Goal: Task Accomplishment & Management: Manage account settings

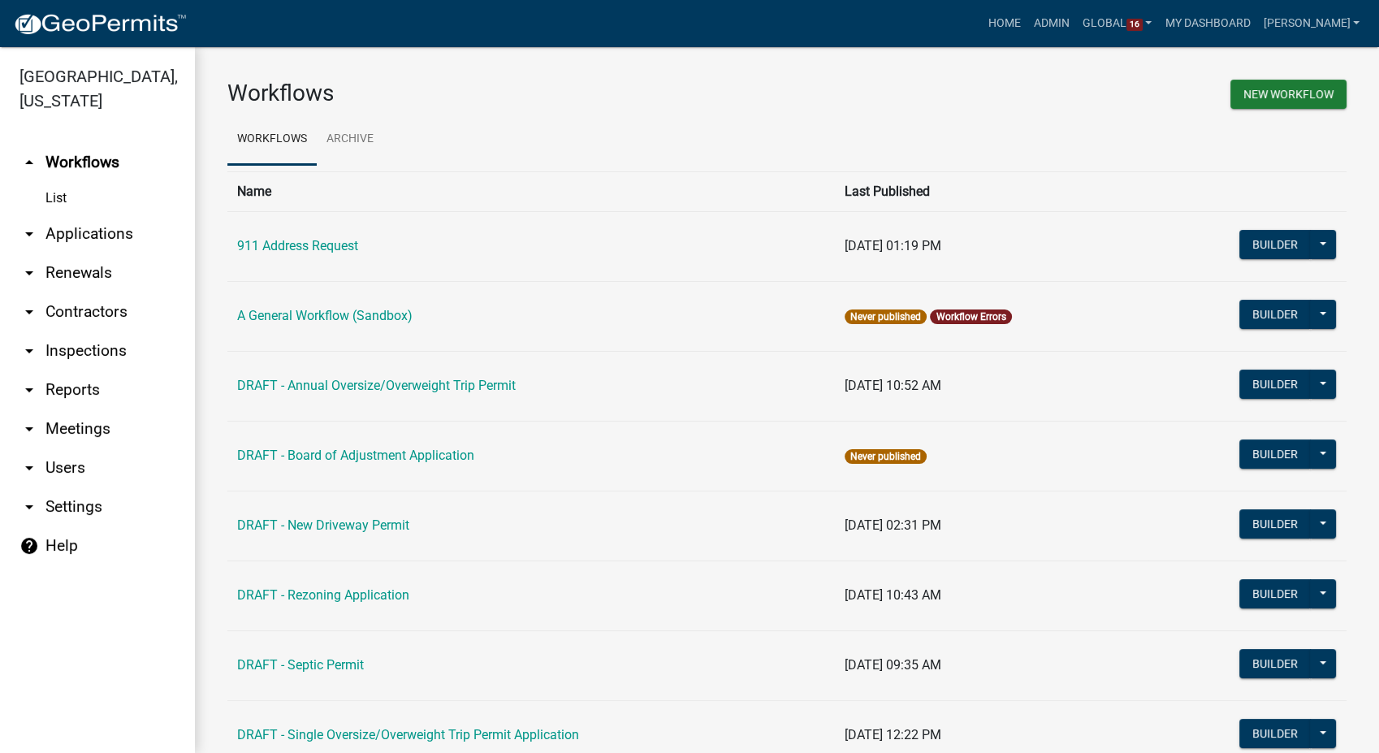
scroll to position [90, 0]
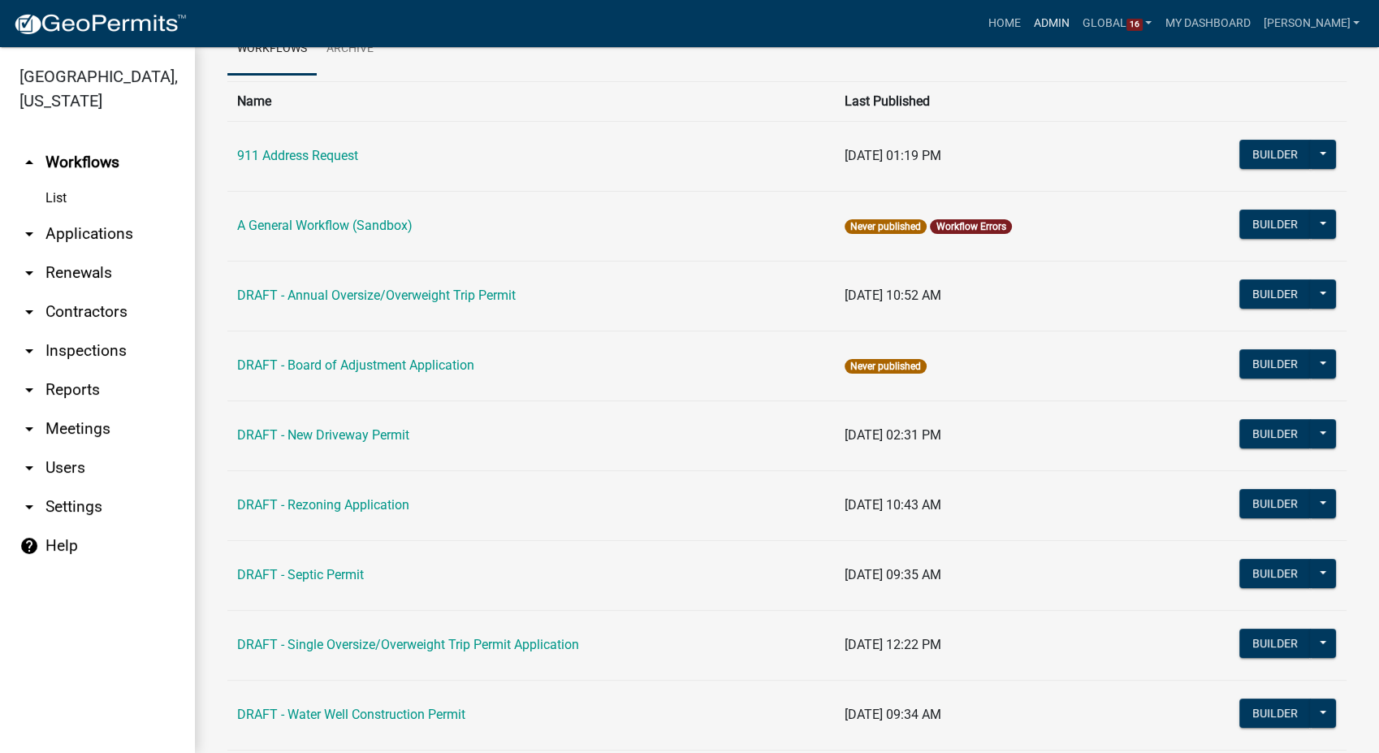
click at [1075, 20] on link "Admin" at bounding box center [1051, 23] width 49 height 31
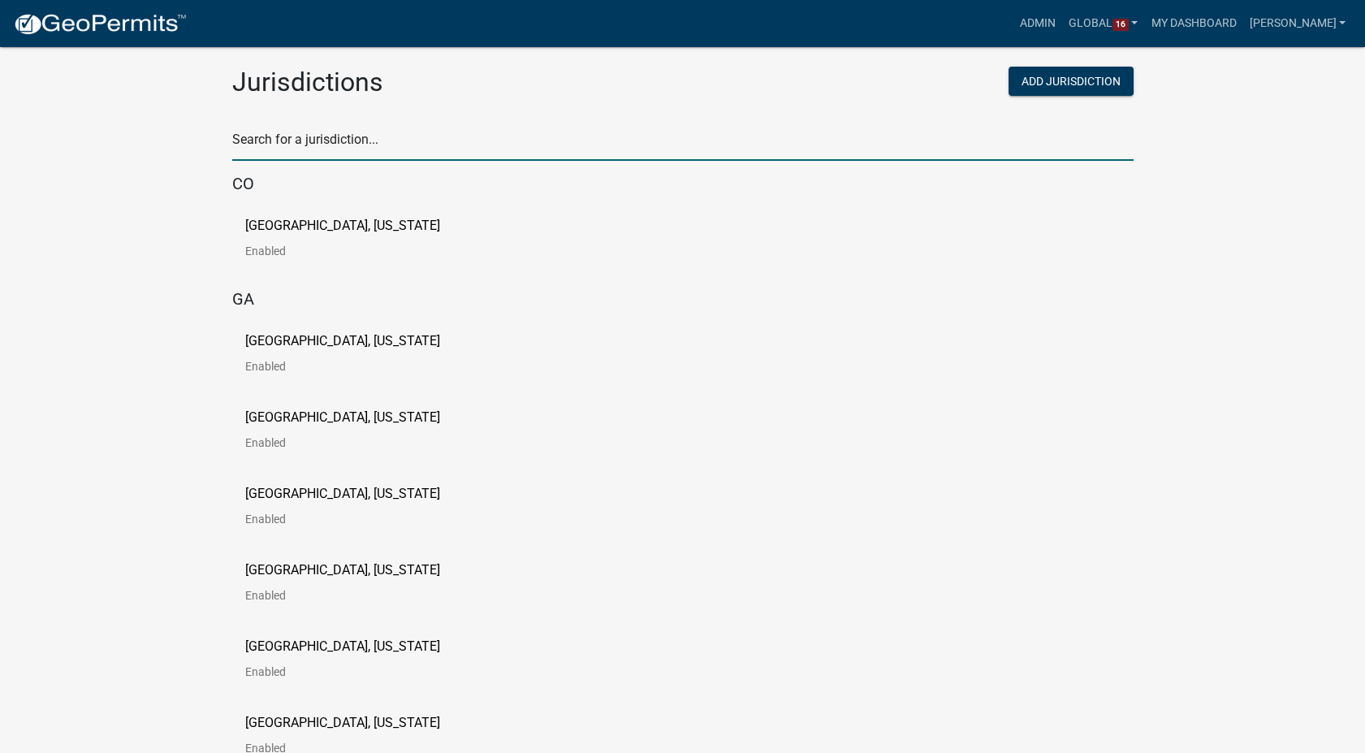
click at [331, 138] on input "text" at bounding box center [682, 143] width 901 height 33
type input "story"
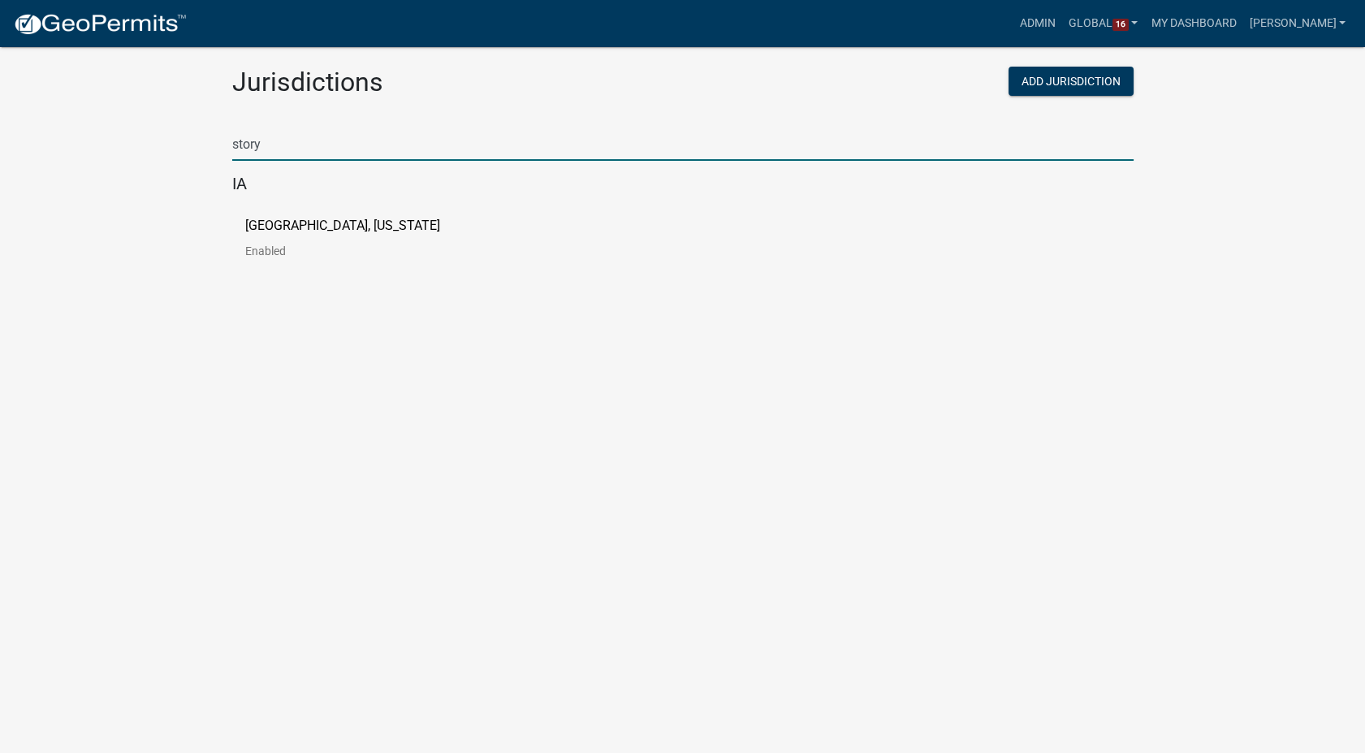
click at [288, 223] on p "[GEOGRAPHIC_DATA], [US_STATE]" at bounding box center [342, 225] width 195 height 13
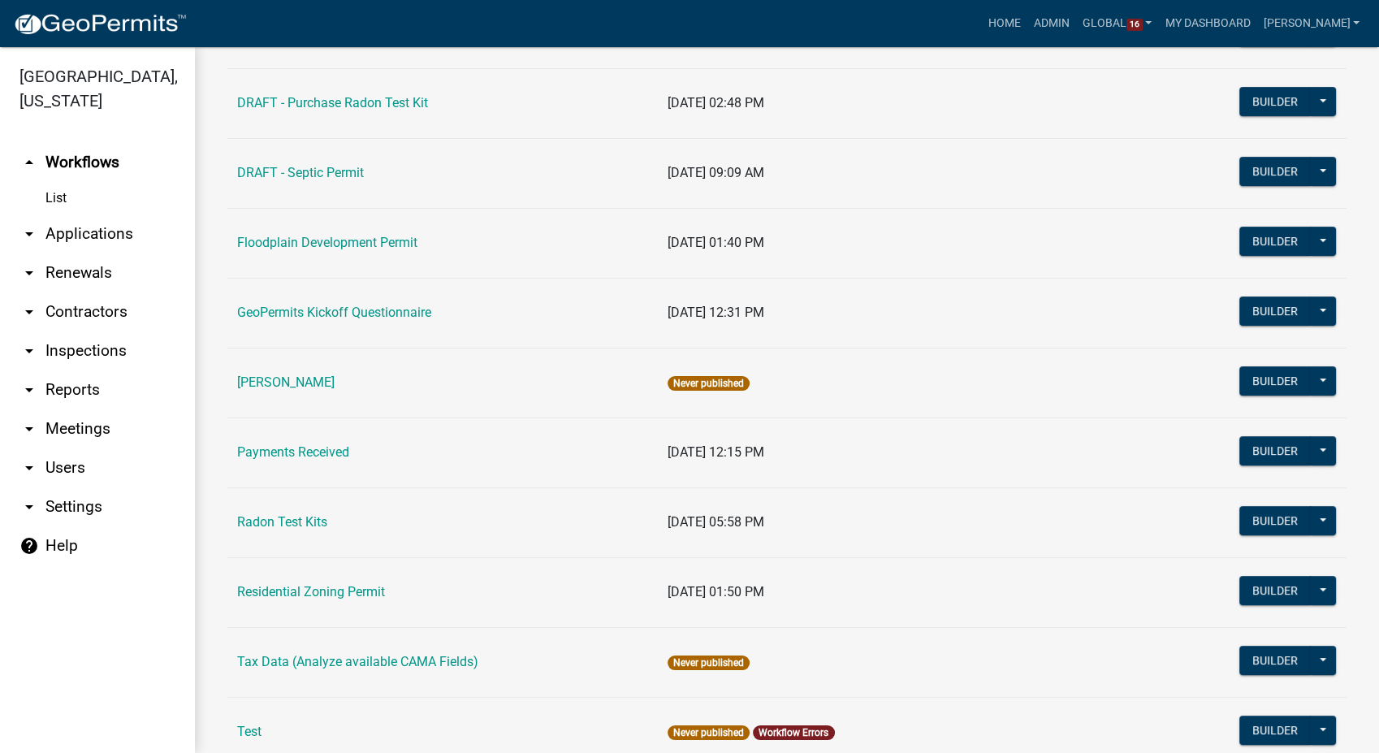
scroll to position [451, 0]
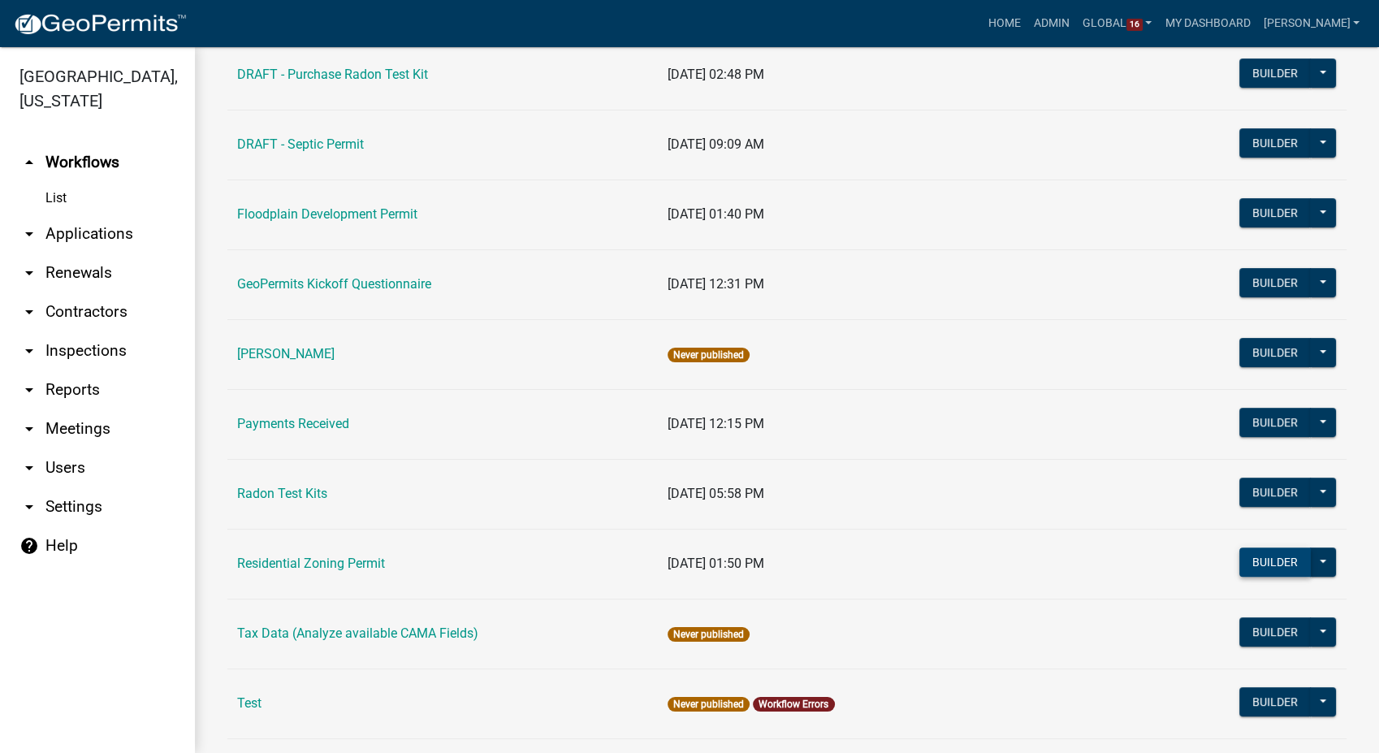
click at [1254, 554] on button "Builder" at bounding box center [1274, 561] width 71 height 29
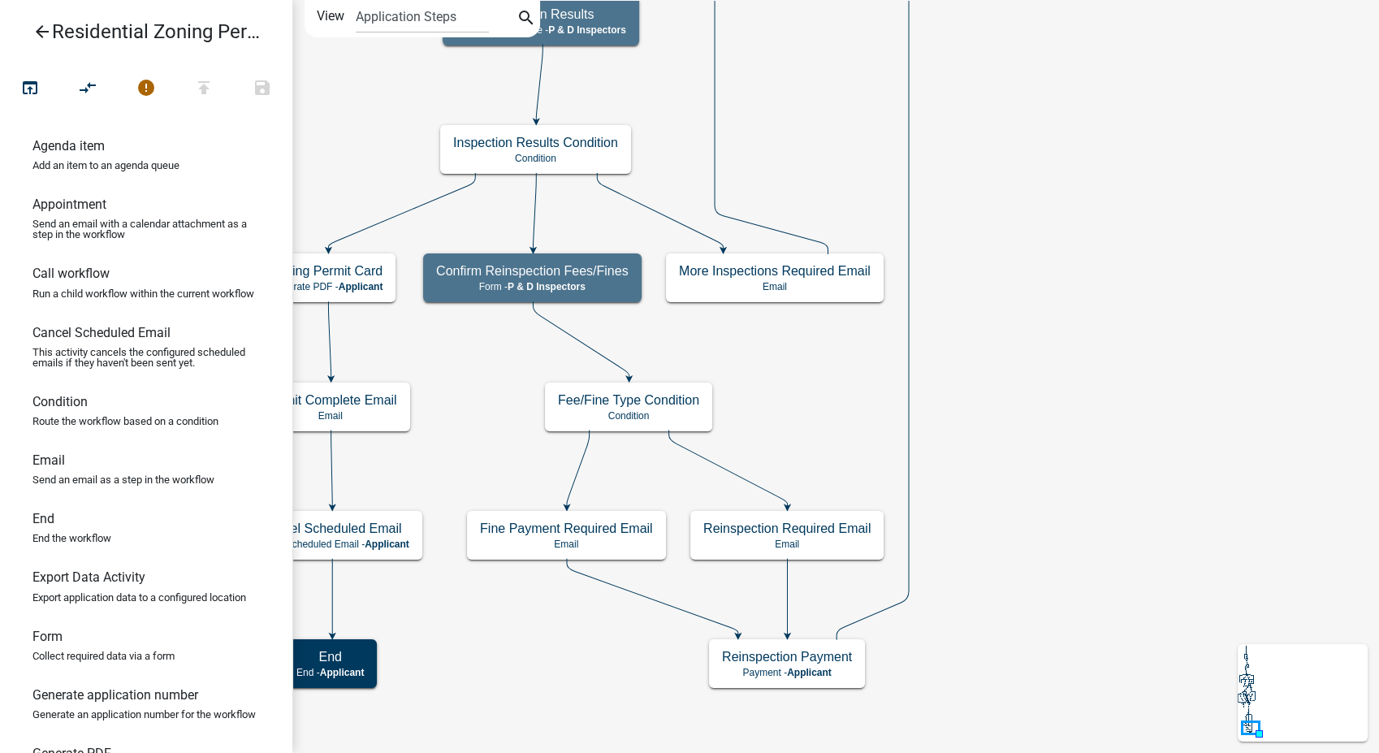
click at [41, 32] on icon "arrow_back" at bounding box center [41, 33] width 19 height 23
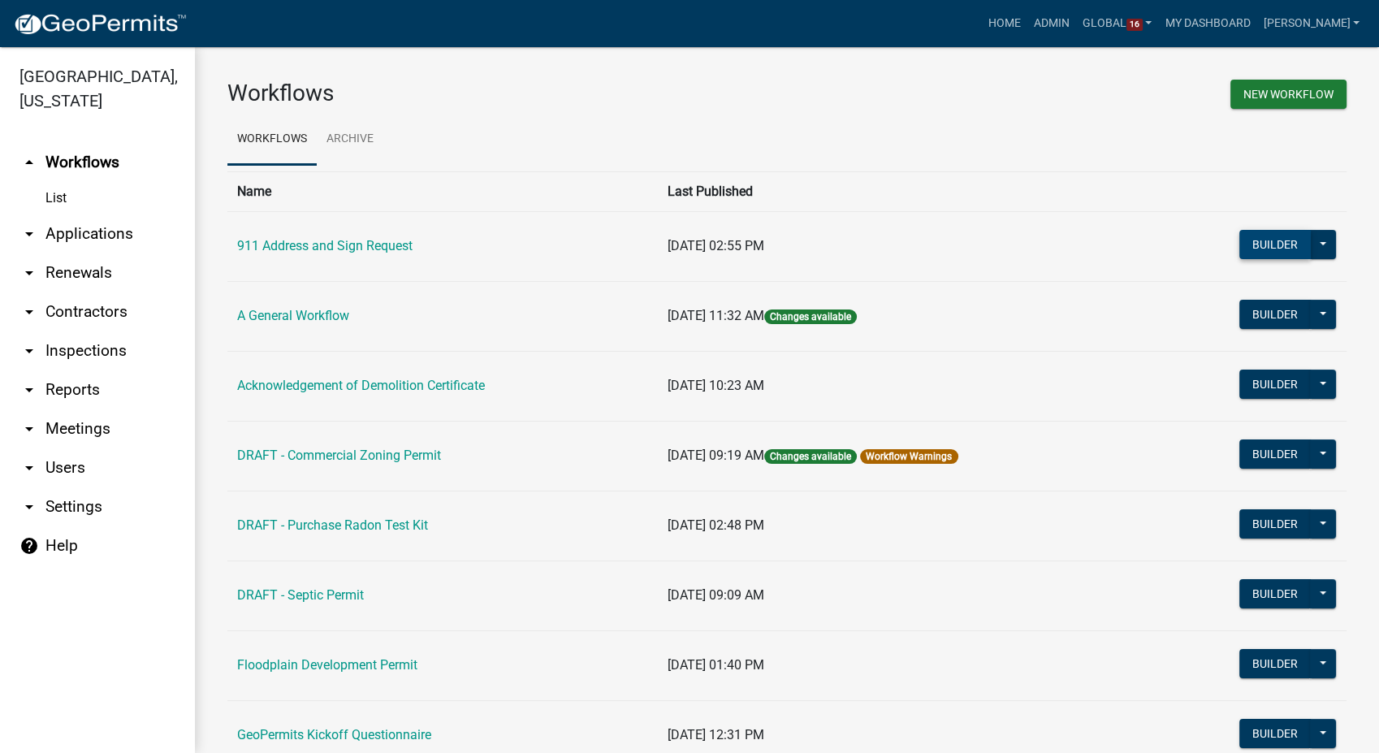
click at [1270, 242] on button "Builder" at bounding box center [1274, 244] width 71 height 29
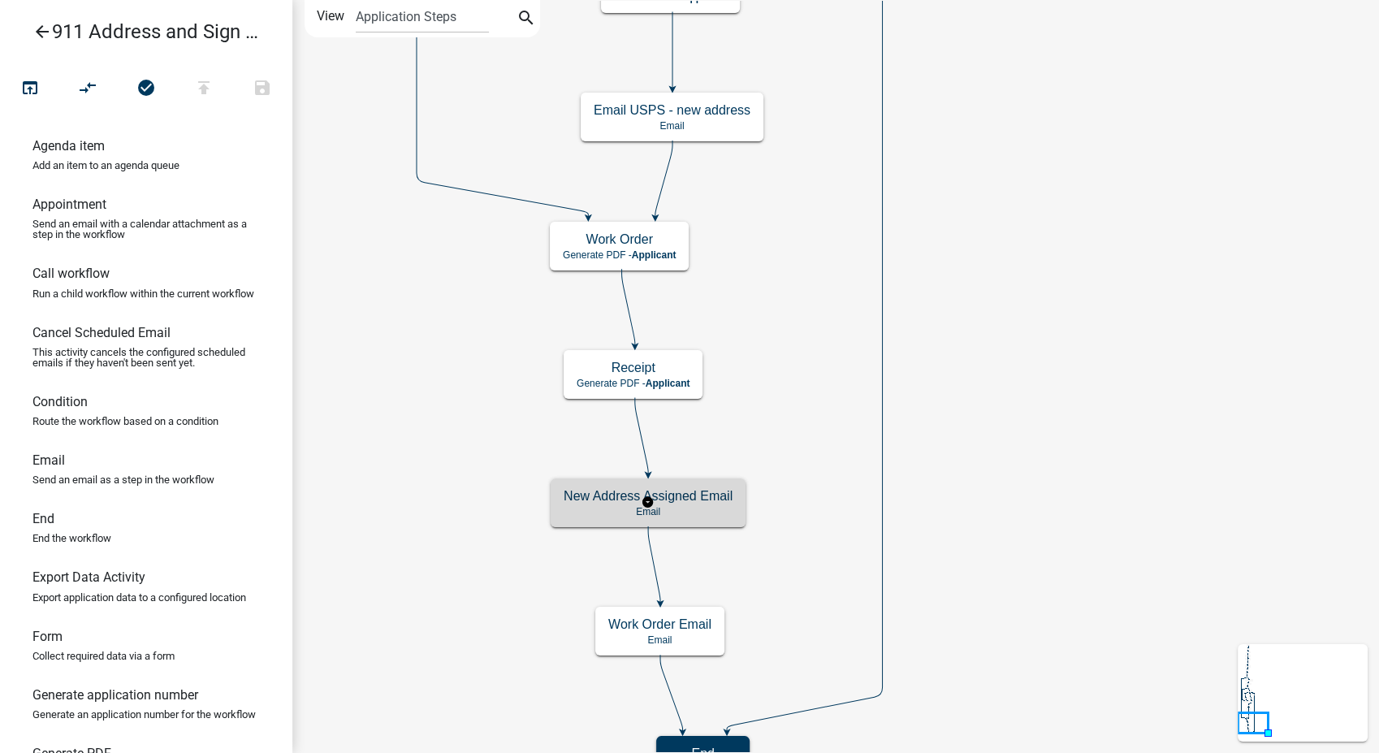
click at [687, 516] on div "New Address Assigned Email Email" at bounding box center [648, 502] width 195 height 49
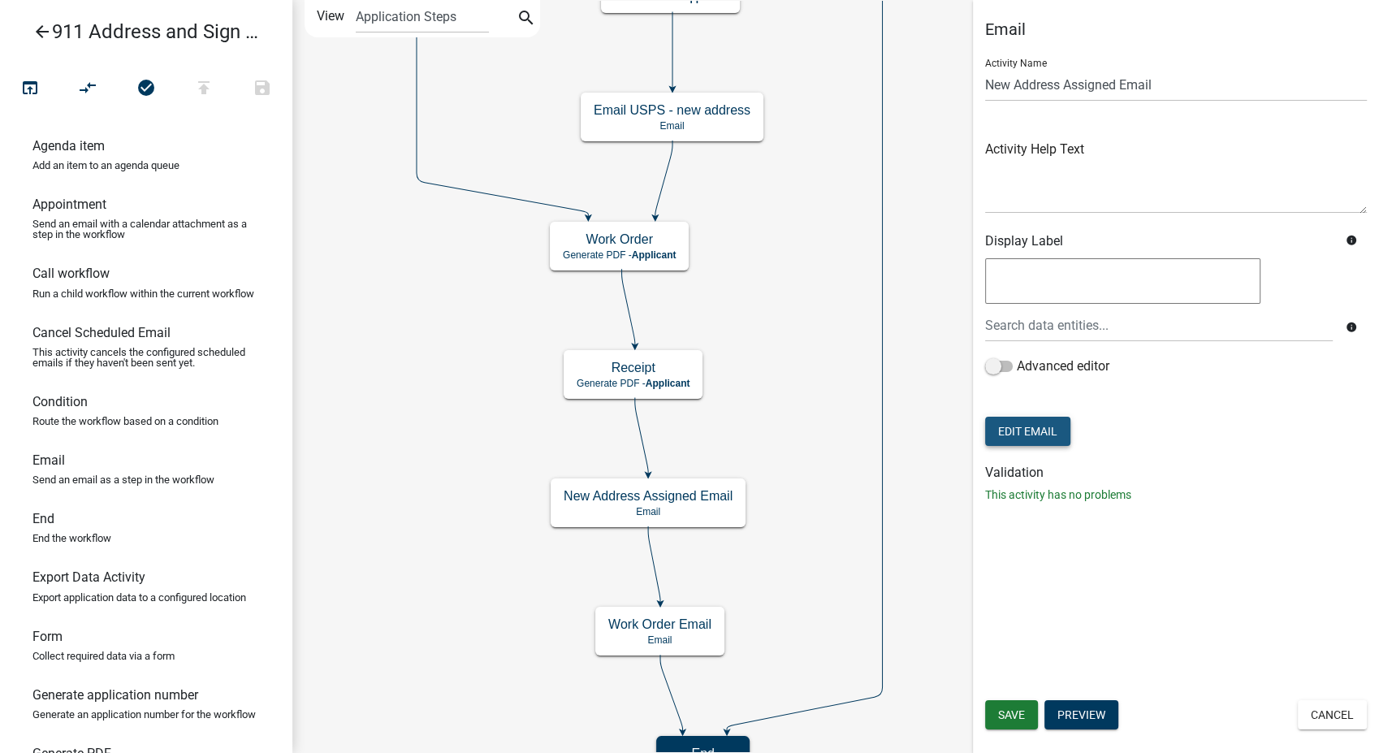
click at [1026, 434] on button "Edit Email" at bounding box center [1027, 431] width 85 height 29
select select "6b414dd9-46b1-4634-9489-6945e61a5ceb"
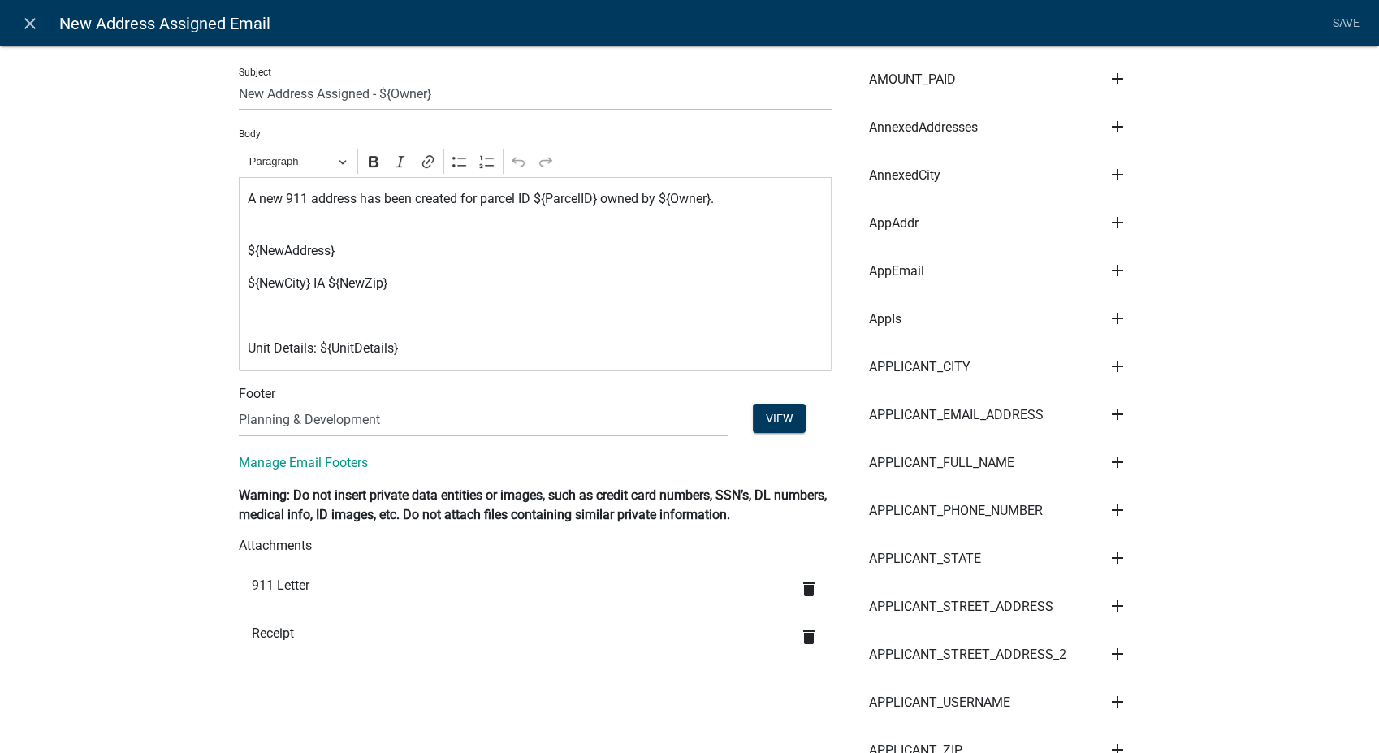
scroll to position [361, 0]
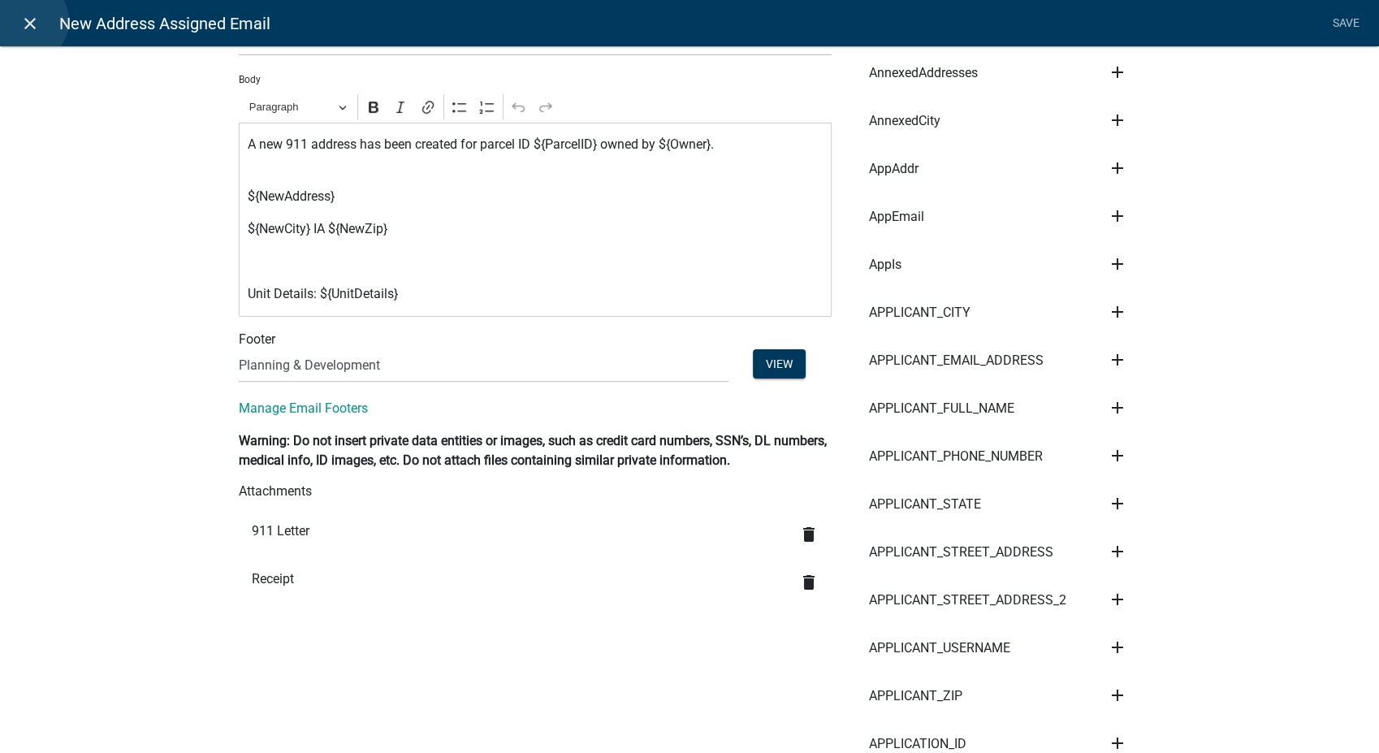
click at [28, 21] on icon "close" at bounding box center [29, 23] width 19 height 19
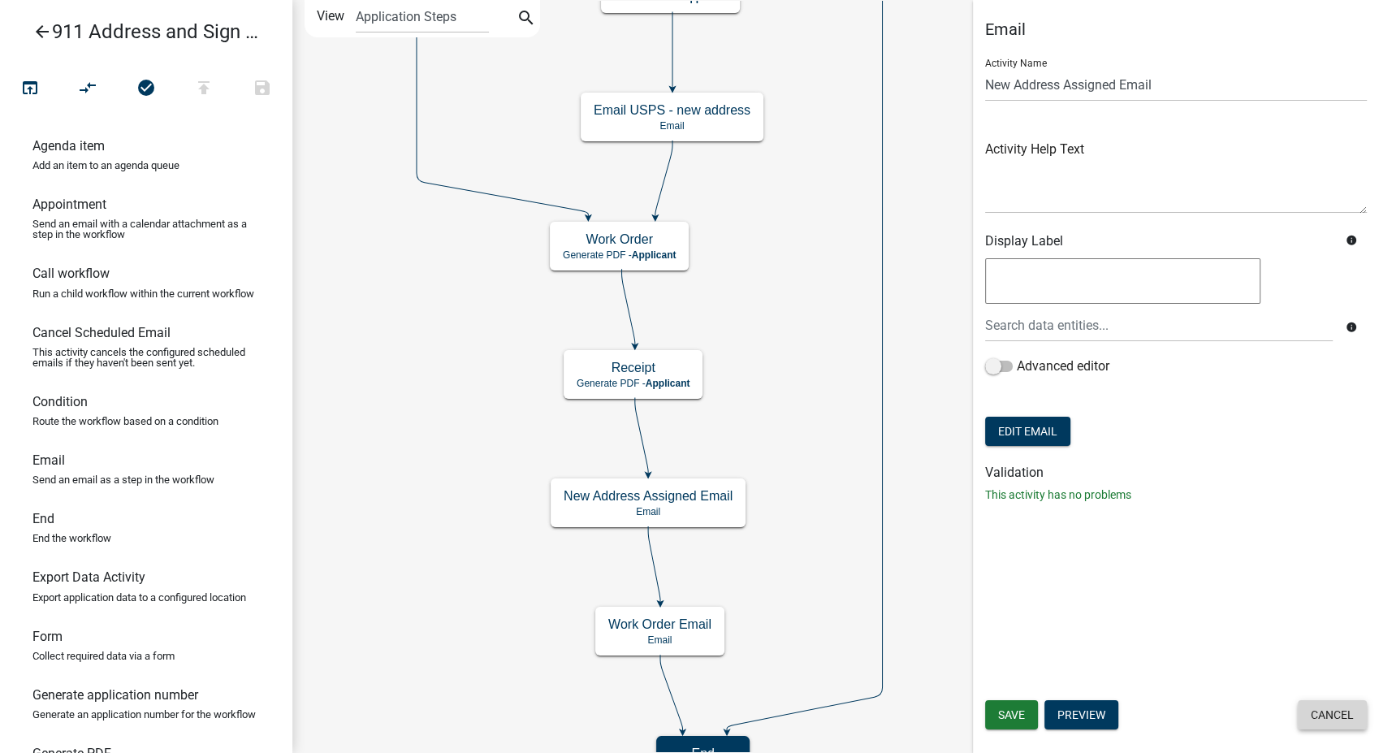
click at [1326, 708] on button "Cancel" at bounding box center [1332, 714] width 69 height 29
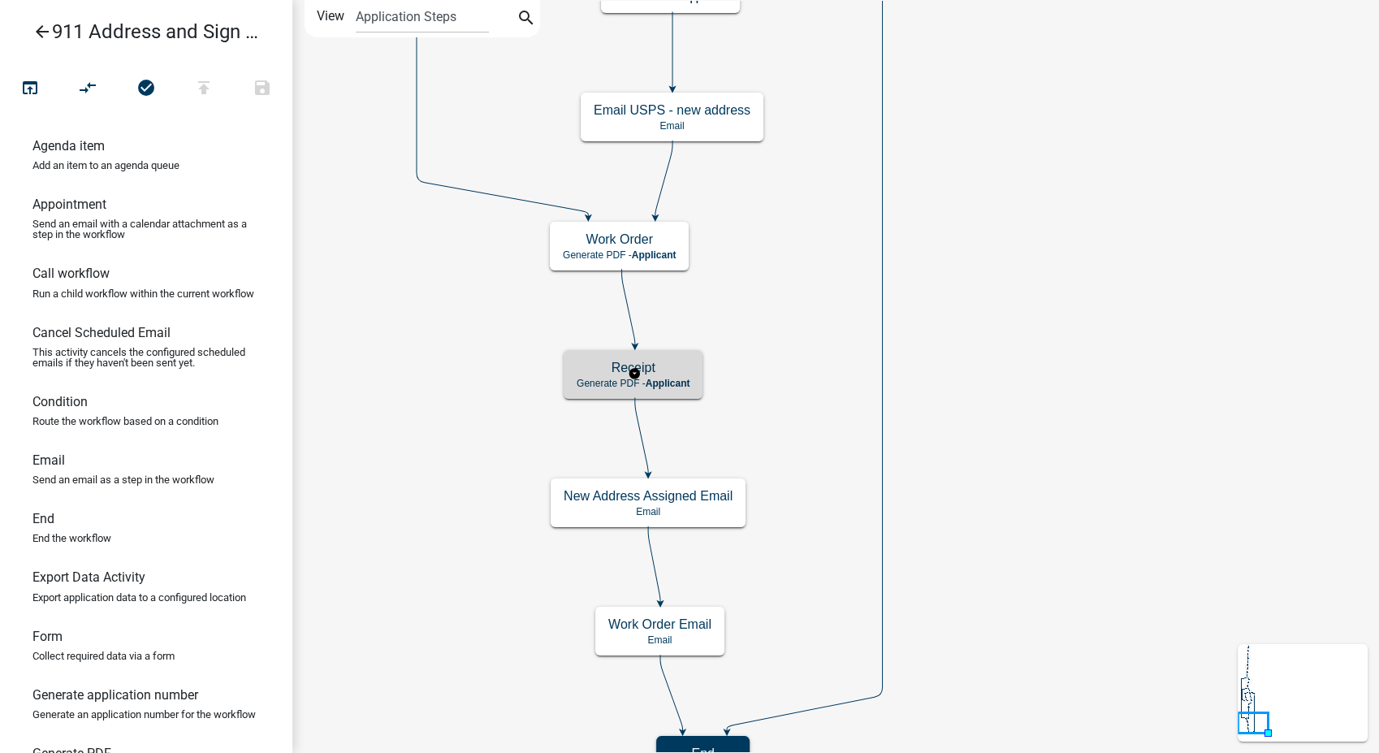
click at [659, 370] on h5 "Receipt" at bounding box center [633, 367] width 113 height 15
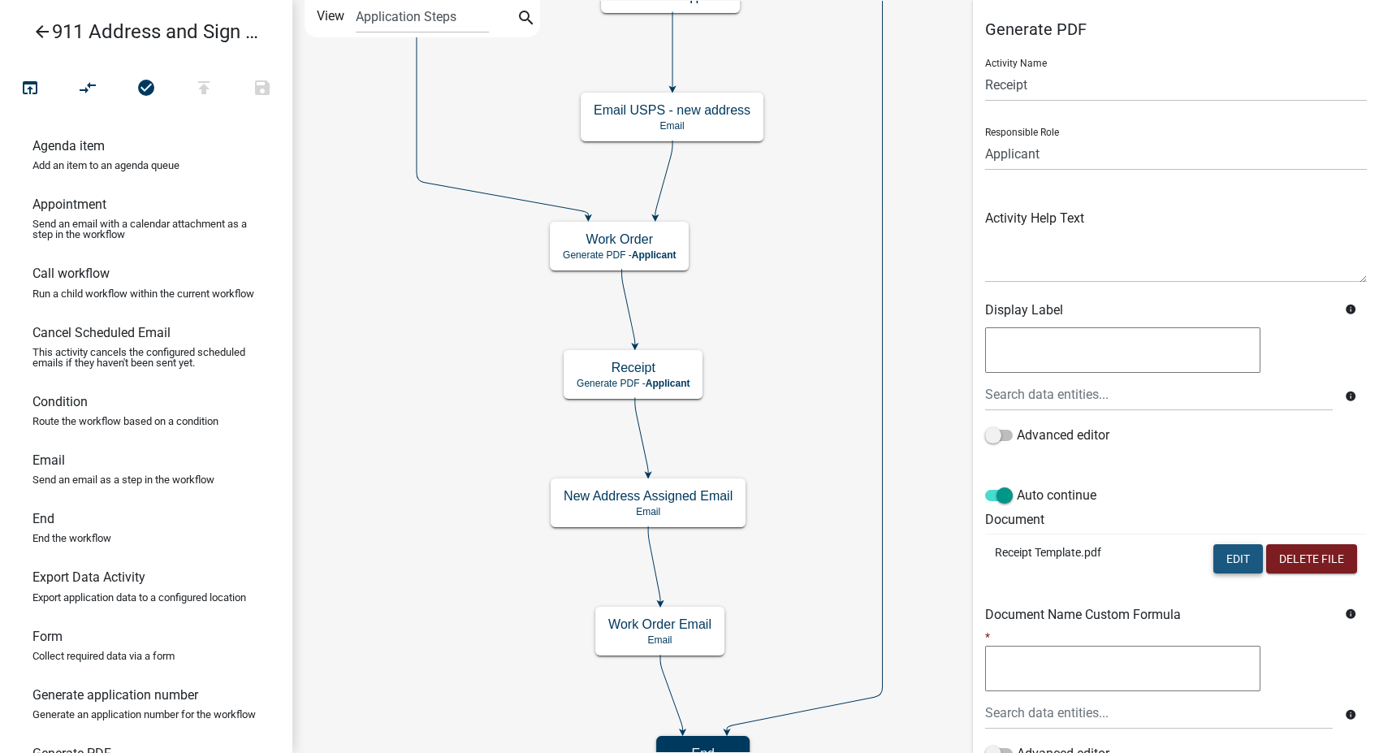
click at [1218, 548] on button "Edit" at bounding box center [1238, 558] width 50 height 29
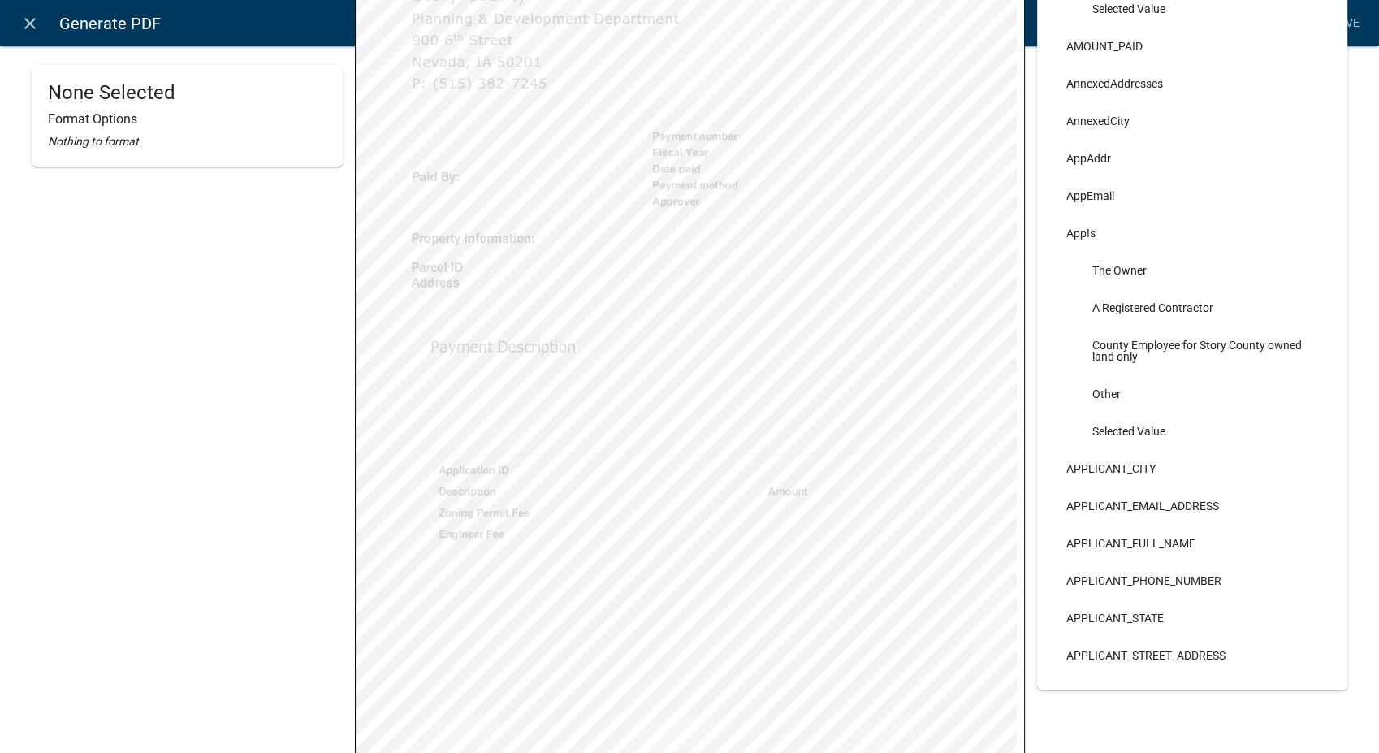
scroll to position [361, 0]
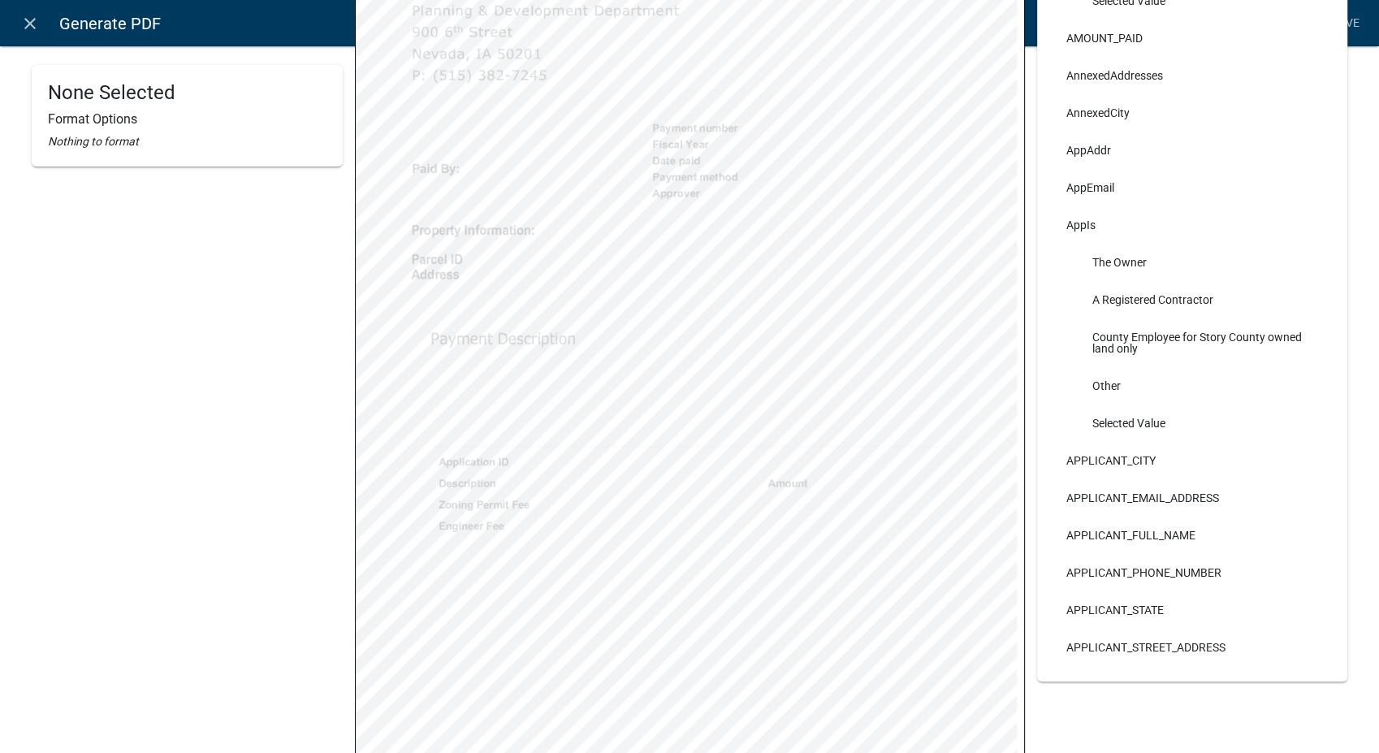
select select
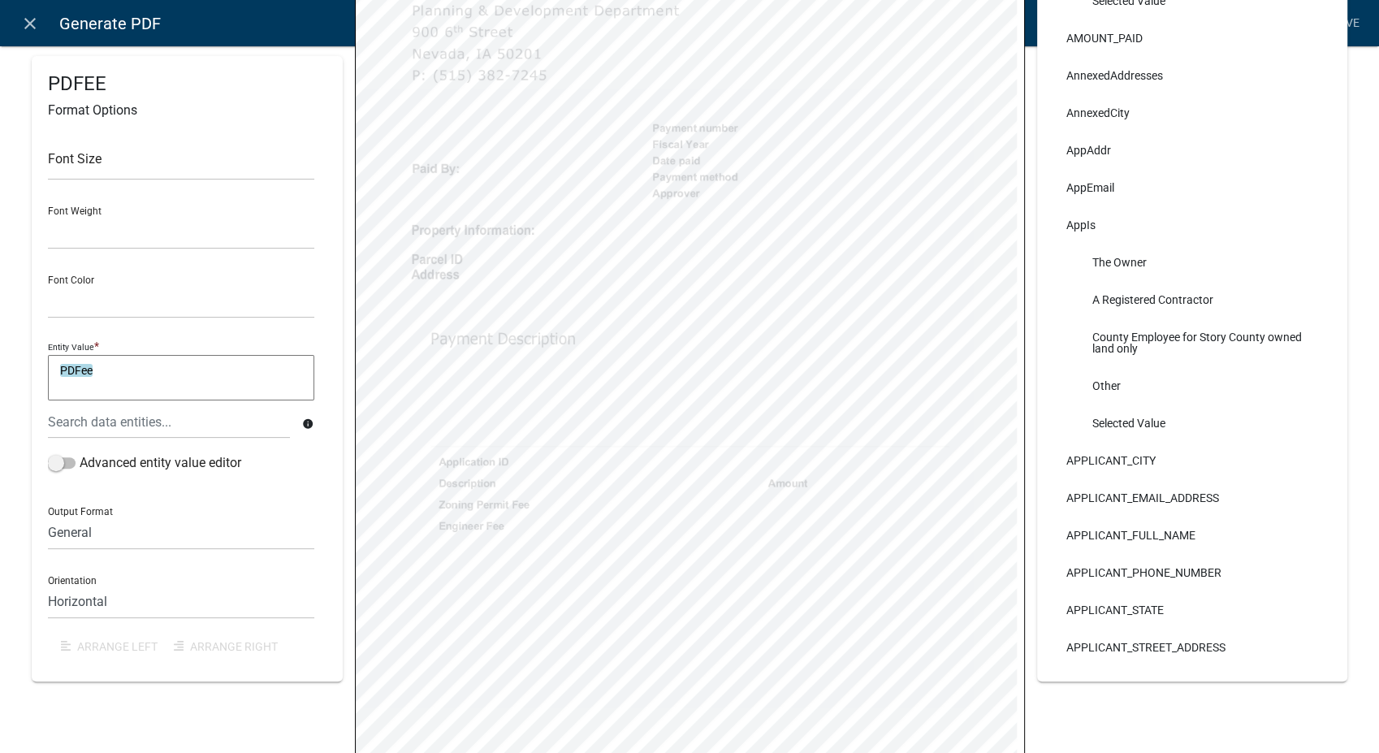
select select
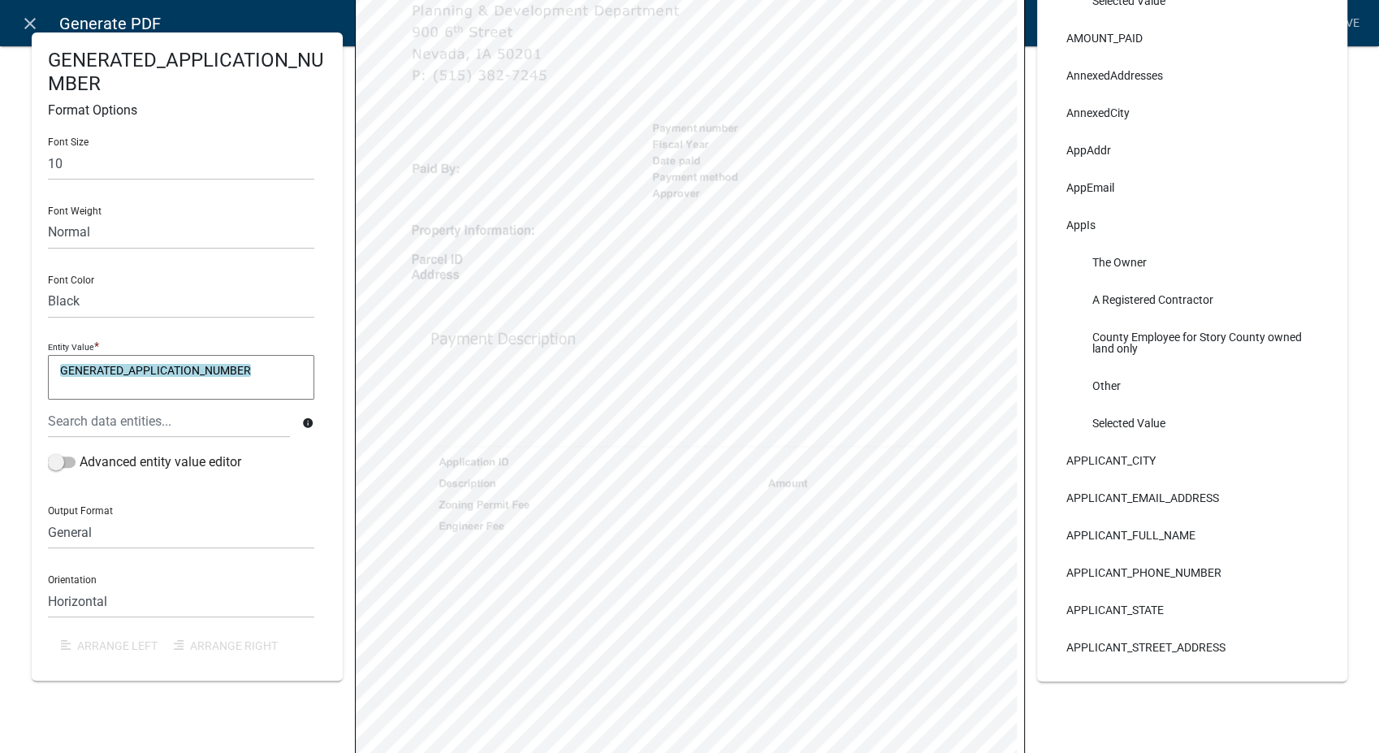
select select
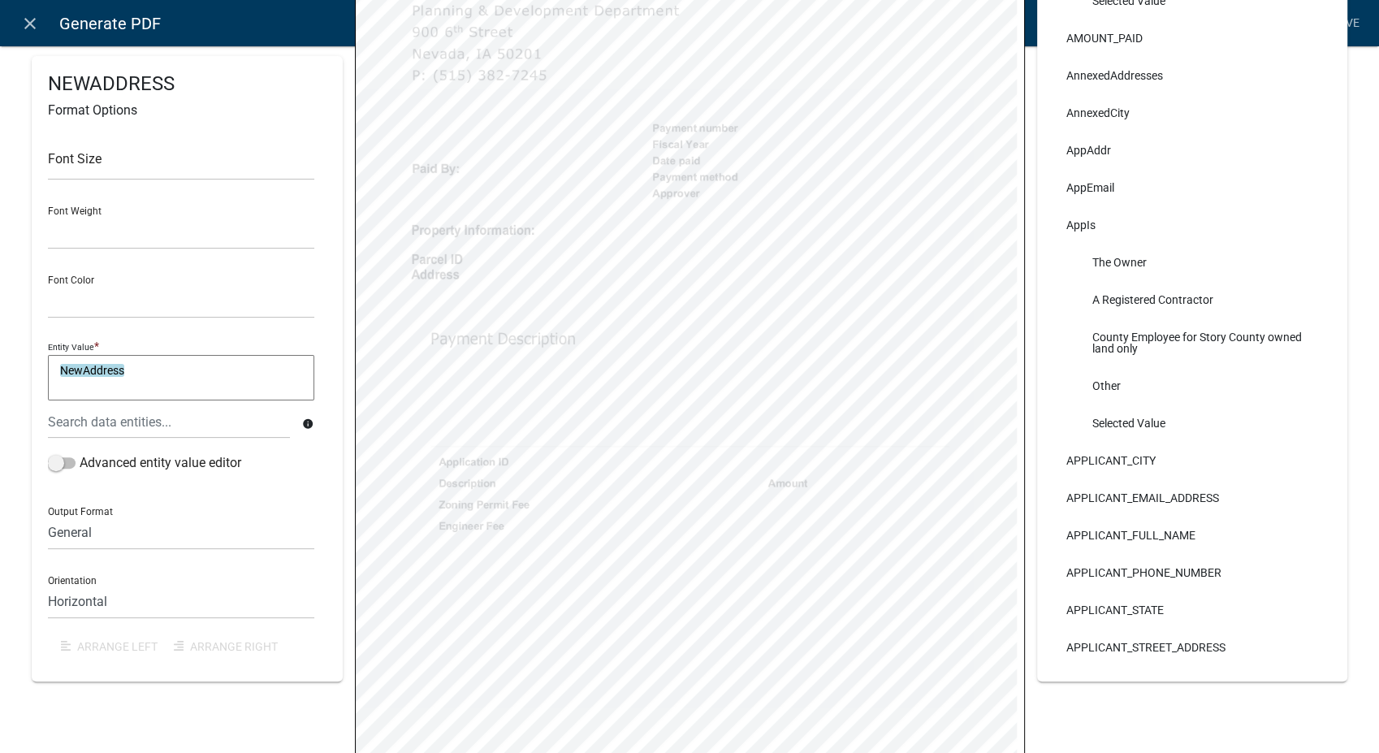
select select
click at [39, 22] on icon "close" at bounding box center [29, 23] width 19 height 19
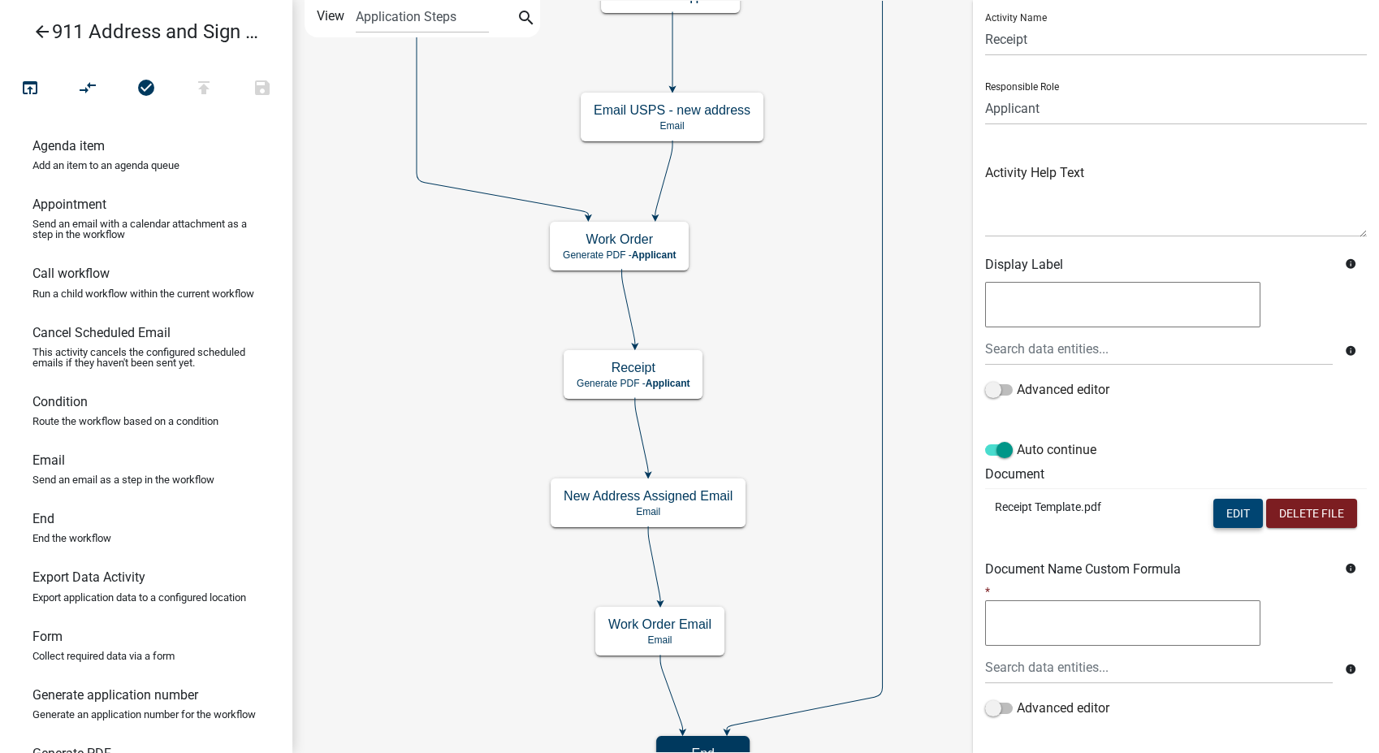
scroll to position [136, 0]
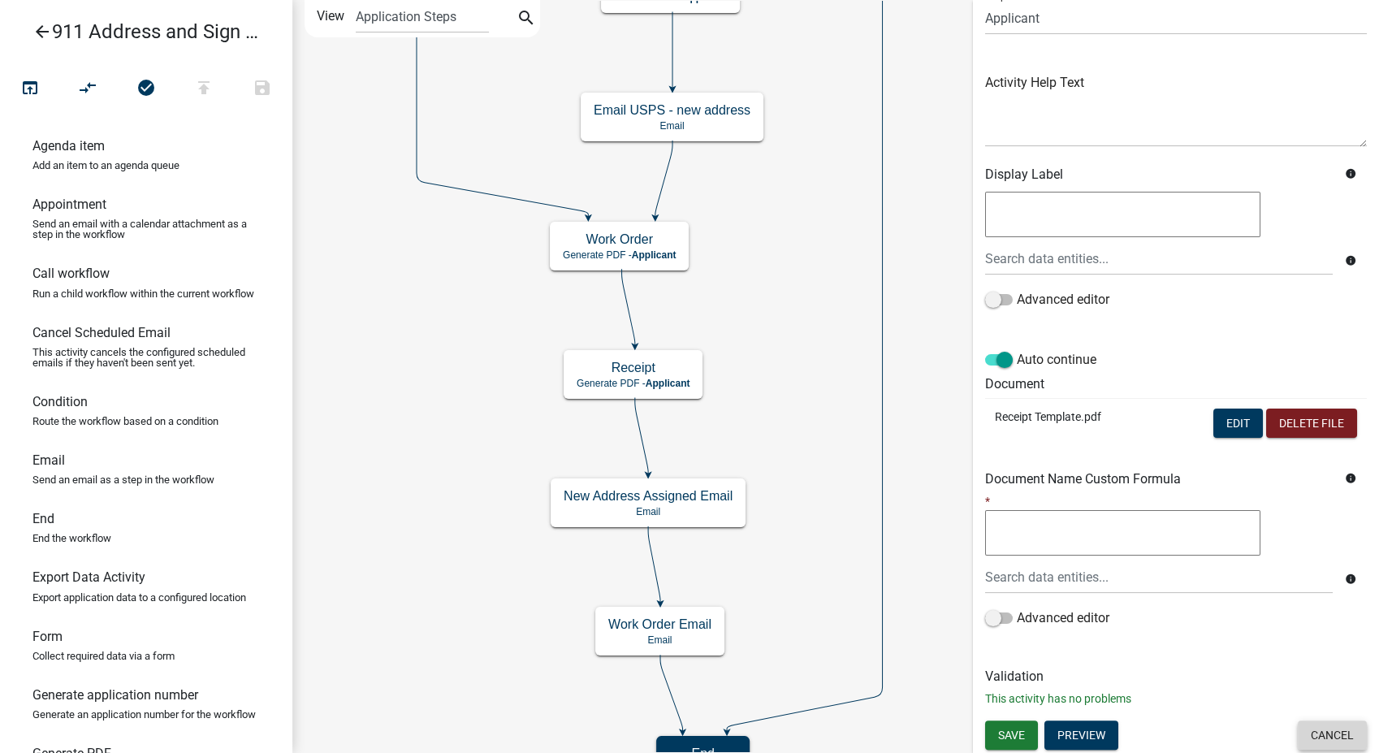
click at [1308, 732] on button "Cancel" at bounding box center [1332, 734] width 69 height 29
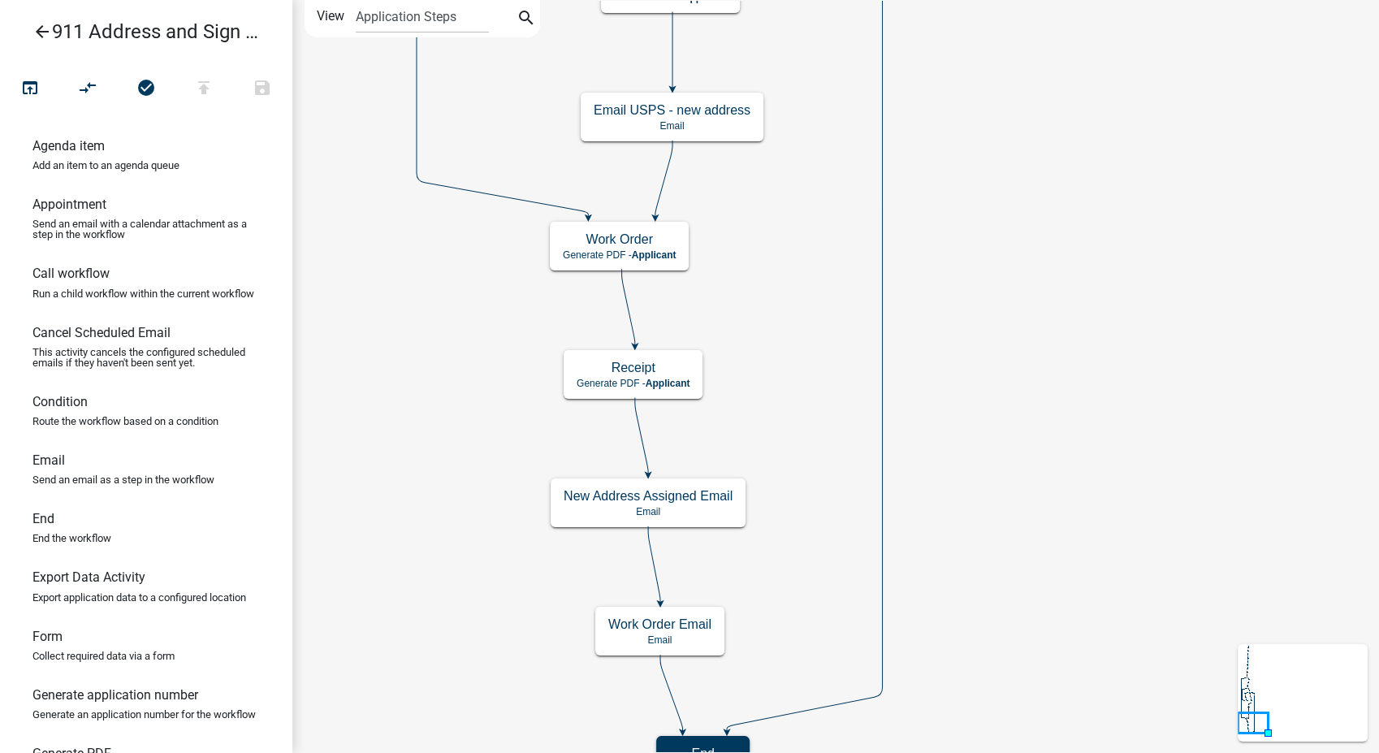
click at [36, 35] on icon "arrow_back" at bounding box center [41, 33] width 19 height 23
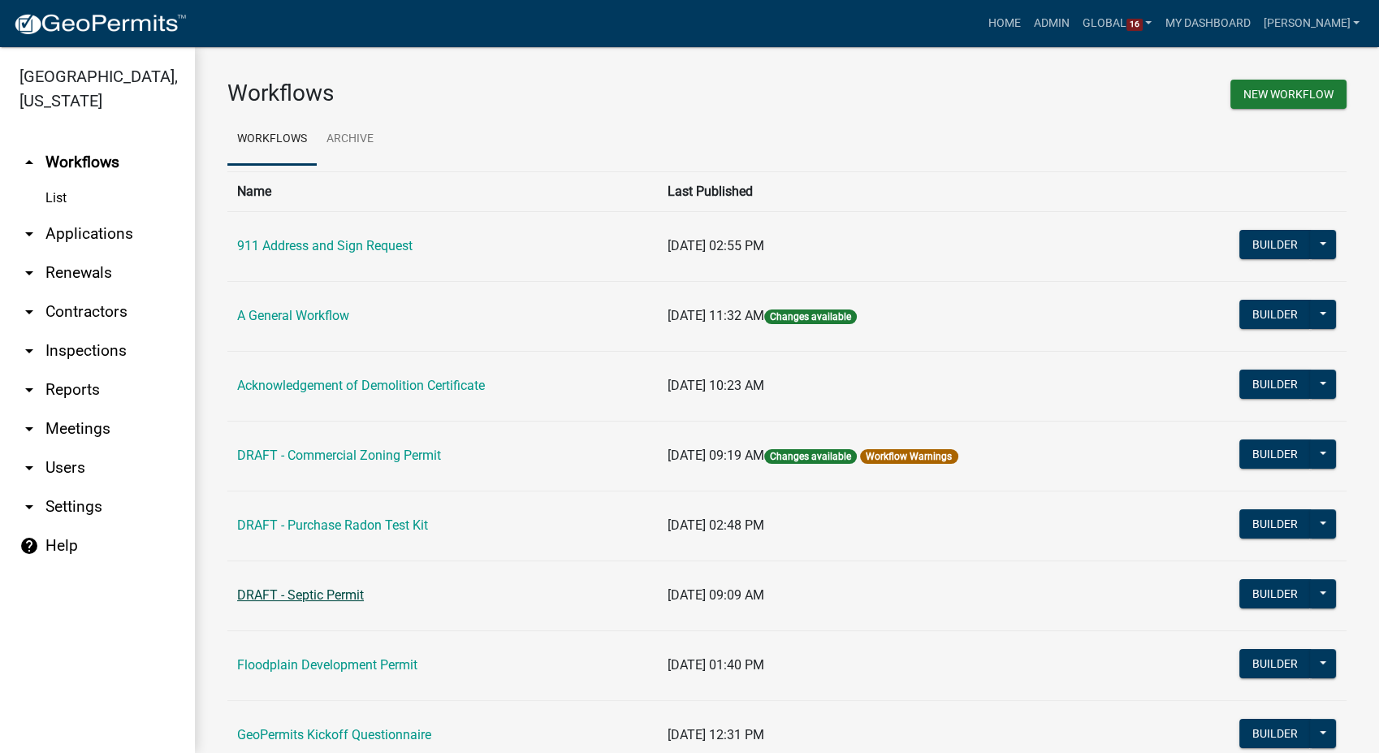
scroll to position [270, 0]
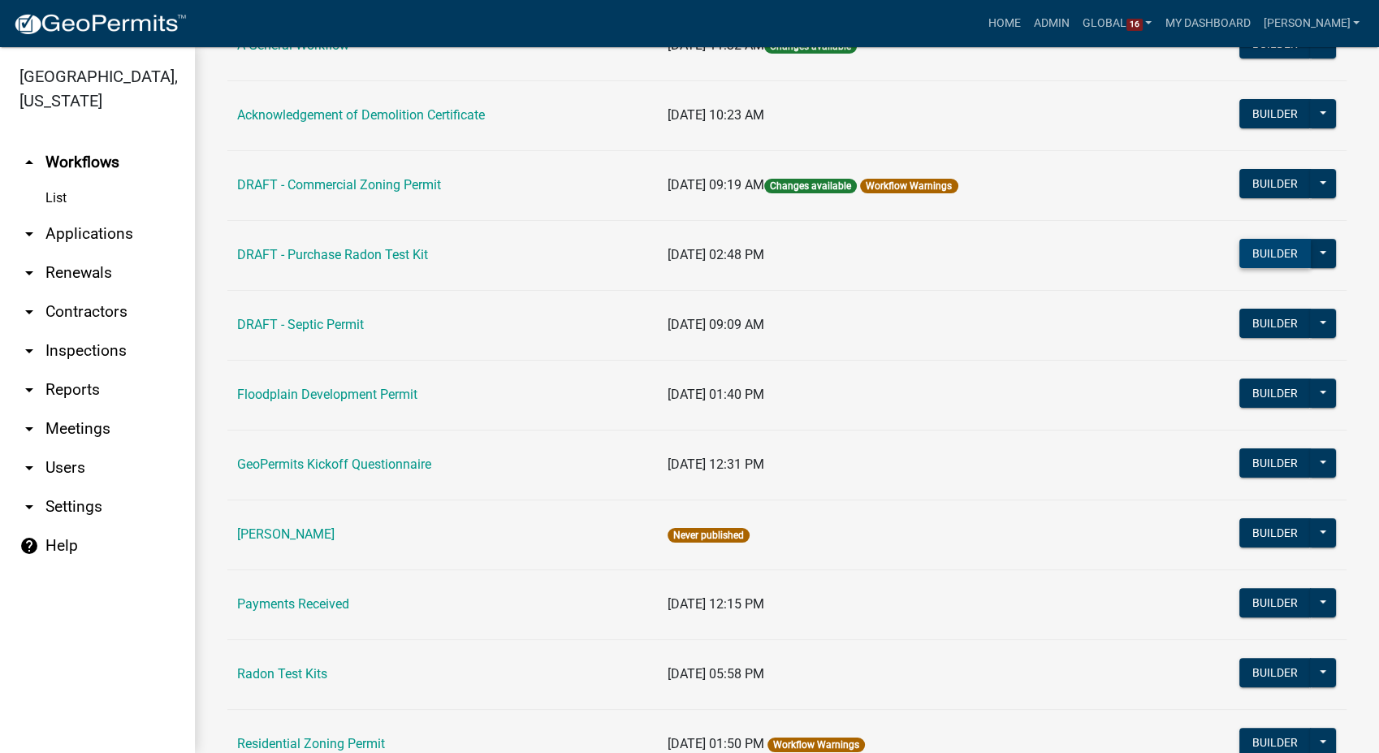
click at [1259, 251] on button "Builder" at bounding box center [1274, 253] width 71 height 29
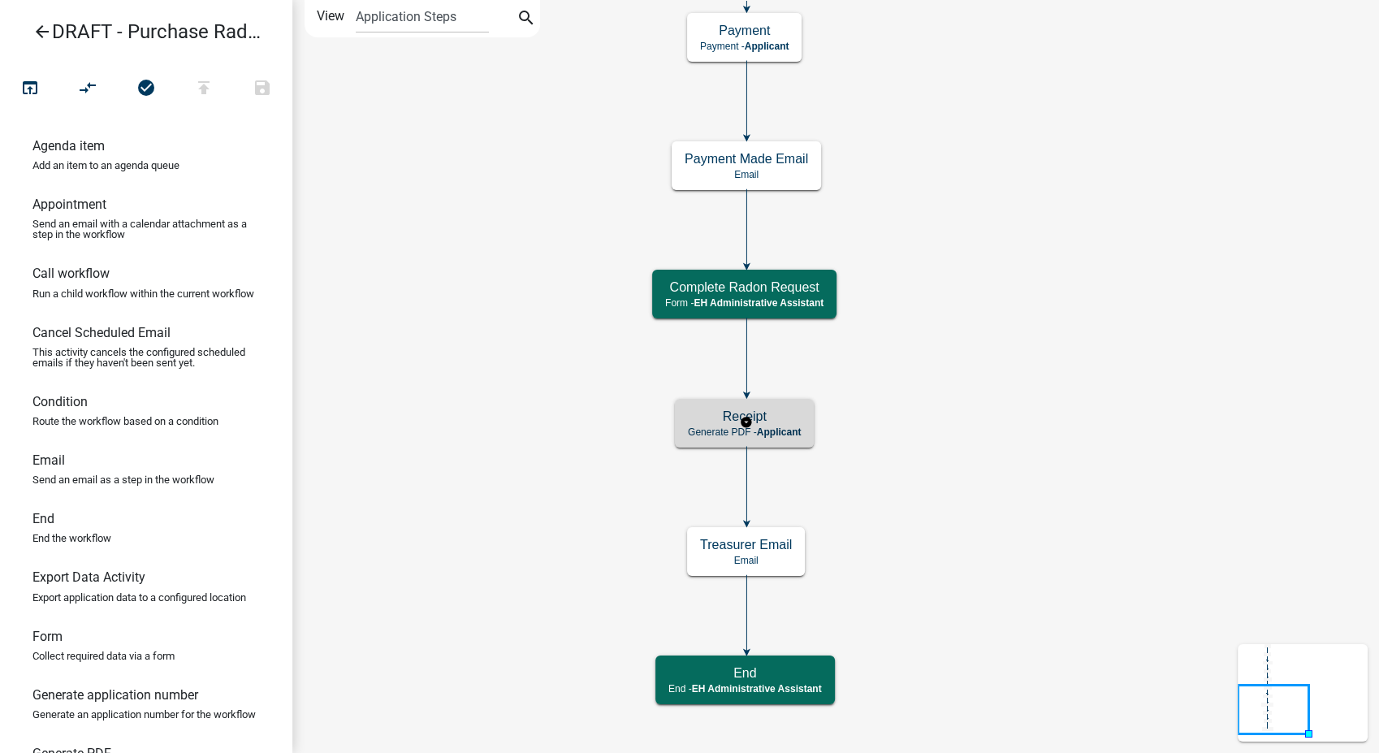
click at [773, 434] on span "Applicant" at bounding box center [779, 431] width 45 height 11
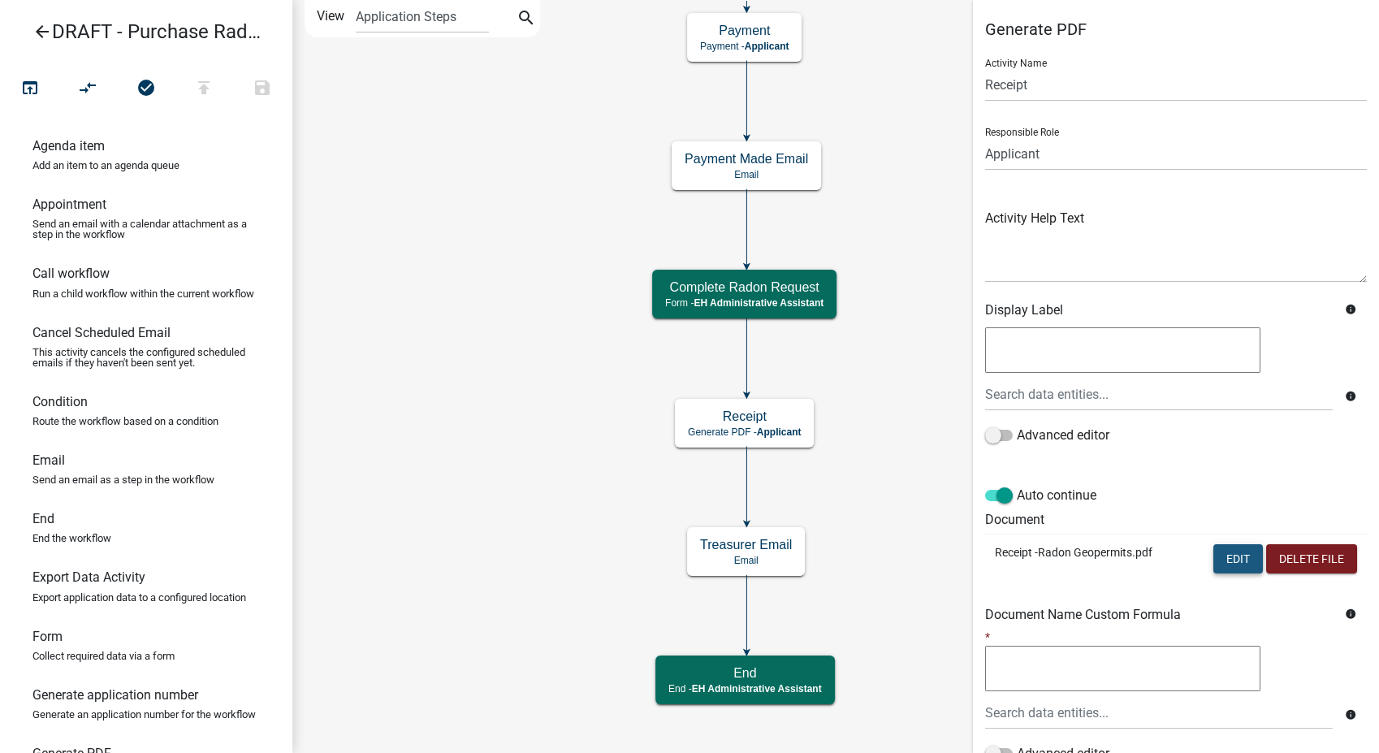
click at [1230, 559] on button "Edit" at bounding box center [1238, 558] width 50 height 29
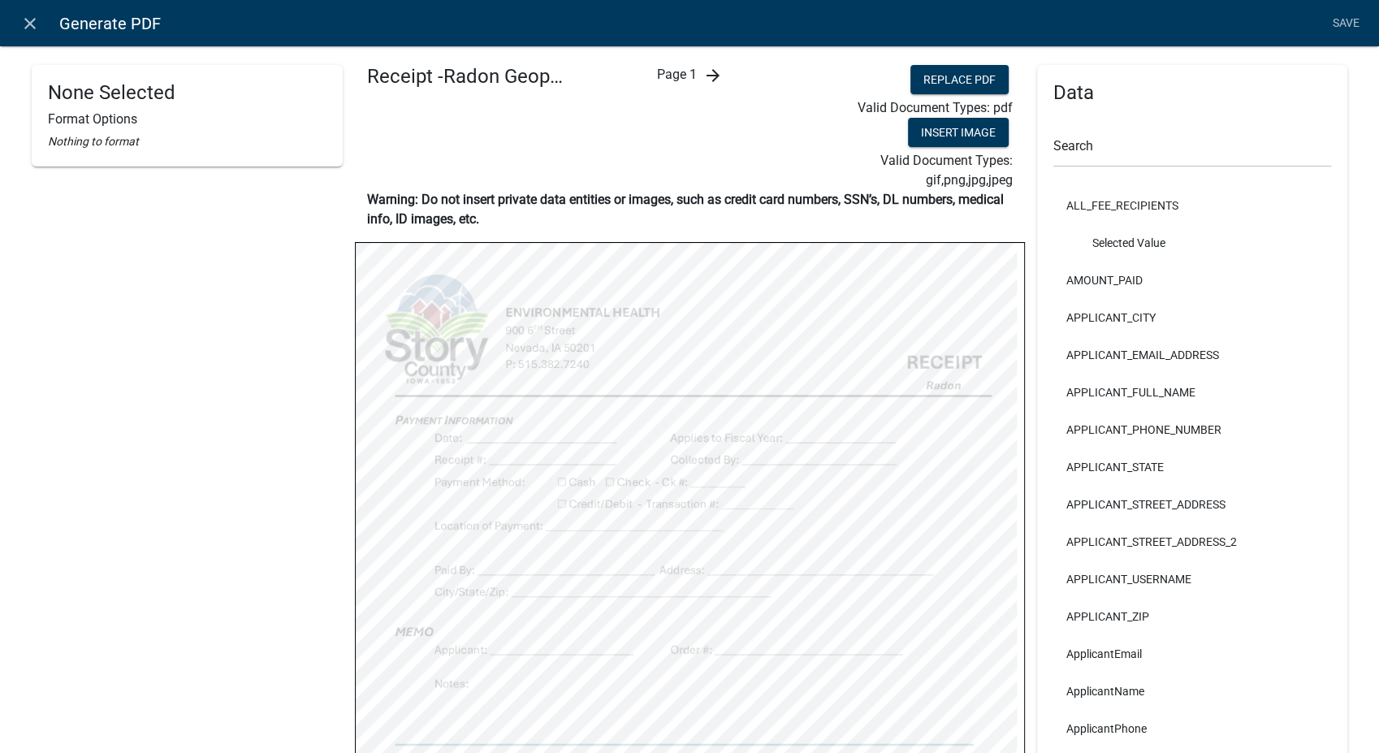
select select
select select "4"
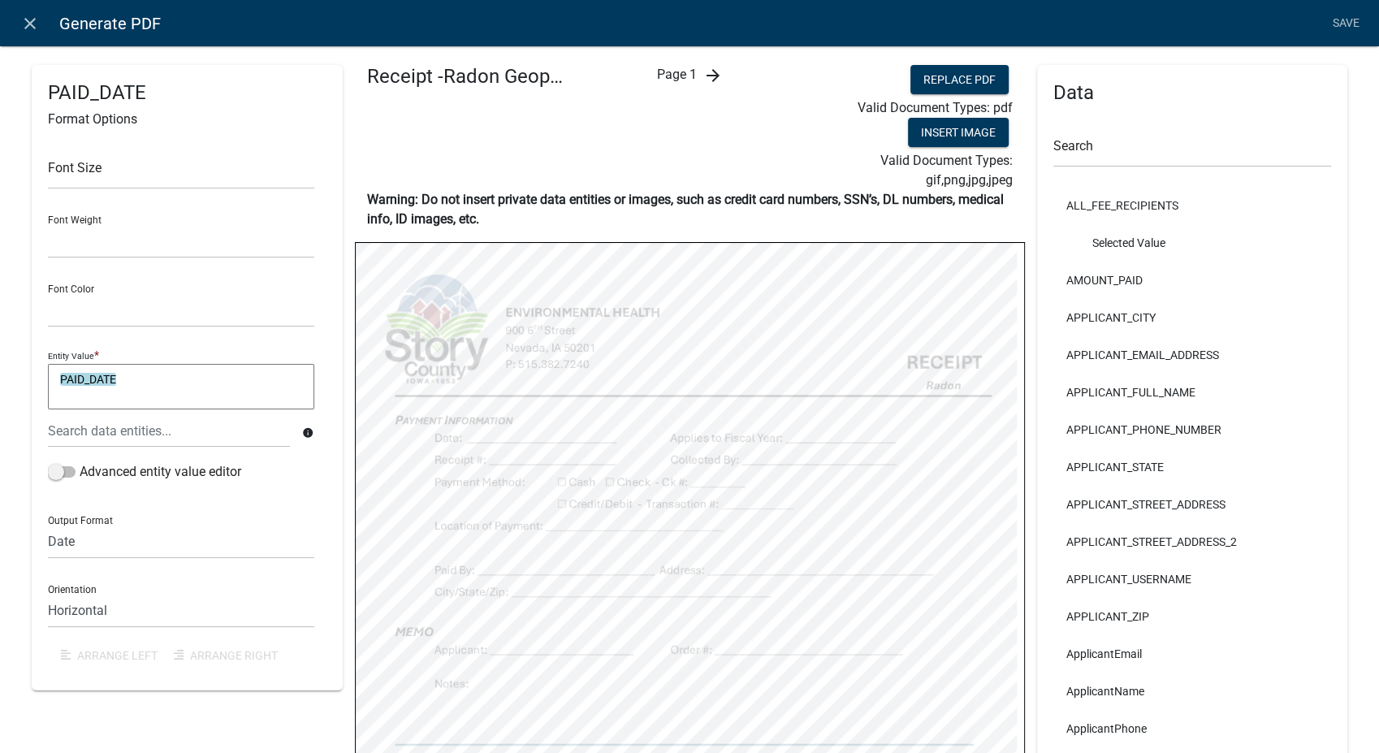
select select
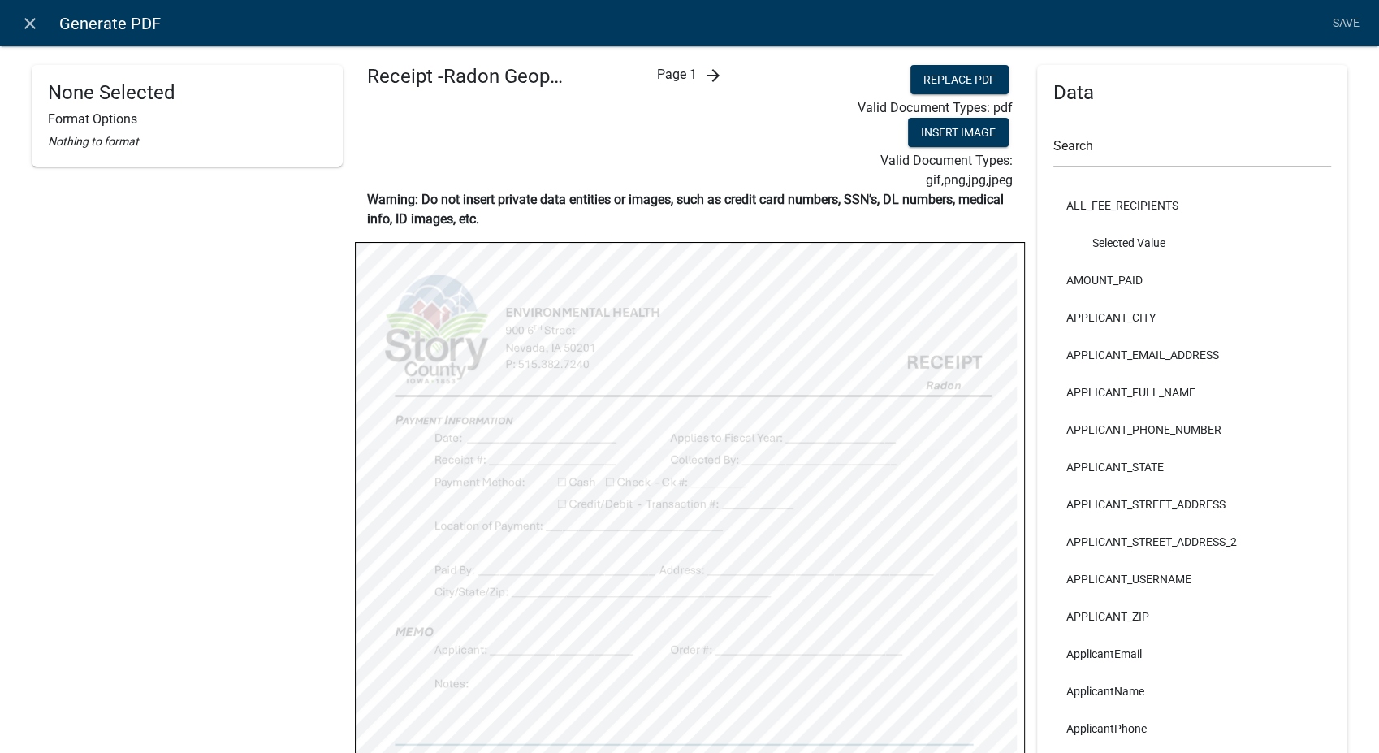
select select
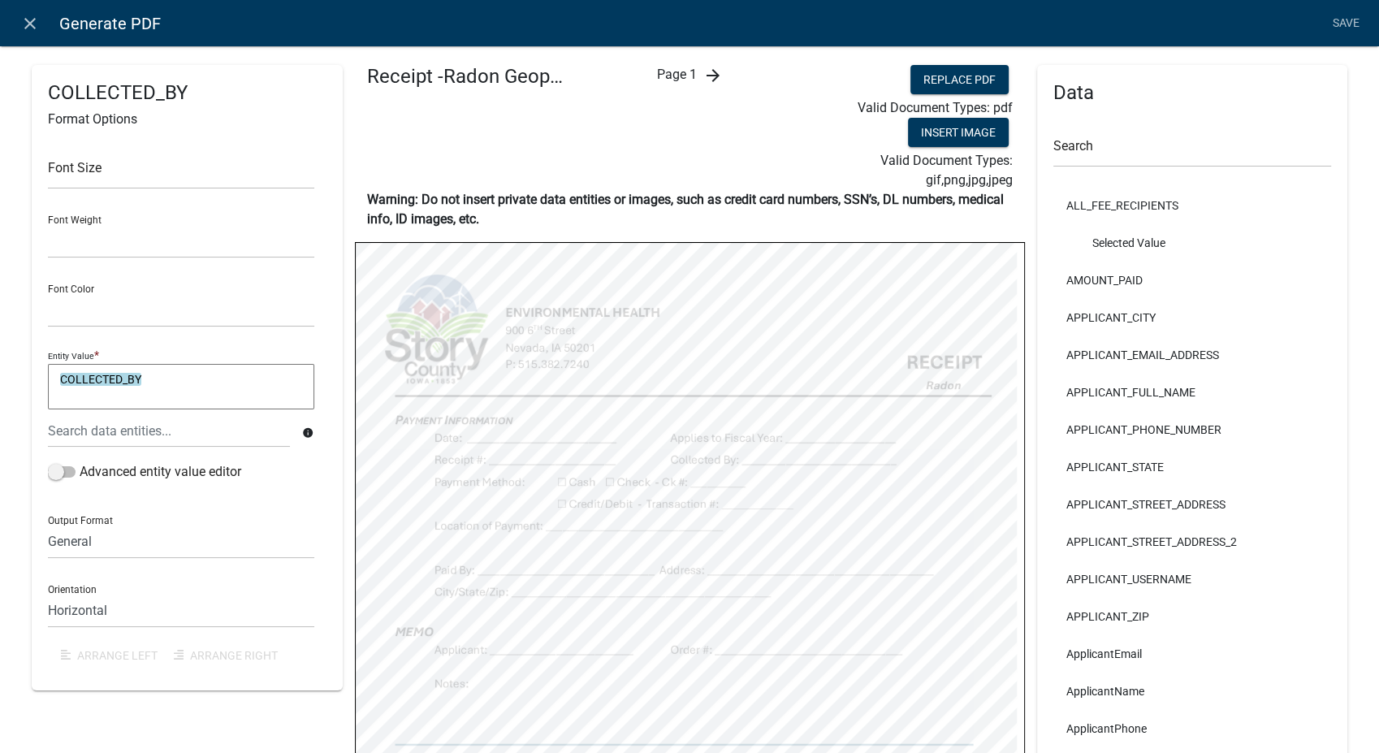
select select
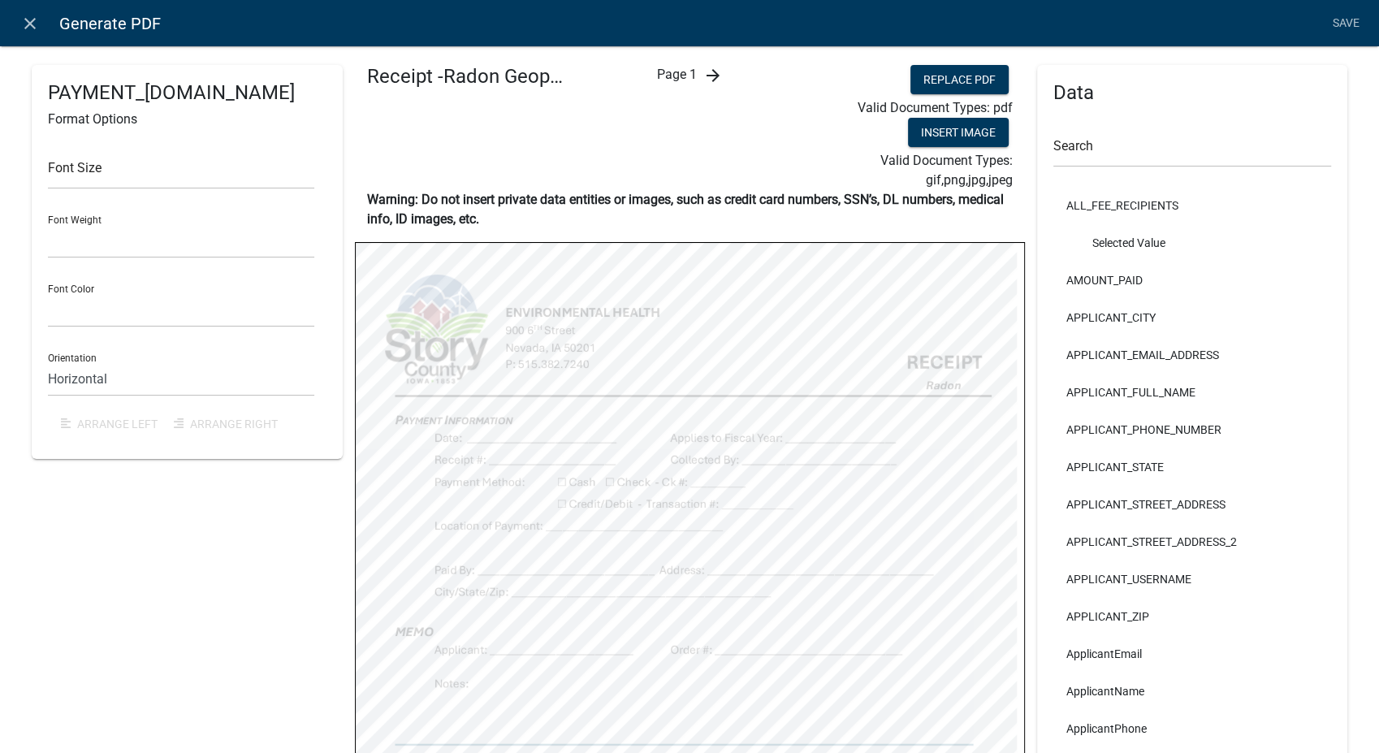
select select
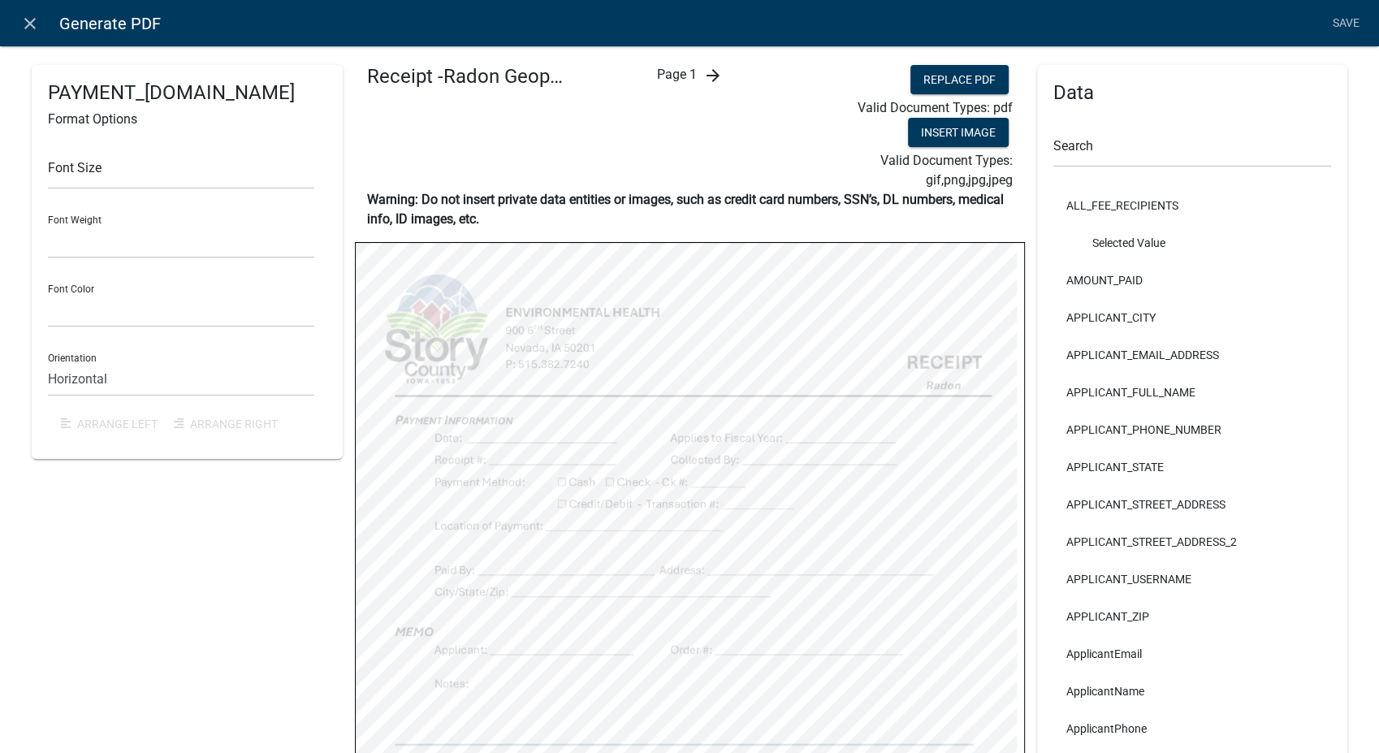
select select
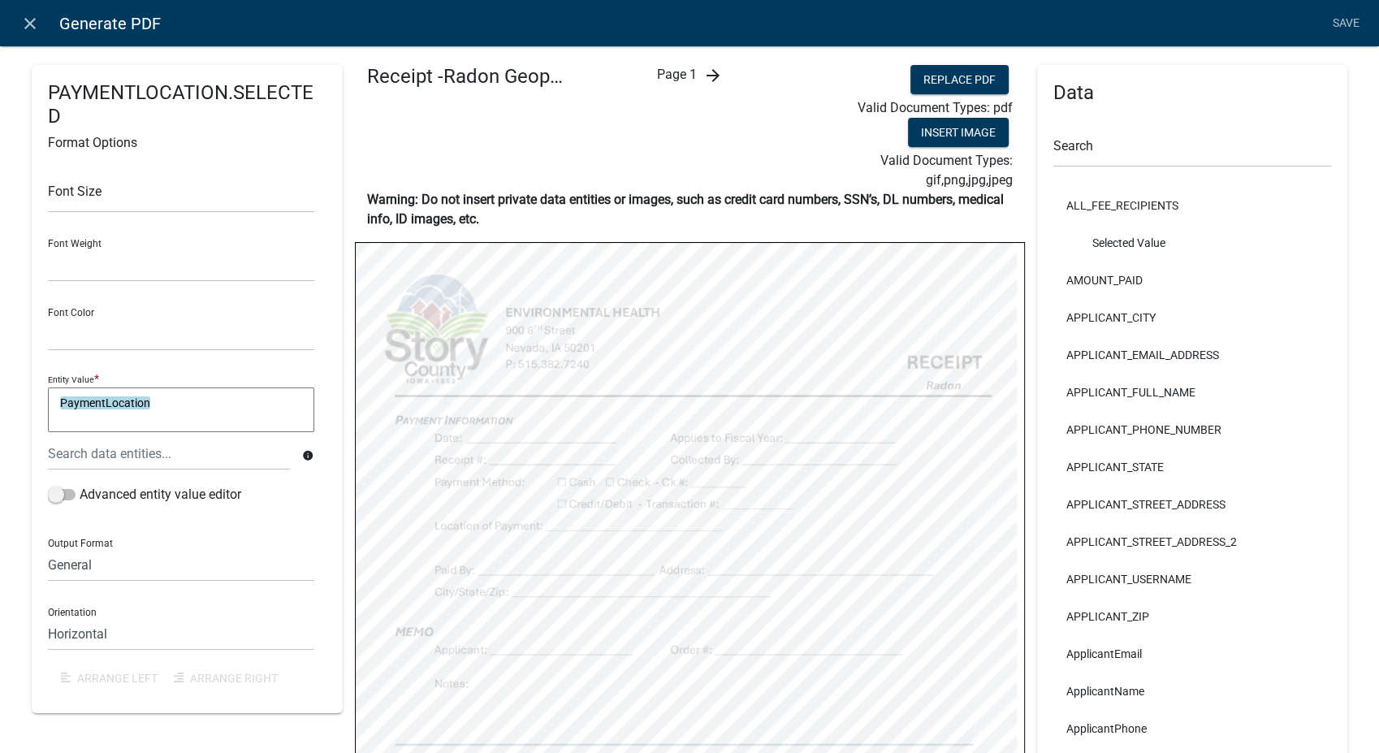
select select
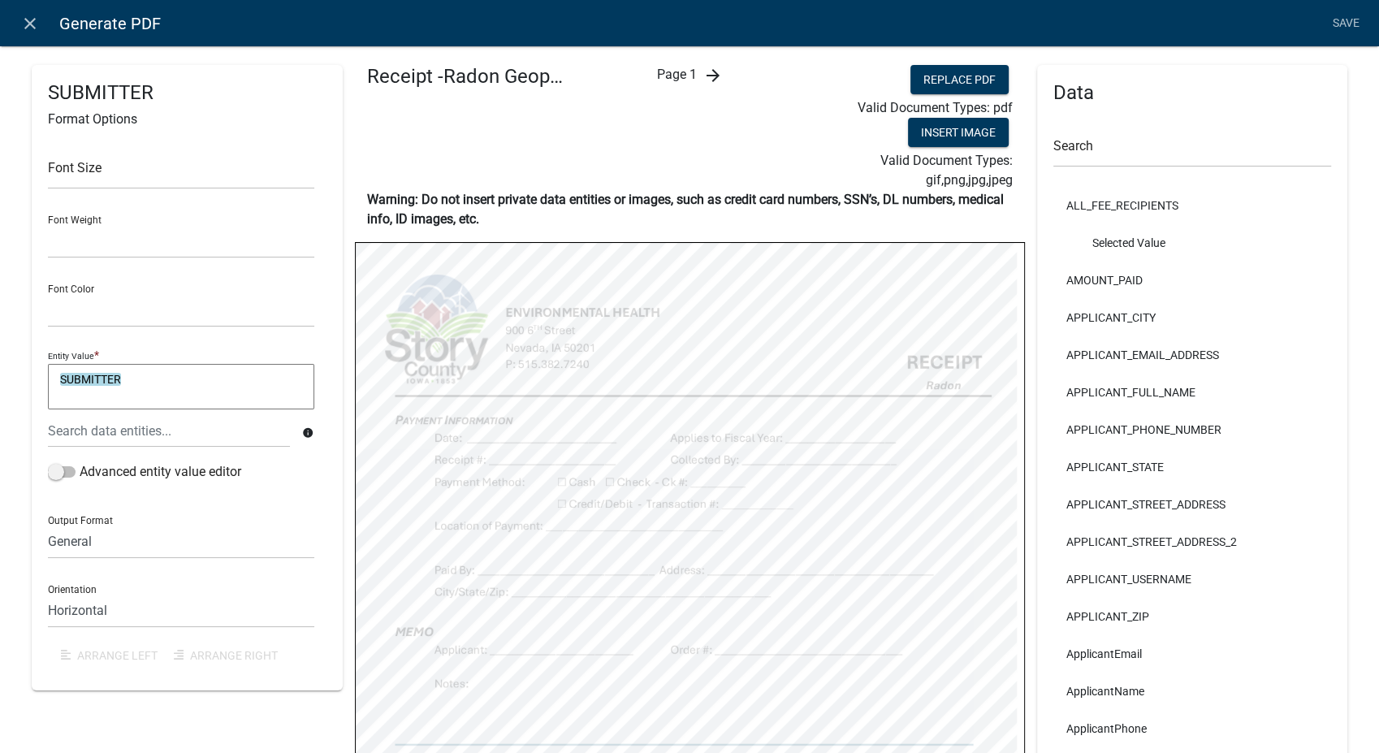
select select
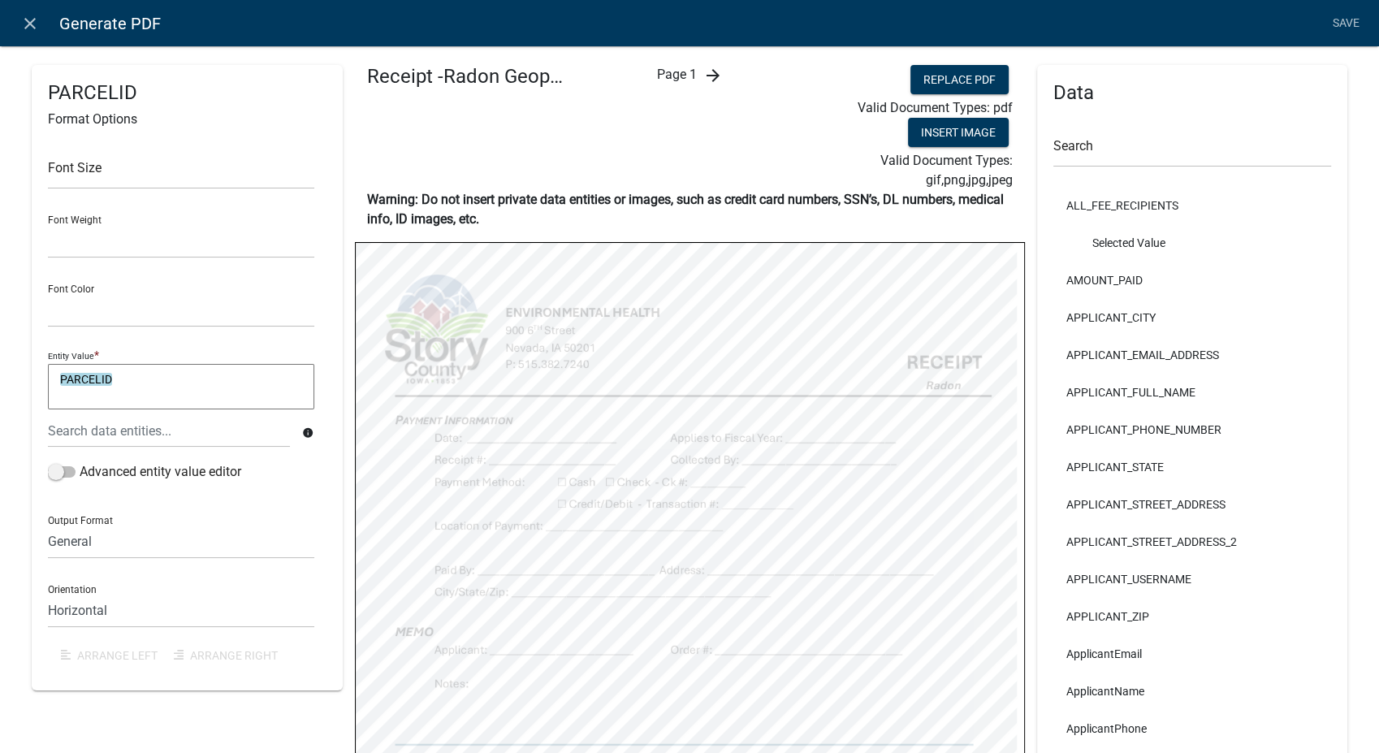
select select
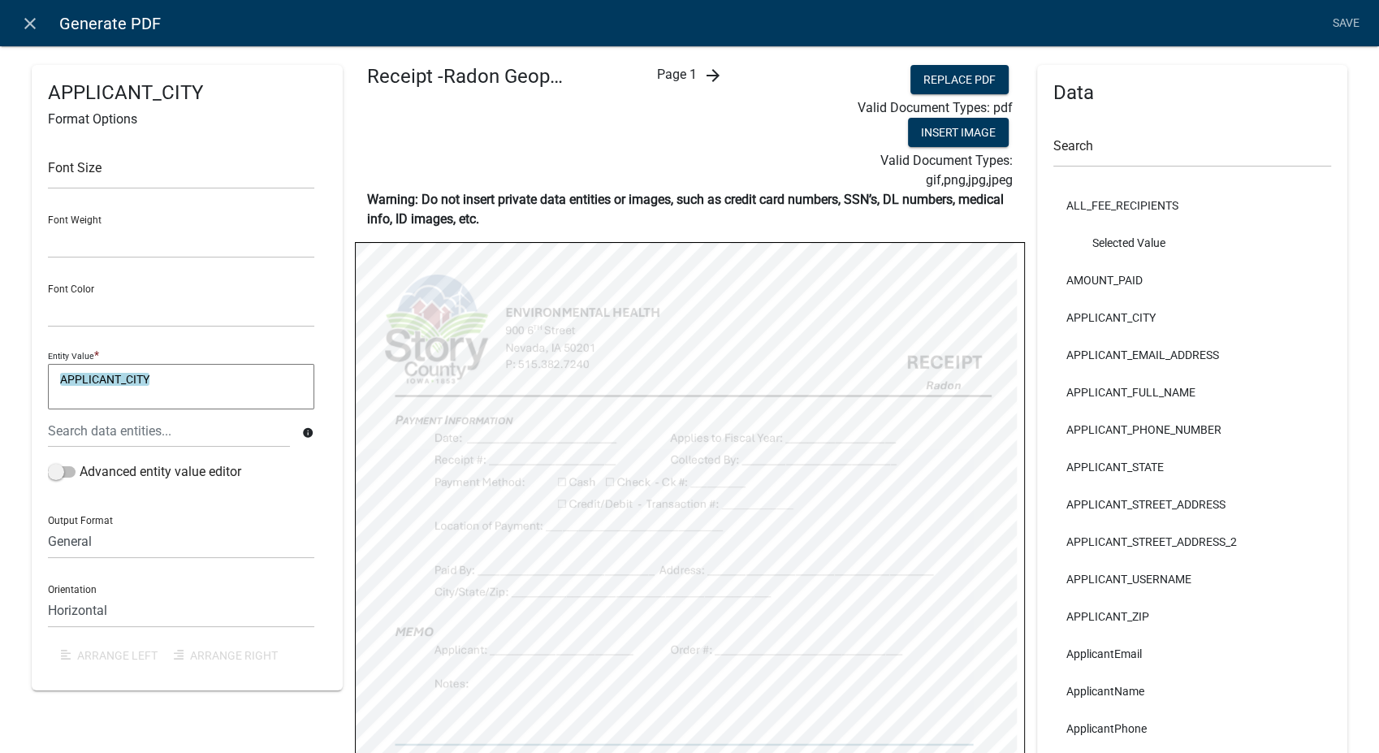
select select
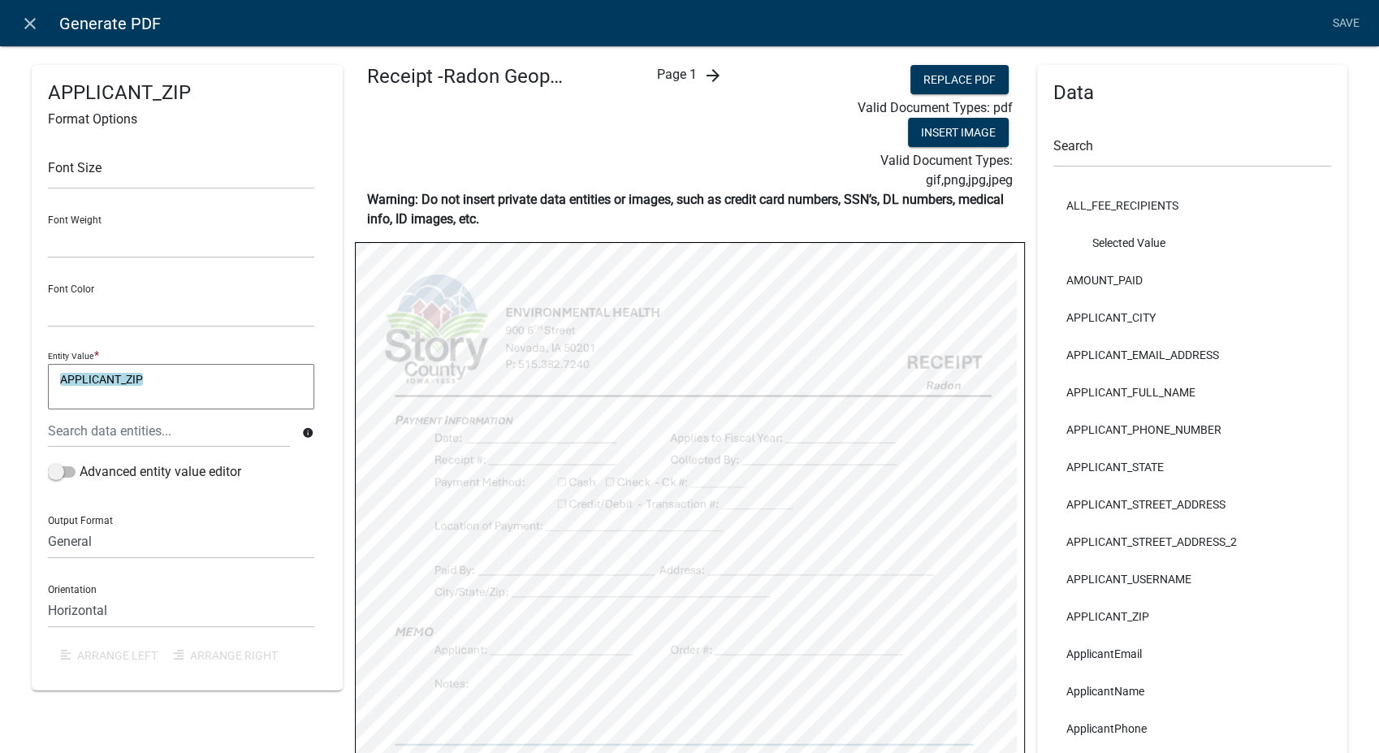
select select
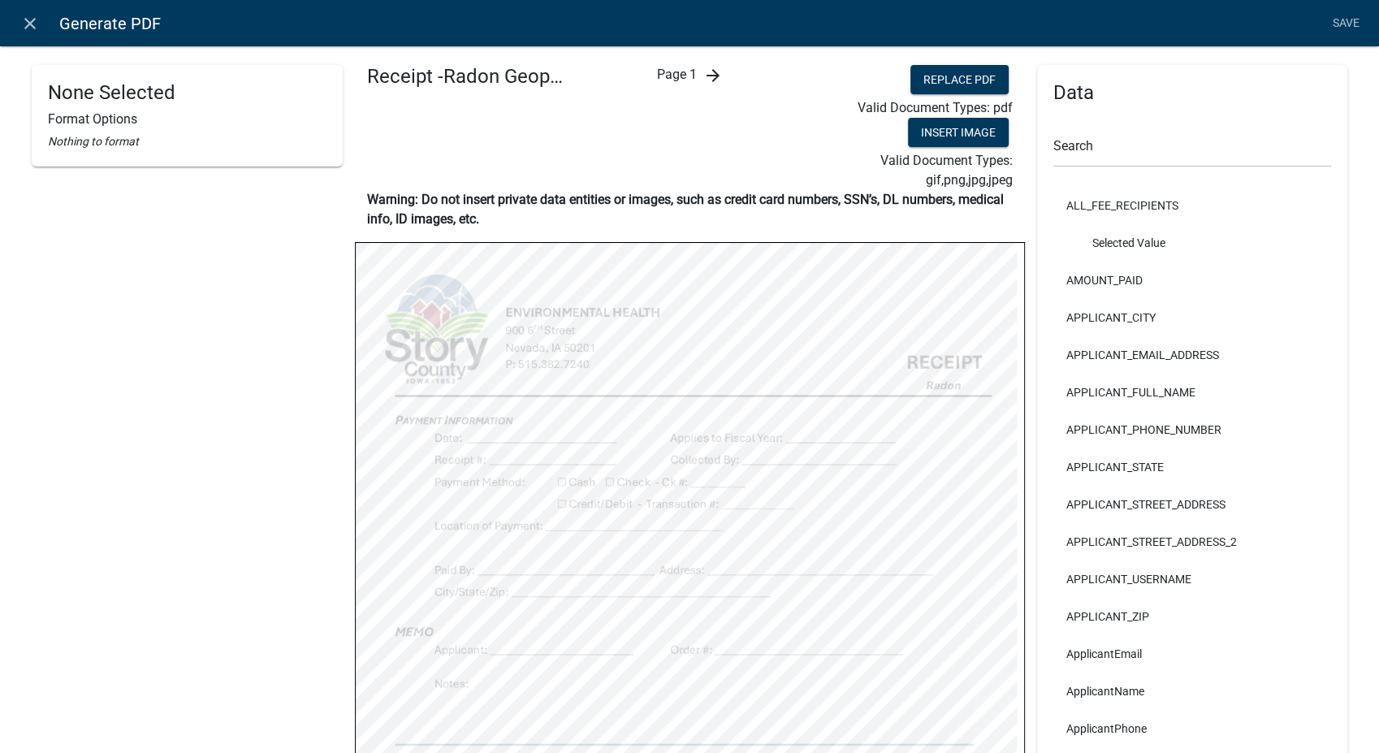
select select
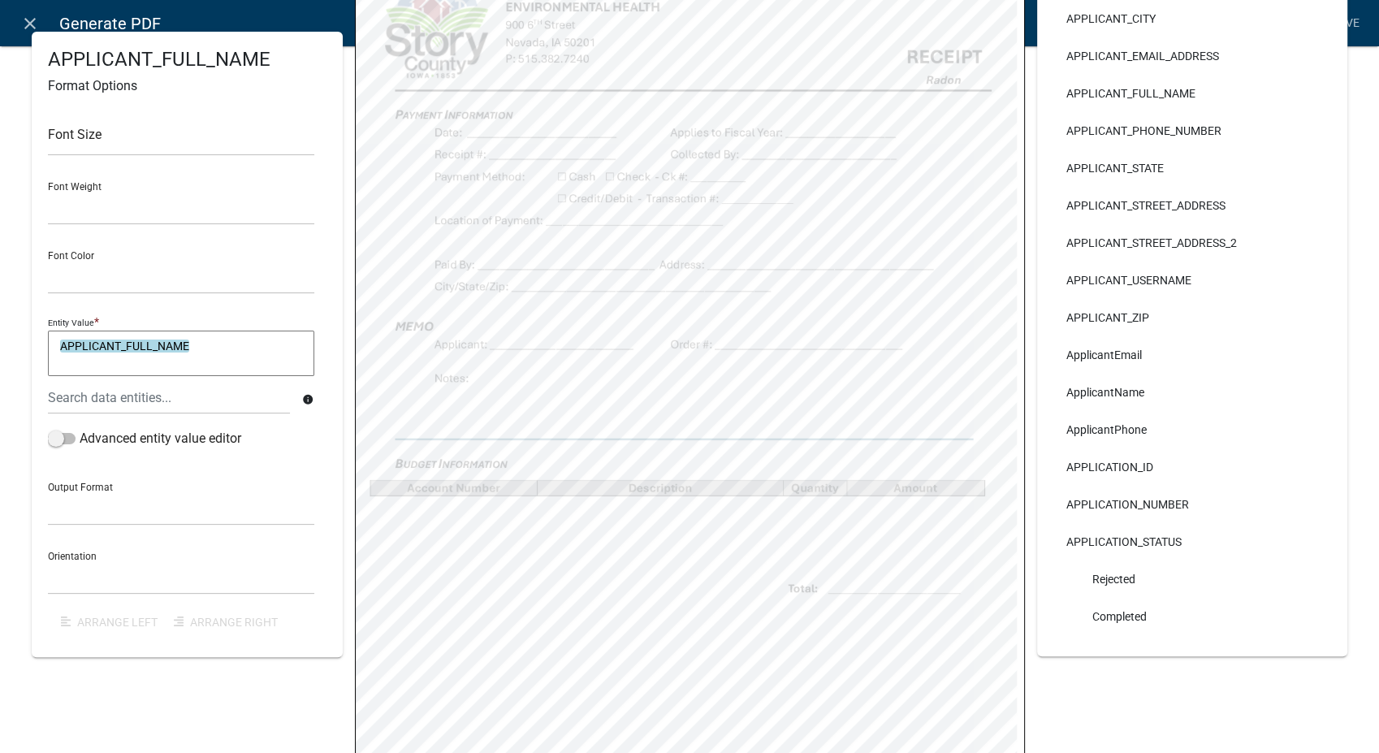
scroll to position [361, 0]
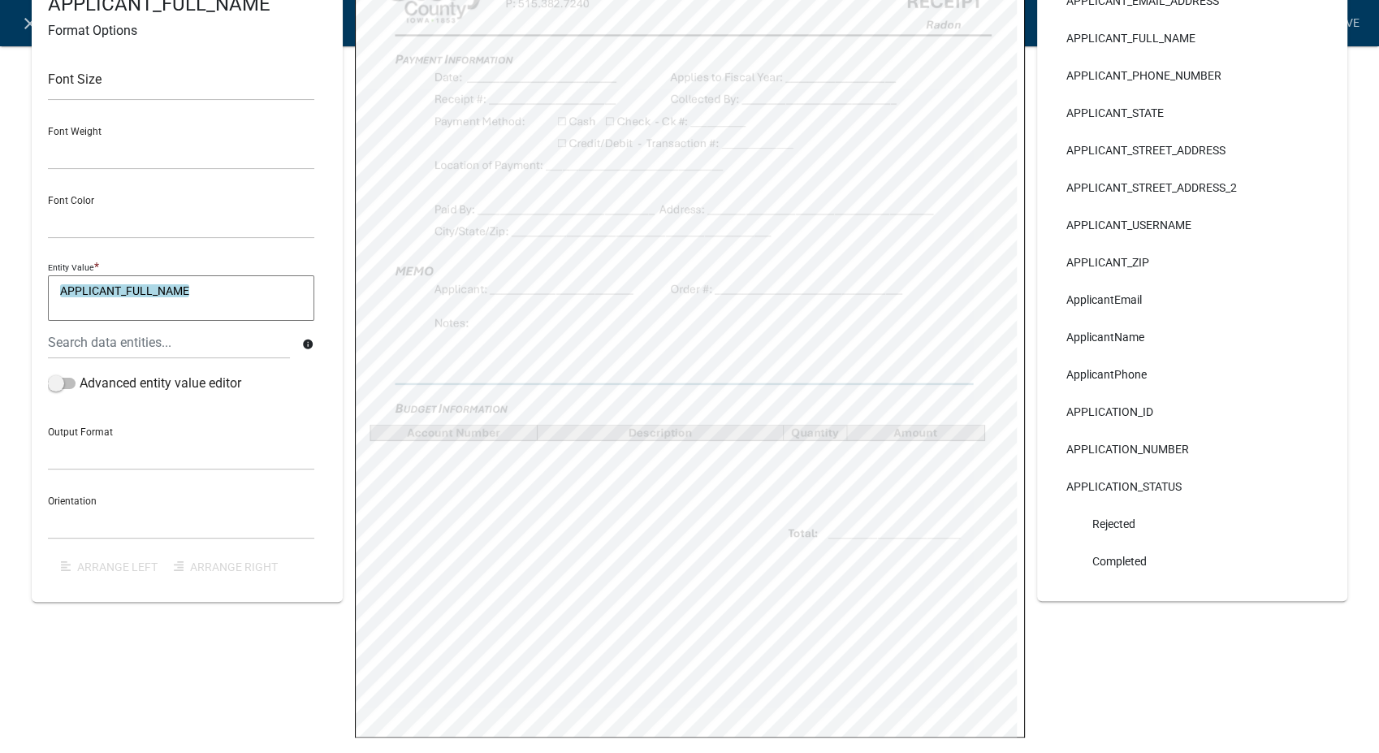
select select
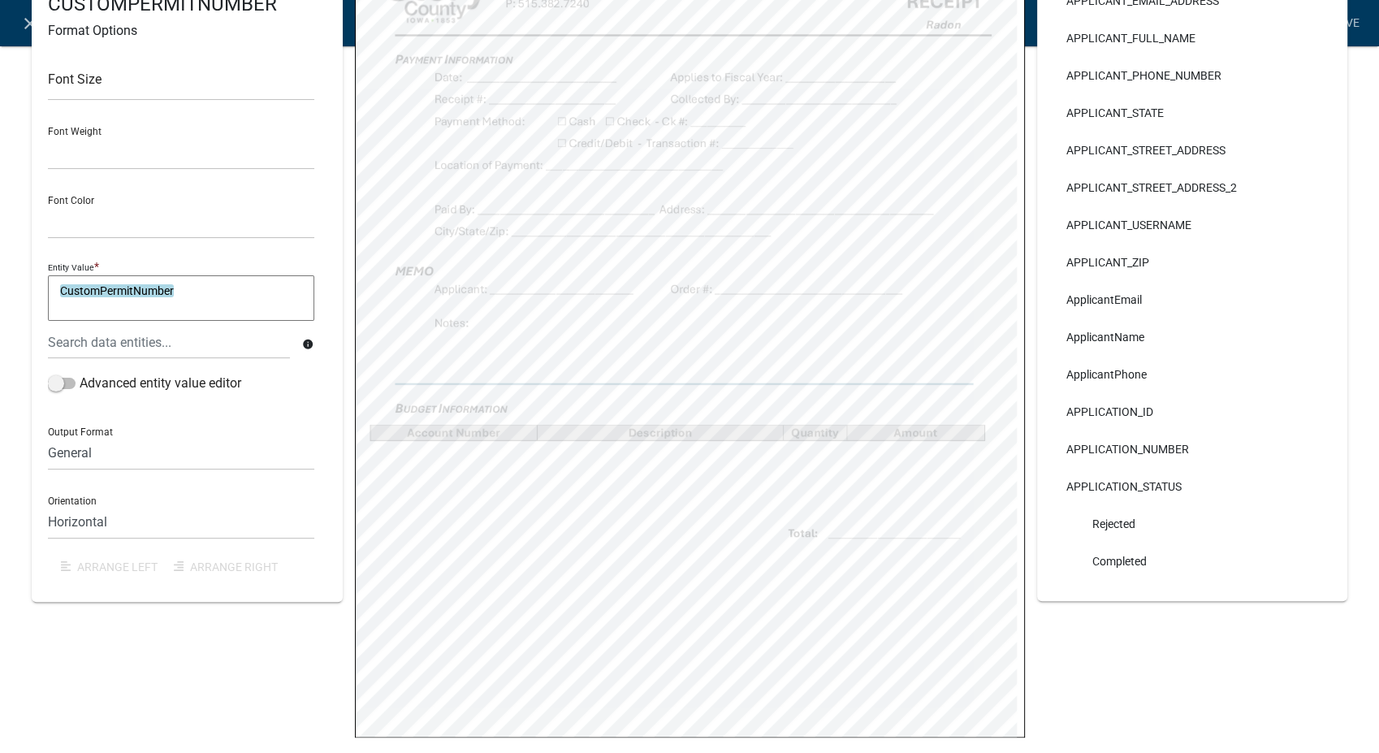
select select
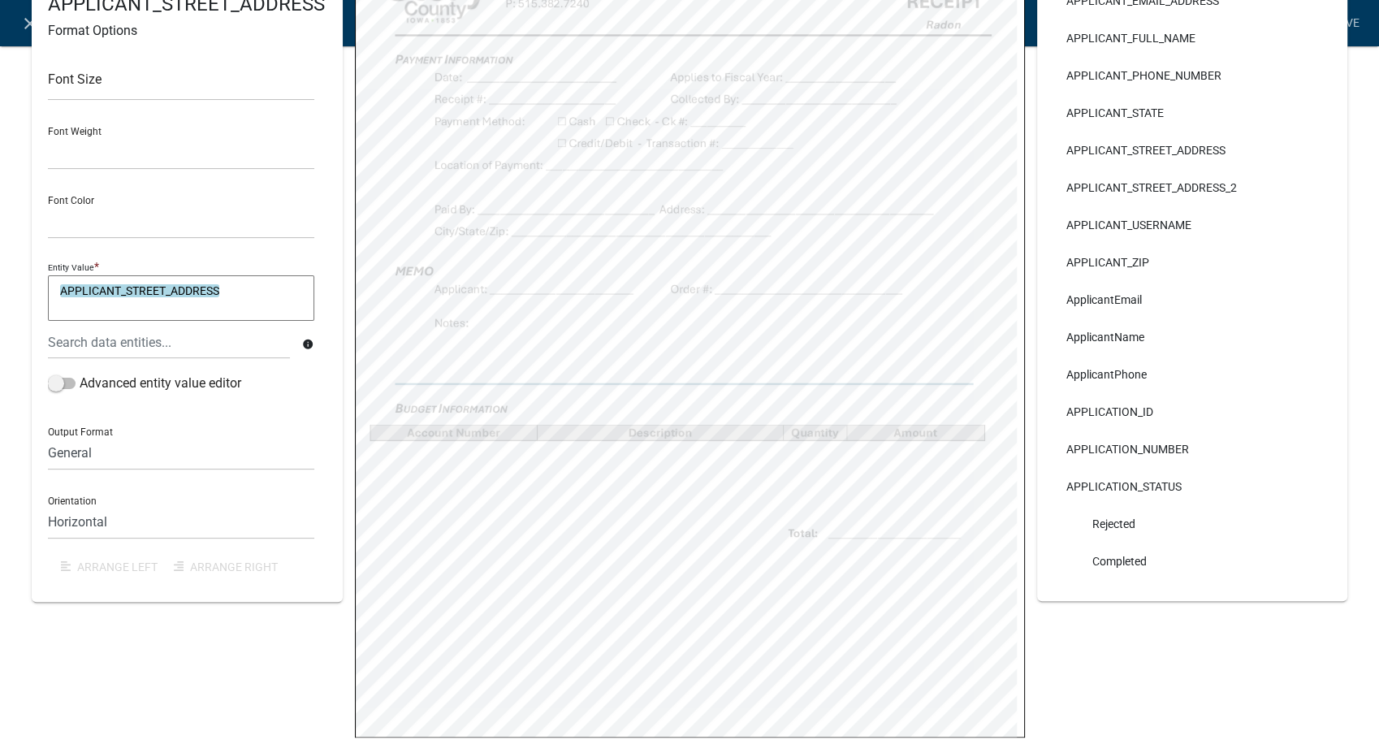
select select
click at [1350, 23] on link "Save" at bounding box center [1345, 23] width 41 height 31
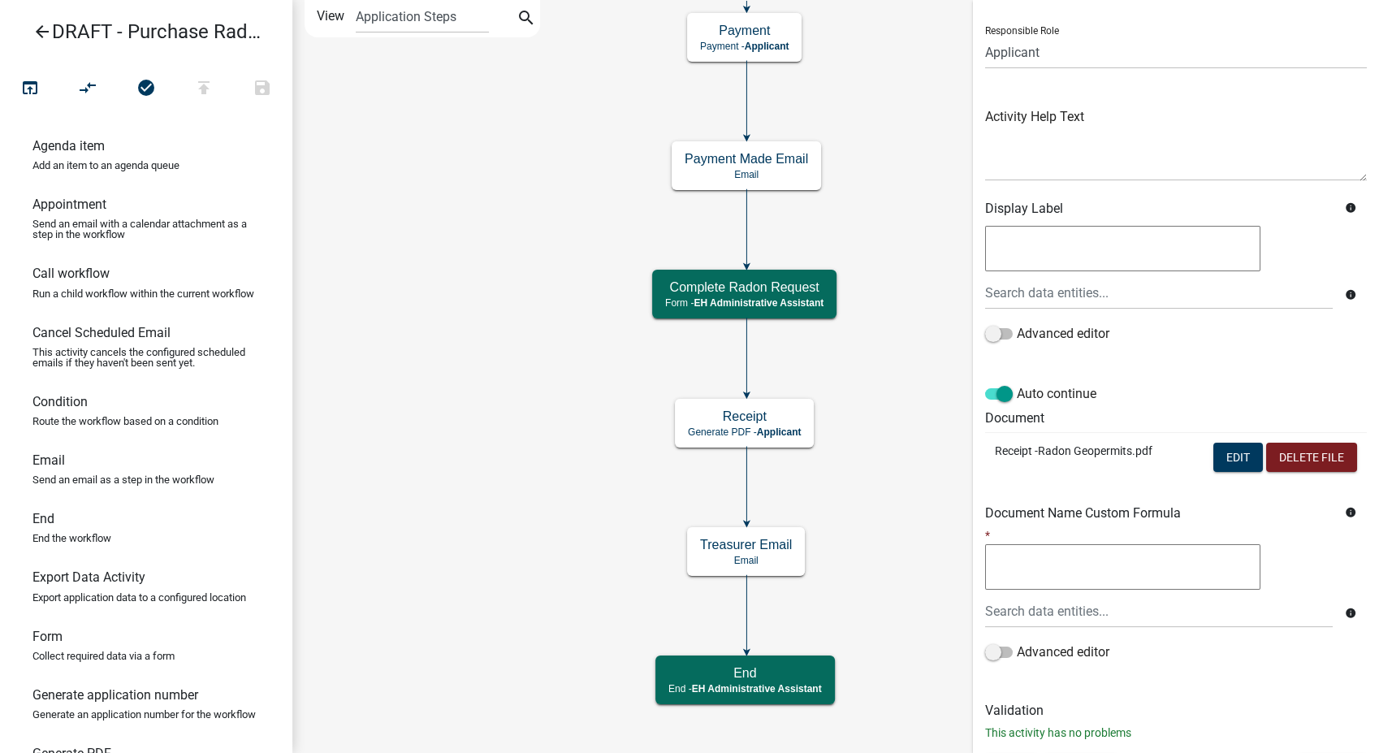
scroll to position [136, 0]
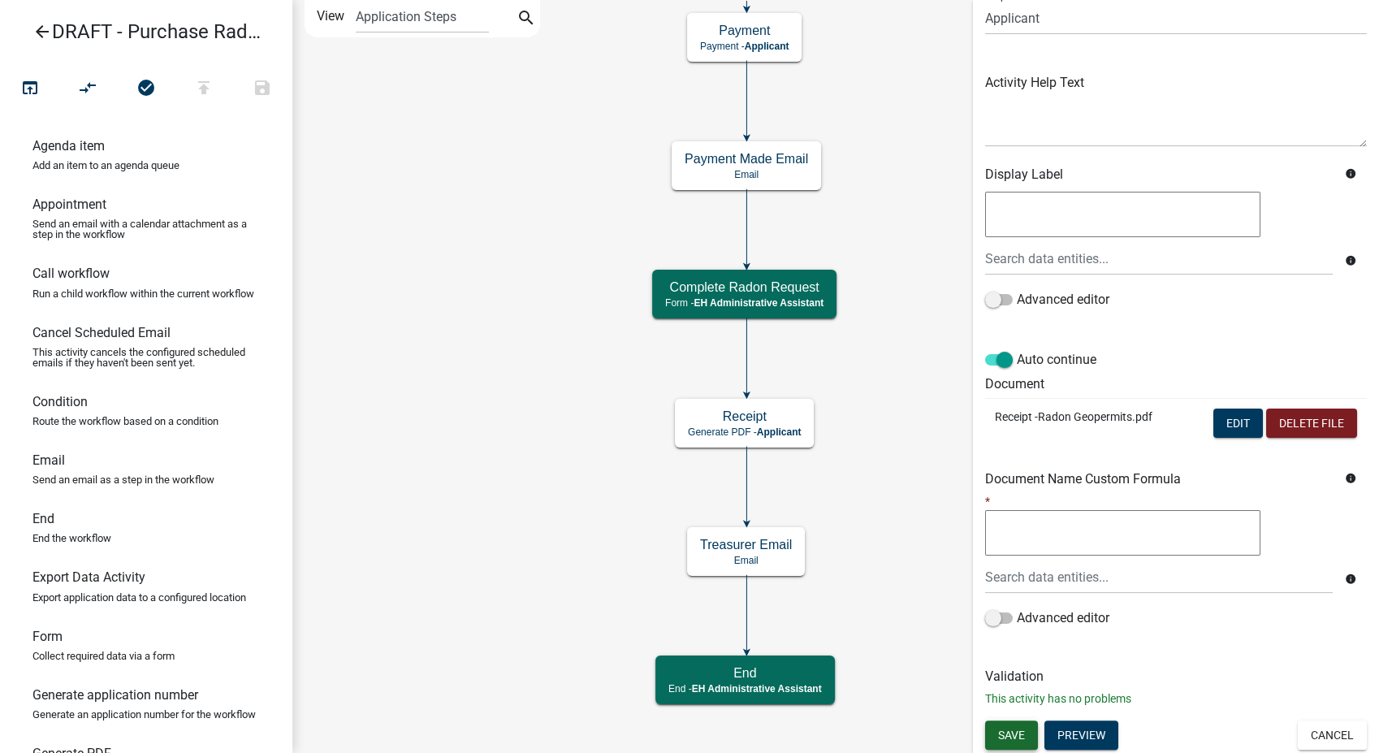
click at [1009, 731] on span "Save" at bounding box center [1011, 734] width 27 height 13
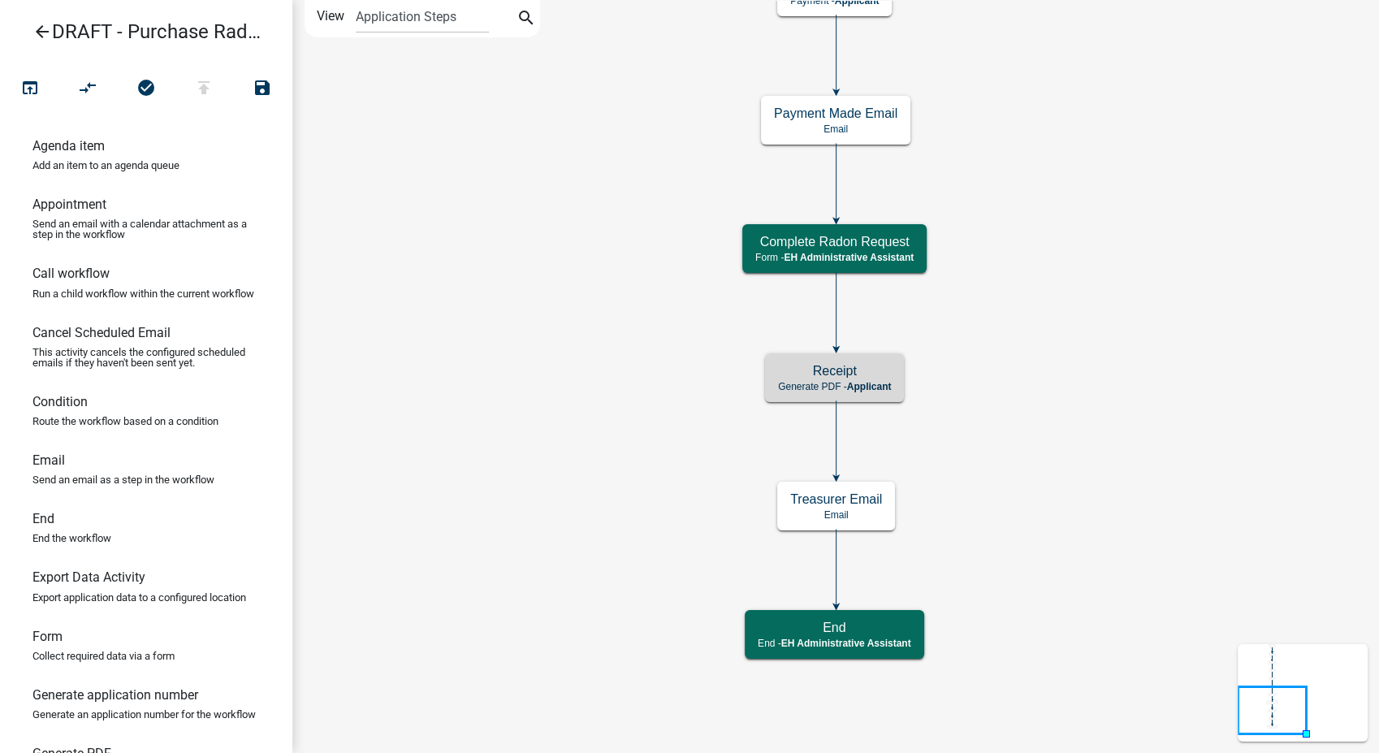
scroll to position [0, 0]
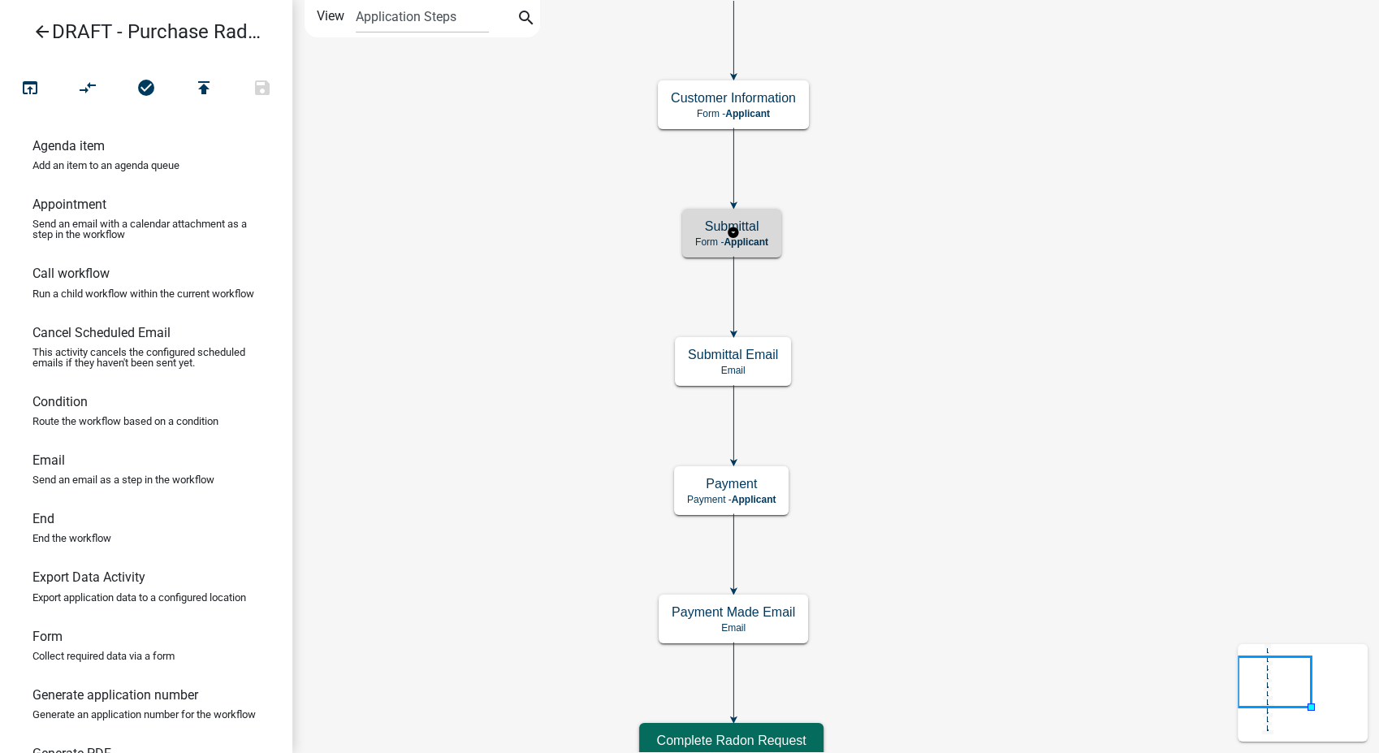
click at [766, 223] on h5 "Submittal" at bounding box center [731, 225] width 73 height 15
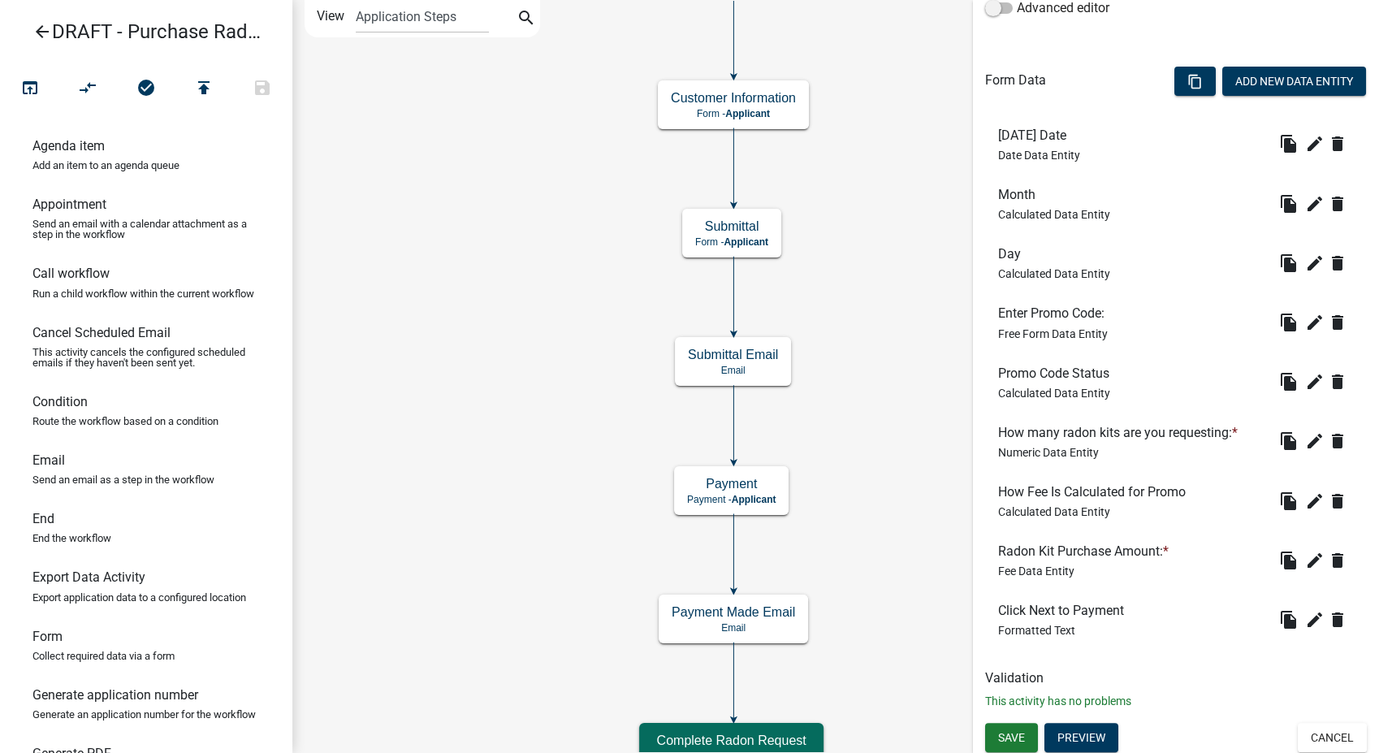
scroll to position [429, 0]
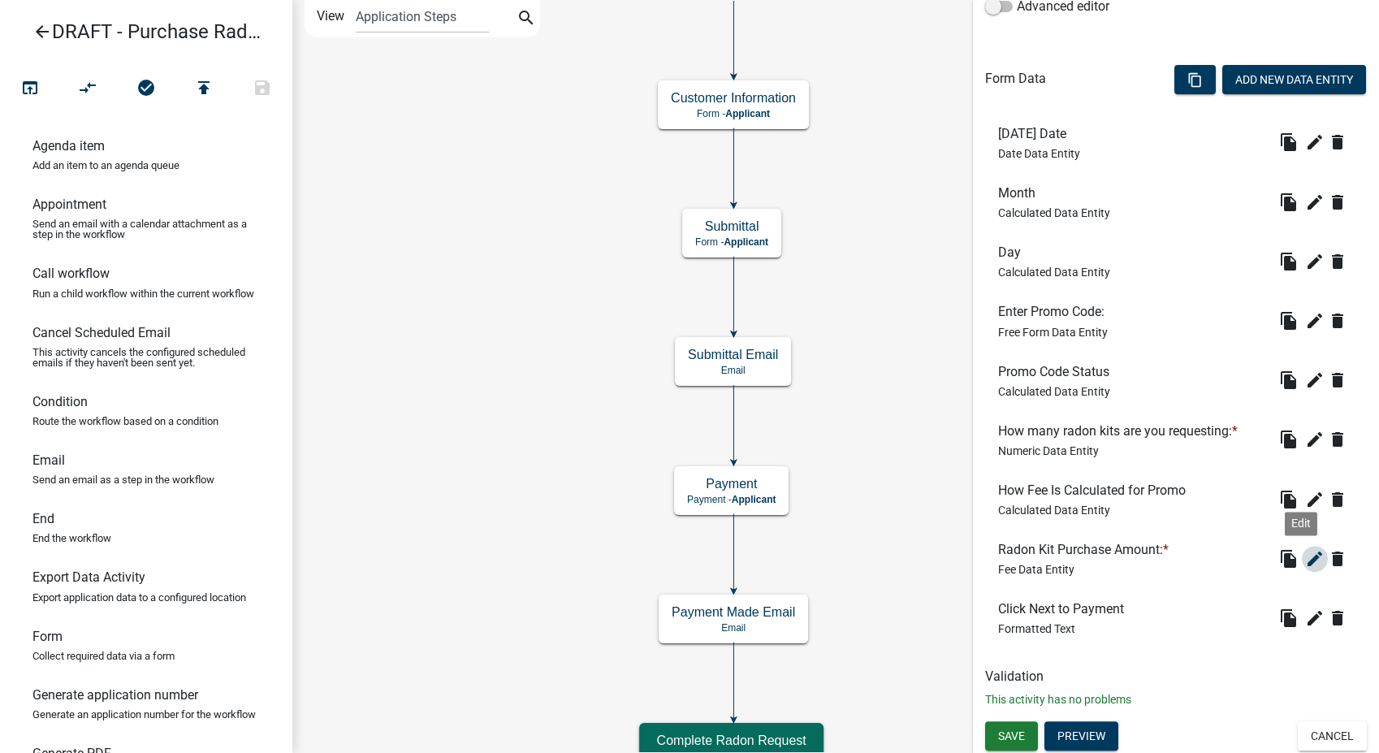
click at [1305, 561] on icon "edit" at bounding box center [1314, 558] width 19 height 19
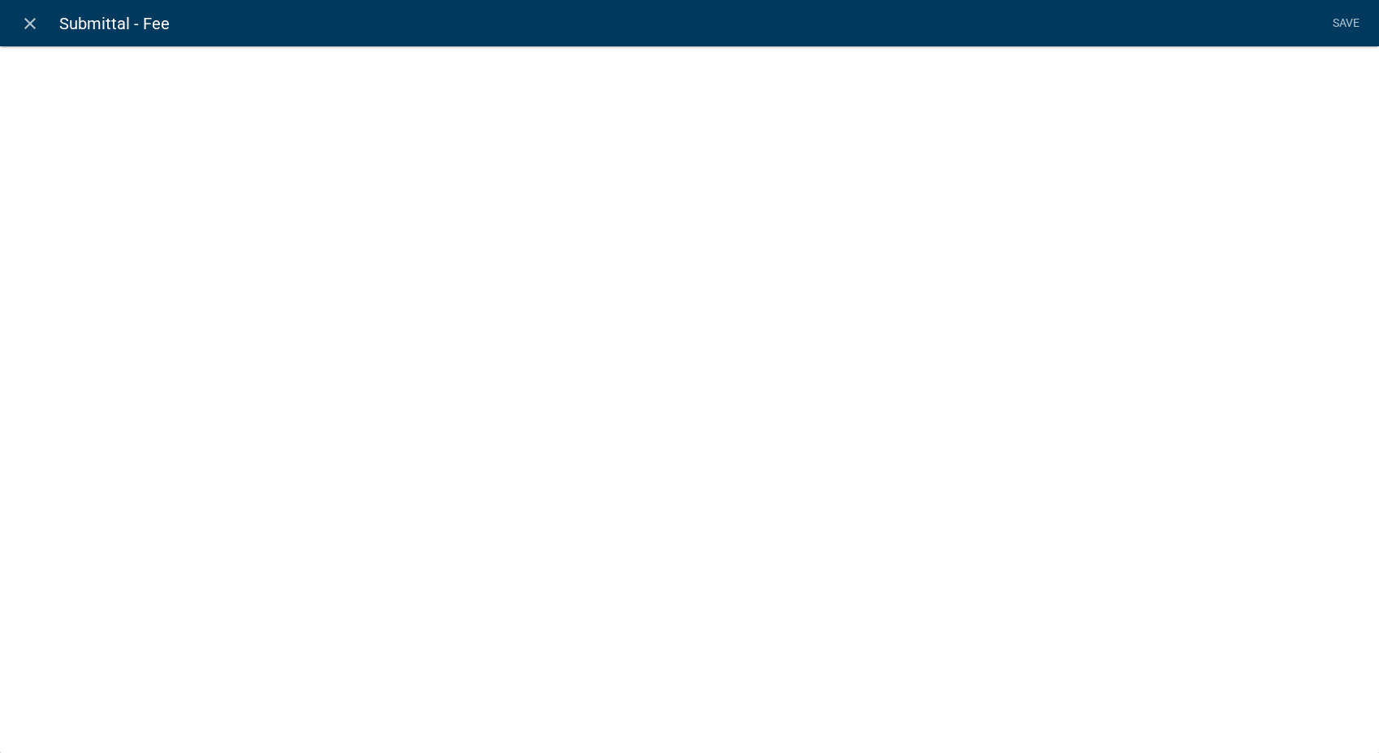
select select "fee"
select select "5: b7a4d8f2-8e5a-4720-88b6-03d2613d155e"
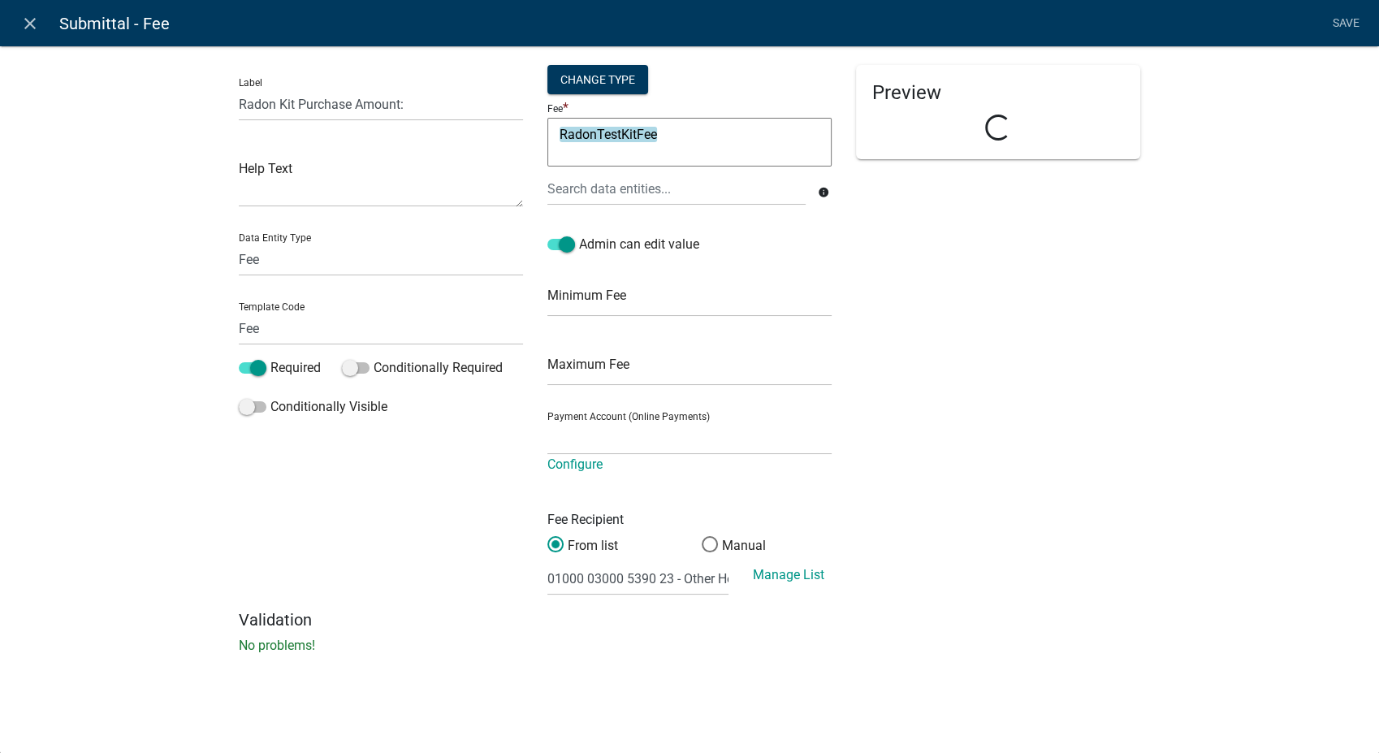
select select "a79131e4-029d-40d0-b835-a441d56a02a0"
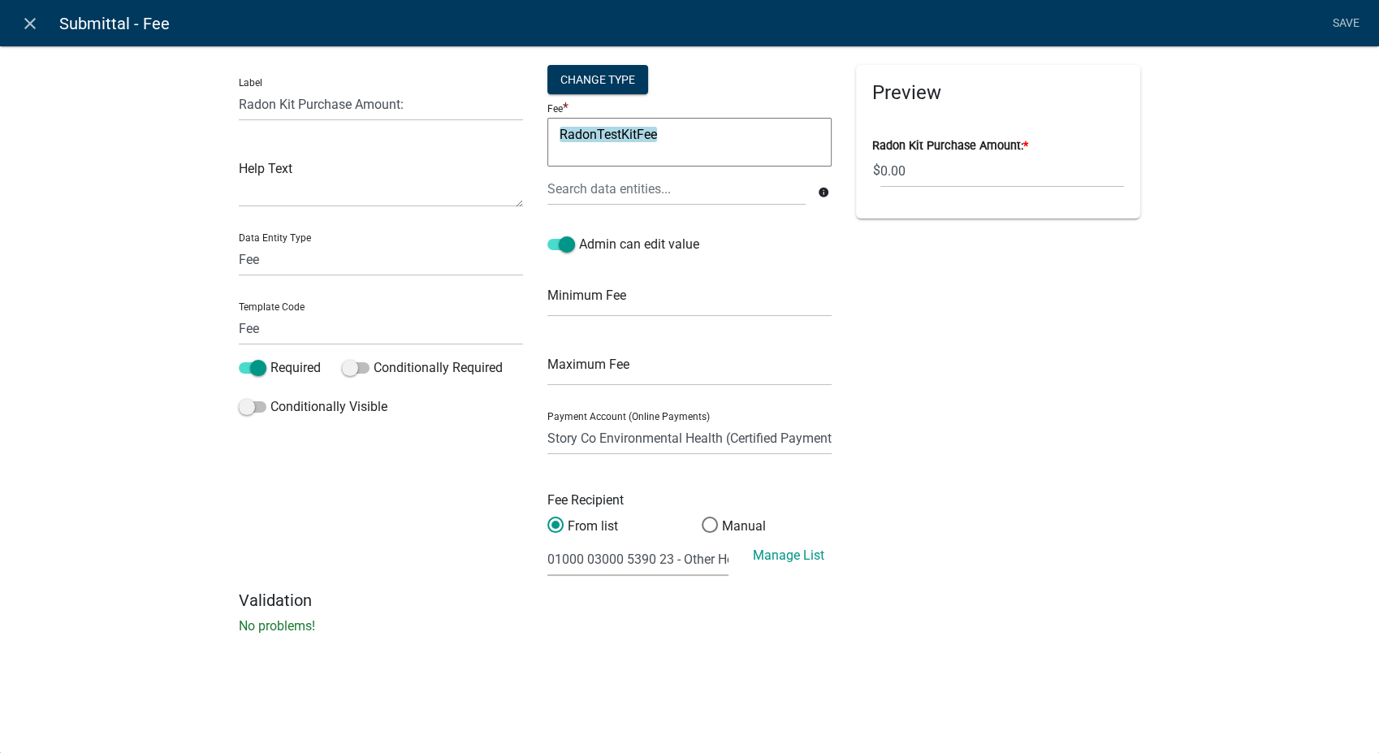
click at [672, 558] on select "(None selected) 01000 03000 2624 23 - Well Testing - Contract 01000 03000 2710 …" at bounding box center [637, 558] width 181 height 33
click at [1133, 386] on div "Preview Radon Kit Purchase Amount: * $ 0.00" at bounding box center [998, 327] width 309 height 525
click at [28, 19] on icon "close" at bounding box center [29, 23] width 19 height 19
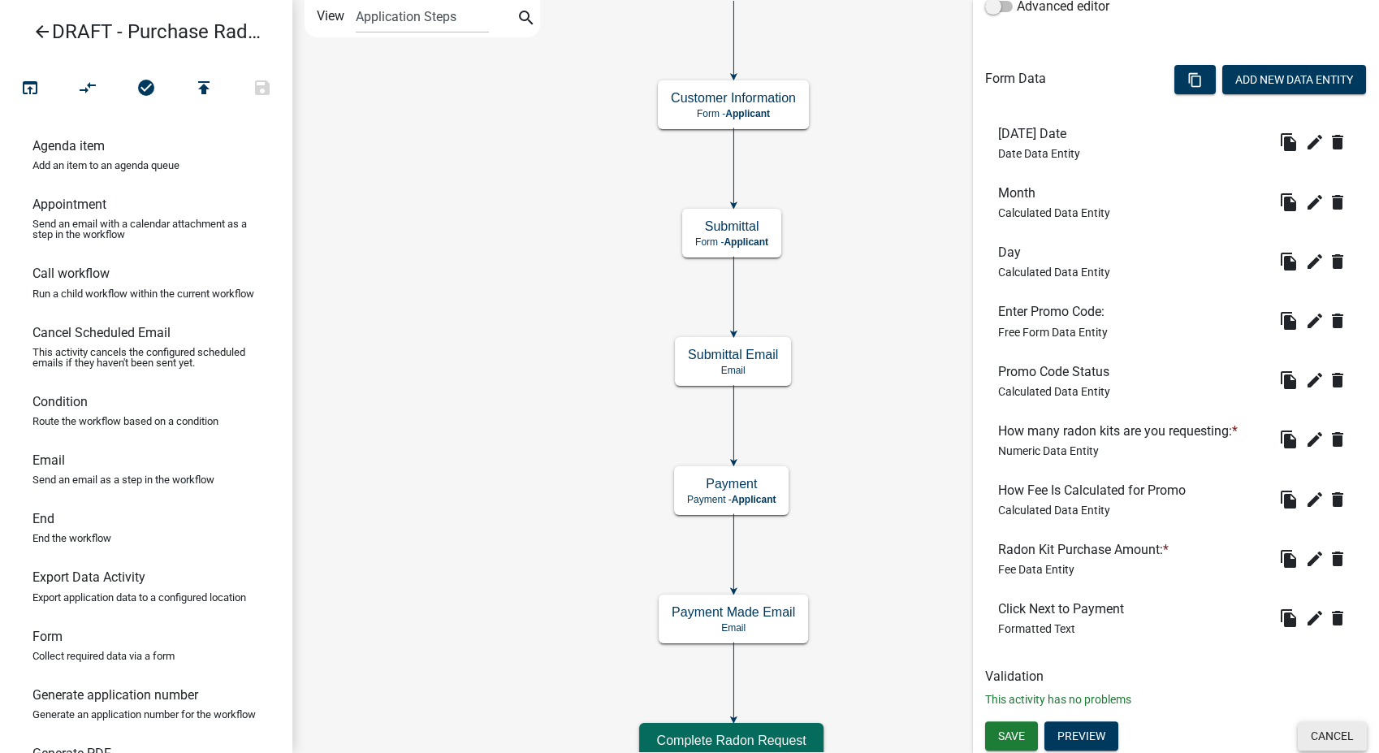
click at [1317, 734] on button "Cancel" at bounding box center [1332, 735] width 69 height 29
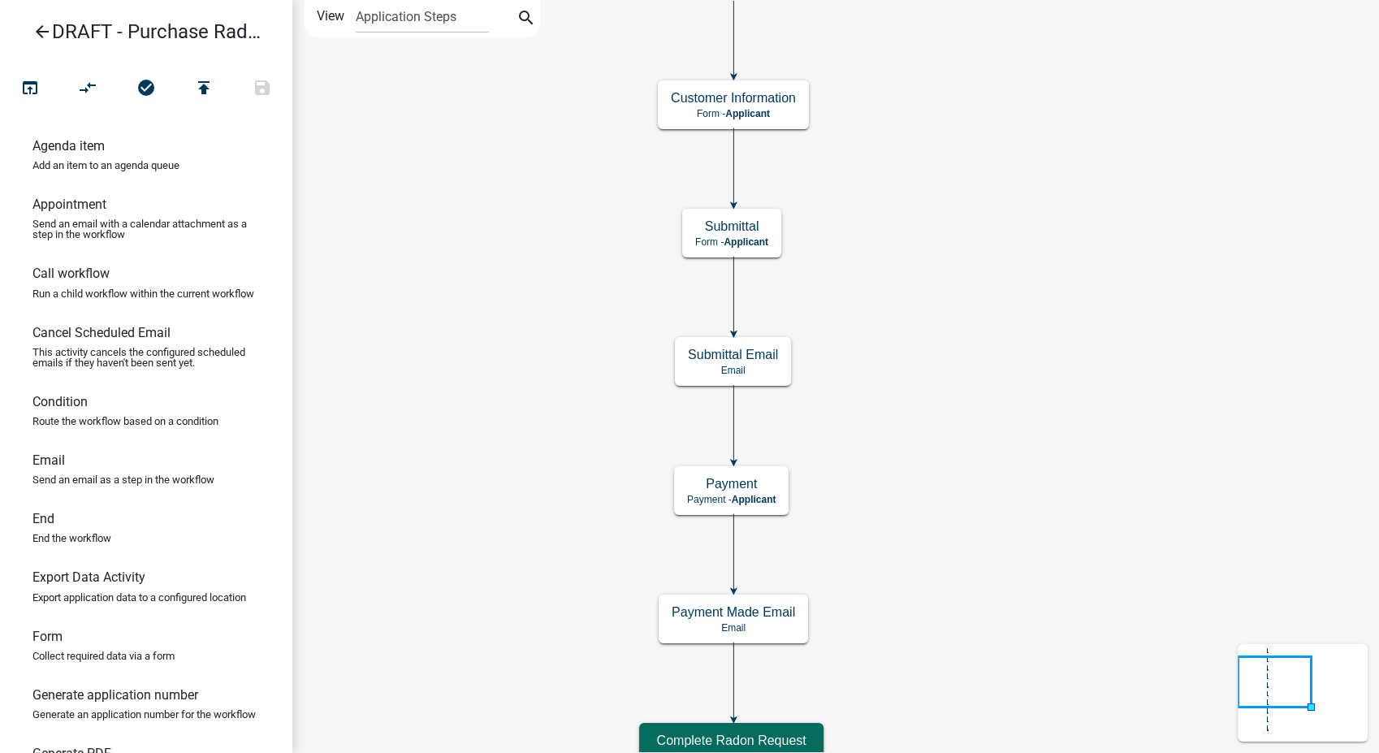
scroll to position [0, 0]
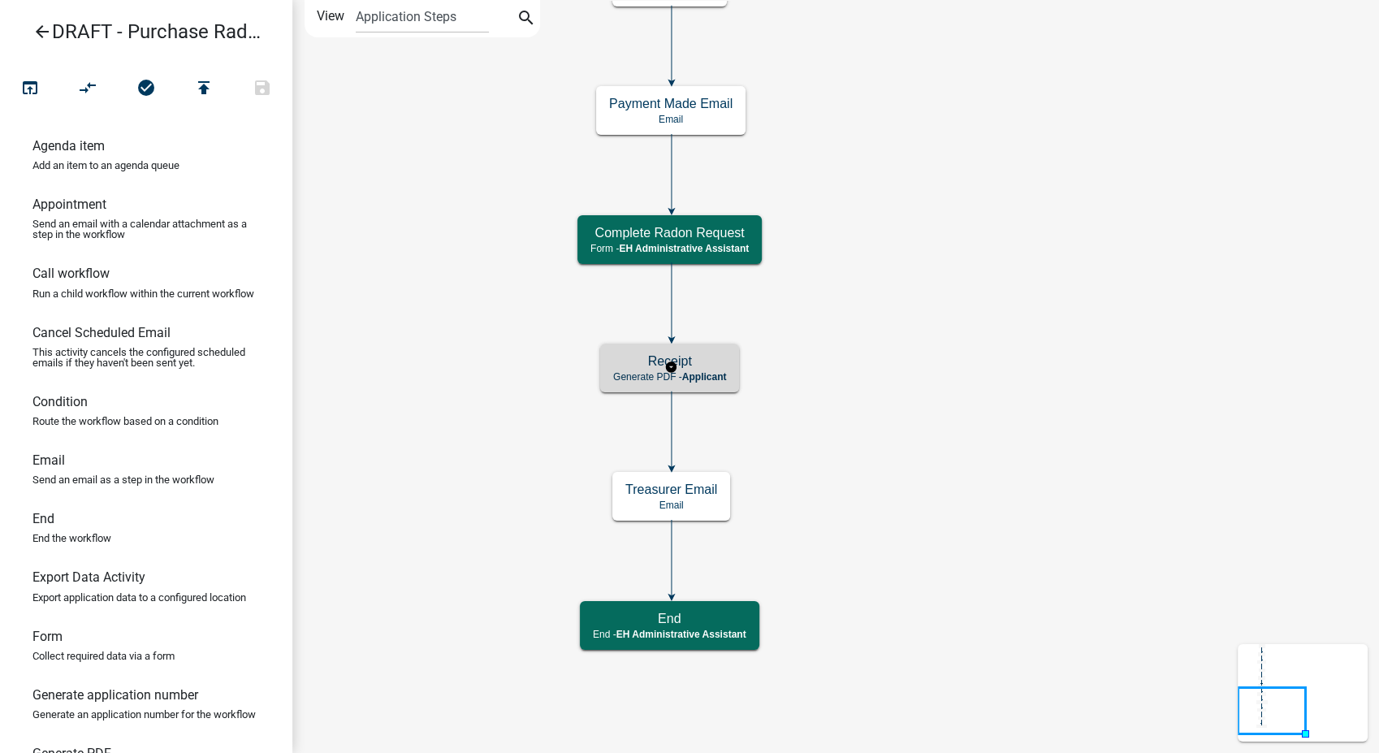
click at [691, 378] on span "Applicant" at bounding box center [704, 376] width 45 height 11
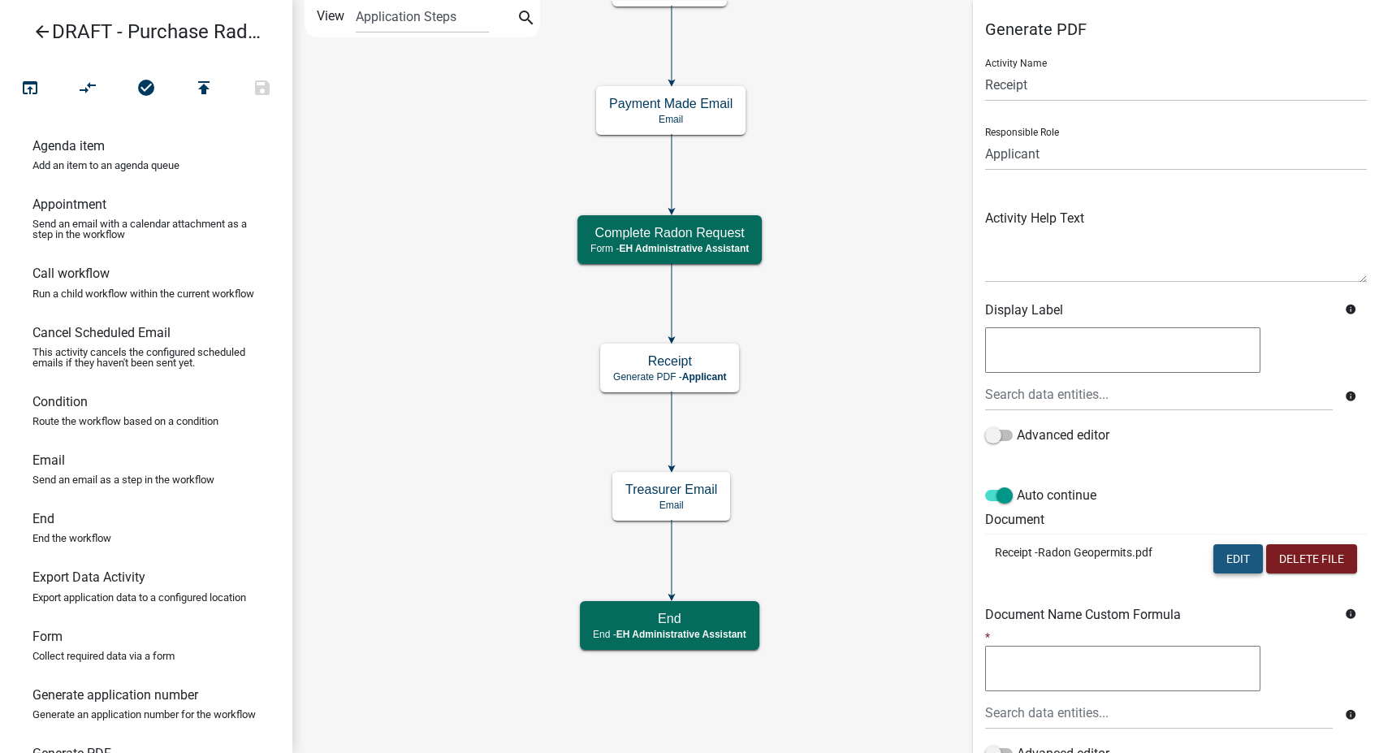
click at [1237, 555] on button "Edit" at bounding box center [1238, 558] width 50 height 29
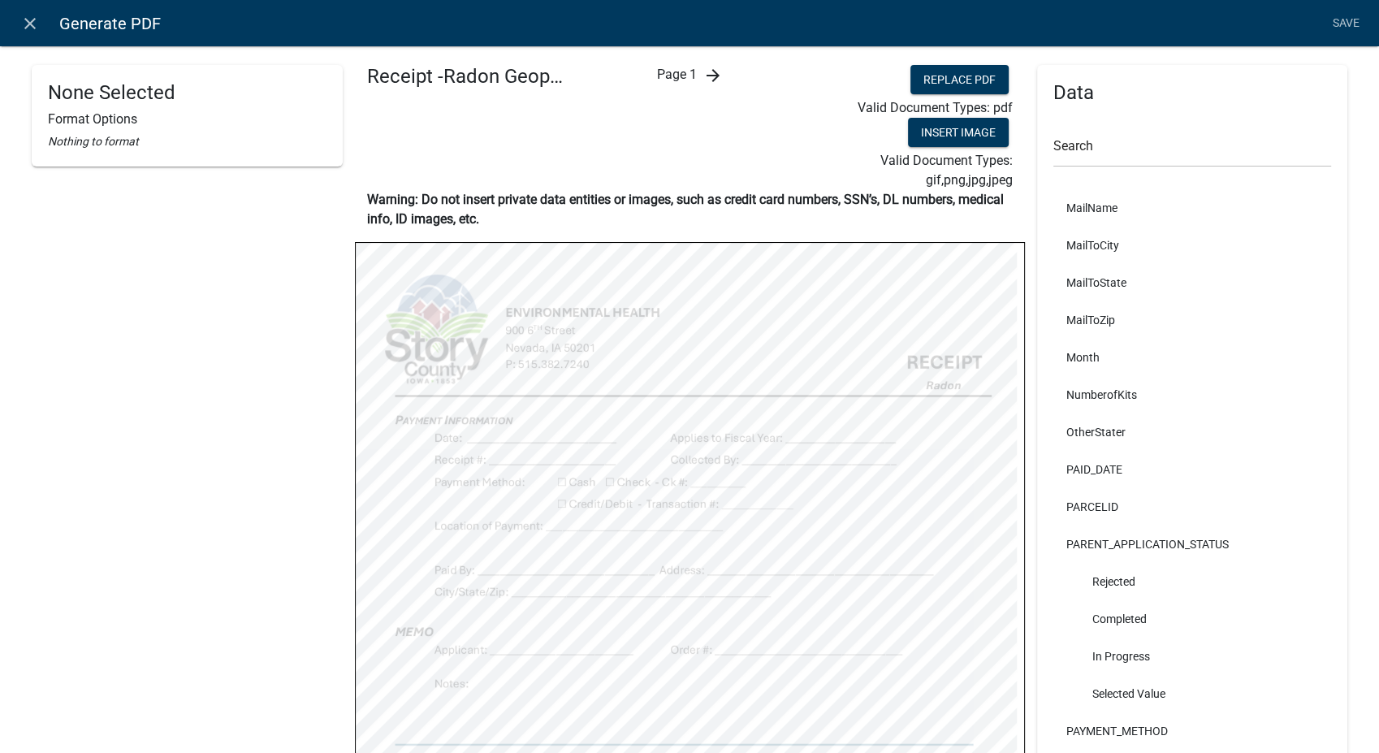
scroll to position [2165, 0]
click at [22, 16] on icon "close" at bounding box center [29, 23] width 19 height 19
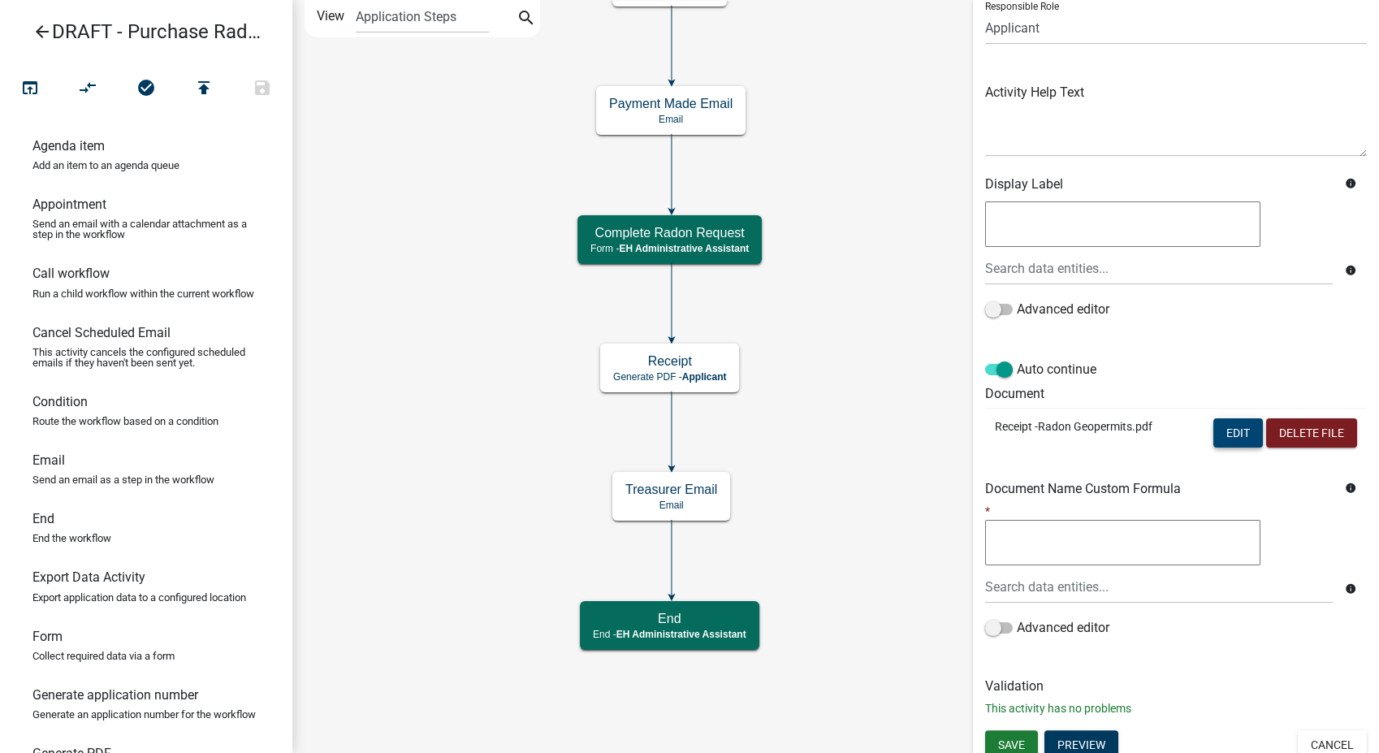
scroll to position [136, 0]
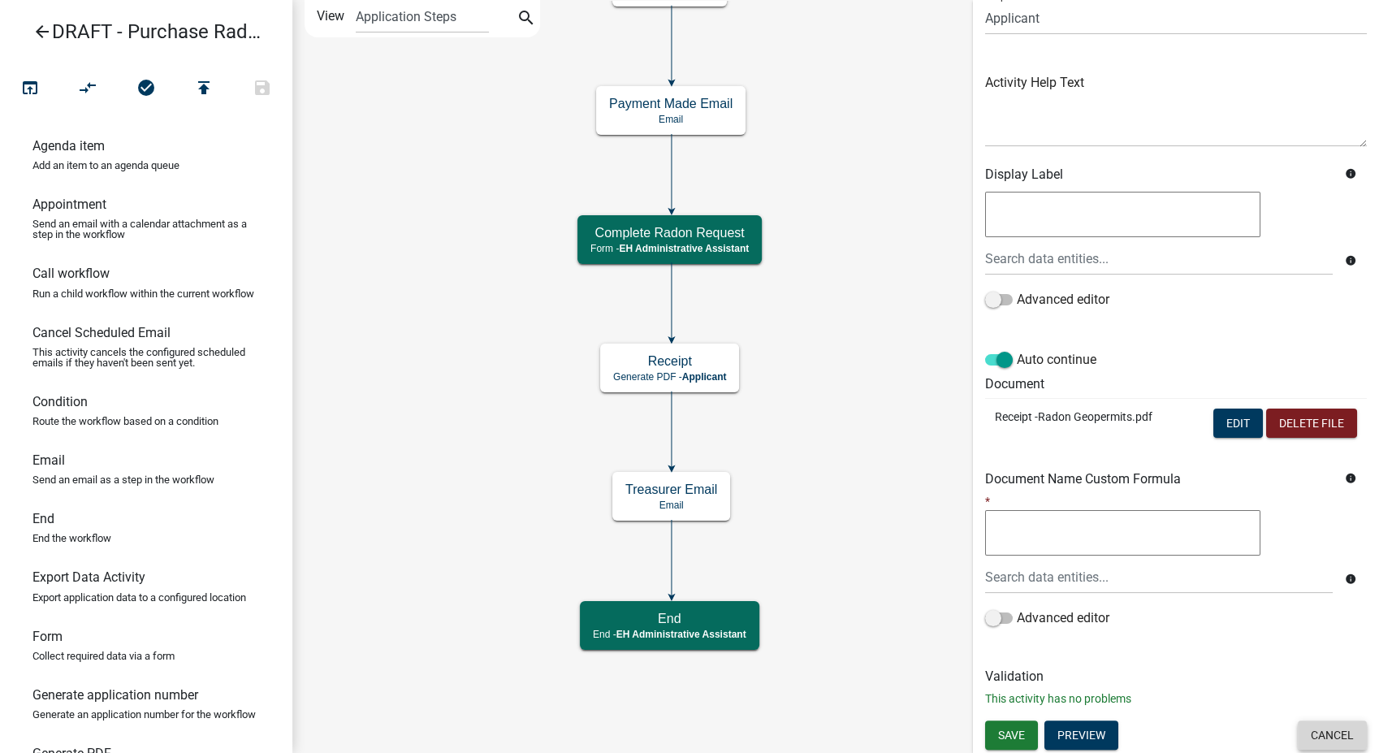
click at [1311, 731] on button "Cancel" at bounding box center [1332, 734] width 69 height 29
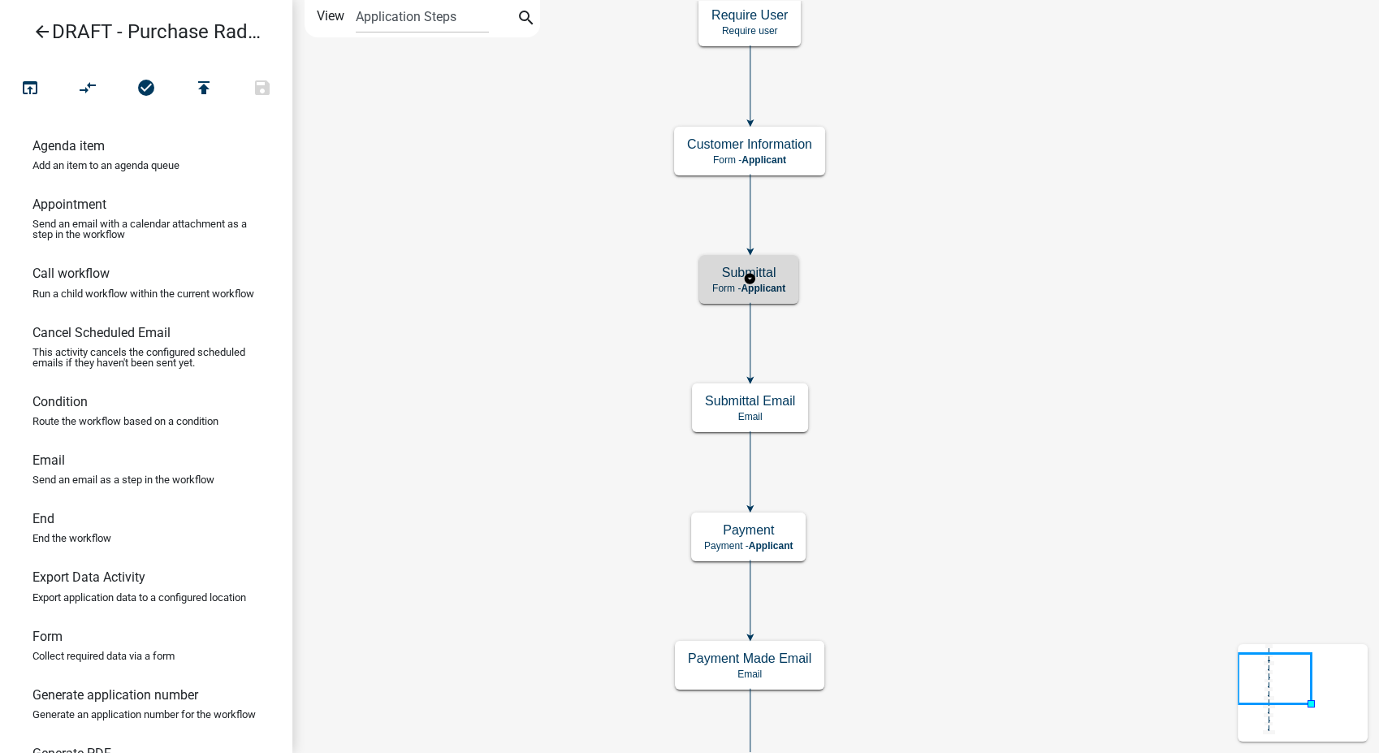
click at [788, 289] on div "Submittal Form - Applicant" at bounding box center [748, 279] width 99 height 49
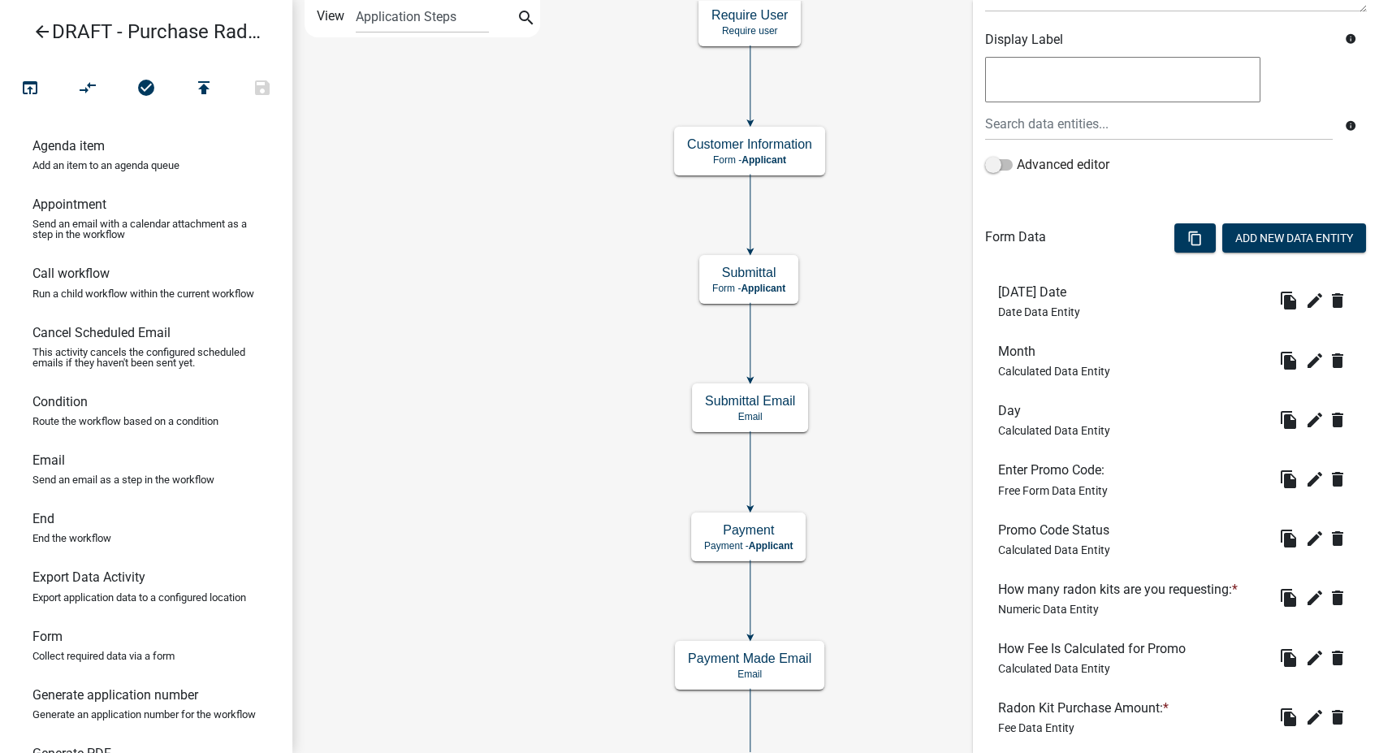
scroll to position [429, 0]
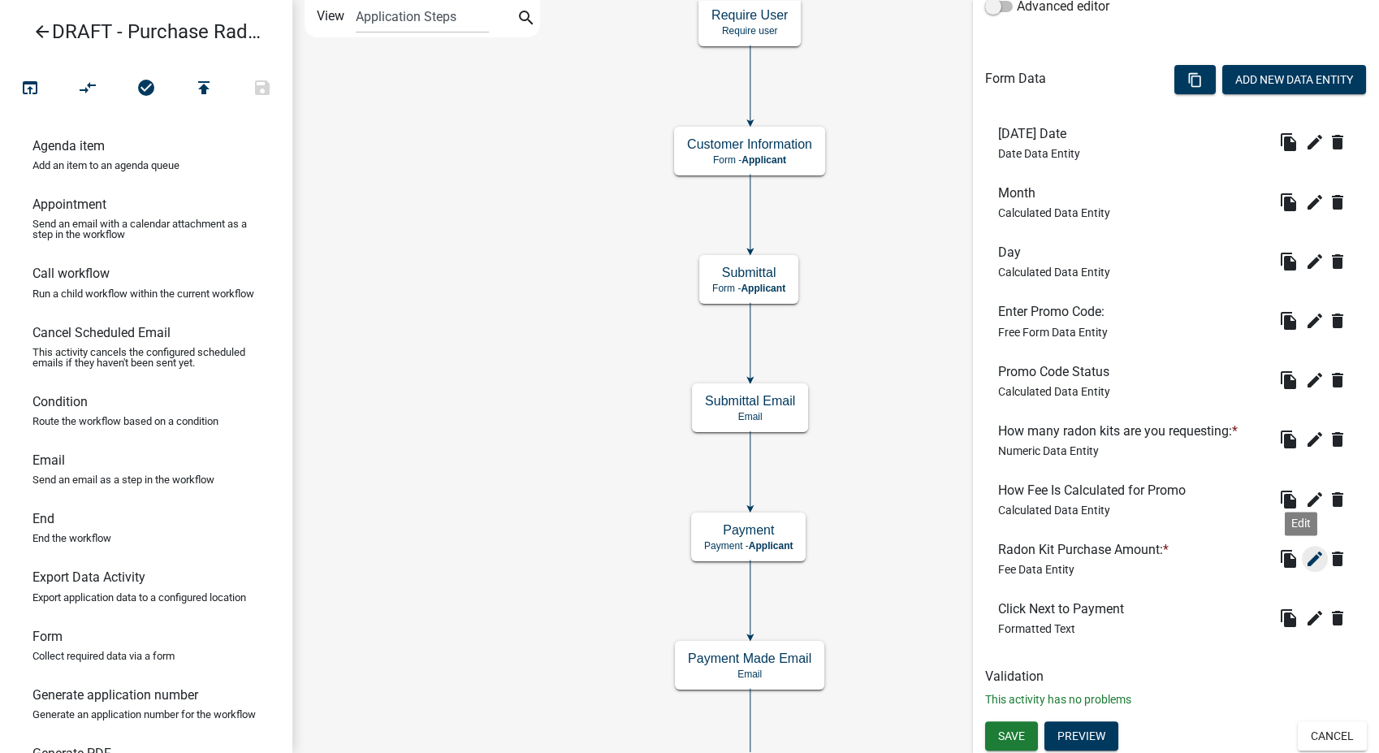
click at [1305, 556] on icon "edit" at bounding box center [1314, 558] width 19 height 19
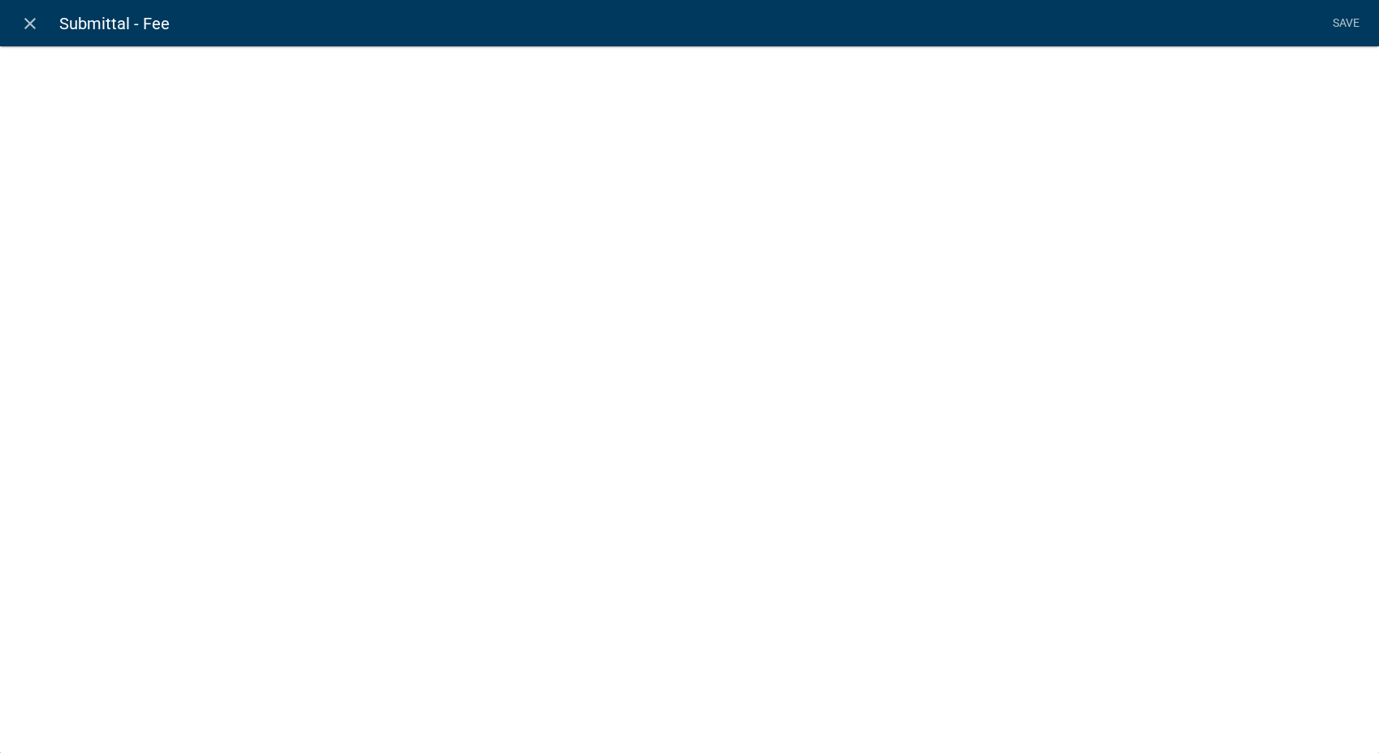
select select "fee"
select select "a79131e4-029d-40d0-b835-a441d56a02a0"
select select "5: b7a4d8f2-8e5a-4720-88b6-03d2613d155e"
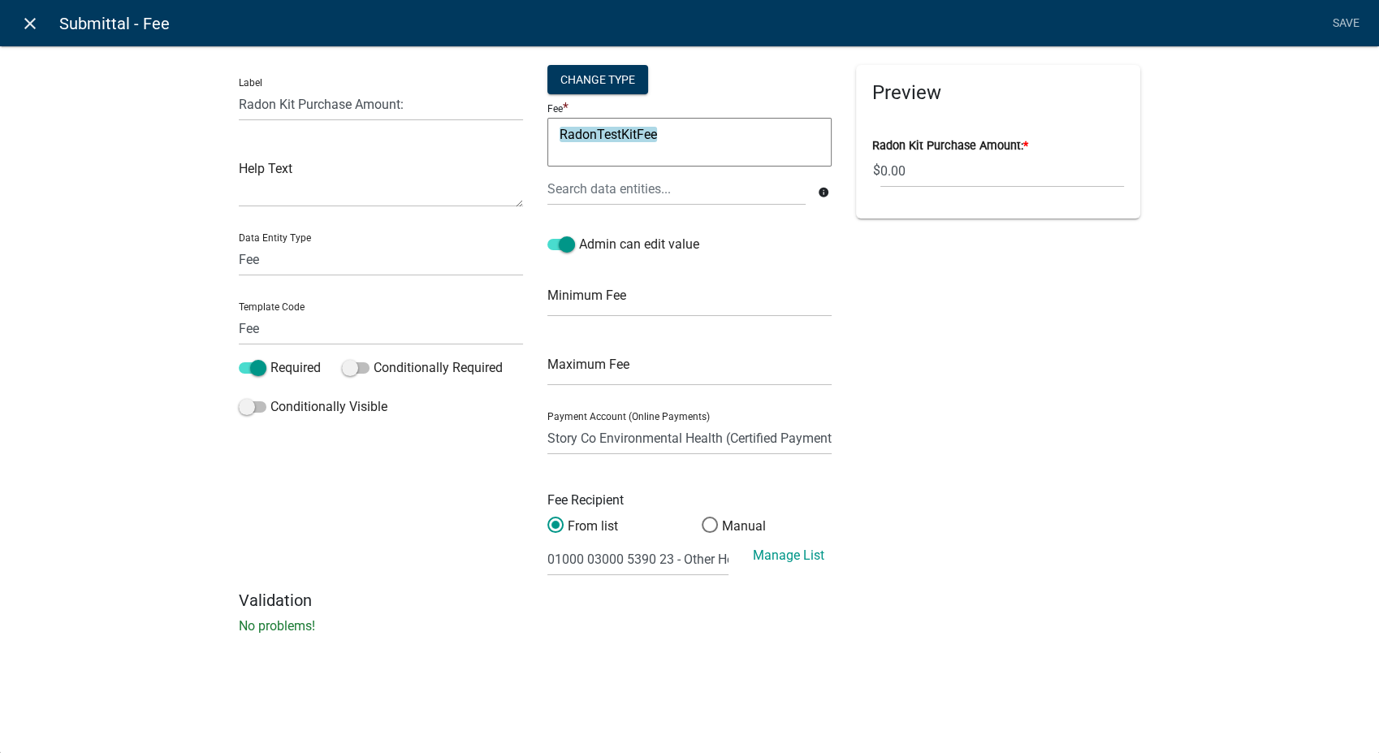
click at [28, 23] on icon "close" at bounding box center [29, 23] width 19 height 19
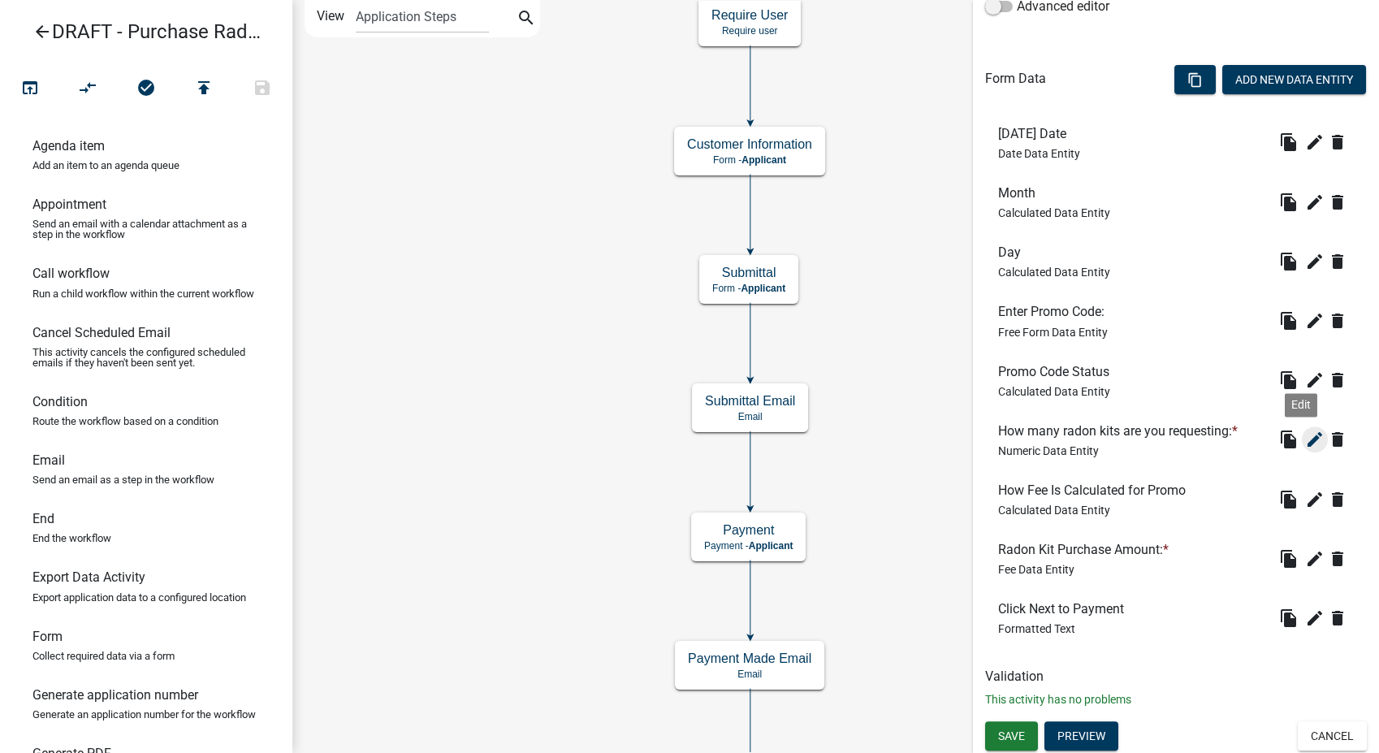
click at [1306, 438] on icon "edit" at bounding box center [1314, 439] width 19 height 19
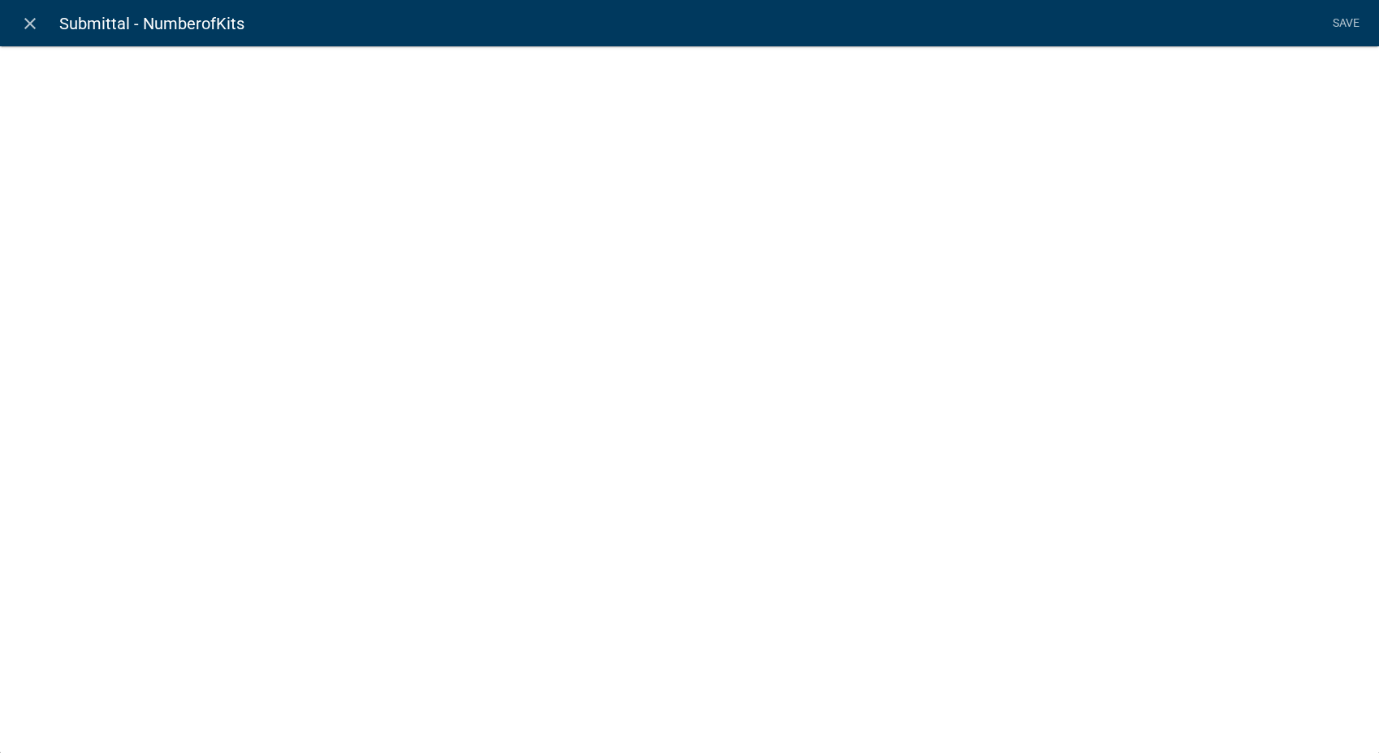
select select "numeric-data"
select select
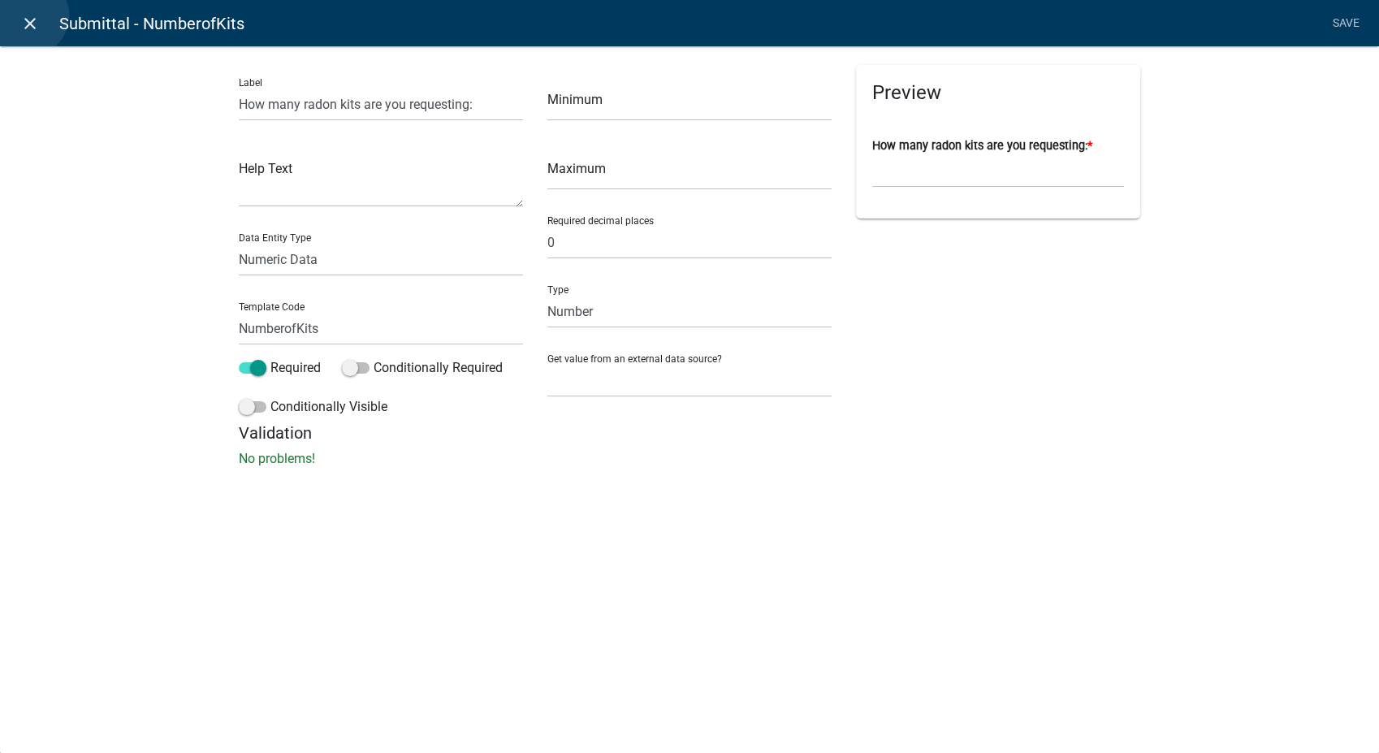
click at [28, 15] on icon "close" at bounding box center [29, 23] width 19 height 19
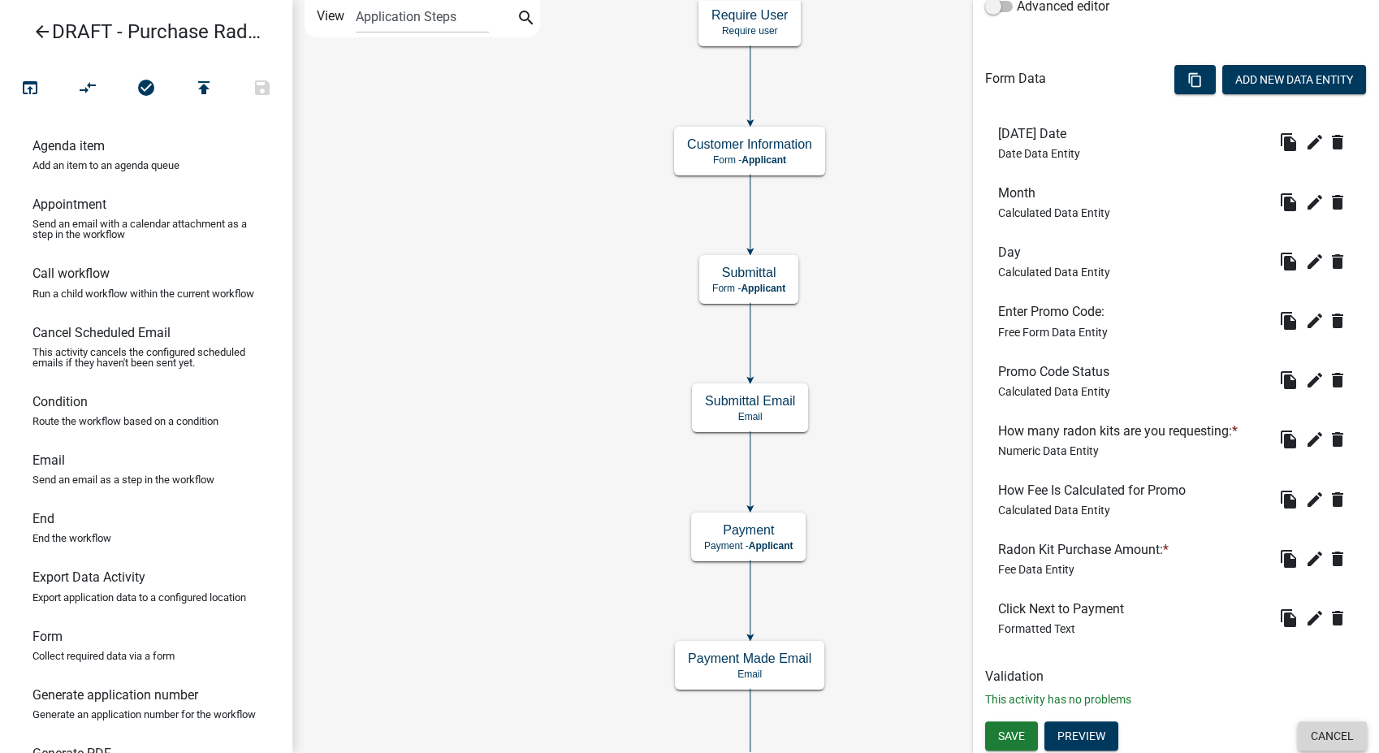
click at [1319, 744] on button "Cancel" at bounding box center [1332, 735] width 69 height 29
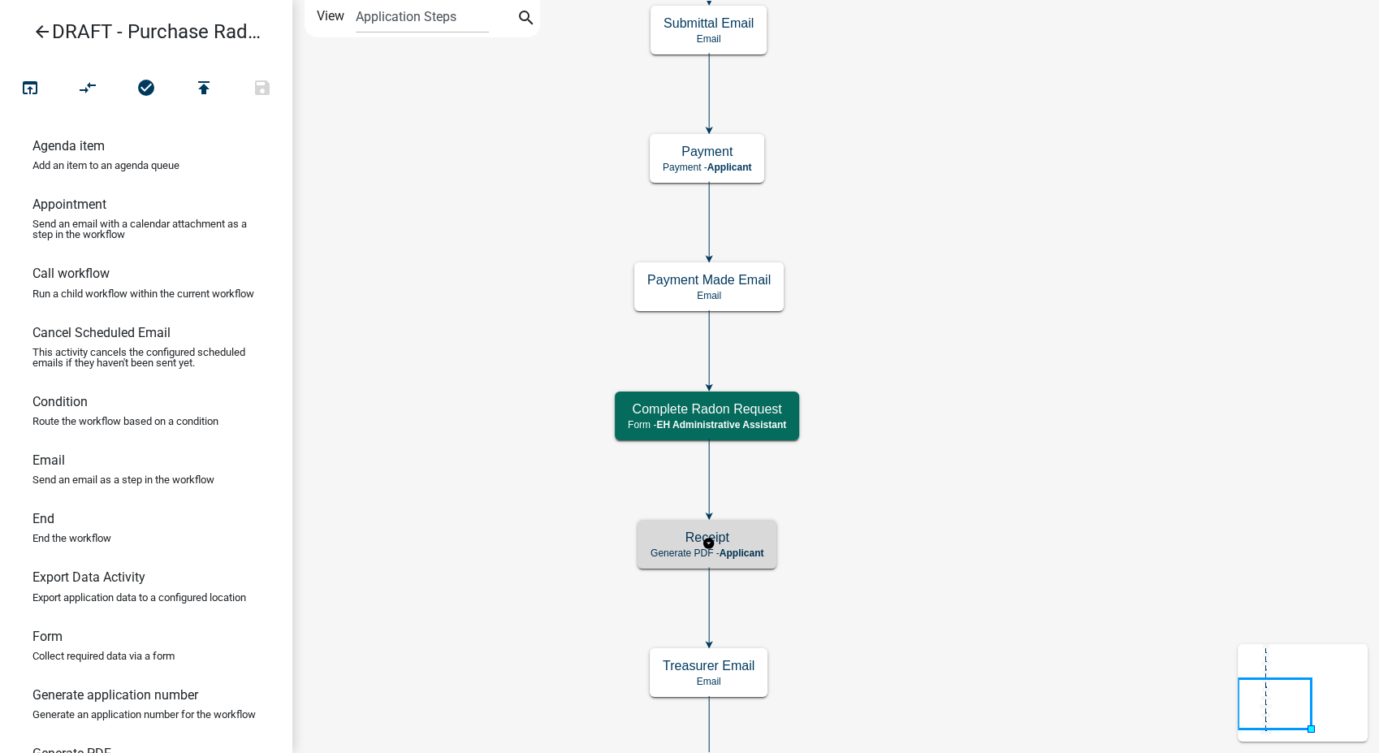
click at [733, 533] on h5 "Receipt" at bounding box center [706, 536] width 113 height 15
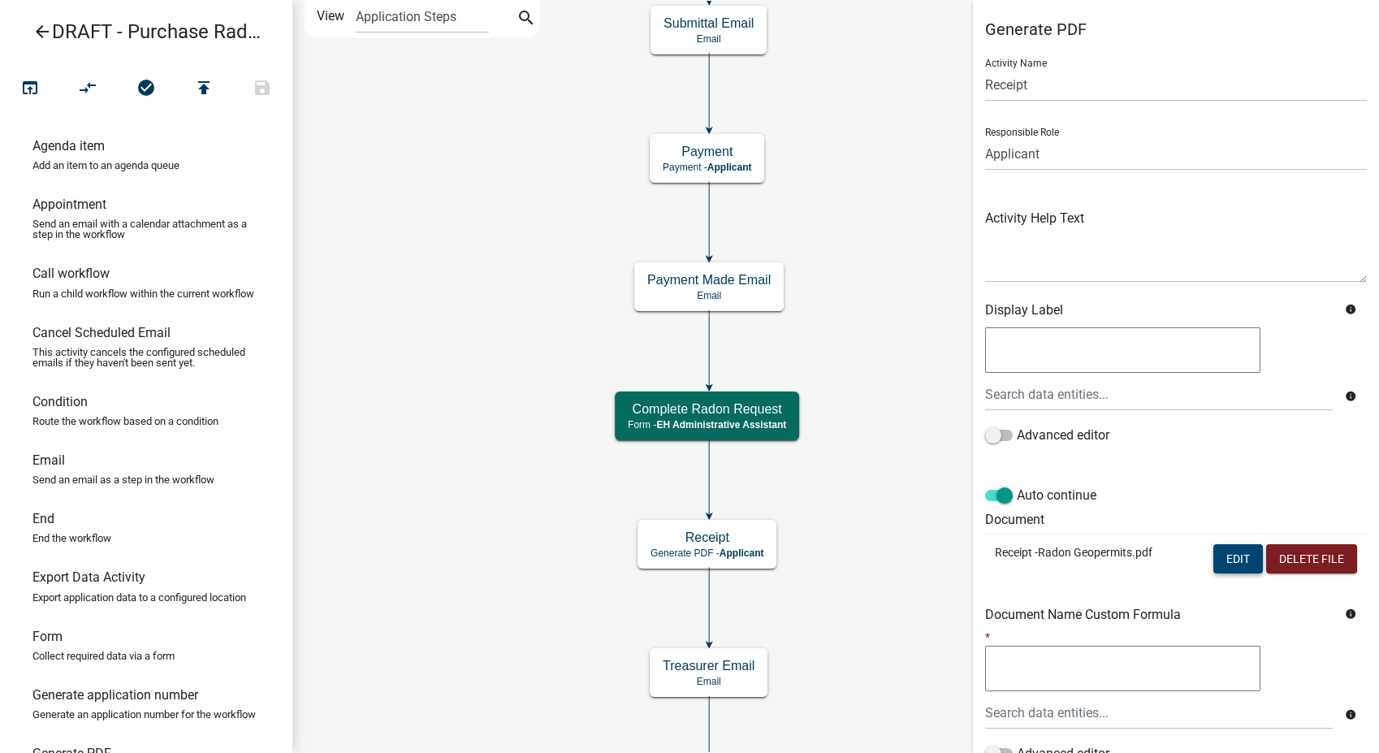
click at [1227, 547] on button "Edit" at bounding box center [1238, 558] width 50 height 29
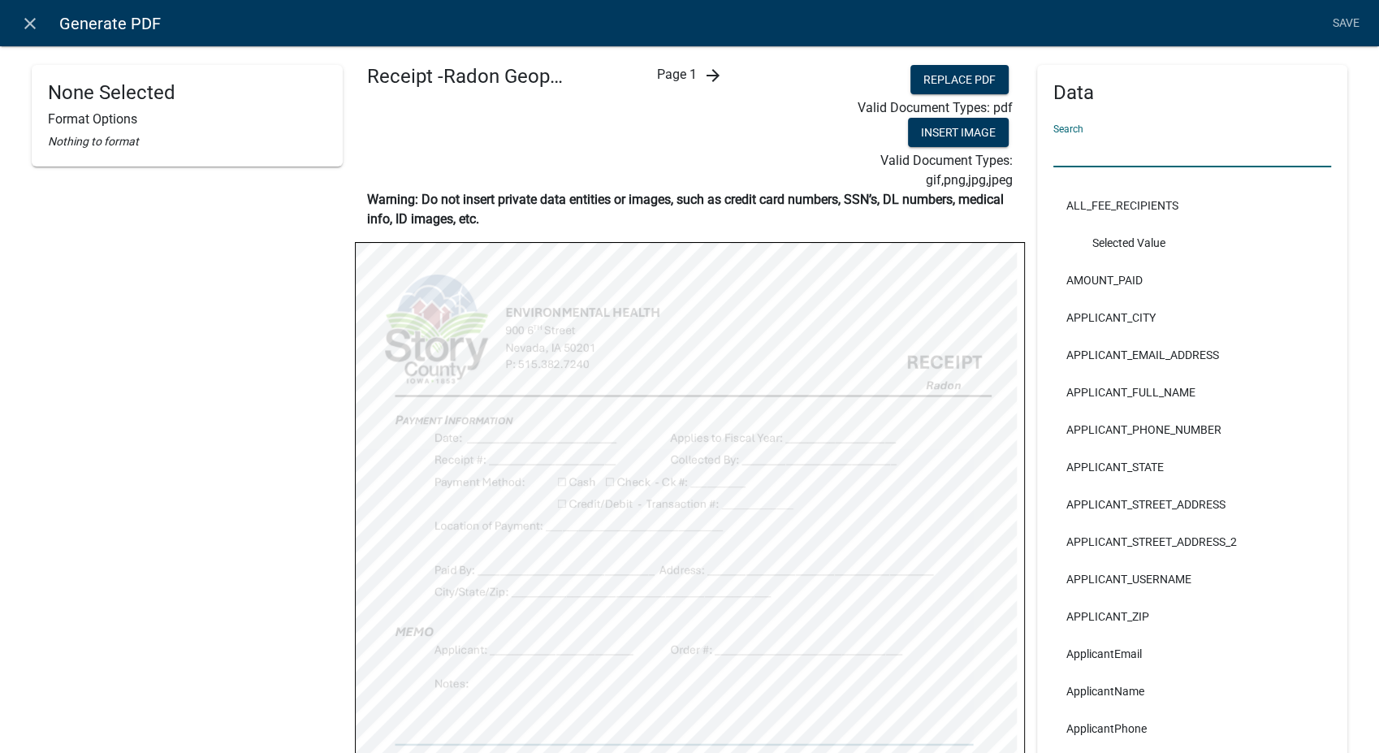
click at [1121, 149] on input "text" at bounding box center [1192, 150] width 279 height 33
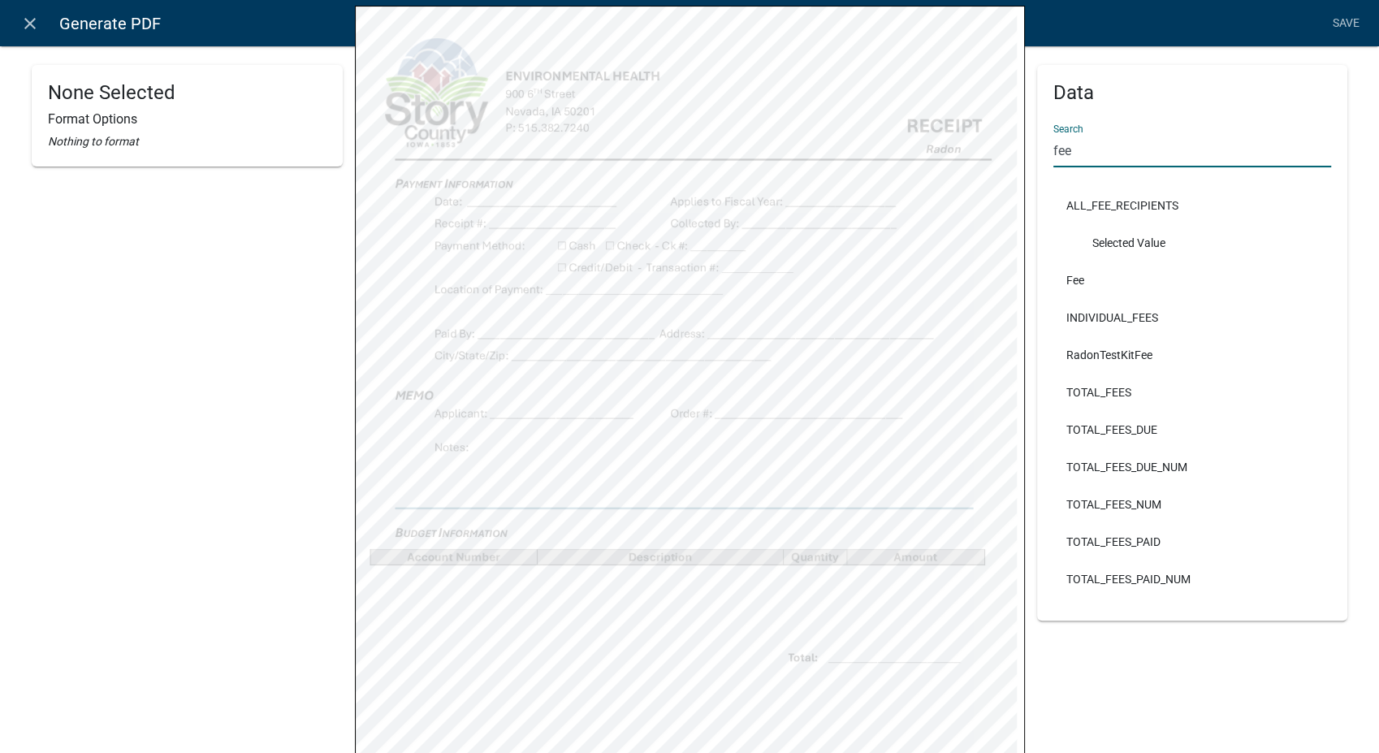
scroll to position [225, 0]
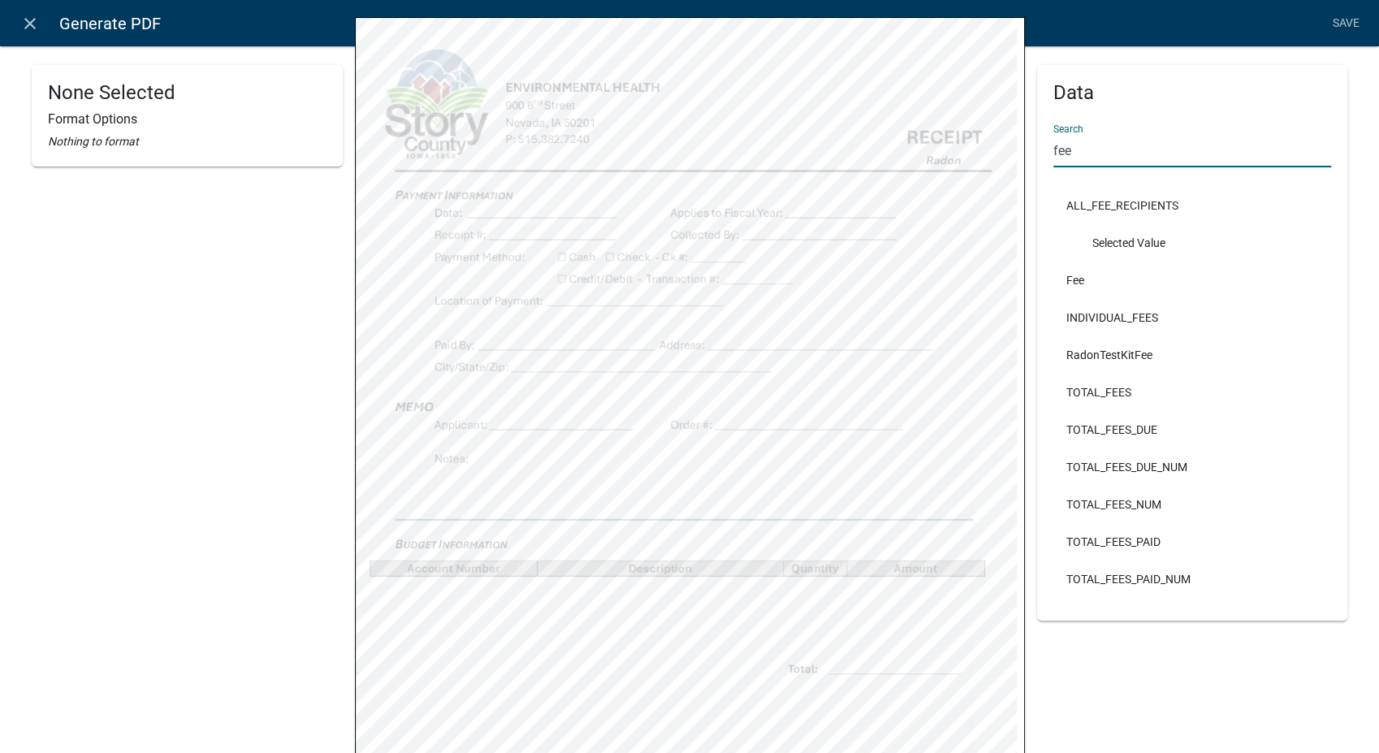
type input "fee"
select select
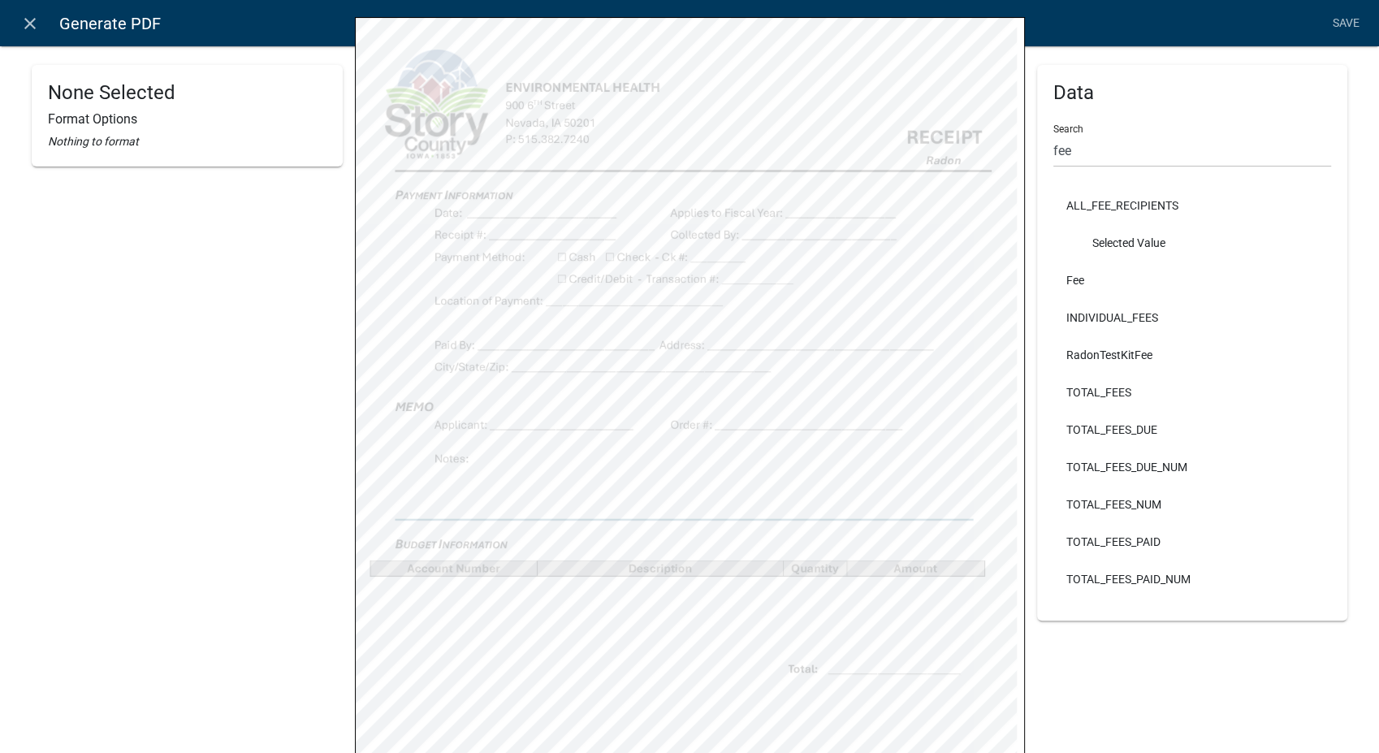
select select
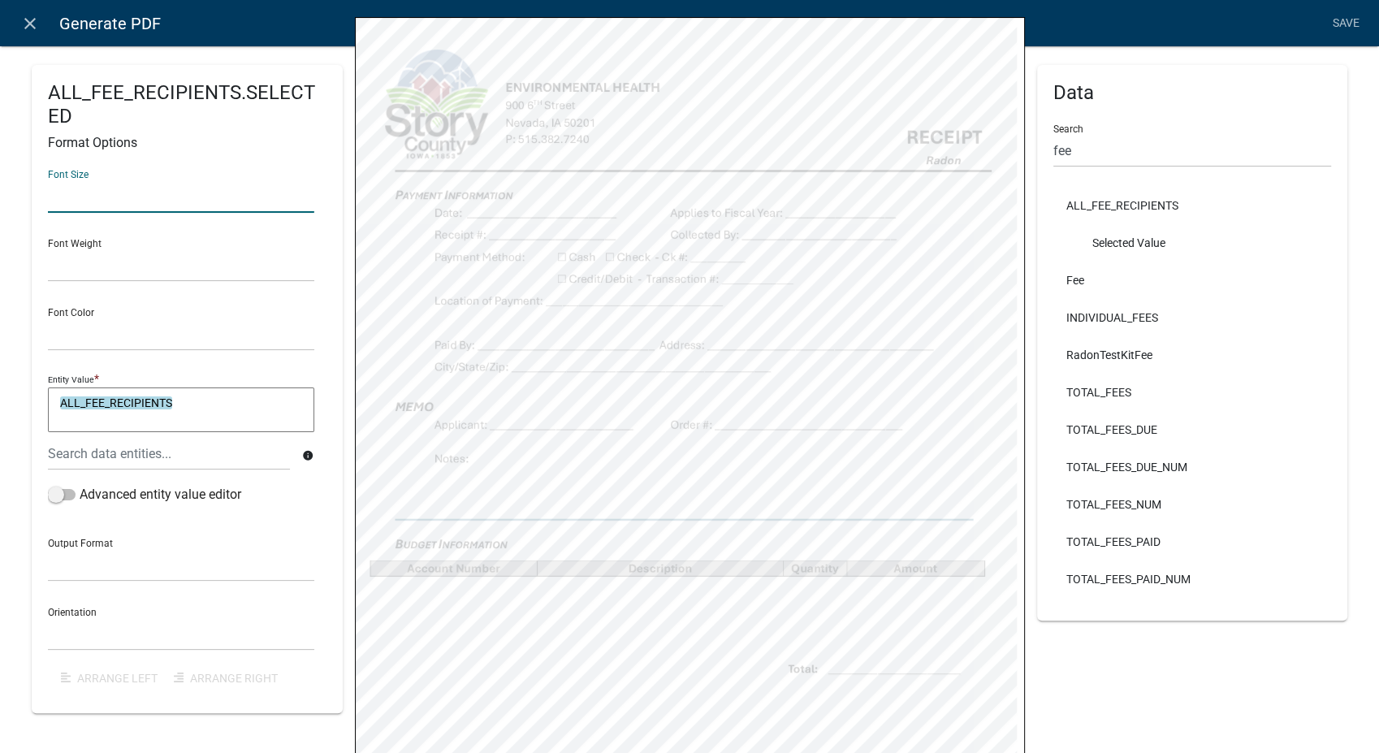
click at [106, 201] on input "text" at bounding box center [181, 195] width 266 height 33
type input "10"
click at [55, 272] on select "Normal Bold" at bounding box center [181, 264] width 266 height 33
select select "normal"
click at [48, 248] on select "Normal Bold" at bounding box center [181, 264] width 266 height 33
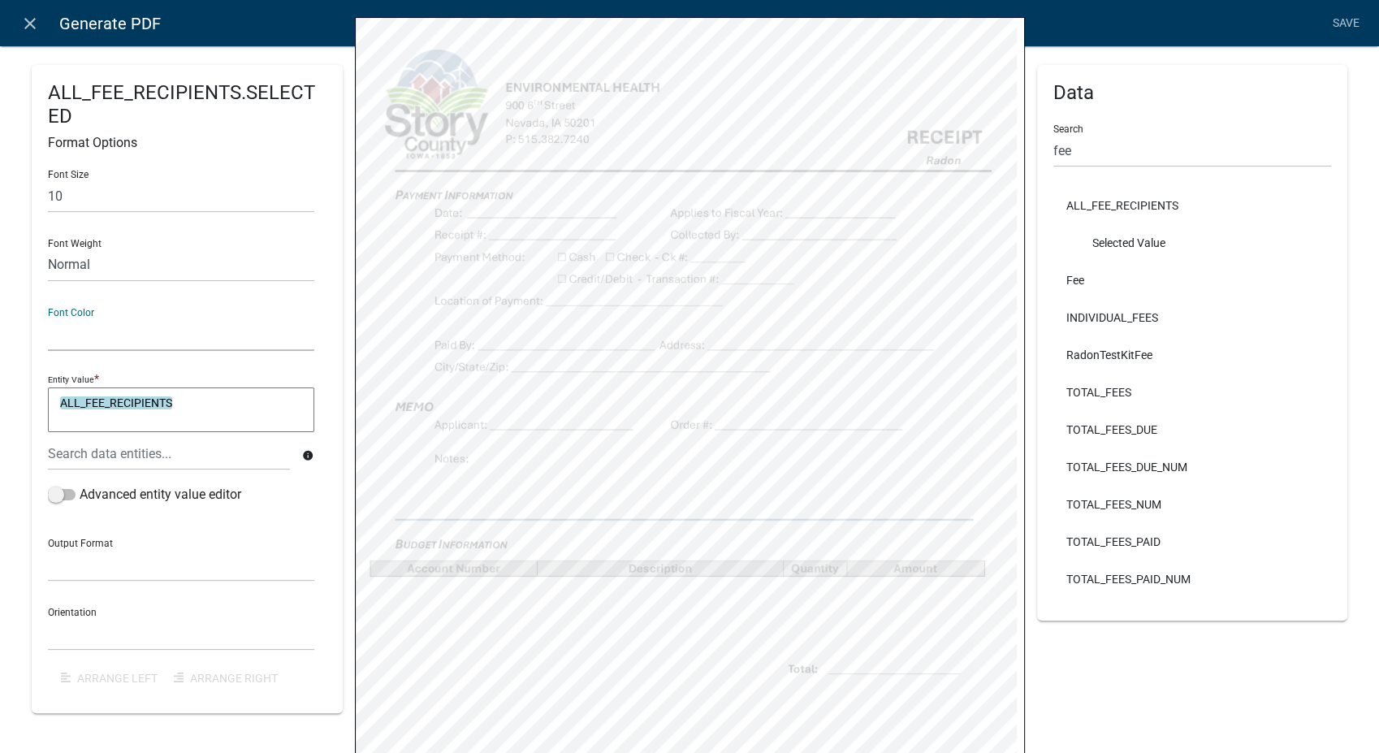
click at [67, 331] on select "Black Red" at bounding box center [181, 334] width 266 height 33
select select "0,0,0"
click at [48, 318] on select "Black Red" at bounding box center [181, 334] width 266 height 33
select select
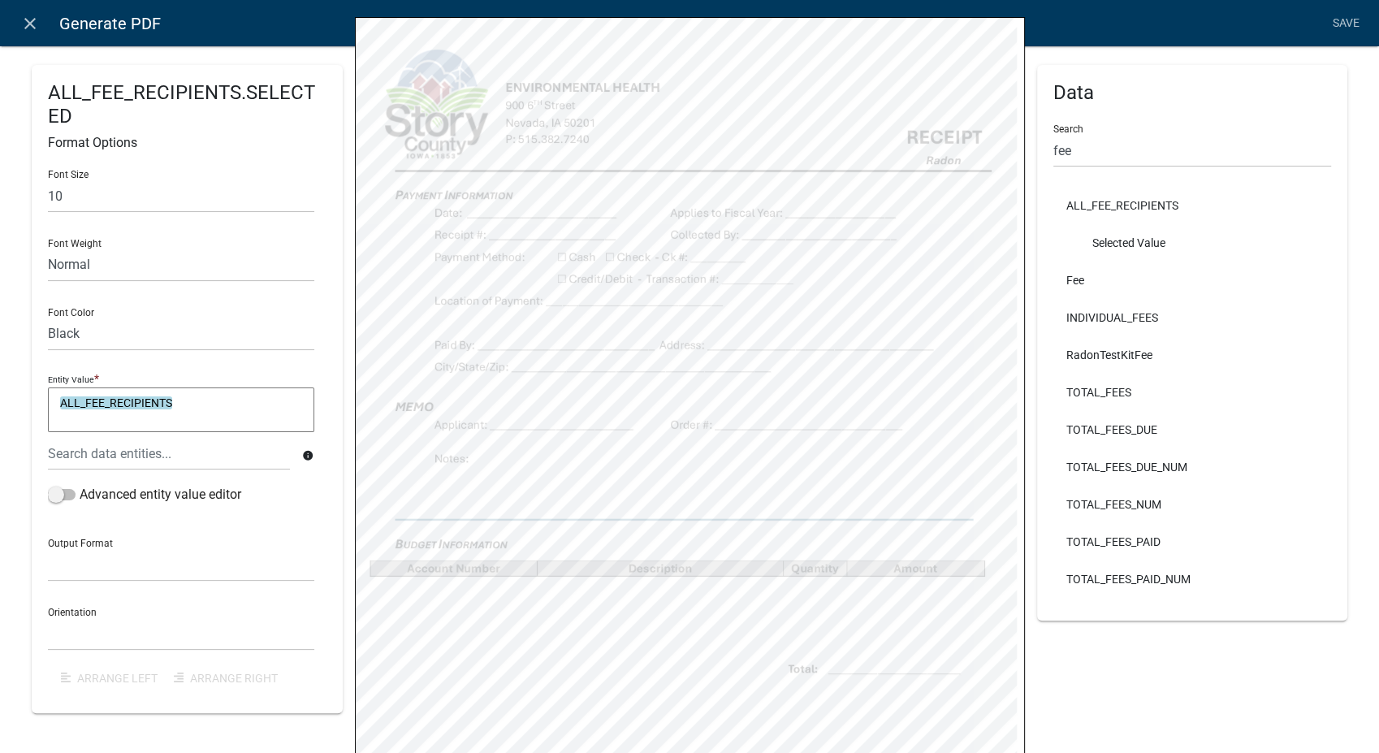
select select
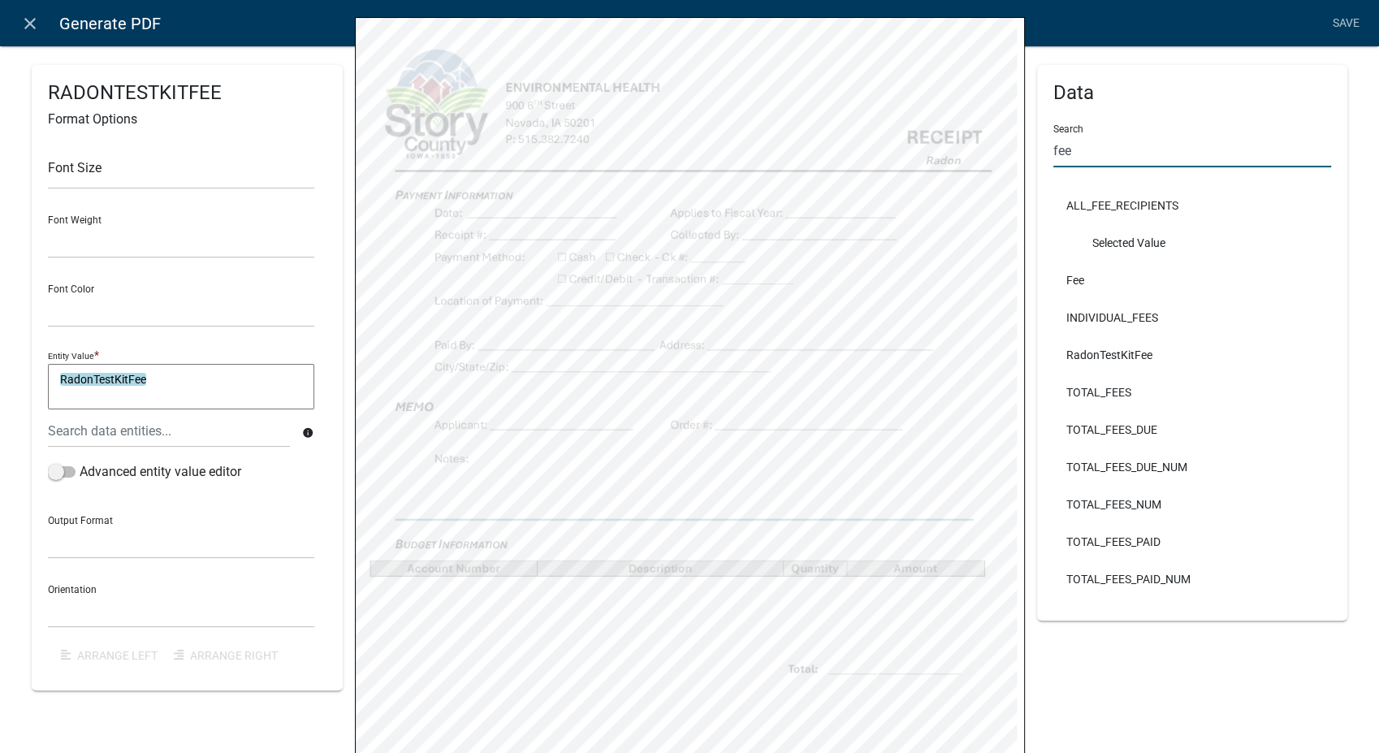
click at [1111, 146] on input "fee" at bounding box center [1192, 150] width 279 height 33
type input "f"
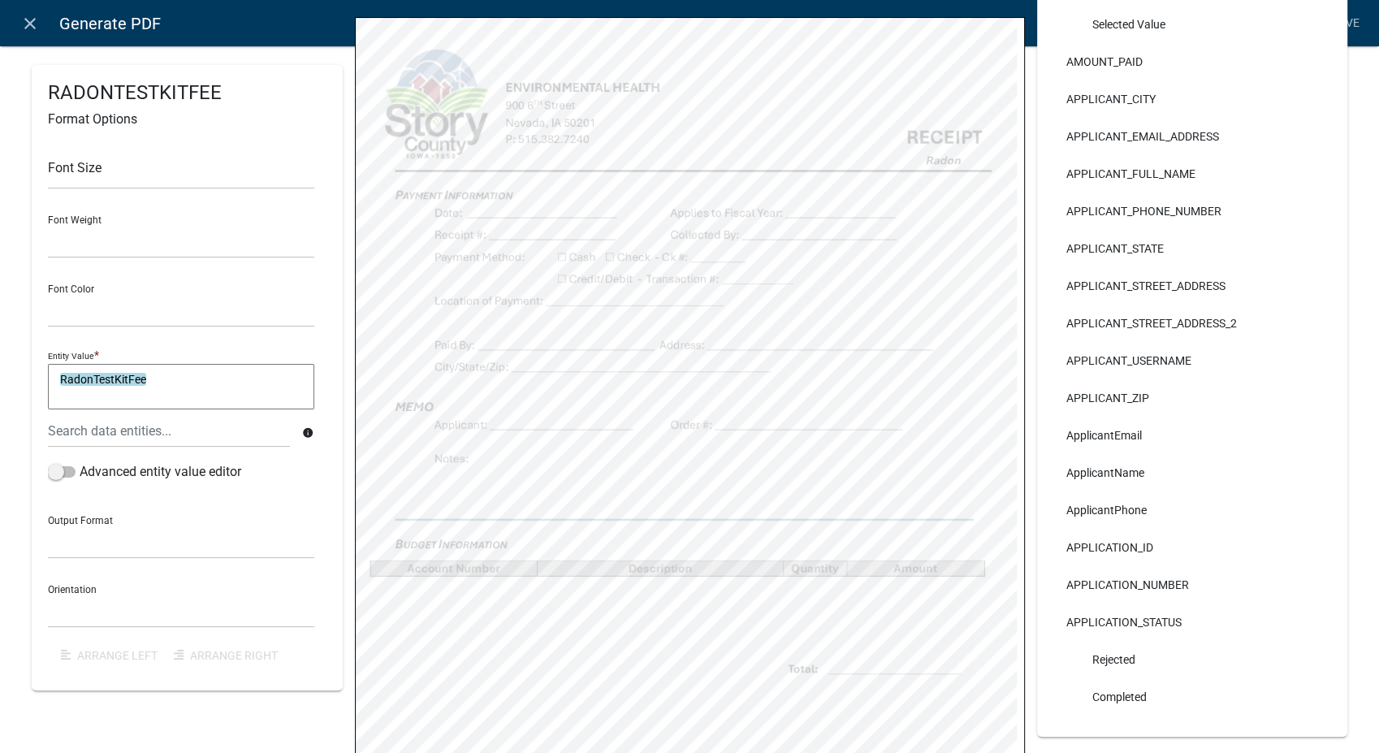
scroll to position [149, 0]
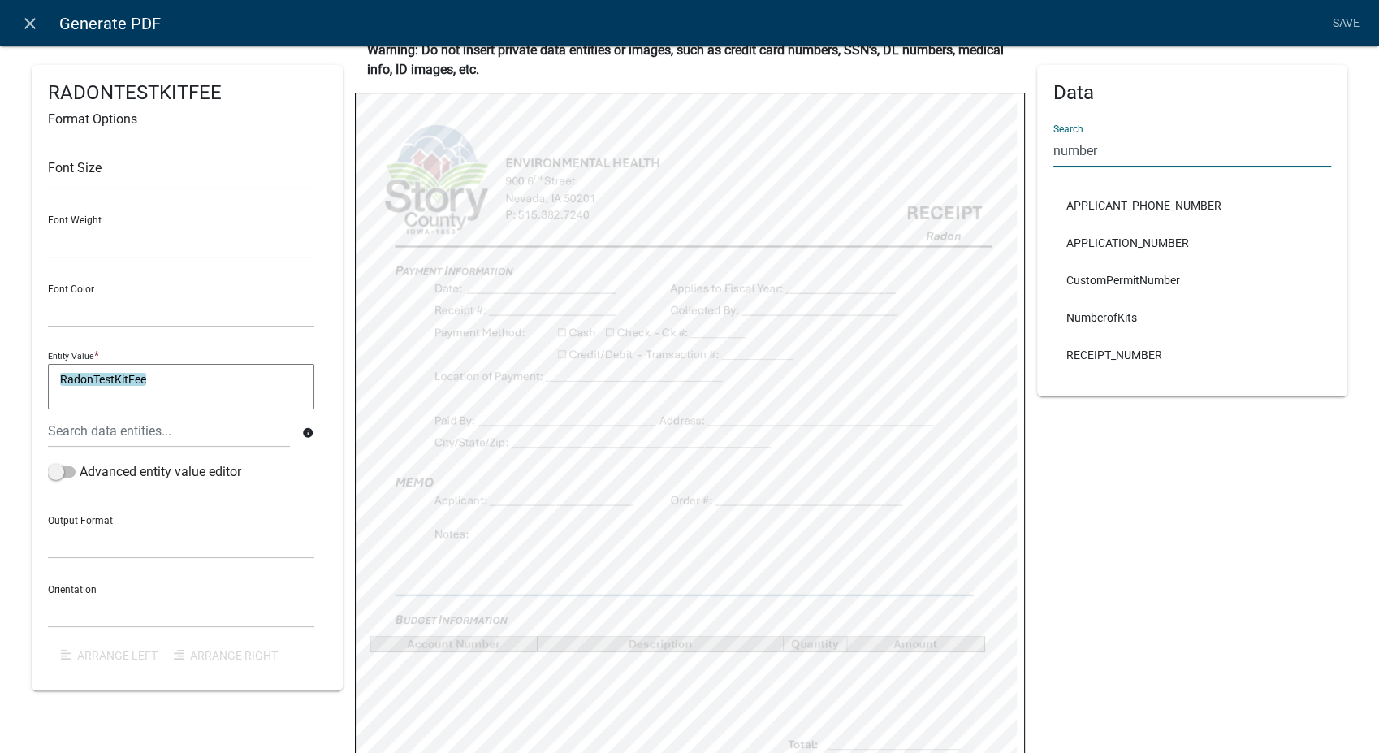
type input "number"
select select
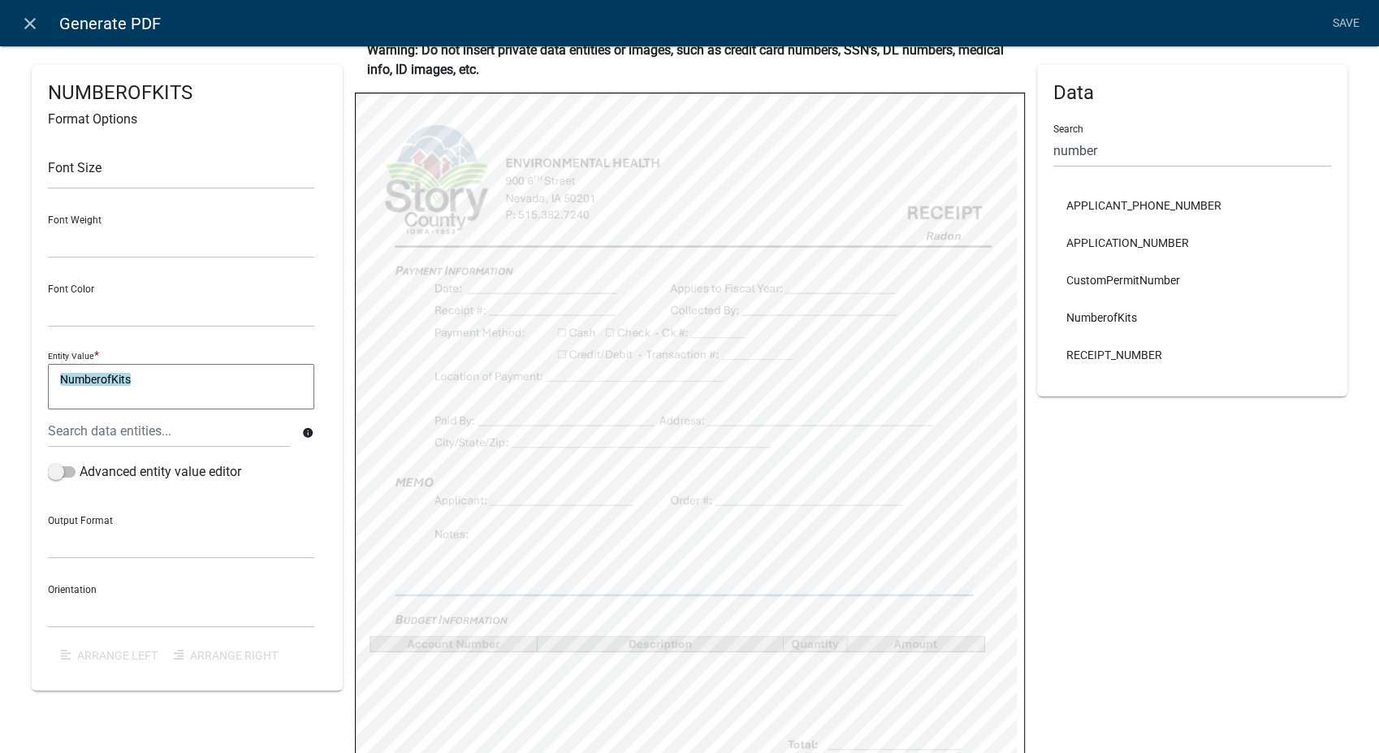
select select
click at [1091, 153] on input "number" at bounding box center [1192, 150] width 279 height 33
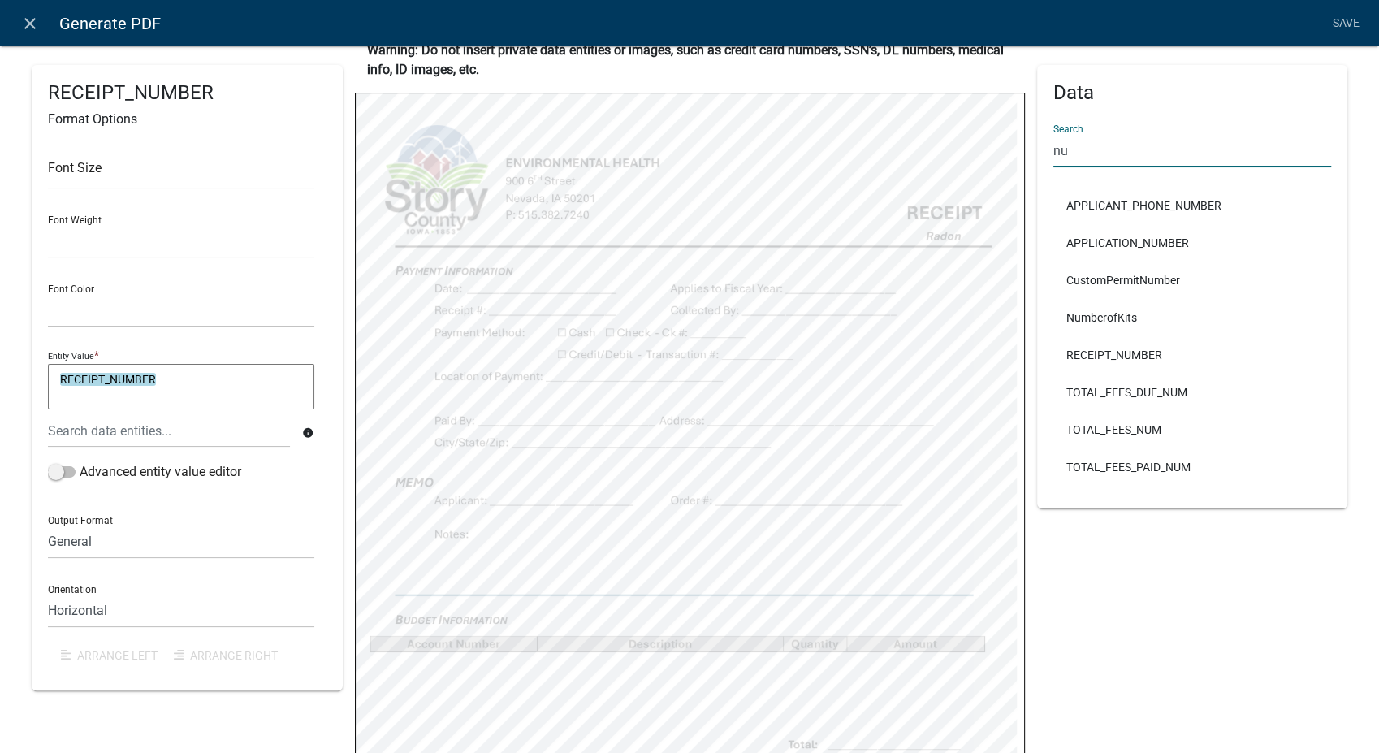
type input "n"
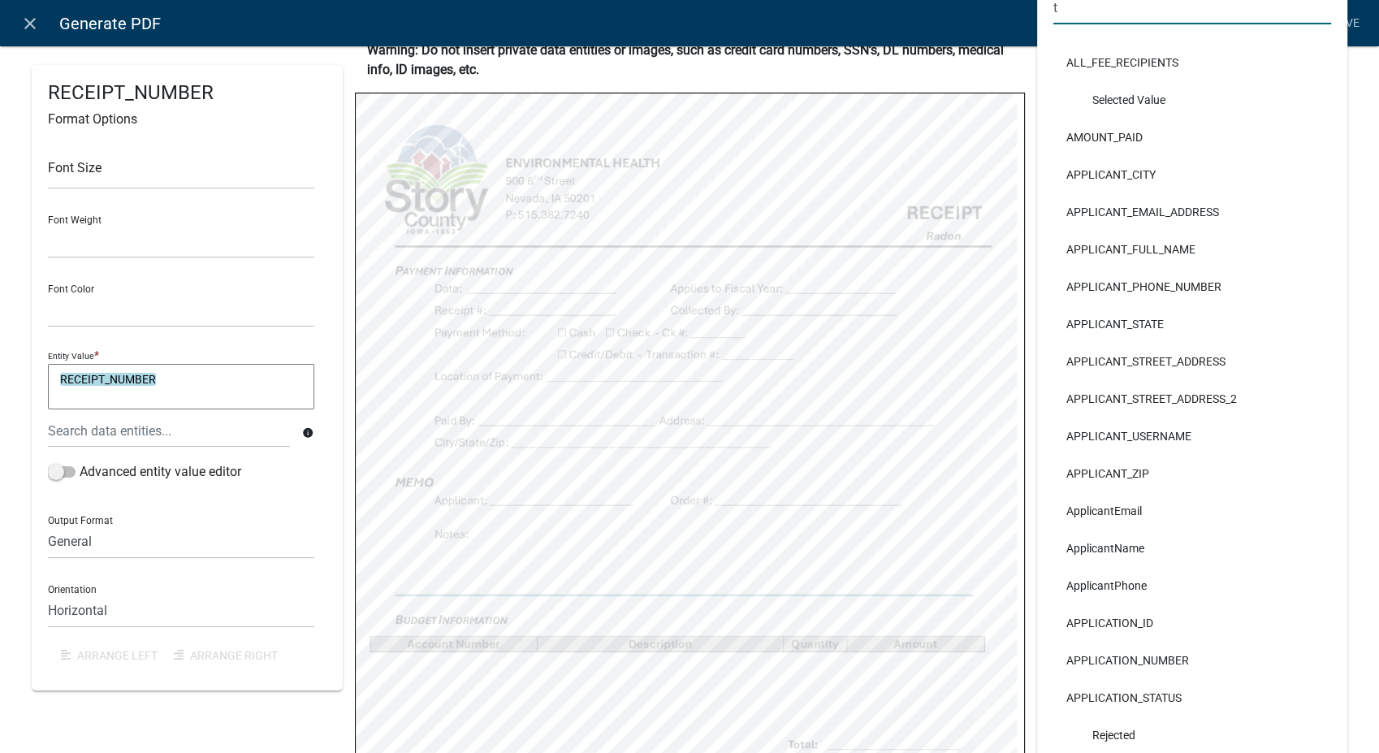
type input "t"
click at [1221, 525] on li "ApplicantEmail" at bounding box center [1192, 510] width 279 height 37
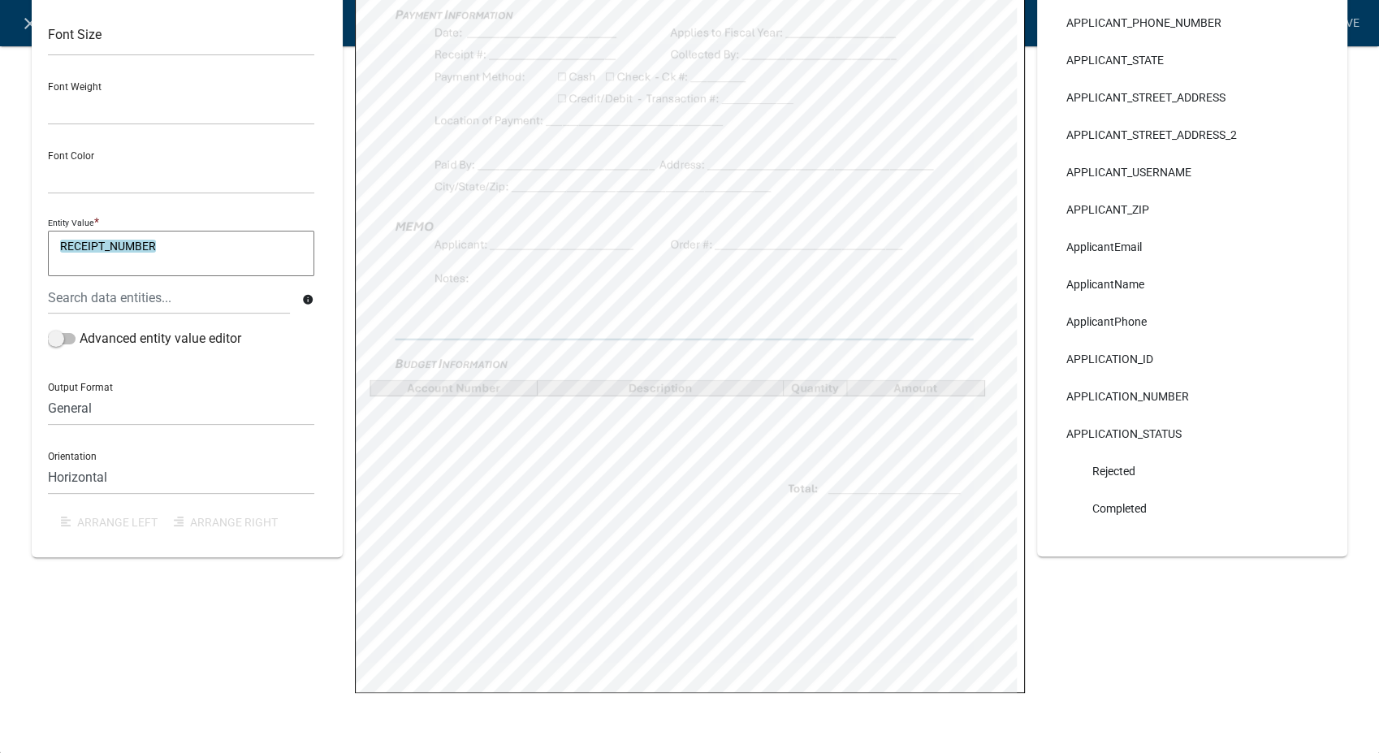
scroll to position [0, 0]
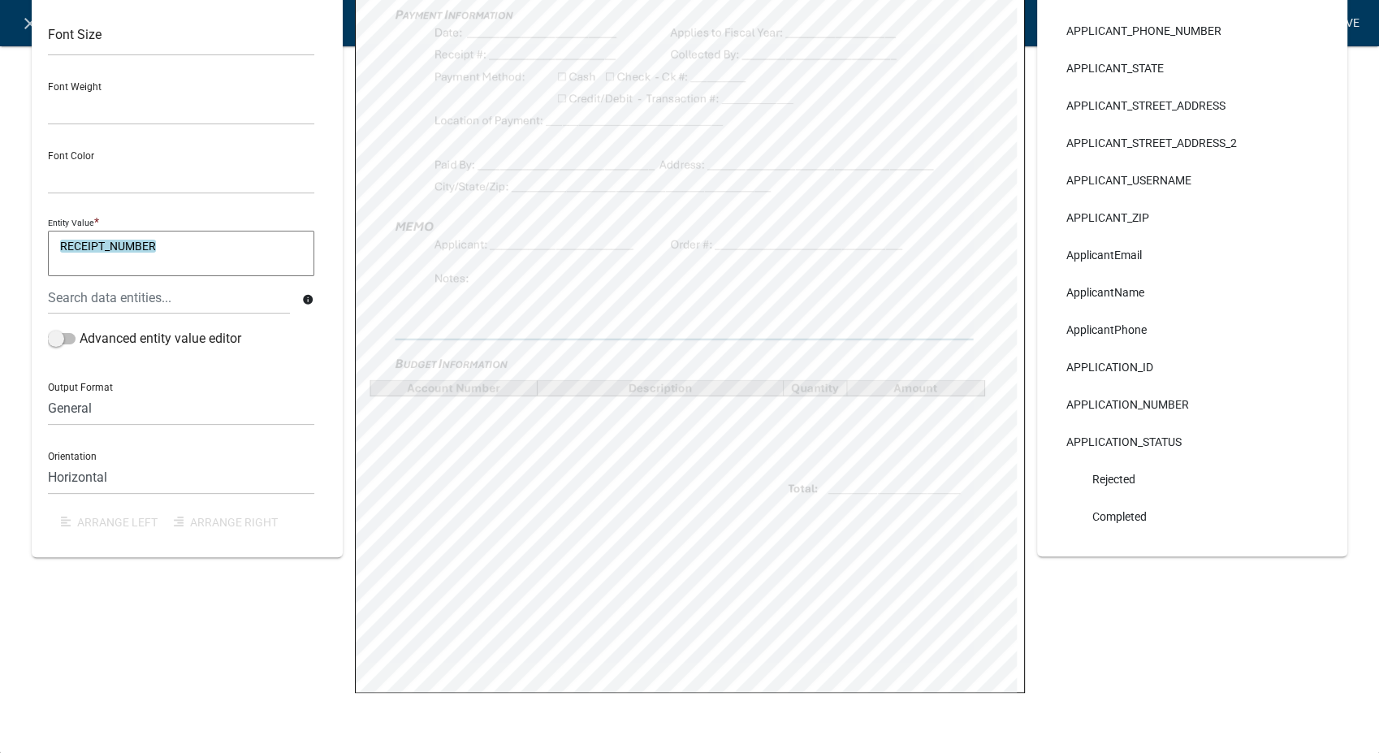
click at [1343, 24] on link "Save" at bounding box center [1345, 23] width 41 height 31
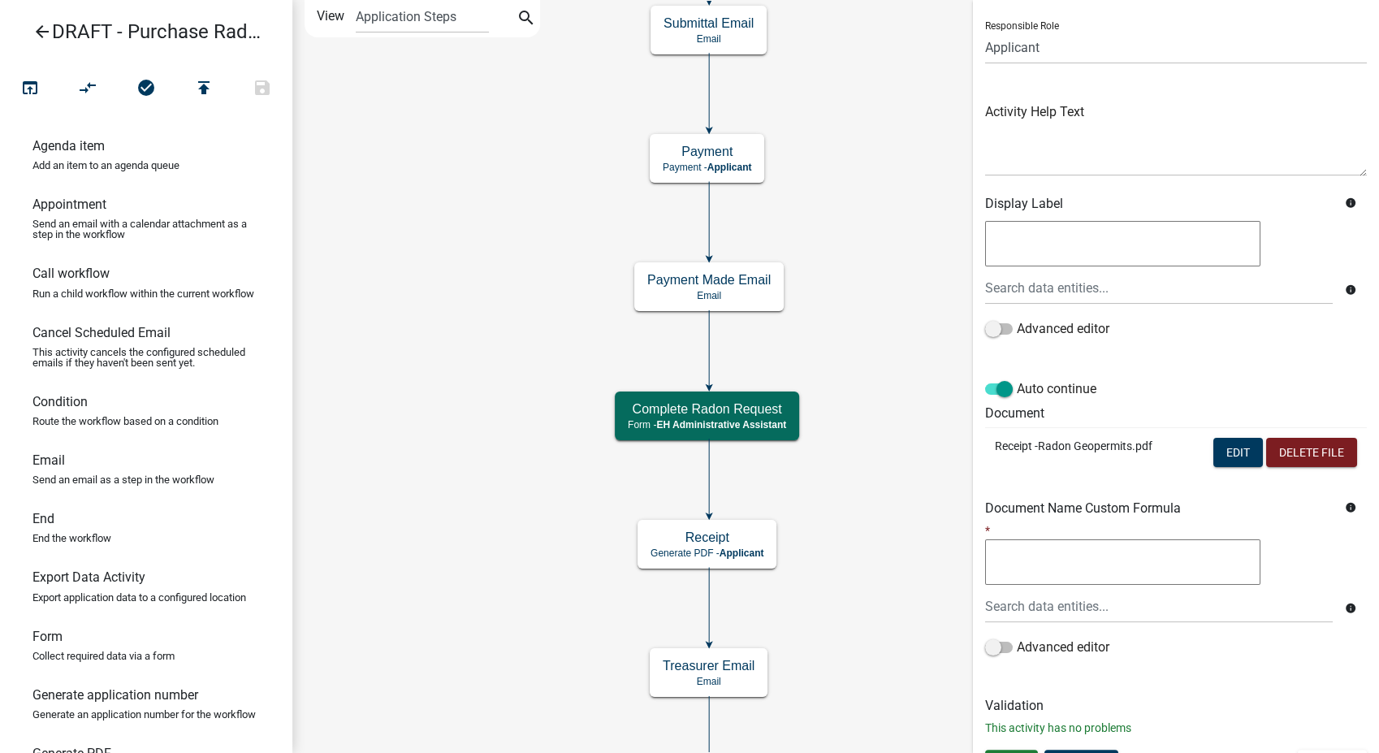
scroll to position [136, 0]
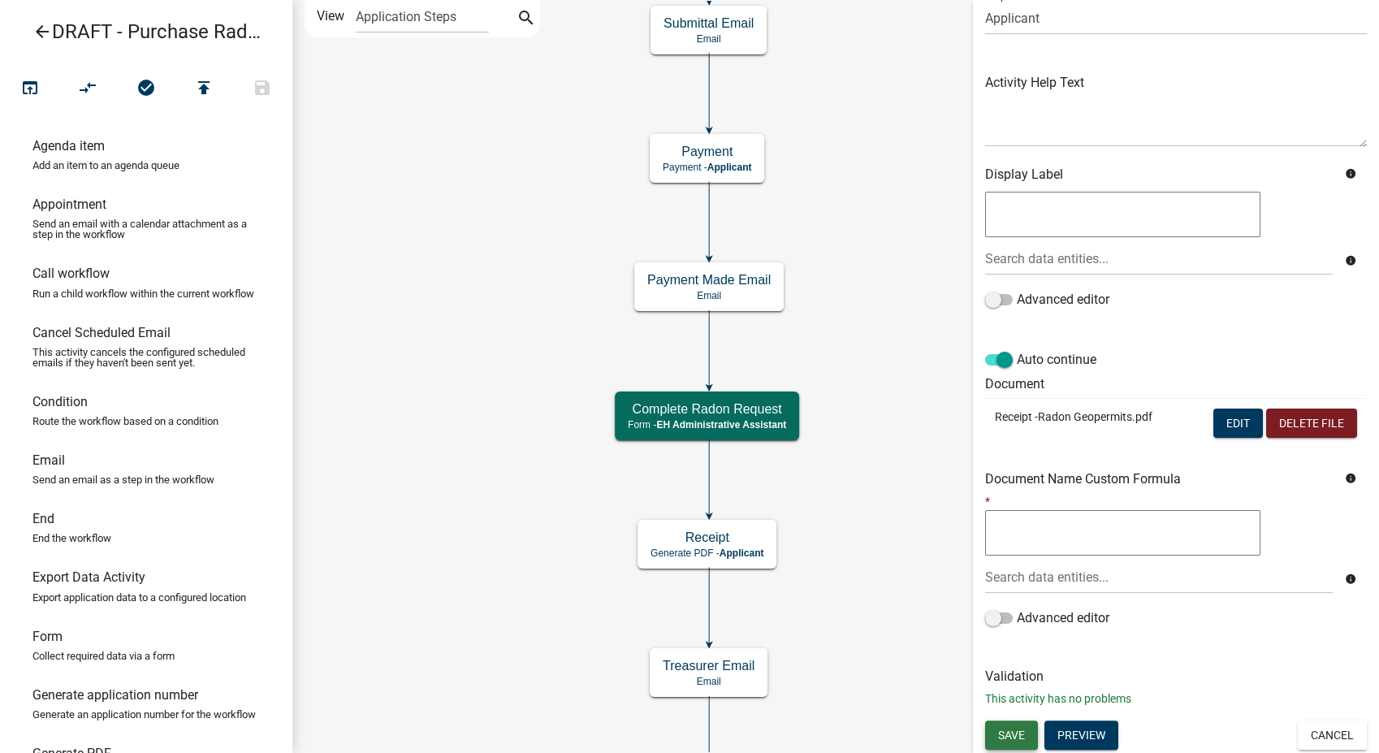
click at [1020, 729] on span "Save" at bounding box center [1011, 734] width 27 height 13
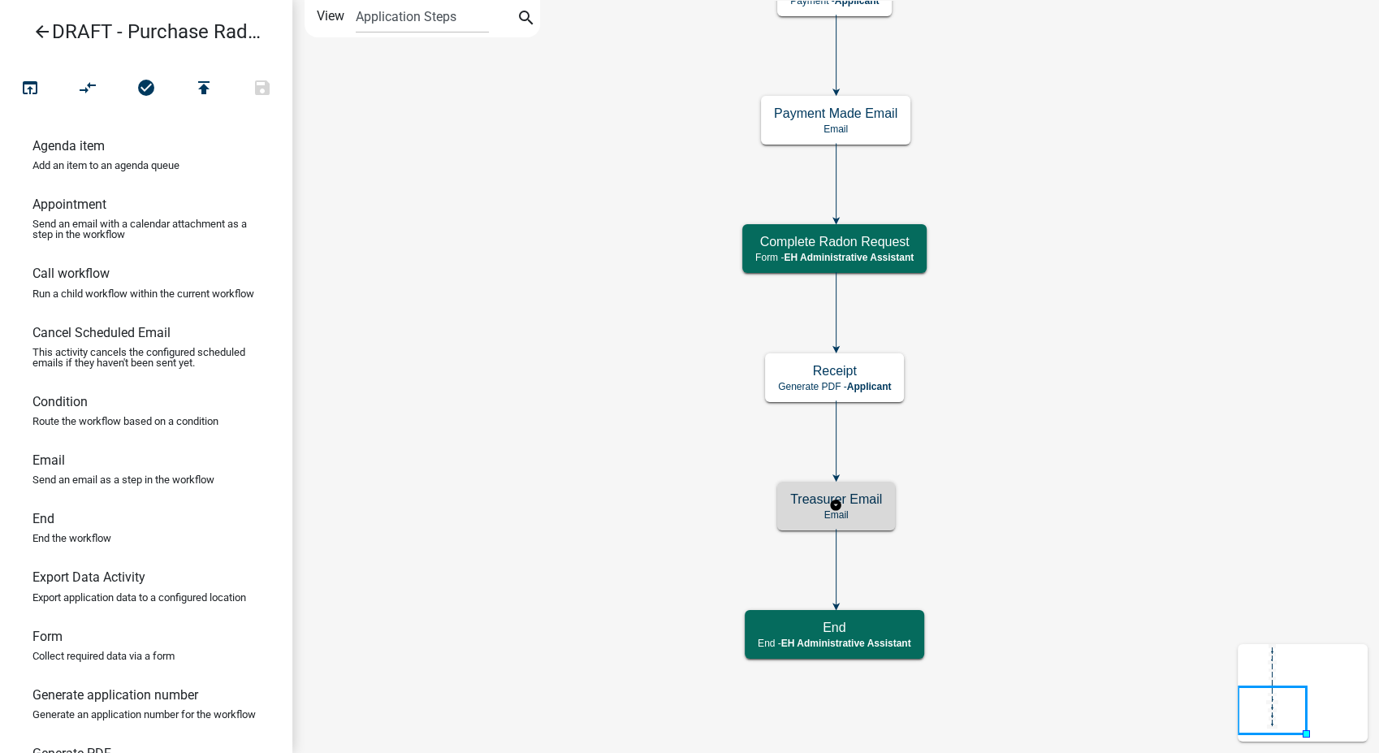
click at [864, 525] on div "Treasurer Email Email" at bounding box center [836, 506] width 118 height 49
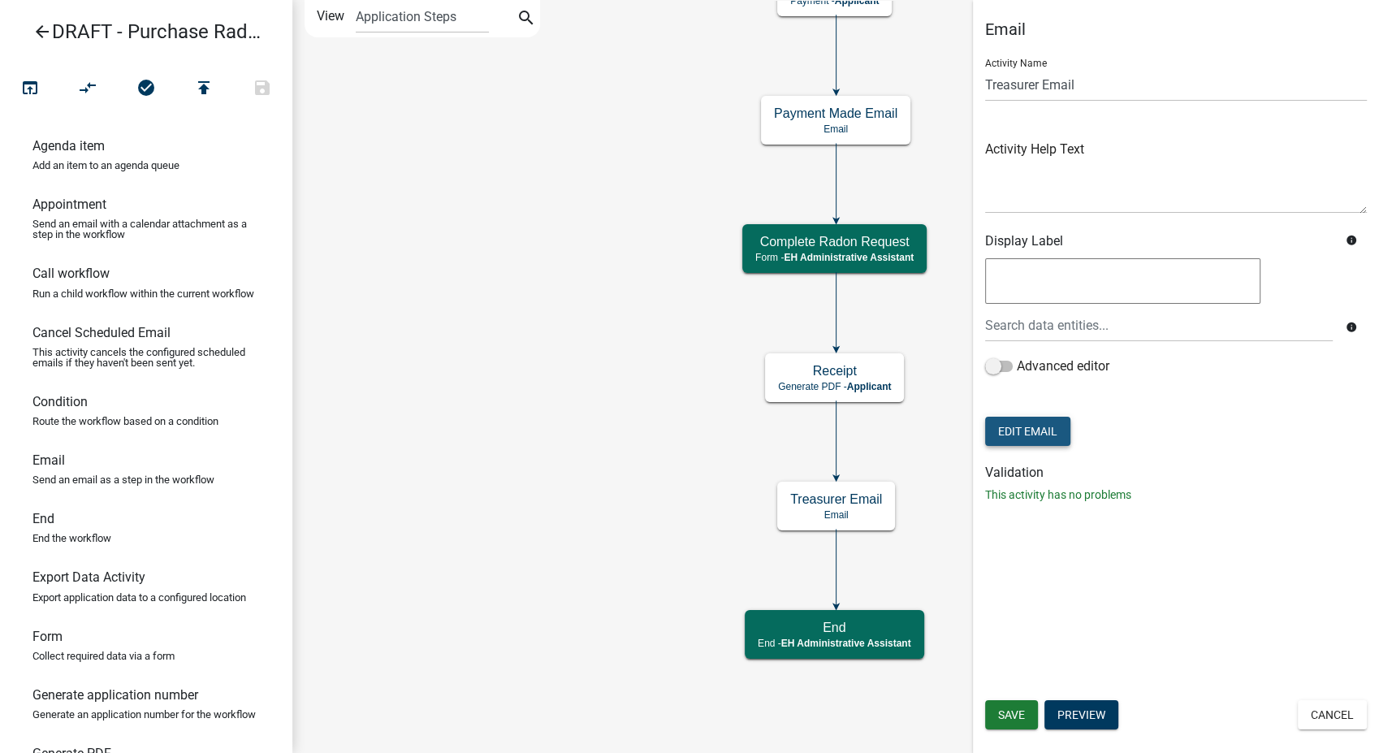
click at [1046, 424] on button "Edit Email" at bounding box center [1027, 431] width 85 height 29
select select "51100578-599f-4d7e-be24-c94a8b75c9ee"
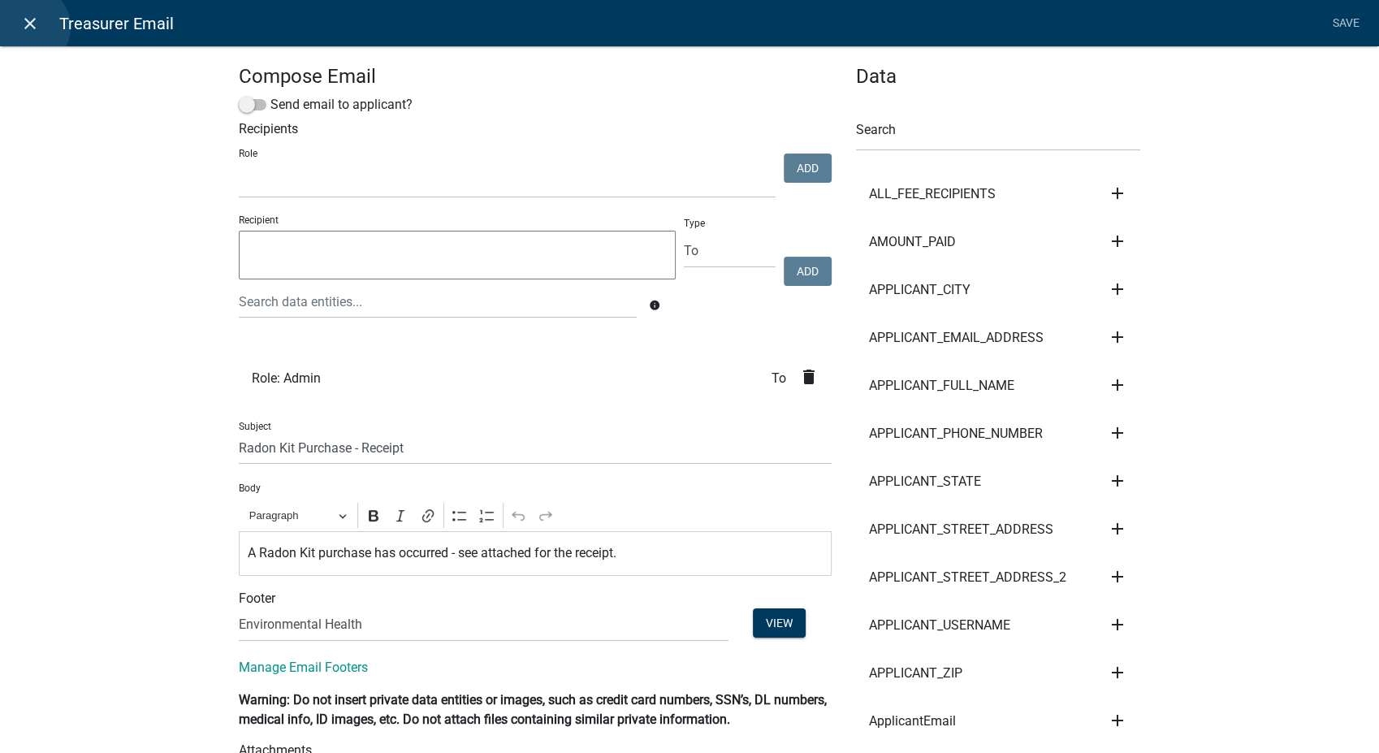
click at [29, 27] on icon "close" at bounding box center [29, 23] width 19 height 19
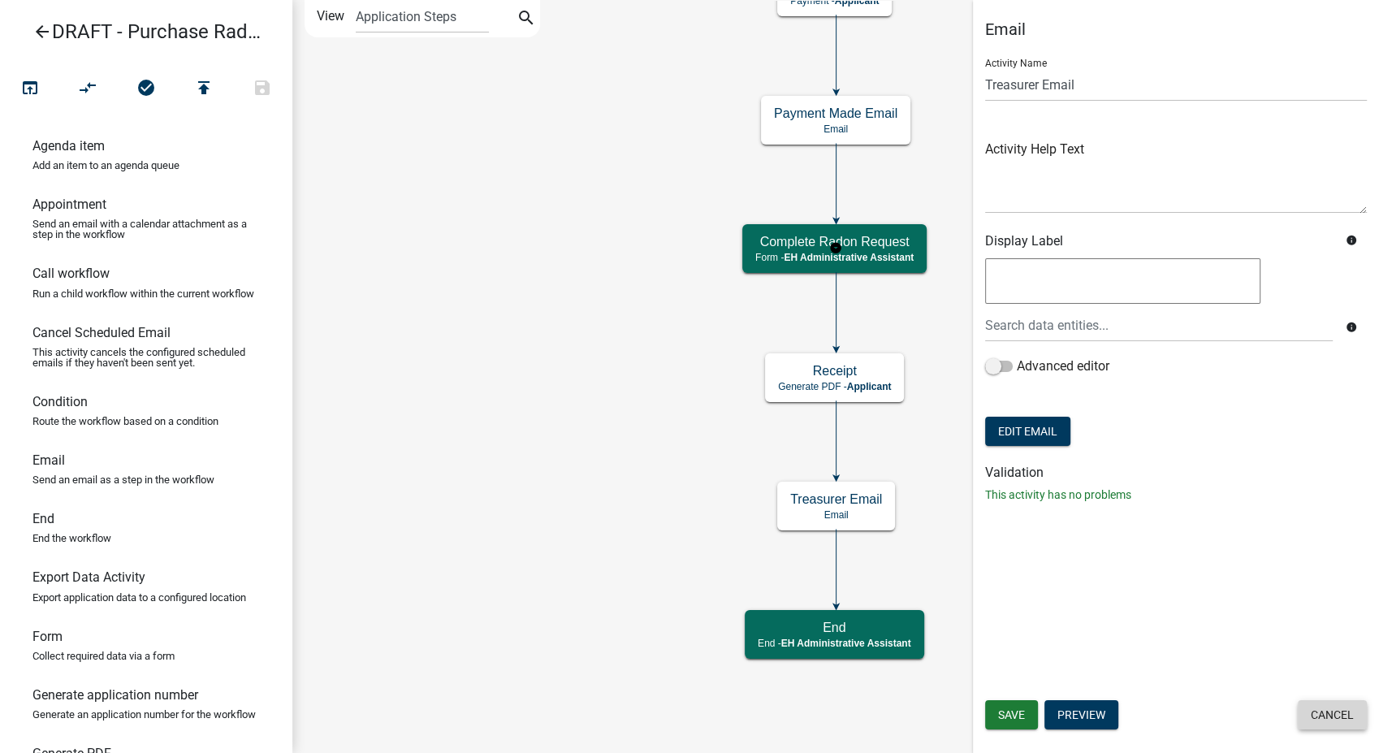
click at [1332, 717] on button "Cancel" at bounding box center [1332, 714] width 69 height 29
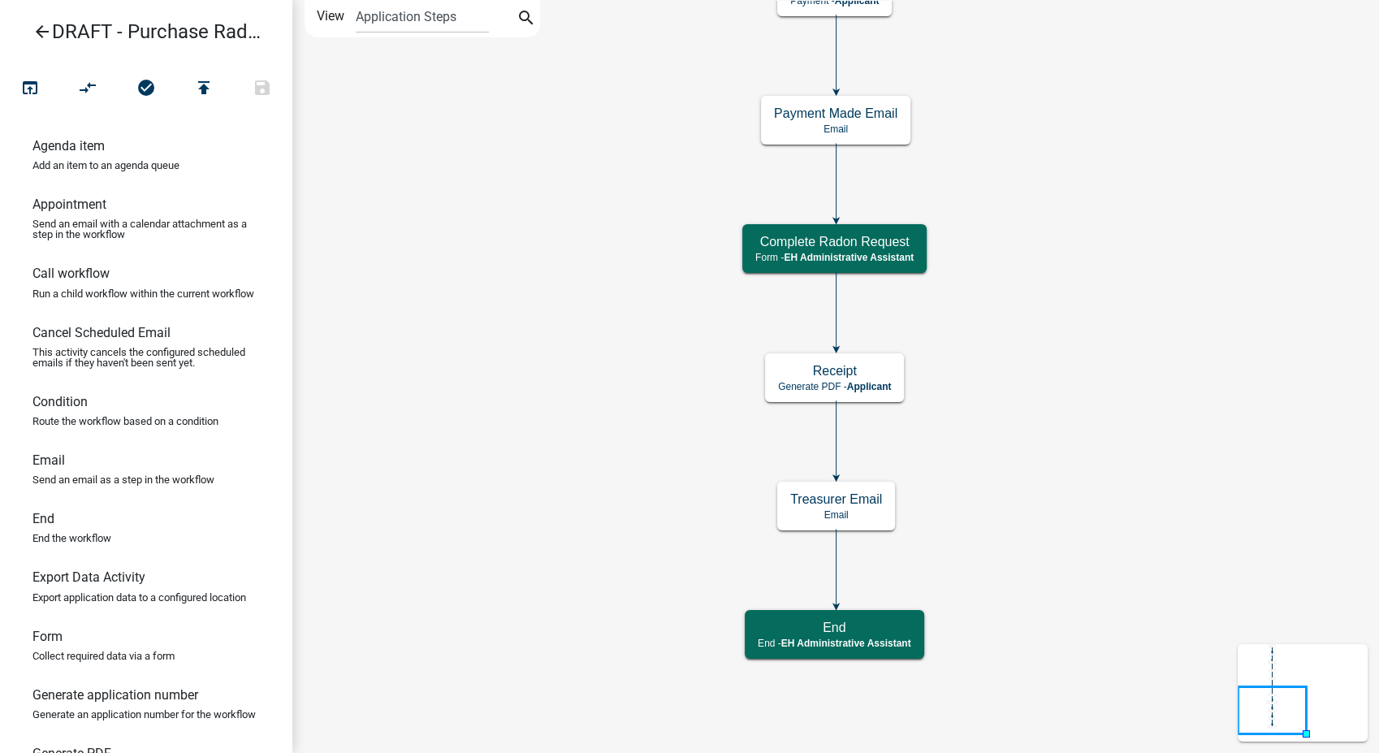
click at [38, 31] on icon "arrow_back" at bounding box center [41, 33] width 19 height 23
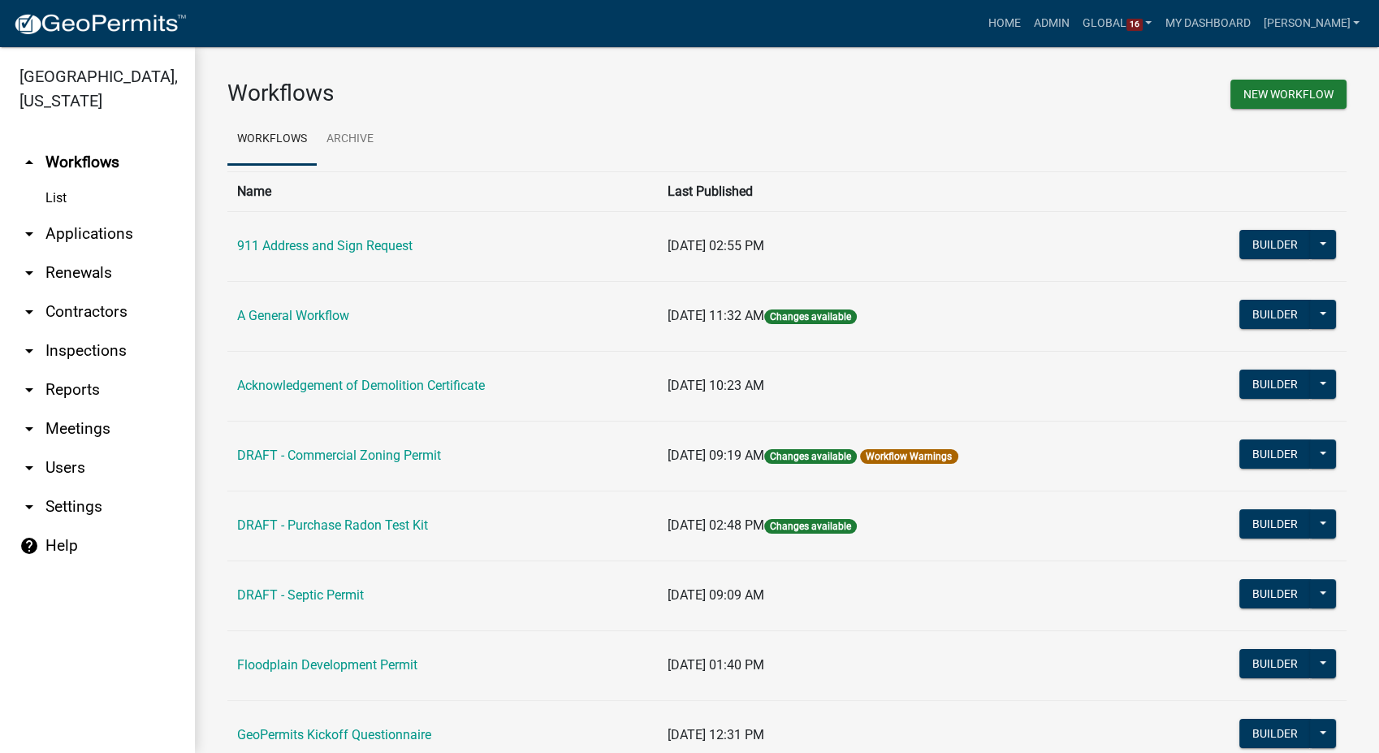
click at [57, 448] on link "arrow_drop_down Users" at bounding box center [97, 467] width 195 height 39
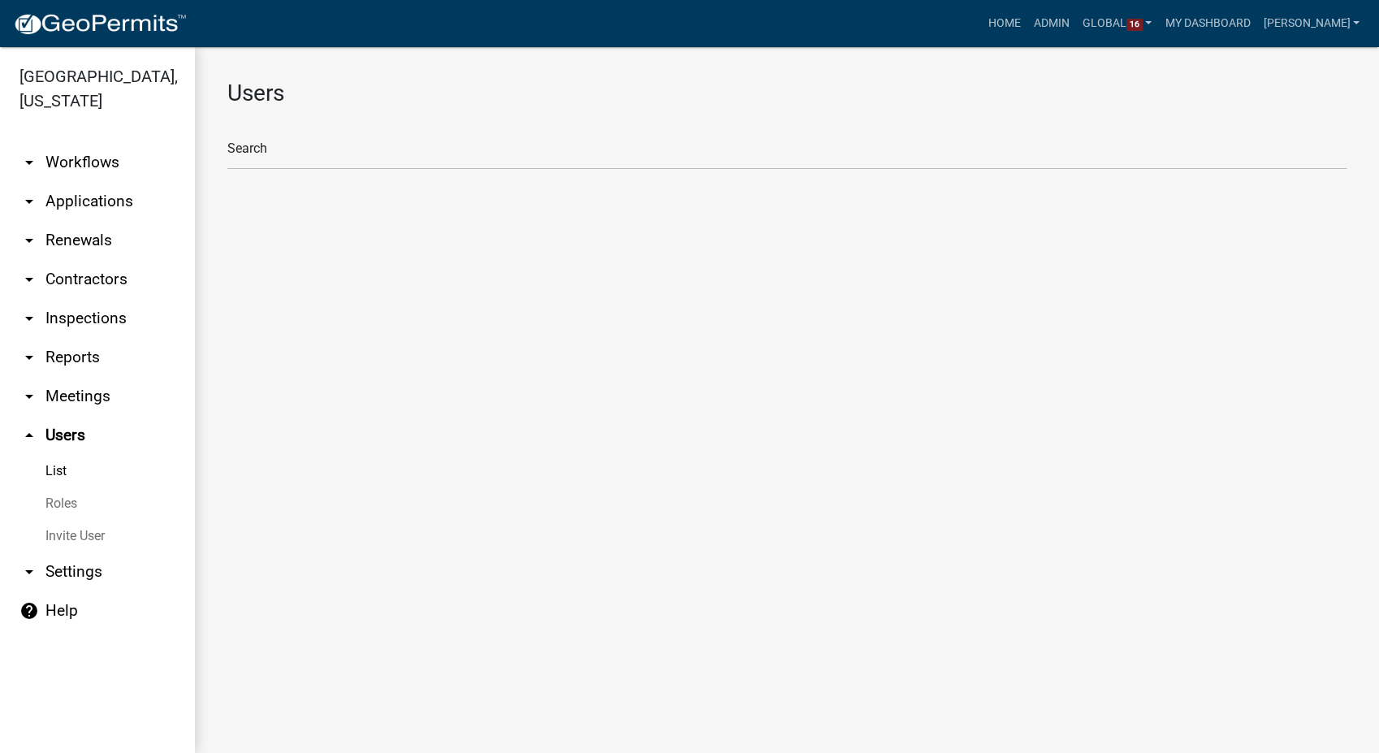
click at [53, 487] on link "Roles" at bounding box center [97, 503] width 195 height 32
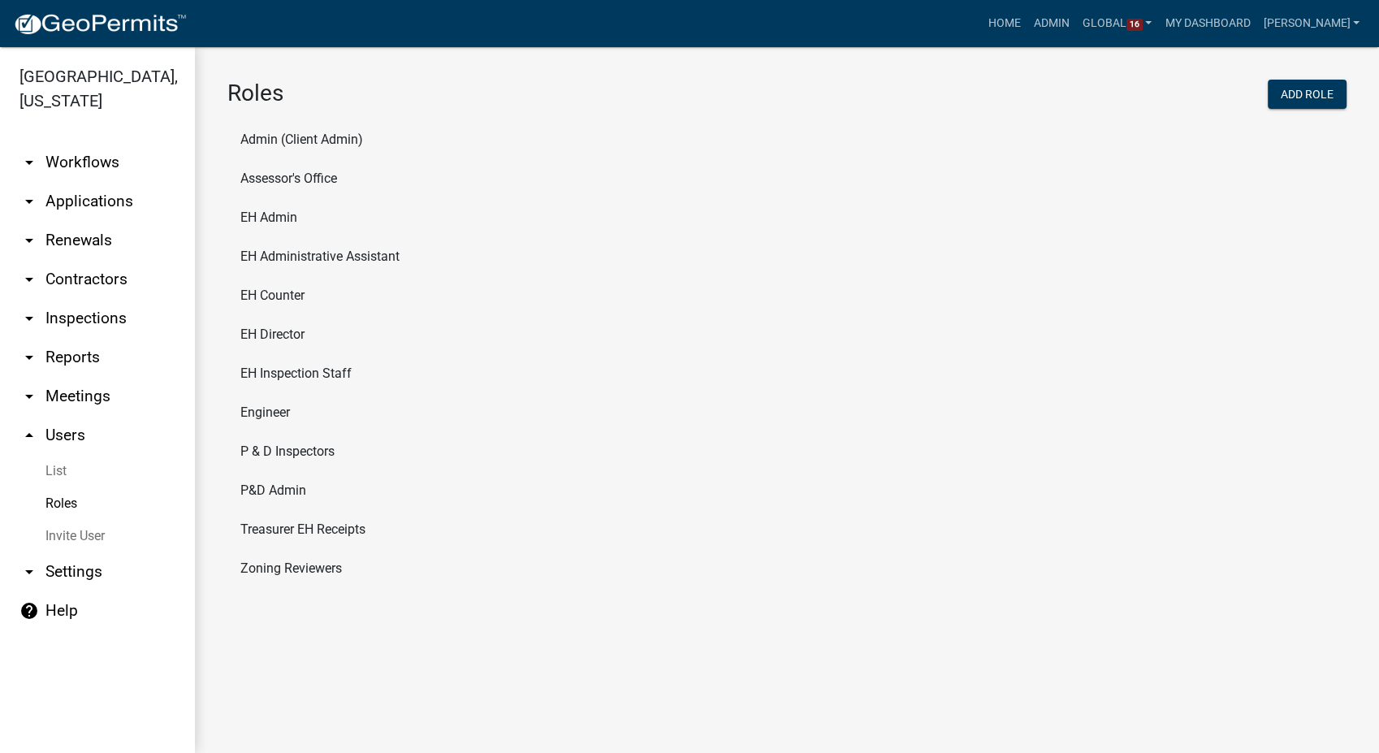
click at [319, 528] on li "Treasurer EH Receipts" at bounding box center [786, 529] width 1119 height 39
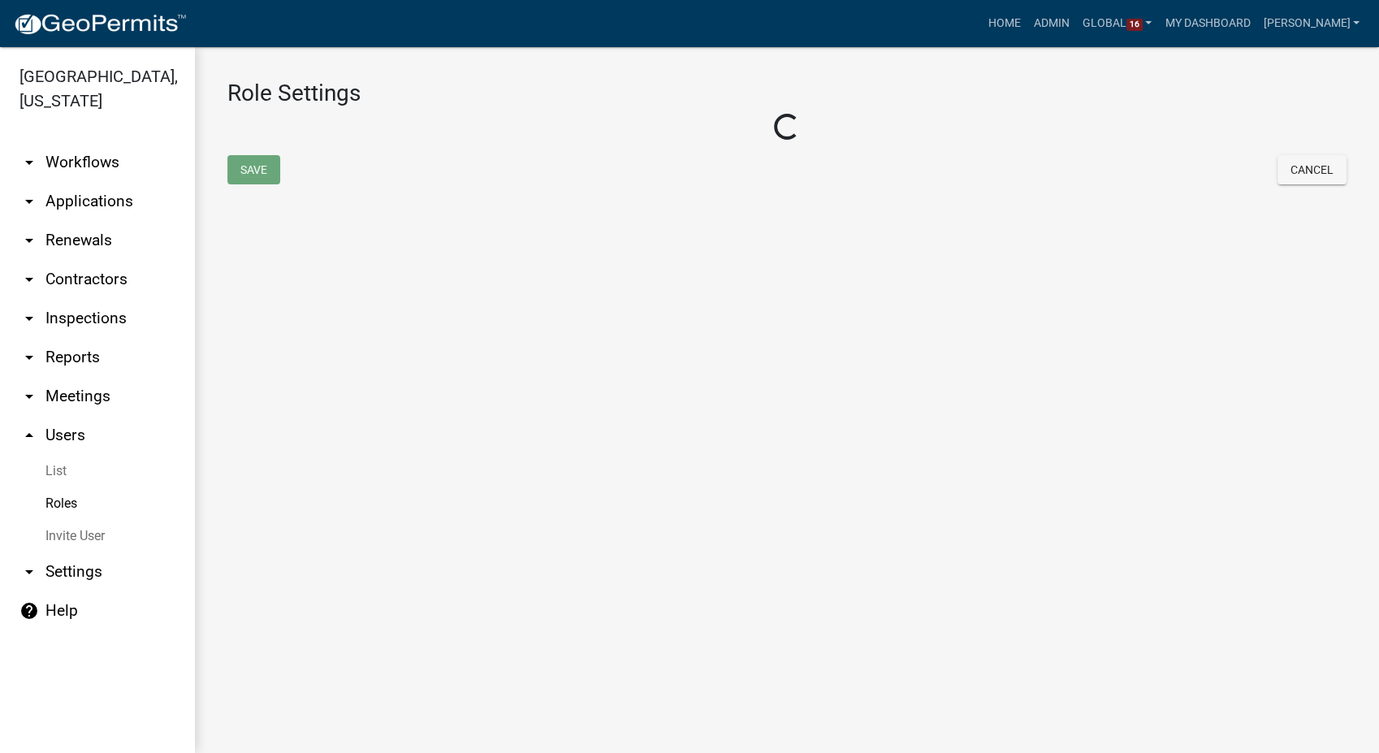
select select "3: orange"
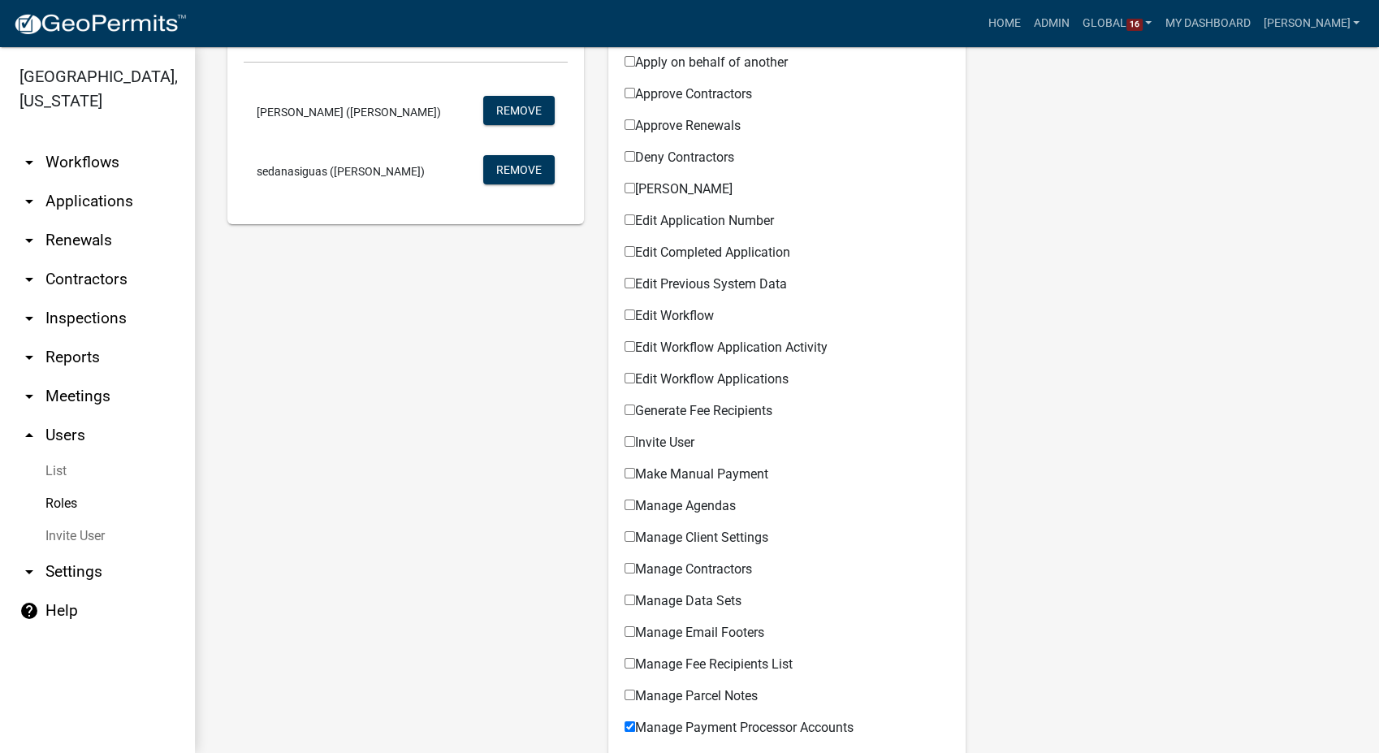
scroll to position [361, 0]
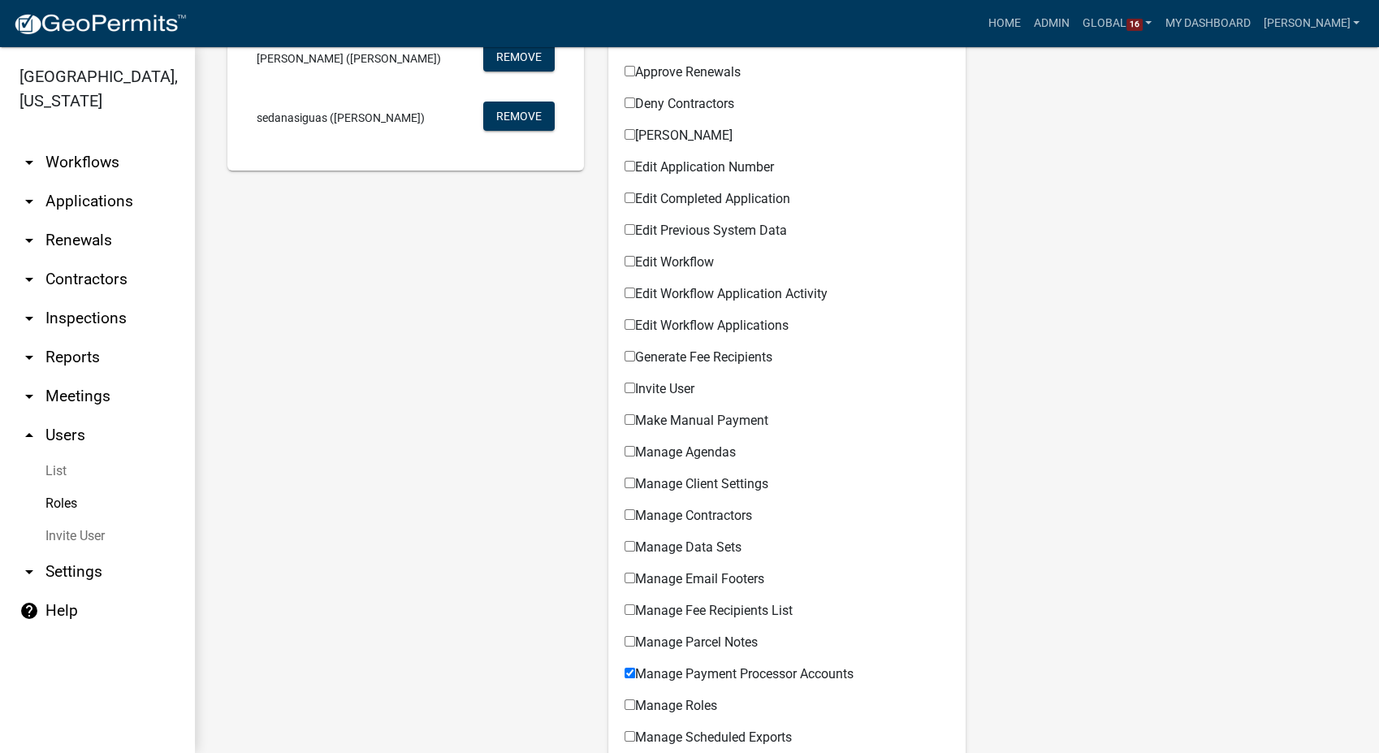
click at [626, 611] on input "Manage Fee Recipients List" at bounding box center [629, 609] width 11 height 11
checkbox input "true"
click at [628, 421] on input "Make Manual Payment" at bounding box center [629, 419] width 11 height 11
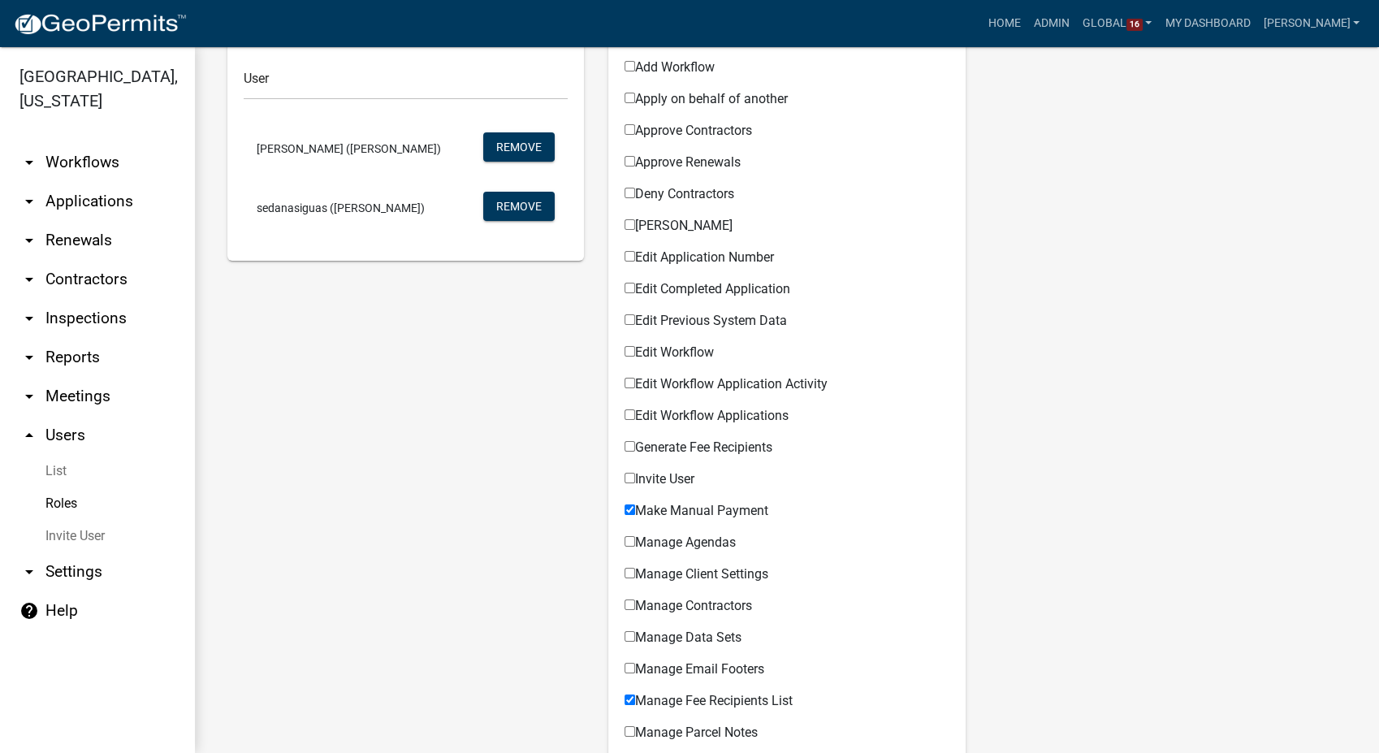
click at [624, 507] on input "Make Manual Payment" at bounding box center [629, 509] width 11 height 11
checkbox input "false"
click at [624, 699] on input "Manage Fee Recipients List" at bounding box center [629, 699] width 11 height 11
checkbox input "false"
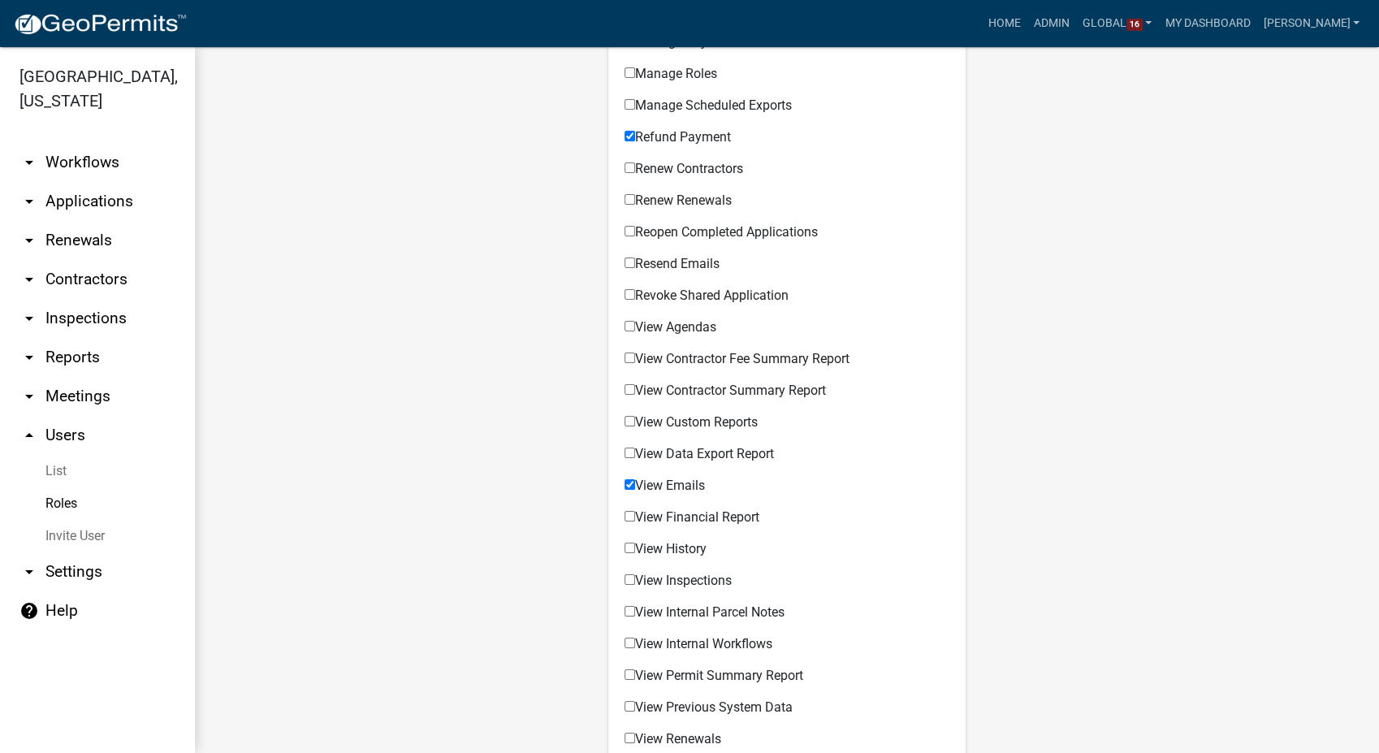
scroll to position [1173, 0]
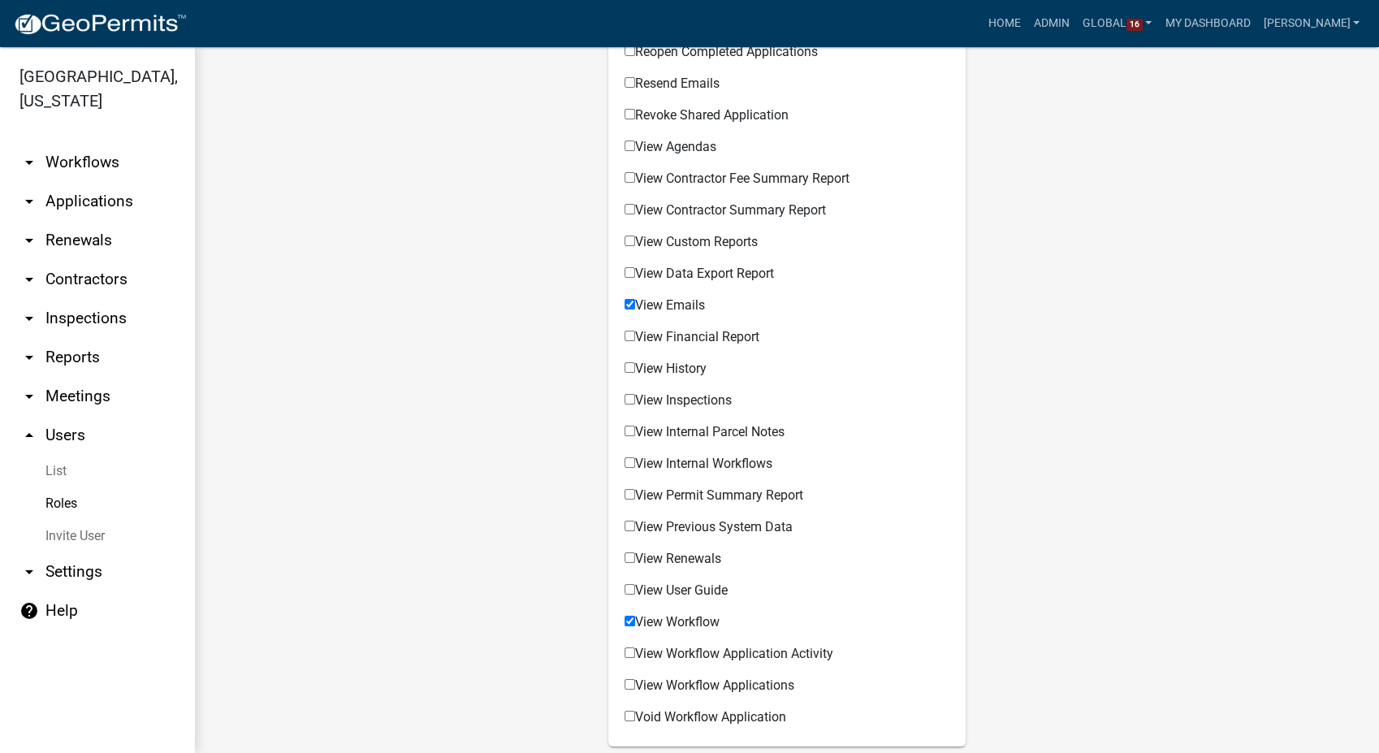
click at [624, 336] on input "View Financial Report" at bounding box center [629, 336] width 11 height 11
checkbox input "true"
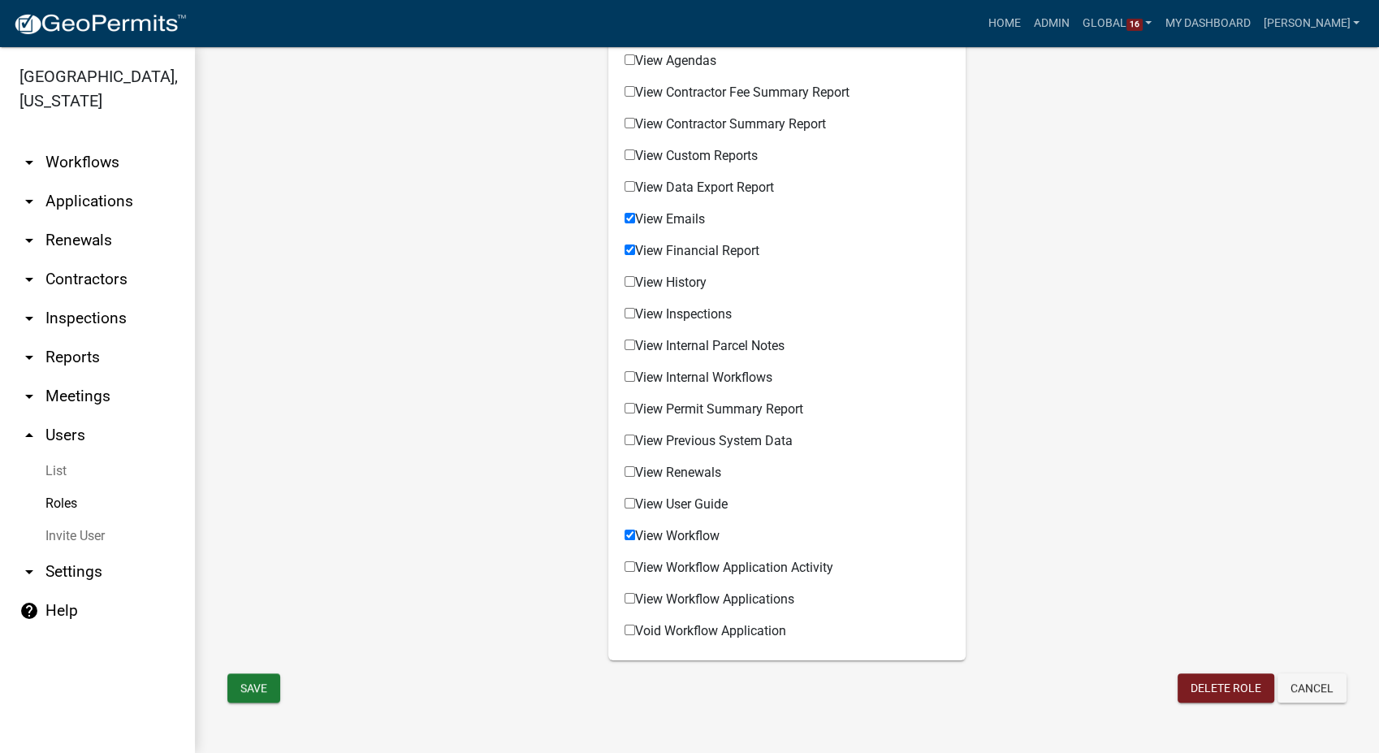
click at [624, 406] on input "View Permit Summary Report" at bounding box center [629, 408] width 11 height 11
checkbox input "true"
click at [629, 504] on input "View User Guide" at bounding box center [629, 503] width 11 height 11
checkbox input "true"
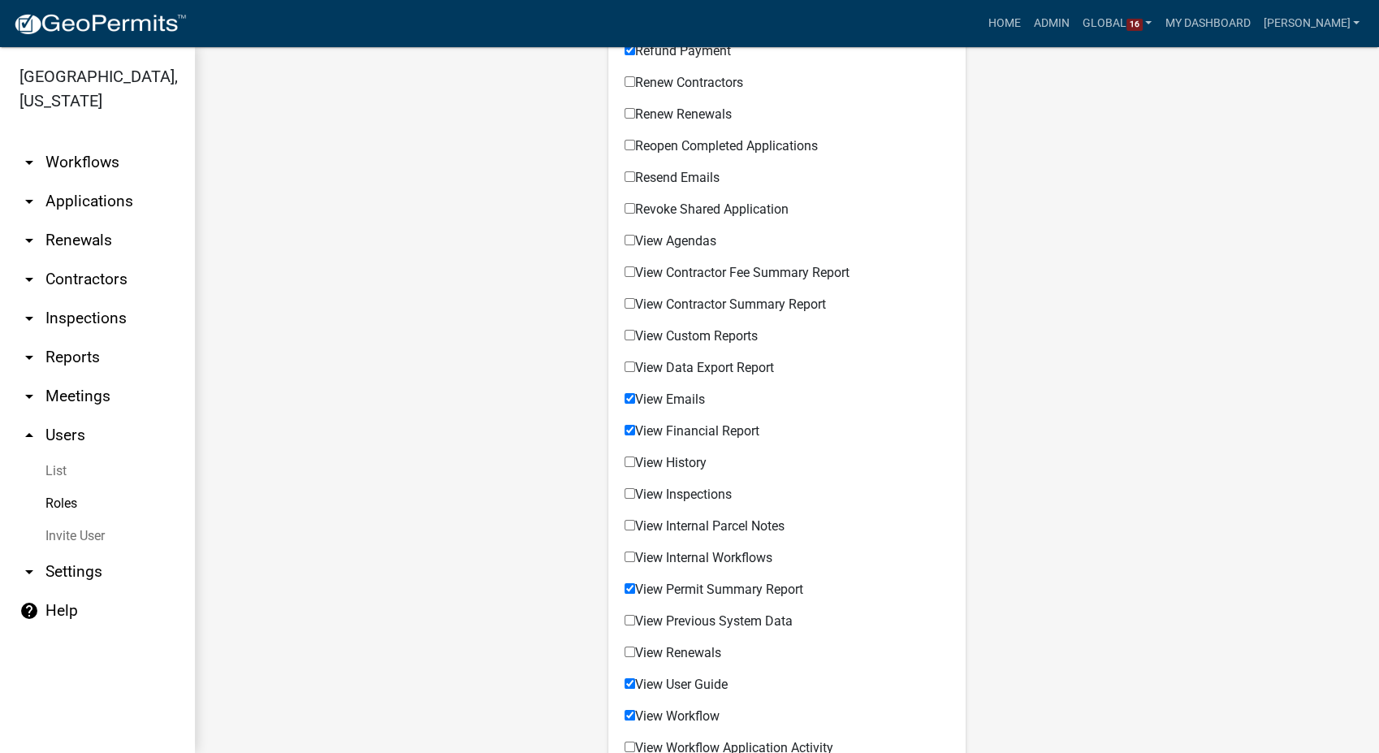
click at [627, 361] on input "View Data Export Report" at bounding box center [629, 366] width 11 height 11
checkbox input "true"
click at [625, 332] on input "View Custom Reports" at bounding box center [629, 335] width 11 height 11
checkbox input "true"
click at [625, 301] on input "View Contractor Summary Report" at bounding box center [629, 303] width 11 height 11
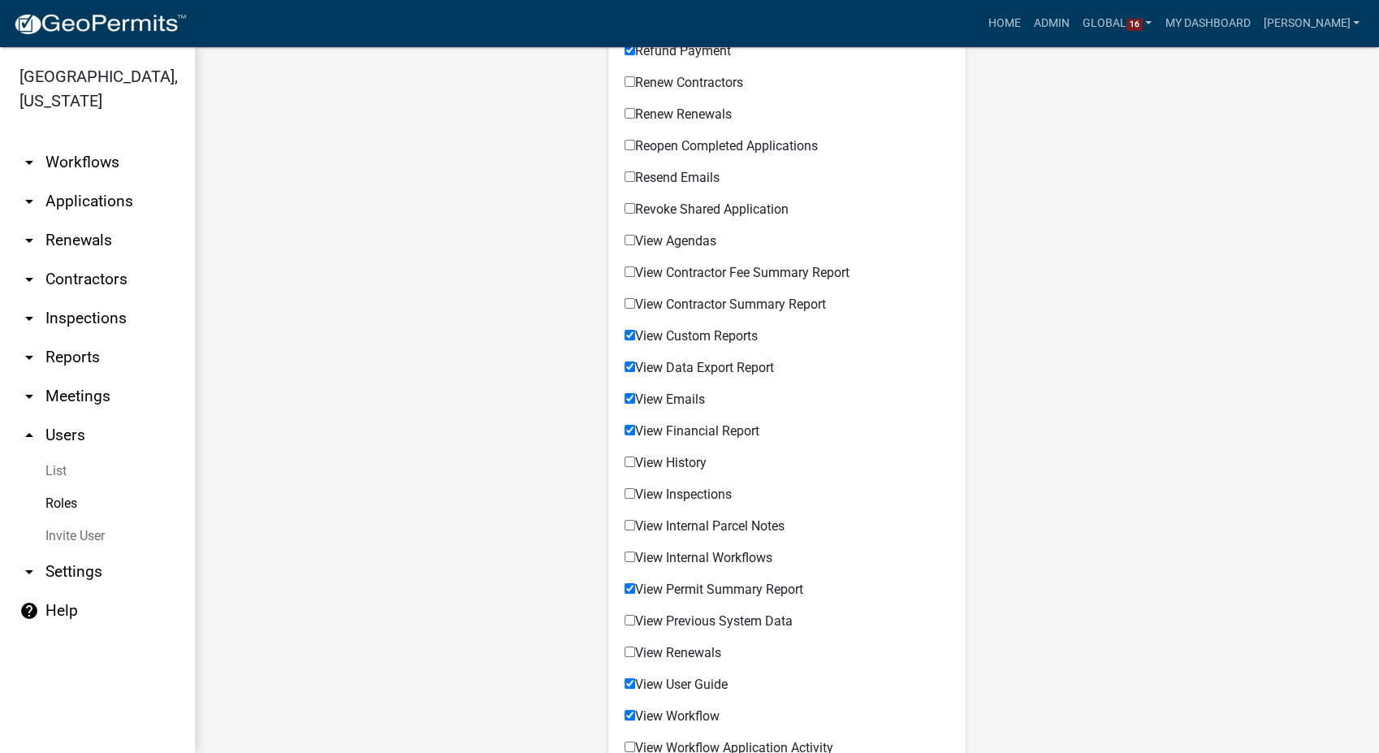
checkbox input "true"
click at [624, 268] on input "View Contractor Fee Summary Report" at bounding box center [629, 271] width 11 height 11
checkbox input "true"
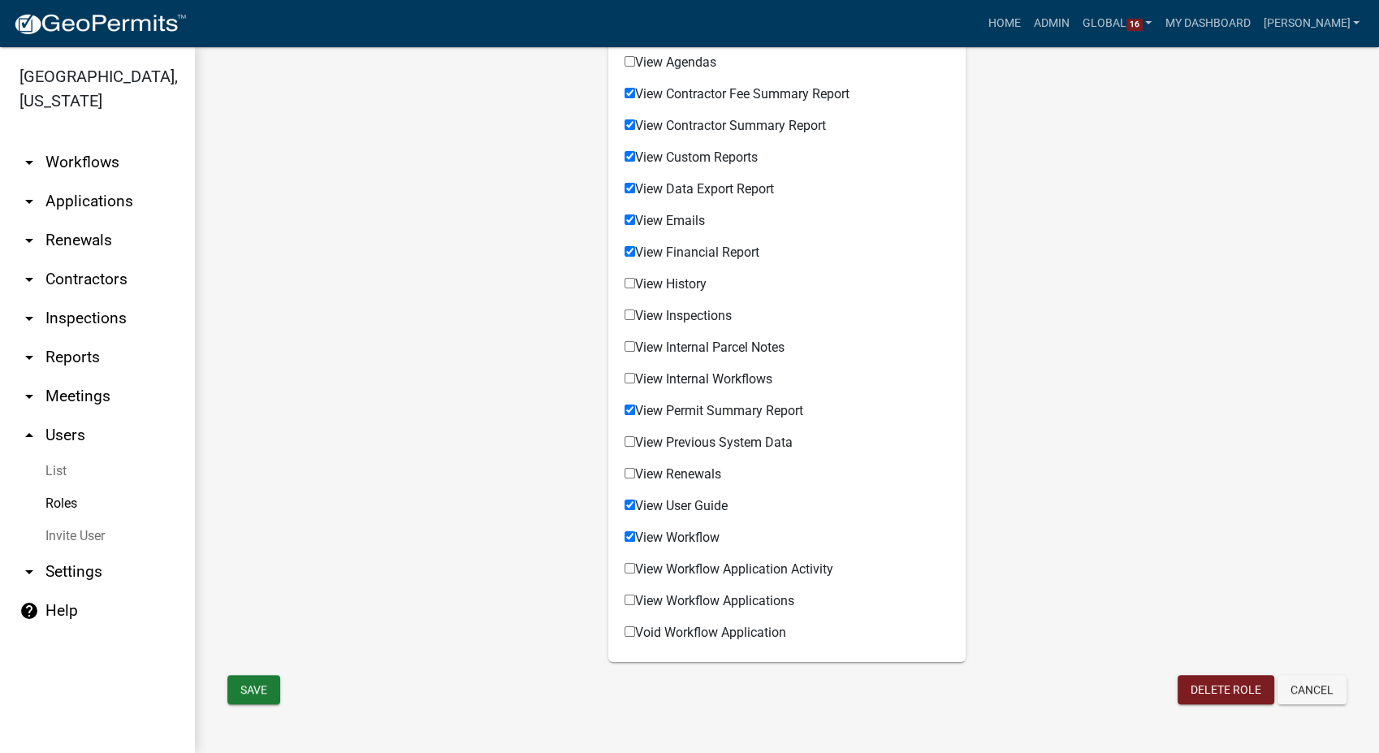
scroll to position [1259, 0]
click at [253, 685] on button "Save" at bounding box center [253, 687] width 53 height 29
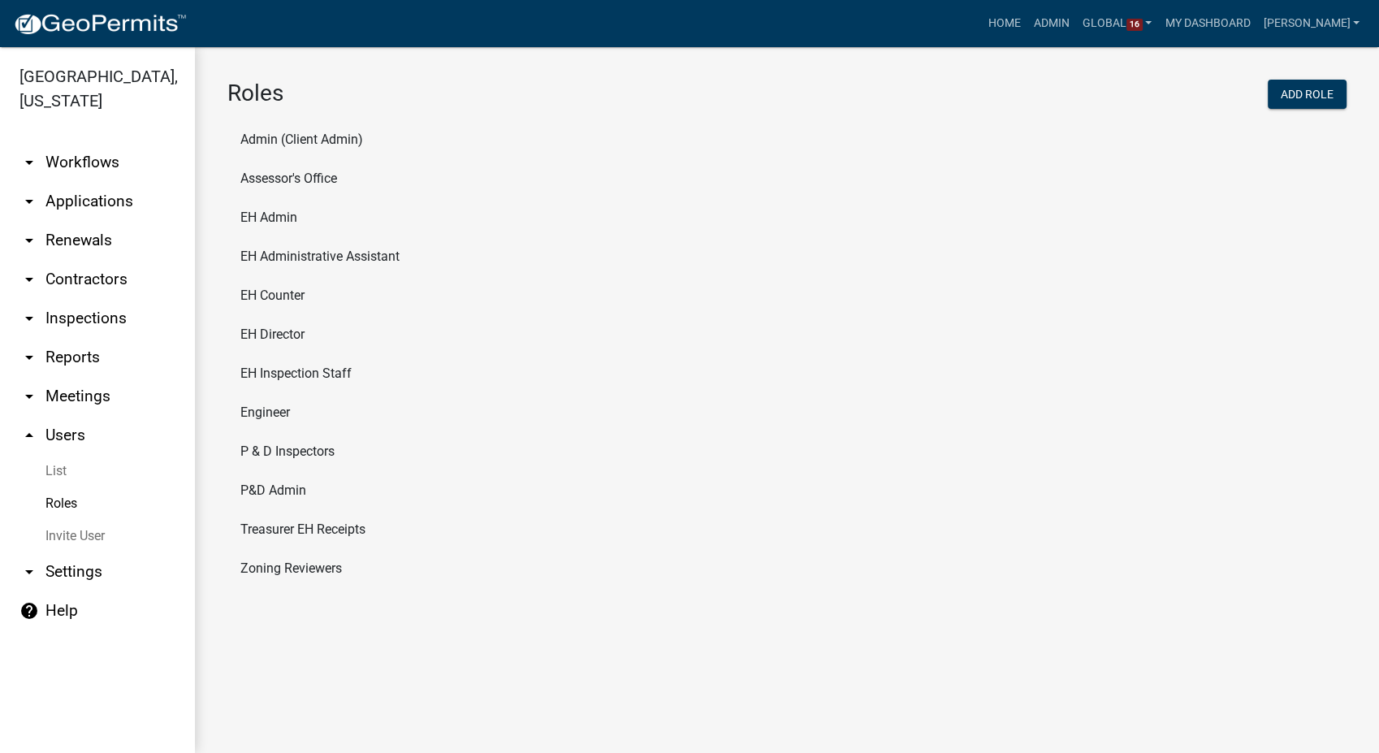
click at [110, 143] on link "arrow_drop_down Workflows" at bounding box center [97, 162] width 195 height 39
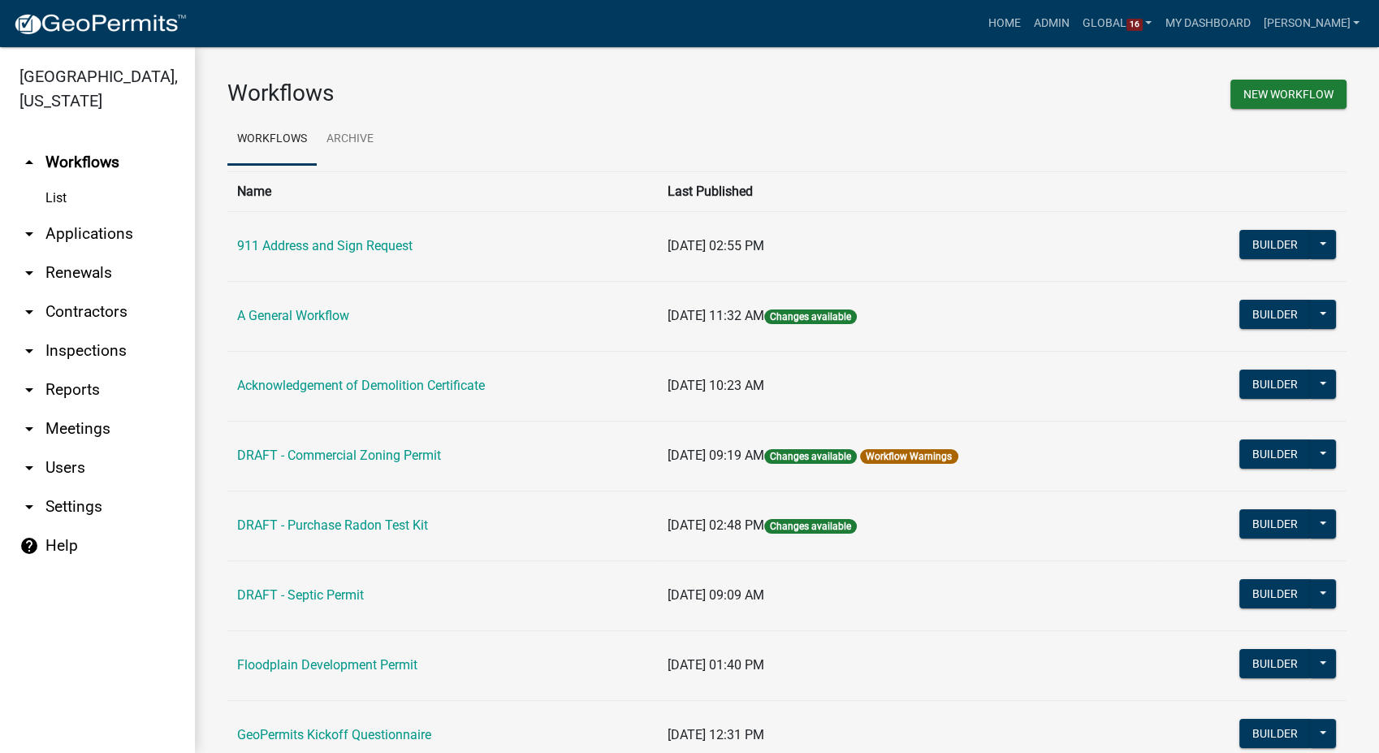
scroll to position [90, 0]
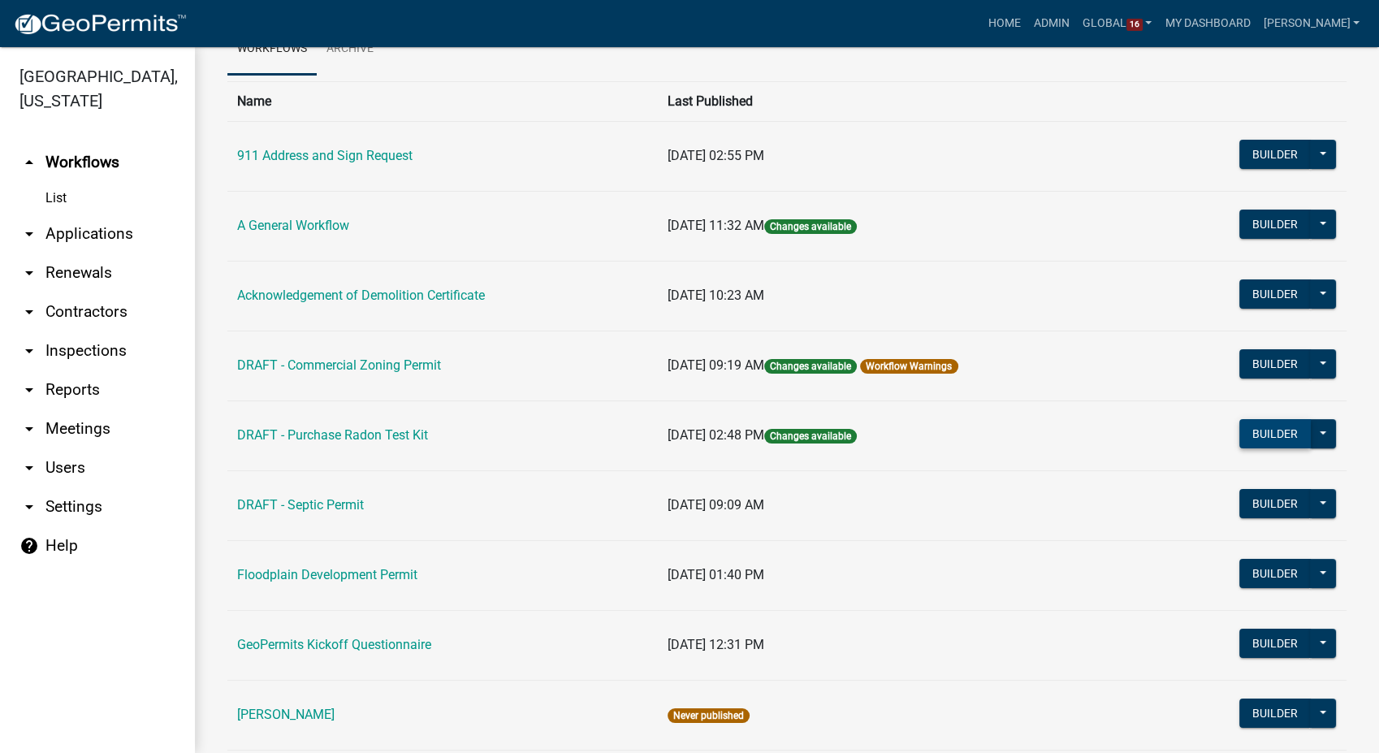
click at [1255, 430] on button "Builder" at bounding box center [1274, 433] width 71 height 29
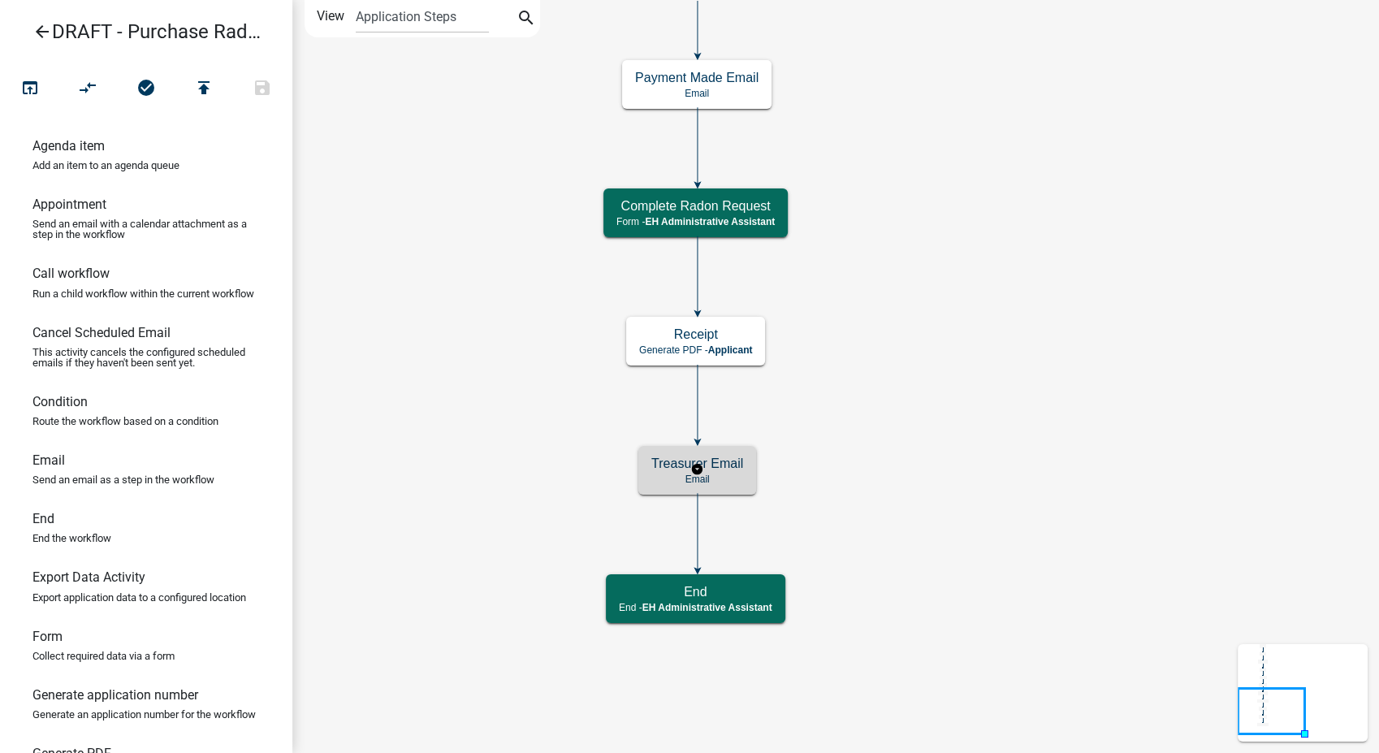
click at [713, 460] on h5 "Treasurer Email" at bounding box center [697, 463] width 92 height 15
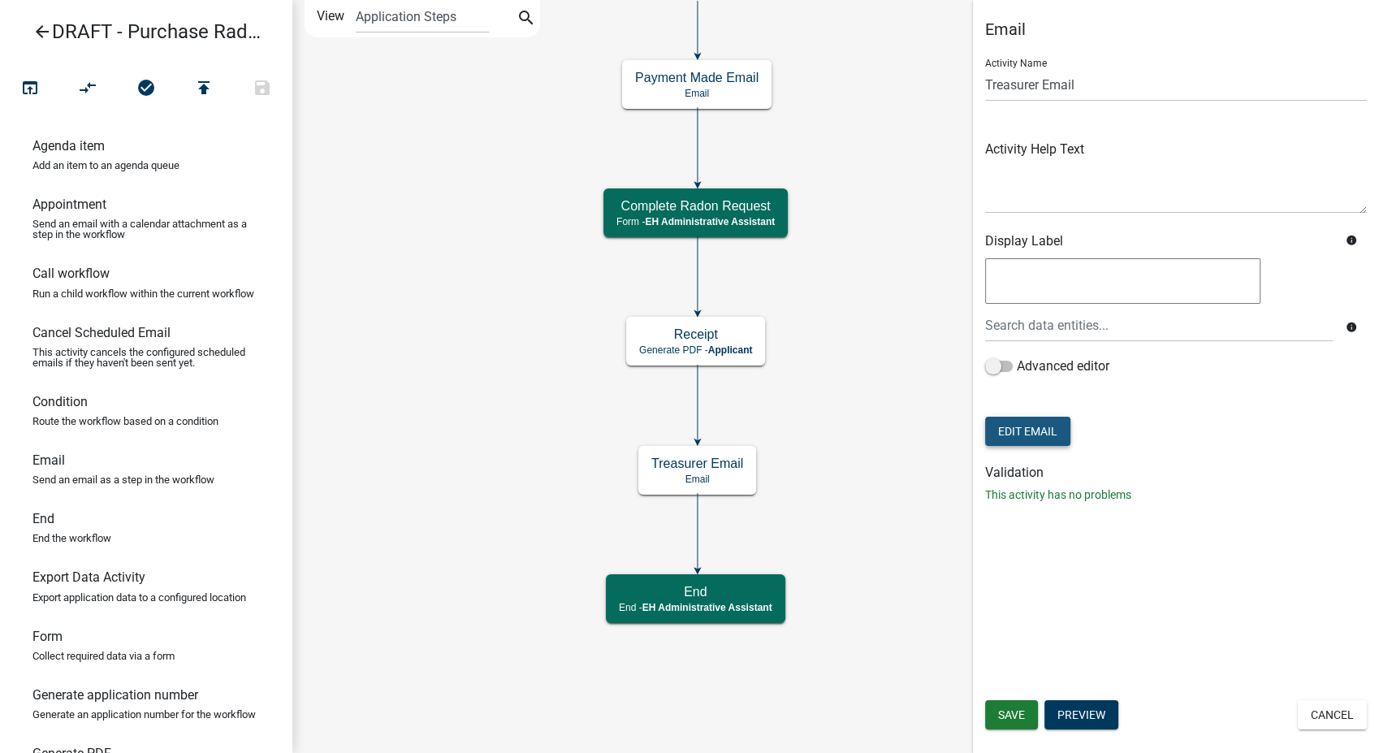
click at [1030, 421] on button "Edit Email" at bounding box center [1027, 431] width 85 height 29
select select "51100578-599f-4d7e-be24-c94a8b75c9ee"
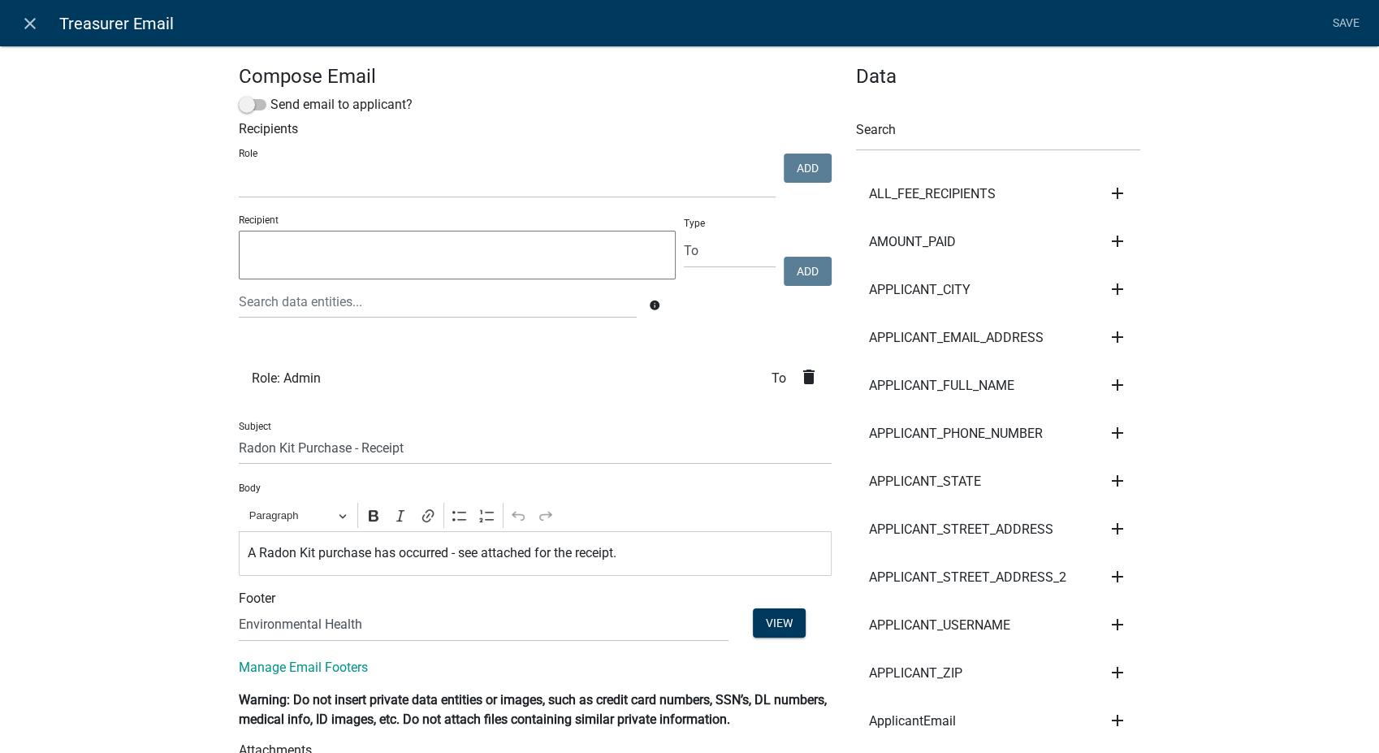
click at [802, 377] on icon "delete" at bounding box center [808, 376] width 19 height 19
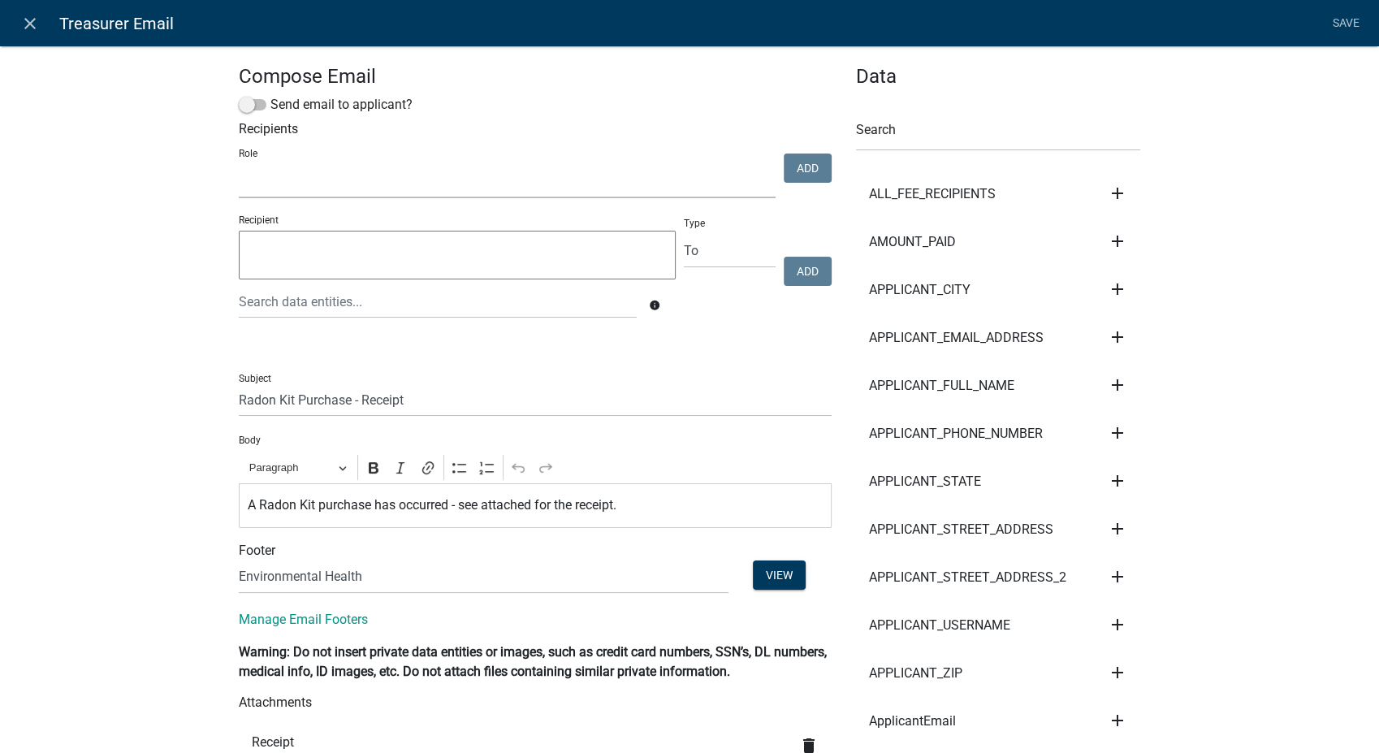
click at [271, 184] on select "Admin P & D Inspectors EH Administrative Assistant EH Counter Zoning Reviewers …" at bounding box center [507, 181] width 537 height 33
select select "ec461454-9adf-4019-be3d-d20d625e8fbc"
click at [239, 165] on select "Admin P & D Inspectors EH Administrative Assistant EH Counter Zoning Reviewers …" at bounding box center [507, 181] width 537 height 33
click at [793, 165] on button "Add" at bounding box center [808, 167] width 48 height 29
select select
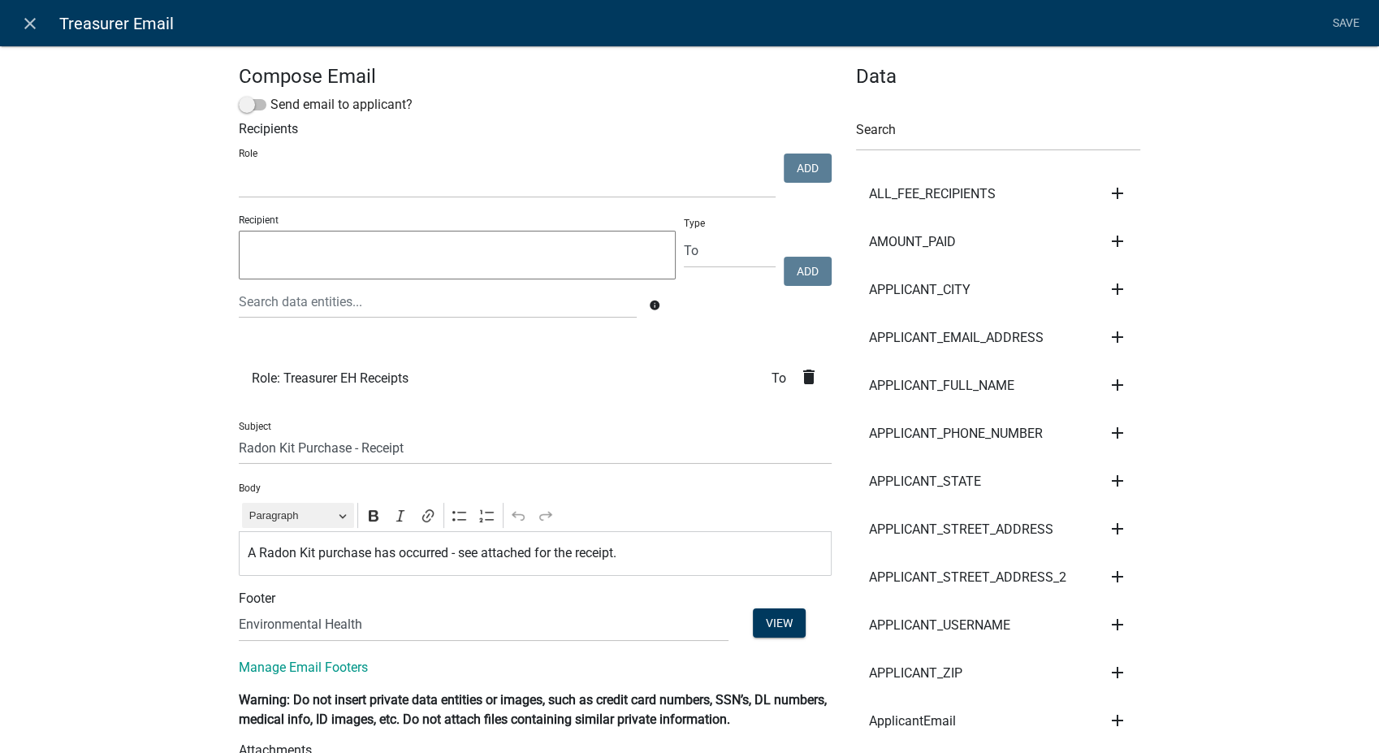
scroll to position [270, 0]
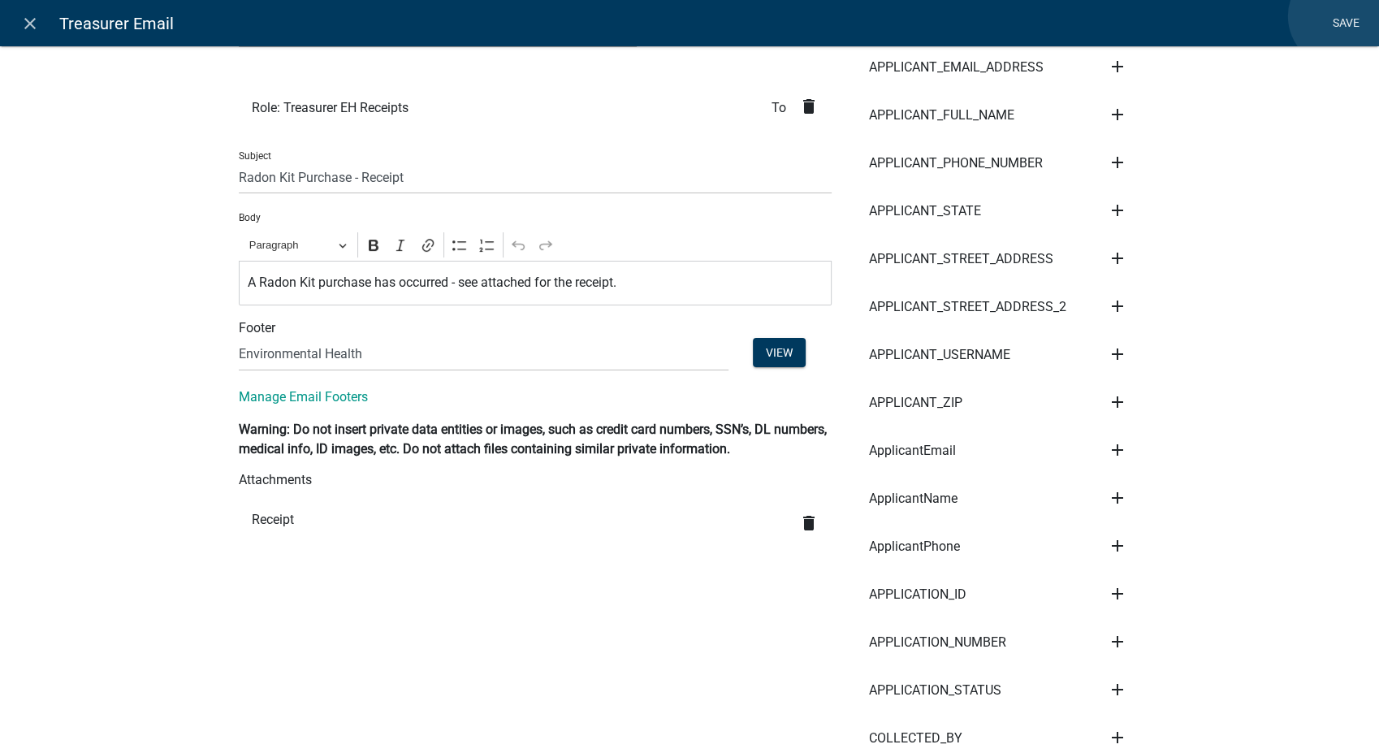
click at [1339, 16] on link "Save" at bounding box center [1345, 23] width 41 height 31
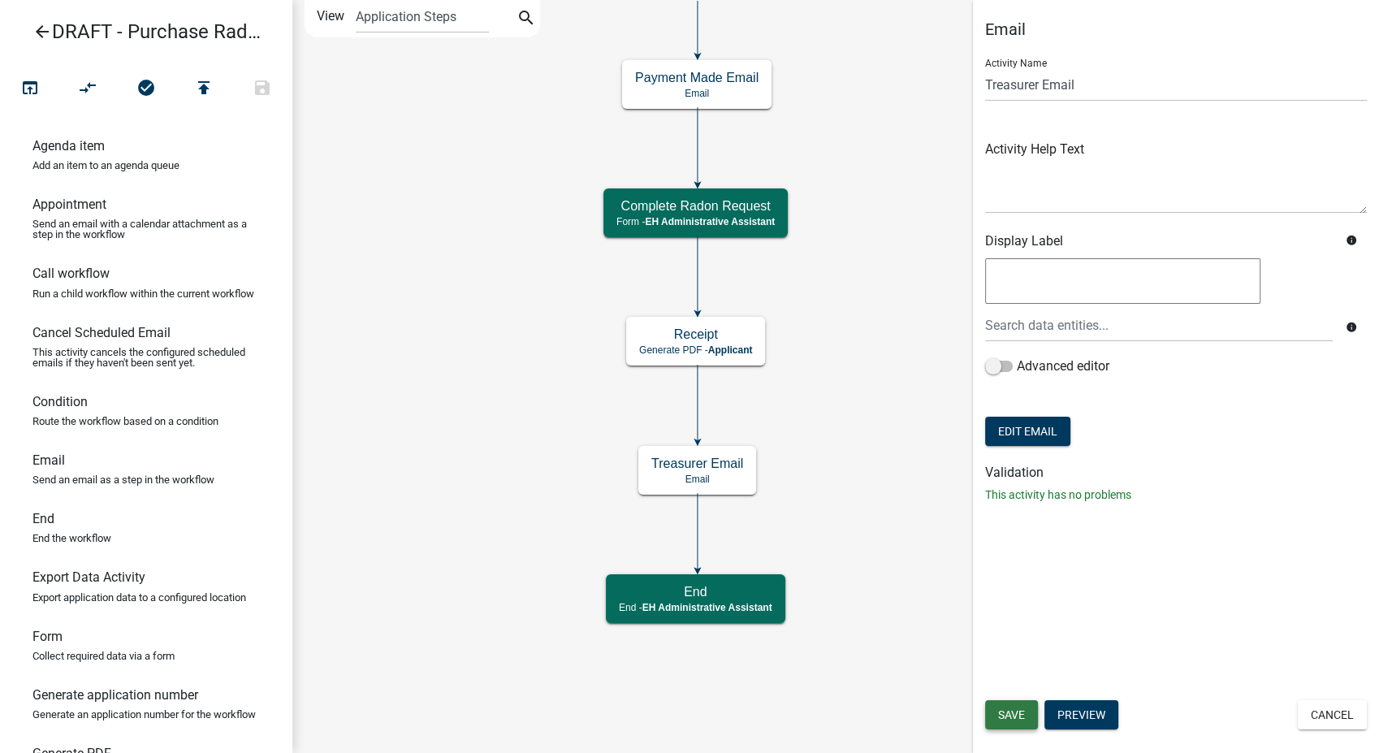
click at [1001, 715] on span "Save" at bounding box center [1011, 714] width 27 height 13
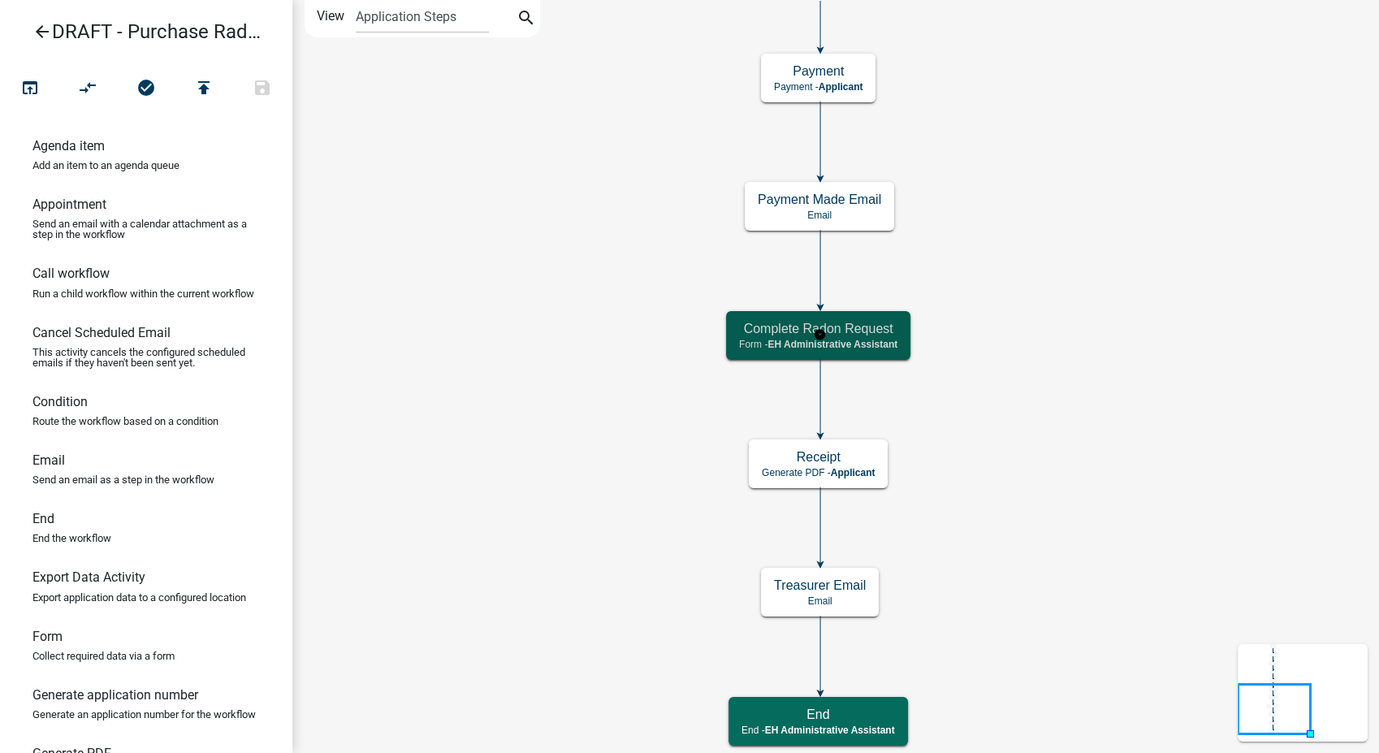
click at [890, 345] on span "EH Administrative Assistant" at bounding box center [832, 344] width 130 height 11
select select "DA3E3E5F-670D-4329-B60C-5CC8A4B2B679"
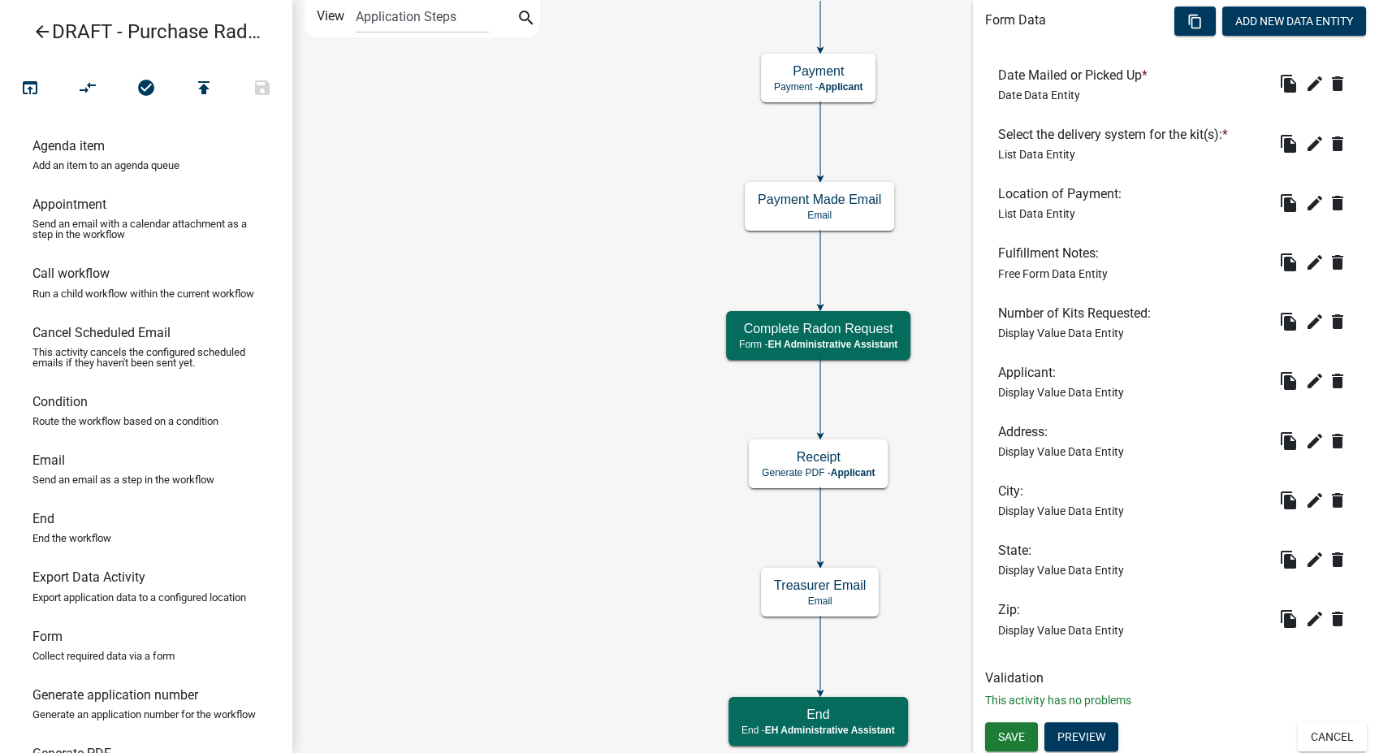
scroll to position [528, 0]
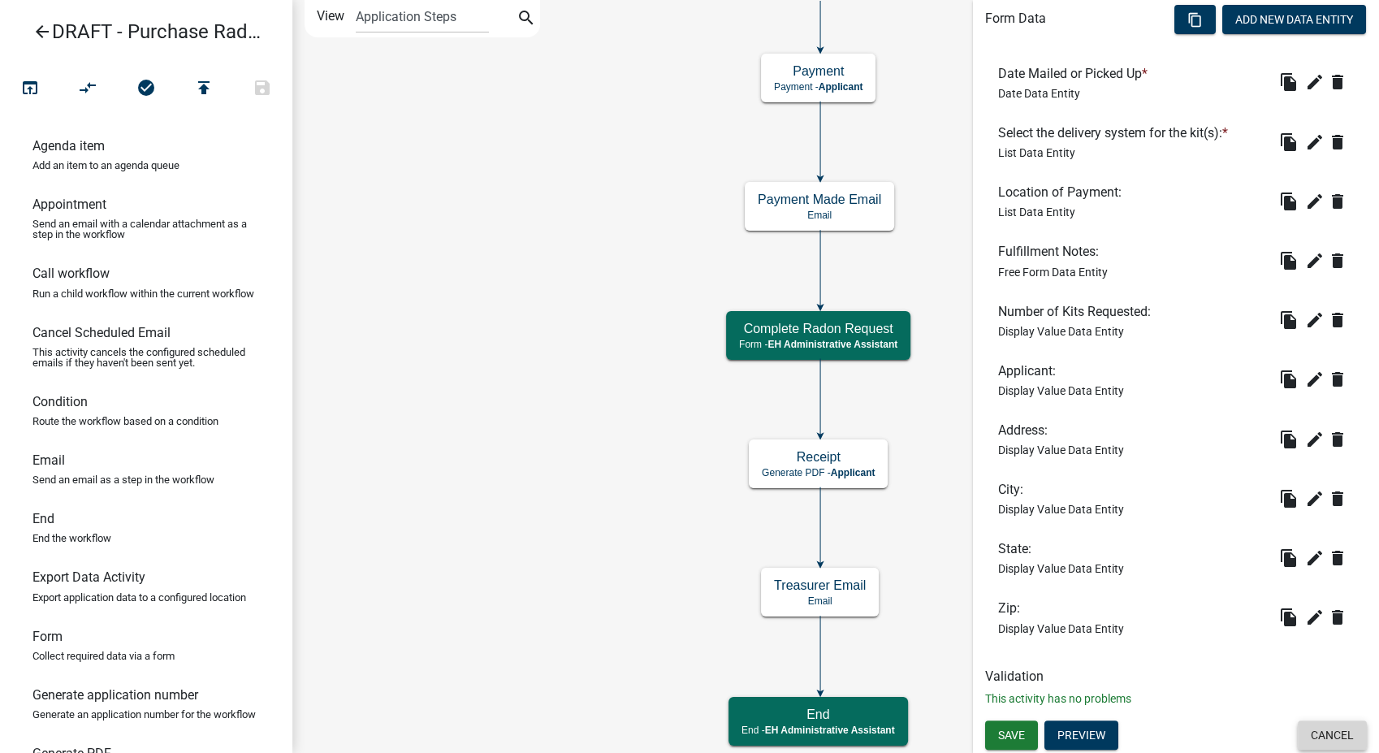
click at [1331, 728] on button "Cancel" at bounding box center [1332, 734] width 69 height 29
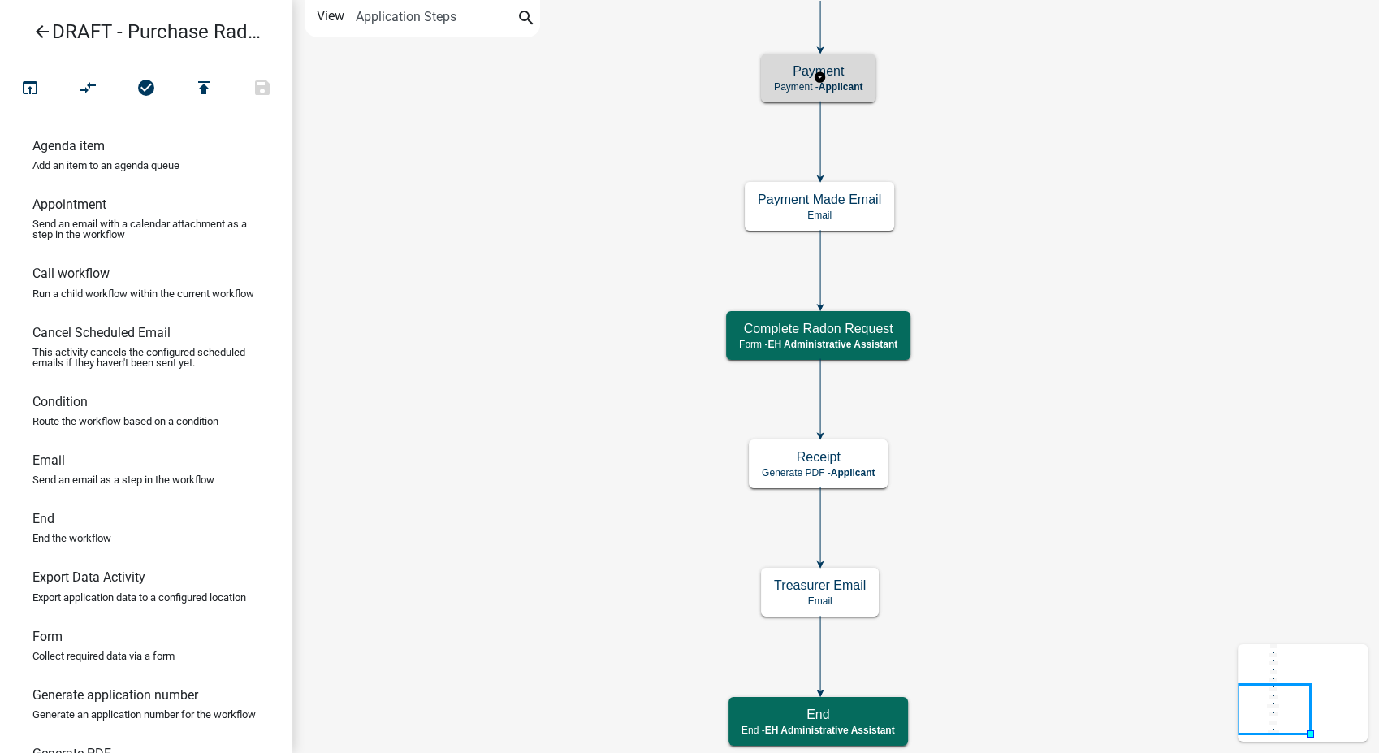
click at [857, 75] on h5 "Payment" at bounding box center [818, 70] width 89 height 15
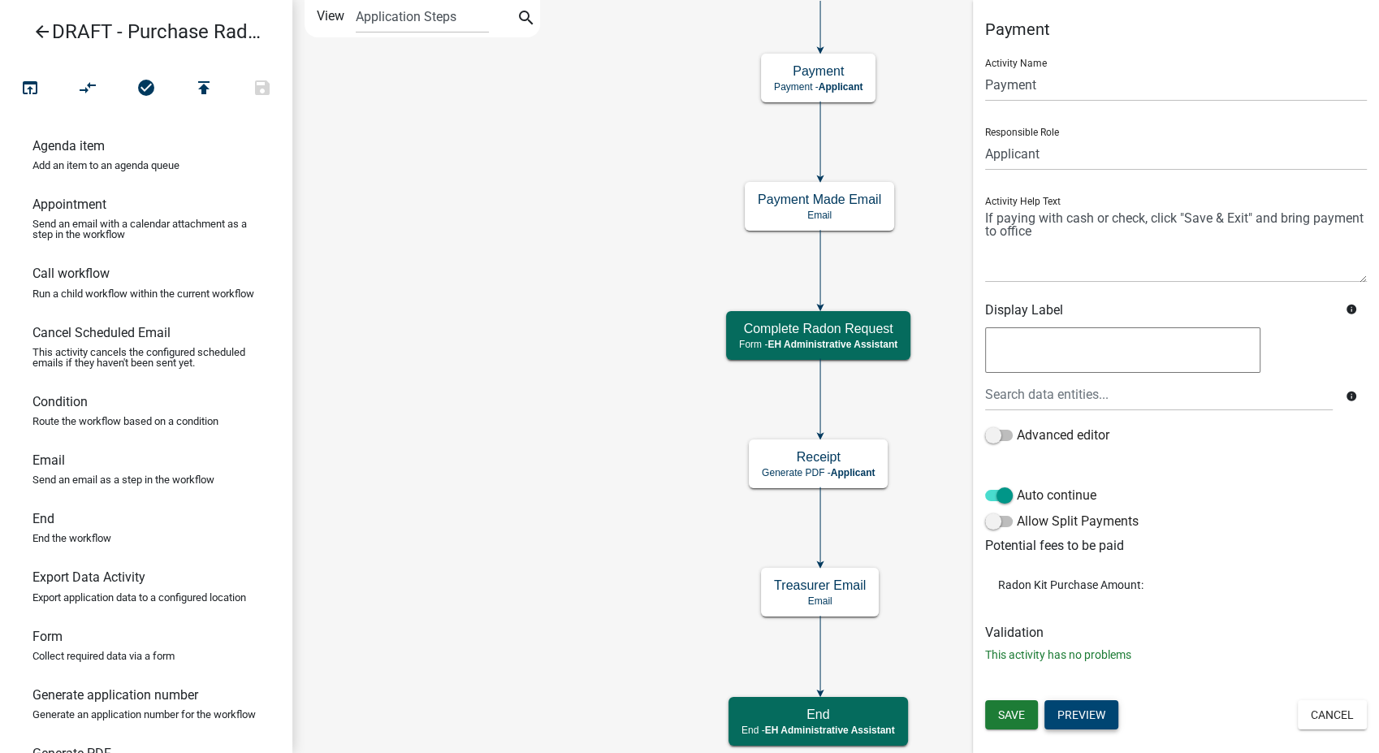
click at [1078, 711] on button "Preview" at bounding box center [1081, 714] width 74 height 29
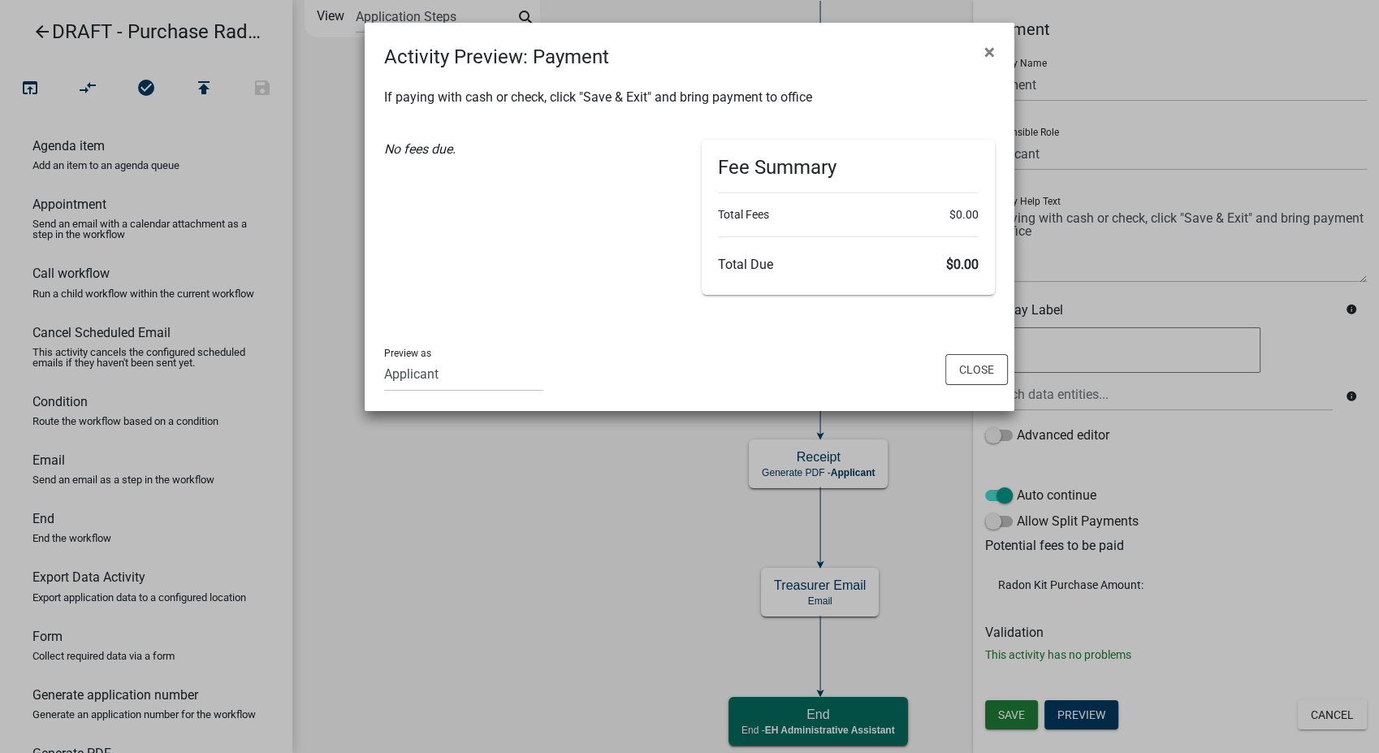
click at [966, 352] on div "Preview as Applicant Admin P & D Inspectors EH Administrative Assistant EH Coun…" at bounding box center [690, 370] width 650 height 82
click at [956, 380] on button "Close" at bounding box center [976, 369] width 63 height 31
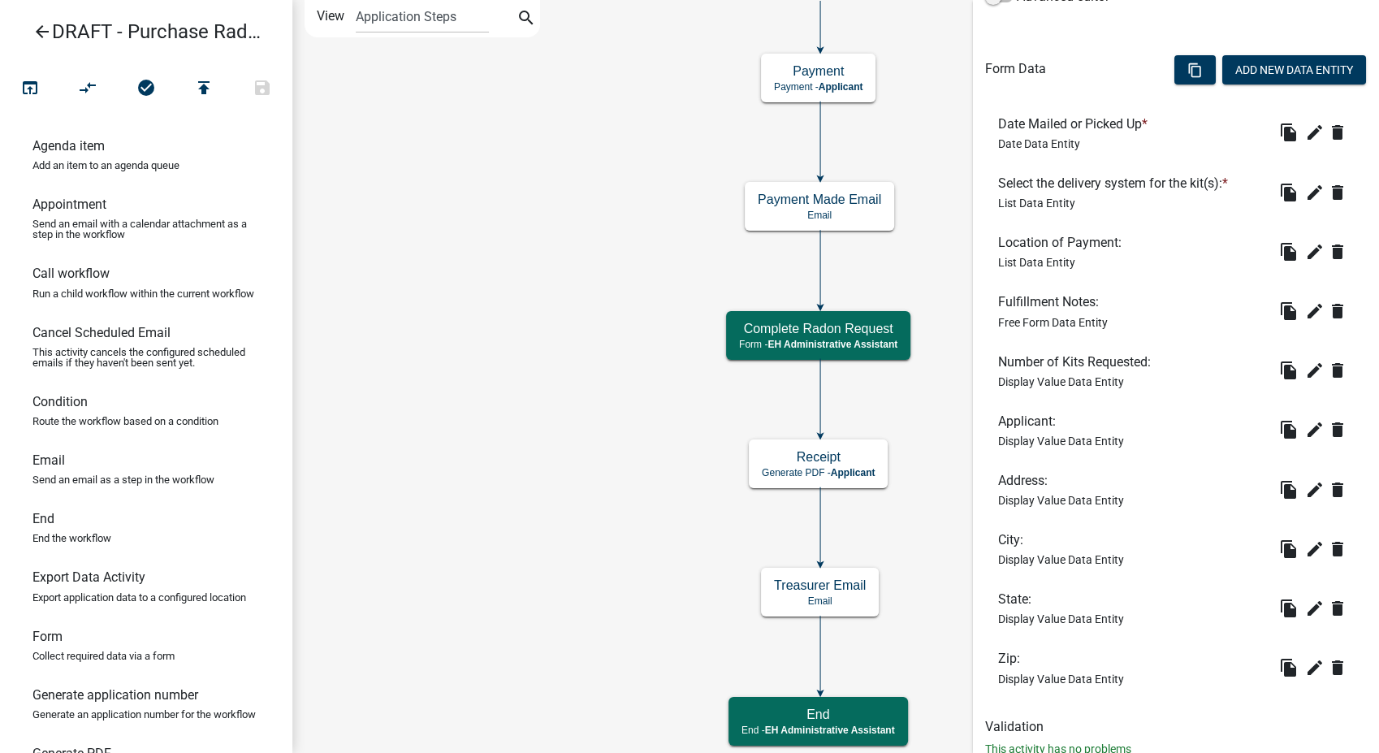
scroll to position [438, 0]
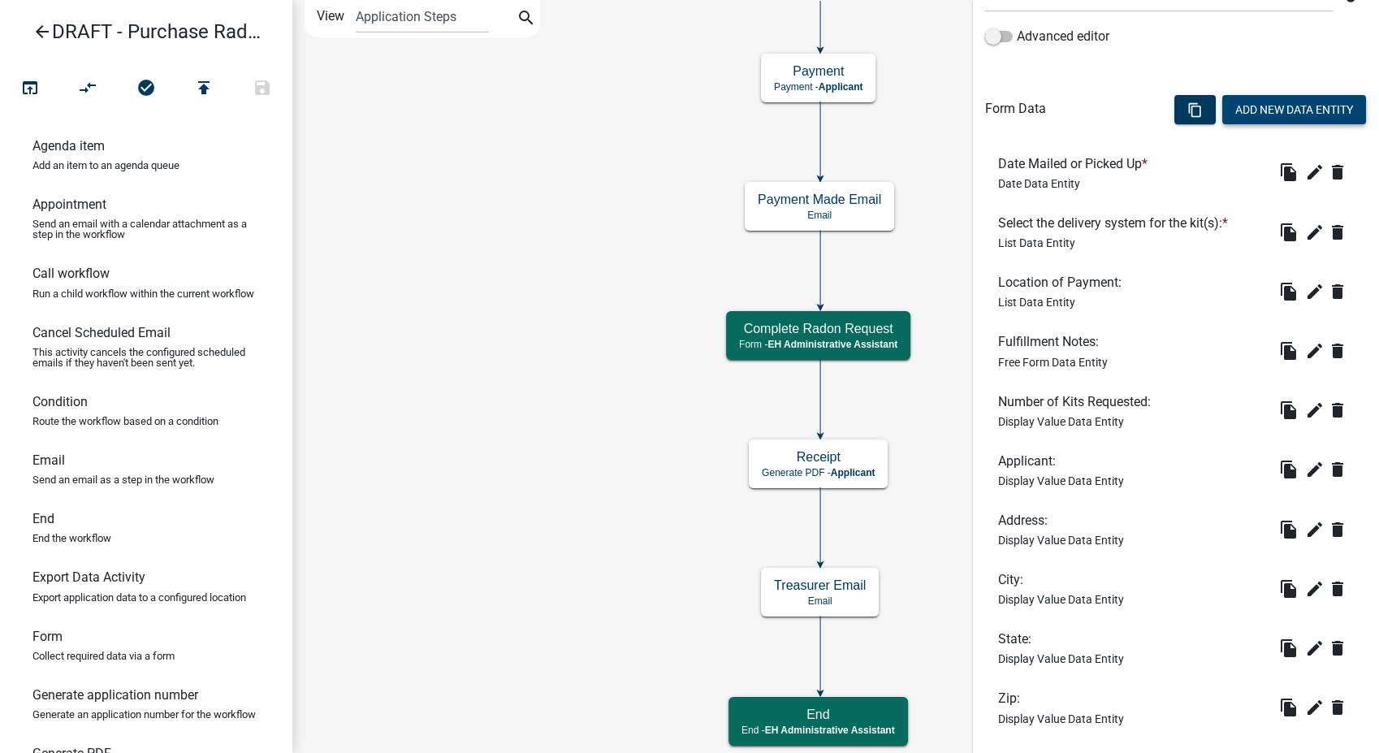
click at [1229, 109] on button "Add New Data Entity" at bounding box center [1294, 109] width 144 height 29
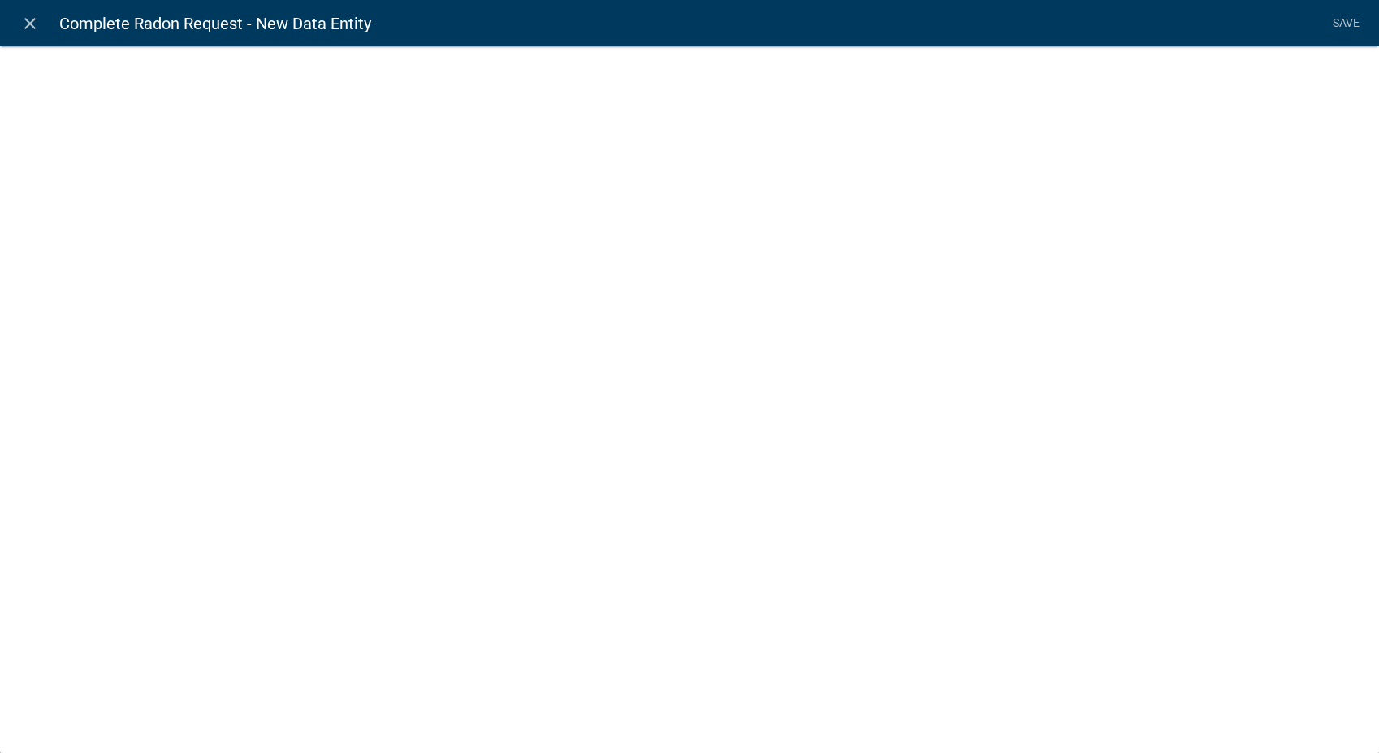
select select
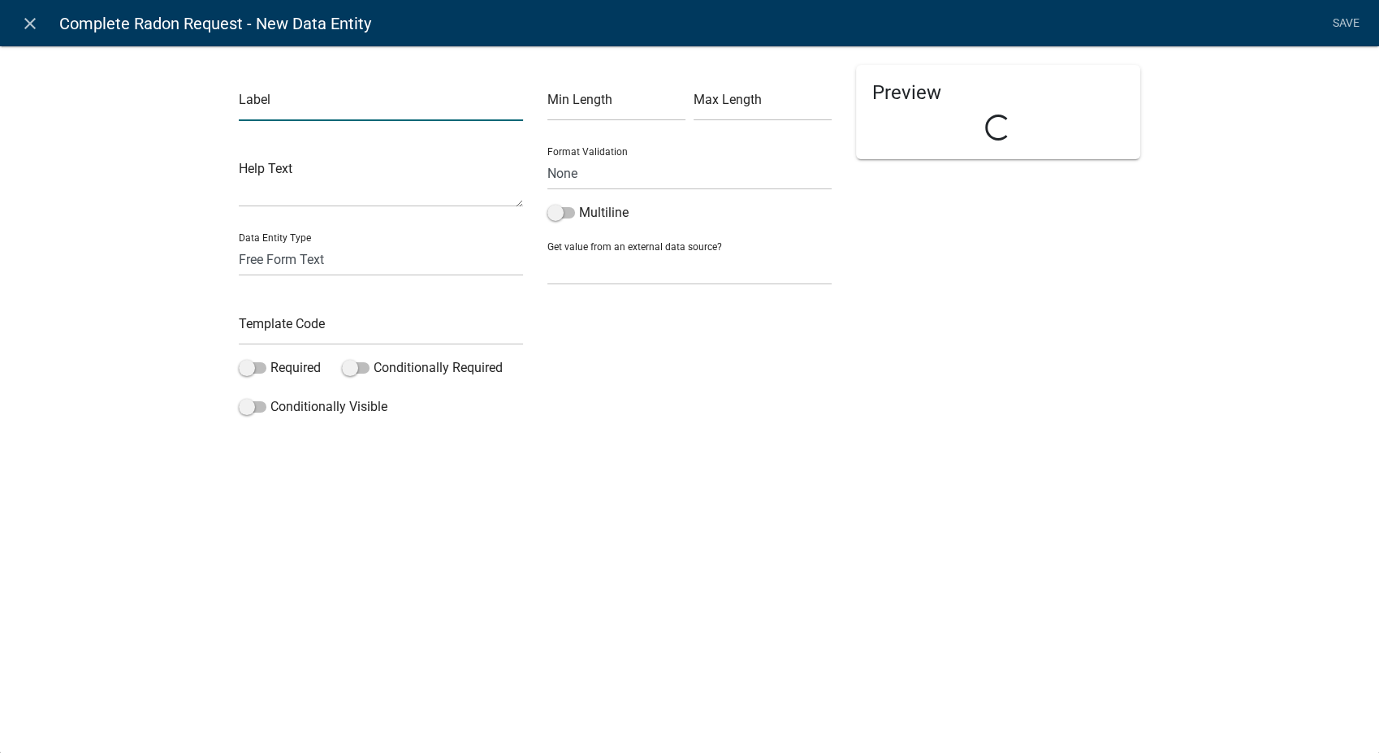
click at [286, 109] on input "text" at bounding box center [381, 104] width 284 height 33
type input "Enter check number:"
click at [257, 325] on input "text" at bounding box center [381, 328] width 284 height 33
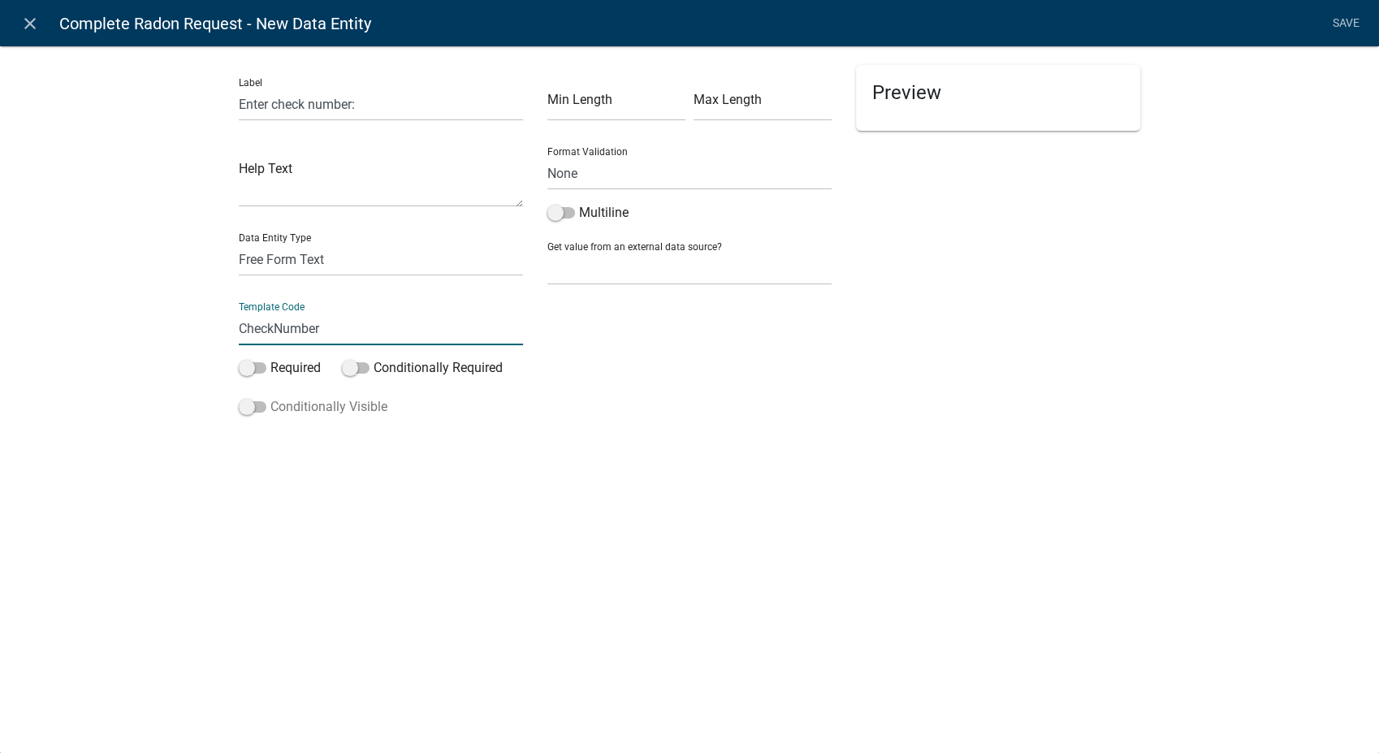
type input "CheckNumber"
click at [248, 406] on span at bounding box center [253, 406] width 28 height 11
click at [270, 397] on input "Conditionally Visible" at bounding box center [270, 397] width 0 height 0
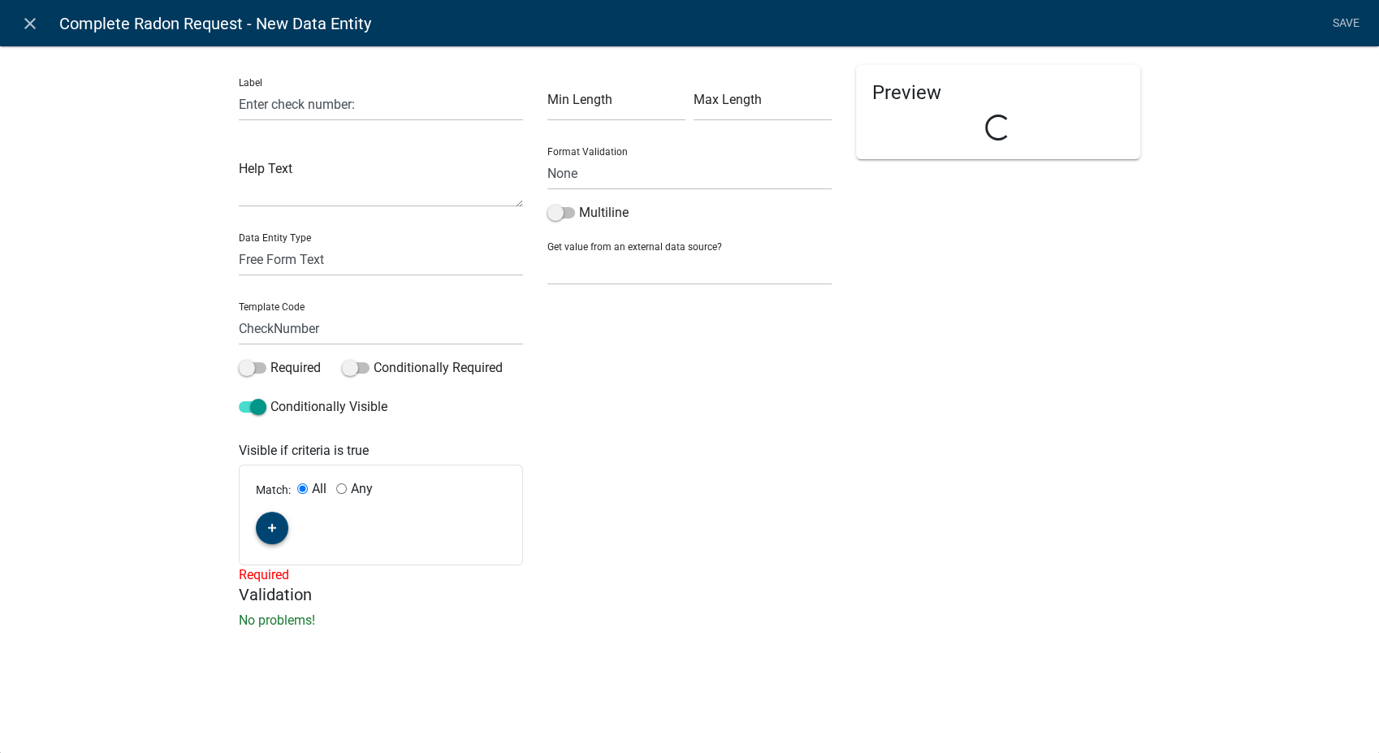
click at [268, 525] on icon "button" at bounding box center [272, 528] width 9 height 10
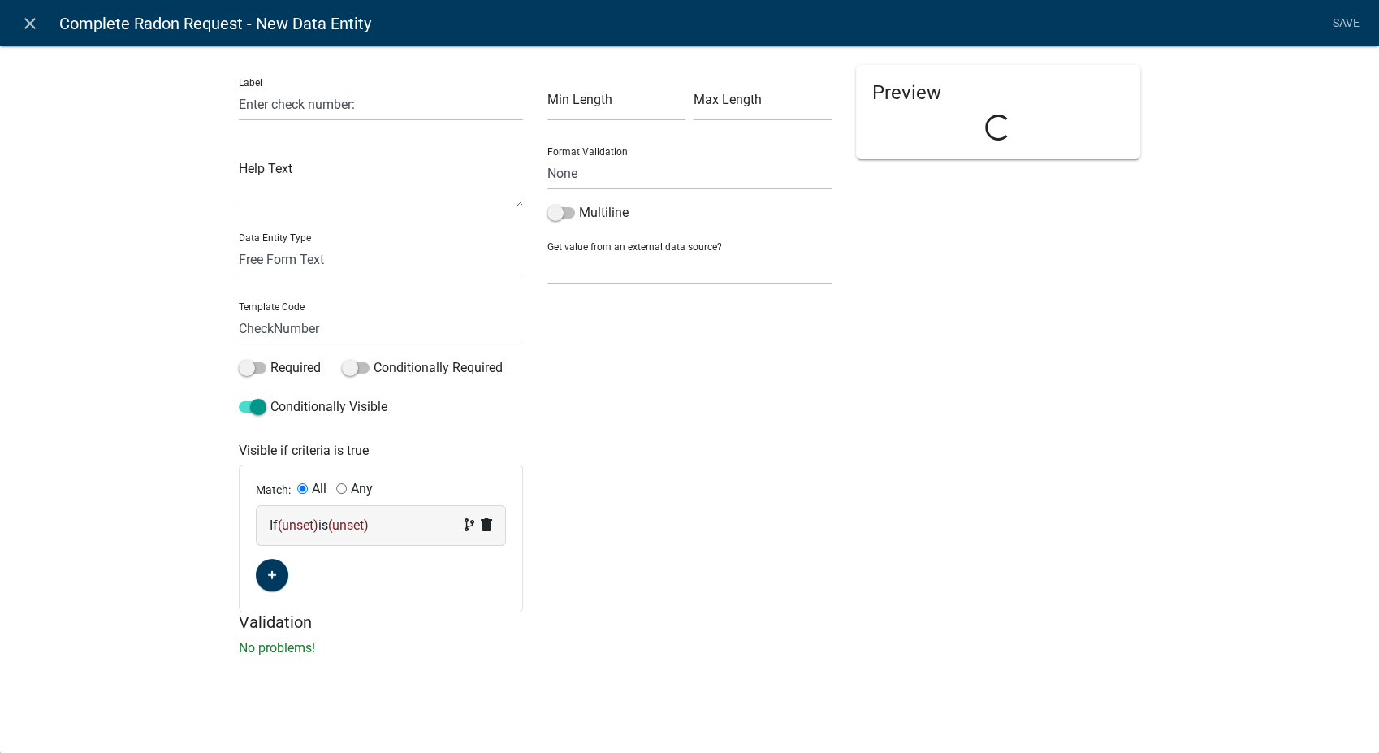
click at [403, 525] on div "If (unset) is (unset)" at bounding box center [381, 525] width 223 height 19
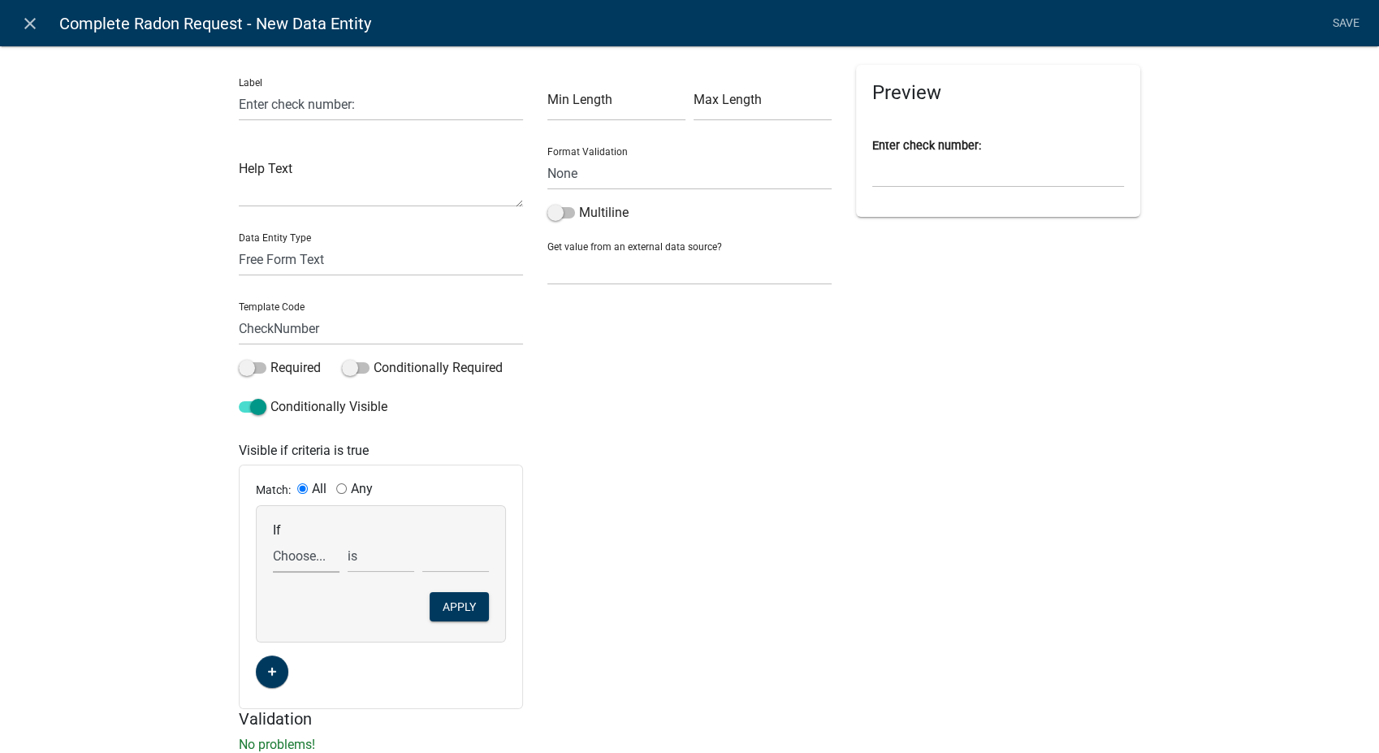
click at [303, 560] on select "Choose... ALL_FEE_RECIPIENTS AMOUNT_PAID APPLICANT_CITY APPLICANT_EMAIL_ADDRESS…" at bounding box center [306, 555] width 67 height 33
select select "51: PAYMENT_METHOD"
click at [273, 539] on select "Choose... ALL_FEE_RECIPIENTS AMOUNT_PAID APPLICANT_CITY APPLICANT_EMAIL_ADDRESS…" at bounding box center [306, 555] width 67 height 33
click at [435, 555] on select "Choose... Cash Check Credit Card POS Online" at bounding box center [455, 555] width 67 height 33
select select "2: Check"
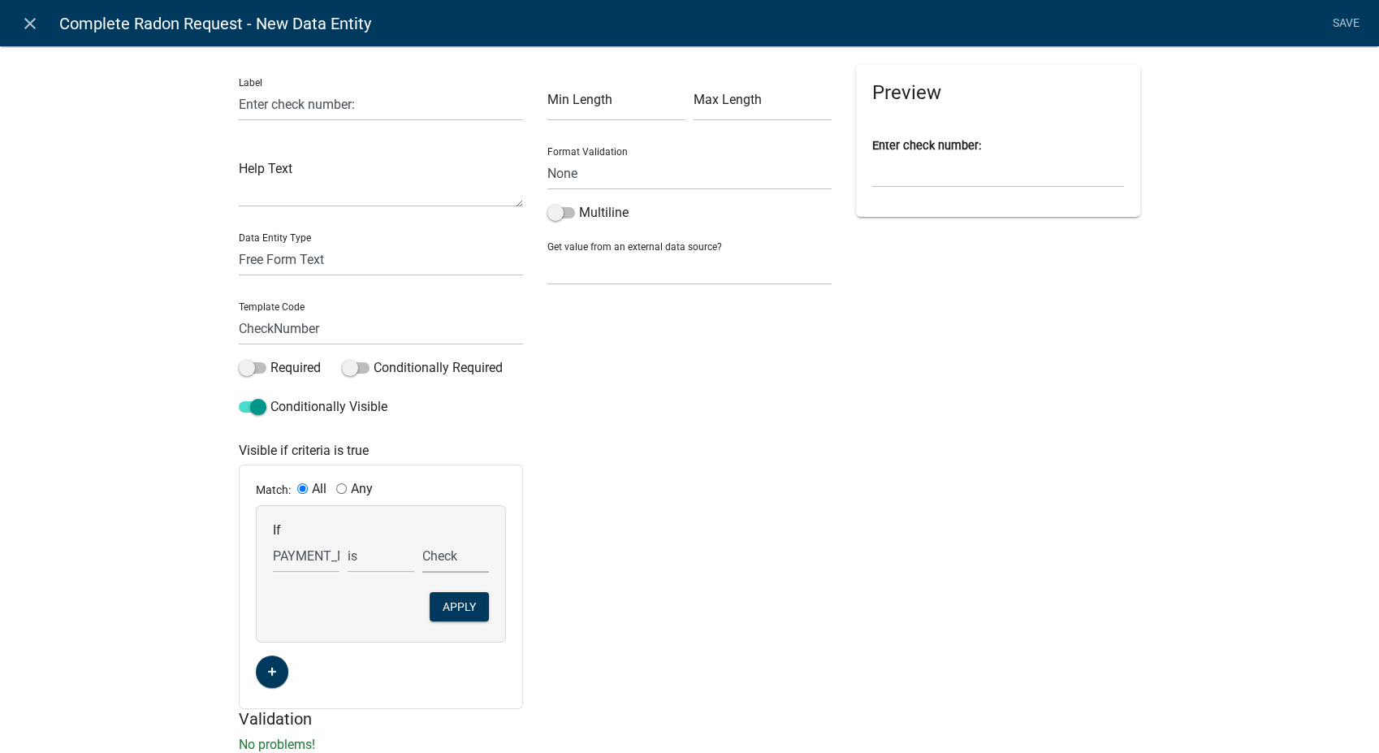
click at [422, 539] on select "Choose... Cash Check Credit Card POS Online" at bounding box center [455, 555] width 67 height 33
click at [453, 607] on button "Apply" at bounding box center [459, 606] width 59 height 29
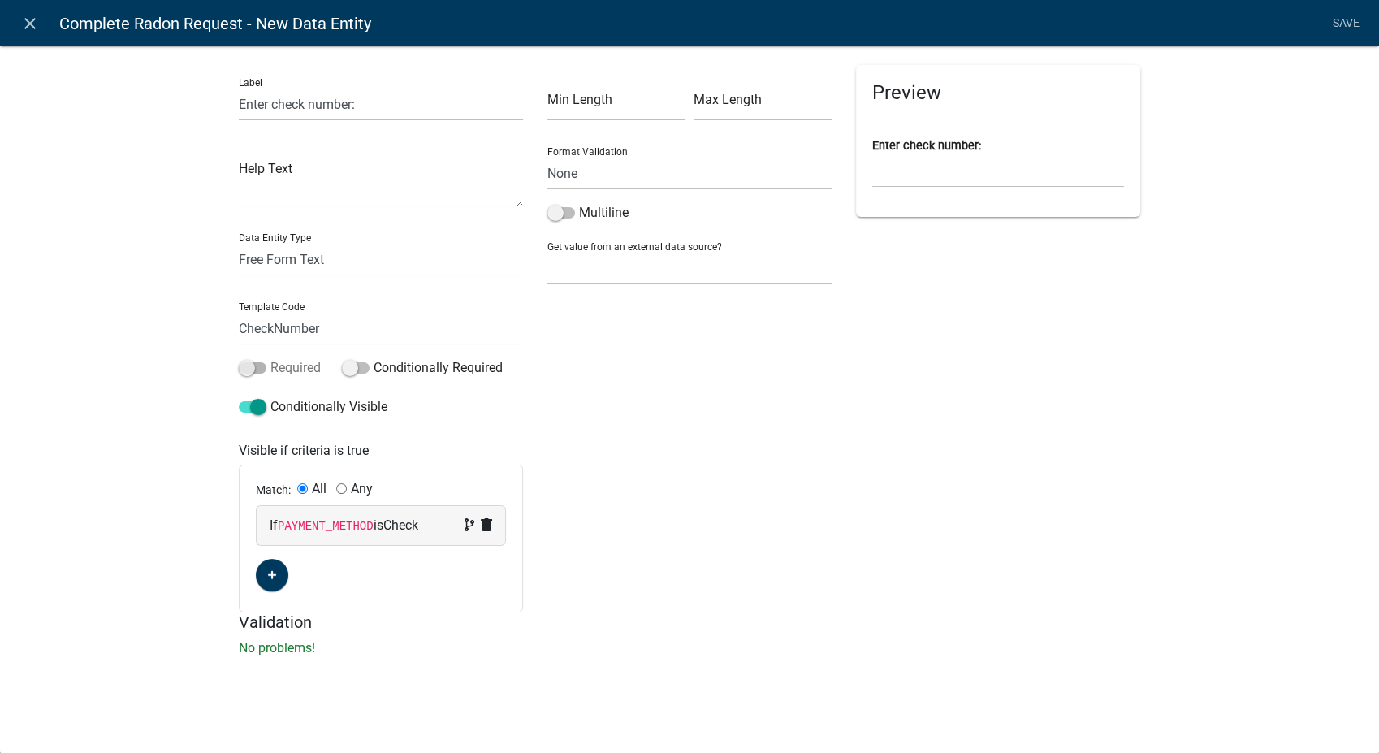
click at [248, 373] on span at bounding box center [253, 367] width 28 height 11
click at [270, 358] on input "Required" at bounding box center [270, 358] width 0 height 0
click at [1340, 17] on link "Save" at bounding box center [1345, 23] width 41 height 31
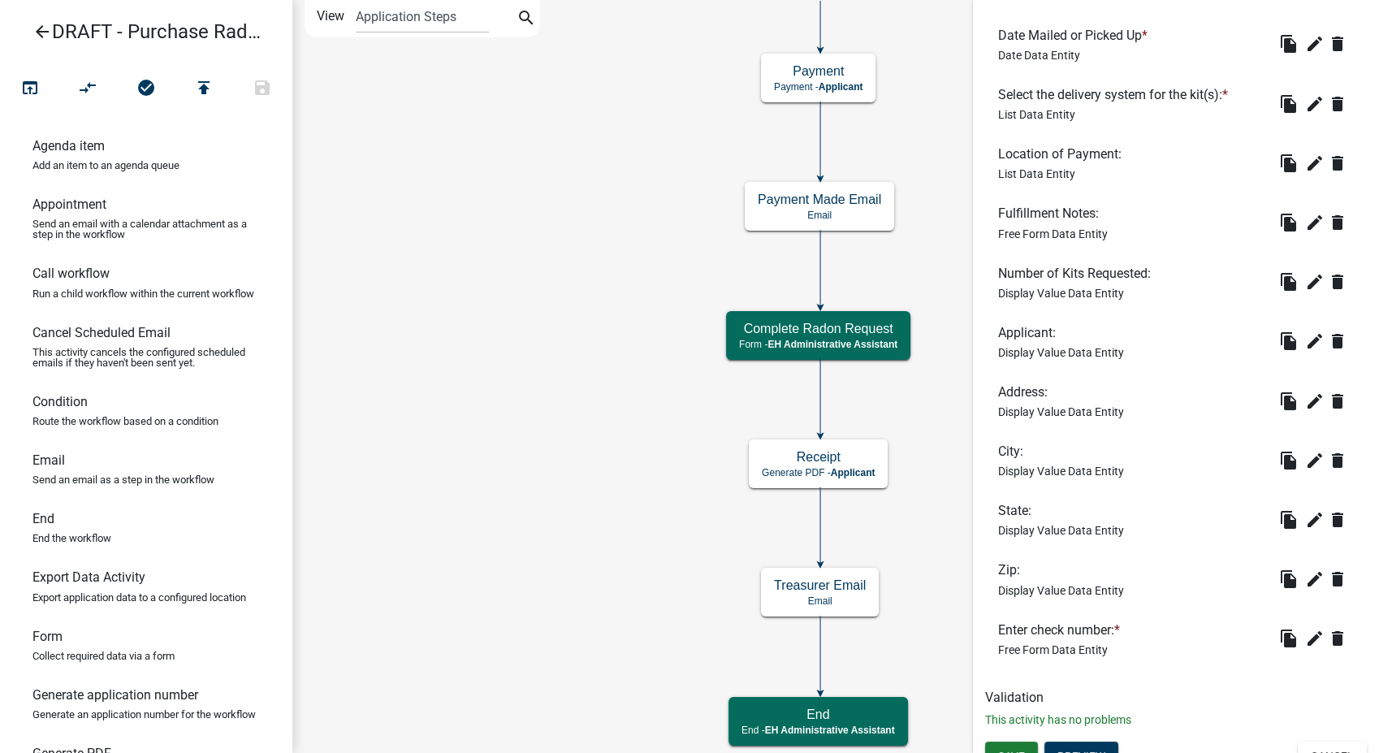
scroll to position [587, 0]
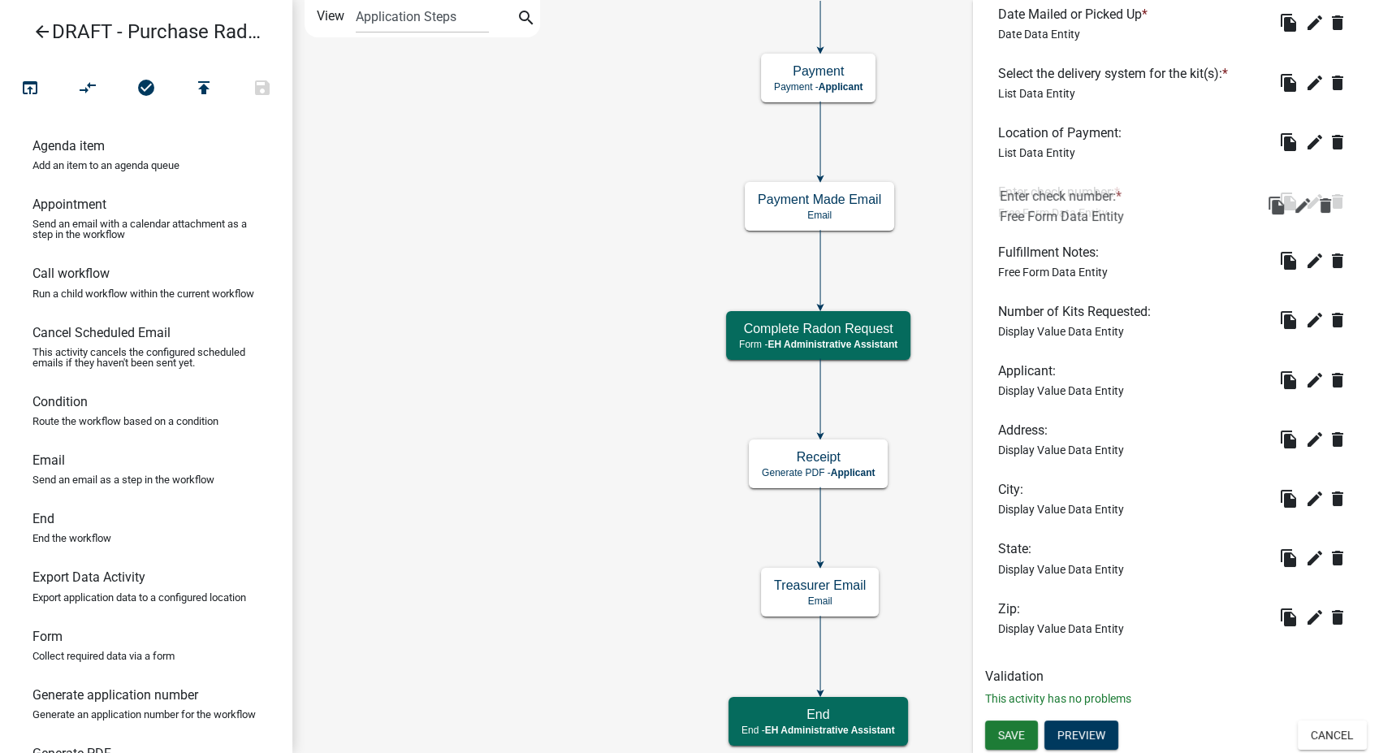
drag, startPoint x: 1049, startPoint y: 603, endPoint x: 1049, endPoint y: 170, distance: 433.6
click at [1013, 733] on span "Save" at bounding box center [1011, 734] width 27 height 13
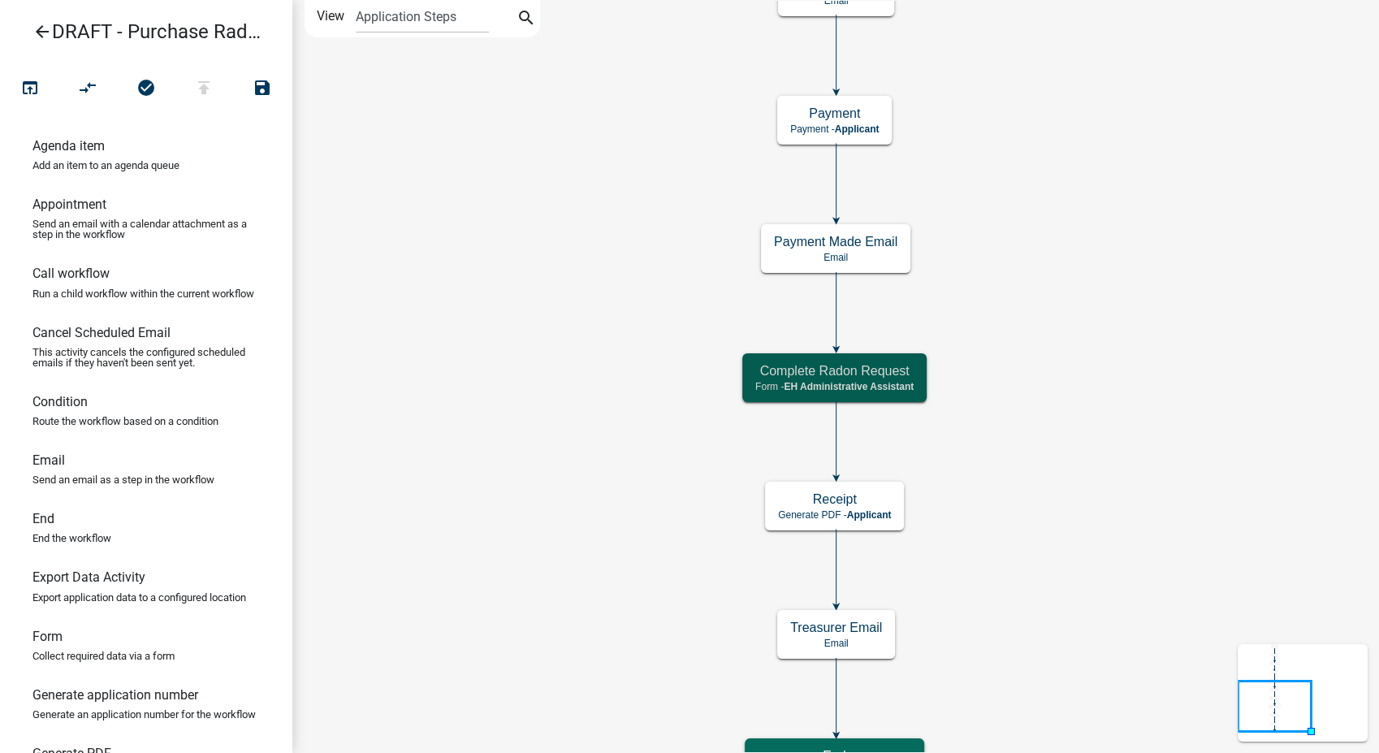
scroll to position [0, 0]
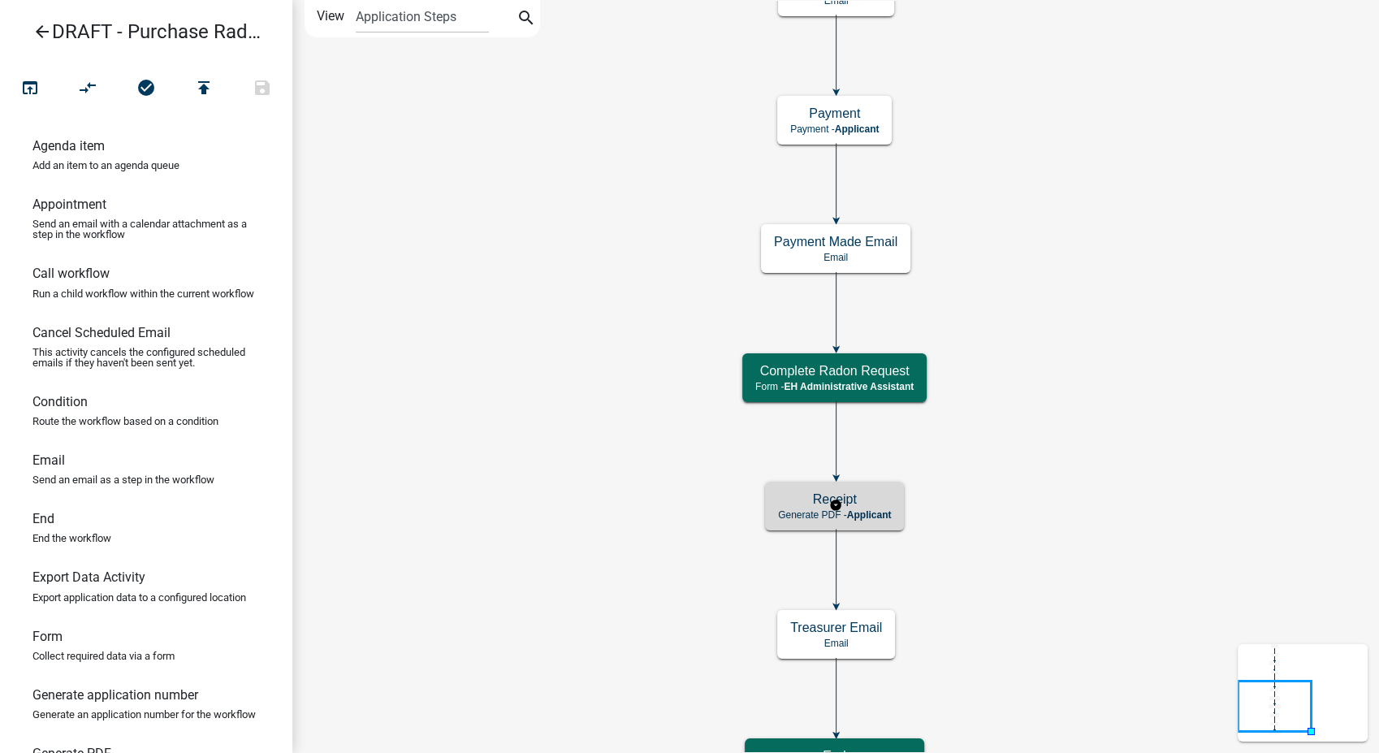
click at [848, 490] on div "Receipt Generate PDF - Applicant" at bounding box center [834, 506] width 139 height 49
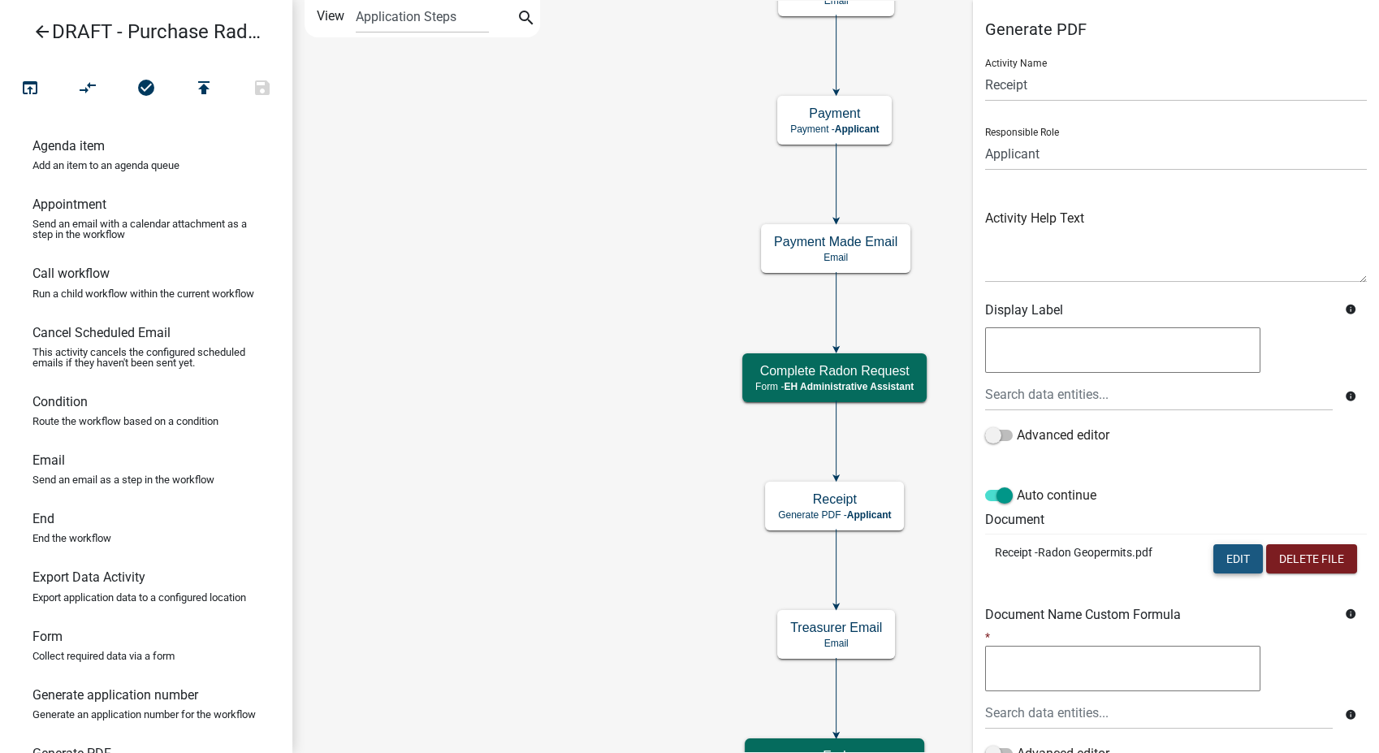
click at [1222, 555] on button "Edit" at bounding box center [1238, 558] width 50 height 29
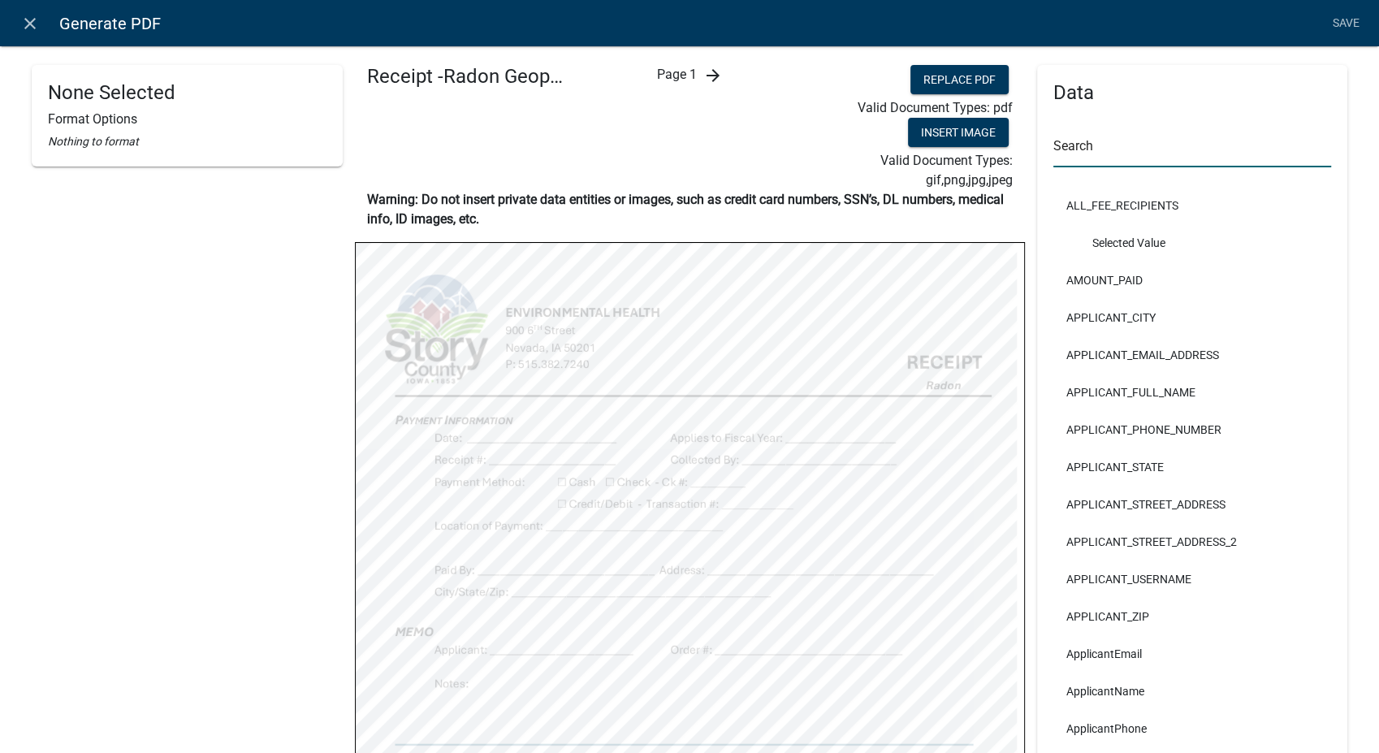
click at [1085, 157] on input "text" at bounding box center [1192, 150] width 279 height 33
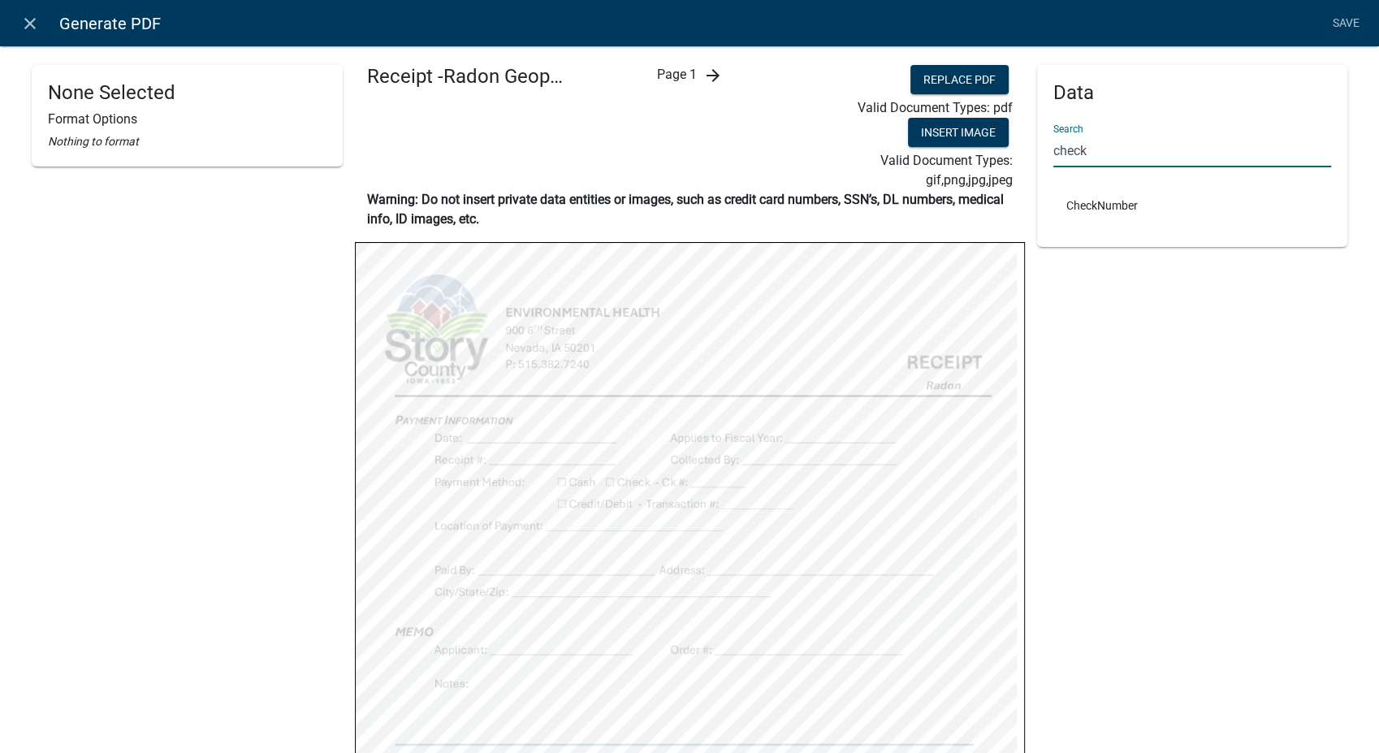
type input "check"
select select
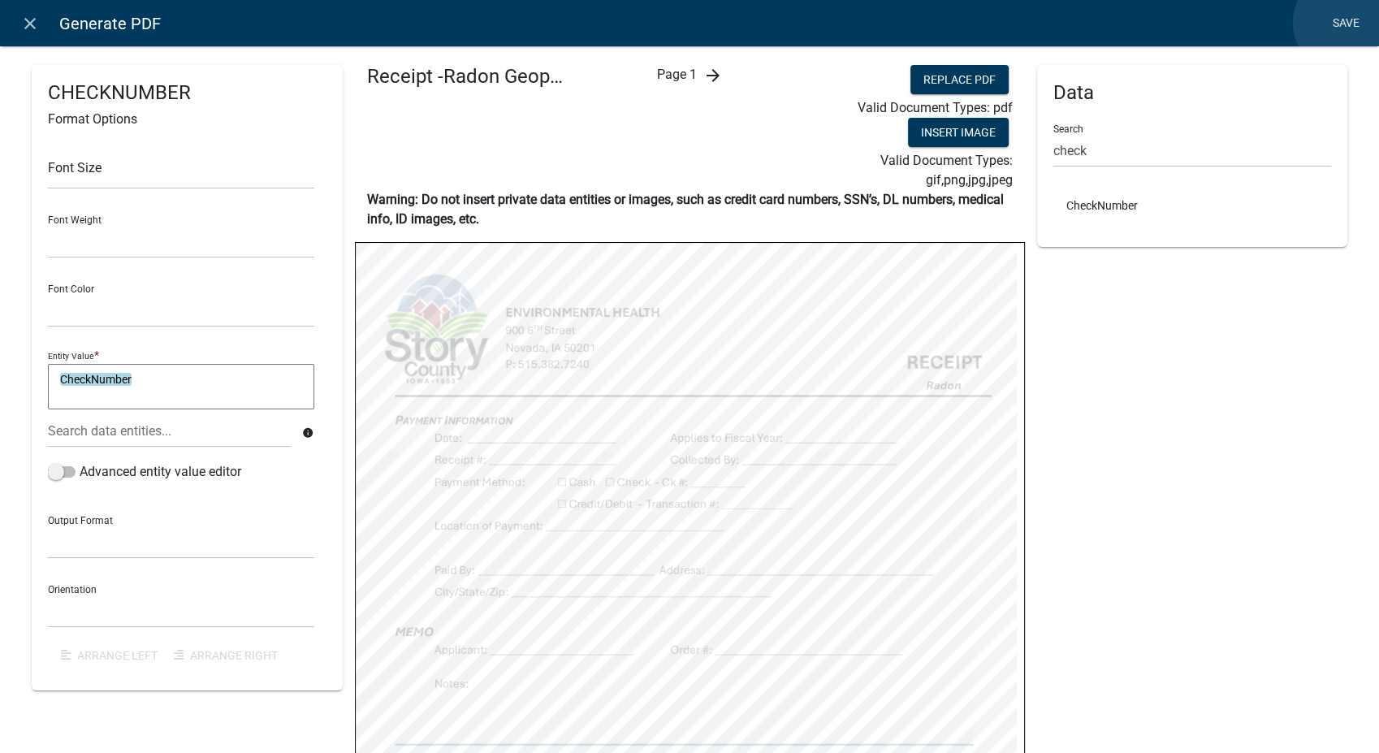
click at [1344, 23] on link "Save" at bounding box center [1345, 23] width 41 height 31
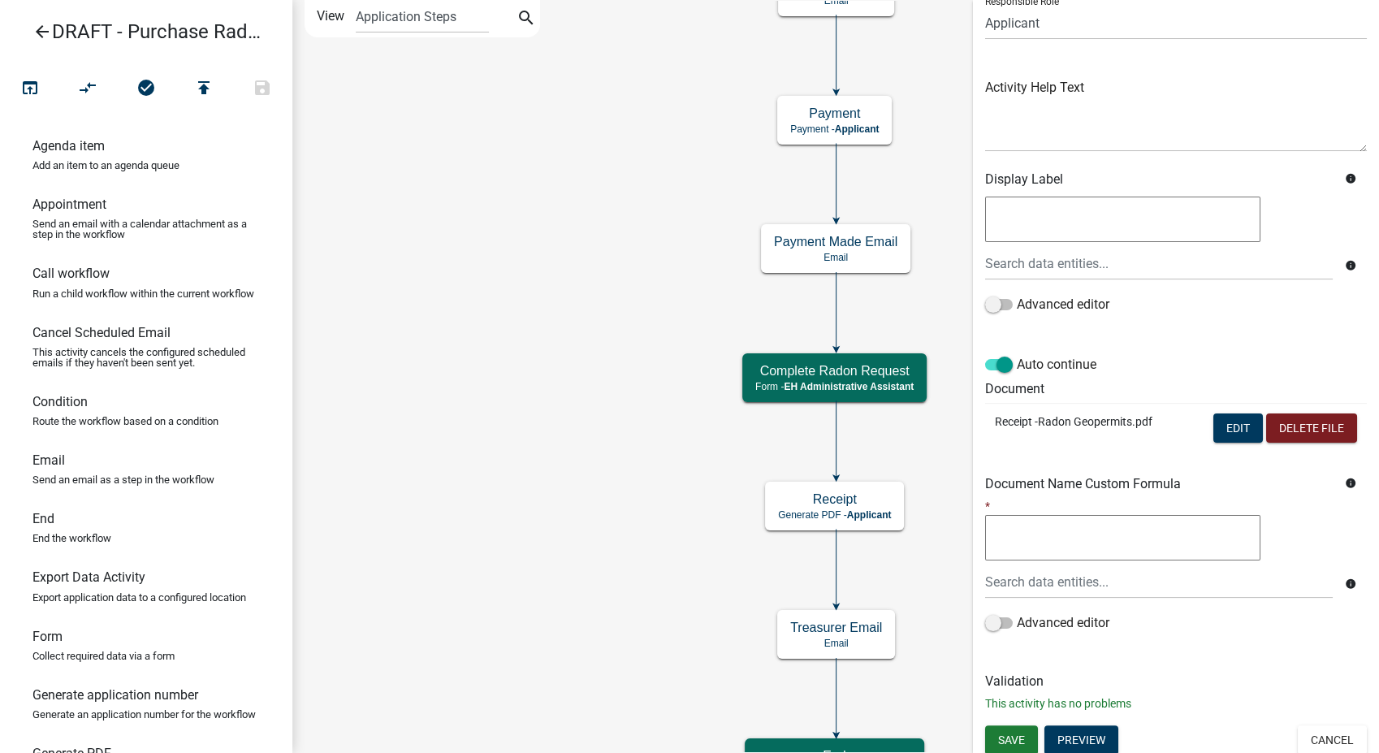
scroll to position [136, 0]
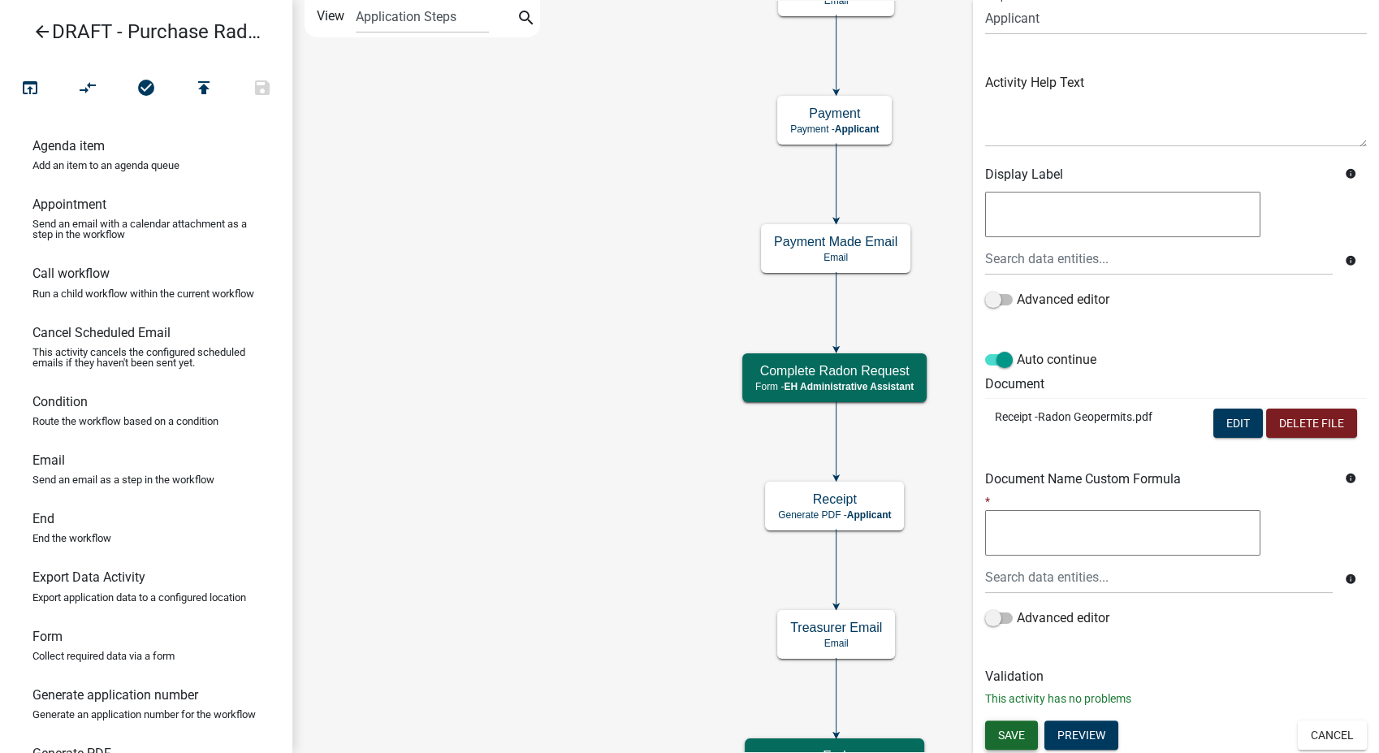
click at [1020, 741] on button "Save" at bounding box center [1011, 734] width 53 height 29
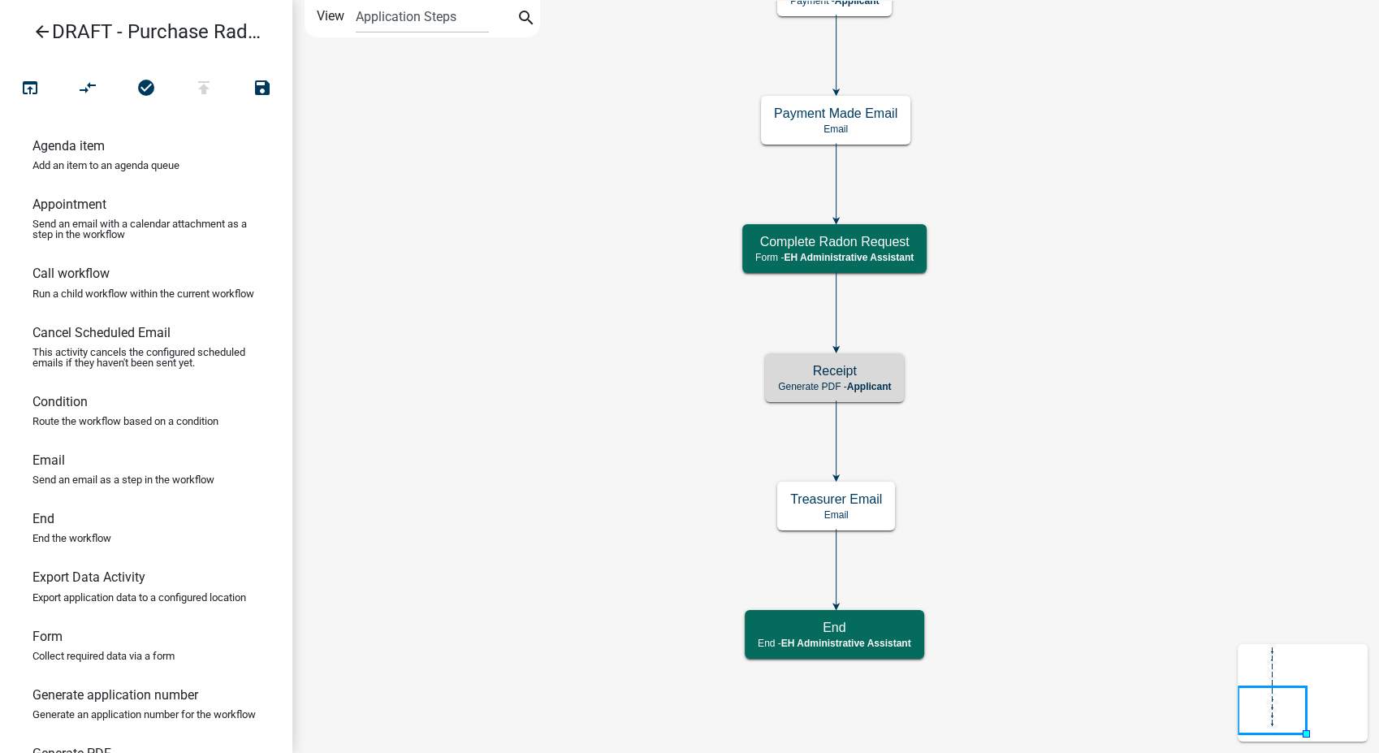
scroll to position [0, 0]
click at [898, 387] on div "Receipt Generate PDF - Applicant" at bounding box center [834, 377] width 139 height 49
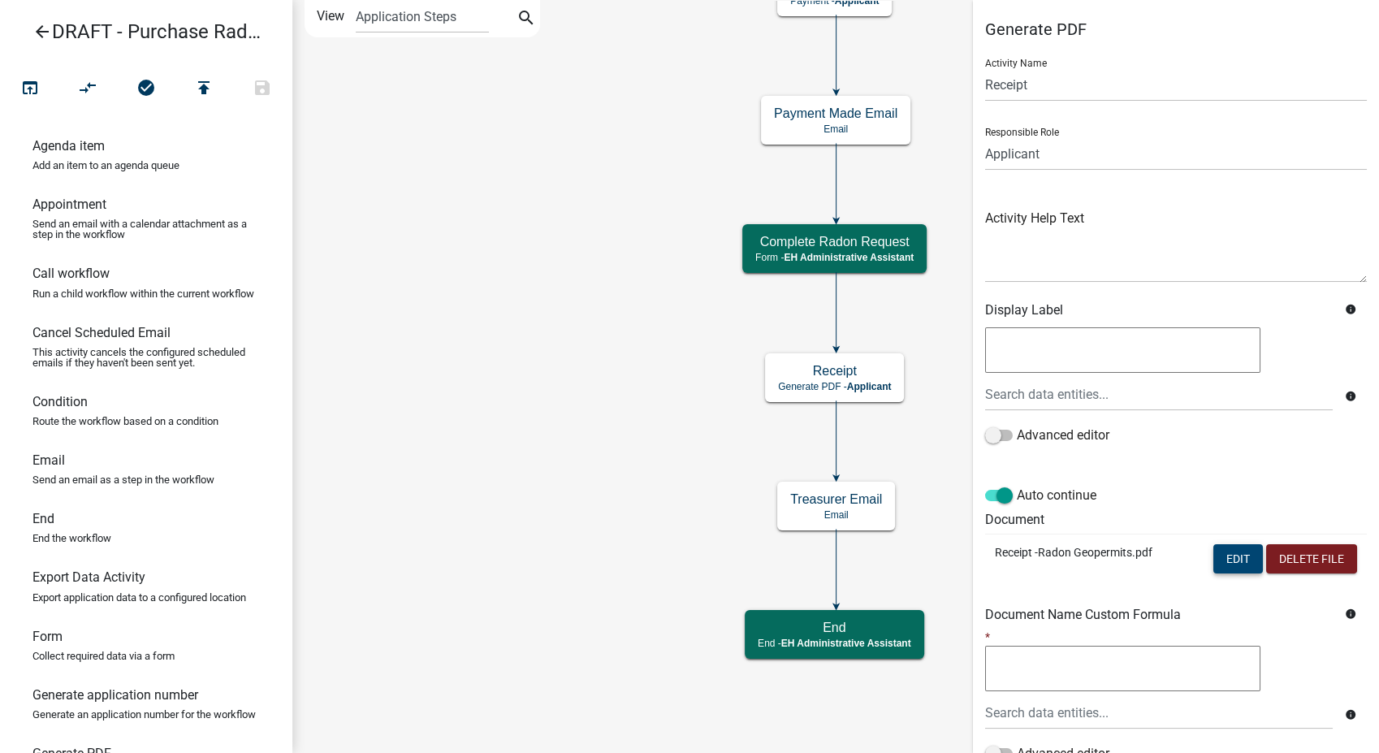
click at [1213, 552] on button "Edit" at bounding box center [1238, 558] width 50 height 29
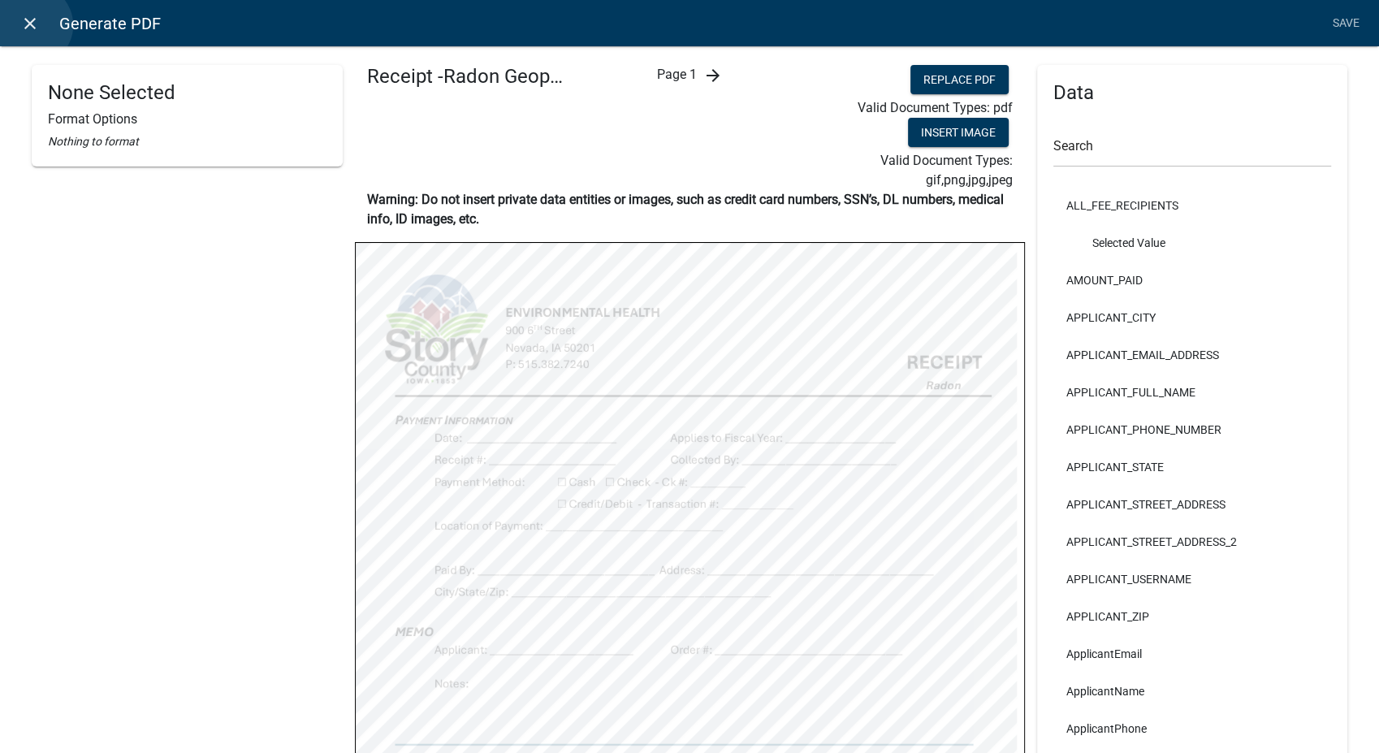
click at [32, 25] on icon "close" at bounding box center [29, 23] width 19 height 19
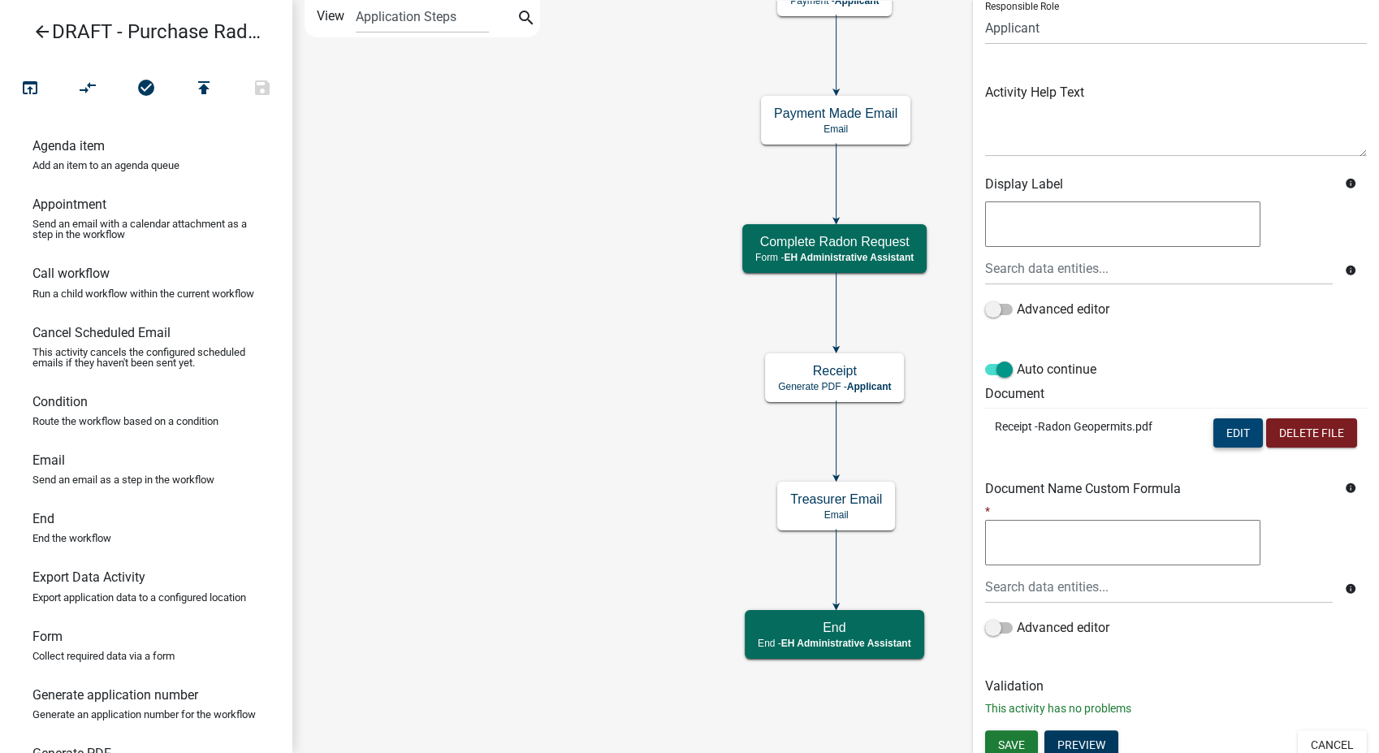
scroll to position [136, 0]
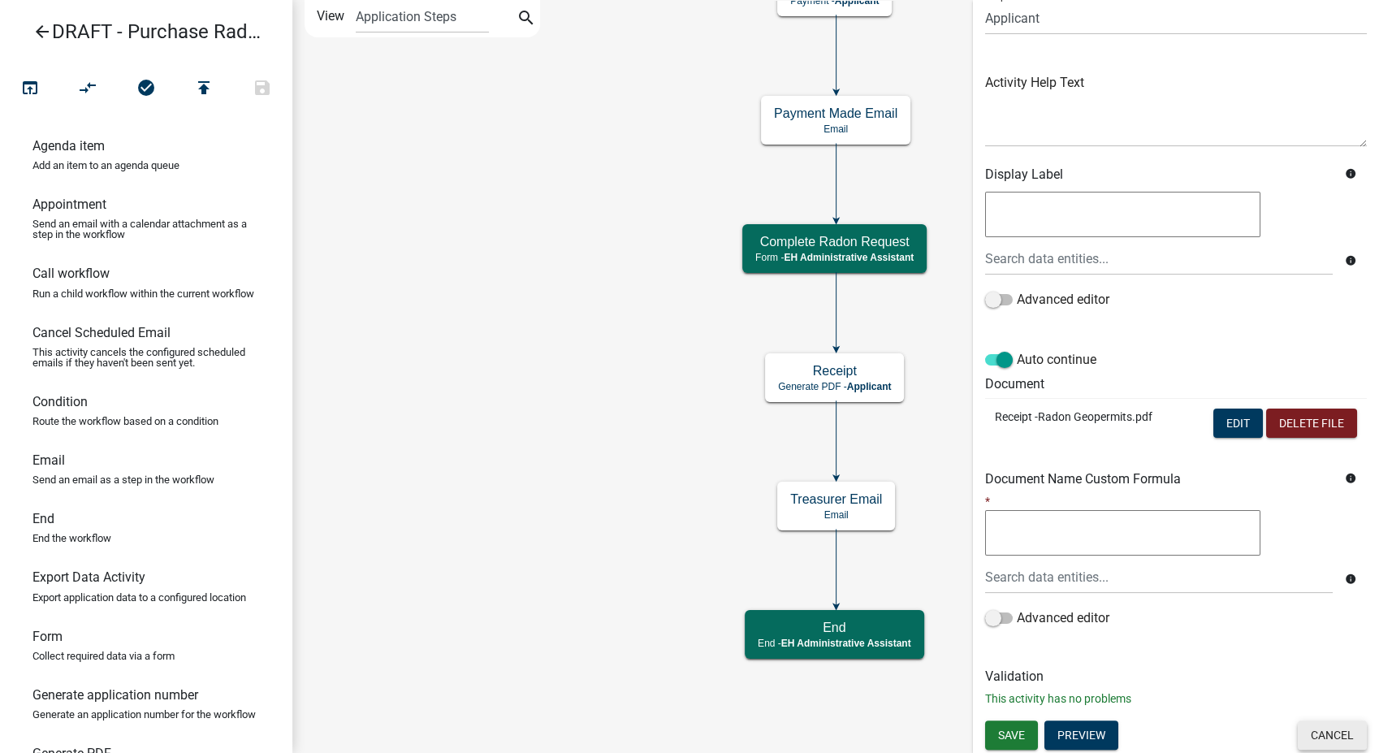
click at [1312, 731] on button "Cancel" at bounding box center [1332, 734] width 69 height 29
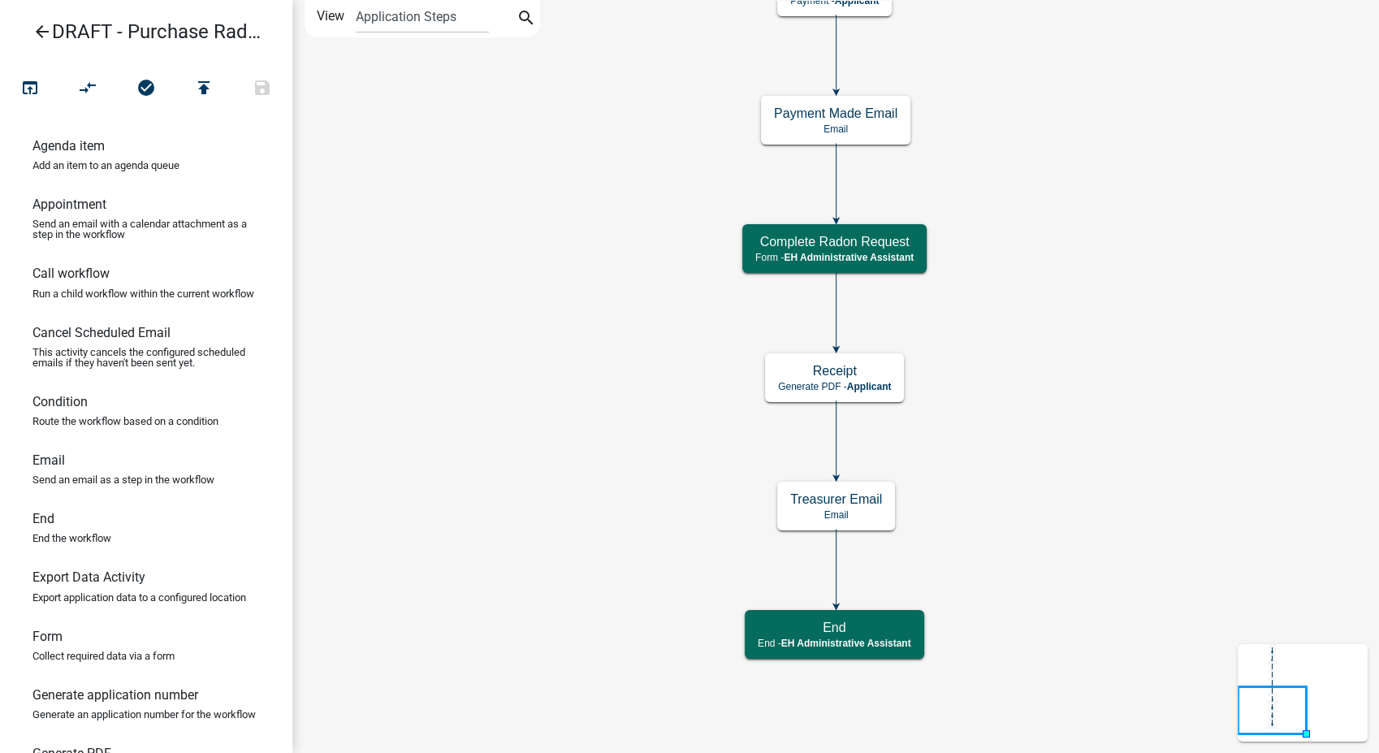
scroll to position [0, 0]
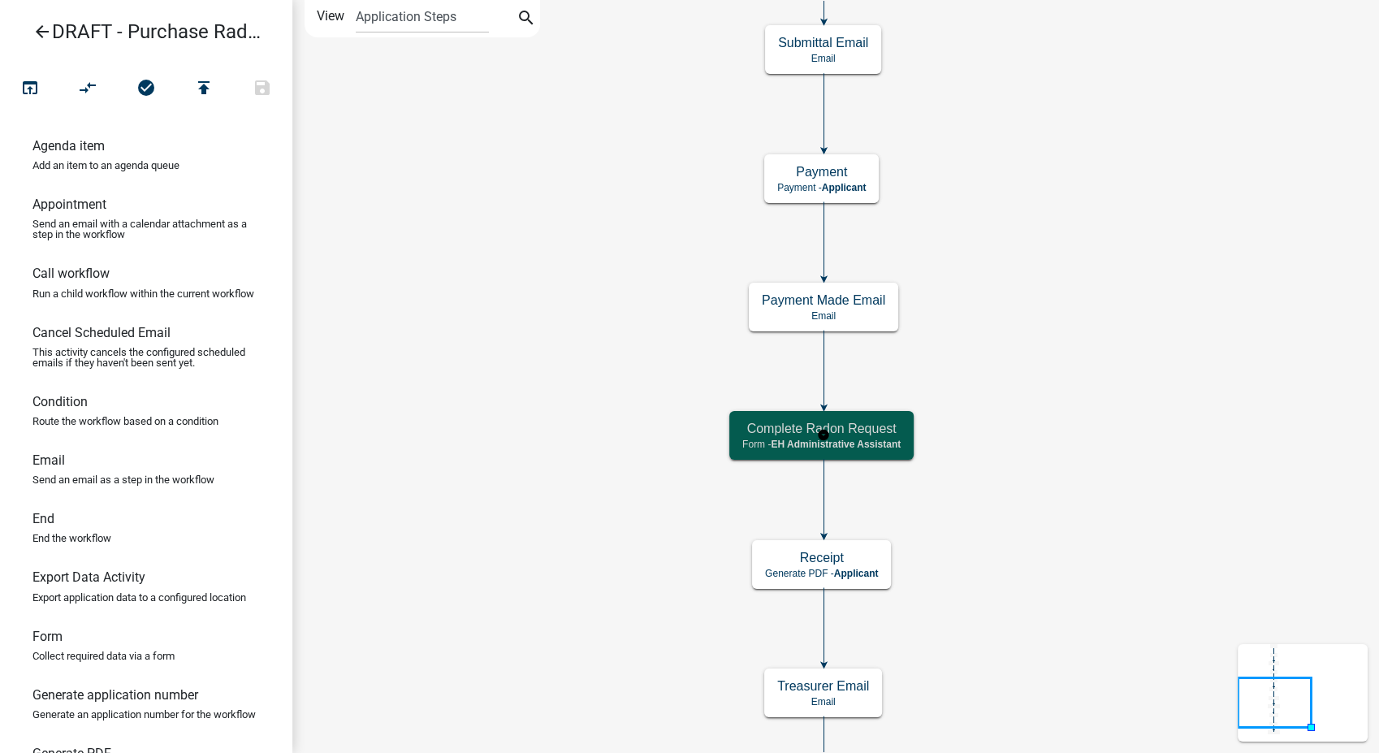
click at [852, 426] on h5 "Complete Radon Request" at bounding box center [821, 428] width 158 height 15
select select "DA3E3E5F-670D-4329-B60C-5CC8A4B2B679"
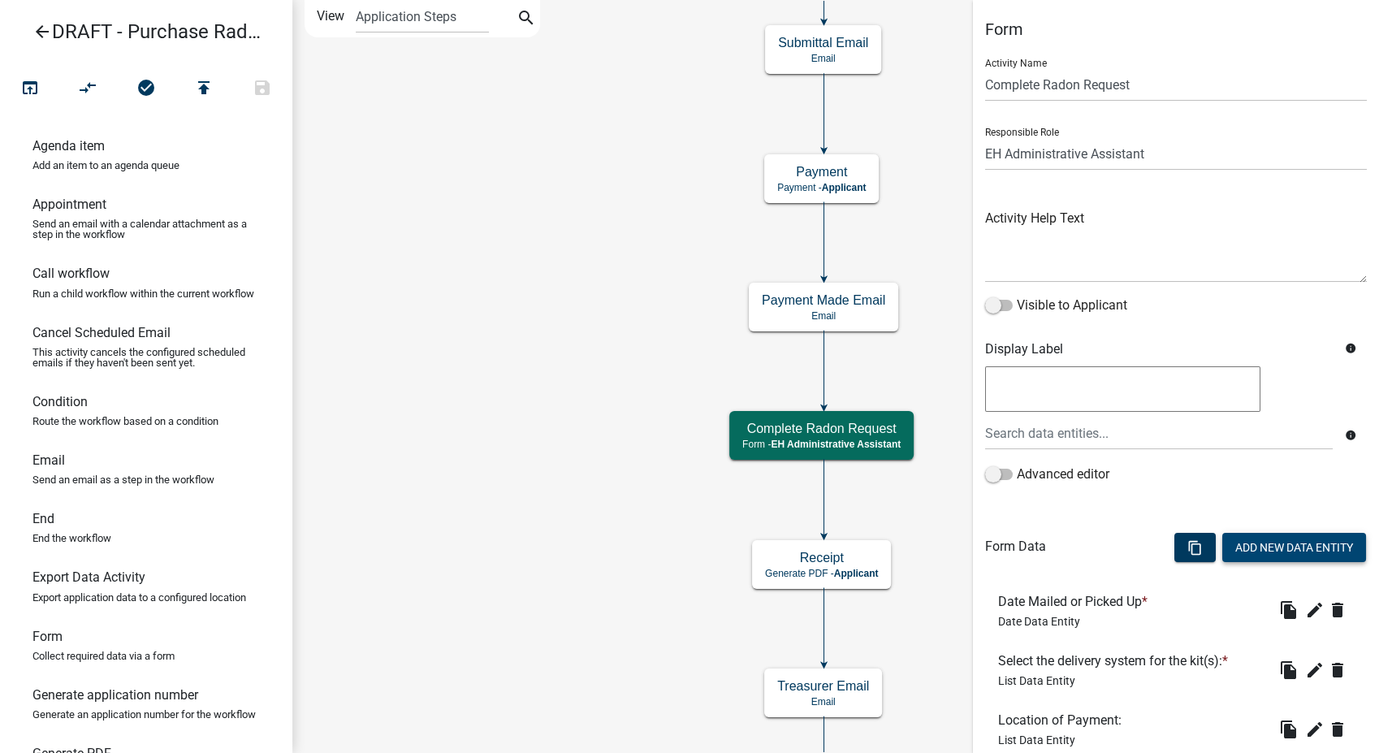
click at [1233, 554] on button "Add New Data Entity" at bounding box center [1294, 547] width 144 height 29
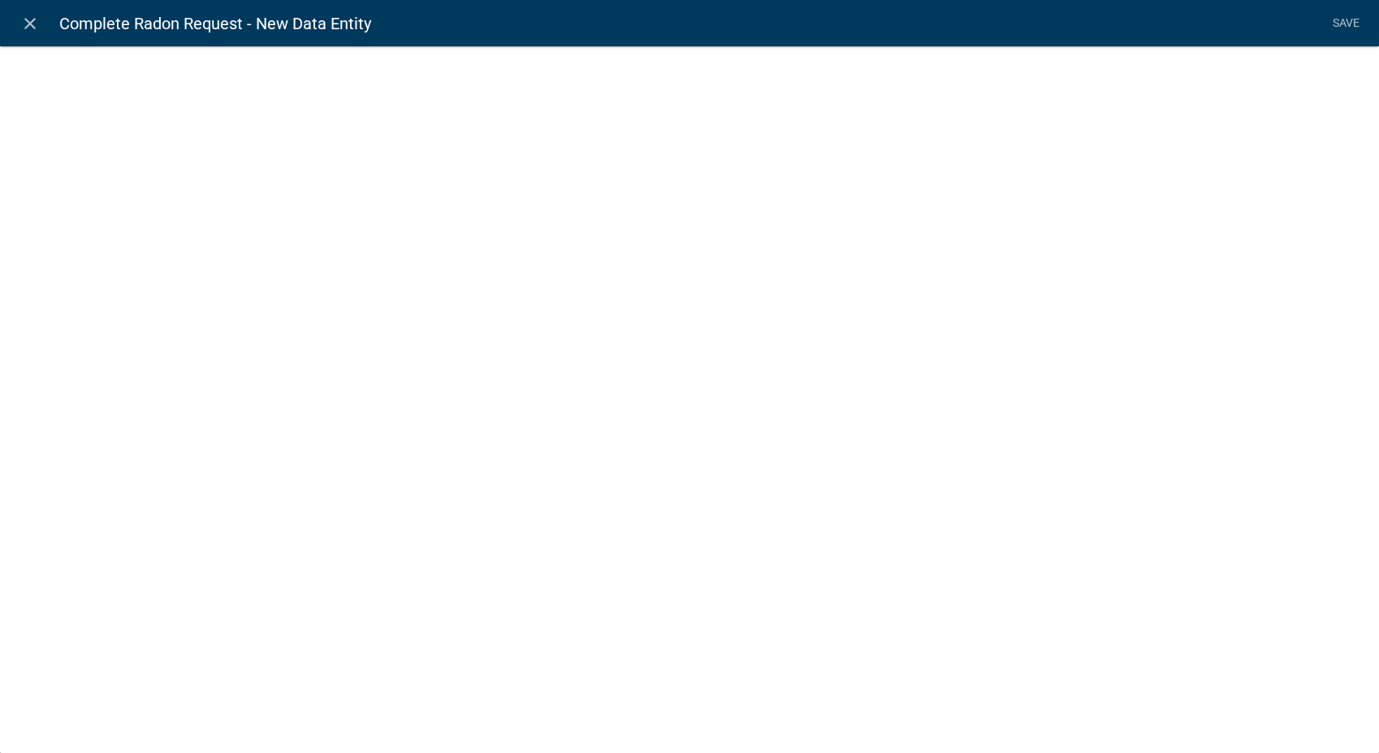
select select
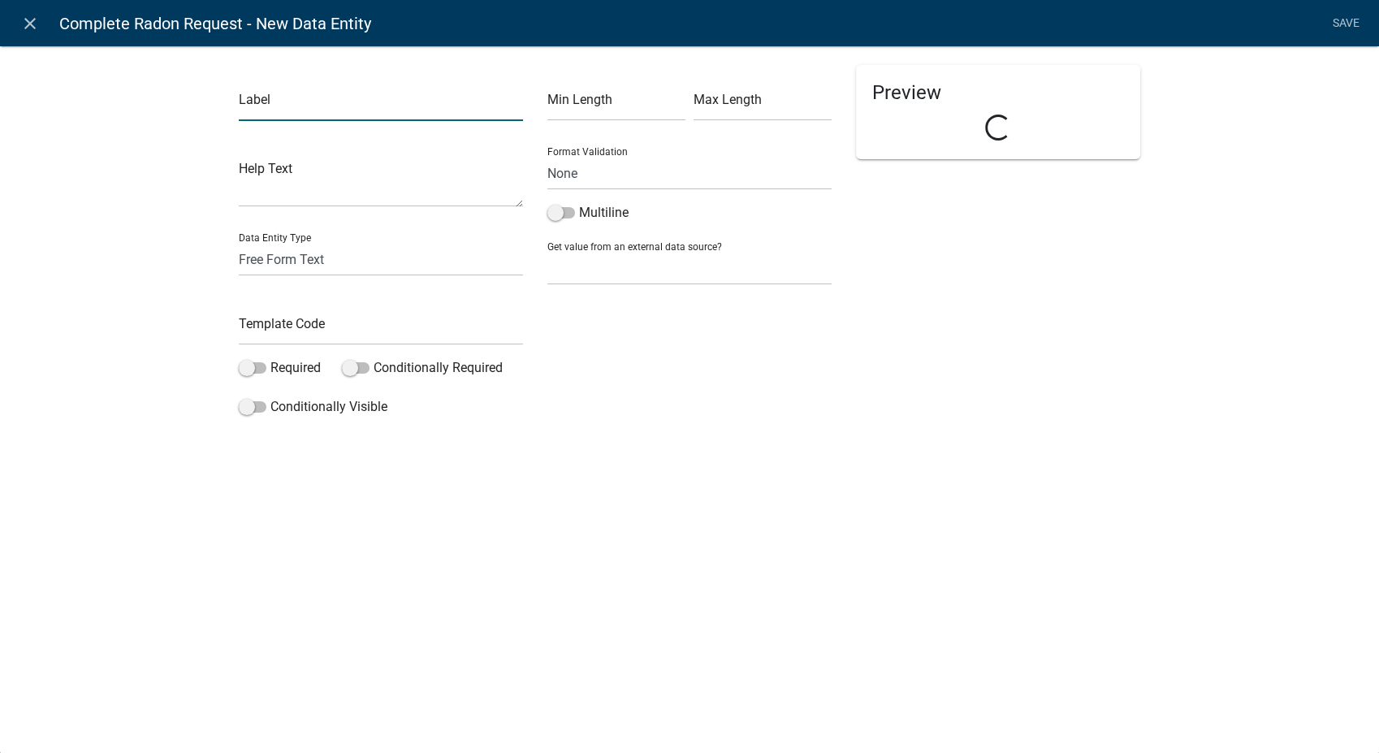
click at [334, 112] on input "text" at bounding box center [381, 104] width 284 height 33
type input "Fiscal Year:"
click at [299, 252] on select "Free Form Text Document Display Entity Value Fee Numeric Data Date Map Sketch D…" at bounding box center [381, 259] width 284 height 33
select select "calculated-value"
click at [239, 243] on select "Free Form Text Document Display Entity Value Fee Numeric Data Date Map Sketch D…" at bounding box center [381, 259] width 284 height 33
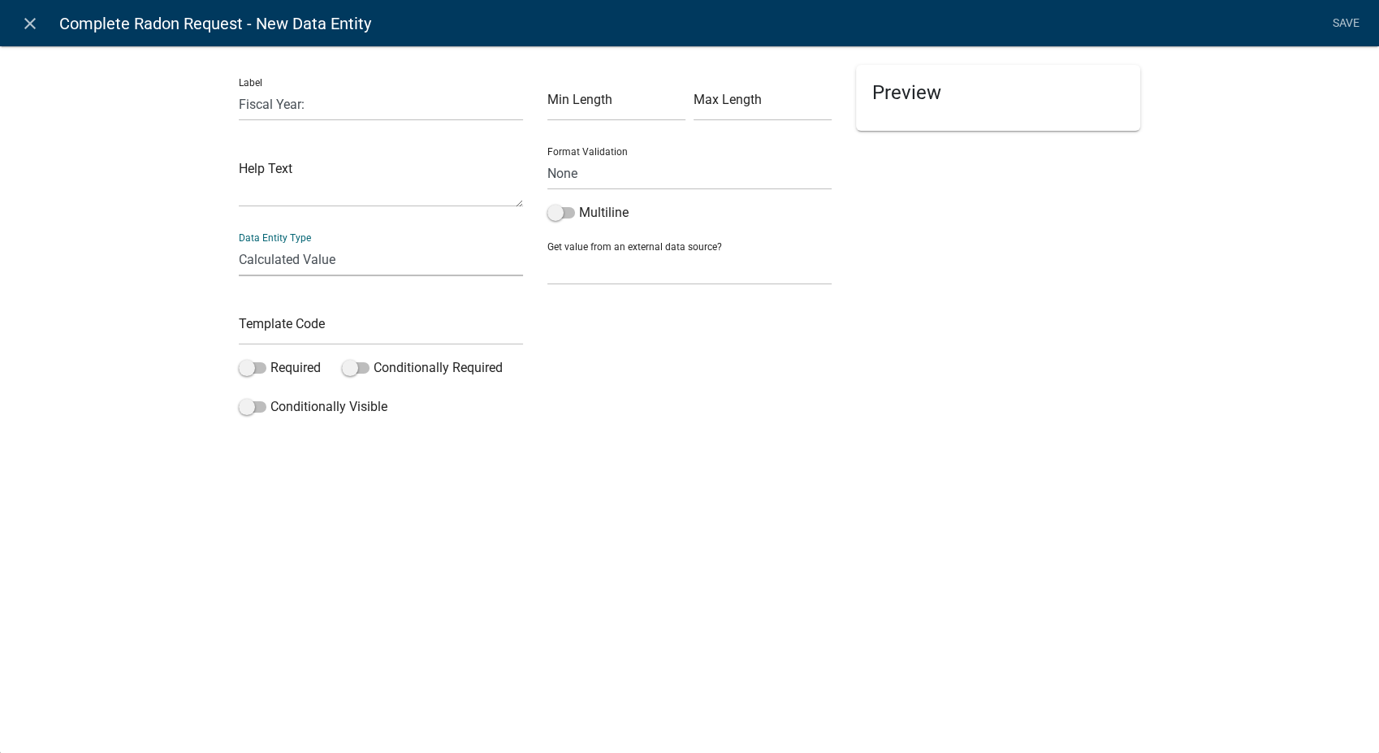
select select "calculated-value"
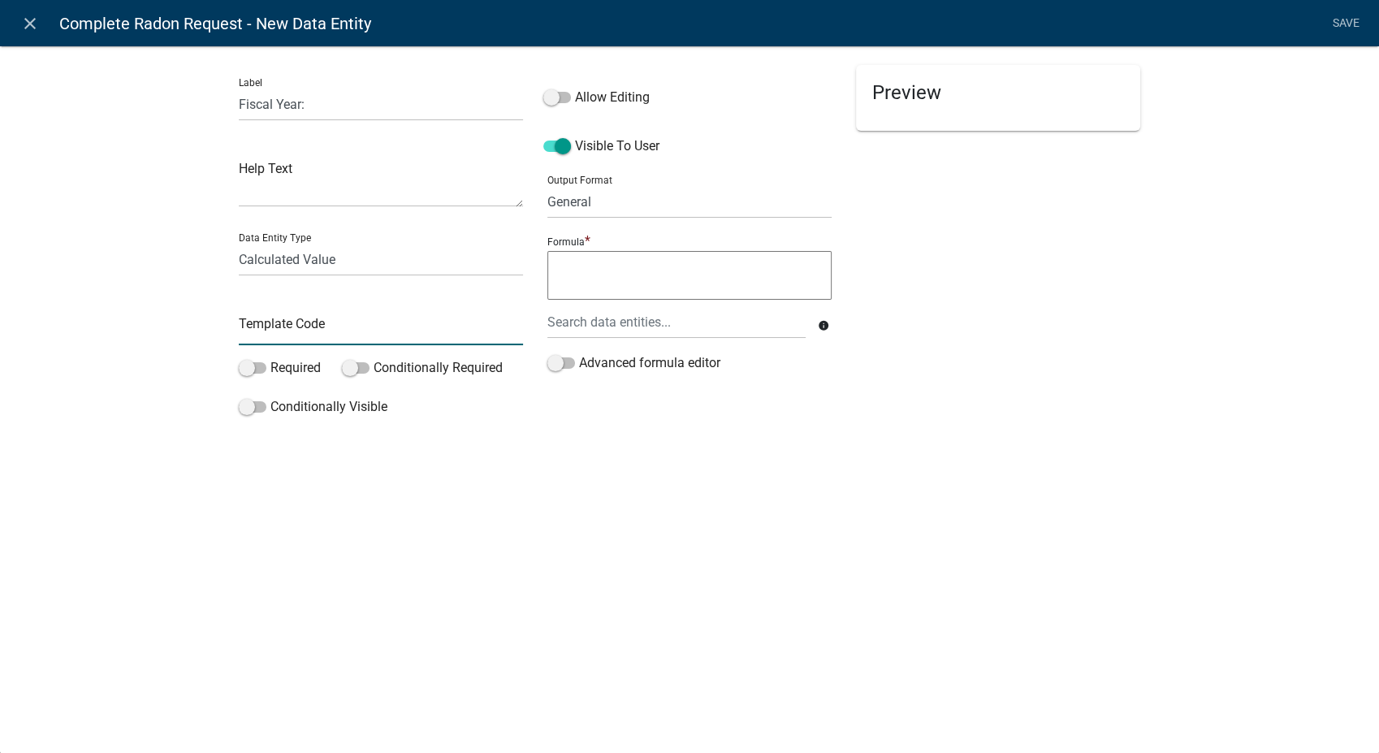
click at [272, 337] on input "text" at bounding box center [381, 328] width 284 height 33
type input "FiscalYear"
click at [617, 204] on select "General Text Number Decimal Date Date & Time" at bounding box center [689, 201] width 284 height 33
select select "2"
click at [547, 185] on select "General Text Number Decimal Date Date & Time" at bounding box center [689, 201] width 284 height 33
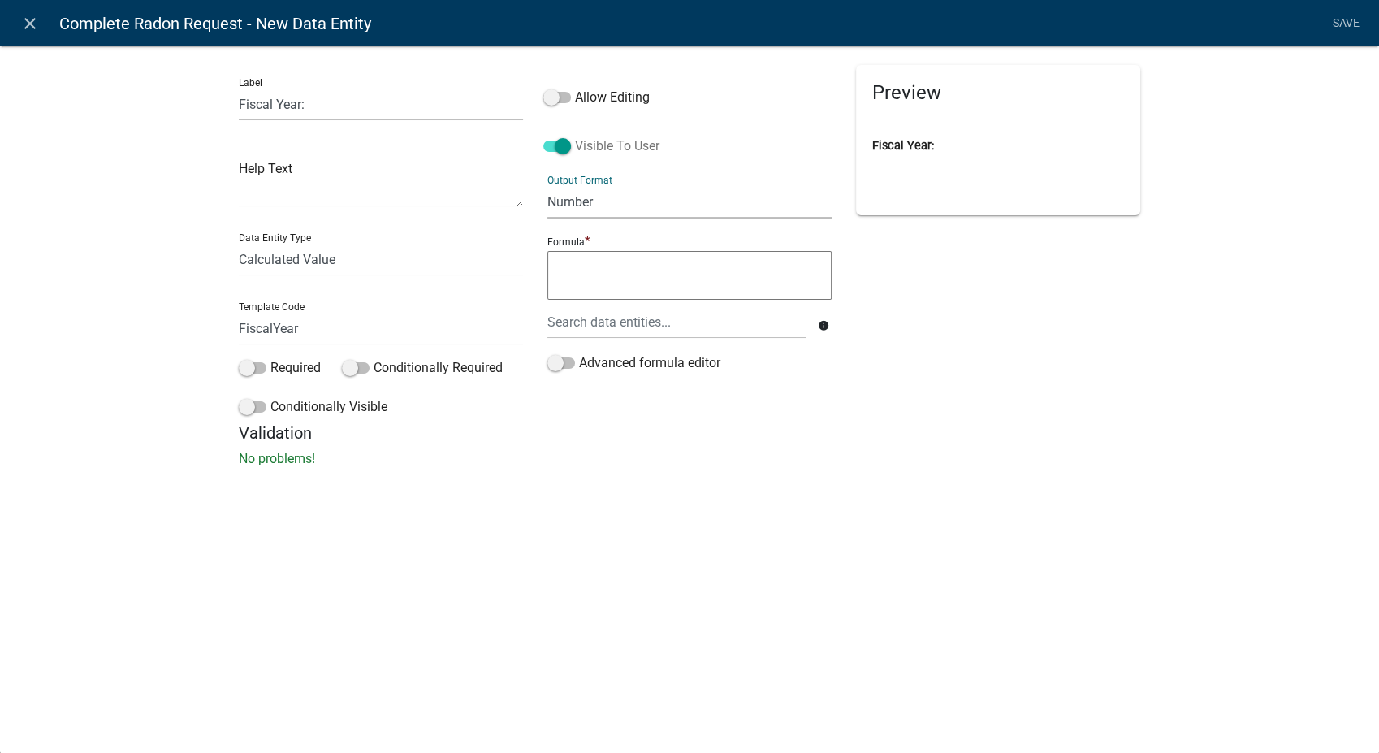
click at [563, 145] on span at bounding box center [557, 145] width 28 height 11
click at [575, 136] on input "Visible To User" at bounding box center [575, 136] width 0 height 0
click at [568, 268] on textarea at bounding box center [689, 275] width 284 height 49
type textarea "IF("
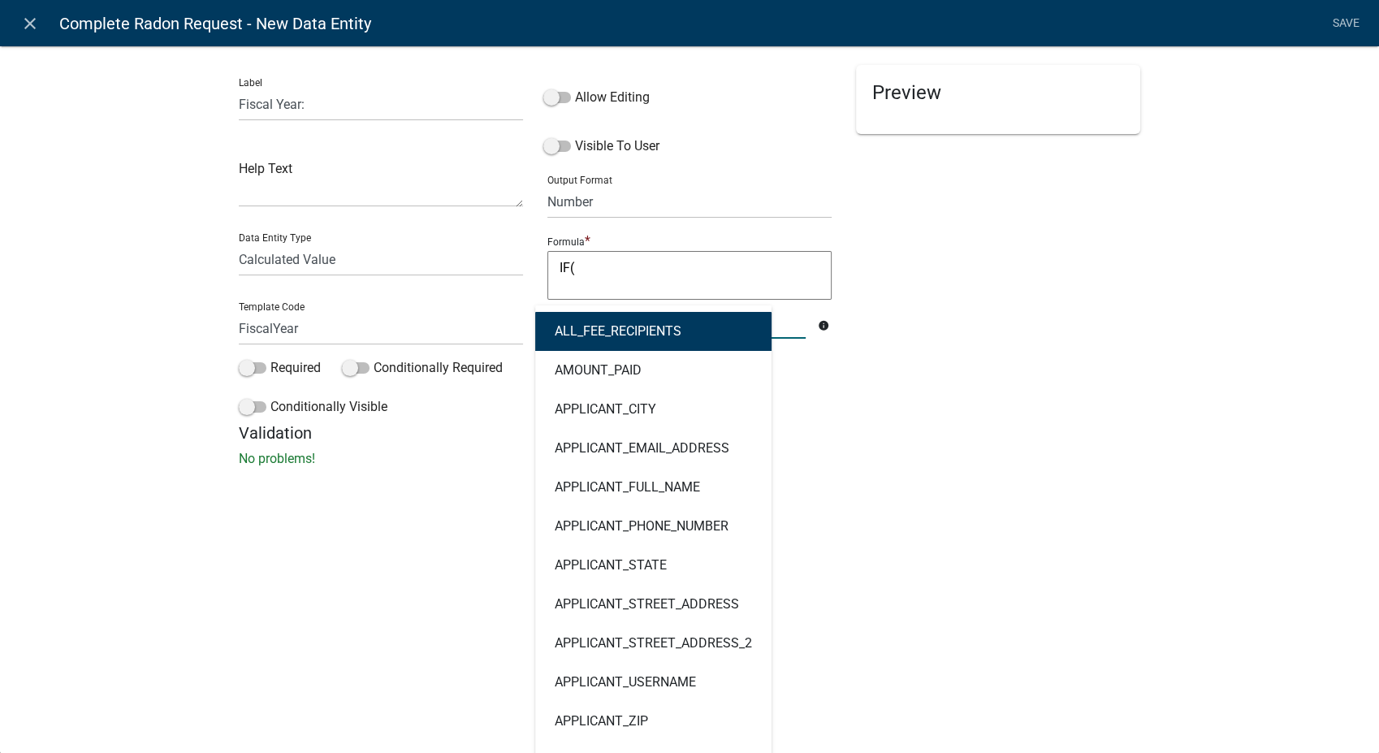
click at [603, 327] on div "ALL_FEE_RECIPIENTS AMOUNT_PAID APPLICANT_CITY APPLICANT_EMAIL_ADDRESS APPLICANT…" at bounding box center [676, 321] width 283 height 33
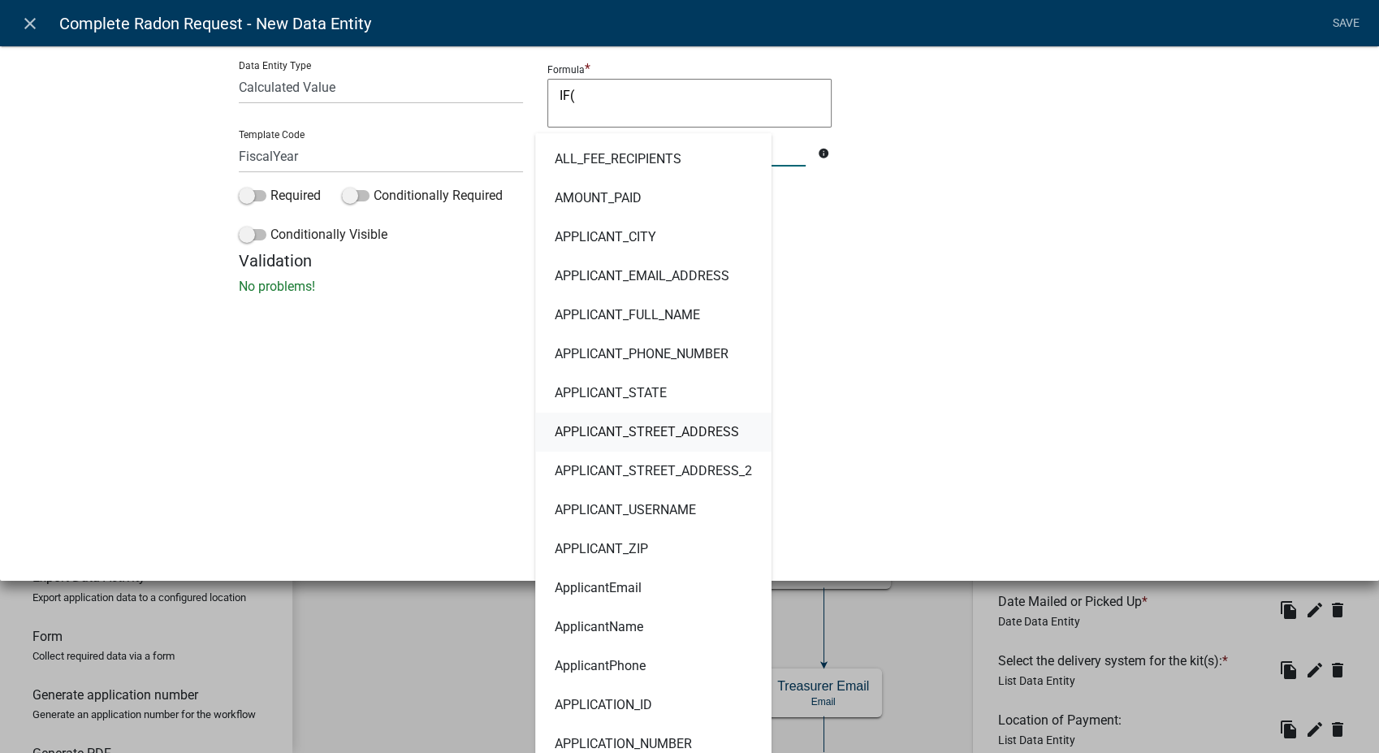
scroll to position [90, 0]
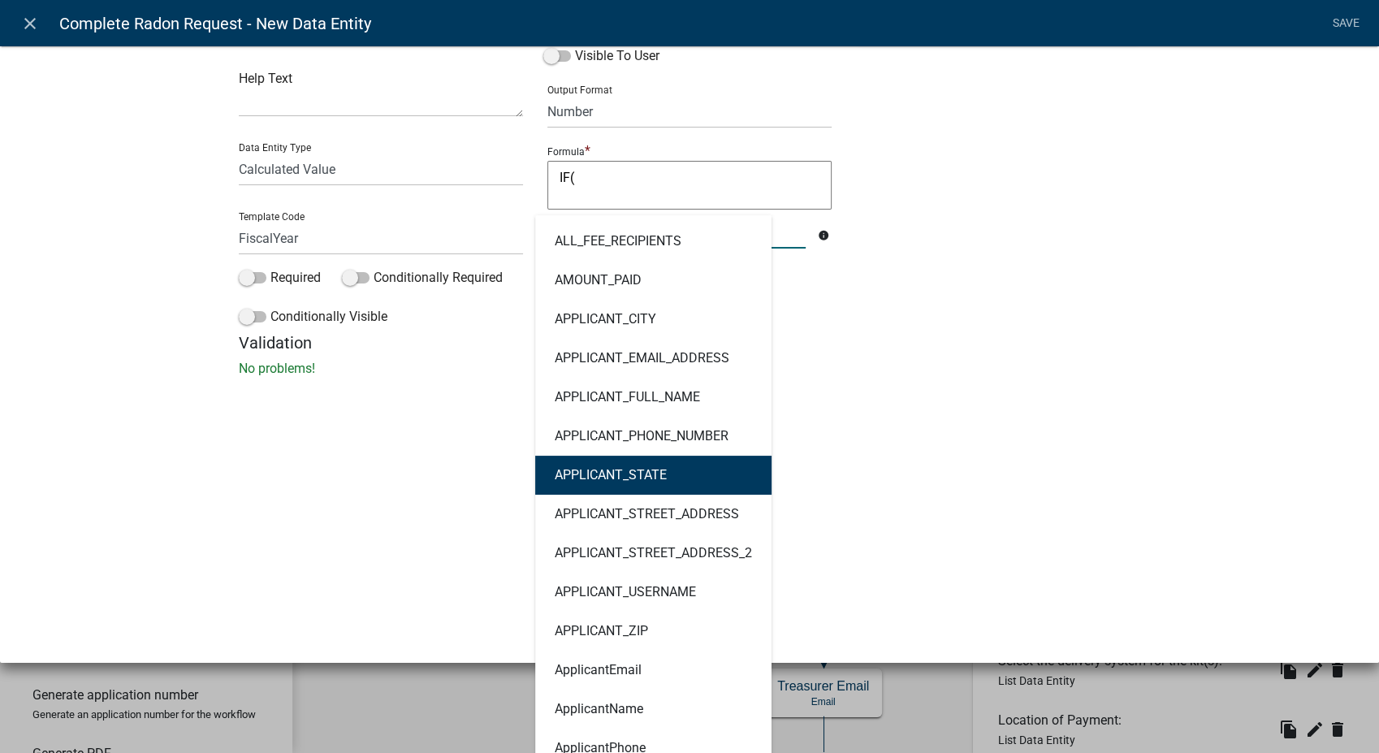
type input "paid"
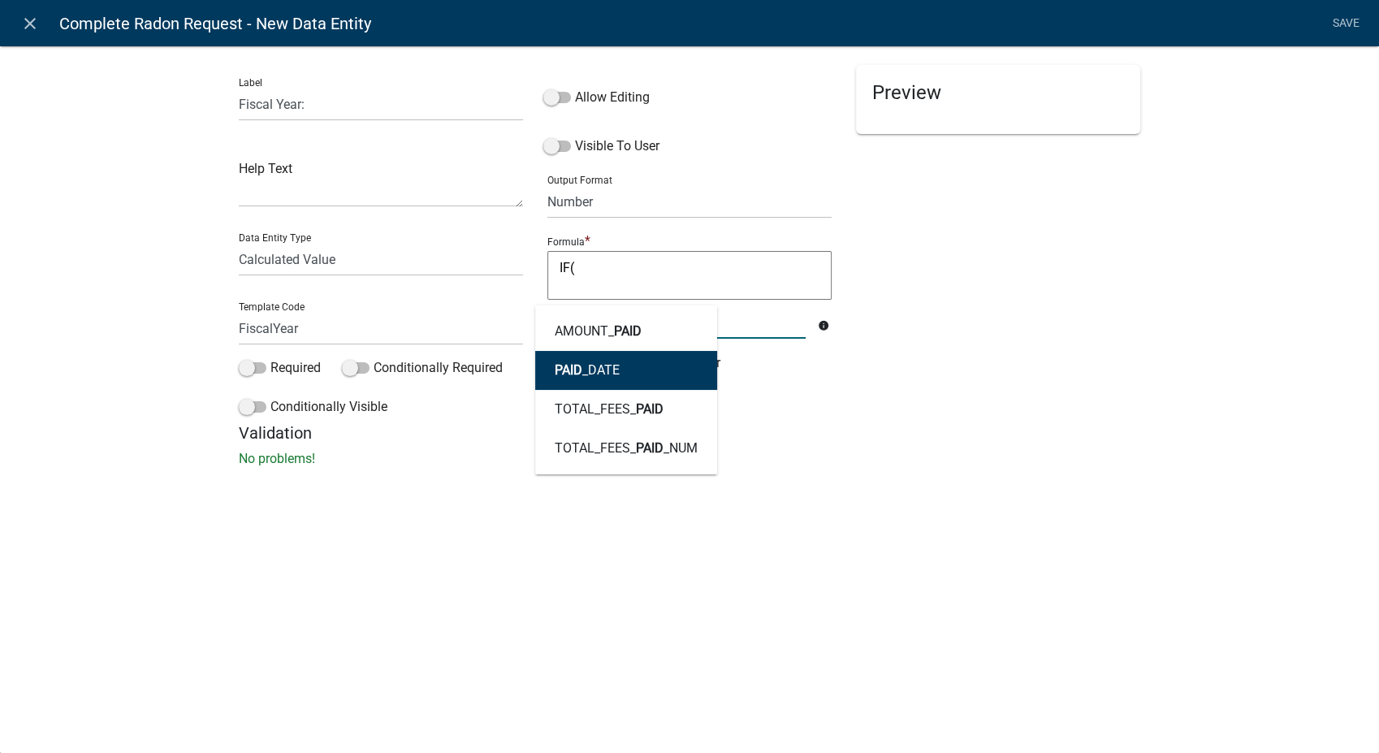
click at [590, 365] on ngb-highlight "PAID _DATE" at bounding box center [587, 370] width 65 height 13
type textarea "IF(PAID_DATE"
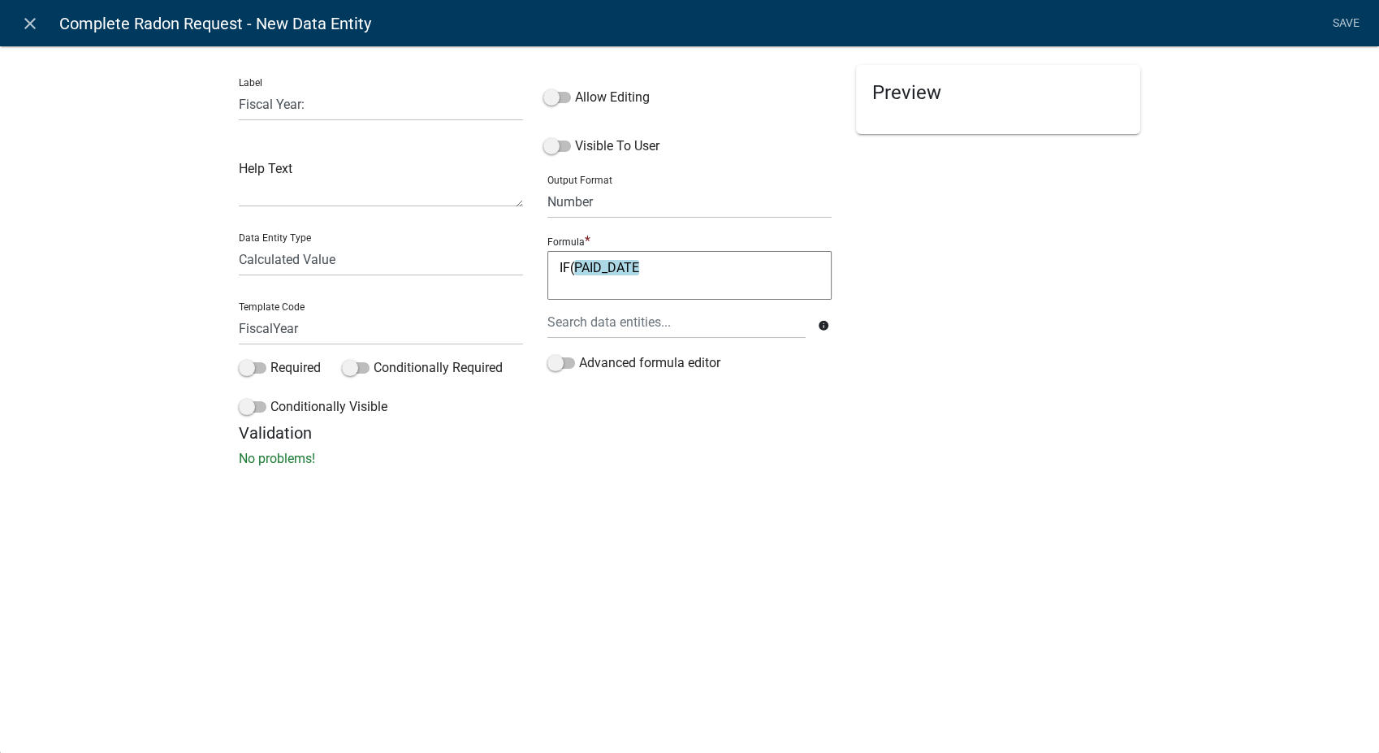
click at [655, 273] on textarea "IF(PAID_DATE" at bounding box center [689, 275] width 284 height 49
type textarea "IF(PAID_DATE>DATE(YEAR(TODAY()),6,30),1+(YEAR("
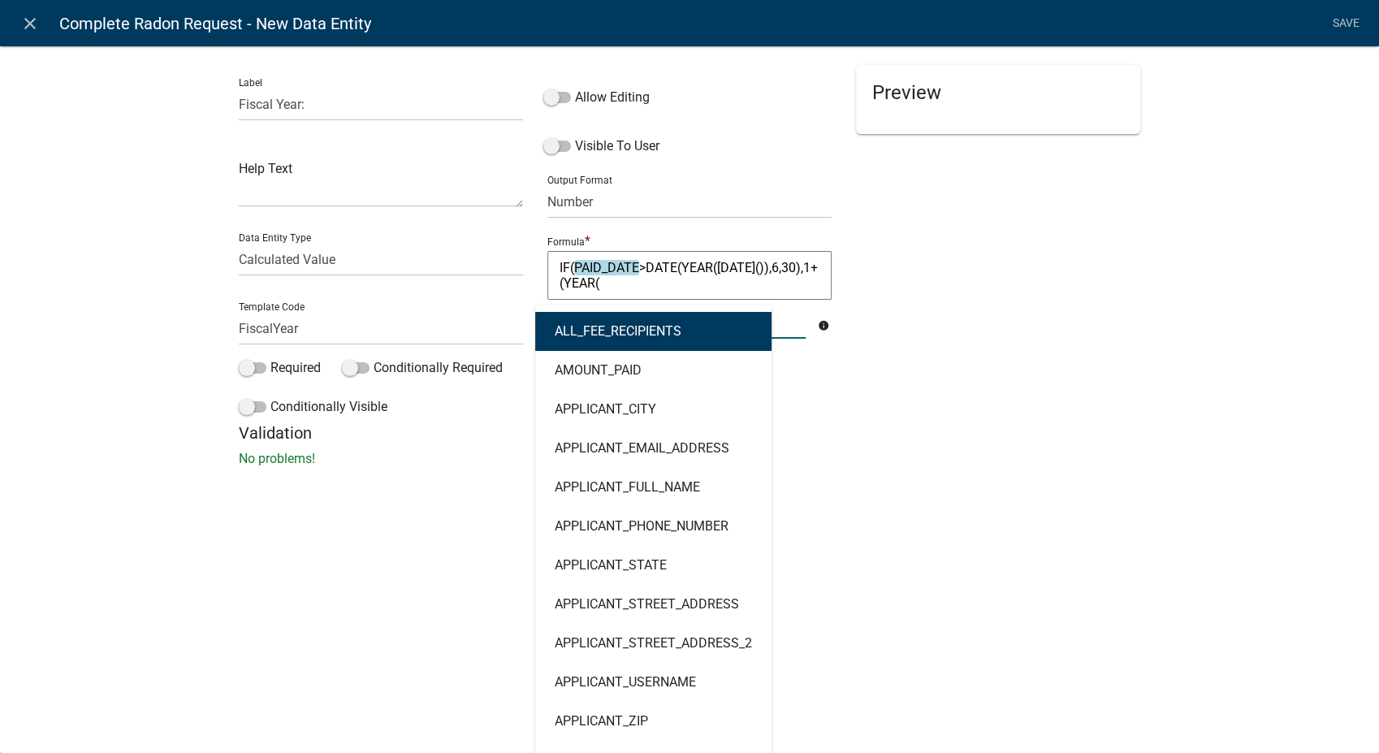
click at [609, 331] on div "ALL_FEE_RECIPIENTS AMOUNT_PAID APPLICANT_CITY APPLICANT_EMAIL_ADDRESS APPLICANT…" at bounding box center [676, 321] width 283 height 33
type input "paid"
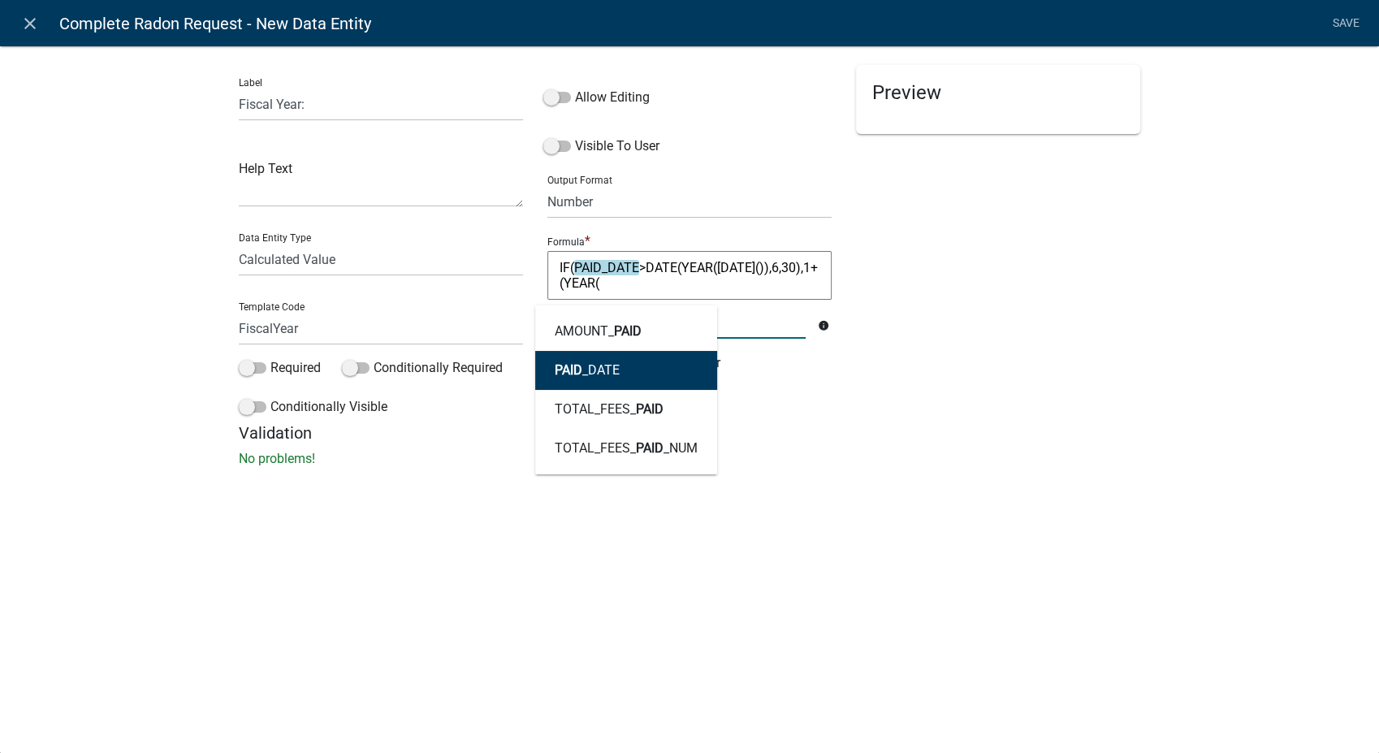
click at [610, 361] on button "PAID _DATE" at bounding box center [626, 370] width 182 height 39
type textarea "IF(PAID_DATE>DATE(YEAR(TODAY()),6,30),1+(YEAR(PAID_DATE"
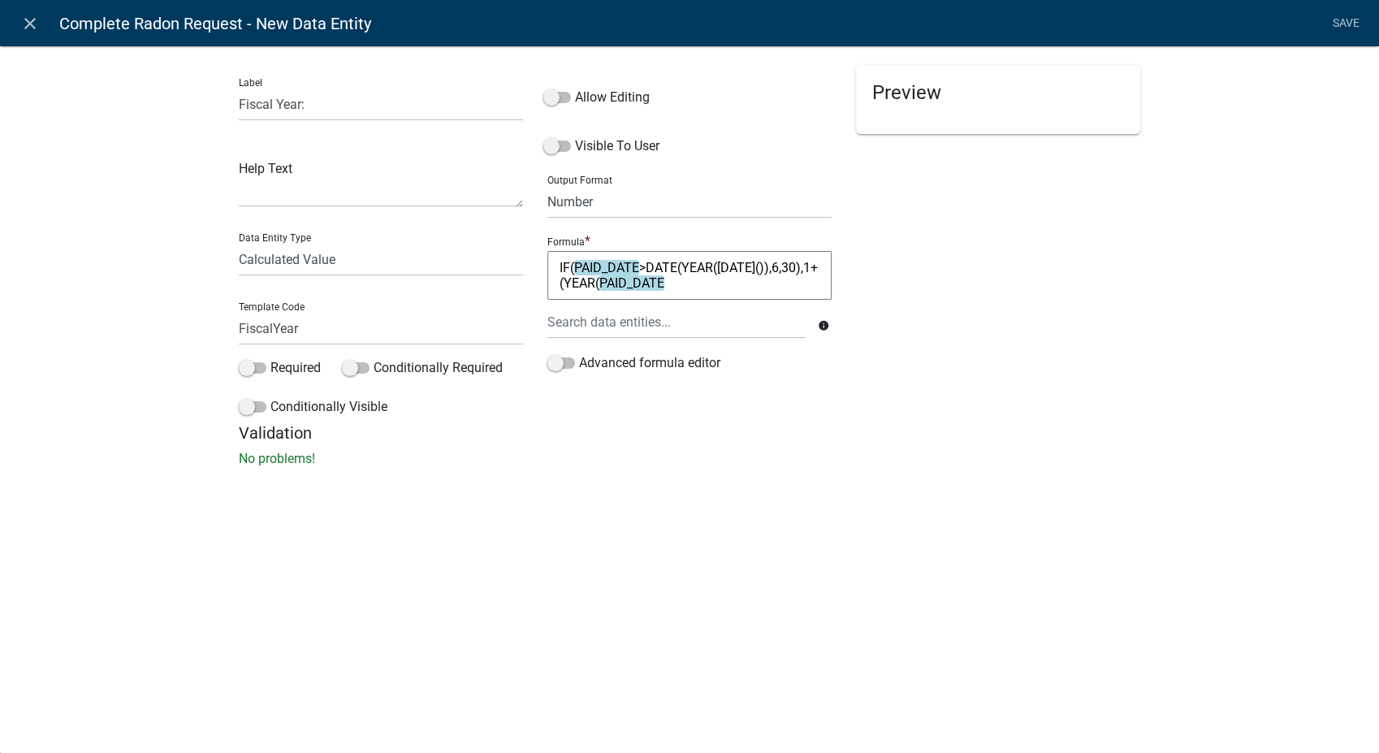
click at [678, 276] on textarea "IF(PAID_DATE>DATE(YEAR(TODAY()),6,30),1+(YEAR(PAID_DATE" at bounding box center [689, 275] width 284 height 49
type textarea "IF(PAID_DATE>DATE(YEAR(TODAY()),6,30),1+(YEAR(PAID_DATE)),YEAR("
click at [604, 326] on div at bounding box center [676, 321] width 283 height 33
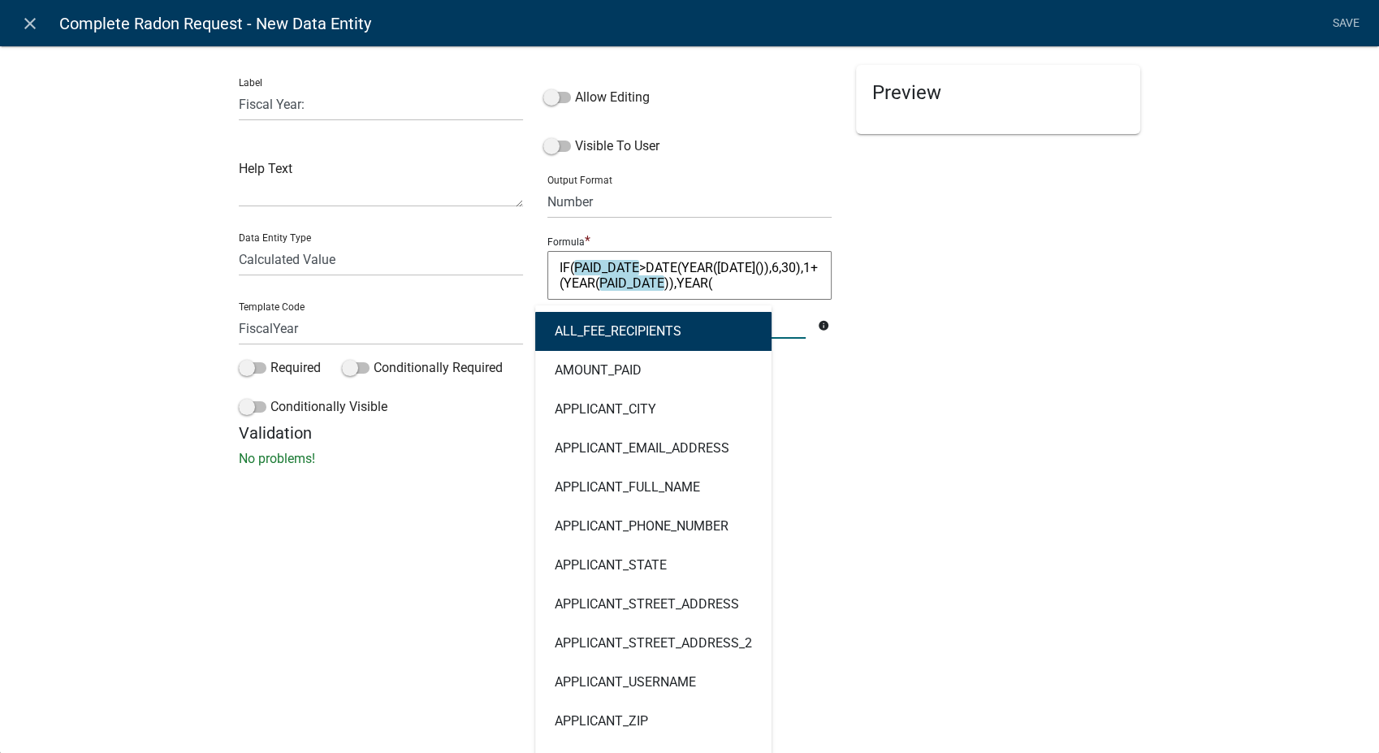
type input "paid"
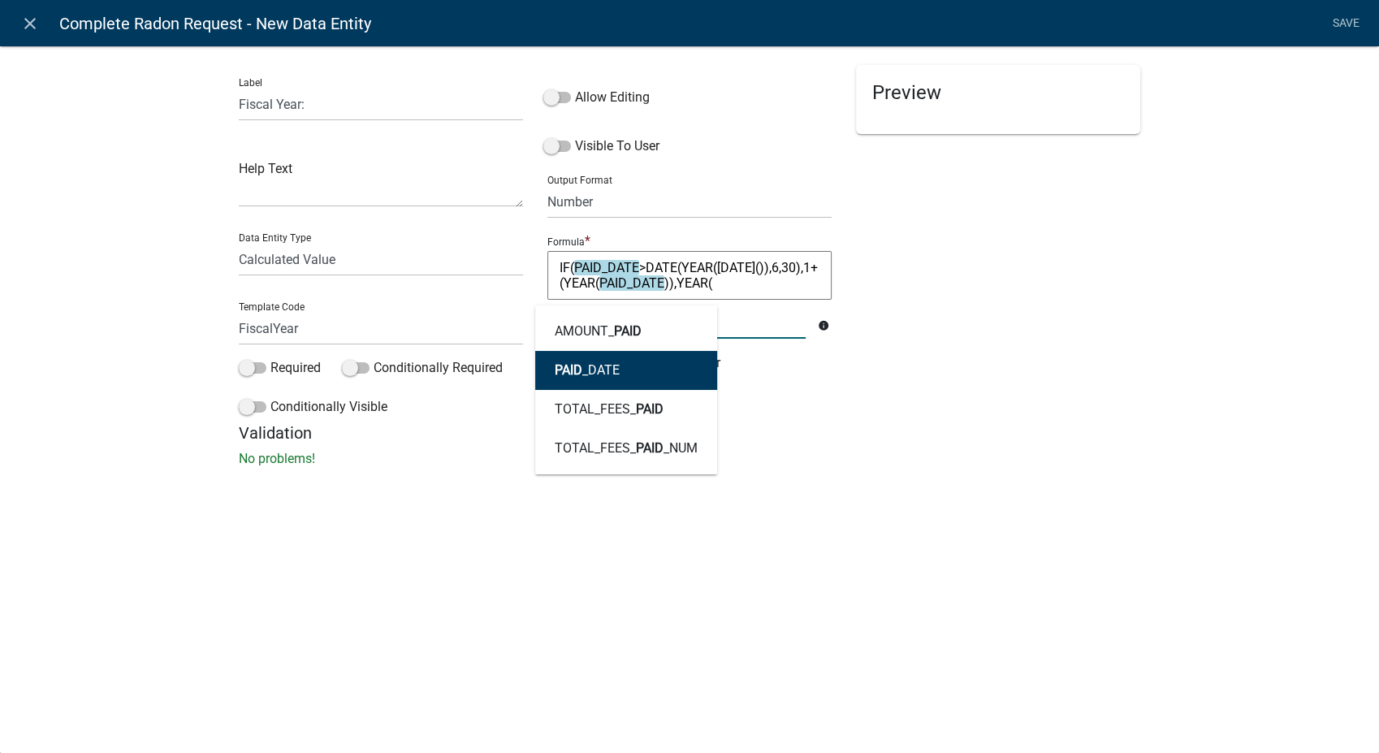
click at [598, 366] on ngb-highlight "PAID _DATE" at bounding box center [587, 370] width 65 height 13
type textarea "IF(PAID_DATE>DATE(YEAR(TODAY()),6,30),1+(YEAR(PAID_DATE)),YEAR(PAID_DATE"
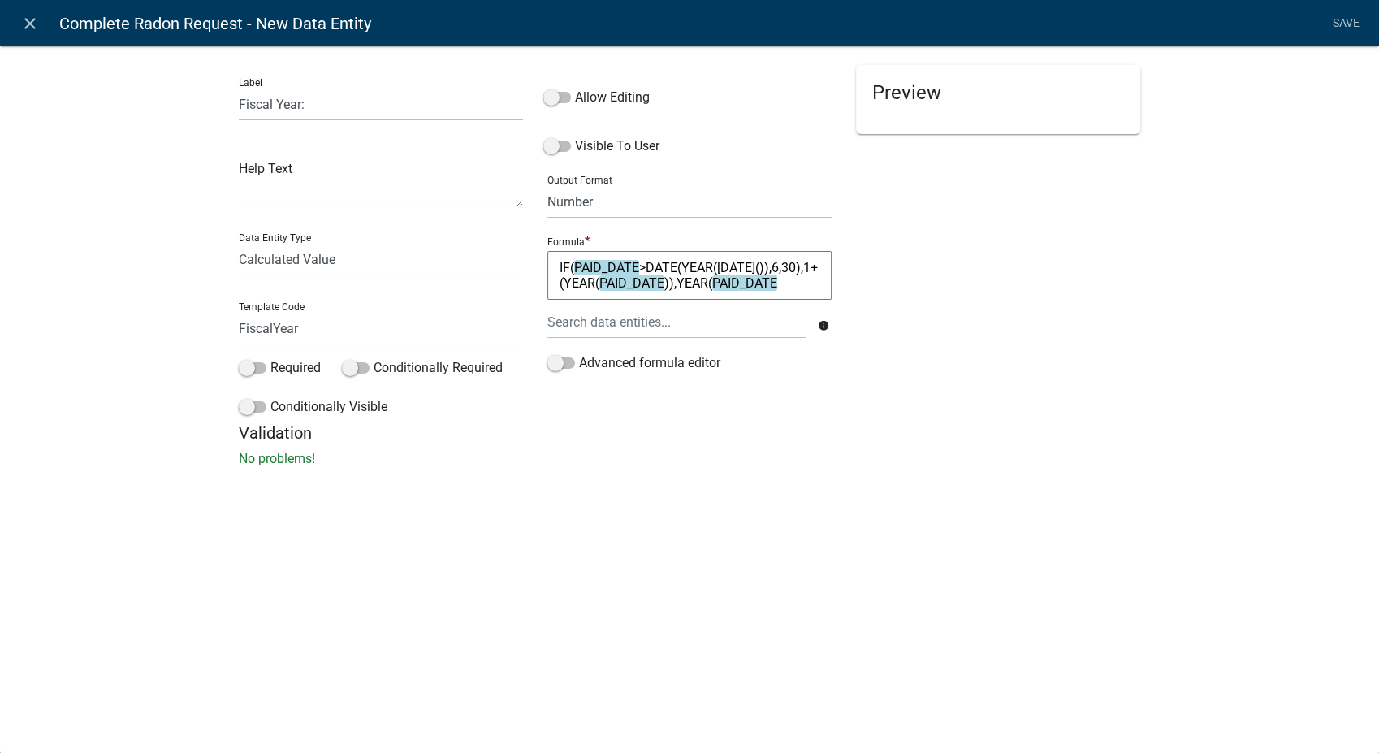
click at [789, 274] on textarea "IF(PAID_DATE>DATE(YEAR(TODAY()),6,30),1+(YEAR(PAID_DATE)),YEAR(PAID_DATE" at bounding box center [689, 275] width 284 height 49
click at [786, 279] on textarea "IF(PAID_DATE>DATE(YEAR(TODAY()),6,30),1+(YEAR(PAID_DATE)),YEAR(PAID_DATE" at bounding box center [689, 275] width 284 height 49
type textarea "IF(PAID_DATE>DATE(YEAR(TODAY()),6,30),1+(YEAR(PAID_DATE)),YEAR(PAID_DATE))"
click at [553, 143] on span at bounding box center [557, 145] width 28 height 11
click at [575, 136] on input "Visible To User" at bounding box center [575, 136] width 0 height 0
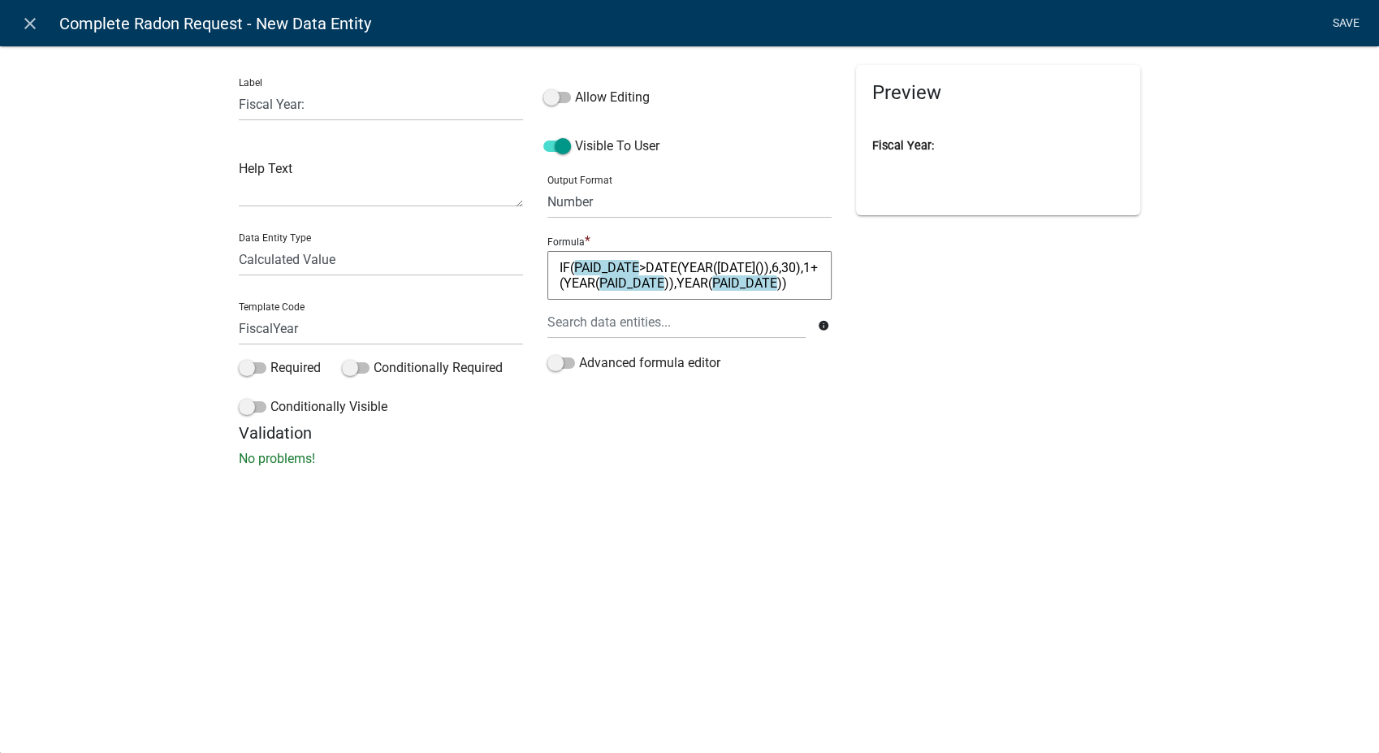
click at [1338, 16] on link "Save" at bounding box center [1345, 23] width 41 height 31
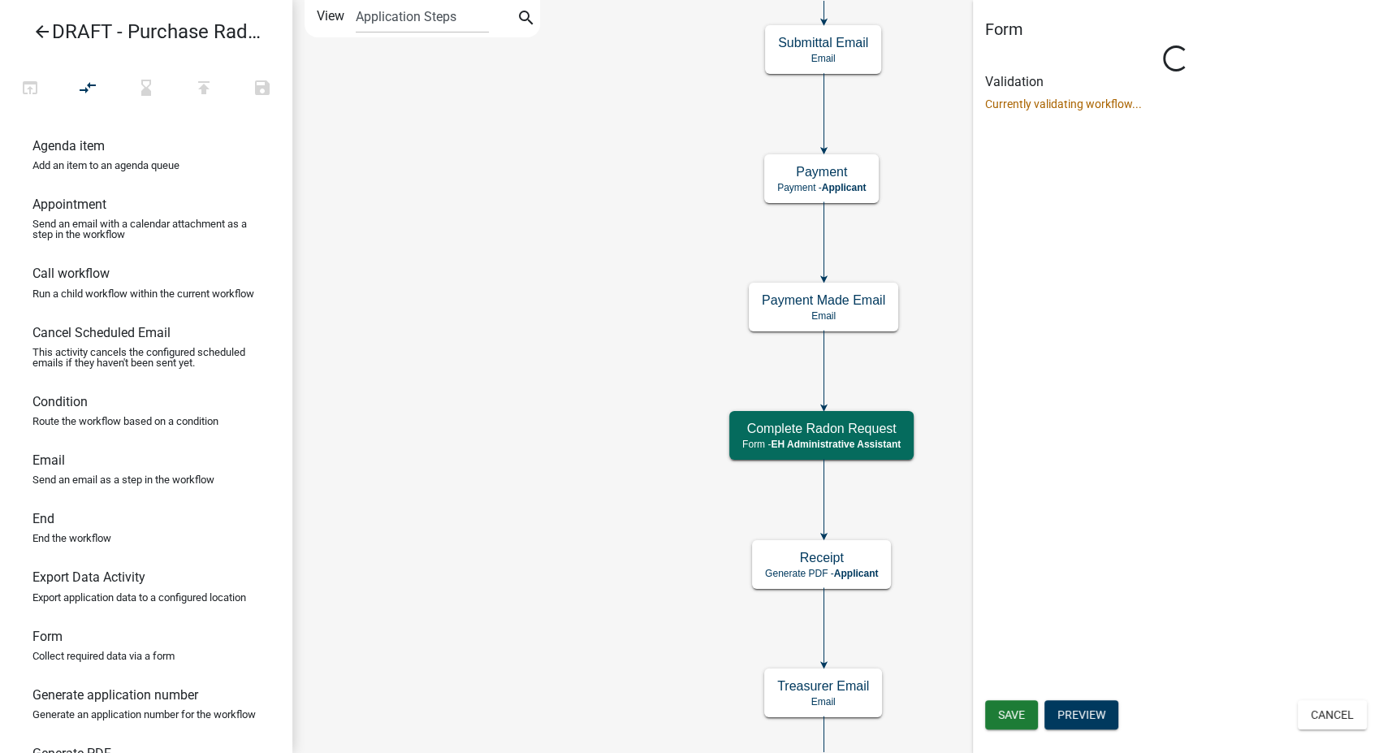
select select "DA3E3E5F-670D-4329-B60C-5CC8A4B2B679"
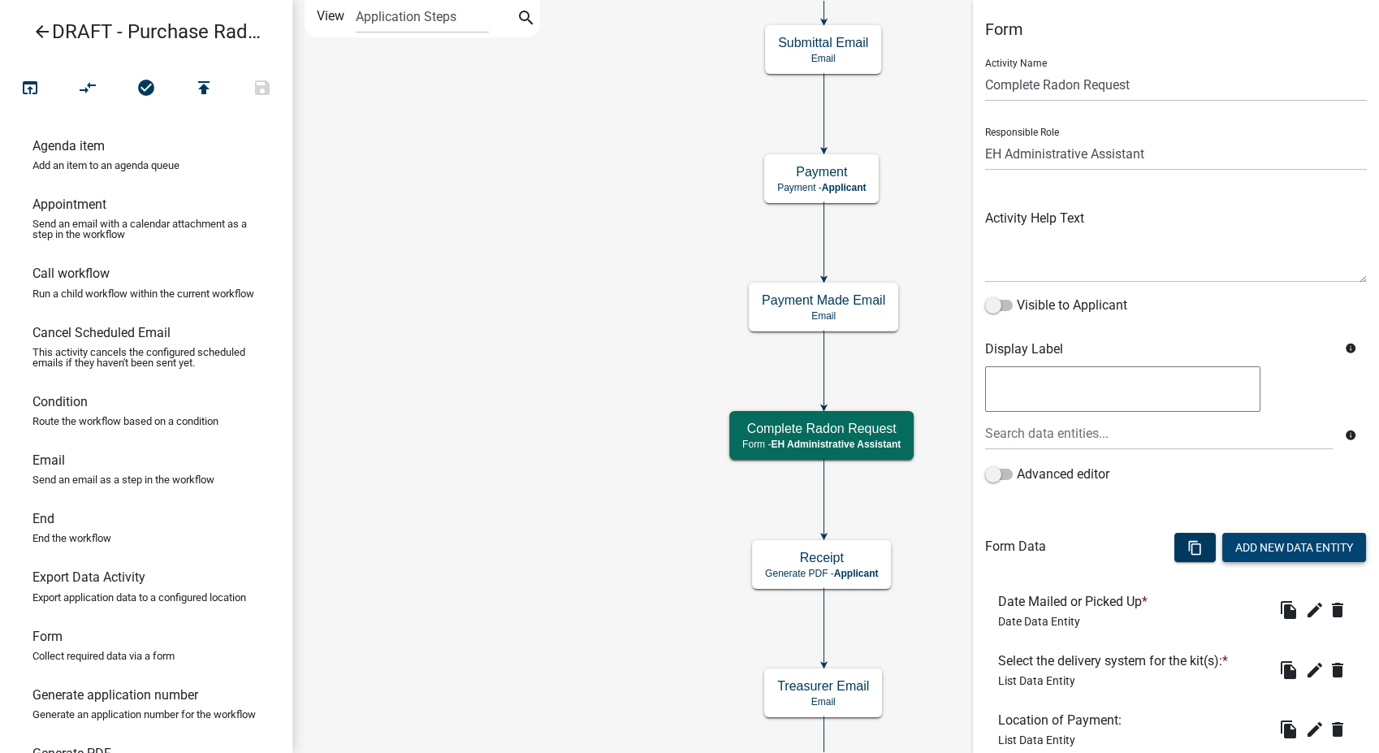
click at [1296, 551] on button "Add New Data Entity" at bounding box center [1294, 547] width 144 height 29
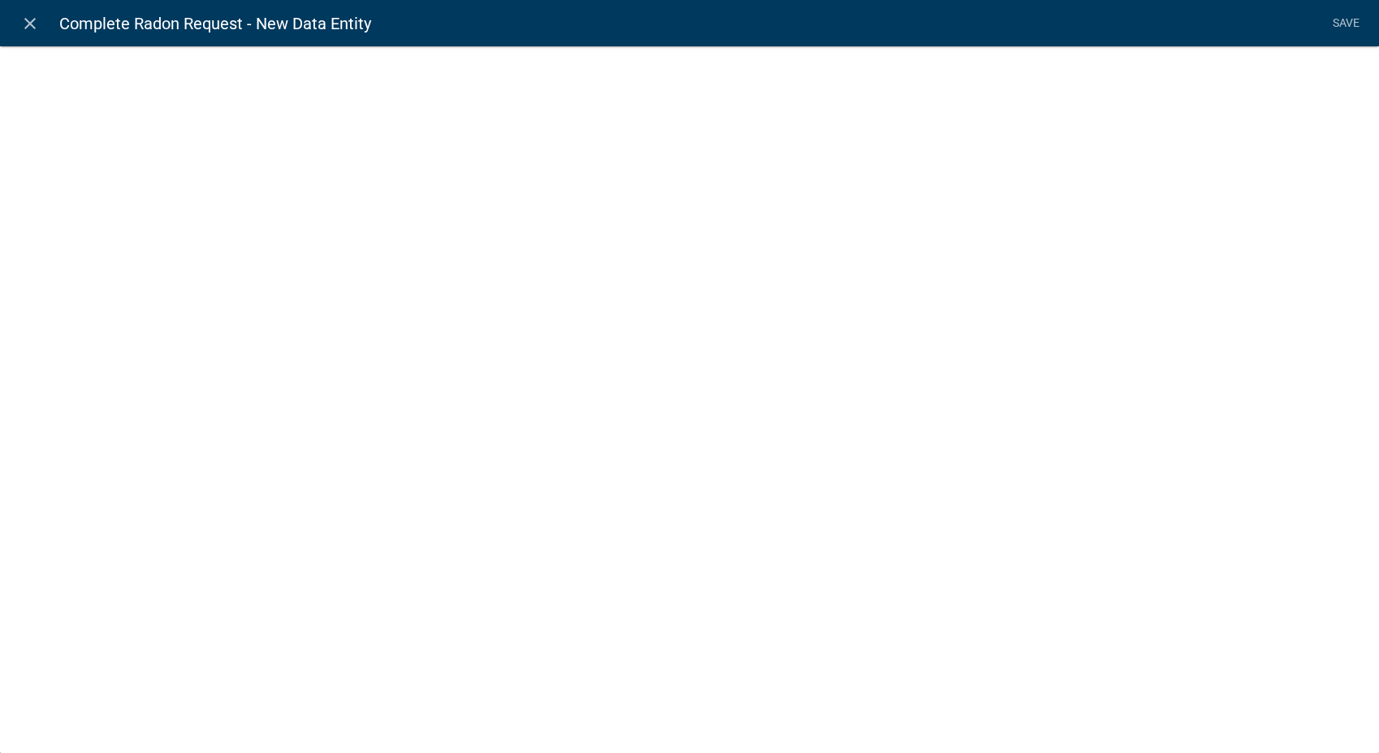
select select
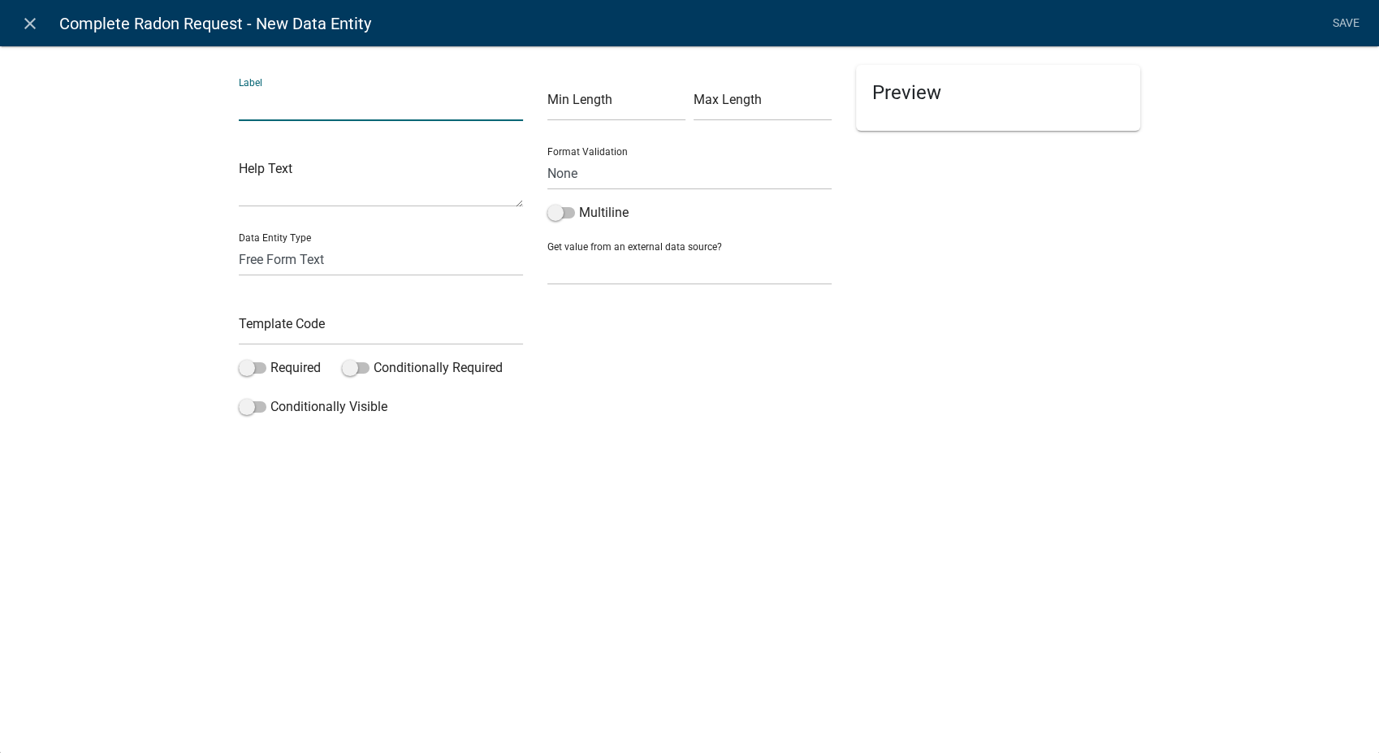
click at [377, 109] on input "text" at bounding box center [381, 104] width 284 height 33
type input "Abbreviated FY"
click at [309, 261] on select "Free Form Text Document Display Entity Value Fee Numeric Data Date Map Sketch D…" at bounding box center [381, 259] width 284 height 33
select select "calculated-value"
click at [239, 243] on select "Free Form Text Document Display Entity Value Fee Numeric Data Date Map Sketch D…" at bounding box center [381, 259] width 284 height 33
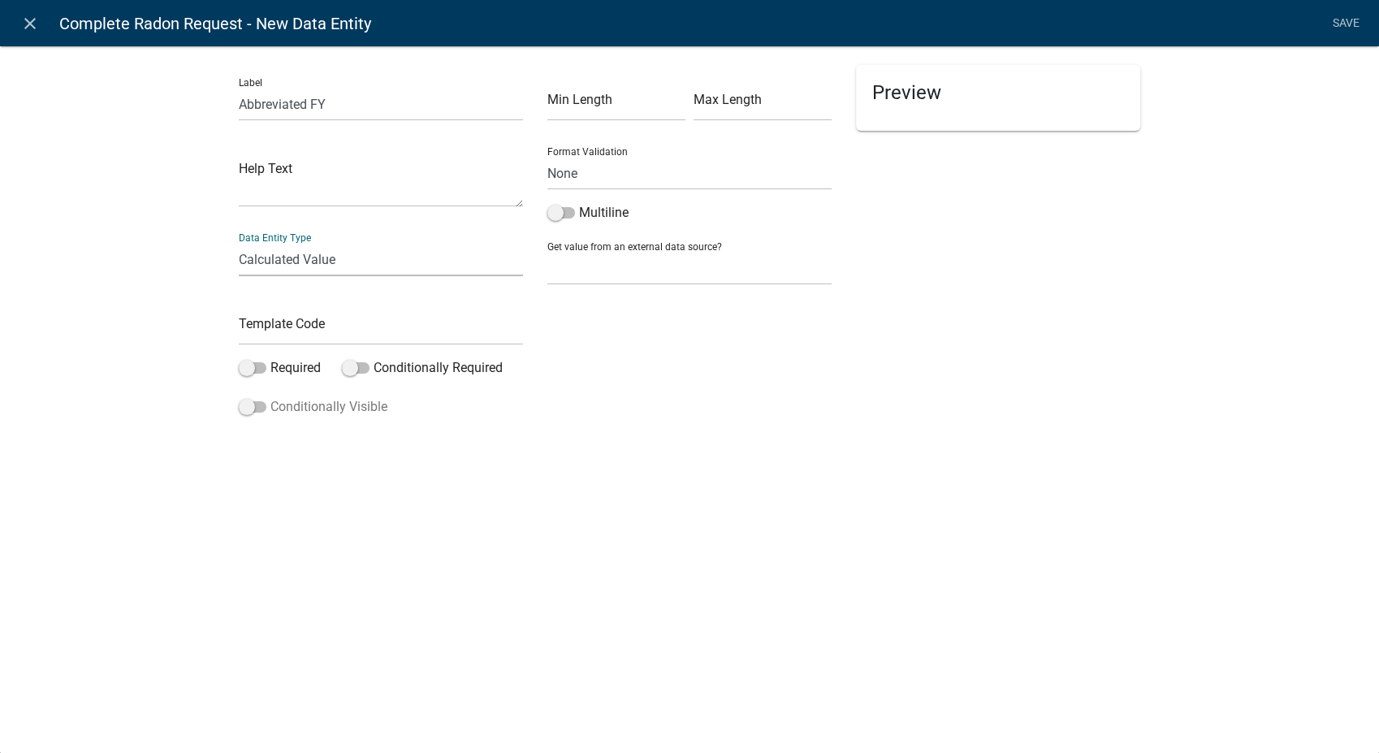
select select "calculated-value"
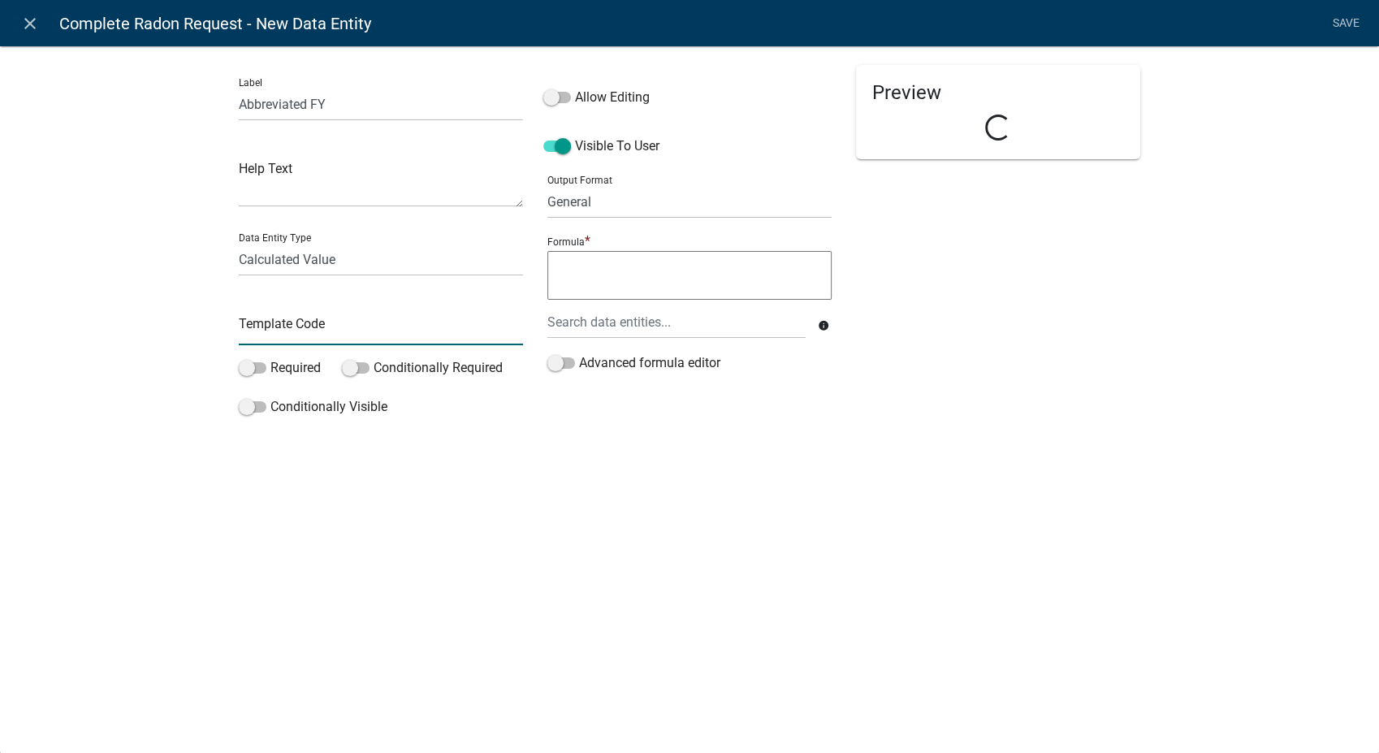
click at [268, 327] on input "text" at bounding box center [381, 328] width 284 height 33
type input "AbbreviatedFiscalYear"
click at [559, 261] on textarea at bounding box center [689, 275] width 284 height 49
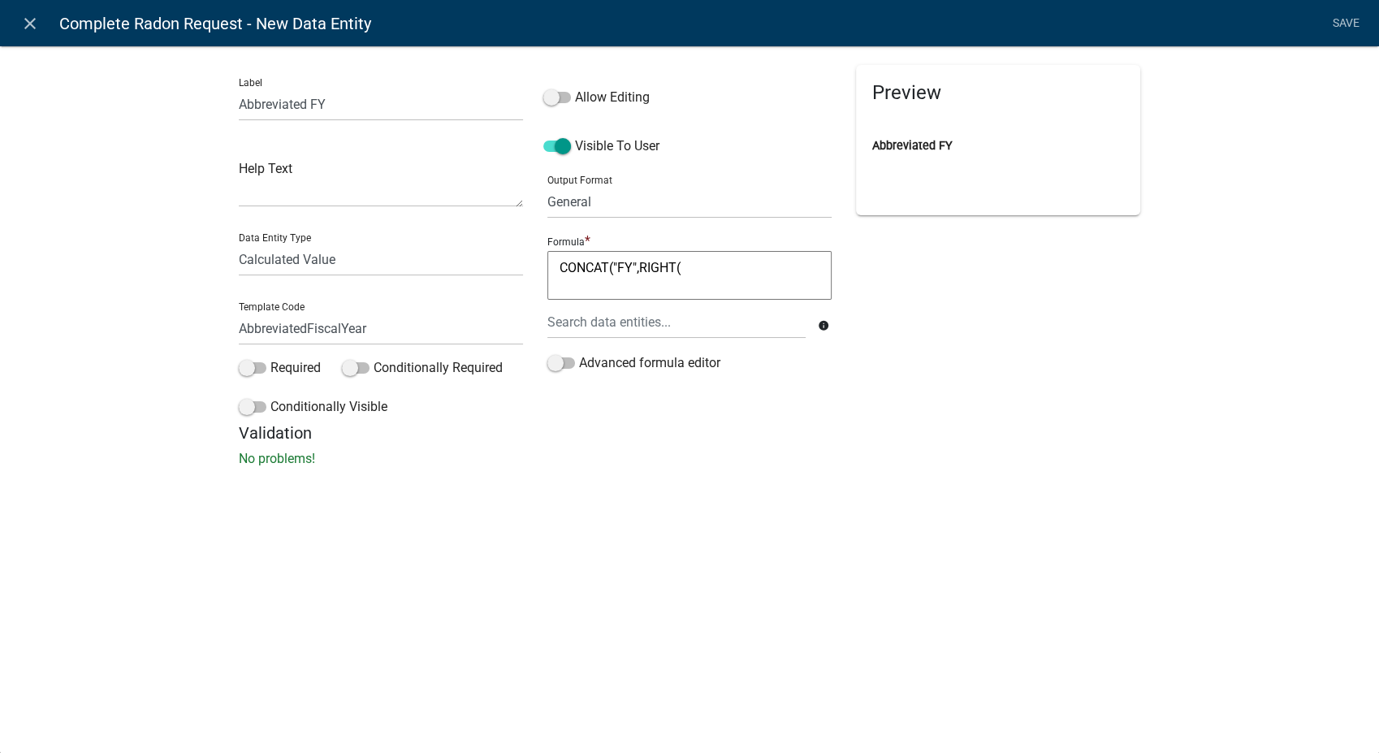
type textarea "CONCAT("FY",RIGHT("
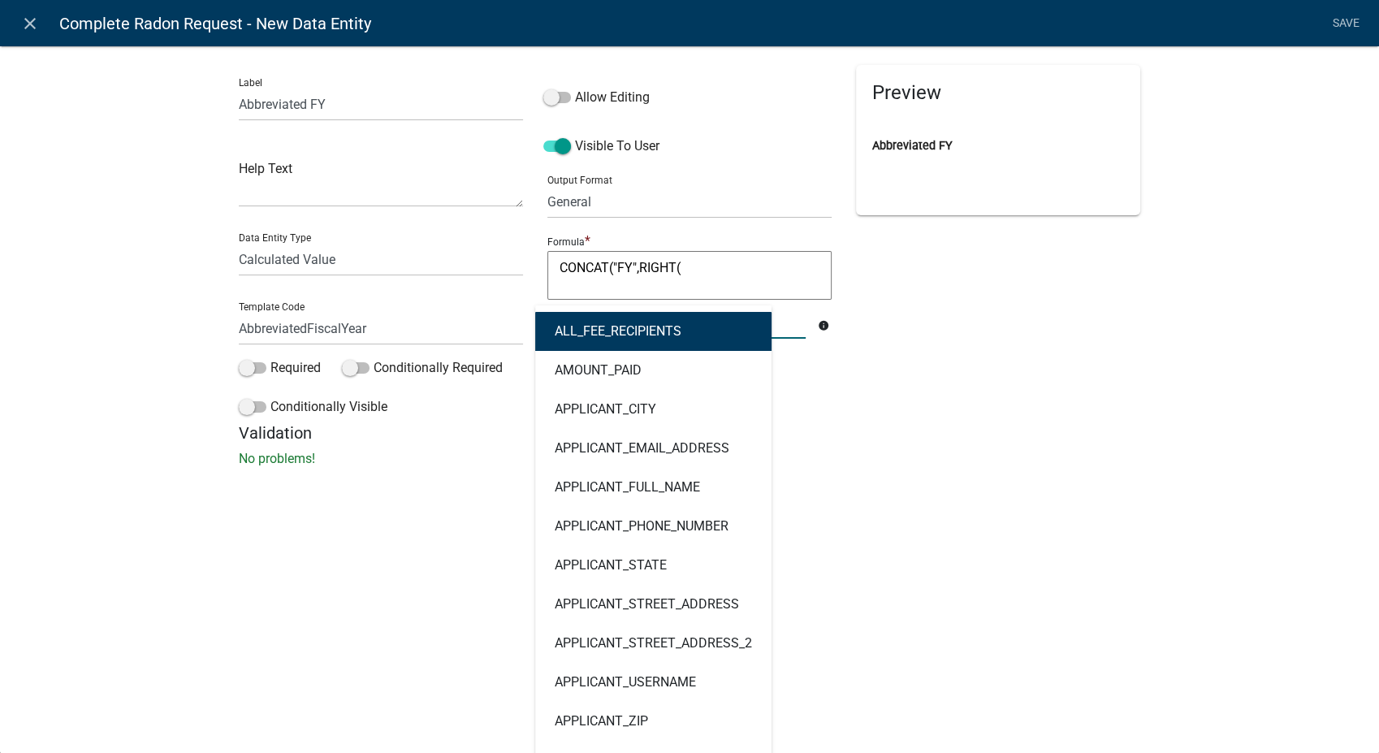
click at [578, 333] on div "ALL_FEE_RECIPIENTS AMOUNT_PAID APPLICANT_CITY APPLICANT_EMAIL_ADDRESS APPLICANT…" at bounding box center [676, 321] width 283 height 33
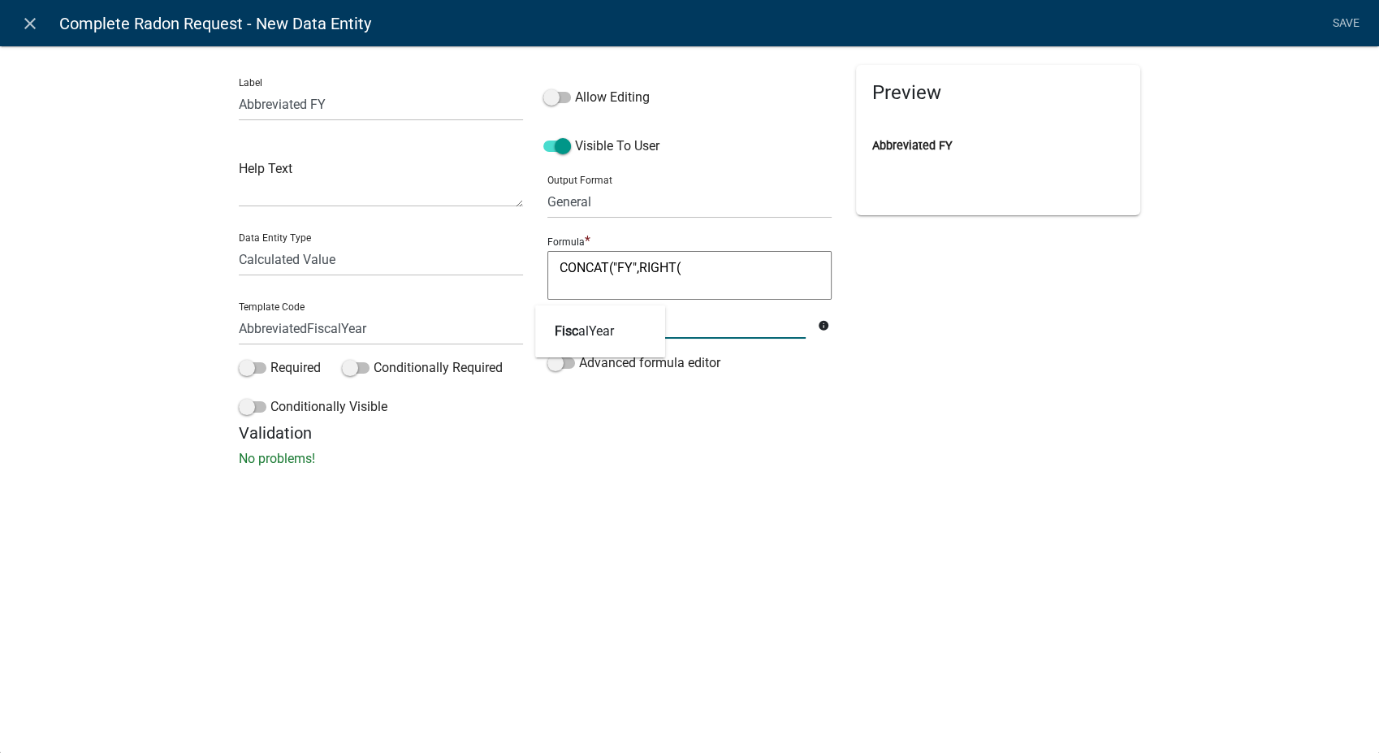
type input "fiscal"
click at [578, 333] on span "Fiscal" at bounding box center [572, 330] width 34 height 15
type textarea "CONCAT("FY",RIGHT(FiscalYear"
click at [756, 281] on textarea "CONCAT("FY",RIGHT(FiscalYear" at bounding box center [689, 275] width 284 height 49
type textarea "CONCAT("FY",RIGHT(FiscalYear,2))"
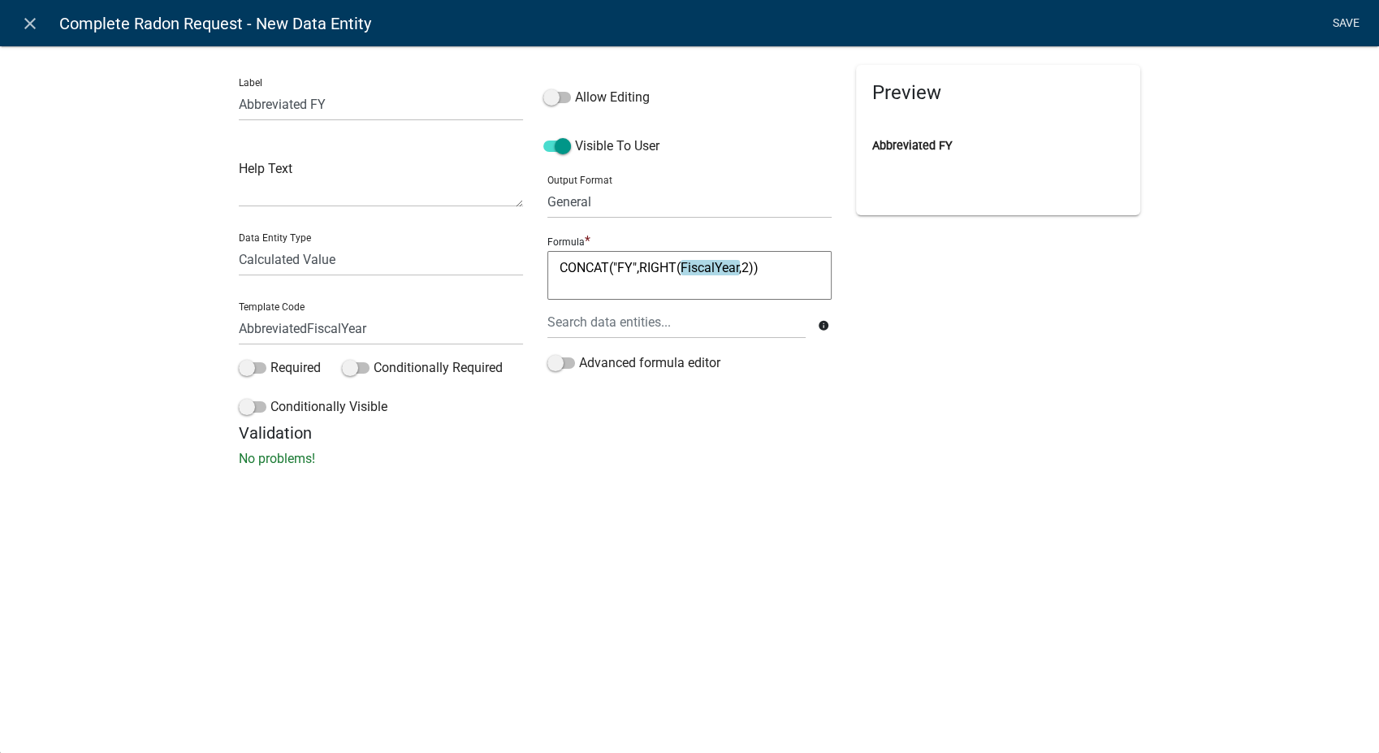
click at [1338, 20] on link "Save" at bounding box center [1345, 23] width 41 height 31
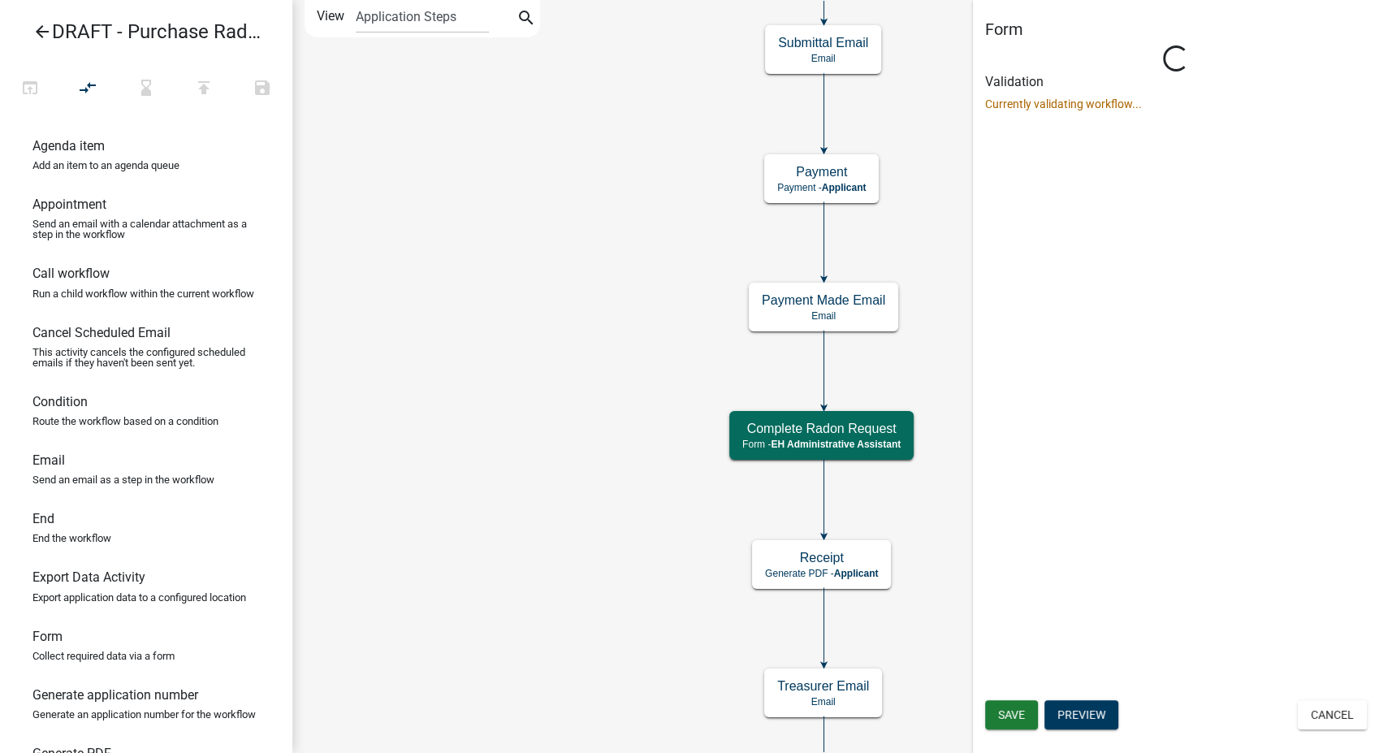
select select "DA3E3E5F-670D-4329-B60C-5CC8A4B2B679"
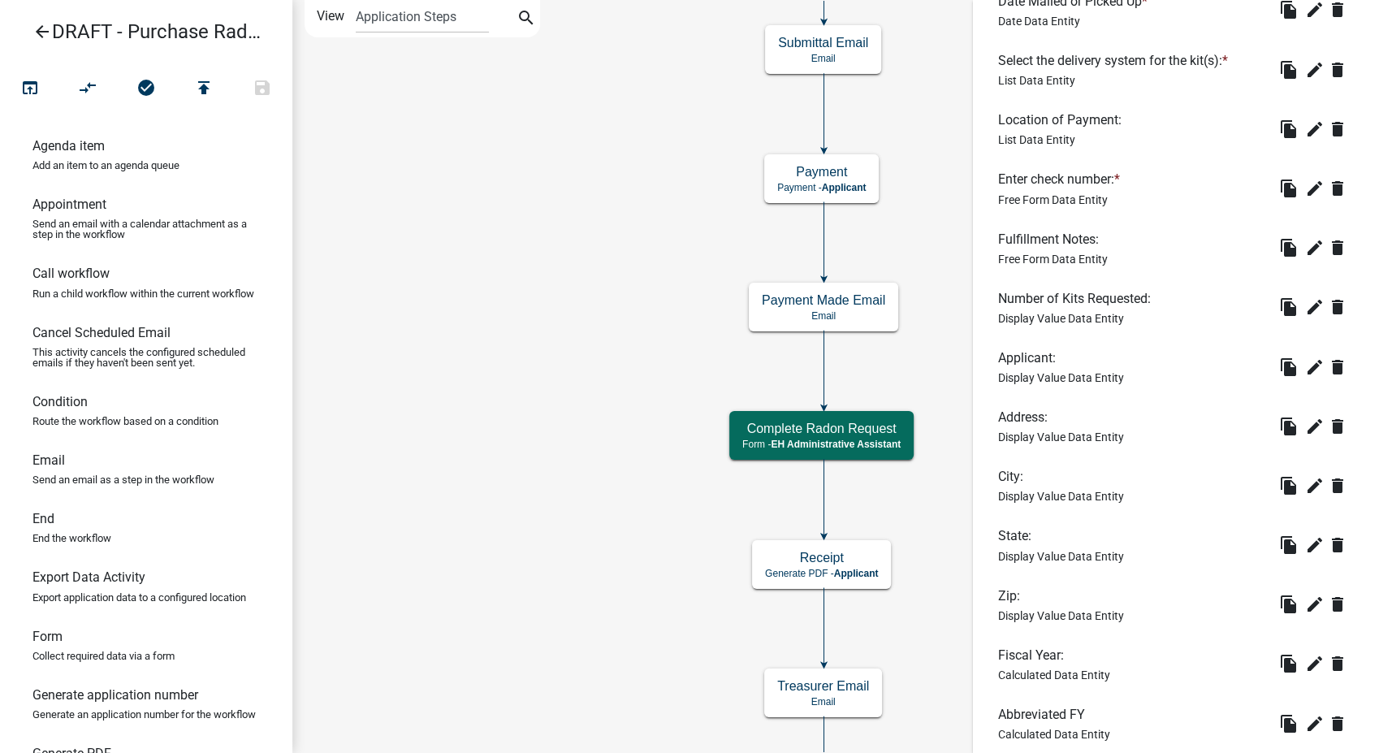
scroll to position [631, 0]
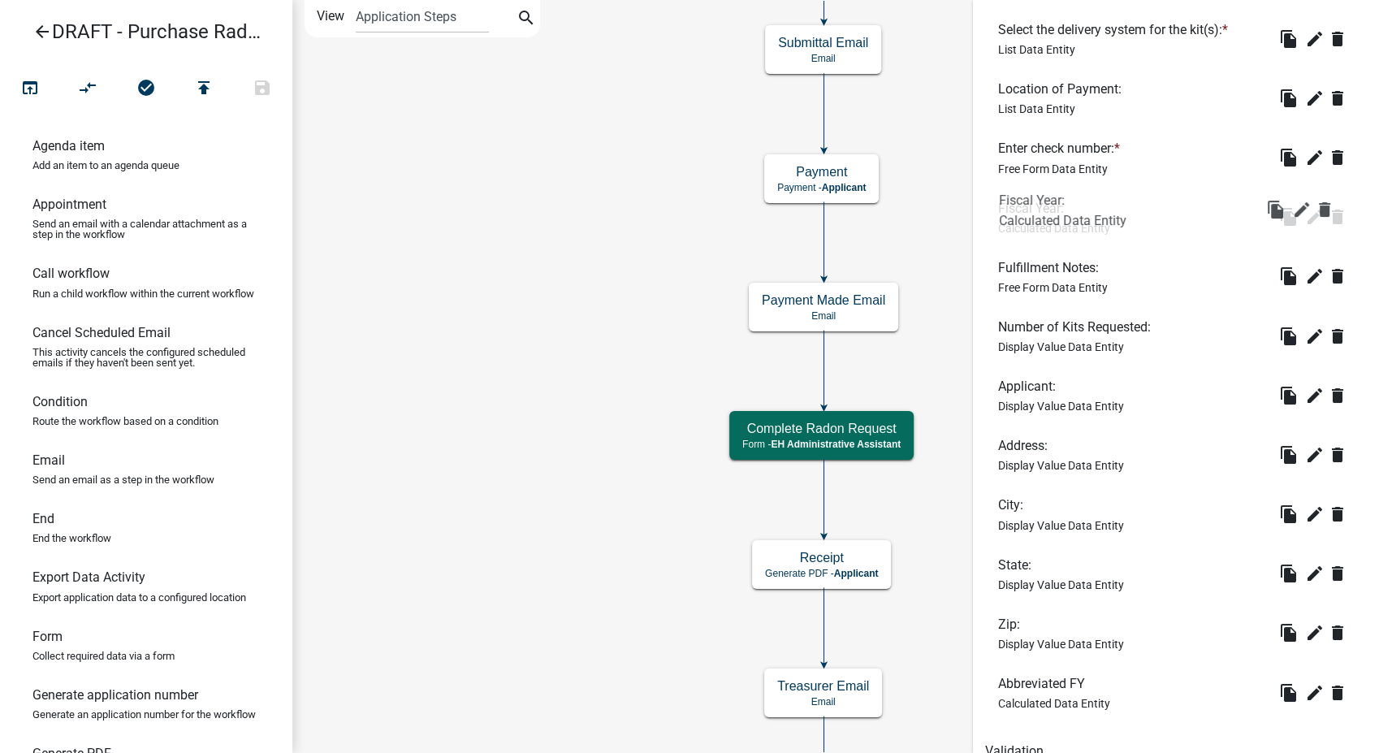
drag, startPoint x: 1031, startPoint y: 622, endPoint x: 1031, endPoint y: 193, distance: 428.8
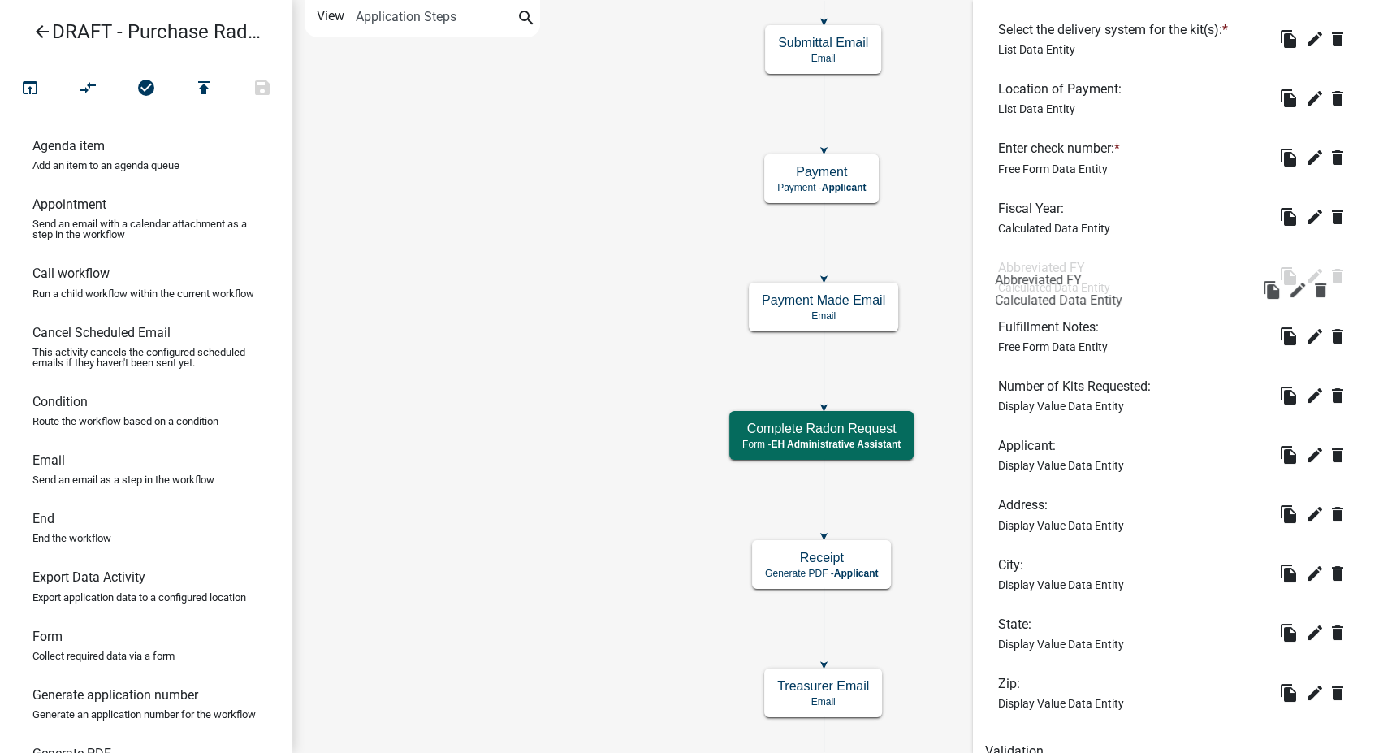
drag, startPoint x: 1047, startPoint y: 681, endPoint x: 1048, endPoint y: 244, distance: 436.9
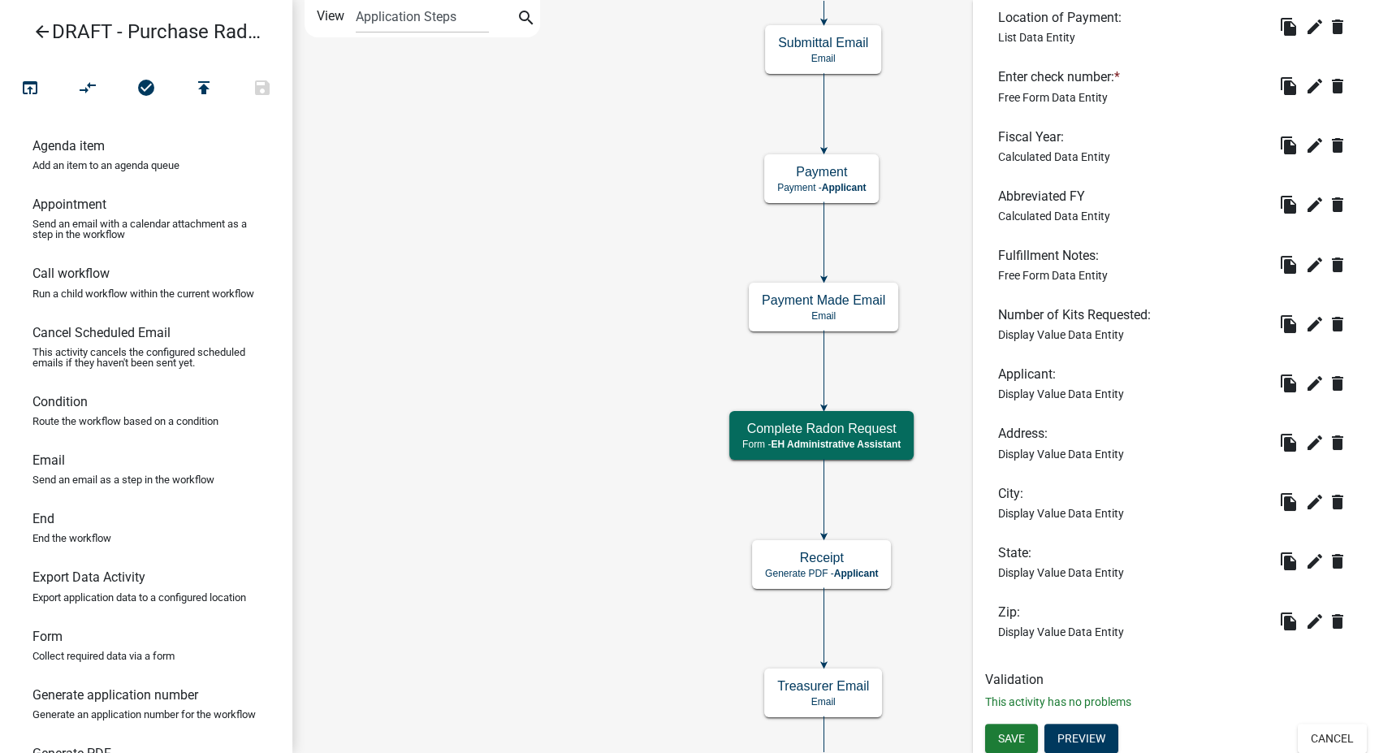
scroll to position [706, 0]
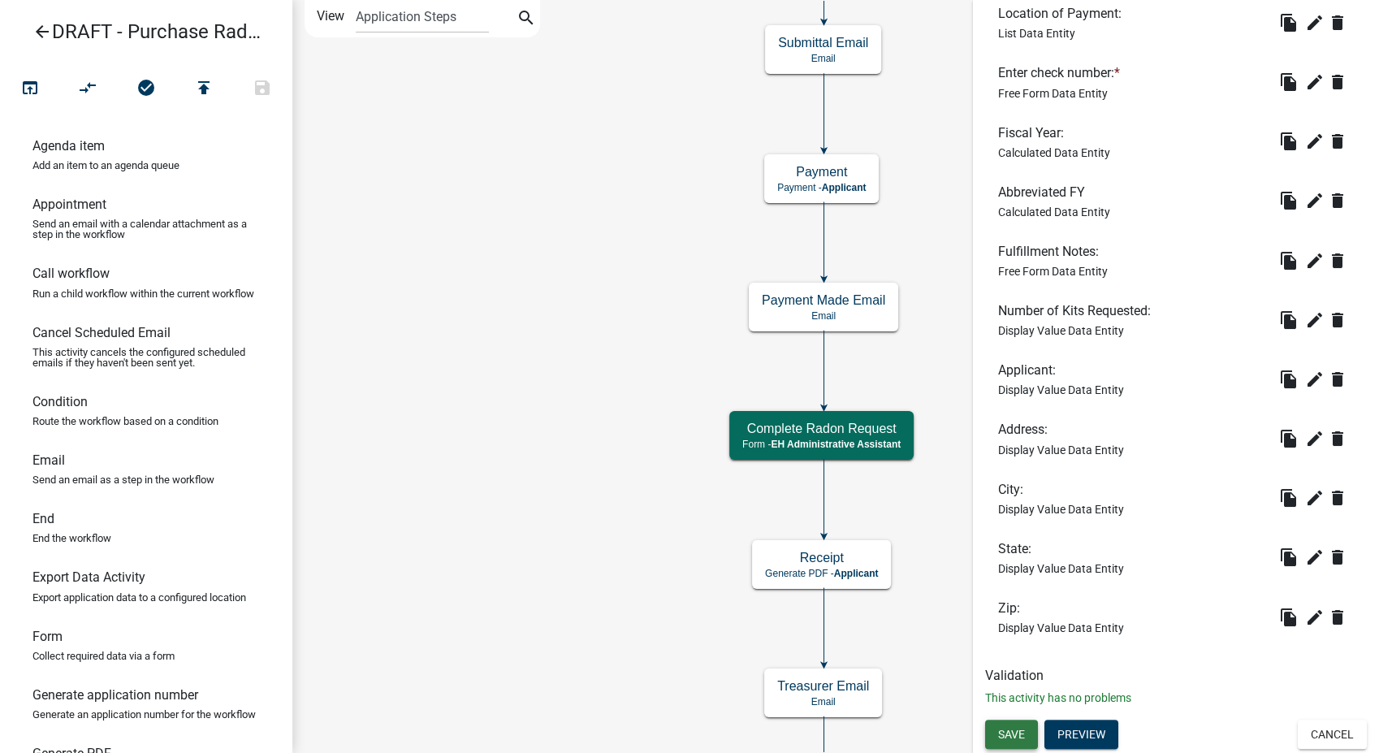
click at [1020, 731] on span "Save" at bounding box center [1011, 734] width 27 height 13
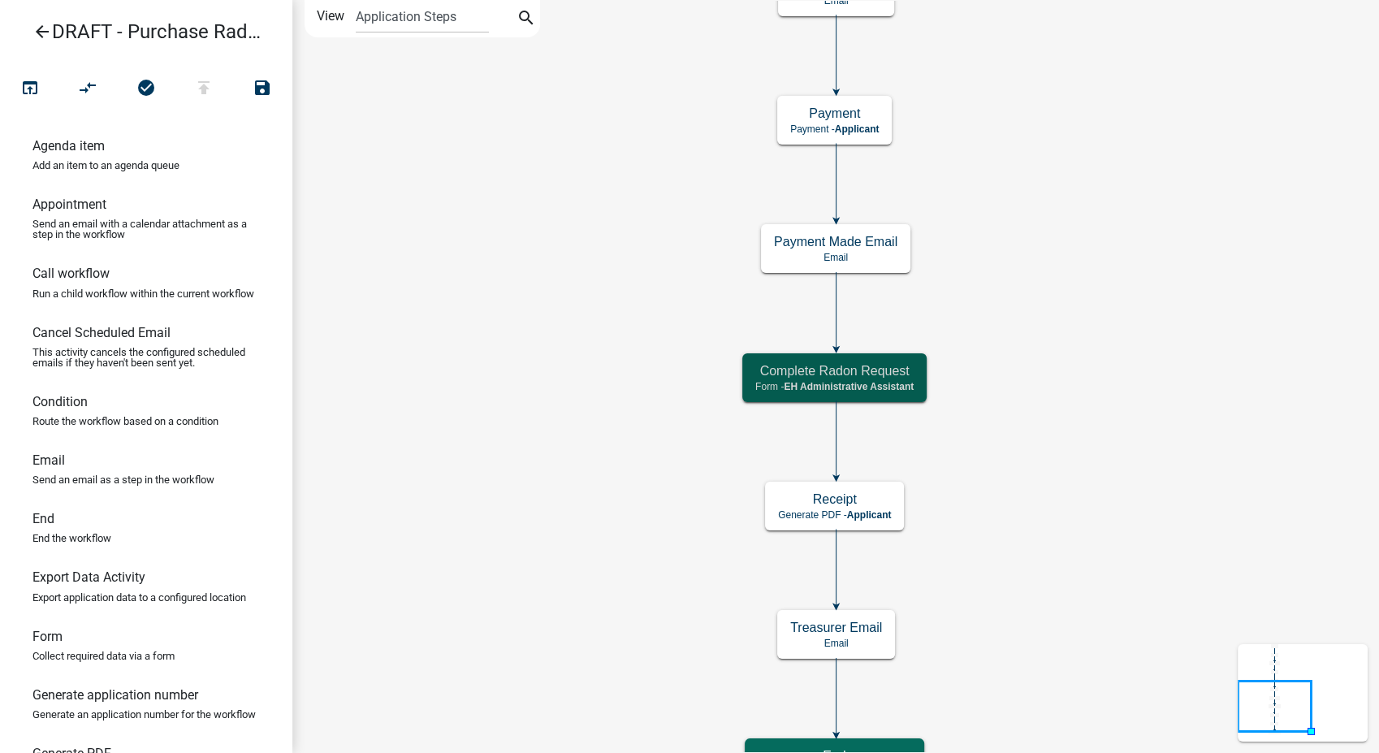
scroll to position [0, 0]
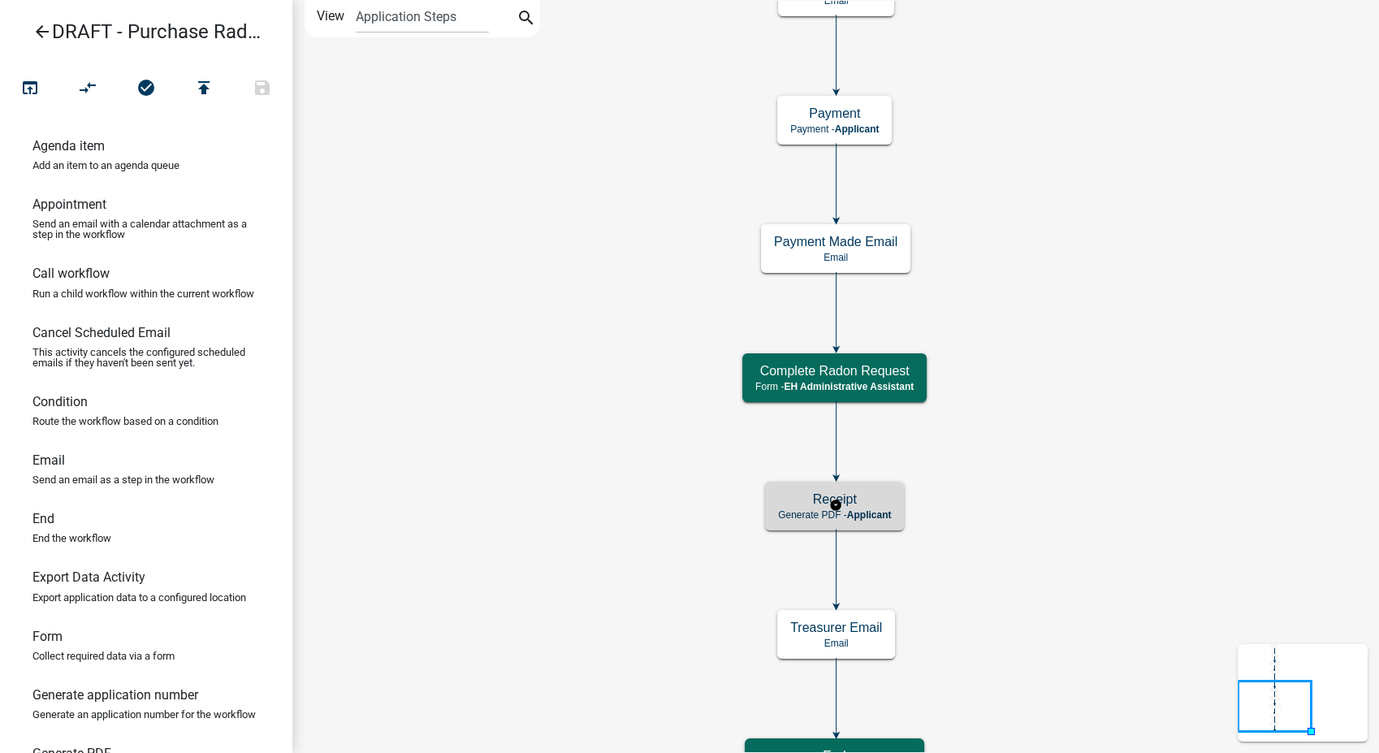
click at [867, 512] on span "Applicant" at bounding box center [869, 514] width 45 height 11
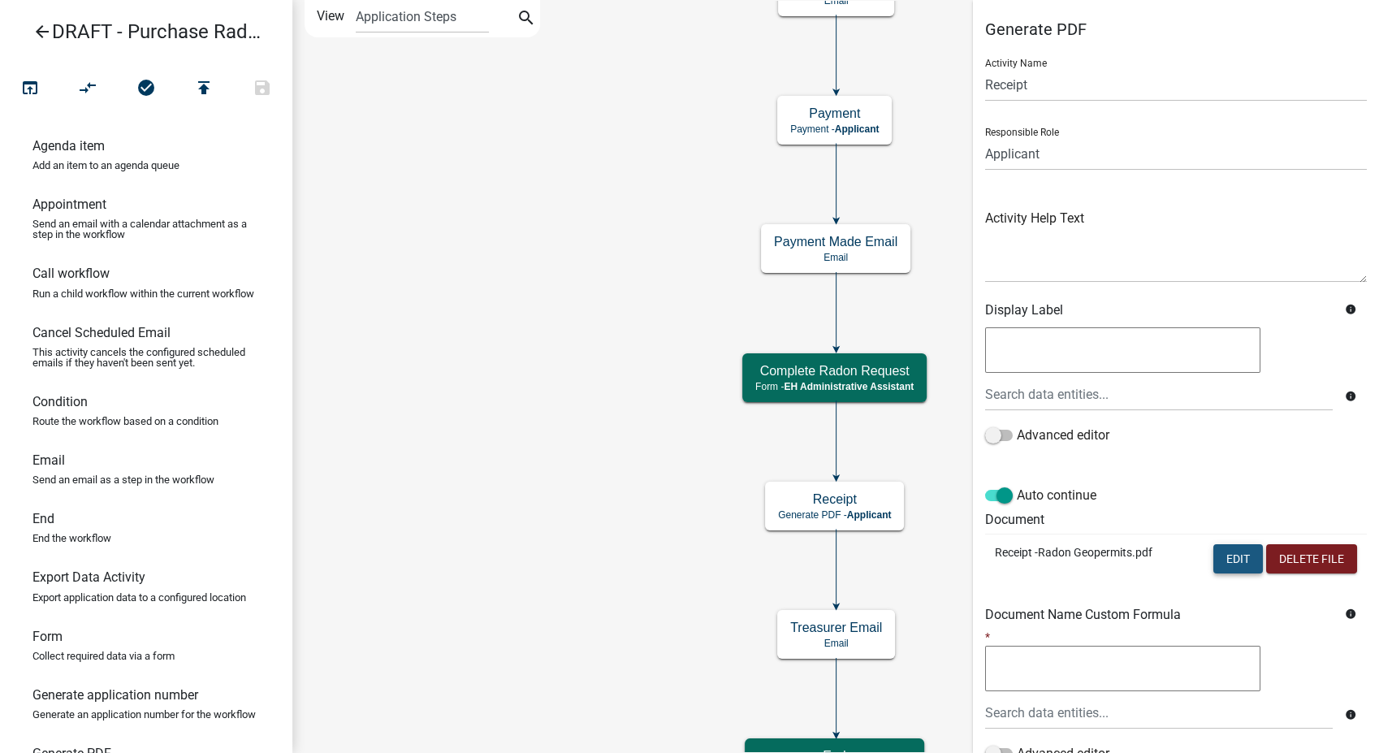
click at [1218, 553] on button "Edit" at bounding box center [1238, 558] width 50 height 29
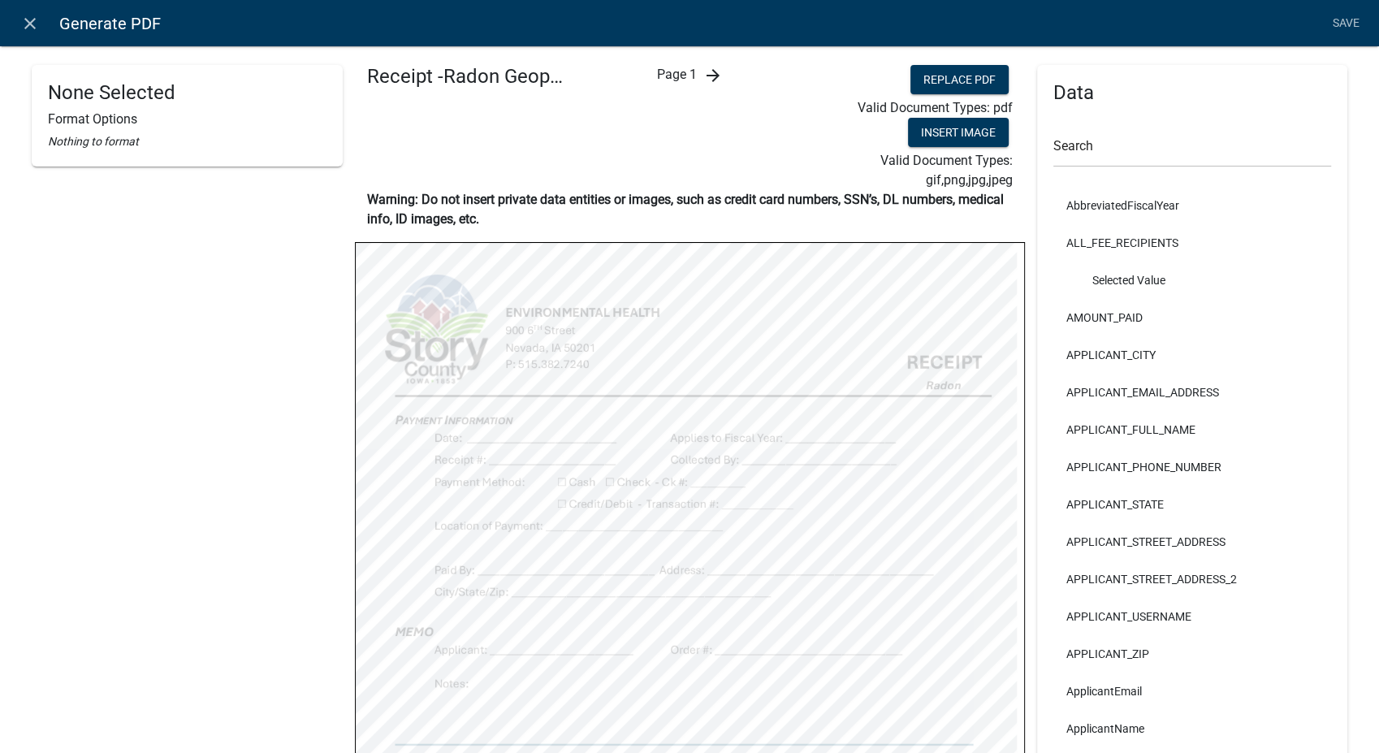
select select
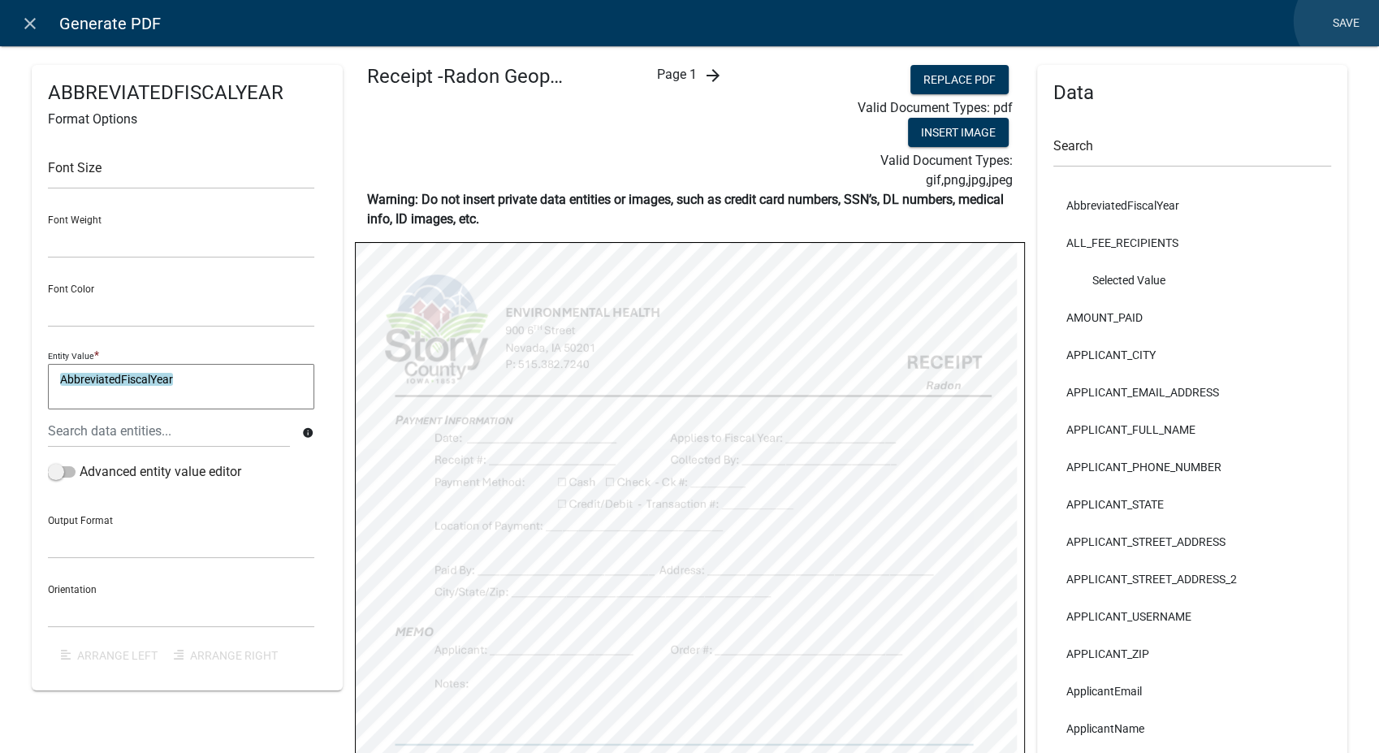
click at [1345, 21] on link "Save" at bounding box center [1345, 23] width 41 height 31
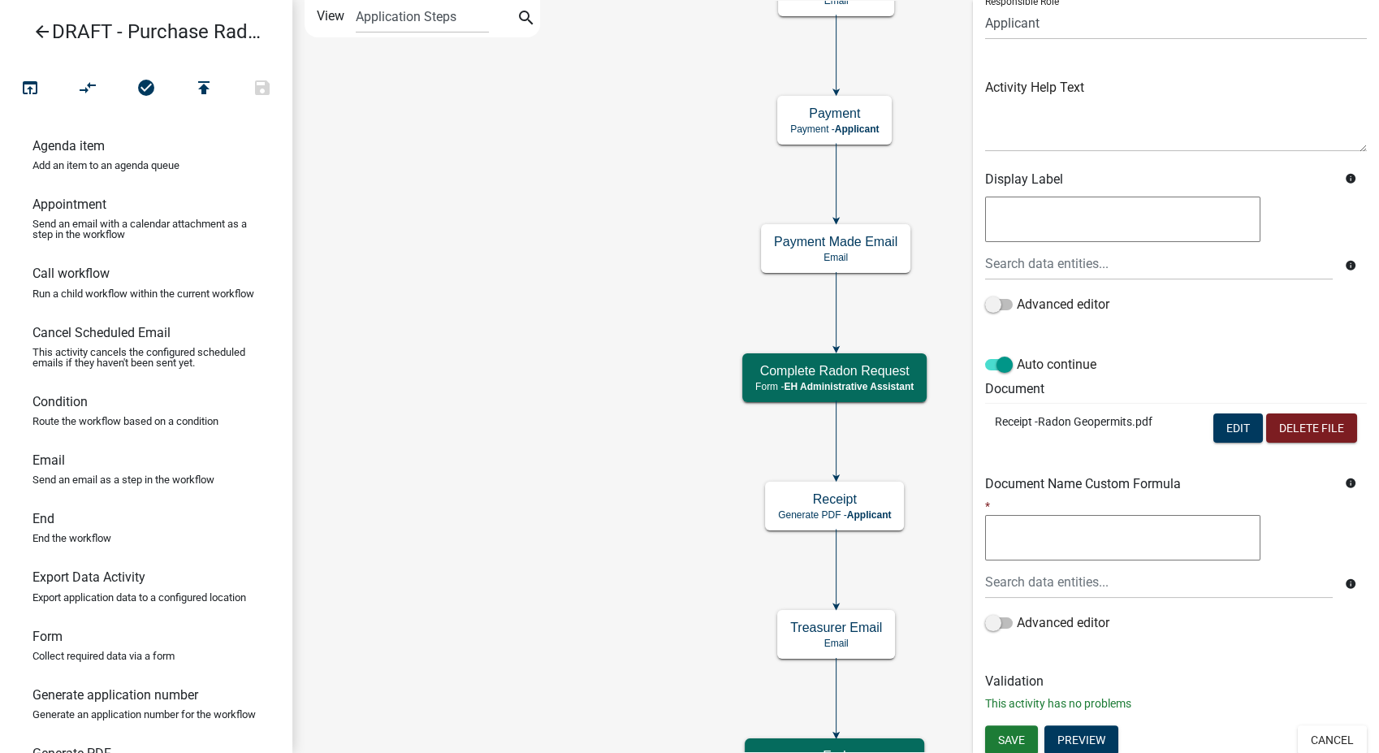
scroll to position [136, 0]
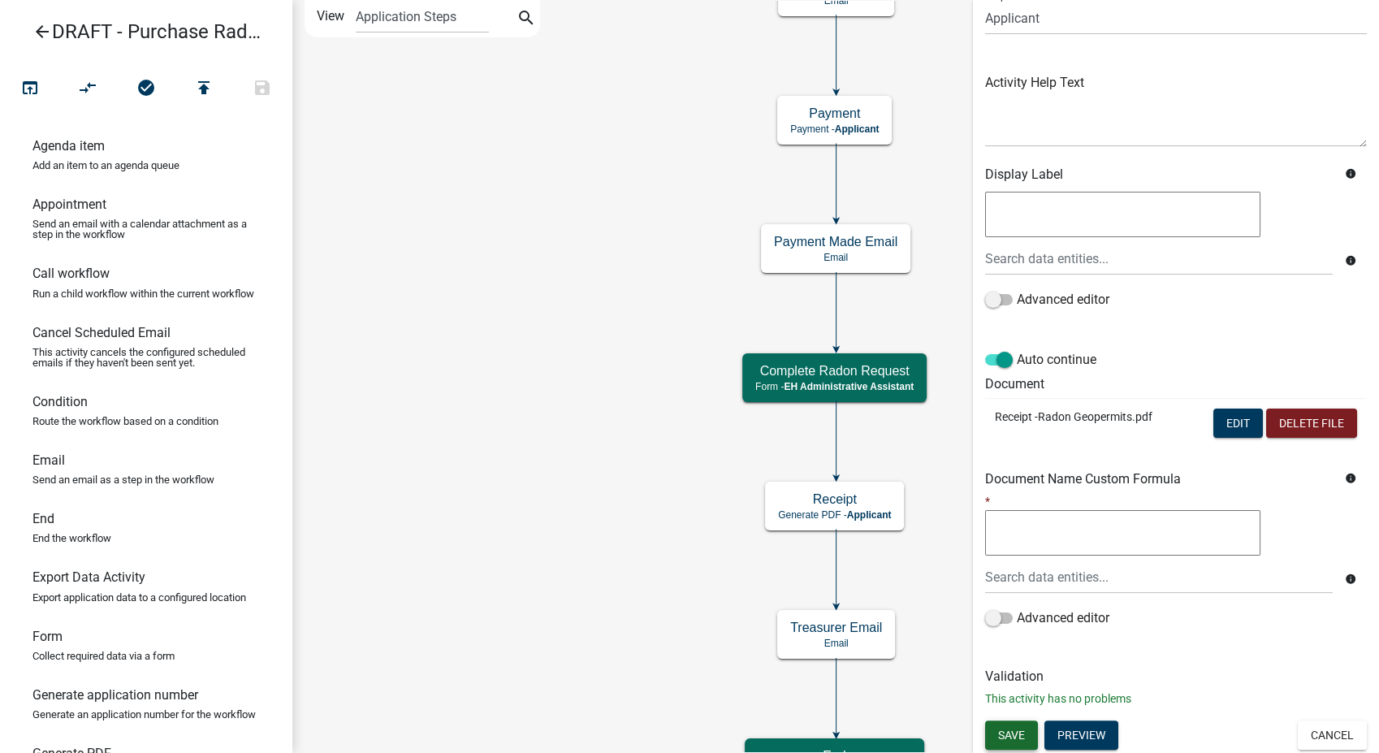
click at [1010, 728] on span "Save" at bounding box center [1011, 734] width 27 height 13
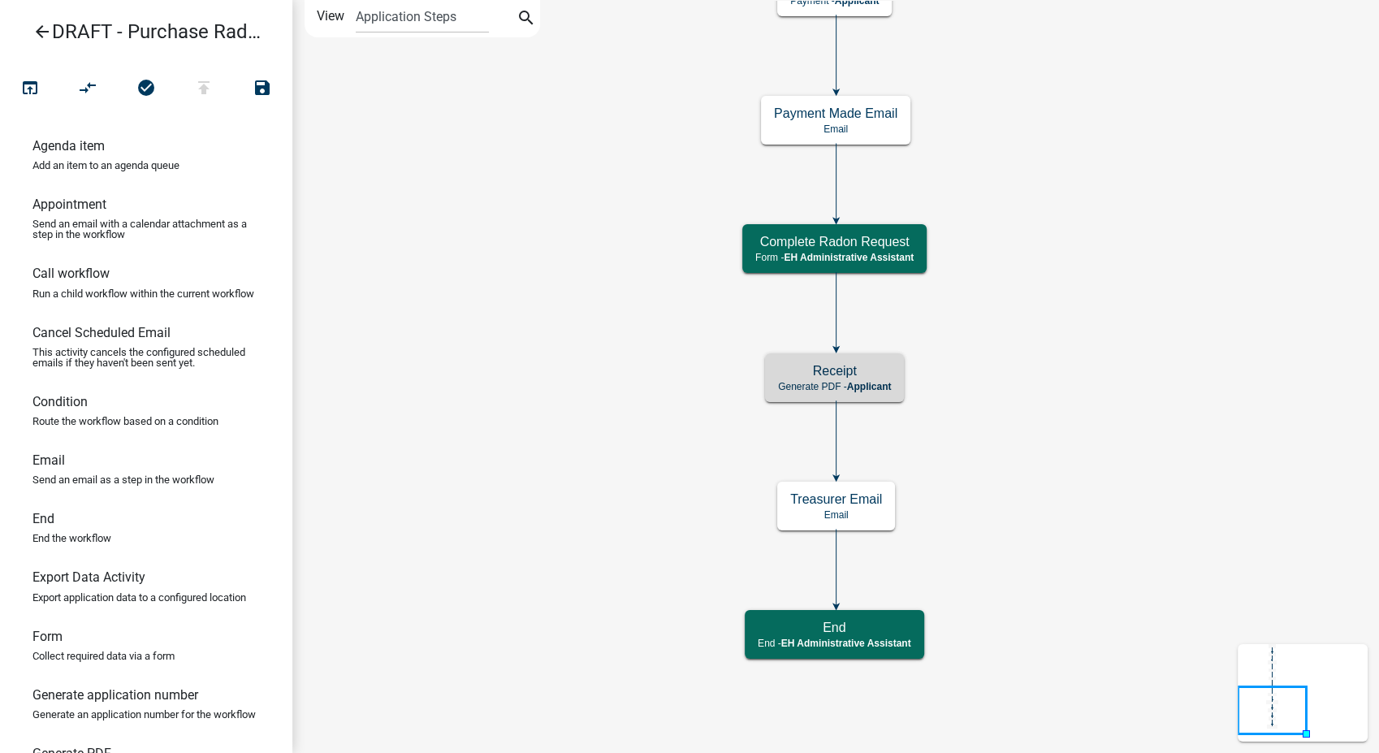
scroll to position [0, 0]
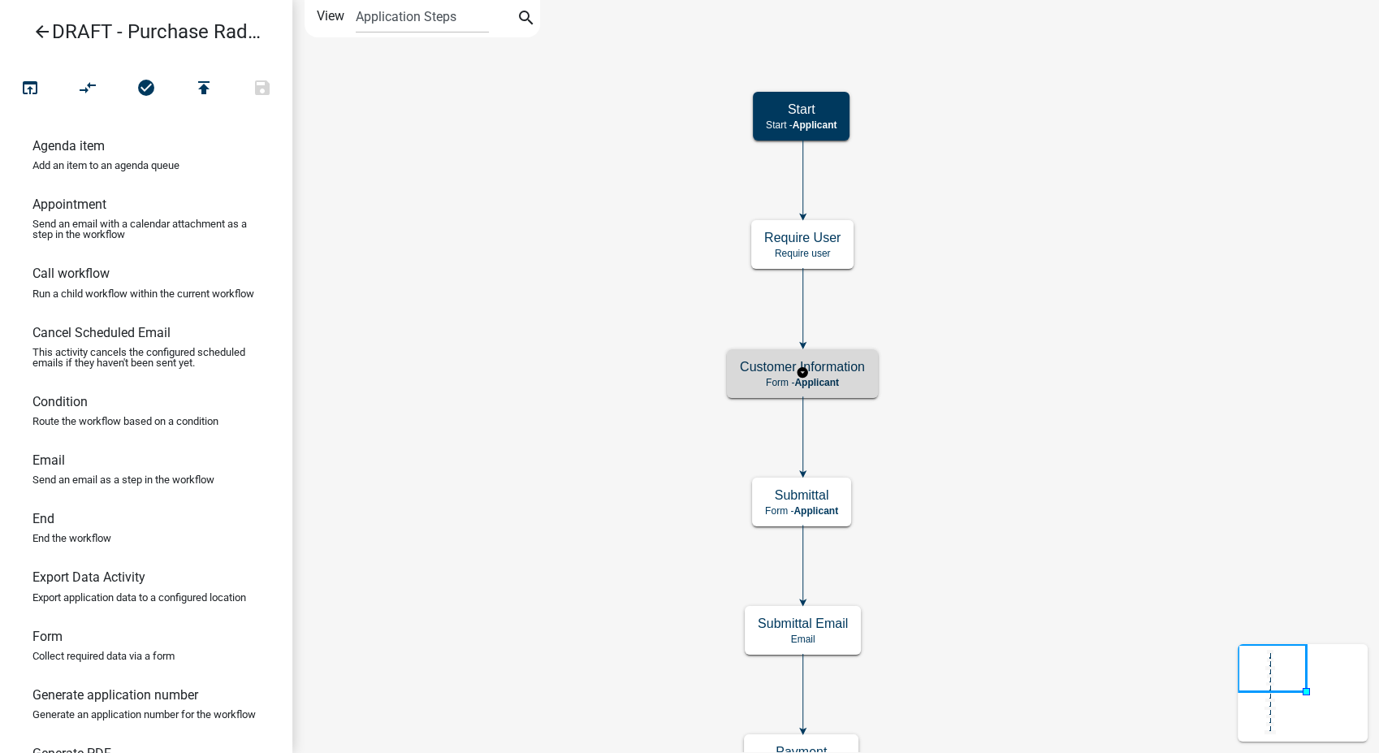
click at [851, 392] on div "Customer Information Form - Applicant" at bounding box center [802, 373] width 151 height 49
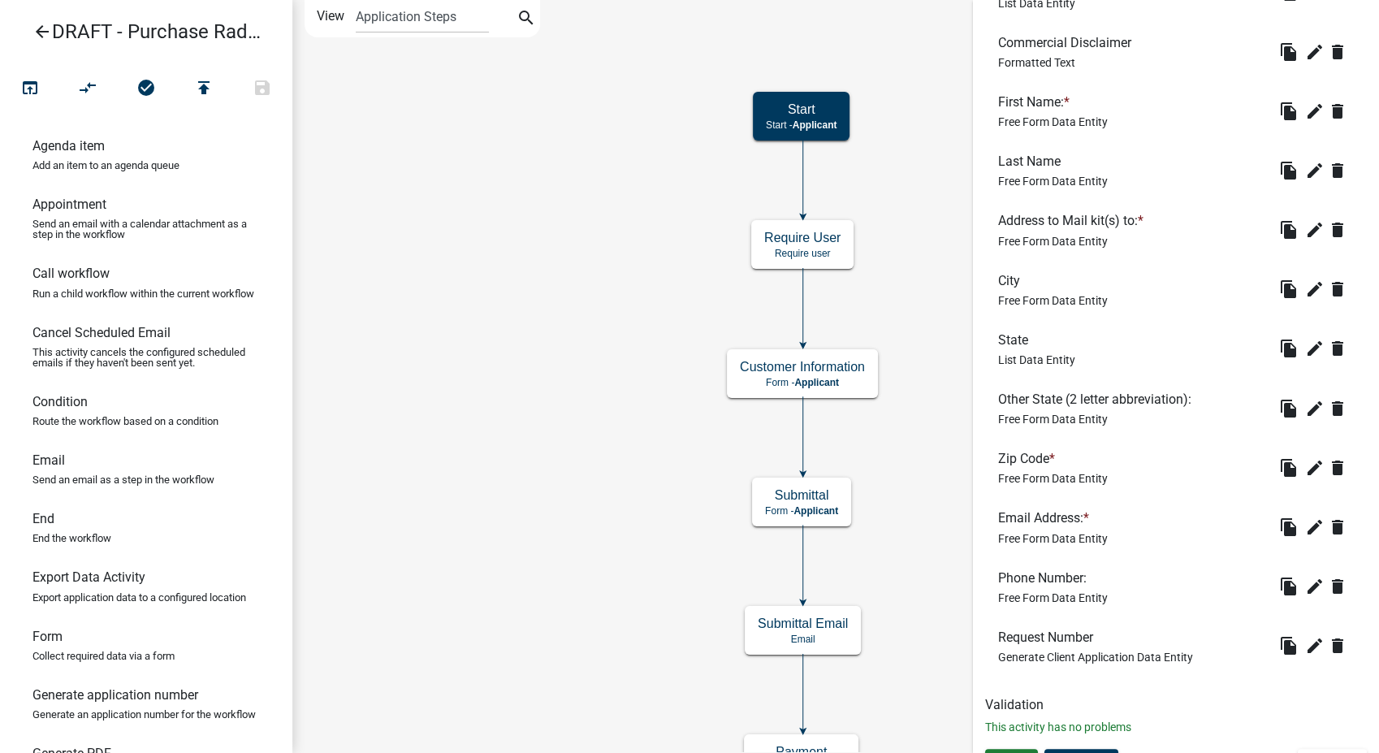
scroll to position [947, 0]
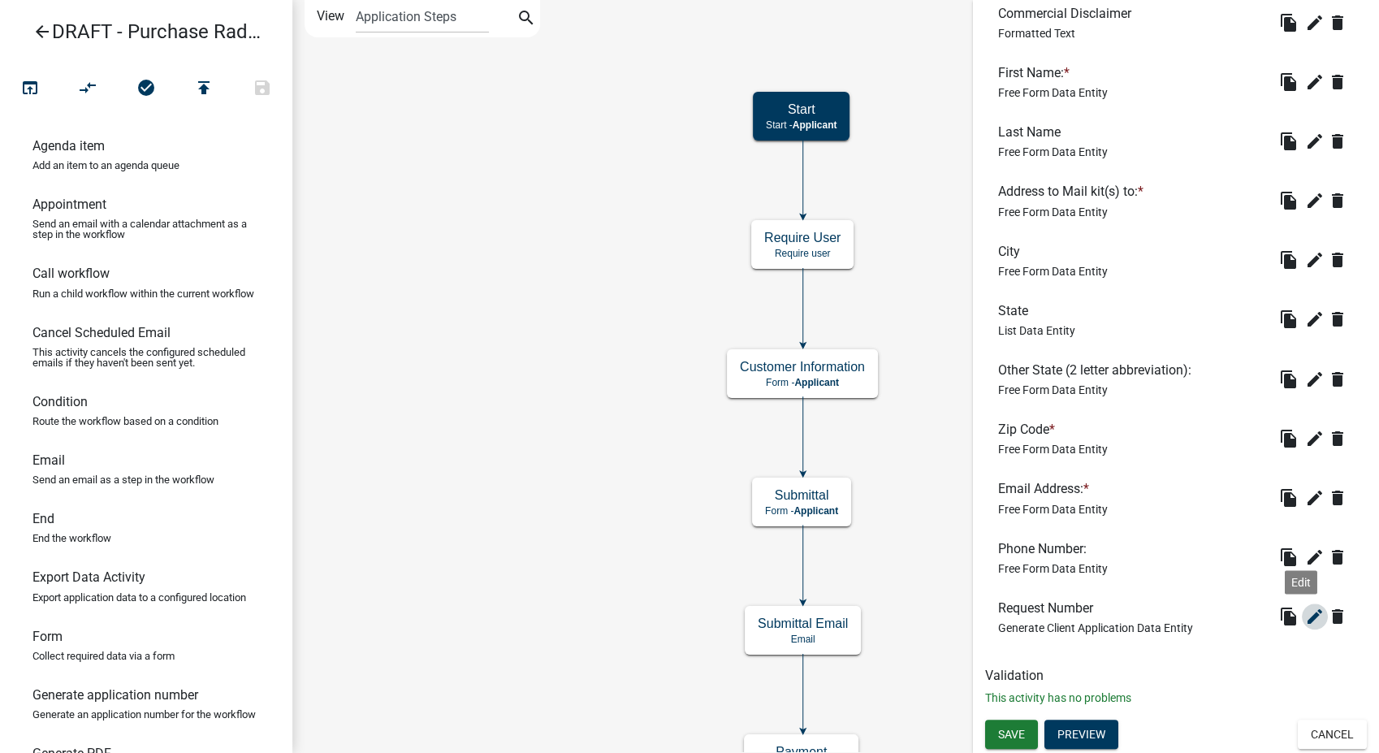
click at [1305, 614] on icon "edit" at bounding box center [1314, 616] width 19 height 19
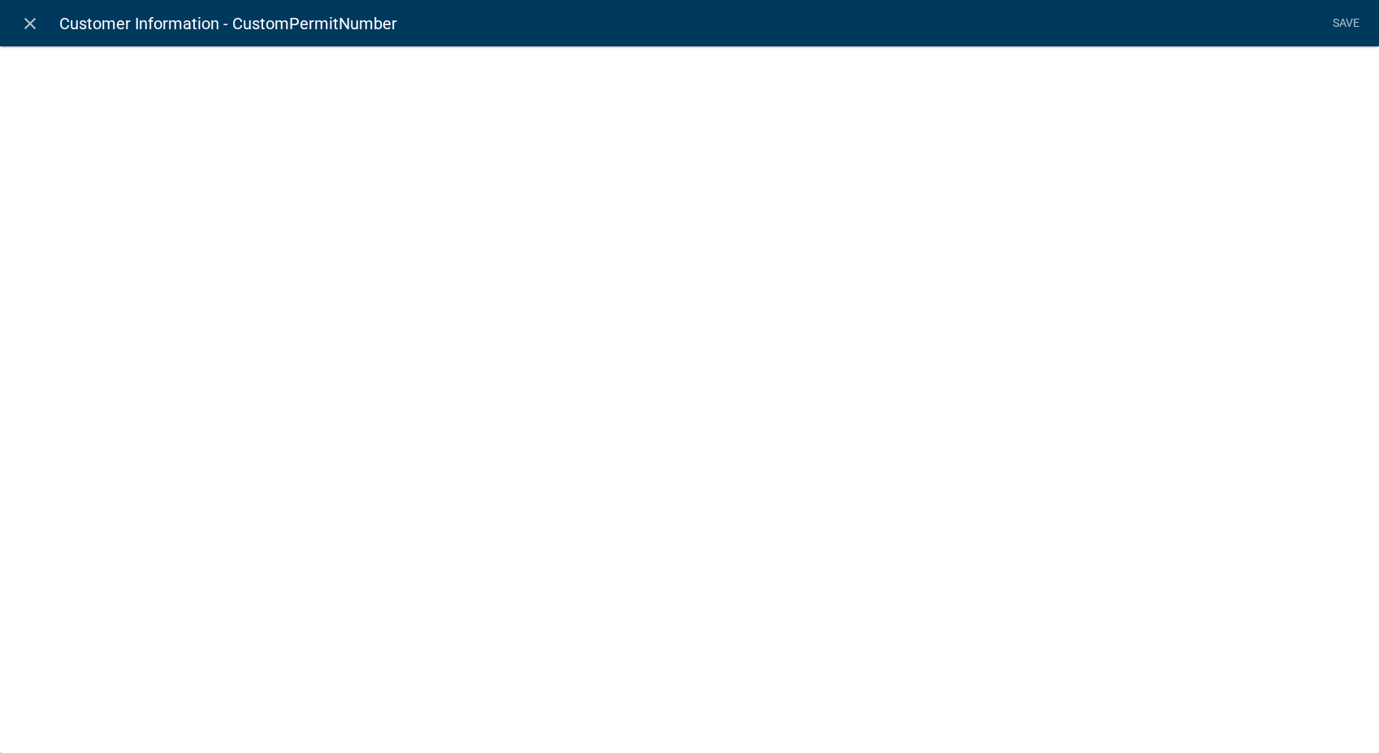
select select "generate-client-application-number"
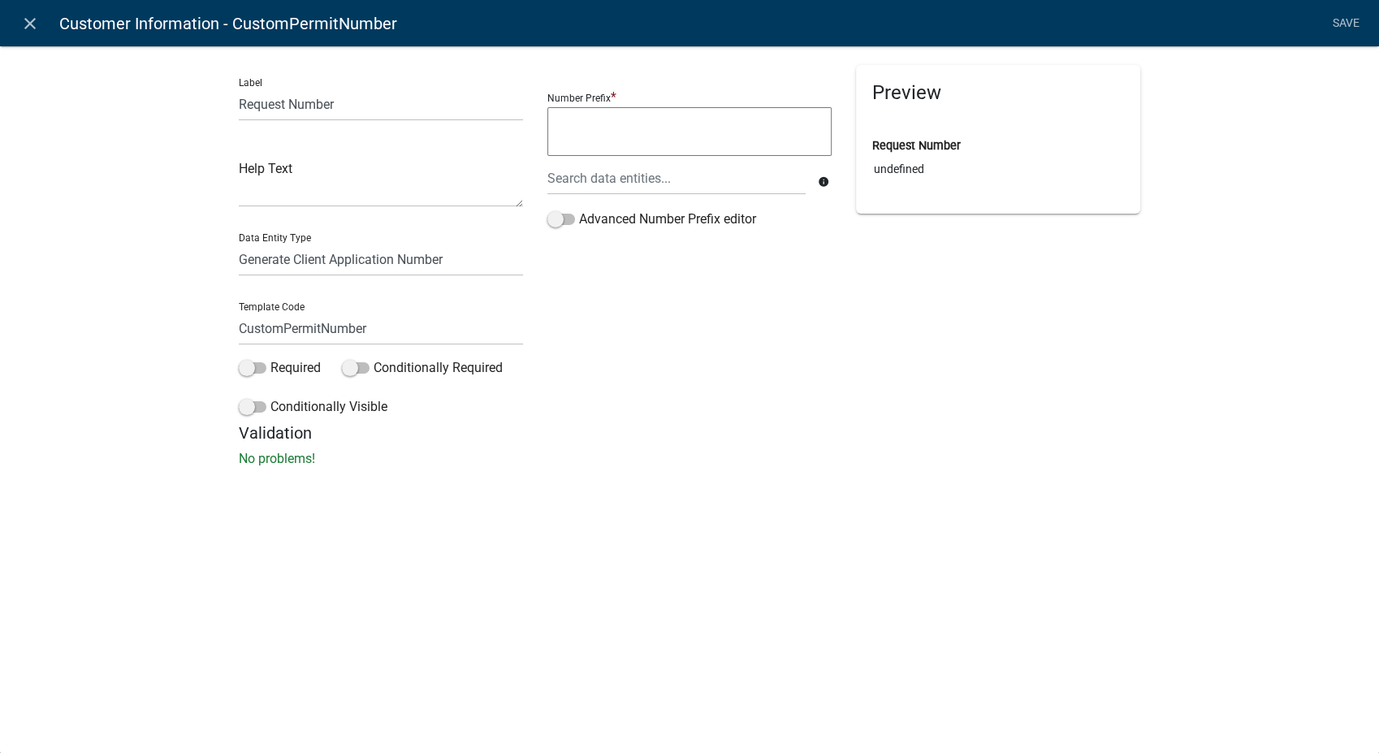
type input ""Rn-" & ${CURRENT_YEAR} &"-"9999"
click at [31, 20] on icon "close" at bounding box center [29, 23] width 19 height 19
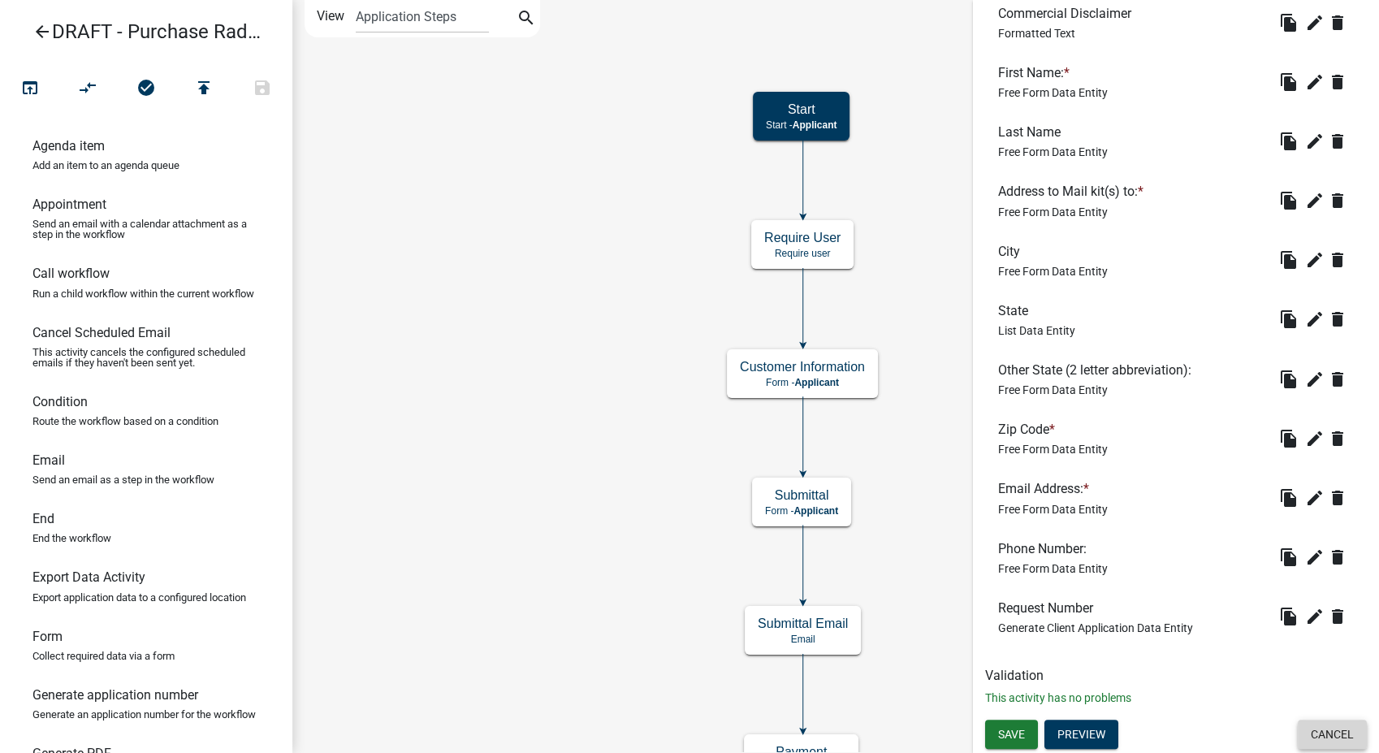
click at [1340, 742] on button "Cancel" at bounding box center [1332, 733] width 69 height 29
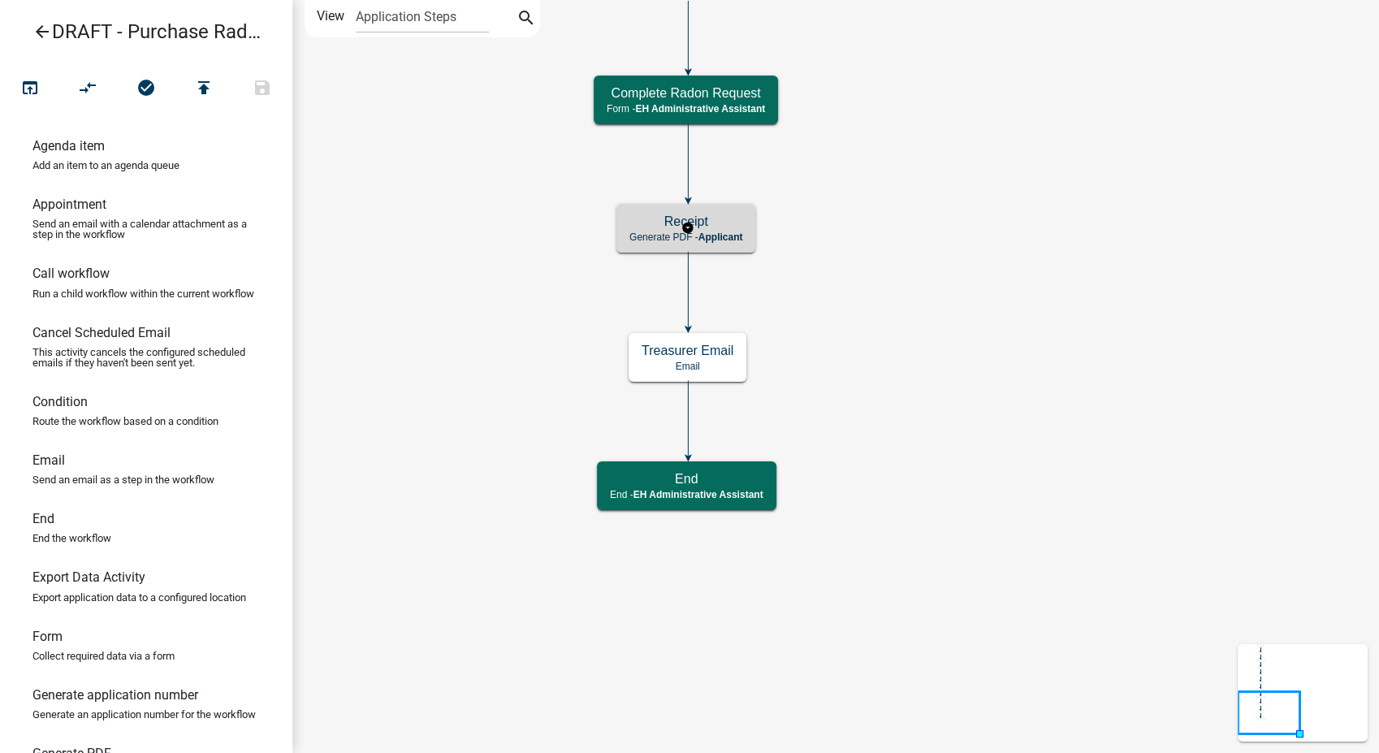
click at [750, 223] on div "Receipt Generate PDF - Applicant" at bounding box center [685, 228] width 139 height 49
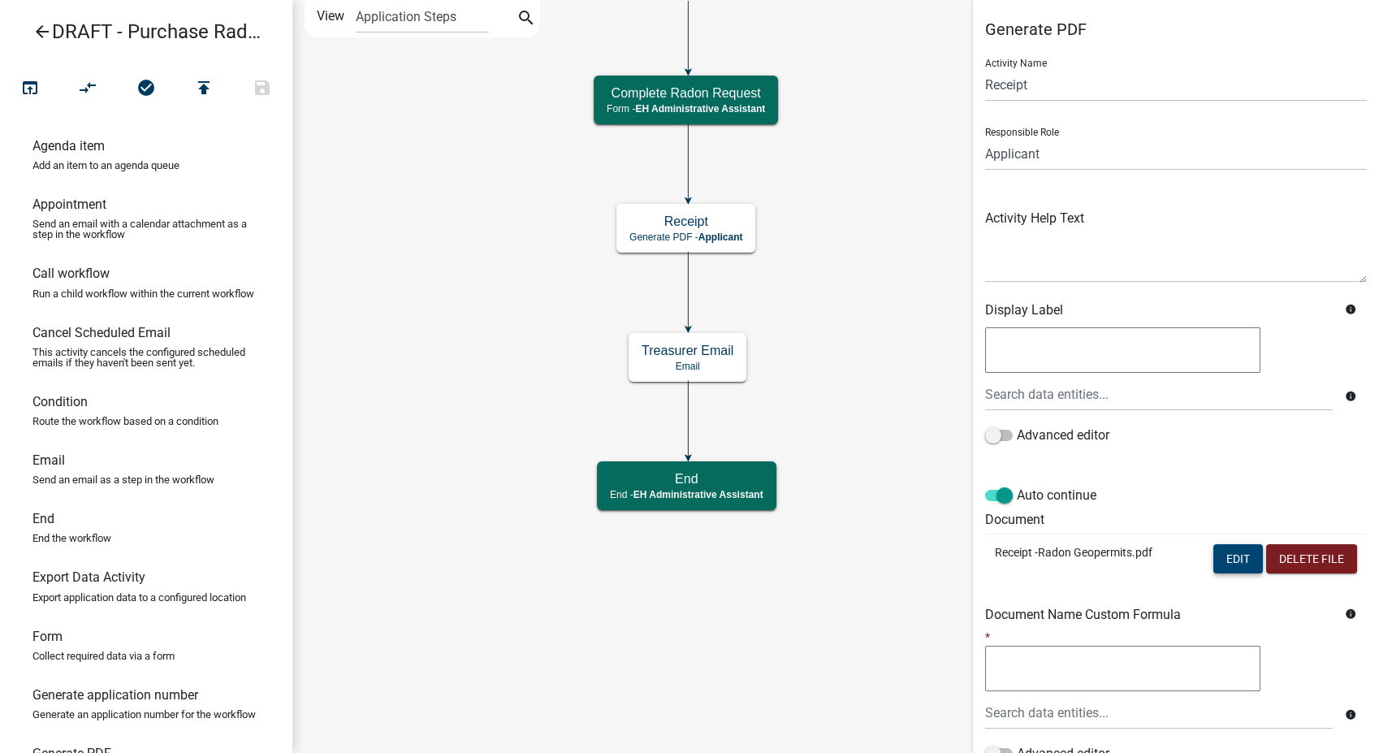
click at [1229, 562] on button "Edit" at bounding box center [1238, 558] width 50 height 29
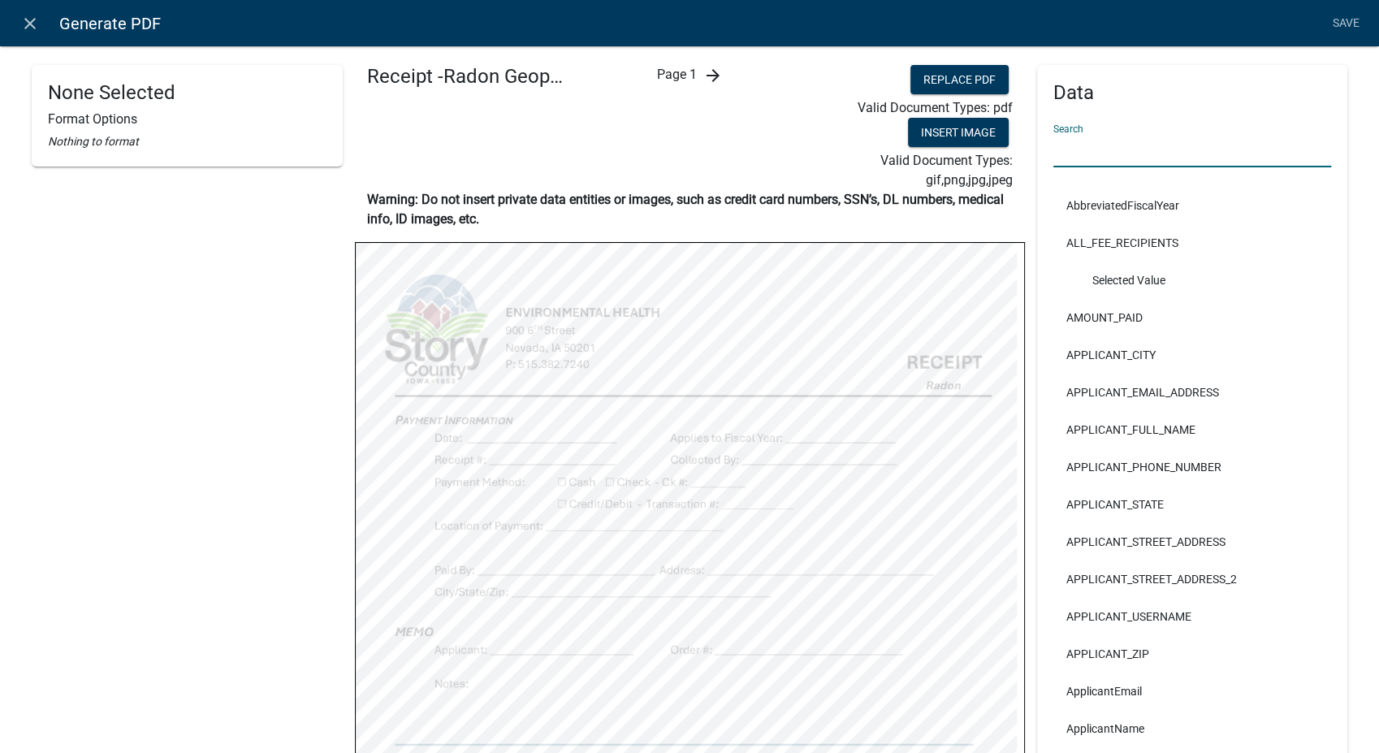
click at [1065, 147] on input "text" at bounding box center [1192, 150] width 279 height 33
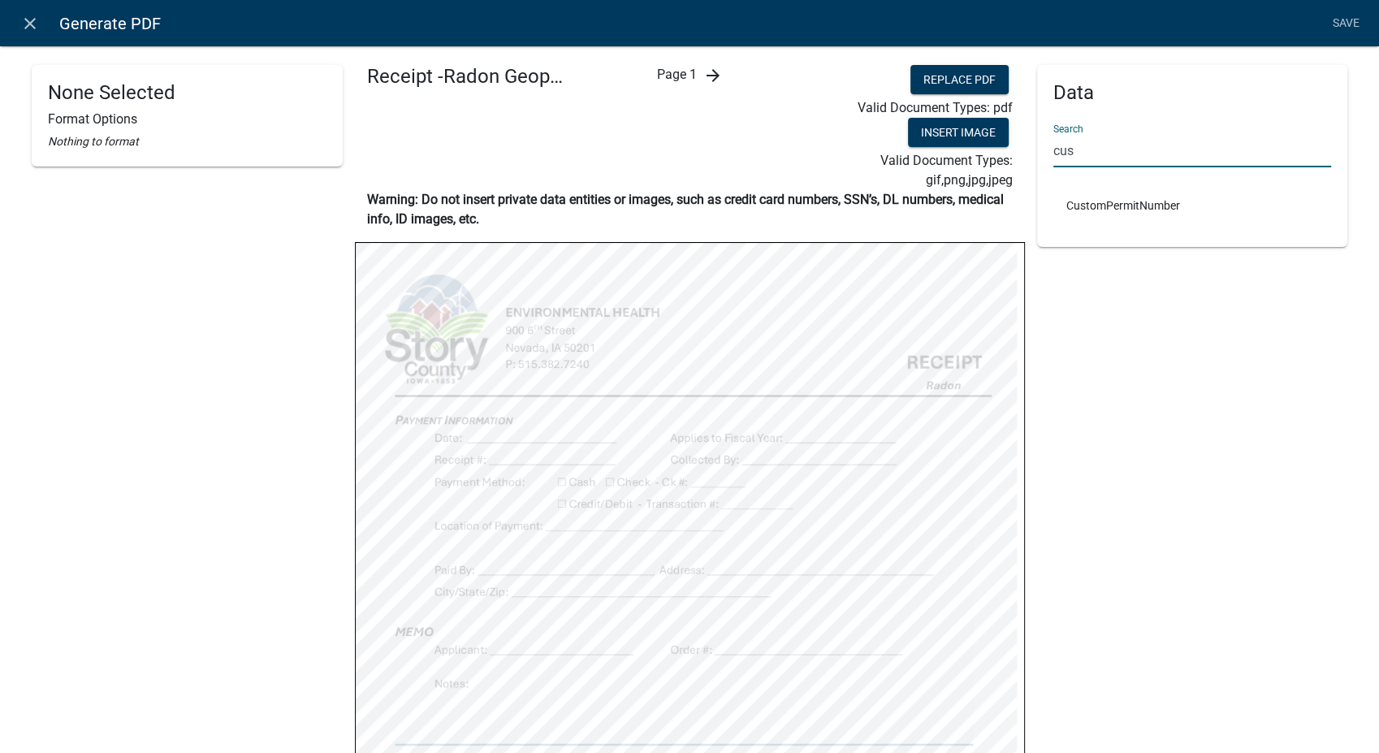
type input "cus"
click at [1099, 417] on div "Data Search cus CustomPermitNumber" at bounding box center [1192, 513] width 311 height 897
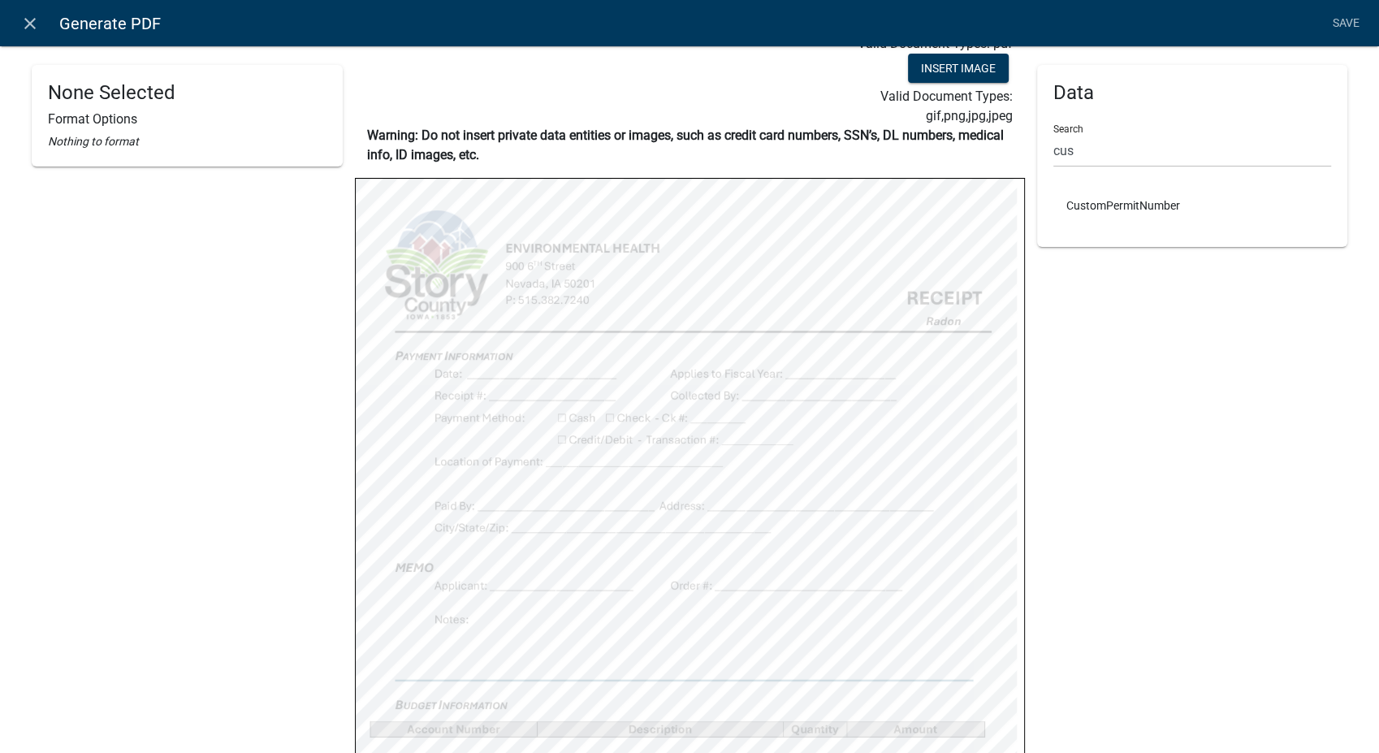
scroll to position [90, 0]
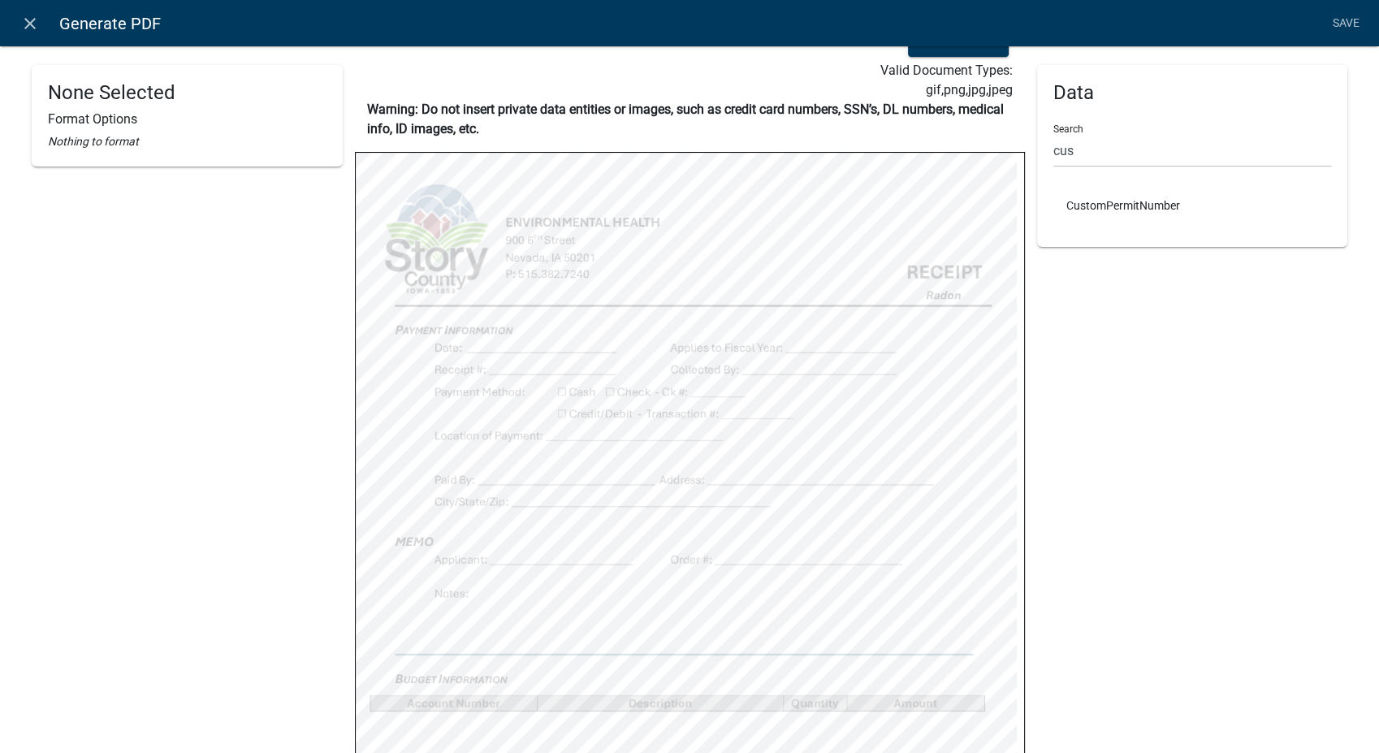
select select
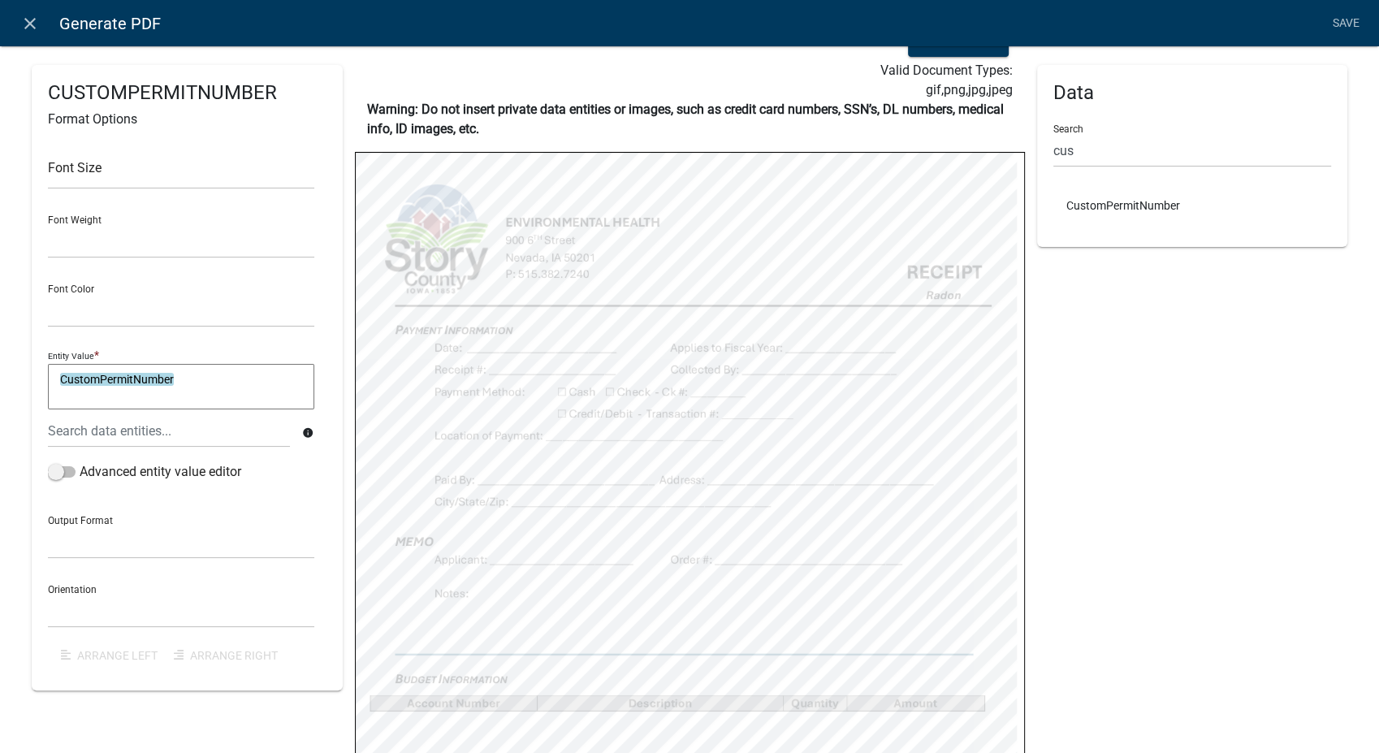
select select
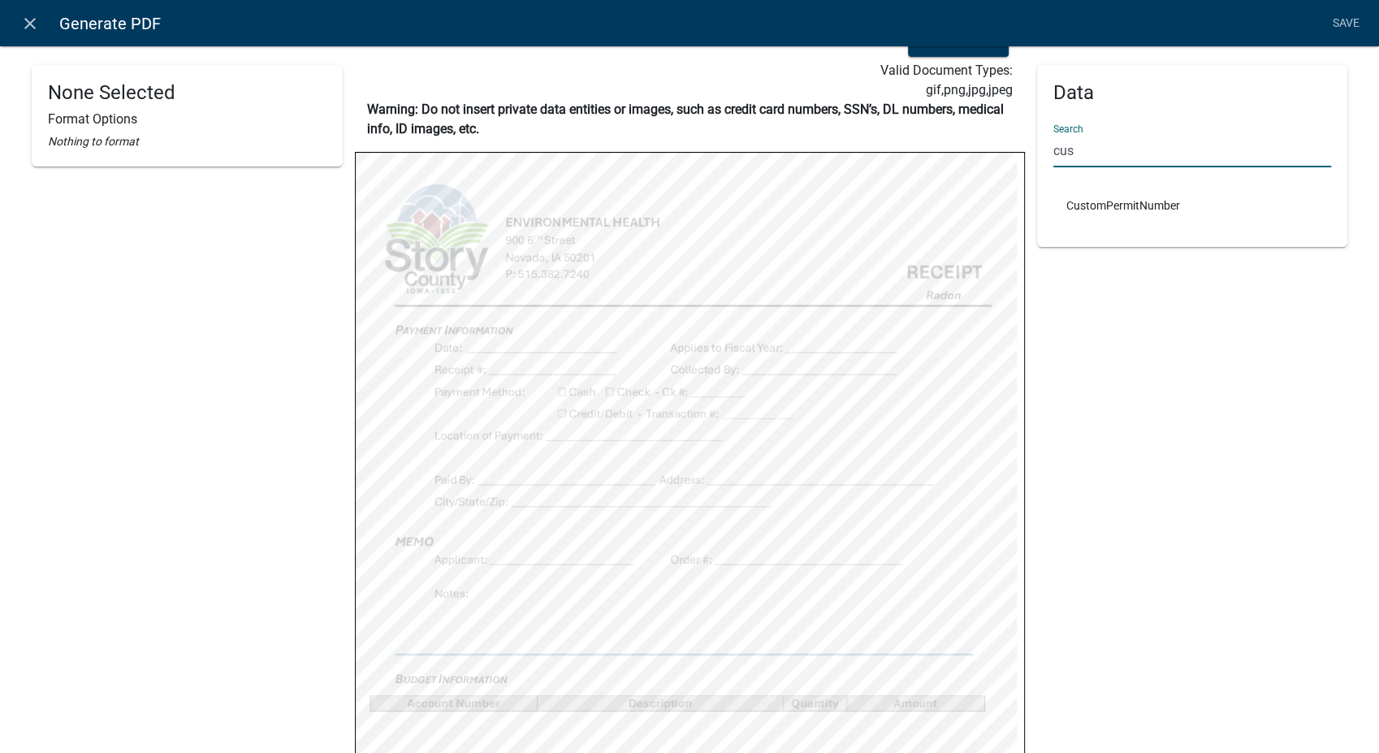
click at [1113, 142] on input "cus" at bounding box center [1192, 150] width 279 height 33
type input "c"
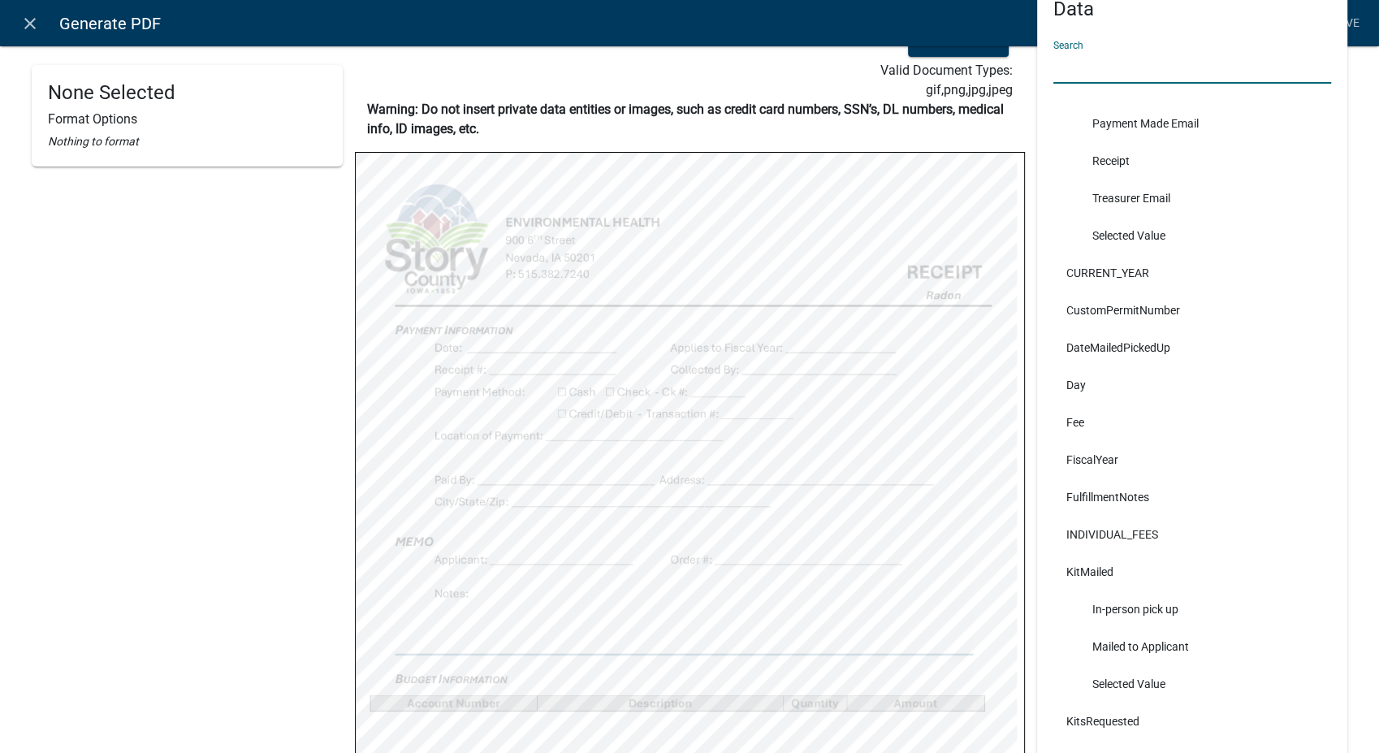
scroll to position [1353, 0]
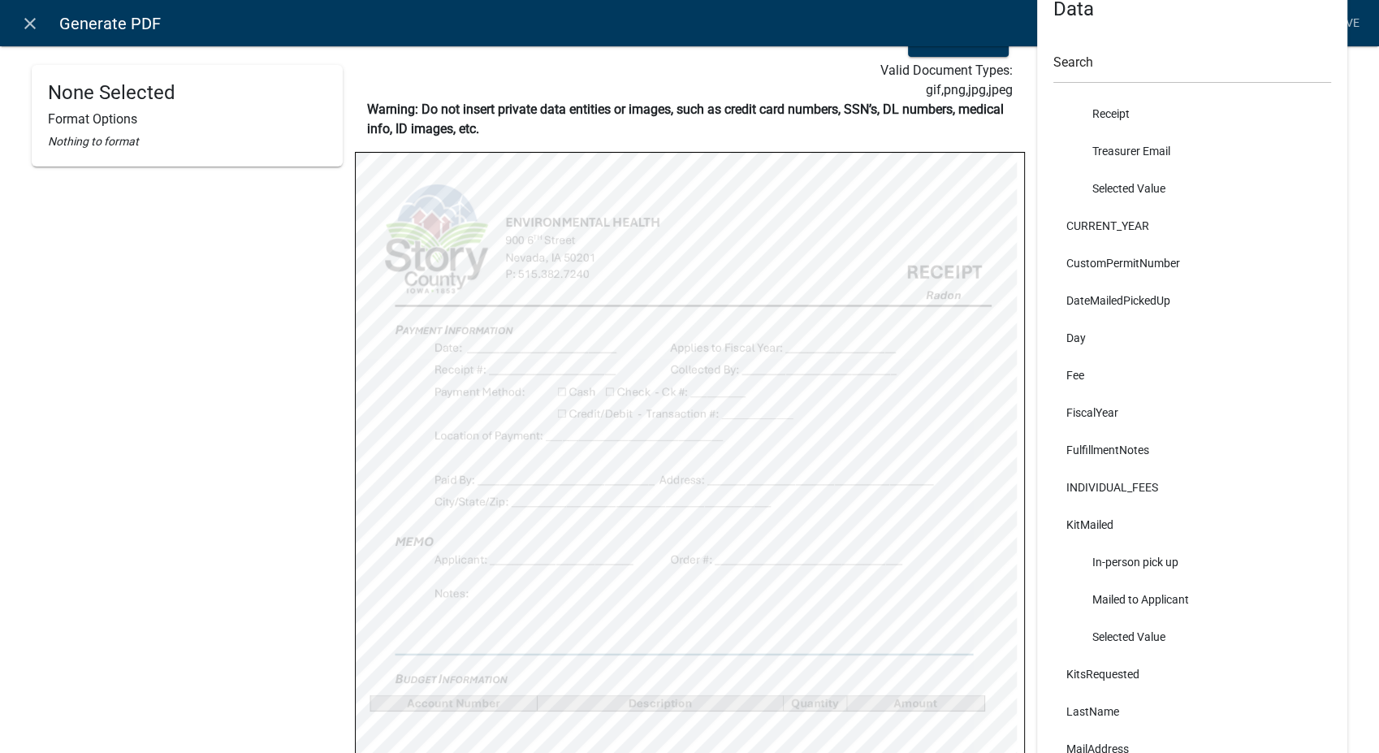
select select
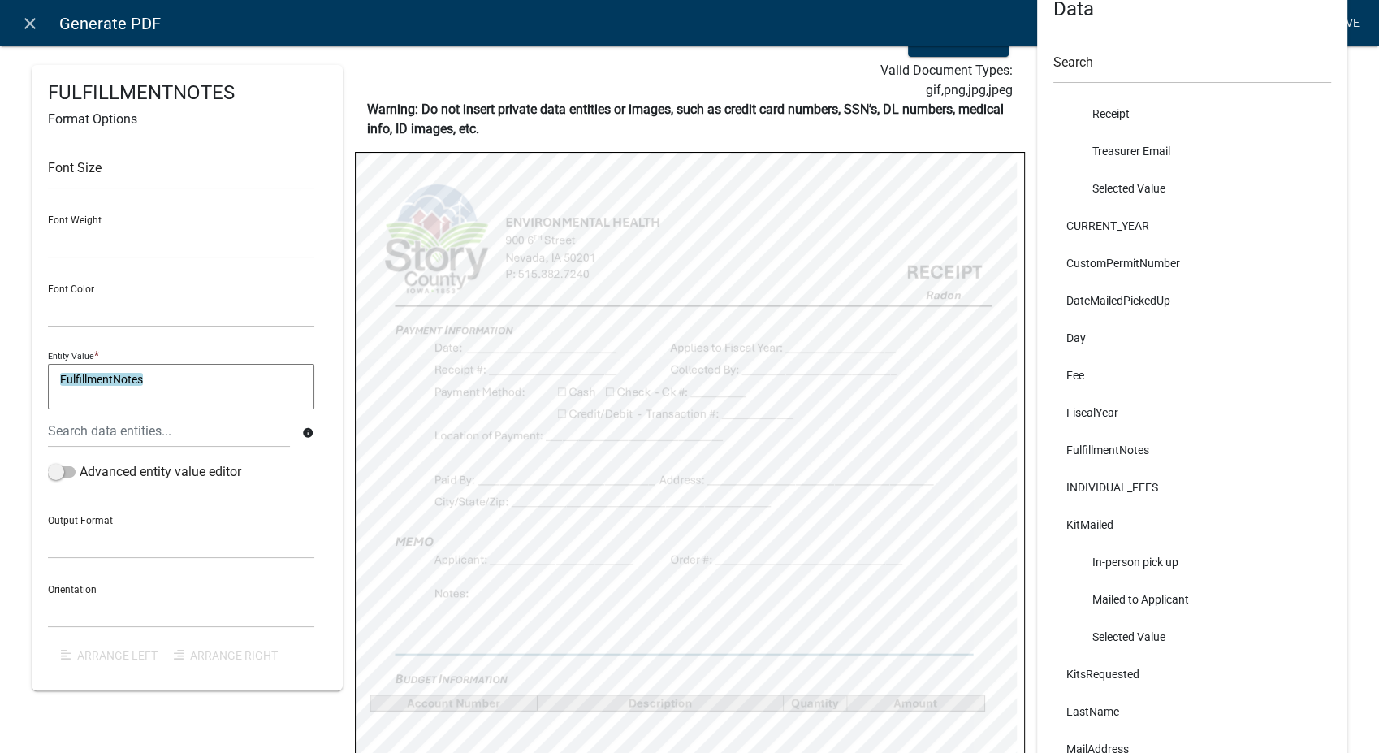
click at [1351, 18] on link "Save" at bounding box center [1345, 23] width 41 height 31
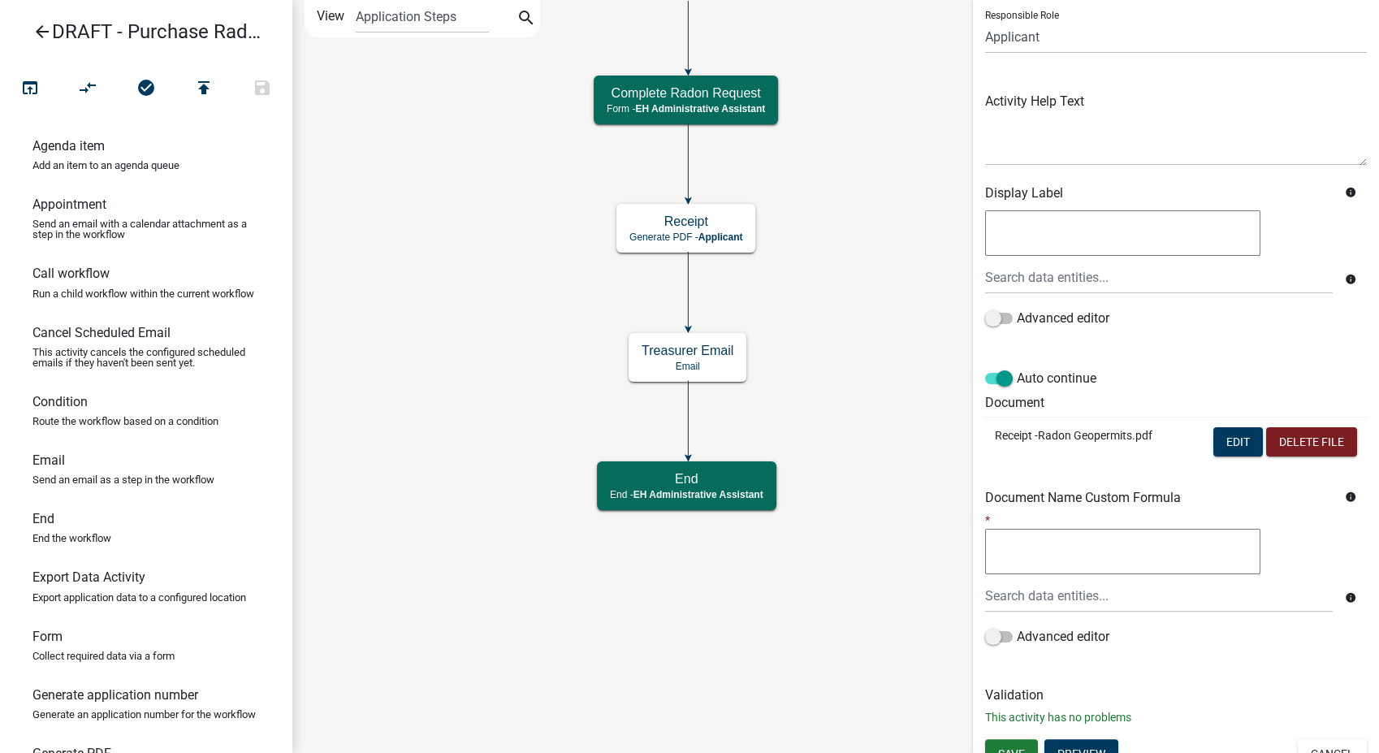
scroll to position [136, 0]
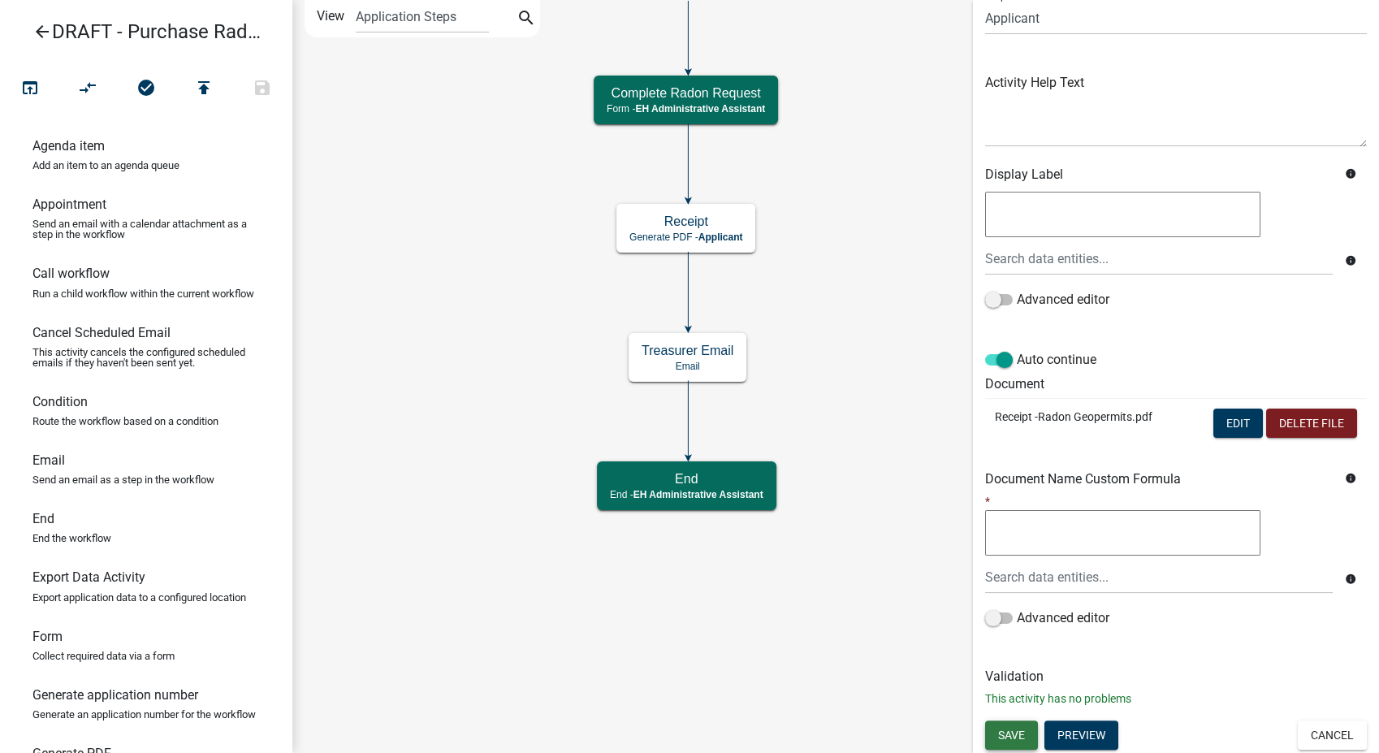
click at [1013, 738] on span "Save" at bounding box center [1011, 734] width 27 height 13
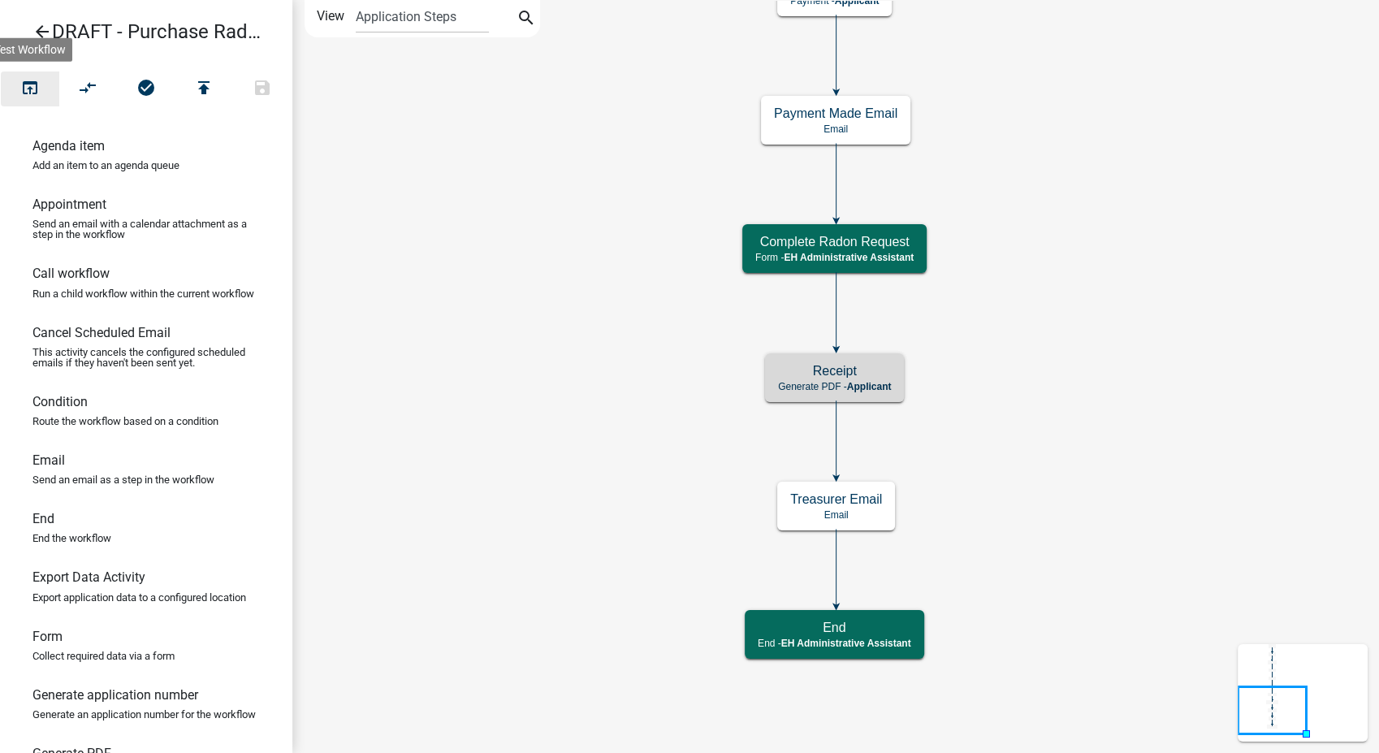
click at [24, 93] on icon "open_in_browser" at bounding box center [29, 89] width 19 height 23
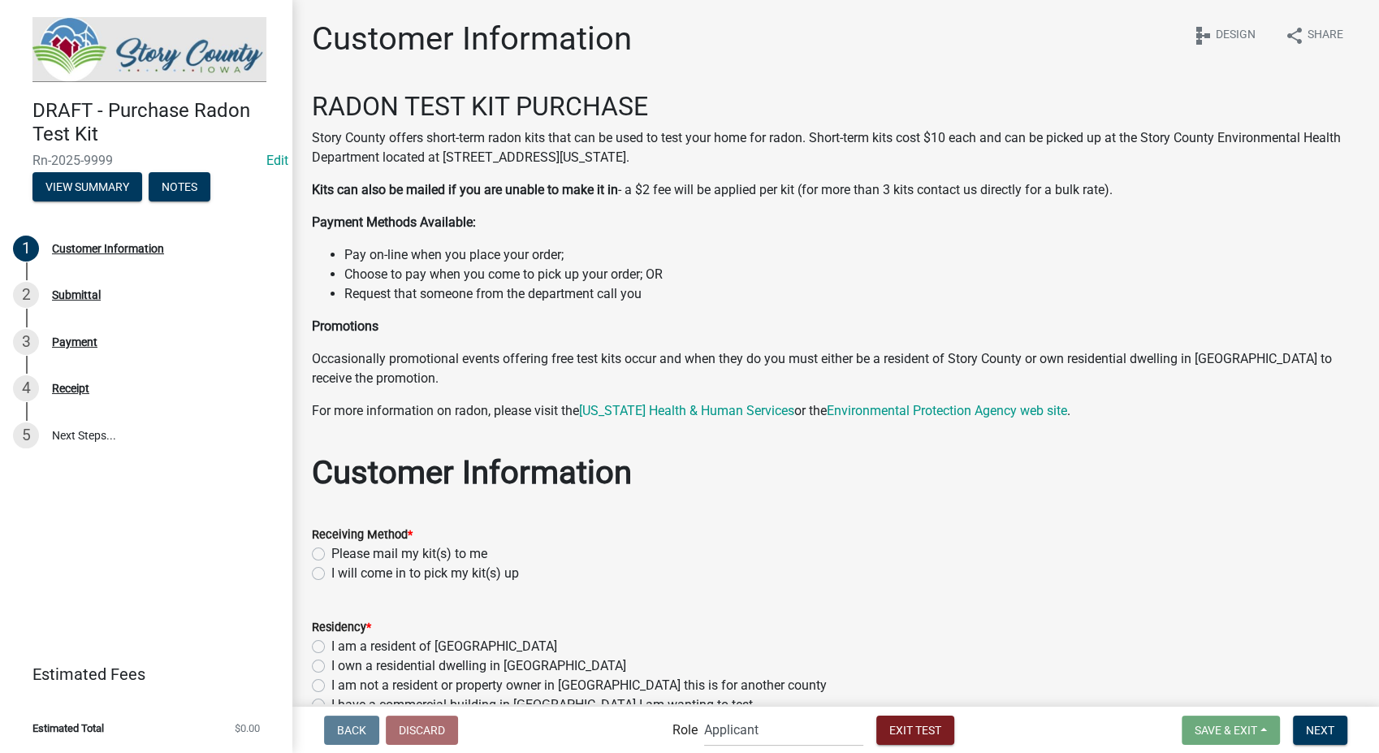
click at [331, 573] on label "I will come in to pick my kit(s) up" at bounding box center [425, 573] width 188 height 19
click at [331, 573] on input "I will come in to pick my kit(s) up" at bounding box center [336, 569] width 11 height 11
radio input "true"
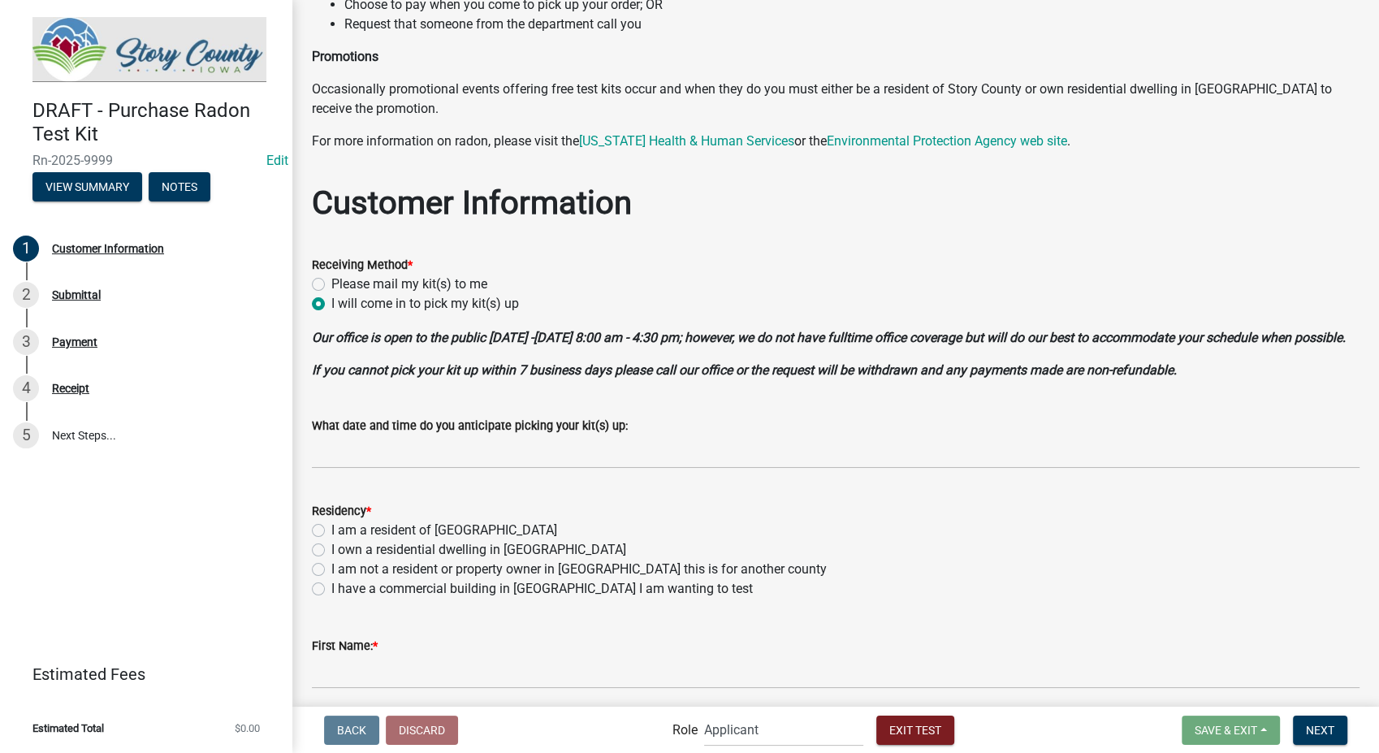
scroll to position [270, 0]
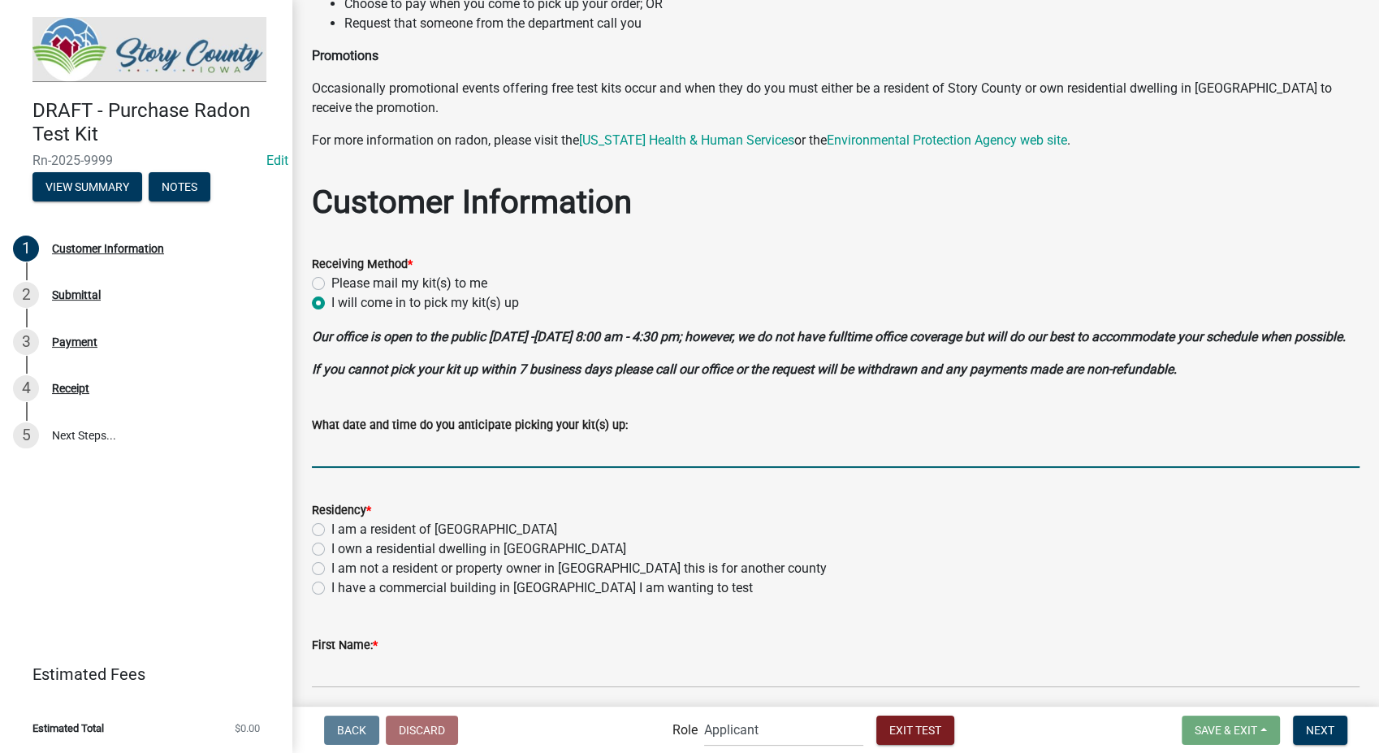
click at [427, 466] on input "What date and time do you anticipate picking your kit(s) up:" at bounding box center [836, 450] width 1048 height 33
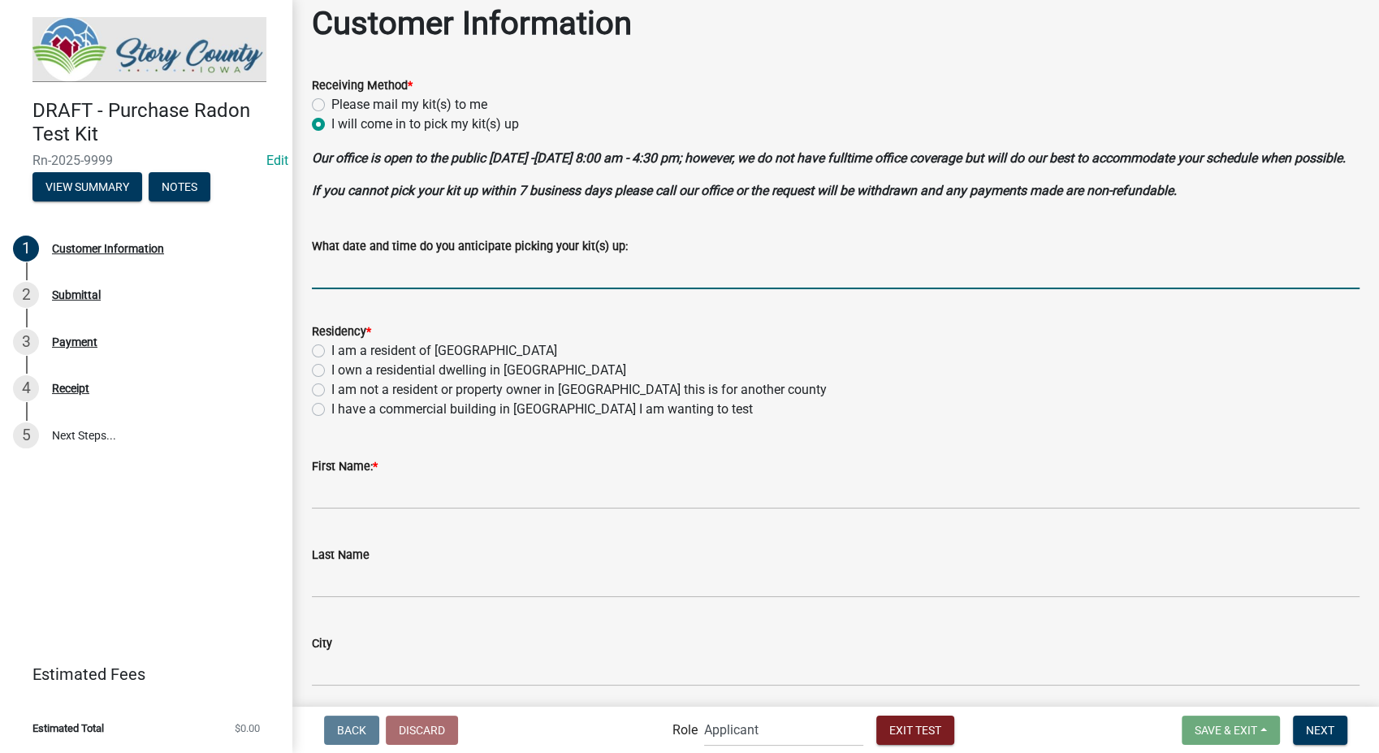
scroll to position [451, 0]
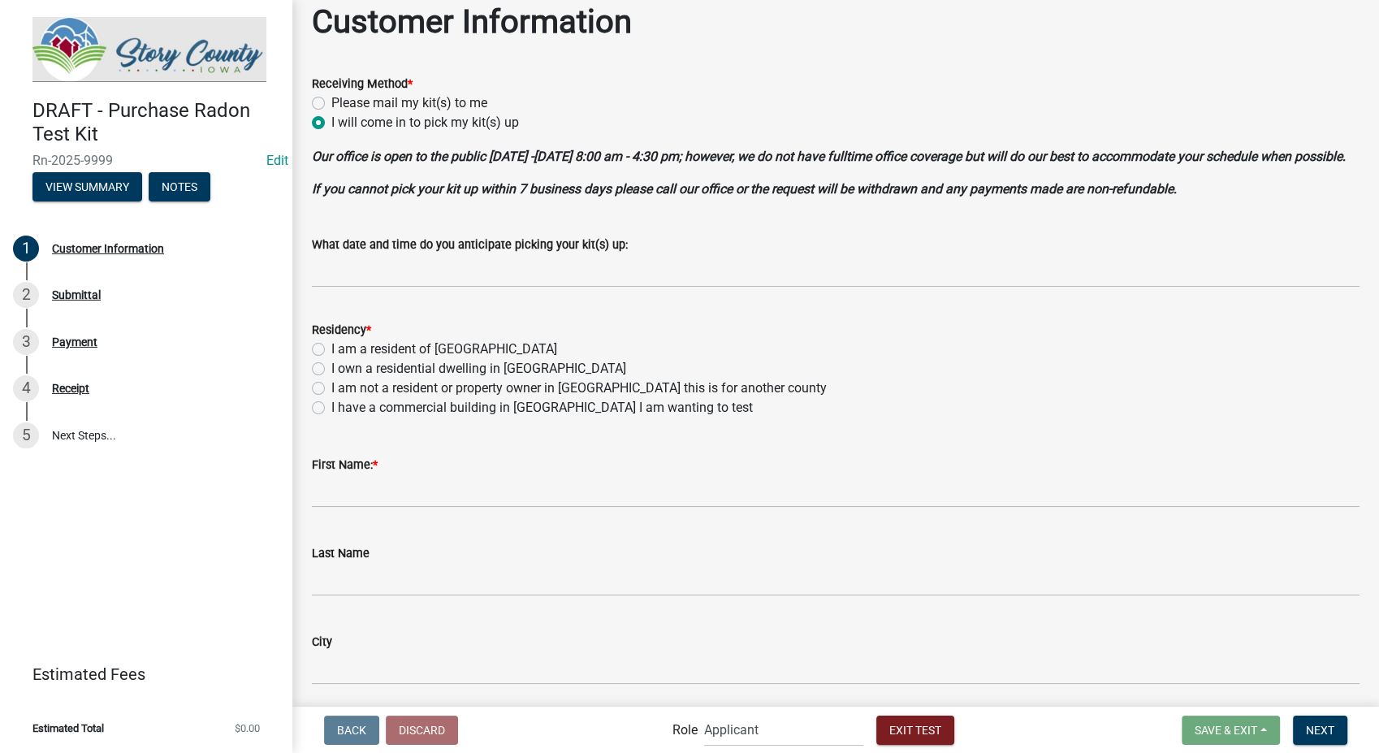
click at [331, 359] on label "I am a resident of Story County" at bounding box center [444, 348] width 226 height 19
click at [331, 350] on input "I am a resident of Story County" at bounding box center [336, 344] width 11 height 11
radio input "true"
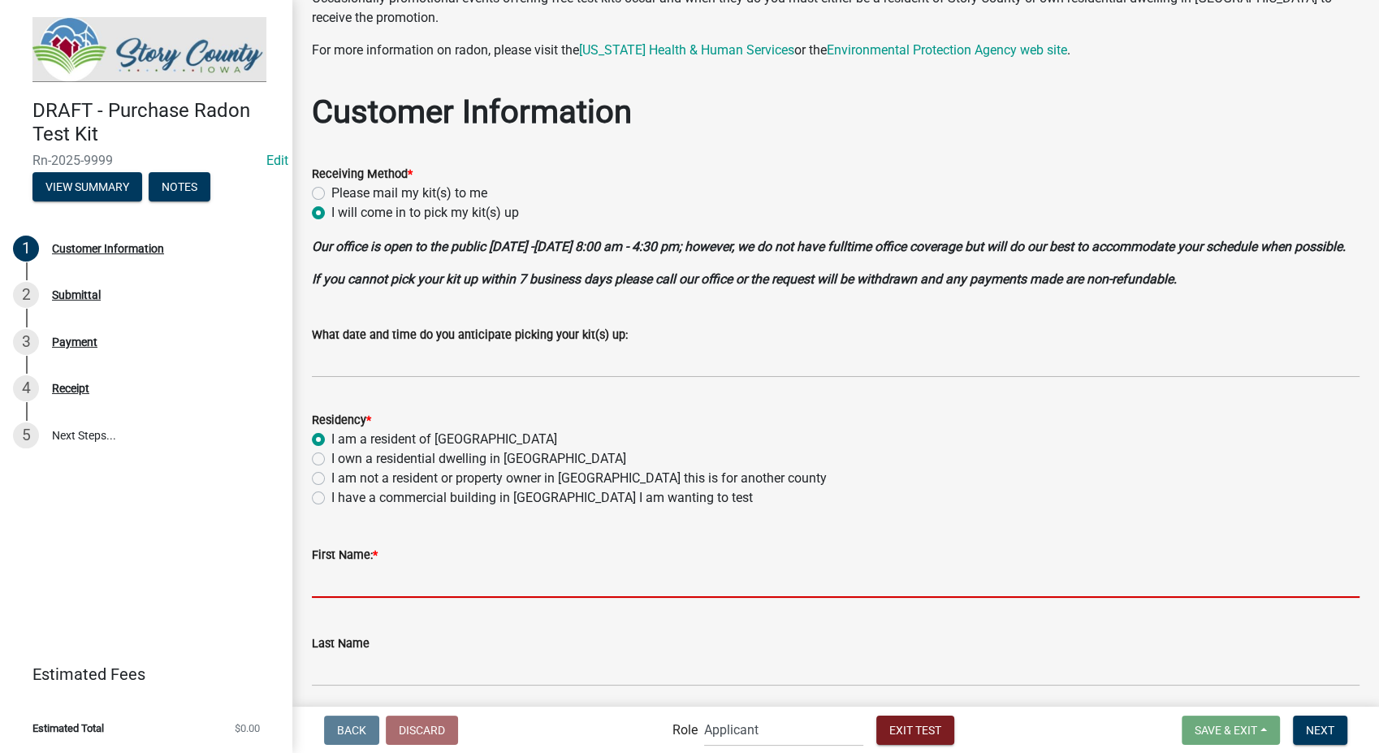
click at [351, 598] on input "First Name: *" at bounding box center [836, 580] width 1048 height 33
type input "Connie"
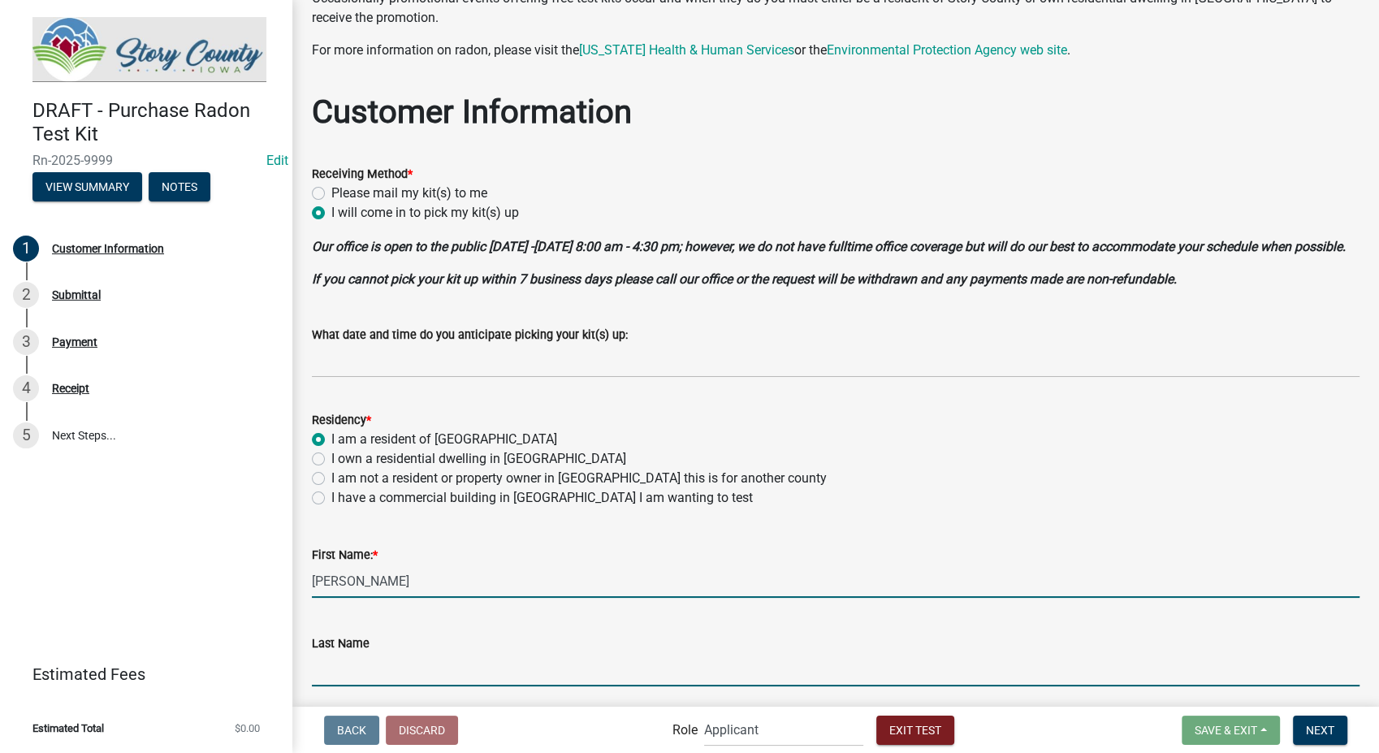
type input "Franklin"
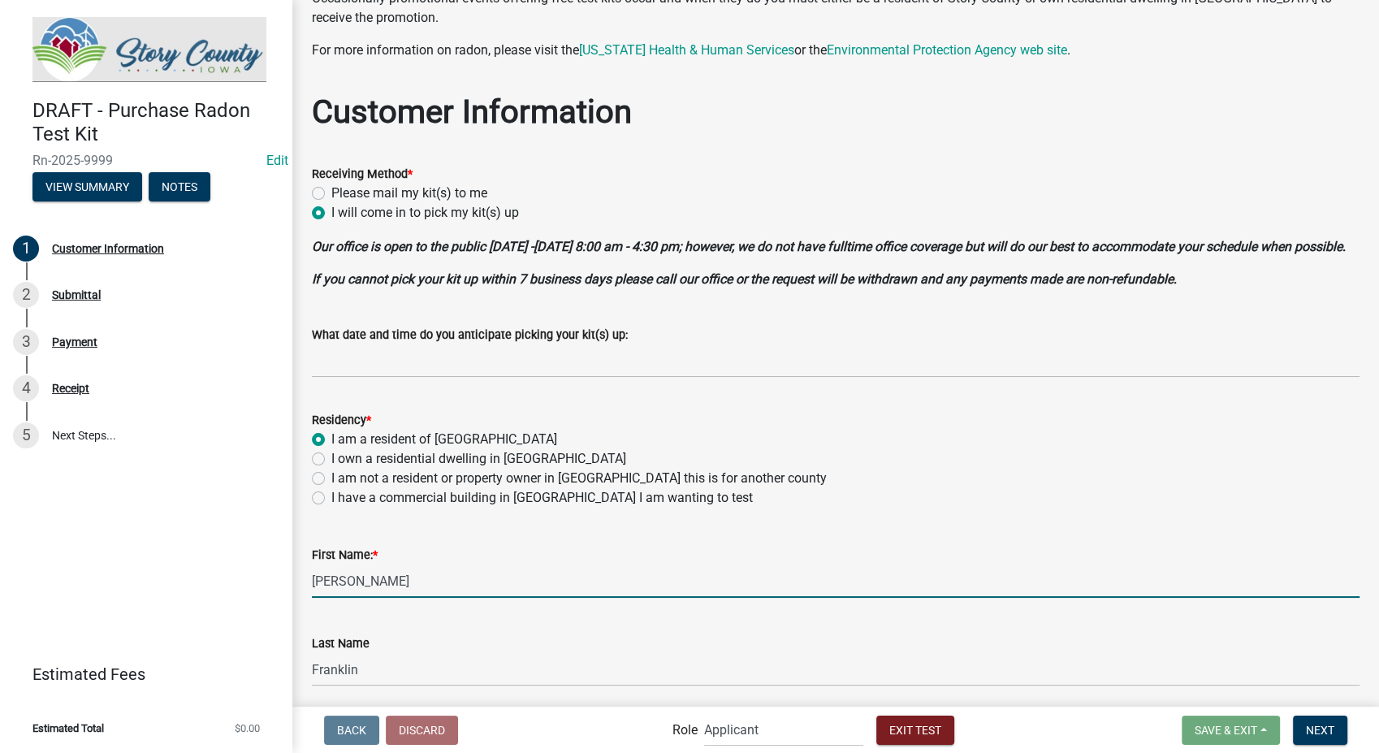
type input "sfranklin@schneidergis.com"
type input "8128888888"
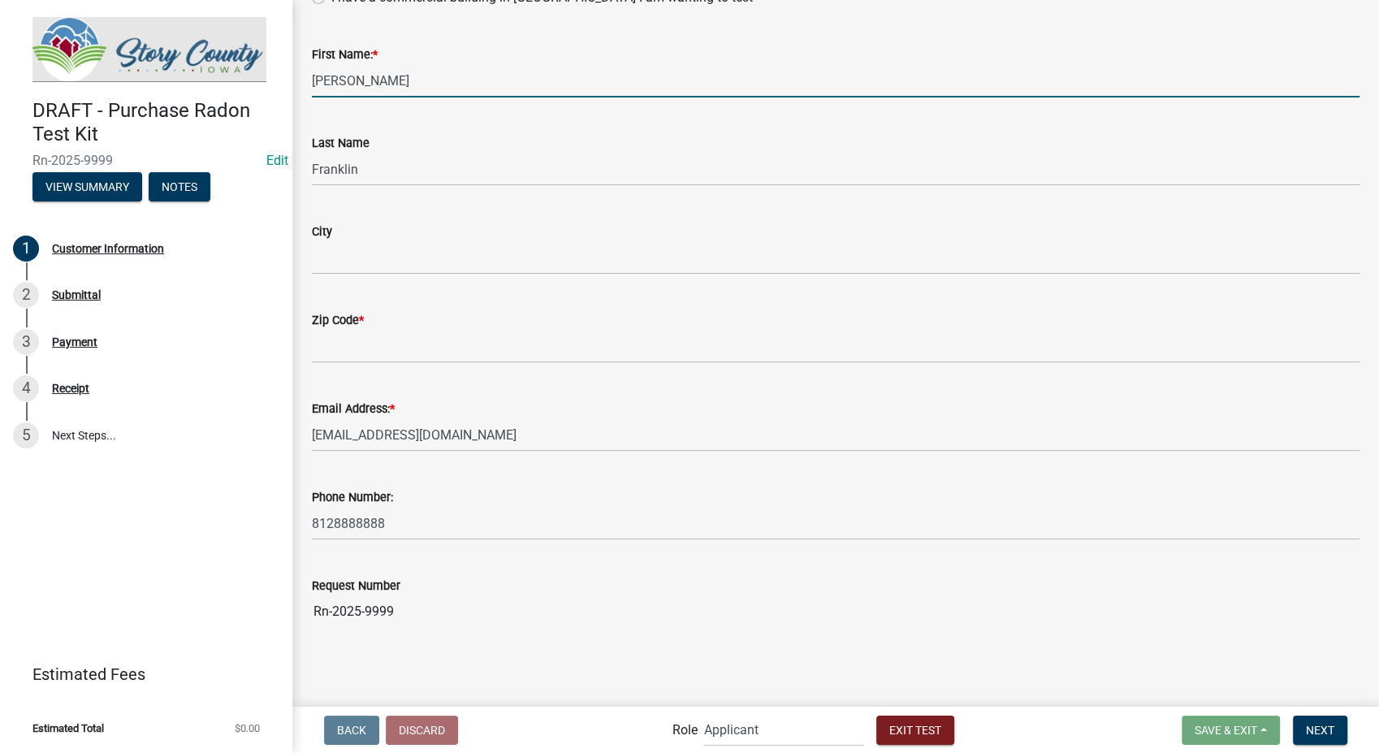
scroll to position [879, 0]
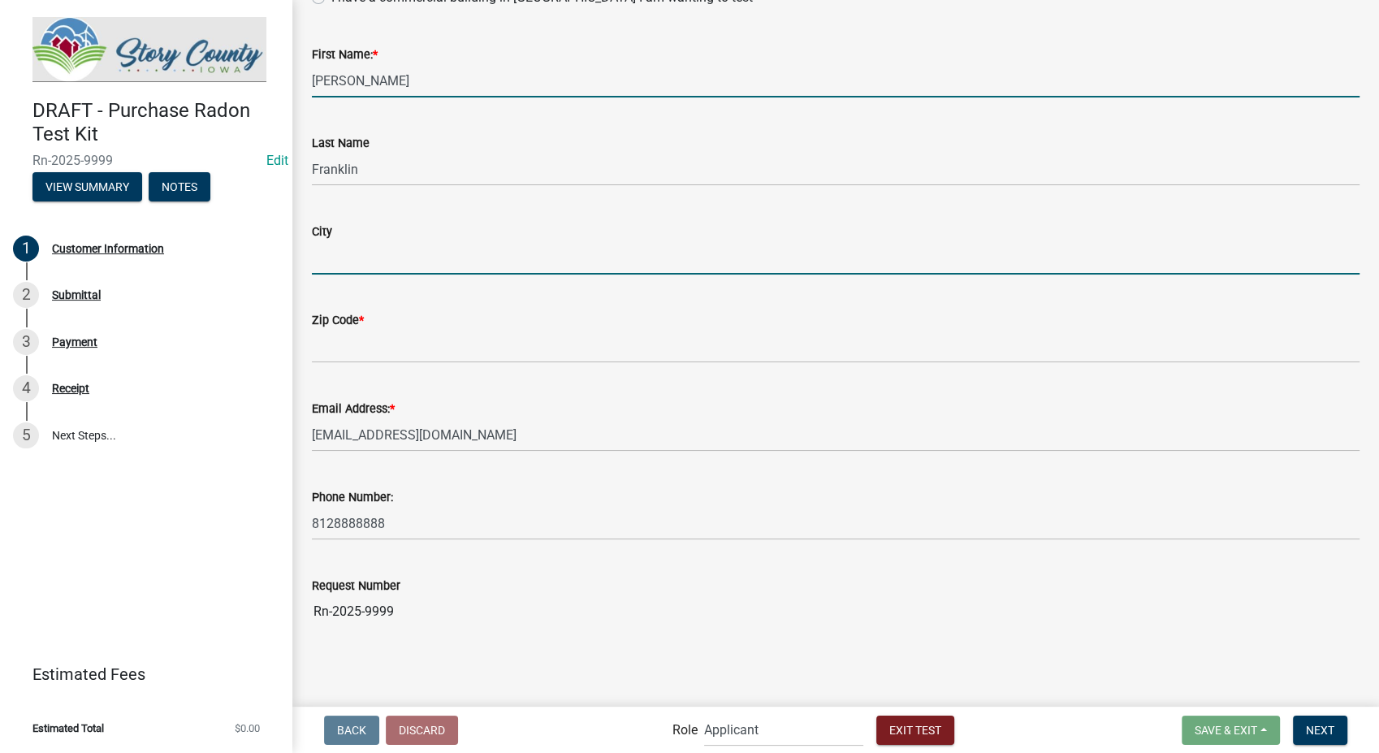
click at [419, 257] on input "City" at bounding box center [836, 257] width 1048 height 33
type input "Crawfordsville"
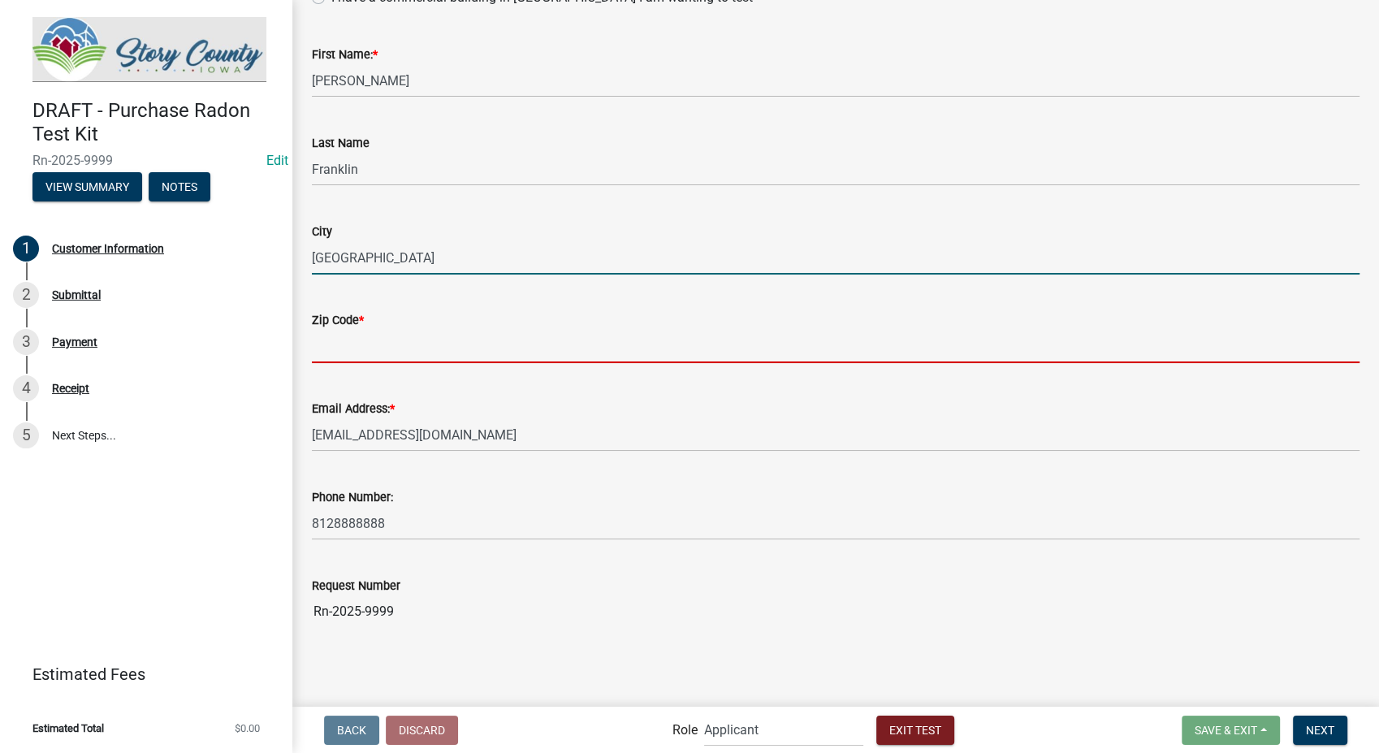
type input "47933"
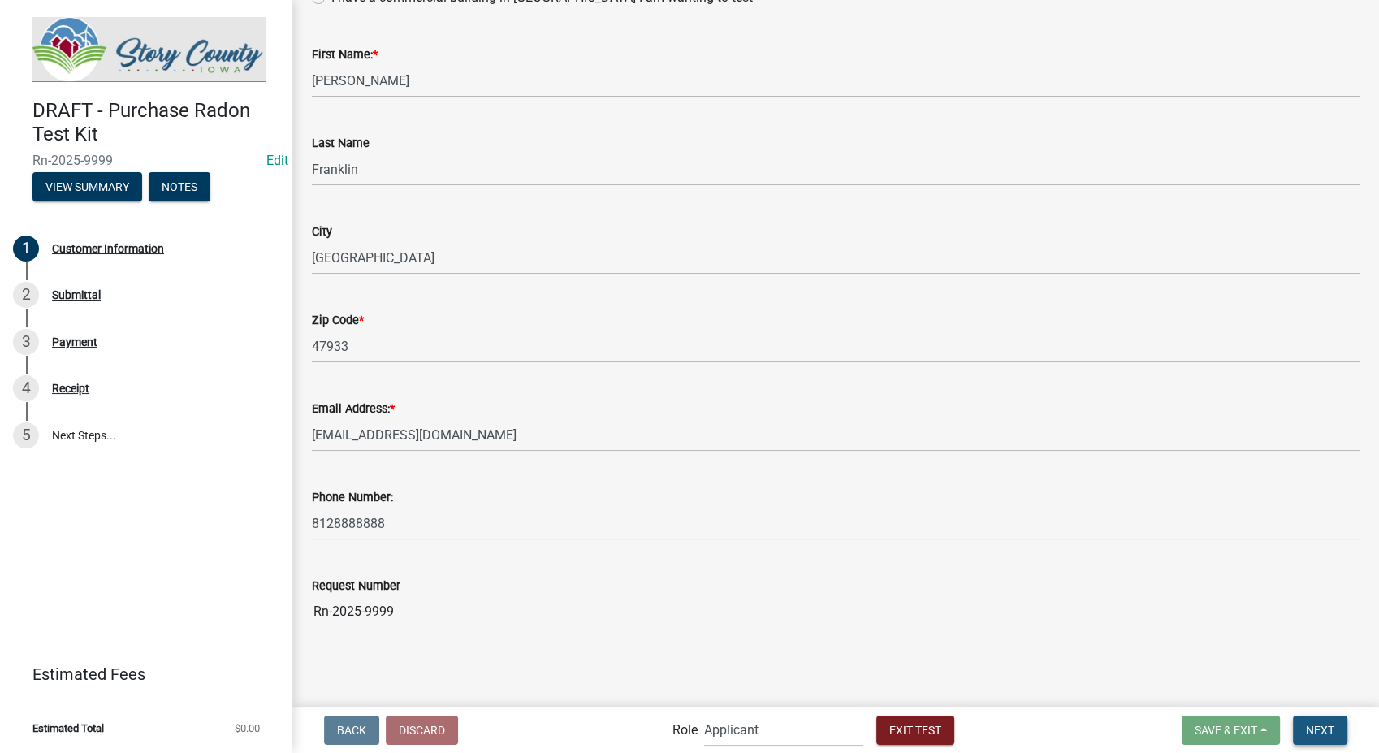
click at [1332, 730] on span "Next" at bounding box center [1320, 729] width 28 height 13
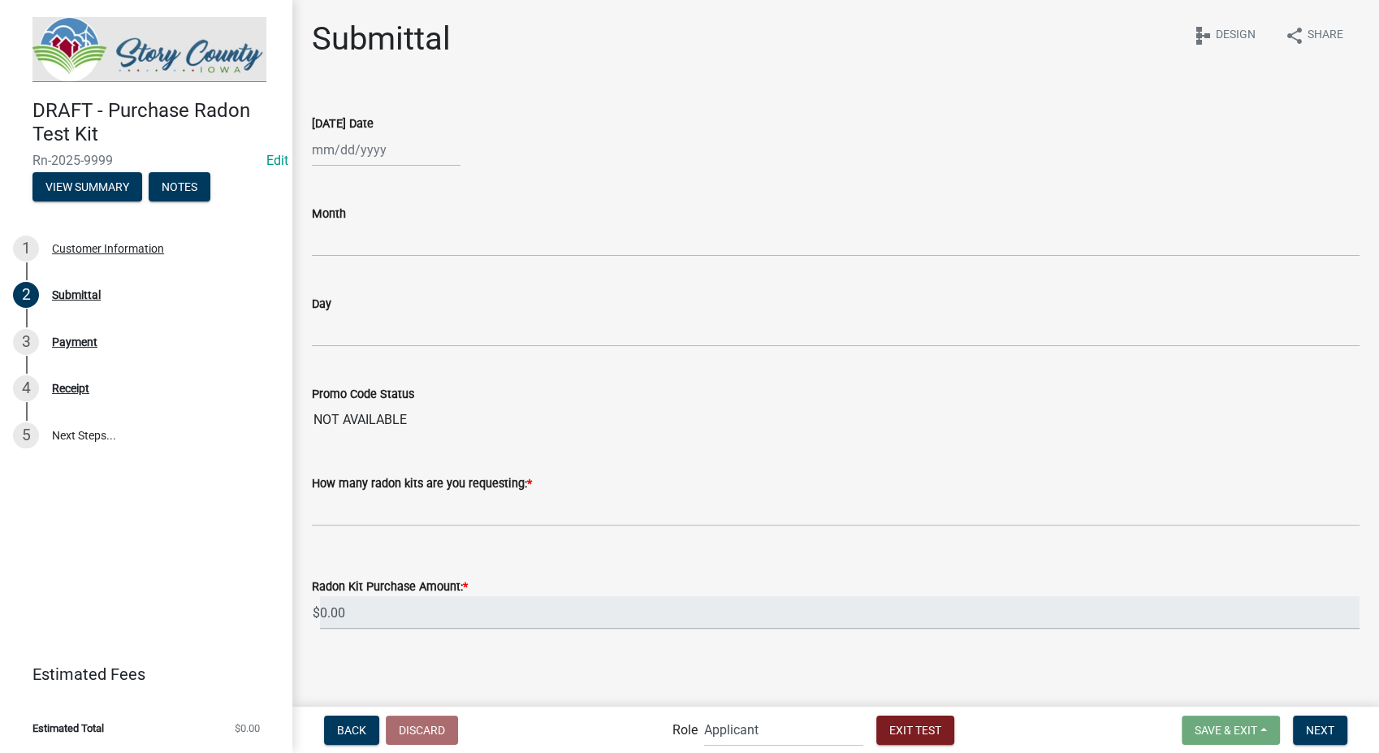
click at [387, 154] on div at bounding box center [386, 149] width 149 height 33
select select "9"
select select "2025"
click at [346, 266] on div "9" at bounding box center [354, 262] width 26 height 26
type input "09/09/2025"
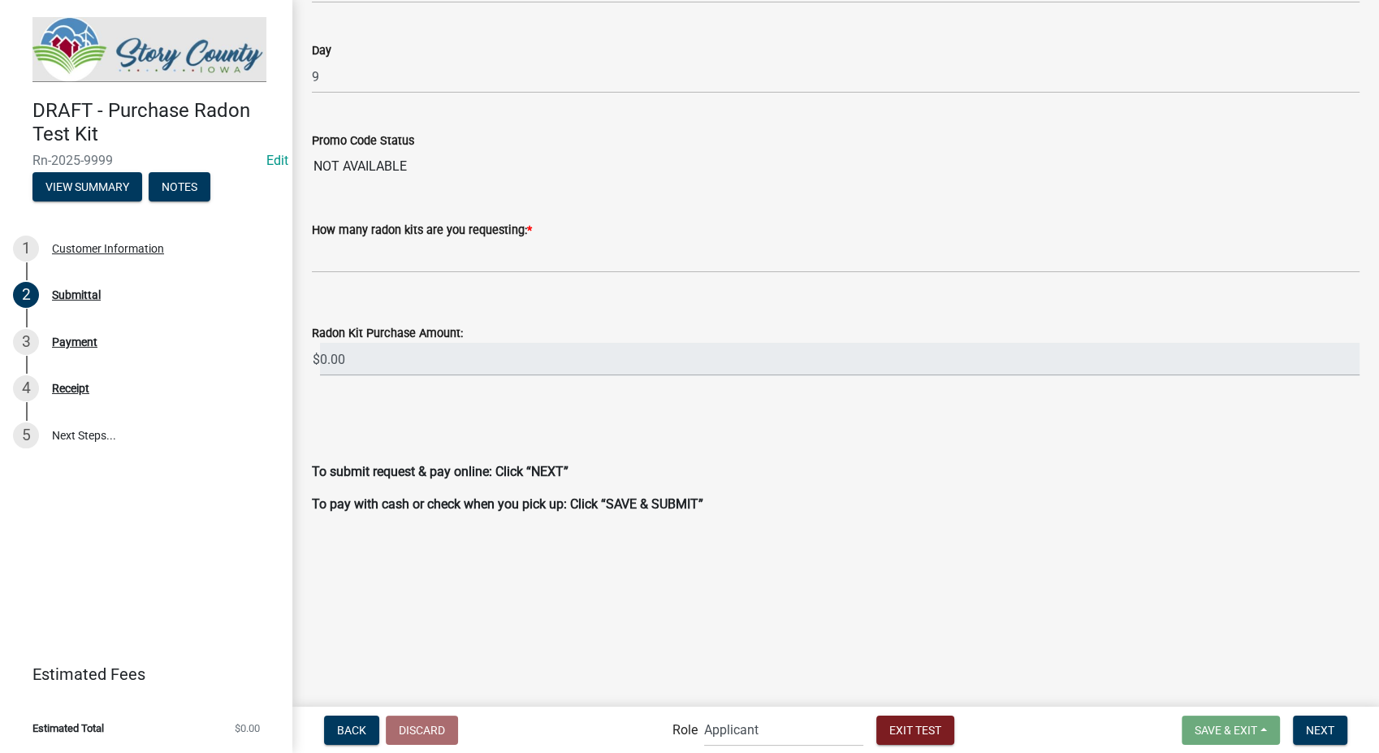
scroll to position [256, 0]
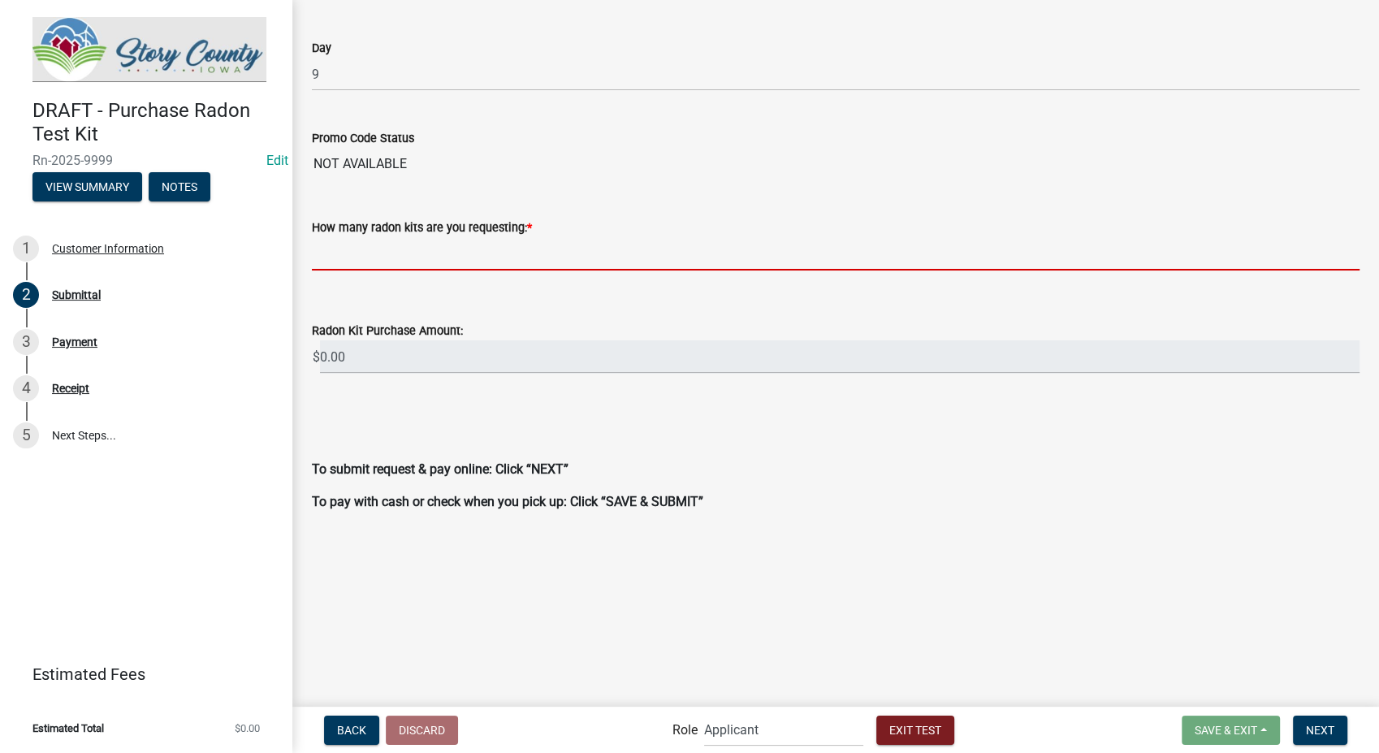
click at [395, 257] on input "text" at bounding box center [836, 253] width 1048 height 33
type input "2"
click at [516, 282] on wm-data-entity-input "How many radon kits are you requesting: * 2" at bounding box center [836, 240] width 1048 height 90
click at [373, 354] on input "0.00" at bounding box center [839, 356] width 1039 height 33
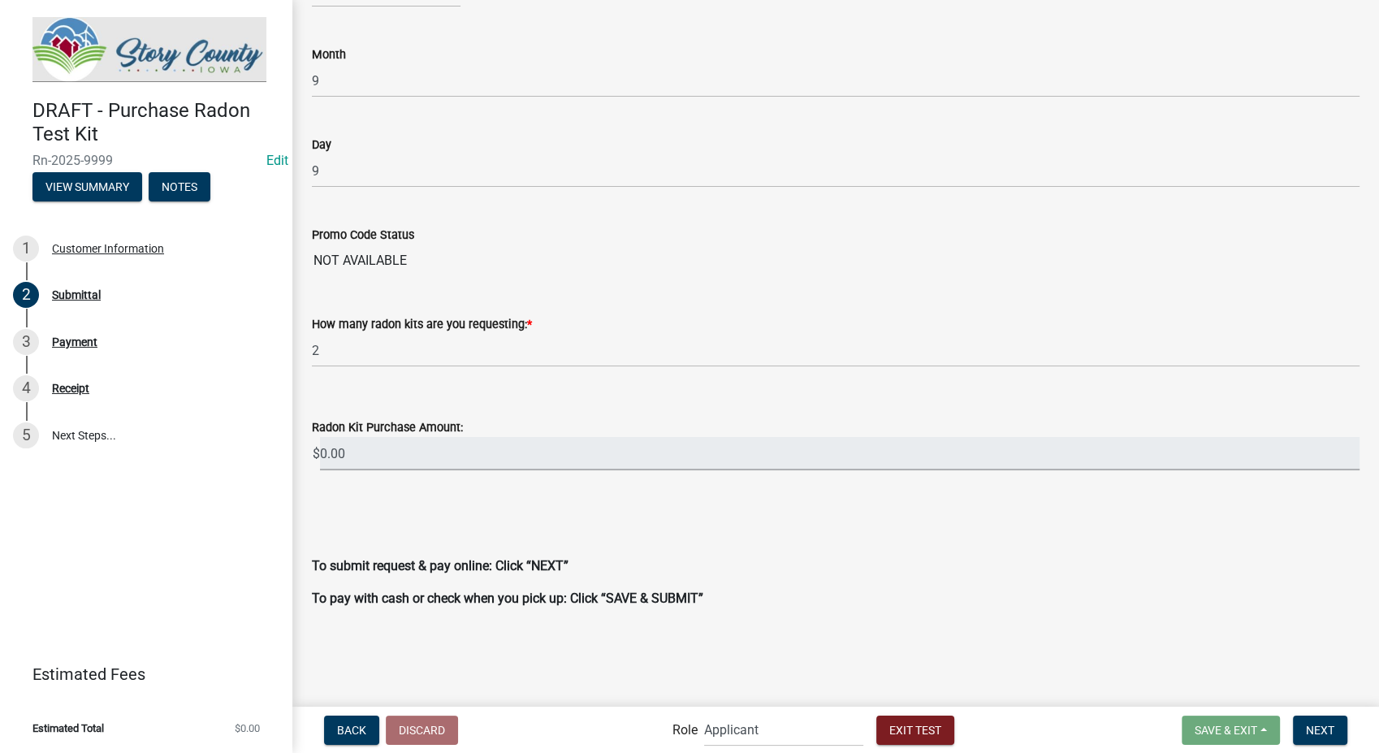
scroll to position [166, 0]
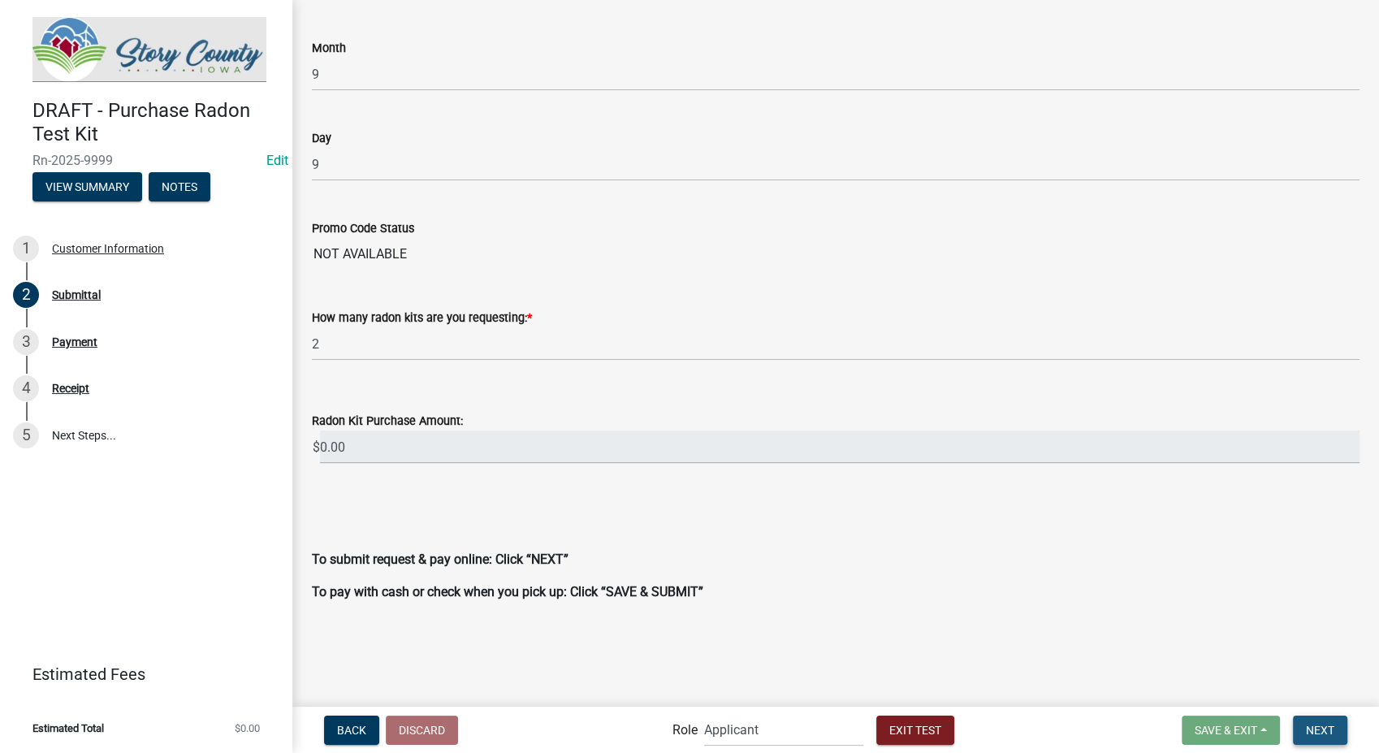
click at [1324, 726] on span "Next" at bounding box center [1320, 729] width 28 height 13
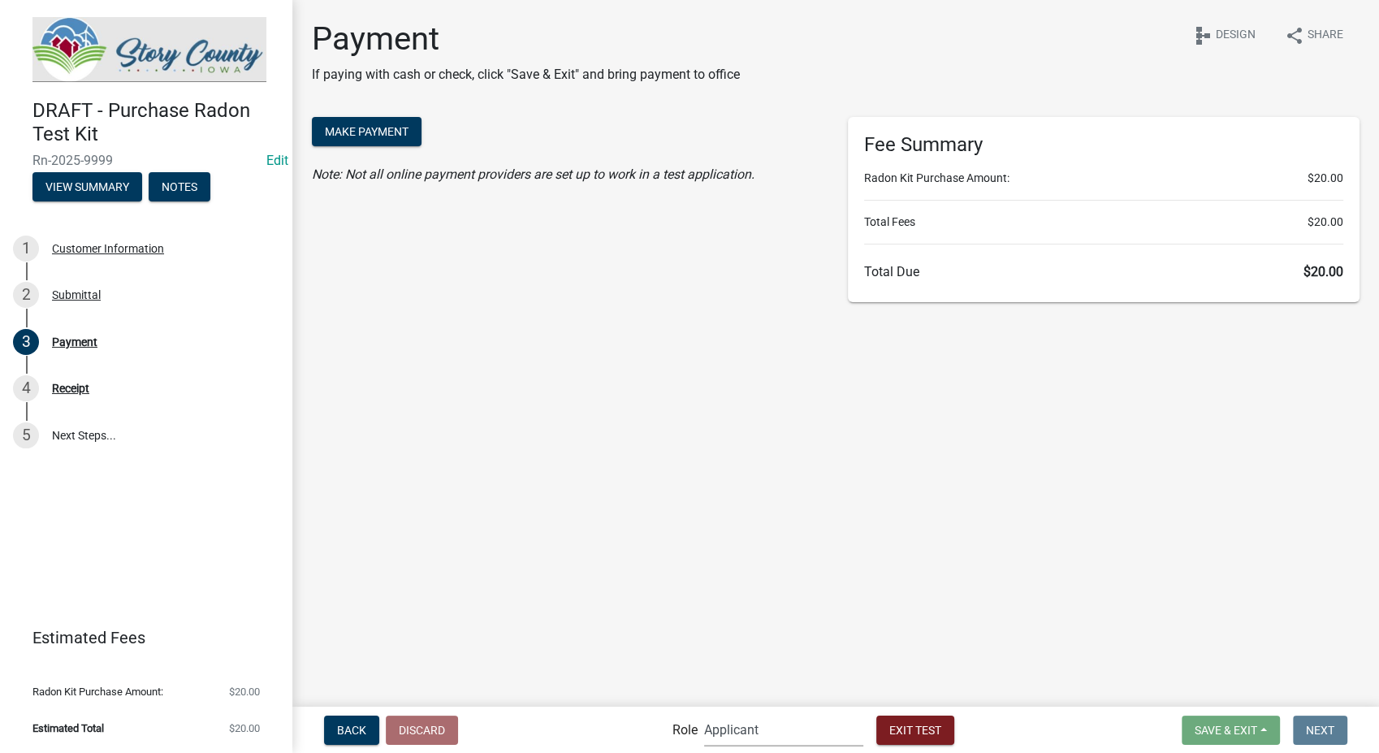
click at [776, 726] on select "Applicant Admin EH Administrative Assistant EH Admin" at bounding box center [783, 729] width 159 height 33
select select "03540cc7-cae6-4ec5-9df4-19164d3ec826"
click at [704, 713] on select "Applicant Admin EH Administrative Assistant EH Admin" at bounding box center [783, 729] width 159 height 33
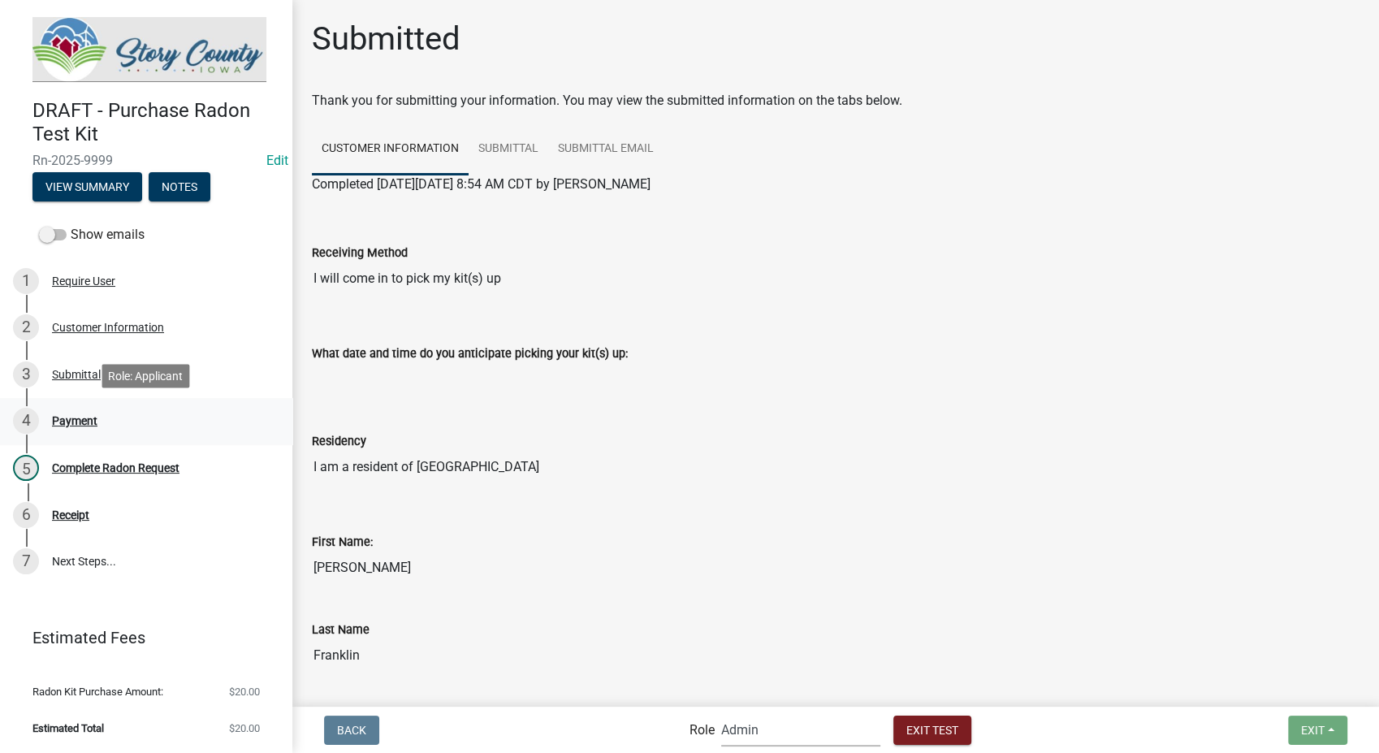
click at [91, 421] on div "Payment" at bounding box center [74, 420] width 45 height 11
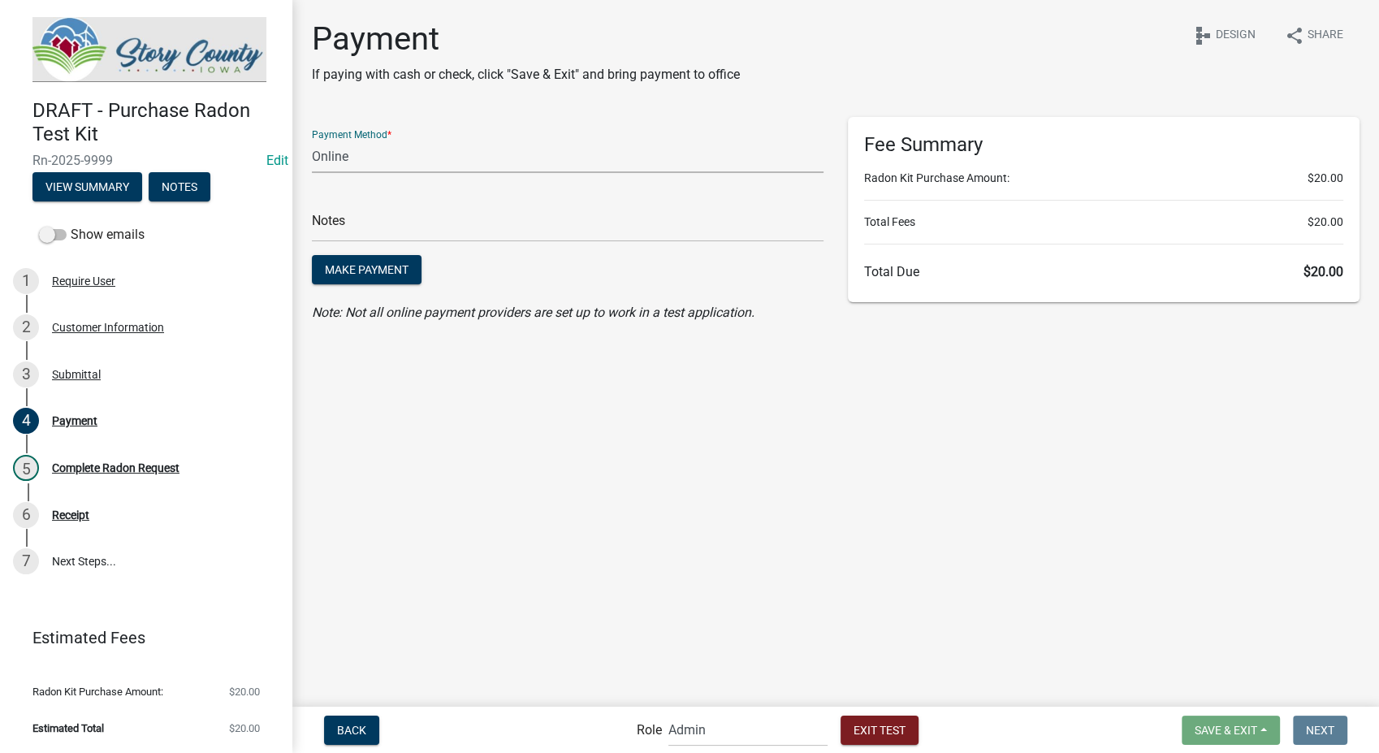
click at [376, 159] on select "Credit Card POS Check Cash Online" at bounding box center [568, 156] width 512 height 33
select select "1: 0"
click at [312, 140] on select "Credit Card POS Check Cash Online" at bounding box center [568, 156] width 512 height 33
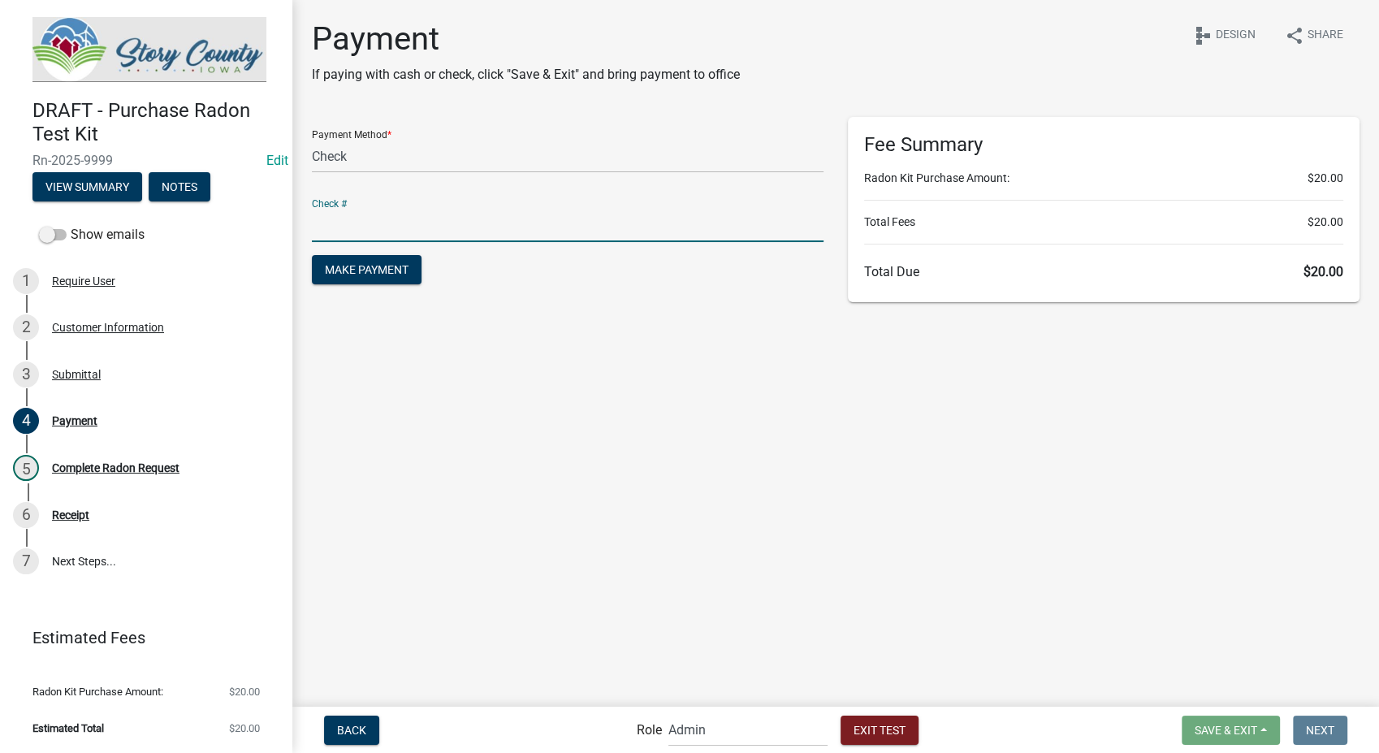
click at [400, 227] on input "text" at bounding box center [568, 225] width 512 height 33
type input "12569"
click at [351, 270] on span "Make Payment" at bounding box center [367, 269] width 84 height 13
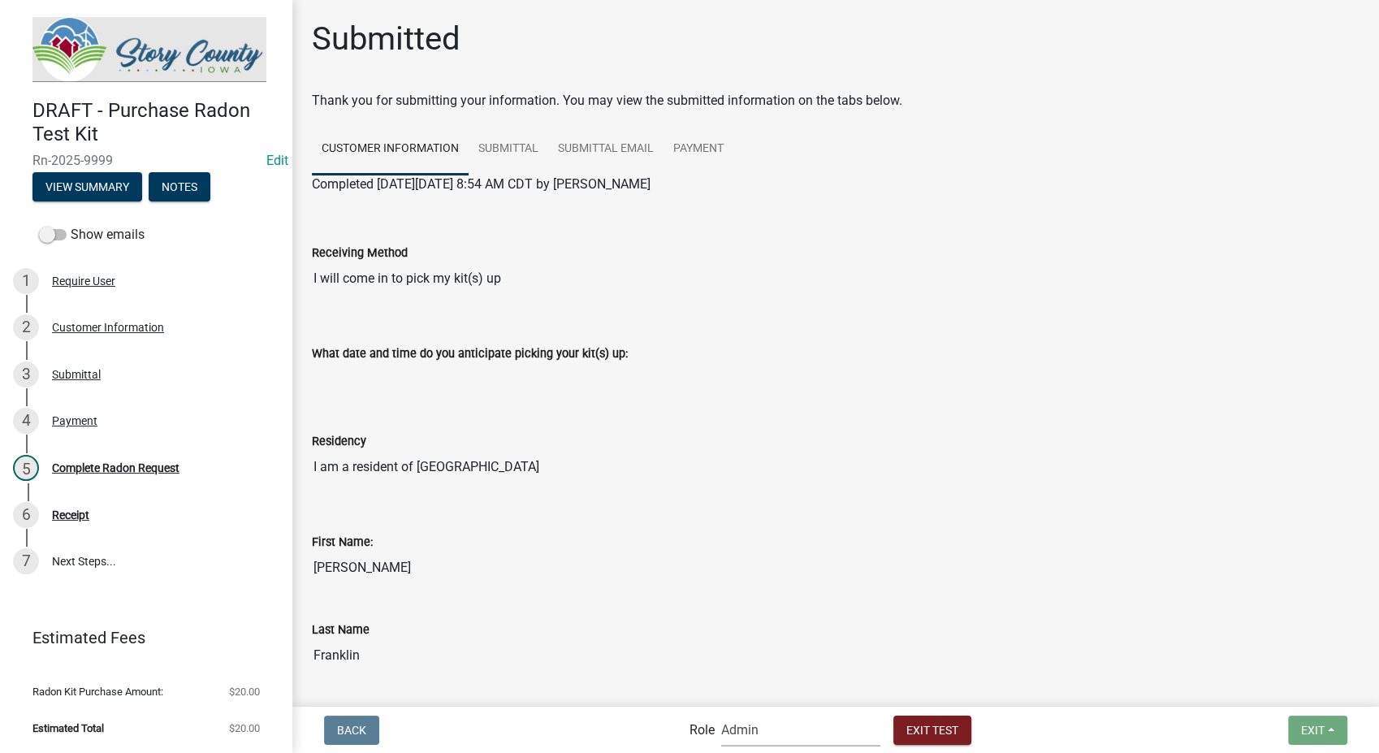
click at [805, 728] on select "Applicant Admin EH Administrative Assistant EH Admin" at bounding box center [800, 729] width 159 height 33
select select "da3e3e5f-670d-4329-b60c-5cc8a4b2b679"
click at [721, 713] on select "Applicant Admin EH Administrative Assistant EH Admin" at bounding box center [800, 729] width 159 height 33
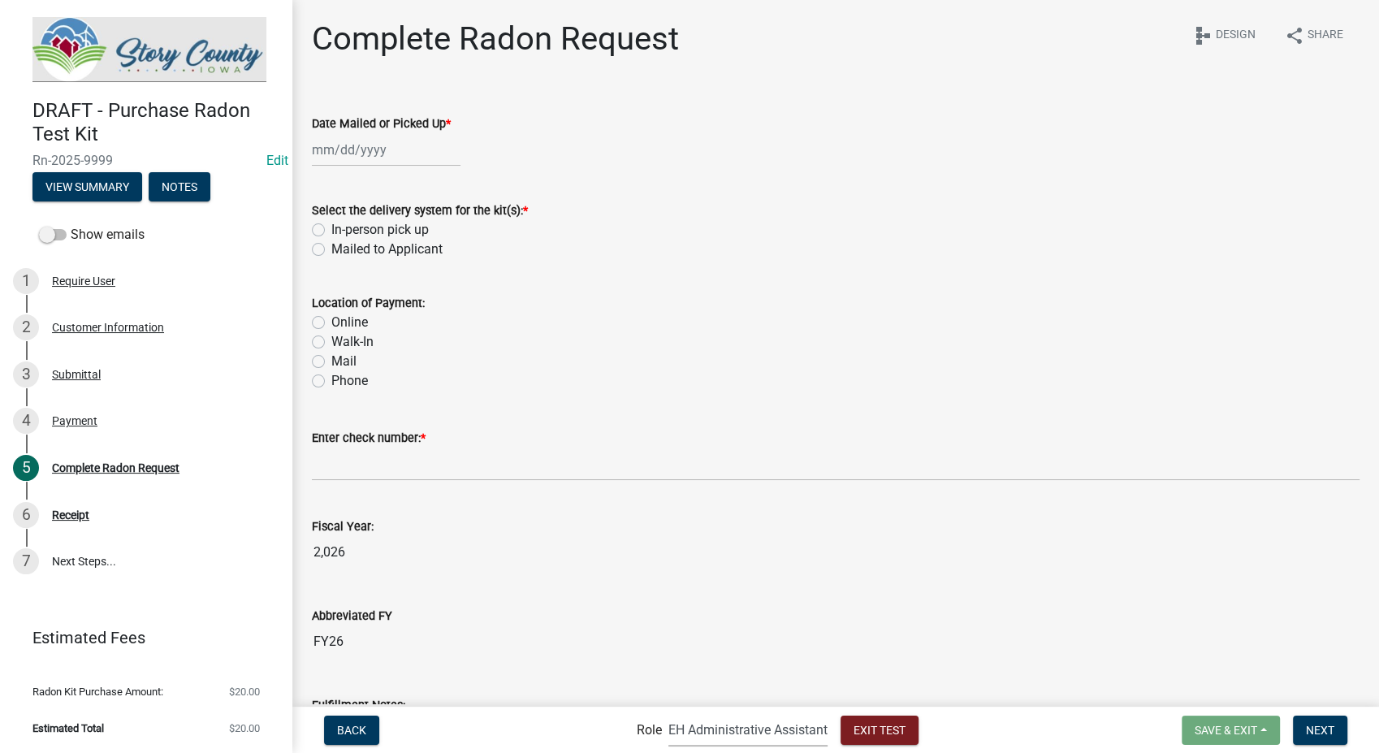
click at [351, 160] on div at bounding box center [386, 149] width 149 height 33
select select "9"
select select "2025"
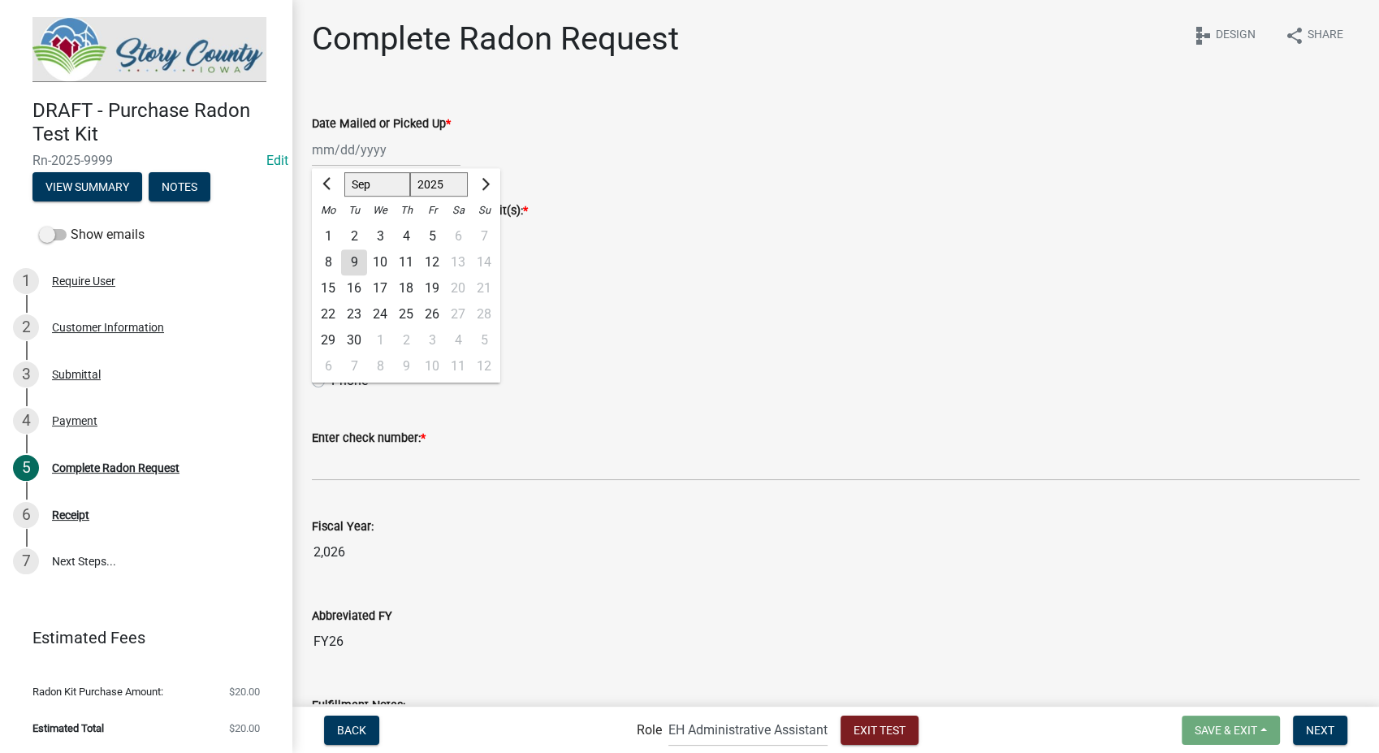
click at [426, 261] on div "12" at bounding box center [432, 262] width 26 height 26
type input "09/12/2025"
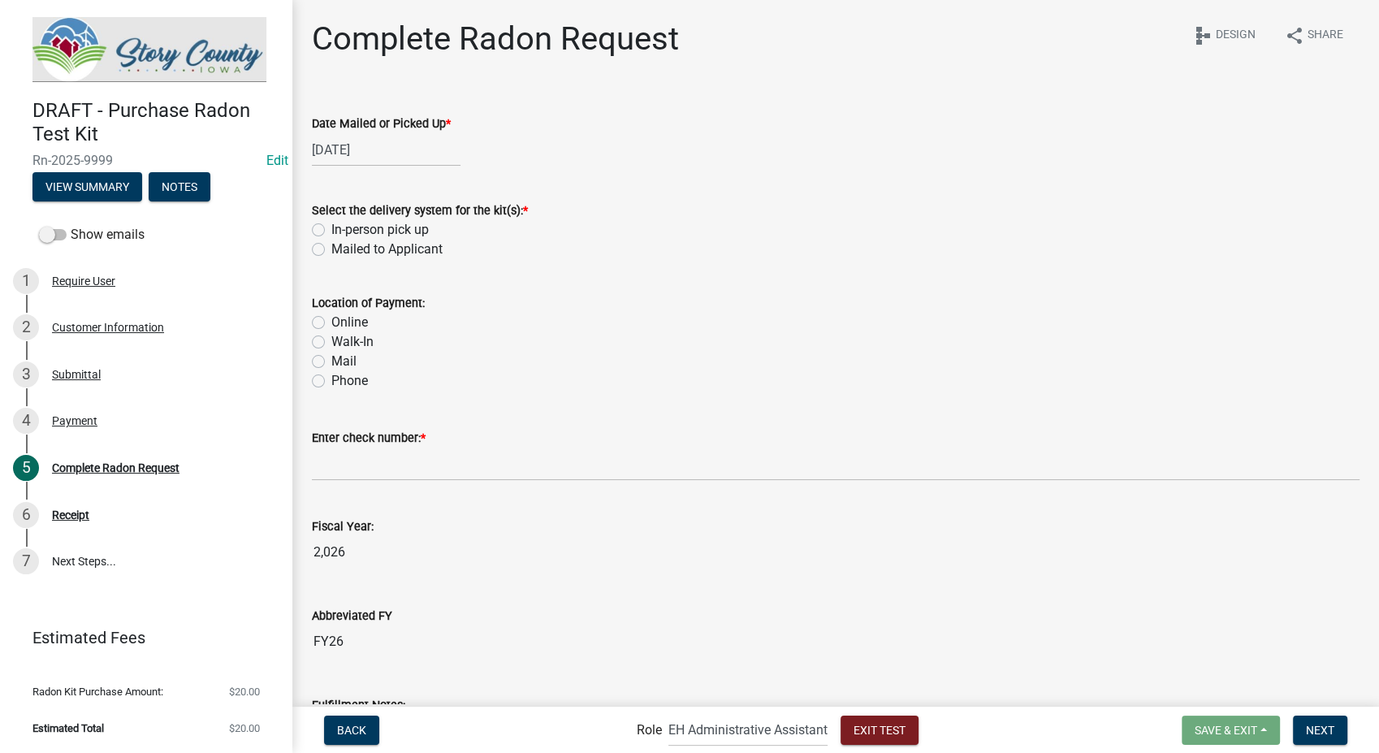
click at [331, 231] on label "In-person pick up" at bounding box center [379, 229] width 97 height 19
click at [331, 231] on input "In-person pick up" at bounding box center [336, 225] width 11 height 11
radio input "true"
click at [331, 318] on label "Online" at bounding box center [349, 322] width 37 height 19
click at [331, 318] on input "Online" at bounding box center [336, 318] width 11 height 11
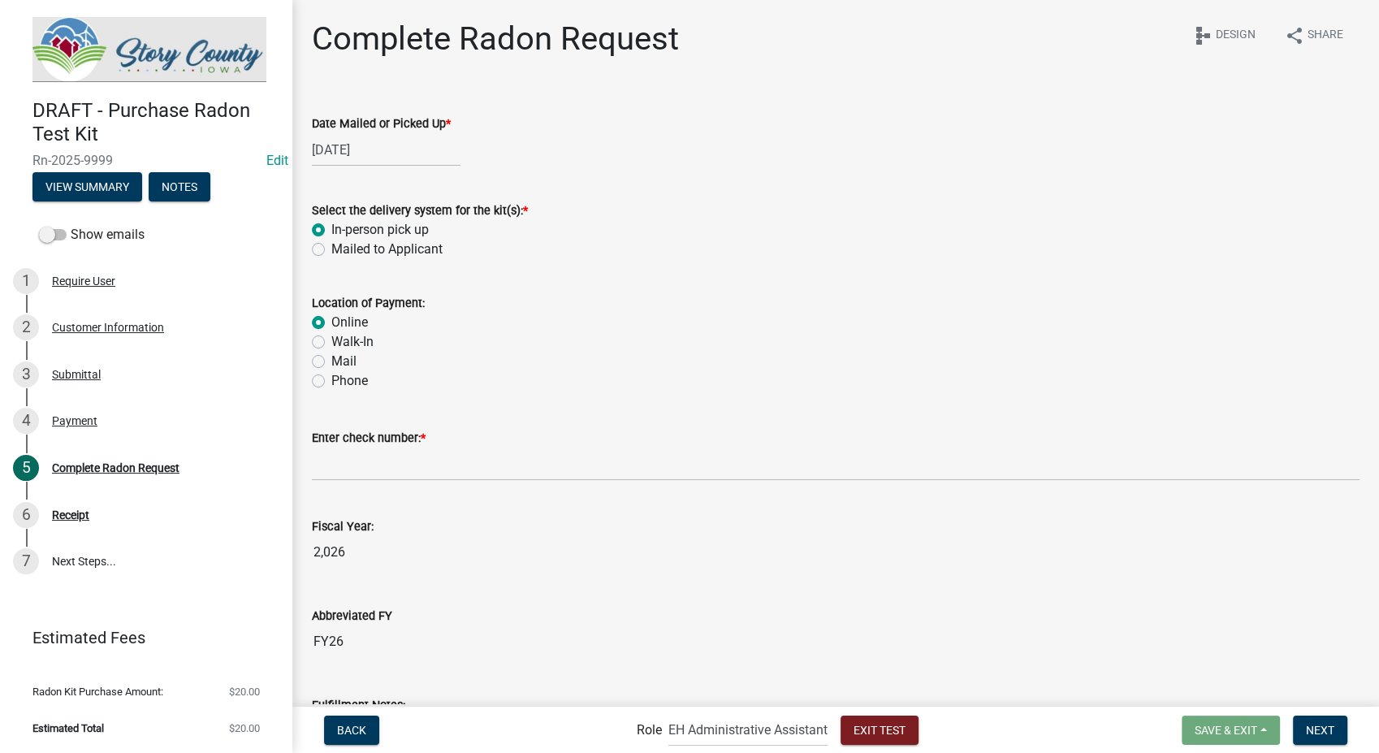
radio input "true"
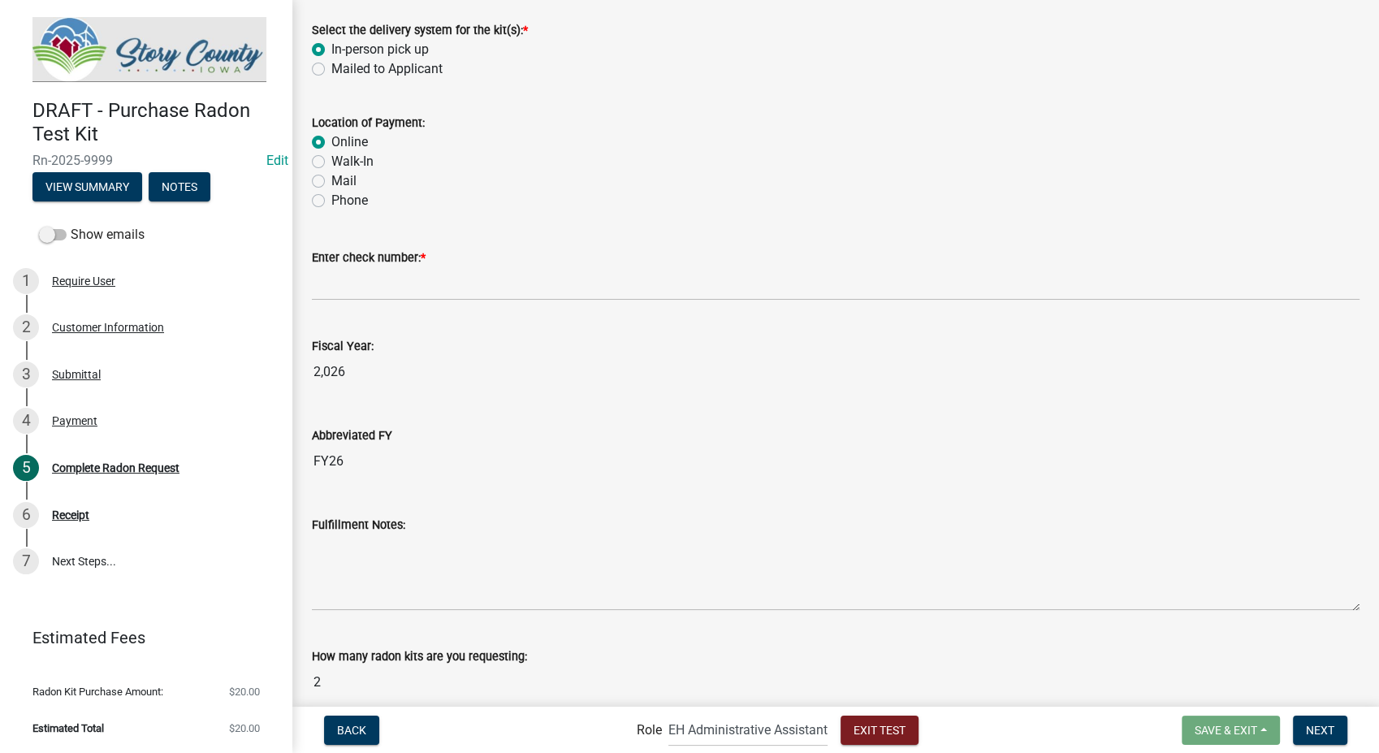
click at [331, 160] on label "Walk-In" at bounding box center [352, 161] width 42 height 19
click at [331, 160] on input "Walk-In" at bounding box center [336, 157] width 11 height 11
radio input "true"
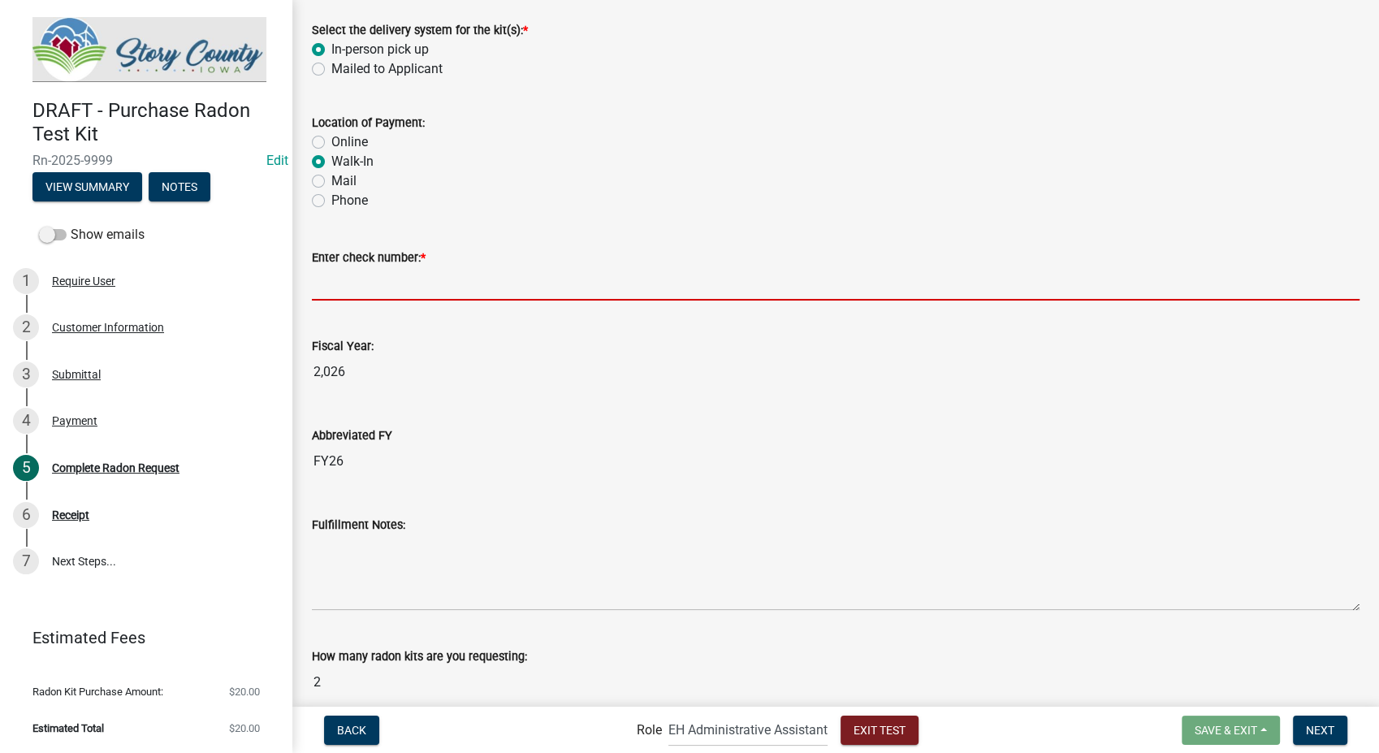
click at [343, 284] on input "Enter check number: *" at bounding box center [836, 283] width 1048 height 33
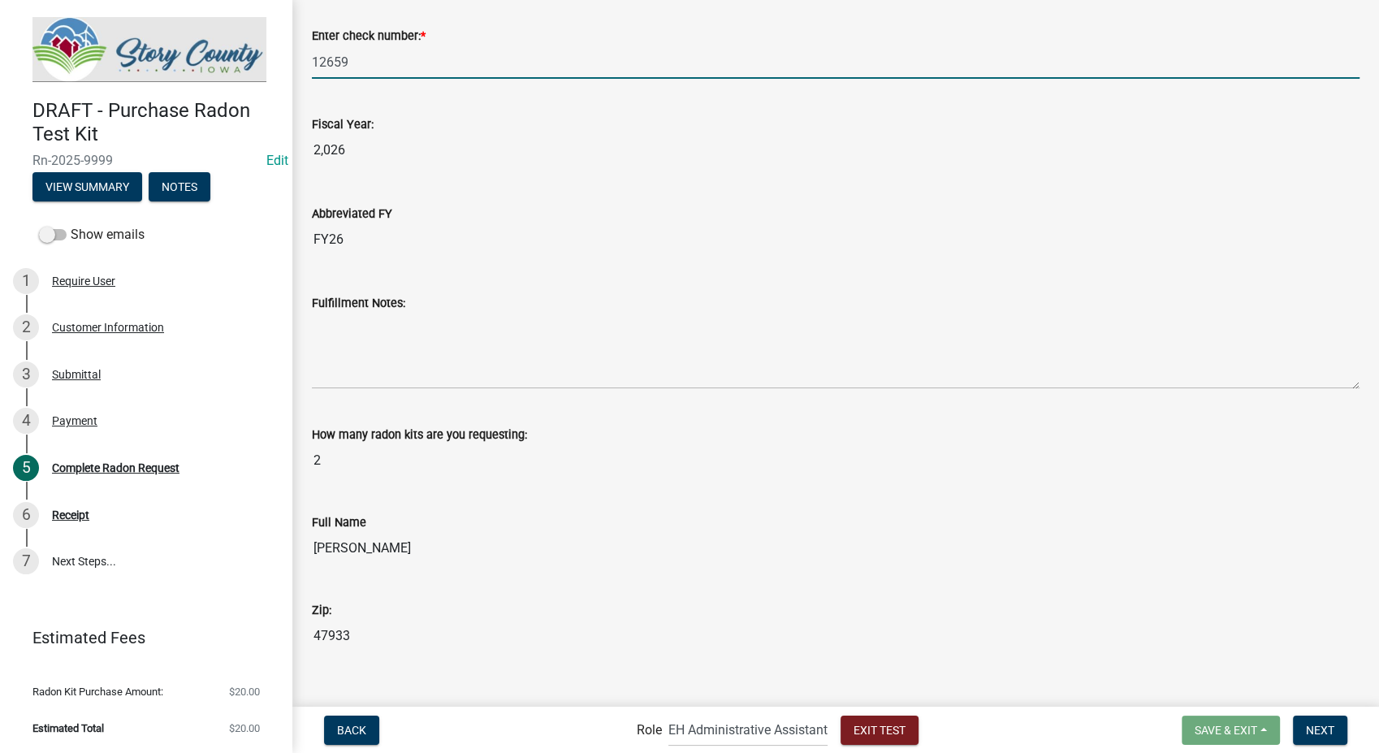
scroll to position [425, 0]
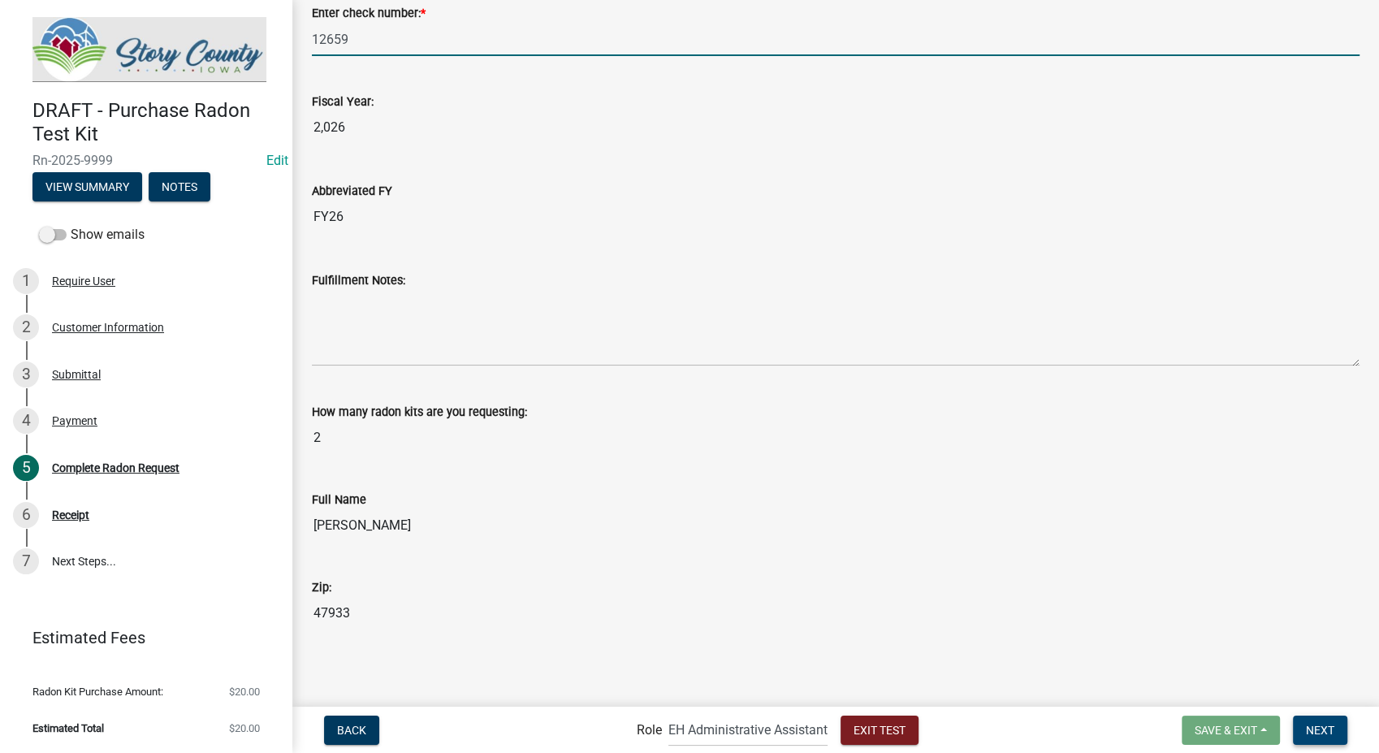
type input "12659"
click at [1298, 727] on button "Next" at bounding box center [1320, 729] width 54 height 29
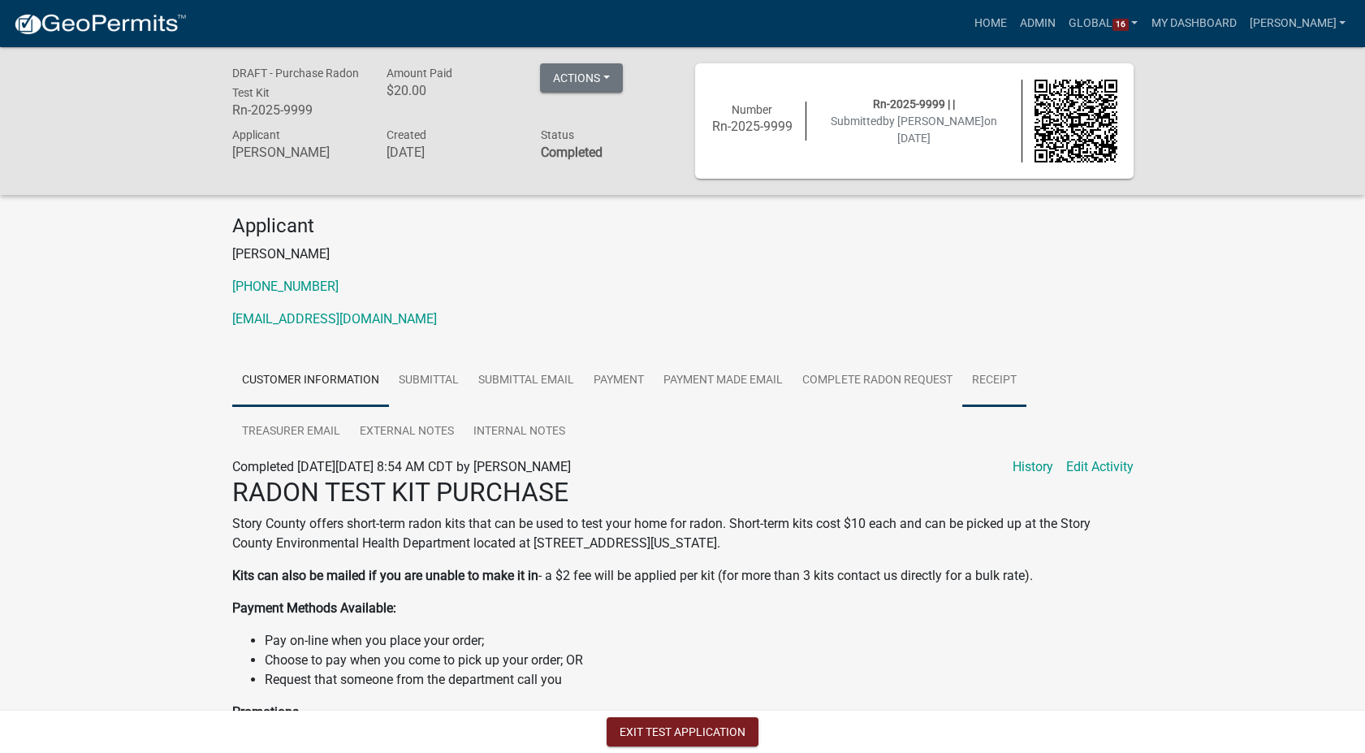
click at [1002, 382] on link "Receipt" at bounding box center [994, 381] width 64 height 52
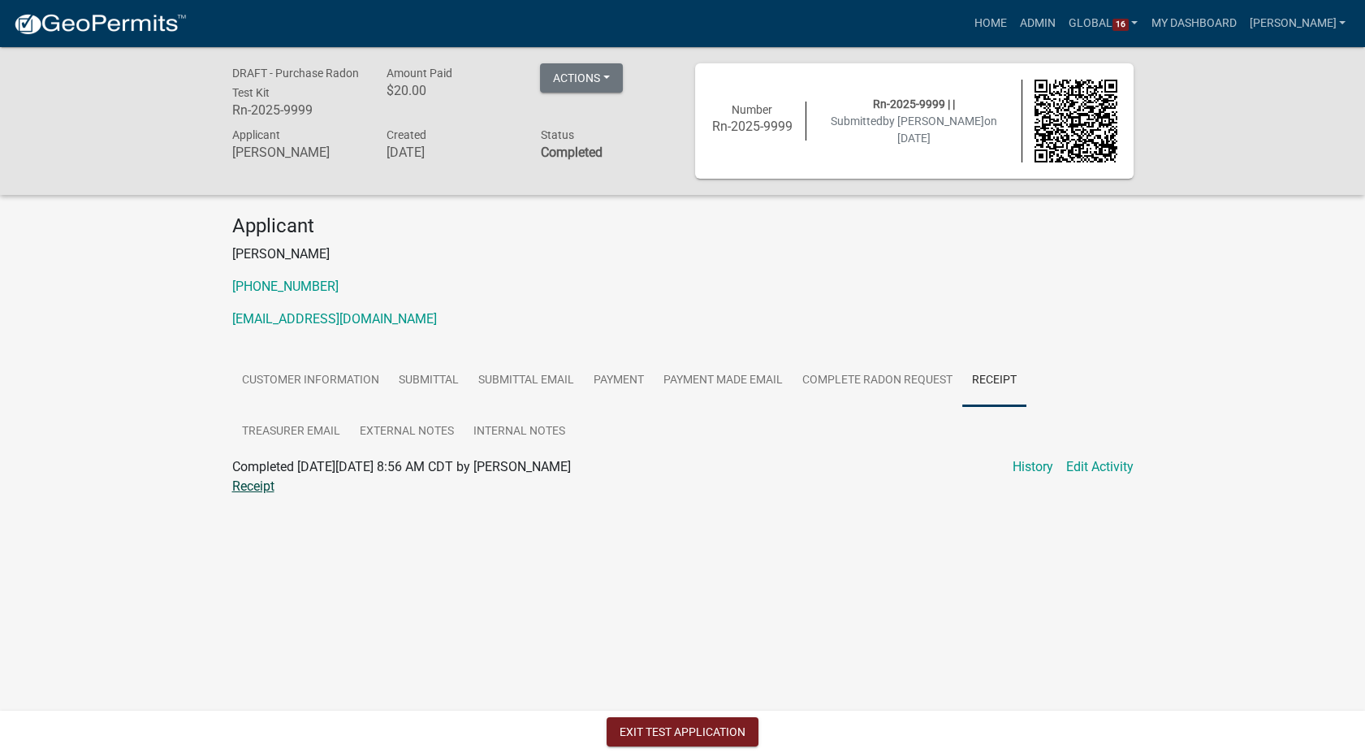
click at [248, 479] on link "Receipt" at bounding box center [253, 485] width 42 height 15
click at [695, 737] on button "Exit Test Application" at bounding box center [683, 731] width 152 height 29
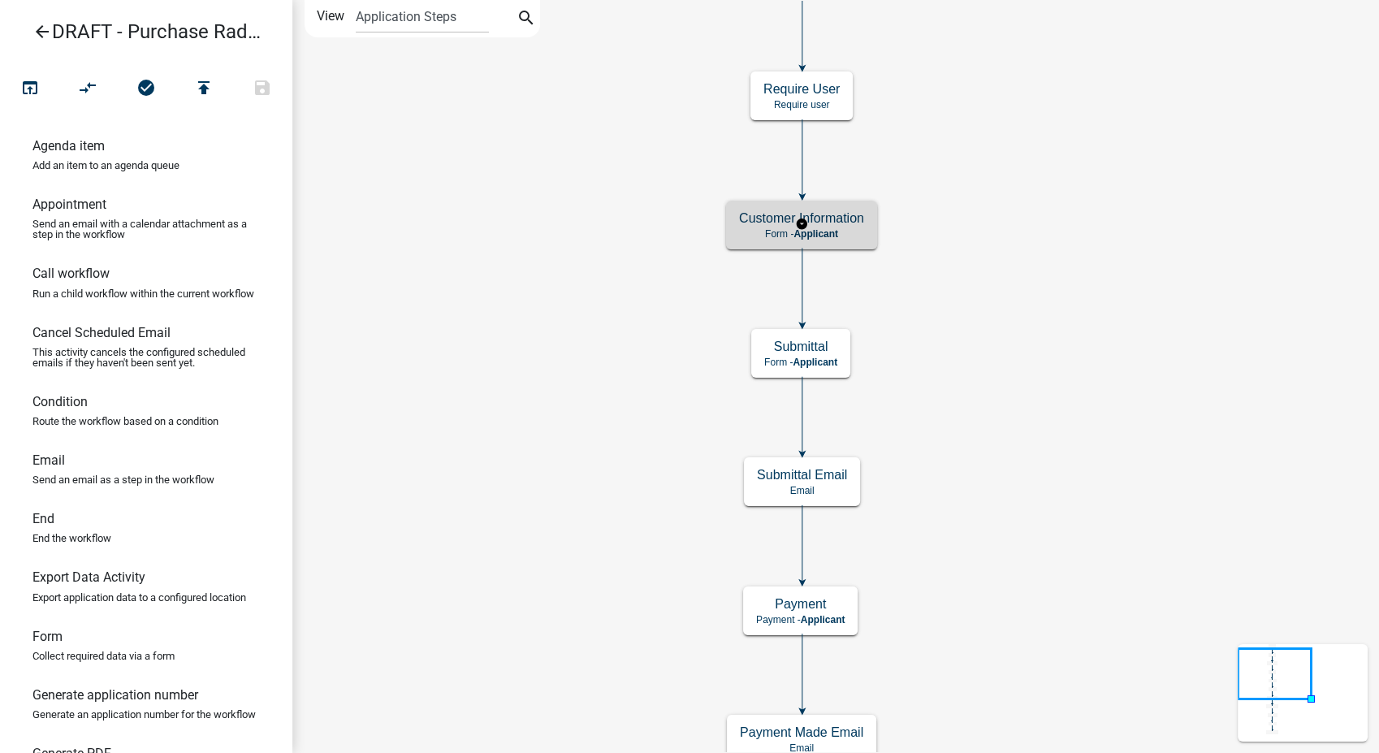
click at [833, 233] on span "Applicant" at bounding box center [815, 233] width 45 height 11
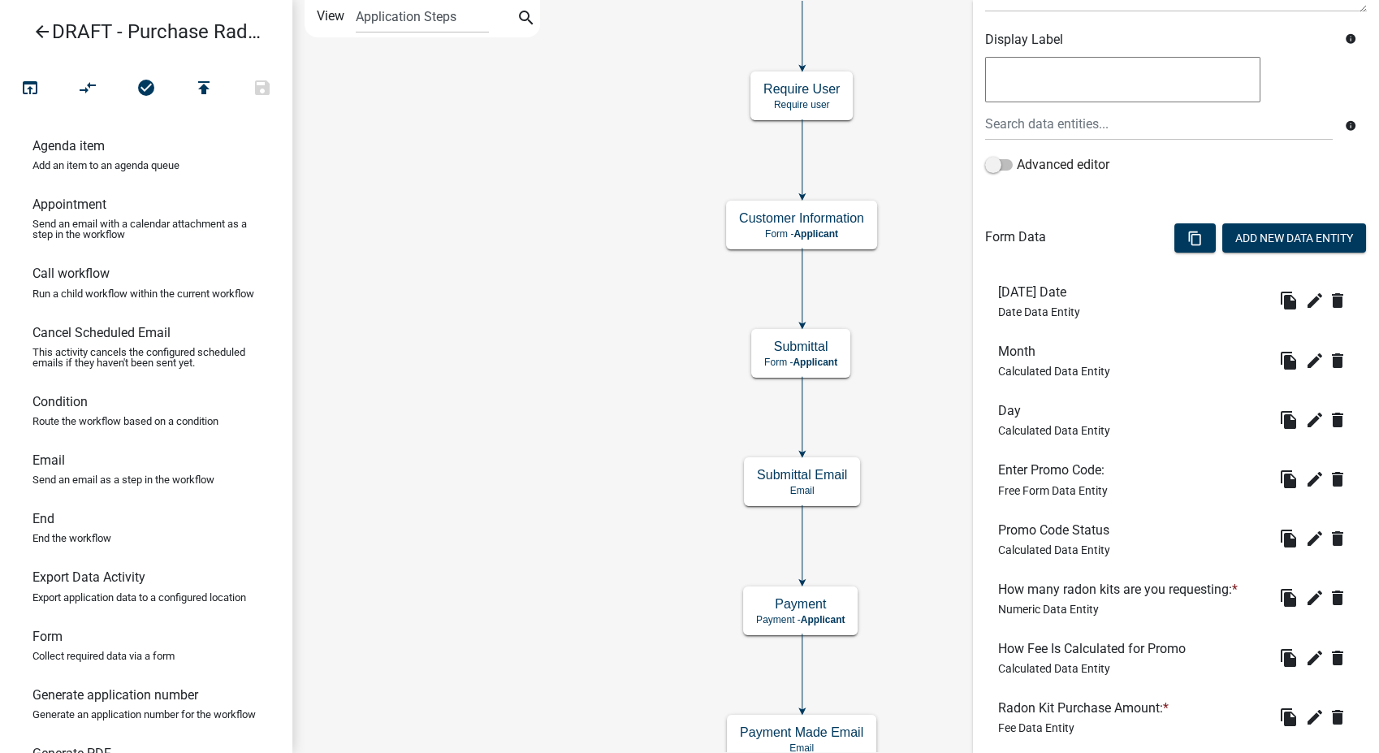
scroll to position [429, 0]
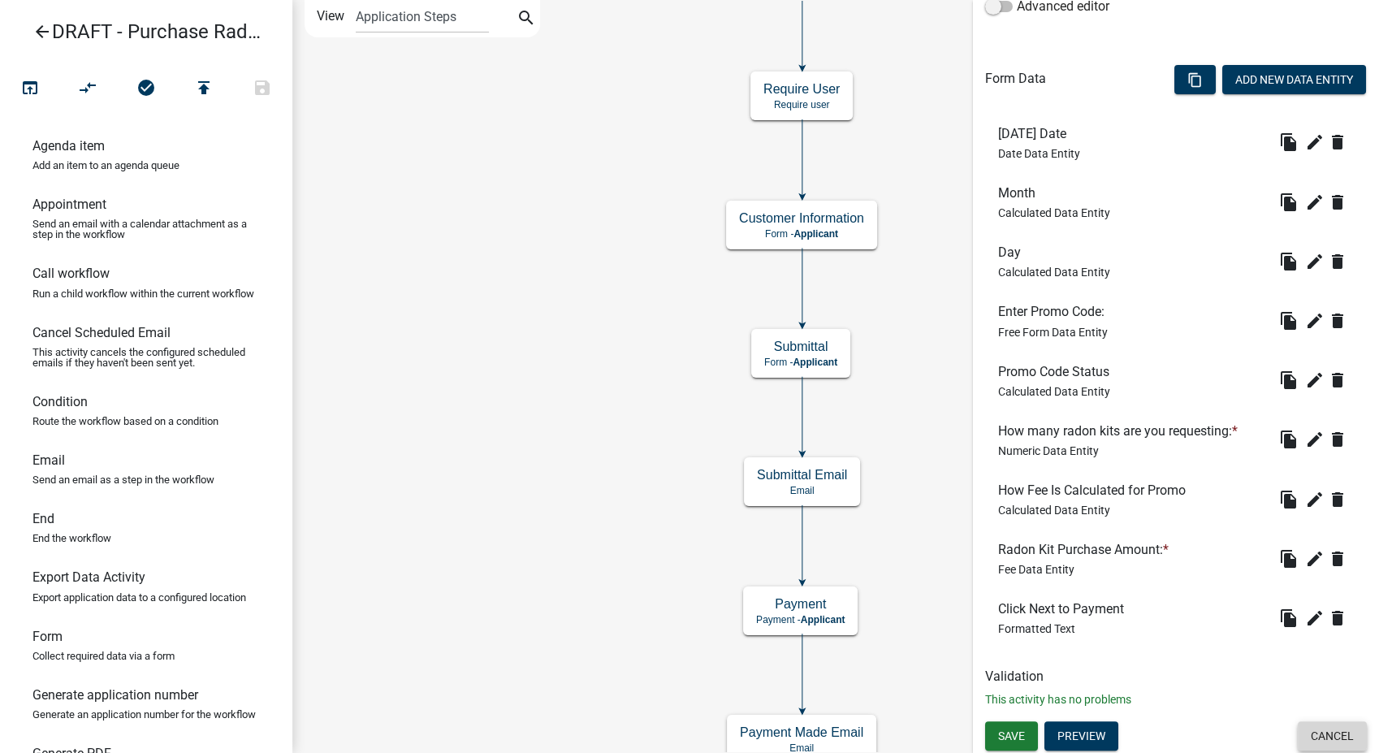
click at [1320, 737] on button "Cancel" at bounding box center [1332, 735] width 69 height 29
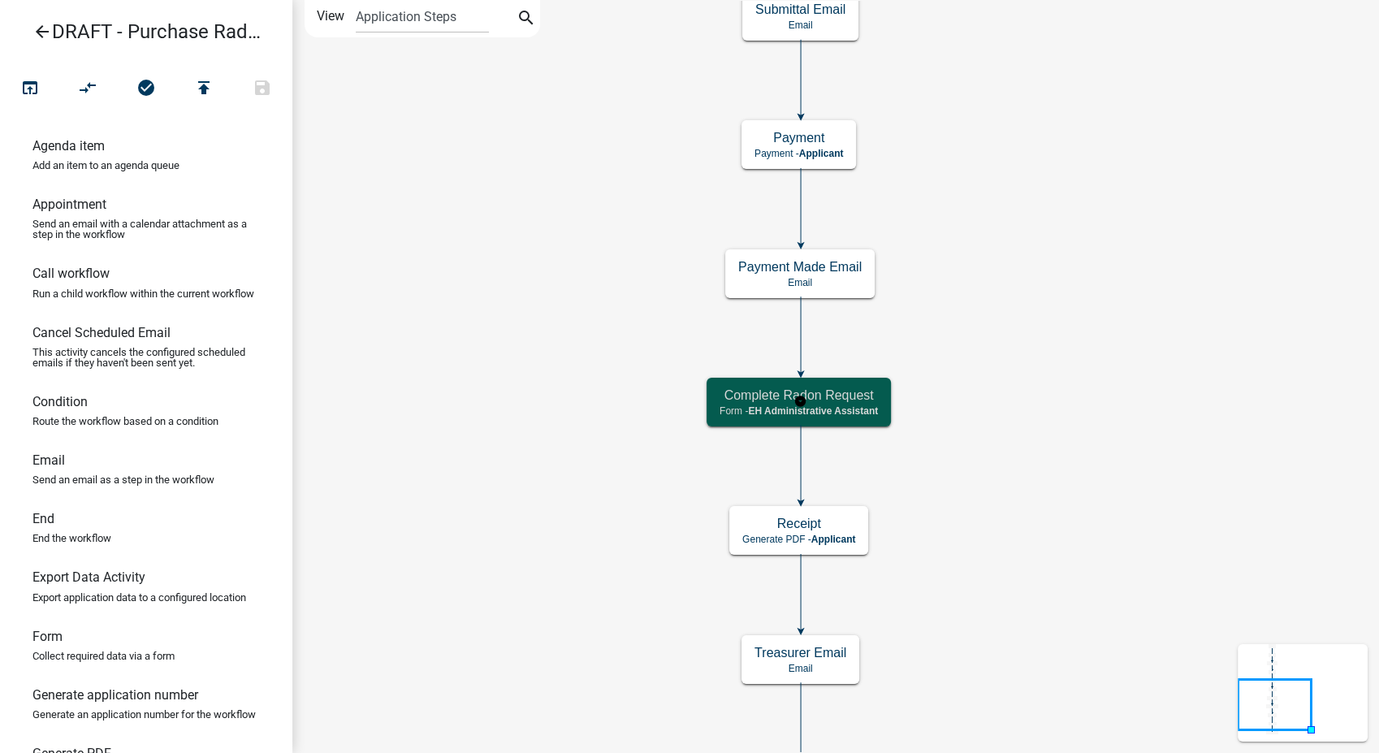
click at [875, 405] on span "EH Administrative Assistant" at bounding box center [813, 410] width 130 height 11
select select "DA3E3E5F-670D-4329-B60C-5CC8A4B2B679"
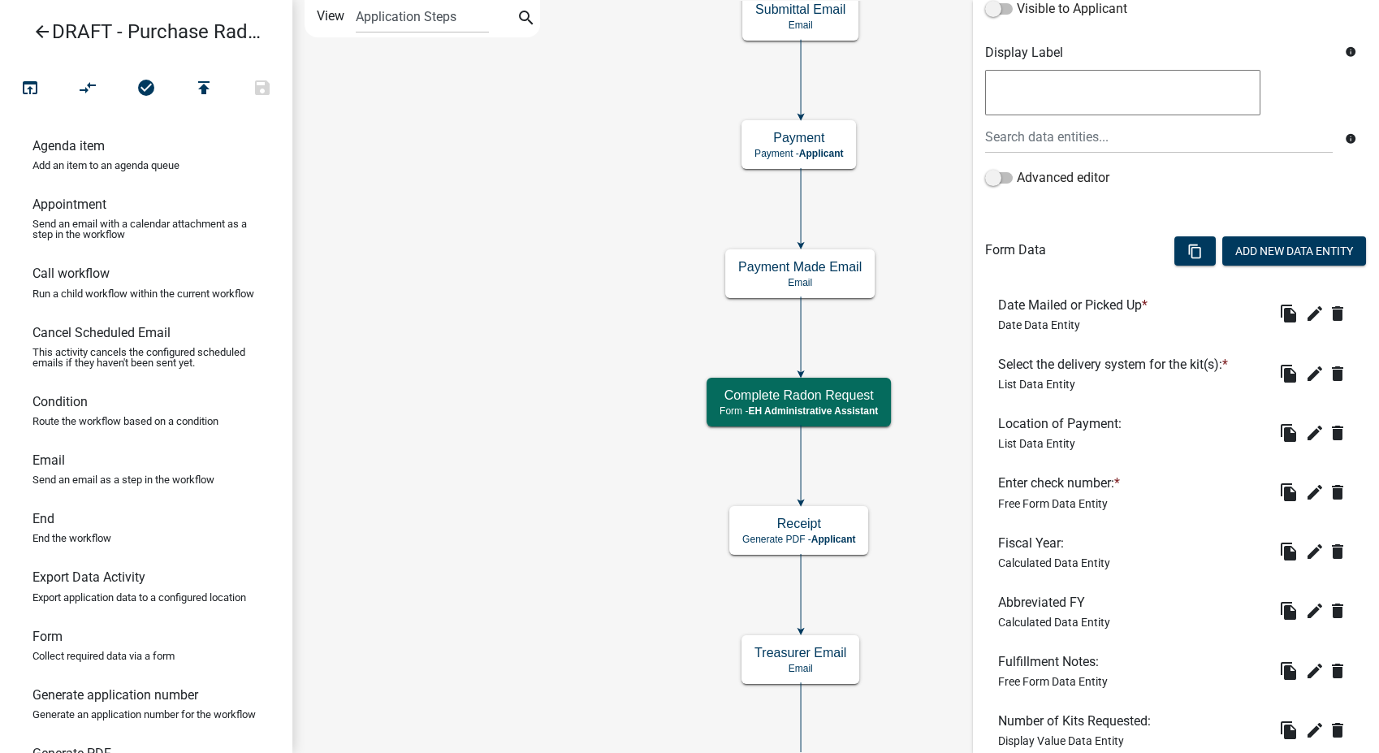
scroll to position [451, 0]
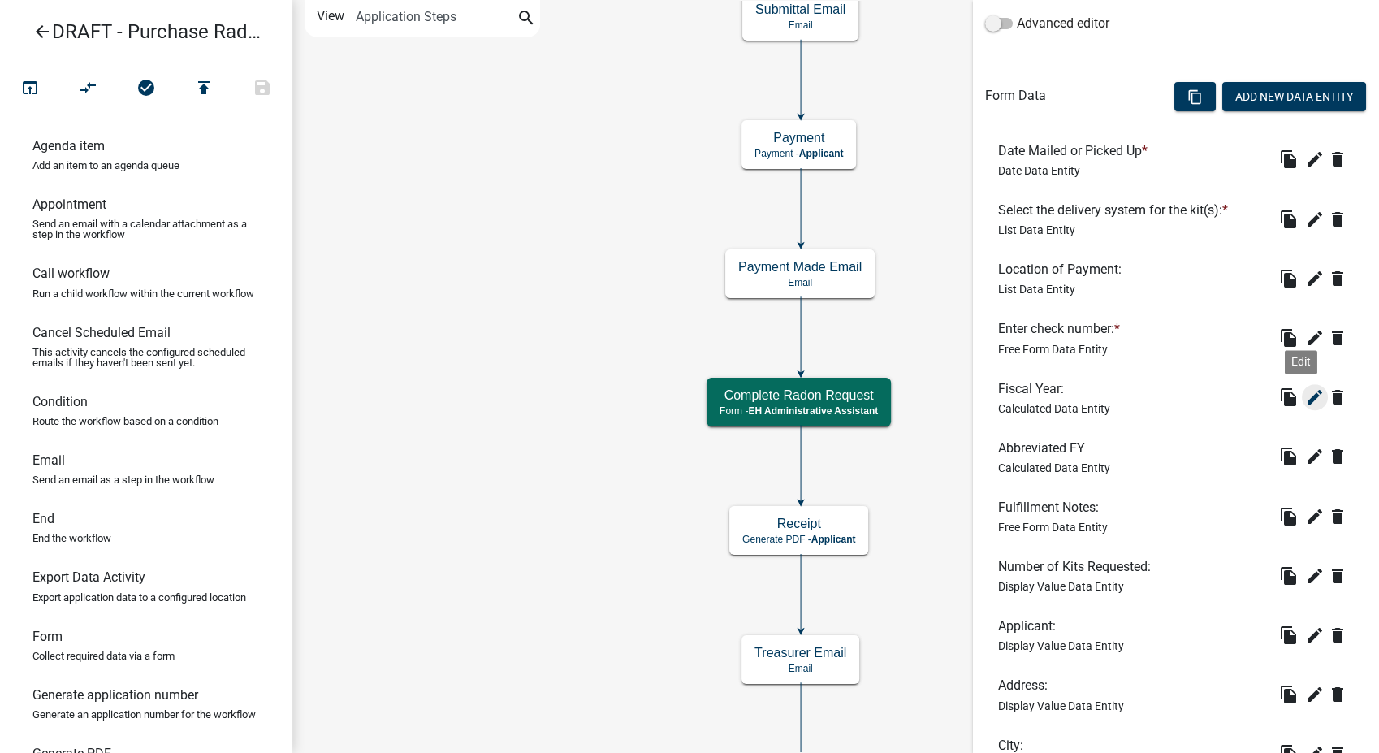
click at [1305, 399] on icon "edit" at bounding box center [1314, 396] width 19 height 19
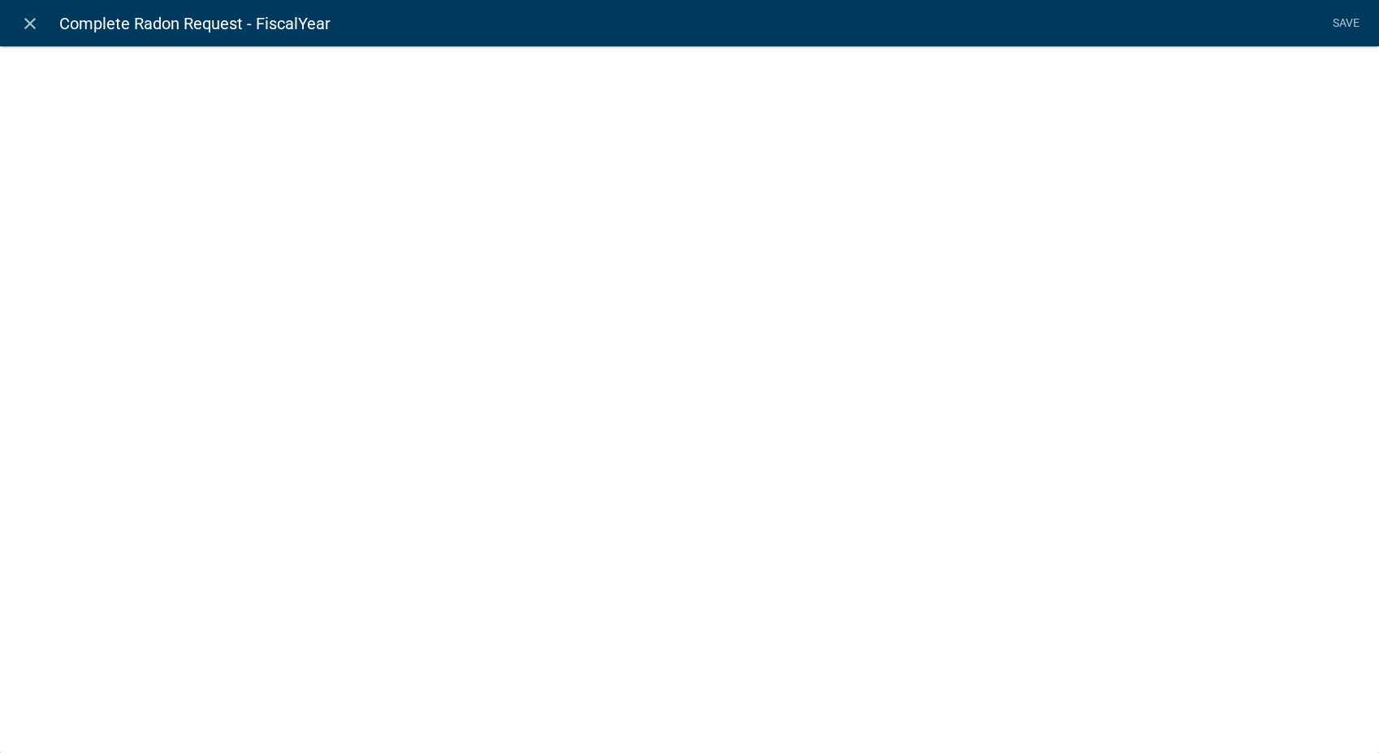
select select "calculated-value"
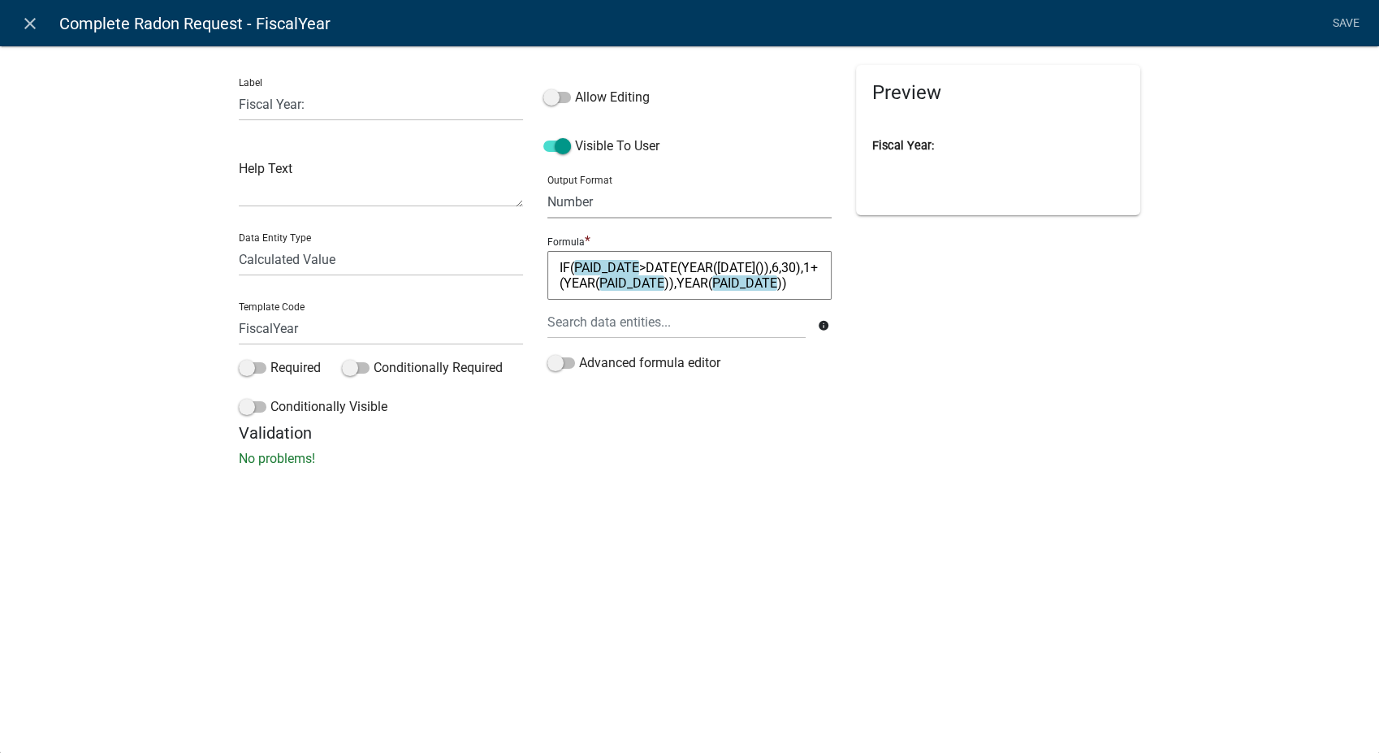
click at [620, 196] on select "General Text Number Decimal Date Date & Time" at bounding box center [689, 201] width 284 height 33
click at [547, 185] on select "General Text Number Decimal Date Date & Time" at bounding box center [689, 201] width 284 height 33
click at [628, 200] on select "General Text Number Decimal Date Date & Time" at bounding box center [689, 201] width 284 height 33
click at [1011, 305] on div "Preview Fiscal Year:" at bounding box center [998, 244] width 309 height 358
click at [598, 204] on select "General Text Number Decimal Date Date & Time" at bounding box center [689, 201] width 284 height 33
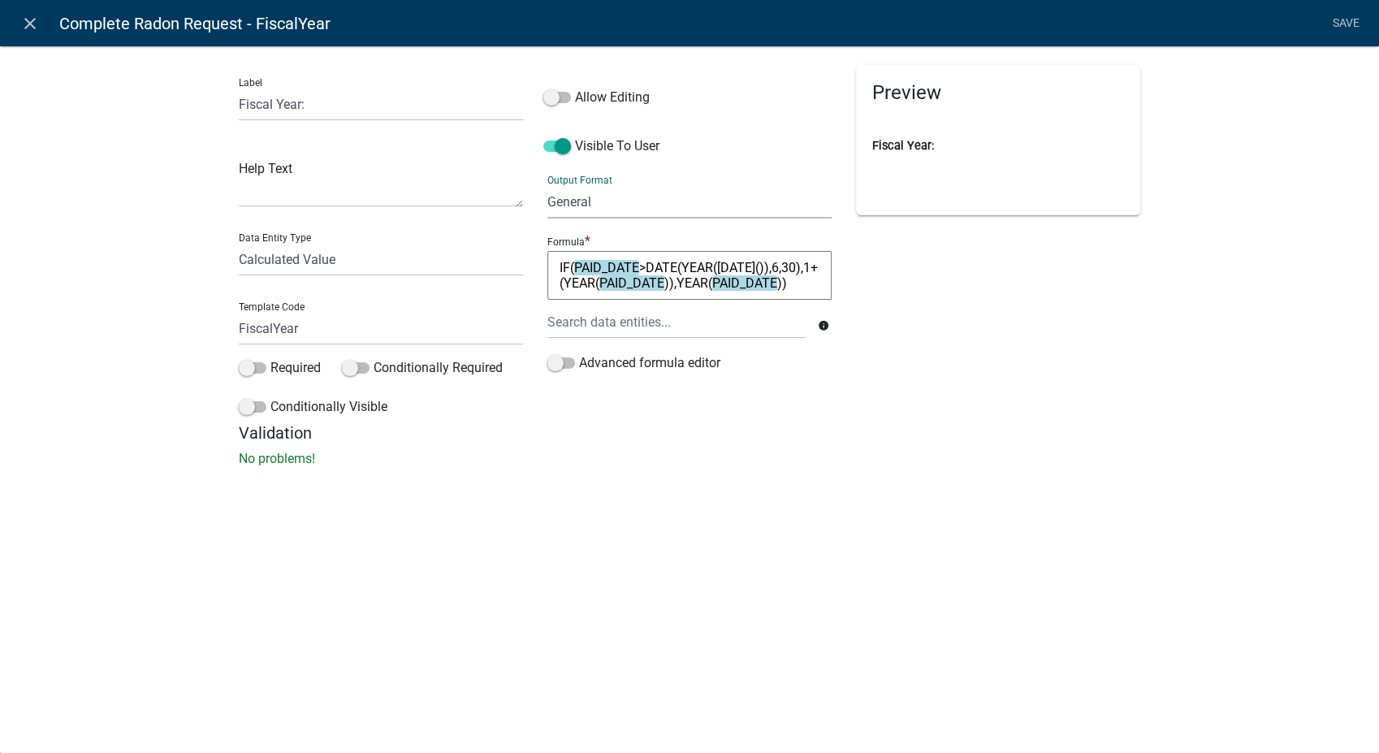
select select "1"
click at [547, 185] on select "General Text Number Decimal Date Date & Time" at bounding box center [689, 201] width 284 height 33
click at [558, 152] on span at bounding box center [557, 145] width 28 height 11
click at [575, 136] on input "Visible To User" at bounding box center [575, 136] width 0 height 0
click at [1336, 21] on link "Save" at bounding box center [1345, 23] width 41 height 31
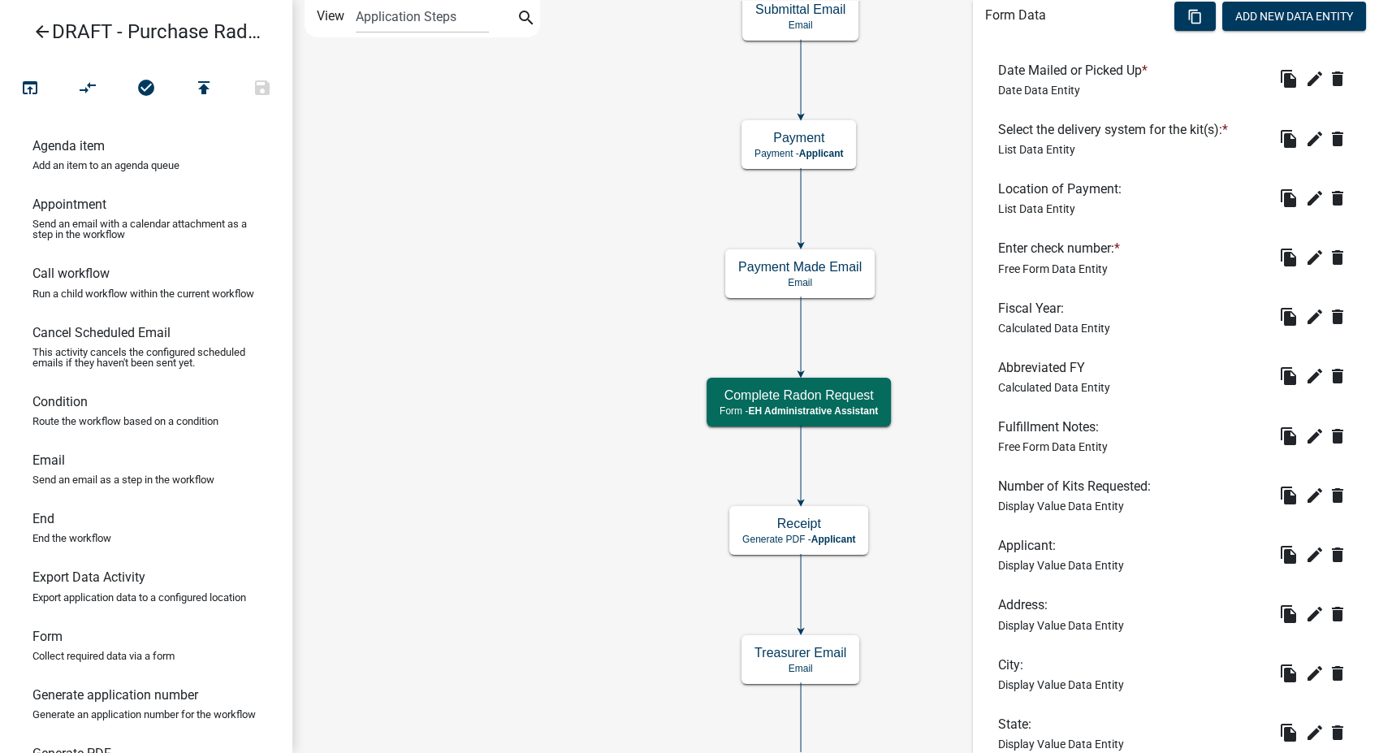
scroll to position [541, 0]
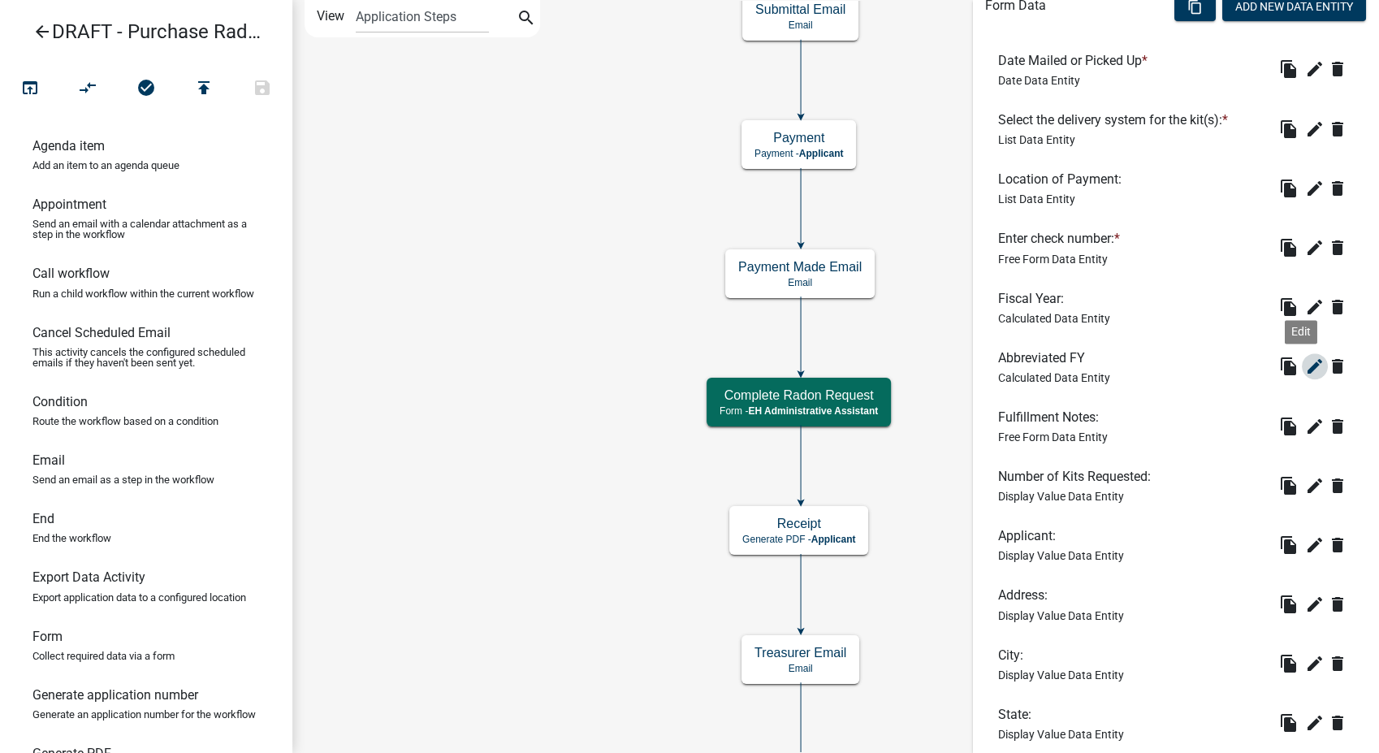
click at [1305, 356] on icon "edit" at bounding box center [1314, 365] width 19 height 19
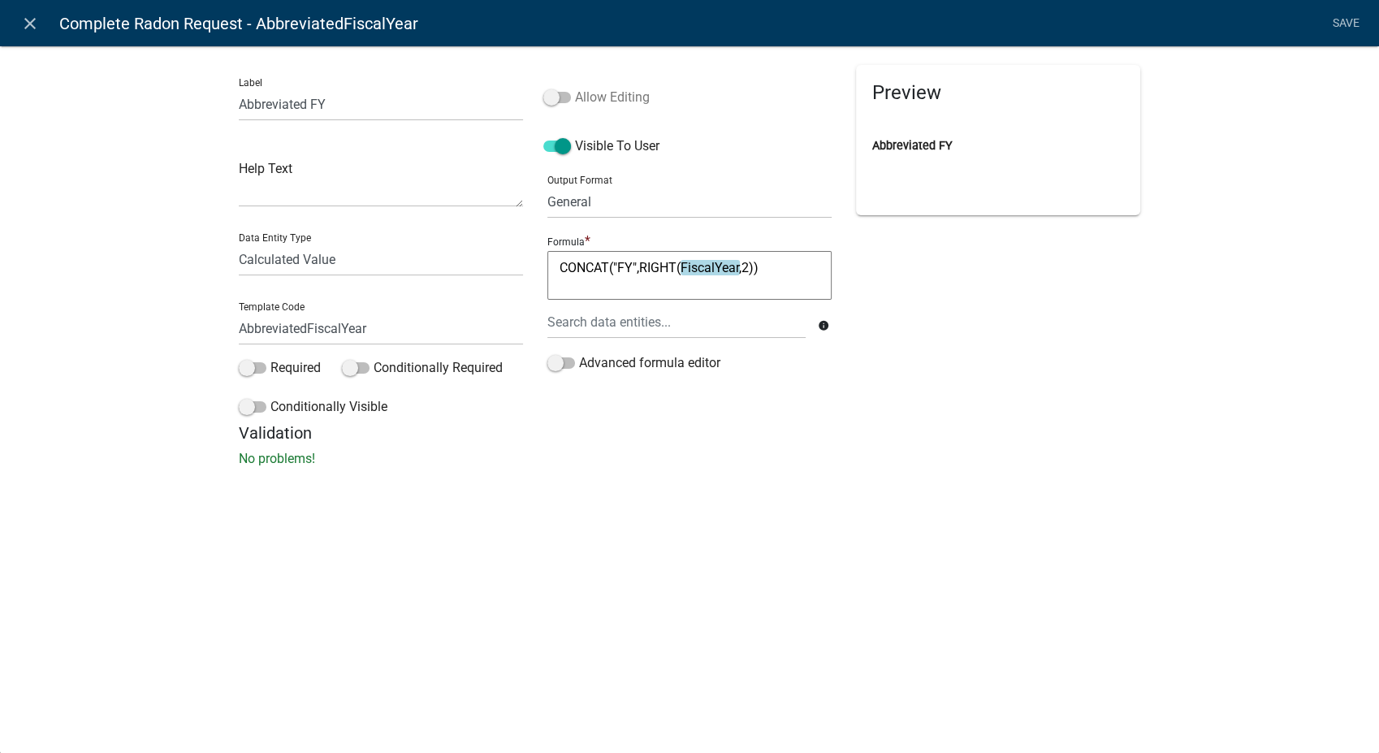
click at [550, 93] on span at bounding box center [557, 97] width 28 height 11
click at [575, 88] on input "Allow Editing" at bounding box center [575, 88] width 0 height 0
click at [1338, 21] on link "Save" at bounding box center [1345, 23] width 41 height 31
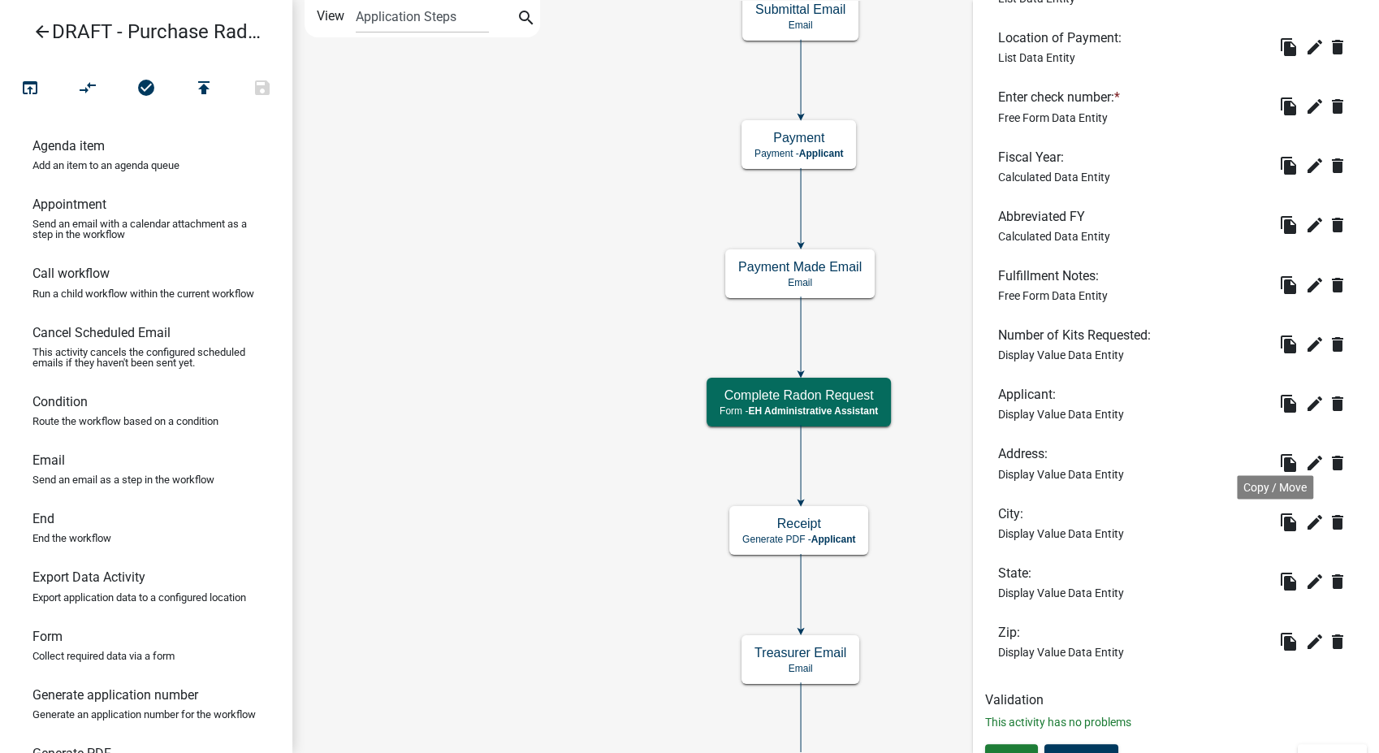
scroll to position [706, 0]
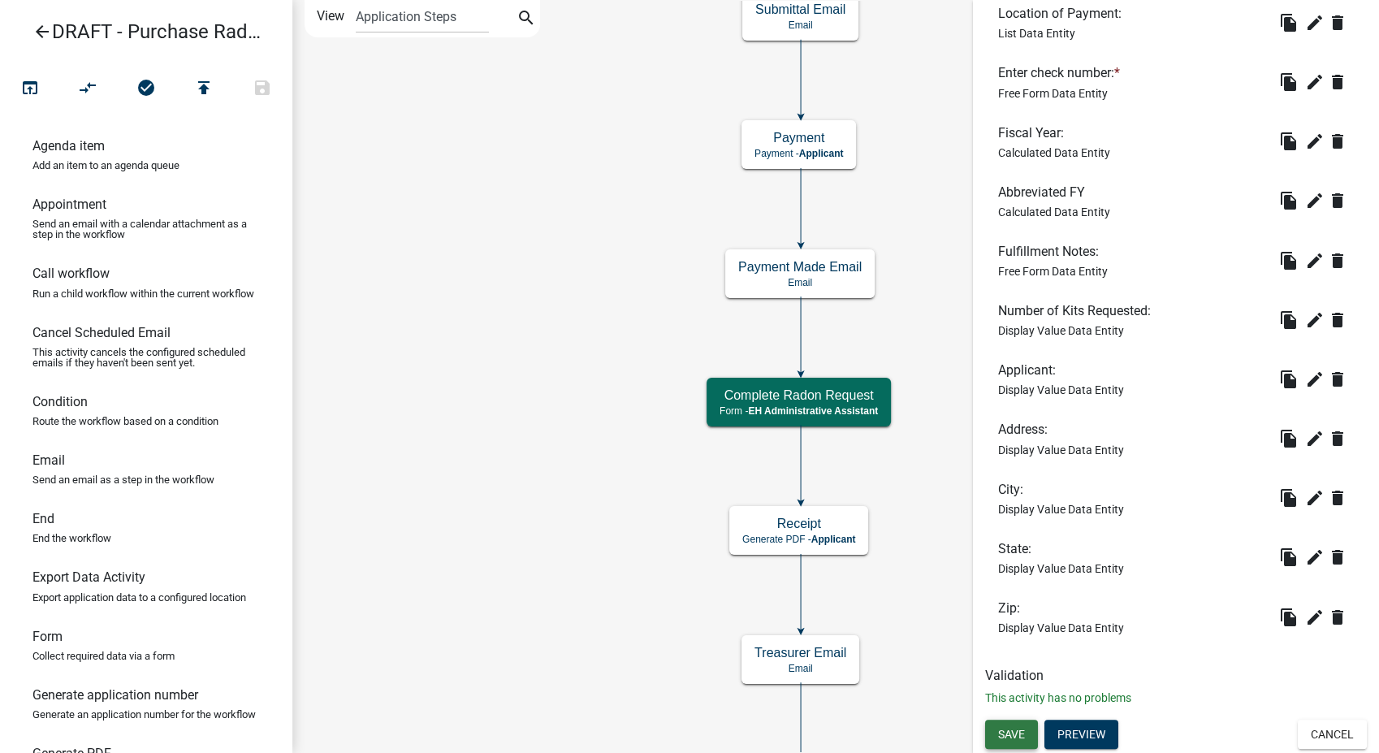
click at [1010, 737] on span "Save" at bounding box center [1011, 734] width 27 height 13
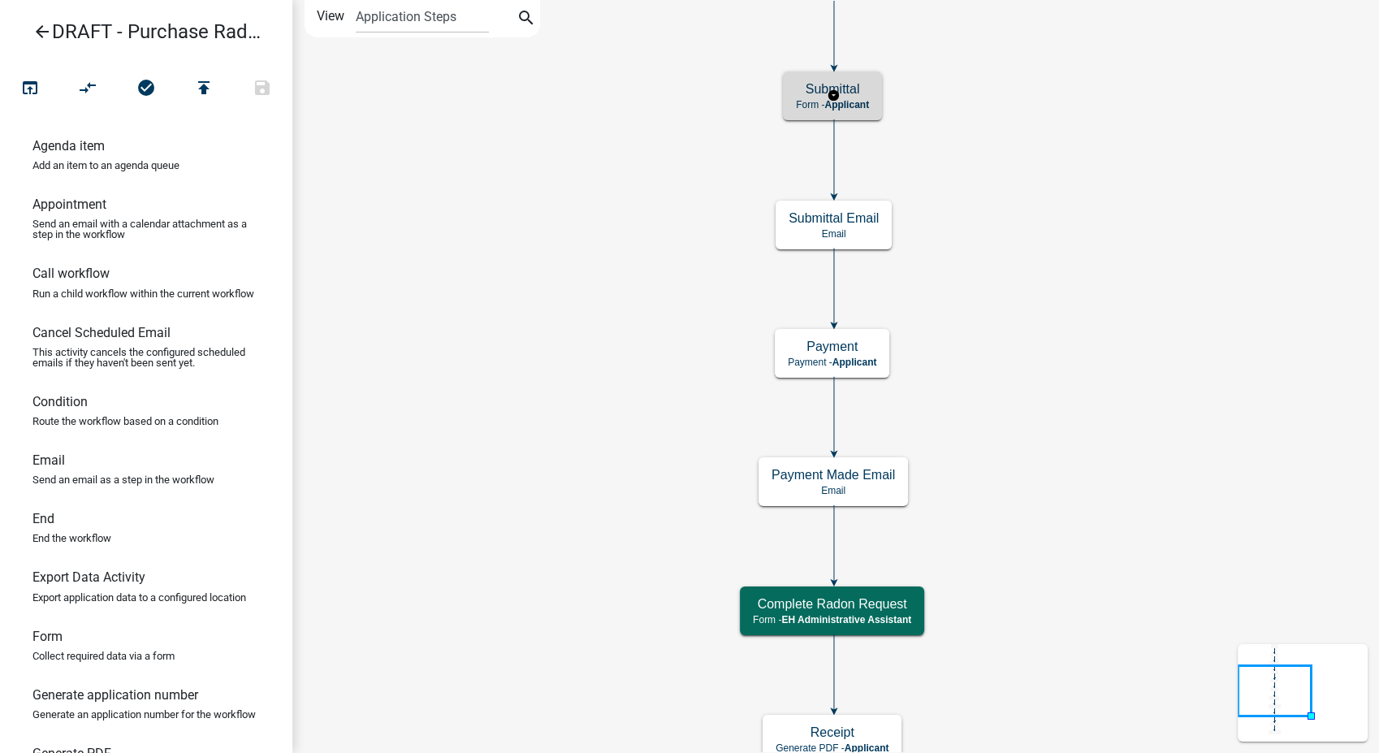
click at [857, 107] on span "Applicant" at bounding box center [846, 104] width 45 height 11
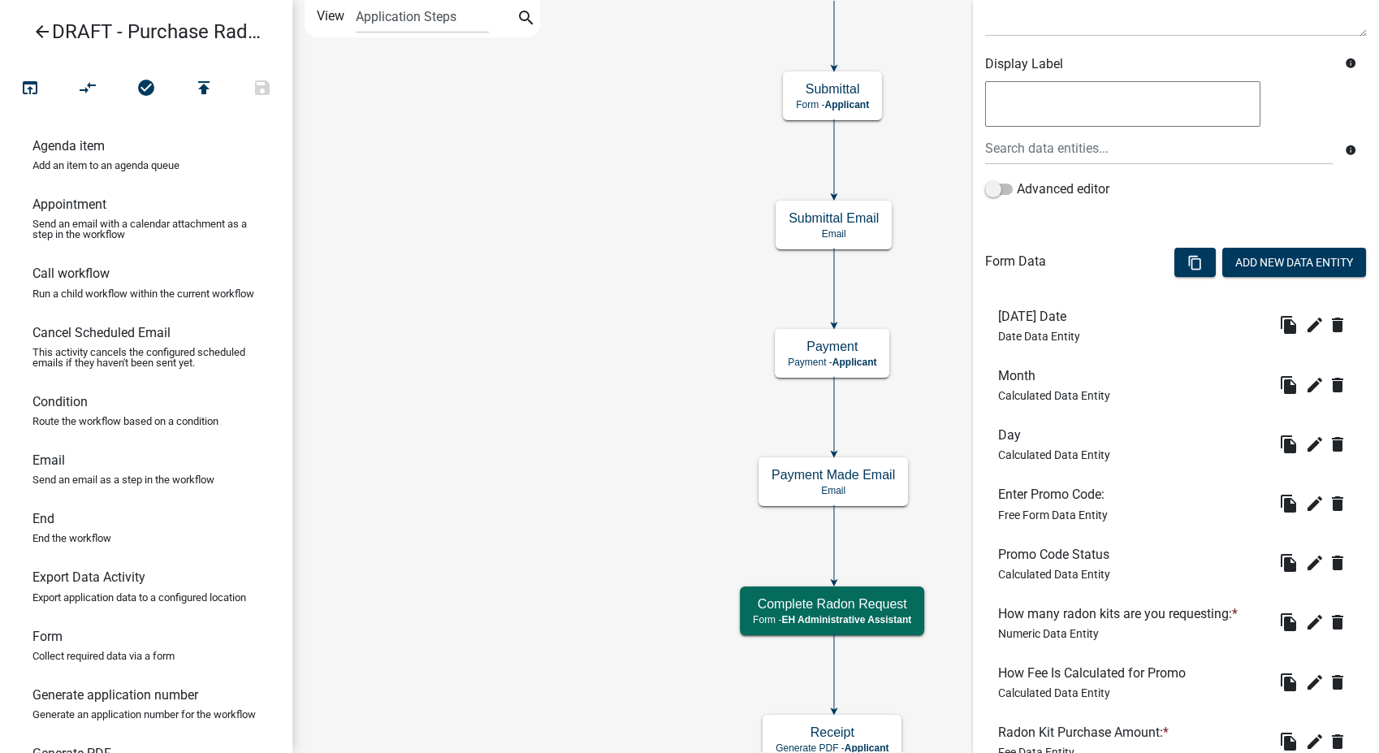
scroll to position [429, 0]
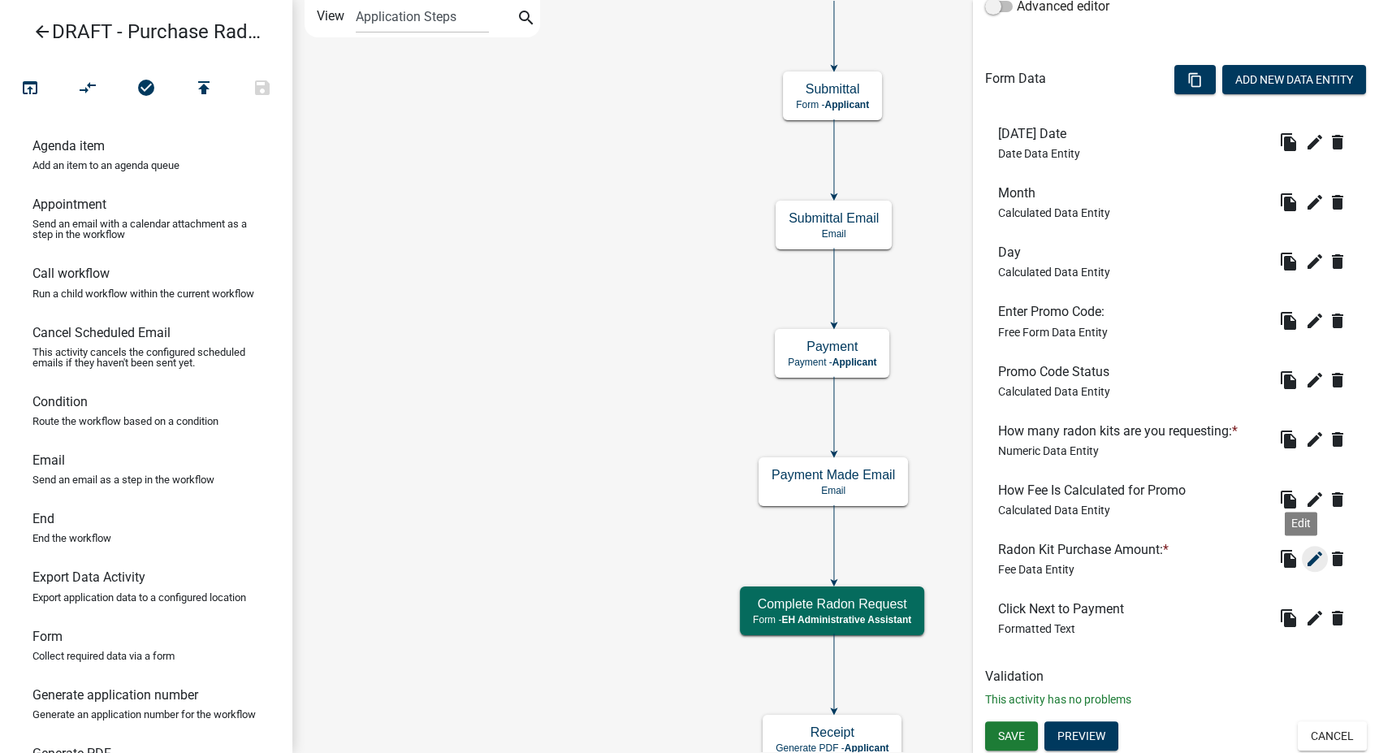
click at [1305, 551] on icon "edit" at bounding box center [1314, 558] width 19 height 19
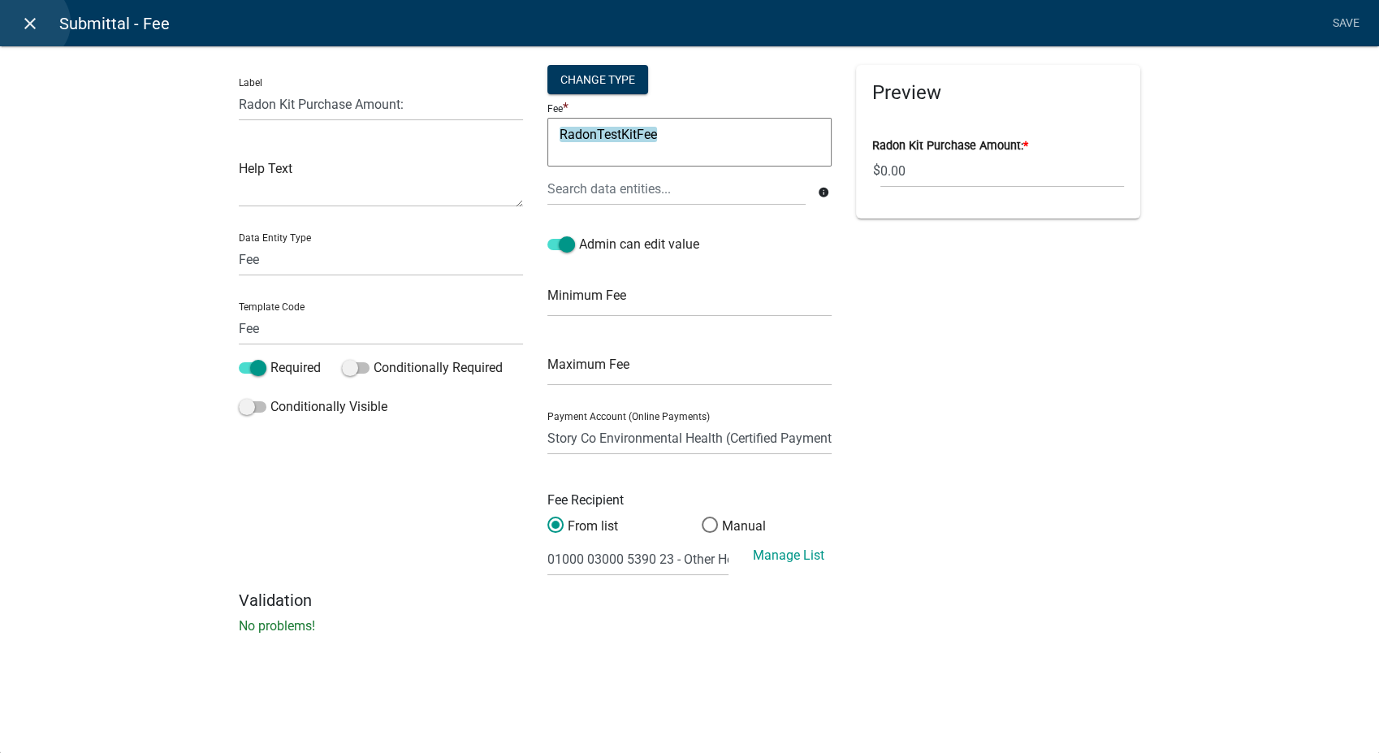
click at [29, 23] on icon "close" at bounding box center [29, 23] width 19 height 19
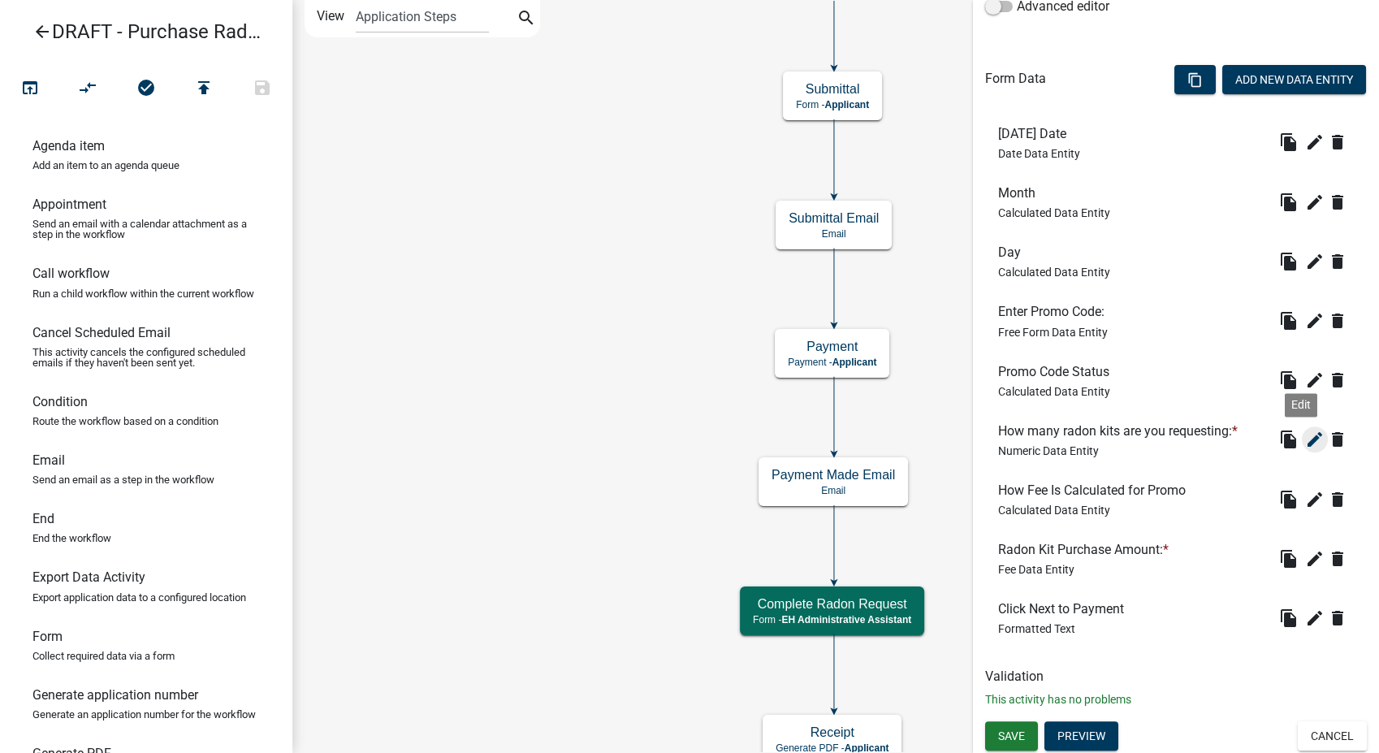
click at [1305, 443] on icon "edit" at bounding box center [1314, 439] width 19 height 19
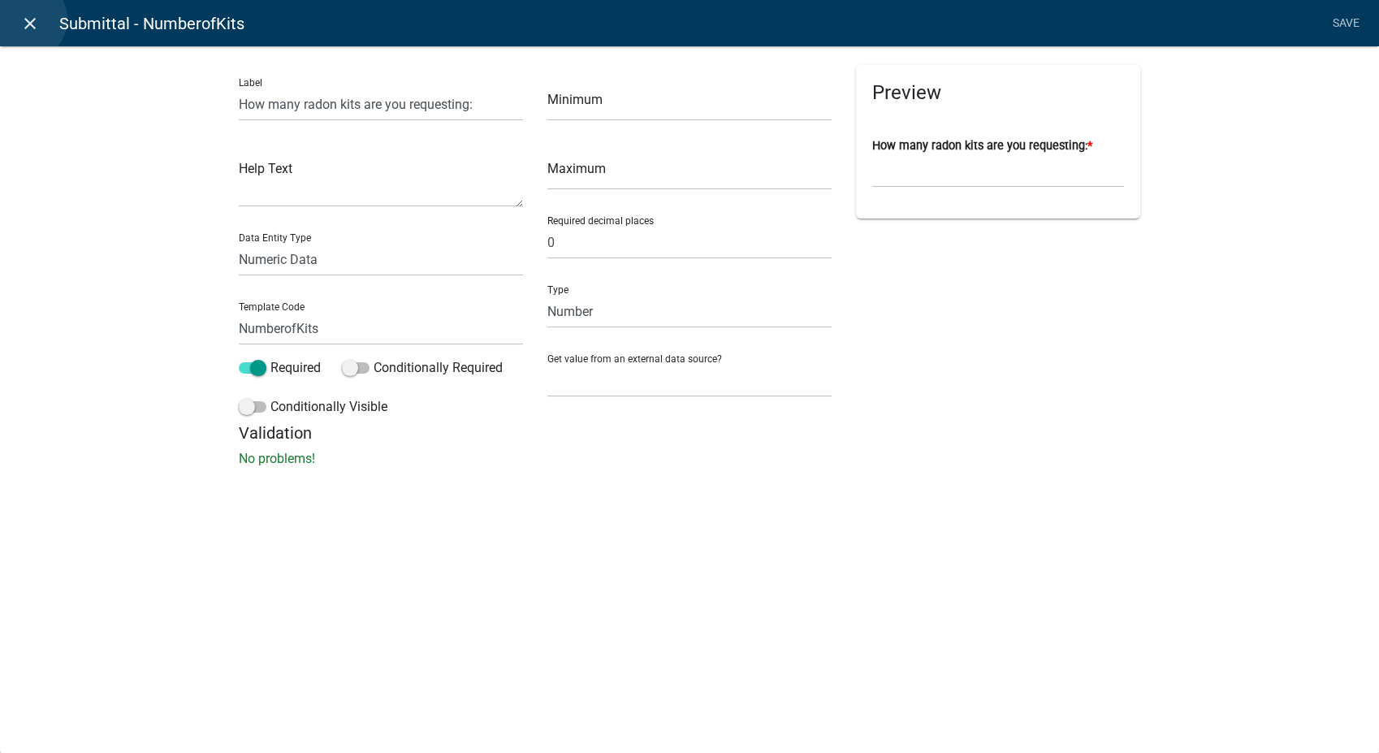
click at [26, 19] on icon "close" at bounding box center [29, 23] width 19 height 19
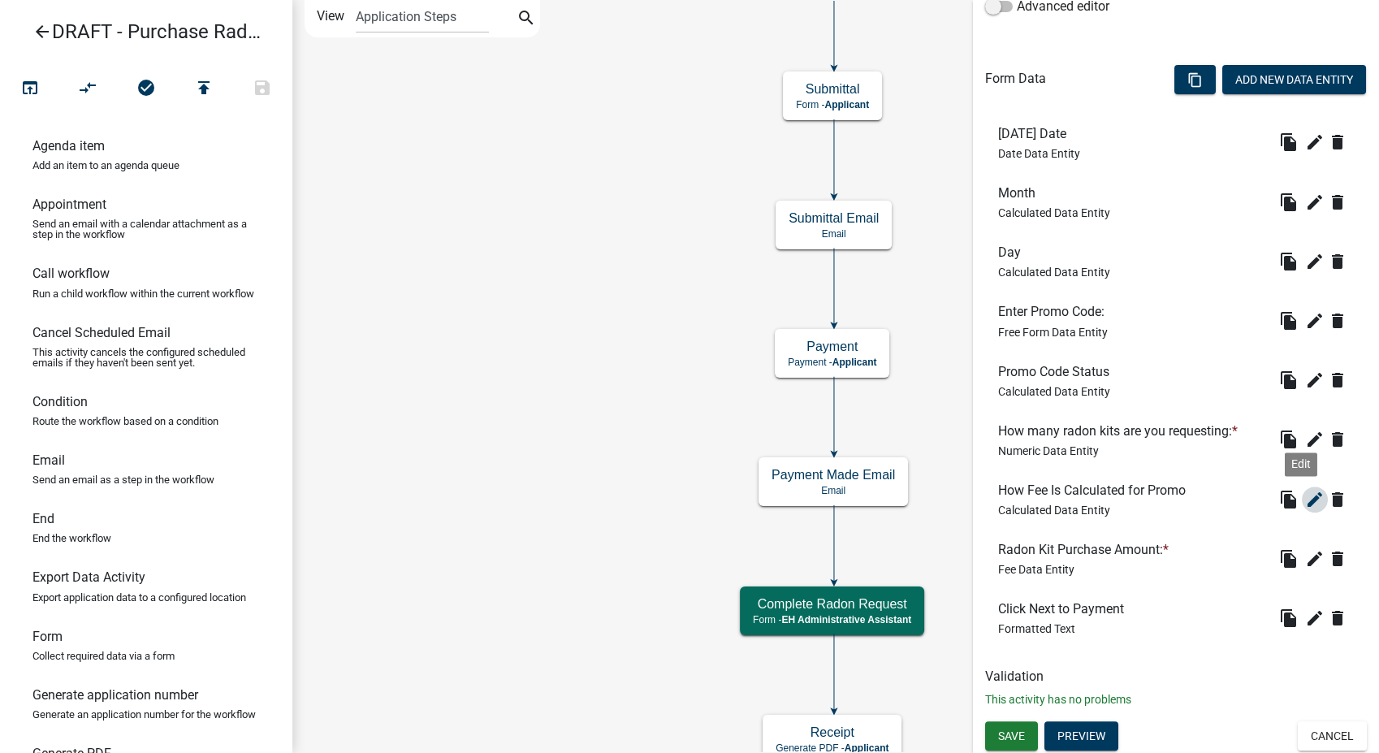
click at [1305, 494] on icon "edit" at bounding box center [1314, 499] width 19 height 19
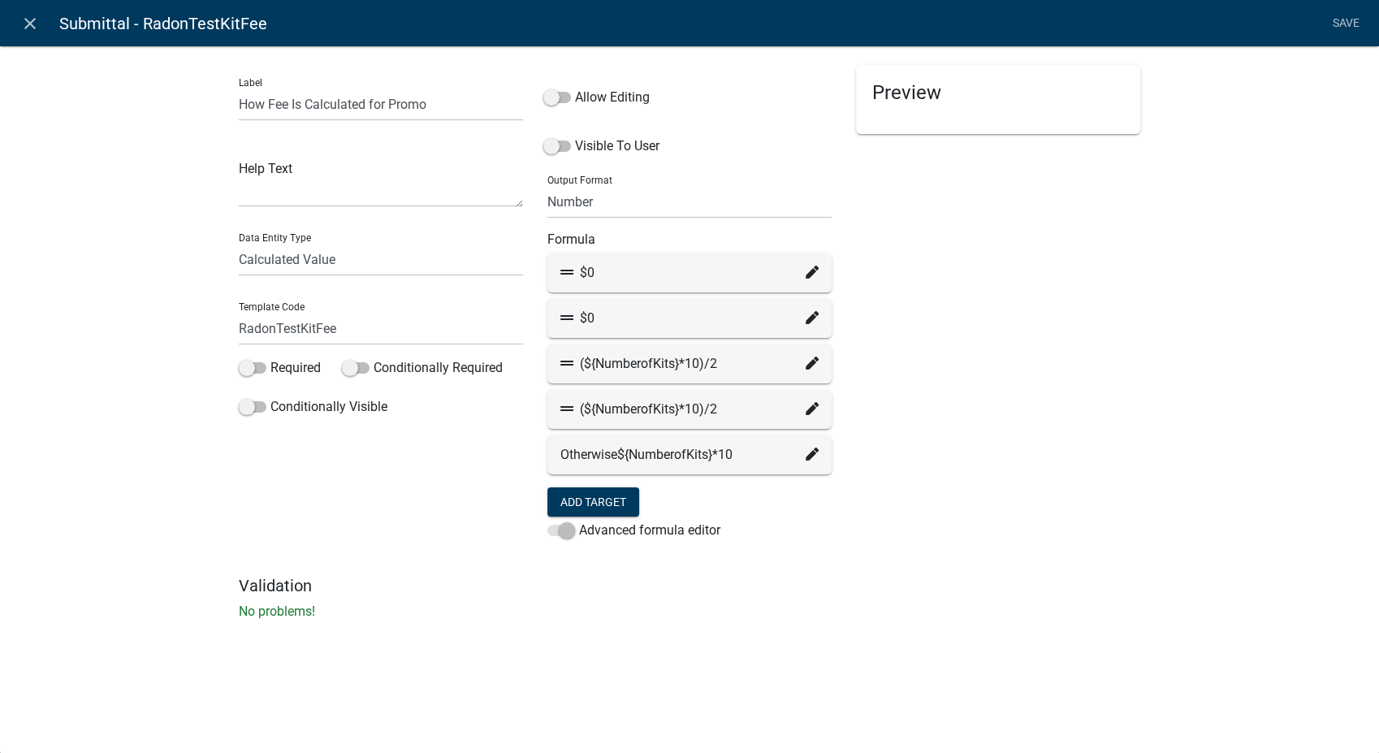
click at [803, 272] on div "$0" at bounding box center [689, 272] width 258 height 19
click at [812, 277] on icon at bounding box center [812, 272] width 13 height 13
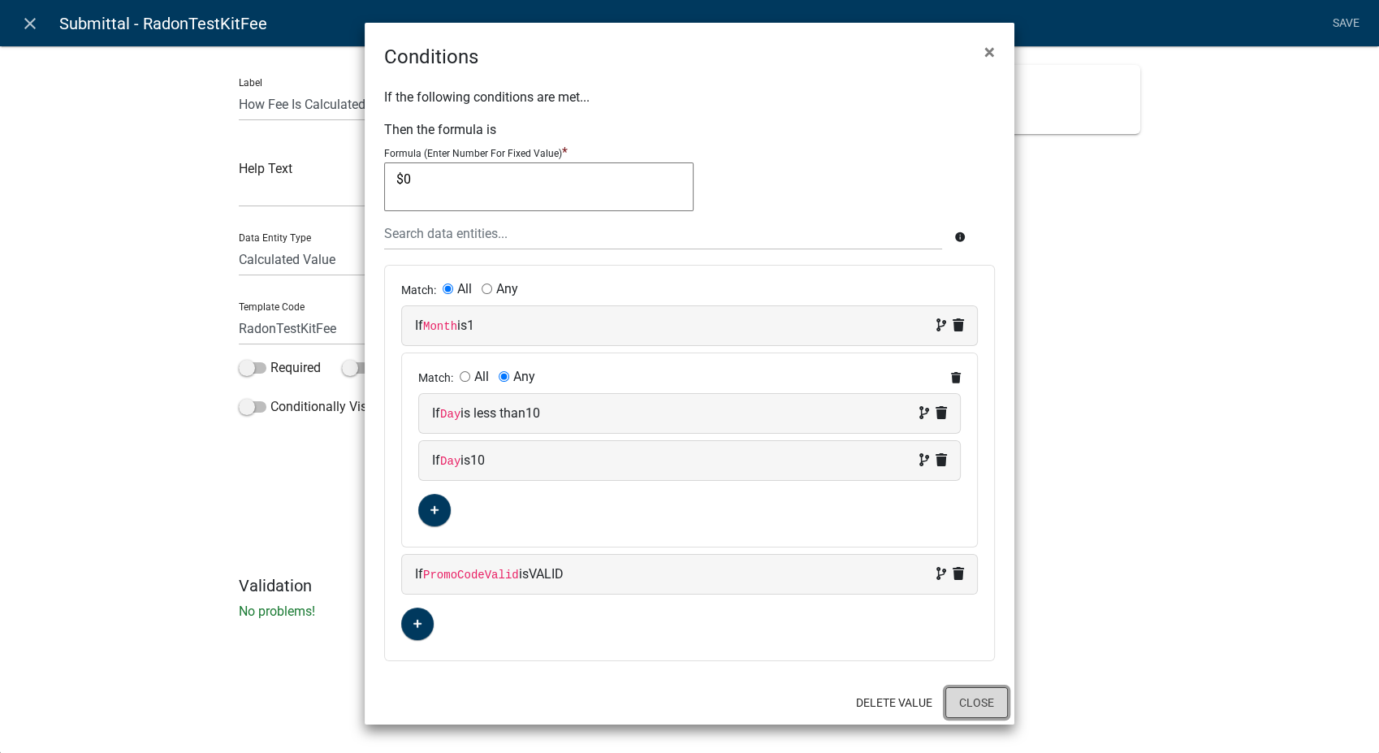
click at [971, 704] on button "Close" at bounding box center [976, 702] width 63 height 31
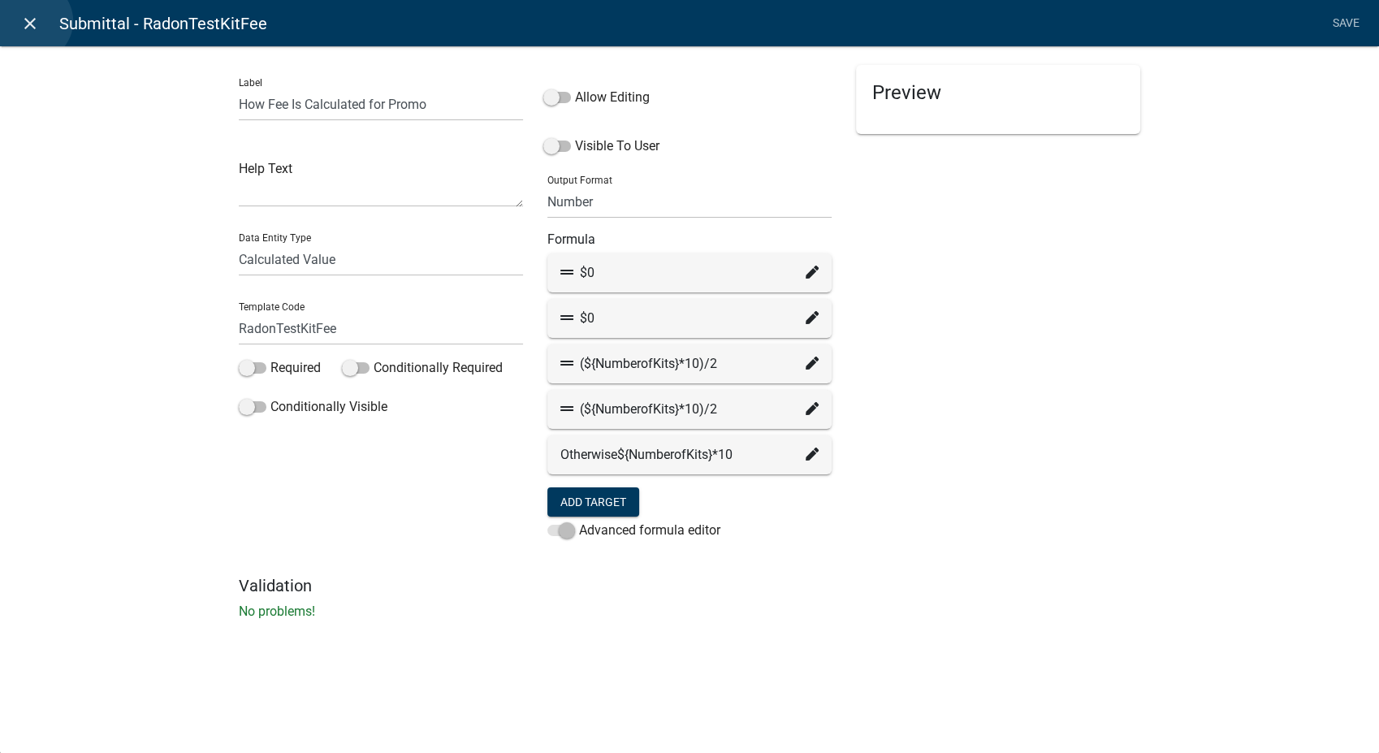
click at [32, 21] on icon "close" at bounding box center [29, 23] width 19 height 19
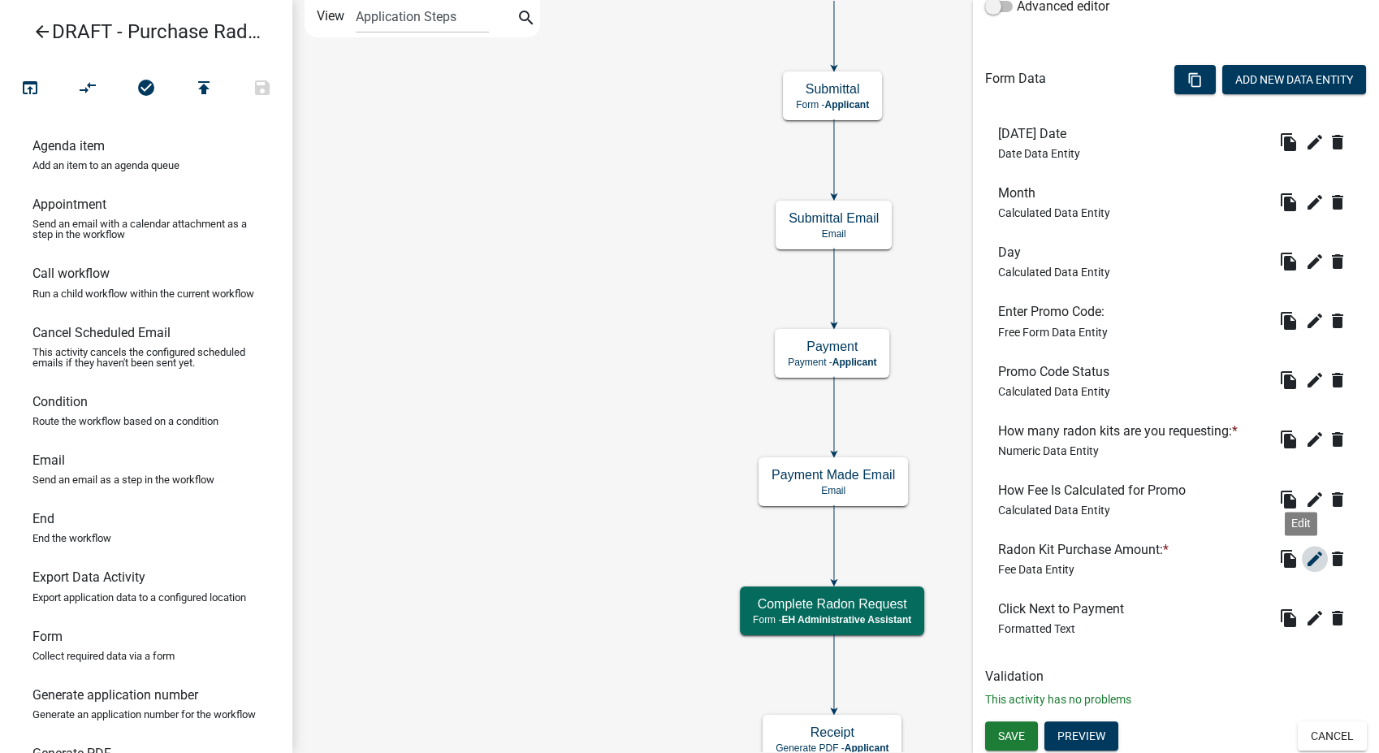
click at [1305, 555] on icon "edit" at bounding box center [1314, 558] width 19 height 19
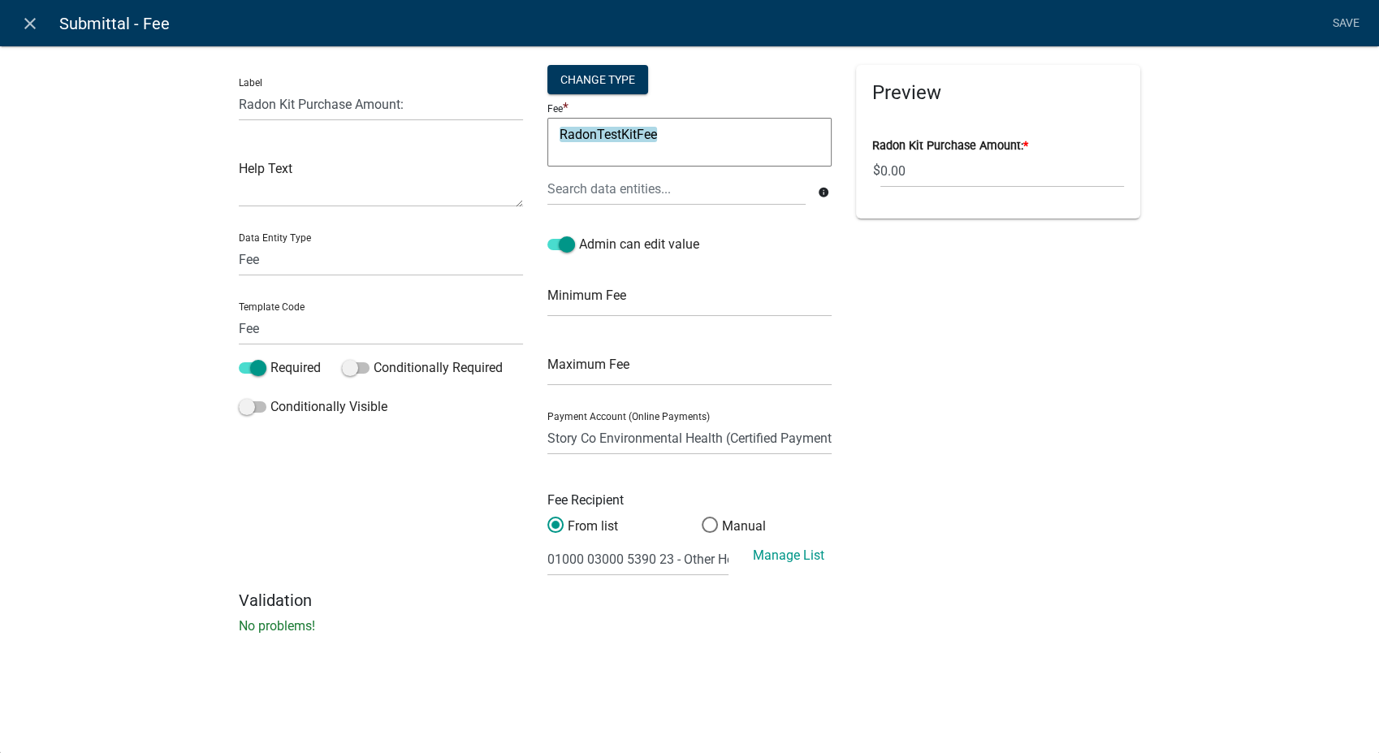
click at [559, 130] on textarea "RadonTestKitFee" at bounding box center [689, 142] width 284 height 49
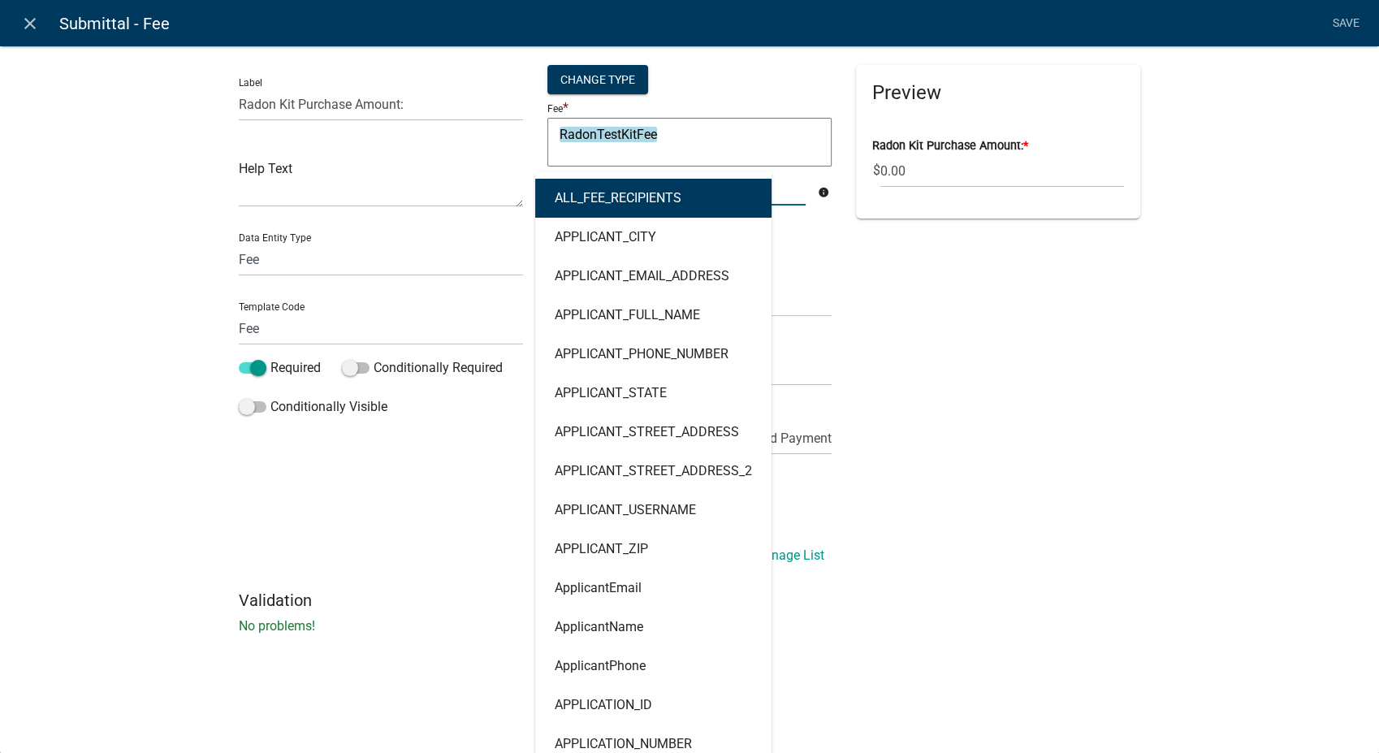
click at [570, 187] on div "ALL_FEE_RECIPIENTS APPLICANT_CITY APPLICANT_EMAIL_ADDRESS APPLICANT_FULL_NAME A…" at bounding box center [676, 188] width 283 height 33
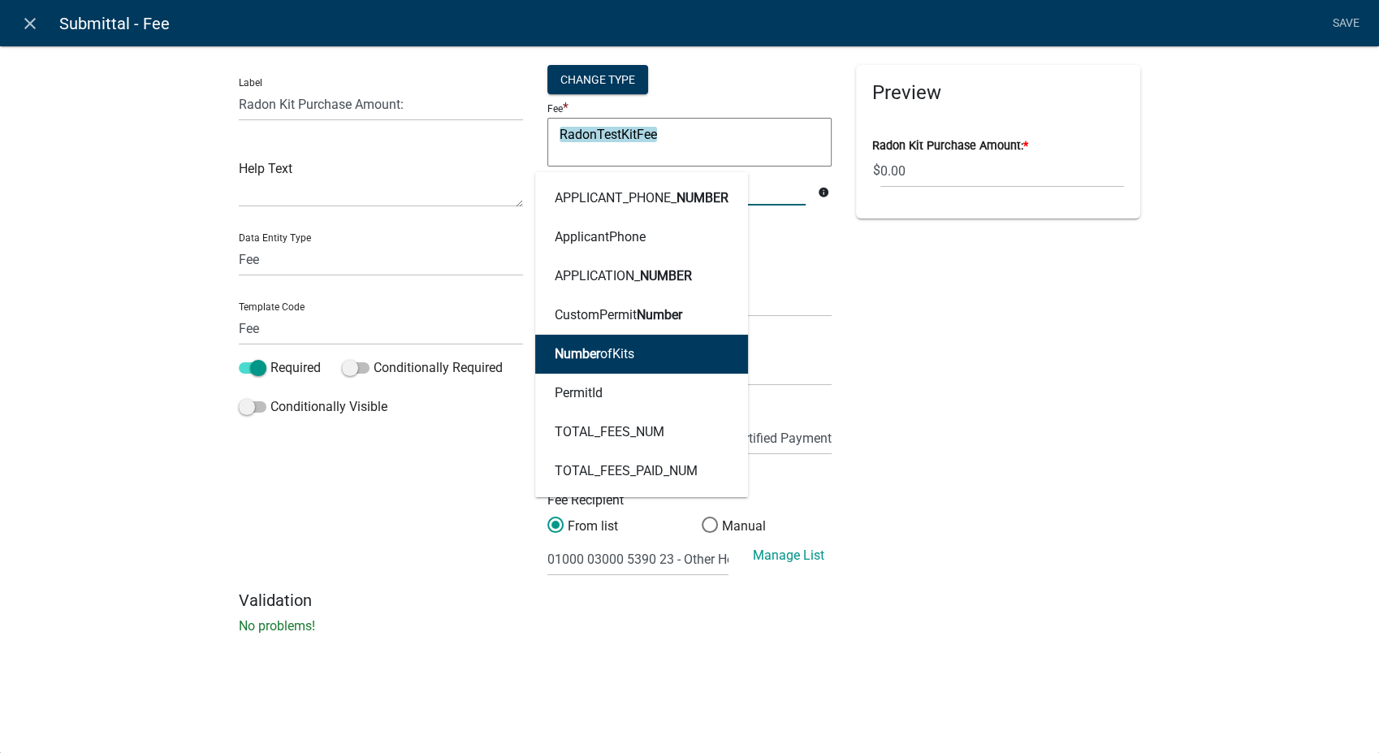
click at [588, 351] on span "Number" at bounding box center [577, 353] width 45 height 15
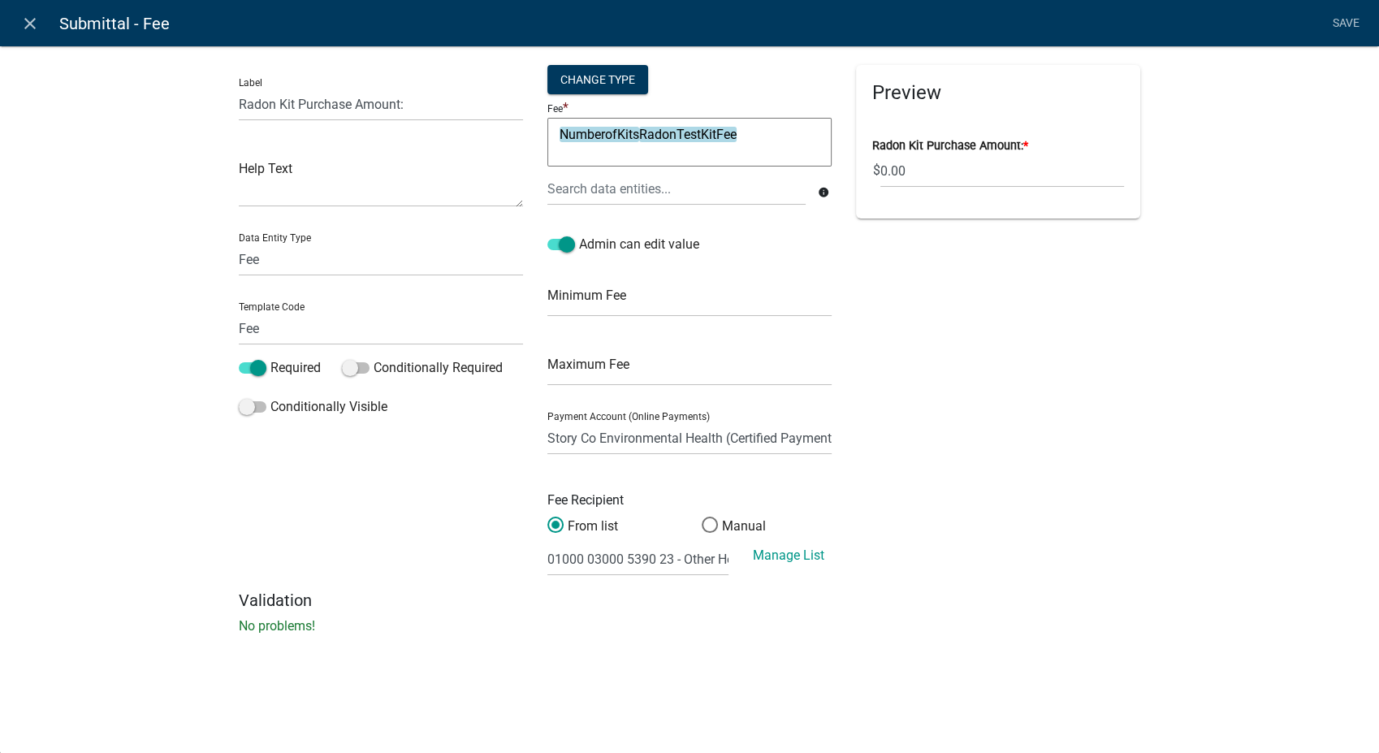
click at [637, 130] on textarea "NumberofKitsRadonTestKitFee" at bounding box center [689, 142] width 284 height 49
click at [1354, 17] on link "Save" at bounding box center [1345, 23] width 41 height 31
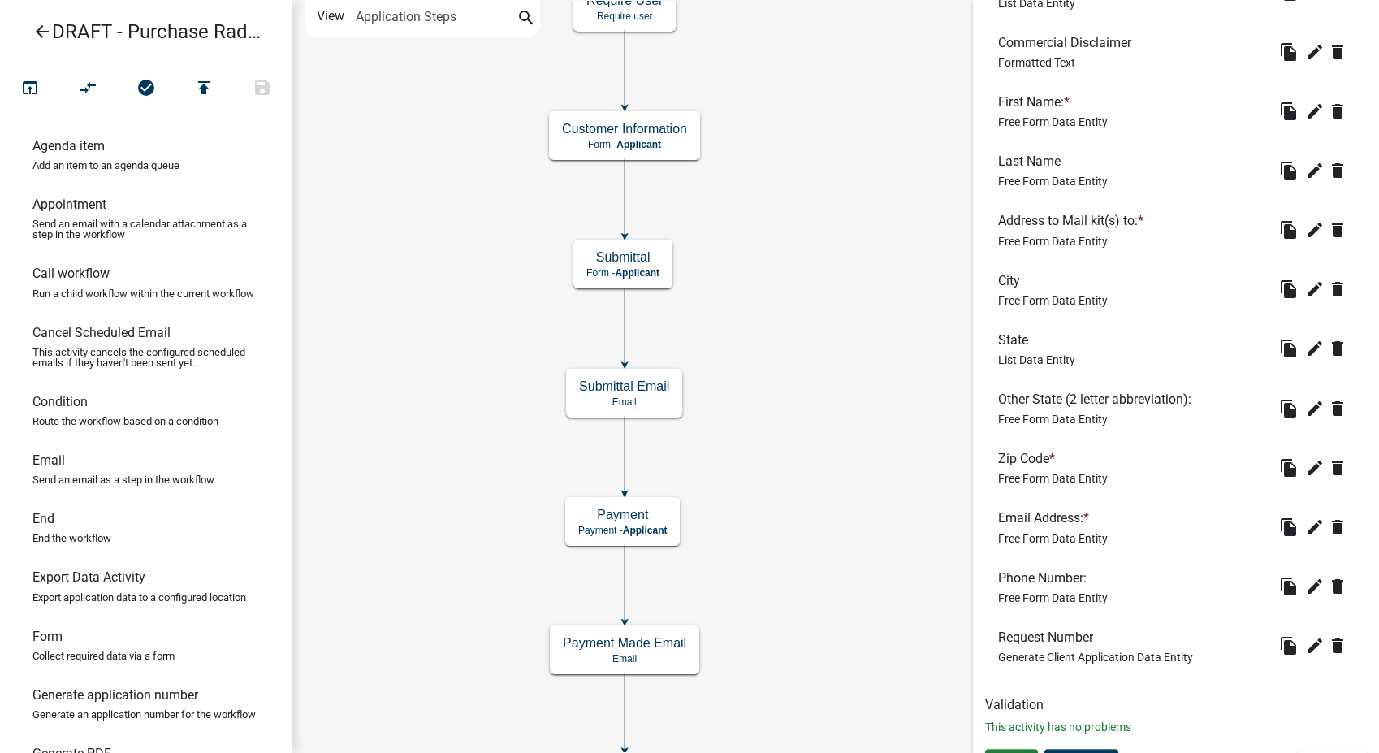
scroll to position [947, 0]
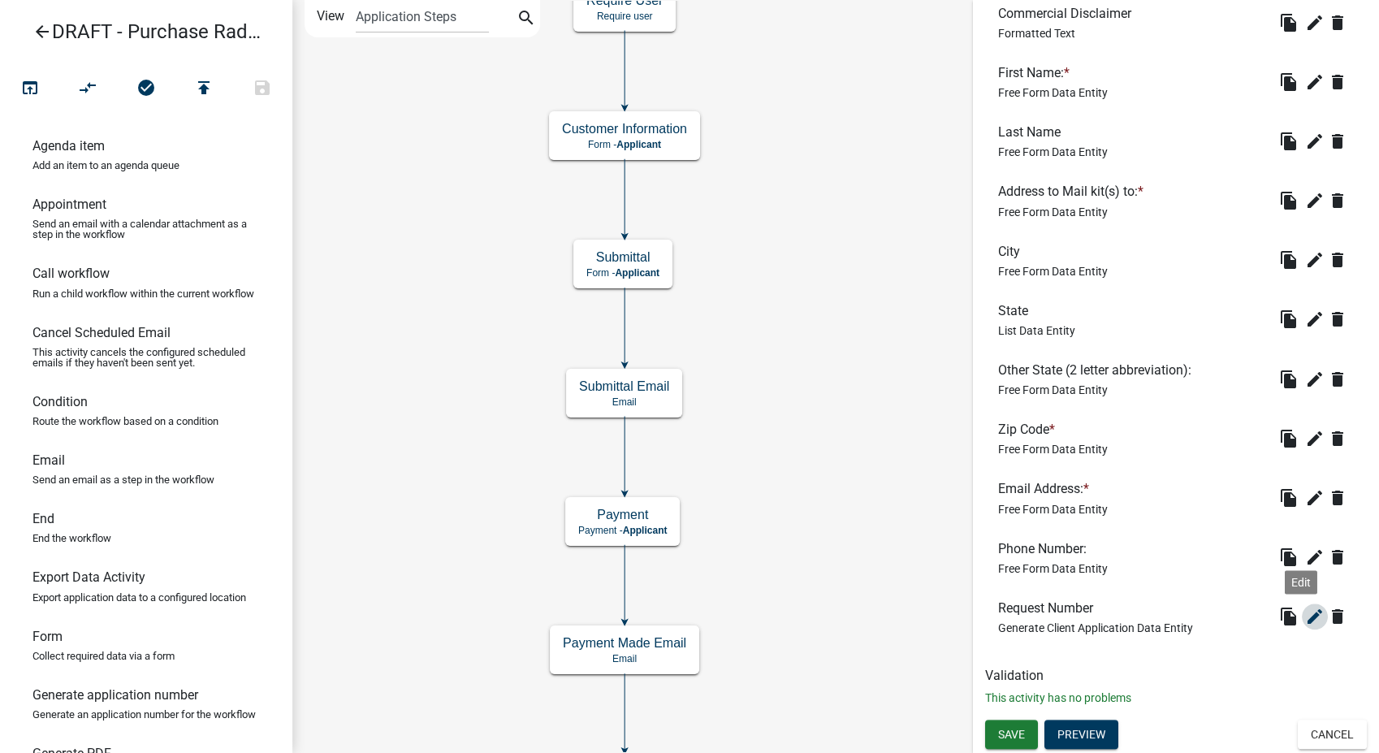
click at [1305, 615] on icon "edit" at bounding box center [1314, 616] width 19 height 19
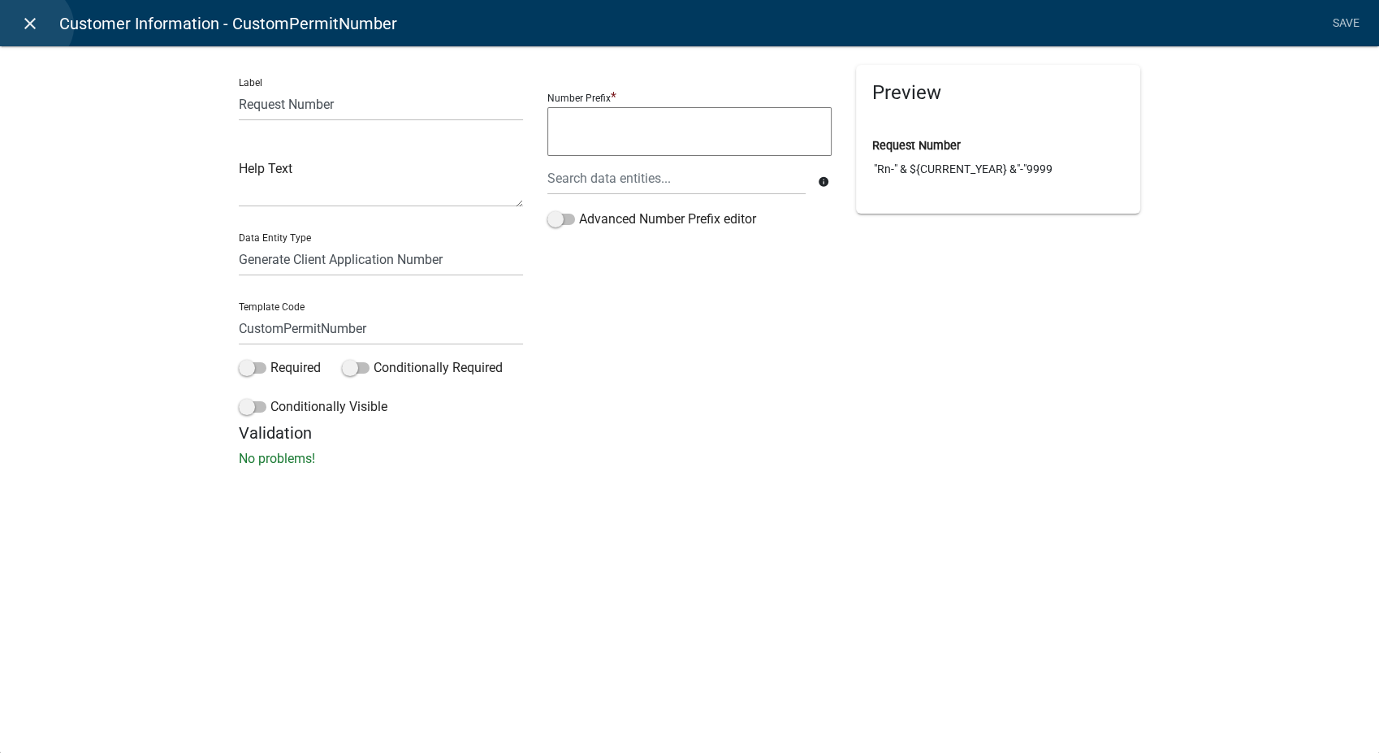
click at [32, 26] on icon "close" at bounding box center [29, 23] width 19 height 19
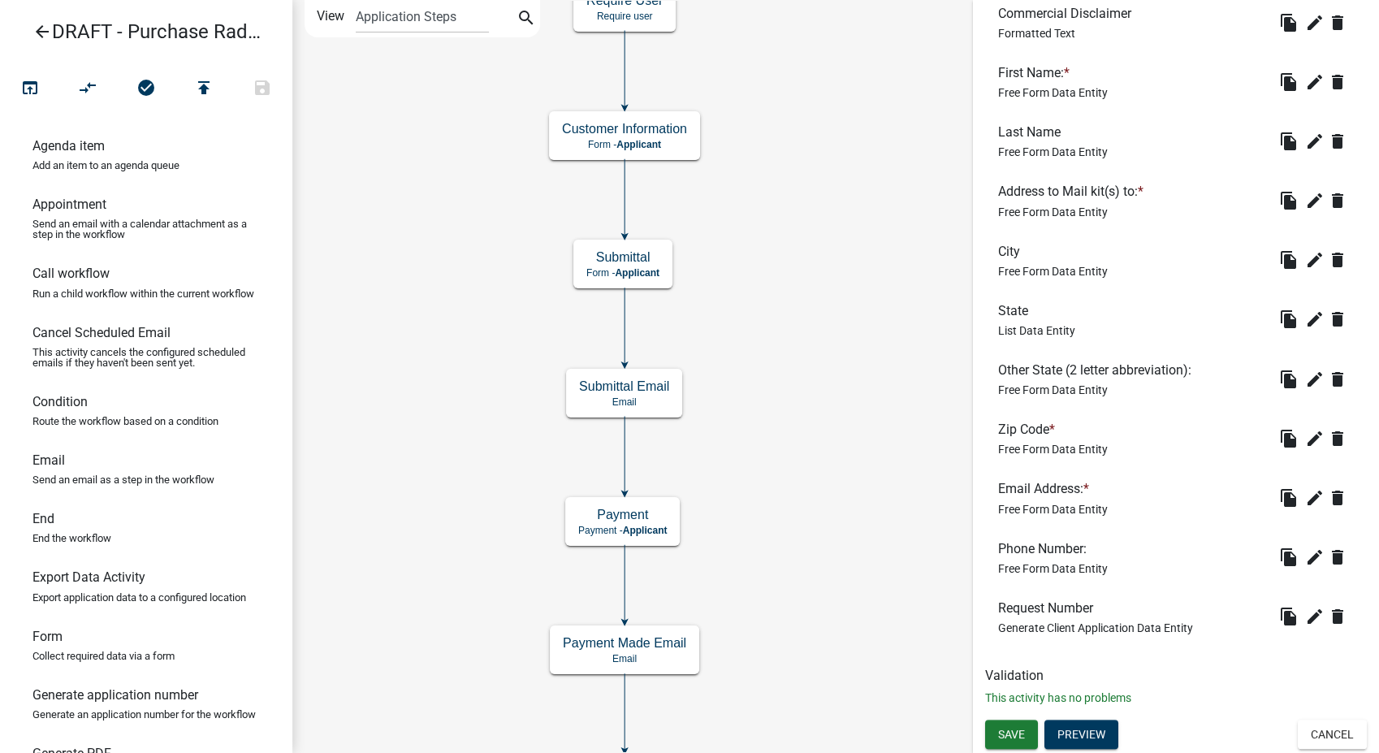
click at [39, 29] on icon "arrow_back" at bounding box center [41, 33] width 19 height 23
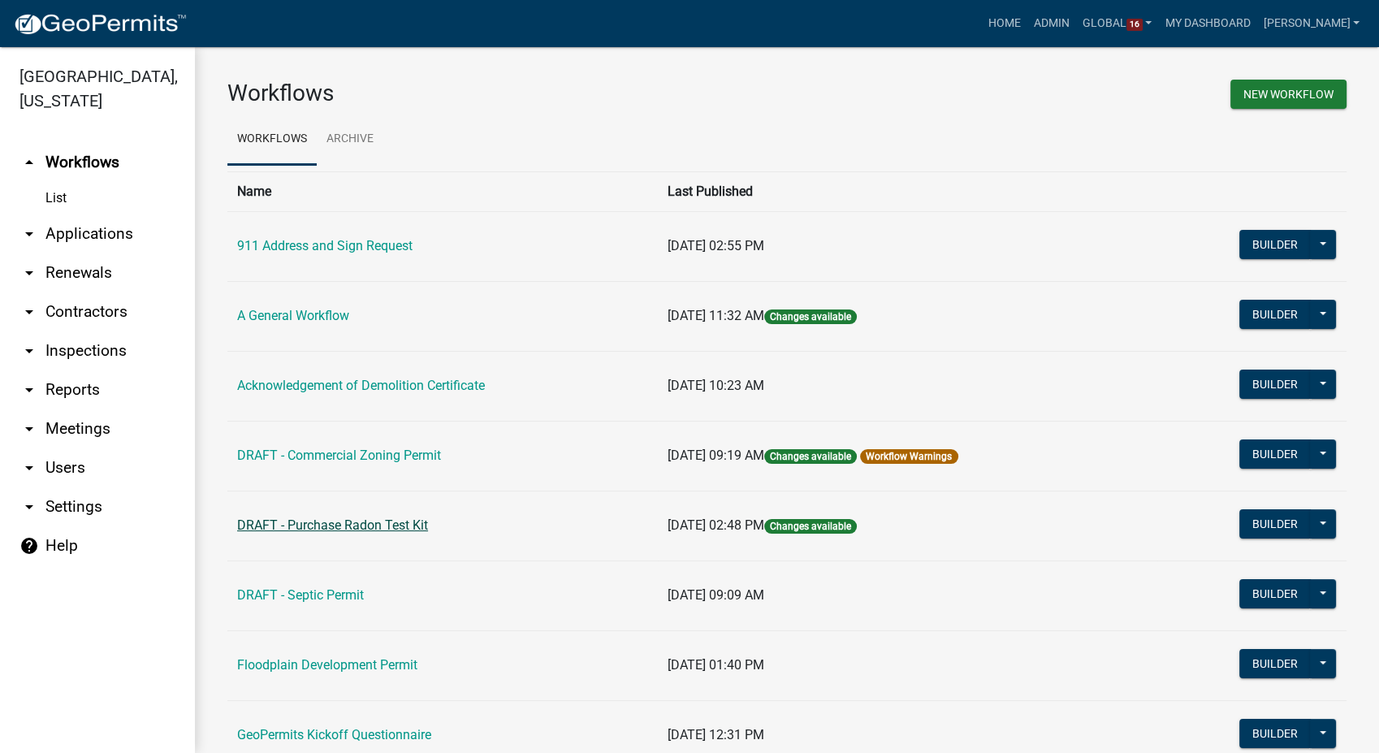
click at [371, 525] on link "DRAFT - Purchase Radon Test Kit" at bounding box center [332, 524] width 191 height 15
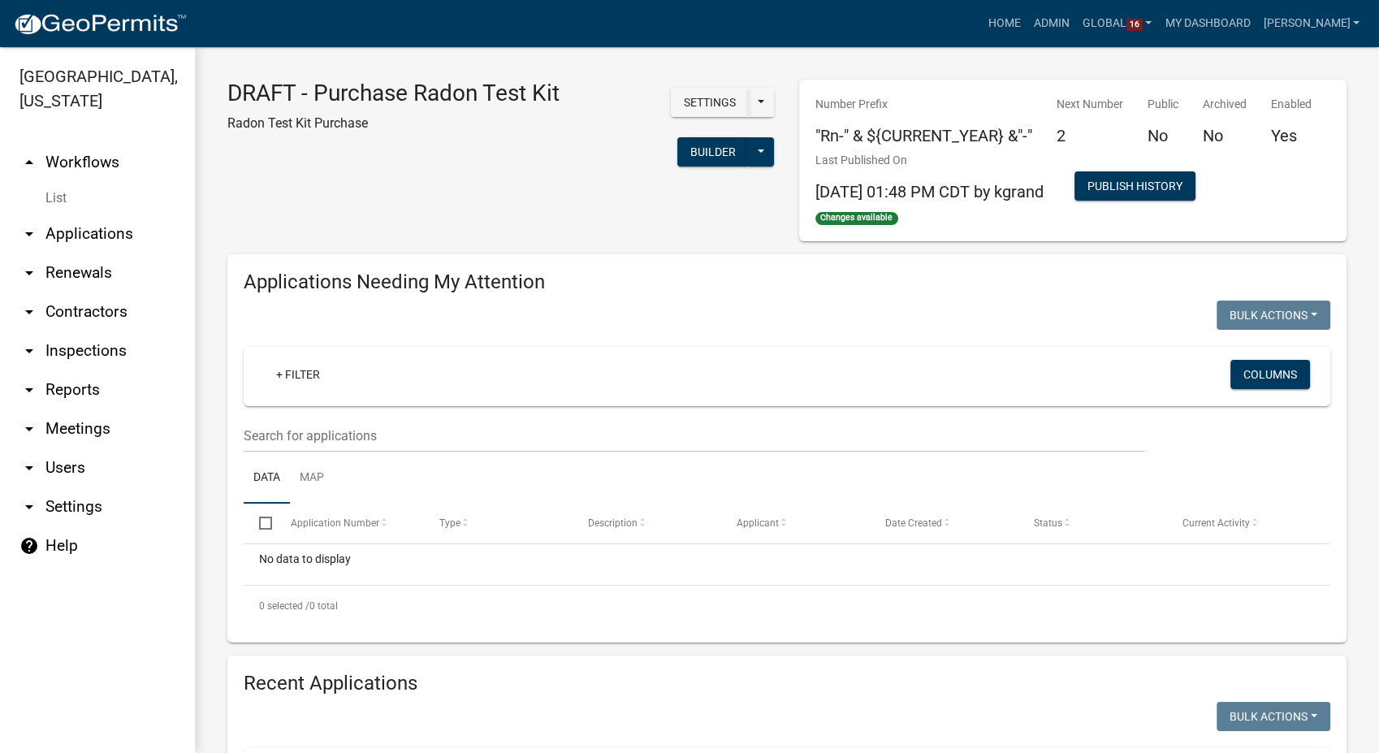
click at [702, 85] on div "Settings Start Application URL Start Application URL With Parcel ID Builder Pub…" at bounding box center [679, 129] width 191 height 99
click at [699, 96] on button "Settings" at bounding box center [710, 102] width 78 height 29
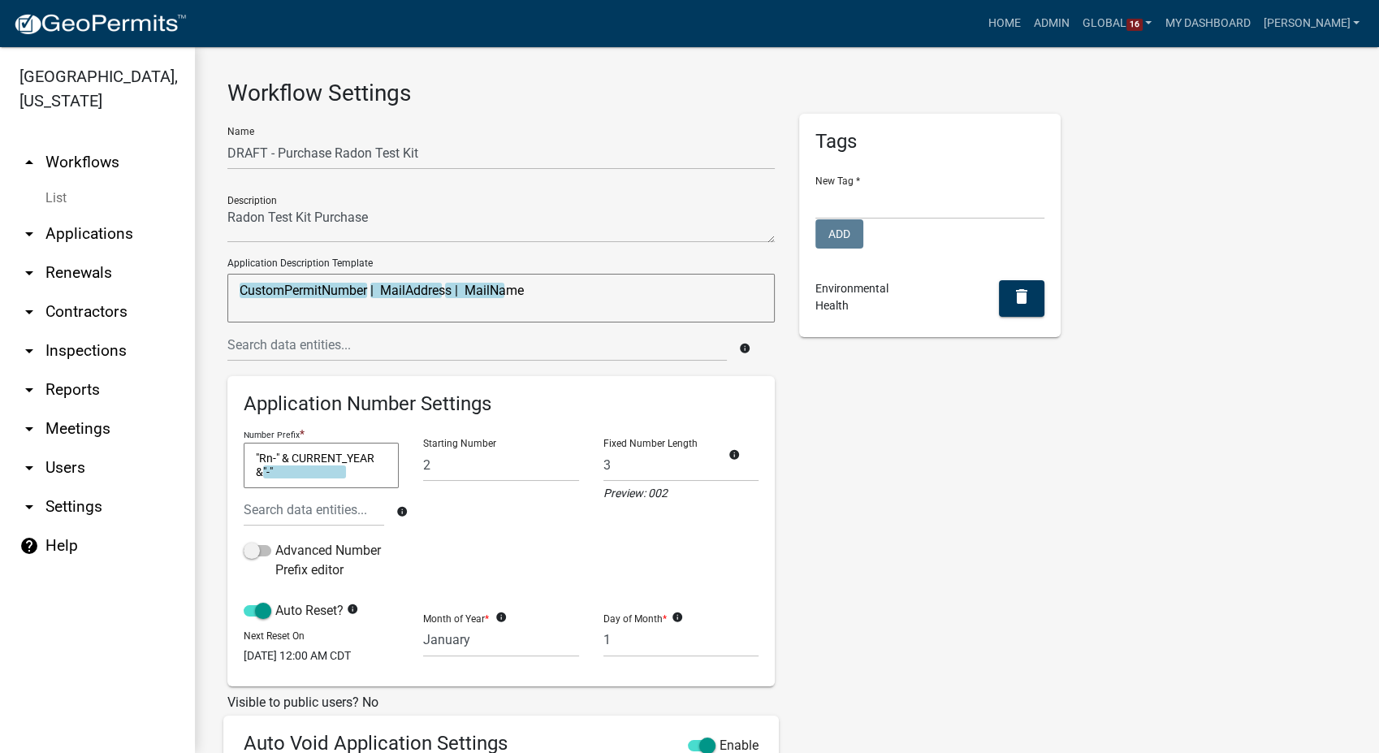
click at [279, 473] on textarea ""Rn-" & CURRENT_YEAR &"-"" at bounding box center [321, 465] width 155 height 45
click at [281, 514] on input "text" at bounding box center [314, 509] width 140 height 33
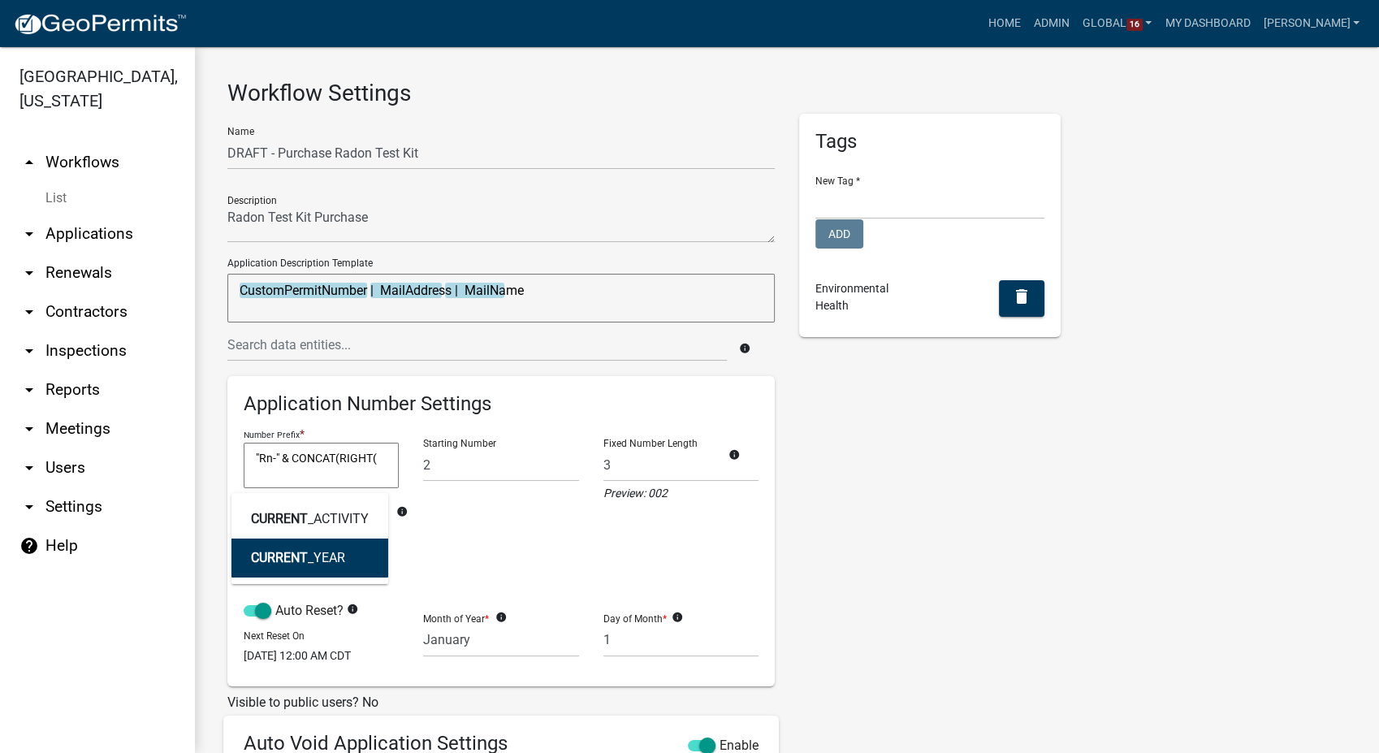
click at [290, 555] on span "CURRENT" at bounding box center [279, 557] width 57 height 15
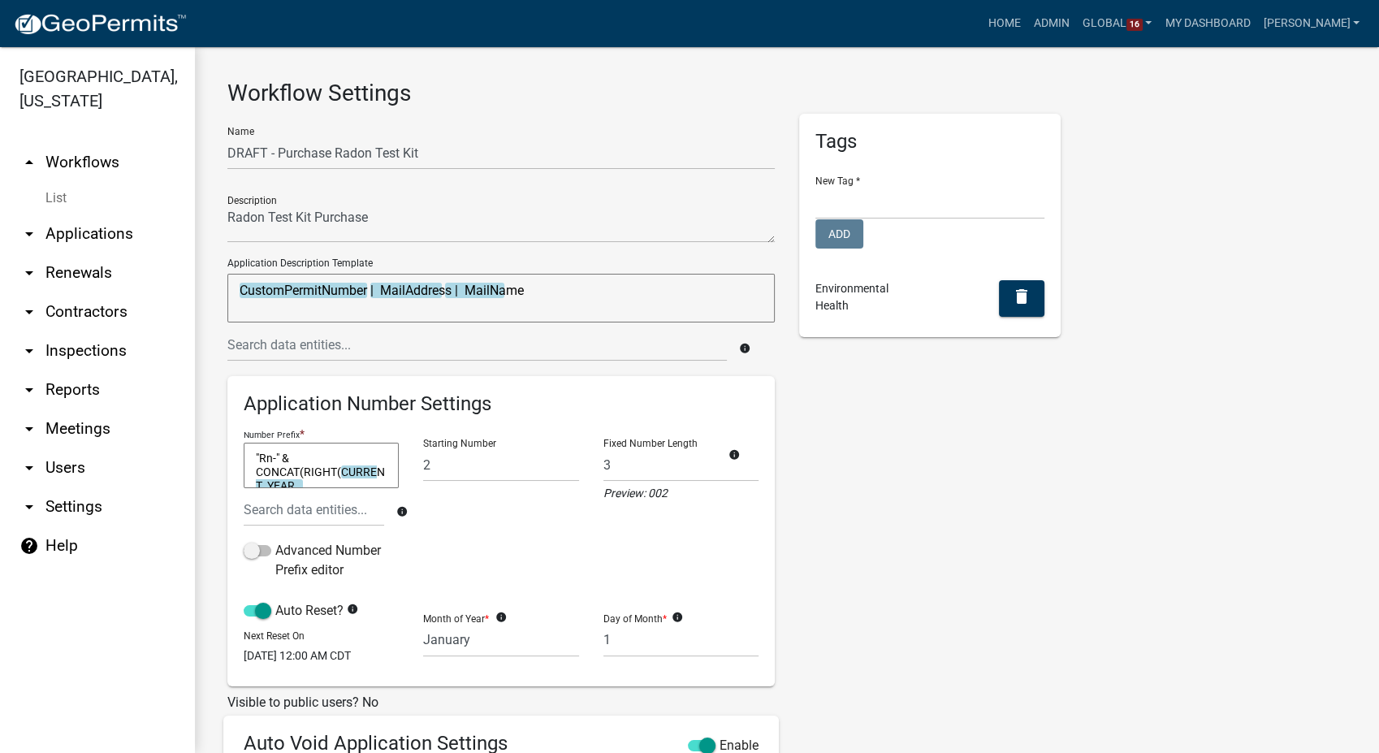
scroll to position [13, 0]
click at [327, 469] on textarea ""Rn-" & CONCAT(RIGHT(CURRENT_YEAR" at bounding box center [321, 465] width 155 height 45
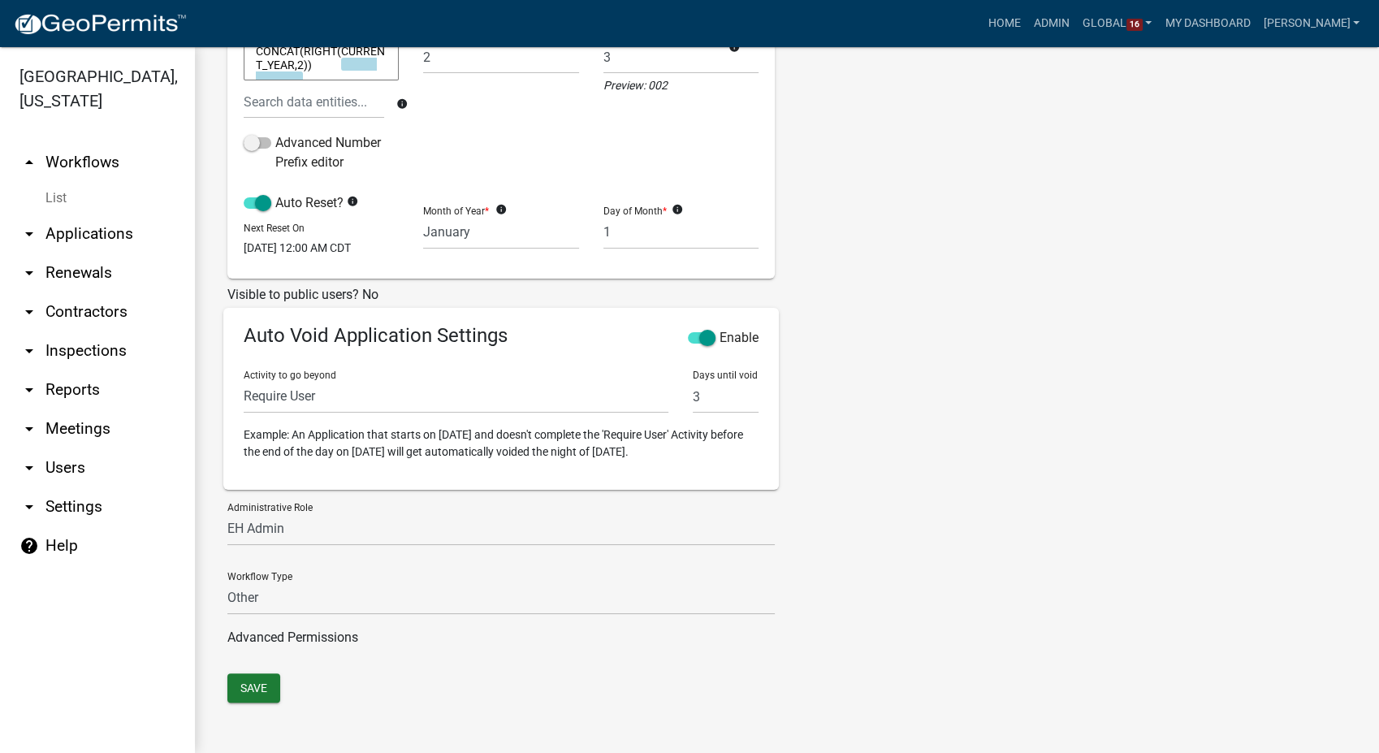
scroll to position [418, 0]
click at [261, 677] on button "Save" at bounding box center [253, 687] width 53 height 29
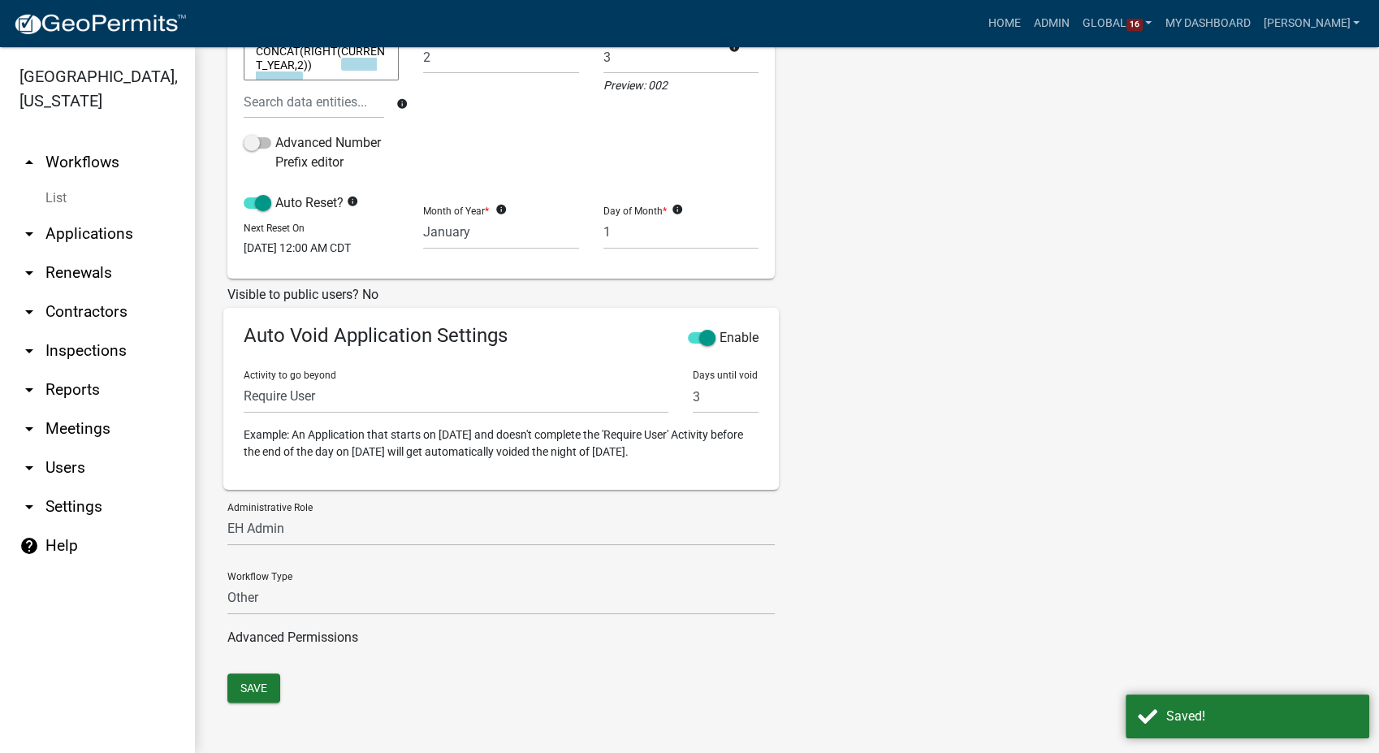
click at [54, 182] on link "List" at bounding box center [97, 198] width 195 height 32
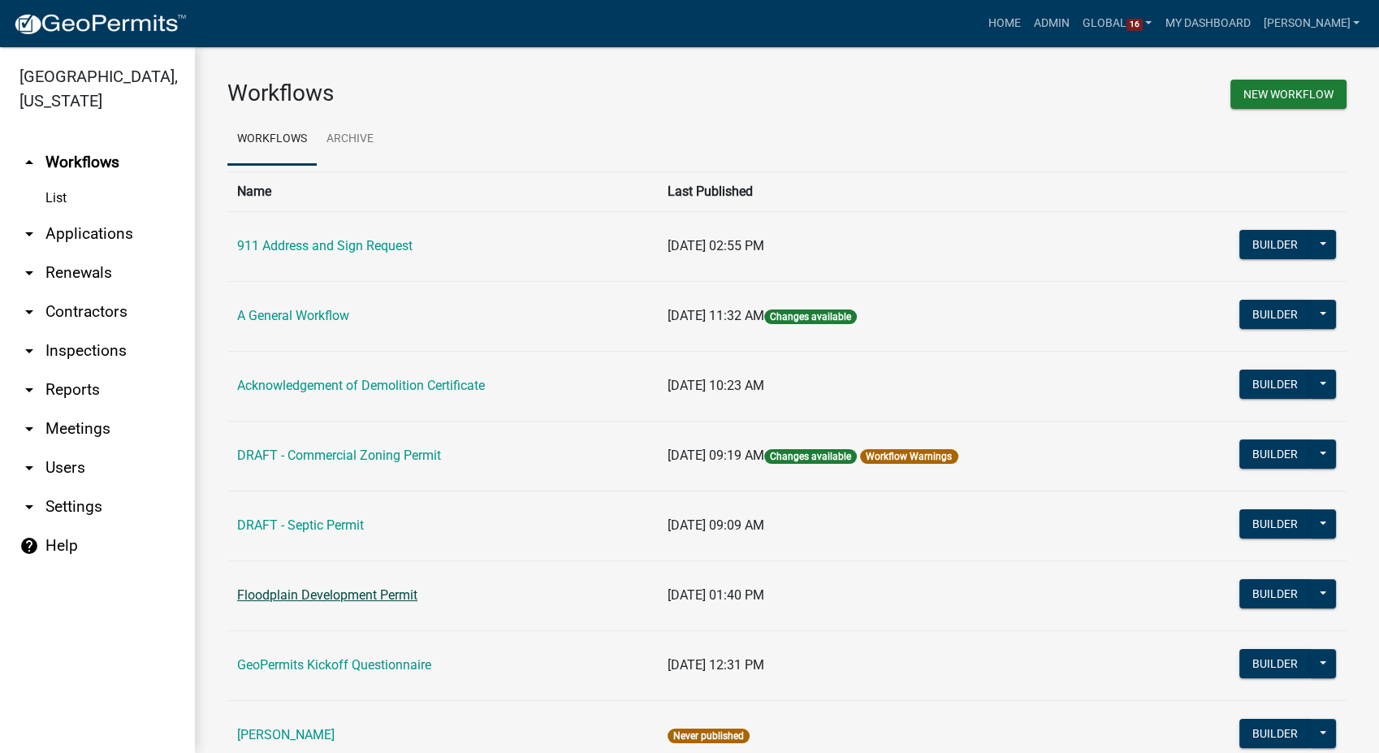
scroll to position [451, 0]
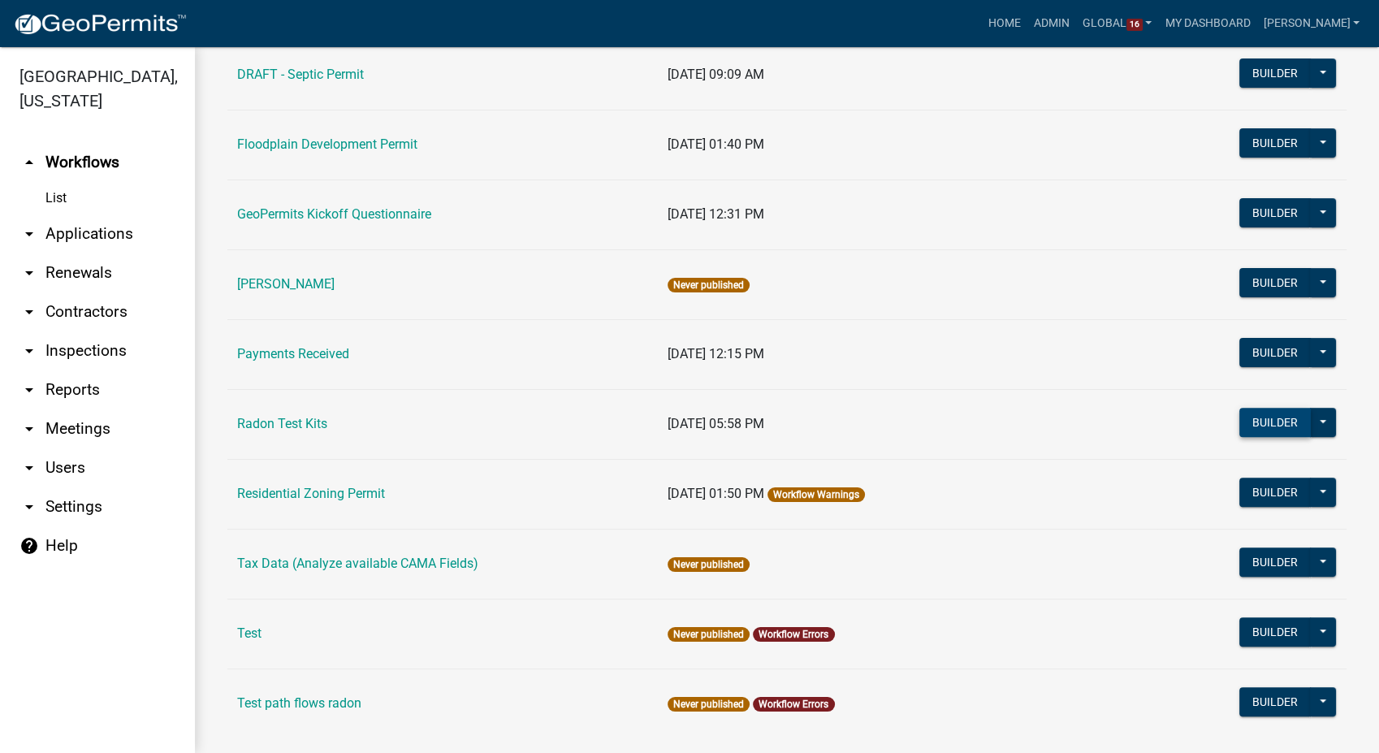
click at [1267, 410] on button "Builder" at bounding box center [1274, 422] width 71 height 29
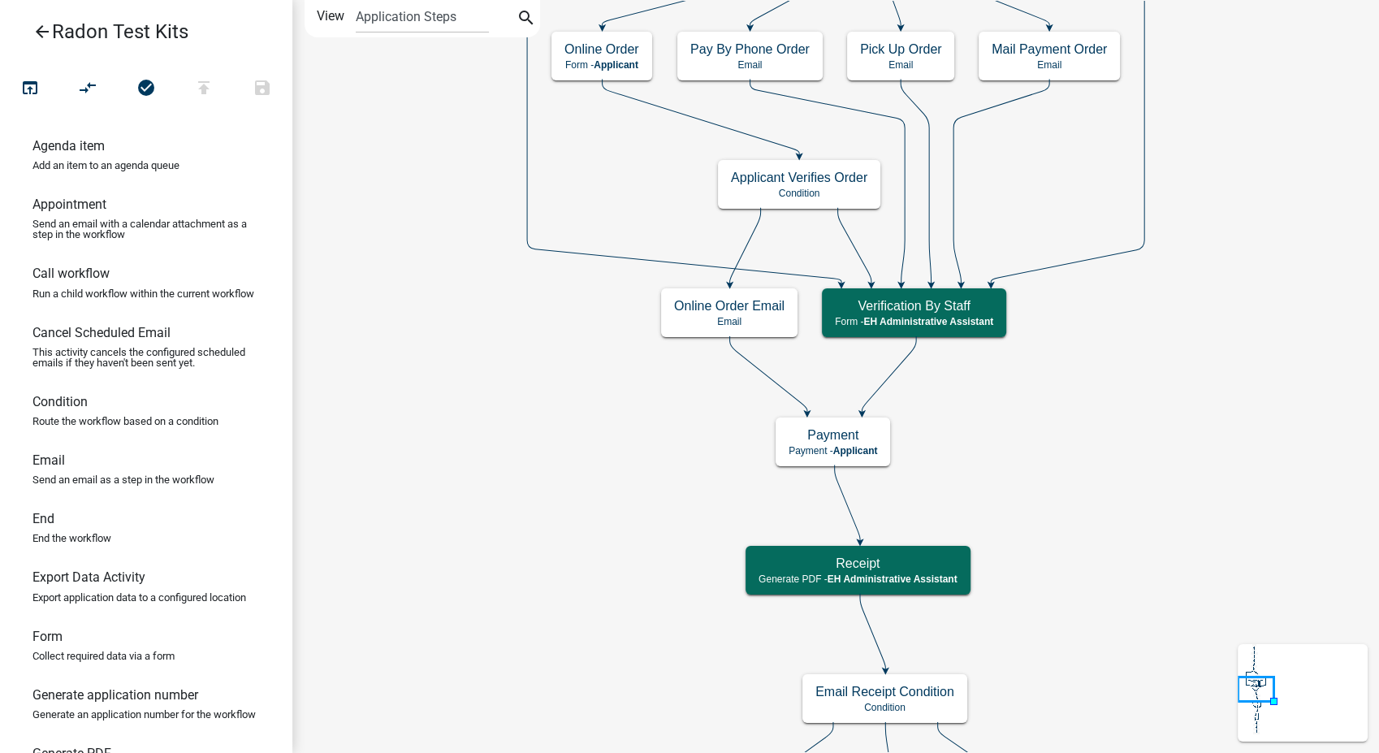
click at [32, 27] on icon "arrow_back" at bounding box center [41, 33] width 19 height 23
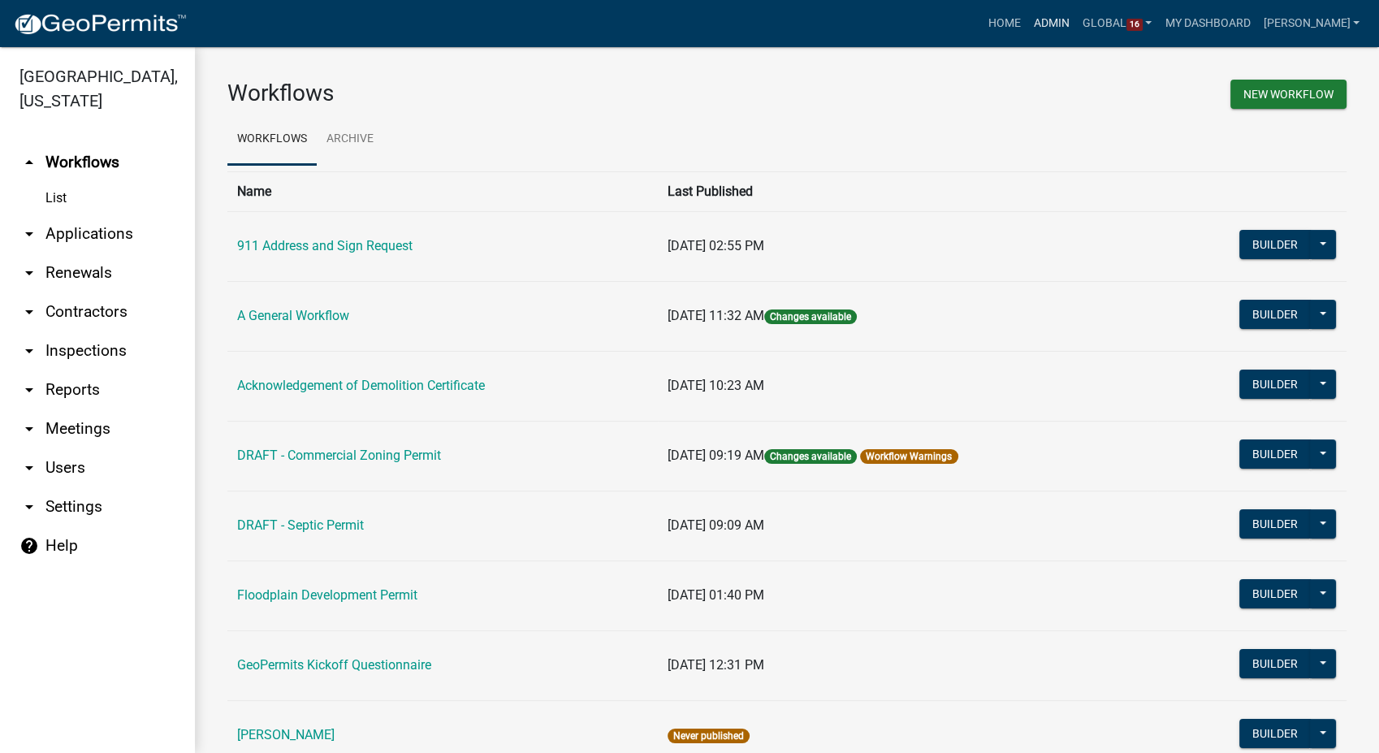
click at [1069, 25] on link "Admin" at bounding box center [1051, 23] width 49 height 31
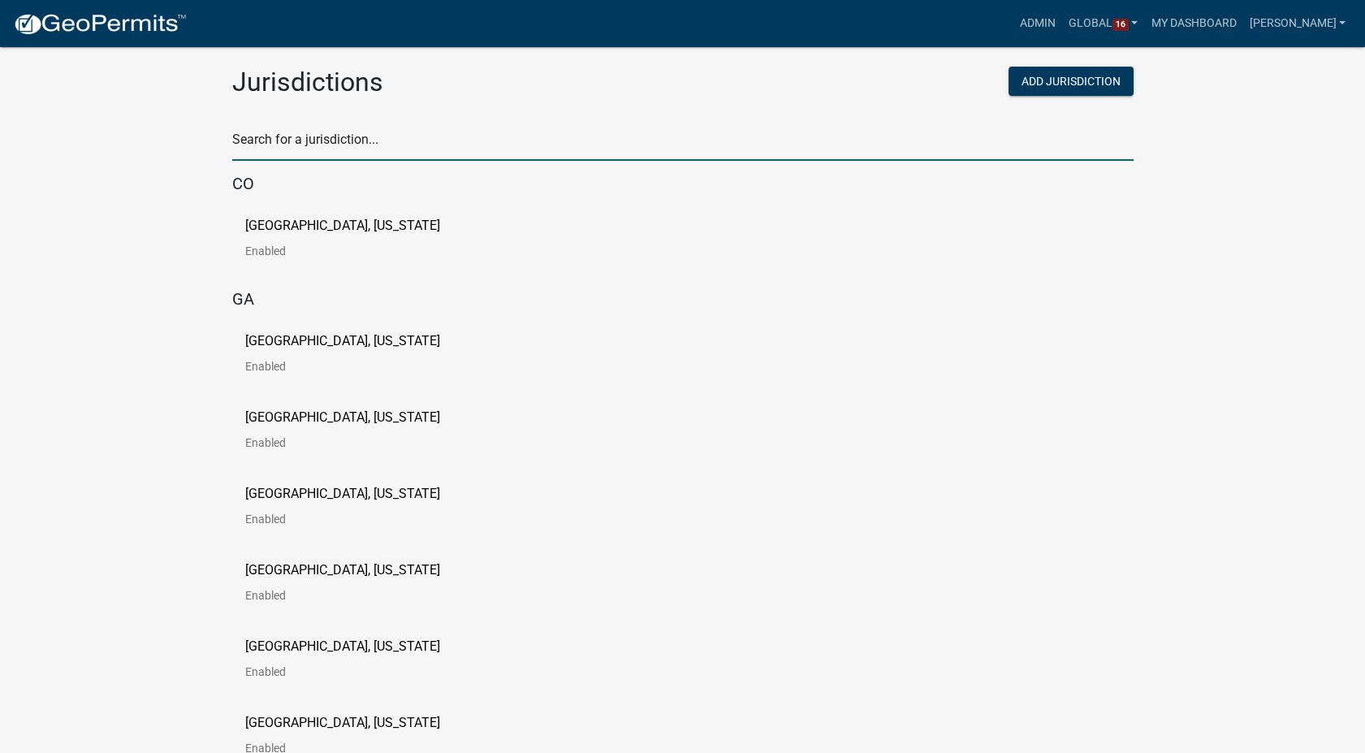
click at [344, 145] on input "text" at bounding box center [682, 143] width 901 height 33
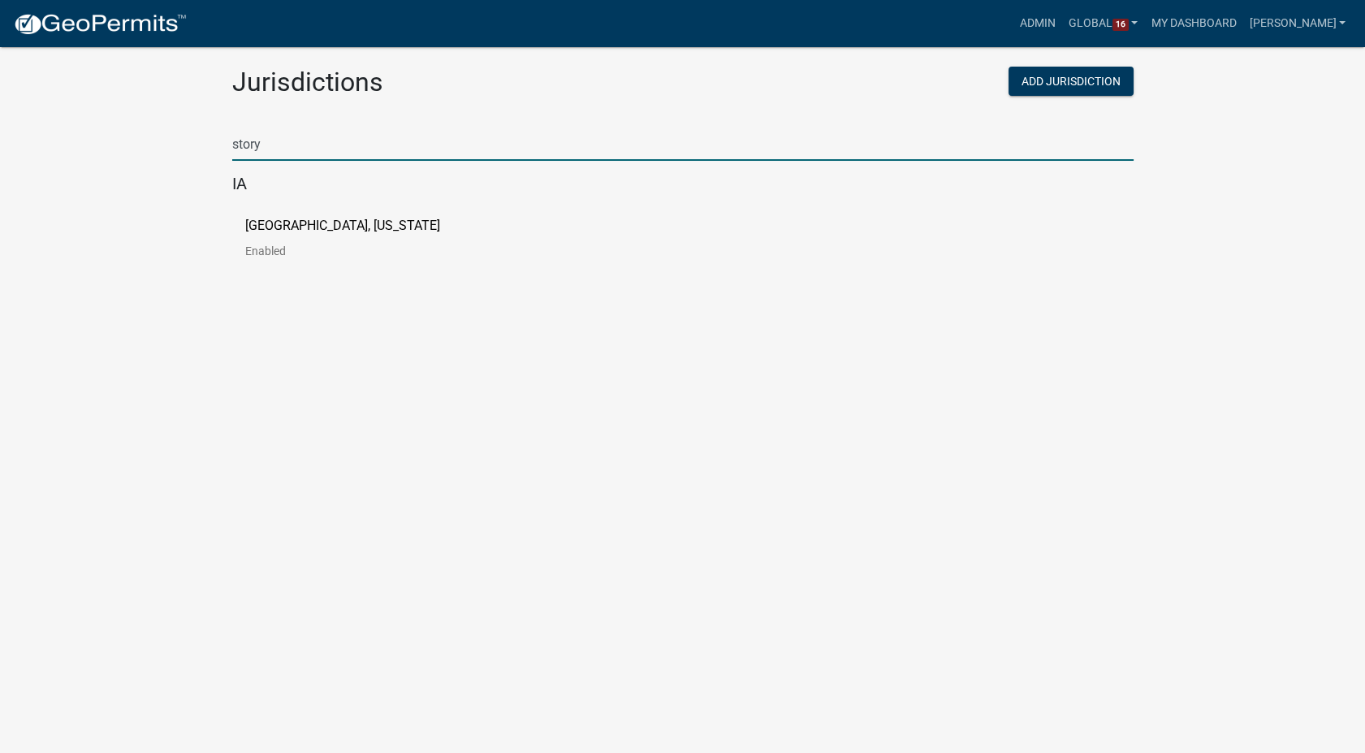
click at [284, 236] on link "Story County, Iowa Enabled" at bounding box center [355, 244] width 221 height 50
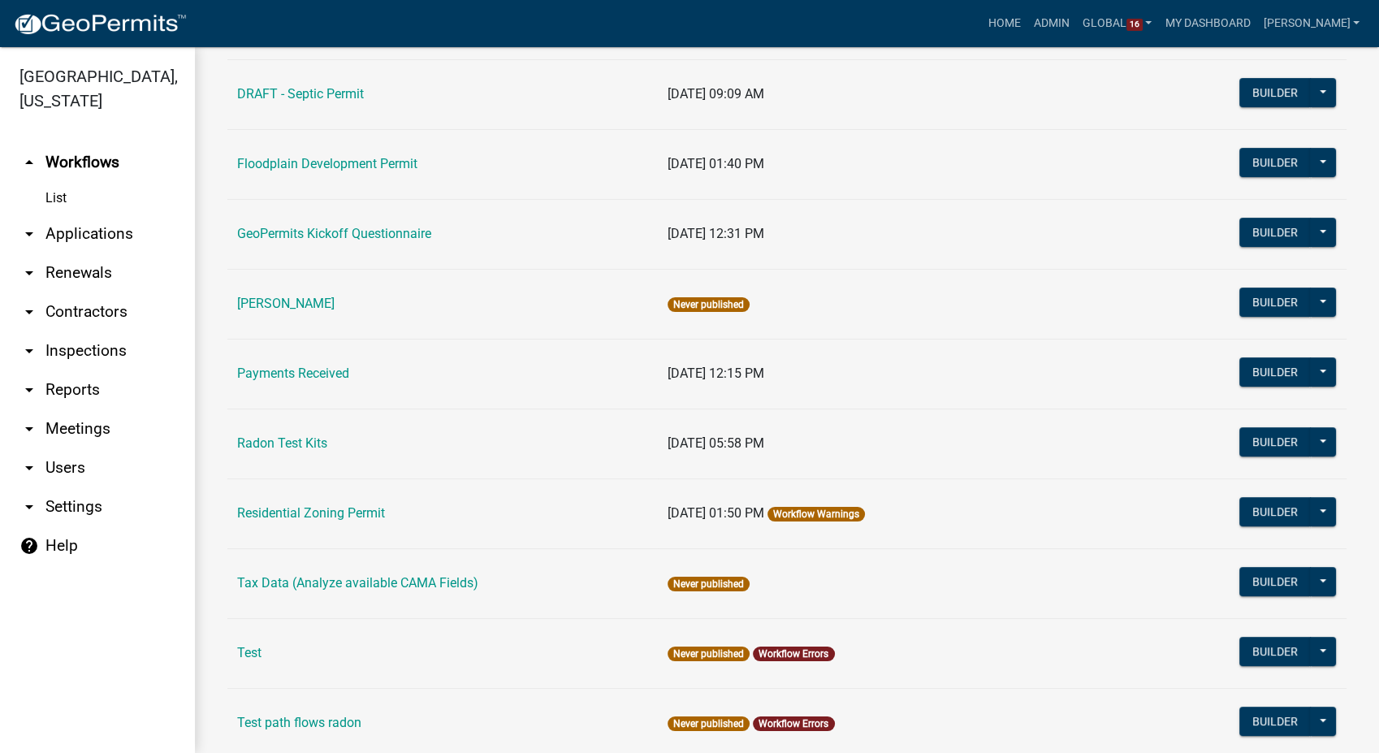
scroll to position [451, 0]
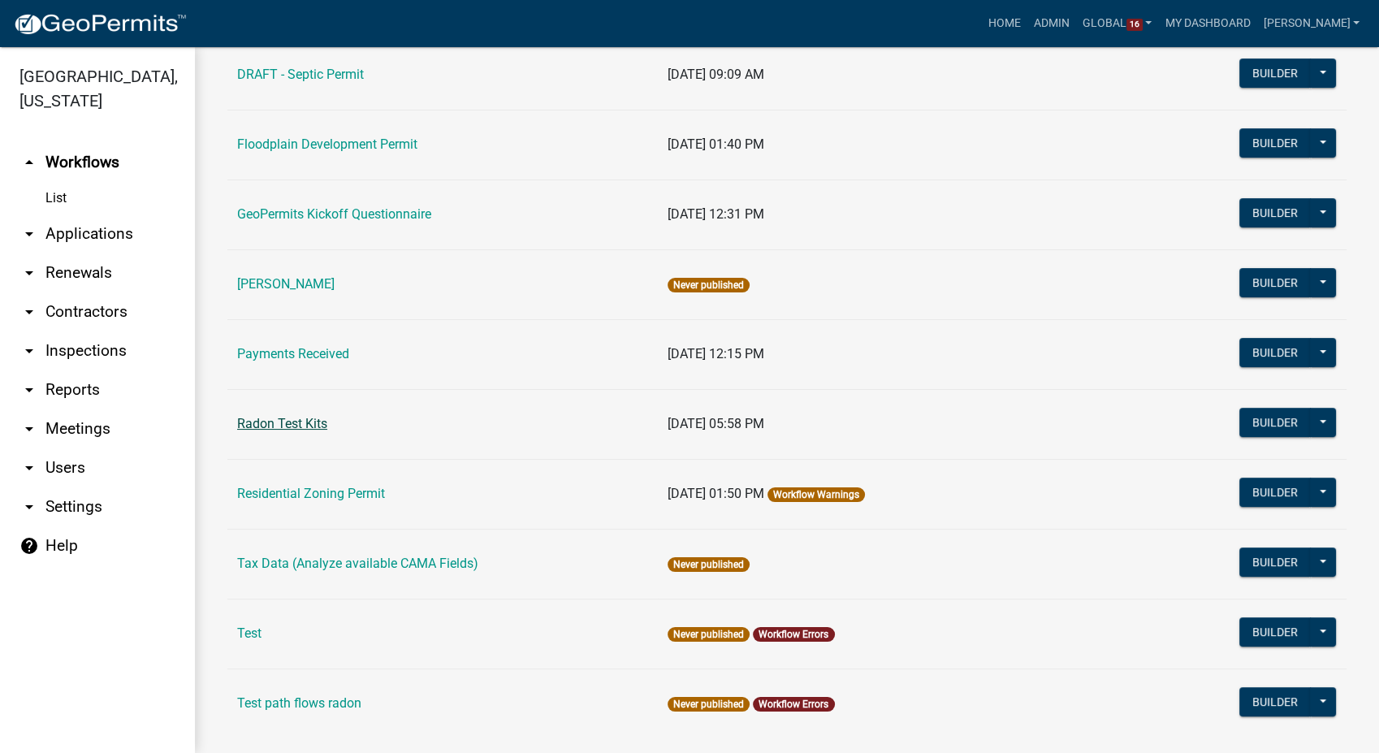
click at [306, 416] on link "Radon Test Kits" at bounding box center [282, 423] width 90 height 15
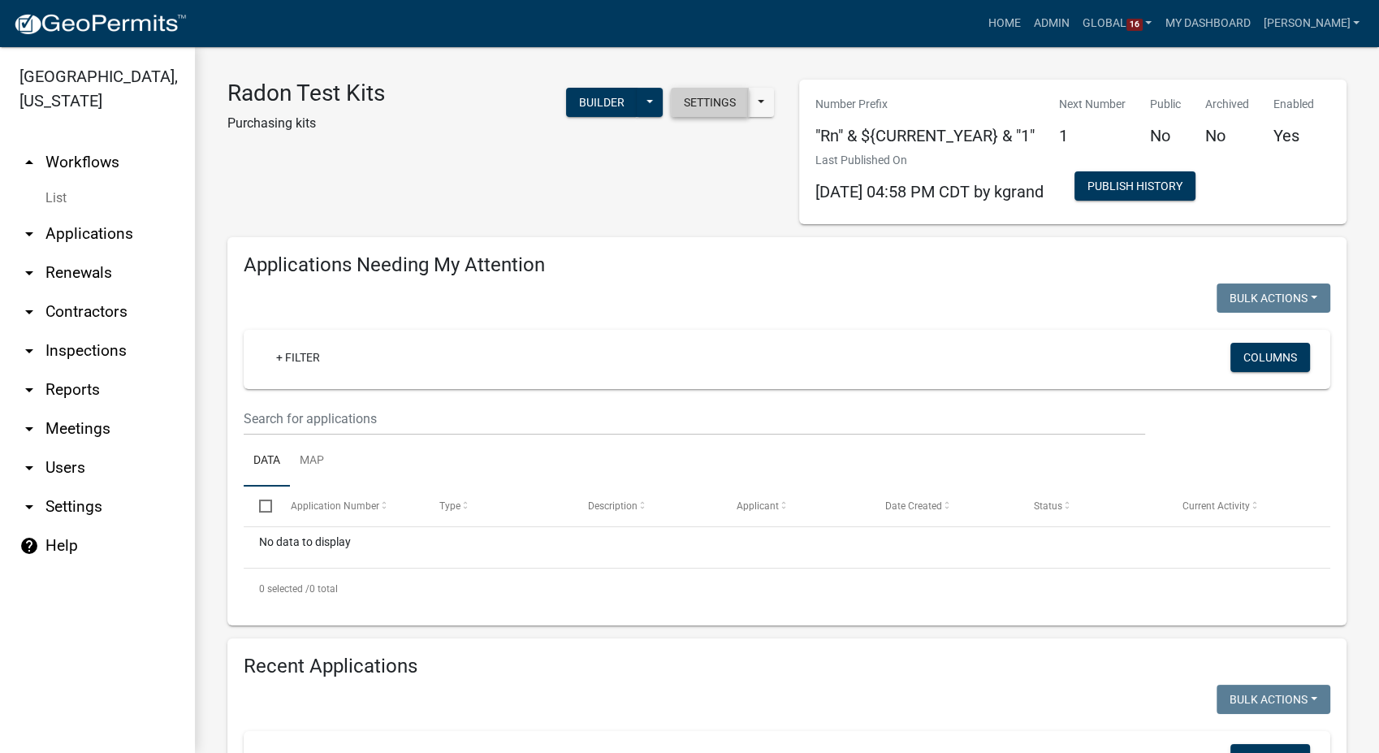
click at [720, 109] on button "Settings" at bounding box center [710, 102] width 78 height 29
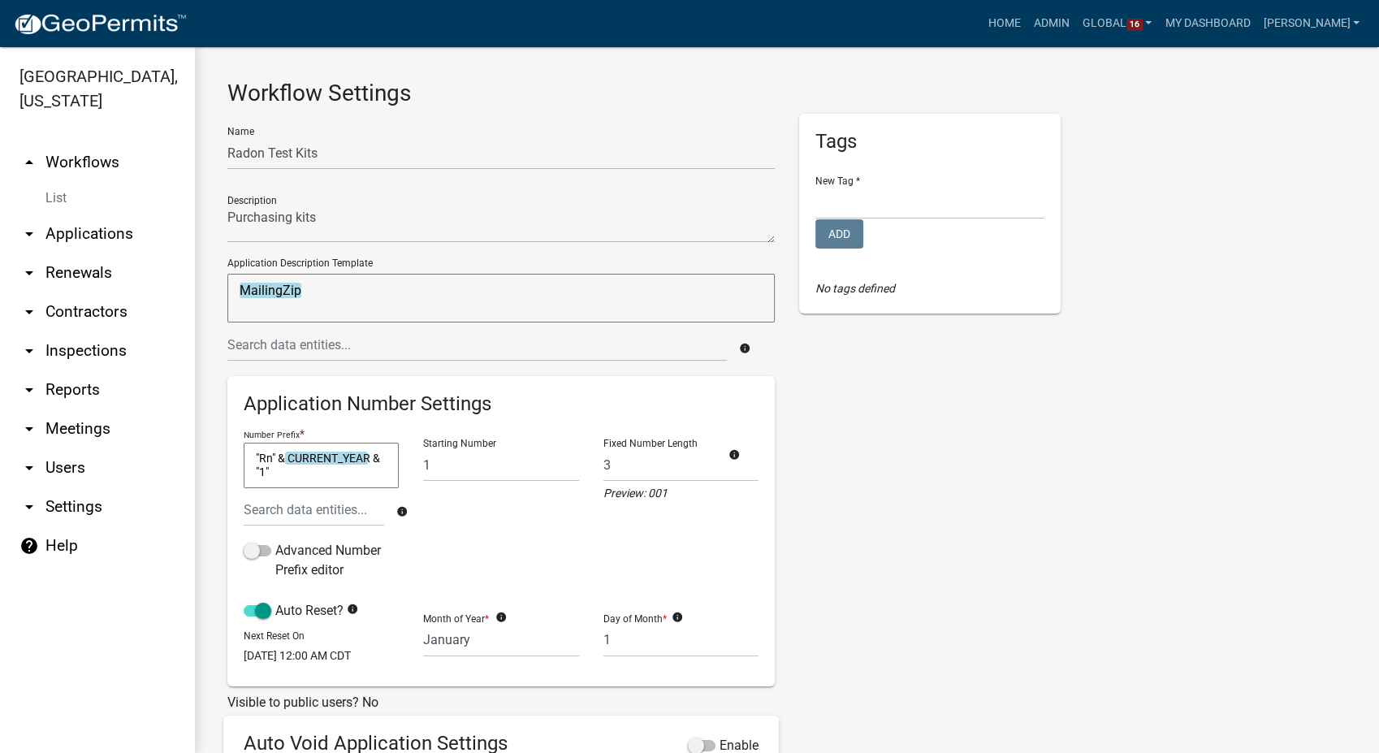
click at [50, 182] on link "List" at bounding box center [97, 198] width 195 height 32
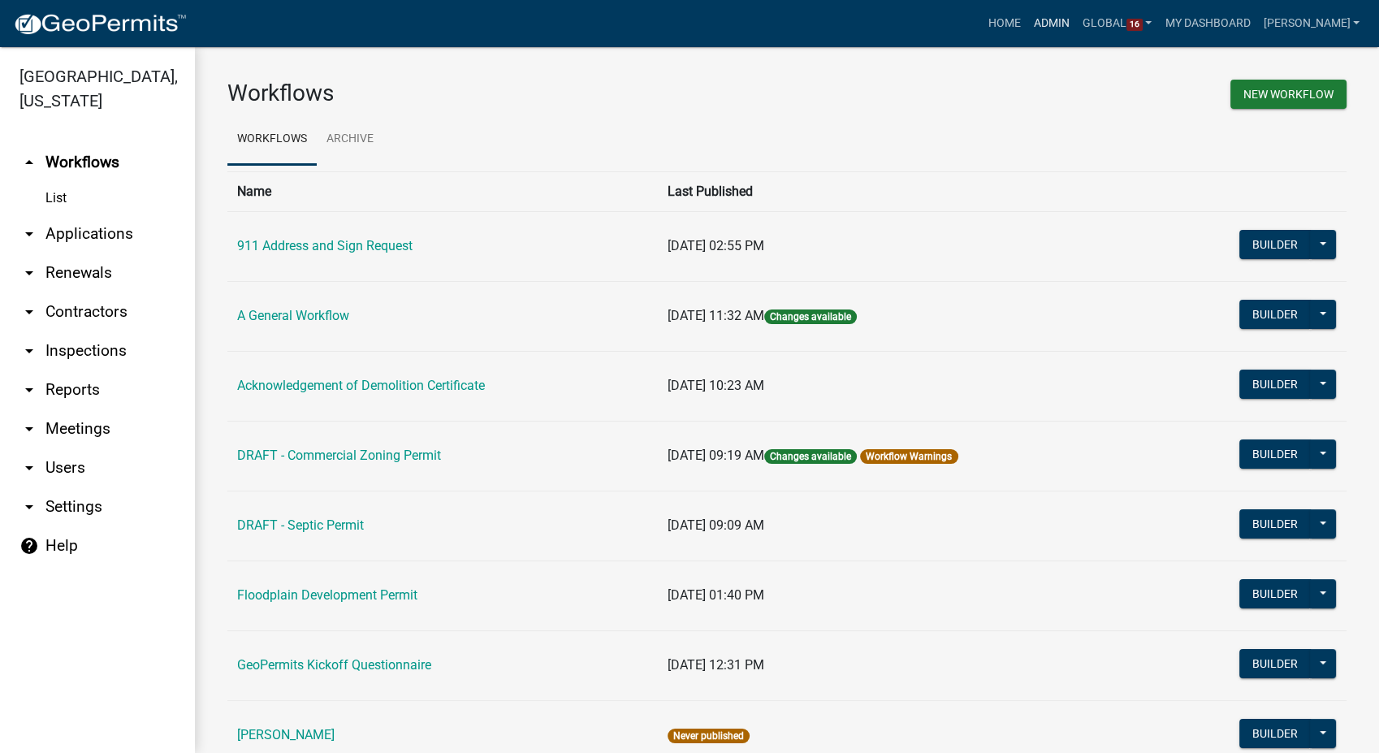
click at [1073, 17] on link "Admin" at bounding box center [1051, 23] width 49 height 31
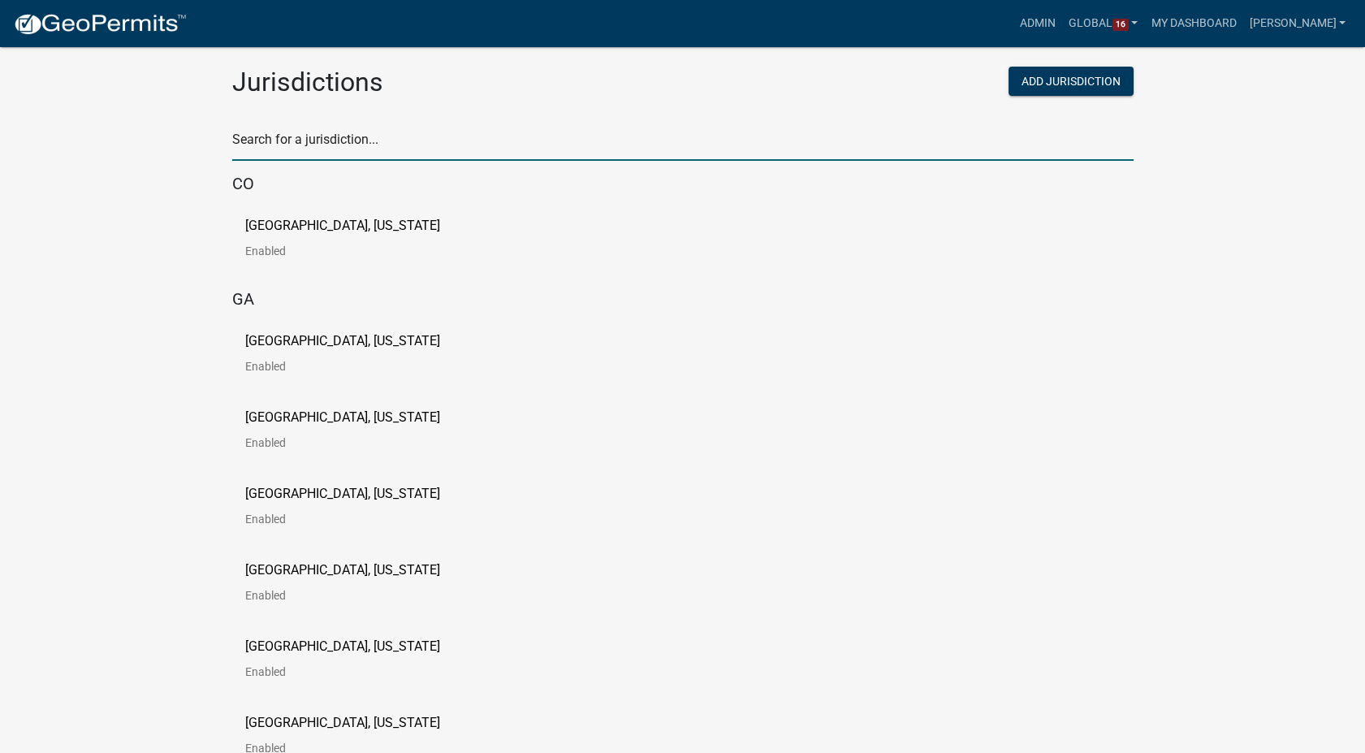
click at [344, 149] on input "text" at bounding box center [682, 143] width 901 height 33
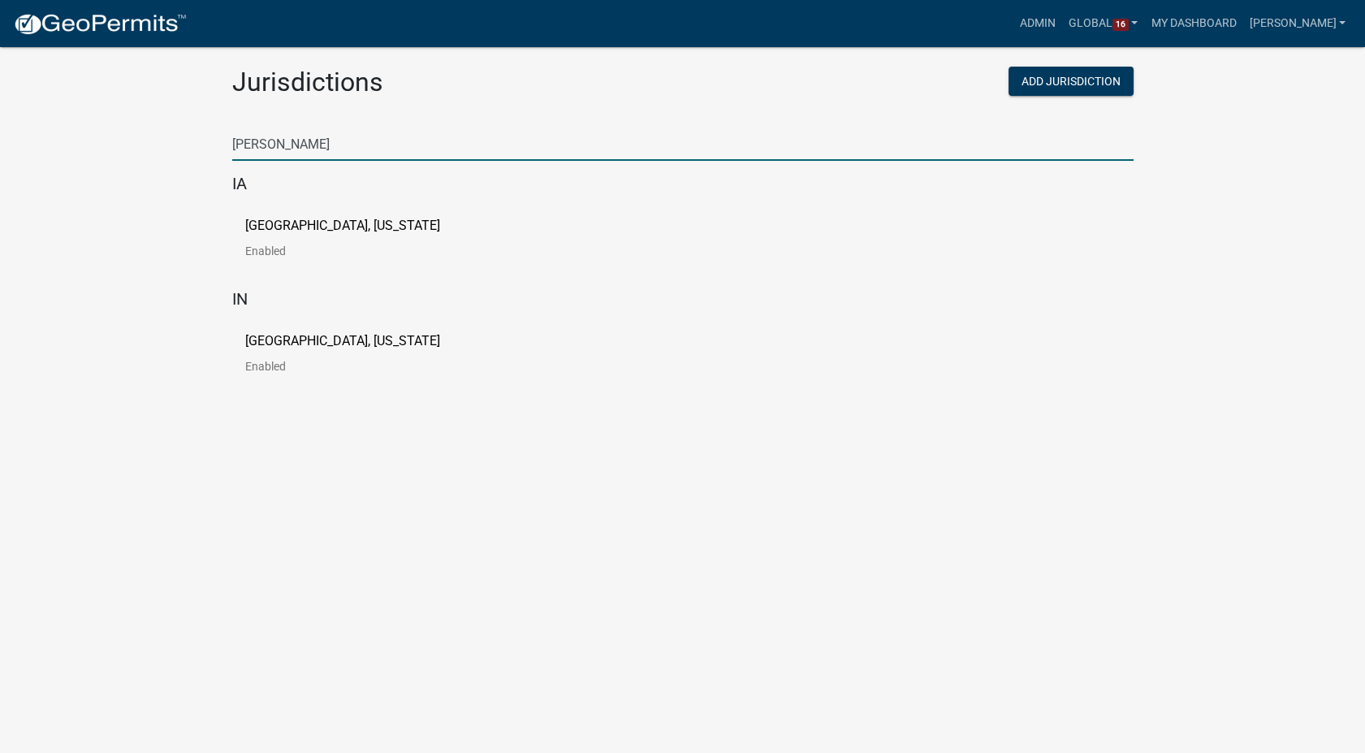
click at [316, 227] on p "[GEOGRAPHIC_DATA], [US_STATE]" at bounding box center [342, 225] width 195 height 13
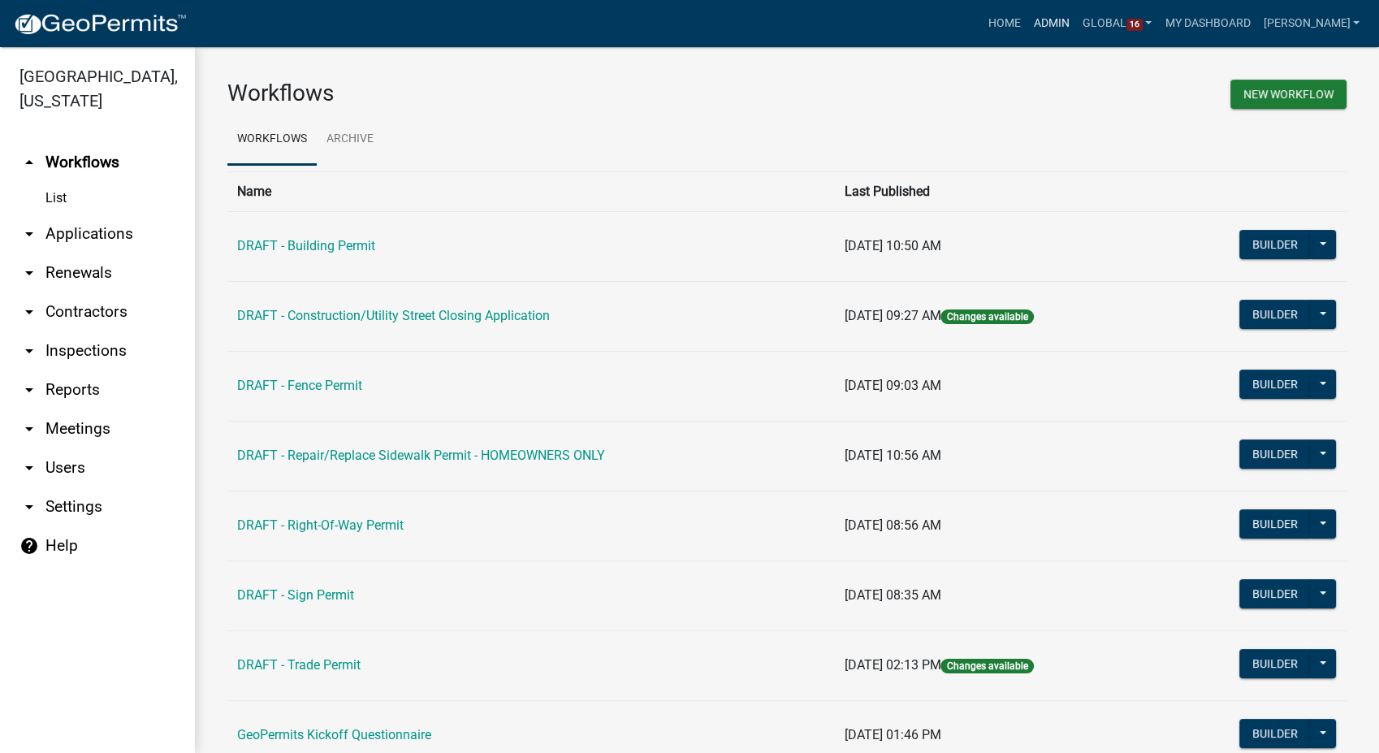
click at [1076, 20] on link "Admin" at bounding box center [1051, 23] width 49 height 31
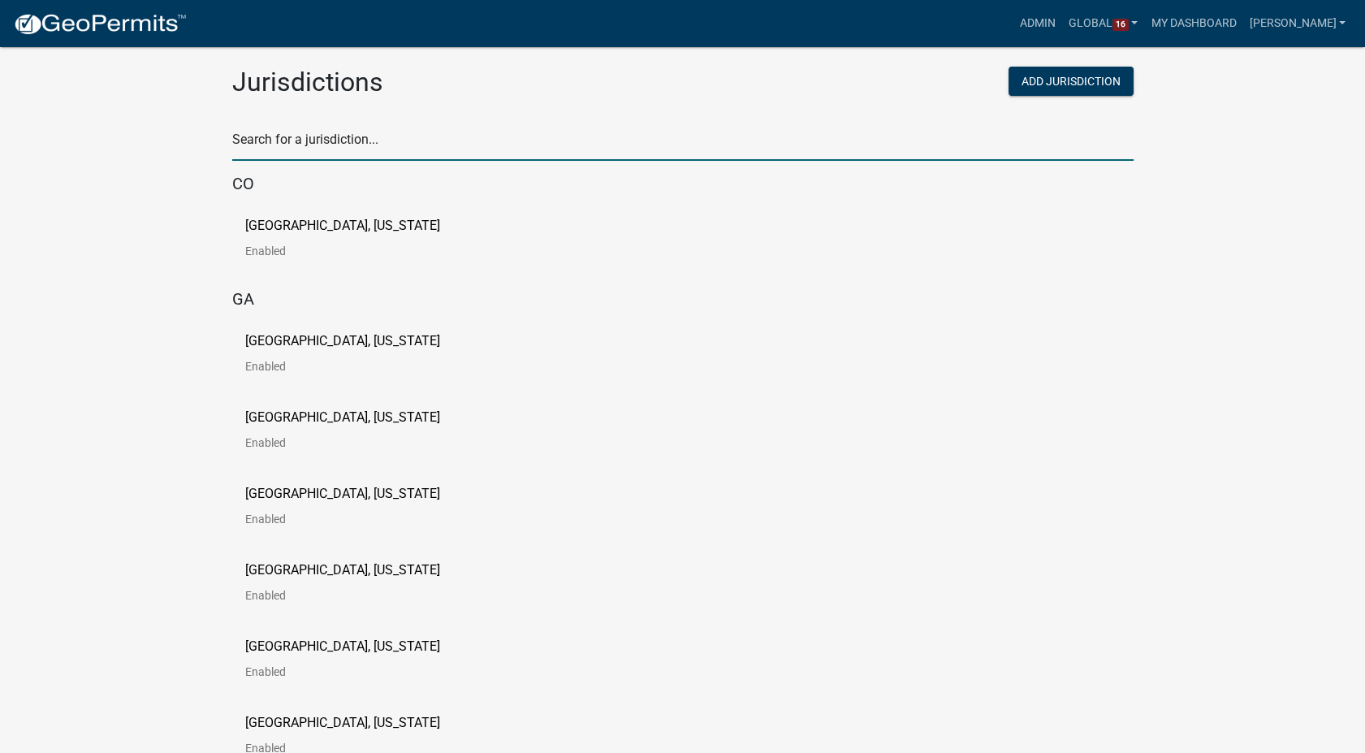
click at [267, 149] on input "text" at bounding box center [682, 143] width 901 height 33
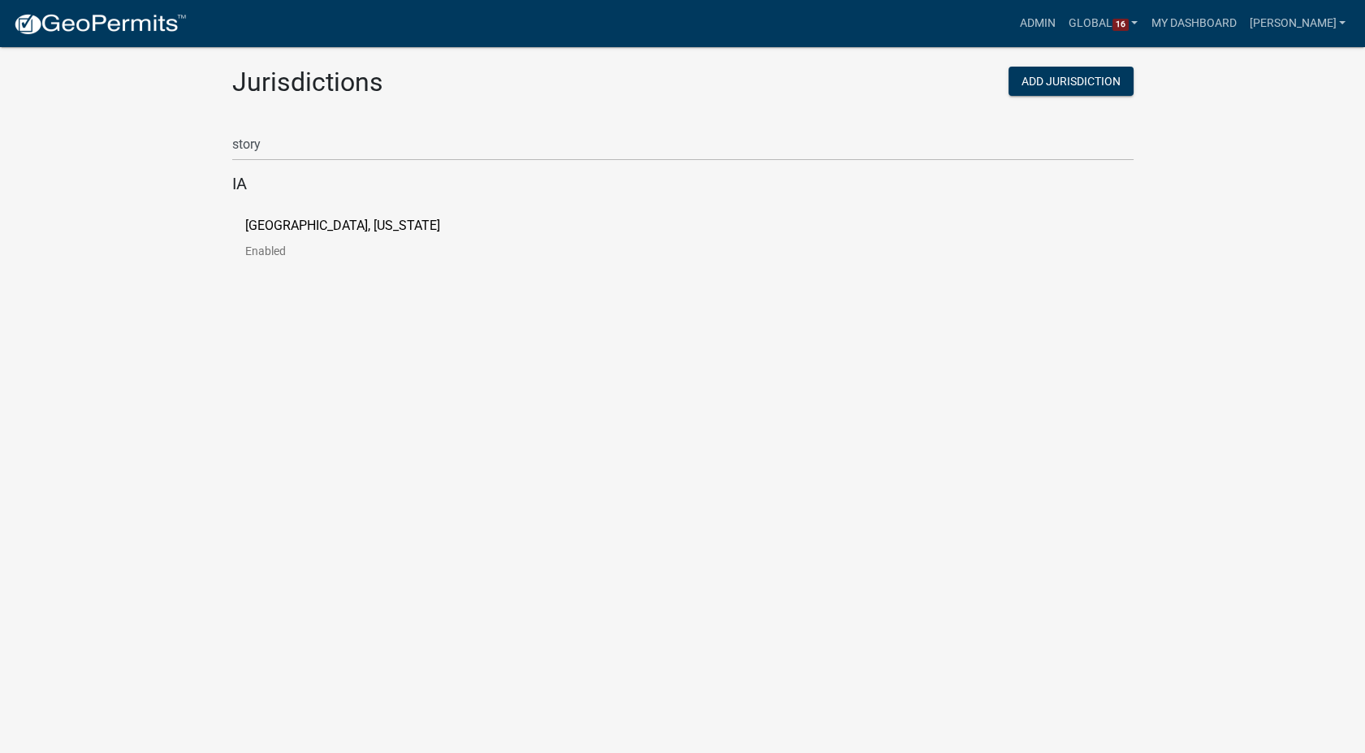
click at [287, 226] on p "Story County, Iowa" at bounding box center [342, 225] width 195 height 13
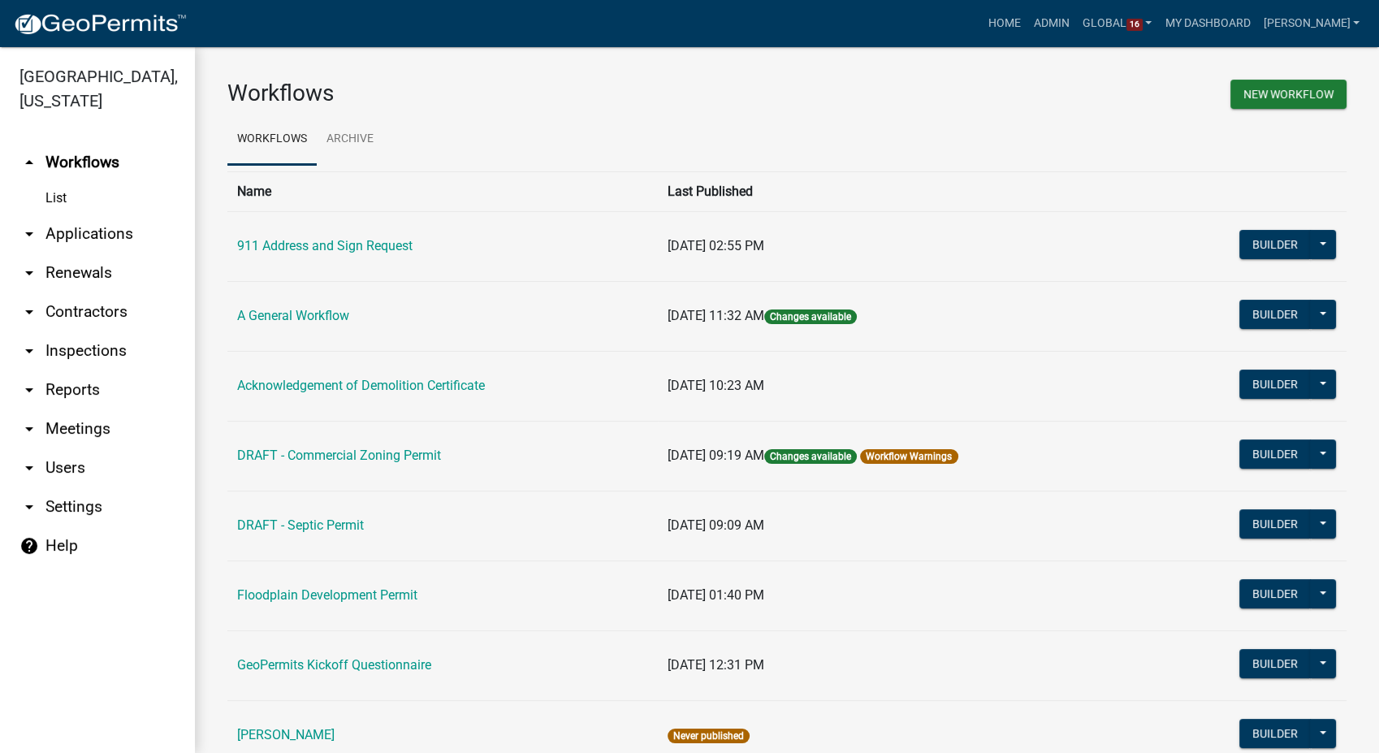
scroll to position [270, 0]
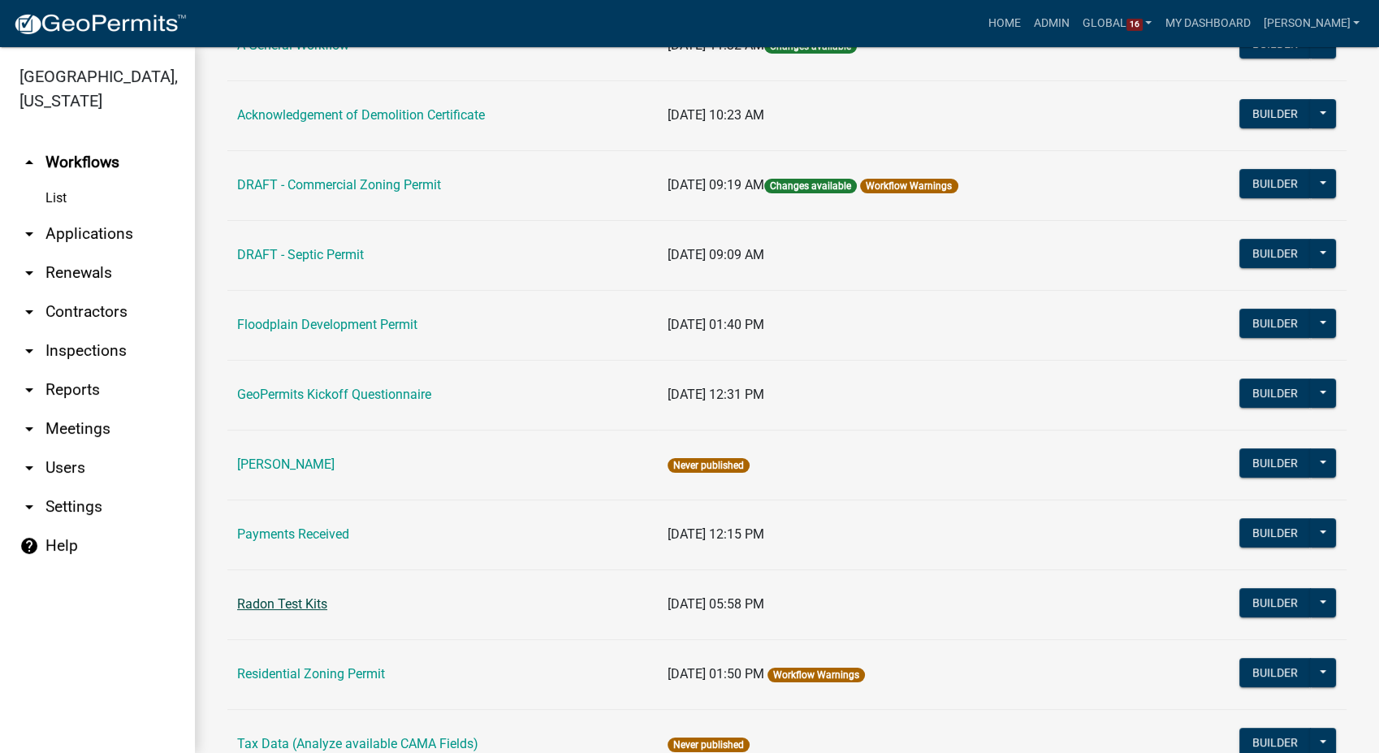
click at [278, 596] on link "Radon Test Kits" at bounding box center [282, 603] width 90 height 15
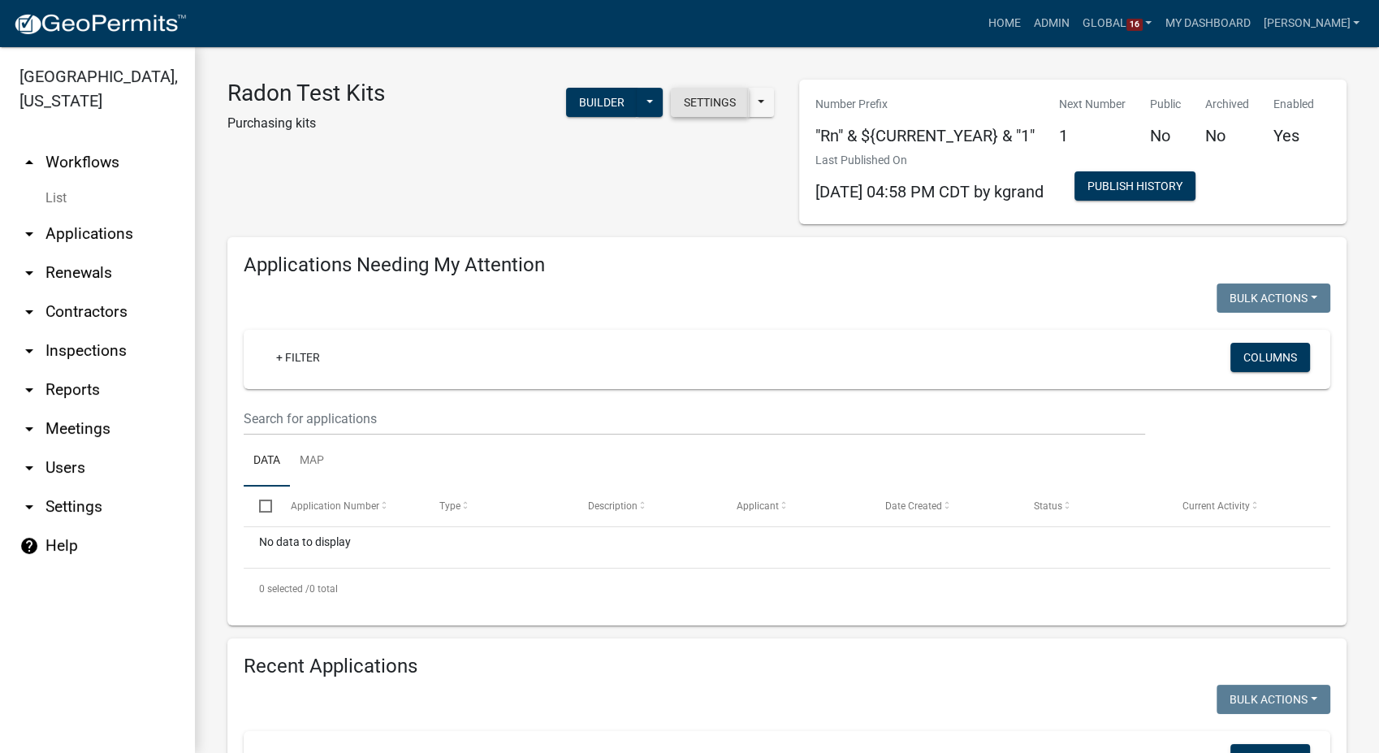
click at [713, 111] on button "Settings" at bounding box center [710, 102] width 78 height 29
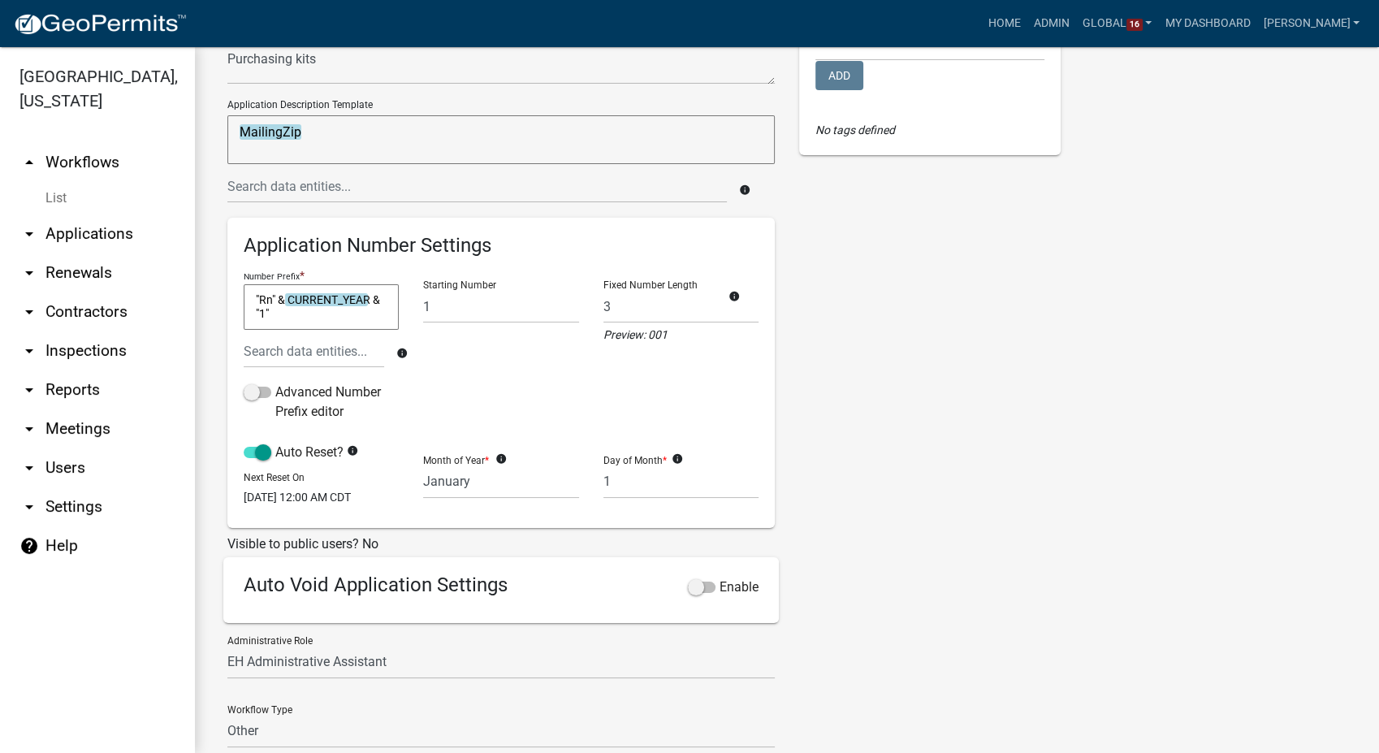
scroll to position [180, 0]
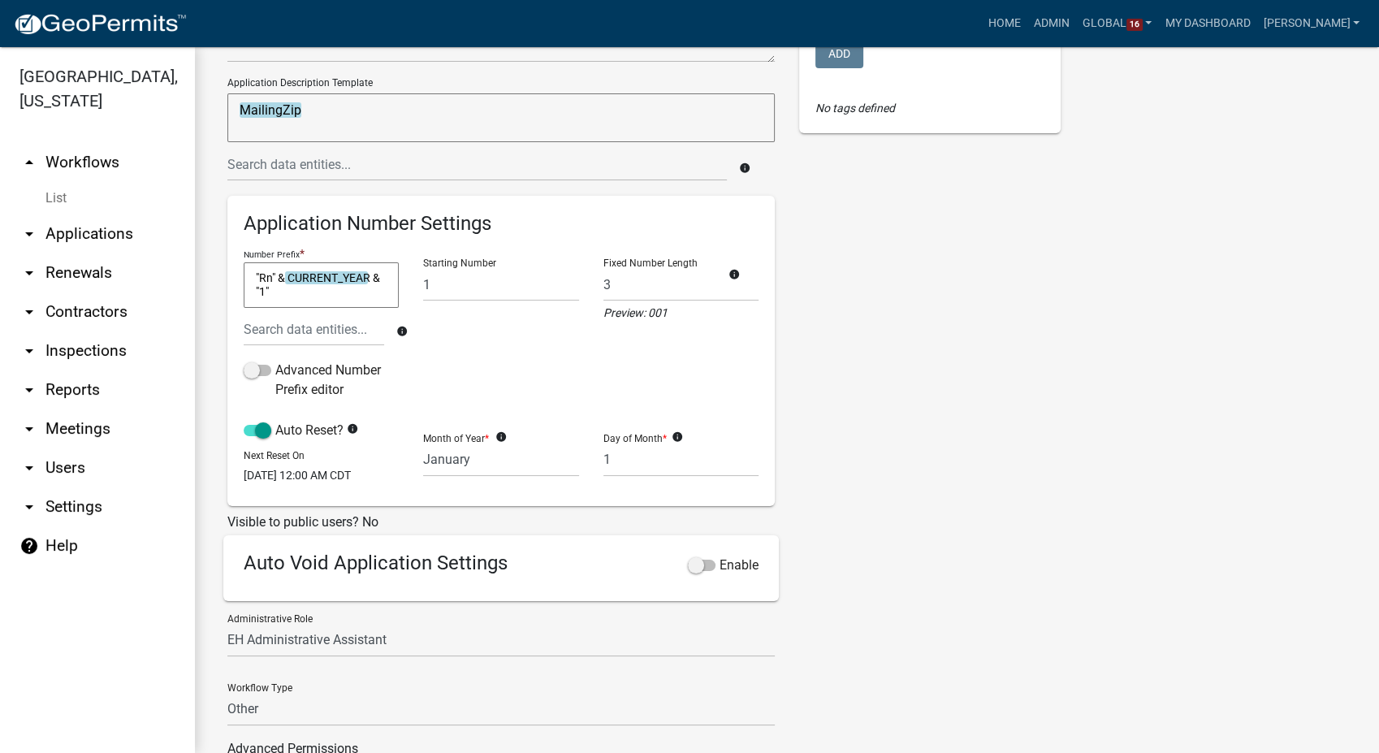
click at [274, 294] on textarea ""Rn" & CURRENT_YEAR & "1"" at bounding box center [321, 284] width 155 height 45
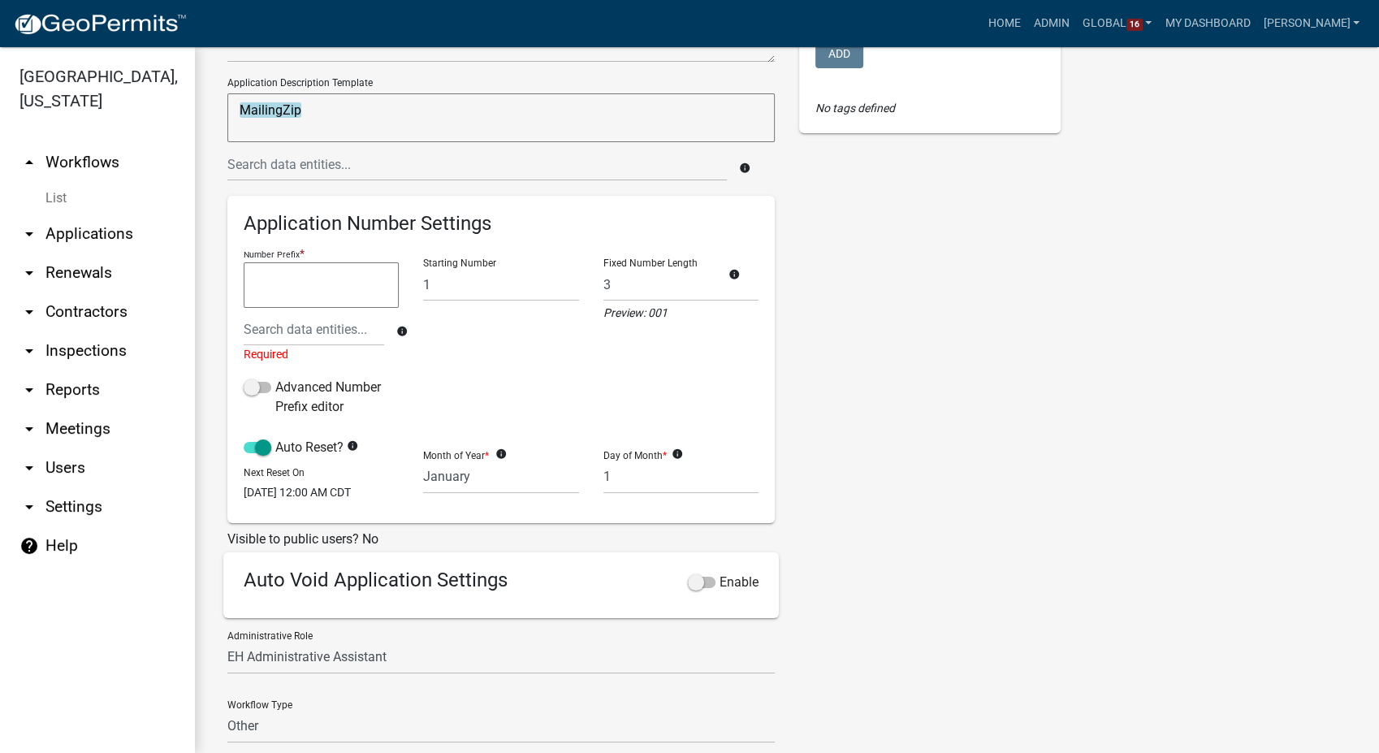
click at [65, 182] on link "List" at bounding box center [97, 198] width 195 height 32
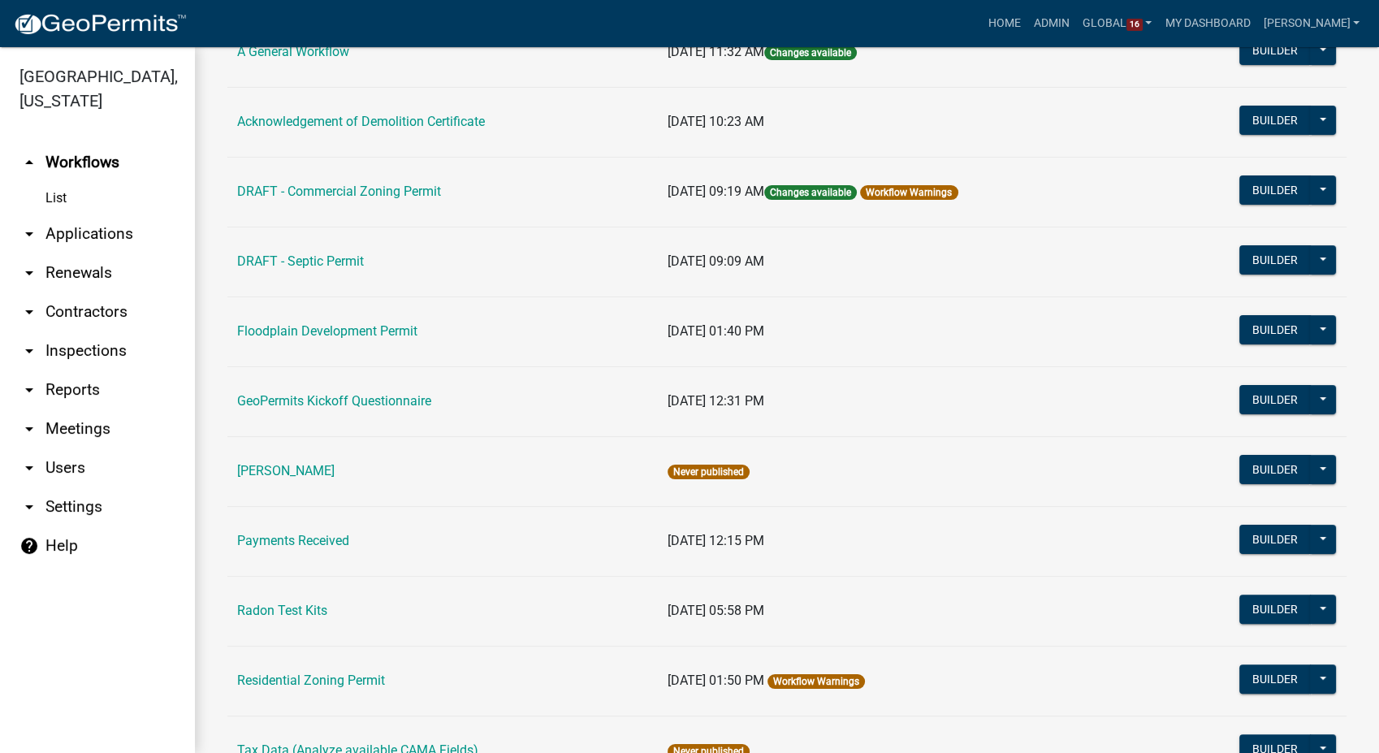
scroll to position [270, 0]
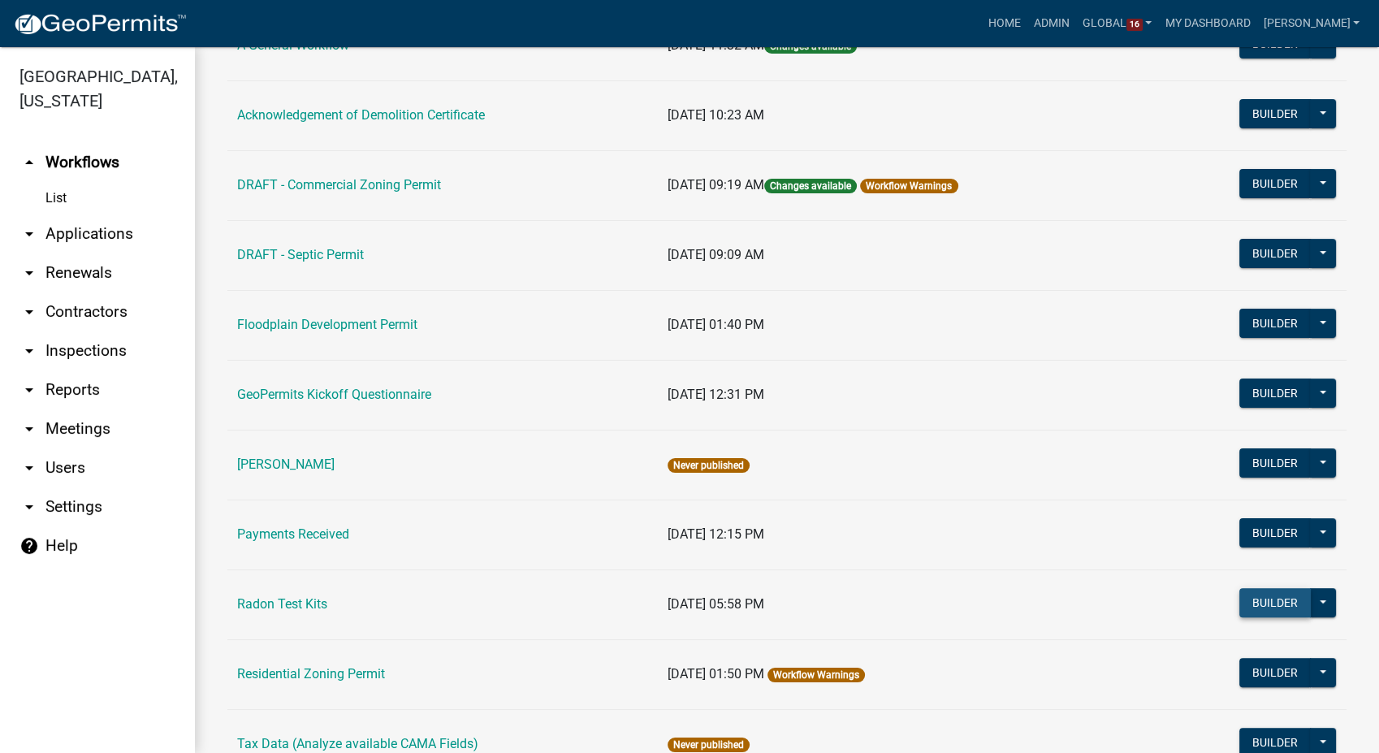
click at [1255, 592] on button "Builder" at bounding box center [1274, 602] width 71 height 29
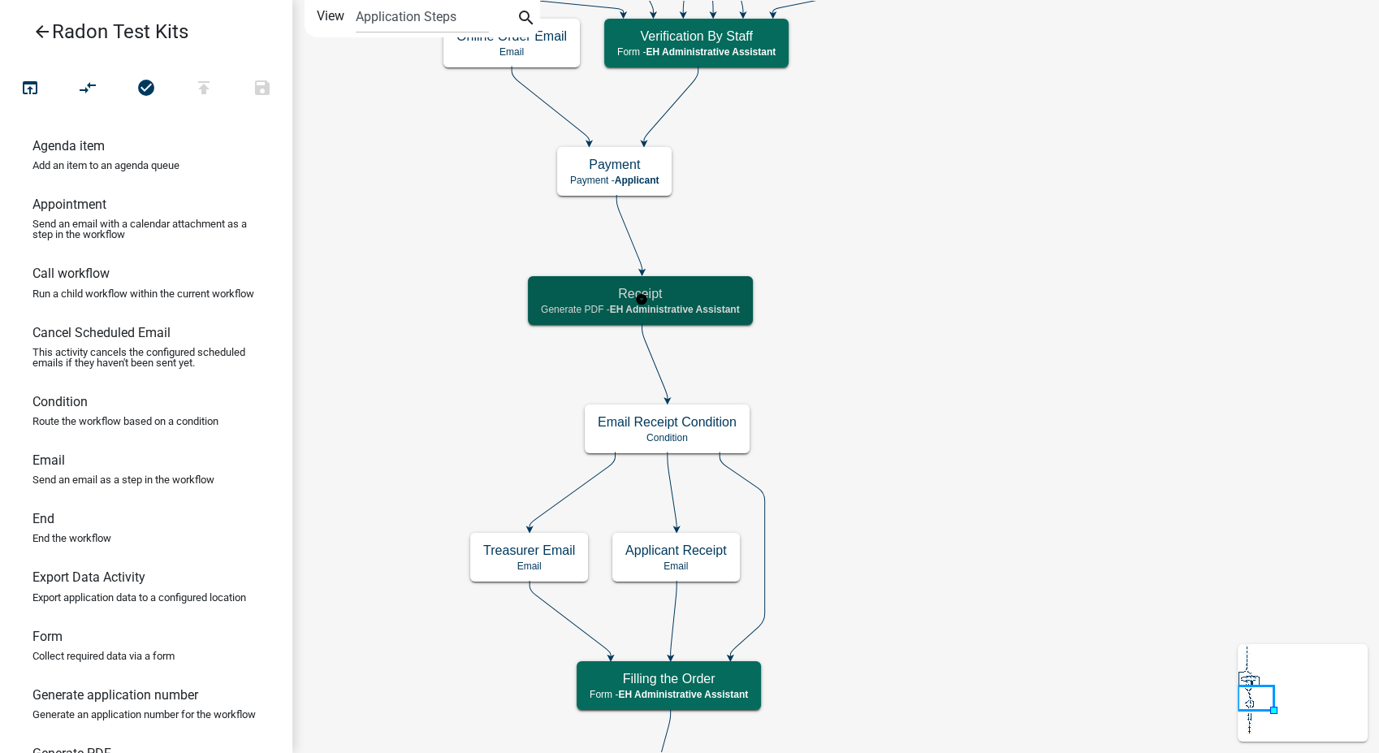
click at [669, 298] on h5 "Receipt" at bounding box center [640, 293] width 199 height 15
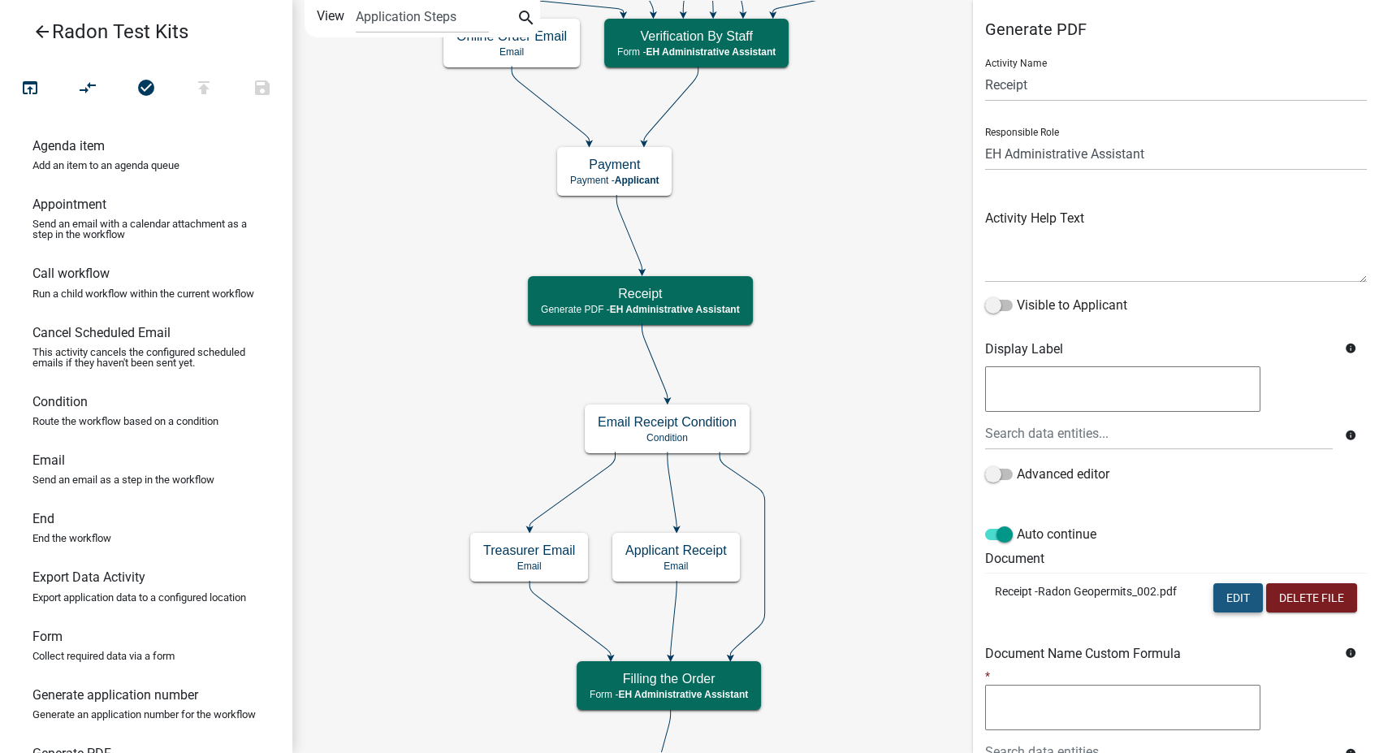
click at [1213, 598] on button "Edit" at bounding box center [1238, 597] width 50 height 29
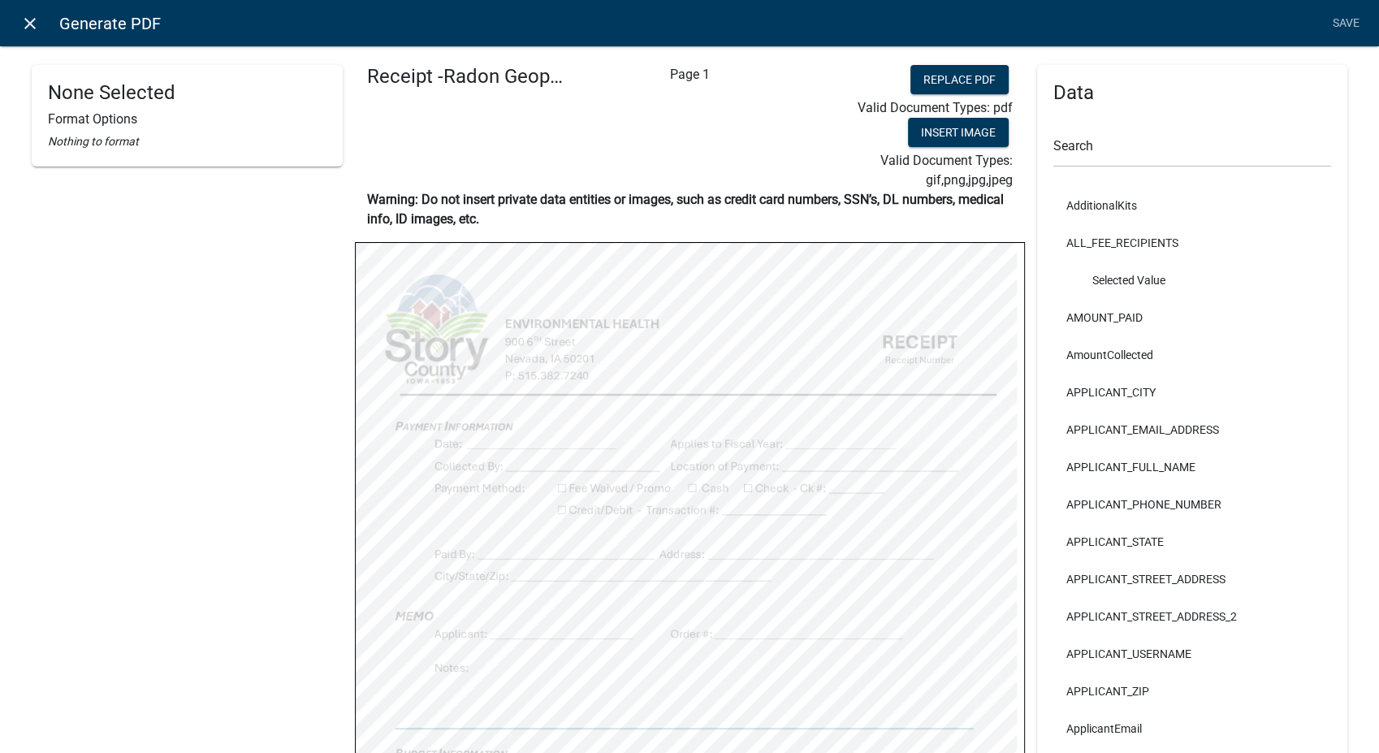
click at [29, 24] on icon "close" at bounding box center [29, 23] width 19 height 19
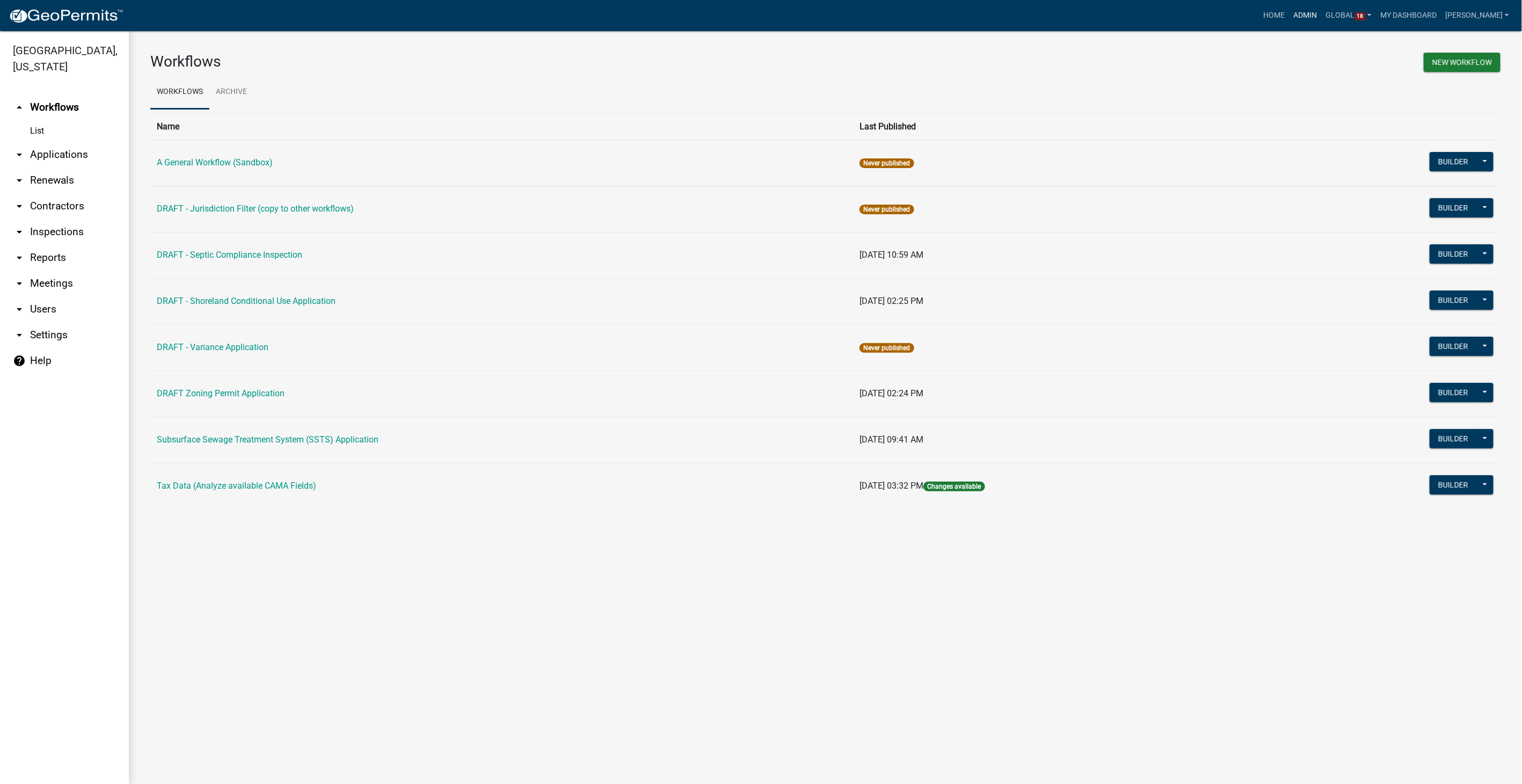
click at [1314, 14] on link "Admin" at bounding box center [1306, 15] width 32 height 20
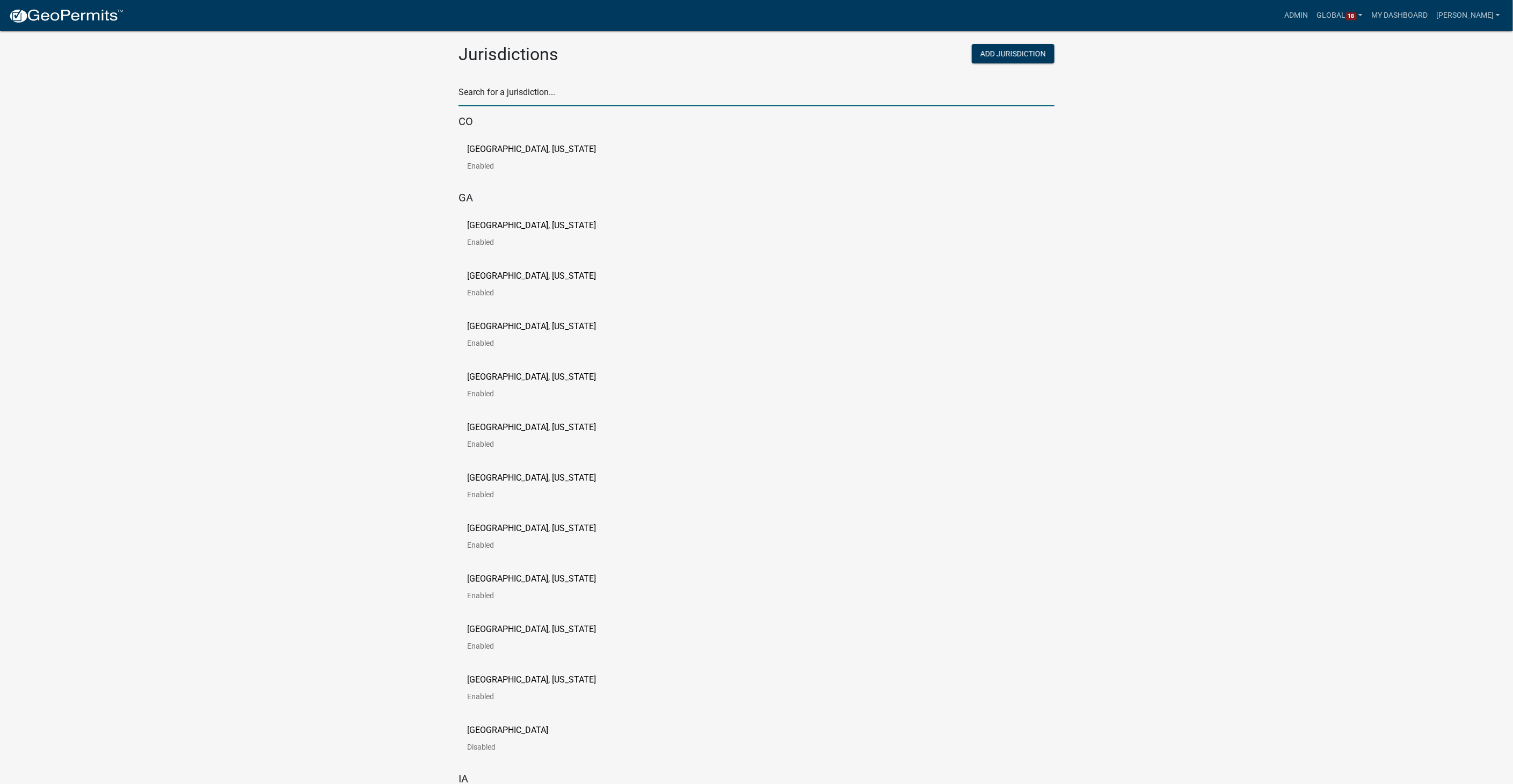
click at [544, 86] on input "text" at bounding box center [756, 95] width 596 height 22
type input "story"
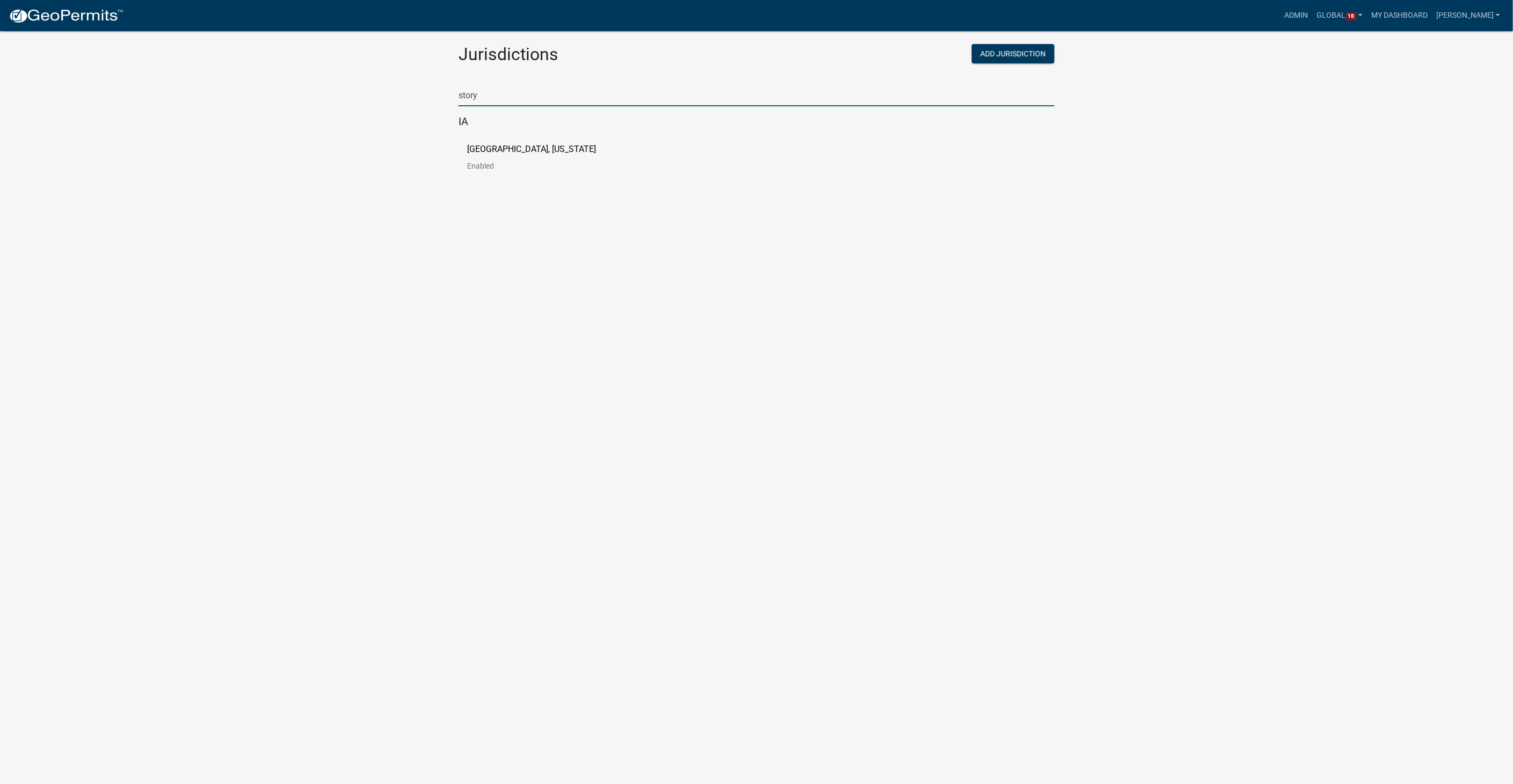
click at [508, 156] on link "[GEOGRAPHIC_DATA], [US_STATE] Enabled" at bounding box center [540, 161] width 146 height 33
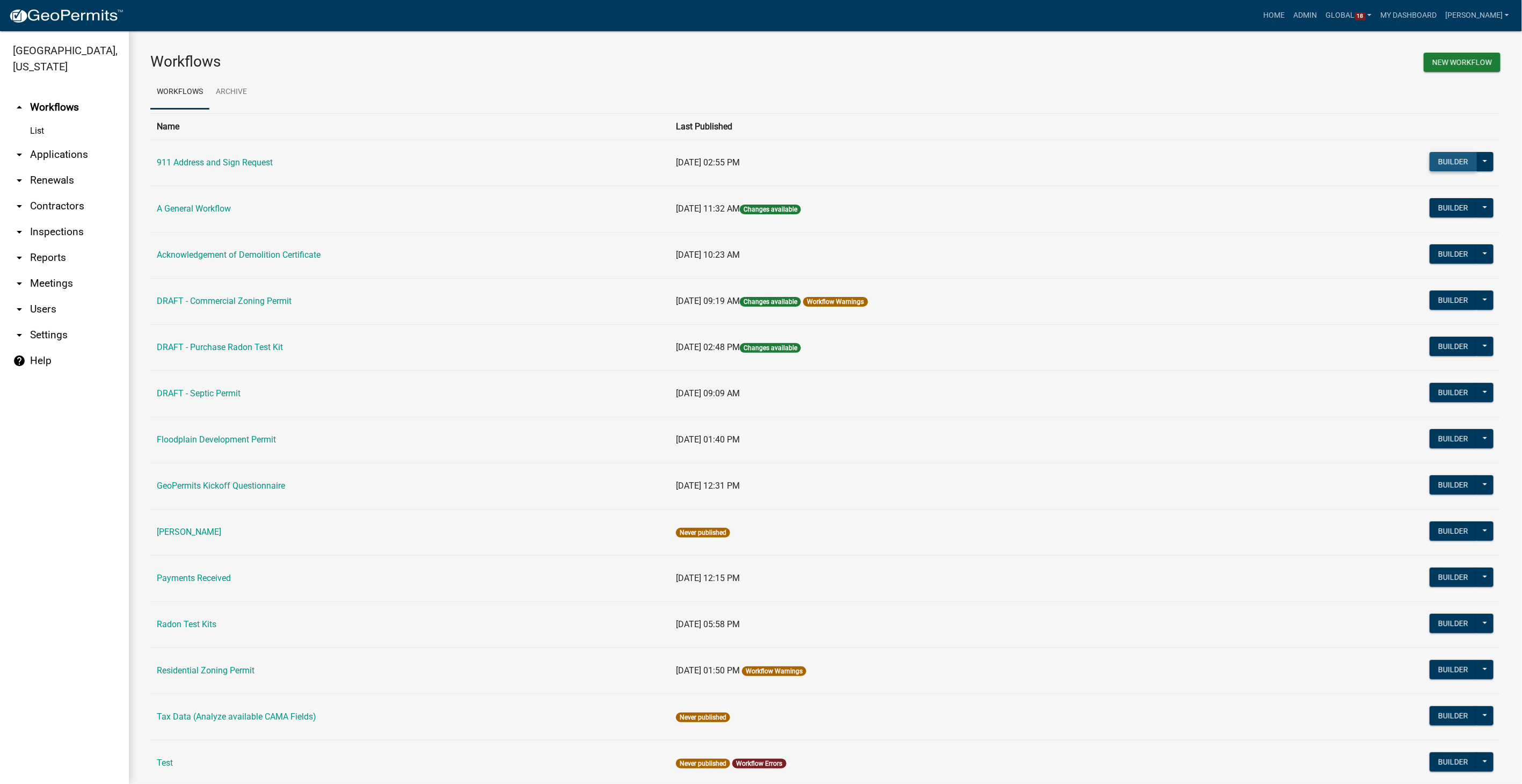
click at [1444, 154] on button "Builder" at bounding box center [1453, 161] width 47 height 19
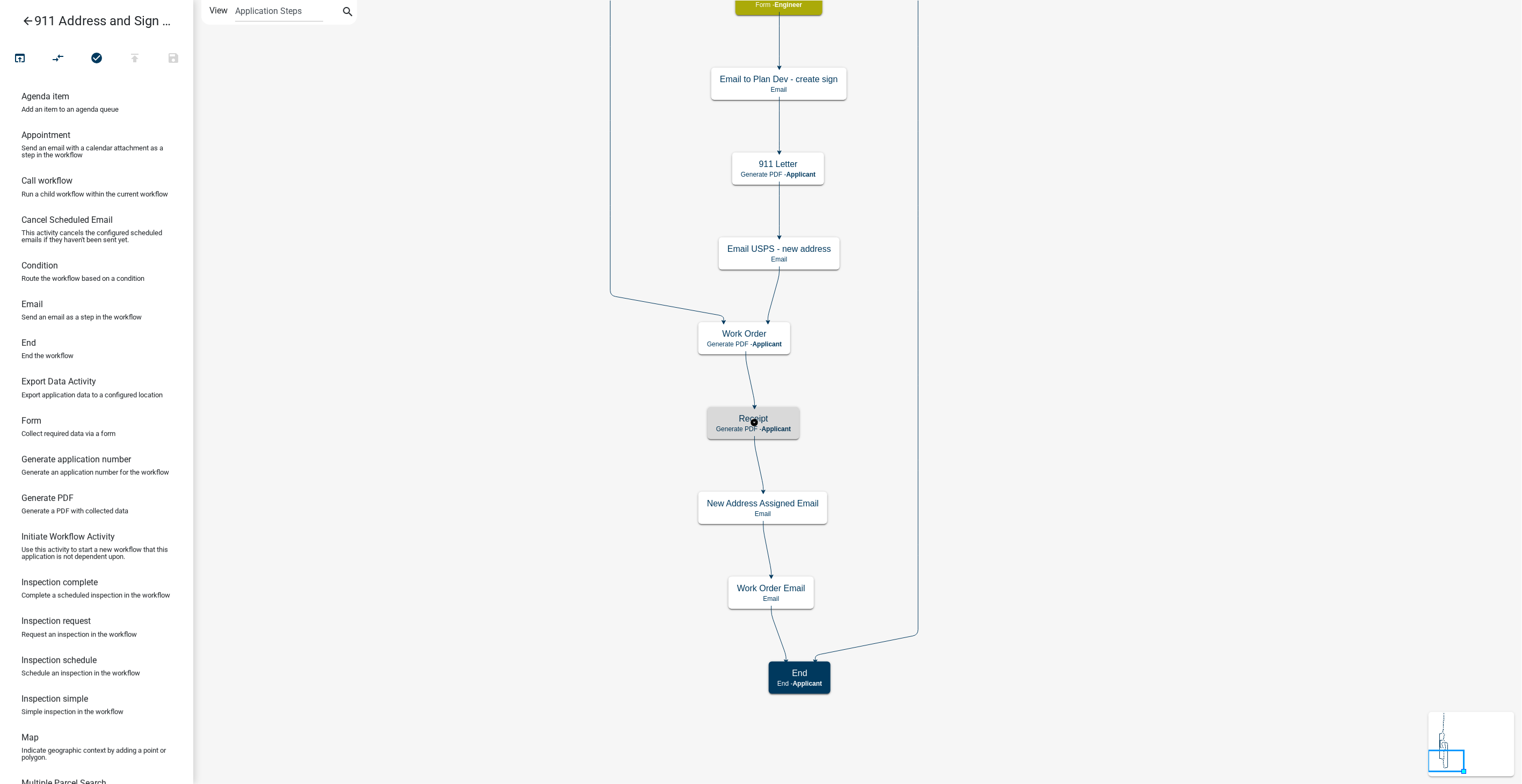
click at [773, 428] on span "Applicant" at bounding box center [776, 428] width 30 height 7
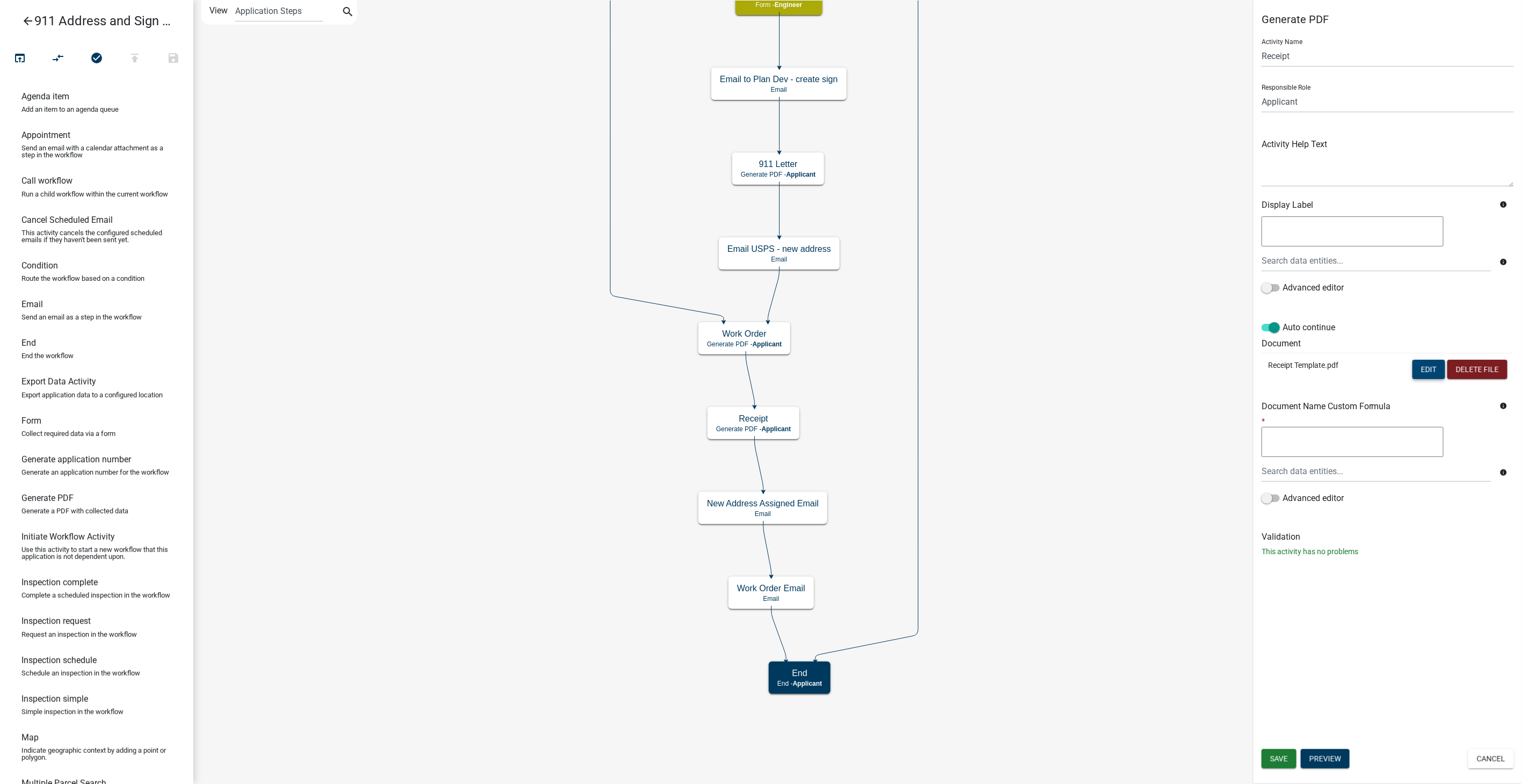
click at [1423, 363] on button "Edit" at bounding box center [1429, 369] width 33 height 19
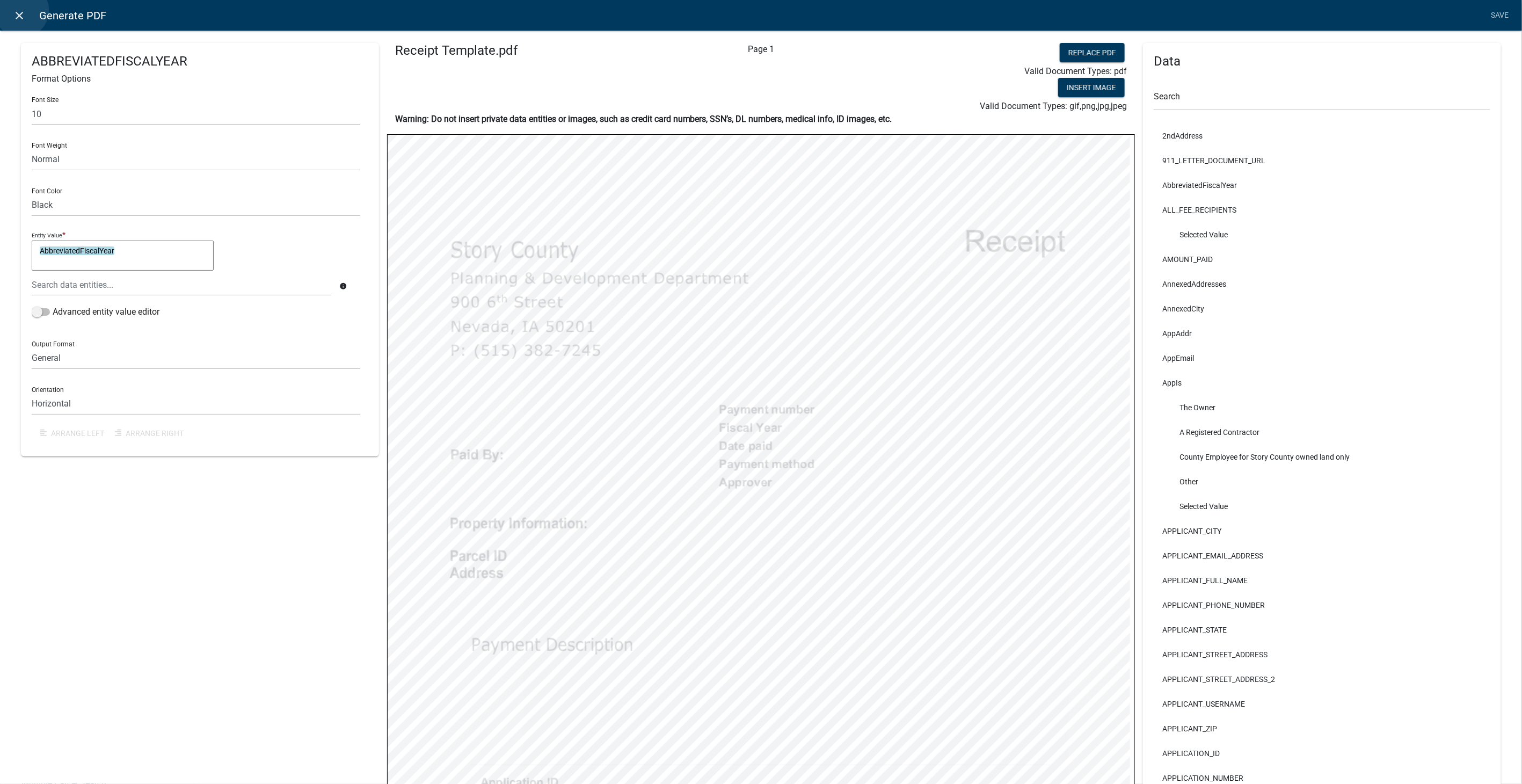
click at [21, 10] on icon "close" at bounding box center [19, 15] width 13 height 13
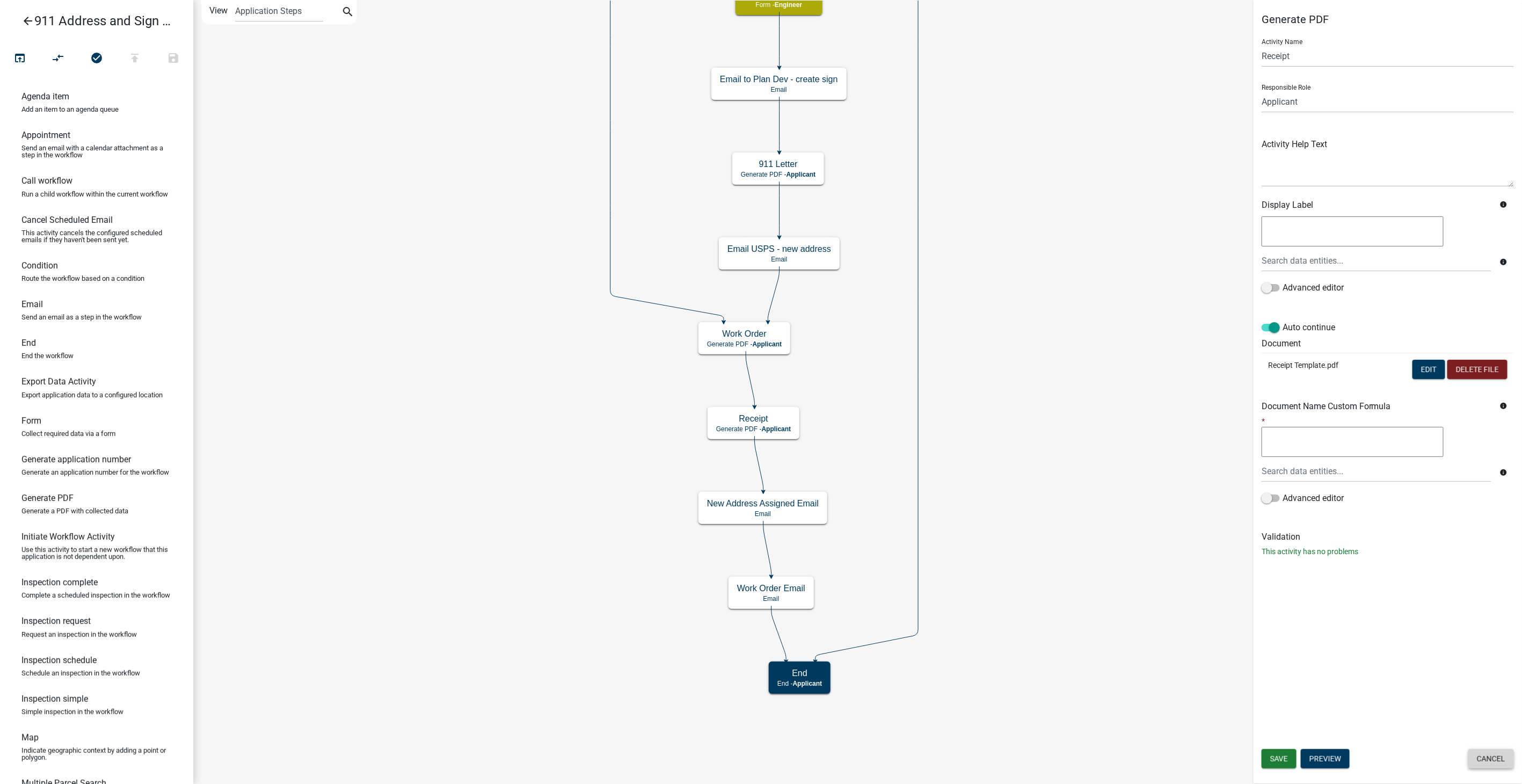
click at [1494, 756] on button "Cancel" at bounding box center [1491, 758] width 46 height 19
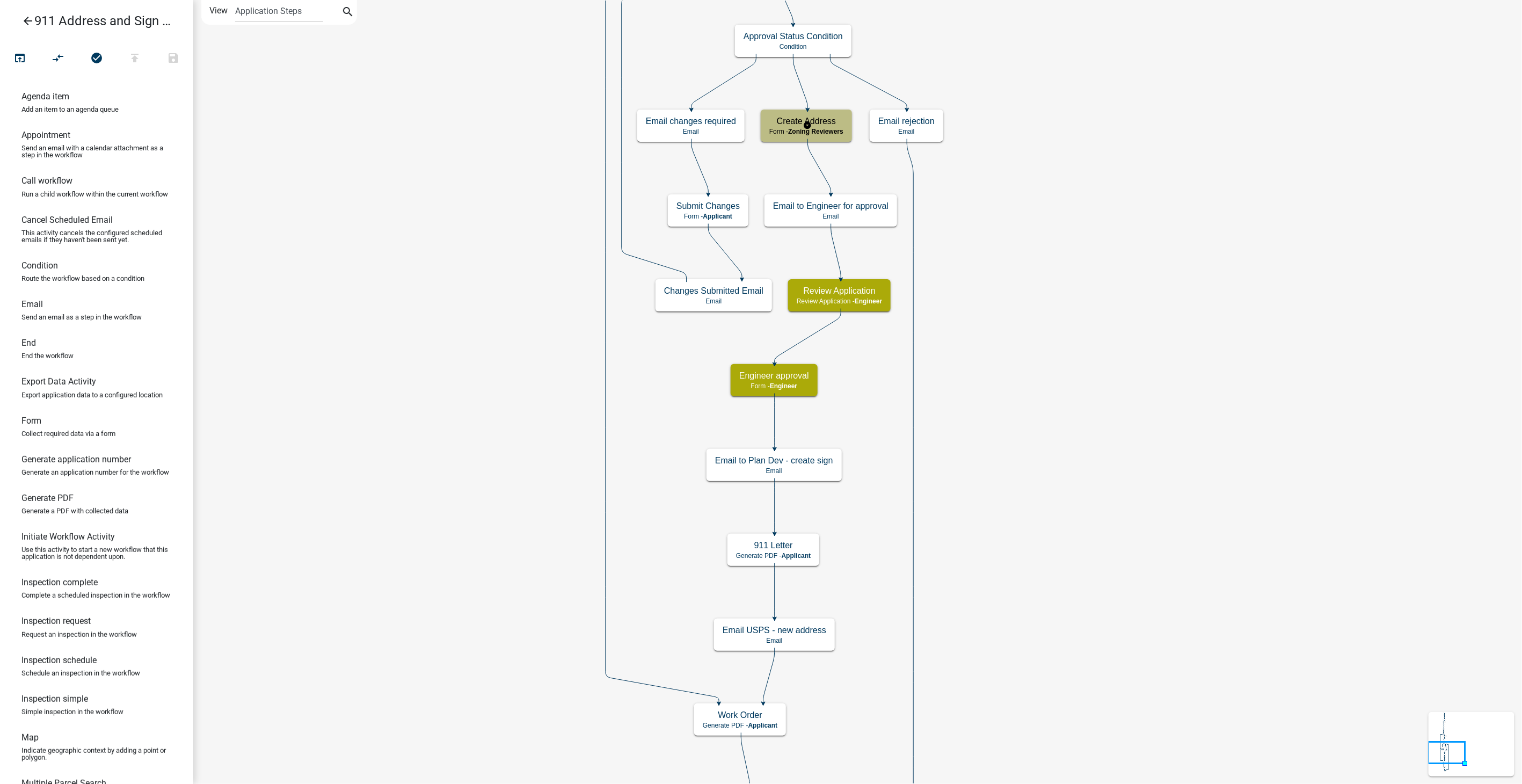
click at [833, 131] on span "Zoning Reviewers" at bounding box center [816, 131] width 56 height 7
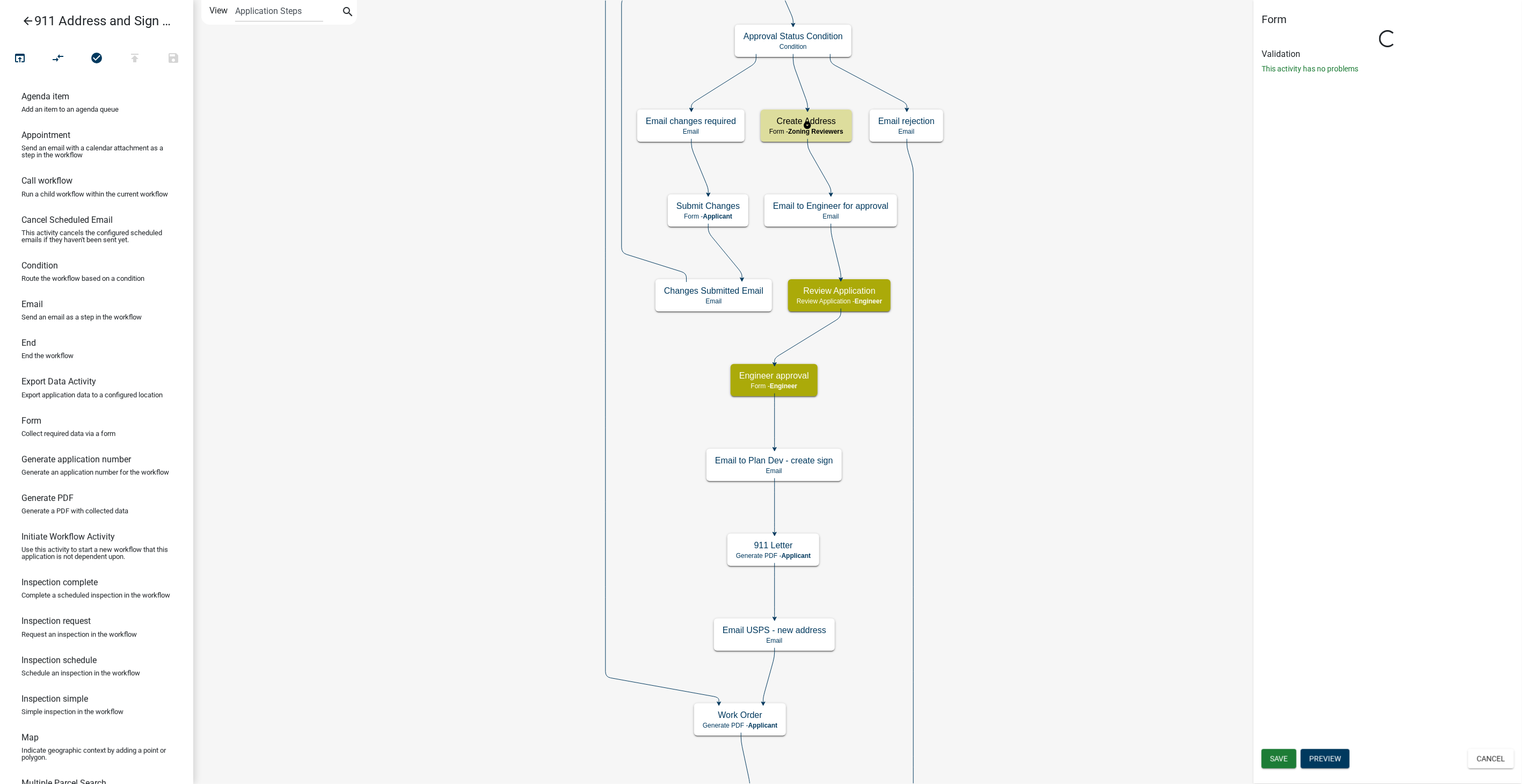
select select "289CA764-5063-4D44-9E26-A723625F811D"
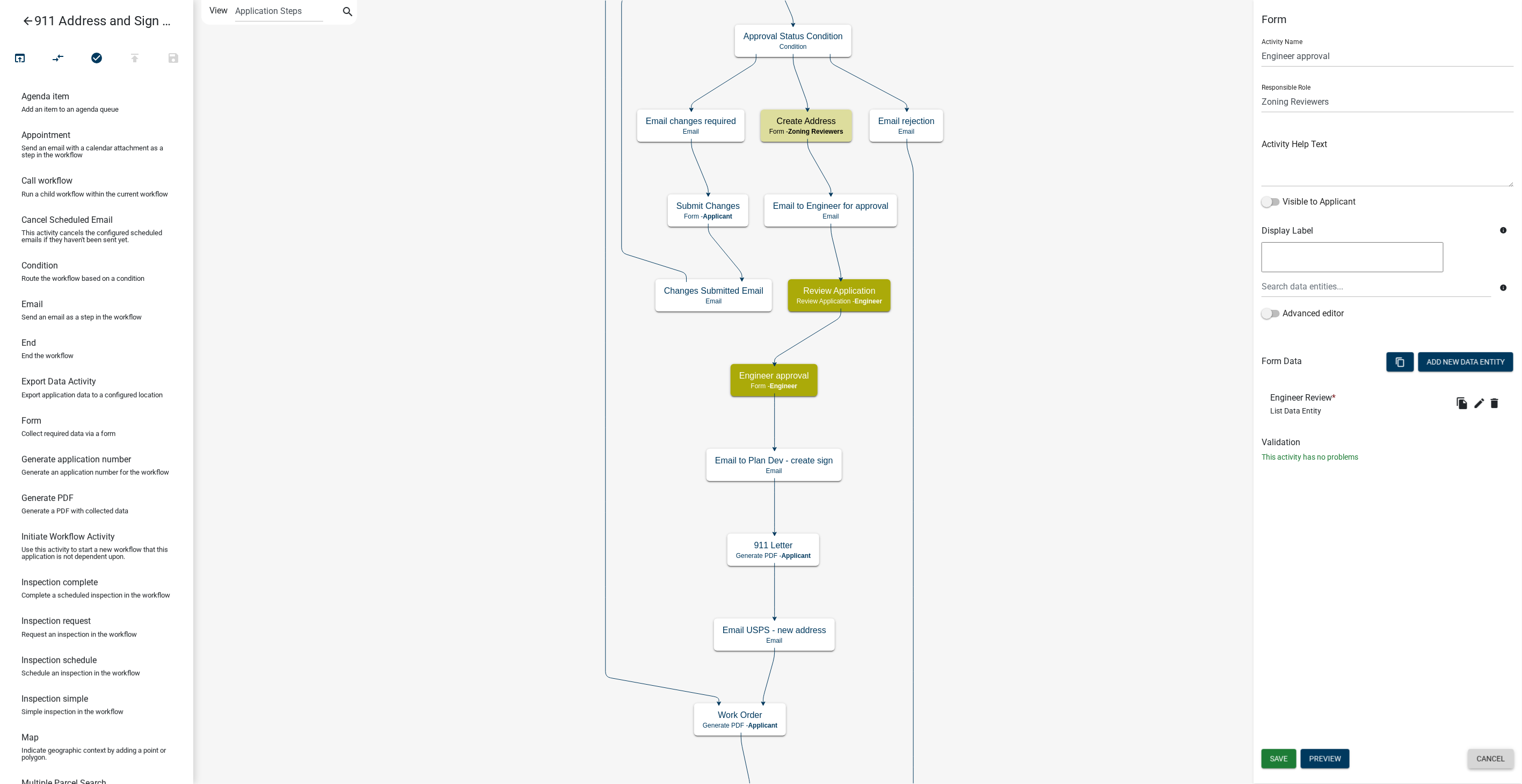
click at [1494, 760] on button "Cancel" at bounding box center [1491, 758] width 46 height 19
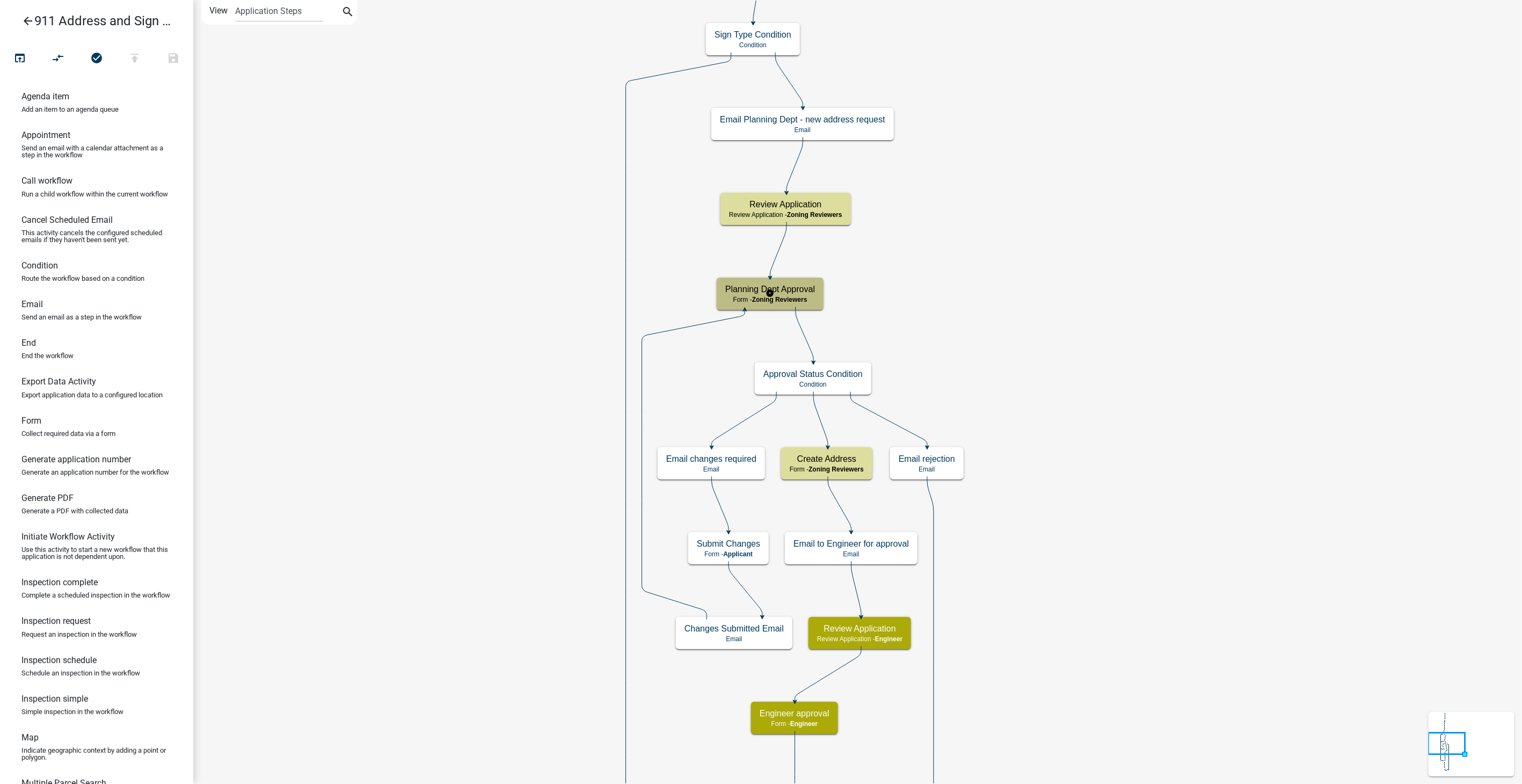
click at [810, 287] on h5 "Planning Dept Approval" at bounding box center [770, 289] width 90 height 10
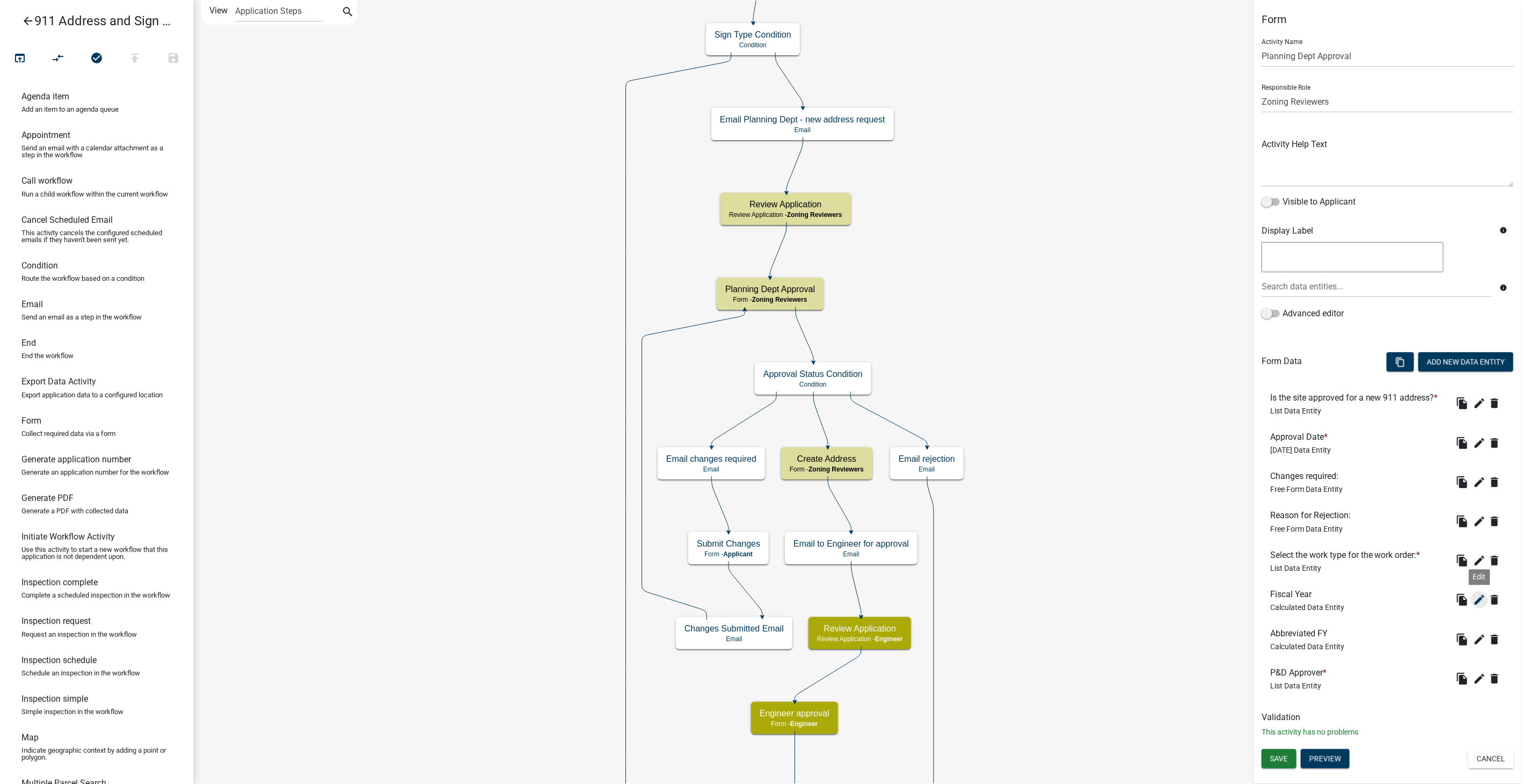
click at [1477, 594] on icon "edit" at bounding box center [1479, 599] width 13 height 13
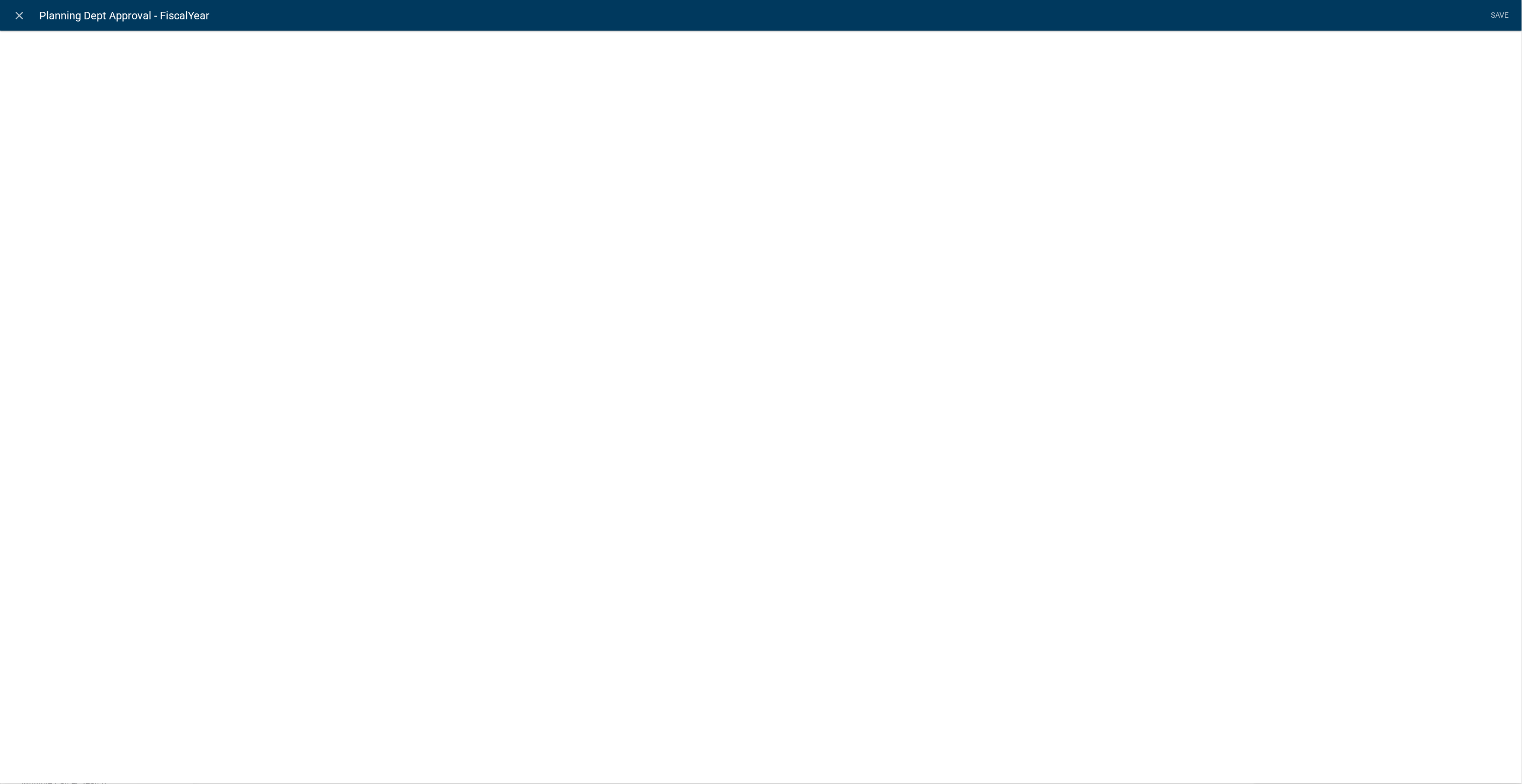
select select "calculated-value"
select select "1"
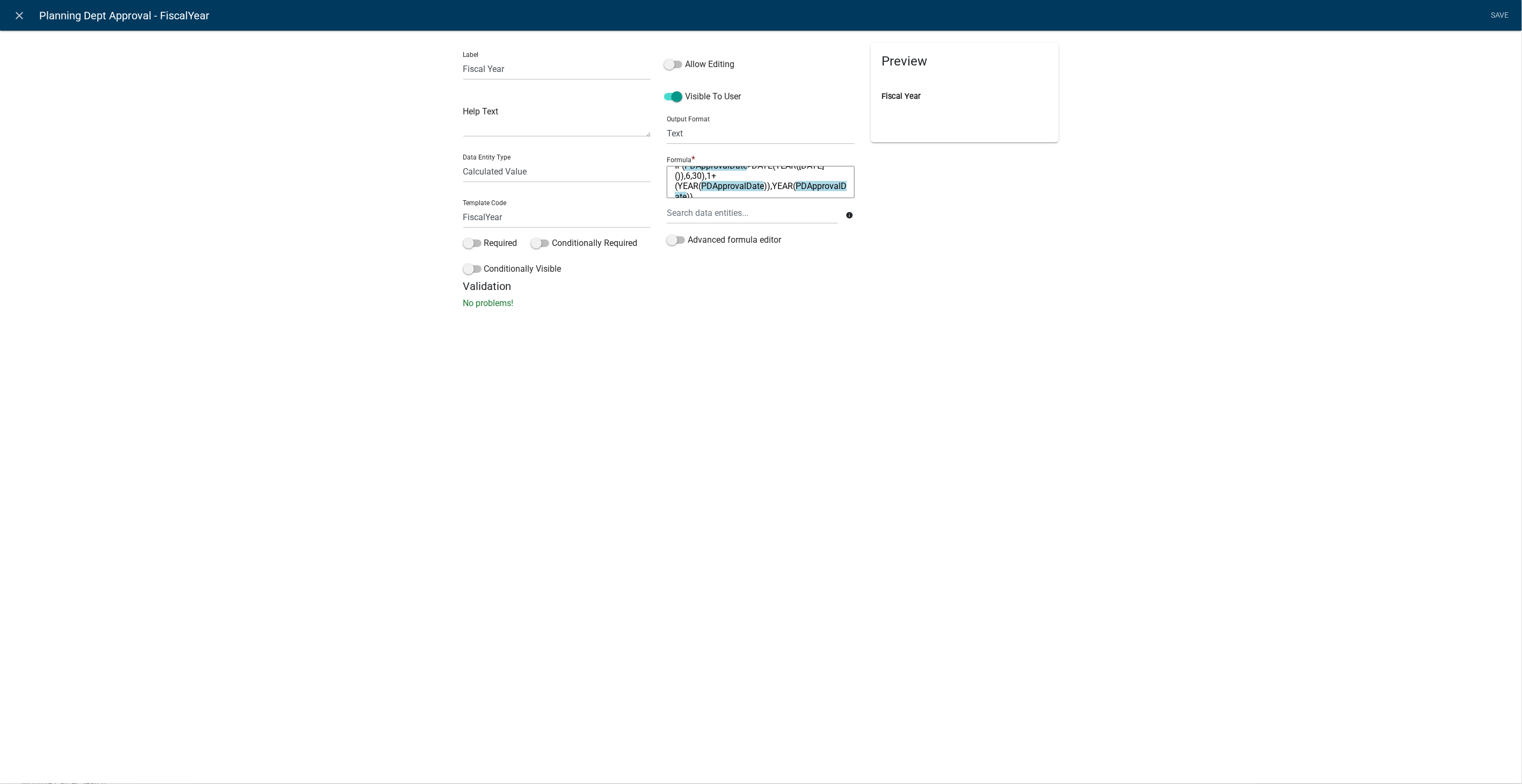
scroll to position [20, 0]
click at [21, 17] on icon "close" at bounding box center [19, 15] width 13 height 13
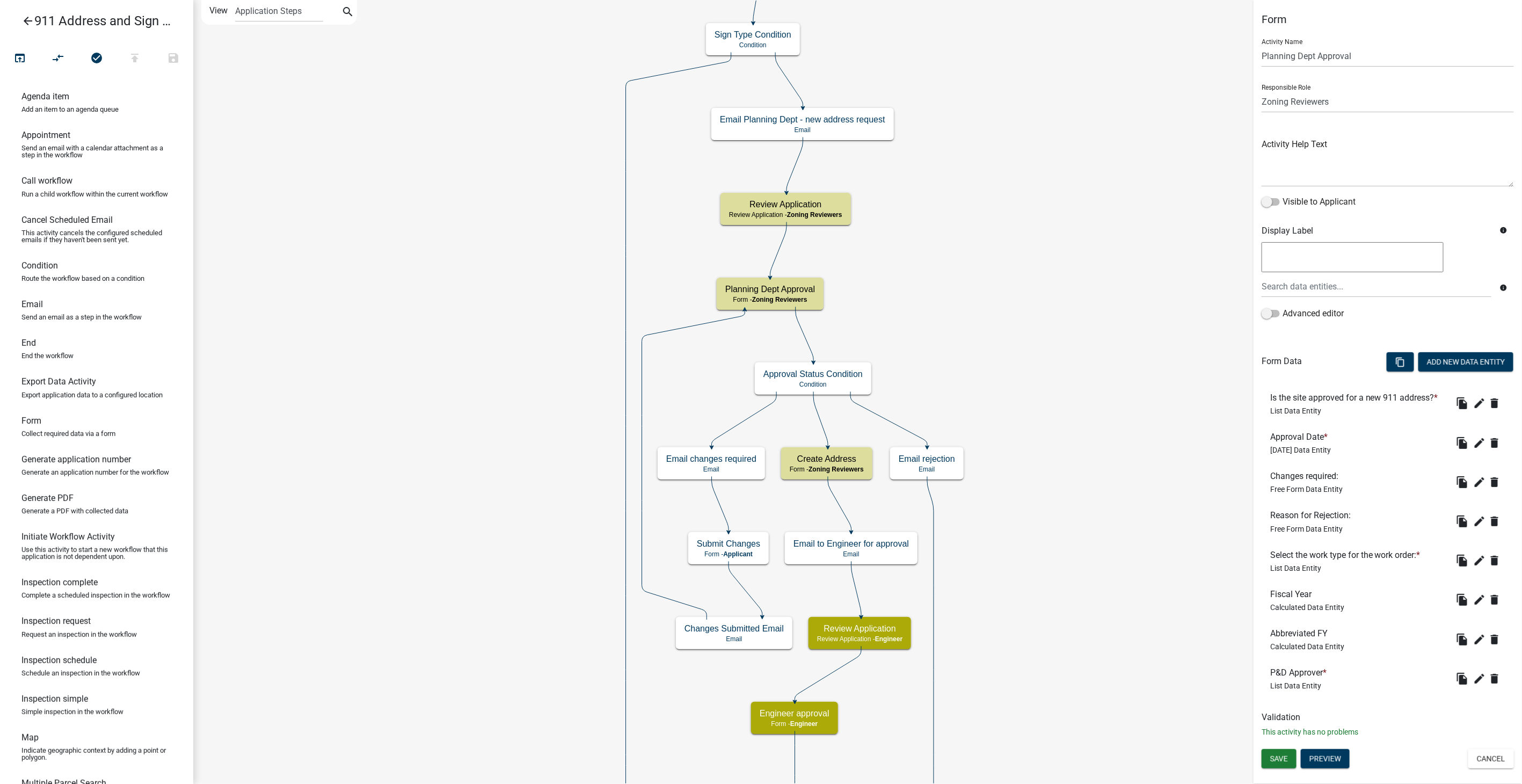
click at [1483, 631] on div "file_copy edit delete" at bounding box center [1480, 639] width 52 height 17
click at [1480, 632] on button "edit" at bounding box center [1480, 639] width 17 height 17
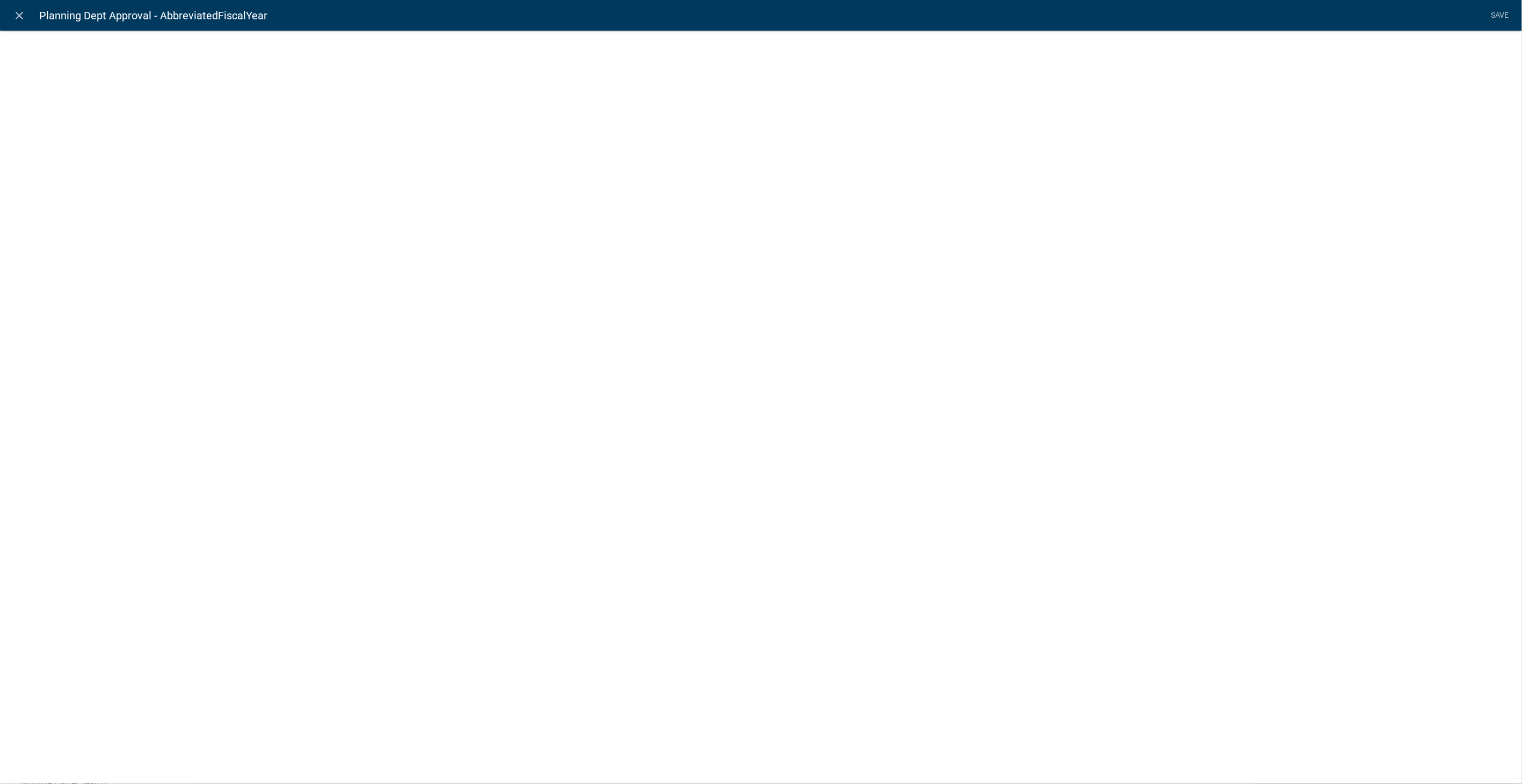
select select "calculated-value"
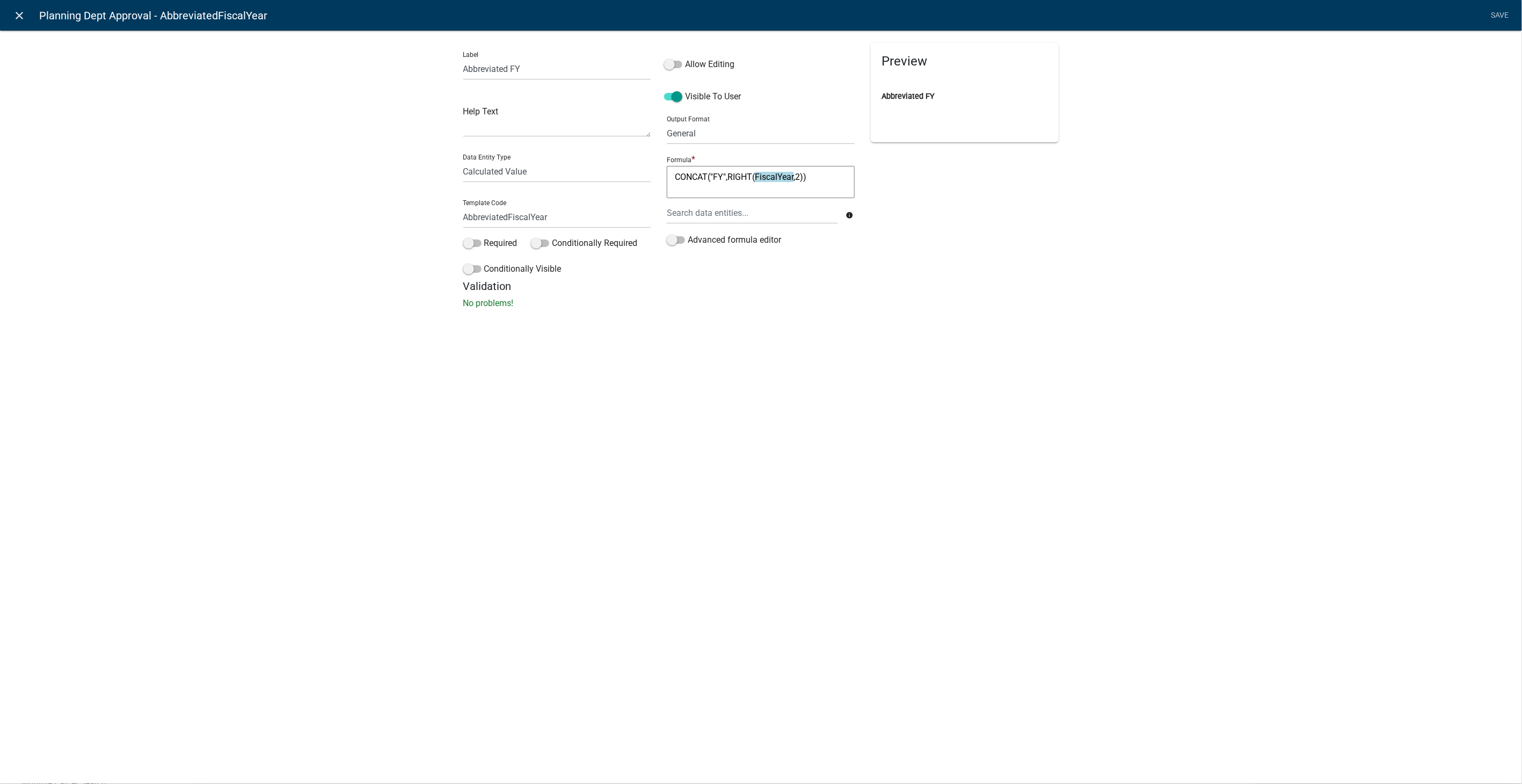
click at [17, 15] on icon "close" at bounding box center [19, 15] width 13 height 13
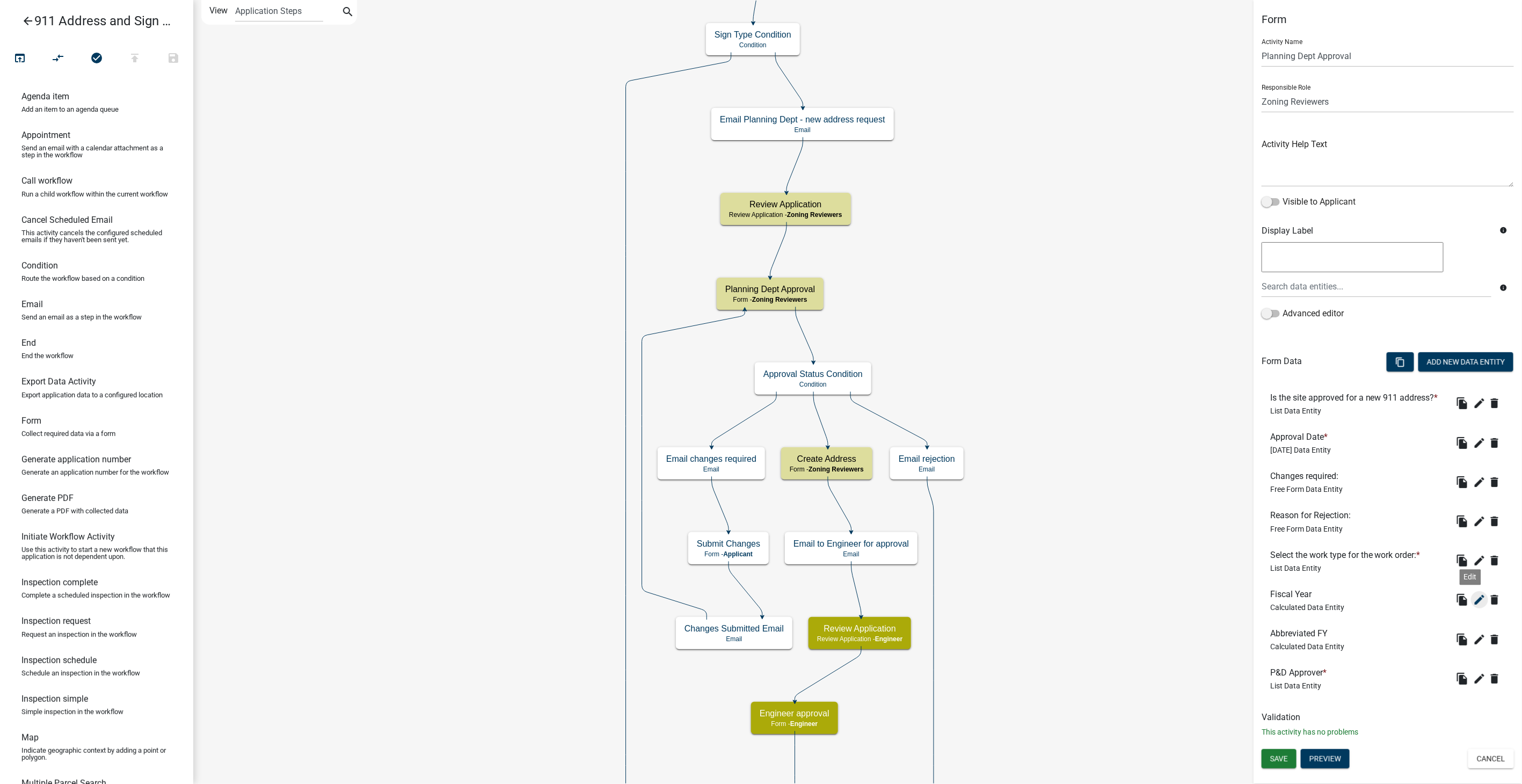
click at [1473, 606] on icon "edit" at bounding box center [1479, 599] width 13 height 13
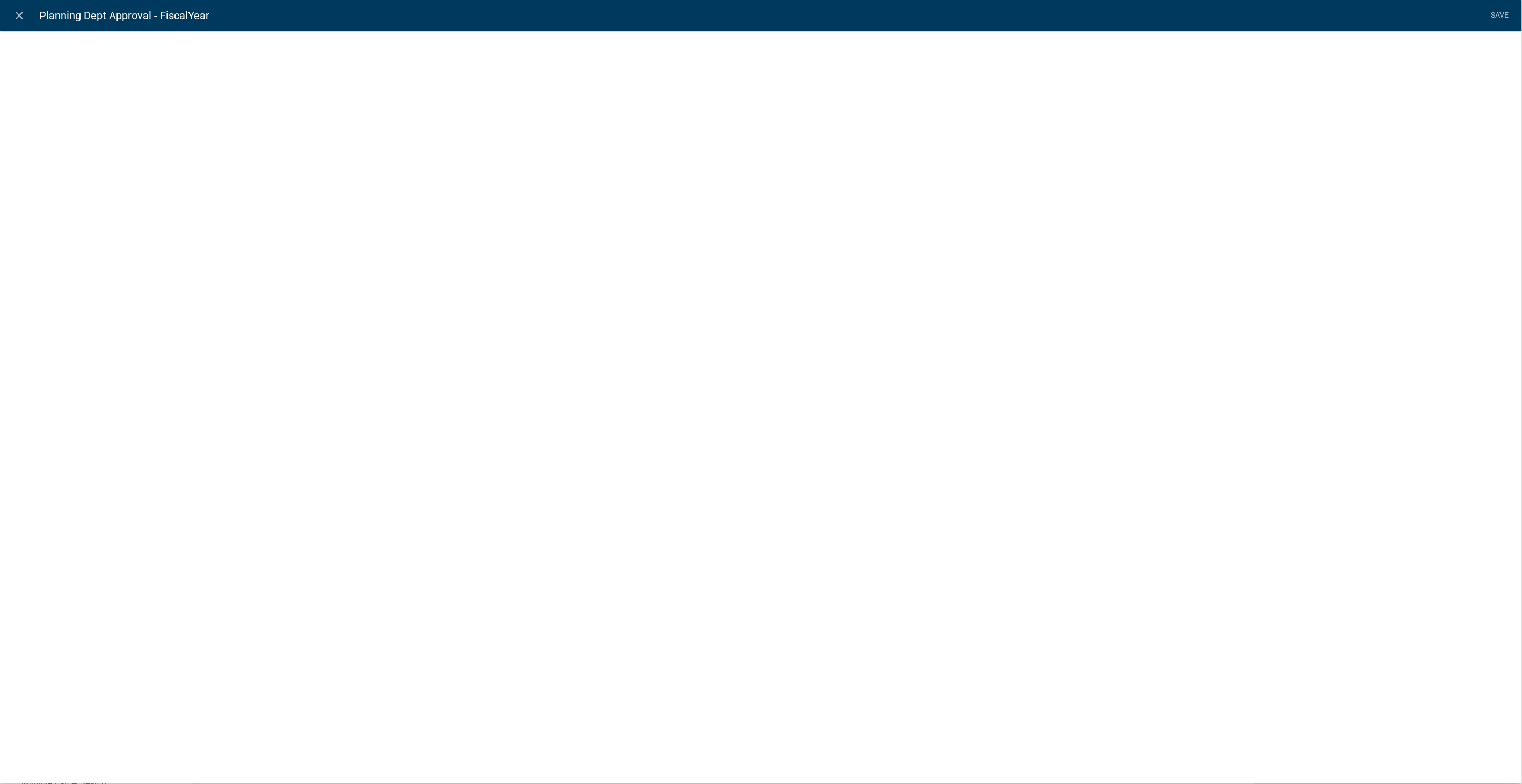
select select "calculated-value"
select select "1"
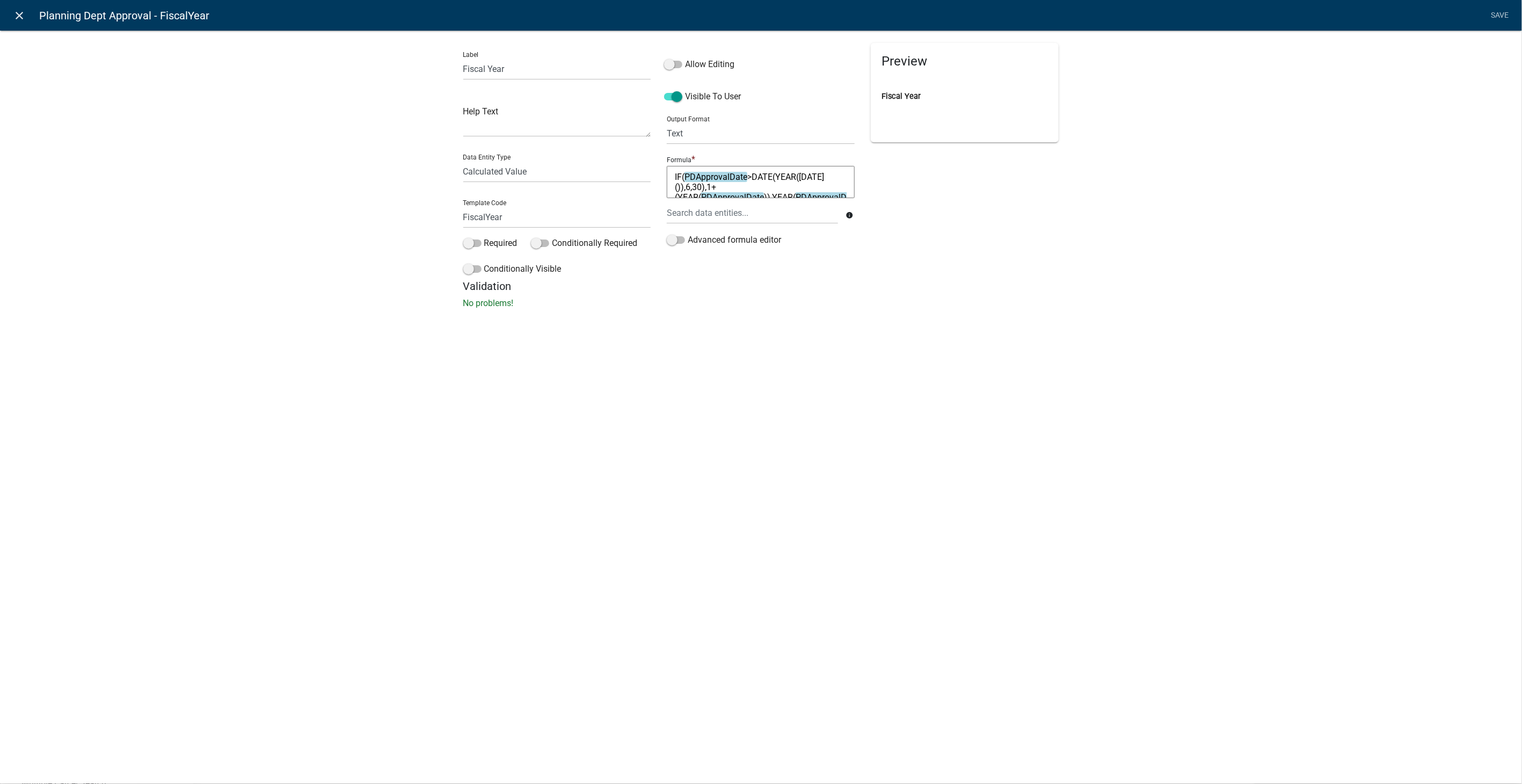
click at [20, 16] on icon "close" at bounding box center [19, 15] width 13 height 13
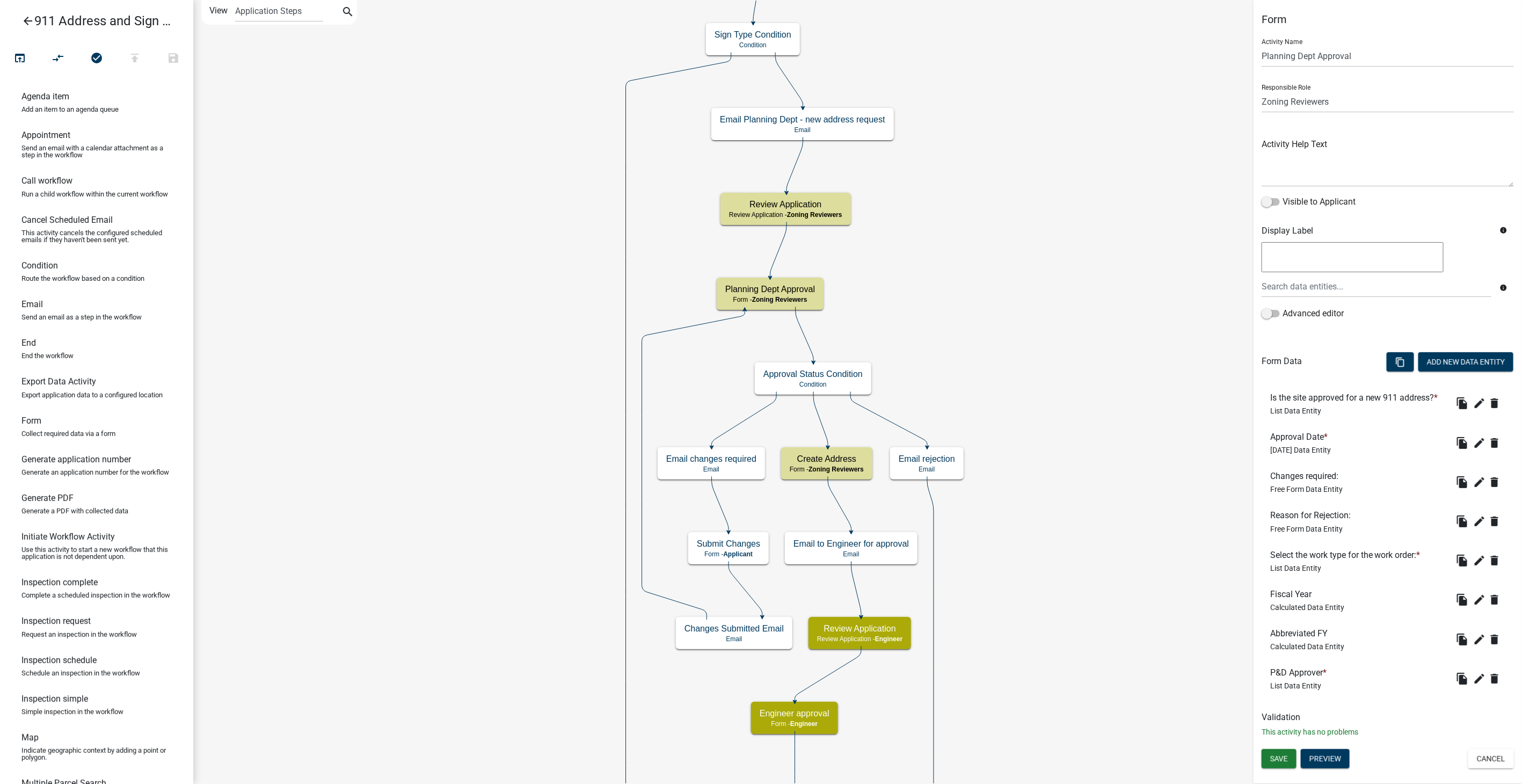
click at [27, 15] on icon "arrow_back" at bounding box center [27, 22] width 13 height 15
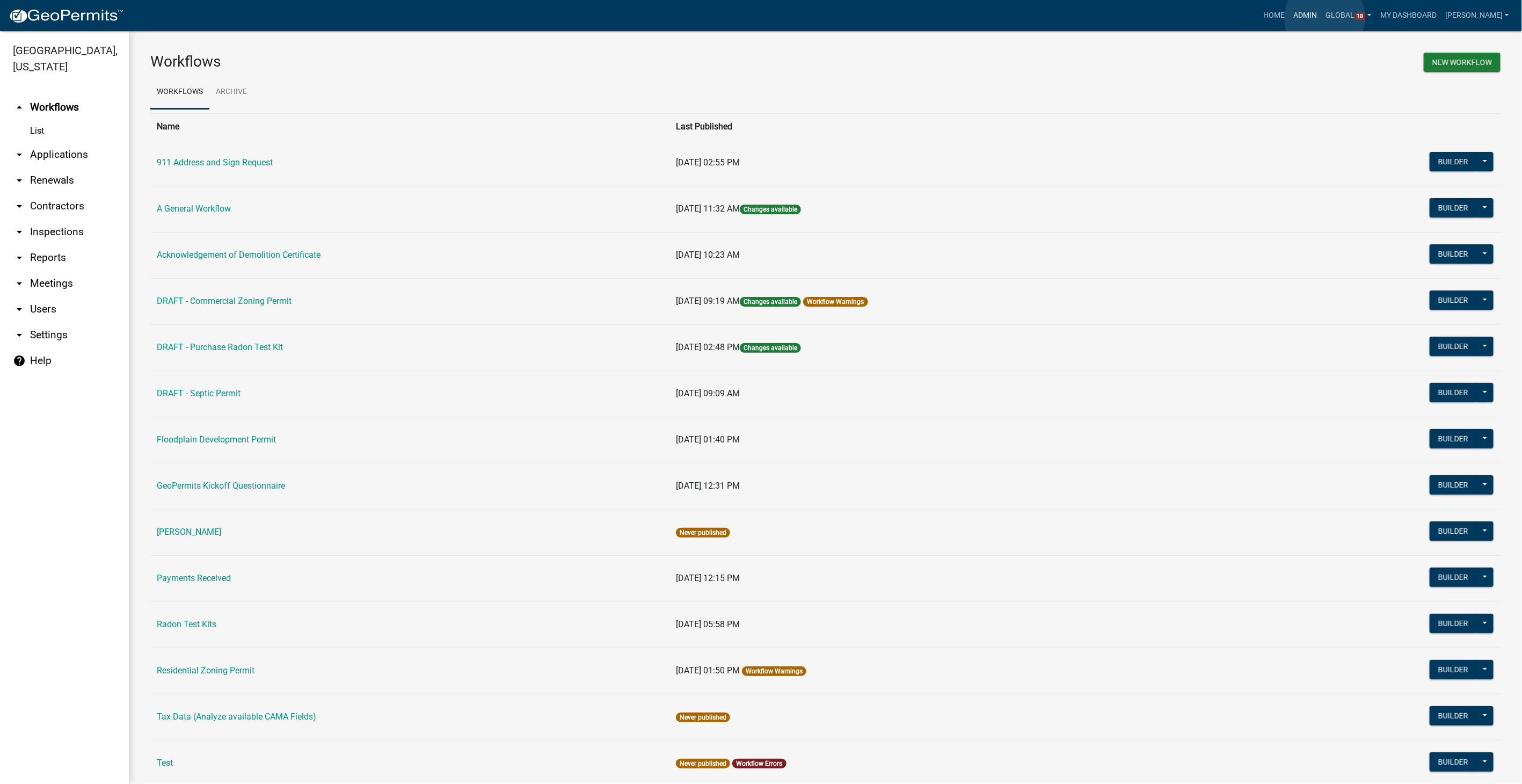
click at [1322, 18] on link "Admin" at bounding box center [1306, 15] width 32 height 20
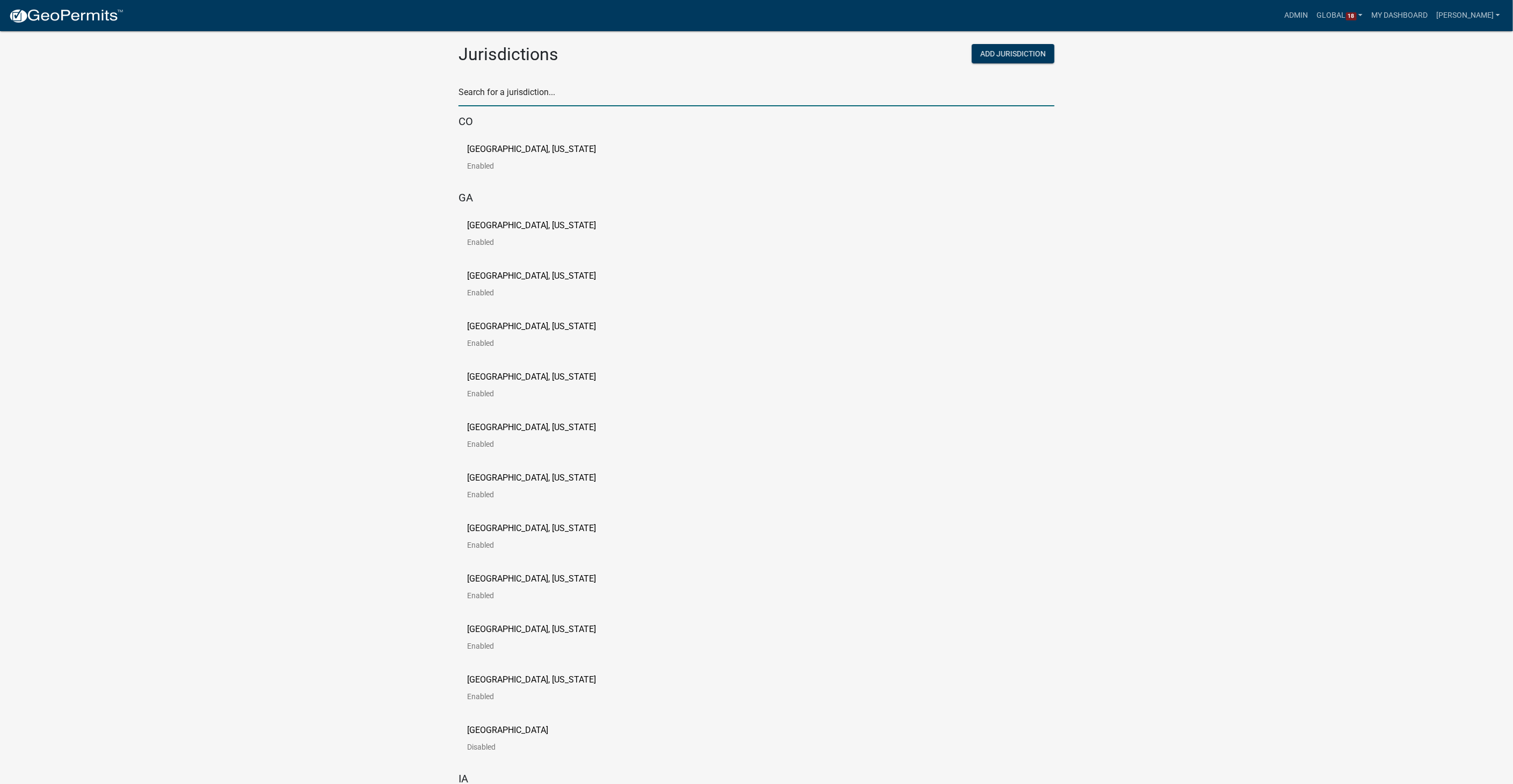
click at [548, 87] on input "text" at bounding box center [756, 95] width 596 height 22
type input "newton"
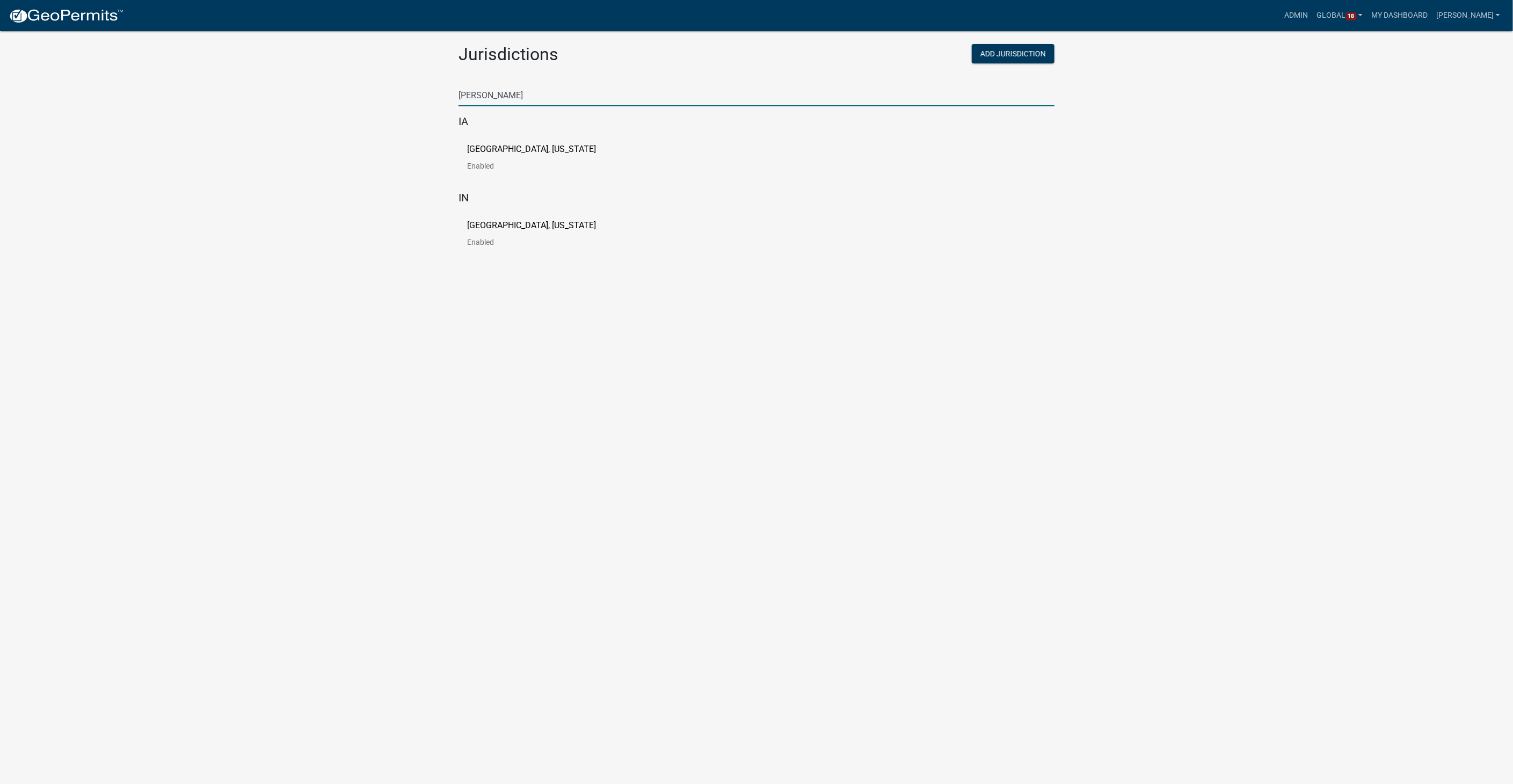
click at [530, 147] on p "[GEOGRAPHIC_DATA], [US_STATE]" at bounding box center [531, 149] width 129 height 9
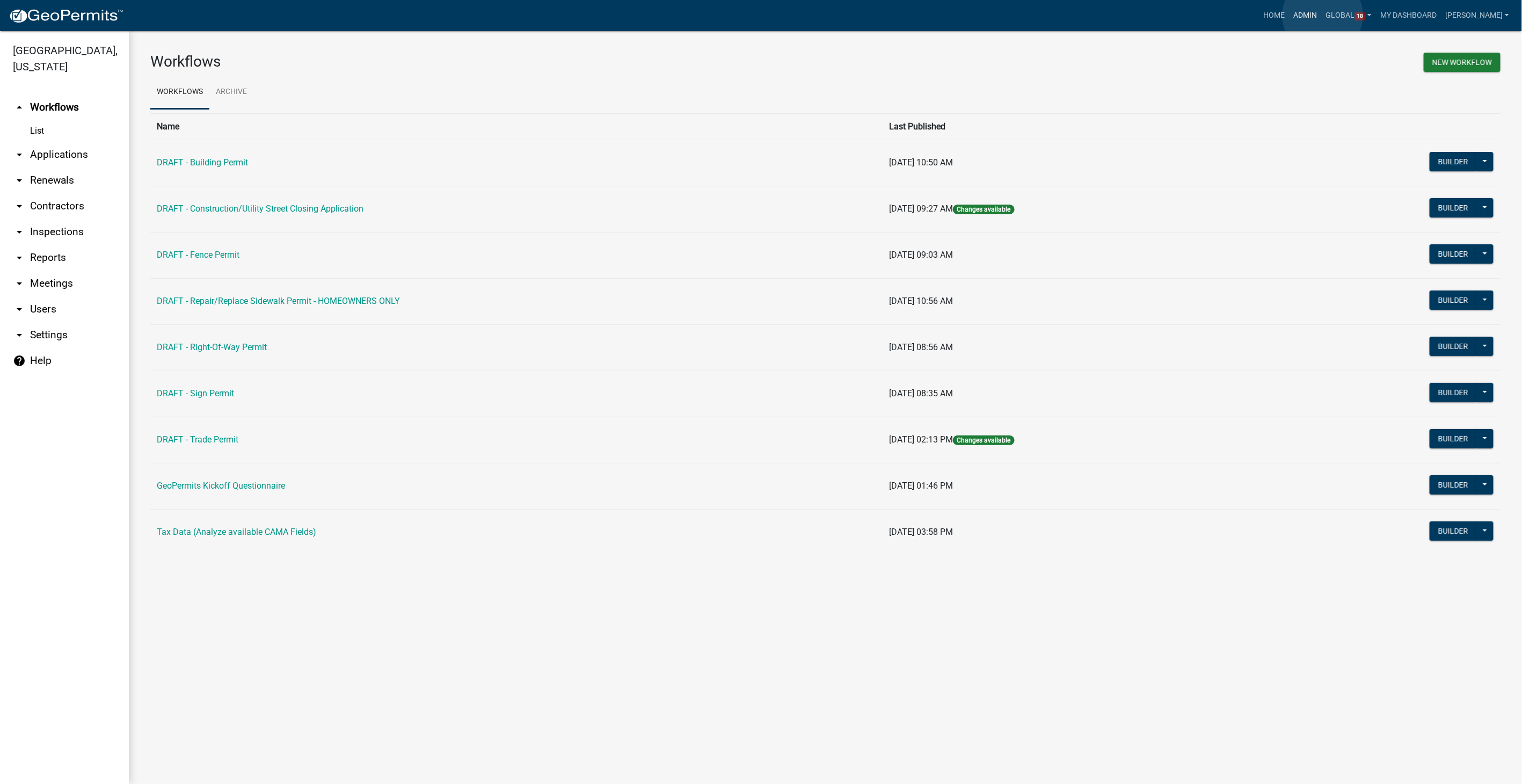
click at [1322, 16] on link "Admin" at bounding box center [1306, 15] width 32 height 20
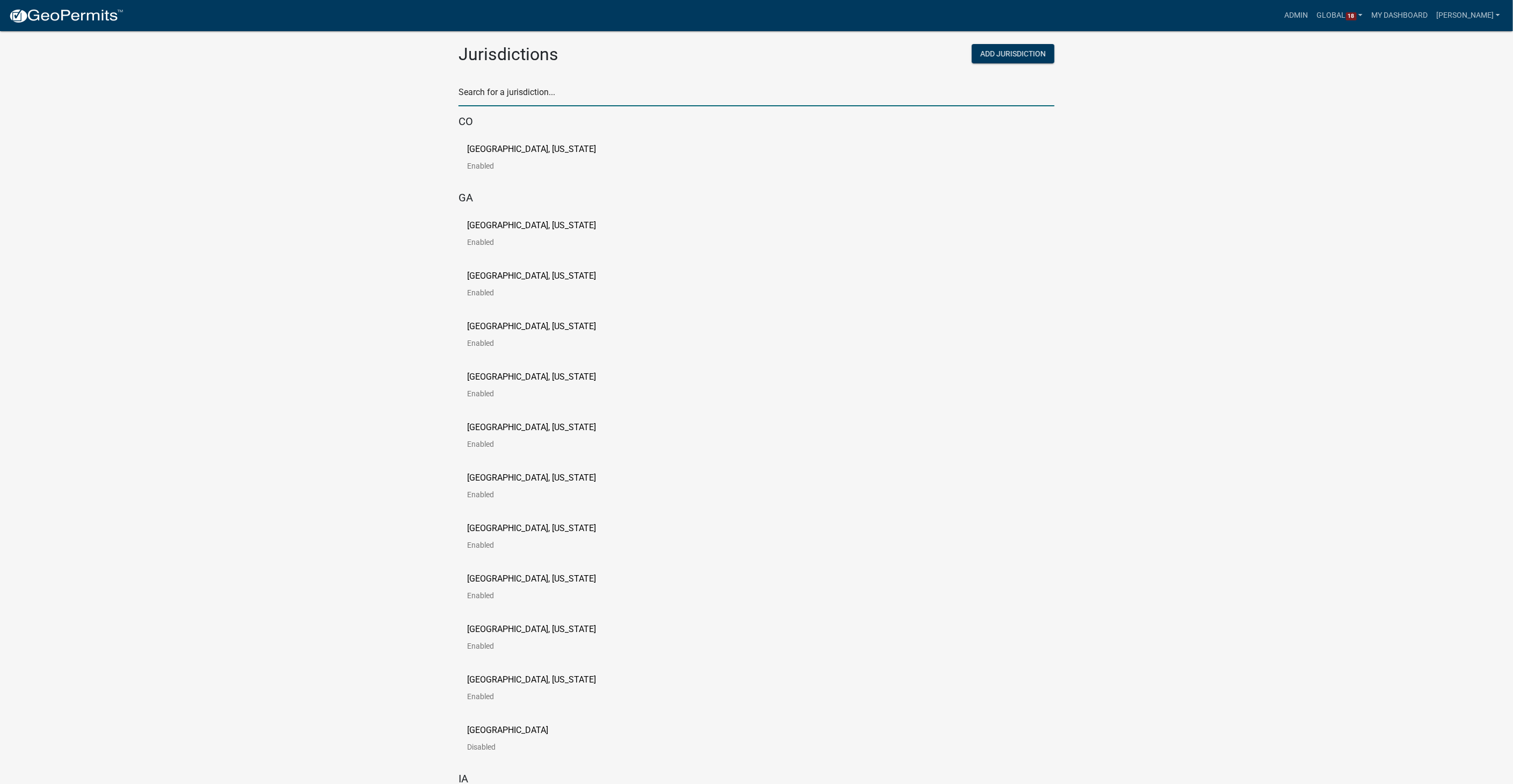
click at [507, 89] on input "text" at bounding box center [756, 95] width 596 height 22
type input "story"
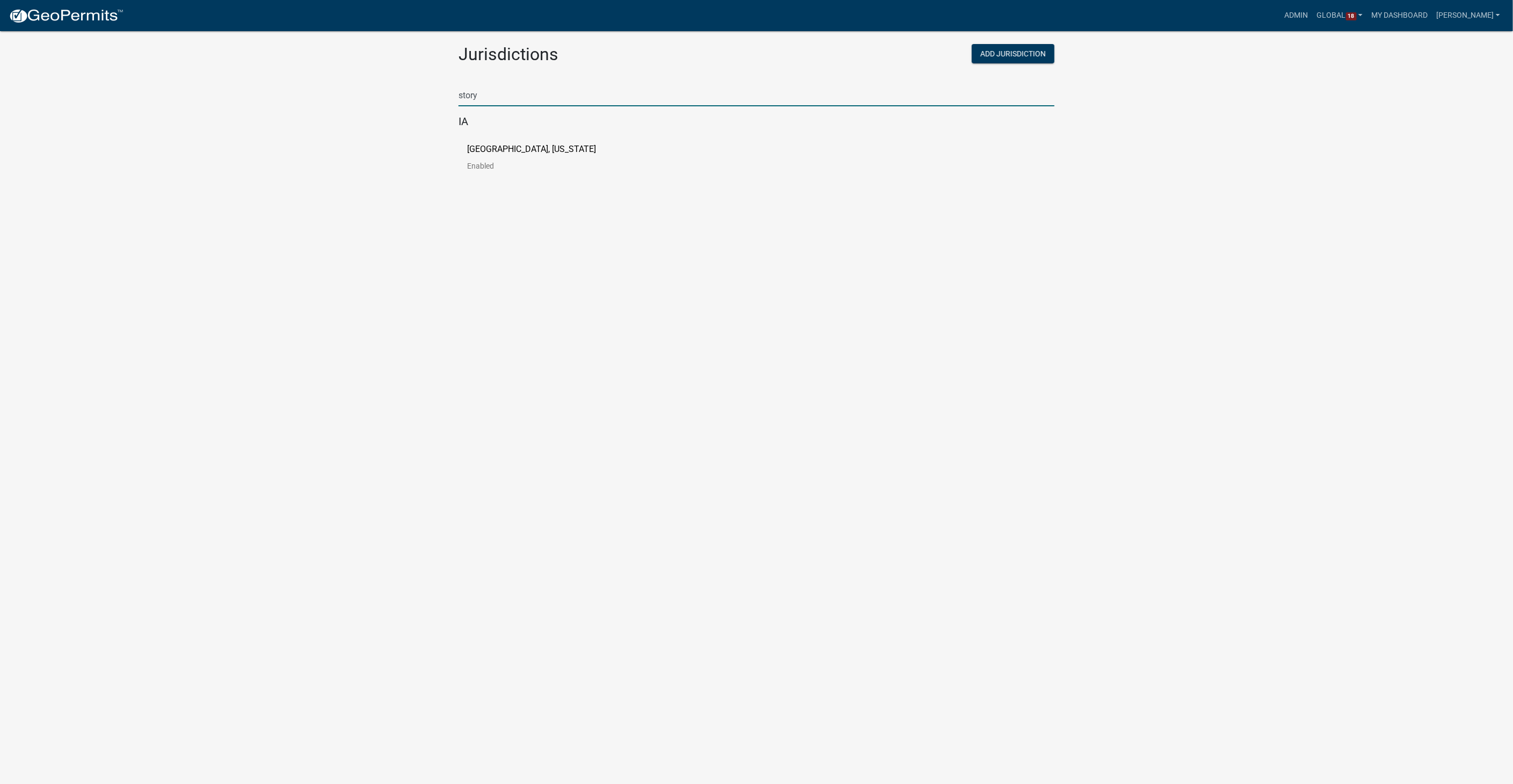
click at [505, 145] on p "Story County, Iowa" at bounding box center [531, 149] width 129 height 9
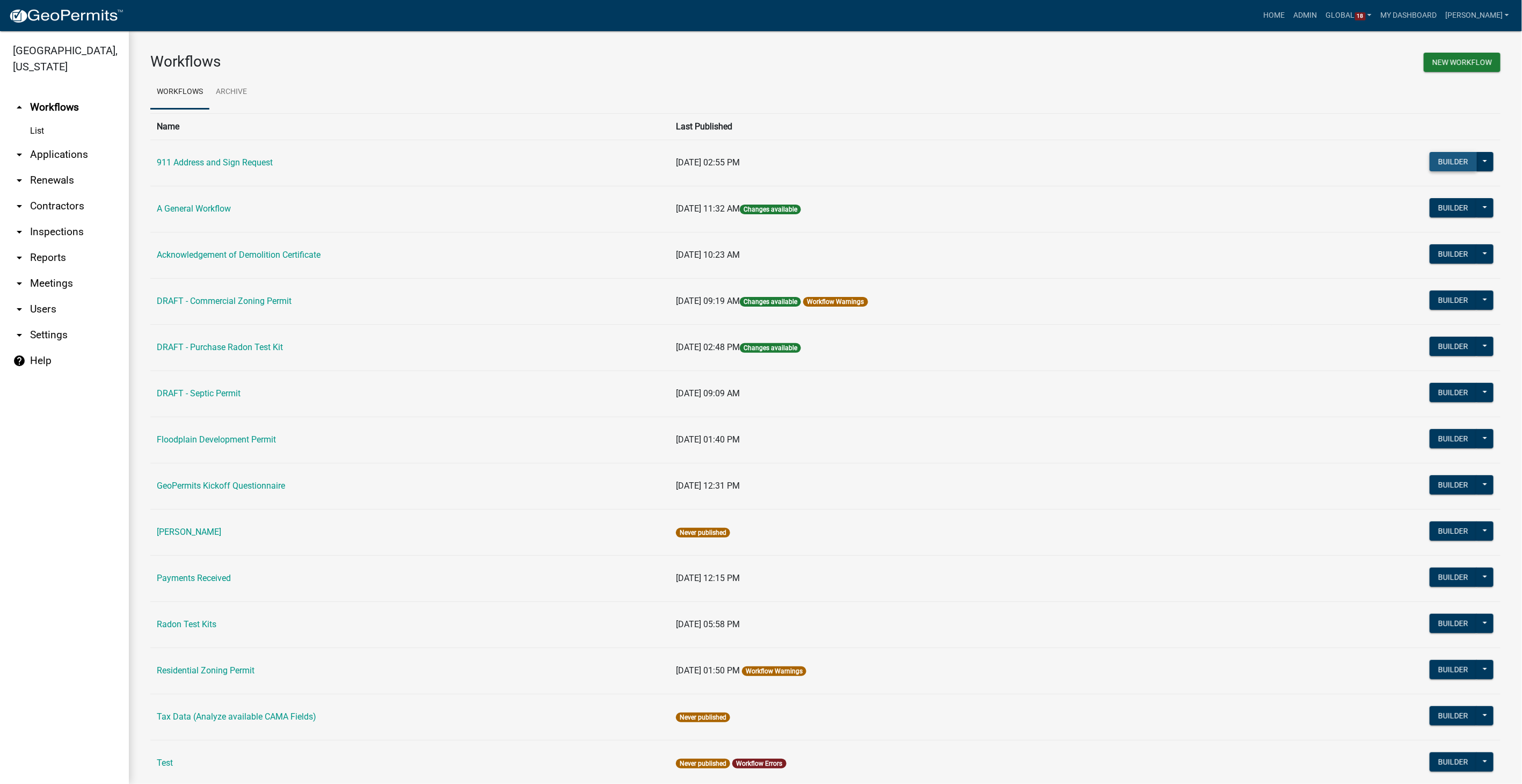
click at [1453, 159] on button "Builder" at bounding box center [1453, 161] width 47 height 19
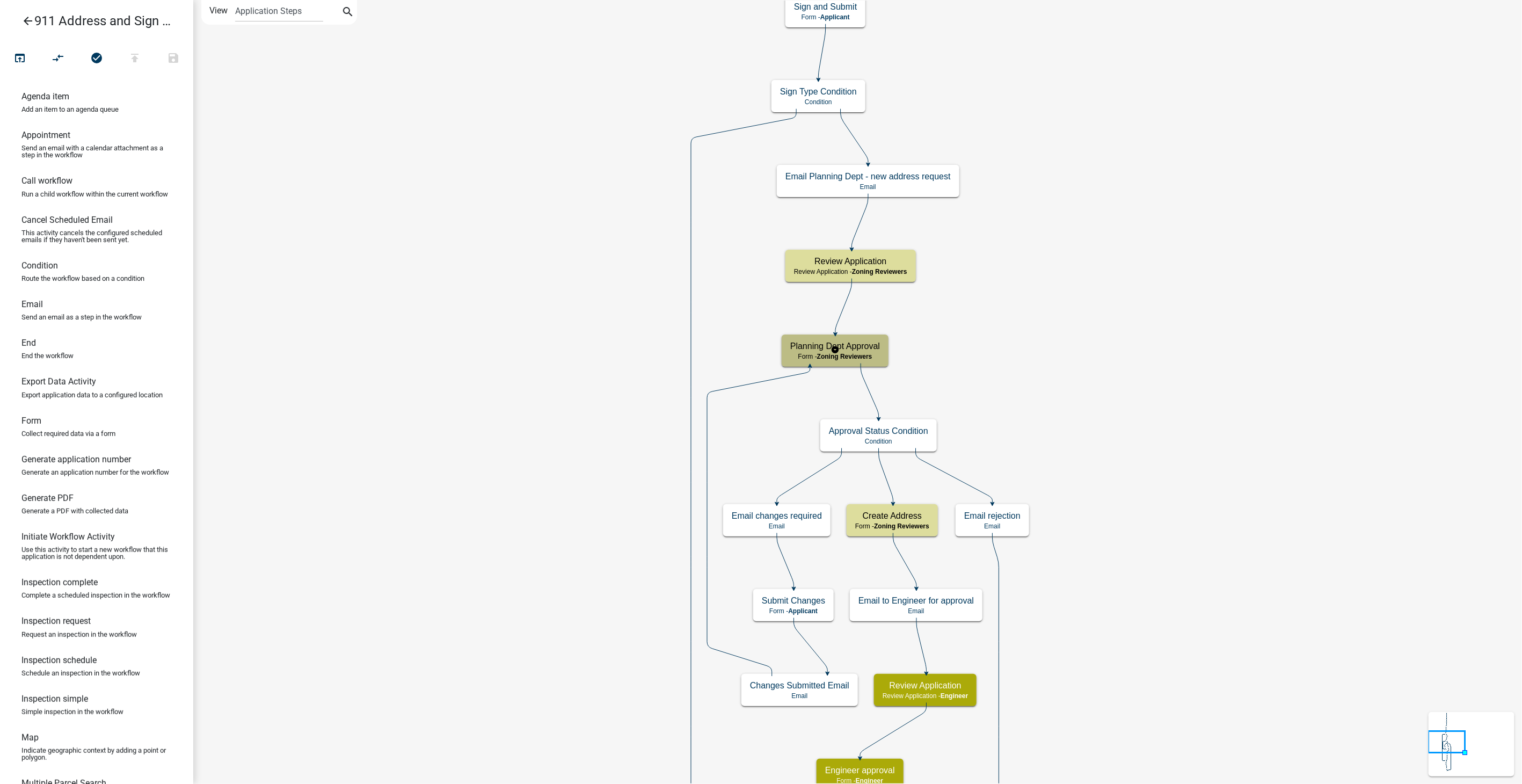
click at [857, 342] on h5 "Planning Dept Approval" at bounding box center [835, 346] width 90 height 10
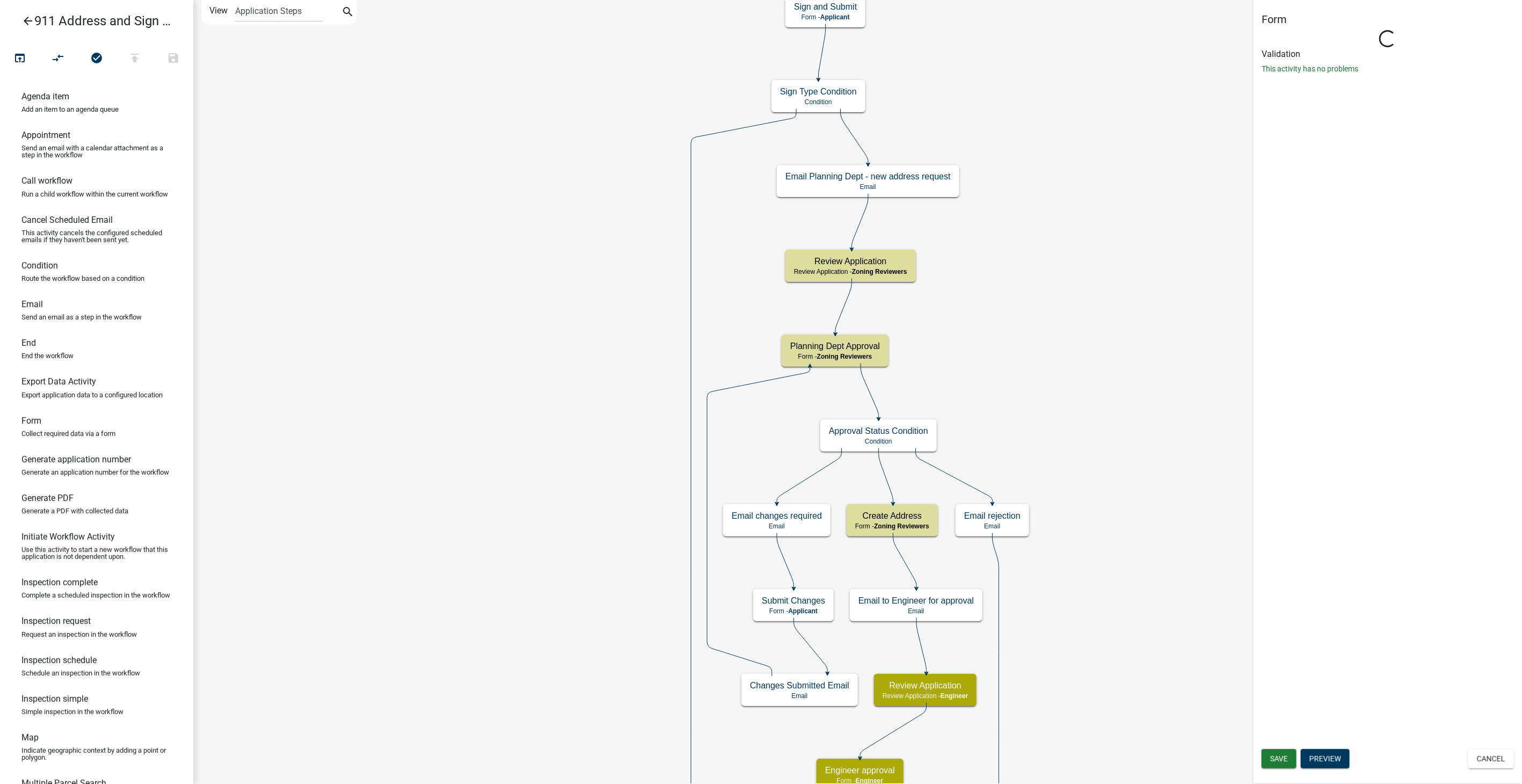
select select "289CA764-5063-4D44-9E26-A723625F811D"
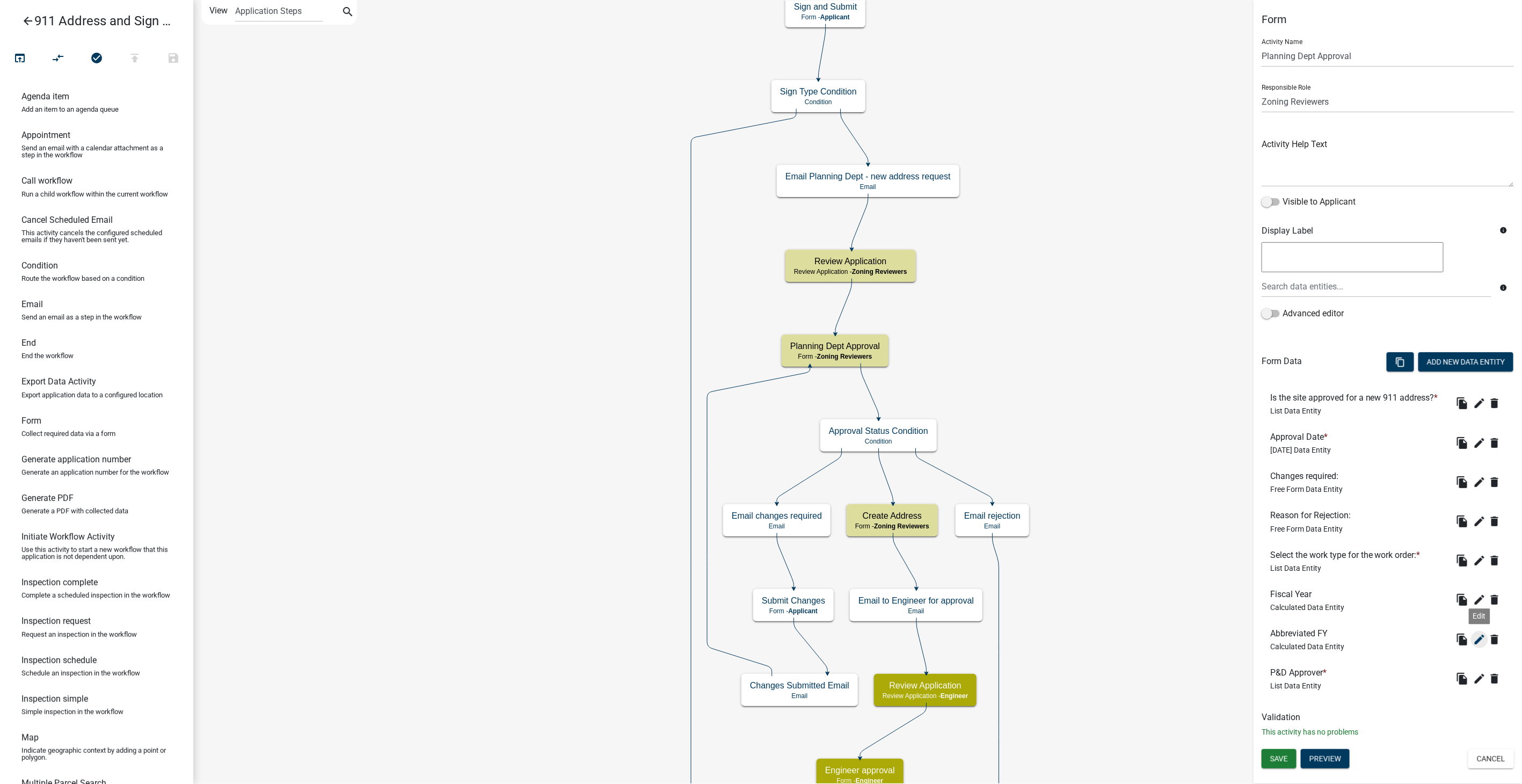
click at [1480, 635] on icon "edit" at bounding box center [1479, 639] width 13 height 13
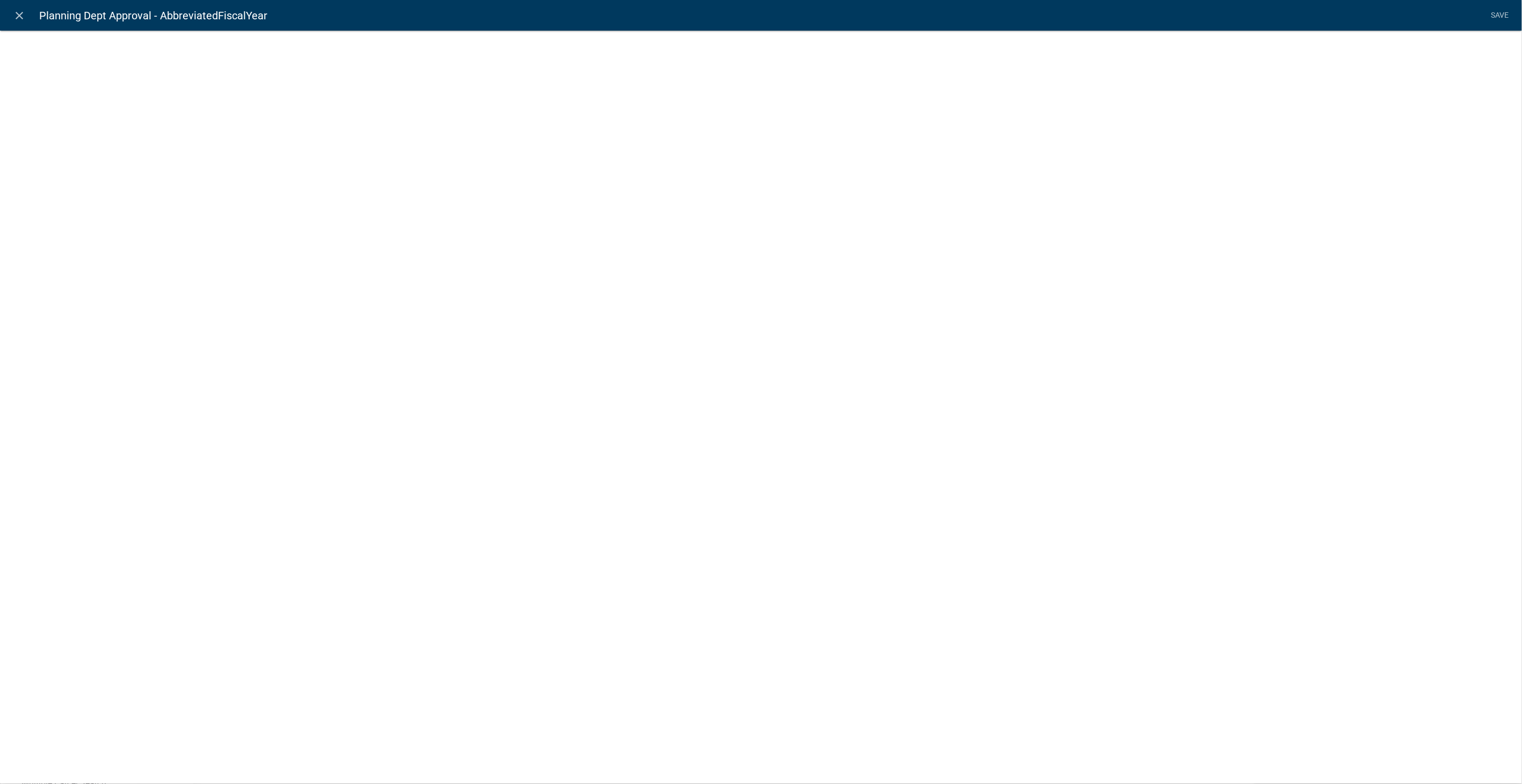
select select "calculated-value"
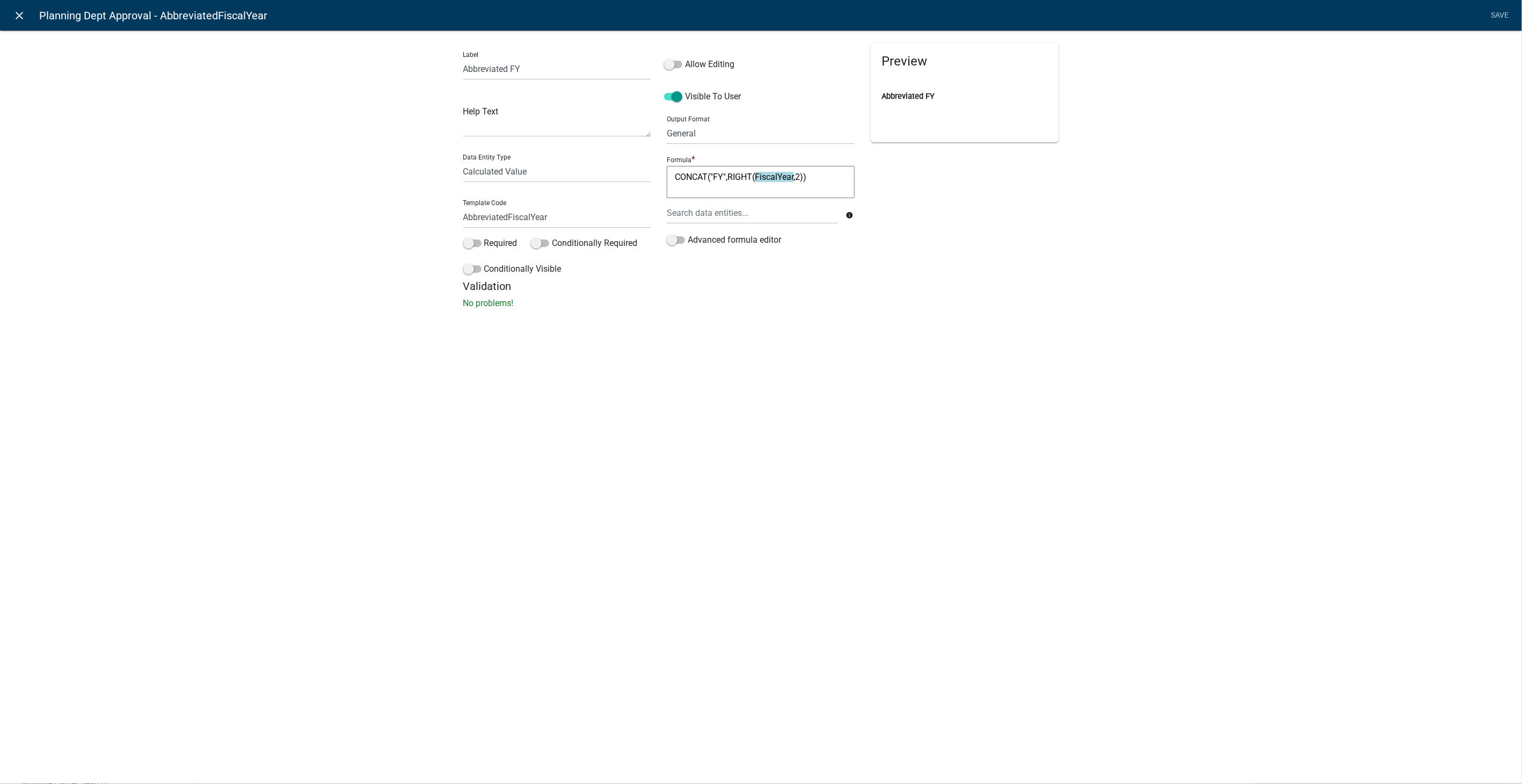
click at [15, 13] on icon "close" at bounding box center [19, 15] width 13 height 13
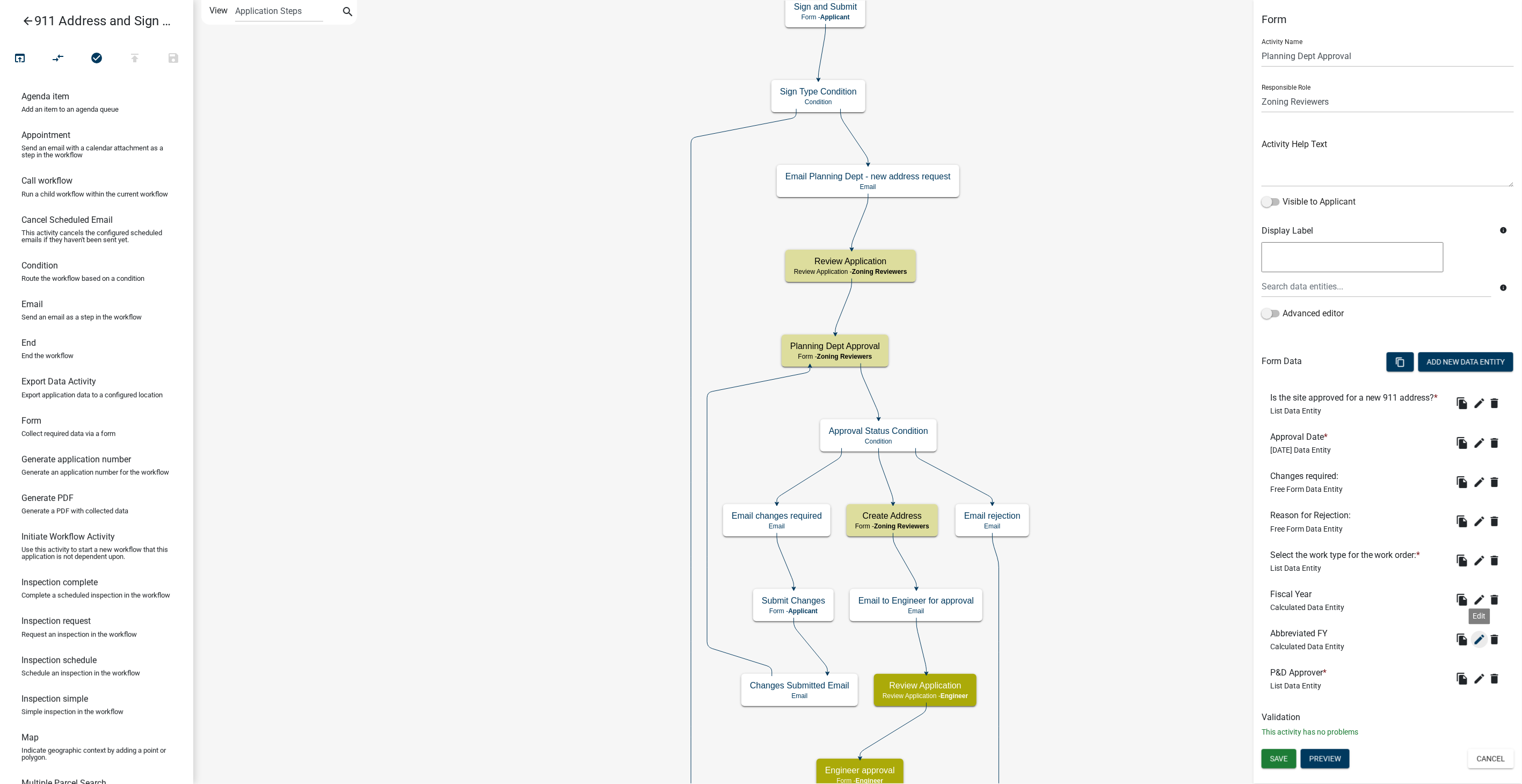
click at [1479, 639] on icon "edit" at bounding box center [1479, 639] width 13 height 13
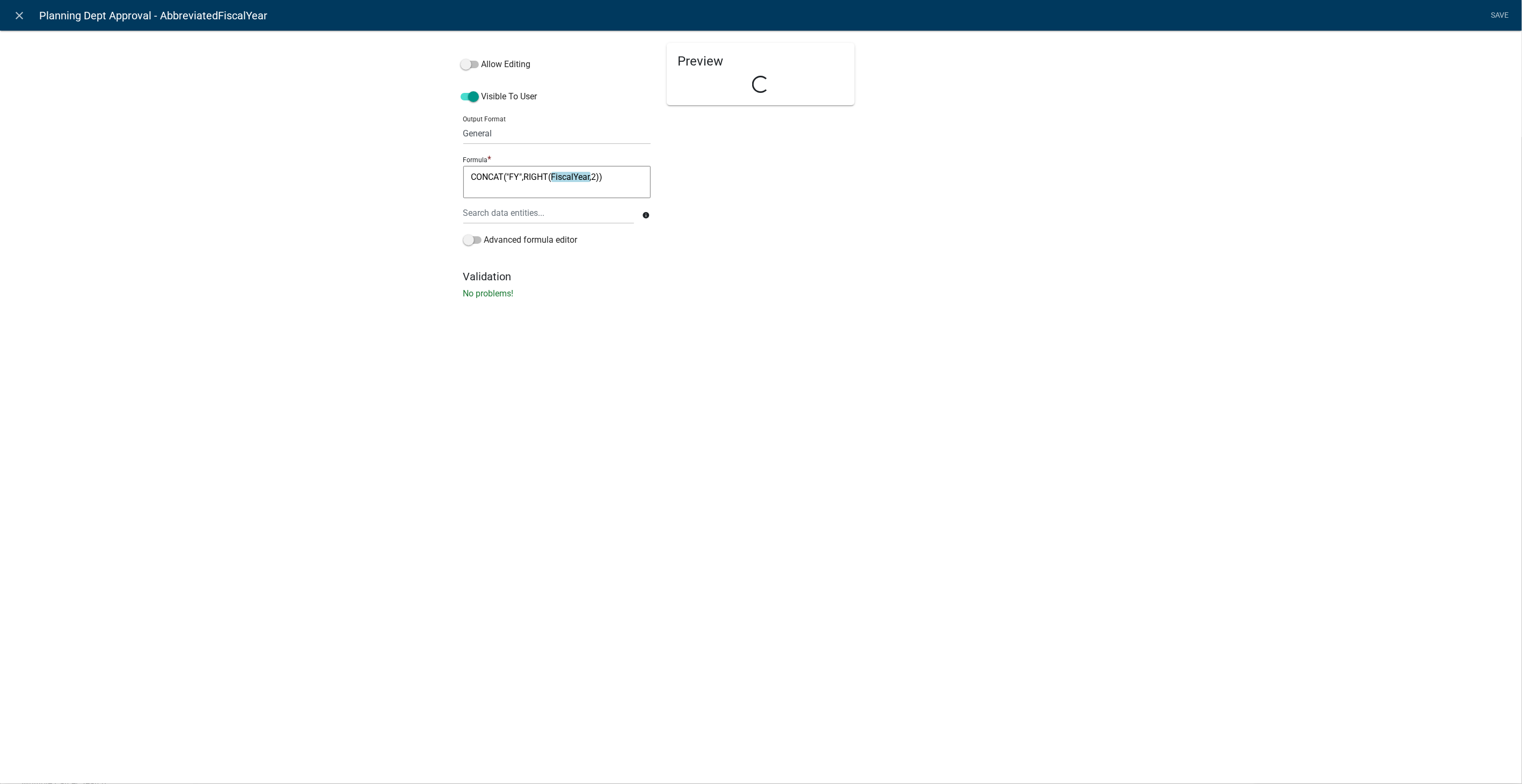
select select "calculated-value"
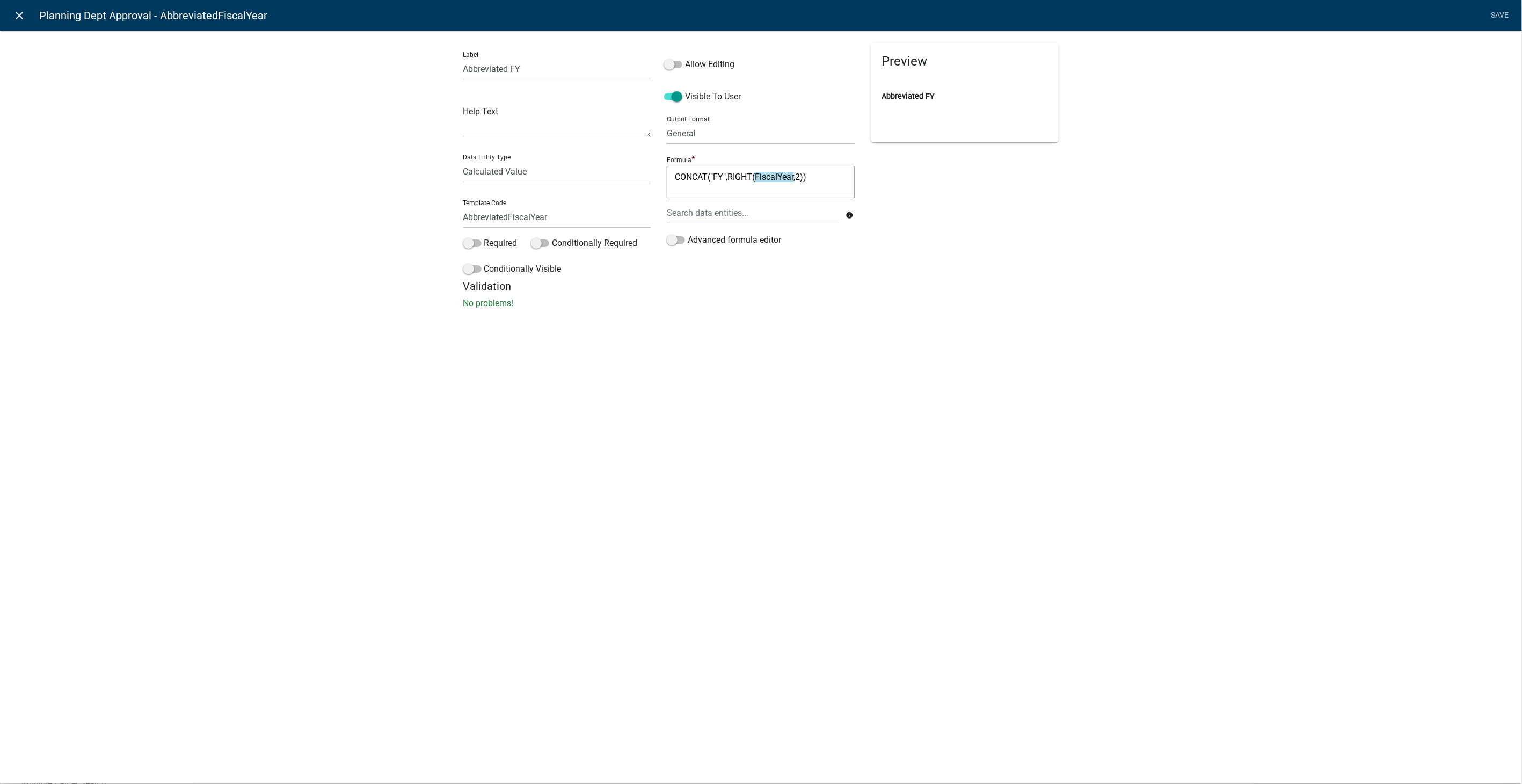
click at [11, 12] on link "close" at bounding box center [19, 15] width 22 height 22
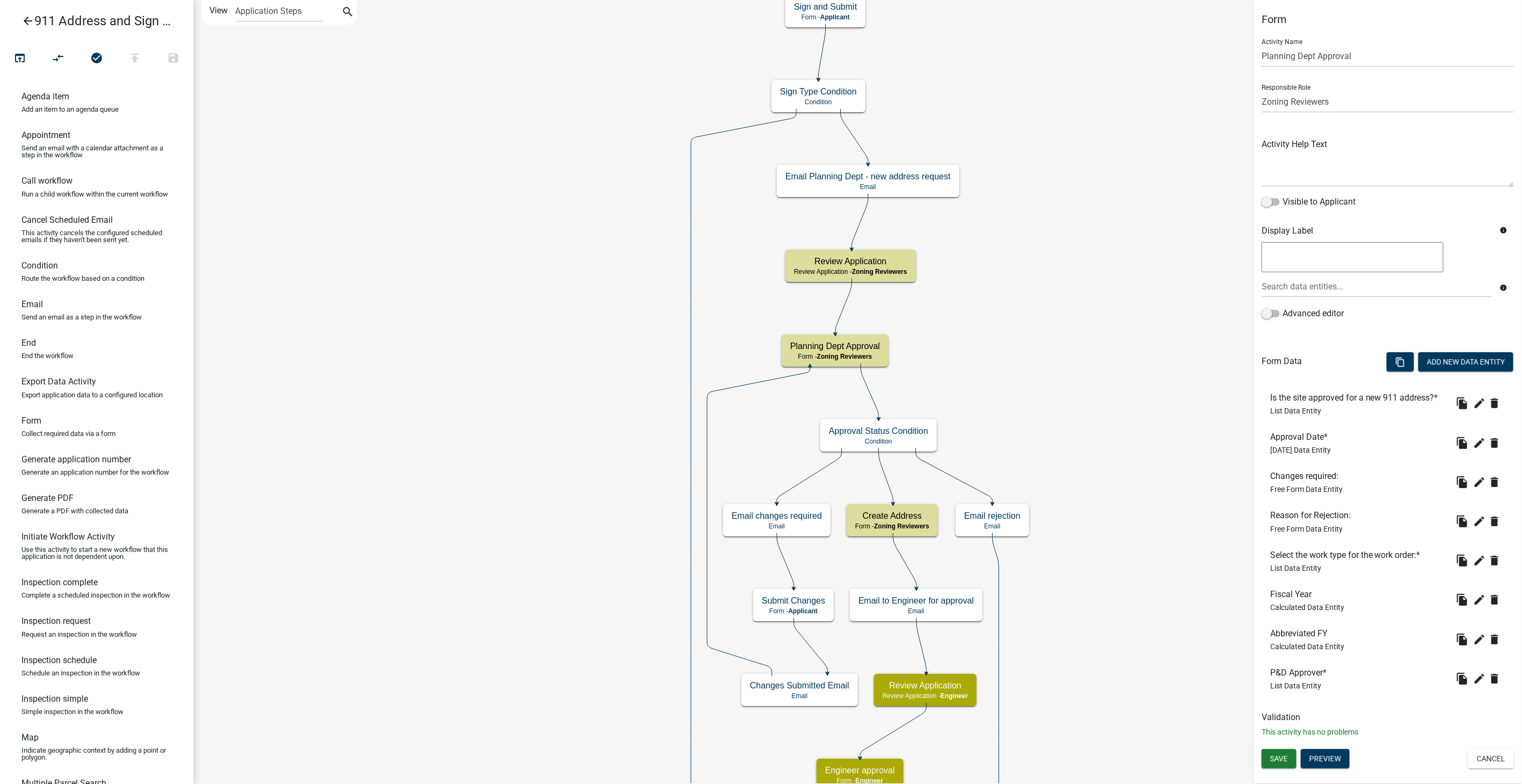
click at [29, 19] on icon "arrow_back" at bounding box center [27, 22] width 13 height 15
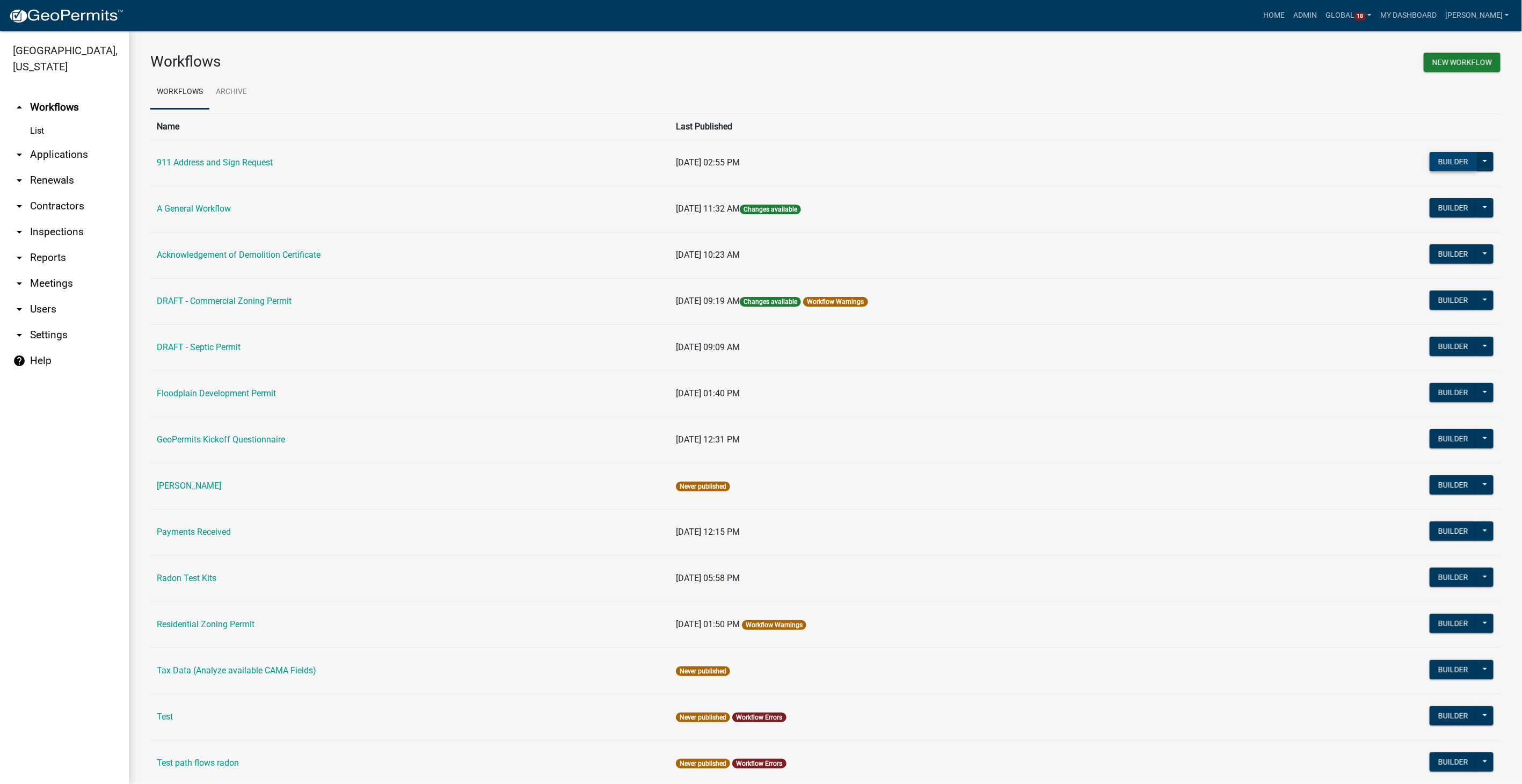
click at [1448, 155] on button "Builder" at bounding box center [1453, 161] width 47 height 19
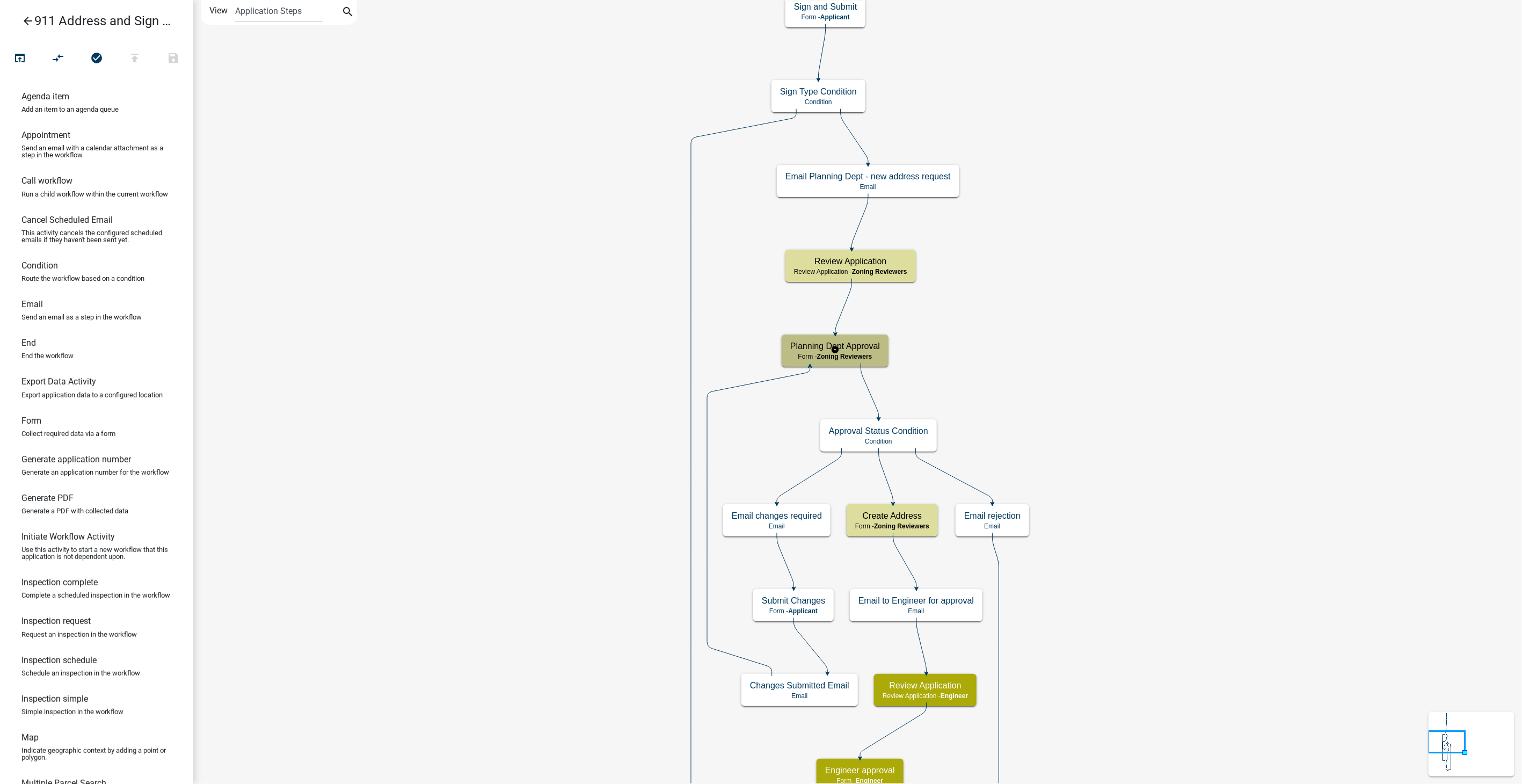
click at [858, 364] on div "Planning Dept Approval Form - Zoning Reviewers" at bounding box center [835, 350] width 107 height 32
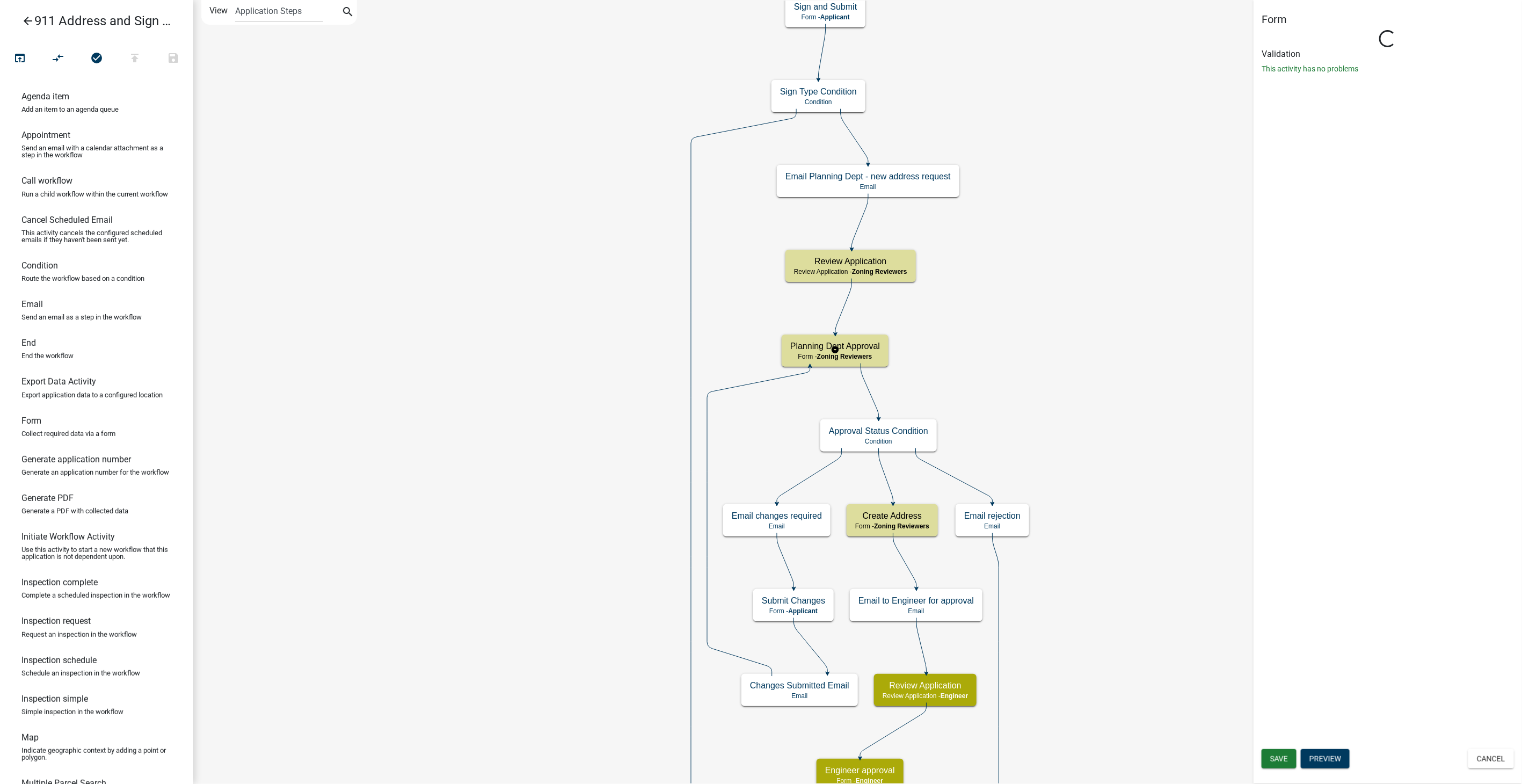
select select "289CA764-5063-4D44-9E26-A723625F811D"
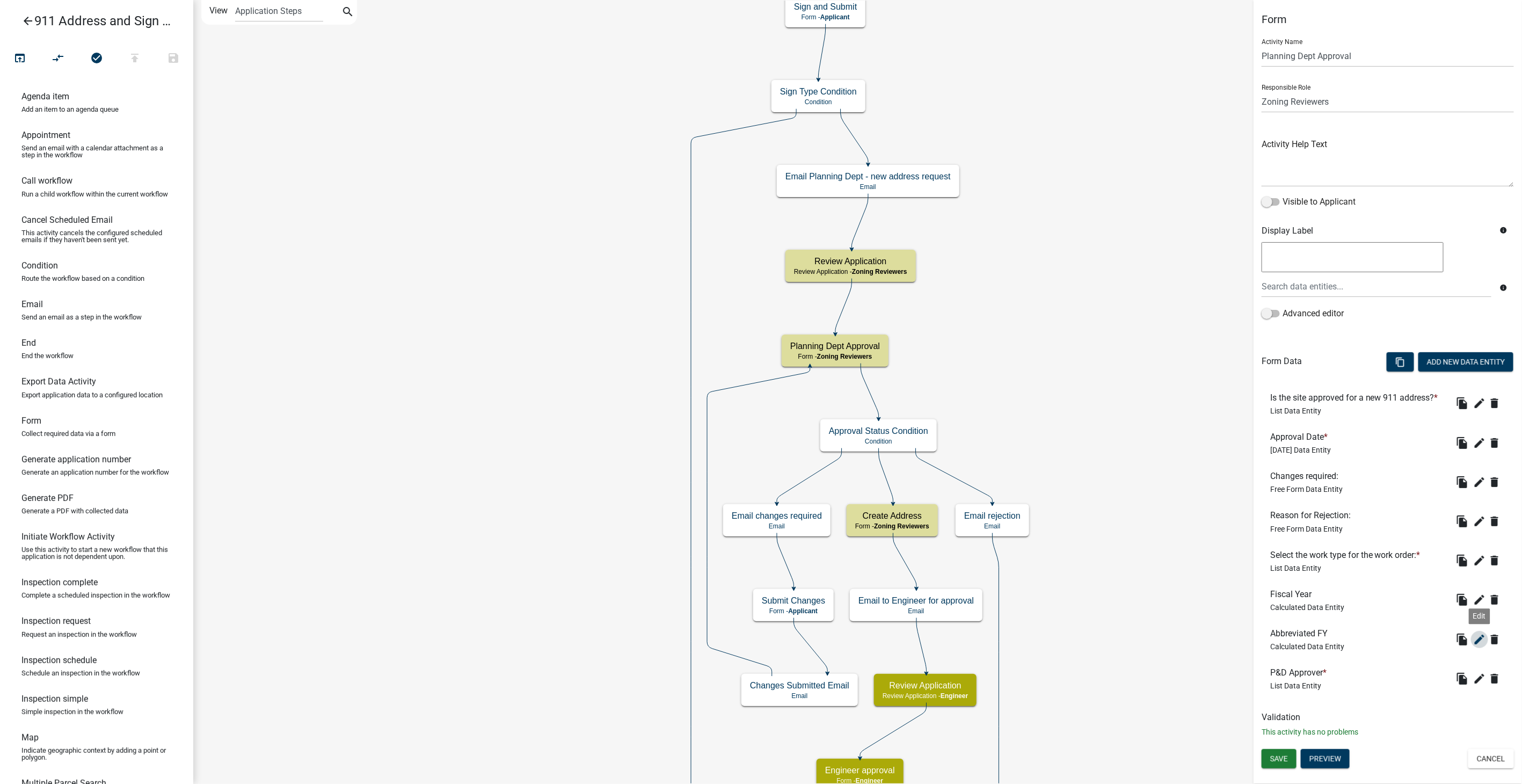
click at [1481, 639] on icon "edit" at bounding box center [1479, 639] width 13 height 13
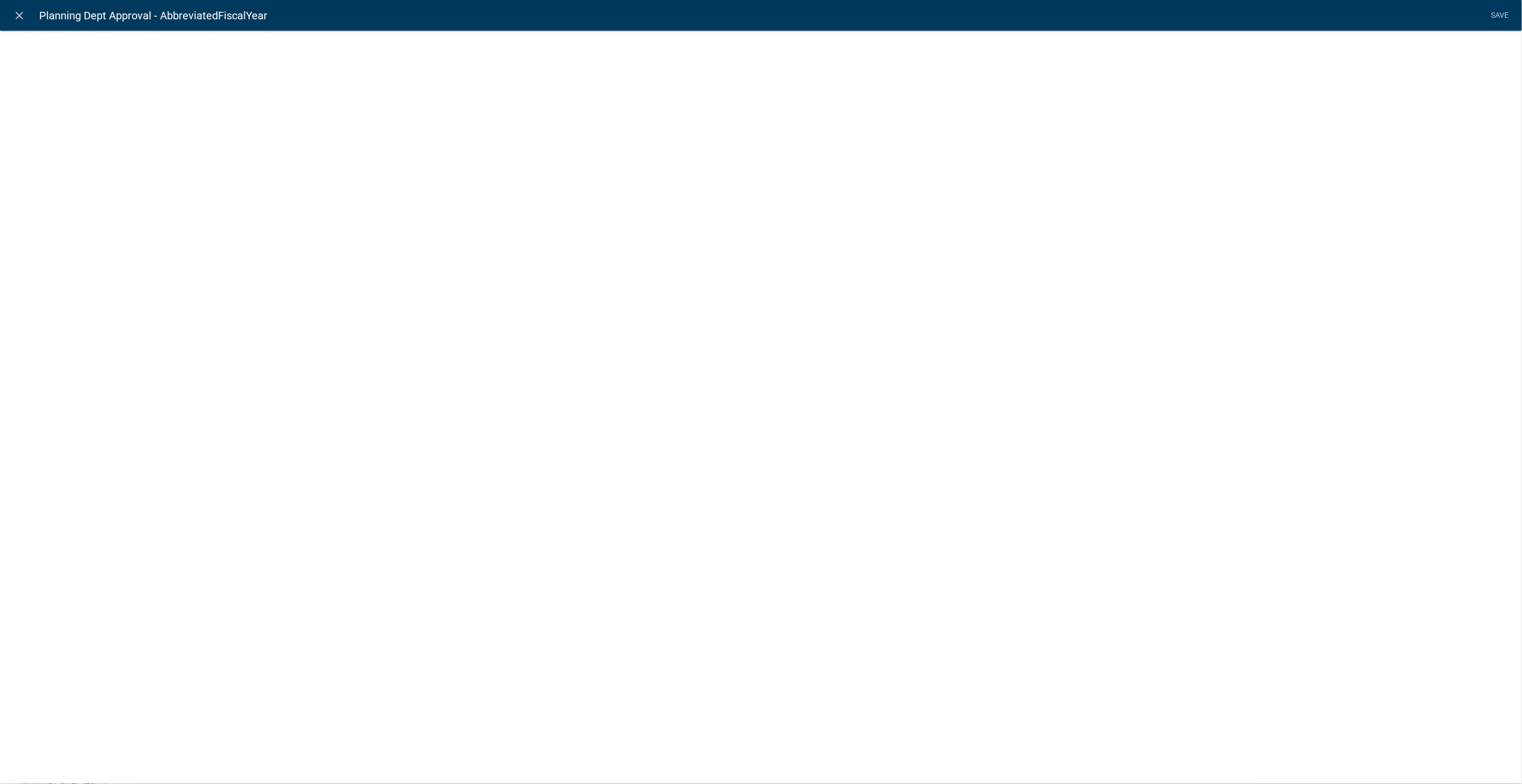
select select "calculated-value"
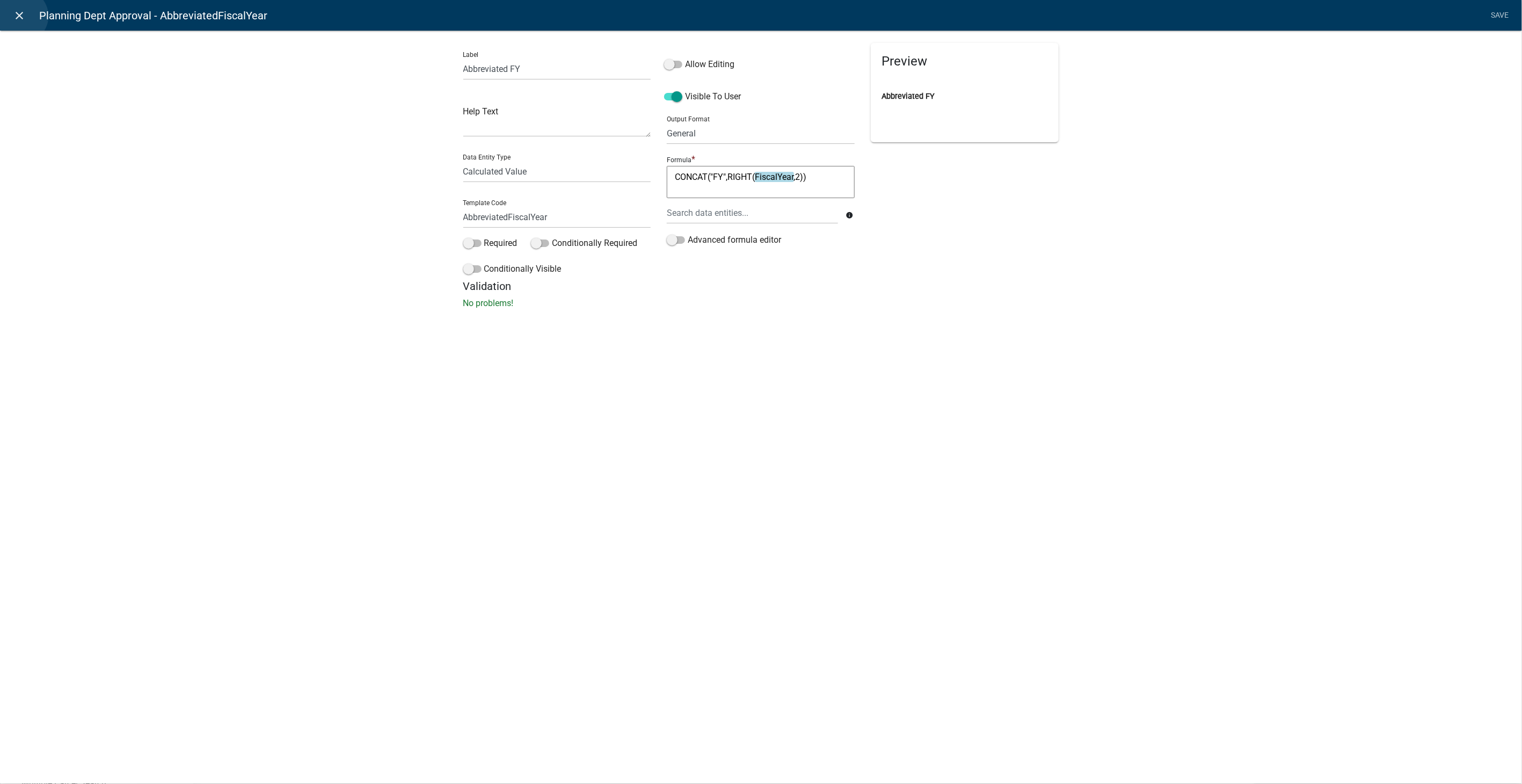
click at [21, 16] on icon "close" at bounding box center [19, 15] width 13 height 13
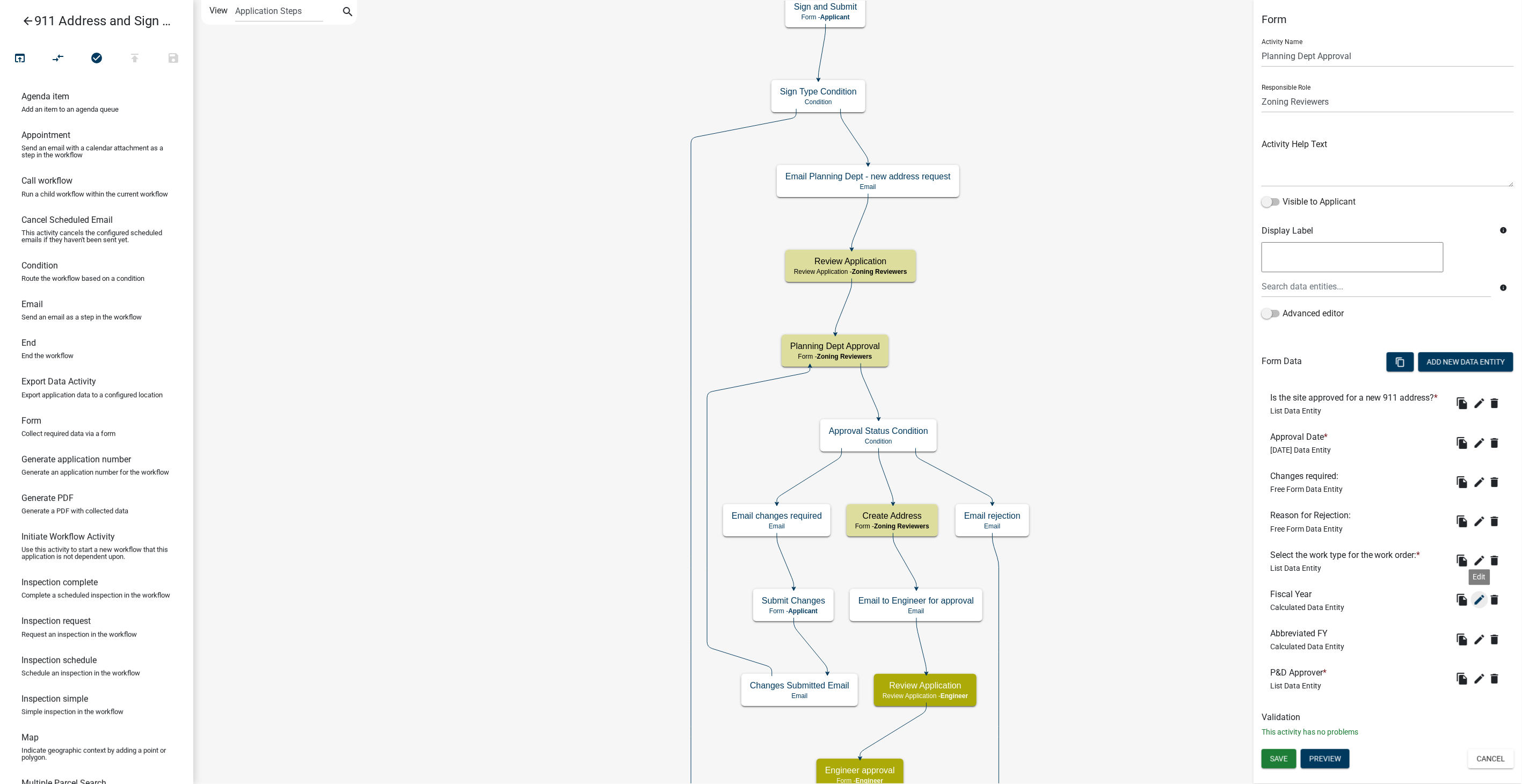
click at [1481, 596] on icon "edit" at bounding box center [1479, 599] width 13 height 13
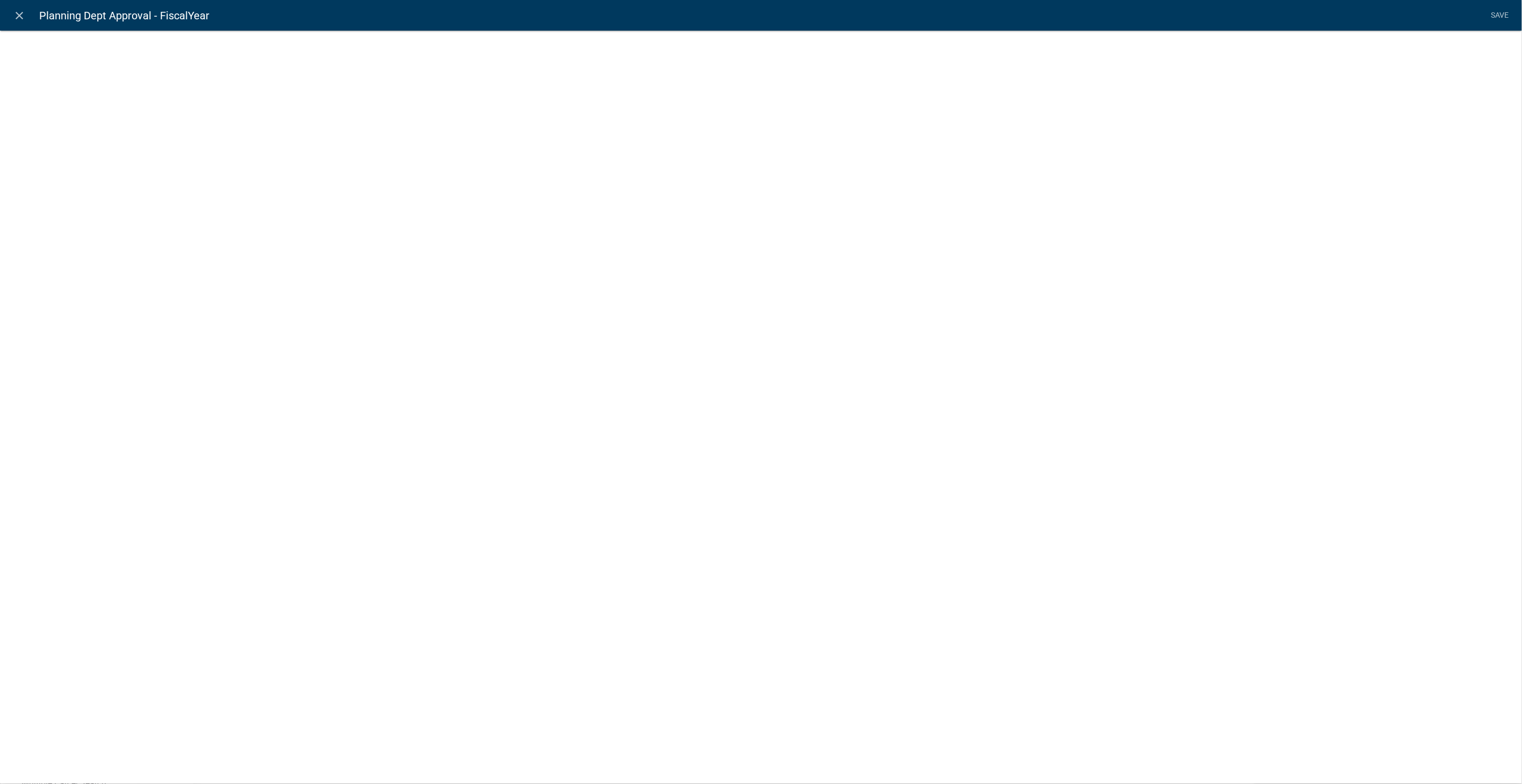
select select "calculated-value"
select select "1"
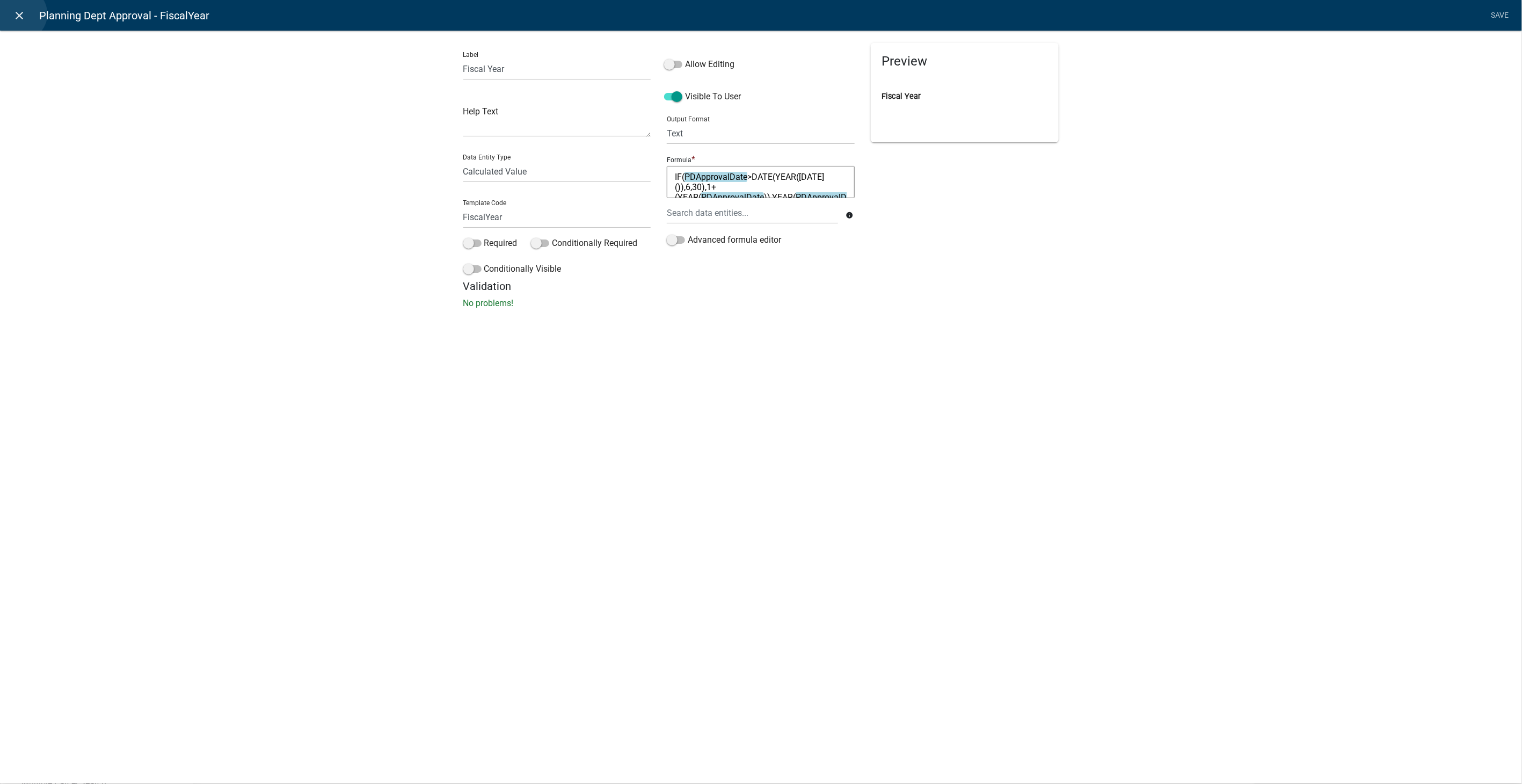
click at [20, 14] on icon "close" at bounding box center [19, 15] width 13 height 13
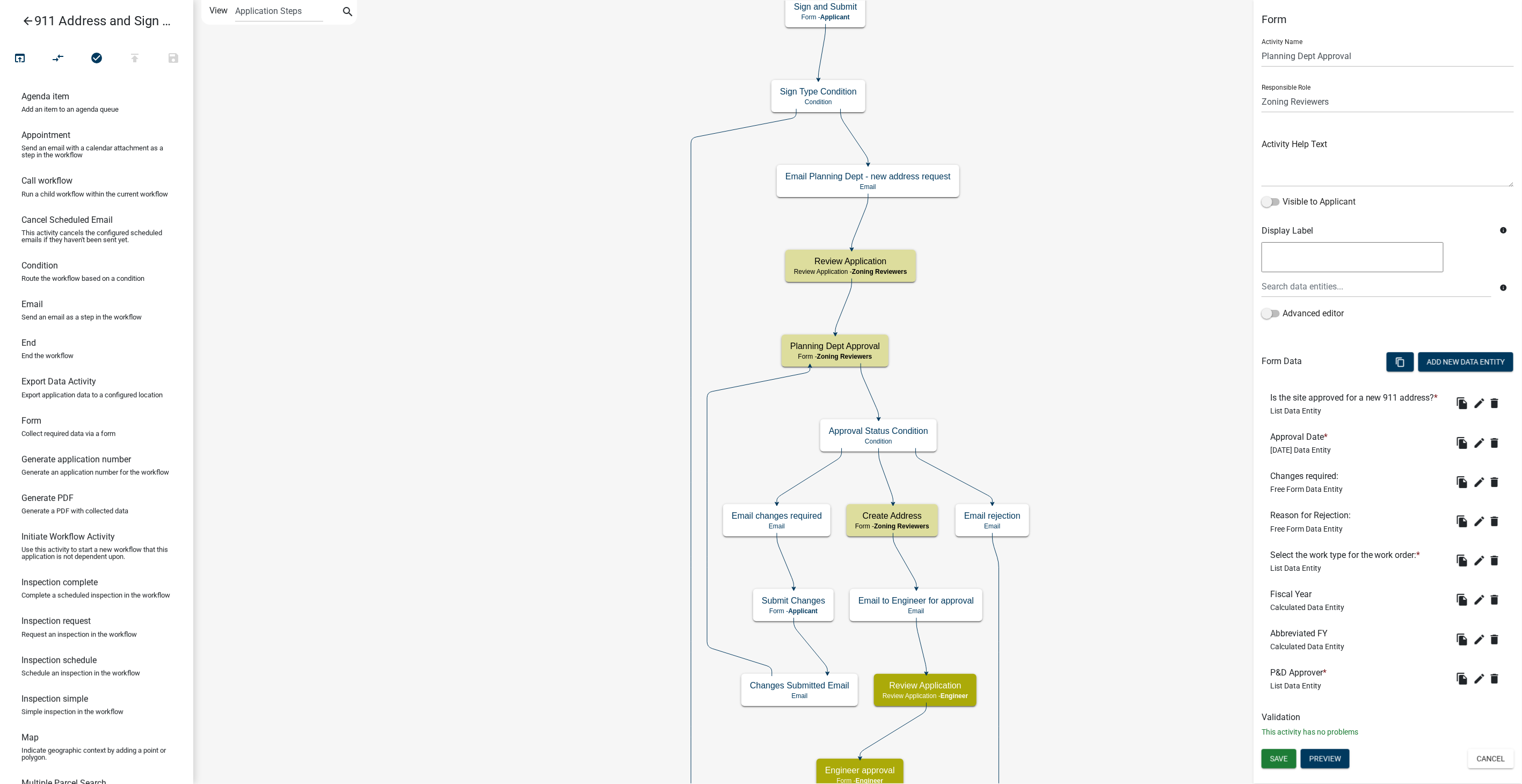
click at [22, 17] on icon "arrow_back" at bounding box center [27, 22] width 13 height 15
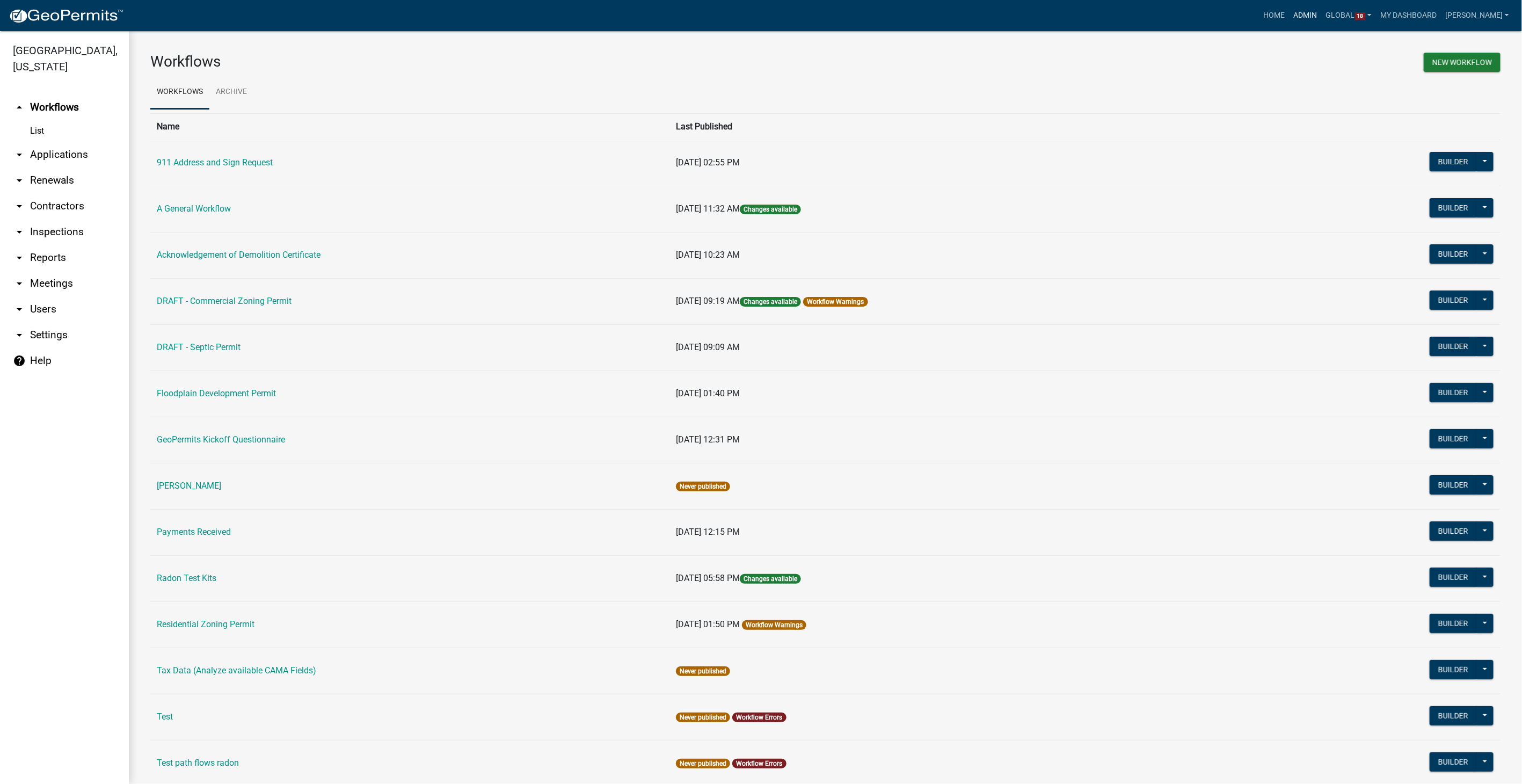
click at [1320, 12] on link "Admin" at bounding box center [1306, 15] width 32 height 20
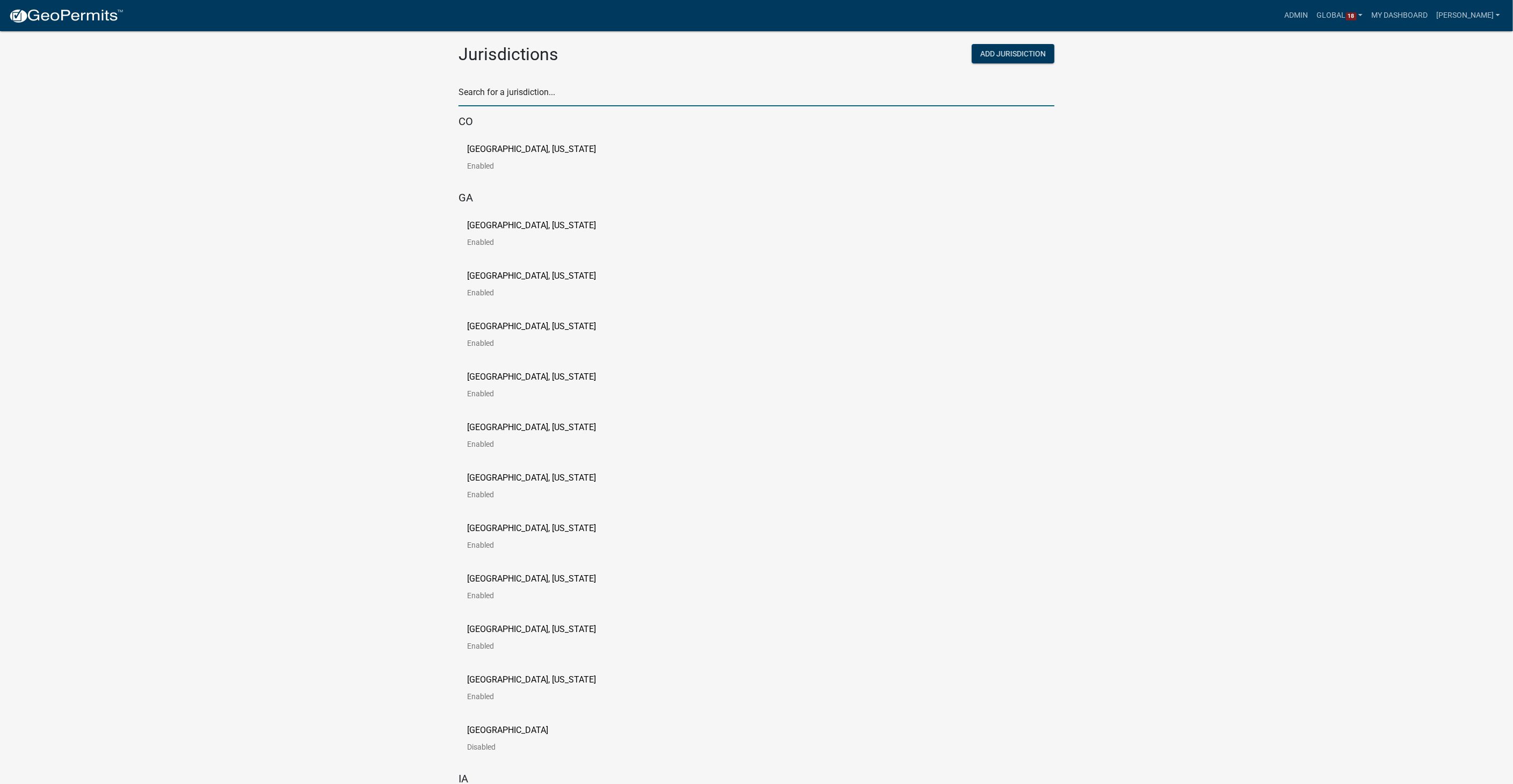
click at [475, 97] on input "text" at bounding box center [756, 95] width 596 height 22
type input "newton"
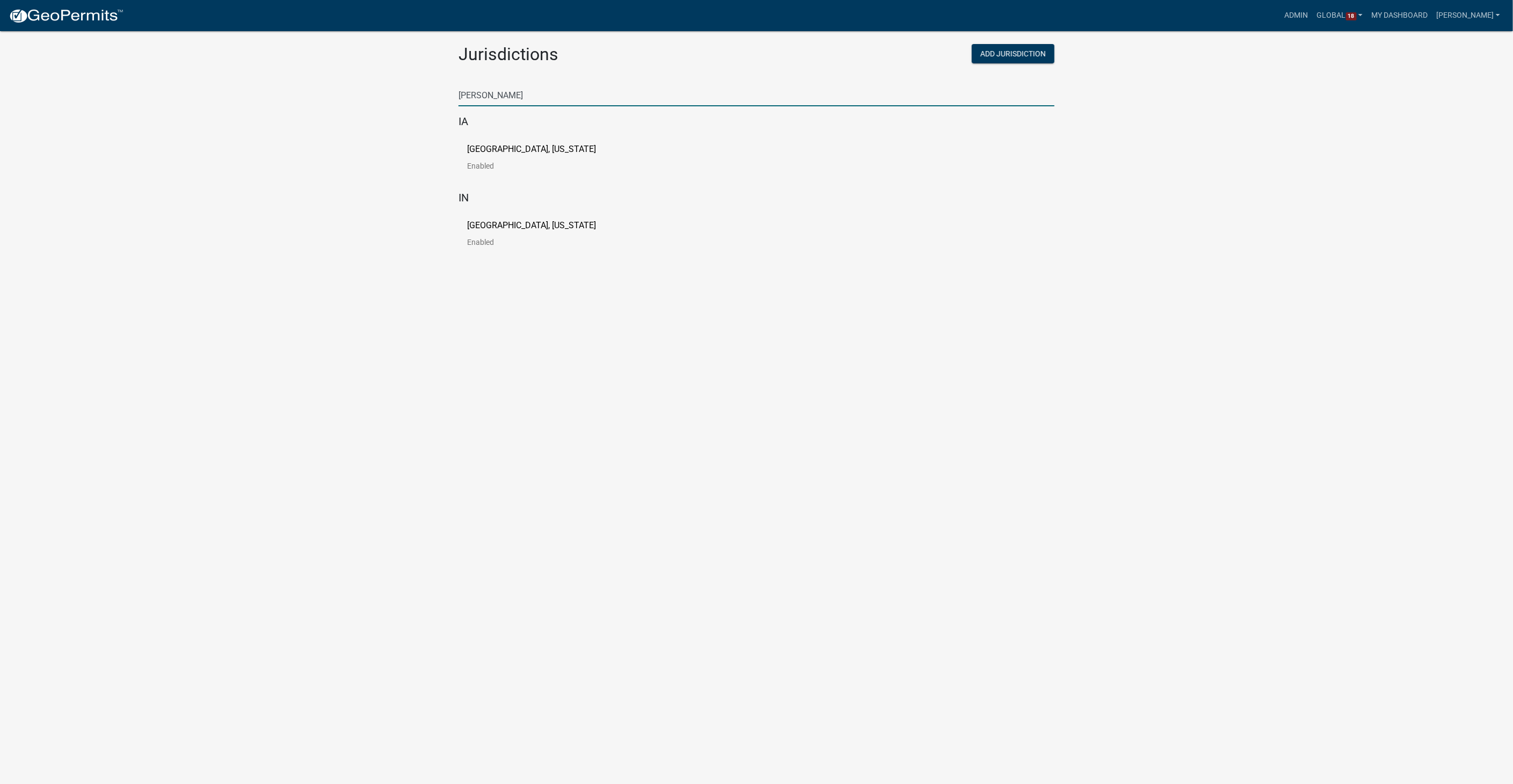
click at [499, 151] on p "[GEOGRAPHIC_DATA], [US_STATE]" at bounding box center [531, 149] width 129 height 9
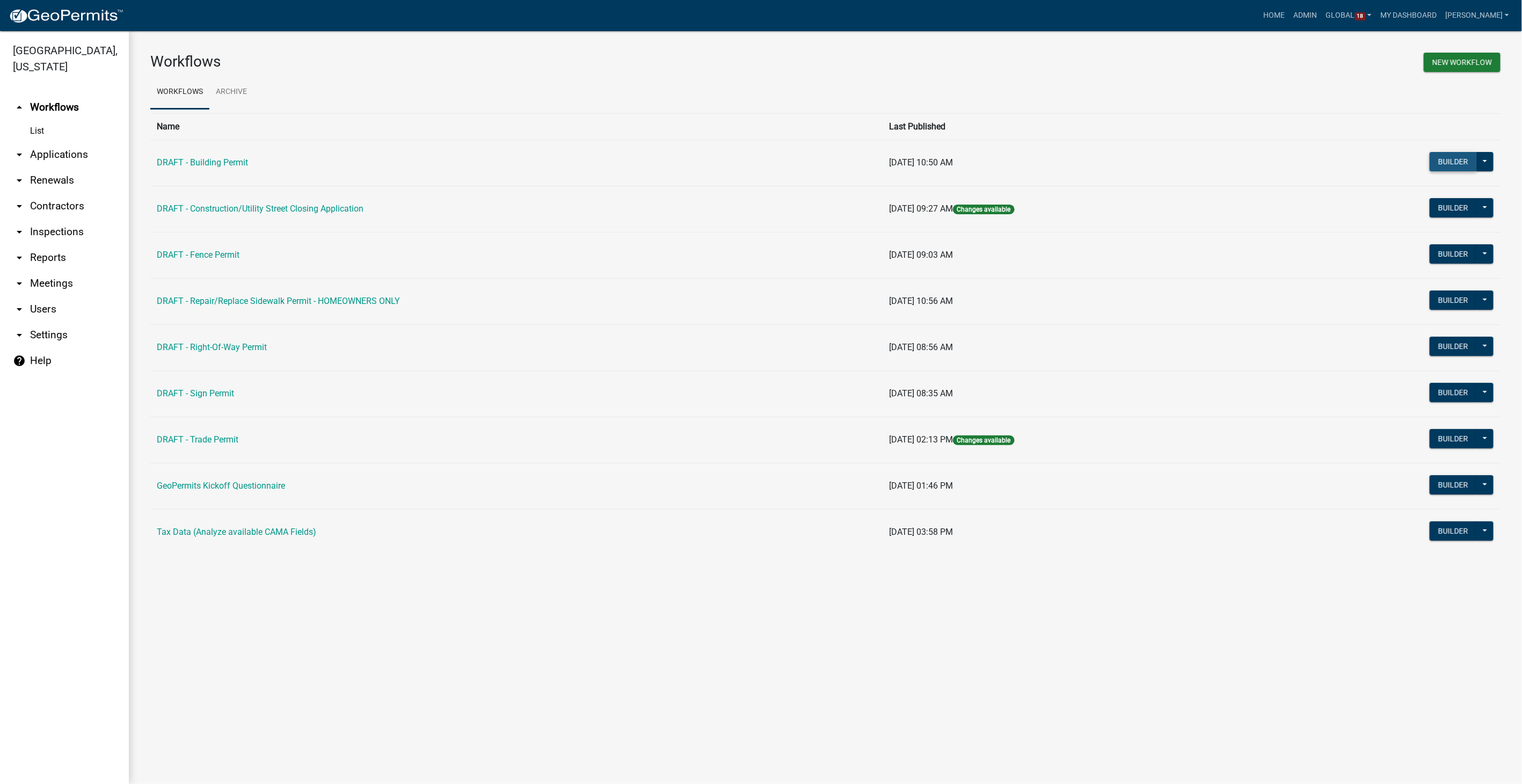
click at [1452, 155] on button "Builder" at bounding box center [1453, 161] width 47 height 19
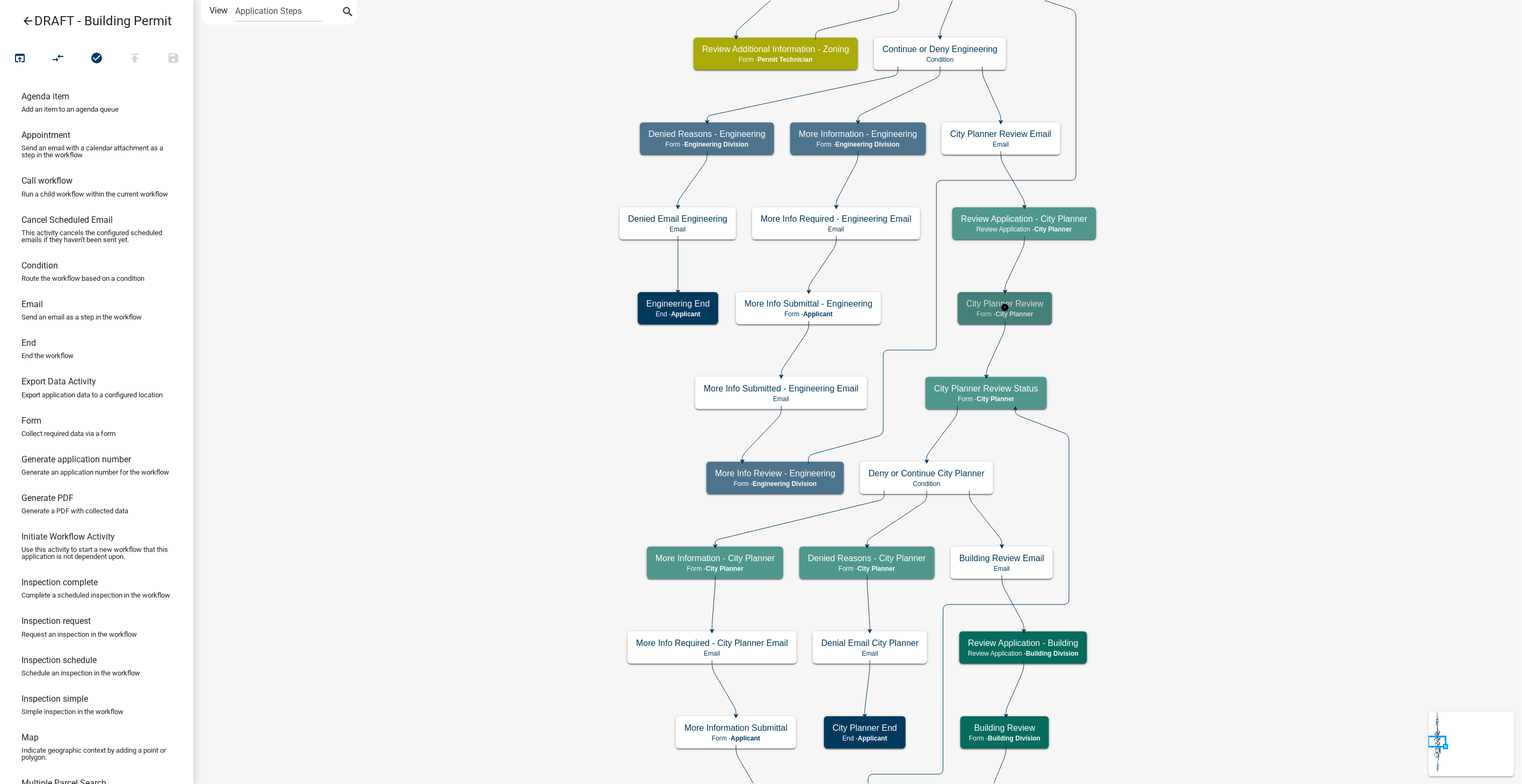
click at [1048, 311] on div "City Planner Review Form - City Planner" at bounding box center [1005, 308] width 95 height 32
select select "B0EC8D28-4564-4FAC-BE8F-7037D338EE00"
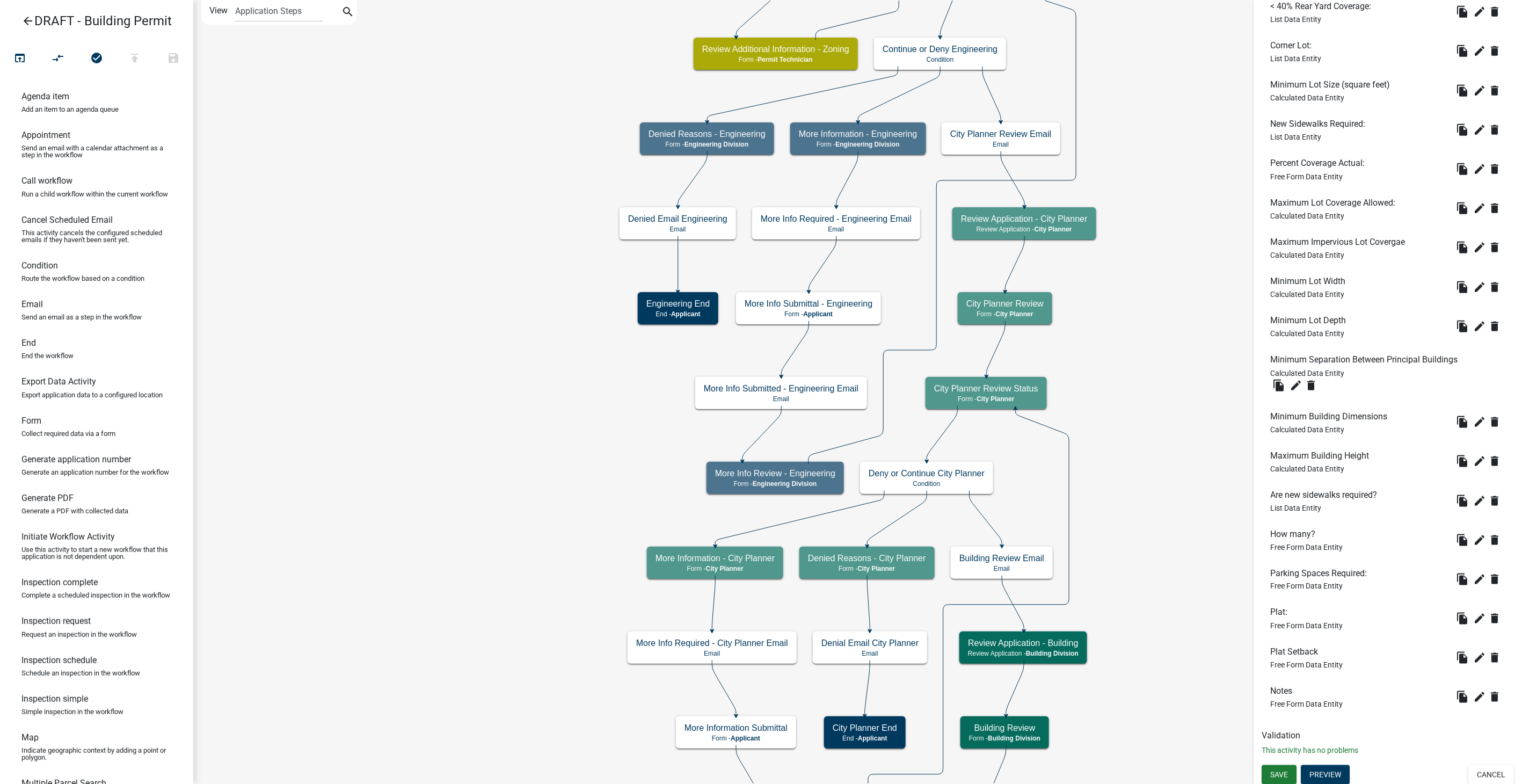
scroll to position [793, 0]
click at [1470, 774] on button "Cancel" at bounding box center [1491, 771] width 46 height 19
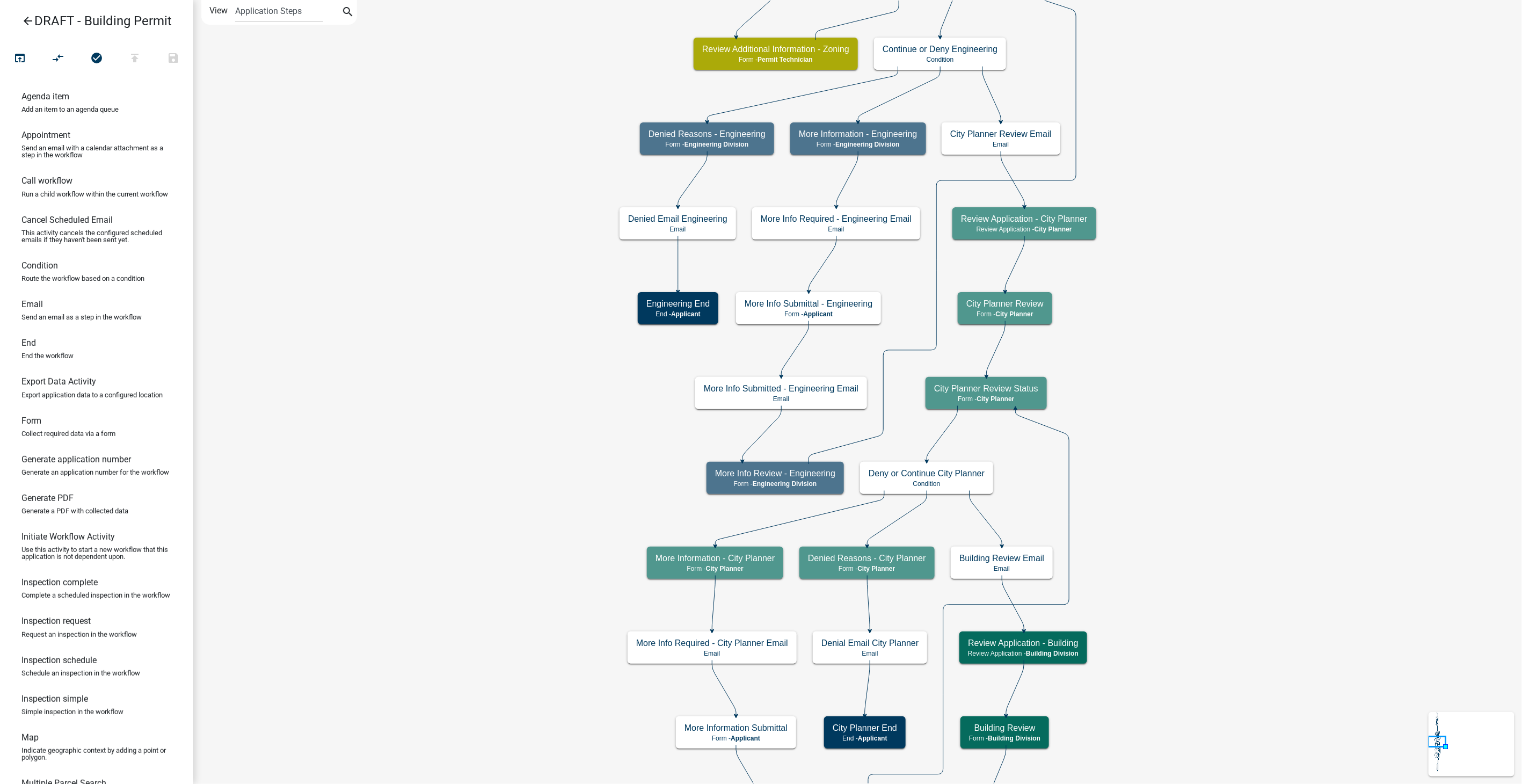
scroll to position [0, 0]
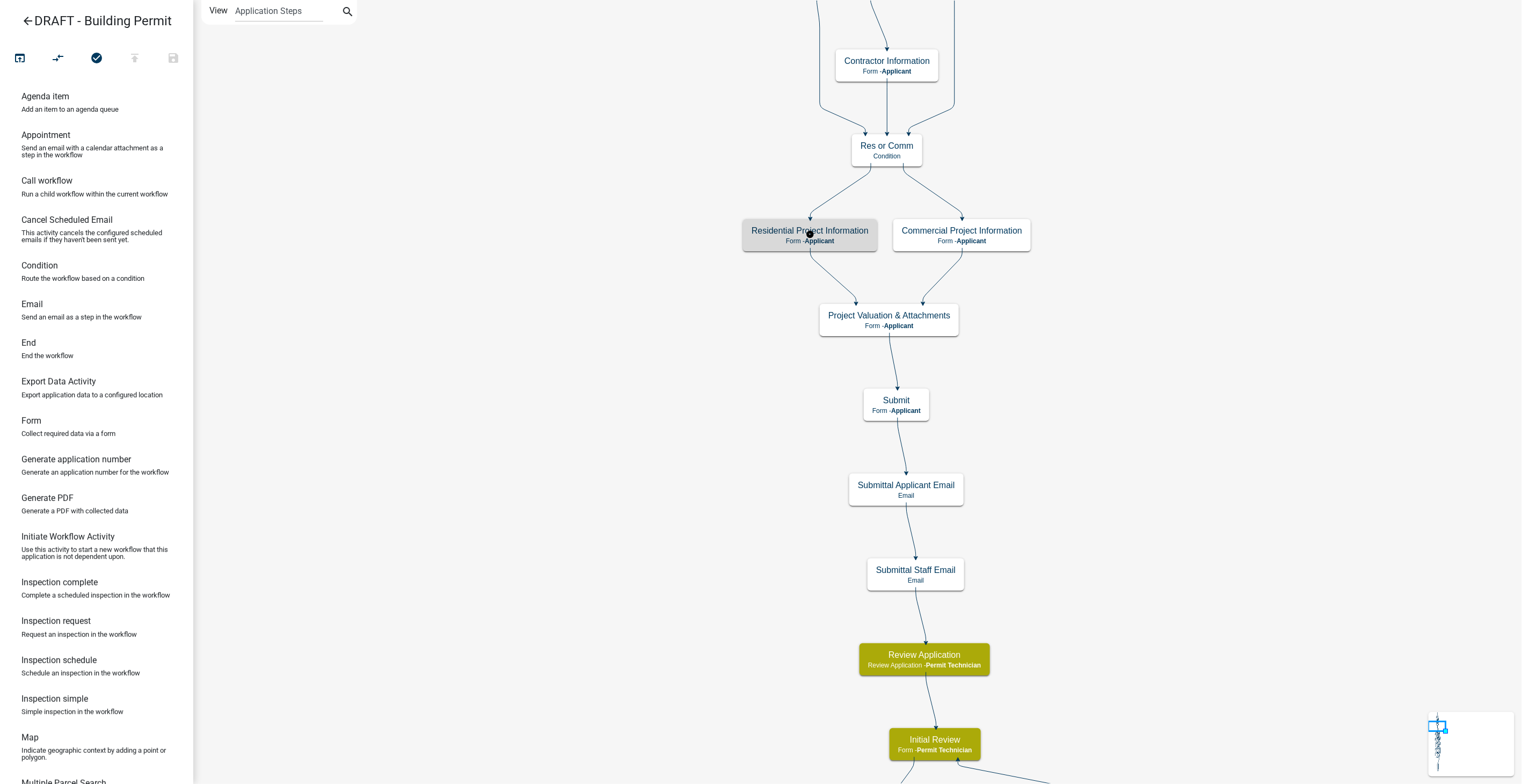
click at [844, 236] on div "Residential Project Information Form - Applicant" at bounding box center [810, 235] width 134 height 32
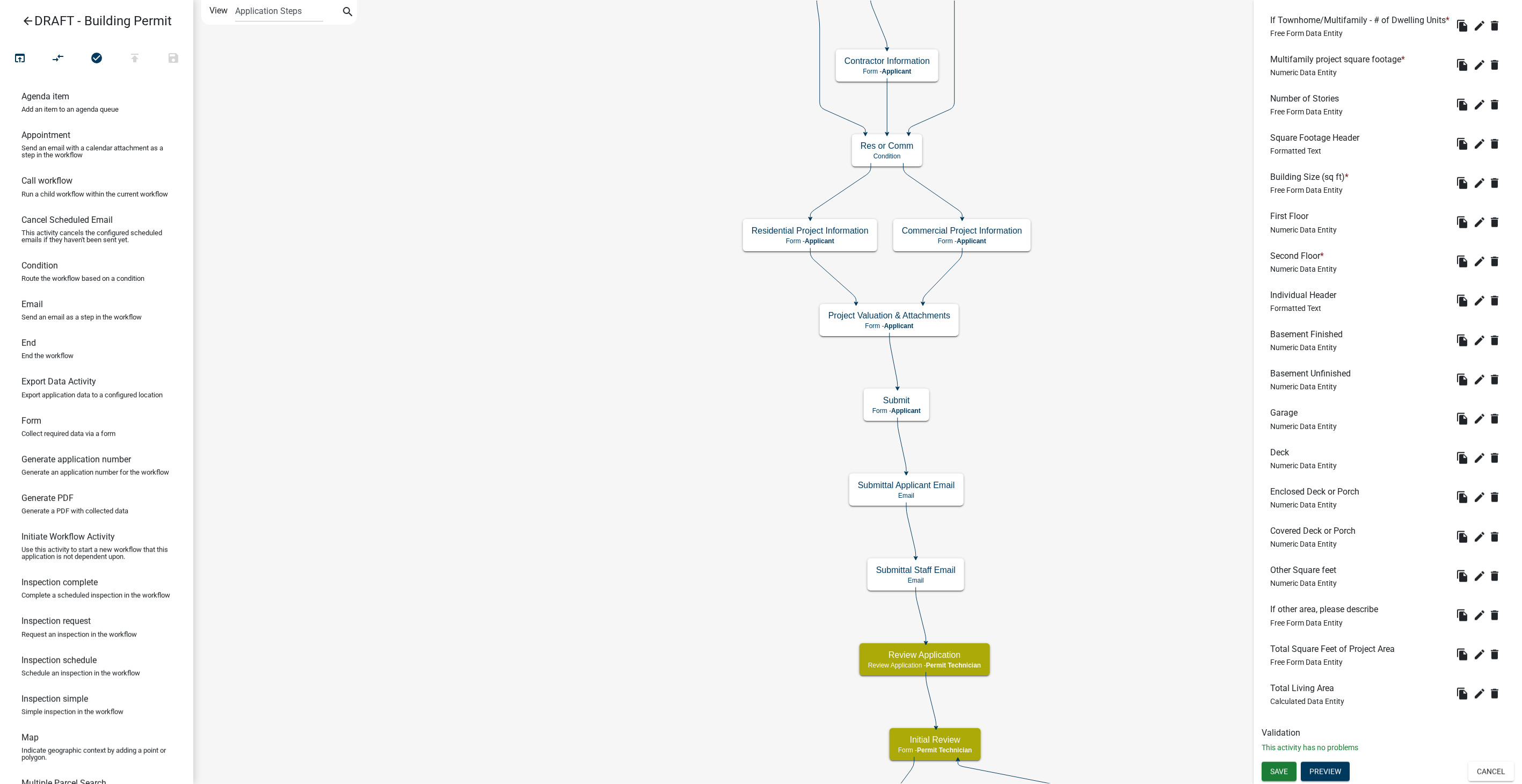
scroll to position [526, 0]
click at [1311, 769] on button "Preview" at bounding box center [1326, 771] width 49 height 19
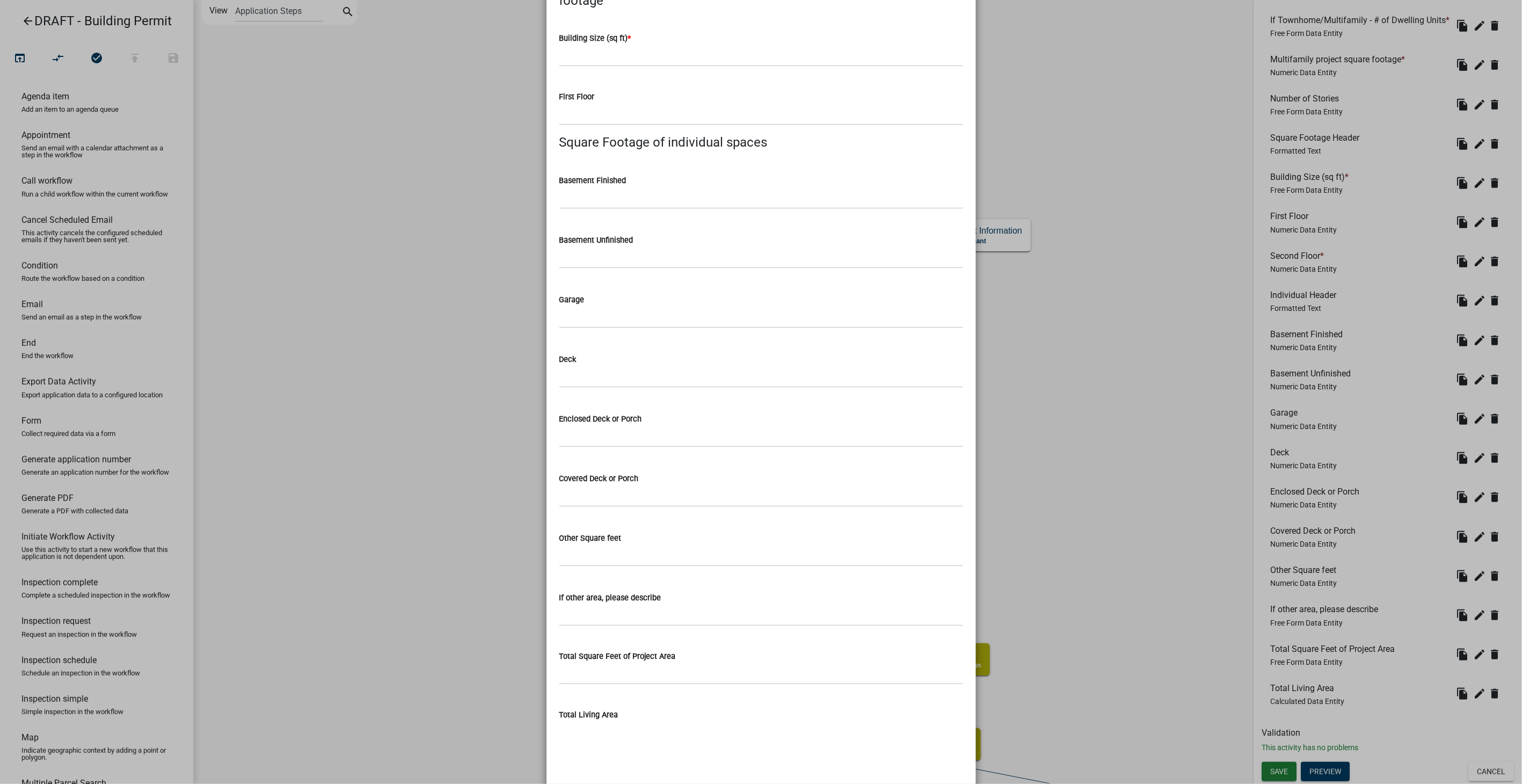
scroll to position [499, 0]
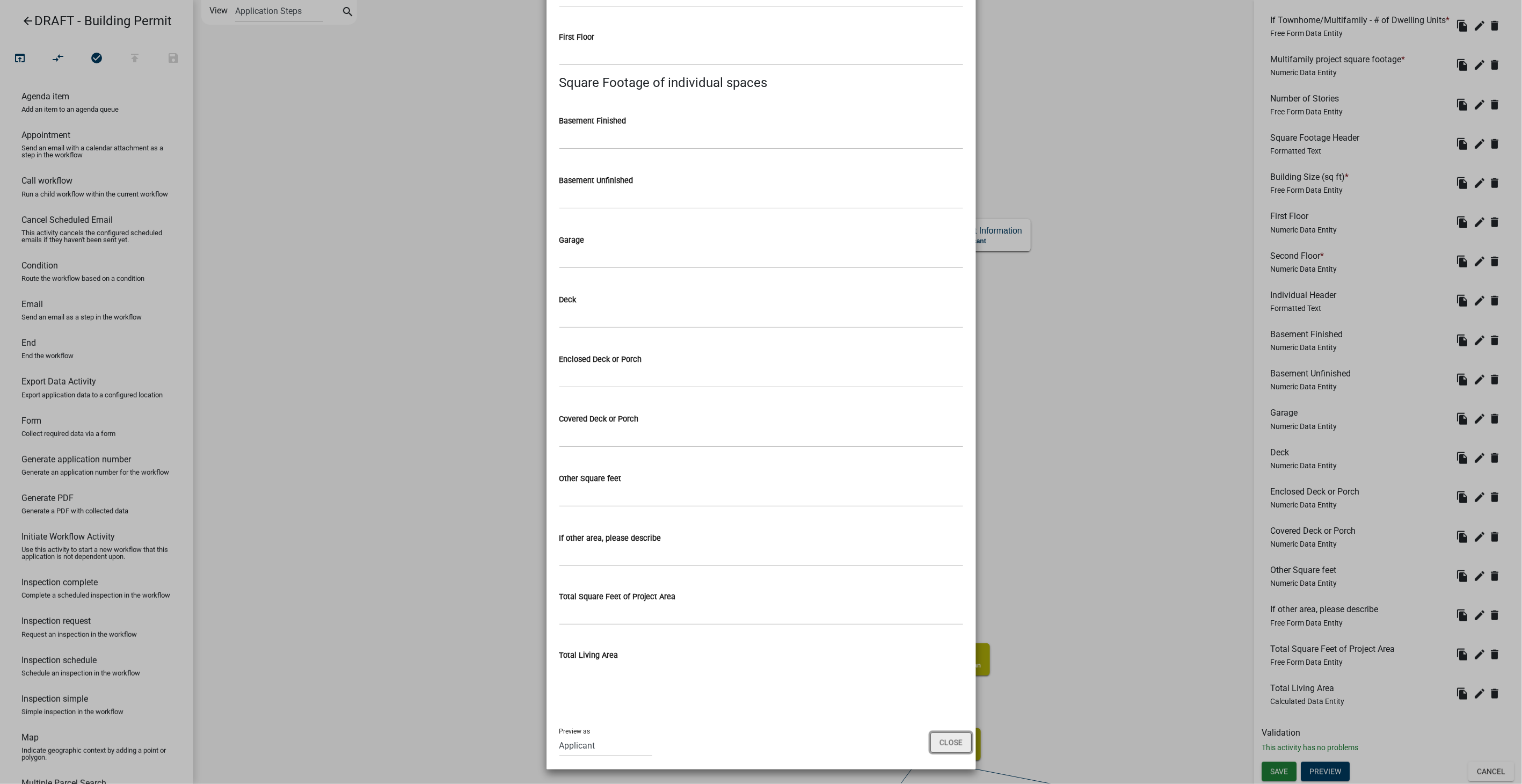
click at [946, 748] on button "Close" at bounding box center [951, 742] width 42 height 20
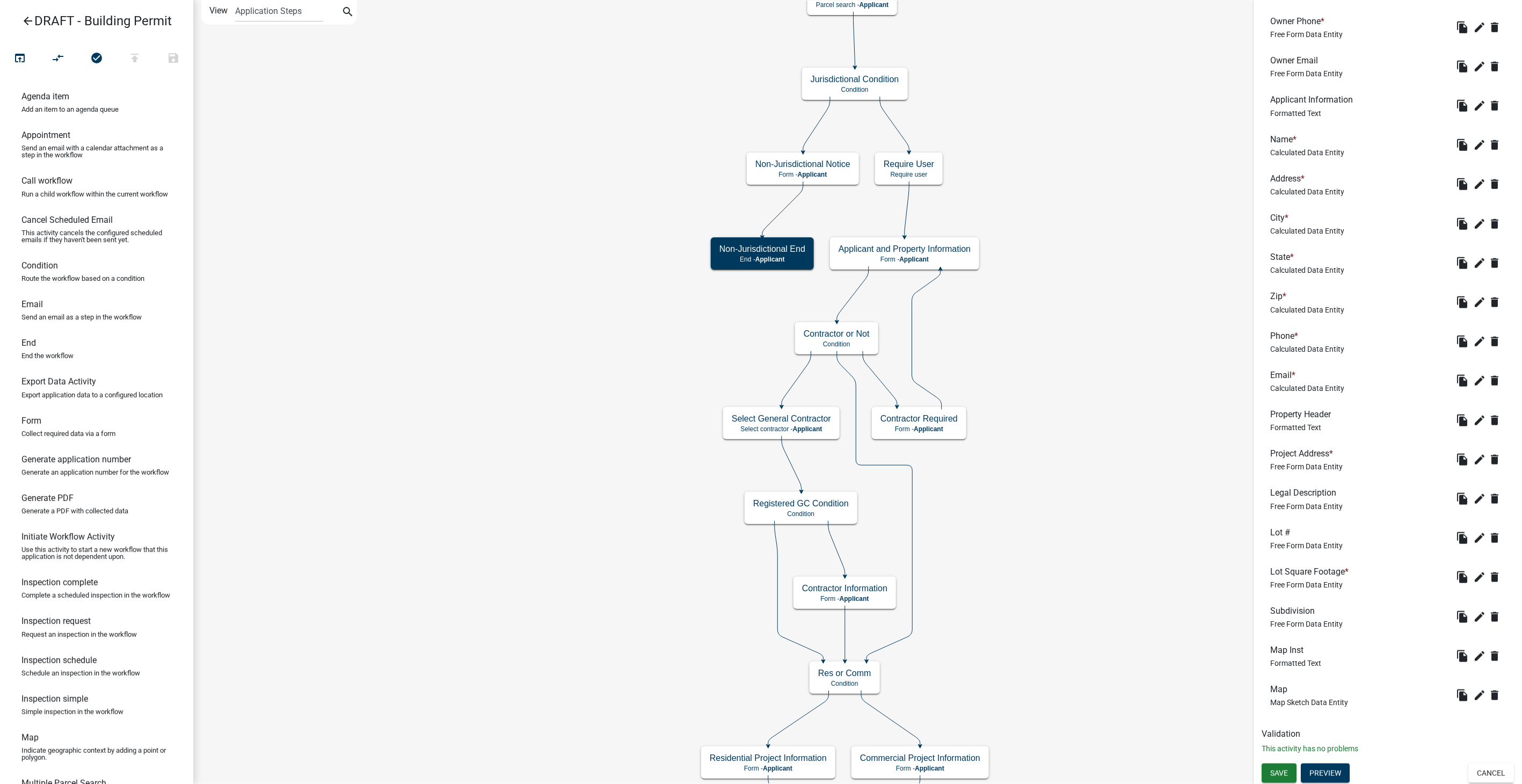
scroll to position [626, 0]
click at [1318, 768] on button "Preview" at bounding box center [1326, 772] width 49 height 19
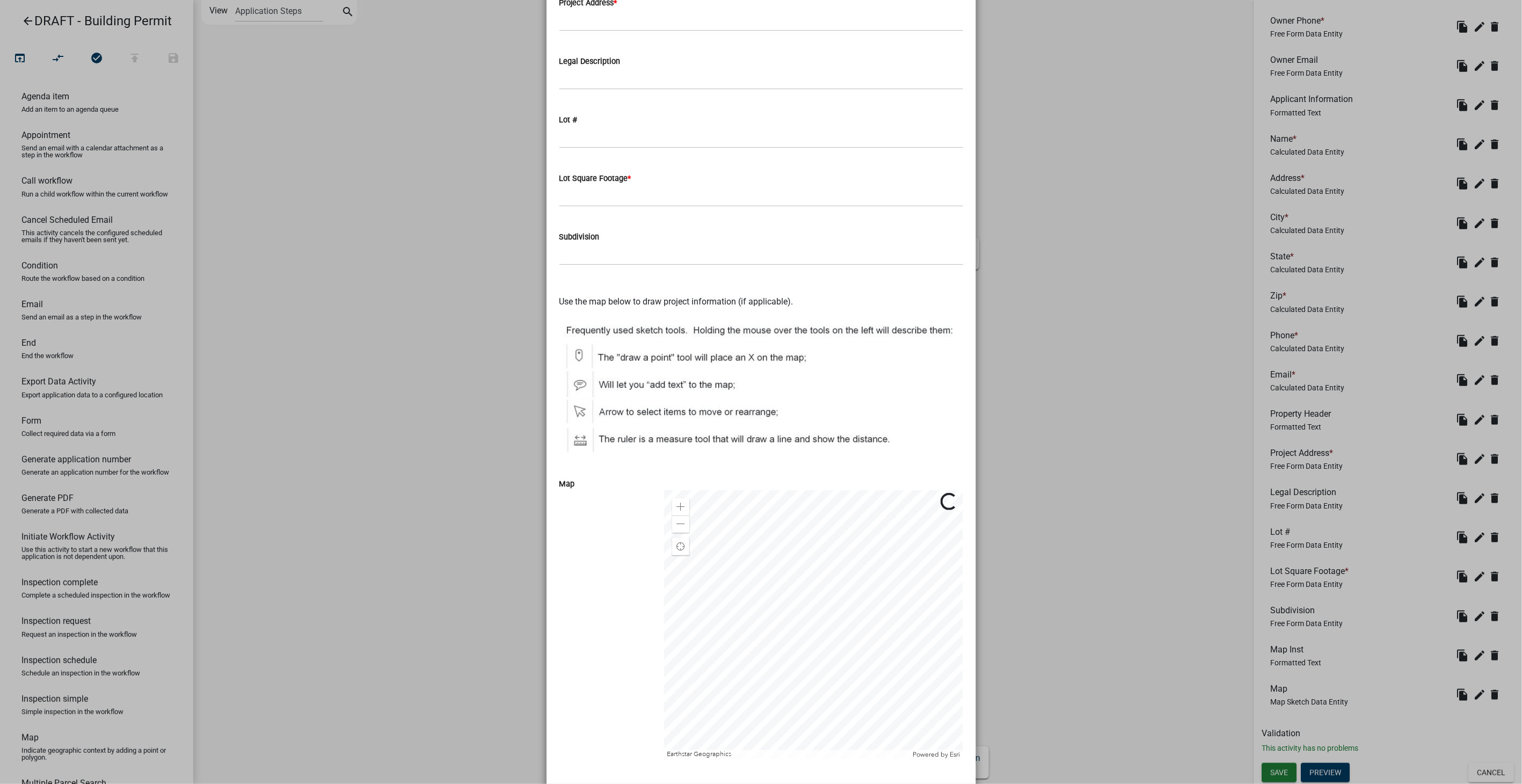
scroll to position [1150, 0]
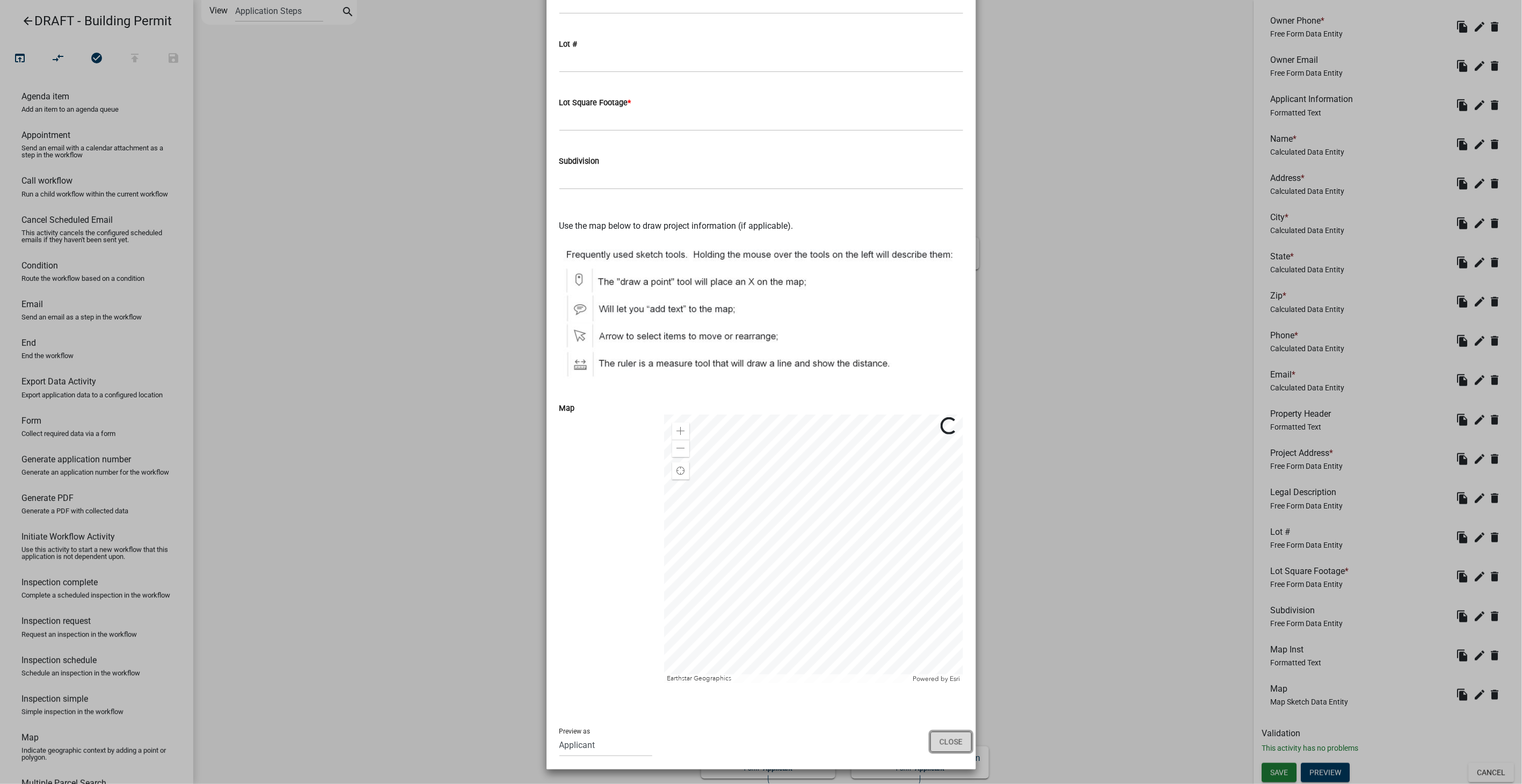
click at [934, 741] on button "Close" at bounding box center [951, 742] width 42 height 20
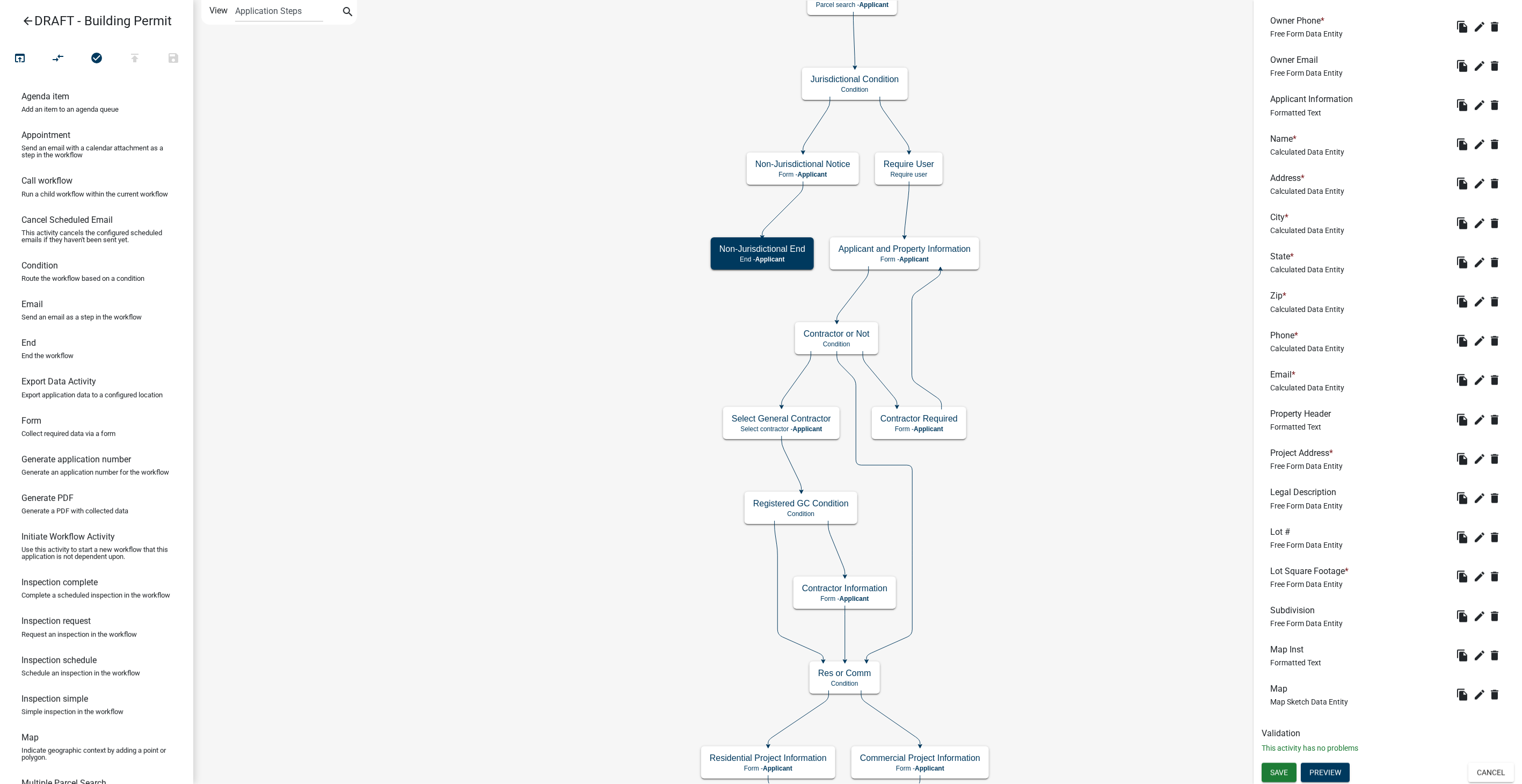
click at [26, 17] on icon "arrow_back" at bounding box center [27, 22] width 13 height 15
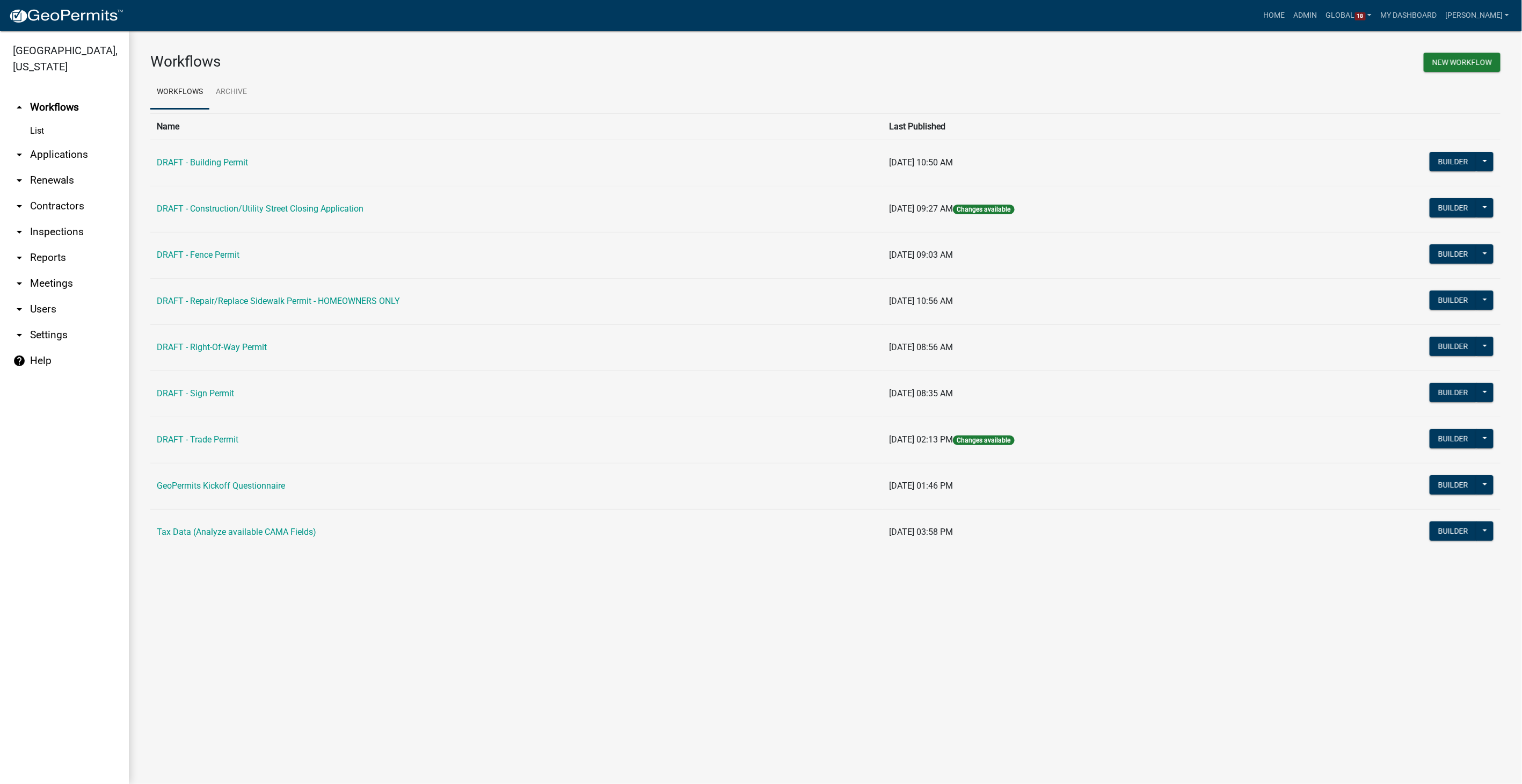
click at [67, 193] on link "arrow_drop_down Contractors" at bounding box center [64, 206] width 129 height 26
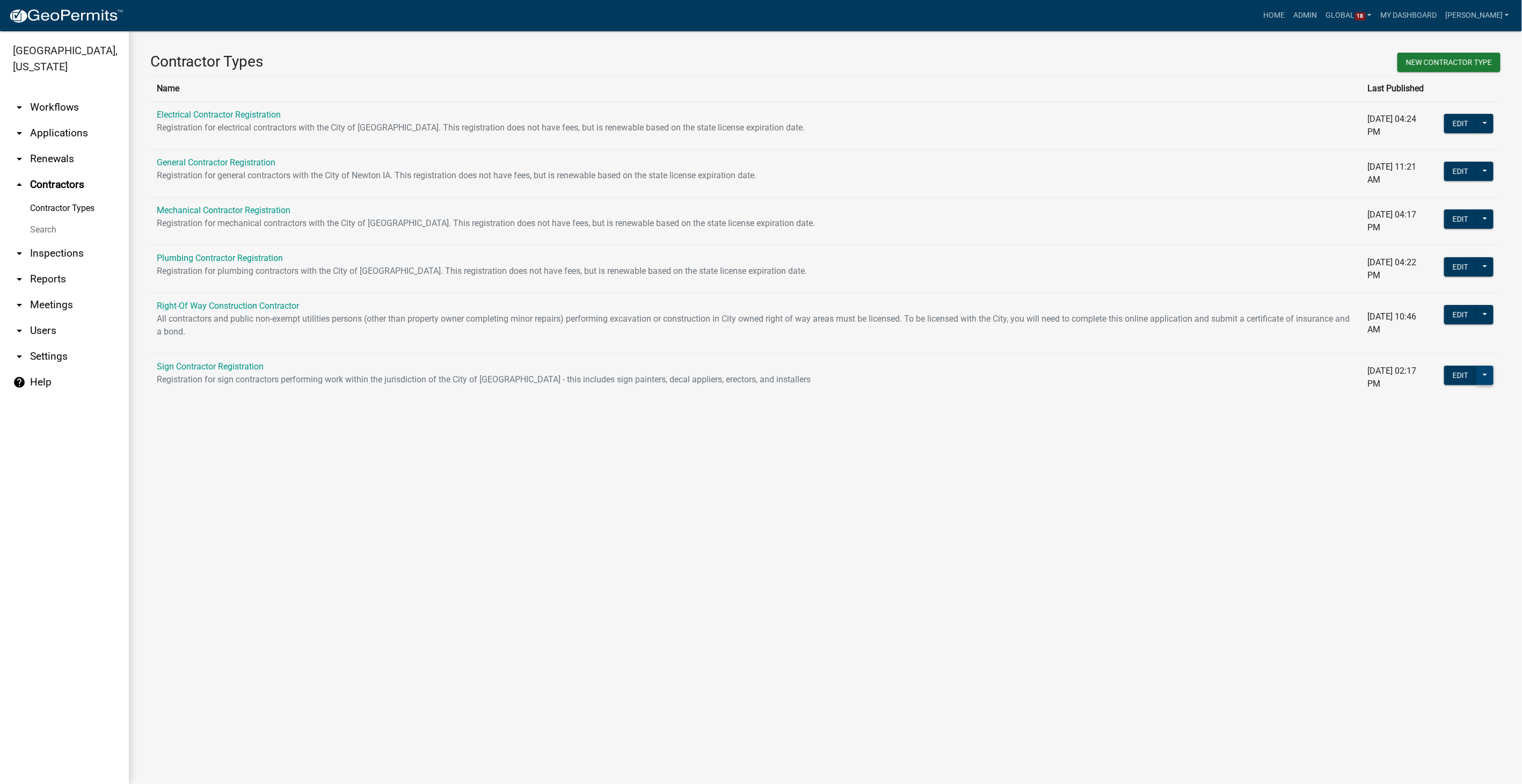
click at [1490, 375] on button at bounding box center [1485, 375] width 17 height 19
click at [1436, 528] on span "Workflow Builder" at bounding box center [1449, 532] width 64 height 9
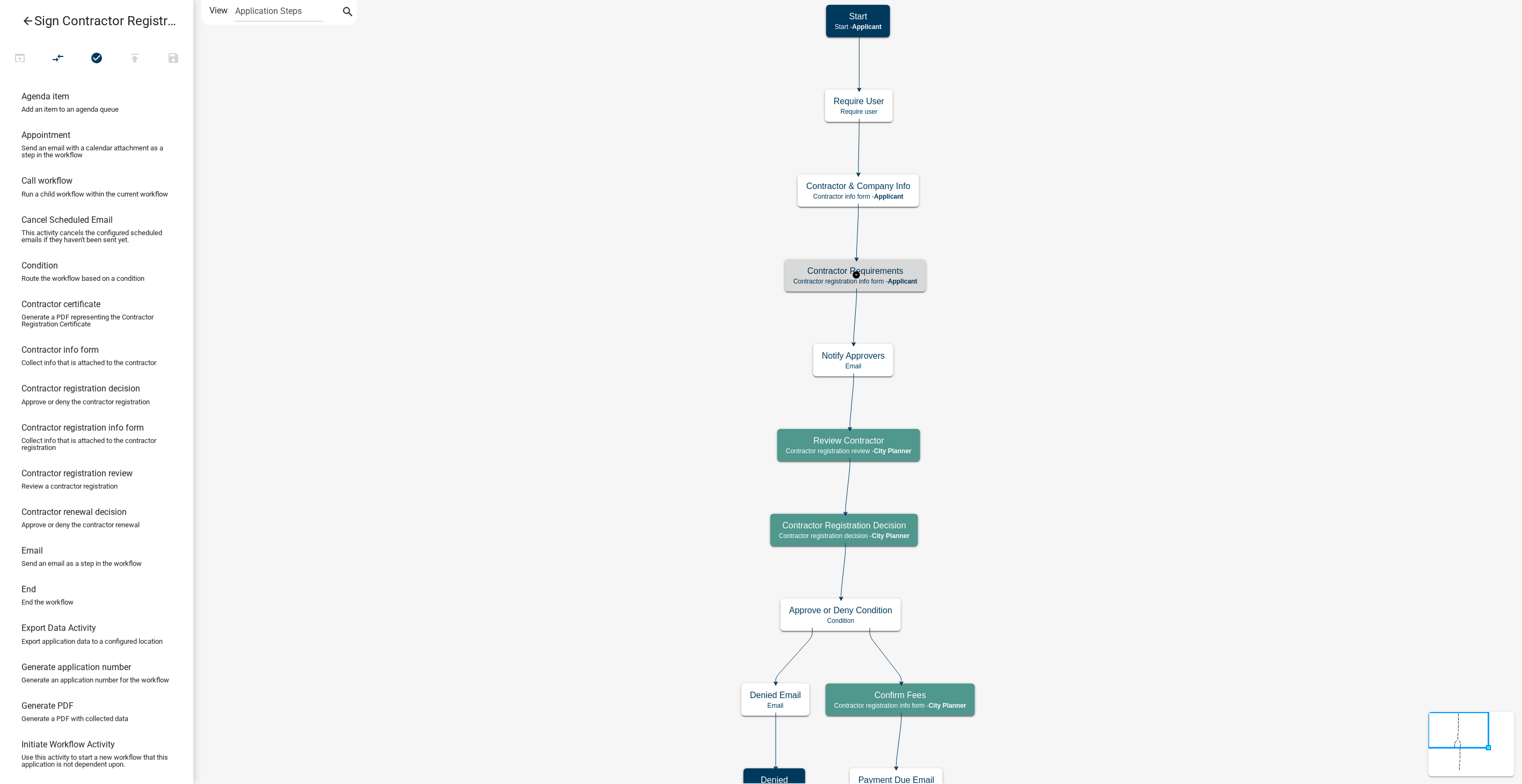
click at [917, 268] on h5 "Contractor Requirements" at bounding box center [856, 270] width 124 height 10
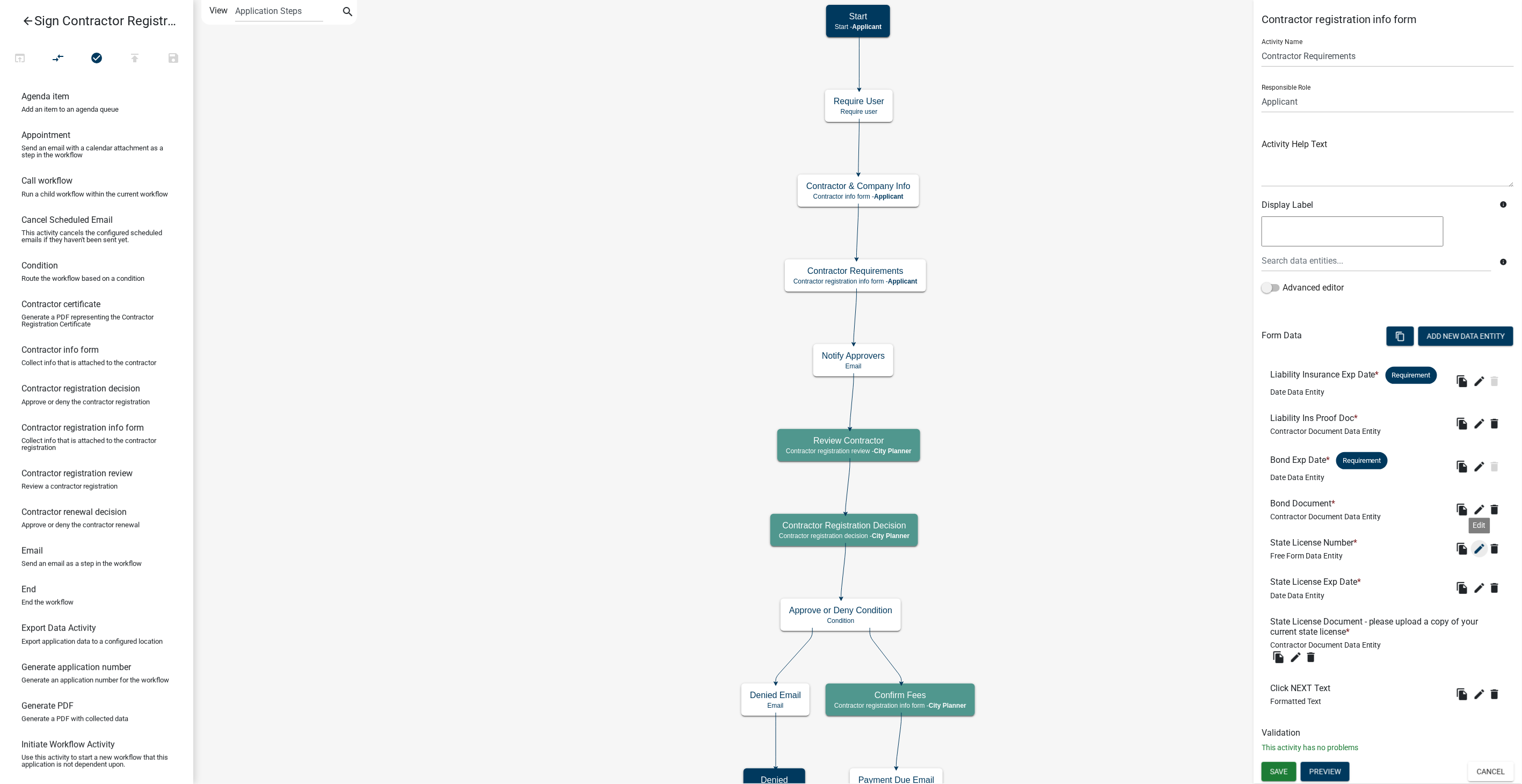
click at [1478, 545] on icon "edit" at bounding box center [1479, 548] width 13 height 13
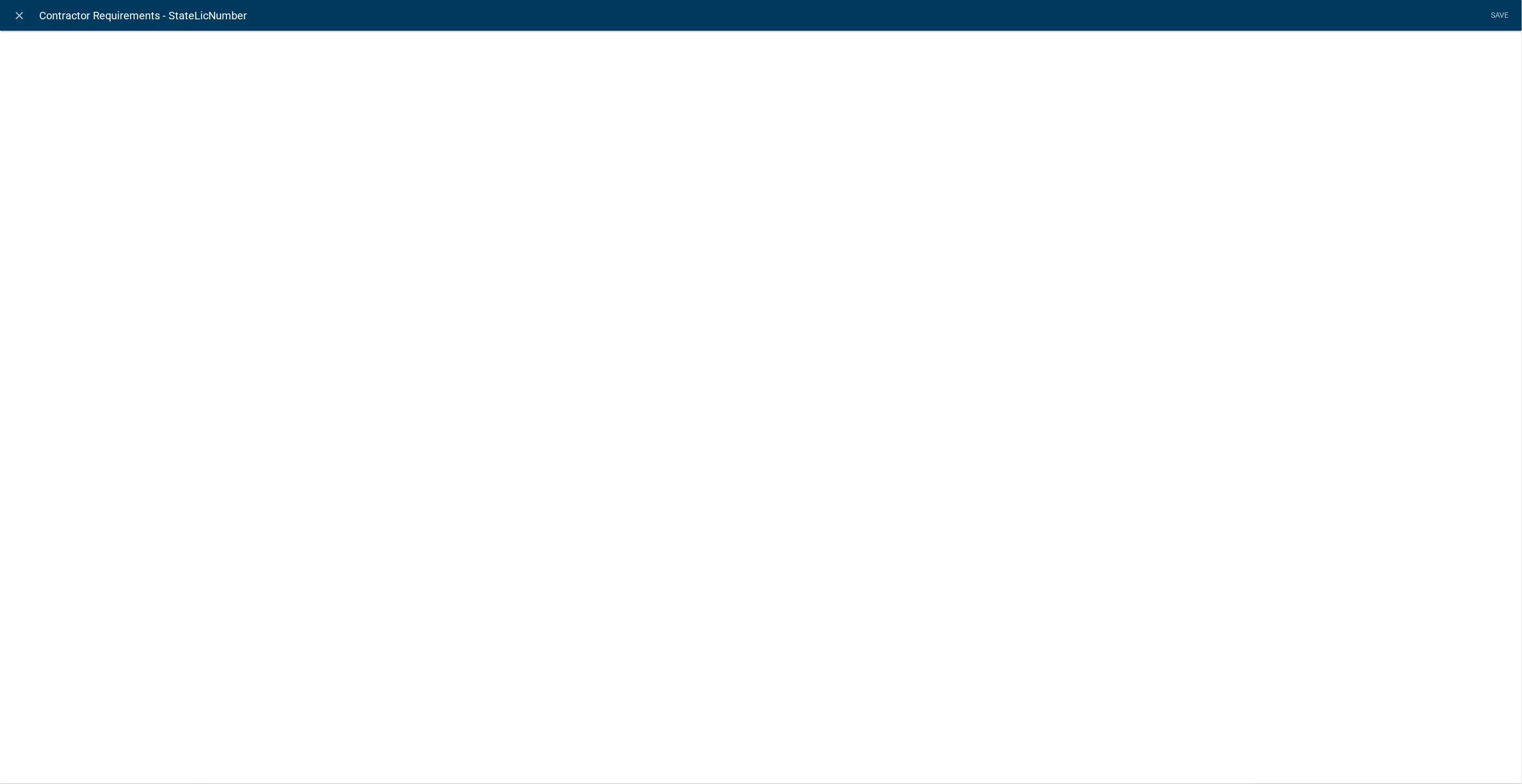
select select
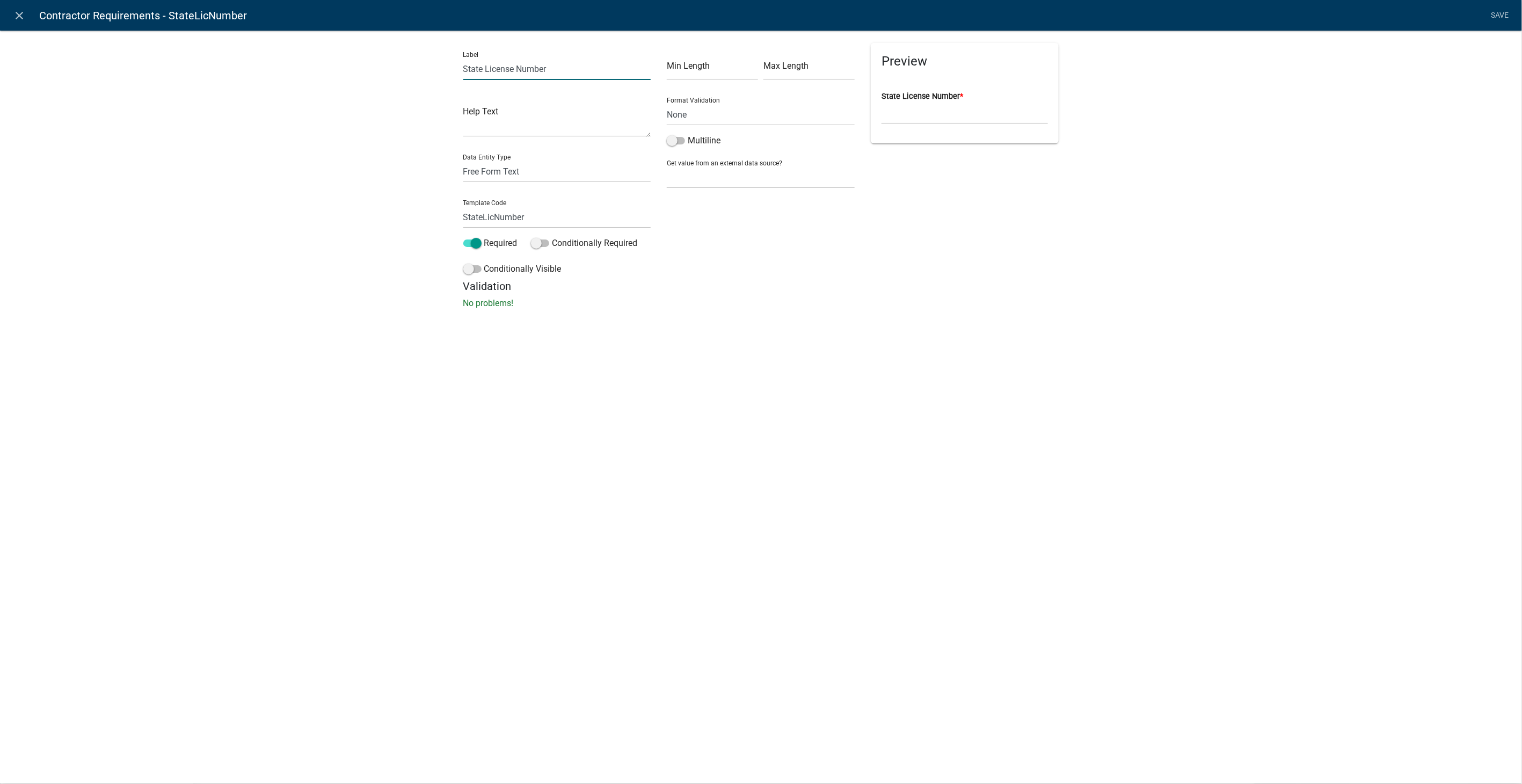
click at [484, 67] on input "State License Number" at bounding box center [557, 69] width 188 height 22
type input "State Contractor License Number"
click at [1494, 15] on link "Save" at bounding box center [1500, 15] width 27 height 20
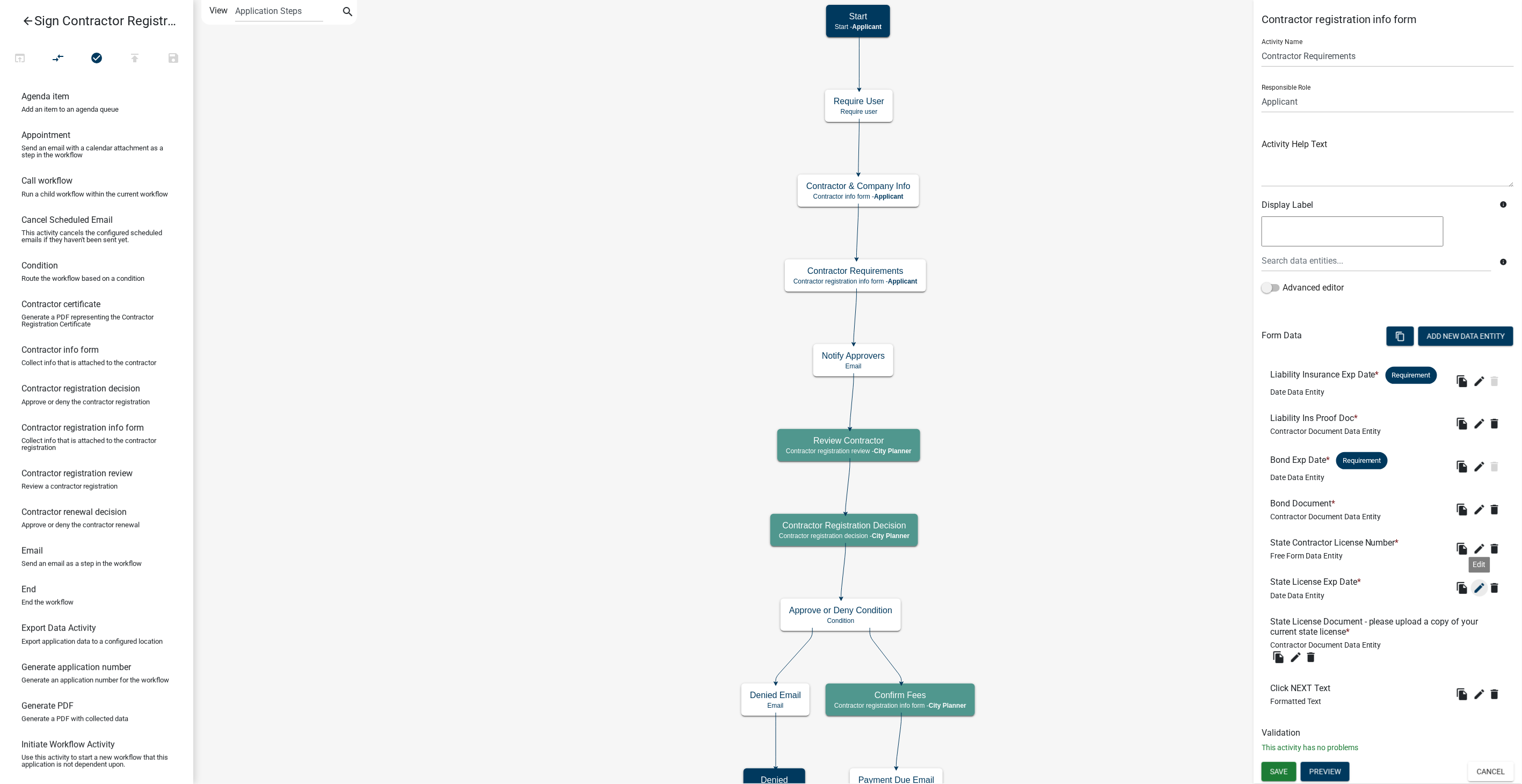
click at [1482, 580] on button "edit" at bounding box center [1480, 588] width 17 height 17
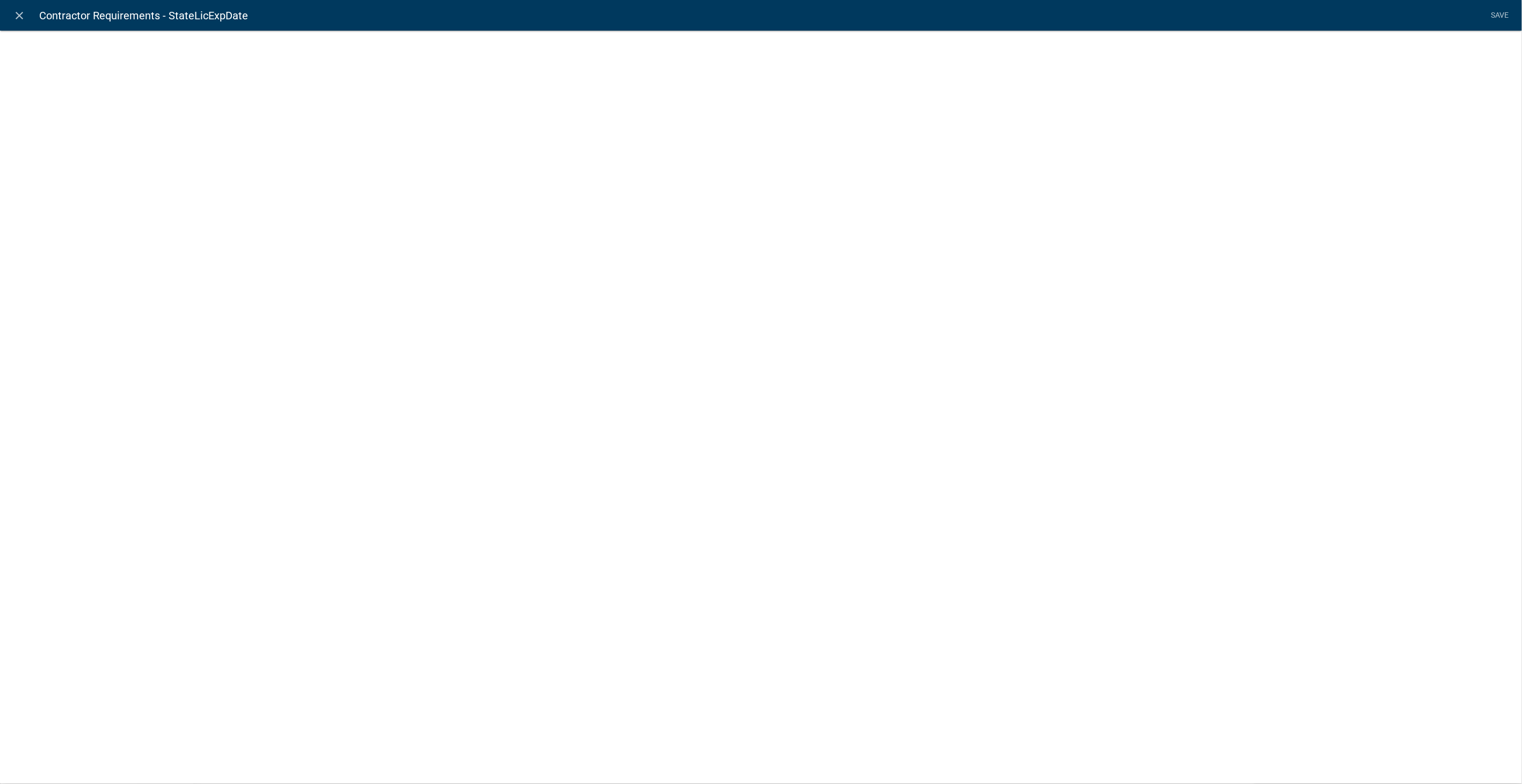
select select "date"
select select
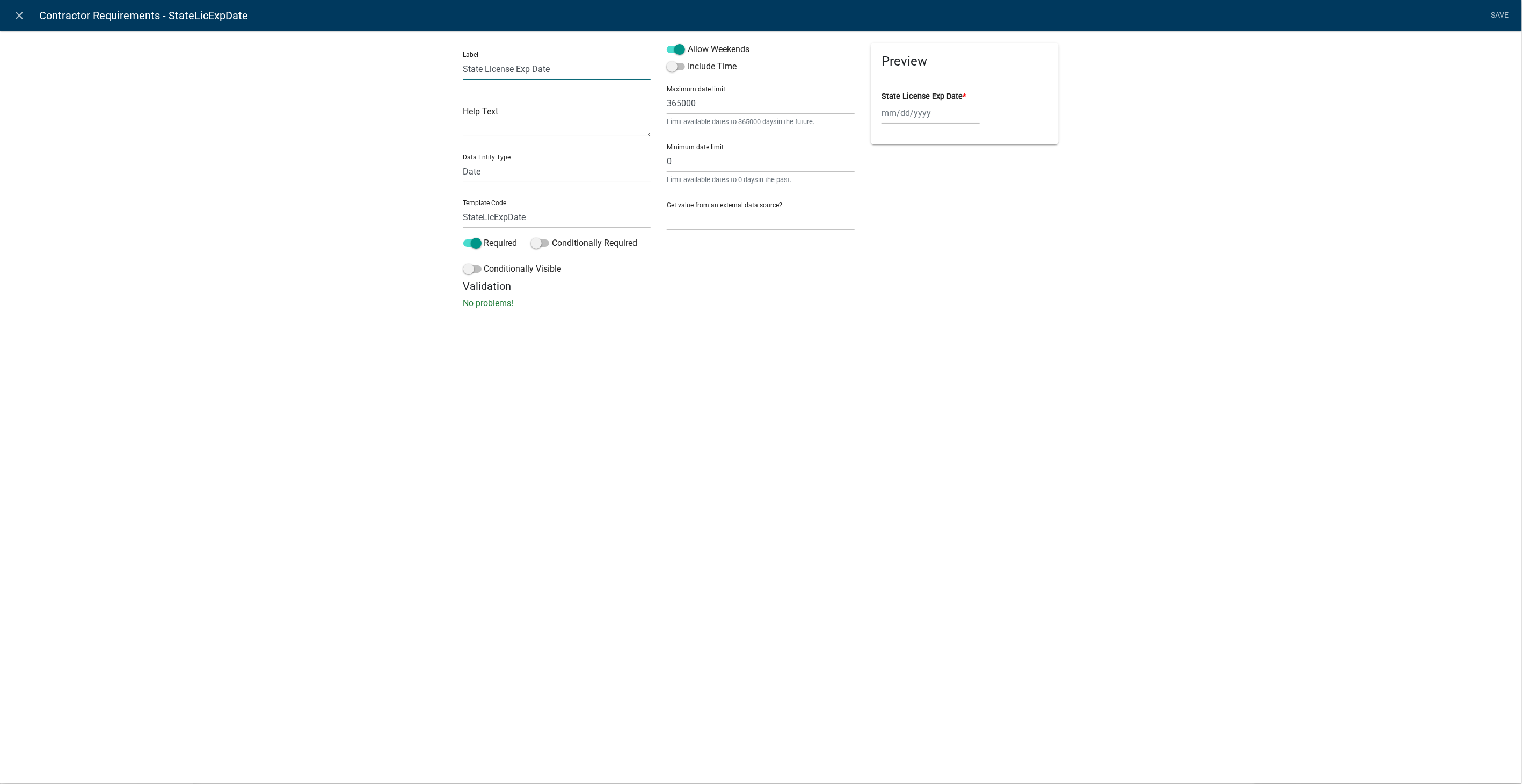
click at [485, 70] on input "State License Exp Date" at bounding box center [557, 69] width 188 height 22
type input "State Contractor License Exp Date"
click at [1498, 8] on link "Save" at bounding box center [1500, 15] width 27 height 20
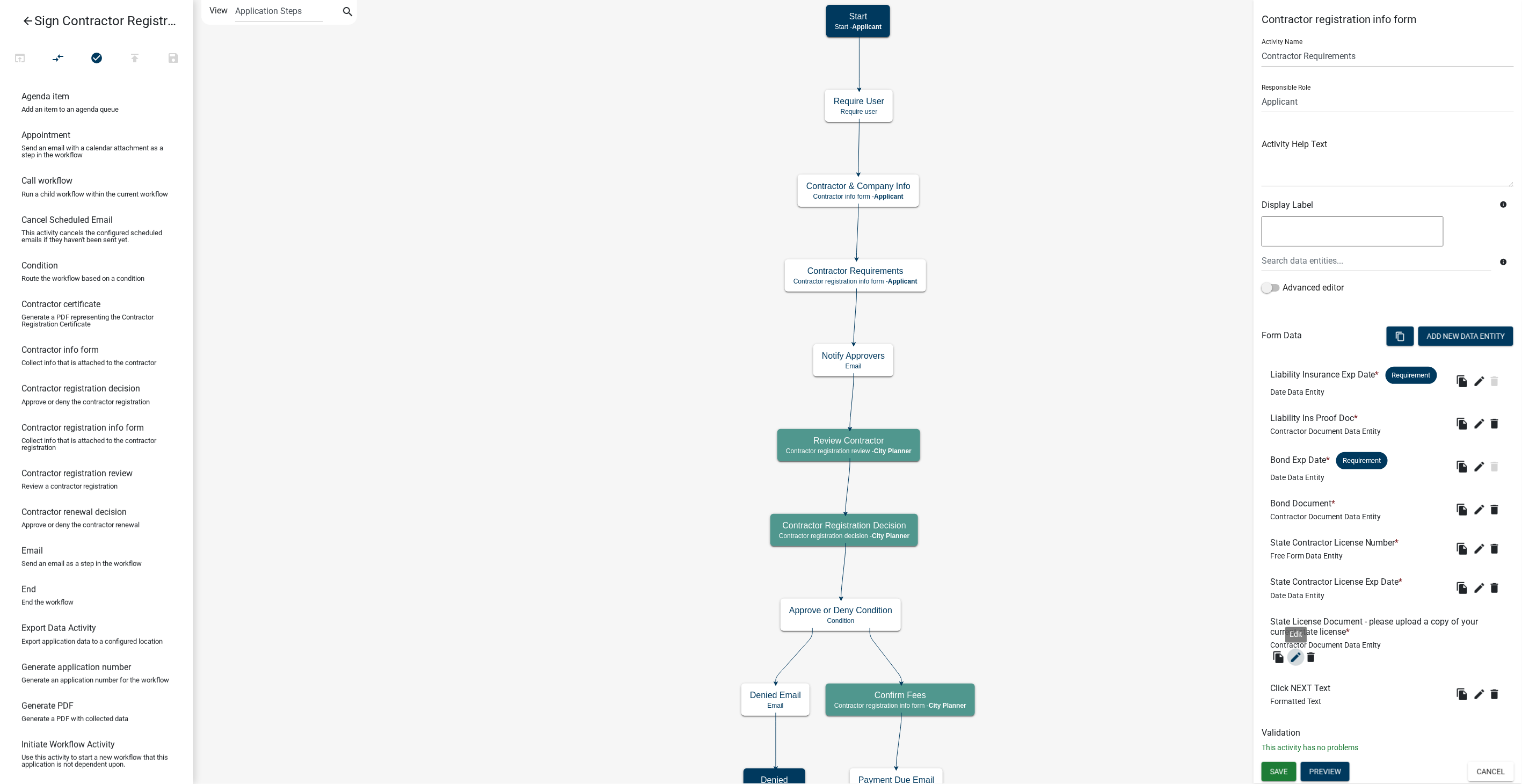
click at [1297, 658] on icon "edit" at bounding box center [1296, 656] width 13 height 13
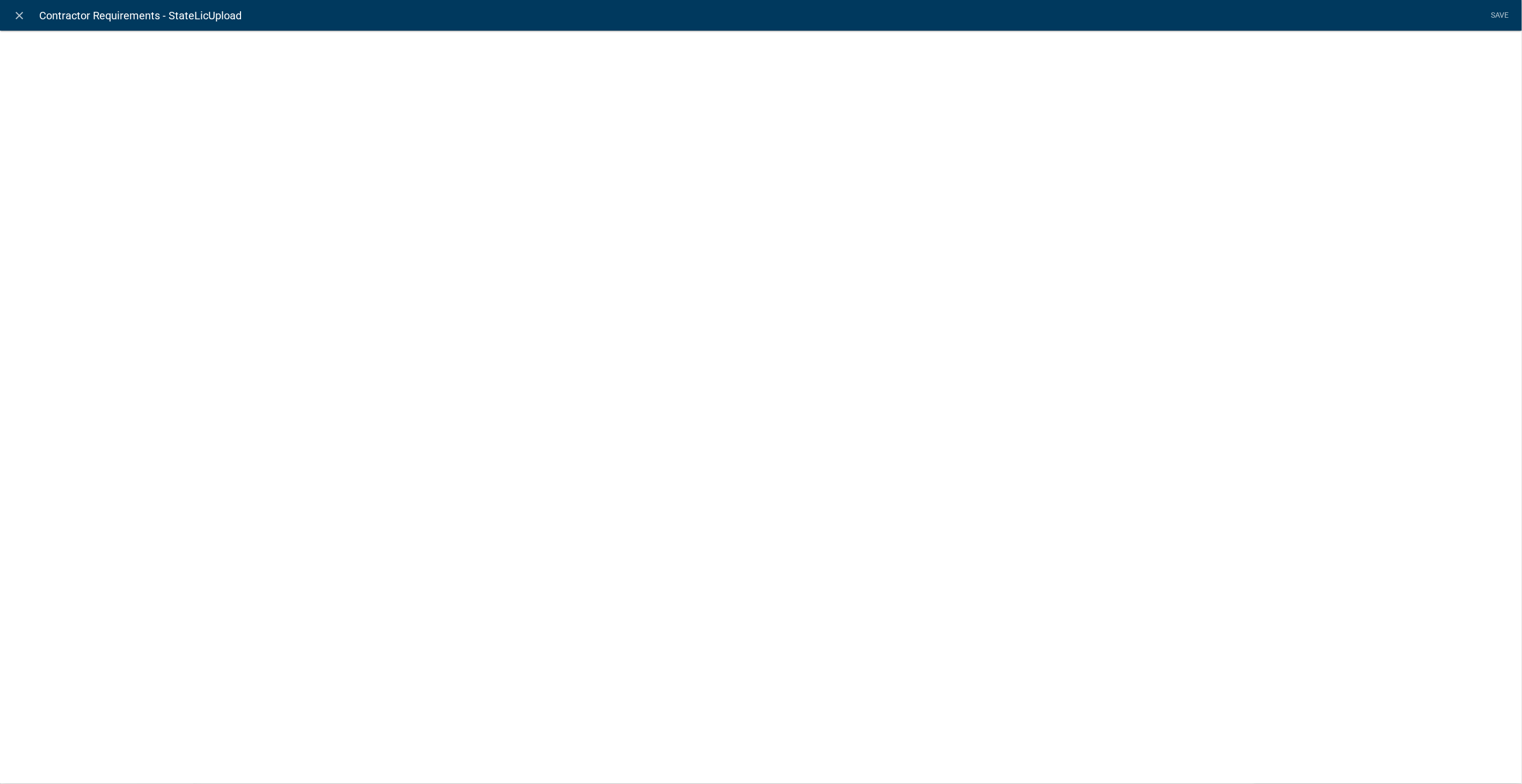
select select "contractor-document"
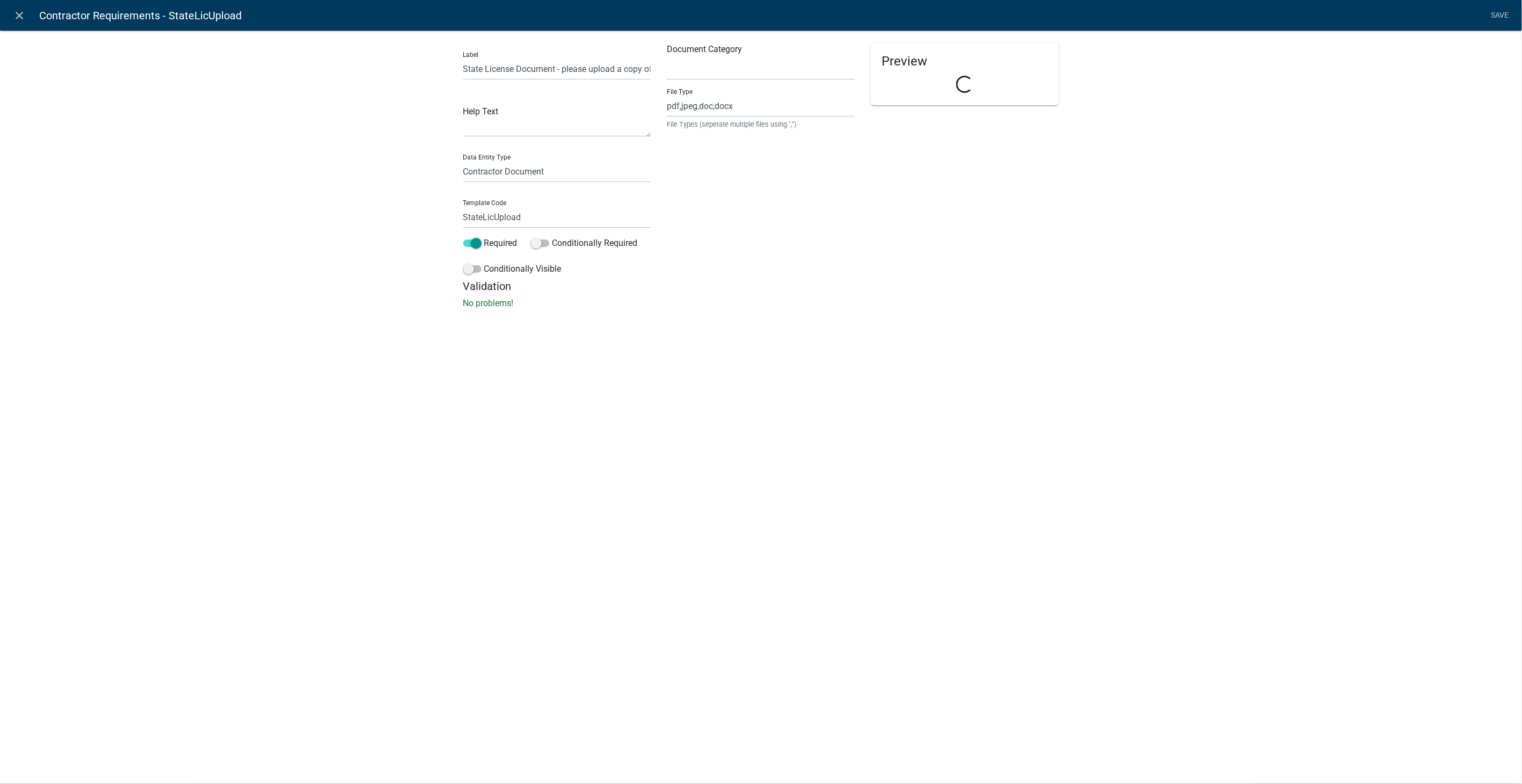
select select "c59e751a-8e8a-471b-bd9e-b978ee3e3655"
click at [484, 68] on input "State License Document - please upload a copy of your current state license" at bounding box center [557, 69] width 188 height 22
type input "State Contractor License Document - please upload a copy of your current state …"
click at [1504, 10] on link "Save" at bounding box center [1500, 15] width 27 height 20
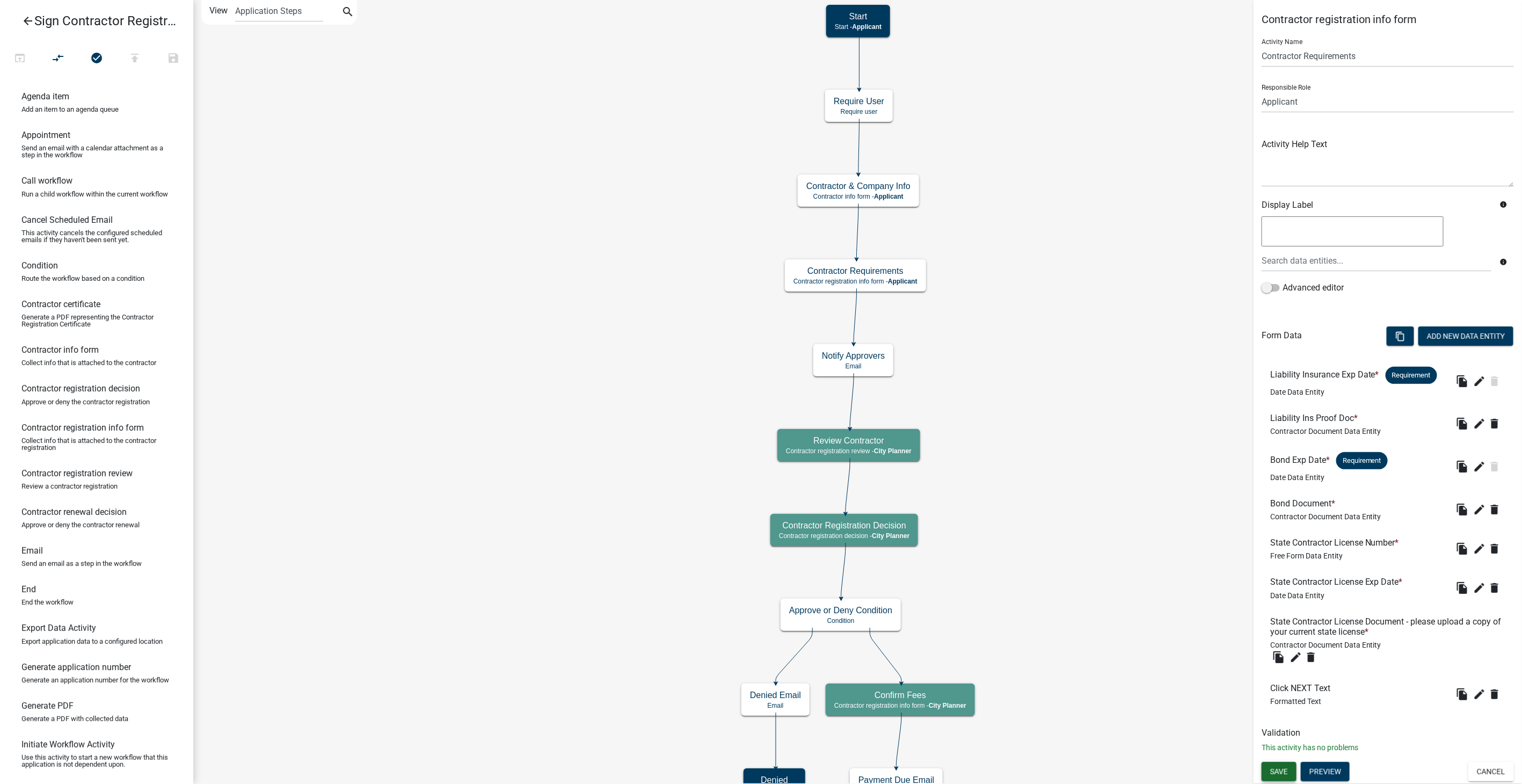
click at [1267, 772] on button "Save" at bounding box center [1279, 771] width 35 height 19
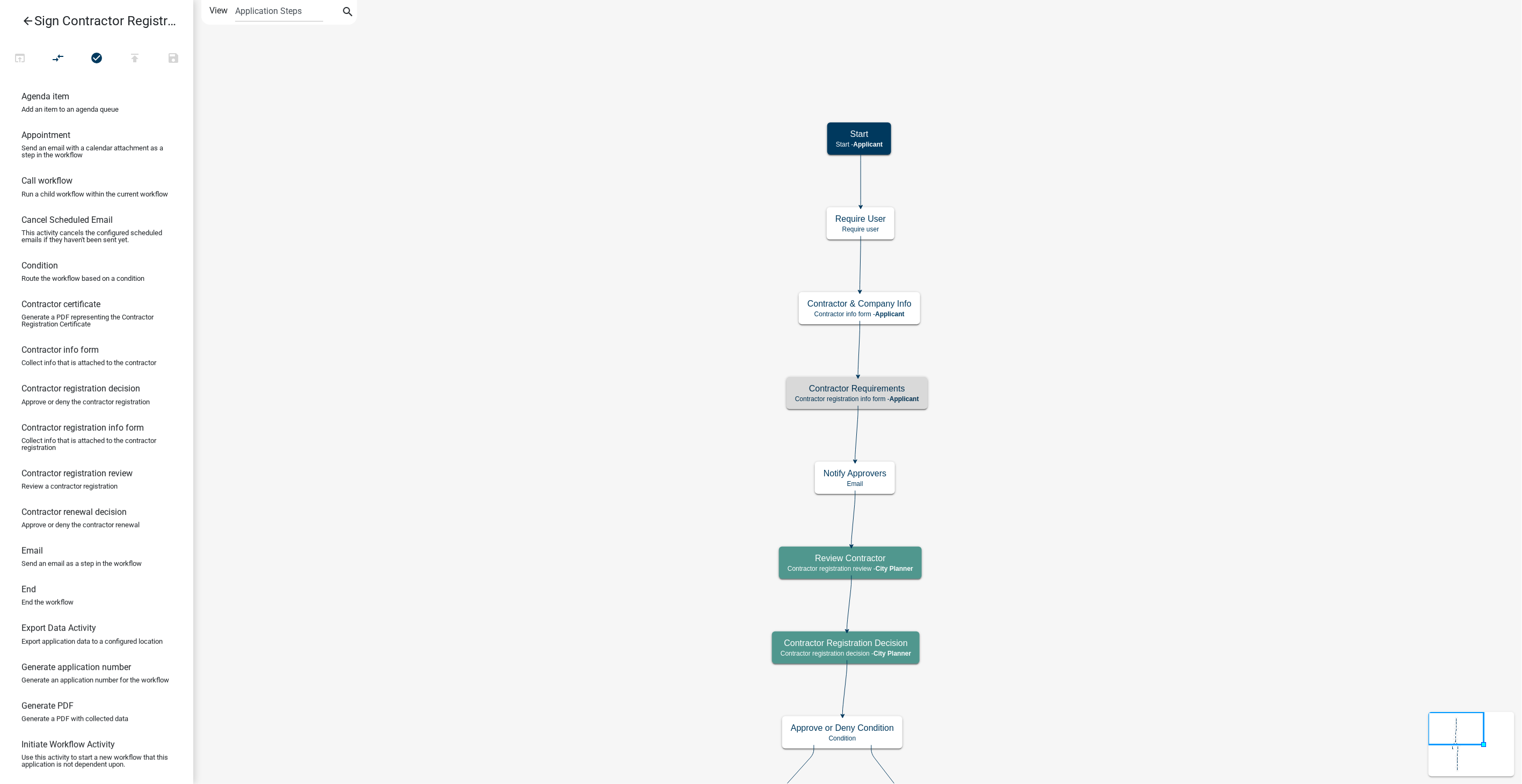
click at [22, 18] on icon "arrow_back" at bounding box center [27, 22] width 13 height 15
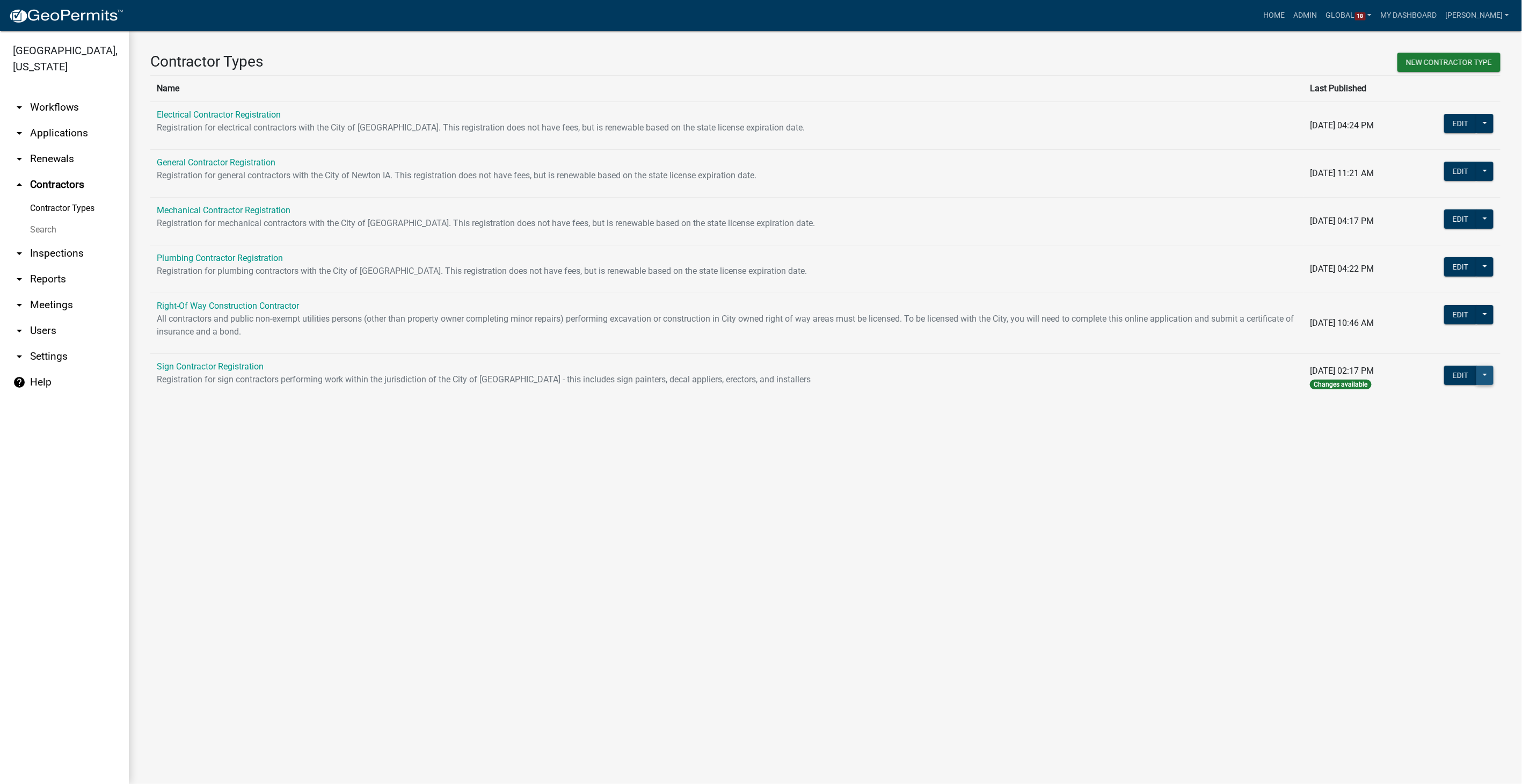
click at [1483, 371] on button at bounding box center [1485, 375] width 17 height 19
click at [1428, 633] on span "Workflow Builder" at bounding box center [1449, 637] width 64 height 9
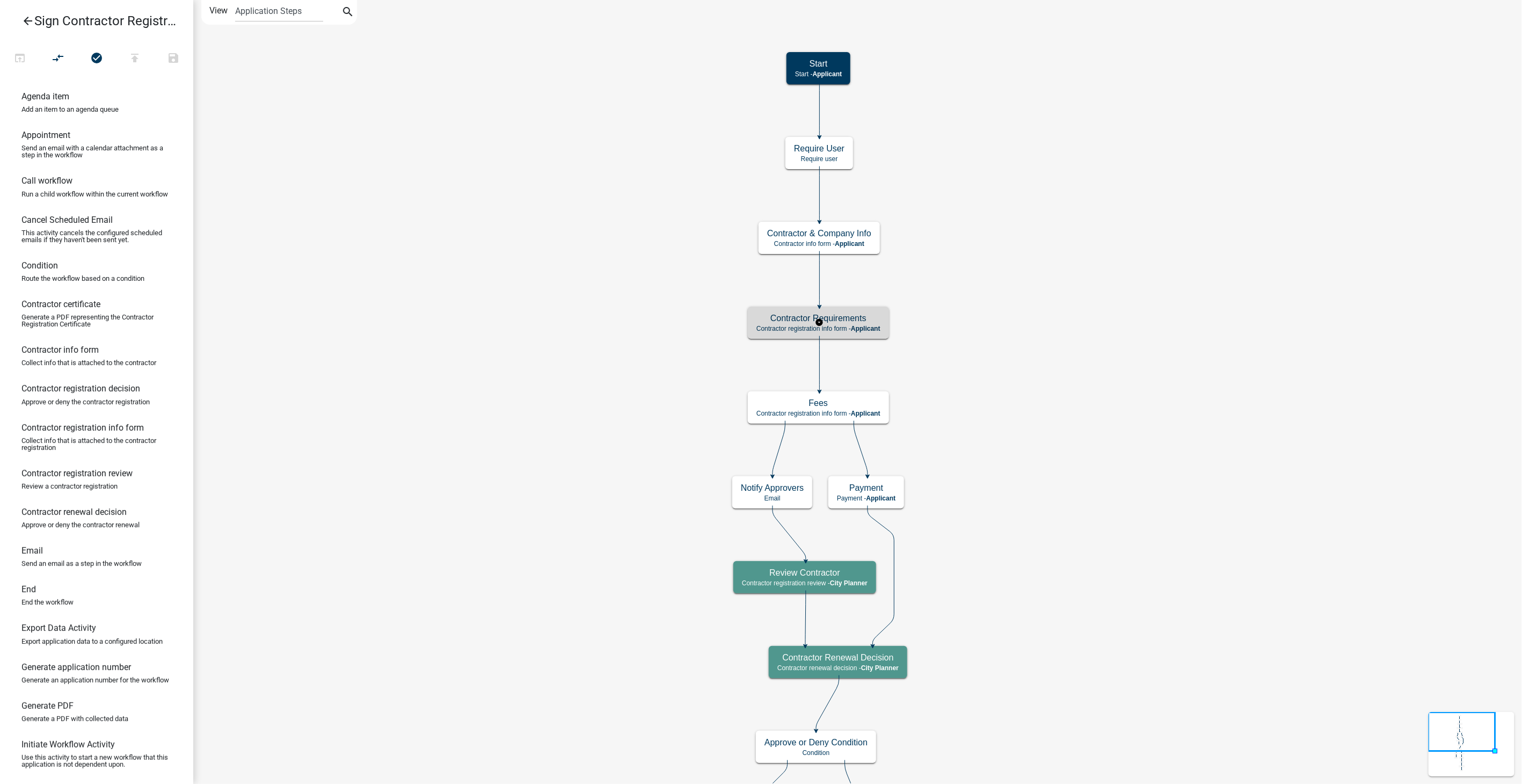
click at [855, 319] on h5 "Contractor Requirements" at bounding box center [819, 317] width 124 height 10
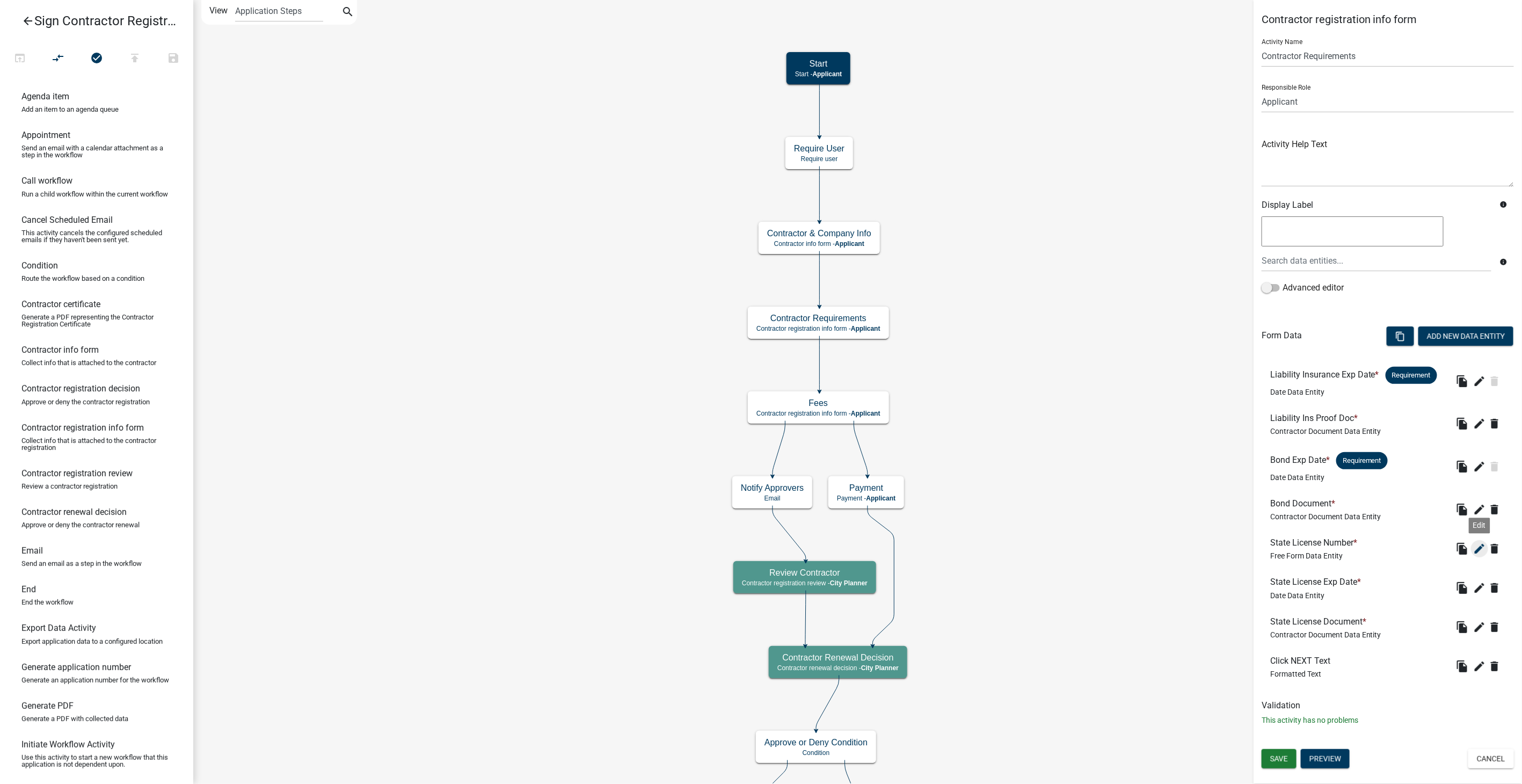
click at [1477, 549] on icon "edit" at bounding box center [1479, 548] width 13 height 13
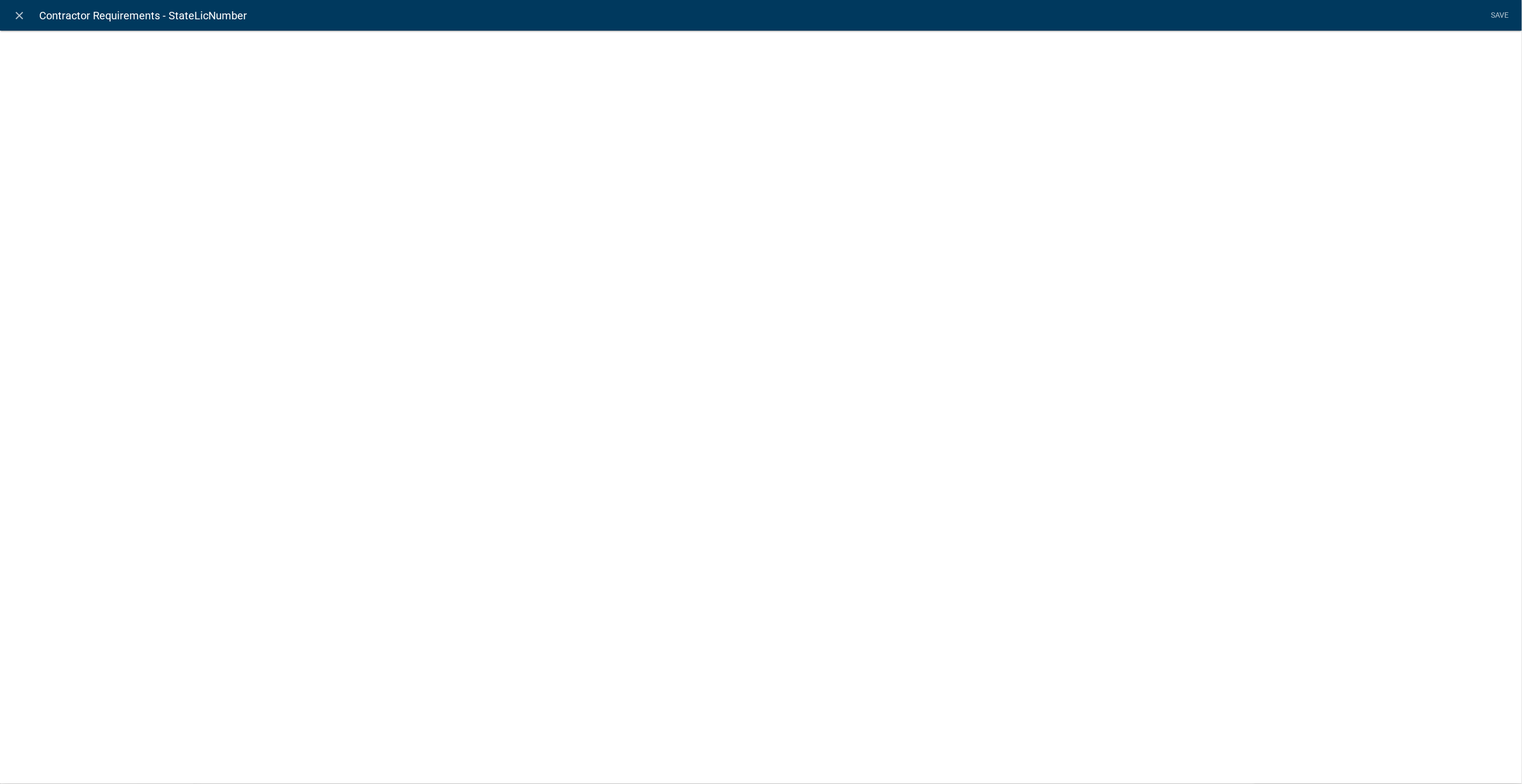
select select
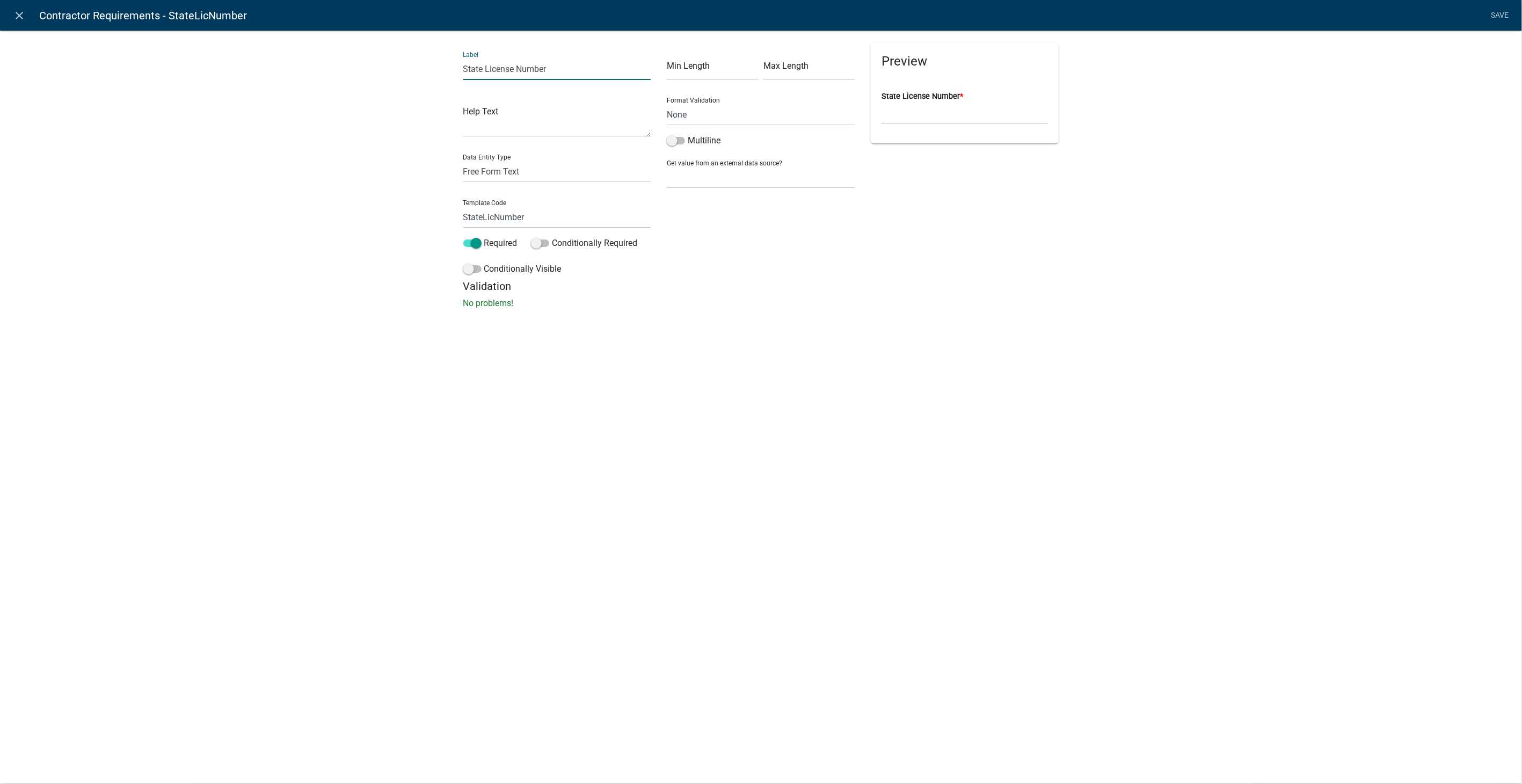
click at [483, 72] on input "State License Number" at bounding box center [557, 69] width 188 height 22
type input "State Contractor License Number"
click at [1502, 7] on link "Save" at bounding box center [1500, 15] width 27 height 20
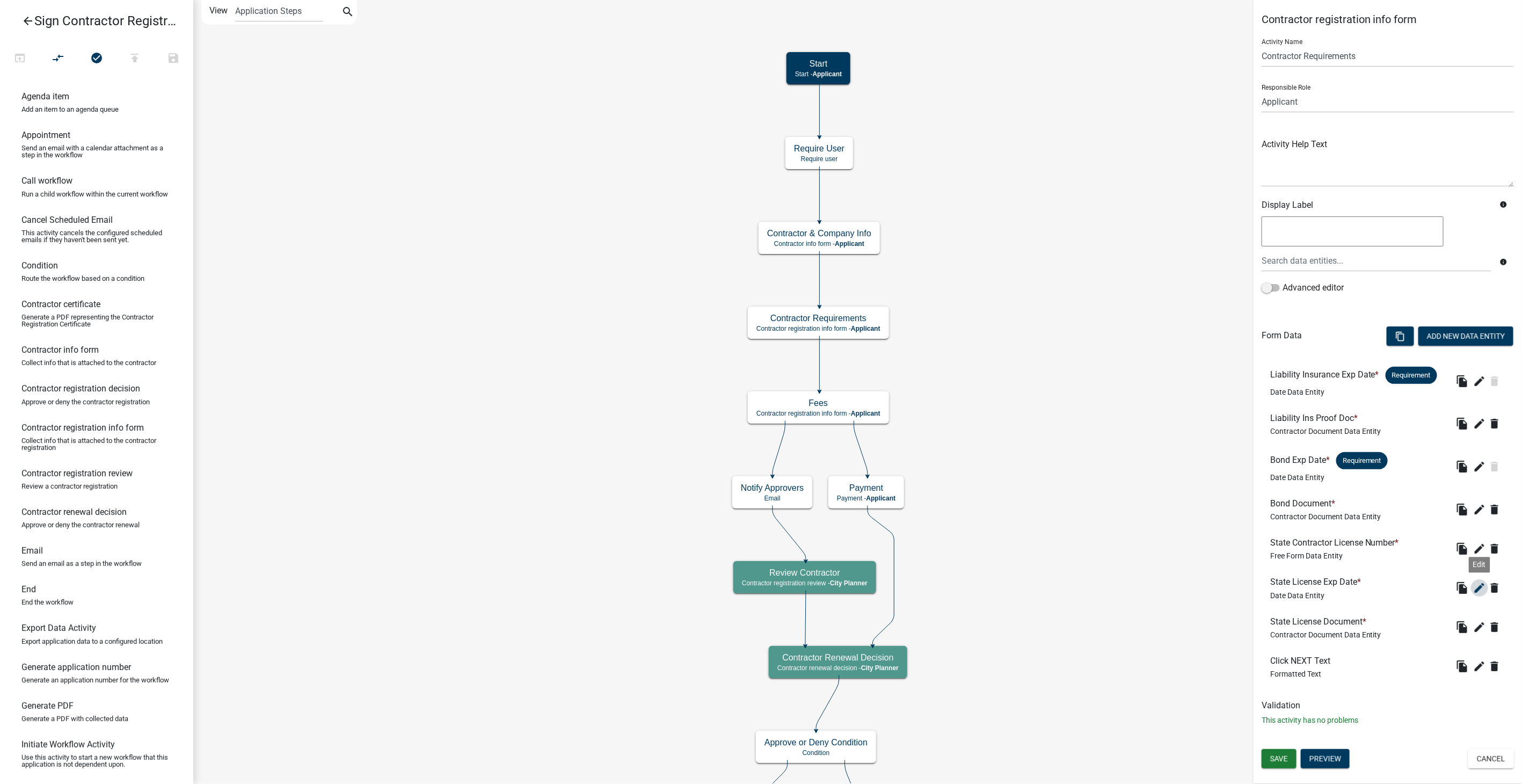
click at [1483, 583] on icon "edit" at bounding box center [1479, 587] width 13 height 13
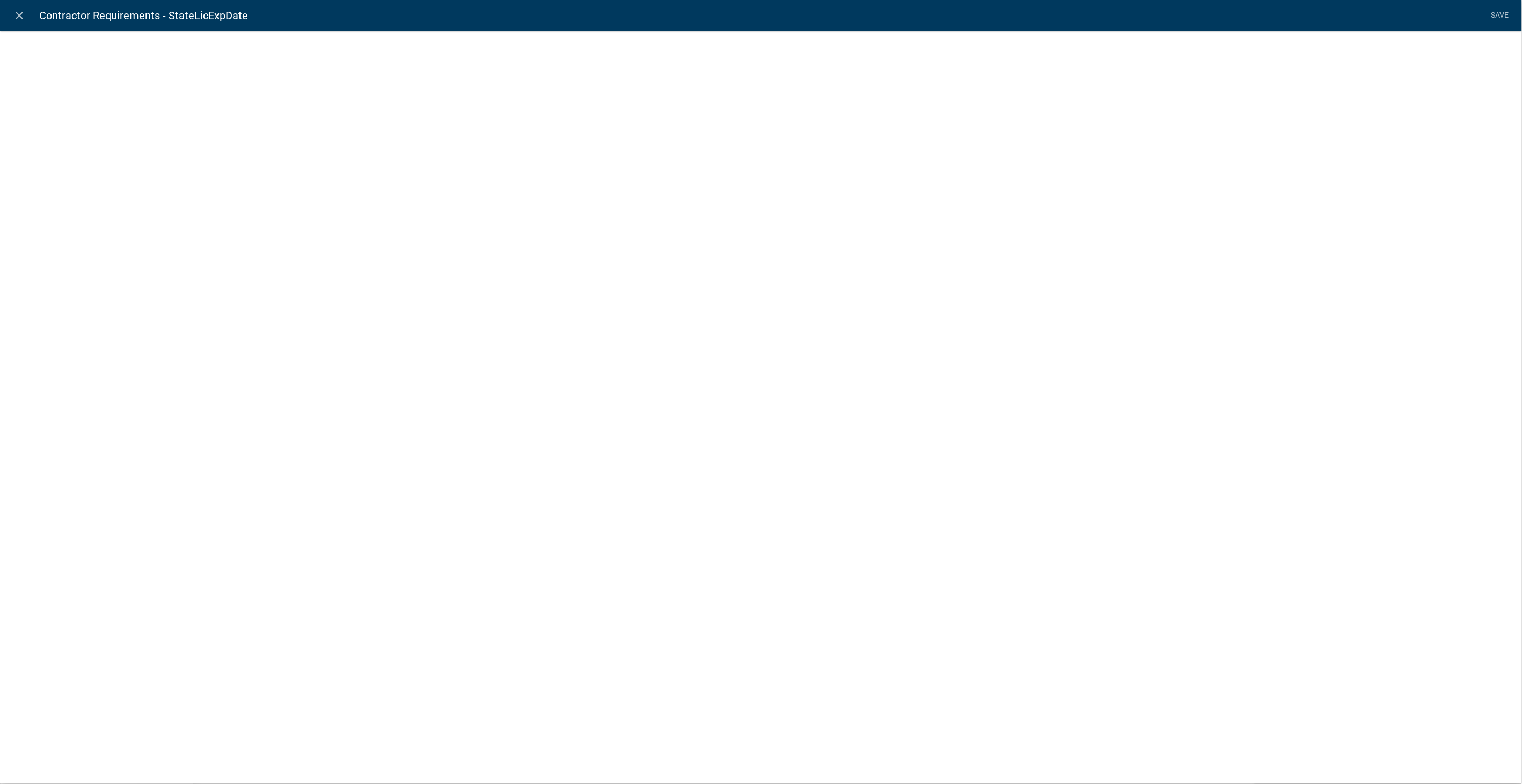
select select "date"
select select
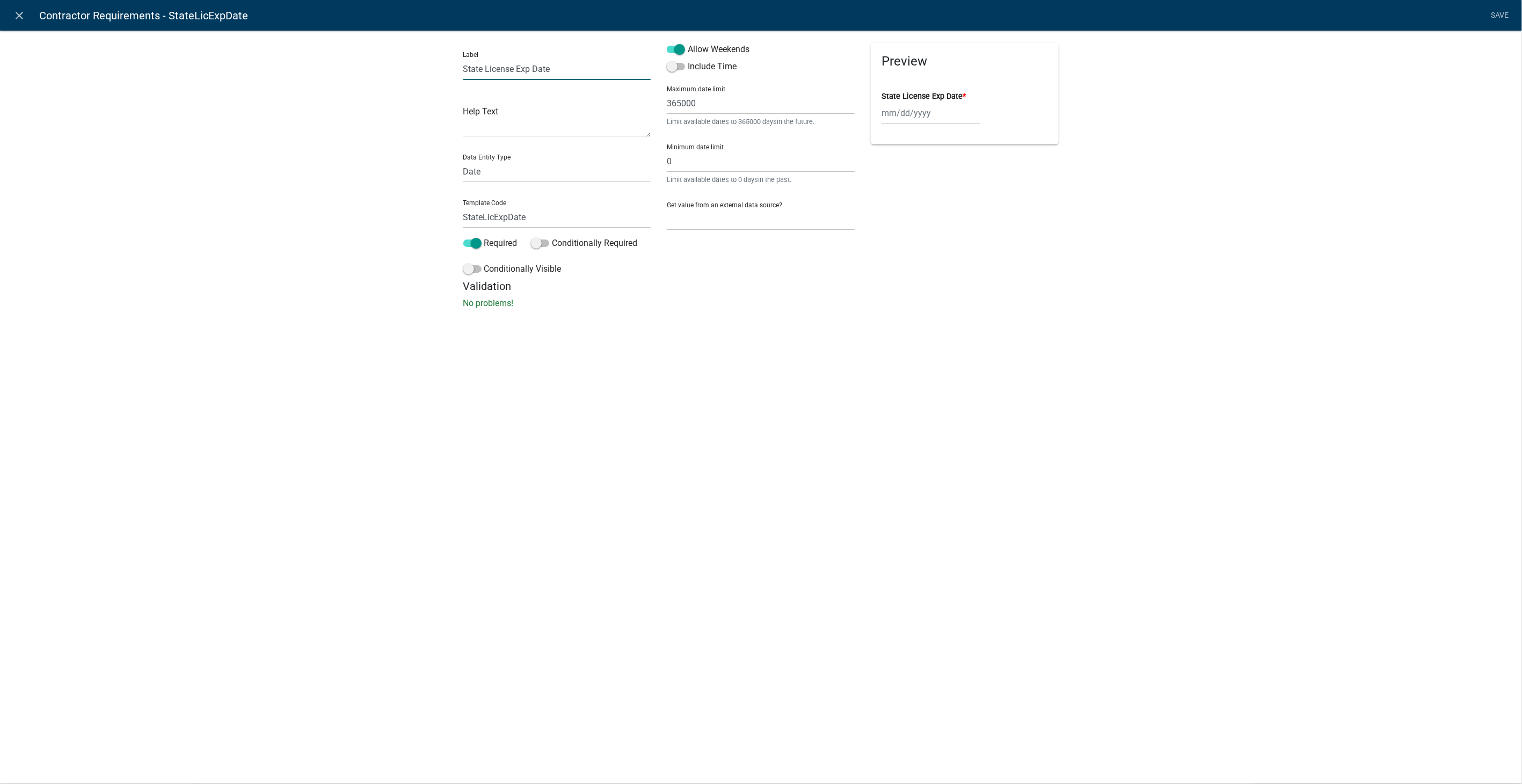
click at [484, 69] on input "State License Exp Date" at bounding box center [557, 69] width 188 height 22
type input "State Contractor License Exp Date"
click at [1500, 9] on link "Save" at bounding box center [1500, 15] width 27 height 20
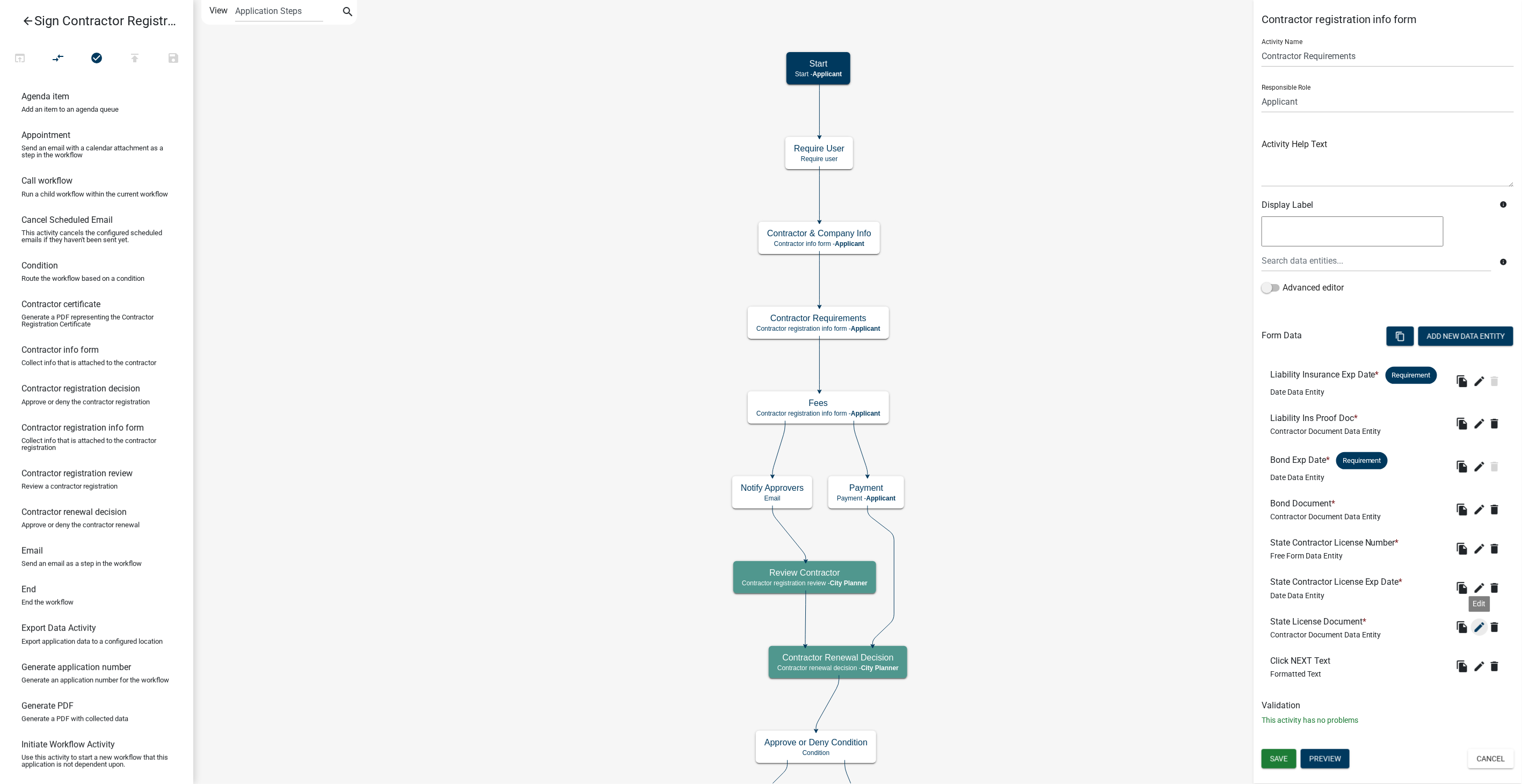
click at [1478, 625] on icon "edit" at bounding box center [1479, 627] width 13 height 13
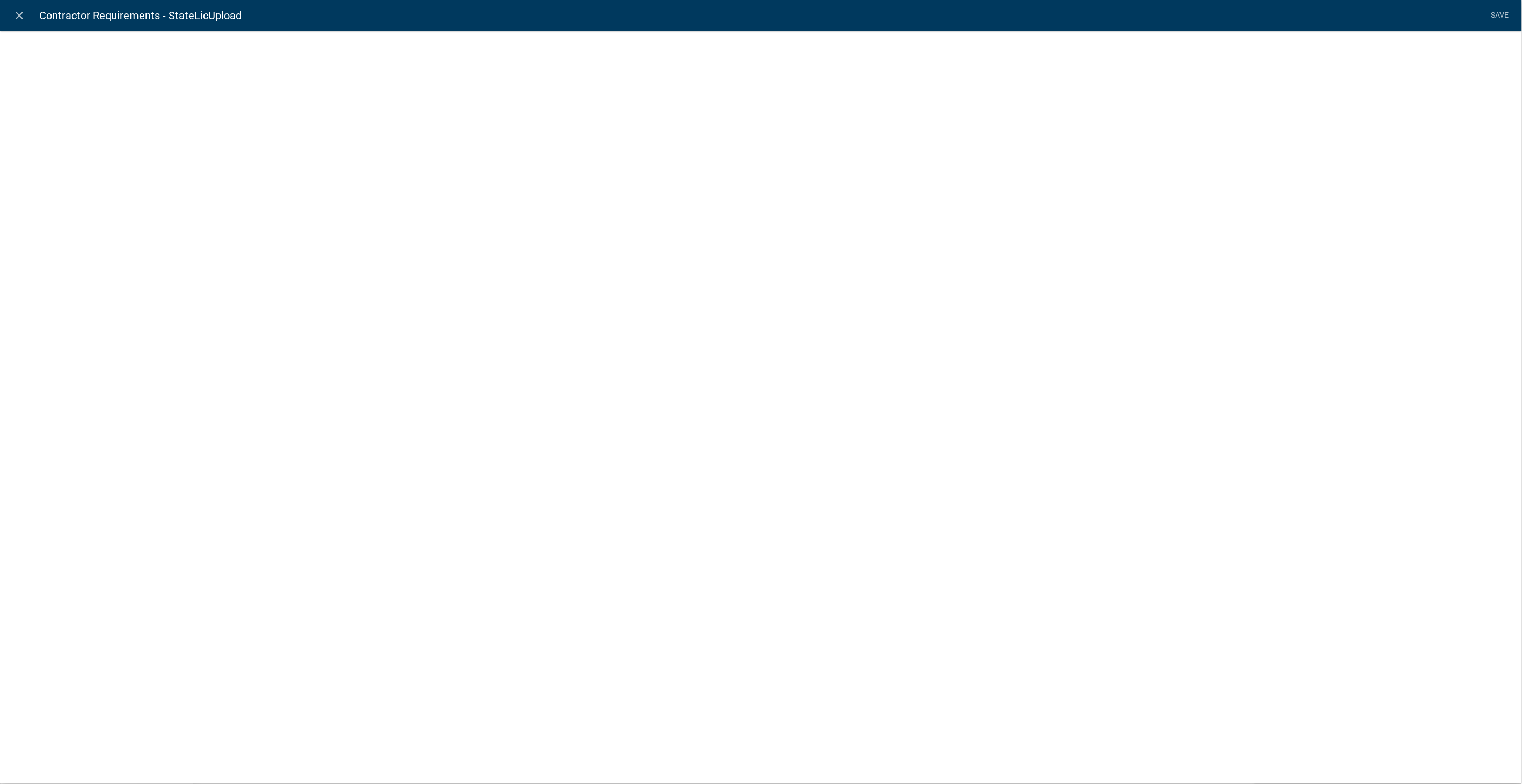
select select "contractor-document"
select select "c59e751a-8e8a-471b-bd9e-b978ee3e3655"
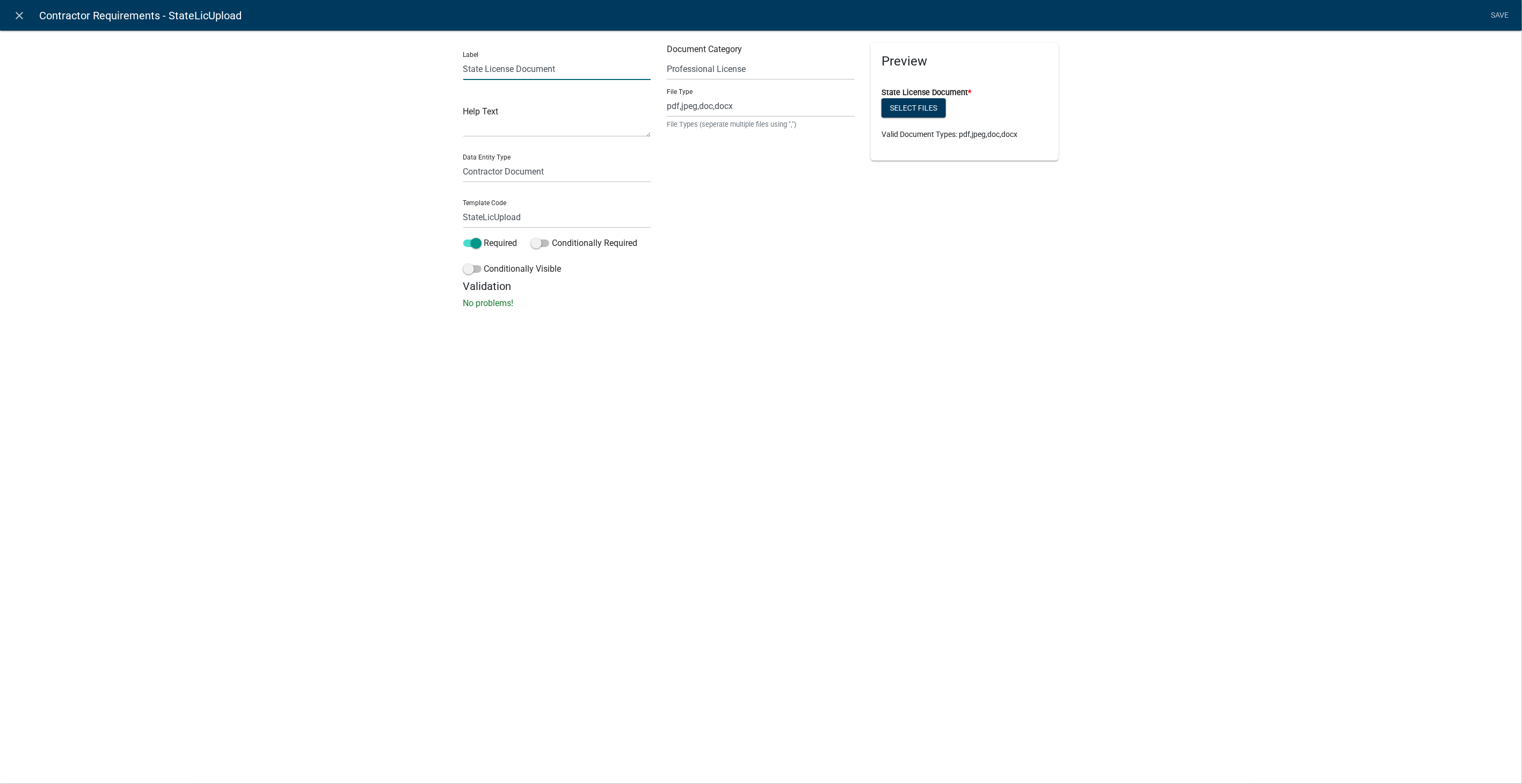
click at [485, 70] on input "State License Document" at bounding box center [557, 69] width 188 height 22
type input "State Contractor License Document"
click at [1501, 11] on link "Save" at bounding box center [1500, 15] width 27 height 20
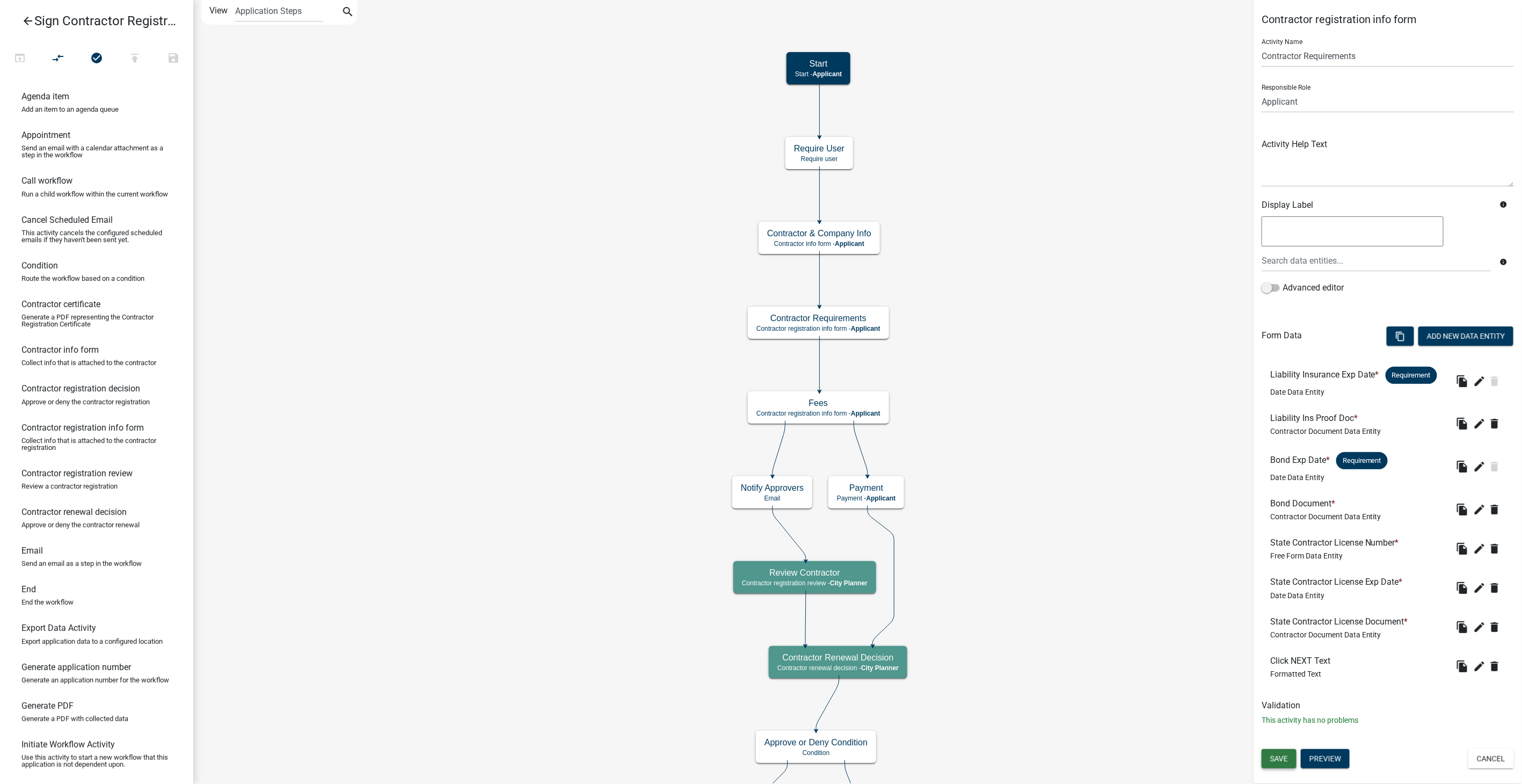
click at [1293, 755] on button "Save" at bounding box center [1279, 758] width 35 height 19
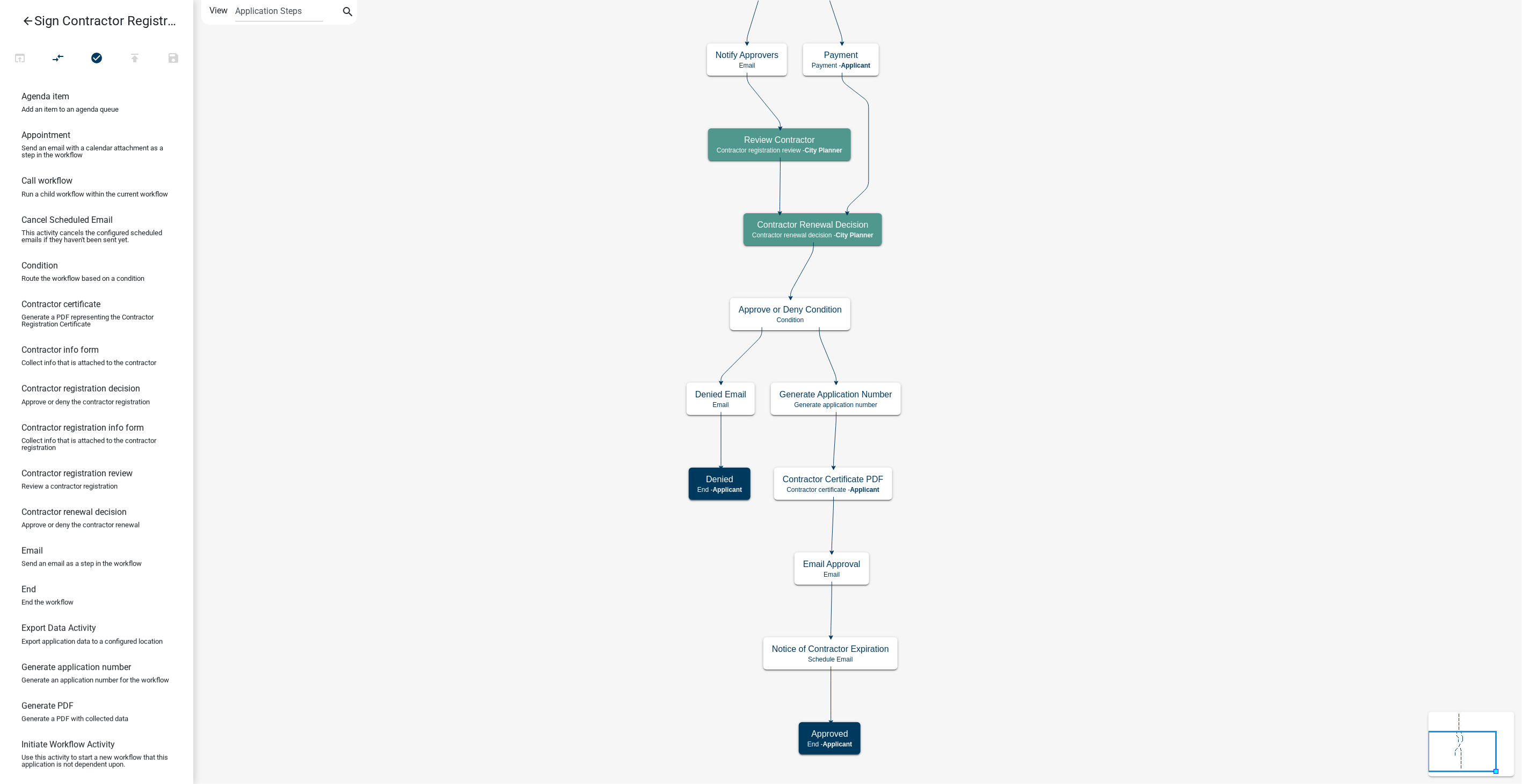
click at [32, 22] on icon "arrow_back" at bounding box center [27, 22] width 13 height 15
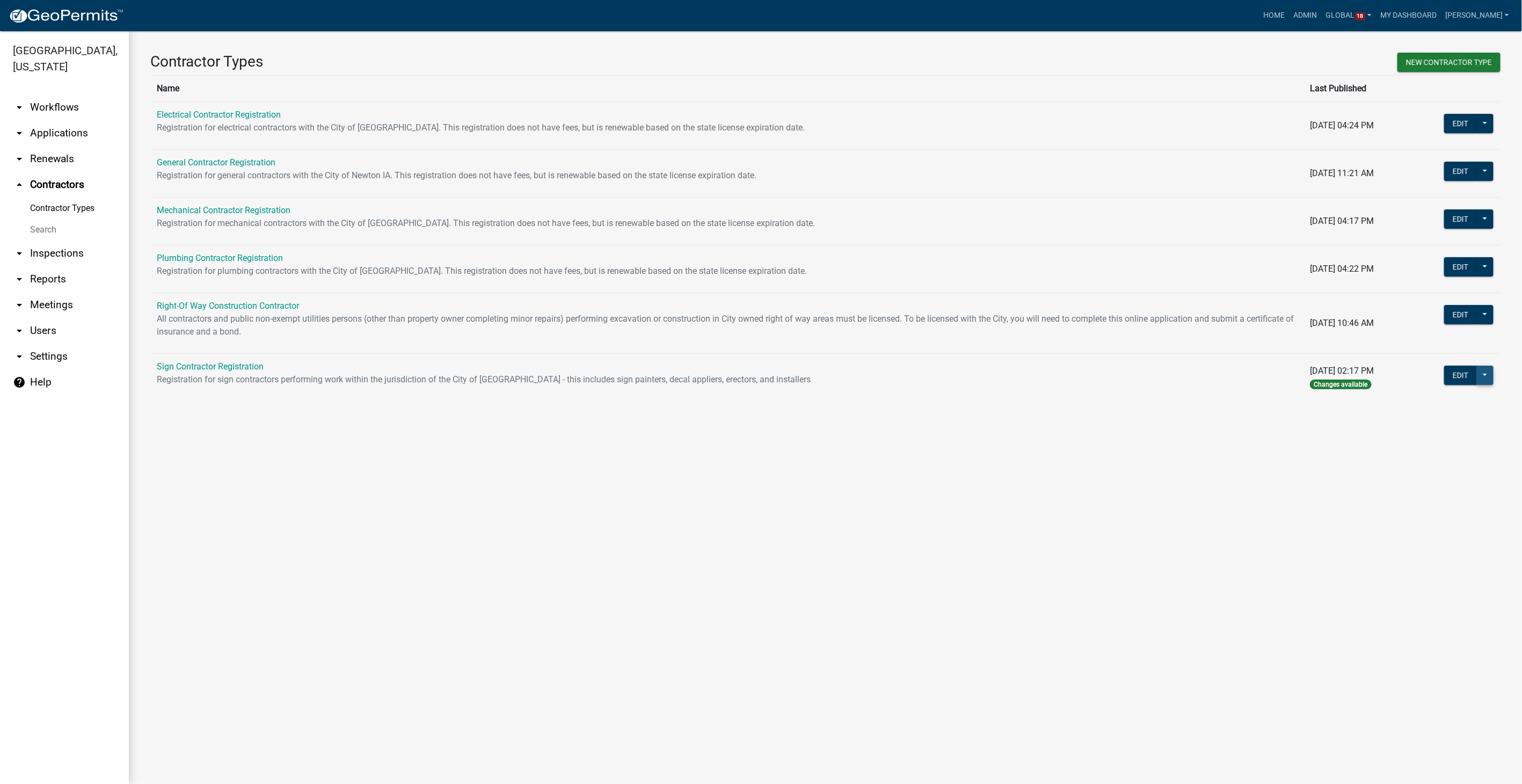
click at [1481, 377] on button at bounding box center [1485, 375] width 17 height 19
click at [1423, 401] on button "Publish" at bounding box center [1445, 403] width 99 height 26
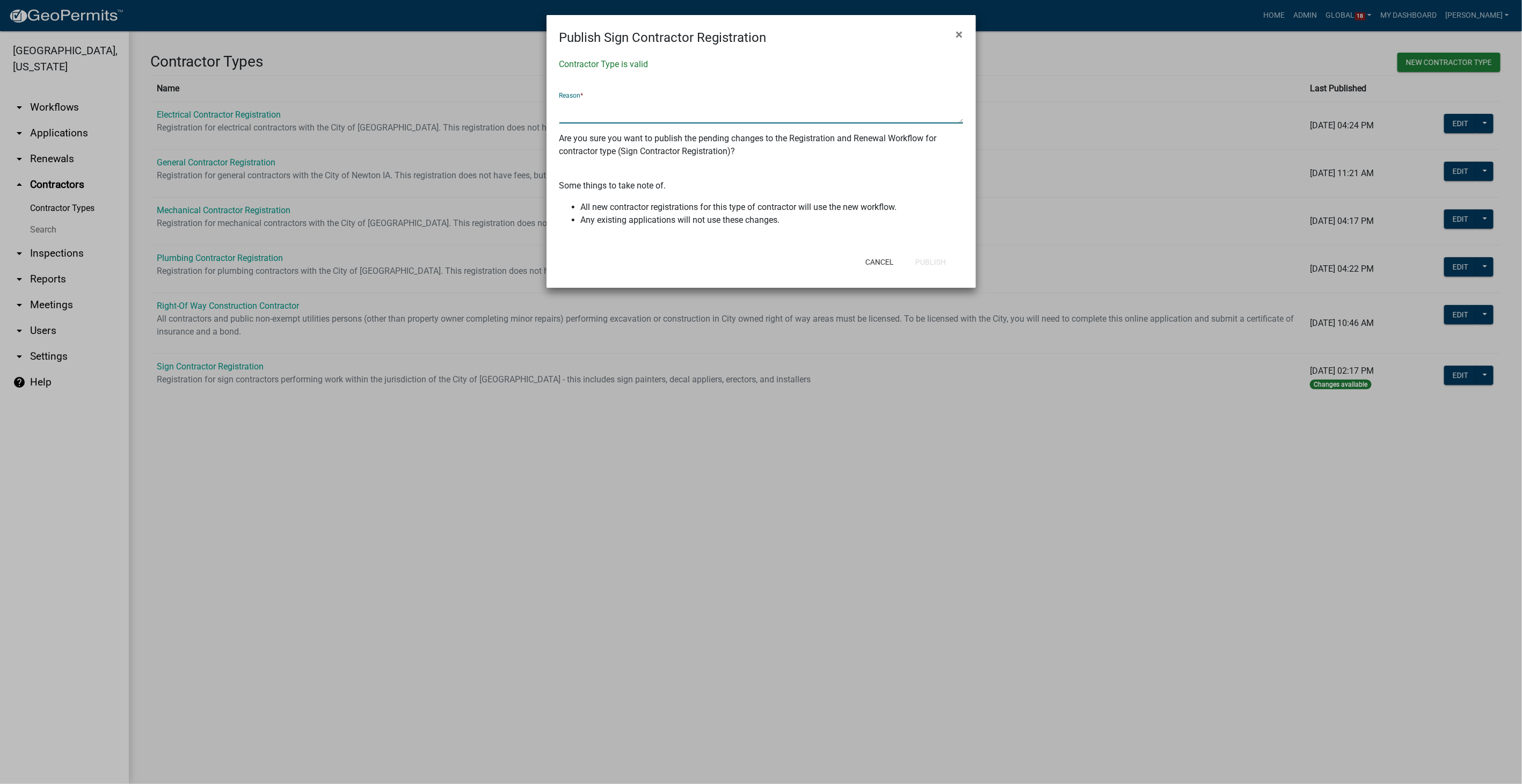
click at [570, 110] on textarea at bounding box center [761, 110] width 404 height 24
type textarea "Made changes per Bethany's 08/20/2025 email"
click at [934, 253] on button "Publish" at bounding box center [931, 262] width 48 height 19
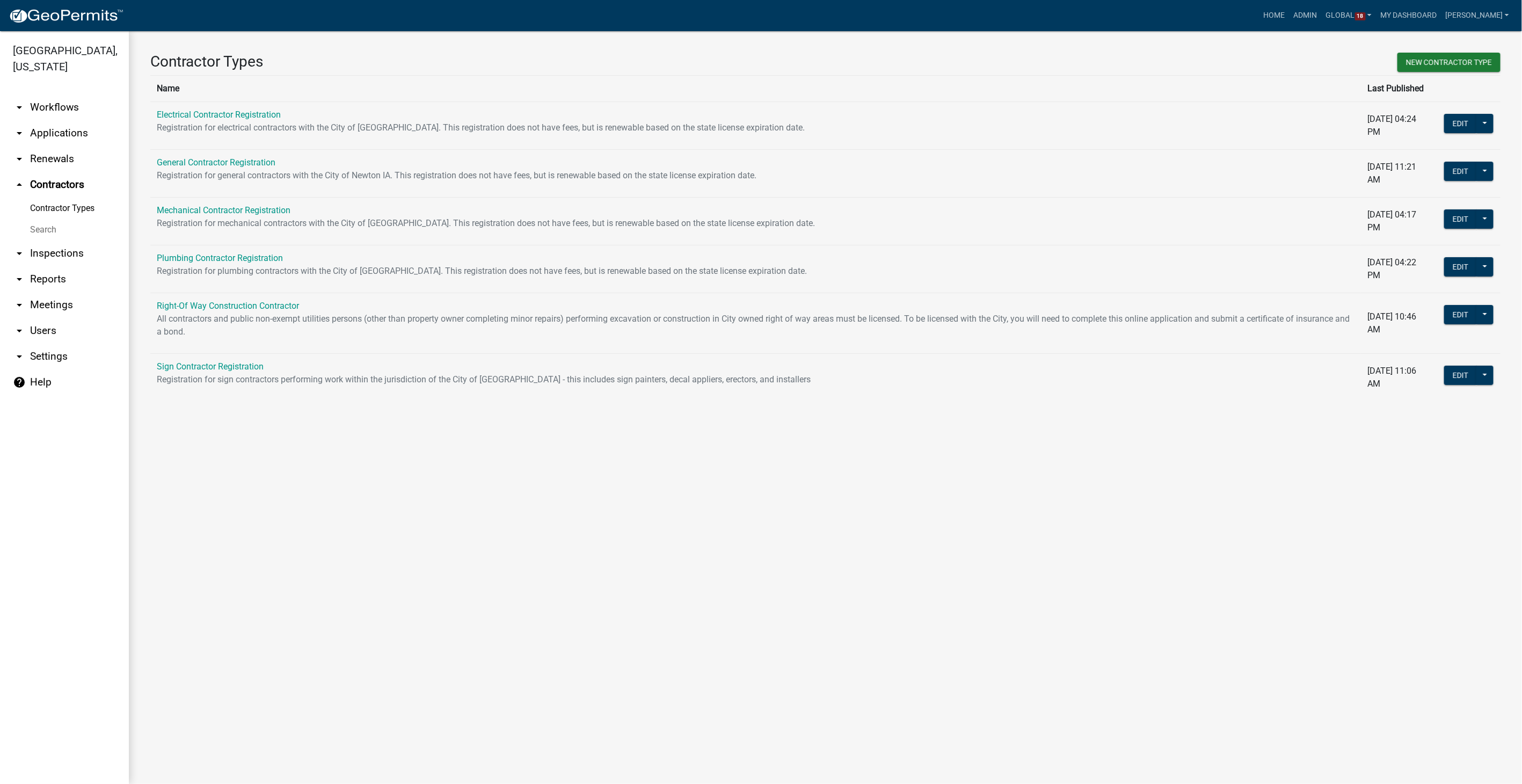
click at [36, 95] on link "arrow_drop_down Workflows" at bounding box center [64, 107] width 129 height 26
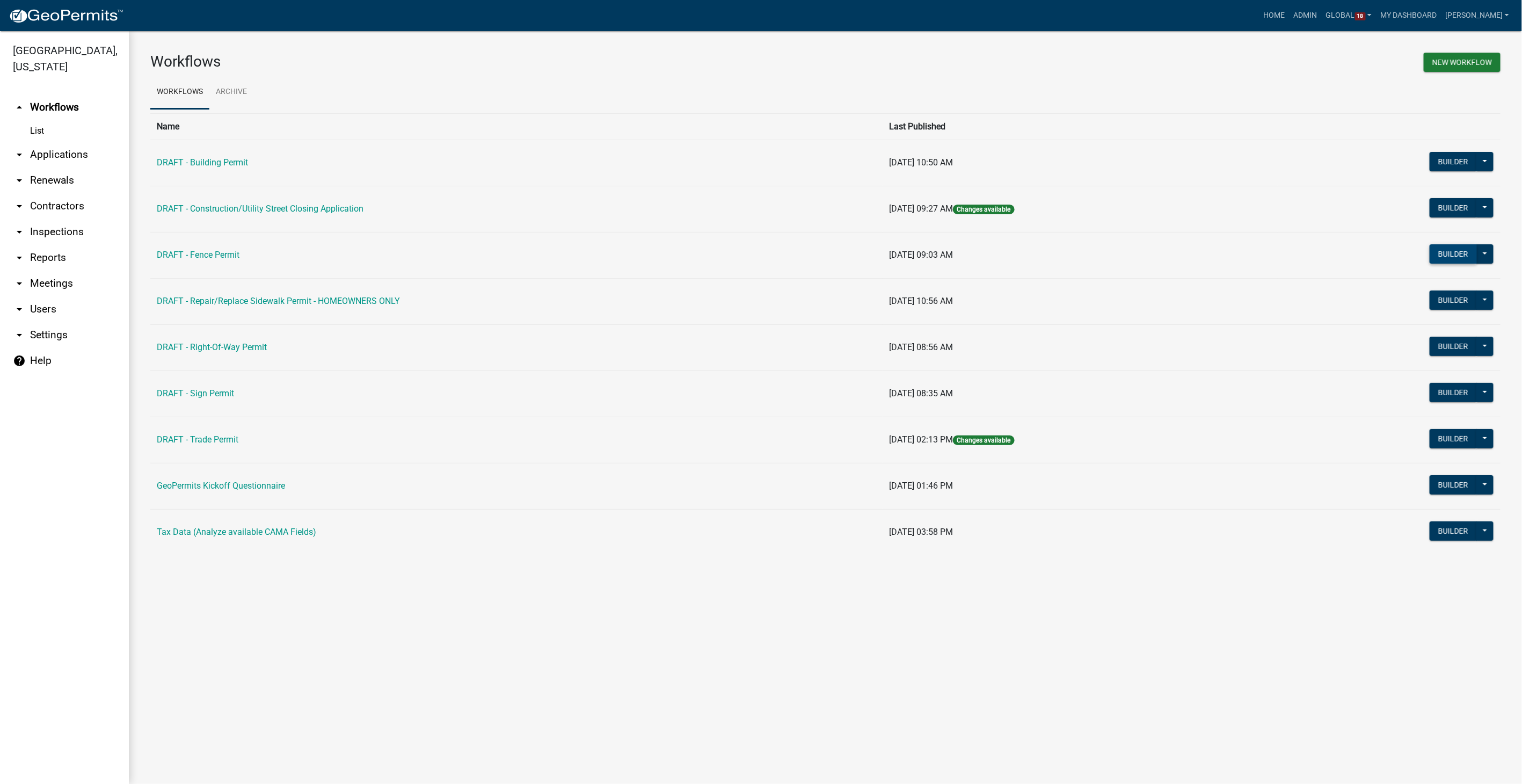
click at [1449, 253] on button "Builder" at bounding box center [1453, 253] width 47 height 19
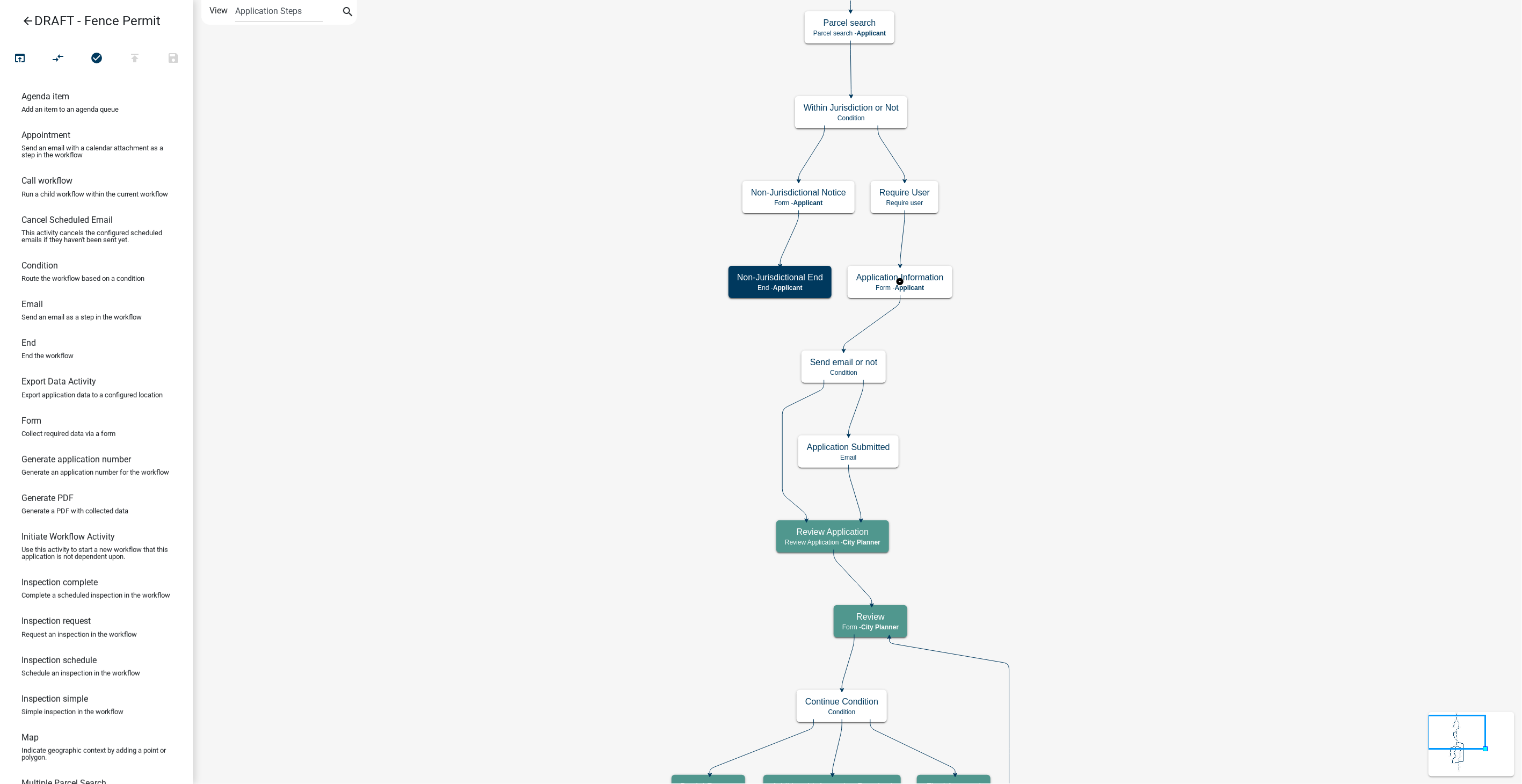
click at [933, 284] on body "Internet Explorer does NOT work with GeoPermits. Get a new browser for more sec…" at bounding box center [761, 392] width 1522 height 784
click at [920, 274] on h5 "Application Information" at bounding box center [900, 277] width 87 height 10
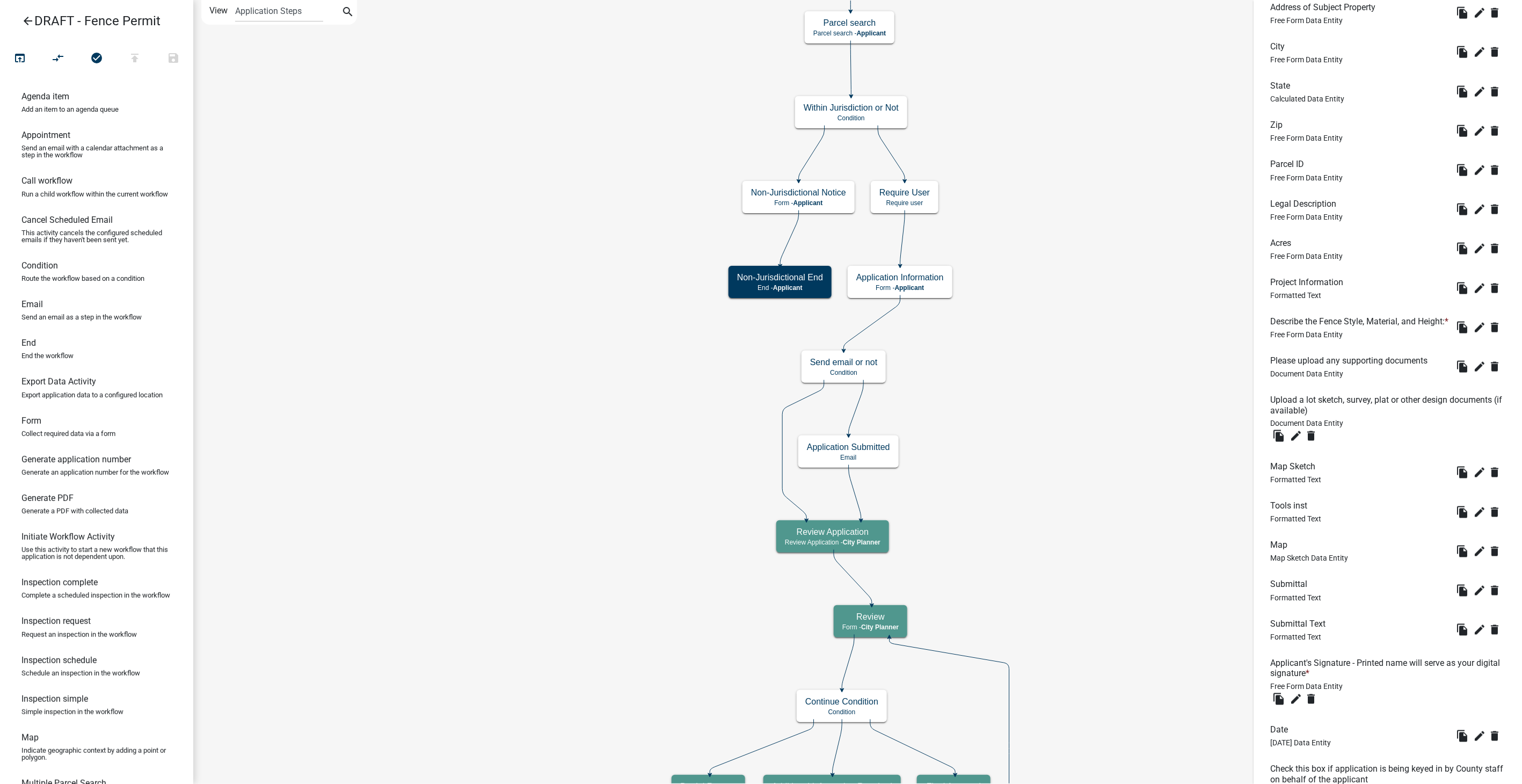
scroll to position [1079, 0]
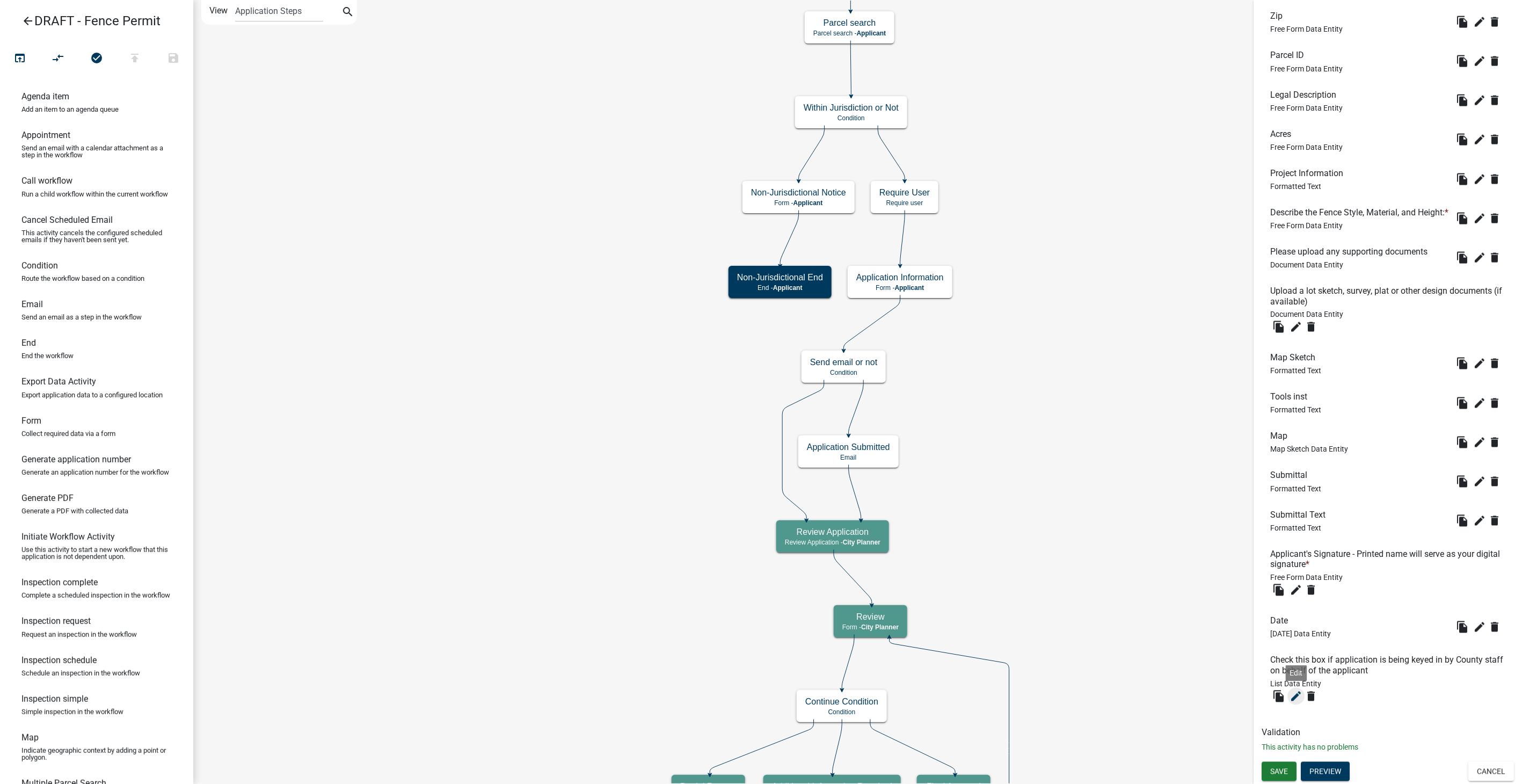
click at [1297, 694] on icon "edit" at bounding box center [1296, 695] width 13 height 13
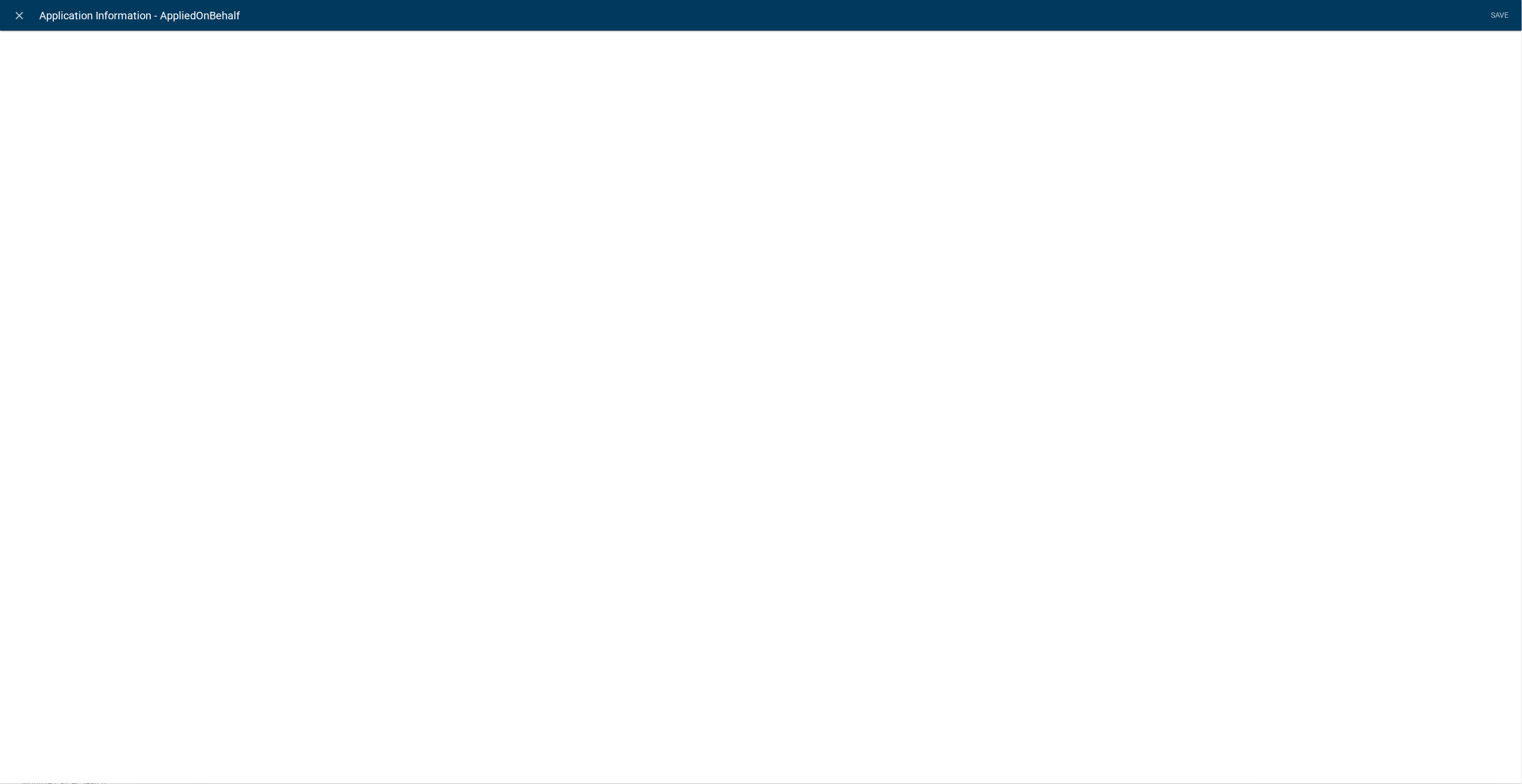
select select
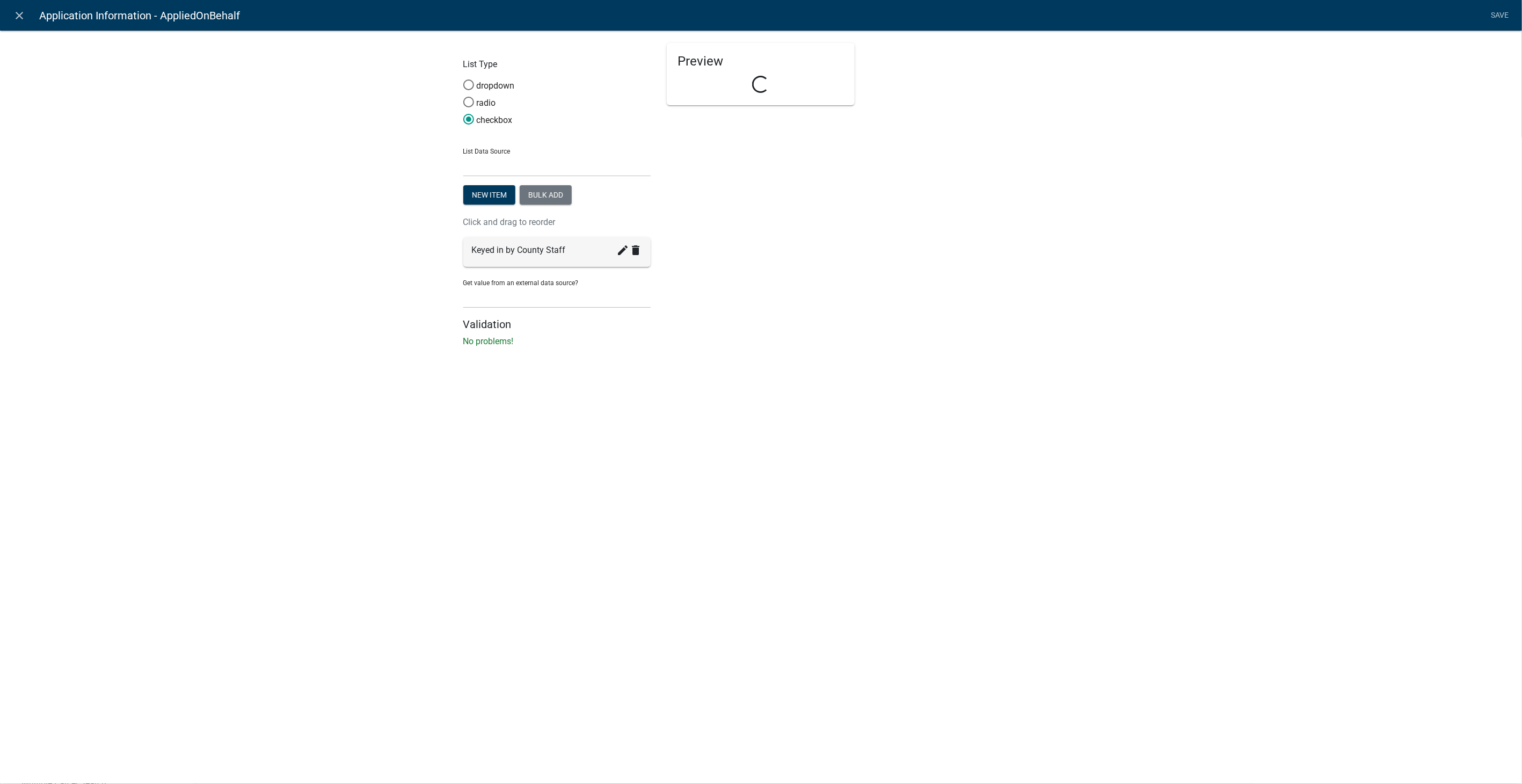
select select "list-data"
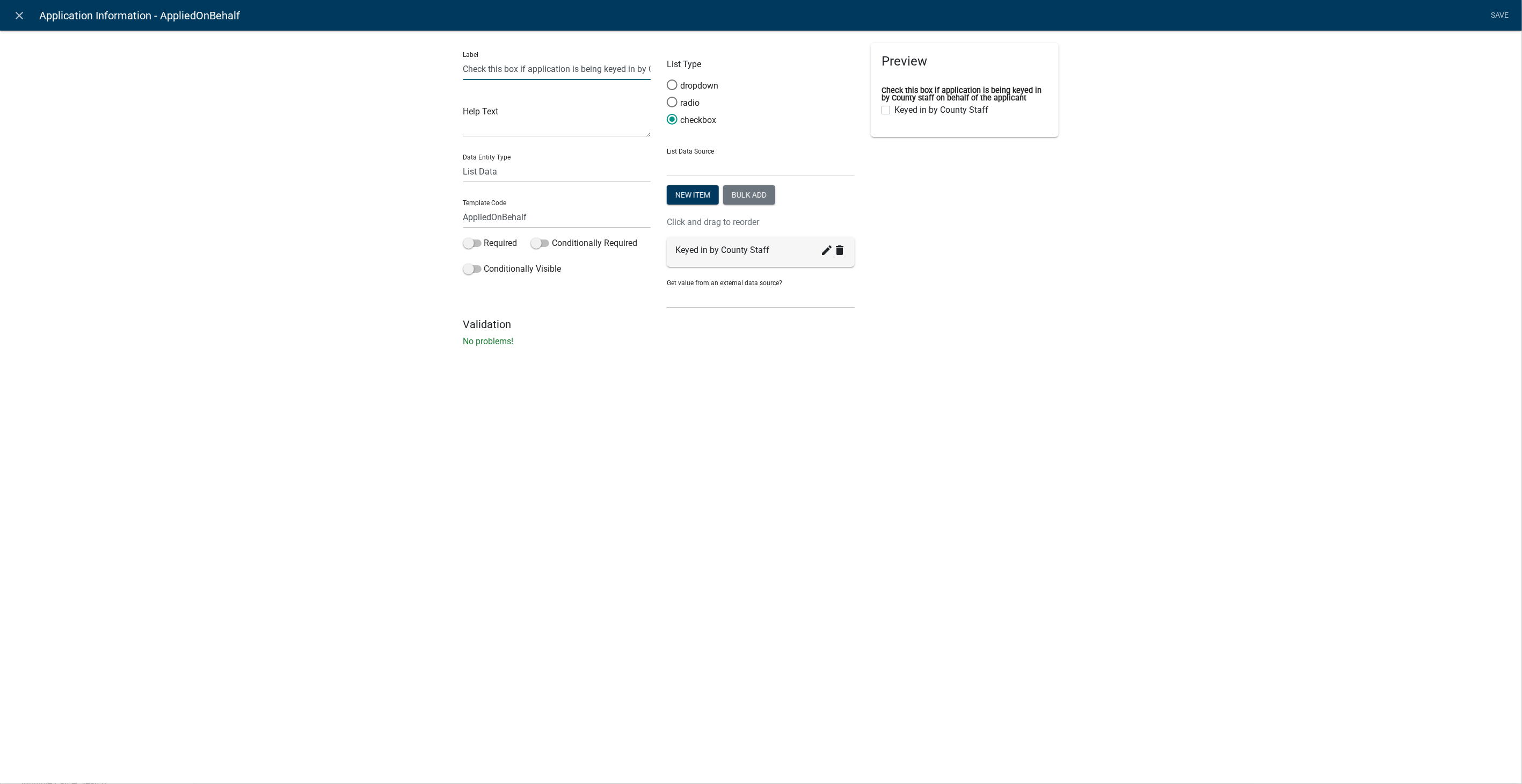
click at [631, 72] on input "Check this box if application is being keyed in by County staff on behalf of th…" at bounding box center [557, 69] width 188 height 22
click at [827, 251] on icon "create" at bounding box center [826, 250] width 13 height 13
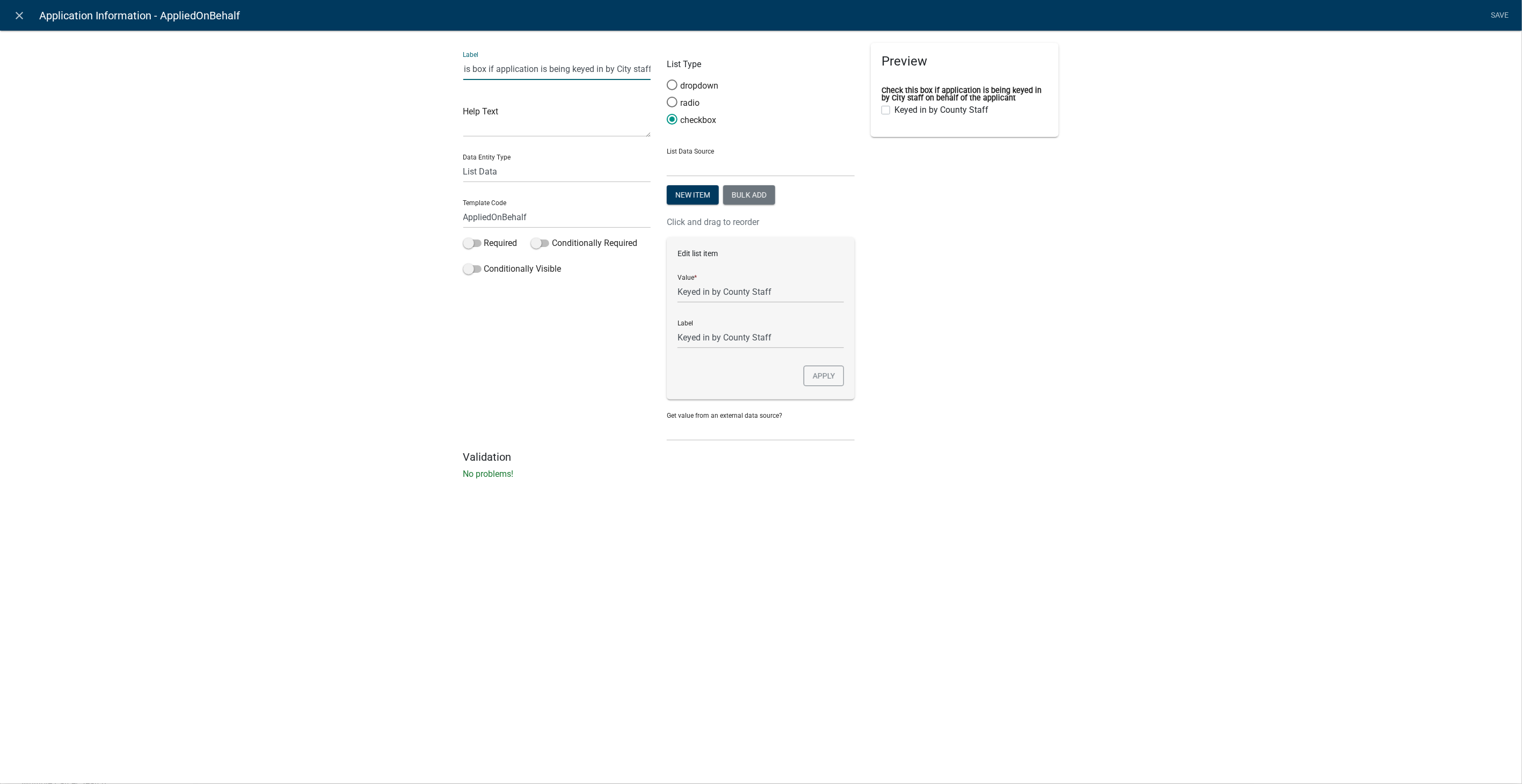
type input "Check this box if application is being keyed in by City staff on behalf of the …"
click at [747, 290] on input "Keyed in by County Staff" at bounding box center [761, 292] width 167 height 22
type input "Keyed in by City Staff"
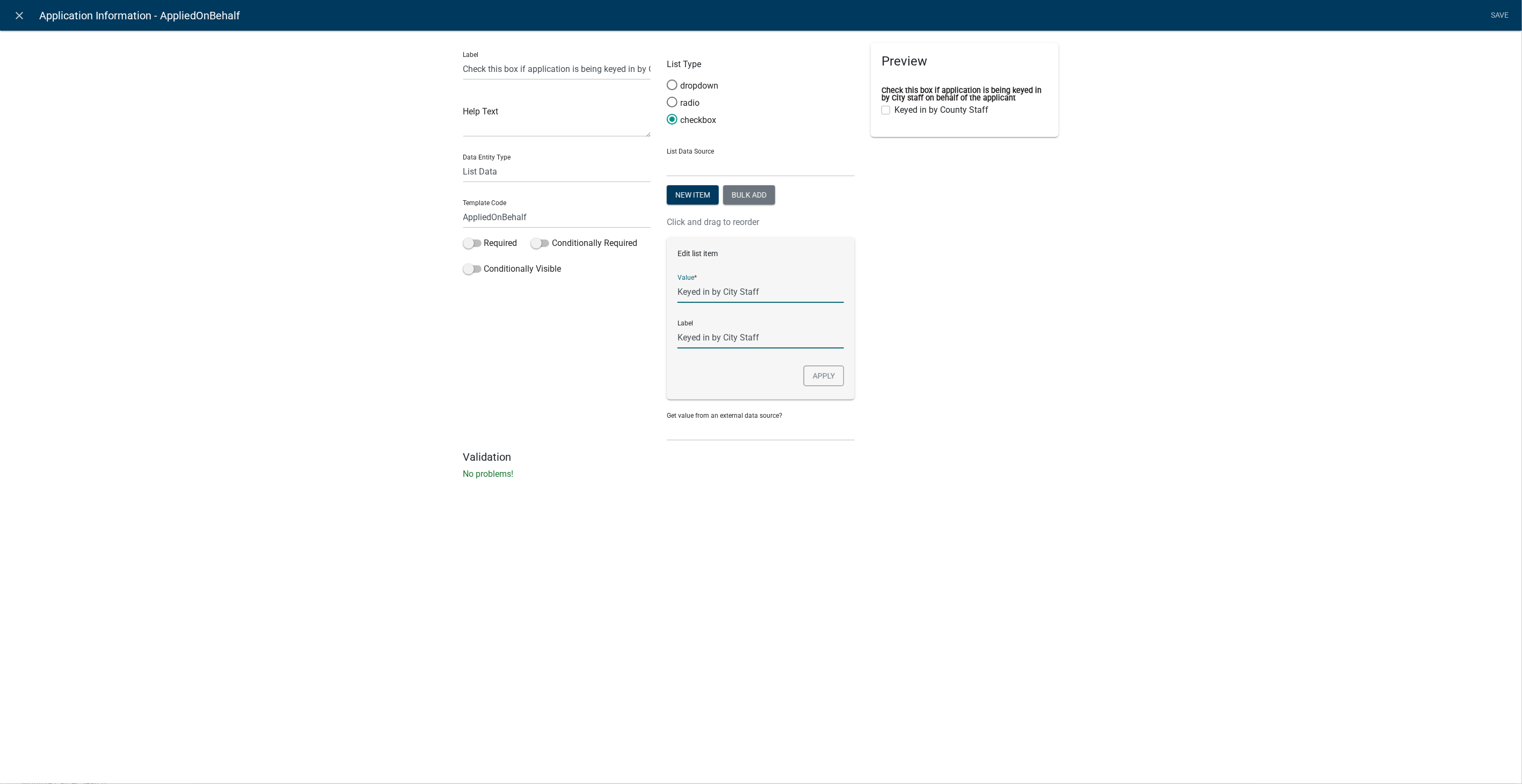
click at [782, 346] on input "Keyed in by City Staff" at bounding box center [761, 337] width 167 height 22
click at [825, 384] on button "Apply" at bounding box center [824, 375] width 40 height 20
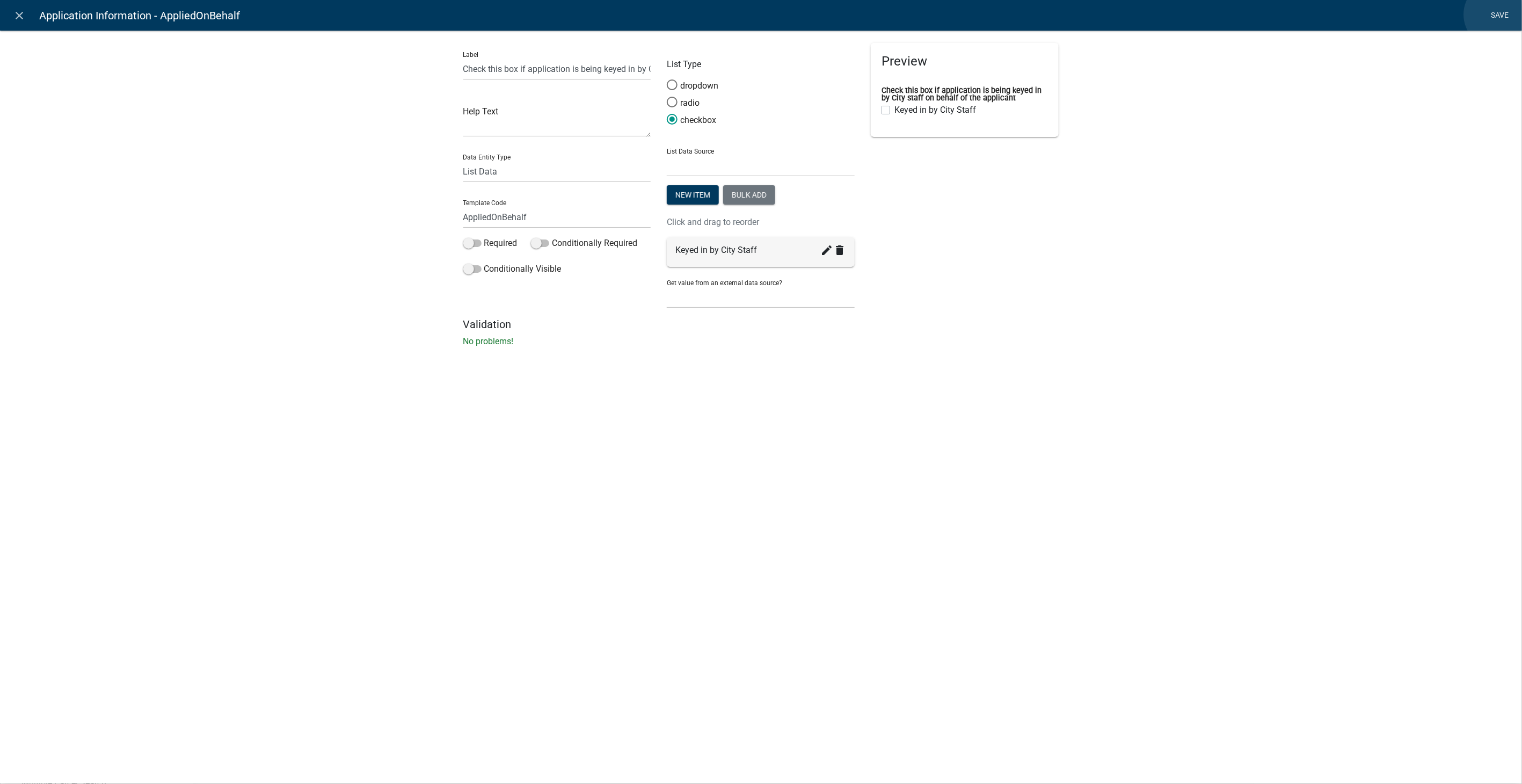
click at [1498, 15] on link "Save" at bounding box center [1500, 15] width 27 height 20
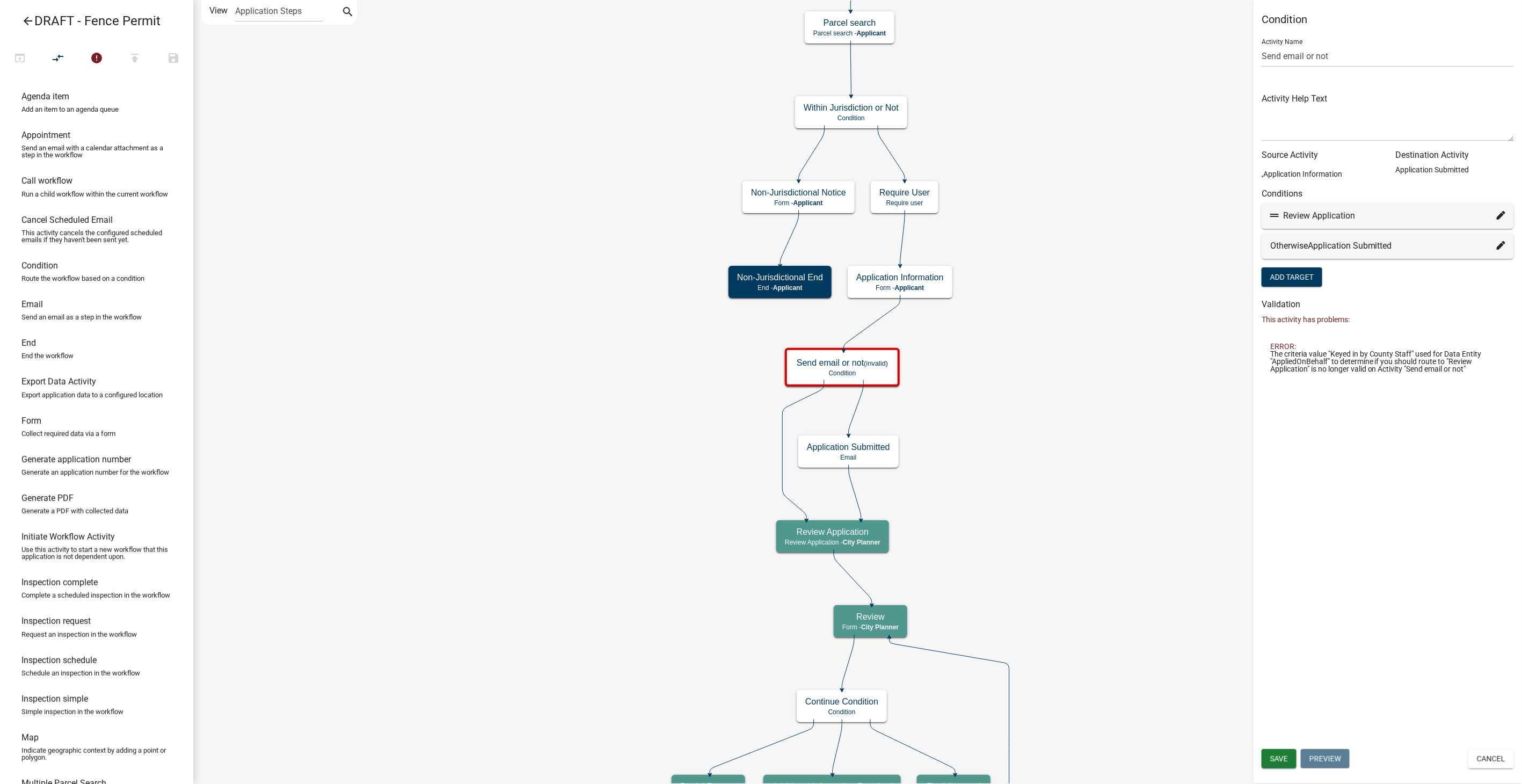
click at [1498, 210] on fa-icon at bounding box center [1501, 216] width 9 height 13
select select "21: f1a11da6-c602-47e4-ab8b-085a14624e76"
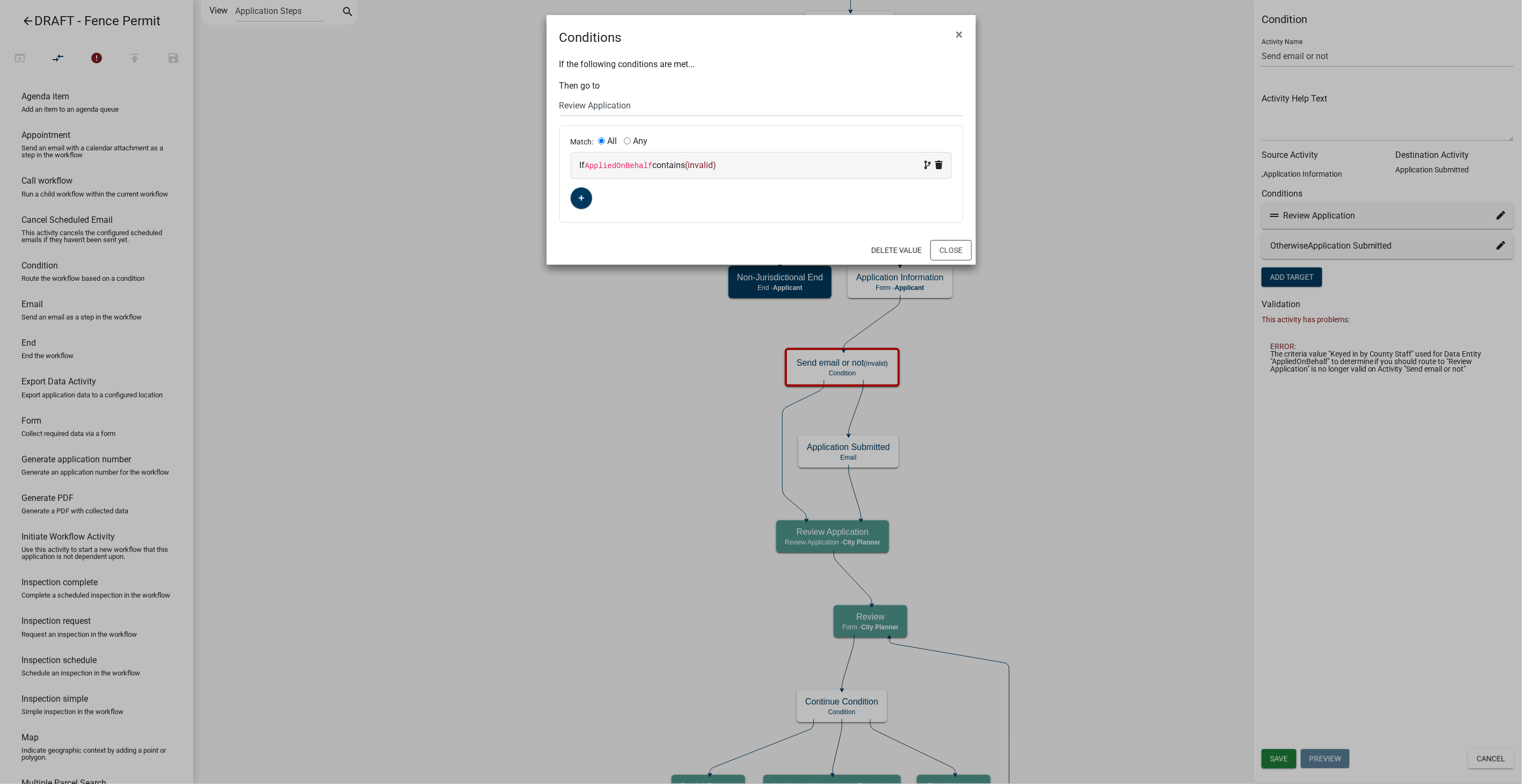
click at [748, 156] on div "If AppliedOnBehalf contains (invalid)" at bounding box center [761, 165] width 380 height 26
select select "22: AppliedOnBehalf"
select select "2: ~"
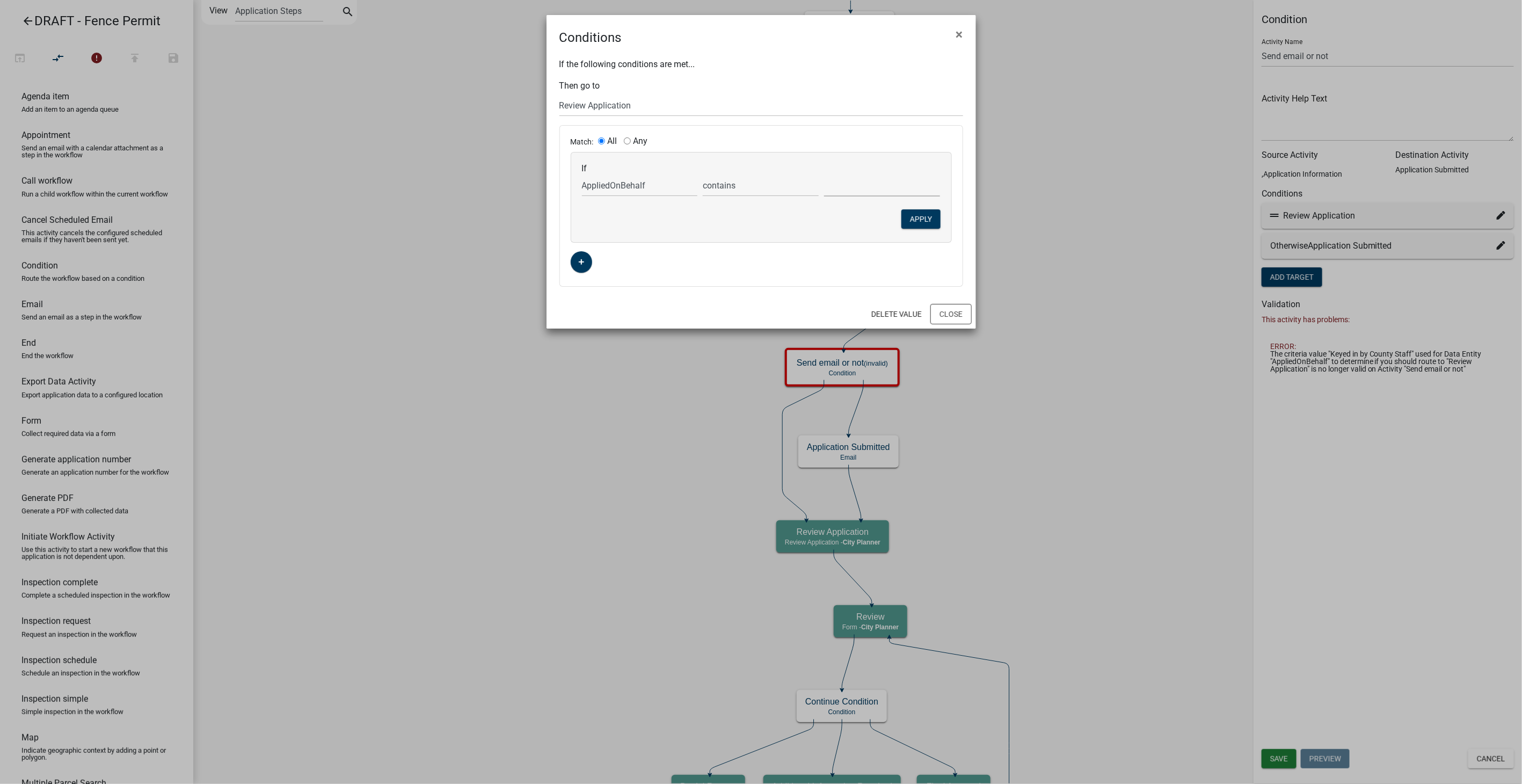
click at [836, 192] on select "Keyed in by City Staff" at bounding box center [882, 185] width 116 height 22
select select "0: Keyed in by City Staff"
click at [824, 175] on select "Keyed in by City Staff" at bounding box center [882, 185] width 116 height 22
click at [916, 217] on button "Apply" at bounding box center [920, 219] width 39 height 19
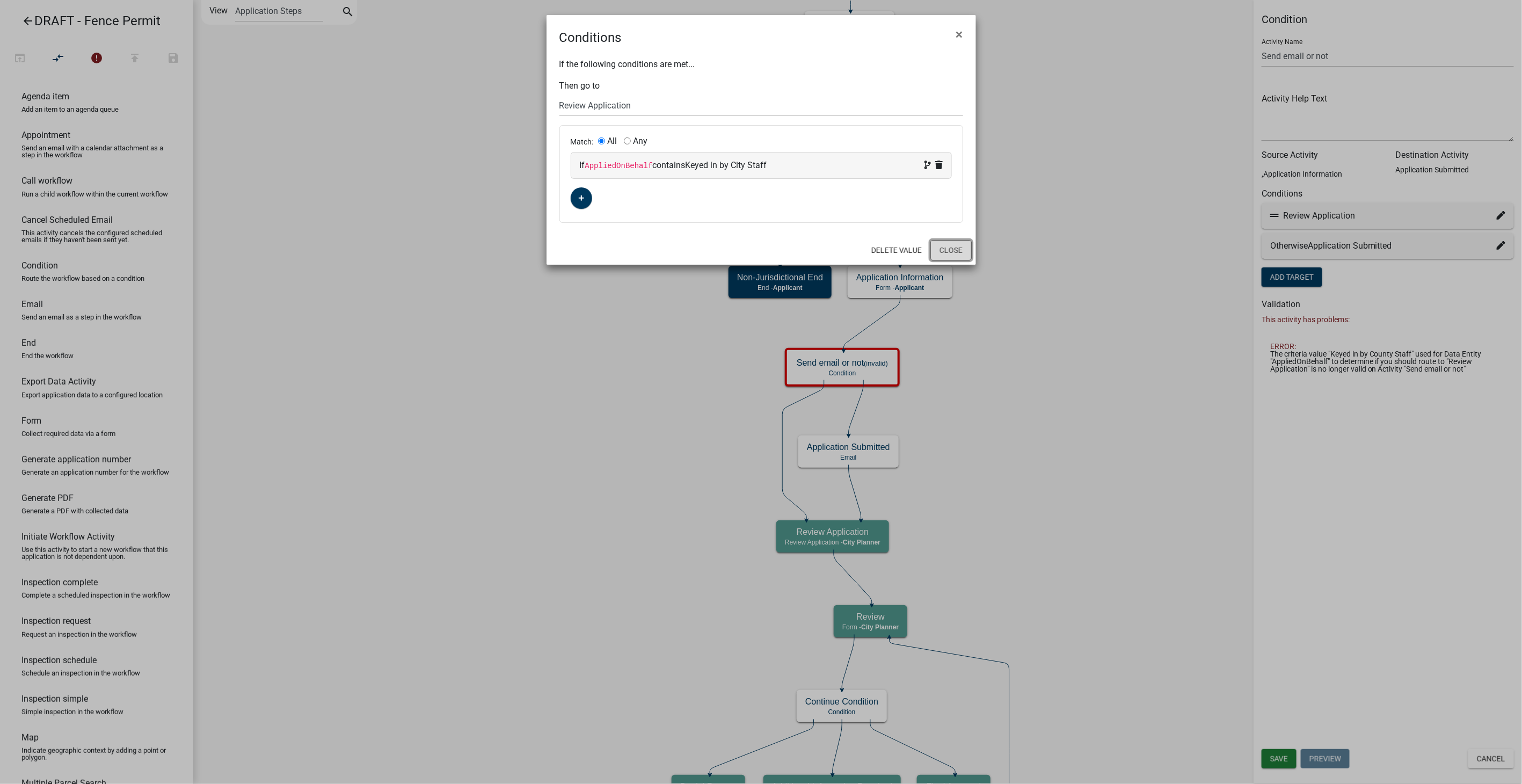
click at [946, 251] on button "Close" at bounding box center [951, 250] width 42 height 20
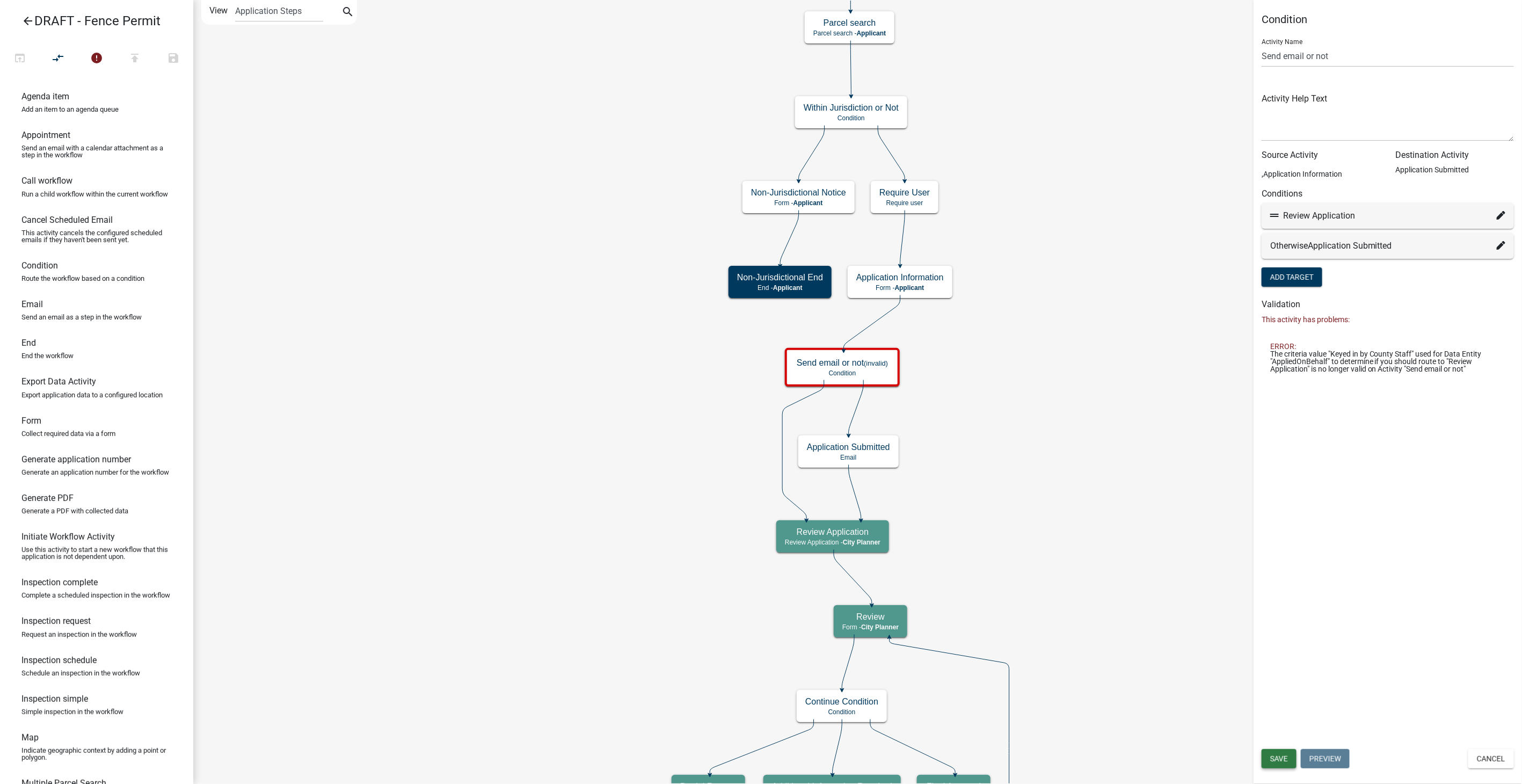
click at [1281, 760] on span "Save" at bounding box center [1279, 758] width 18 height 9
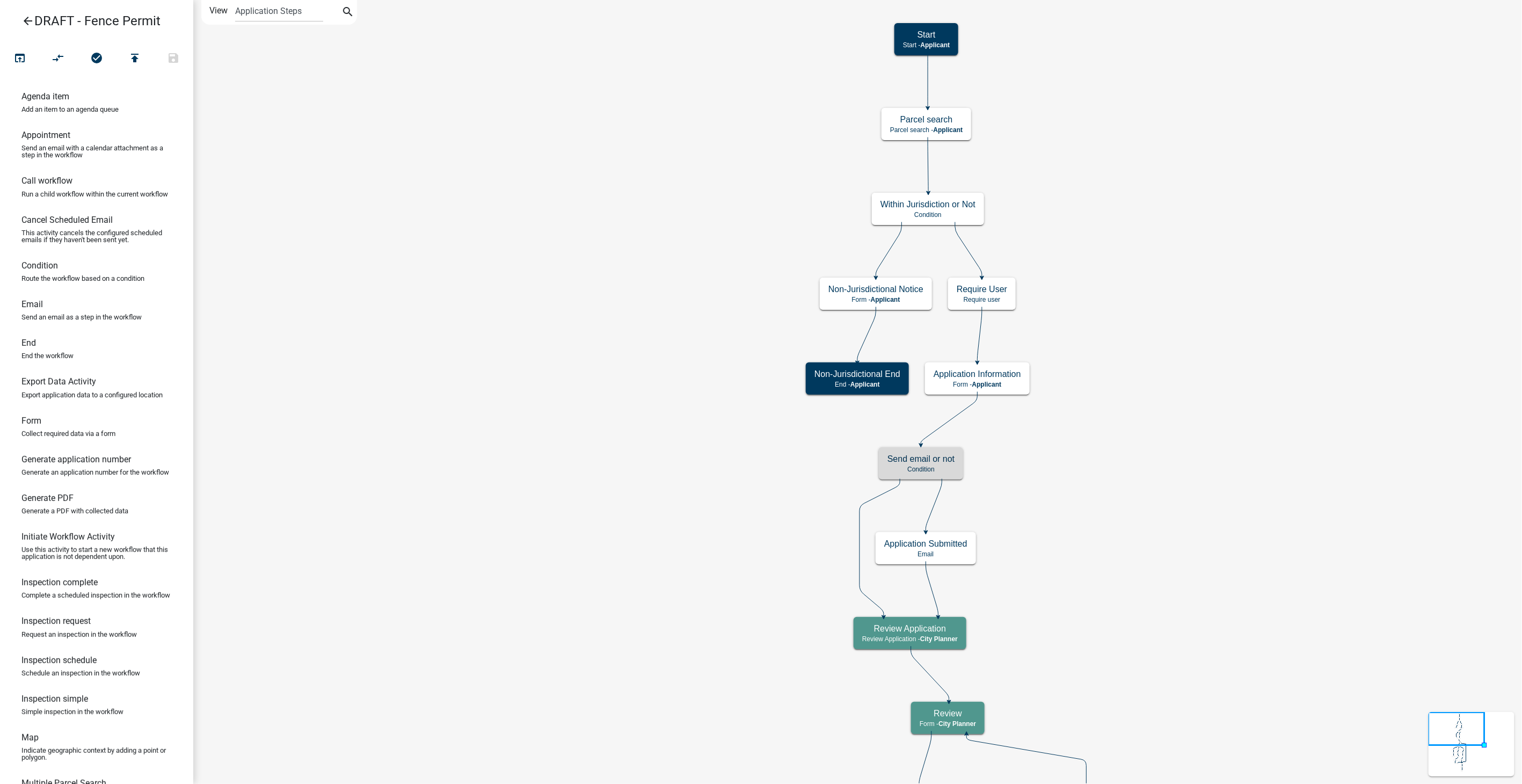
click at [26, 24] on icon "arrow_back" at bounding box center [27, 22] width 13 height 15
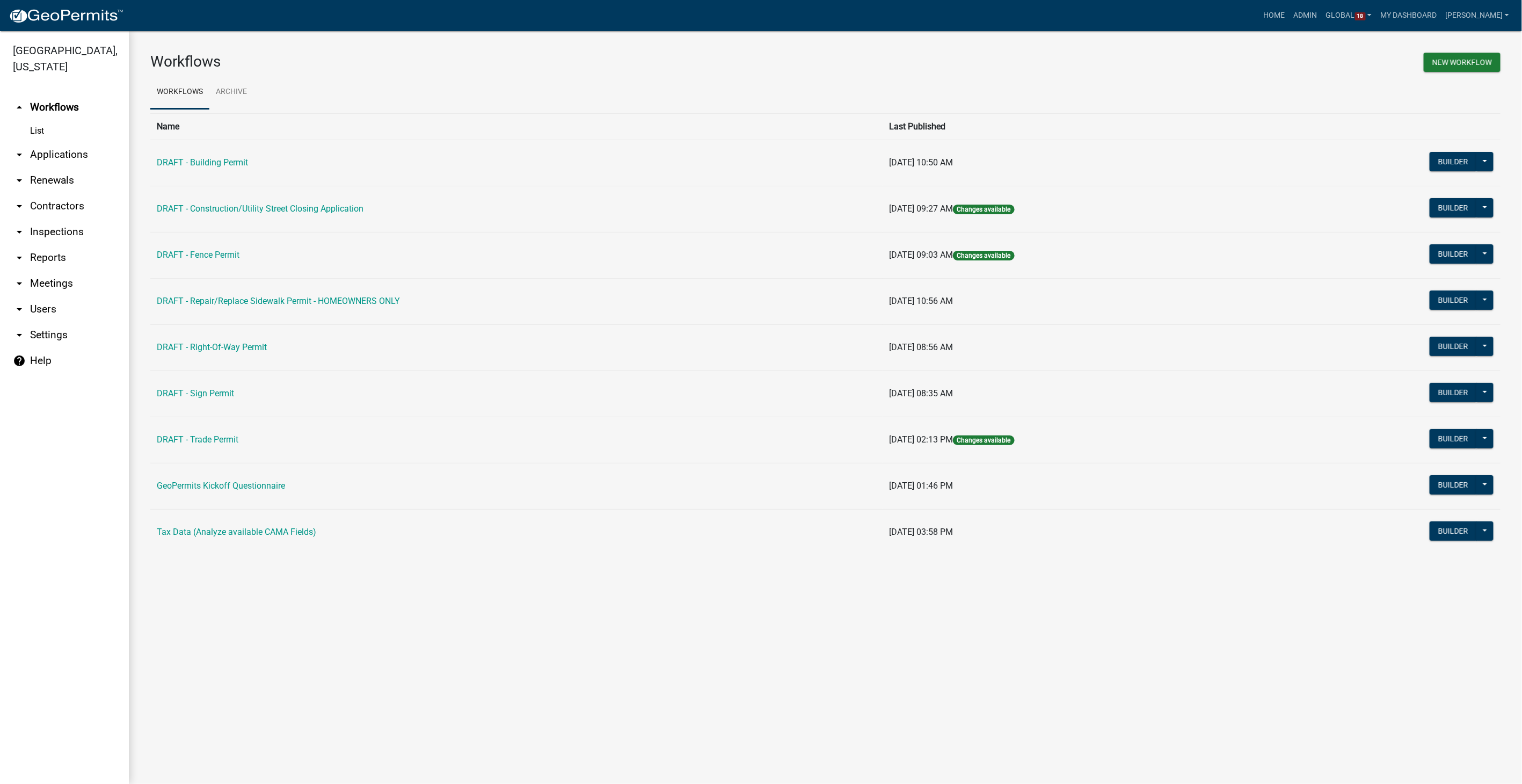
click at [60, 193] on link "arrow_drop_down Contractors" at bounding box center [64, 206] width 129 height 26
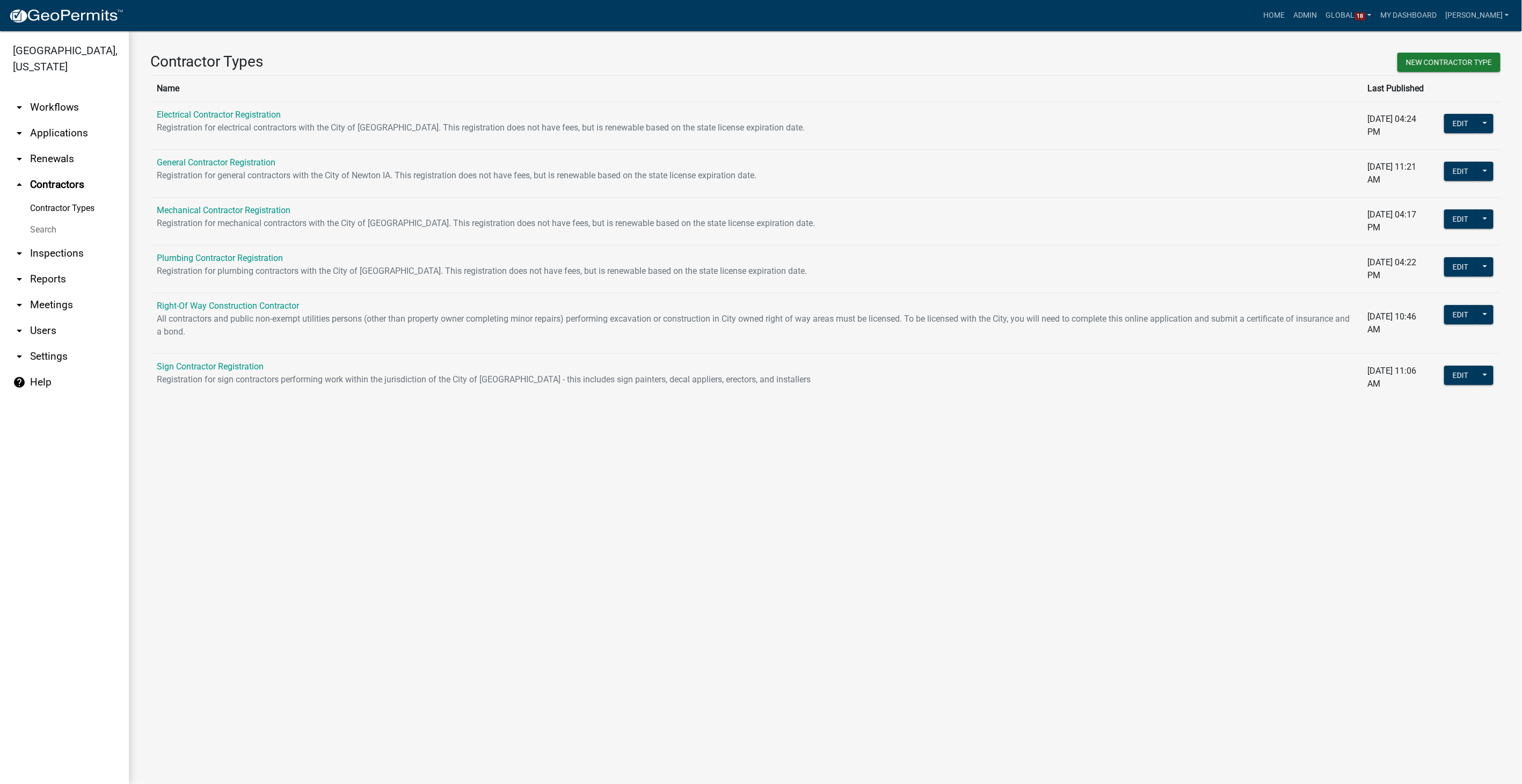
click at [46, 95] on link "arrow_drop_down Workflows" at bounding box center [64, 107] width 129 height 26
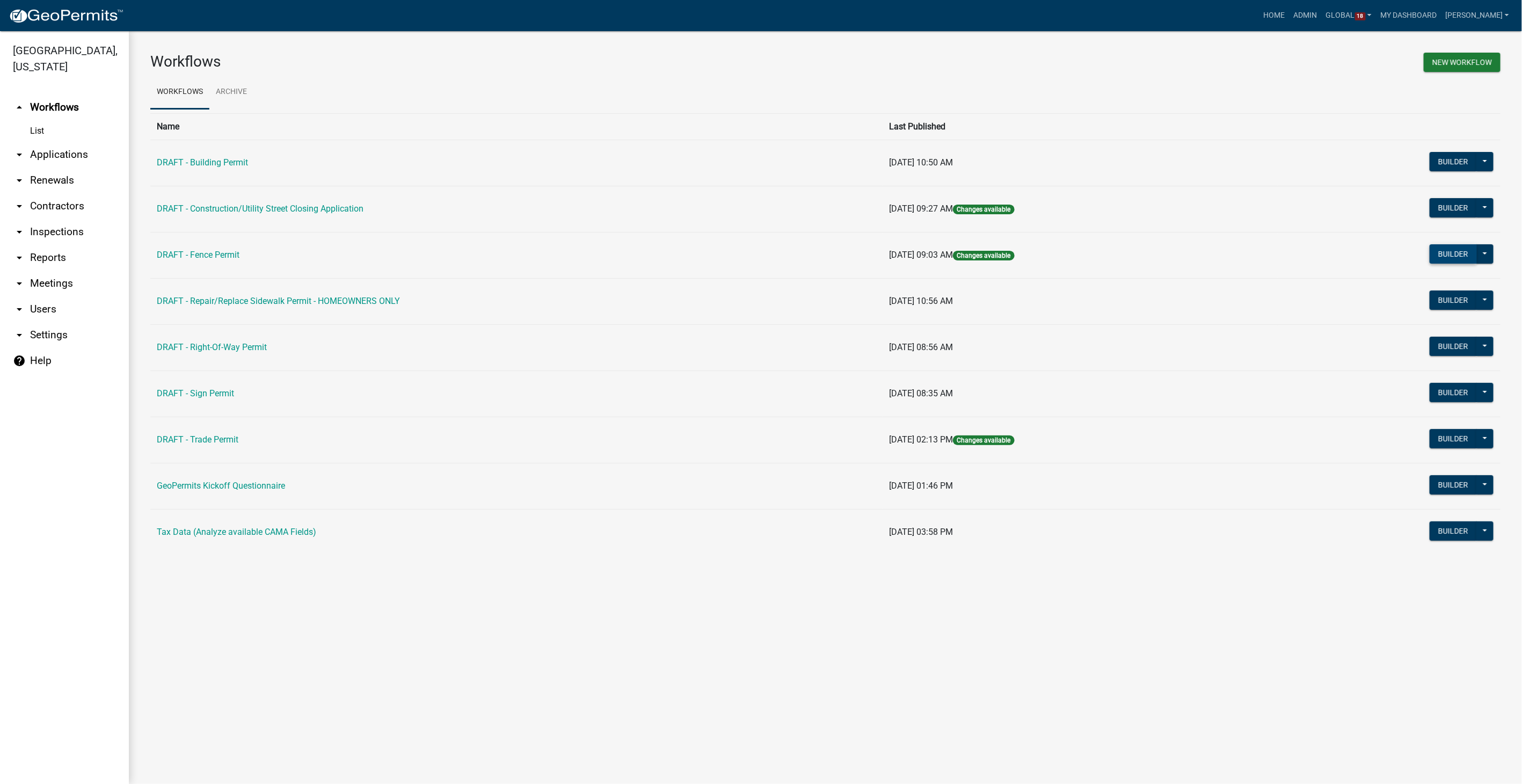
click at [1442, 256] on button "Builder" at bounding box center [1453, 253] width 47 height 19
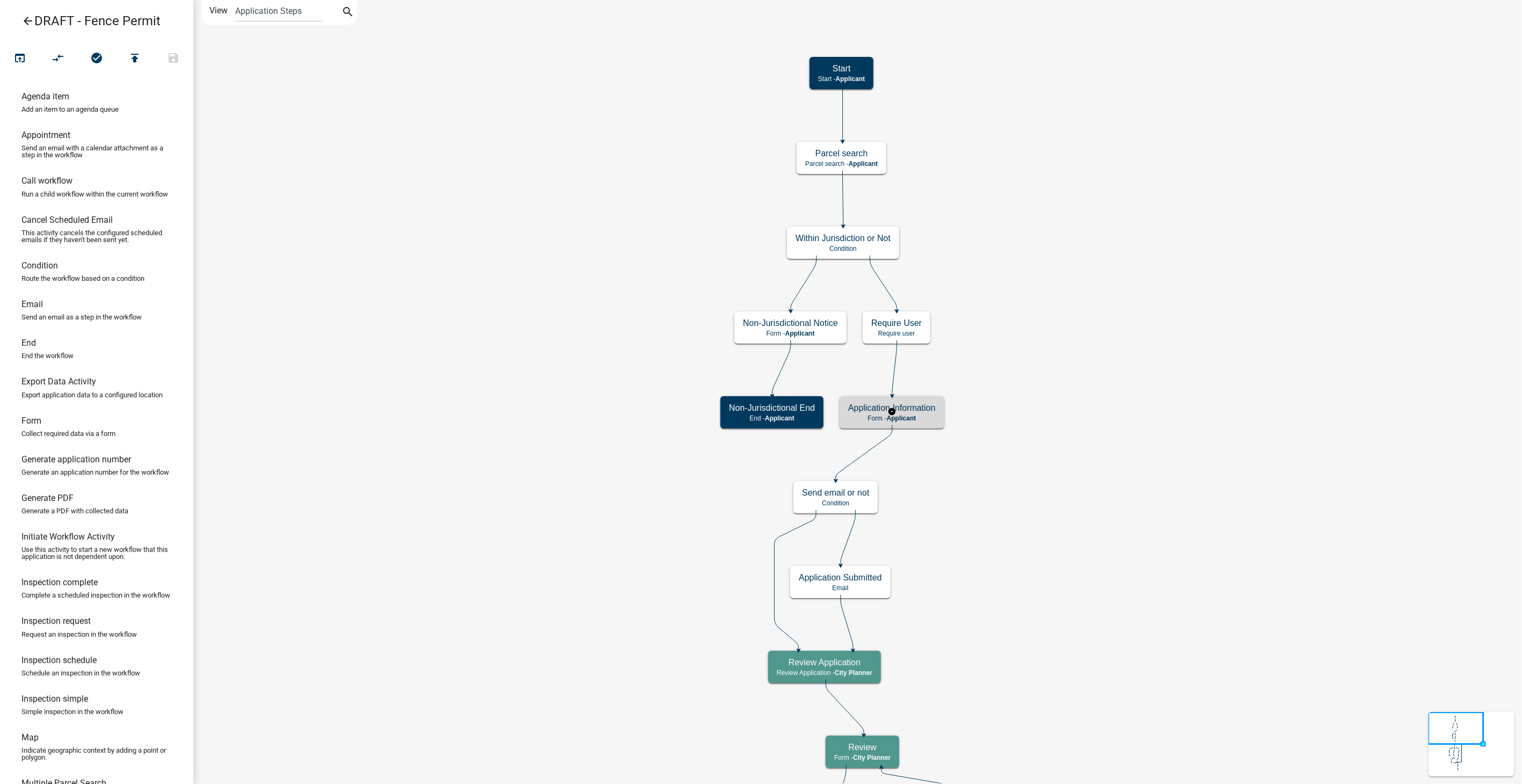
click at [928, 412] on h5 "Application Information" at bounding box center [892, 407] width 87 height 10
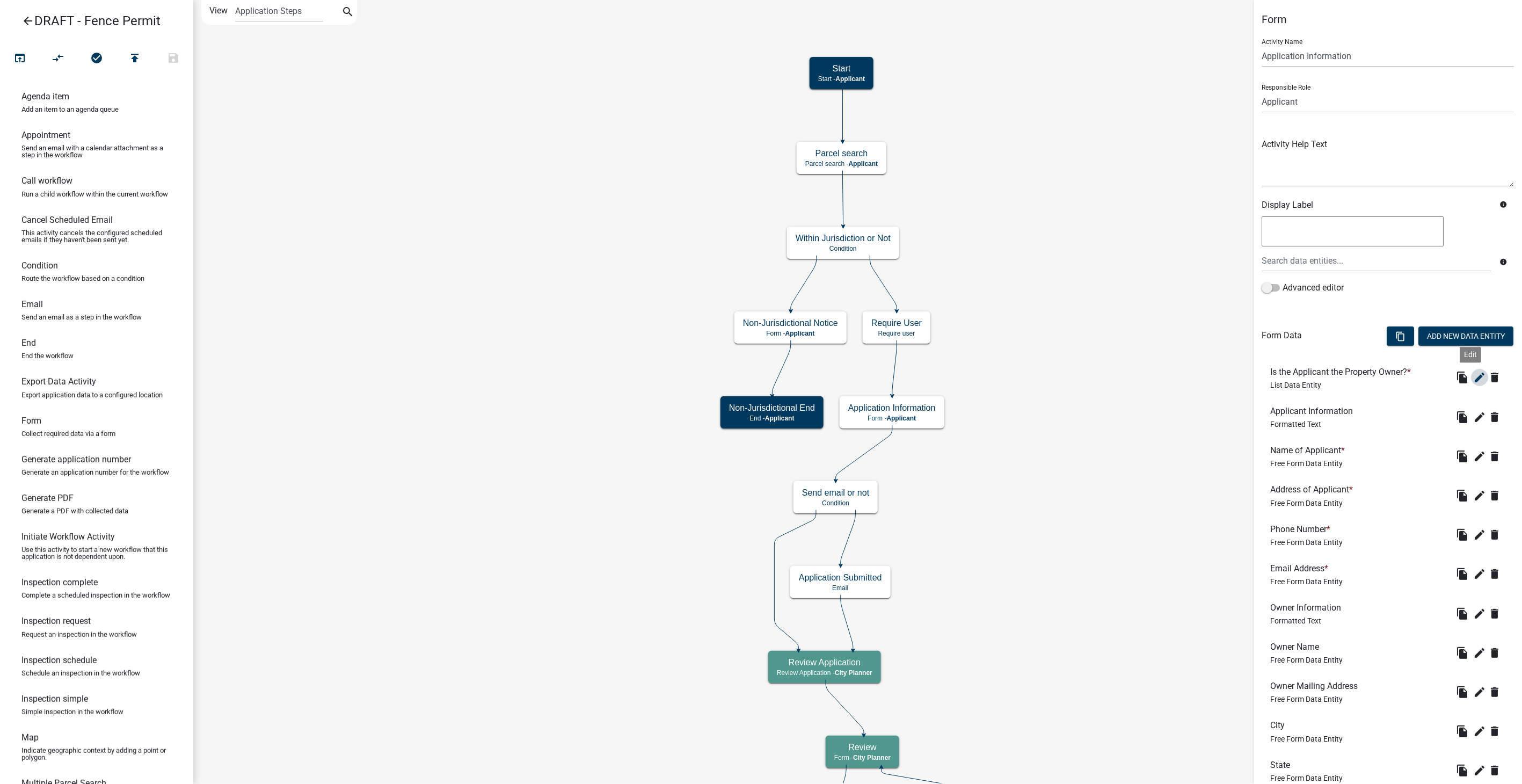
click at [1473, 375] on icon "edit" at bounding box center [1479, 377] width 13 height 13
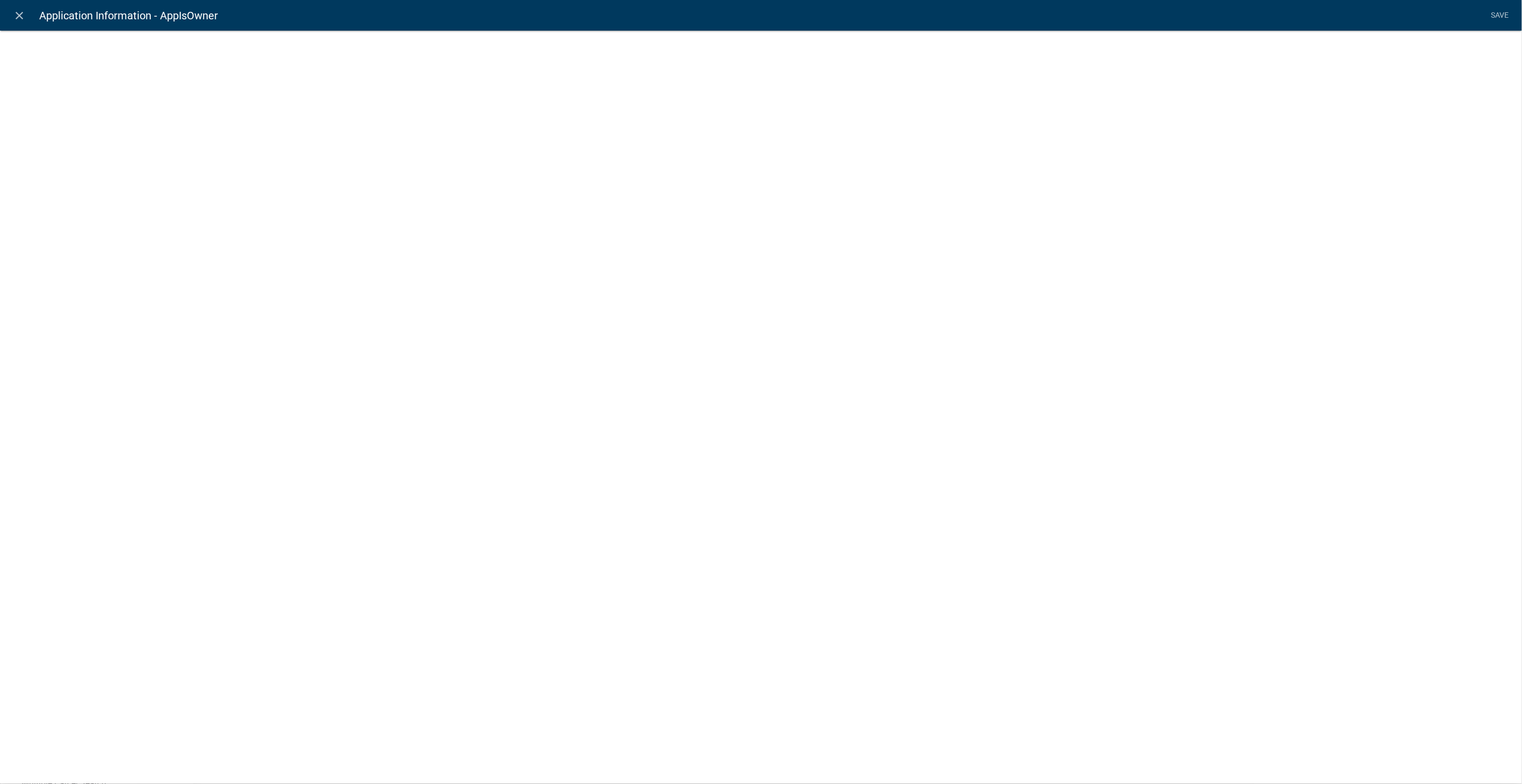
select select "list-data"
select select
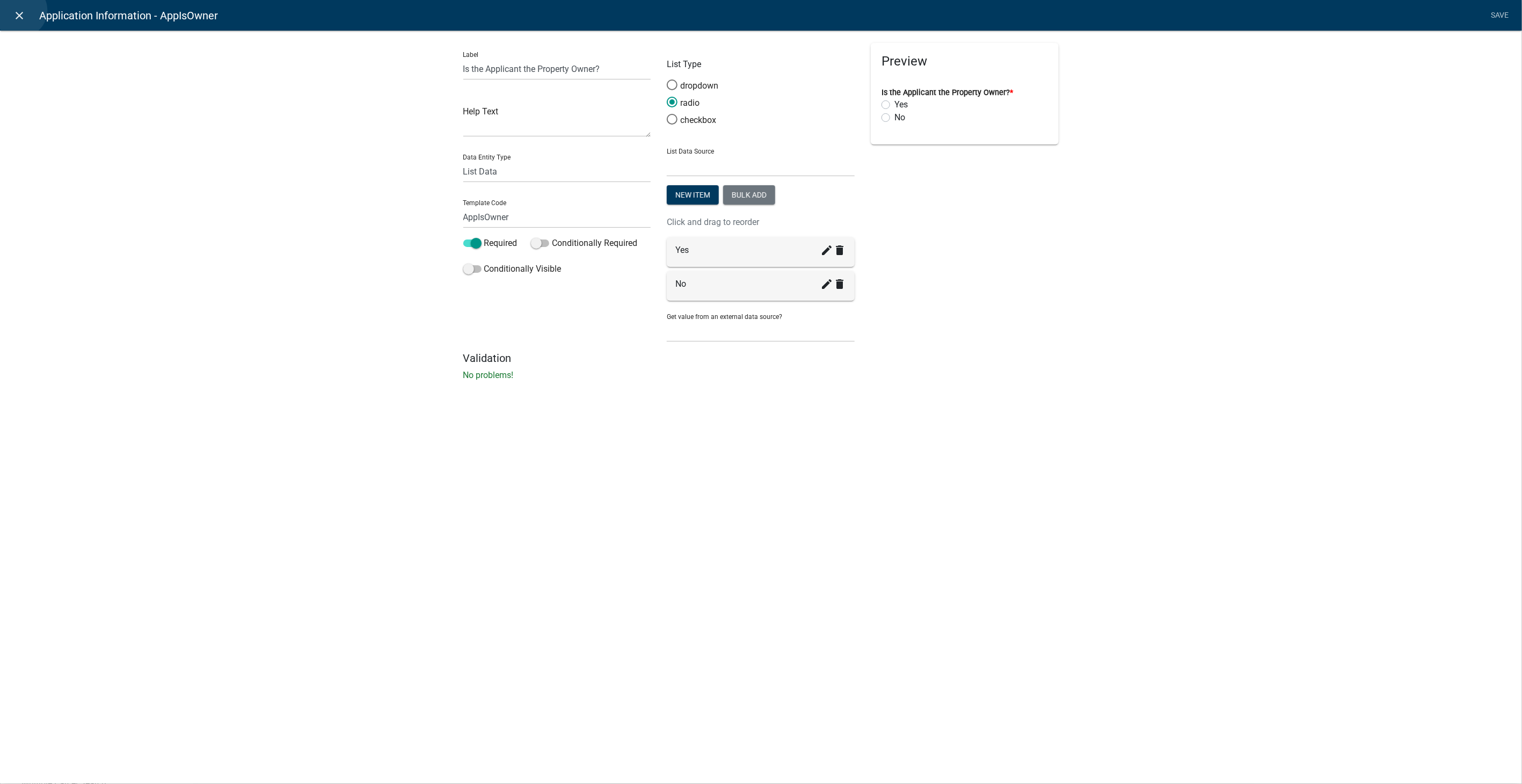
click at [20, 10] on icon "close" at bounding box center [19, 15] width 13 height 13
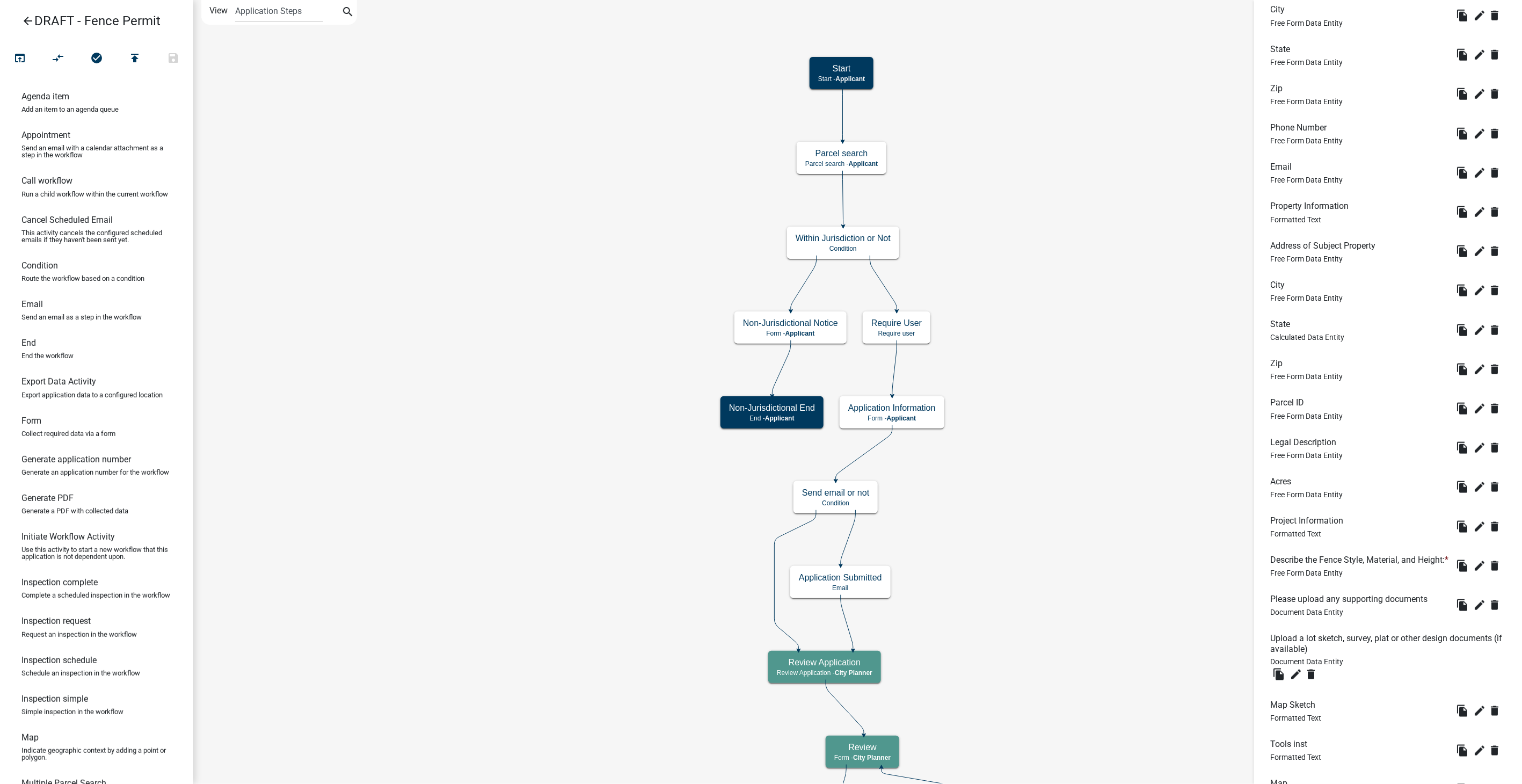
scroll to position [178, 0]
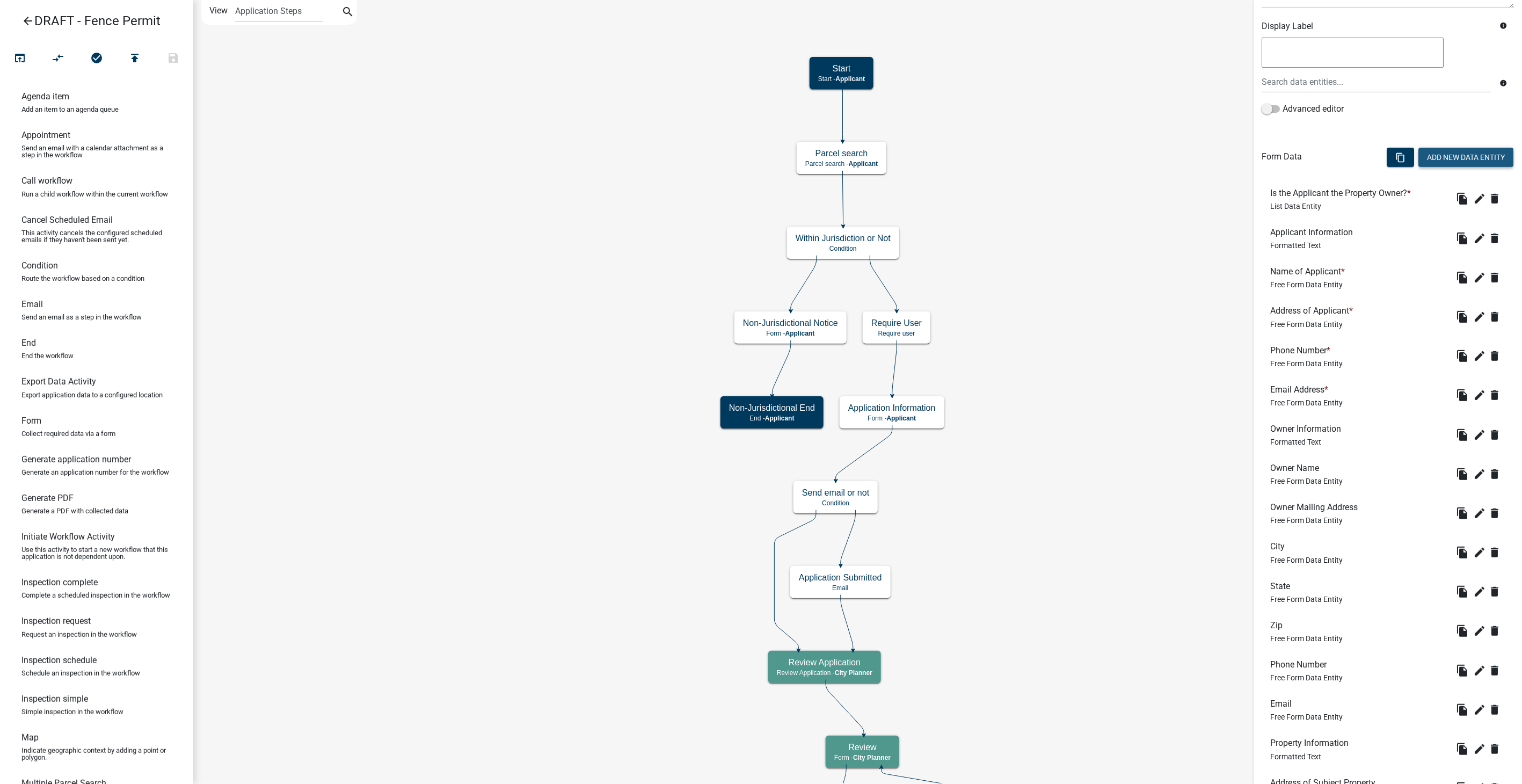
click at [1429, 158] on button "Add New Data Entity" at bounding box center [1466, 157] width 95 height 19
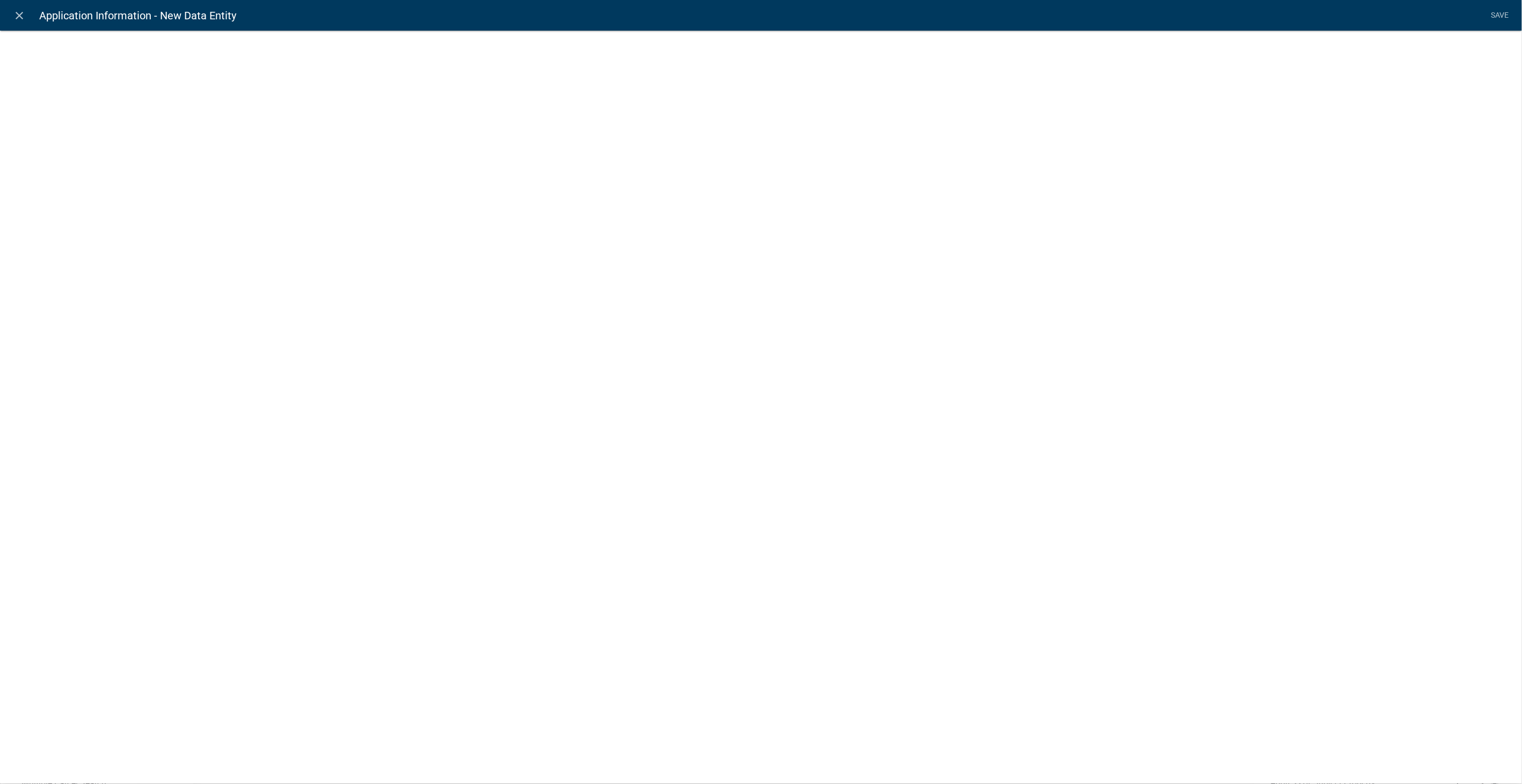
select select
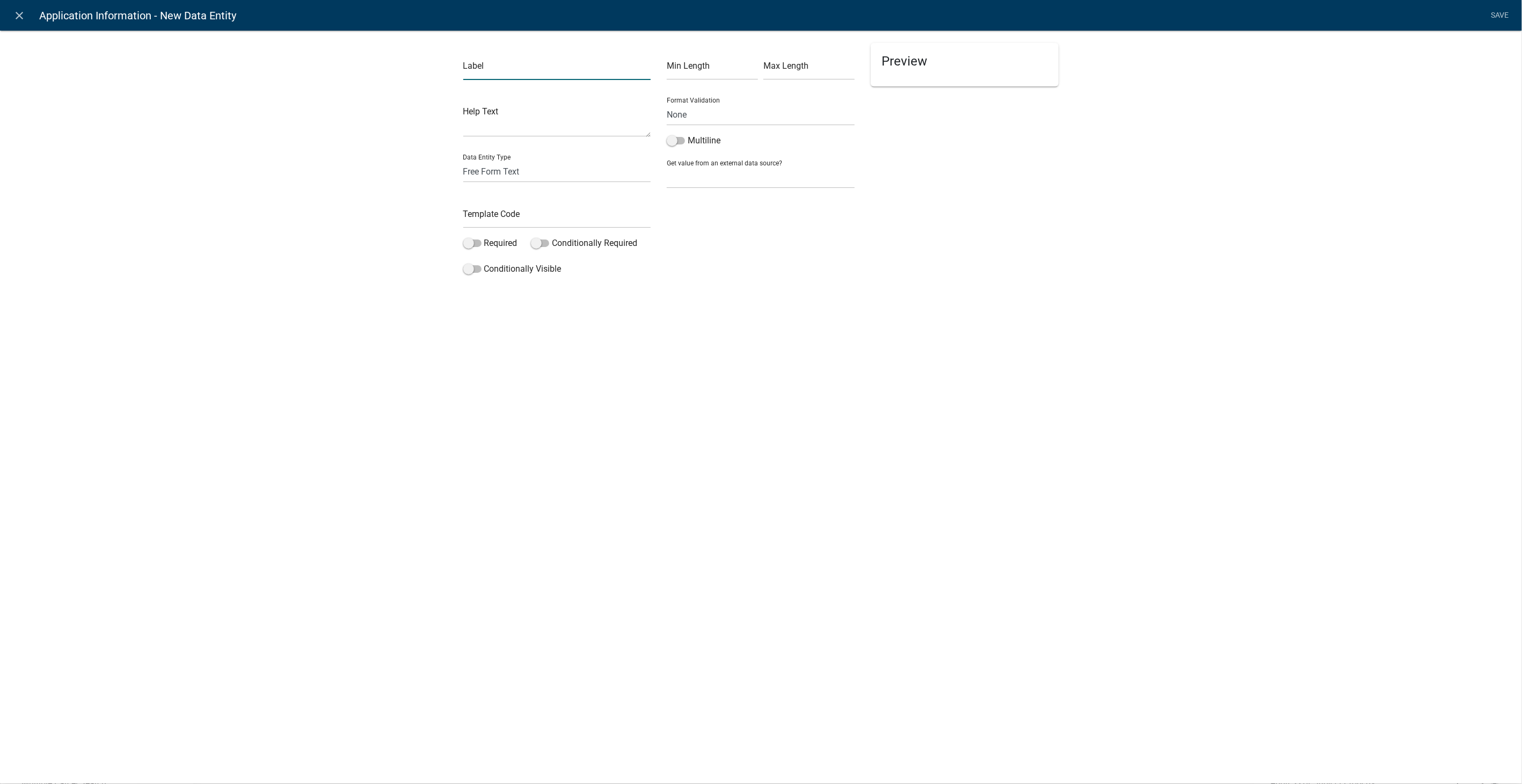
click at [483, 67] on input "text" at bounding box center [557, 69] width 188 height 22
type input "Who is performing the work for this project?"
drag, startPoint x: 510, startPoint y: 167, endPoint x: 506, endPoint y: 178, distance: 11.7
click at [510, 167] on select "Free Form Text Document Display Entity Value Fee Numeric Data Date Map Sketch D…" at bounding box center [557, 171] width 188 height 22
select select "list-data"
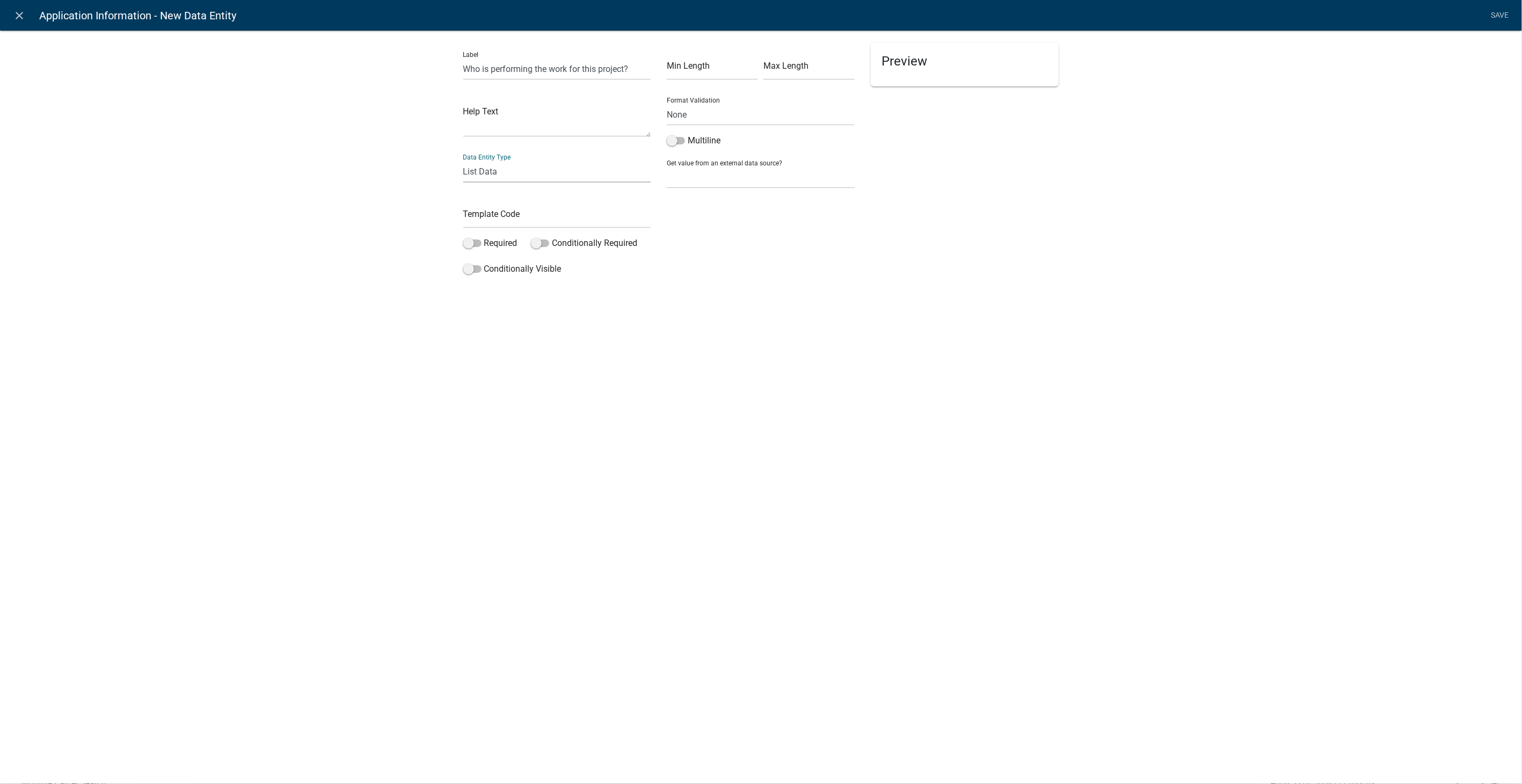
click at [463, 161] on select "Free Form Text Document Display Entity Value Fee Numeric Data Date Map Sketch D…" at bounding box center [557, 171] width 188 height 22
select select "list-data"
select select
click at [491, 210] on input "text" at bounding box center [557, 217] width 188 height 22
type input "WhoWork"
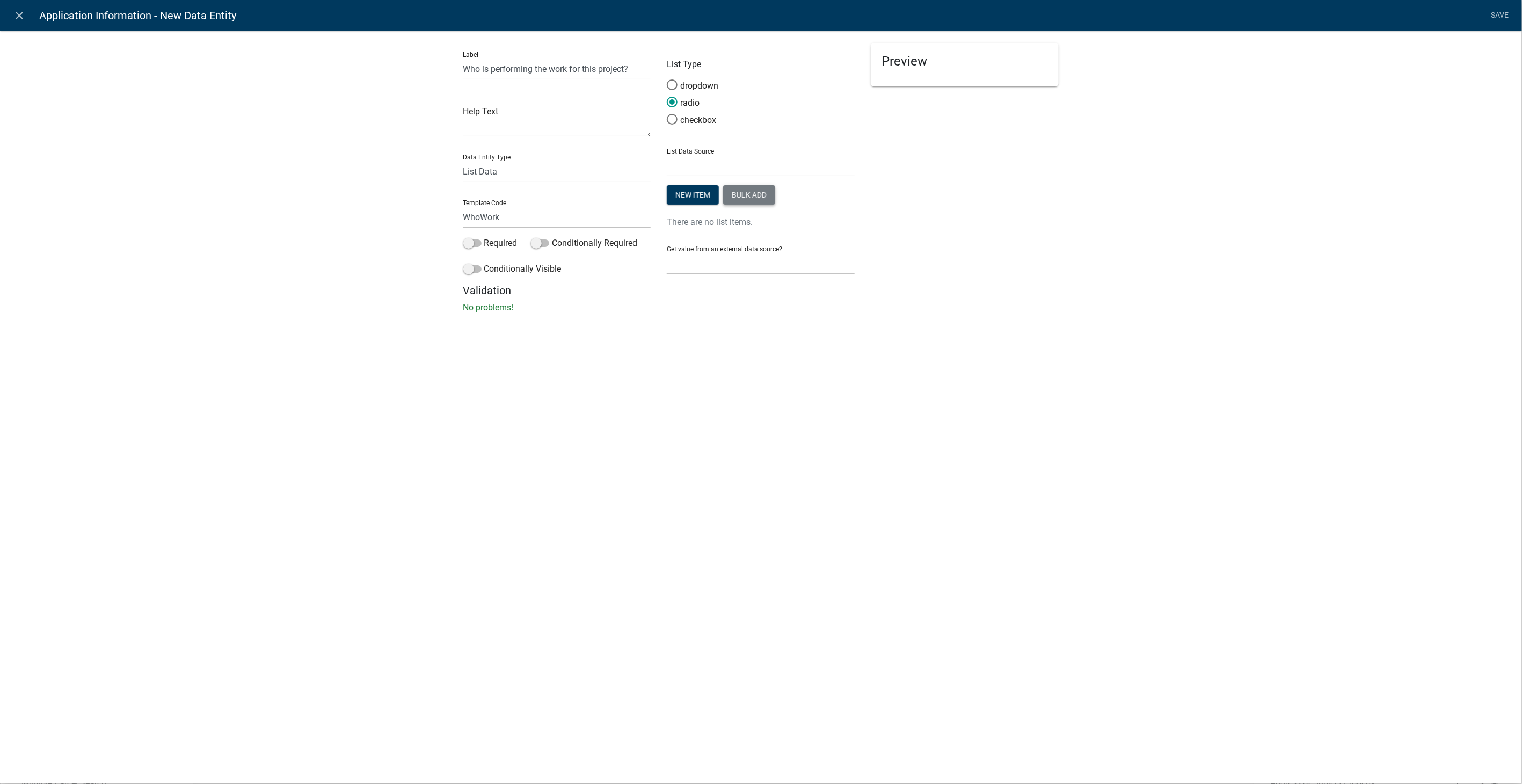
click at [752, 198] on button "Bulk add" at bounding box center [749, 194] width 52 height 19
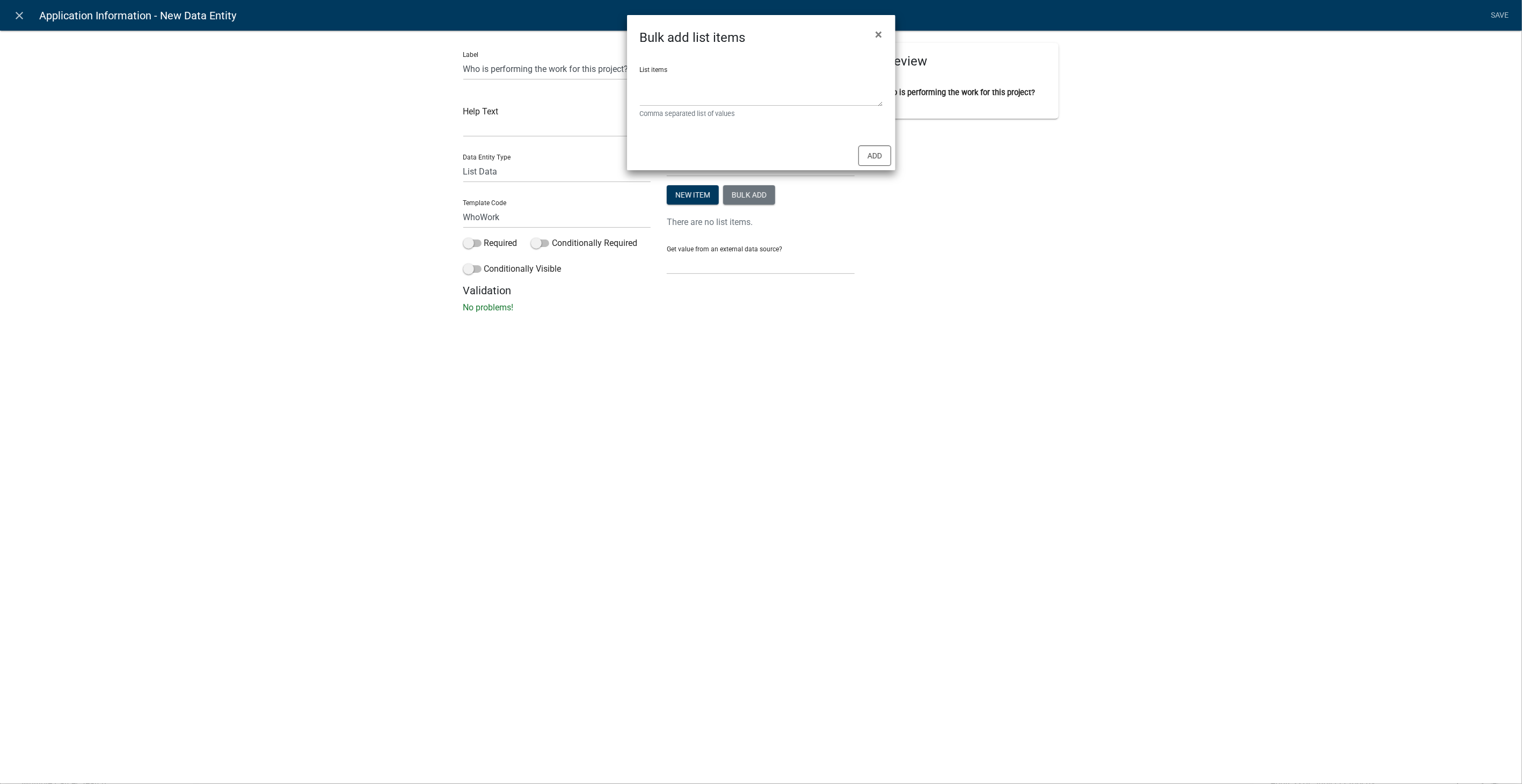
drag, startPoint x: 659, startPoint y: 69, endPoint x: 656, endPoint y: 81, distance: 12.4
click at [659, 72] on div "List items Comma separated list of values" at bounding box center [761, 89] width 243 height 61
click at [656, 81] on textarea "List items" at bounding box center [761, 89] width 243 height 33
type textarea "Property Owner,Contractor"
click at [875, 156] on button "Add" at bounding box center [875, 155] width 33 height 20
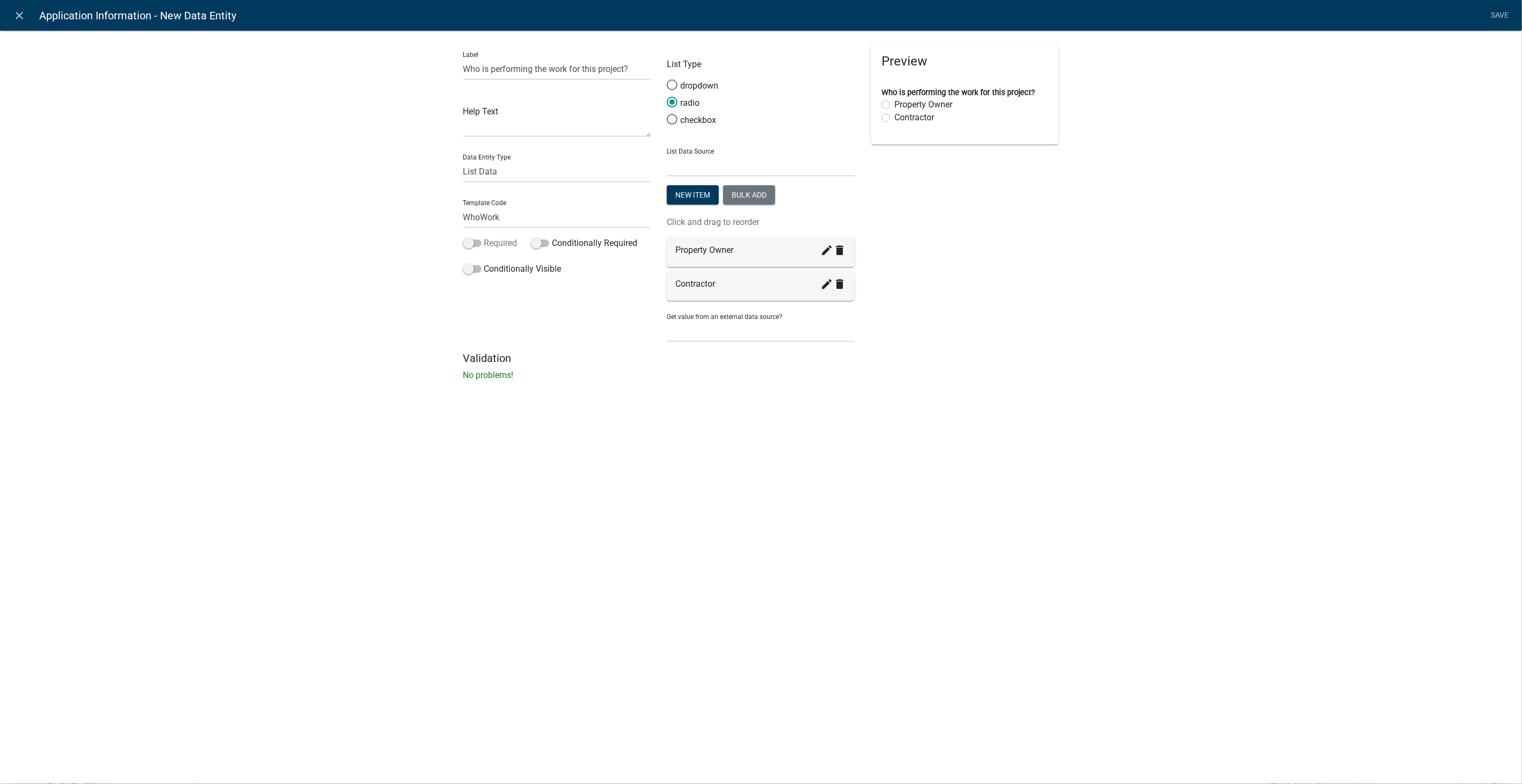
click at [468, 241] on span at bounding box center [473, 243] width 19 height 7
click at [484, 237] on input "Required" at bounding box center [484, 237] width 0 height 0
click at [1501, 7] on link "Save" at bounding box center [1500, 15] width 27 height 20
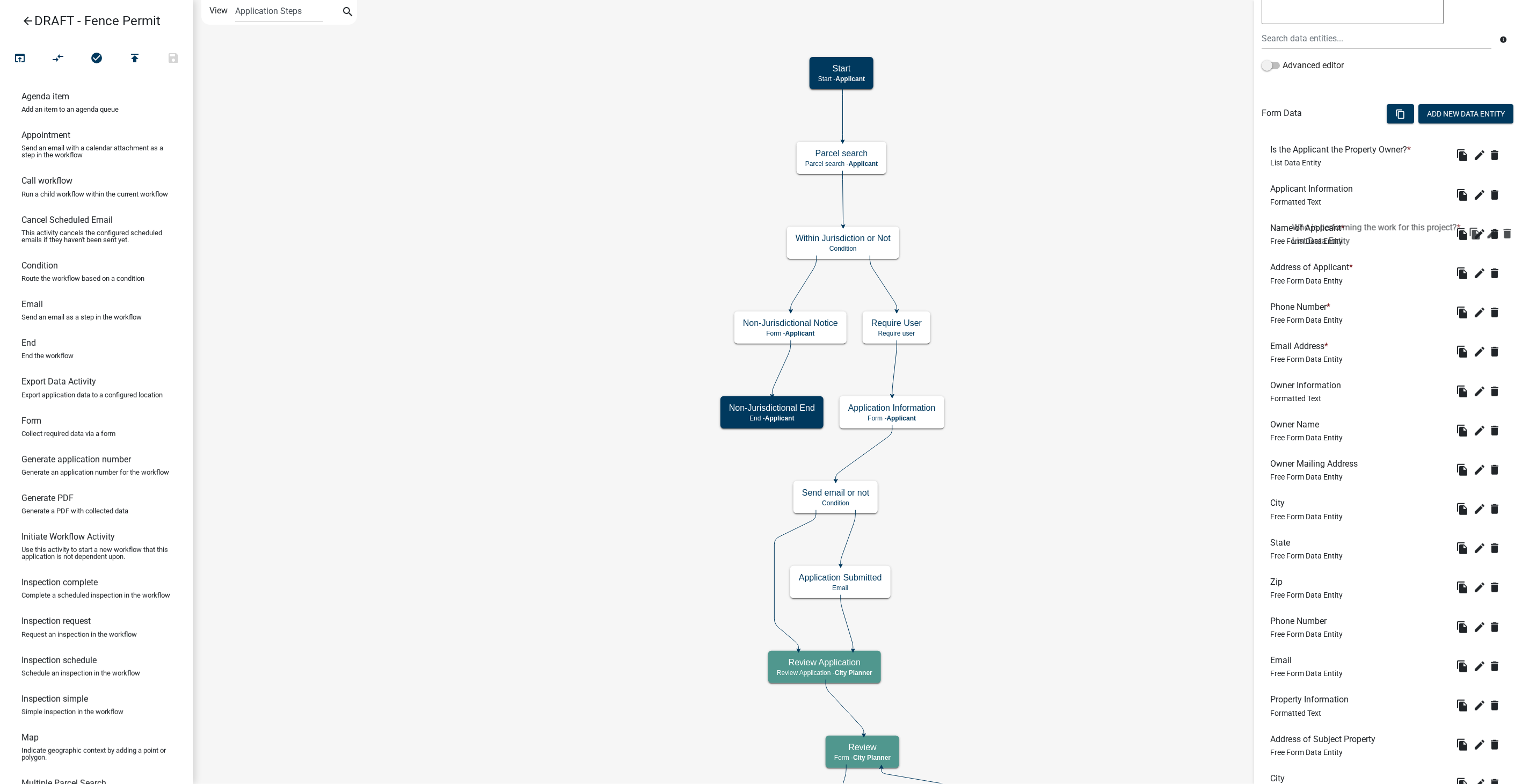
scroll to position [181, 0]
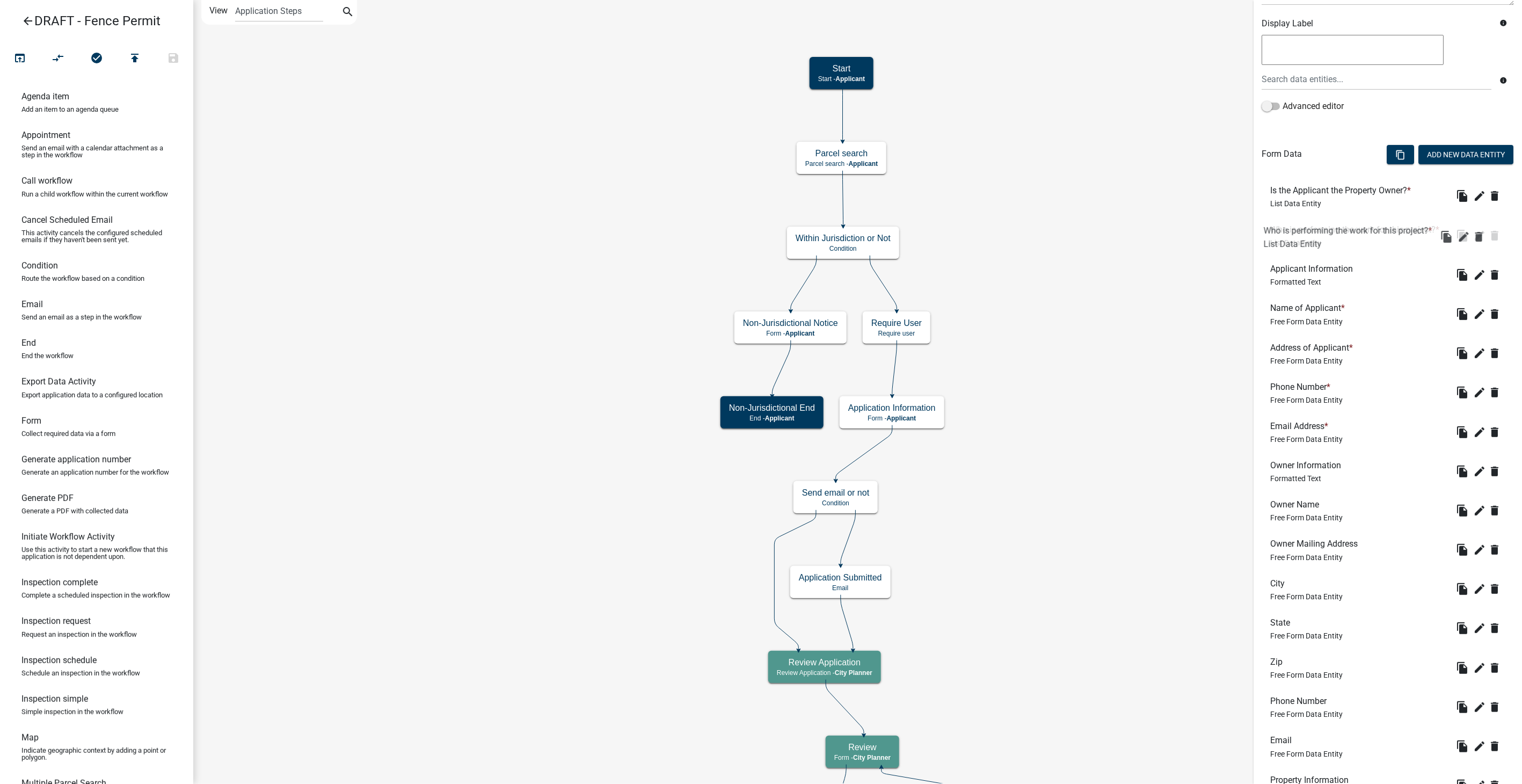
drag, startPoint x: 1333, startPoint y: 667, endPoint x: 1327, endPoint y: 222, distance: 445.0
click at [1473, 517] on icon "edit" at bounding box center [1479, 510] width 13 height 13
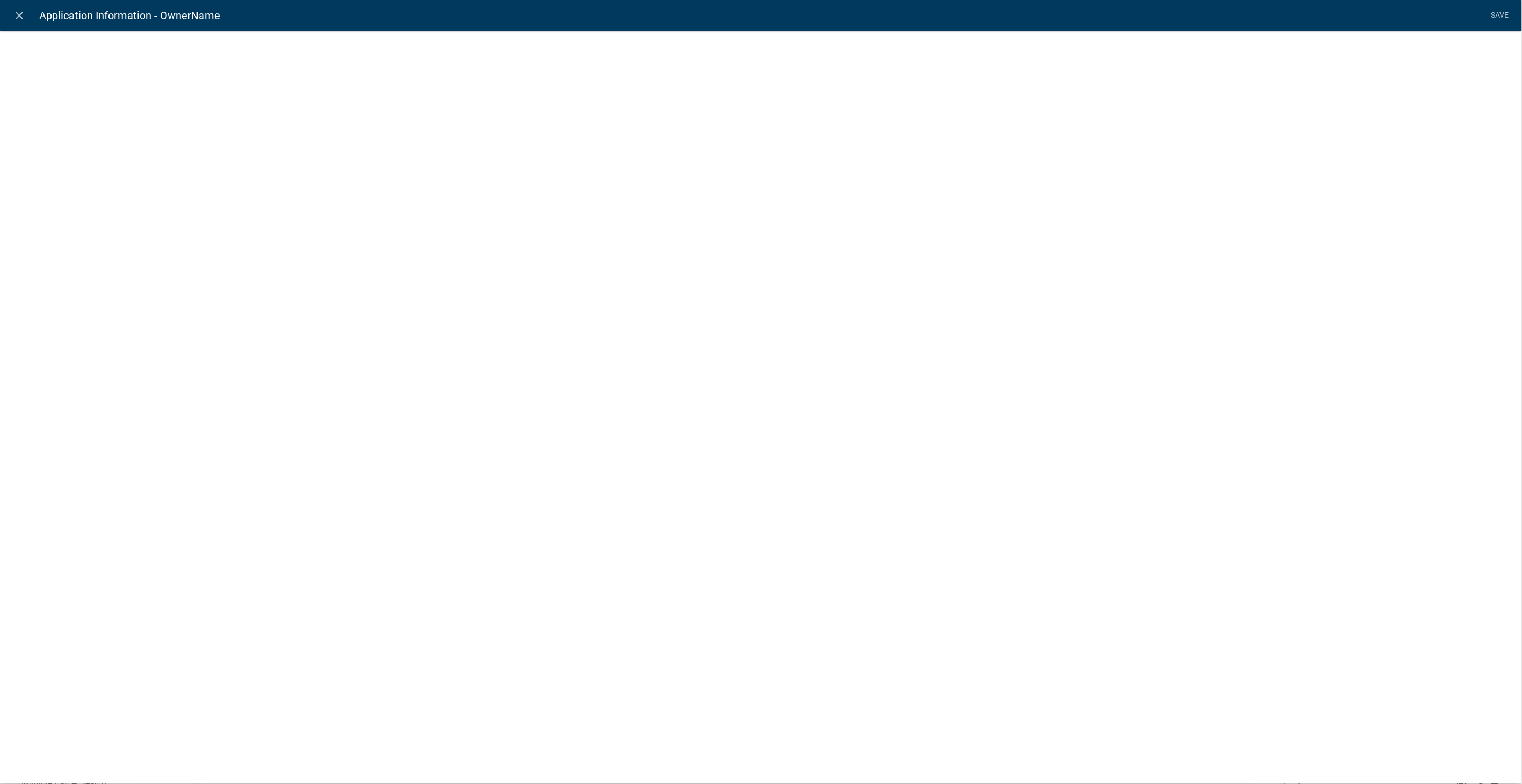
select select "1: Object"
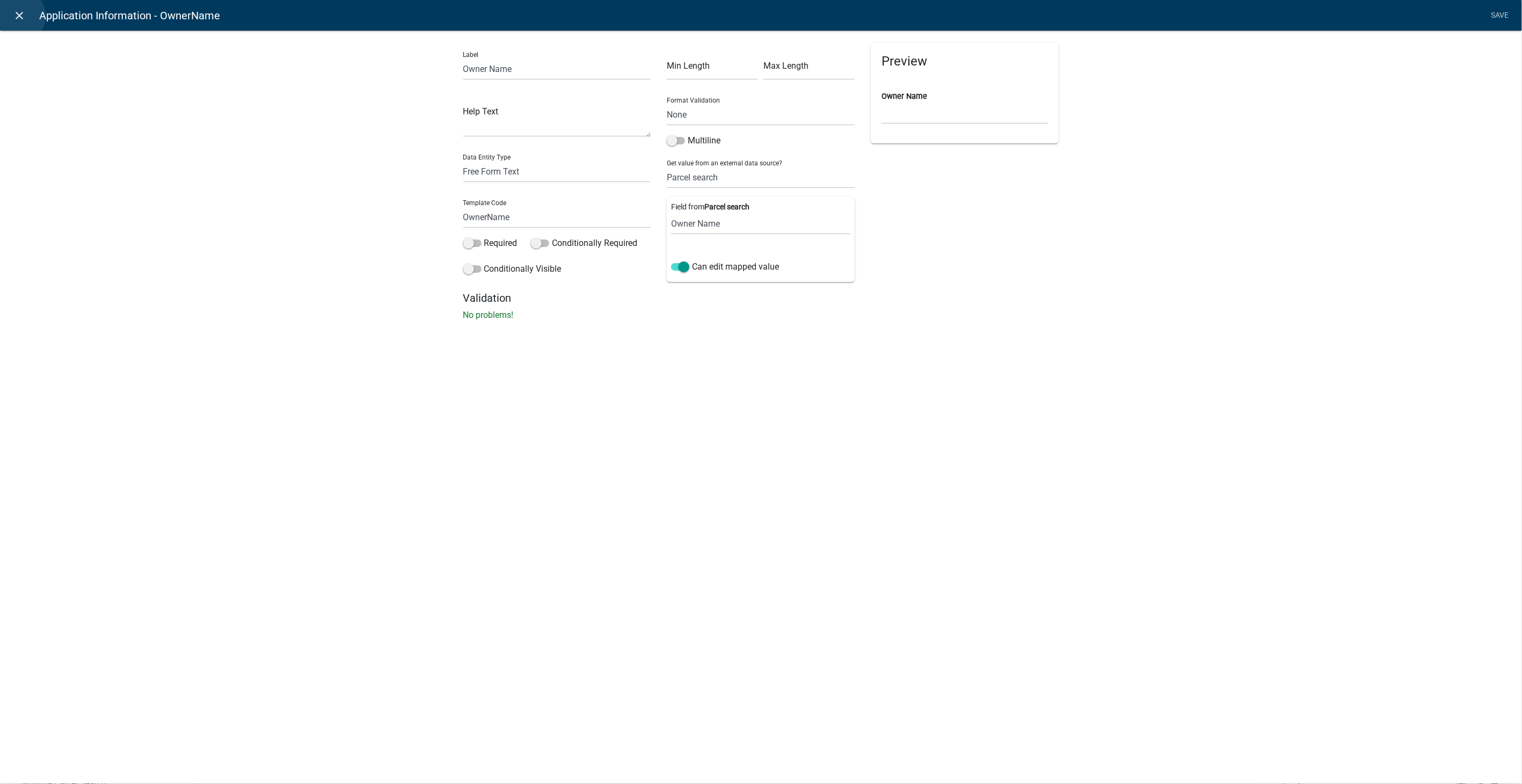
click at [19, 16] on icon "close" at bounding box center [19, 15] width 13 height 13
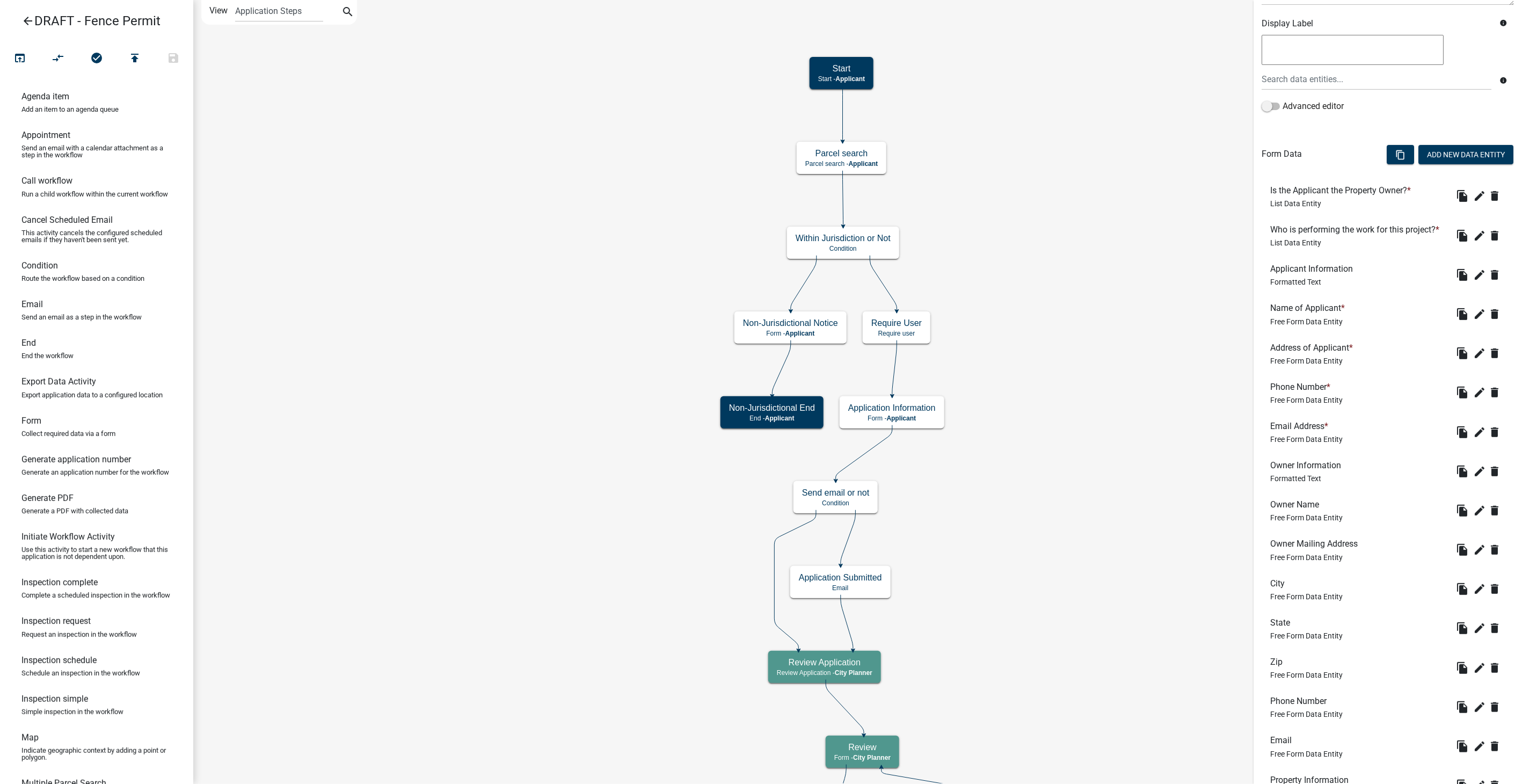
click at [1464, 323] on div "file_copy edit delete" at bounding box center [1480, 314] width 52 height 17
click at [1471, 323] on button "edit" at bounding box center [1480, 314] width 17 height 17
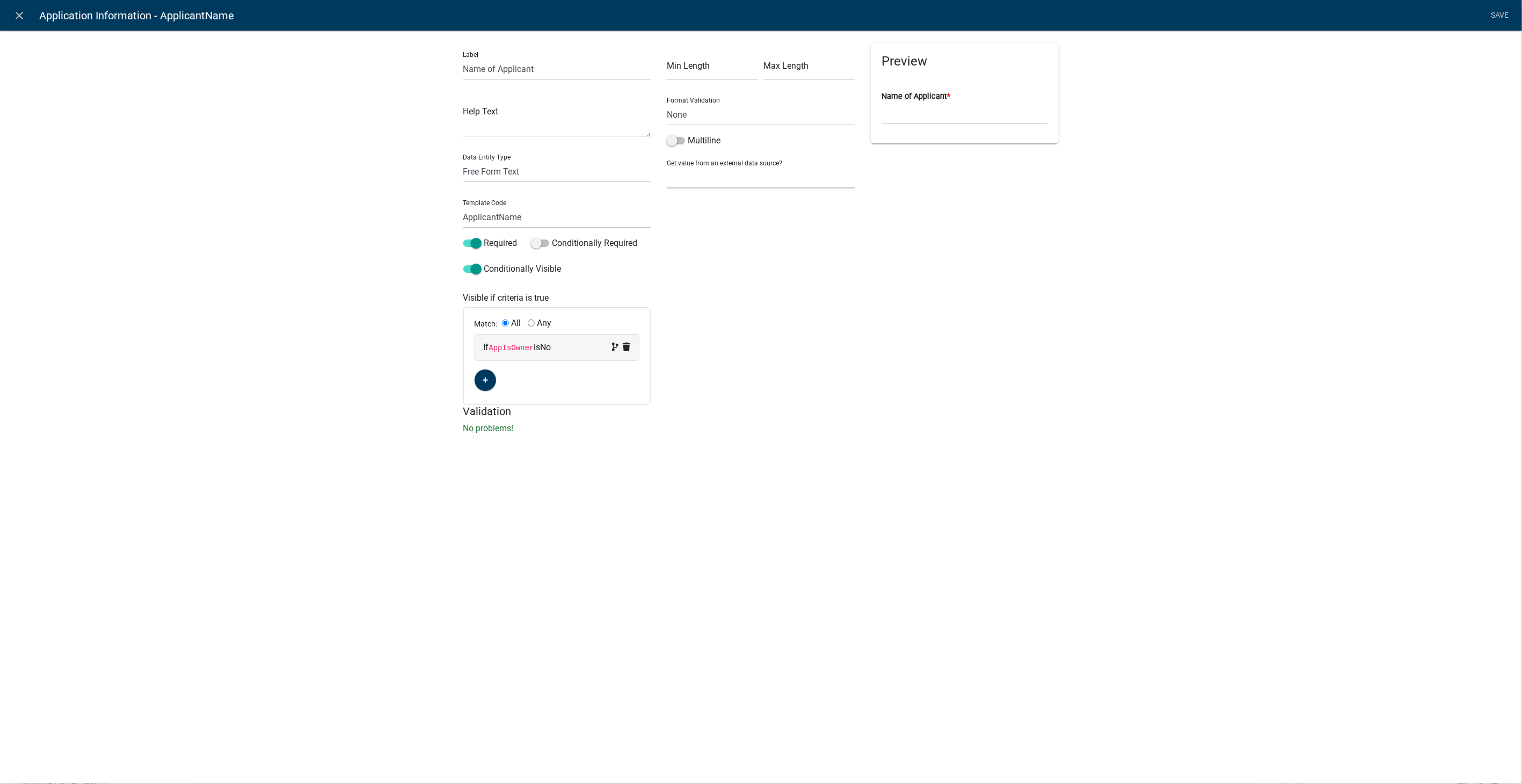
click at [688, 176] on select "None Parcel search Applicant Data" at bounding box center [761, 177] width 188 height 22
select select "2: Object"
click at [667, 167] on select "None Parcel search Applicant Data" at bounding box center [761, 177] width 188 height 22
click at [474, 266] on span at bounding box center [473, 268] width 19 height 7
click at [484, 262] on input "Conditionally Visible" at bounding box center [484, 262] width 0 height 0
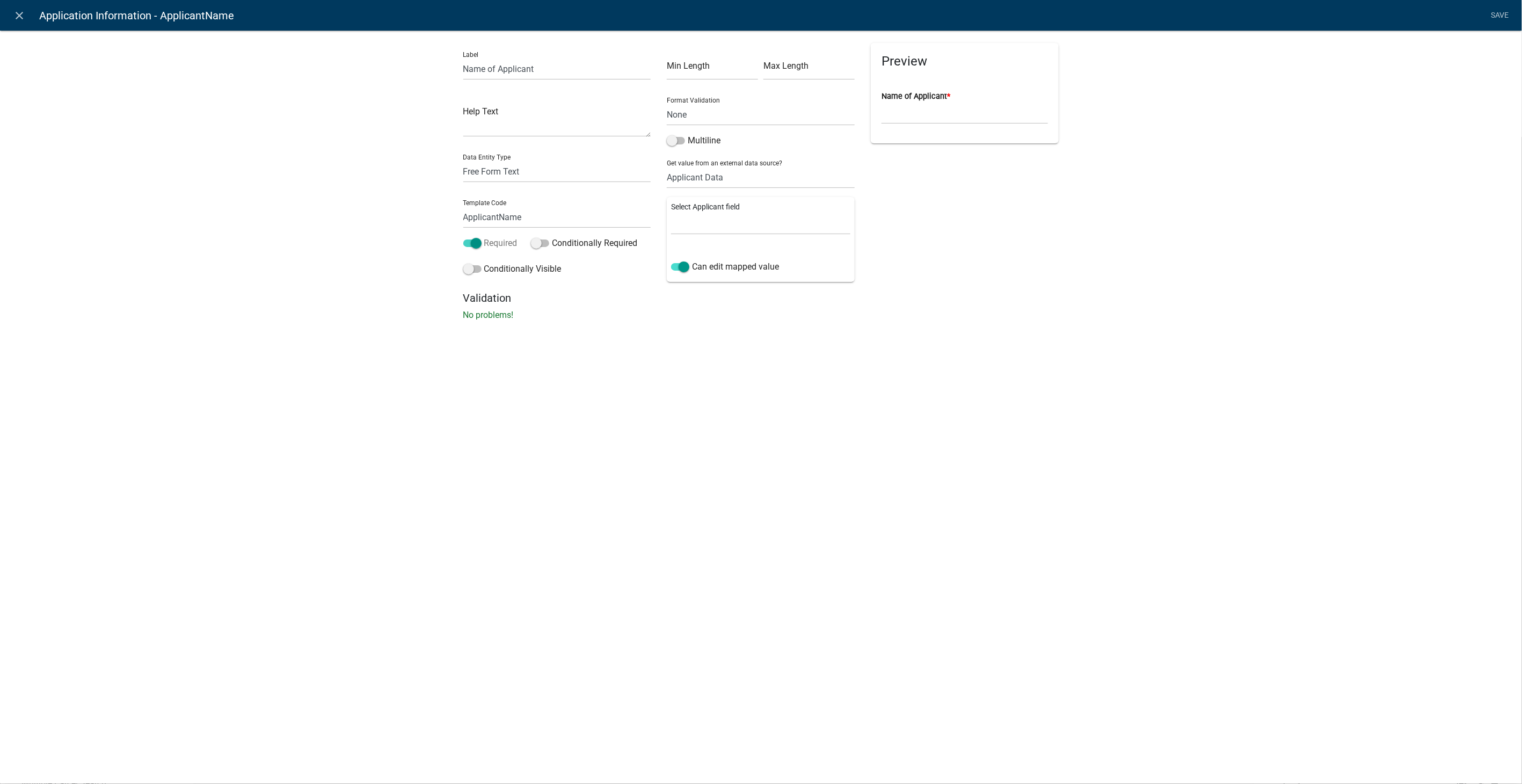
click at [475, 239] on span at bounding box center [473, 243] width 19 height 7
click at [484, 237] on input "Required" at bounding box center [484, 237] width 0 height 0
click at [469, 241] on span at bounding box center [473, 243] width 19 height 7
click at [484, 237] on input "Required" at bounding box center [484, 237] width 0 height 0
click at [729, 224] on select "Full Name Username Email Address Street Address Street Address 2 City State Zip…" at bounding box center [760, 223] width 179 height 22
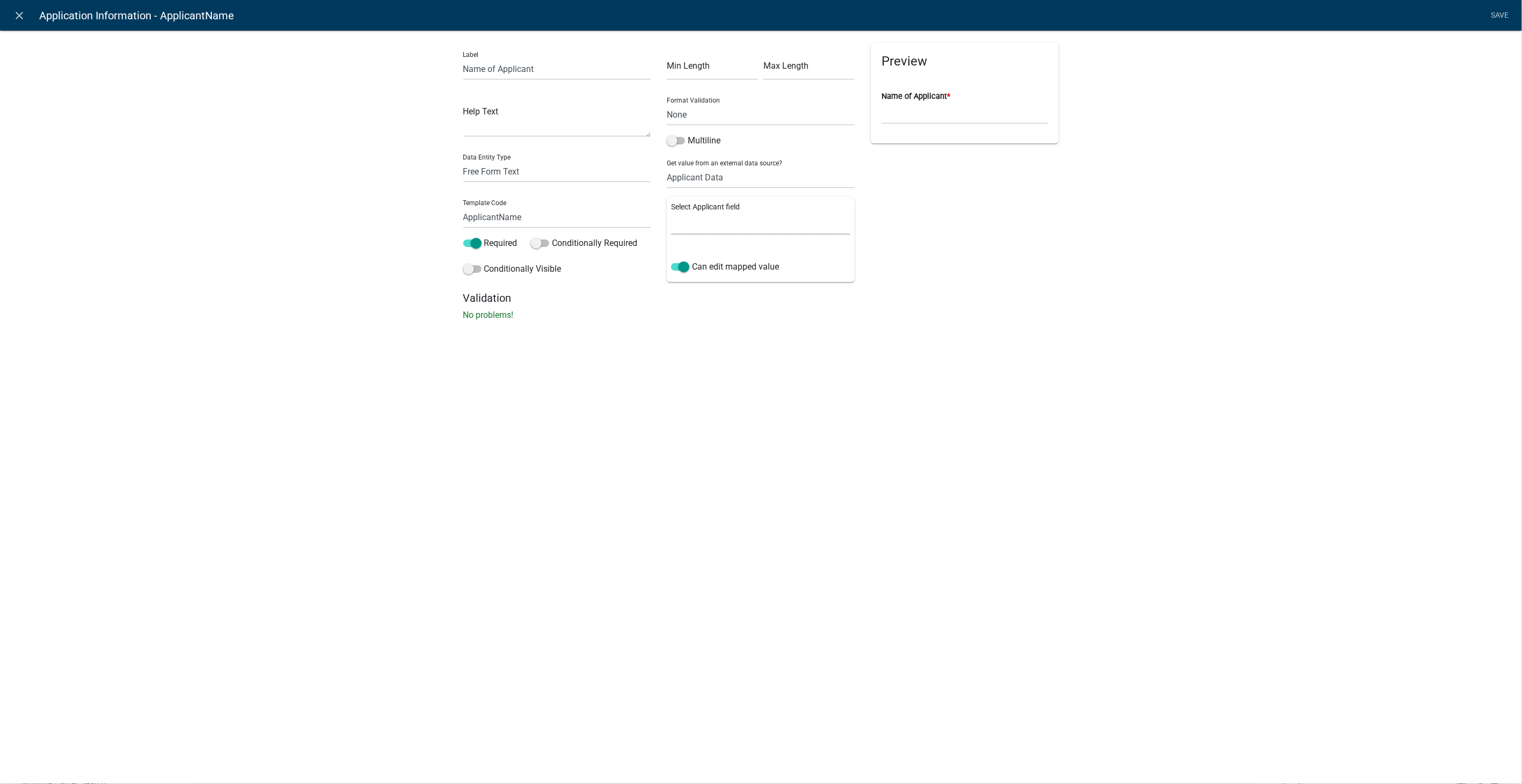
select select "0: Object"
click at [671, 213] on select "Full Name Username Email Address Street Address Street Address 2 City State Zip…" at bounding box center [760, 223] width 179 height 22
click at [1503, 9] on link "Save" at bounding box center [1500, 15] width 27 height 20
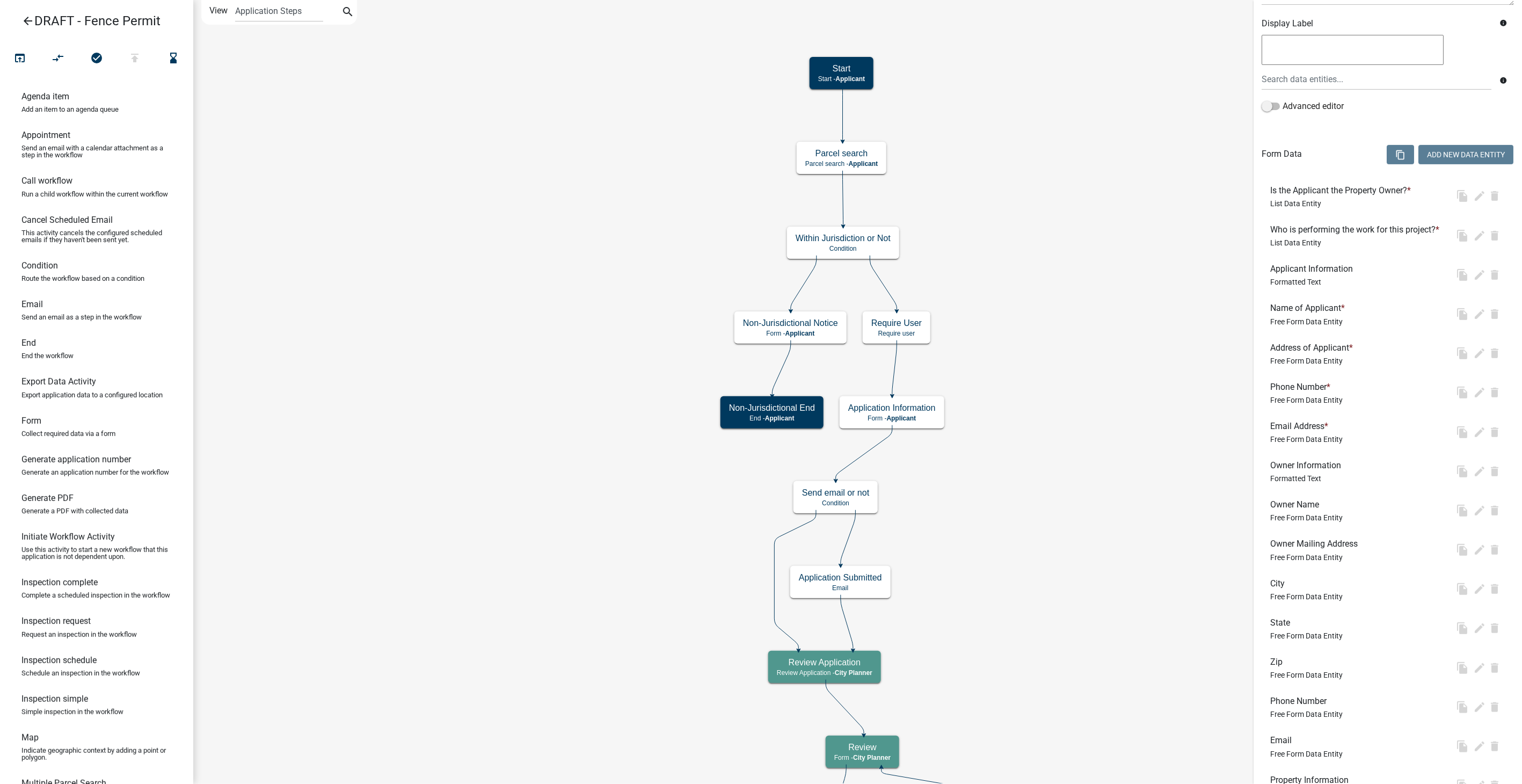
scroll to position [0, 0]
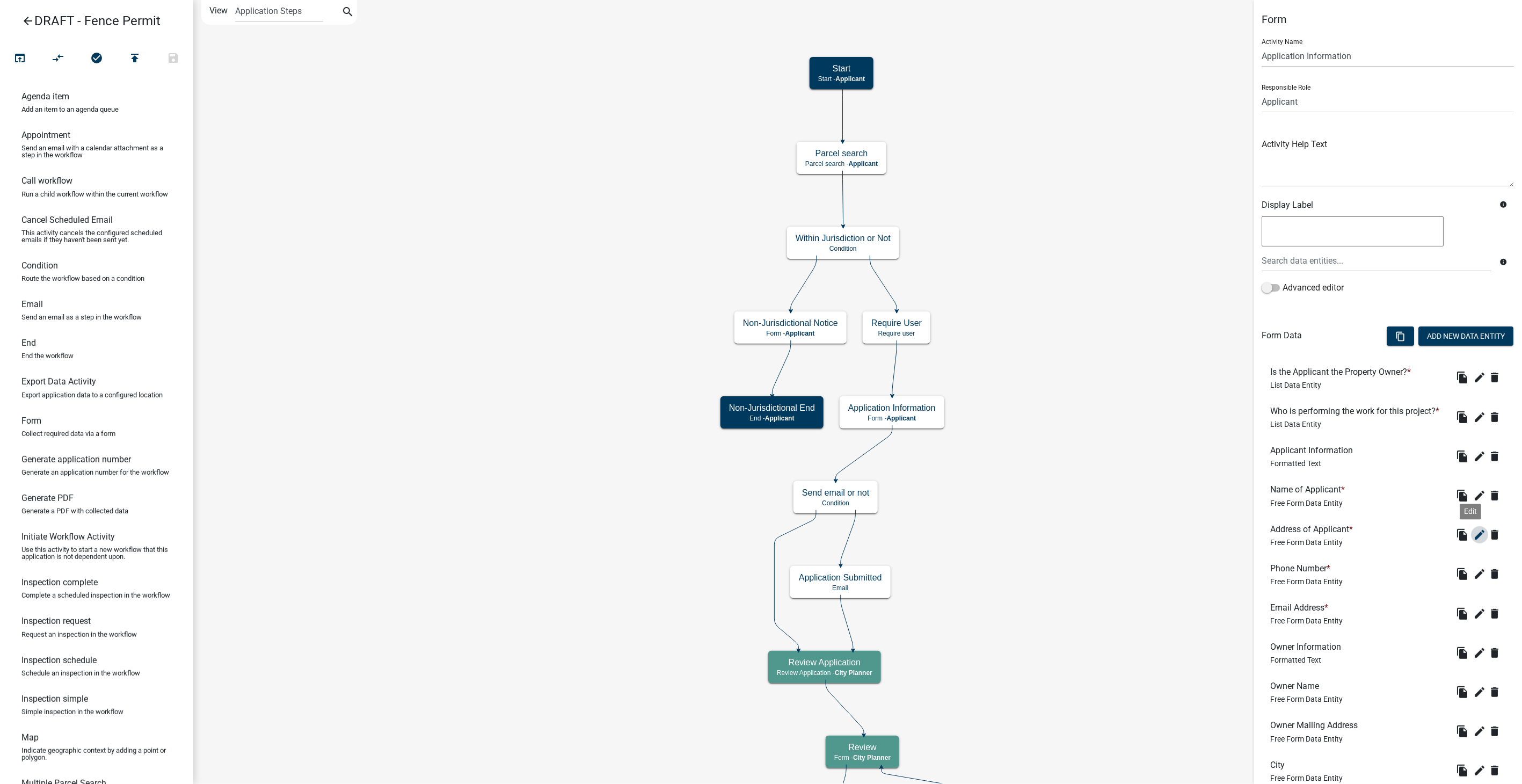
click at [1473, 541] on icon "edit" at bounding box center [1479, 534] width 13 height 13
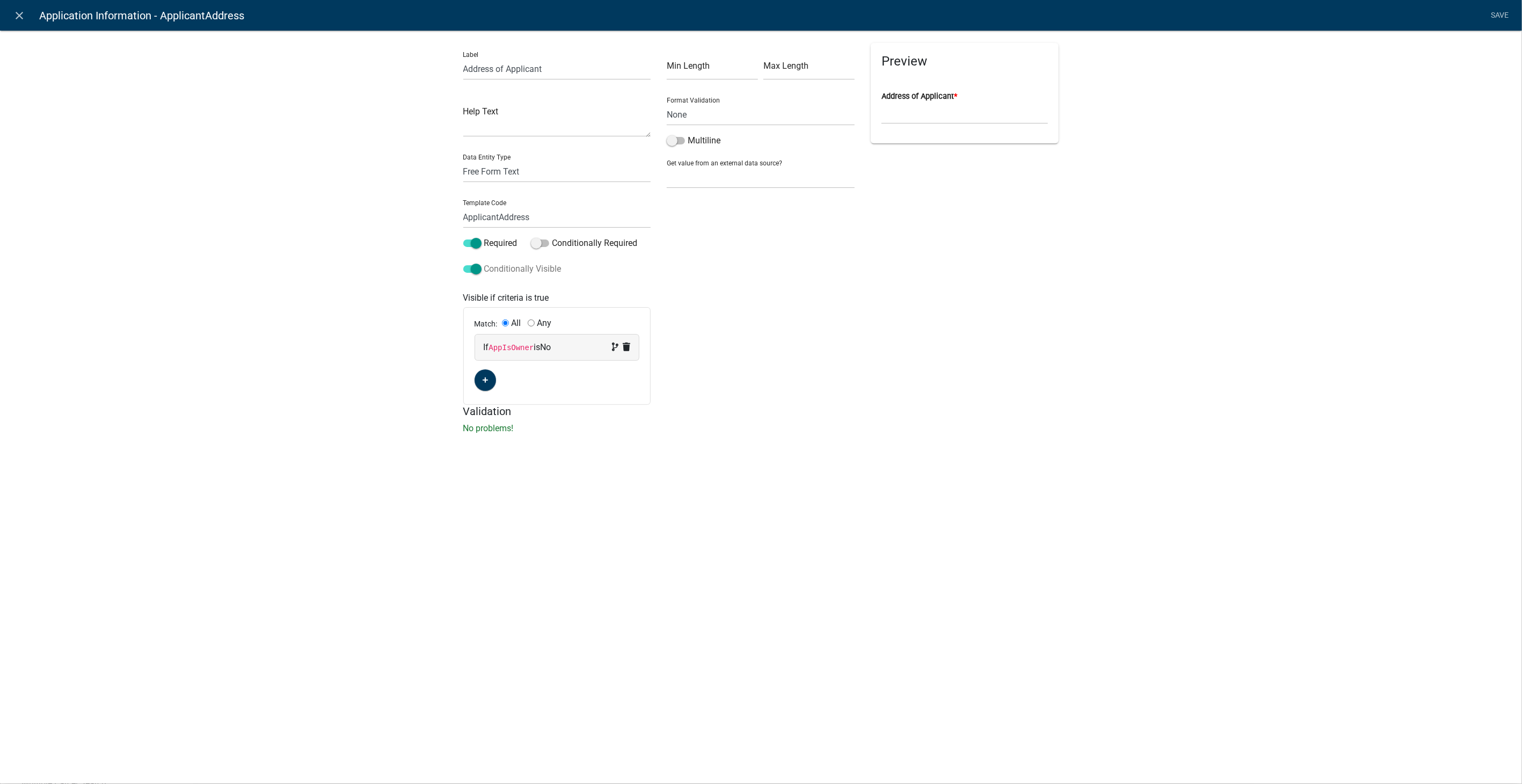
click at [478, 268] on span at bounding box center [473, 268] width 19 height 7
click at [484, 262] on input "Conditionally Visible" at bounding box center [484, 262] width 0 height 0
click at [733, 175] on select "None Parcel search Applicant Data" at bounding box center [761, 177] width 188 height 22
select select "2: Object"
click at [667, 167] on select "None Parcel search Applicant Data" at bounding box center [761, 177] width 188 height 22
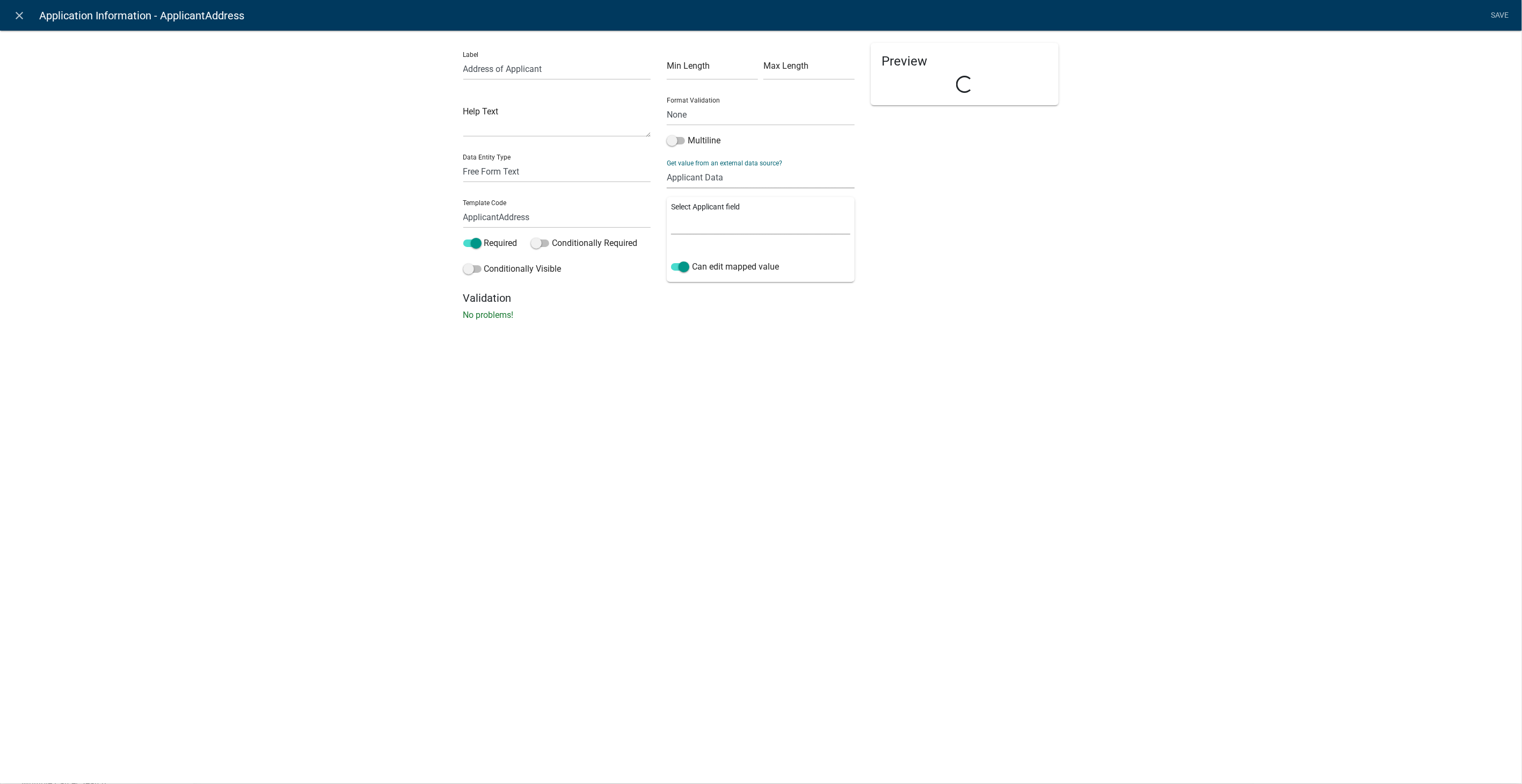
drag, startPoint x: 727, startPoint y: 190, endPoint x: 724, endPoint y: 225, distance: 35.1
click at [724, 225] on select "Full Name Username Email Address Street Address Street Address 2 City State Zip…" at bounding box center [760, 223] width 179 height 22
select select "3: Object"
click at [671, 213] on select "Full Name Username Email Address Street Address Street Address 2 City State Zip…" at bounding box center [760, 223] width 179 height 22
click at [1494, 13] on link "Save" at bounding box center [1500, 15] width 27 height 20
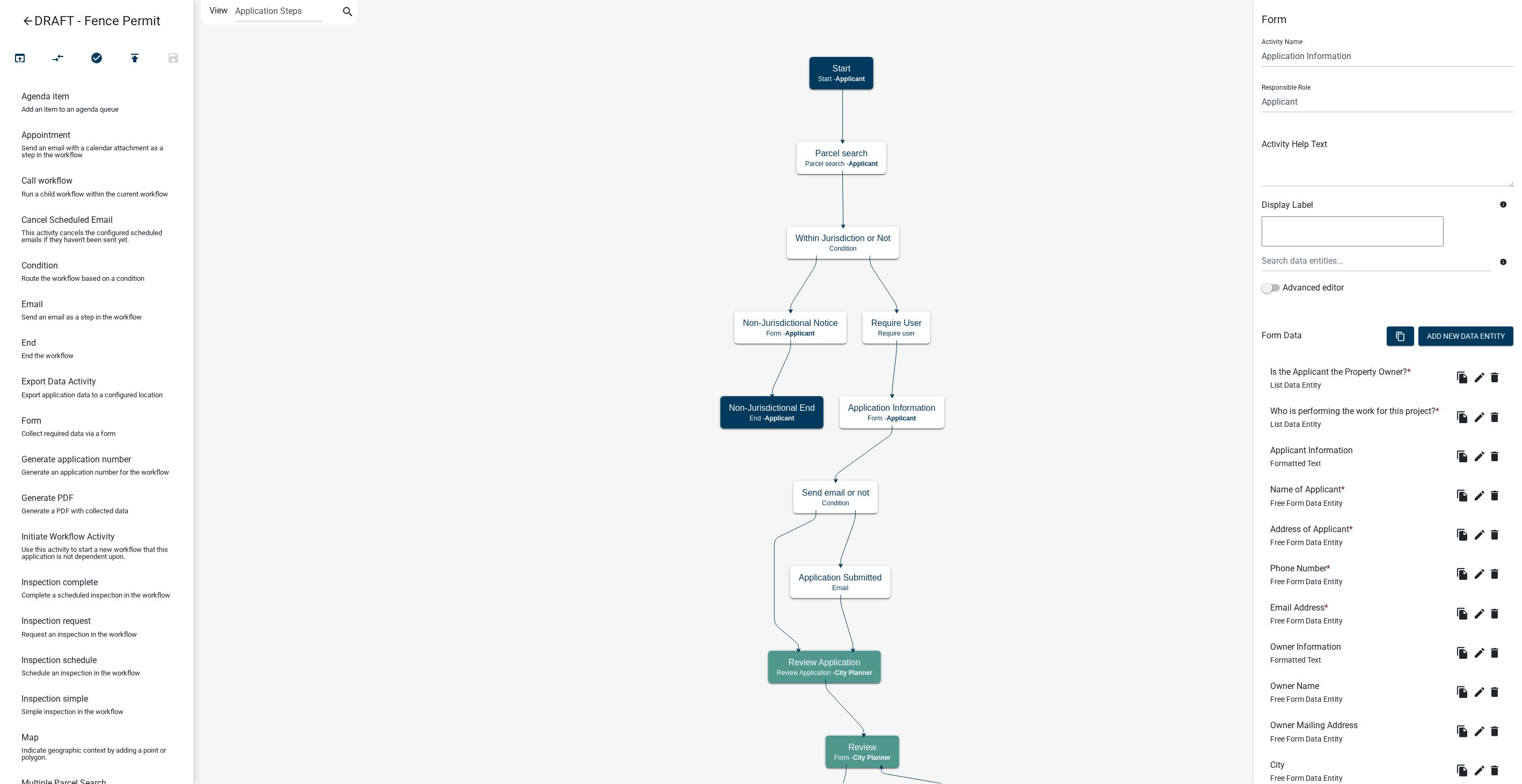
scroll to position [239, 0]
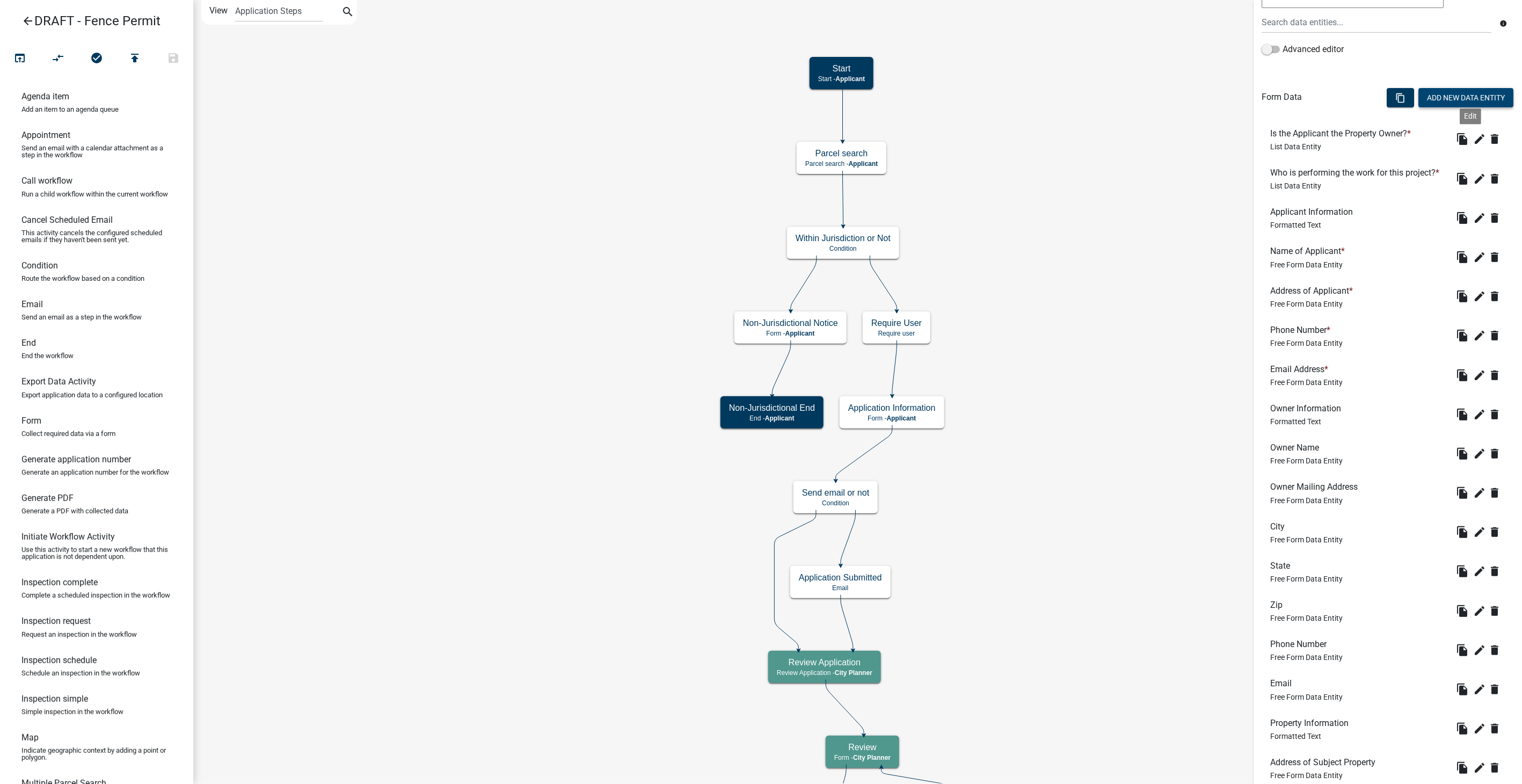
click at [1467, 93] on button "Add New Data Entity" at bounding box center [1466, 97] width 95 height 19
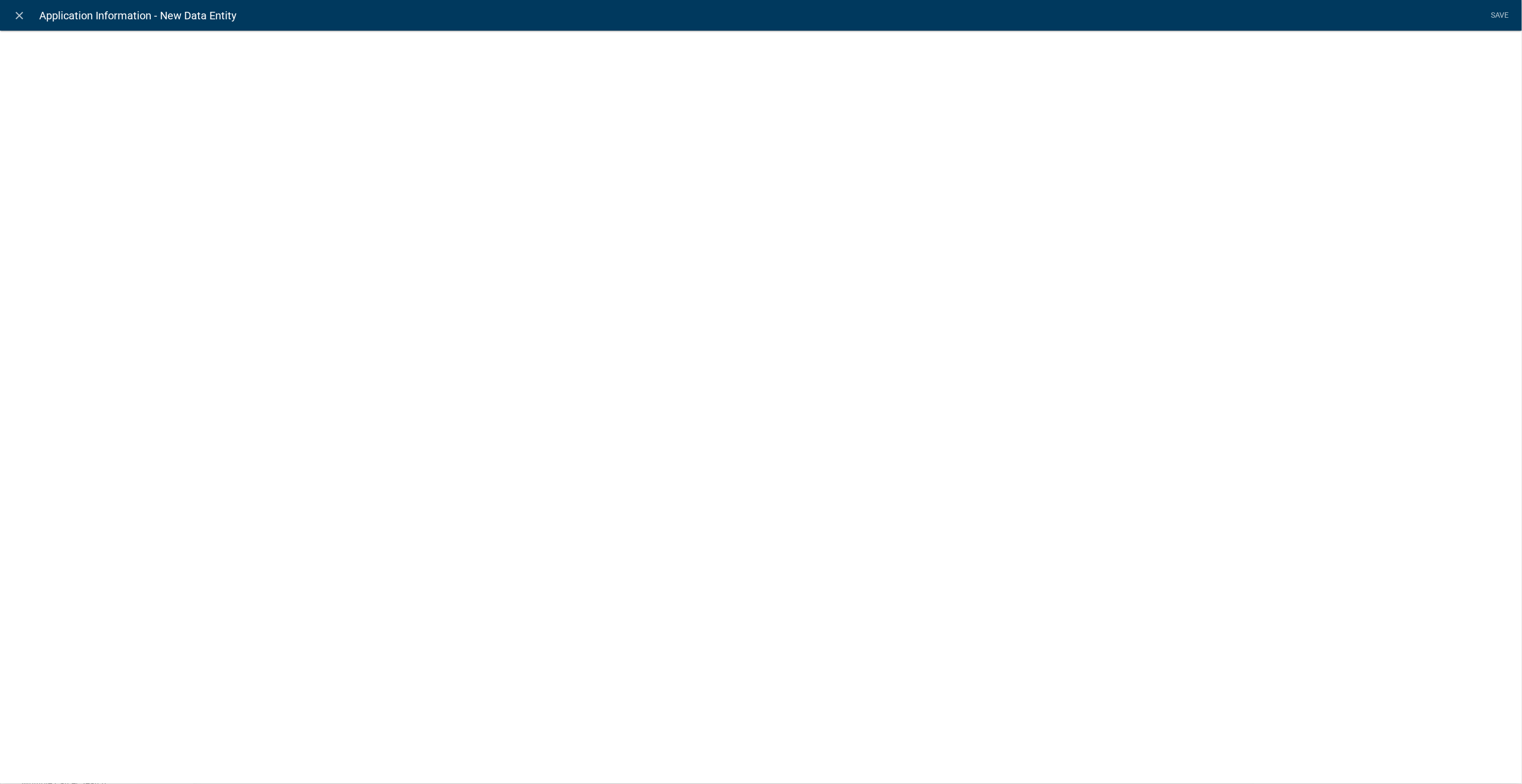
select select
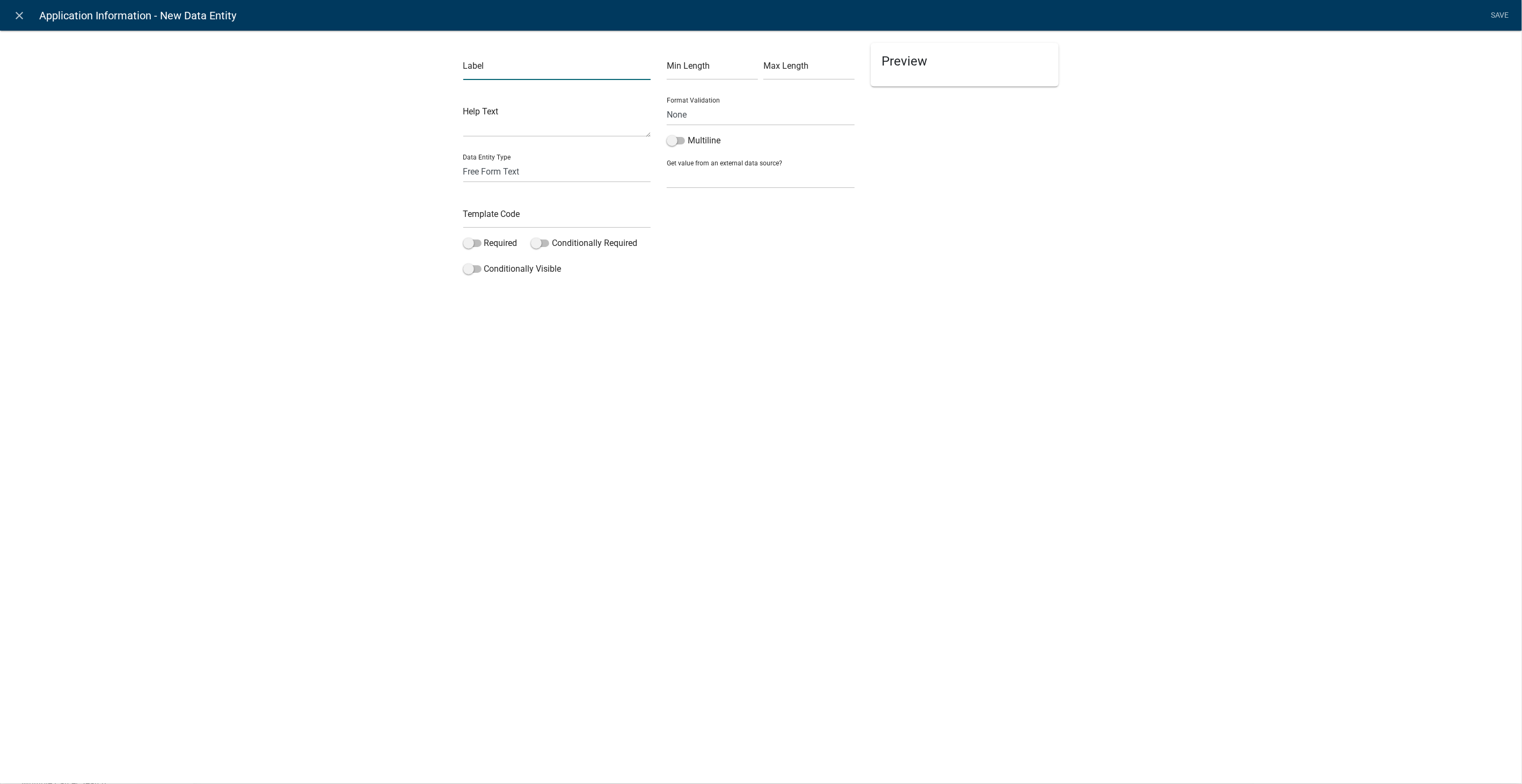
click at [487, 70] on input "text" at bounding box center [557, 69] width 188 height 22
type input "City"
click at [471, 208] on input "text" at bounding box center [557, 217] width 188 height 22
type input "ApplicantCity"
click at [692, 180] on select "None Parcel search Applicant Data" at bounding box center [761, 177] width 188 height 22
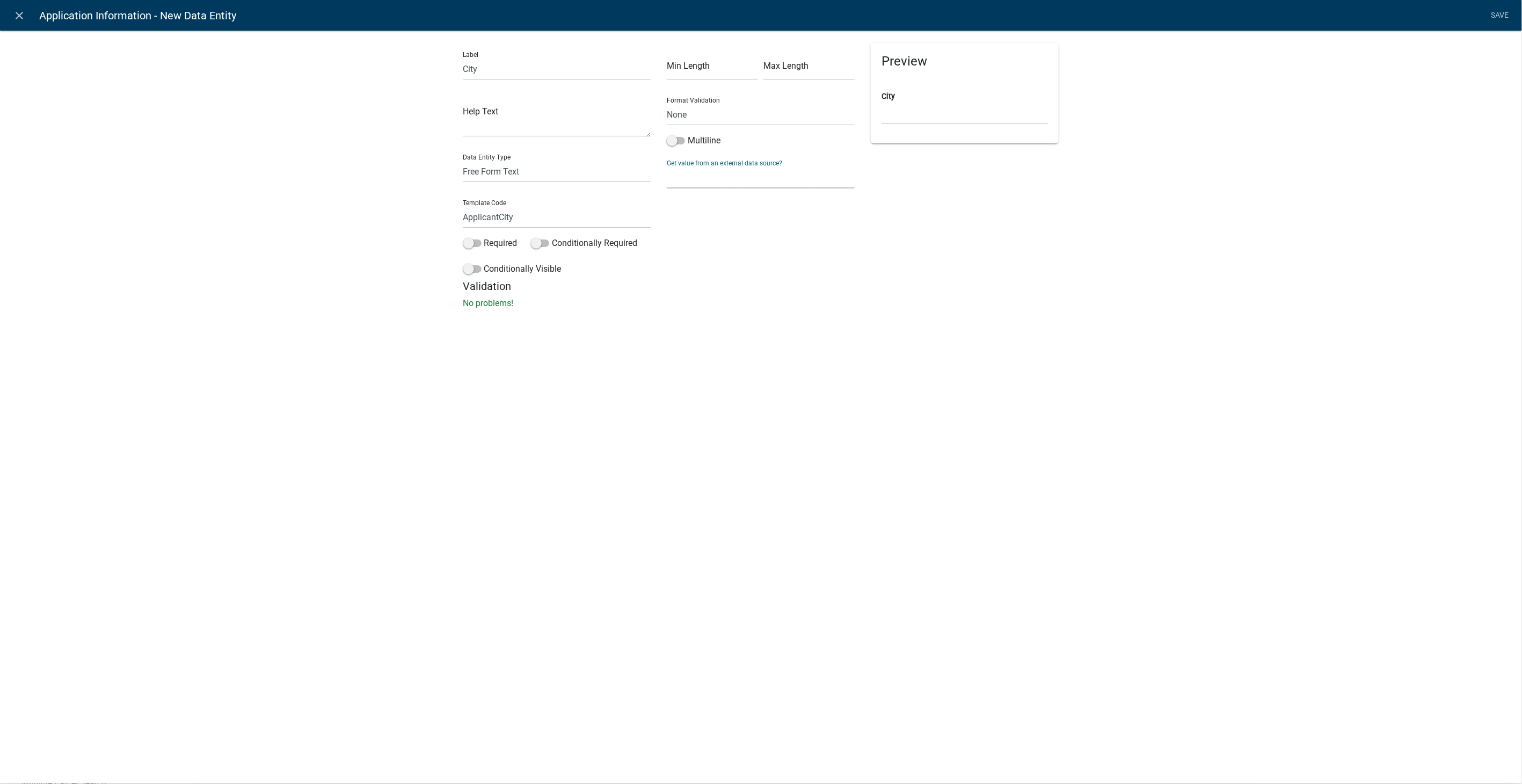
select select "2: Object"
click at [667, 167] on select "None Parcel search Applicant Data" at bounding box center [761, 177] width 188 height 22
drag, startPoint x: 707, startPoint y: 225, endPoint x: 707, endPoint y: 235, distance: 10.0
click at [707, 225] on select "Full Name Username Email Address Street Address Street Address 2 City State Zip…" at bounding box center [760, 223] width 179 height 22
select select "5: Object"
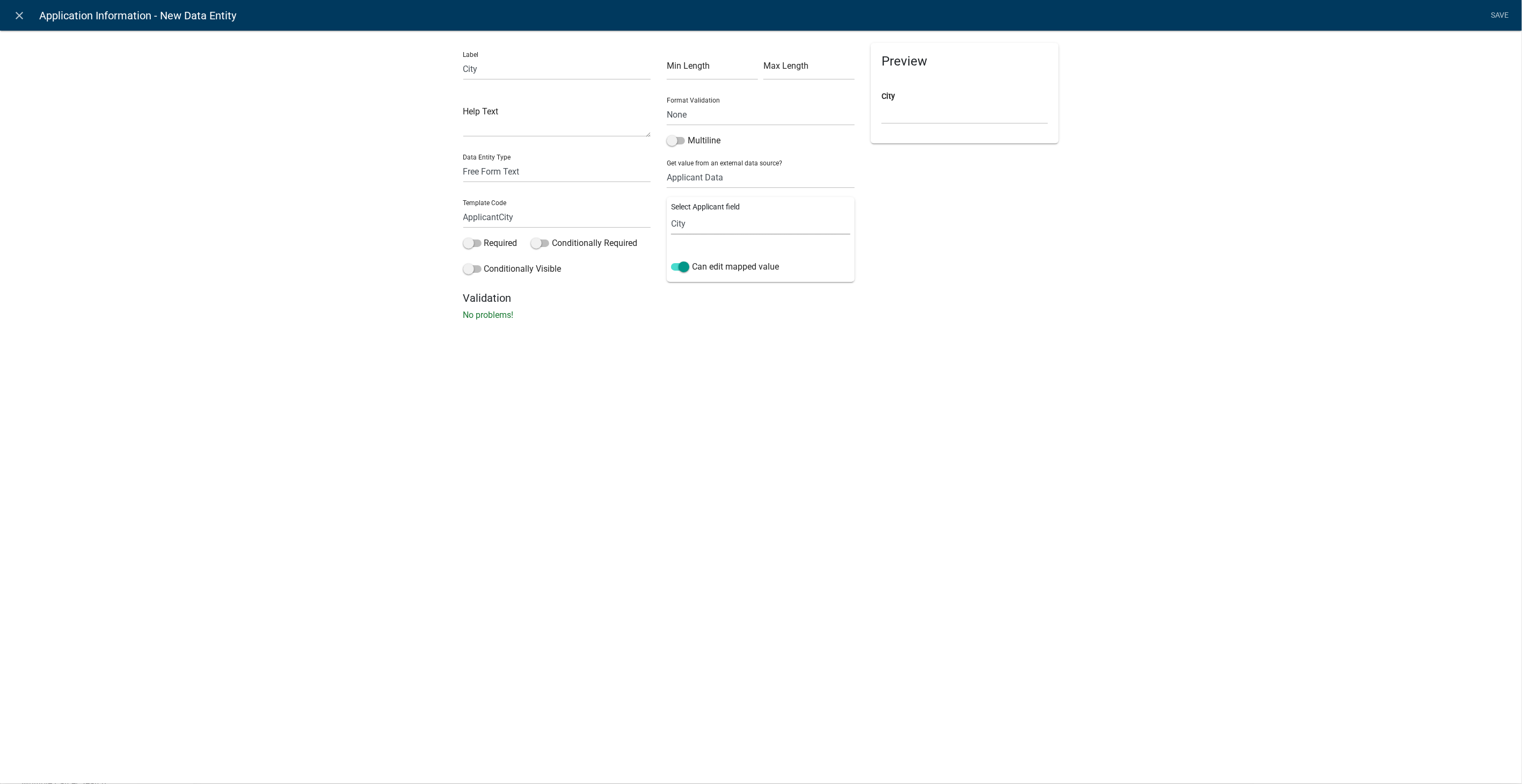
click at [671, 213] on select "Full Name Username Email Address Street Address Street Address 2 City State Zip…" at bounding box center [760, 223] width 179 height 22
click at [471, 247] on span at bounding box center [473, 243] width 19 height 7
click at [484, 237] on input "Required" at bounding box center [484, 237] width 0 height 0
click at [1500, 12] on link "Save" at bounding box center [1500, 15] width 27 height 20
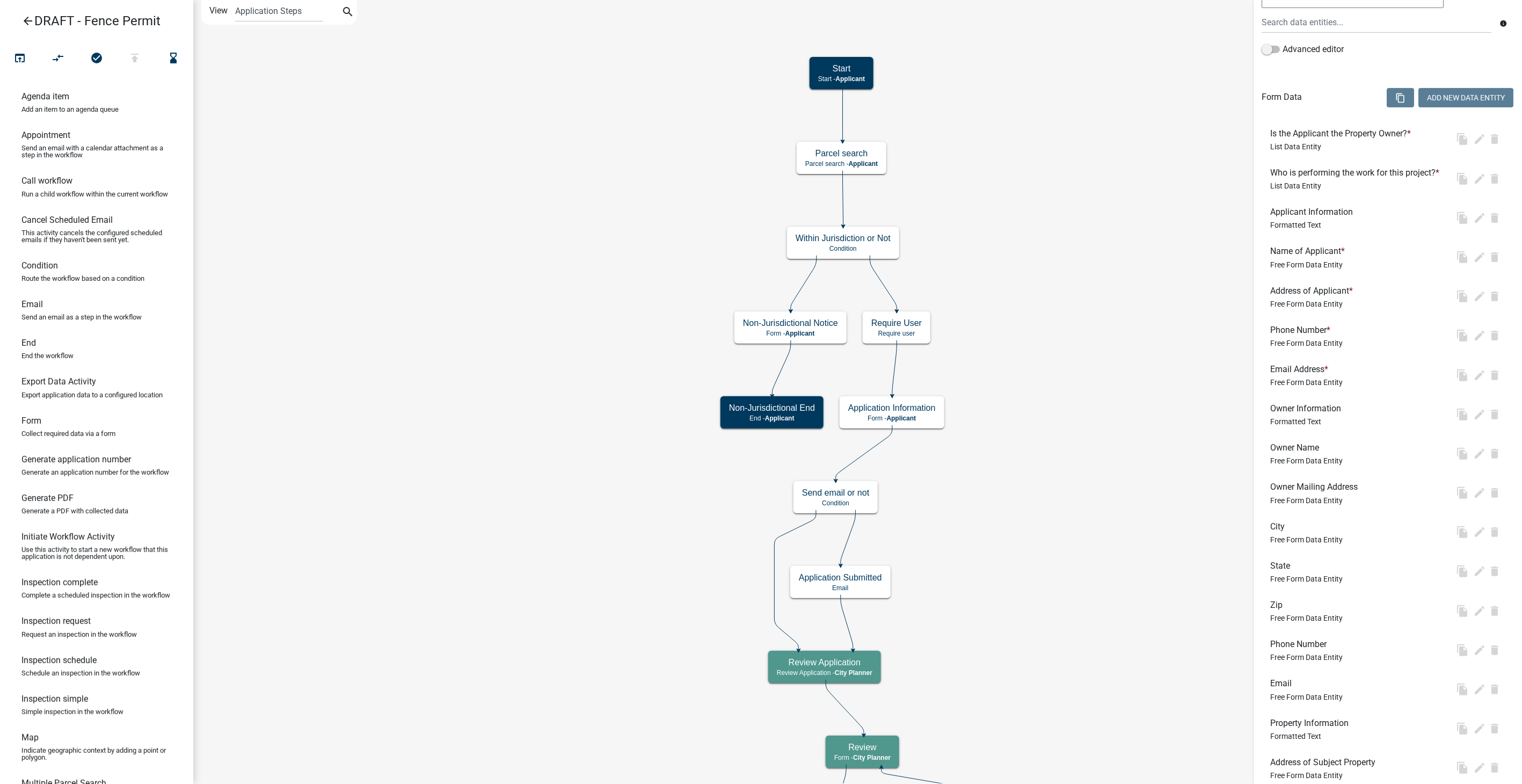
scroll to position [0, 0]
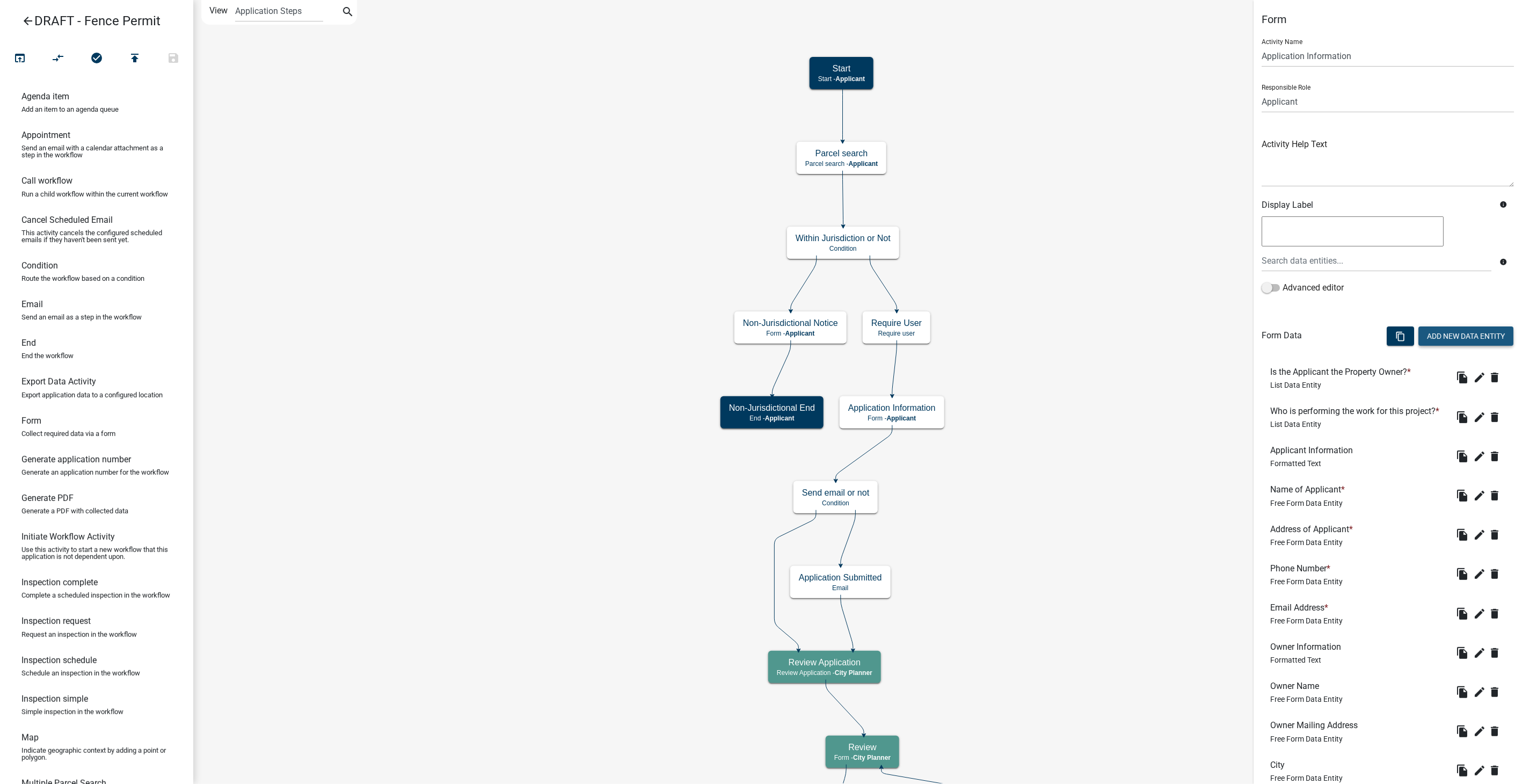
click at [1435, 333] on button "Add New Data Entity" at bounding box center [1466, 336] width 95 height 19
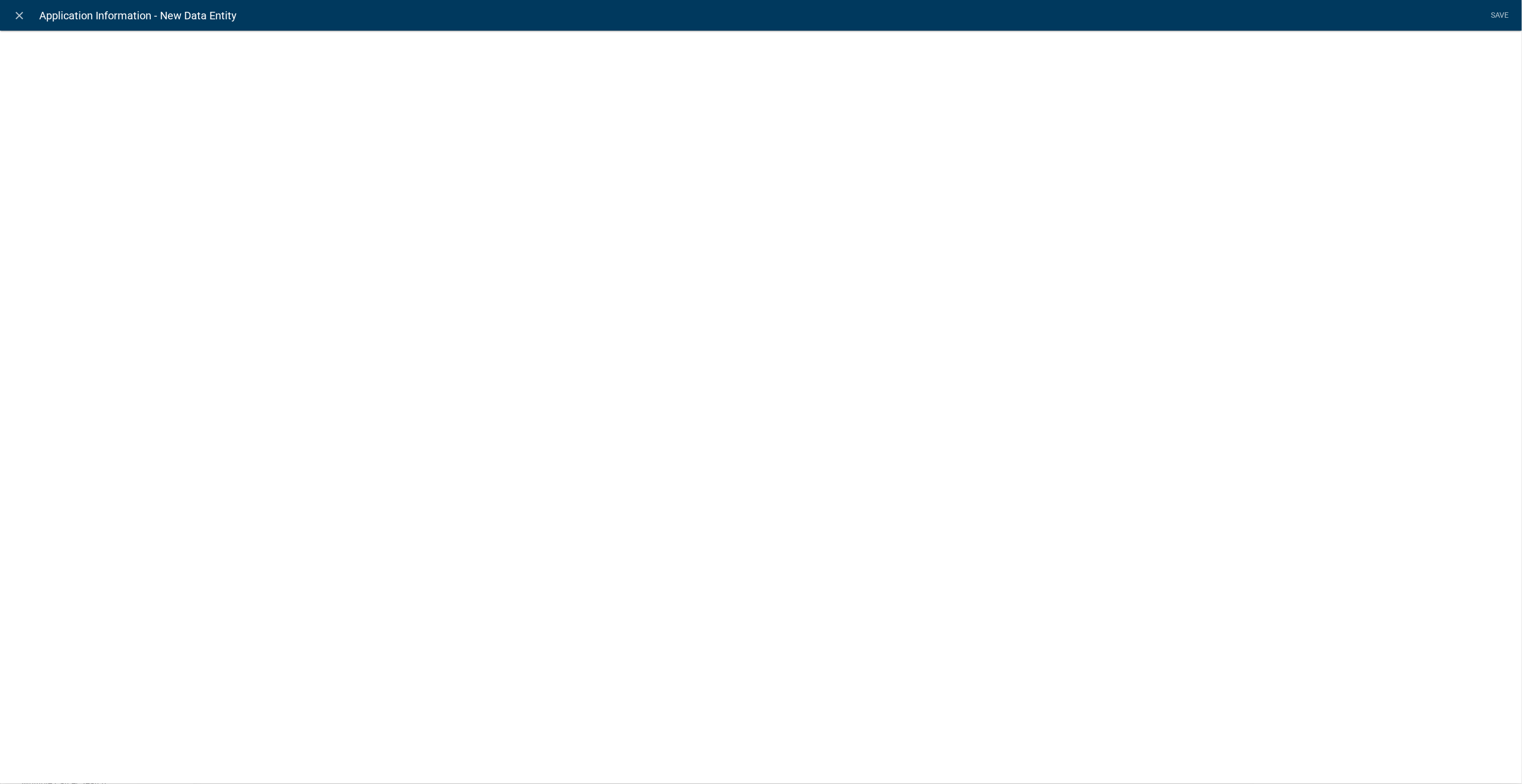
select select
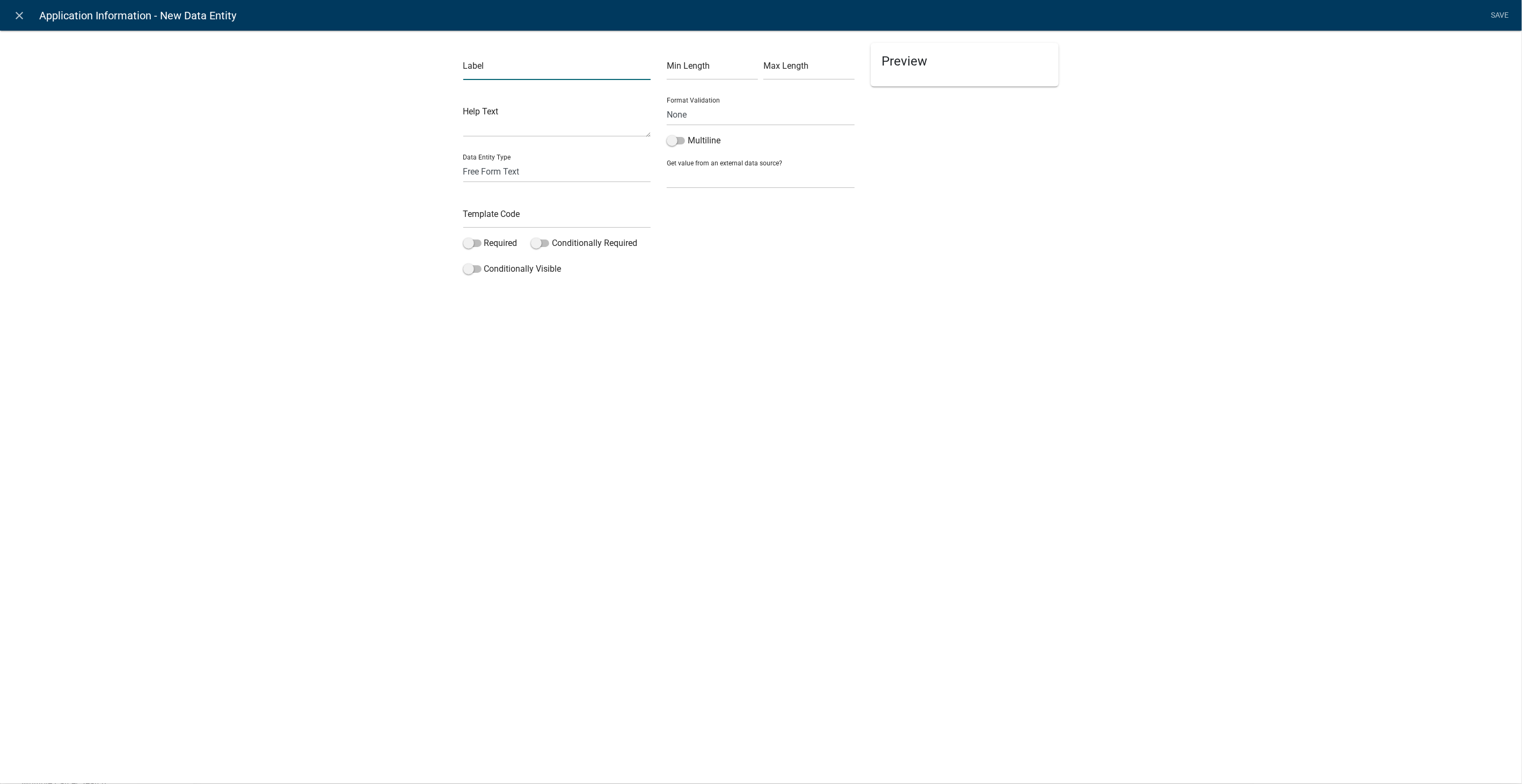
click at [489, 65] on input "text" at bounding box center [557, 69] width 188 height 22
type input "State"
click at [471, 217] on input "text" at bounding box center [557, 217] width 188 height 22
type input "ApplicantState"
click at [469, 239] on span at bounding box center [473, 243] width 19 height 7
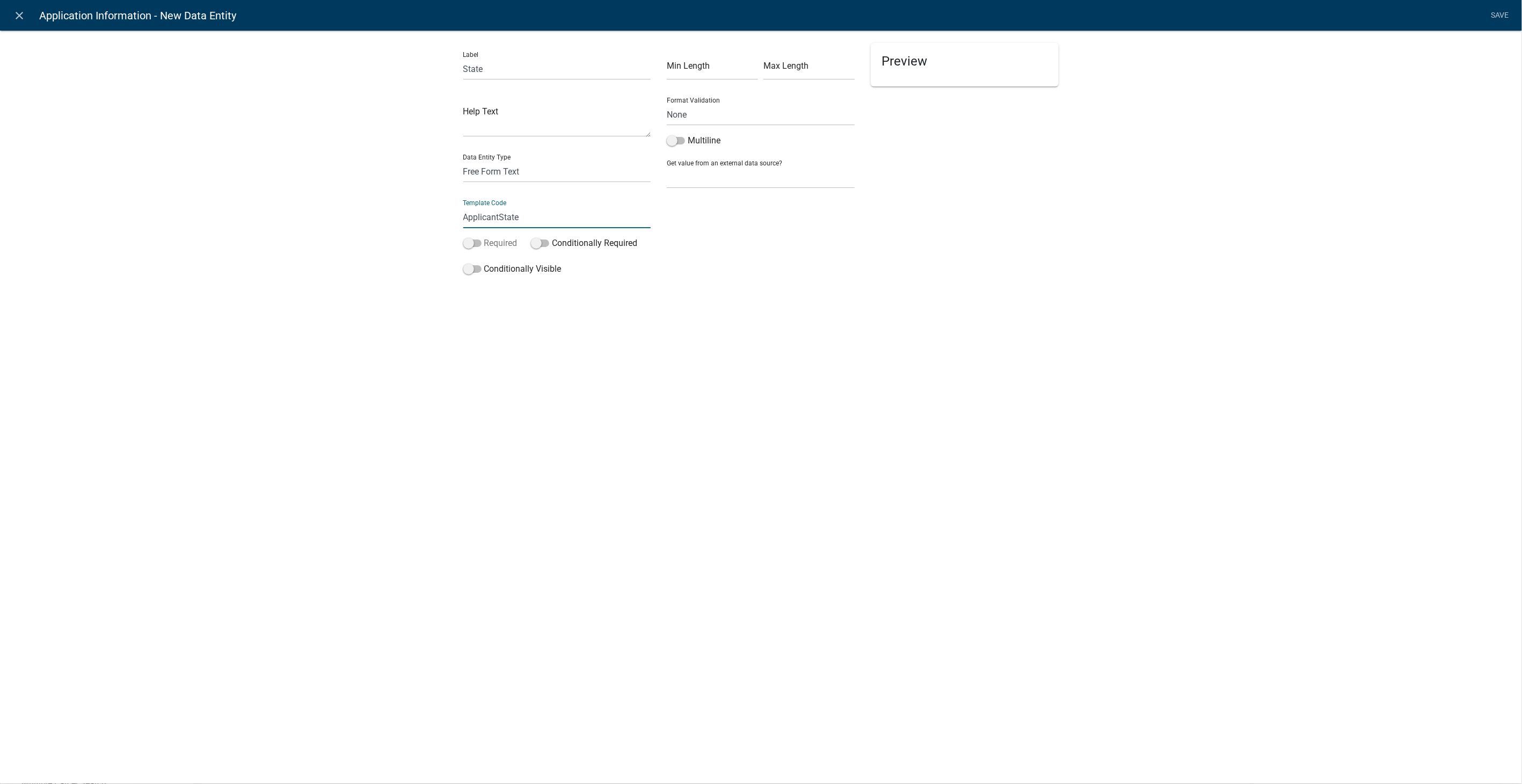
click at [484, 237] on input "Required" at bounding box center [484, 237] width 0 height 0
click at [739, 181] on select "None Parcel search Applicant Data" at bounding box center [761, 177] width 188 height 22
select select "2: Object"
click at [667, 167] on select "None Parcel search Applicant Data" at bounding box center [761, 177] width 188 height 22
click at [710, 221] on select "Full Name Username Email Address Street Address Street Address 2 City State Zip…" at bounding box center [760, 223] width 179 height 22
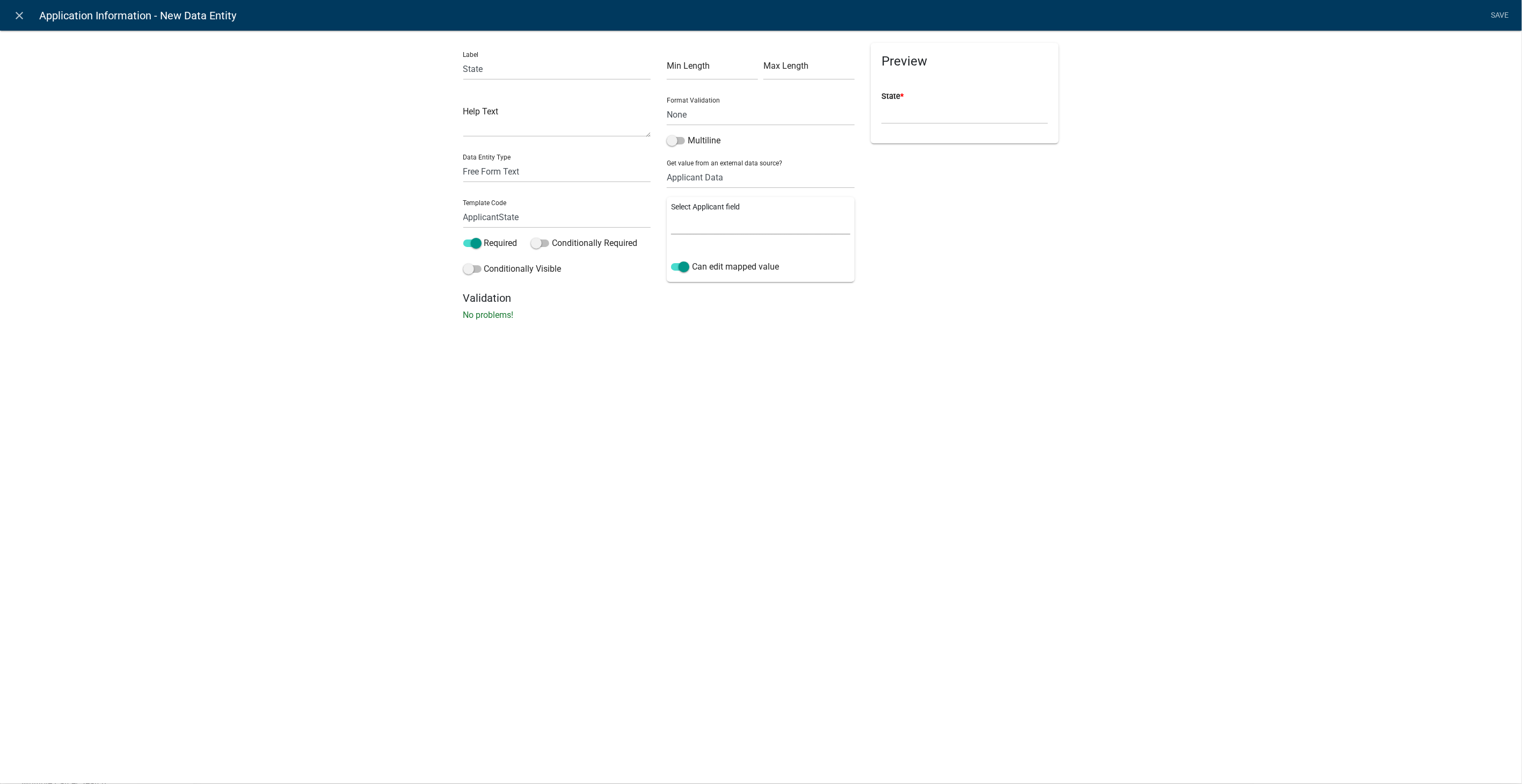
select select "6: Object"
click at [671, 213] on select "Full Name Username Email Address Street Address Street Address 2 City State Zip…" at bounding box center [760, 223] width 179 height 22
click at [1498, 13] on link "Save" at bounding box center [1500, 15] width 27 height 20
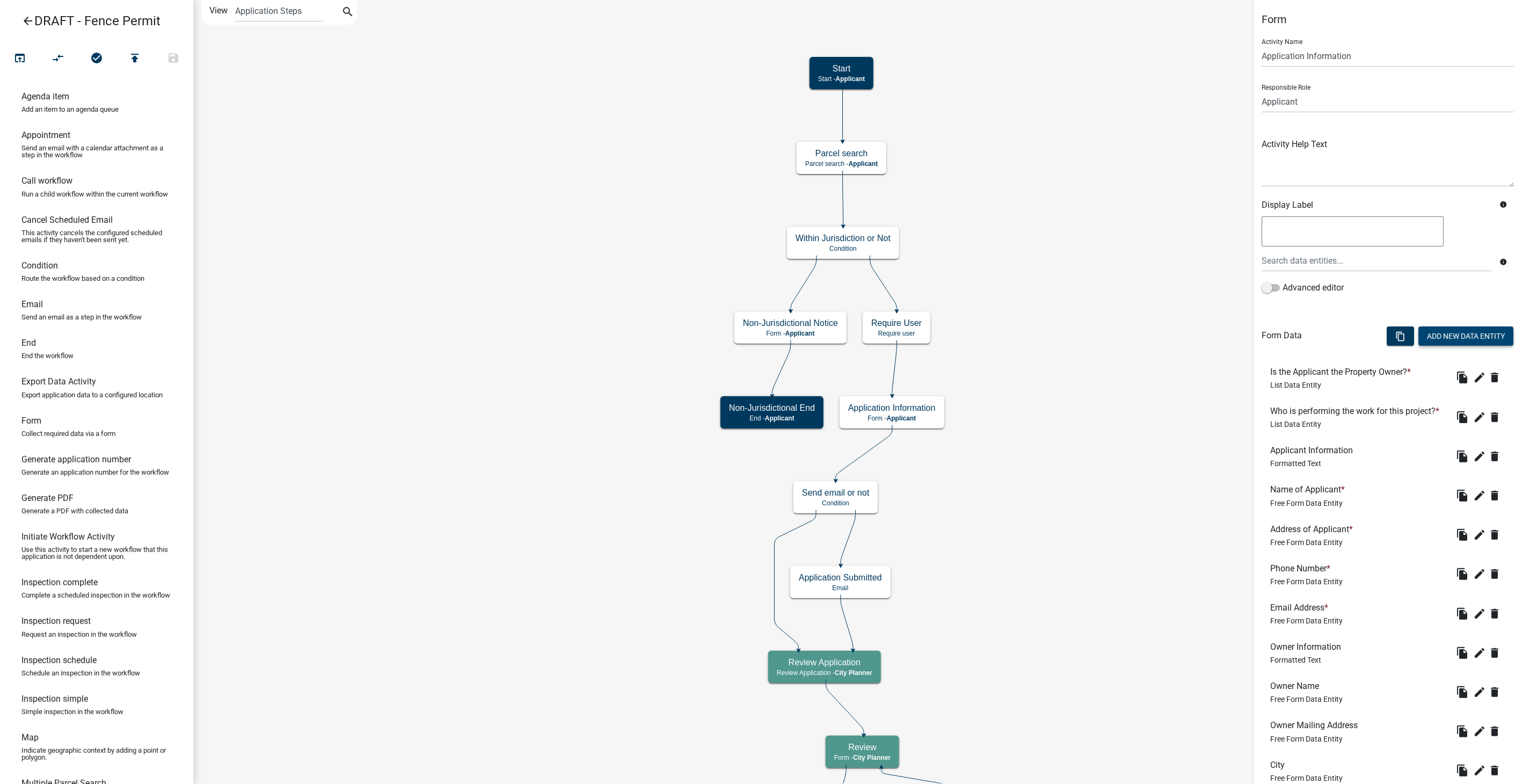
click at [1441, 338] on button "Add New Data Entity" at bounding box center [1466, 336] width 95 height 19
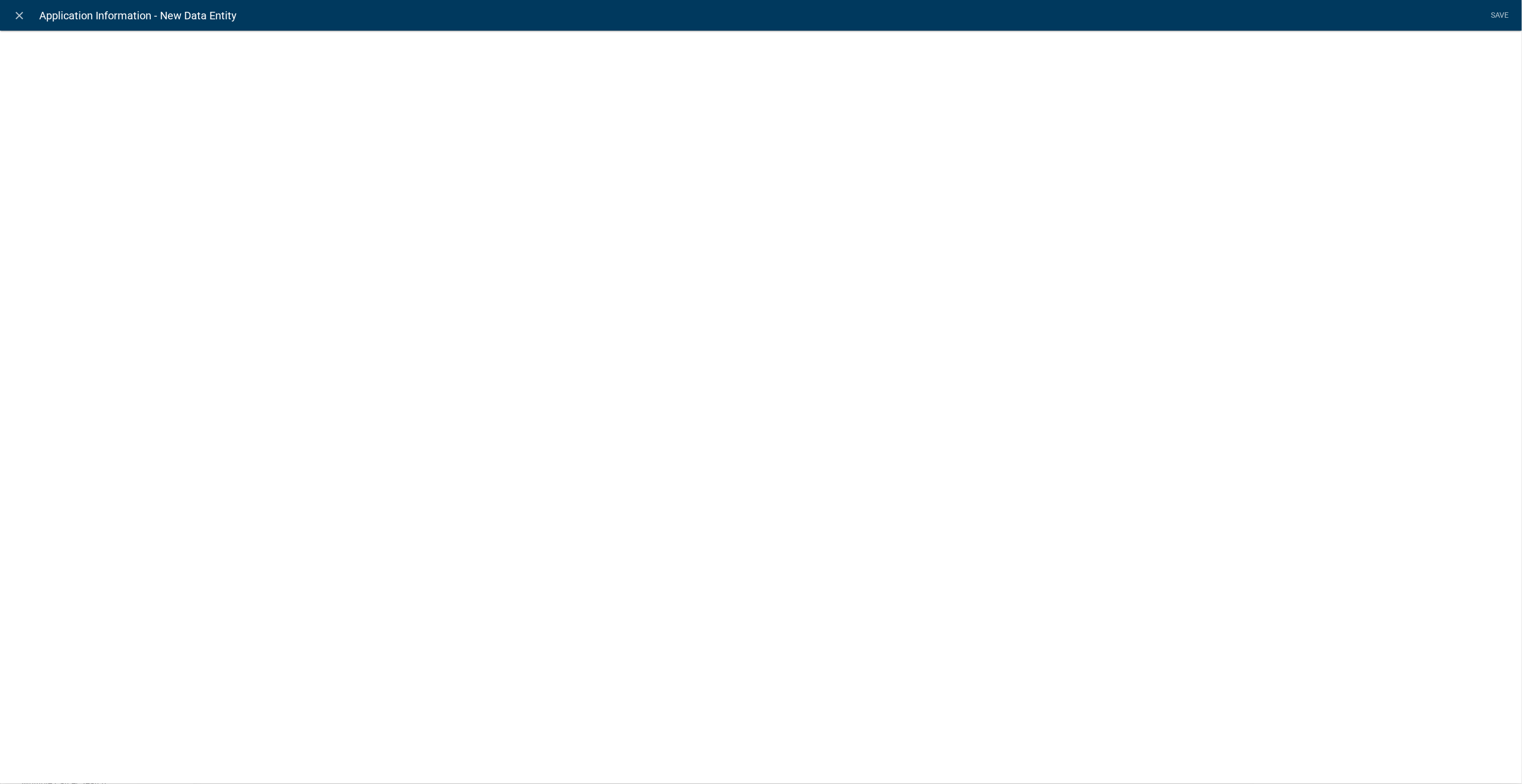
select select
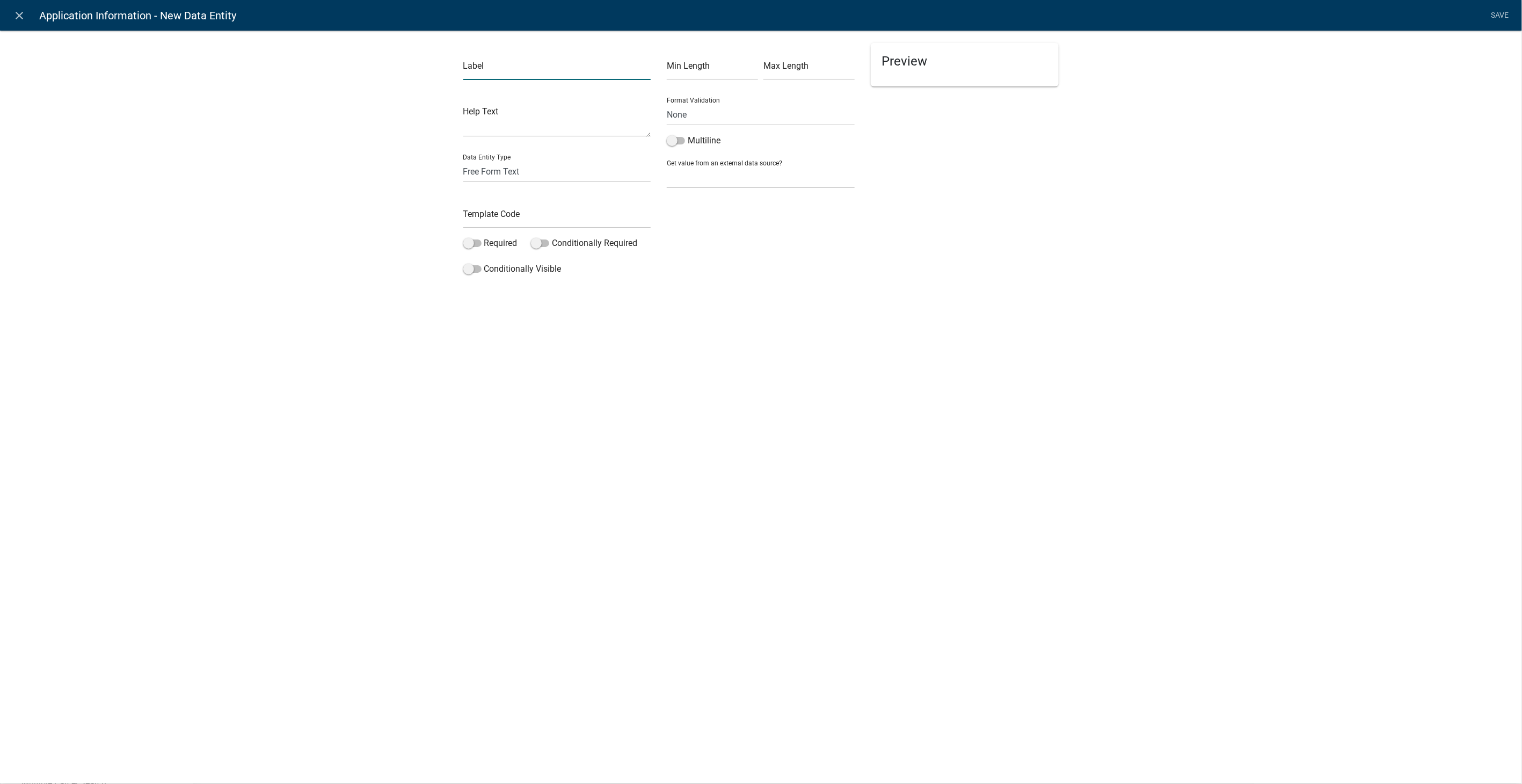
click at [481, 73] on input "text" at bounding box center [557, 69] width 188 height 22
type input "Zip"
click at [467, 210] on input "text" at bounding box center [557, 217] width 188 height 22
type input "ApplicantZip"
click at [464, 241] on span at bounding box center [473, 243] width 19 height 7
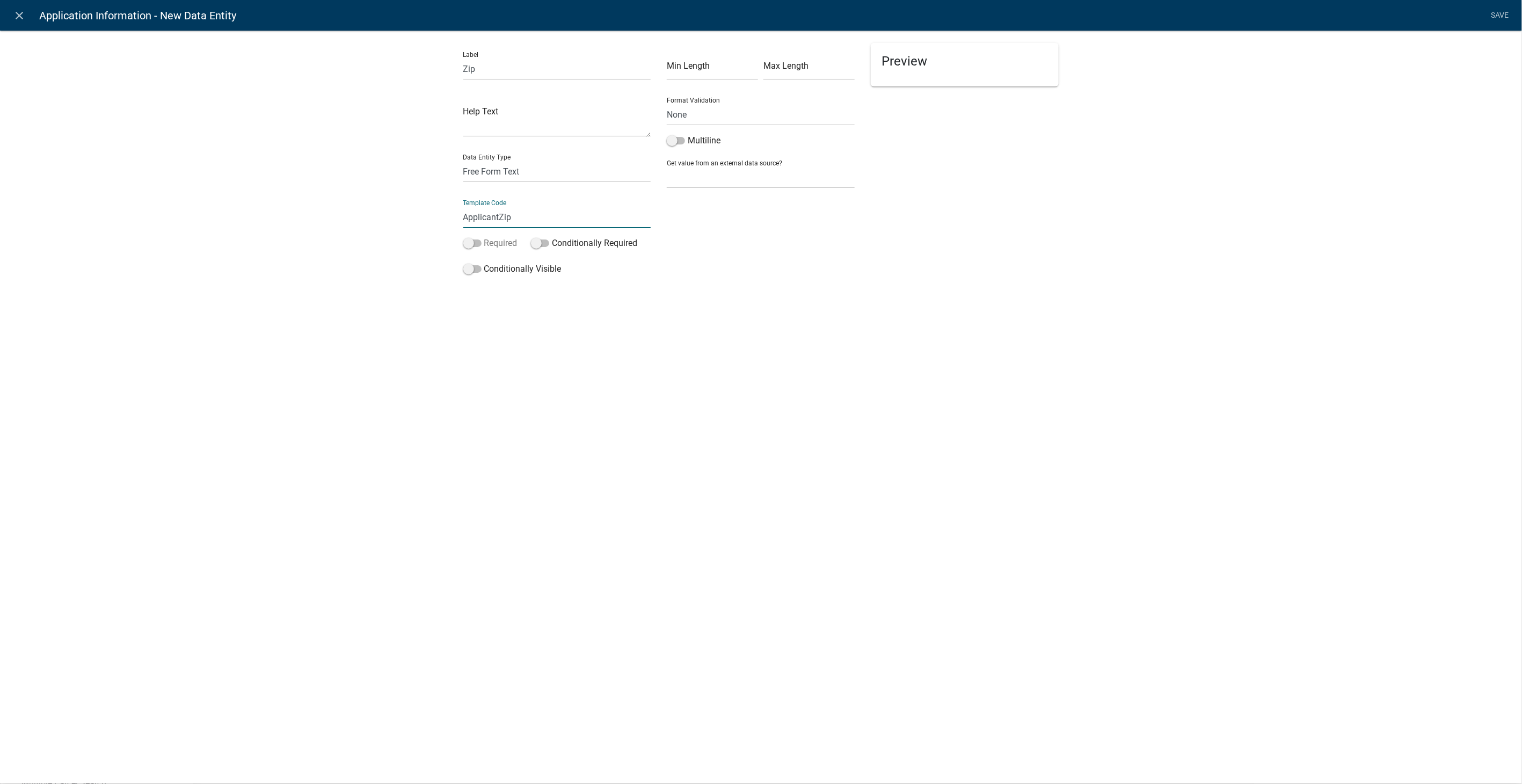
click at [484, 237] on input "Required" at bounding box center [484, 237] width 0 height 0
click at [705, 176] on select "None Parcel search Applicant Data" at bounding box center [761, 177] width 188 height 22
select select "2: Object"
click at [667, 167] on select "None Parcel search Applicant Data" at bounding box center [761, 177] width 188 height 22
click at [701, 216] on select "Full Name Username Email Address Street Address Street Address 2 City State Zip…" at bounding box center [760, 223] width 179 height 22
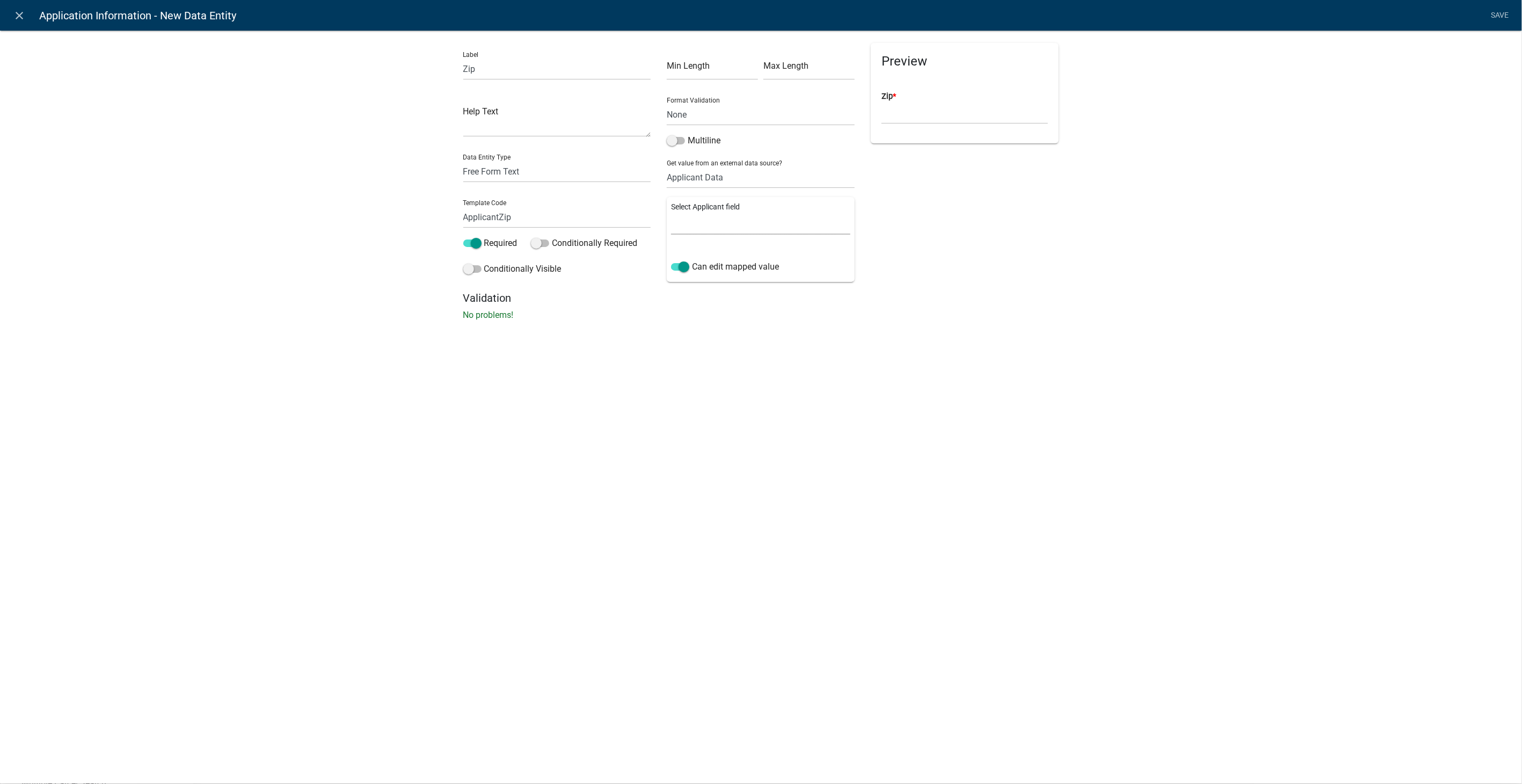
select select "7: Object"
click at [671, 213] on select "Full Name Username Email Address Street Address Street Address 2 City State Zip…" at bounding box center [760, 223] width 179 height 22
click at [1502, 13] on link "Save" at bounding box center [1500, 15] width 27 height 20
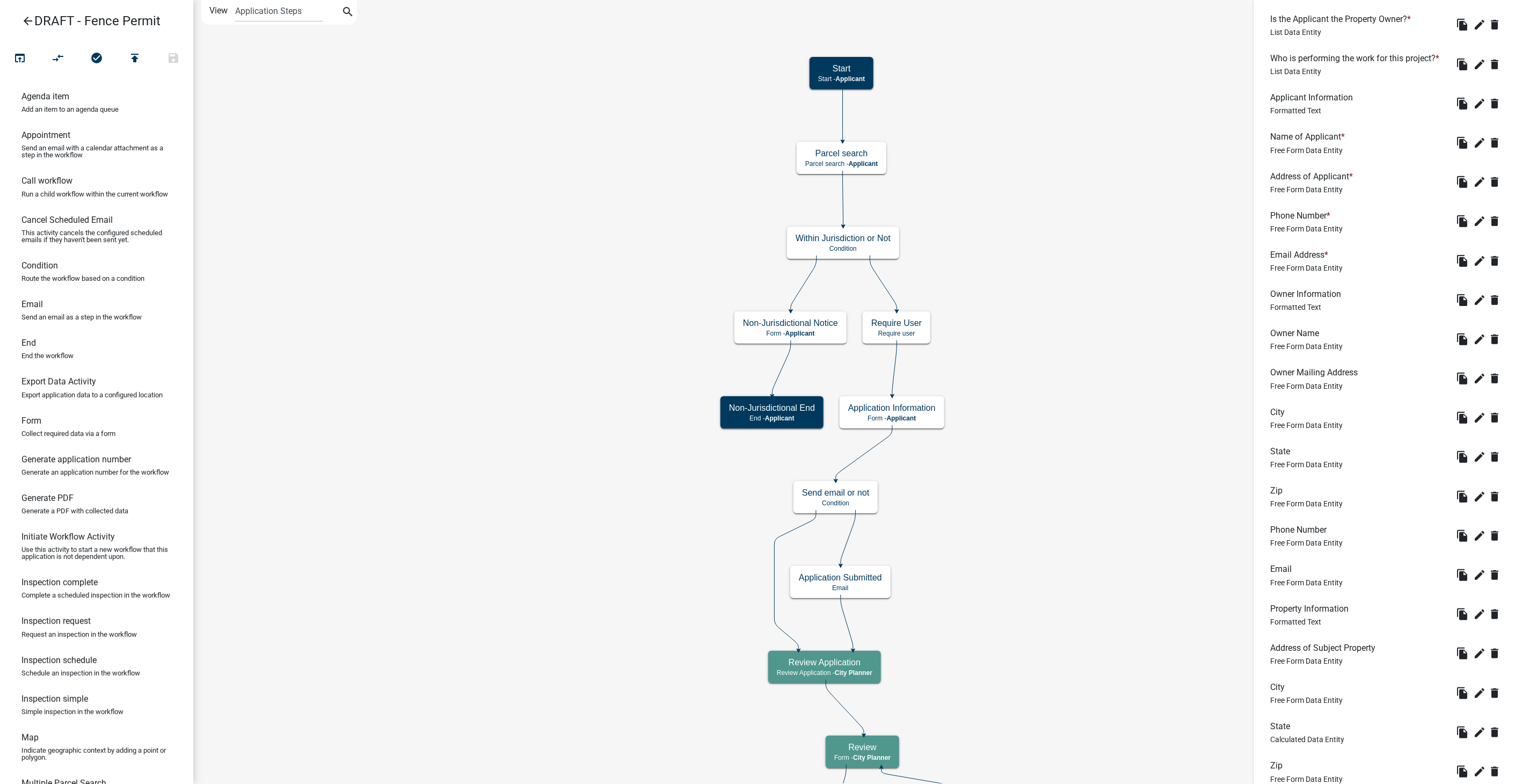
scroll to position [417, 0]
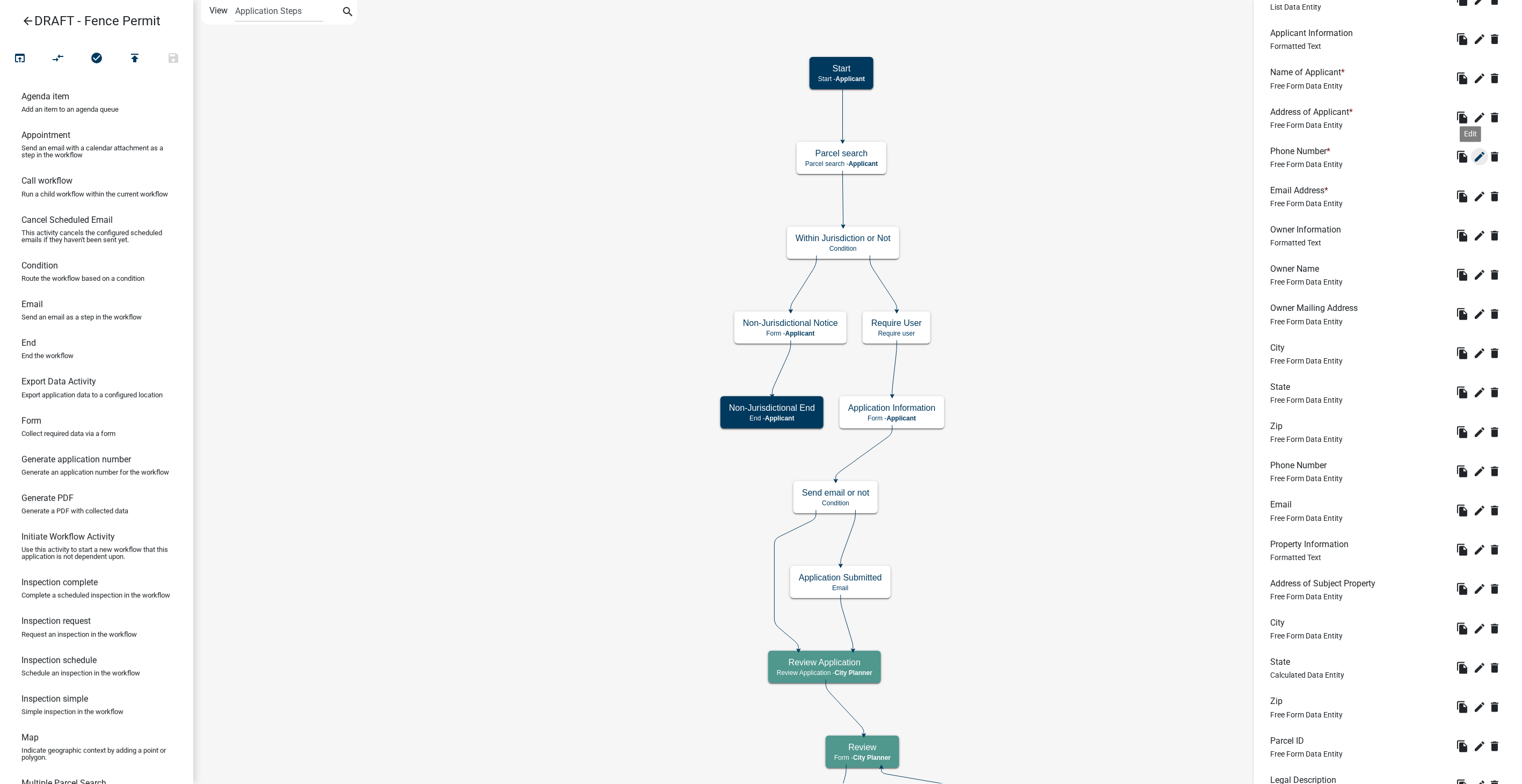
click at [1476, 163] on icon "edit" at bounding box center [1479, 156] width 13 height 13
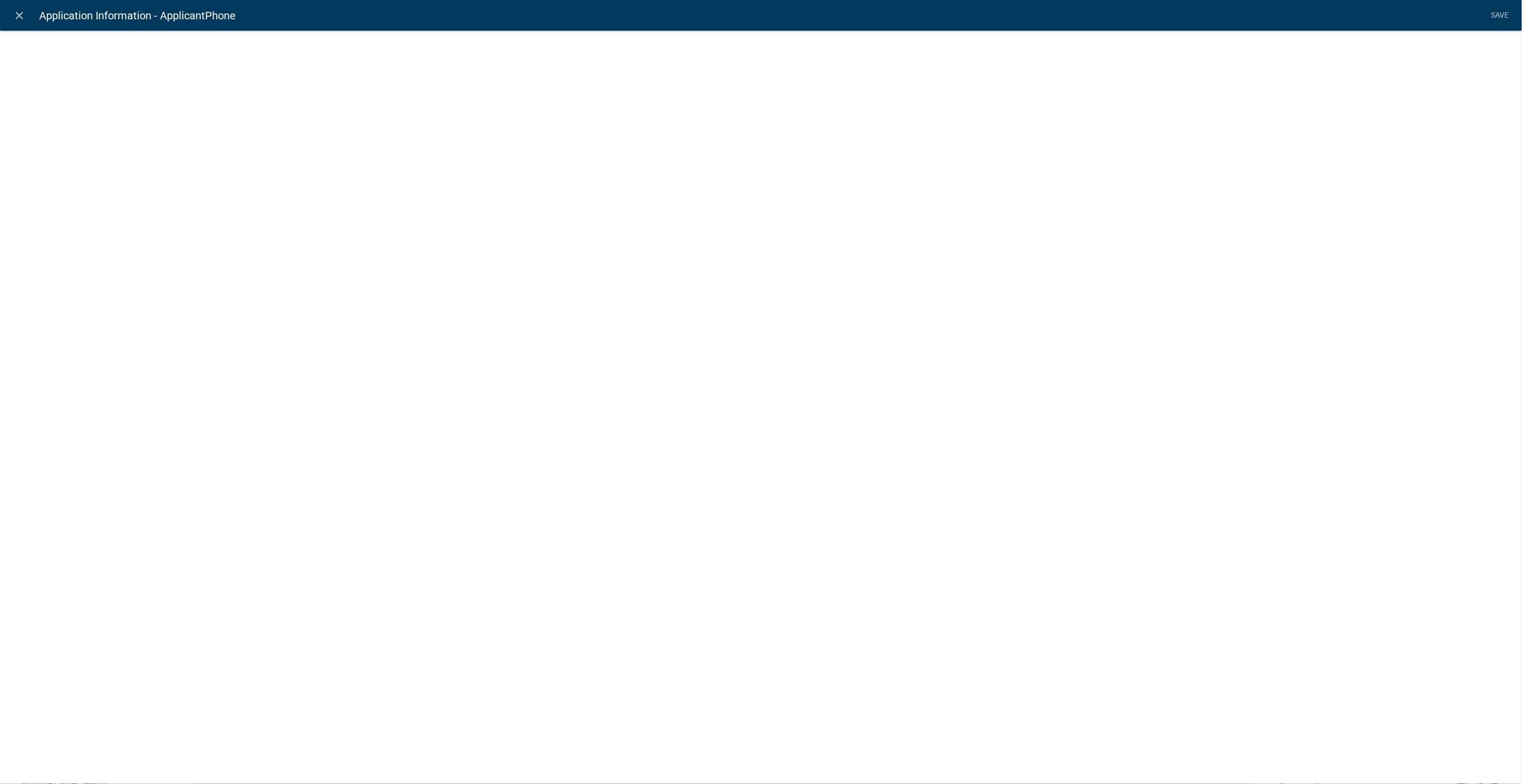
select select "1"
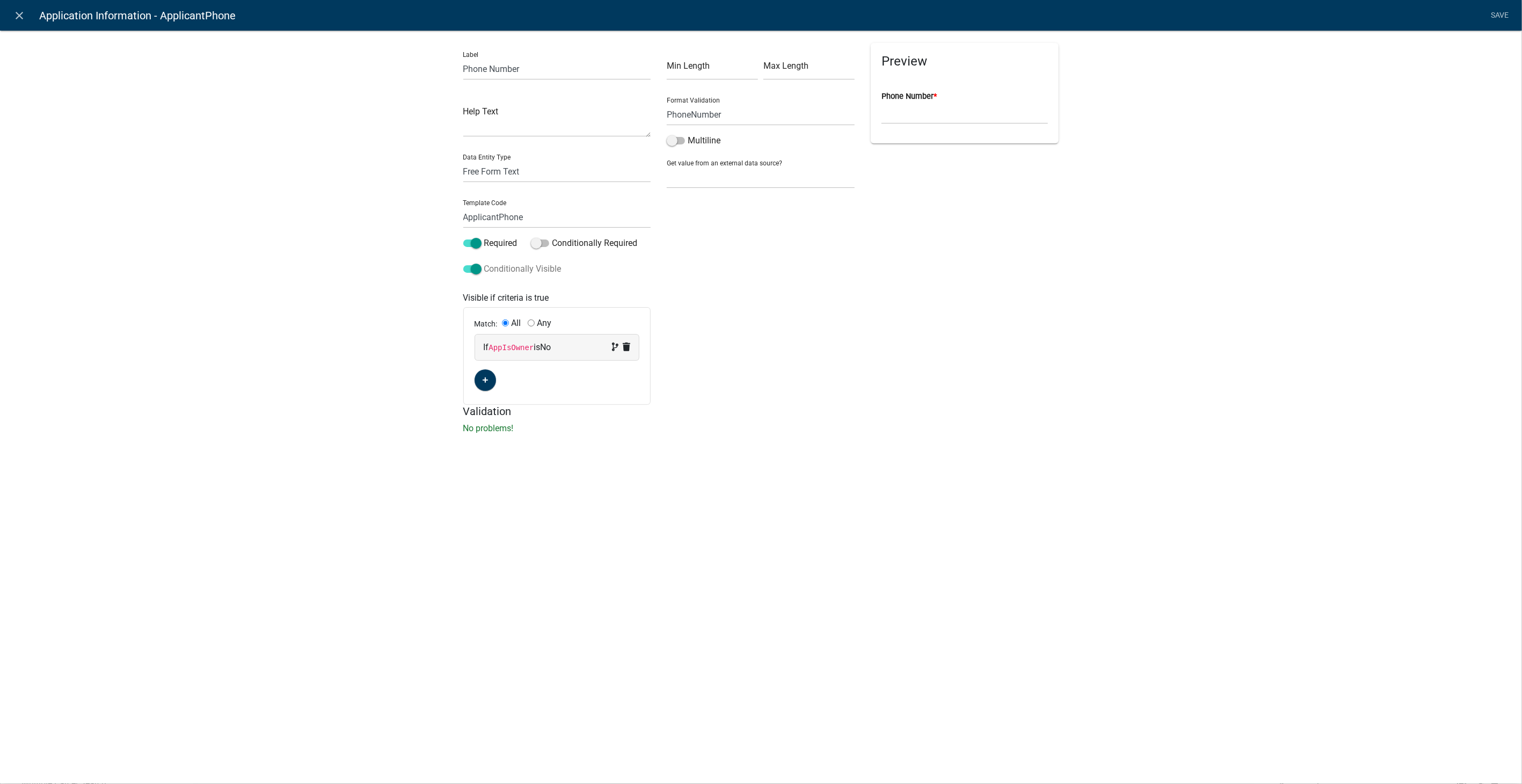
click at [475, 267] on span at bounding box center [473, 268] width 19 height 7
click at [484, 262] on input "Conditionally Visible" at bounding box center [484, 262] width 0 height 0
click at [776, 176] on select "None Parcel search Applicant Data" at bounding box center [761, 177] width 188 height 22
select select "2: Object"
click at [667, 167] on select "None Parcel search Applicant Data" at bounding box center [761, 177] width 188 height 22
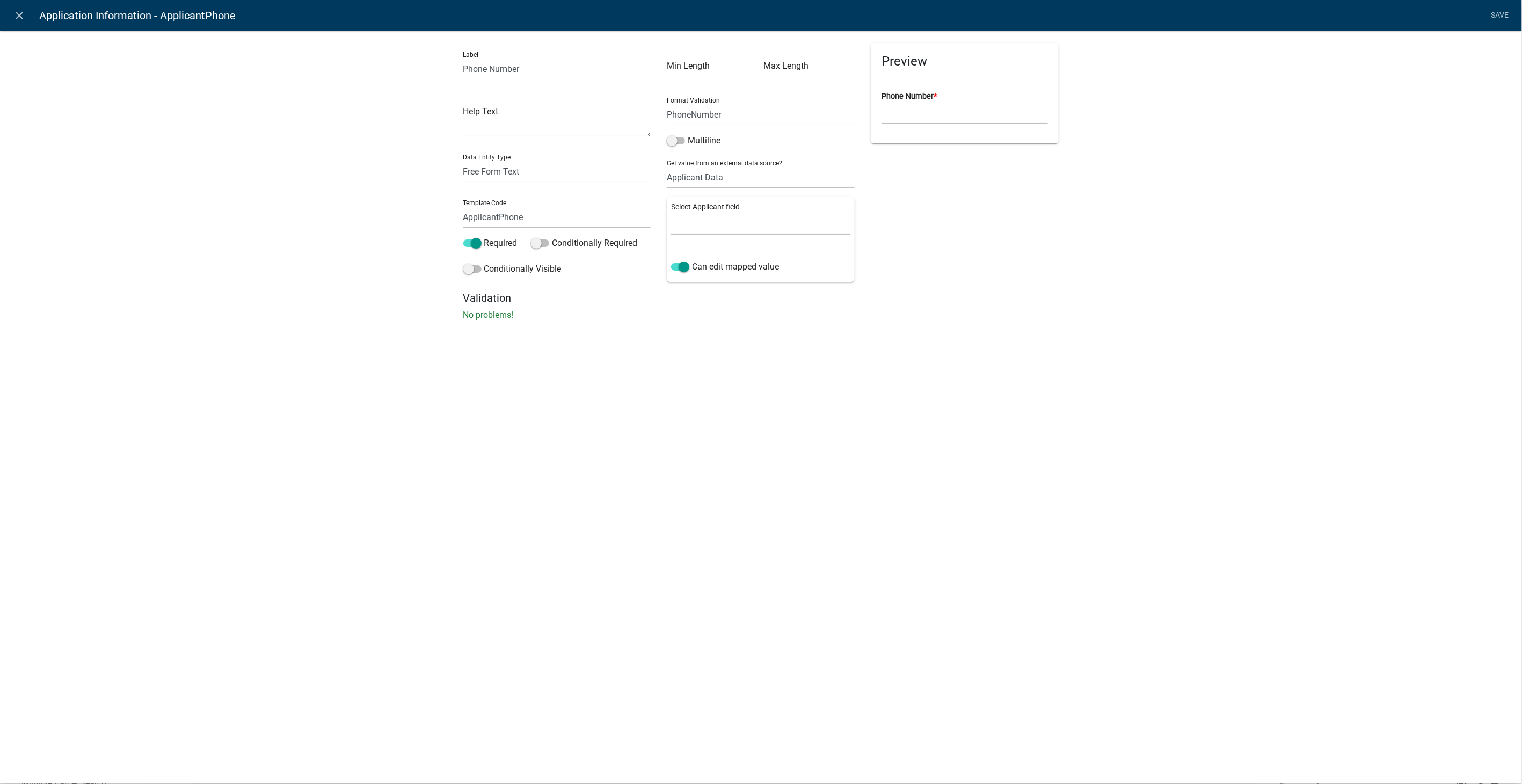
click at [733, 219] on select "Full Name Username Email Address Street Address Street Address 2 City State Zip…" at bounding box center [760, 223] width 179 height 22
select select "8: Object"
click at [671, 213] on select "Full Name Username Email Address Street Address Street Address 2 City State Zip…" at bounding box center [760, 223] width 179 height 22
click at [1502, 13] on link "Save" at bounding box center [1500, 15] width 27 height 20
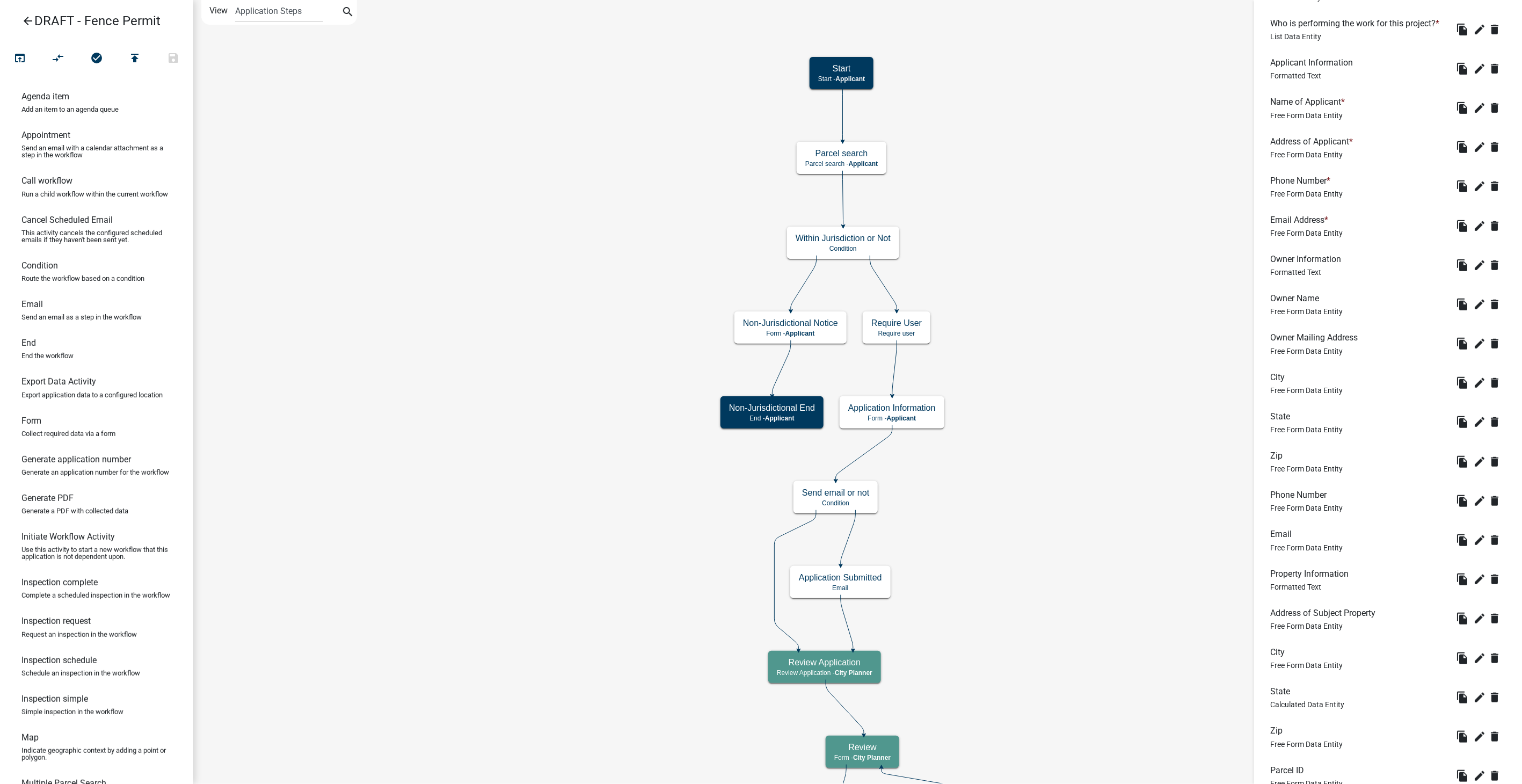
scroll to position [358, 0]
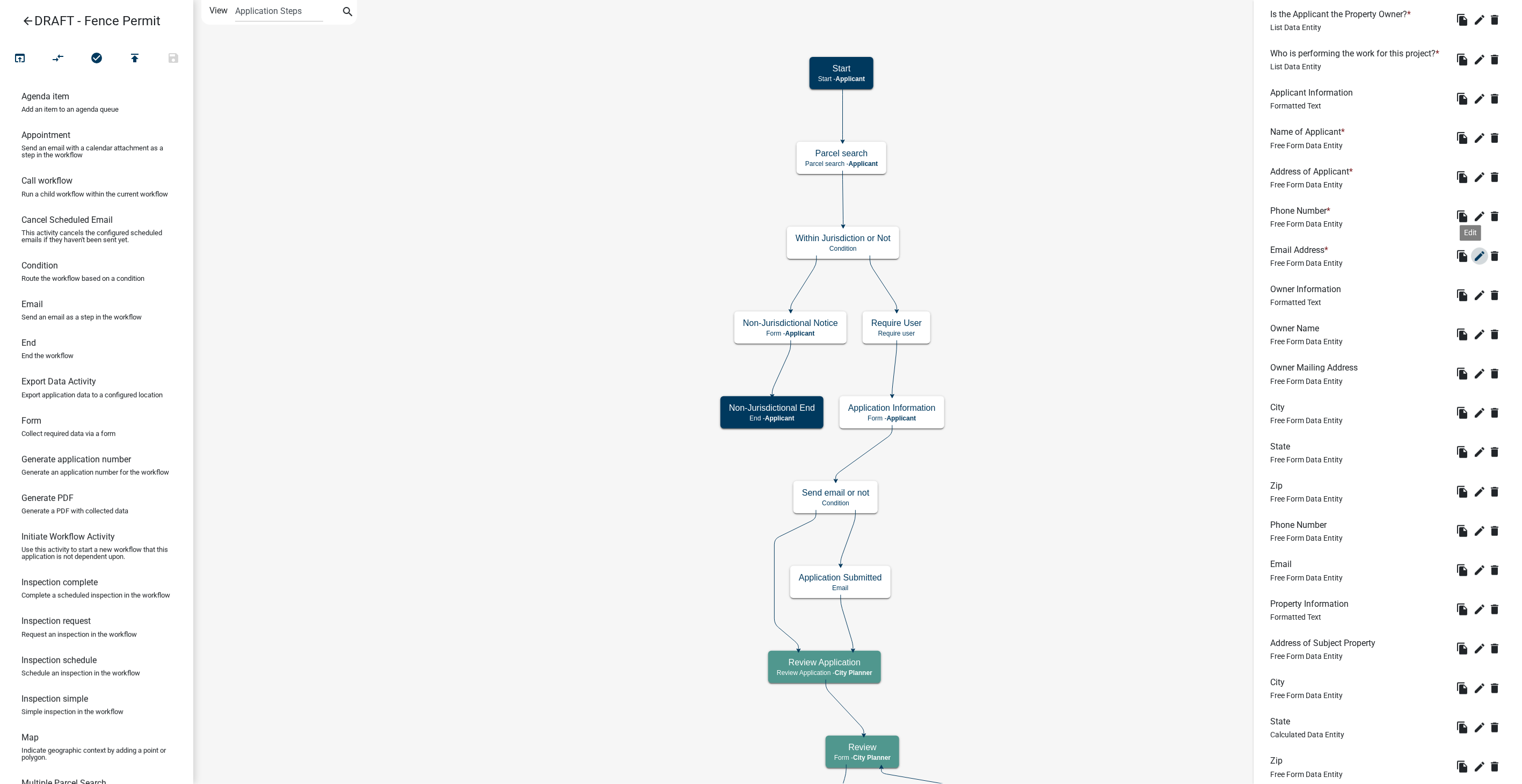
click at [1476, 262] on icon "edit" at bounding box center [1479, 256] width 13 height 13
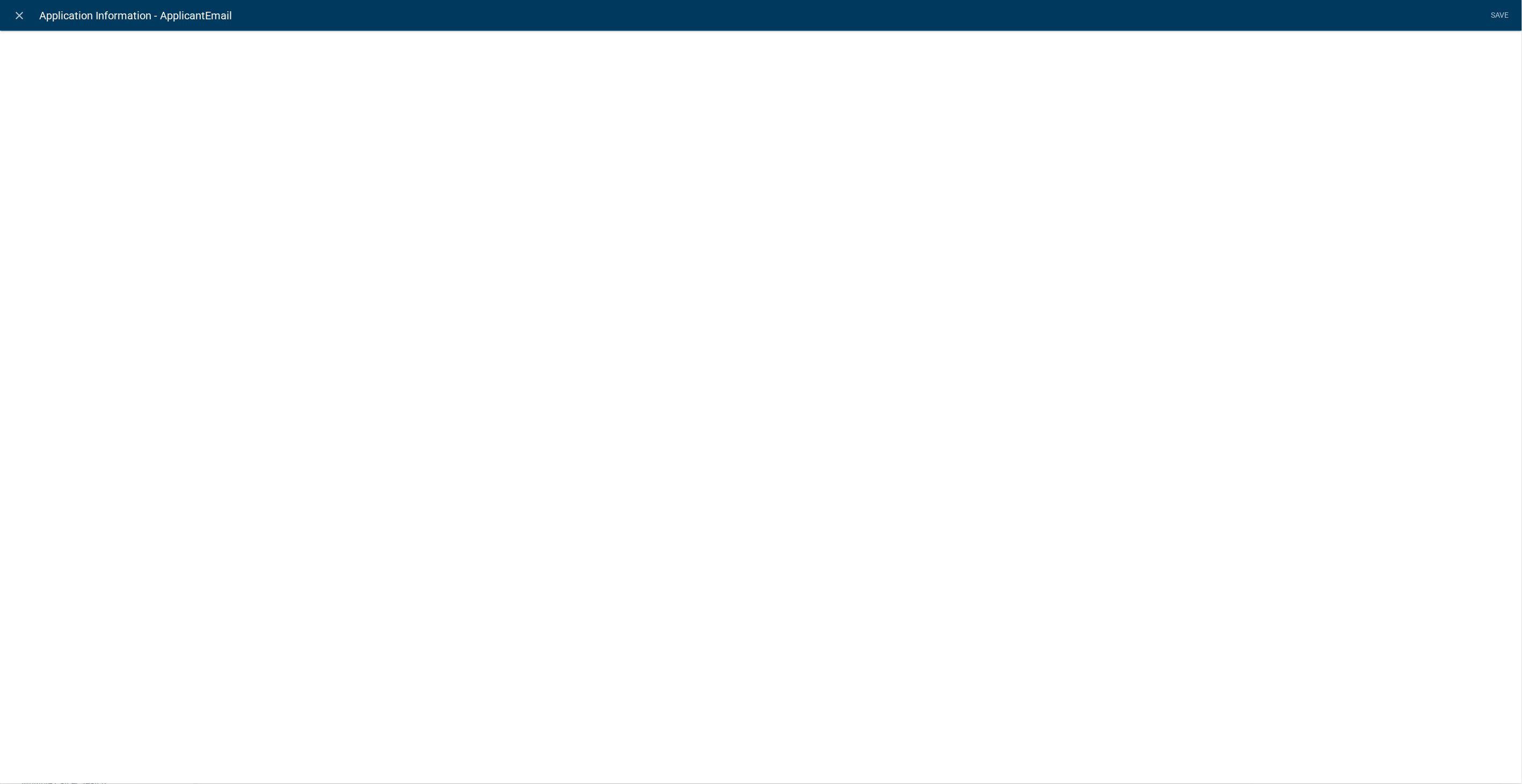
select select "0"
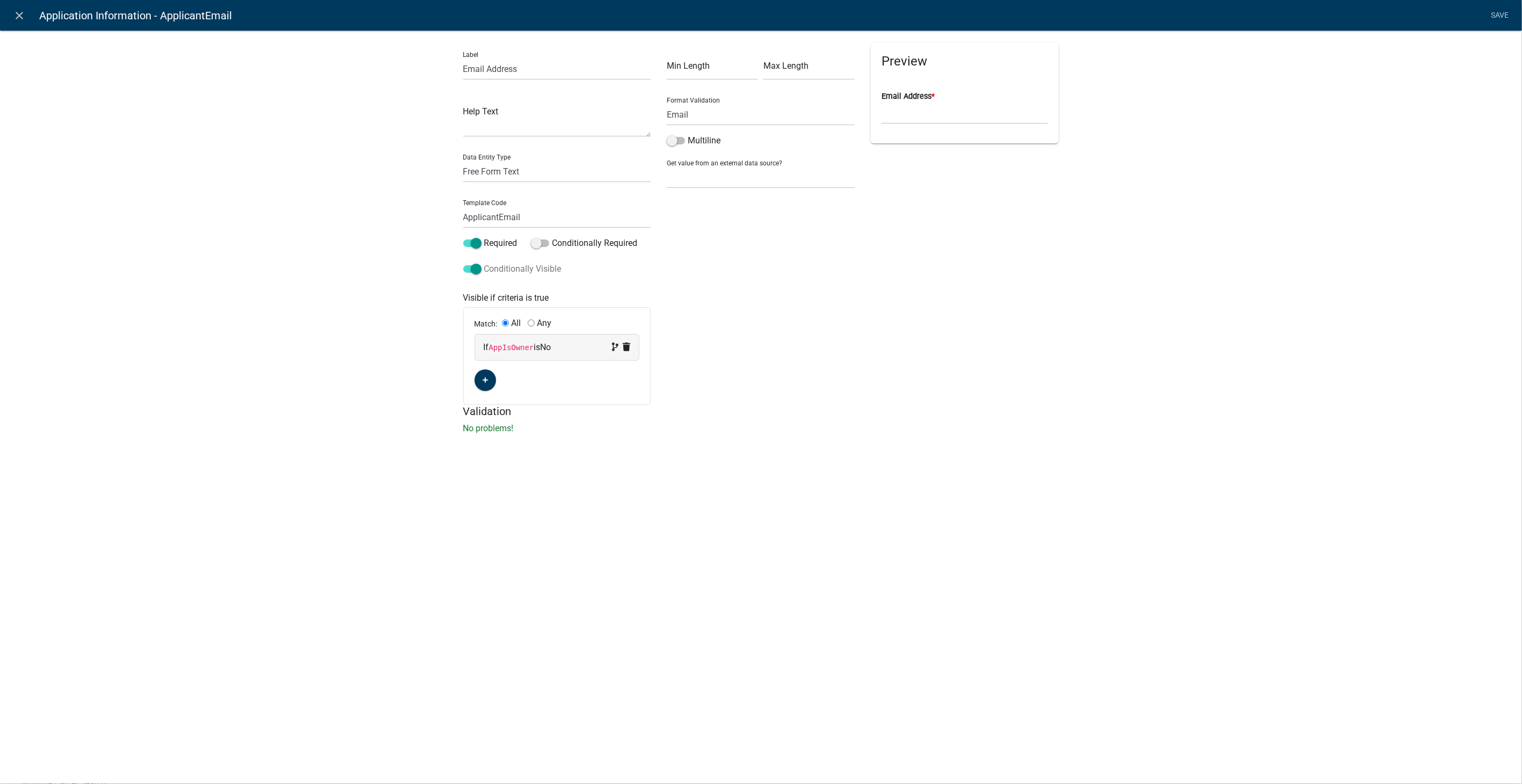
click at [474, 271] on span at bounding box center [473, 268] width 19 height 7
click at [484, 262] on input "Conditionally Visible" at bounding box center [484, 262] width 0 height 0
click at [696, 177] on select "None Parcel search Applicant Data" at bounding box center [761, 177] width 188 height 22
select select "2: Object"
click at [667, 167] on select "None Parcel search Applicant Data" at bounding box center [761, 177] width 188 height 22
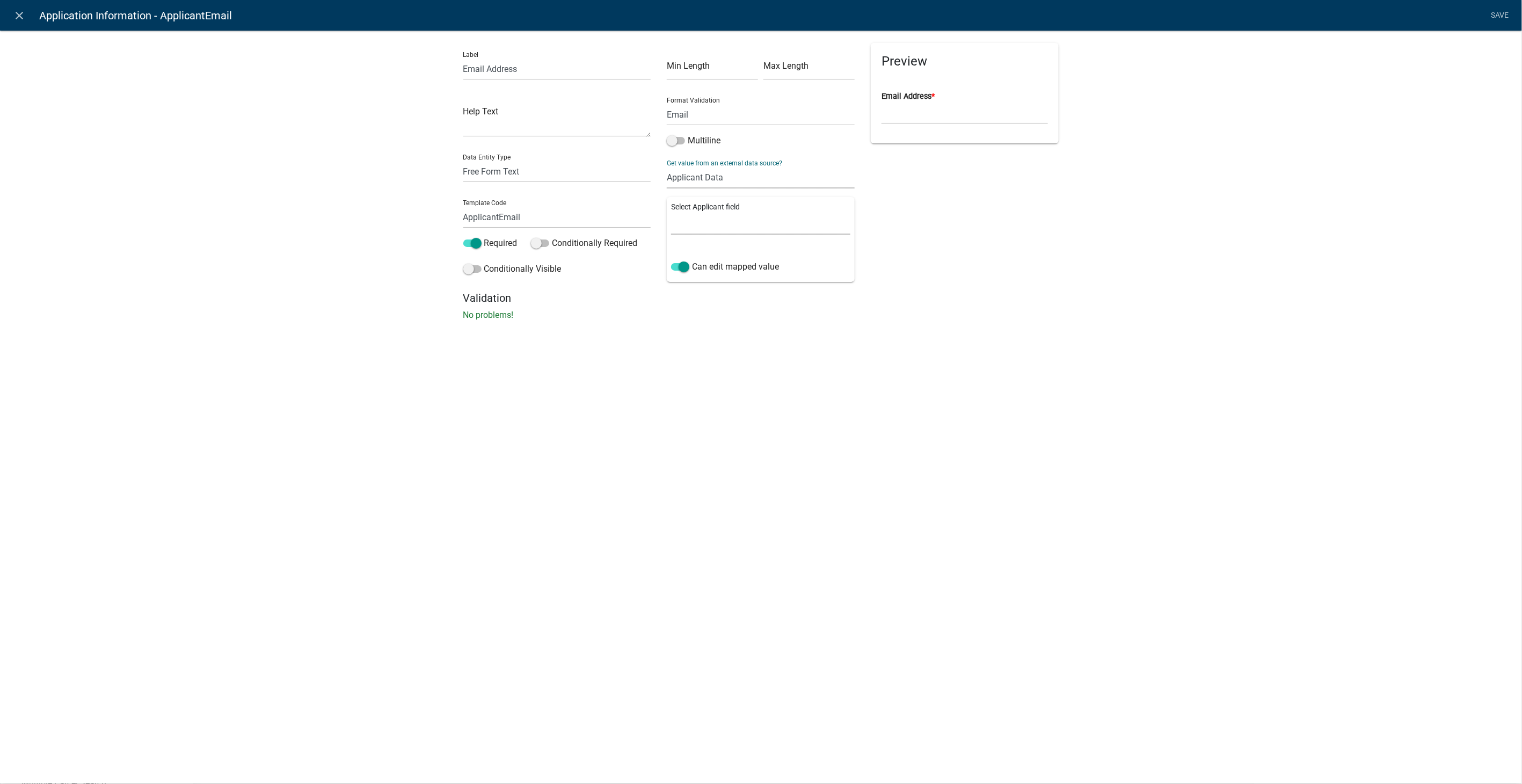
click at [700, 229] on select "Full Name Username Email Address Street Address Street Address 2 City State Zip…" at bounding box center [760, 223] width 179 height 22
select select "2: Object"
click at [671, 213] on select "Full Name Username Email Address Street Address Street Address 2 City State Zip…" at bounding box center [760, 223] width 179 height 22
click at [1505, 10] on link "Save" at bounding box center [1500, 15] width 27 height 20
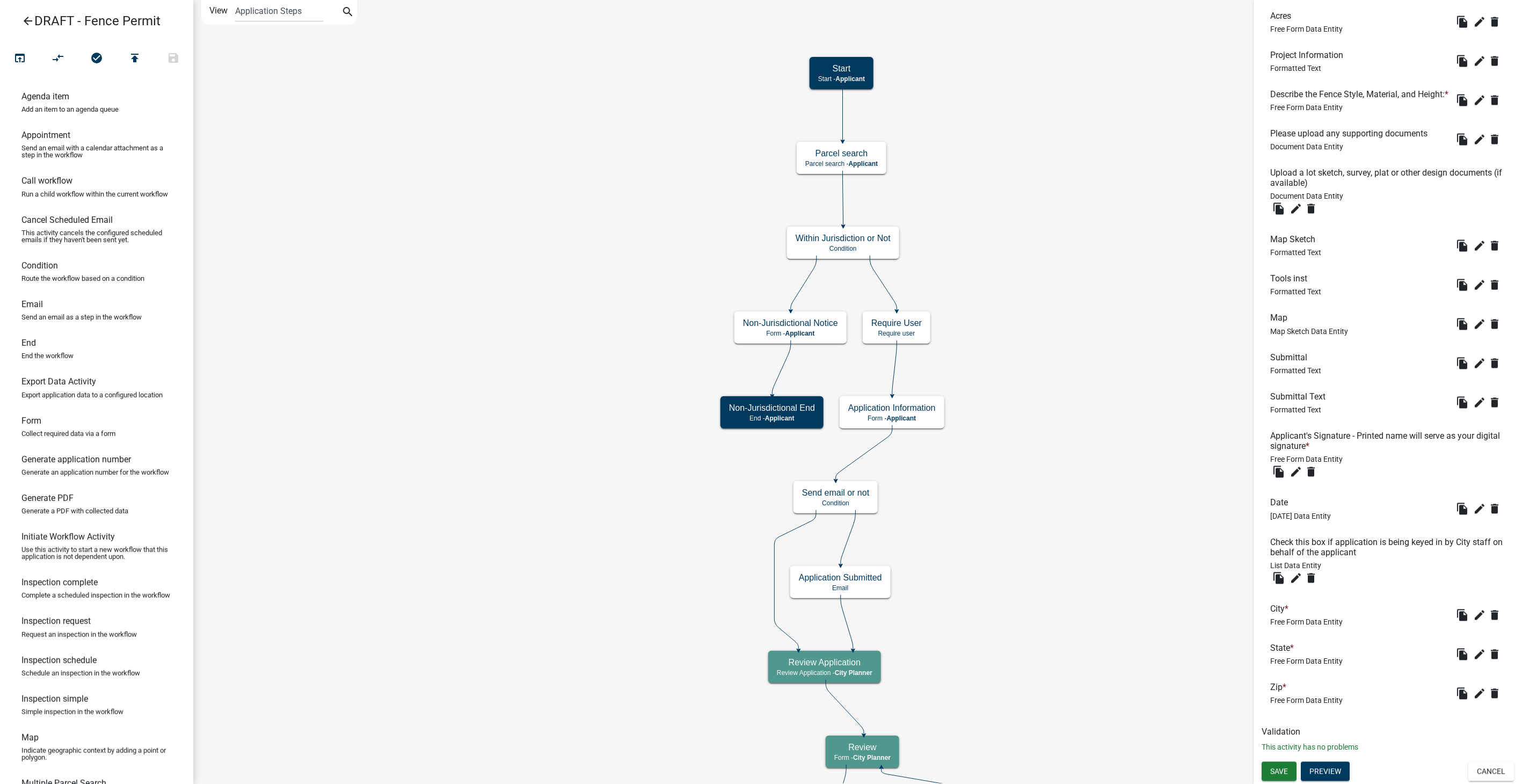
scroll to position [1253, 0]
click at [1275, 778] on button "Save" at bounding box center [1279, 771] width 35 height 19
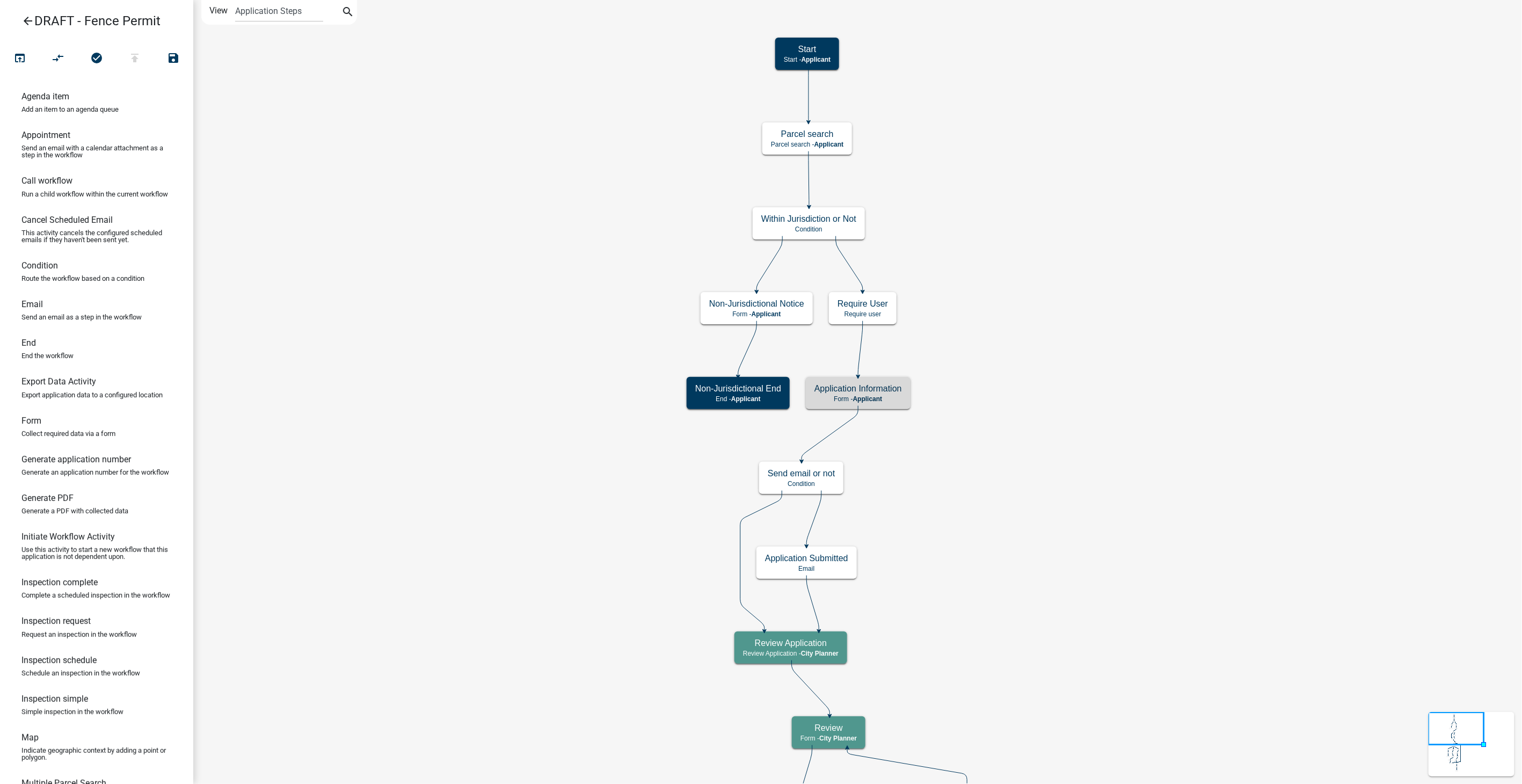
scroll to position [0, 0]
click at [19, 59] on icon "open_in_browser" at bounding box center [19, 59] width 13 height 15
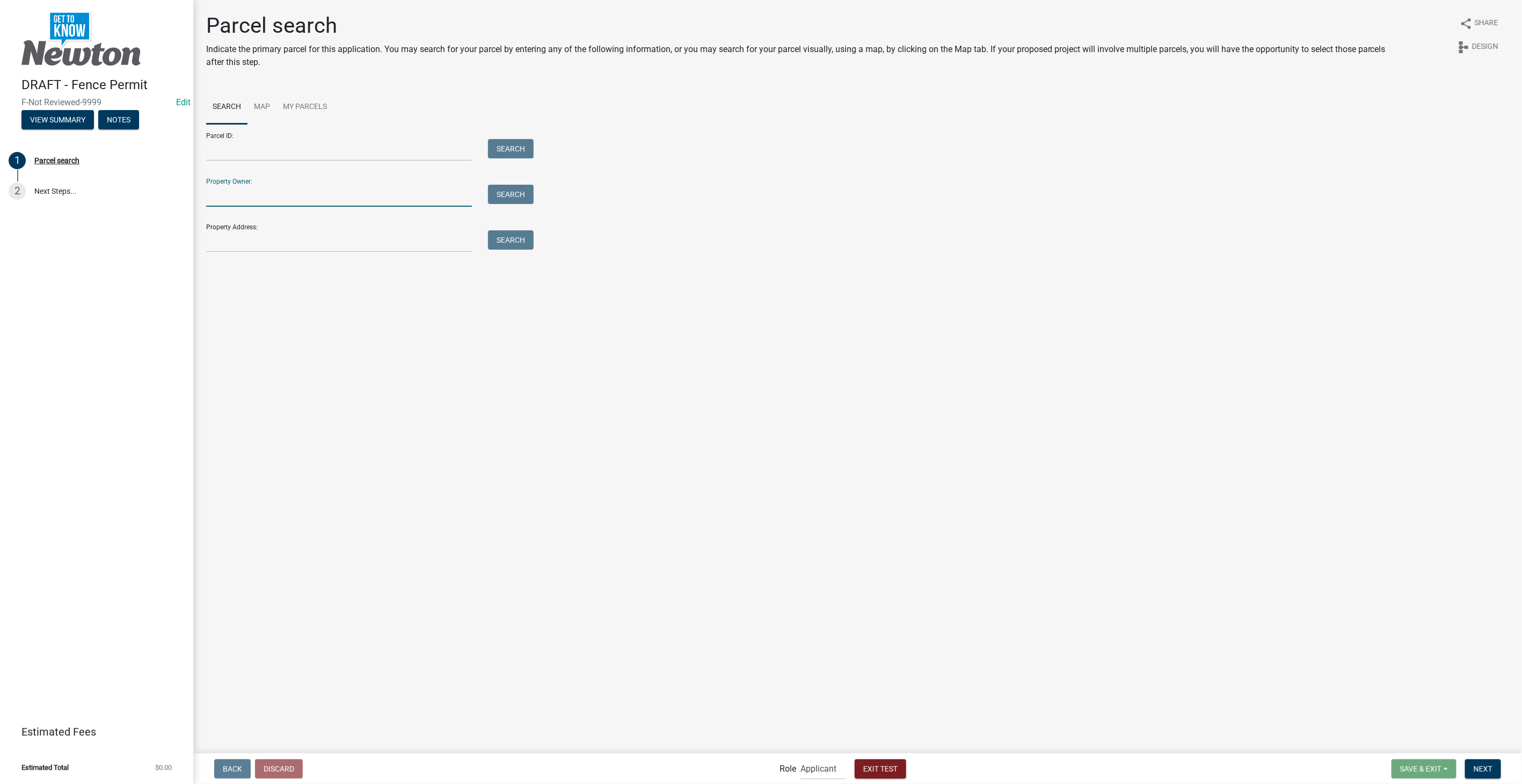
click at [305, 194] on input "Property Owner:" at bounding box center [339, 195] width 266 height 22
type input "smith"
click at [491, 195] on button "Search" at bounding box center [510, 194] width 46 height 19
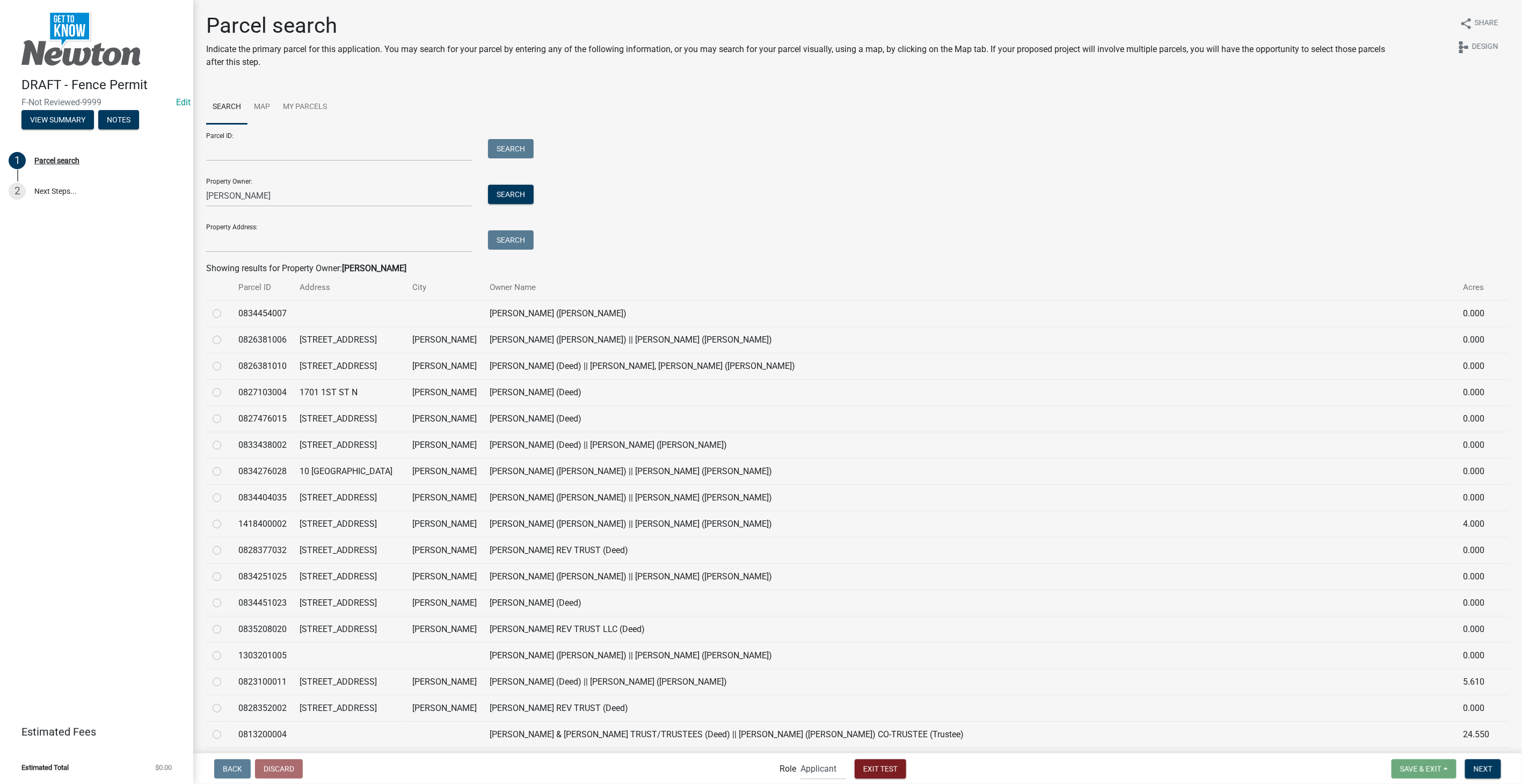
click at [225, 623] on label at bounding box center [225, 623] width 0 height 0
click at [225, 628] on input "radio" at bounding box center [229, 626] width 7 height 7
radio input "true"
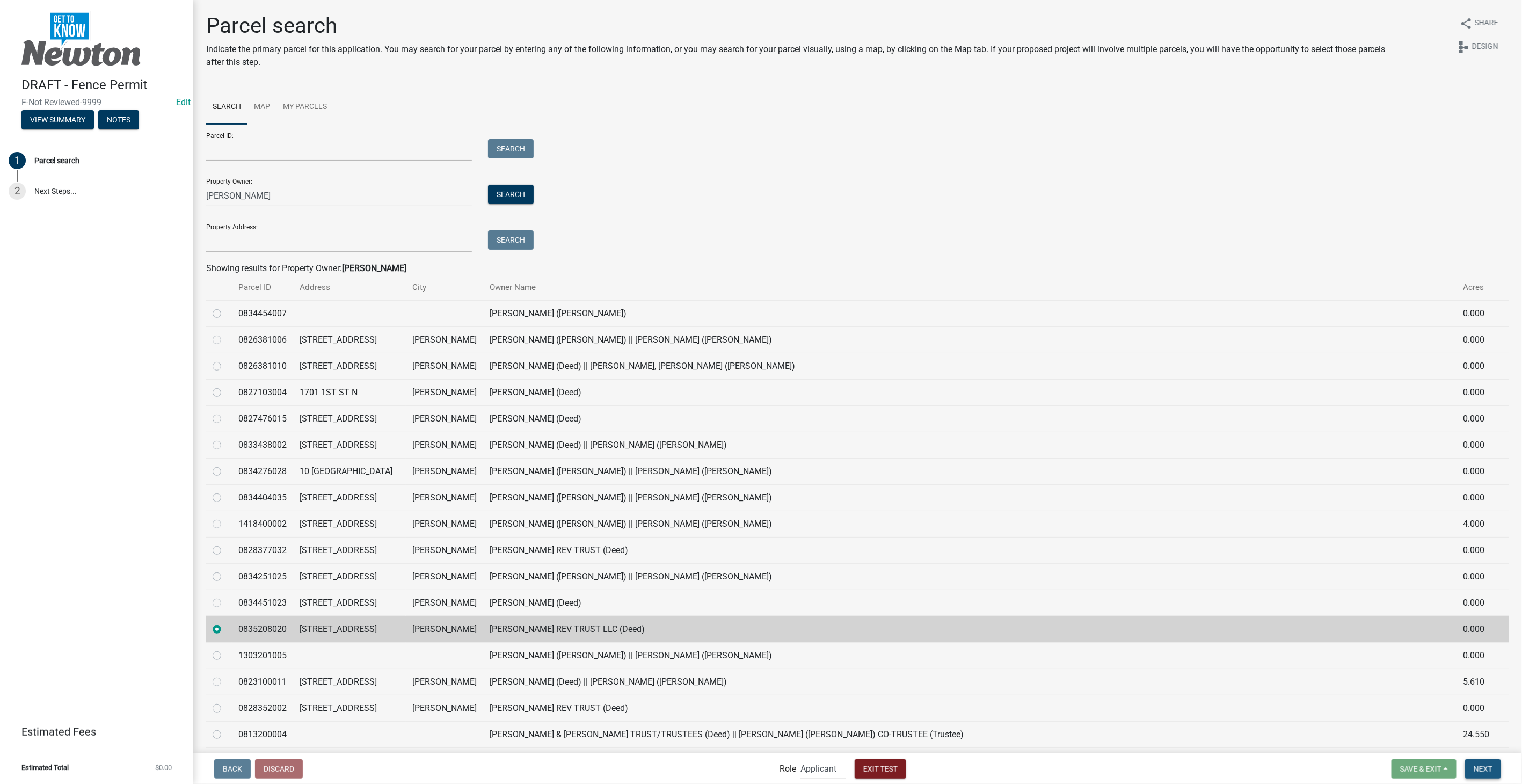
click at [1488, 773] on button "Next" at bounding box center [1483, 768] width 36 height 19
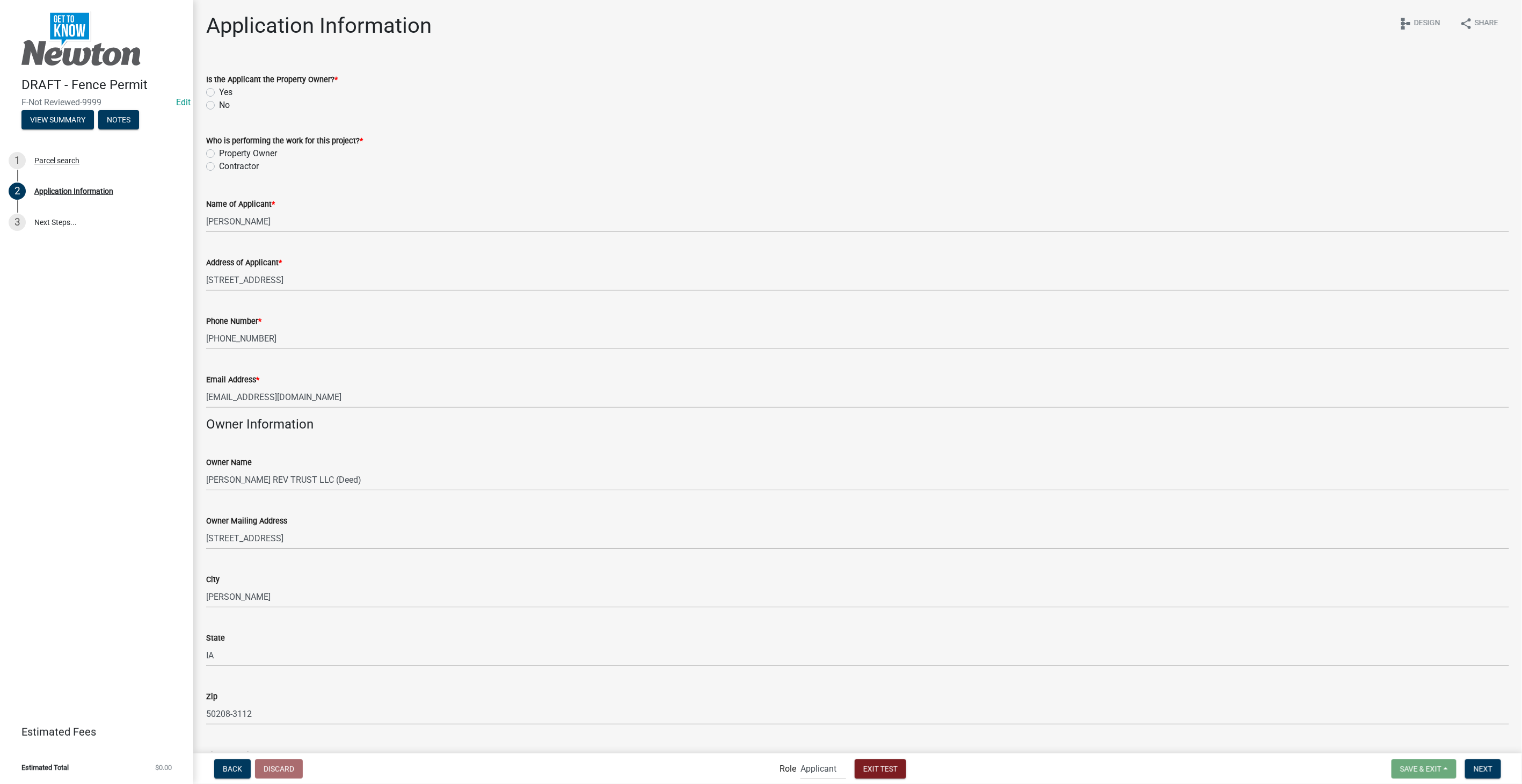
click at [219, 90] on label "Yes" at bounding box center [225, 92] width 13 height 13
click at [219, 90] on input "Yes" at bounding box center [222, 89] width 7 height 7
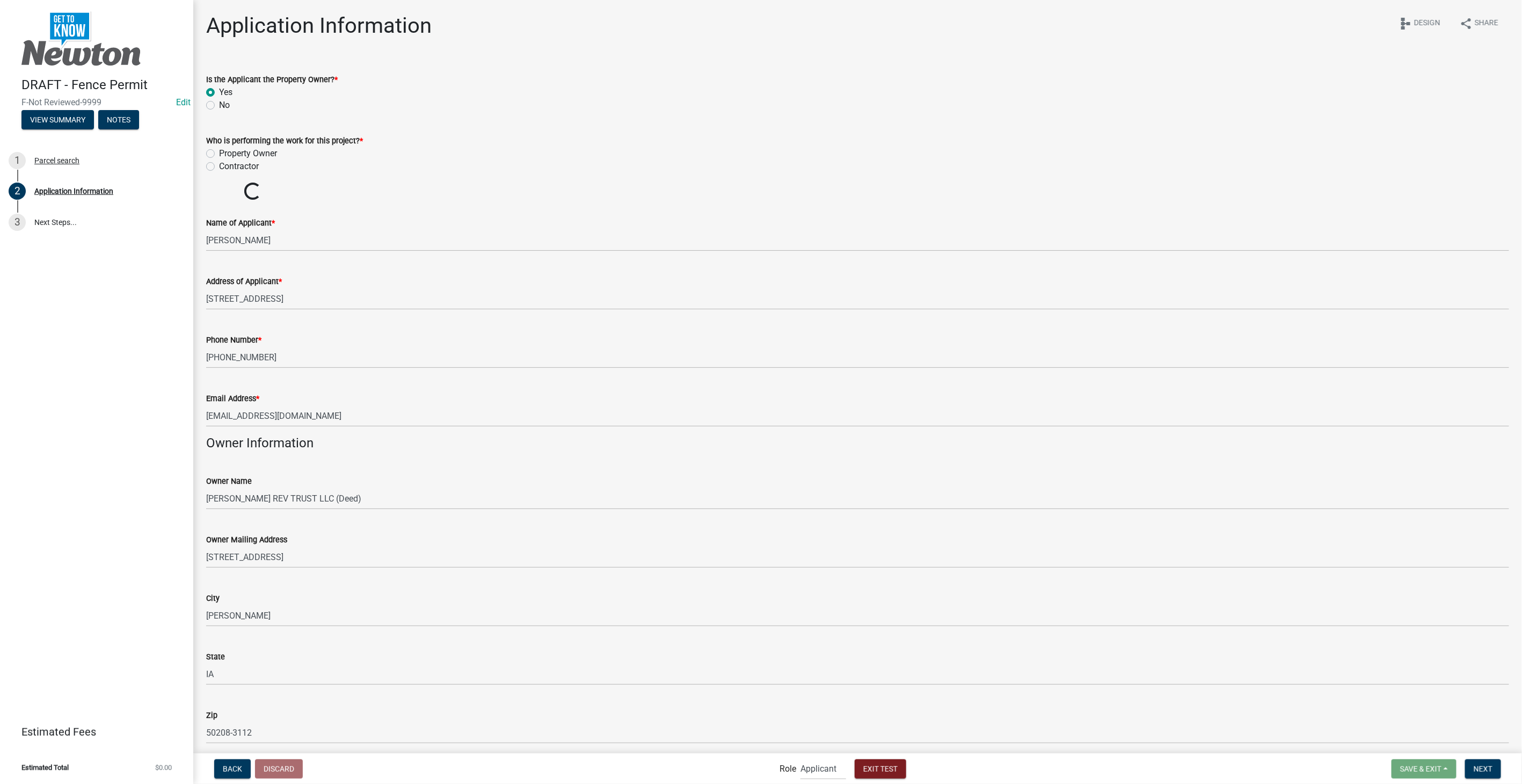
radio input "true"
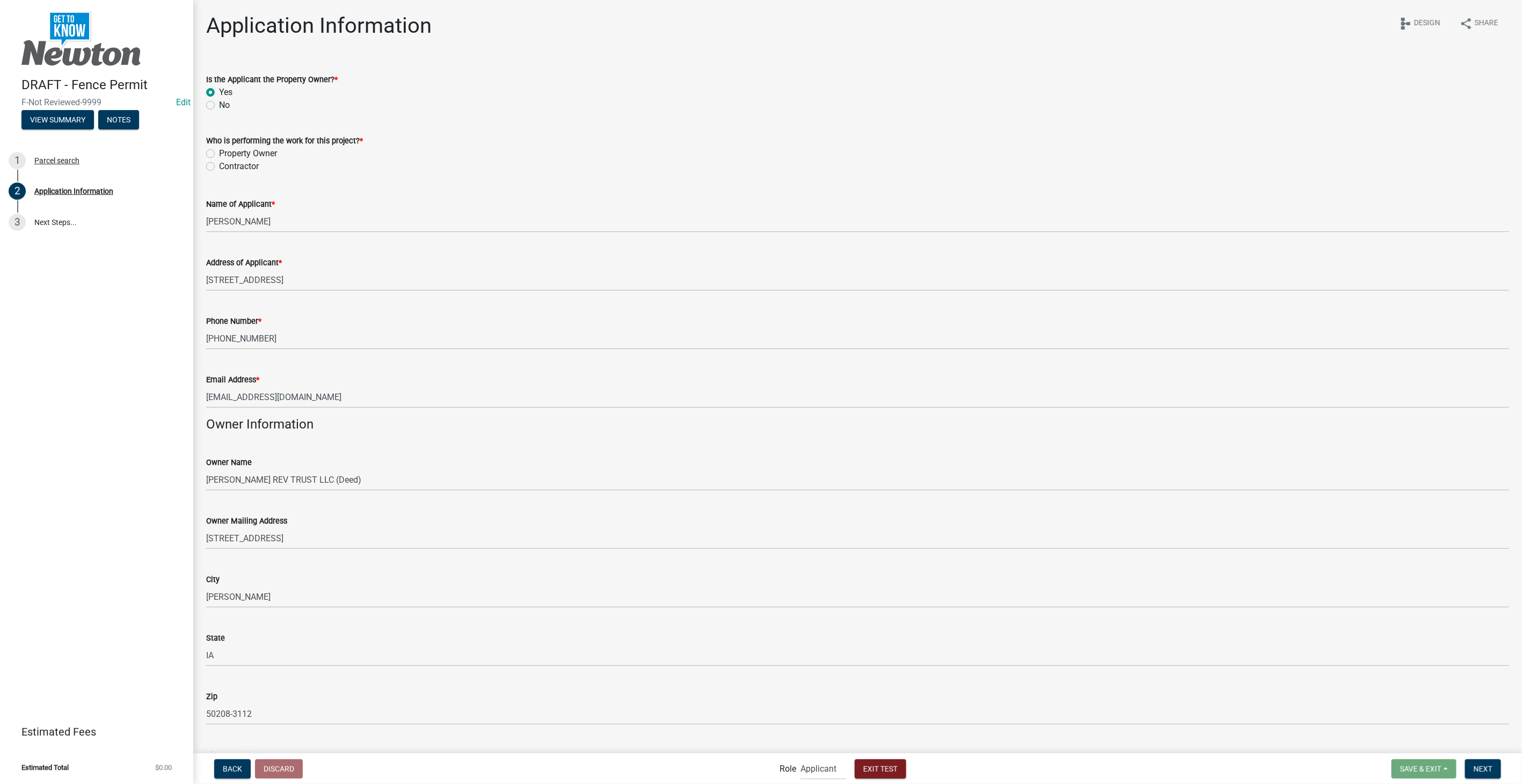
click at [219, 150] on label "Property Owner" at bounding box center [248, 153] width 58 height 13
click at [219, 150] on input "Property Owner" at bounding box center [222, 151] width 7 height 7
radio input "true"
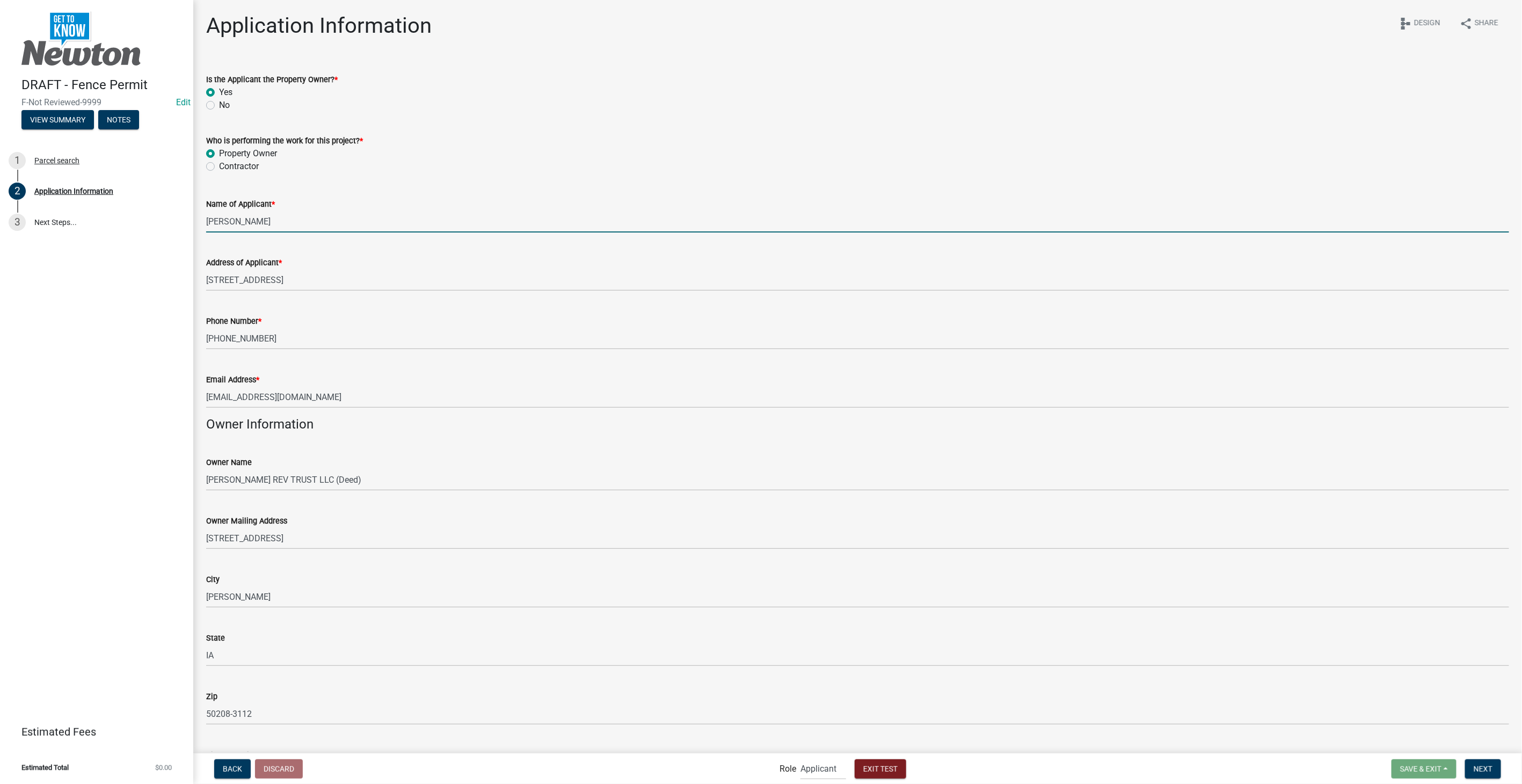
click at [276, 224] on input "Stacia Franklin" at bounding box center [858, 221] width 1303 height 22
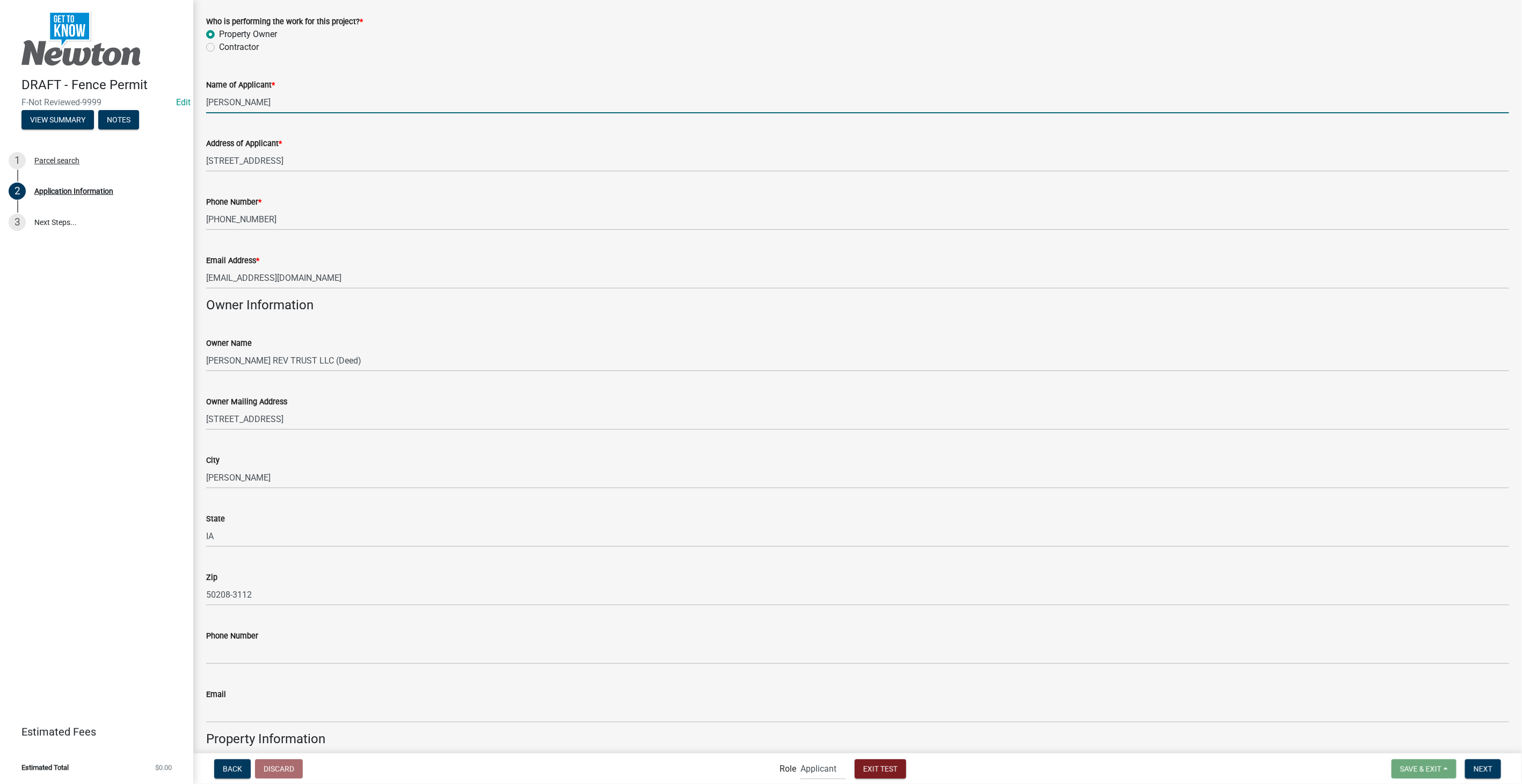
scroll to position [298, 0]
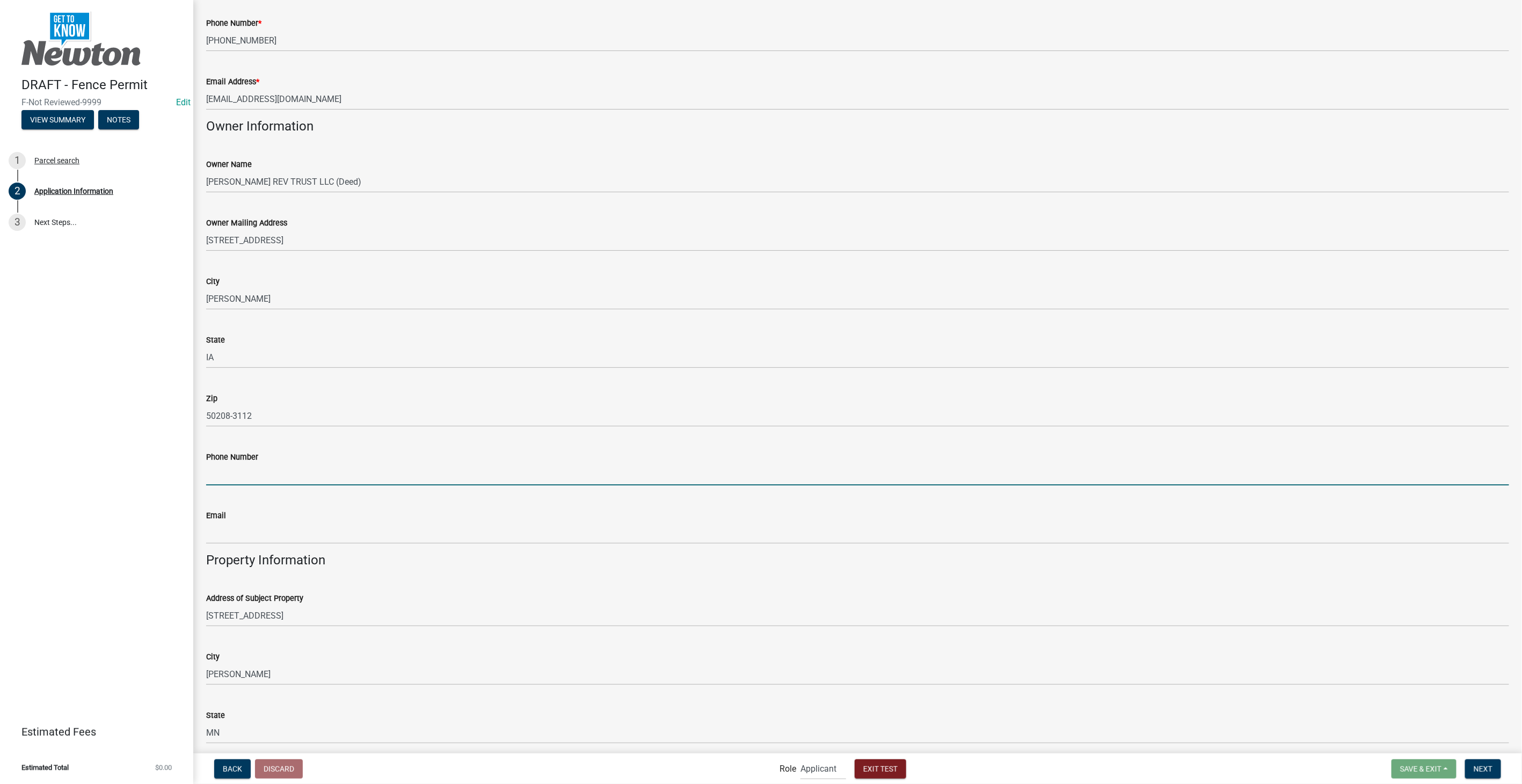
click at [243, 477] on input "Phone Number" at bounding box center [858, 474] width 1303 height 22
type input "3178267392"
type input "sfranklin@schneidergis.com"
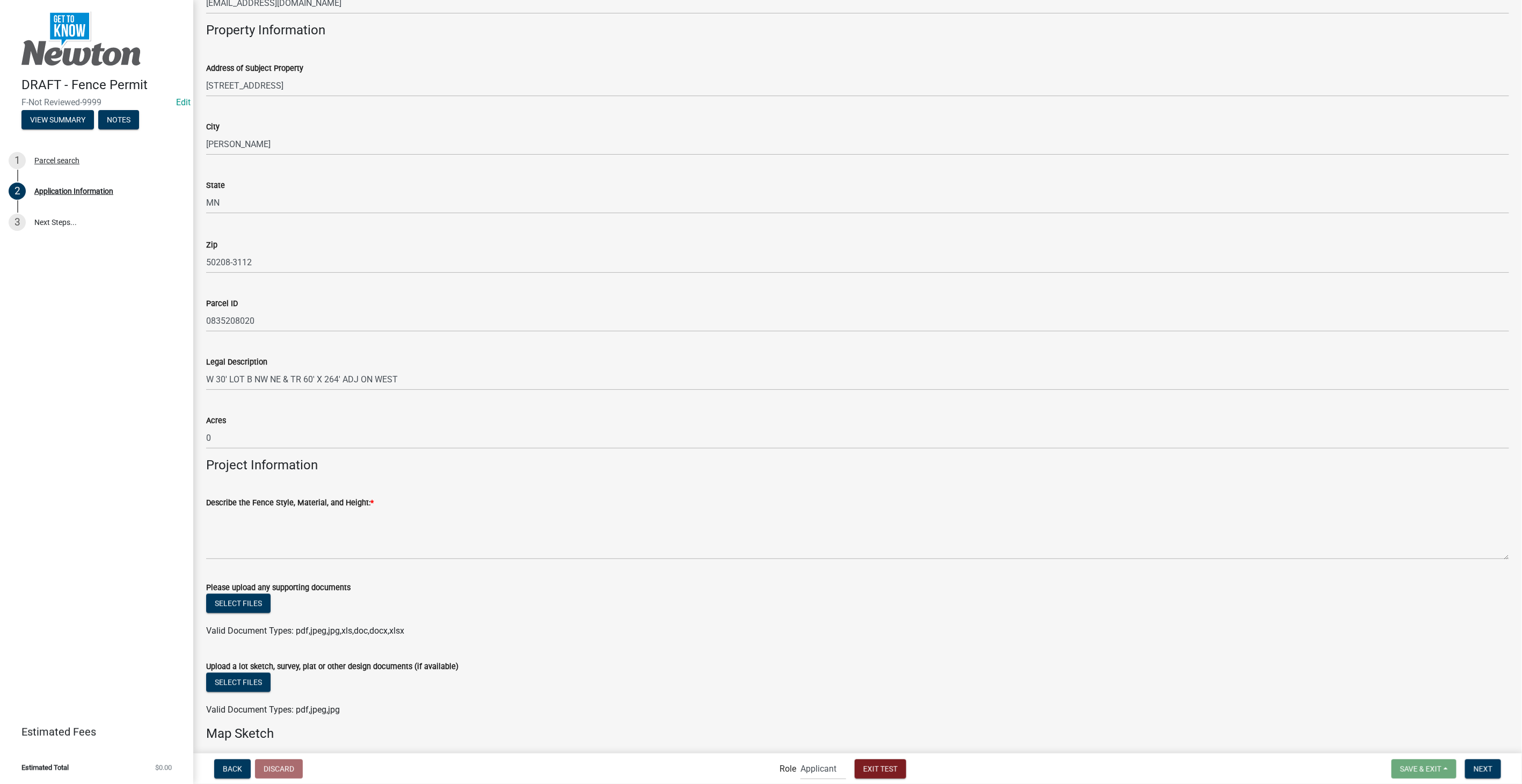
scroll to position [835, 0]
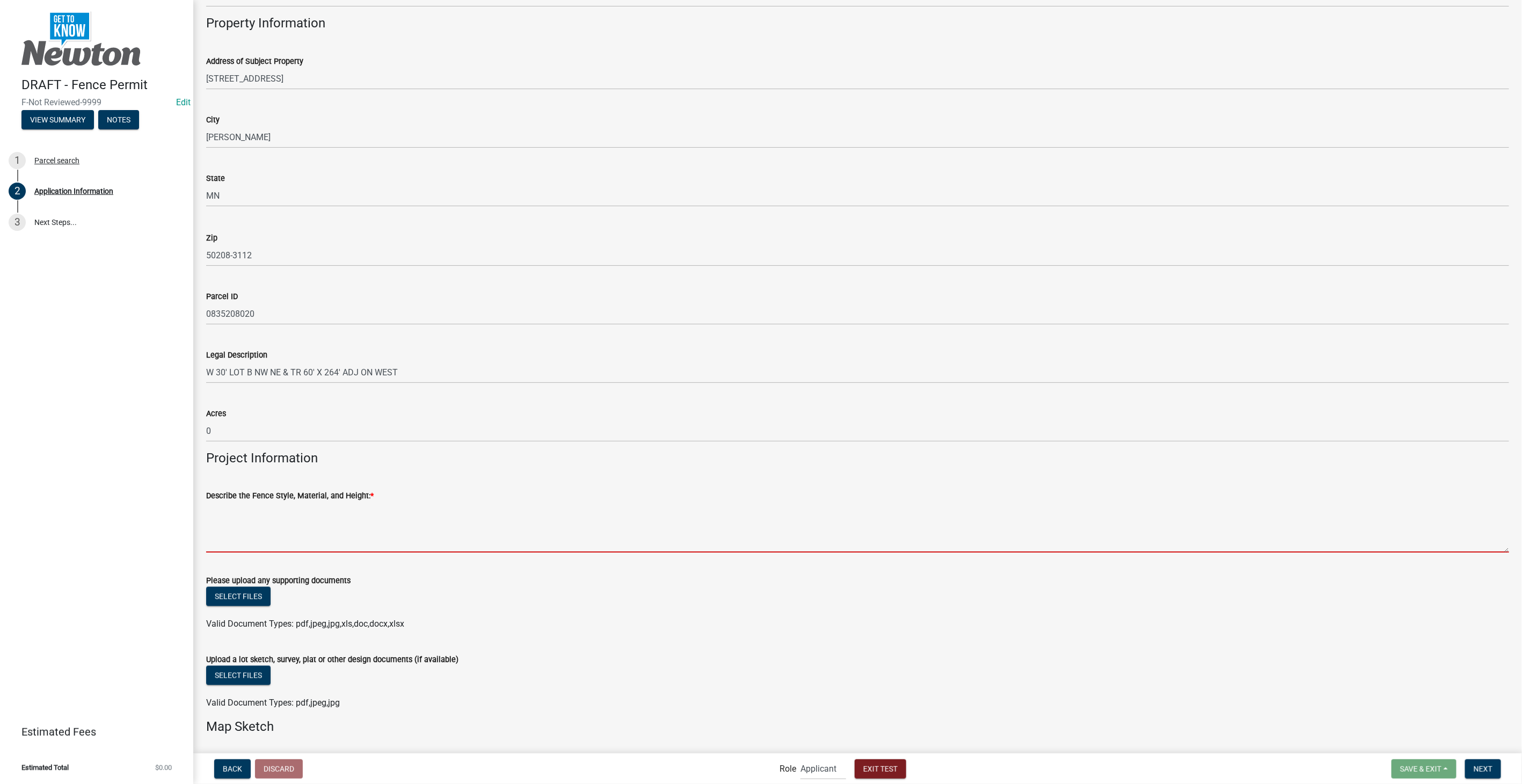
click at [268, 514] on textarea "Describe the Fence Style, Material, and Height: *" at bounding box center [858, 527] width 1303 height 50
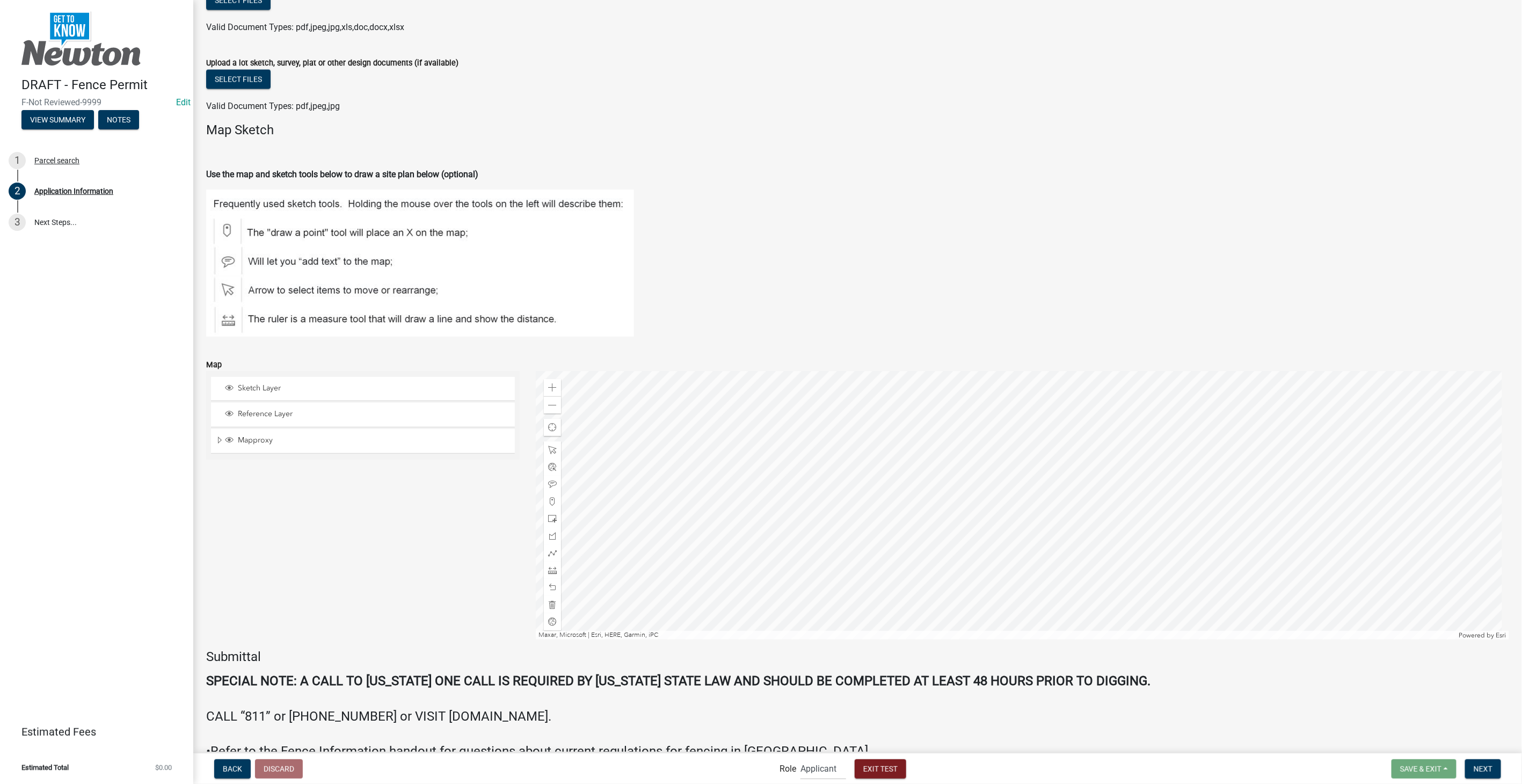
scroll to position [1133, 0]
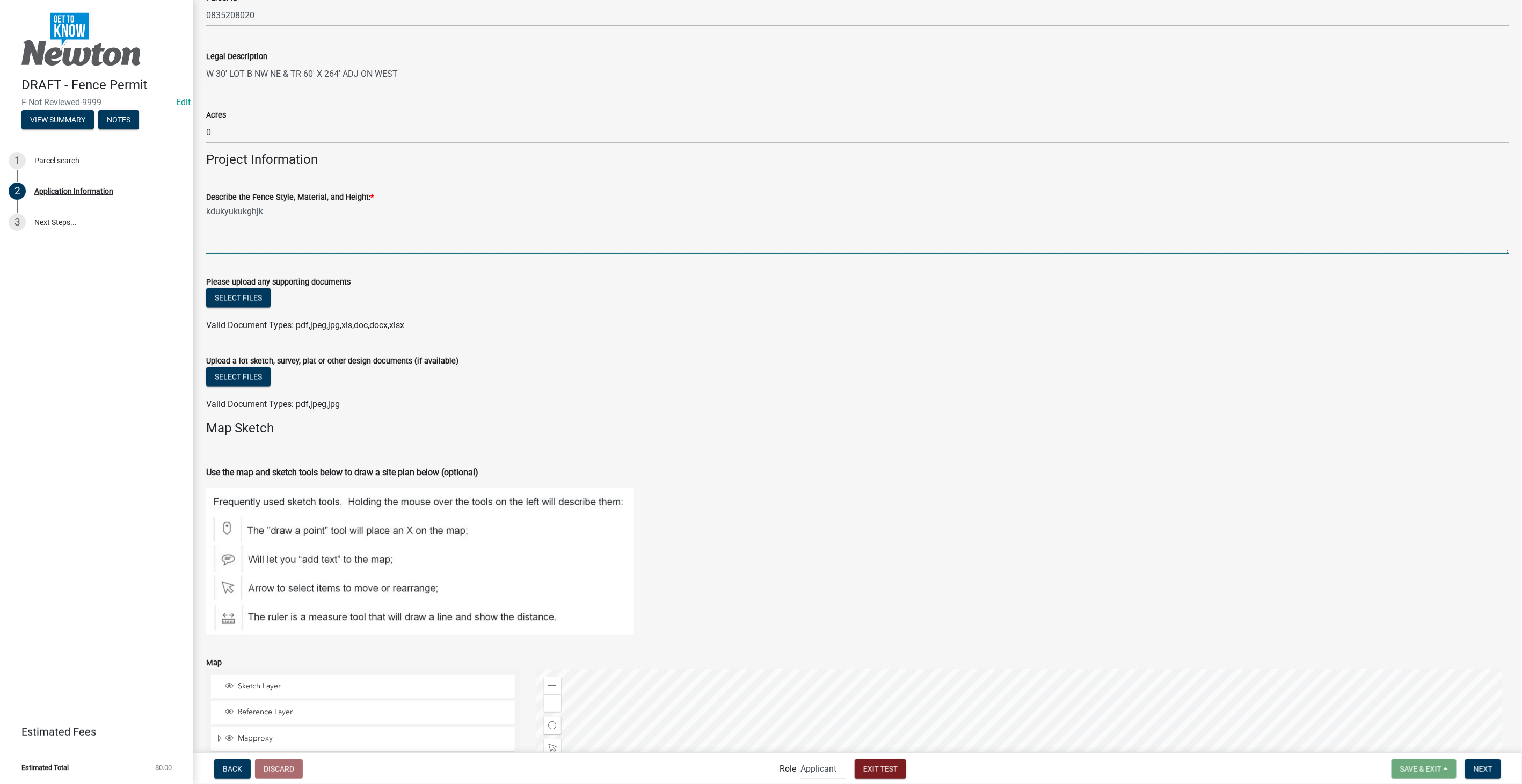
type textarea "kdukyukukghjk"
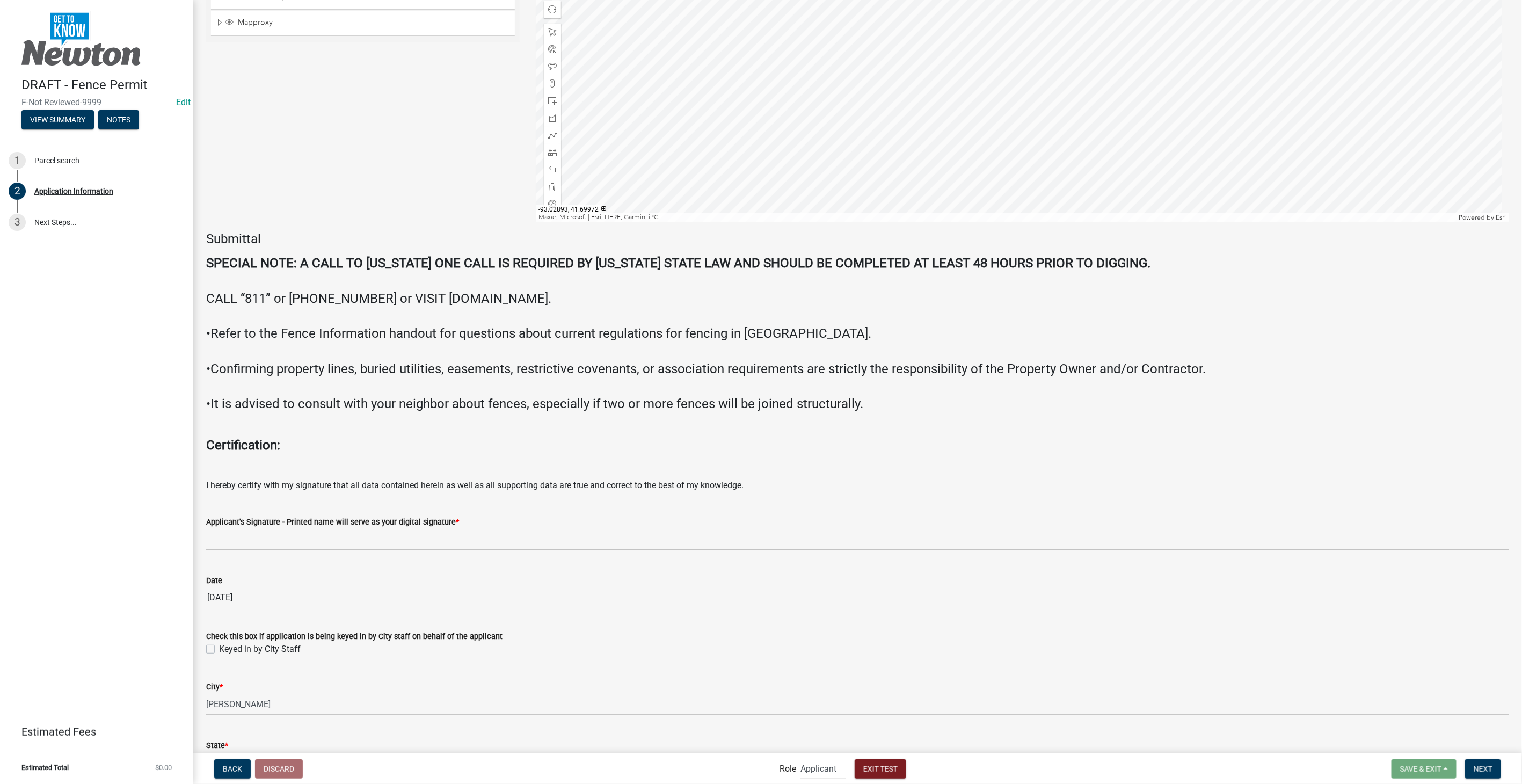
scroll to position [1849, 0]
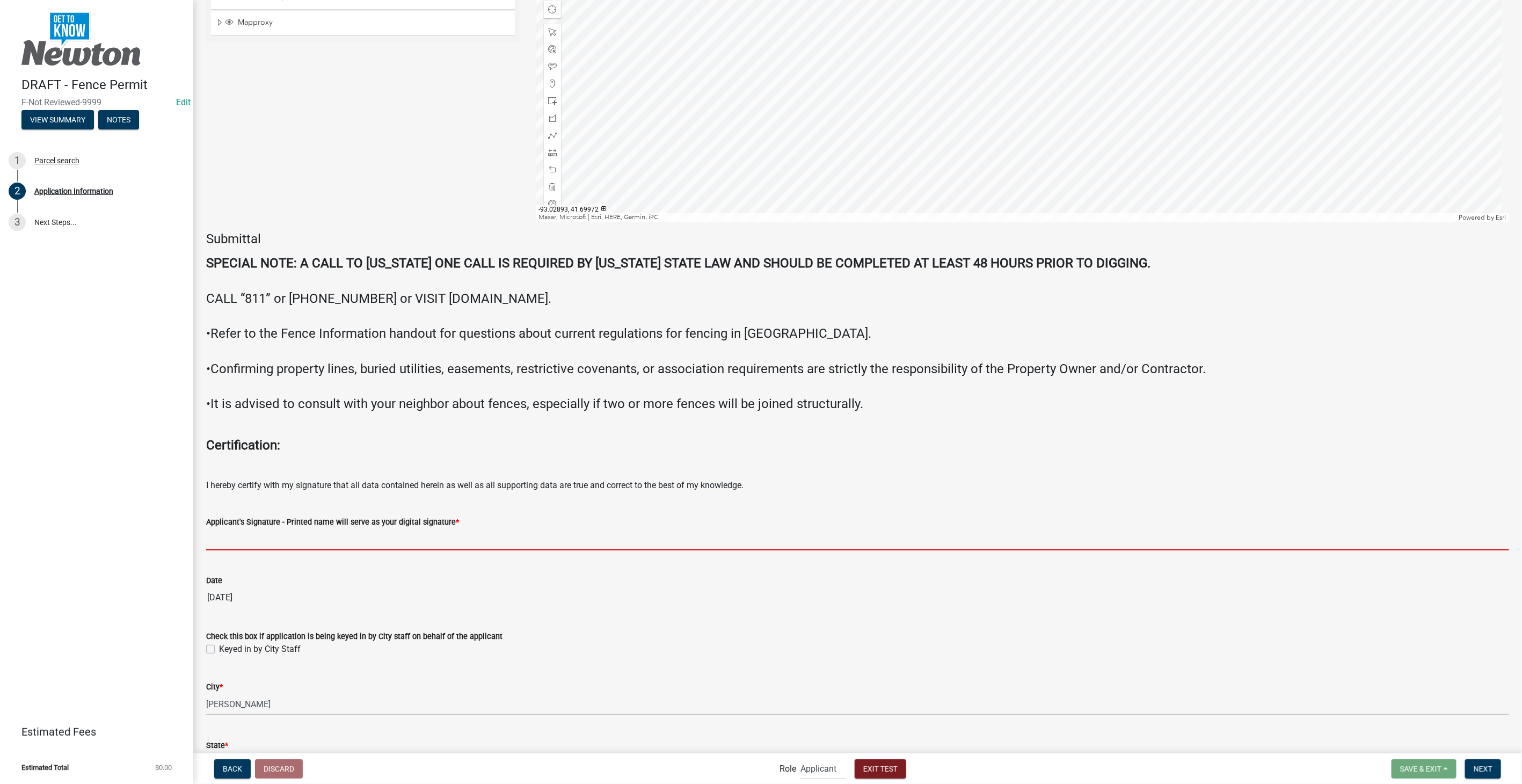
click at [295, 535] on input "Applicant's Signature - Printed name will serve as your digital signature *" at bounding box center [858, 539] width 1303 height 22
click at [276, 542] on input "Applicant's Signature - Printed name will serve as your digital signature *" at bounding box center [858, 539] width 1303 height 22
type input "Stacia Franklin"
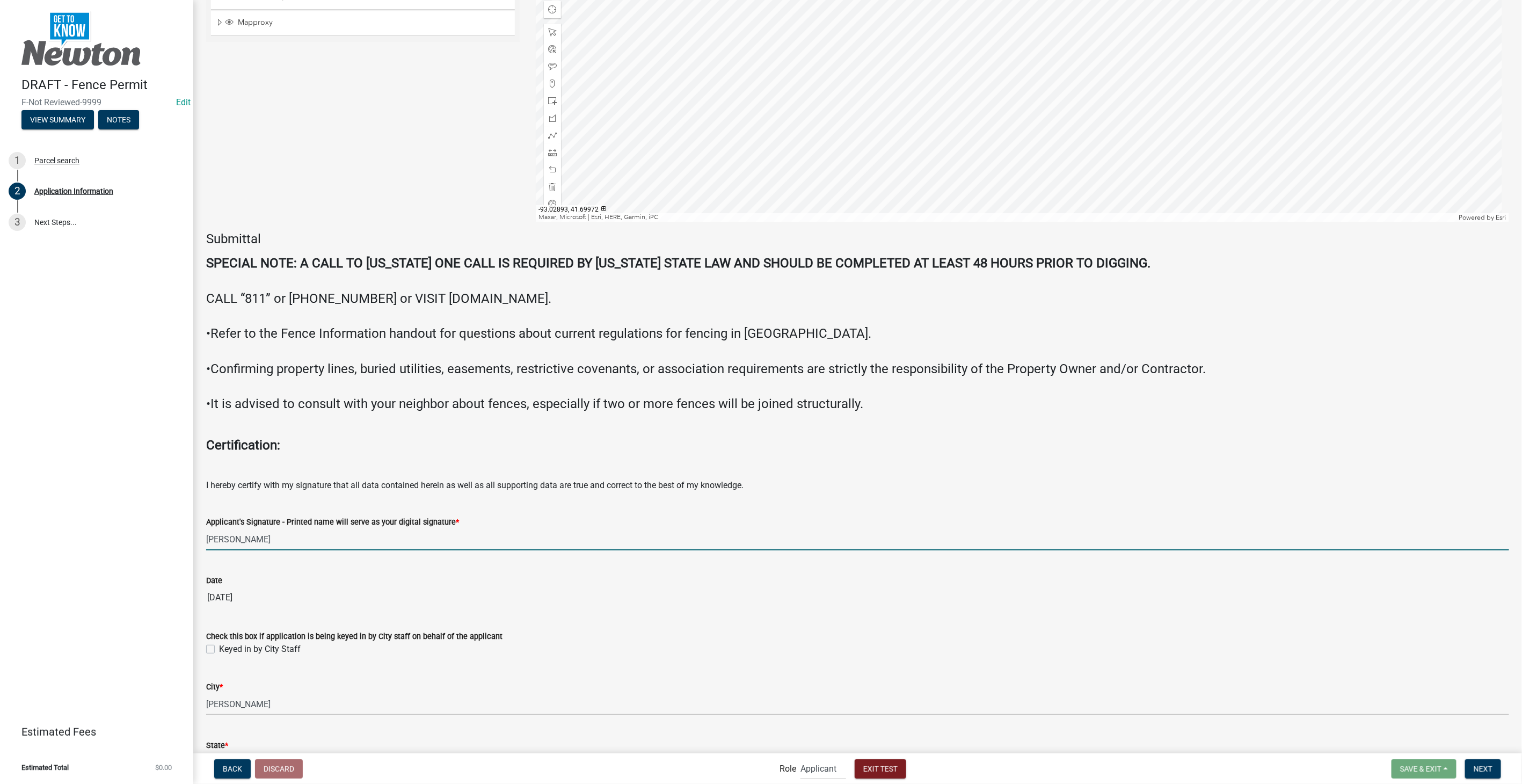
scroll to position [1968, 0]
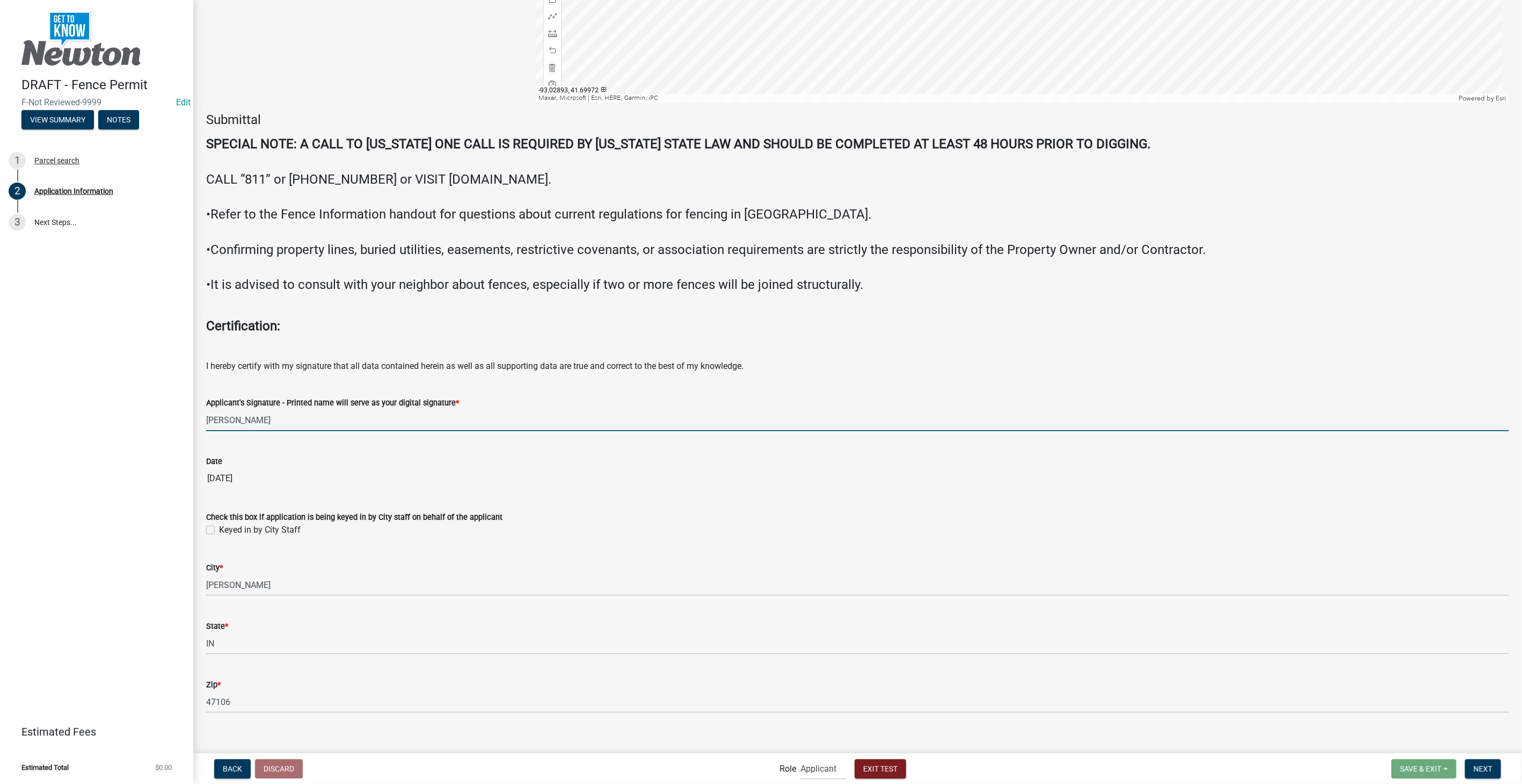
click at [219, 530] on label "Keyed in by City Staff" at bounding box center [259, 529] width 81 height 13
click at [219, 530] on input "Keyed in by City Staff" at bounding box center [222, 527] width 7 height 7
checkbox input "true"
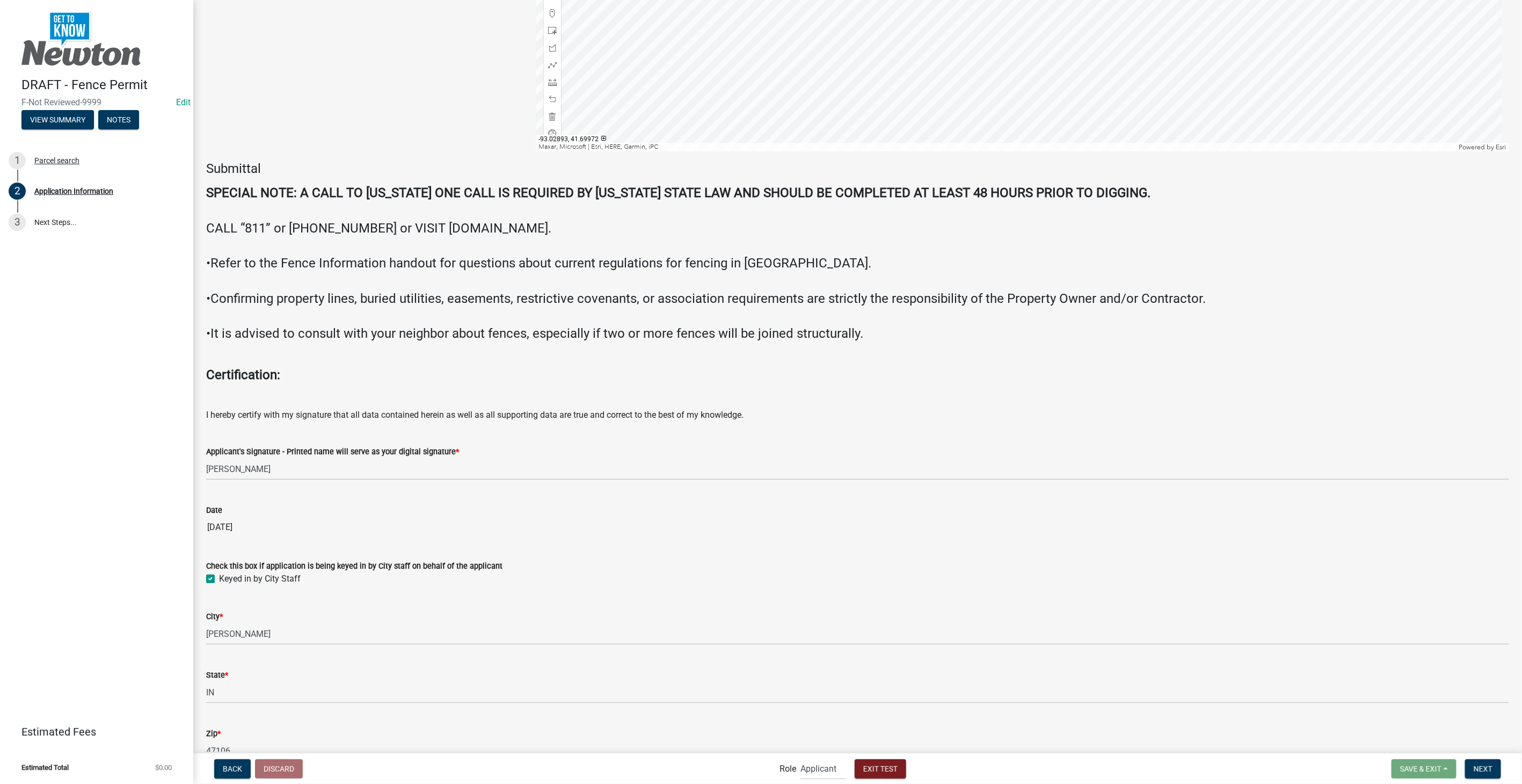
scroll to position [1979, 0]
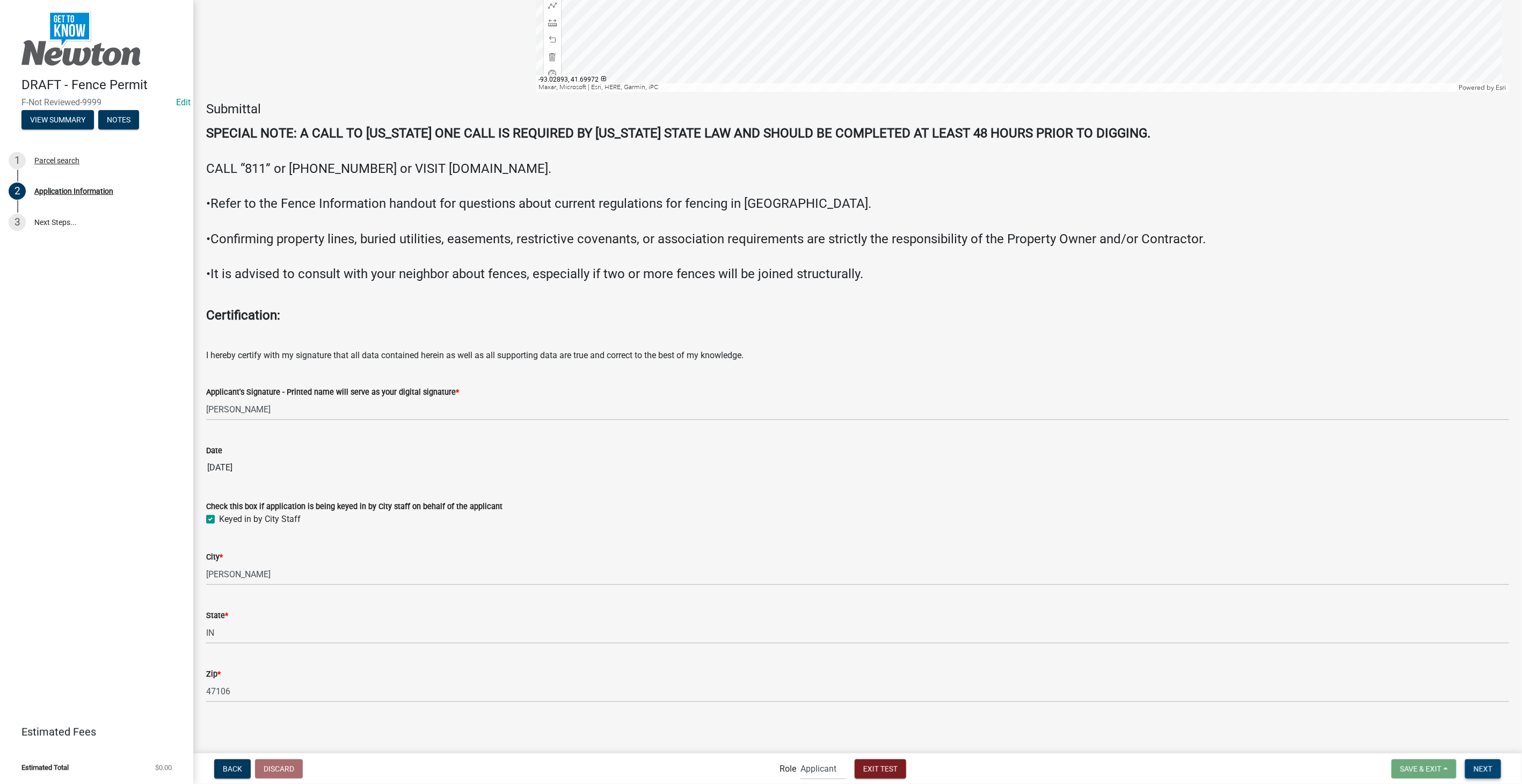
click at [1490, 771] on span "Next" at bounding box center [1483, 768] width 19 height 9
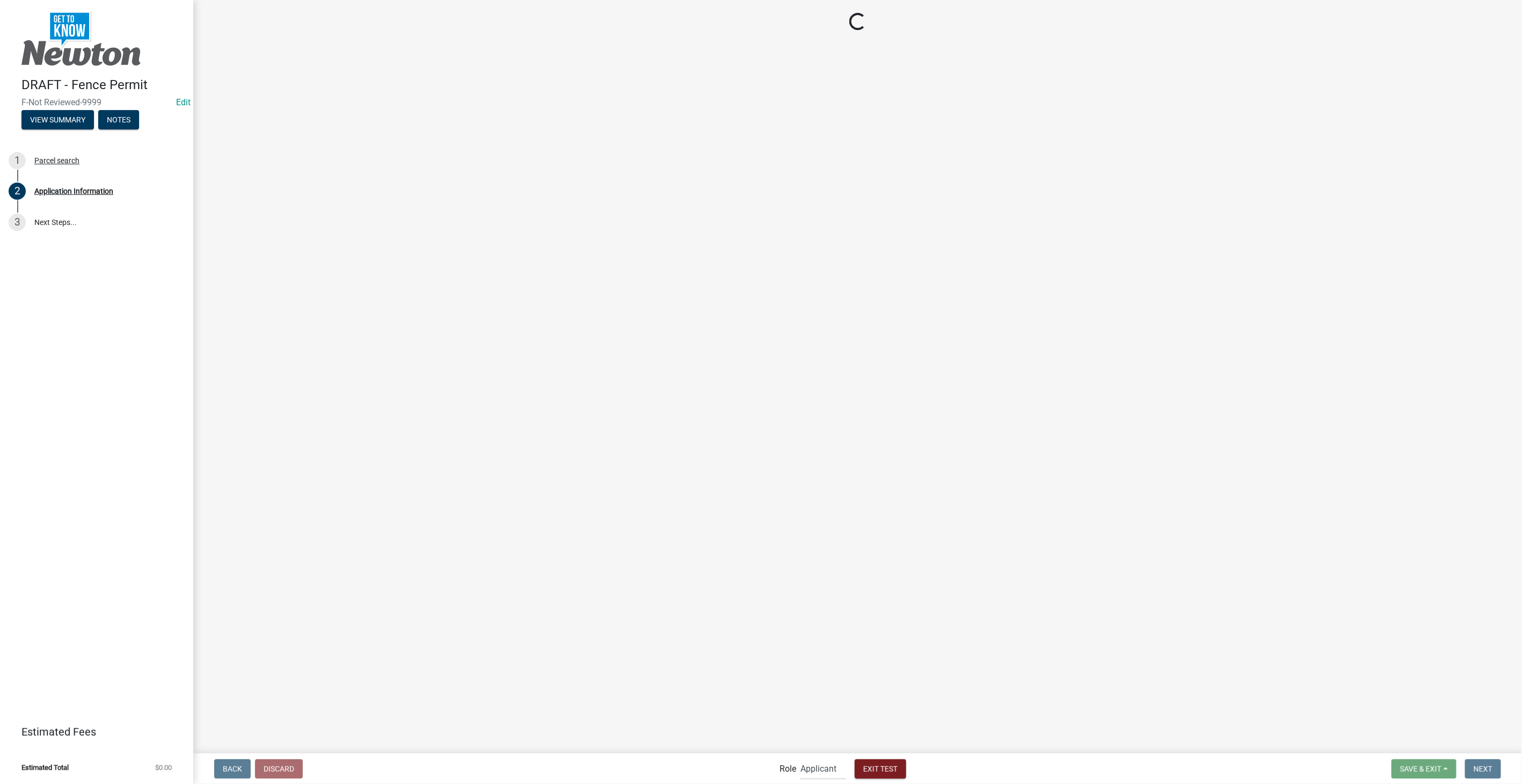
scroll to position [0, 0]
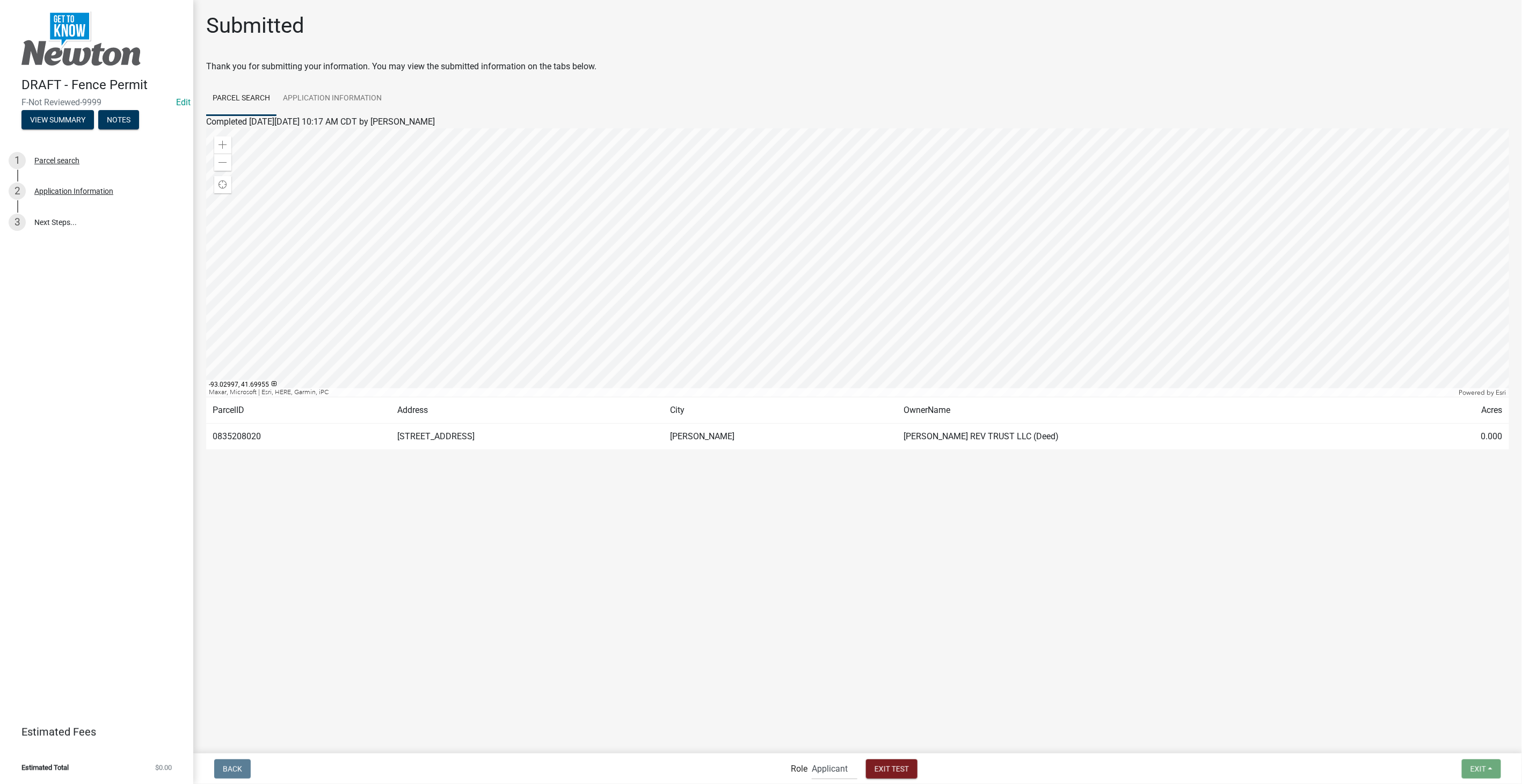
click at [810, 771] on span "Applicant Admin City Planner" at bounding box center [834, 768] width 54 height 22
click at [823, 775] on select "Applicant Admin City Planner" at bounding box center [834, 768] width 46 height 22
select select "b0ec8d28-4564-4fac-be8f-7037d338ee00"
click at [812, 758] on select "Applicant Admin City Planner" at bounding box center [834, 768] width 46 height 22
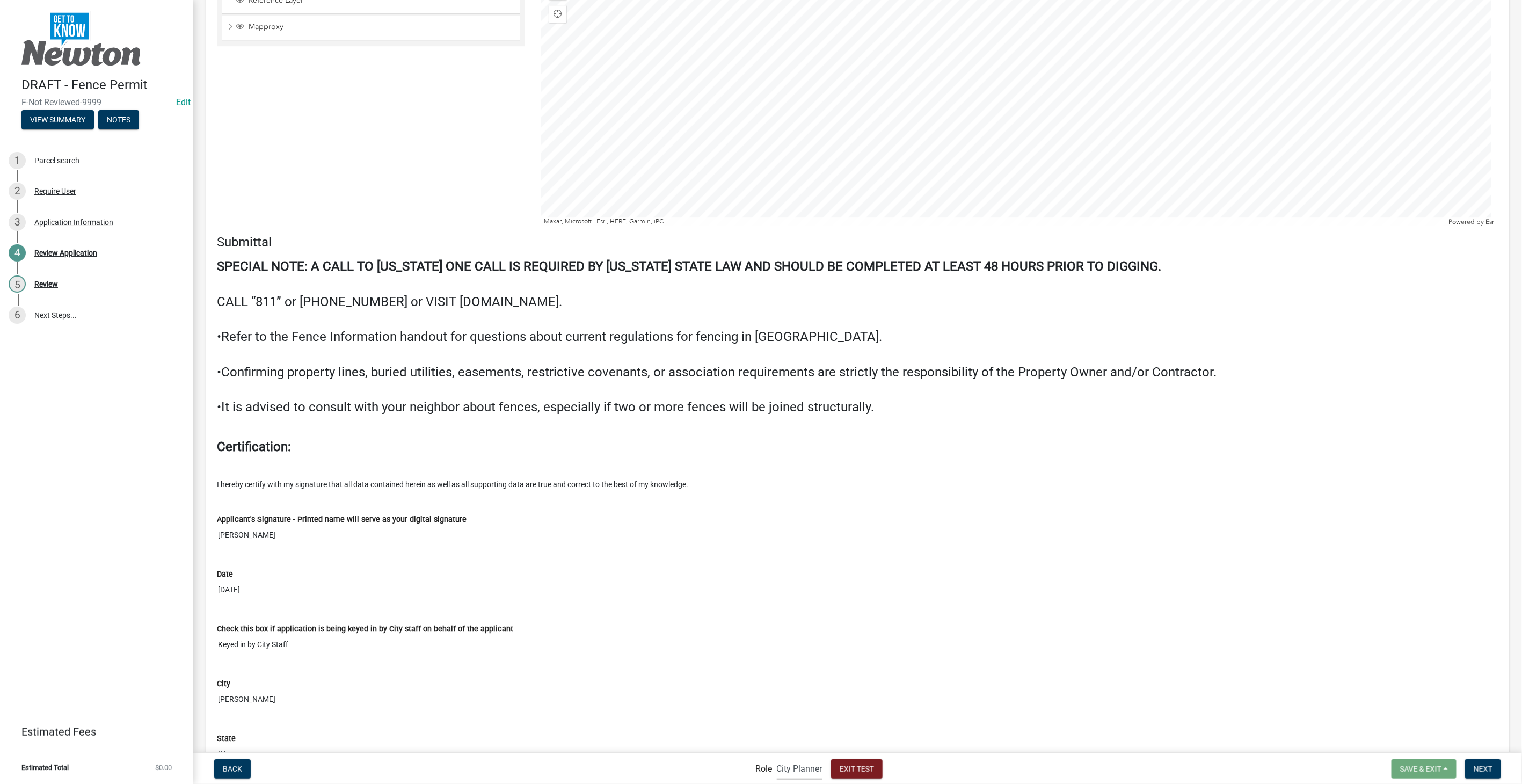
scroll to position [2232, 0]
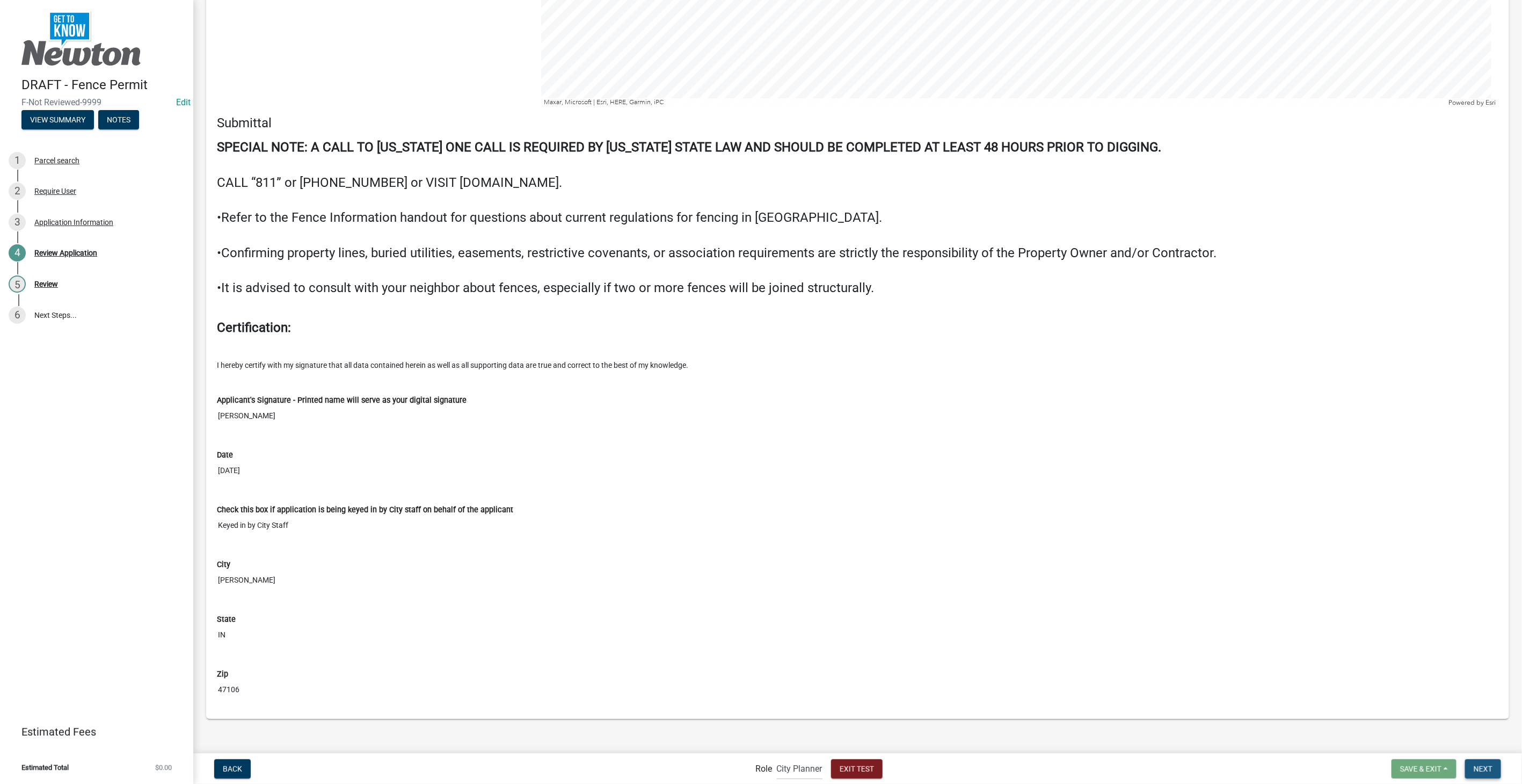
click at [1478, 767] on span "Next" at bounding box center [1483, 768] width 19 height 9
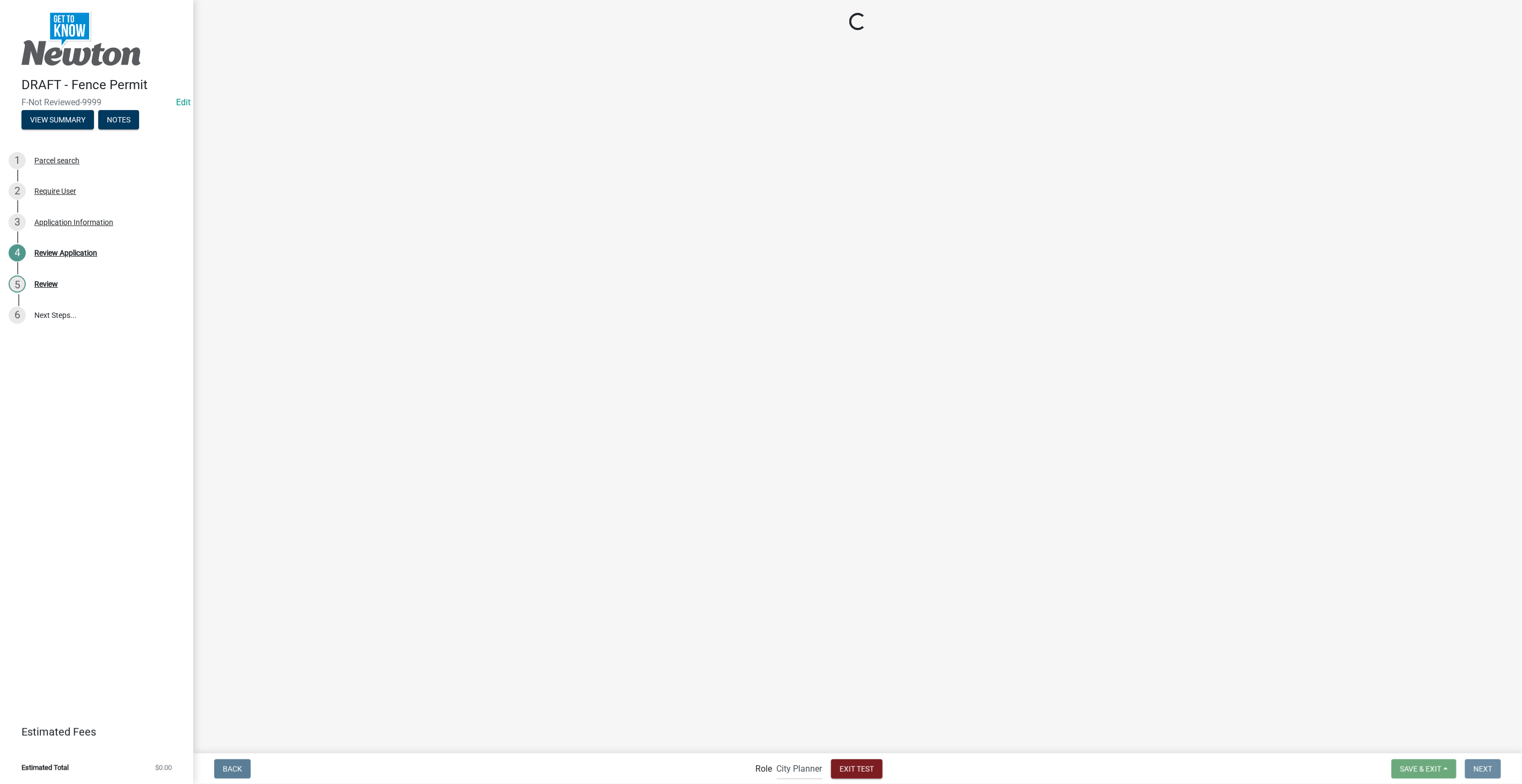
scroll to position [0, 0]
click at [219, 93] on label "Continue to Payment" at bounding box center [259, 92] width 79 height 13
click at [219, 93] on input "Continue to Payment" at bounding box center [222, 89] width 7 height 7
radio input "true"
click at [1493, 764] on span "Next" at bounding box center [1483, 768] width 19 height 9
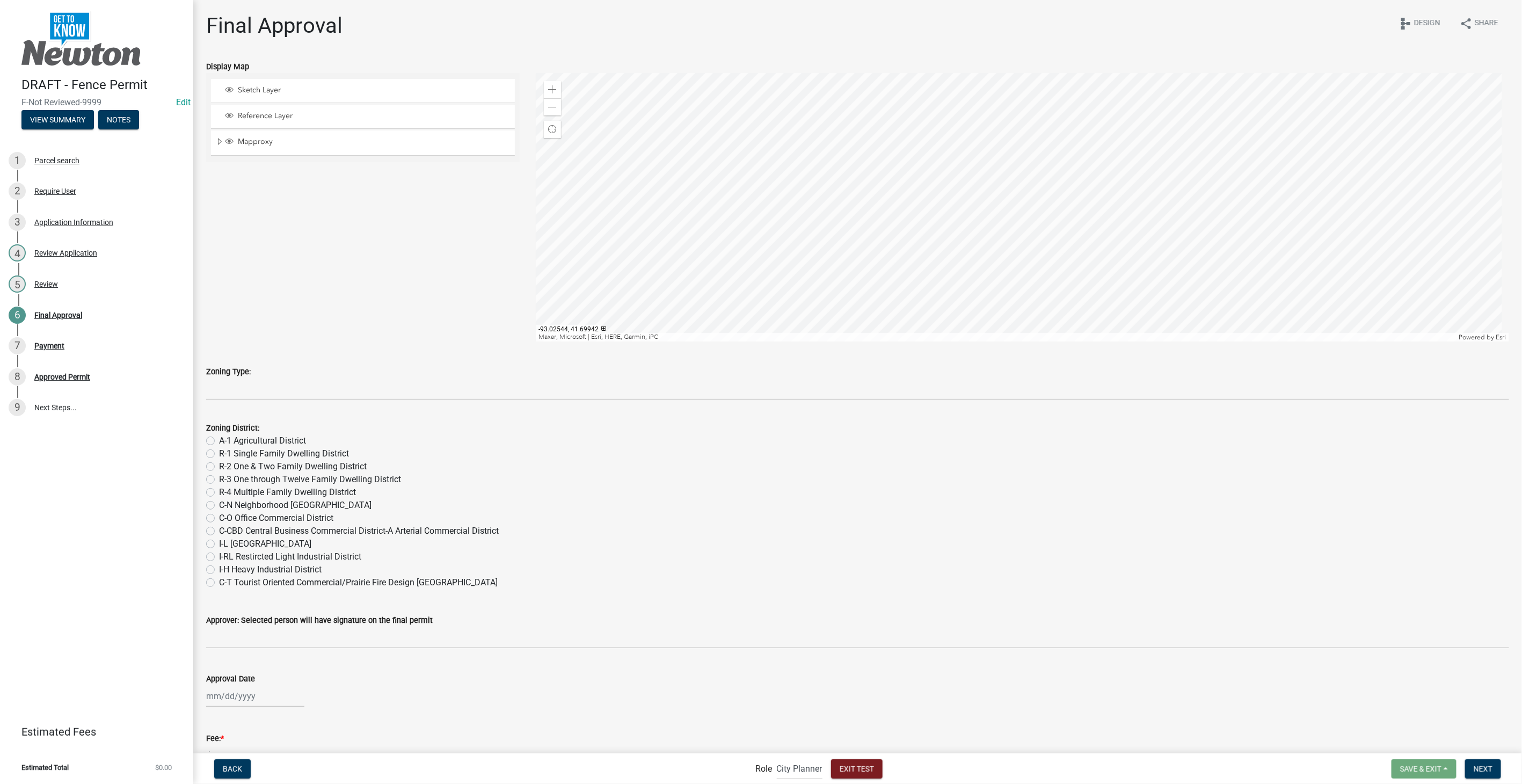
click at [219, 528] on label "C-CBD Central Business Commercial District-A Arterial Commercial District" at bounding box center [358, 530] width 280 height 13
click at [219, 528] on input "C-CBD Central Business Commercial District-A Arterial Commercial District" at bounding box center [222, 528] width 7 height 7
radio input "true"
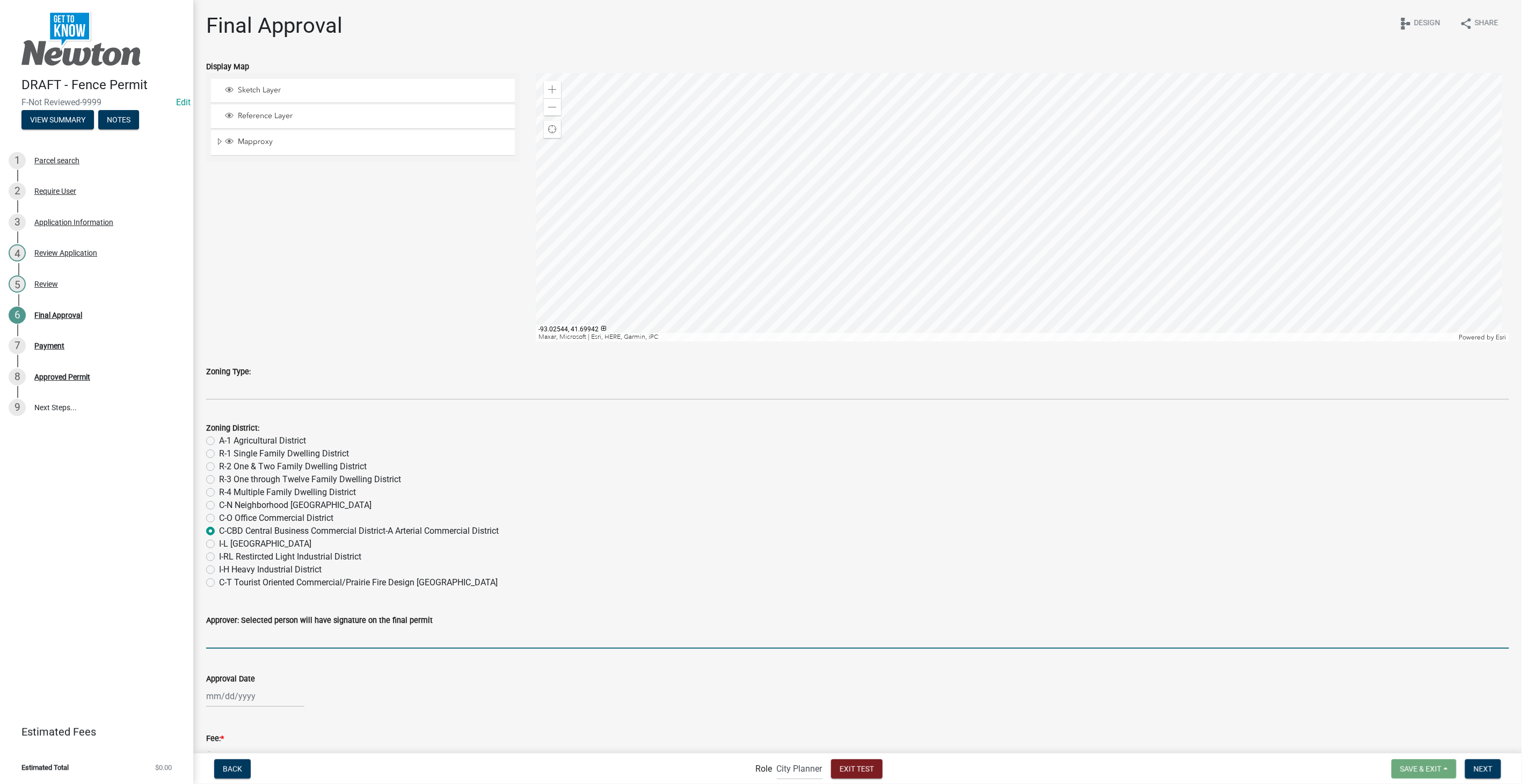
click at [235, 630] on input "Approver: Selected person will have signature on the final permit" at bounding box center [858, 637] width 1303 height 22
type input "Bethany Hovda"
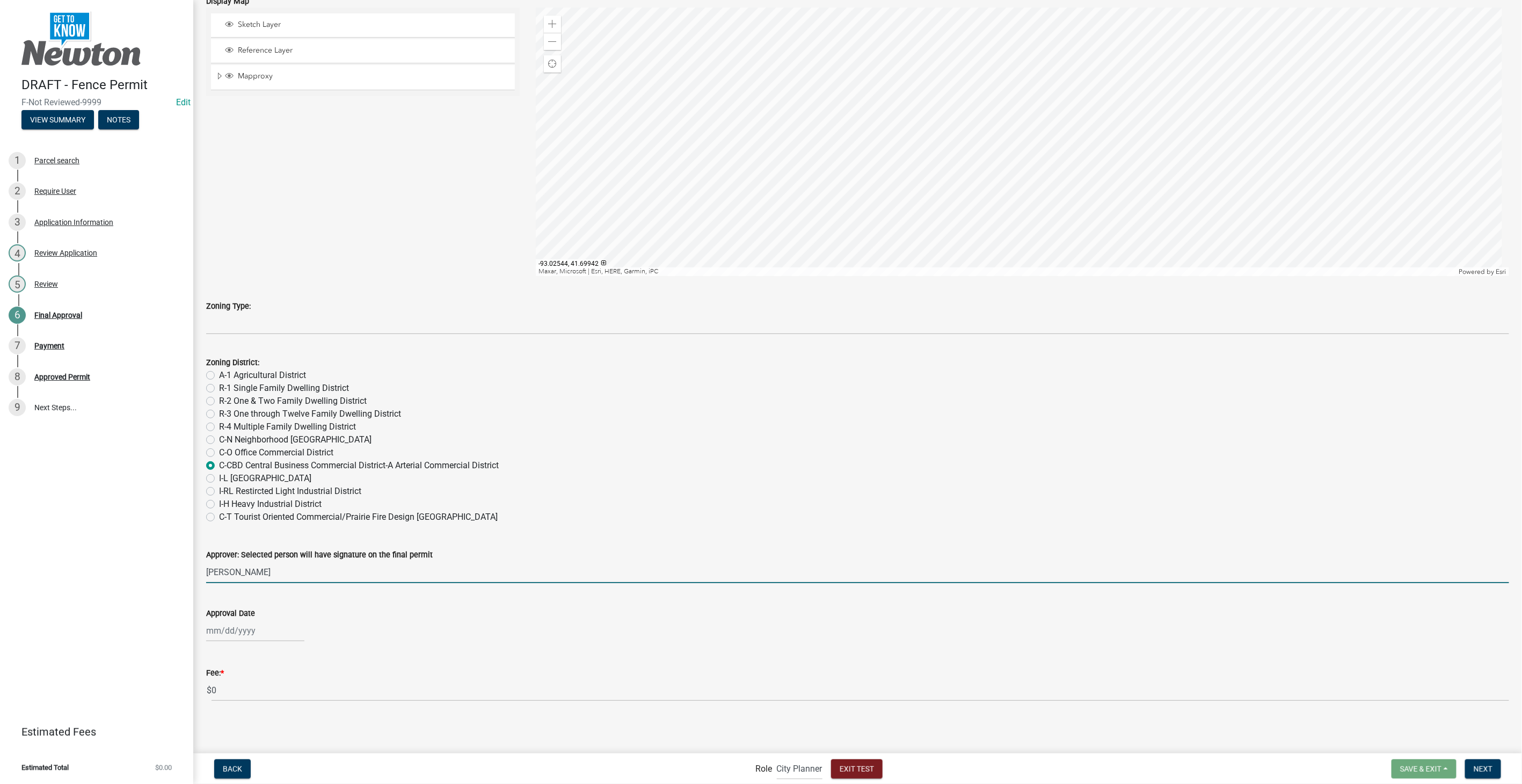
scroll to position [66, 0]
click at [246, 633] on div at bounding box center [255, 629] width 99 height 22
select select "9"
select select "2025"
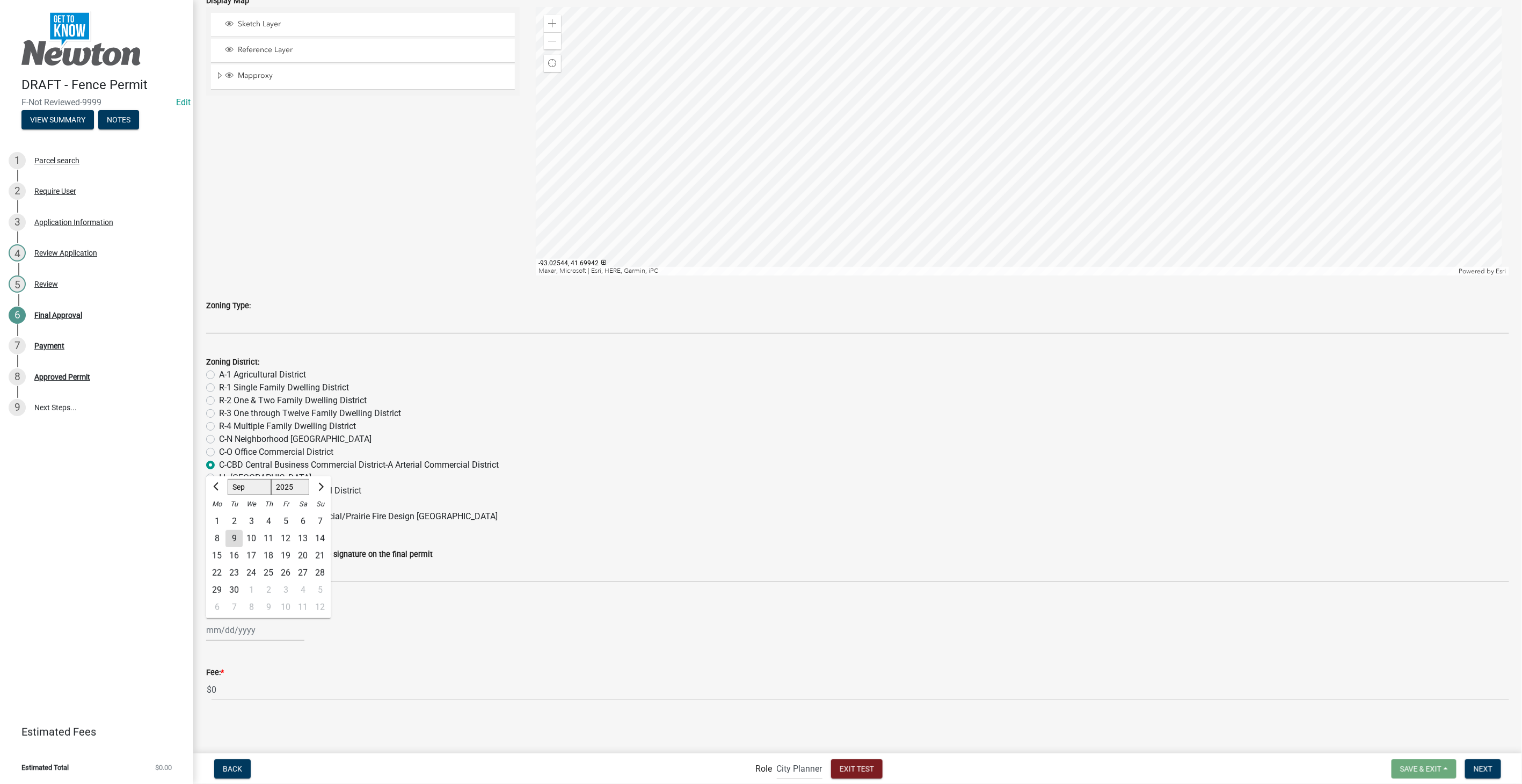
click at [231, 533] on div "9" at bounding box center [234, 539] width 17 height 17
type input "09/09/2025"
click at [1478, 767] on span "Next" at bounding box center [1483, 768] width 19 height 9
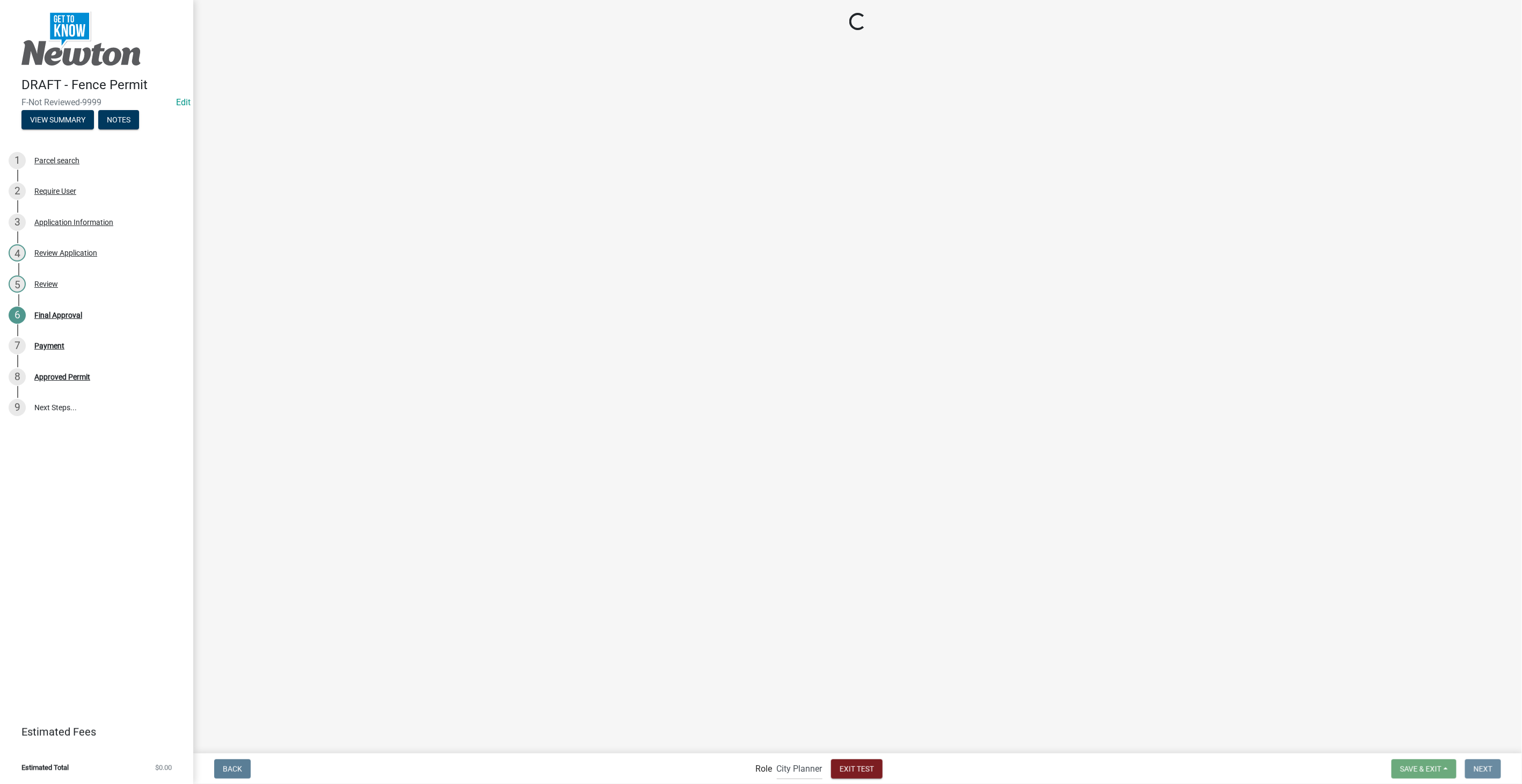
scroll to position [0, 0]
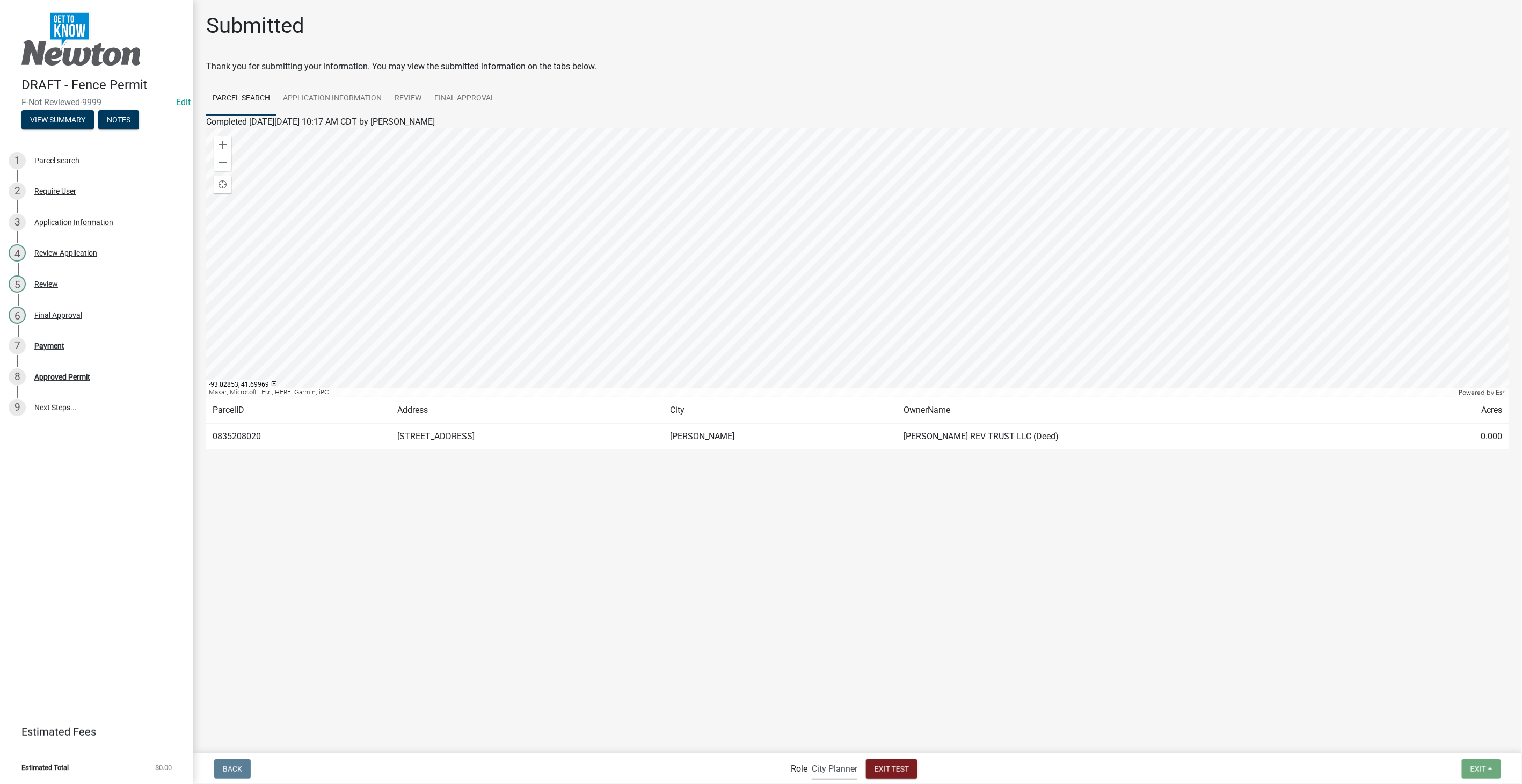
click at [820, 764] on select "Applicant Admin City Planner" at bounding box center [834, 768] width 46 height 22
select select "46f061d0-ca05-4526-87ad-bae6256f3e47"
click at [812, 758] on select "Applicant Admin City Planner" at bounding box center [834, 768] width 46 height 22
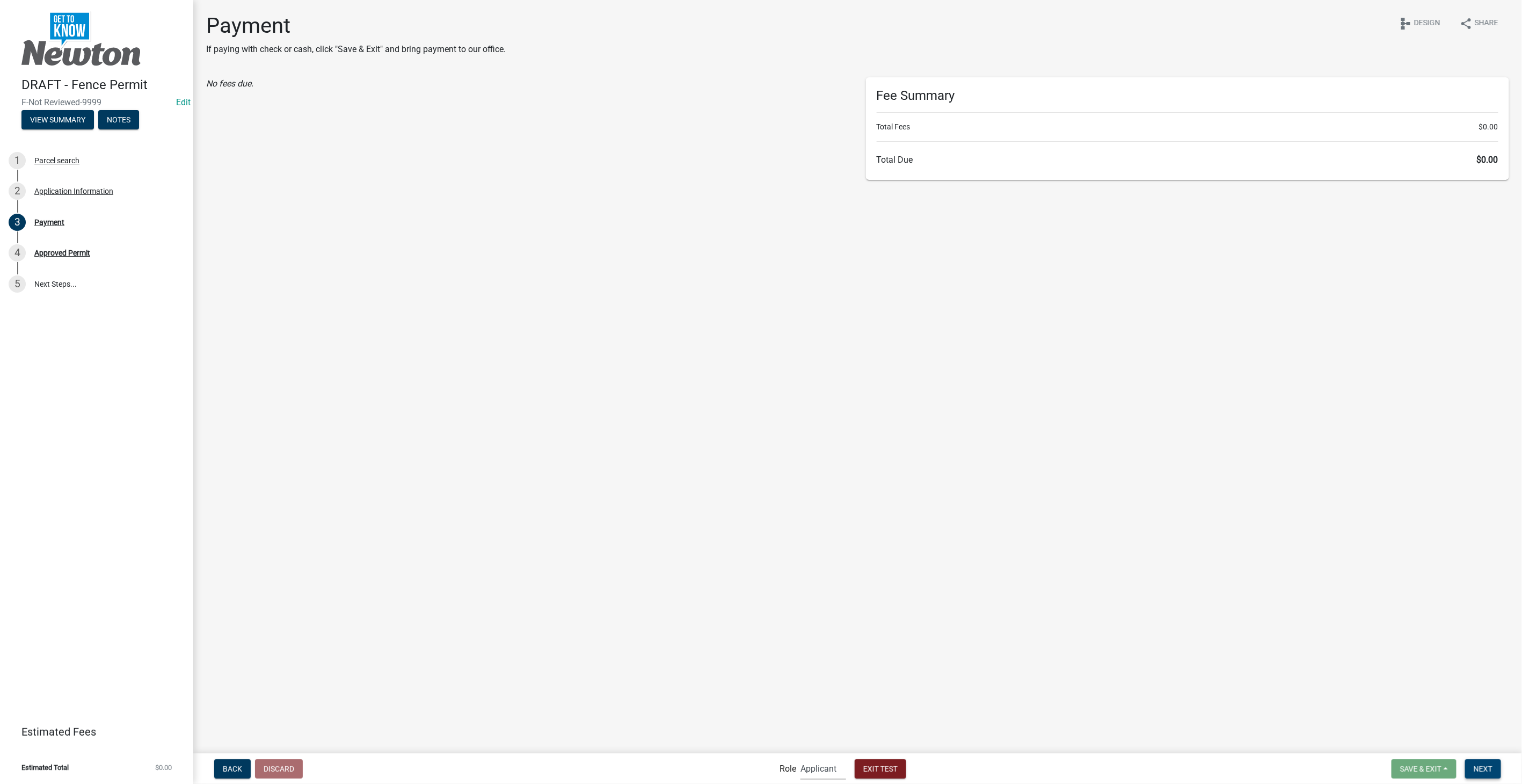
click at [1496, 767] on button "Next" at bounding box center [1483, 768] width 36 height 19
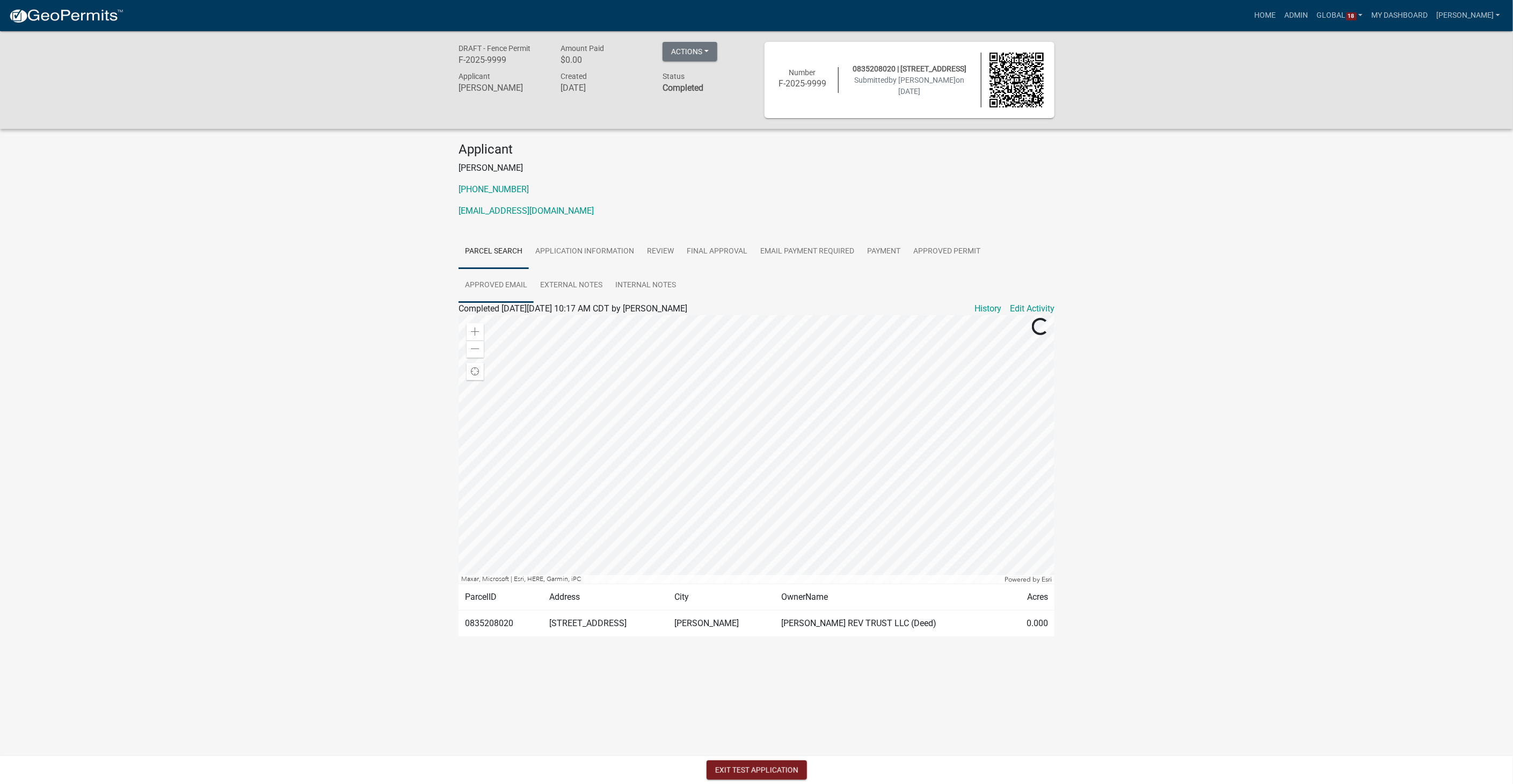
click at [515, 283] on link "Approved Email" at bounding box center [496, 286] width 75 height 34
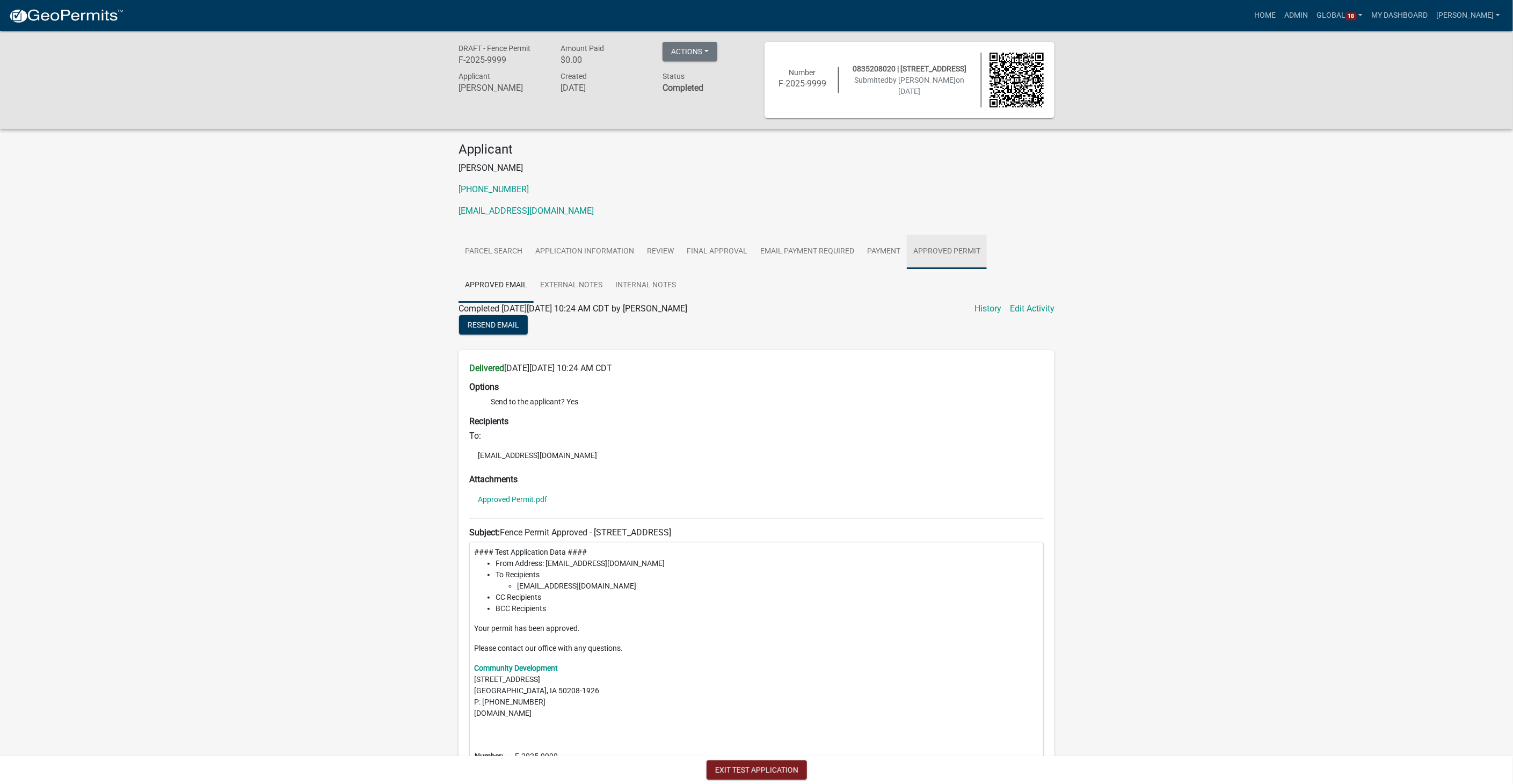
click at [944, 252] on link "Approved Permit" at bounding box center [947, 252] width 80 height 34
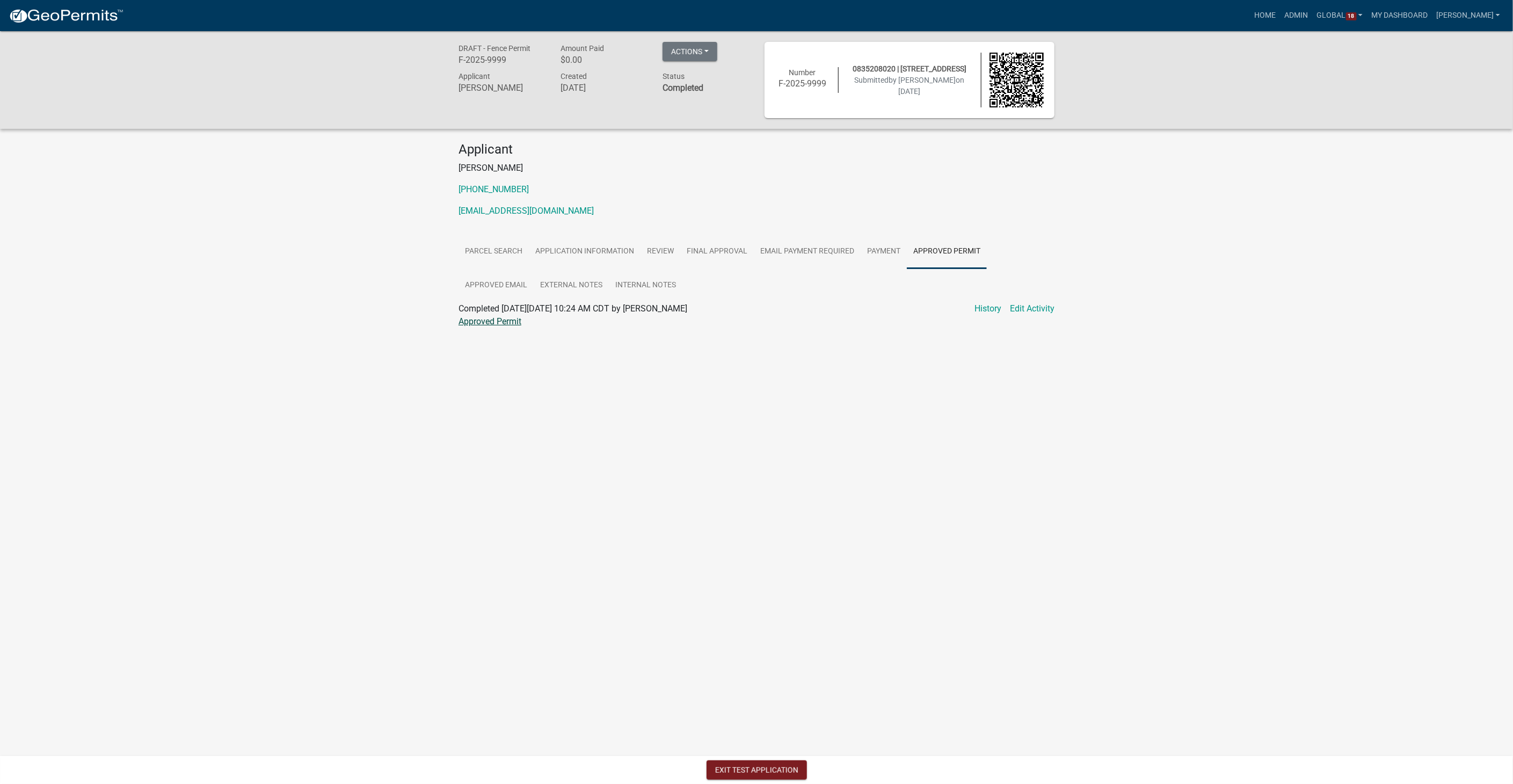
click at [487, 321] on link "Approved Permit" at bounding box center [489, 321] width 63 height 10
click at [754, 766] on button "Exit Test Application" at bounding box center [757, 769] width 101 height 19
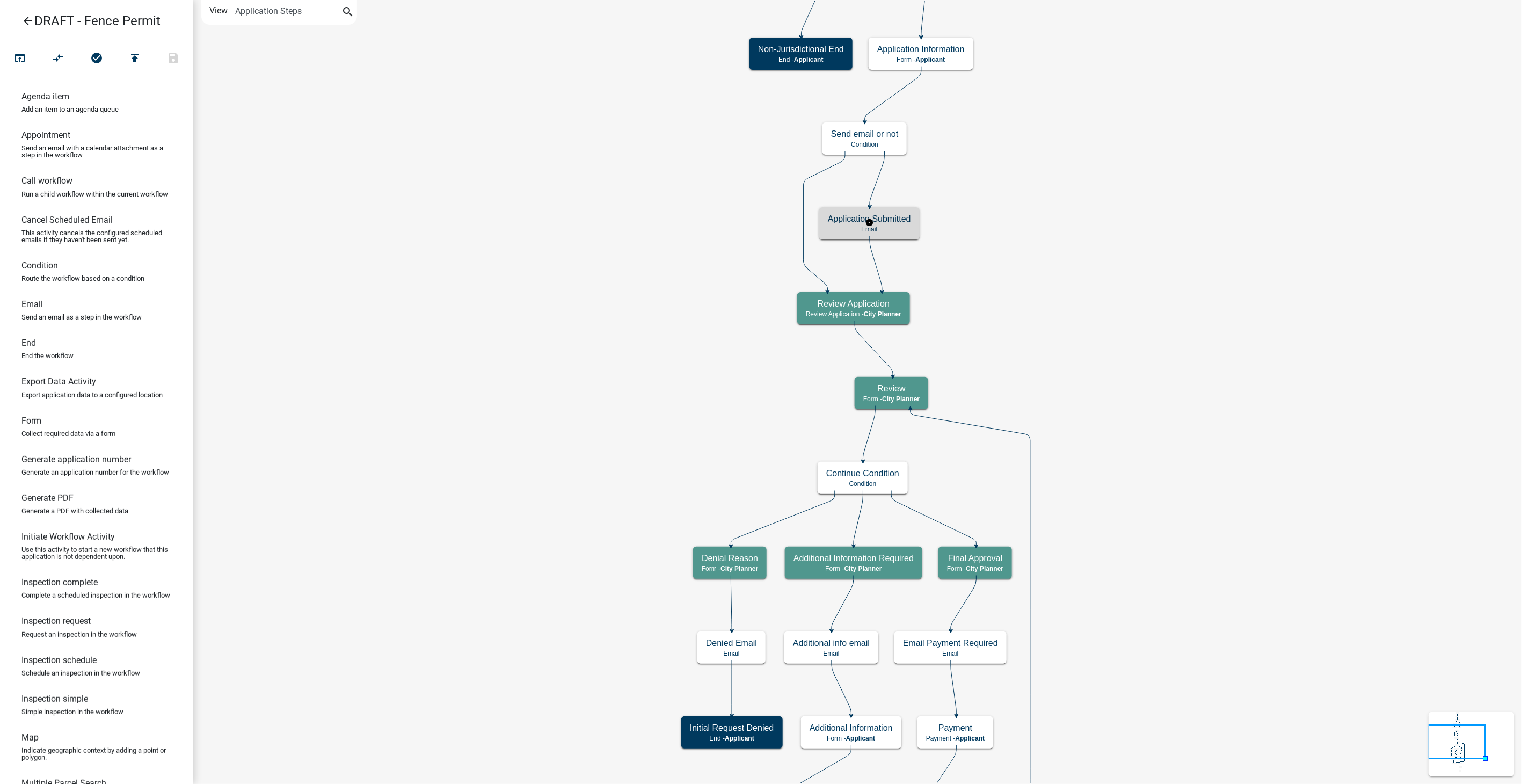
click at [892, 229] on p "Email" at bounding box center [869, 229] width 83 height 7
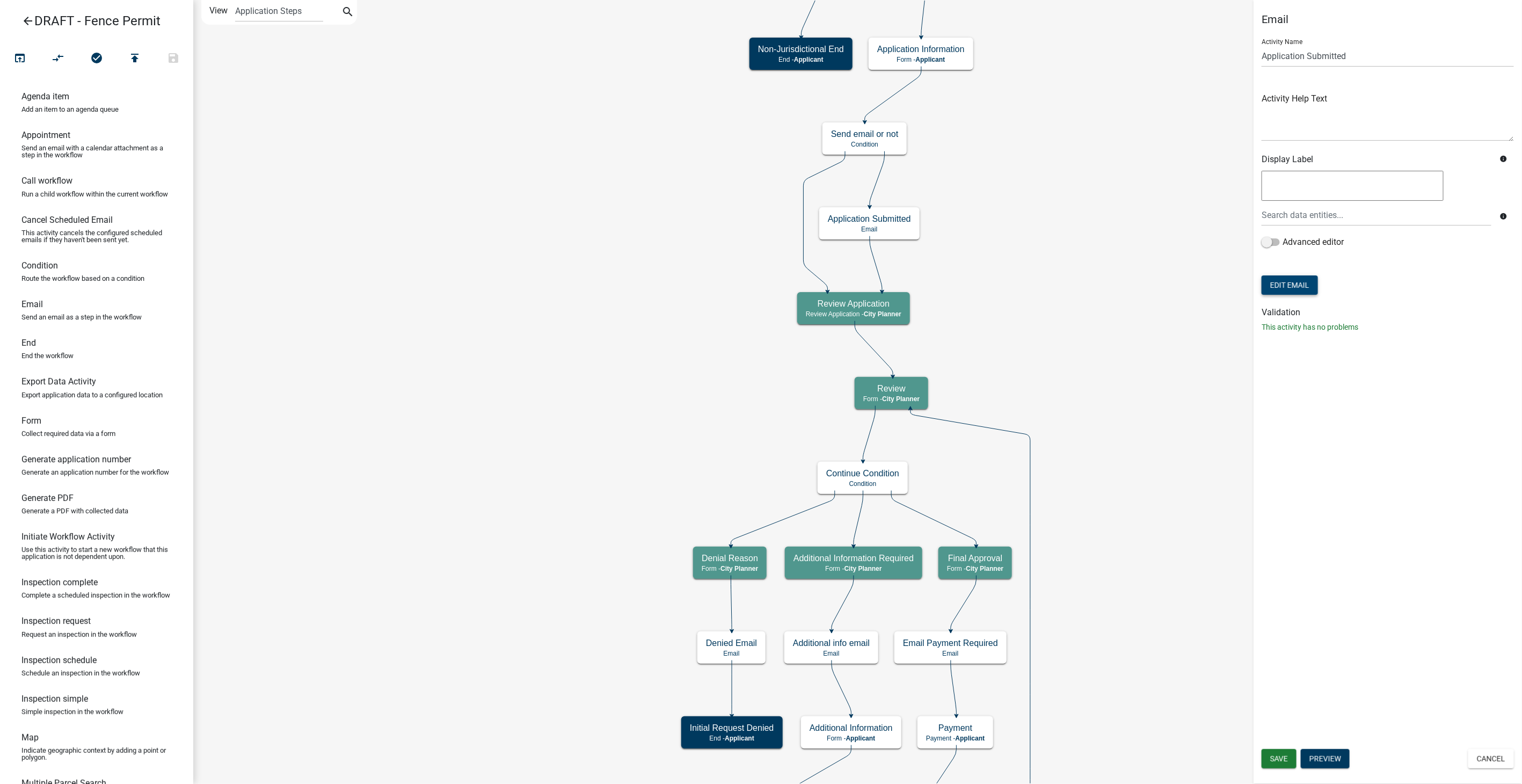
click at [1285, 288] on button "Edit Email" at bounding box center [1289, 285] width 56 height 19
select select "57d09f12-cc87-4873-a1ef-8681abb860ab"
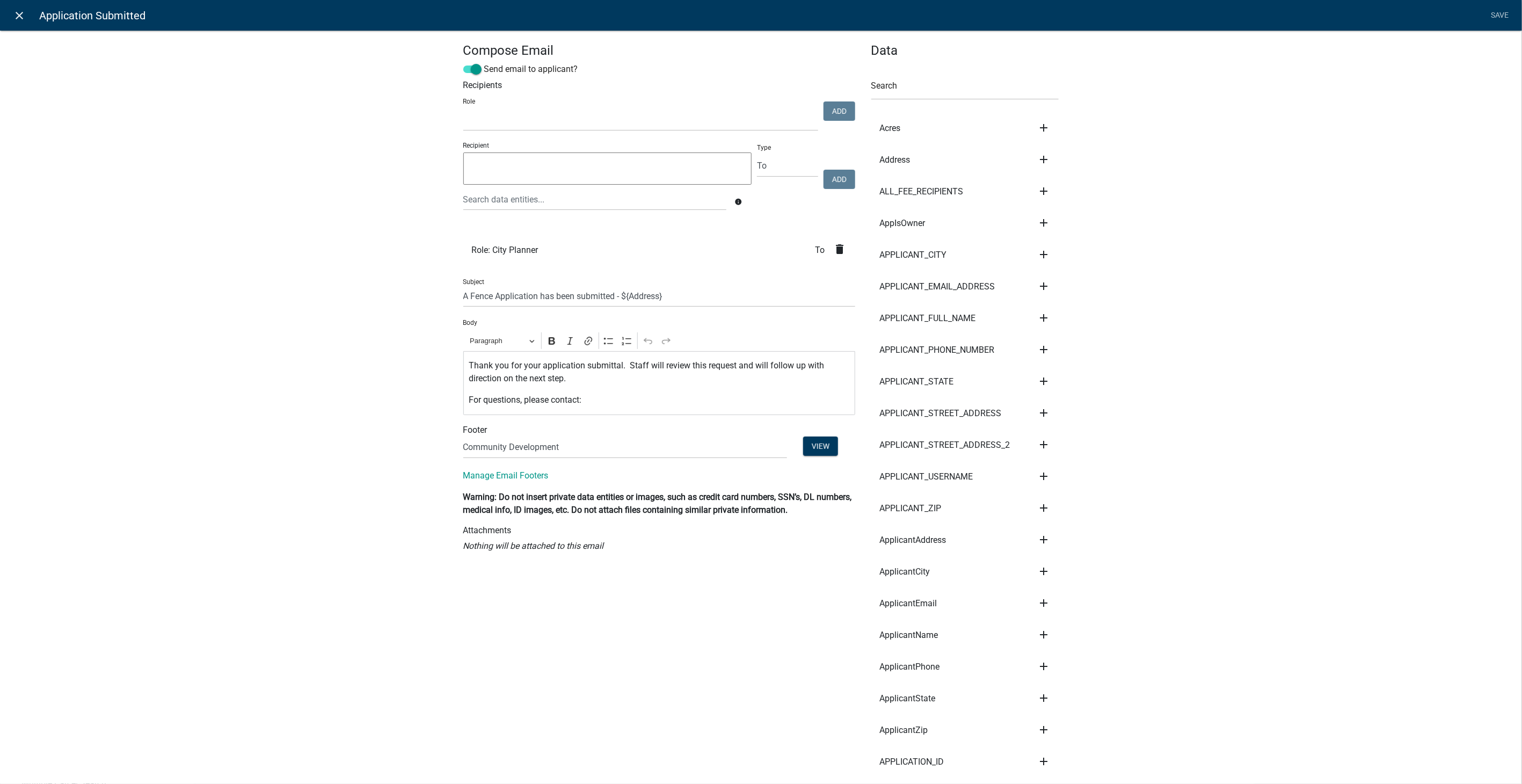
click at [20, 13] on icon "close" at bounding box center [19, 15] width 13 height 13
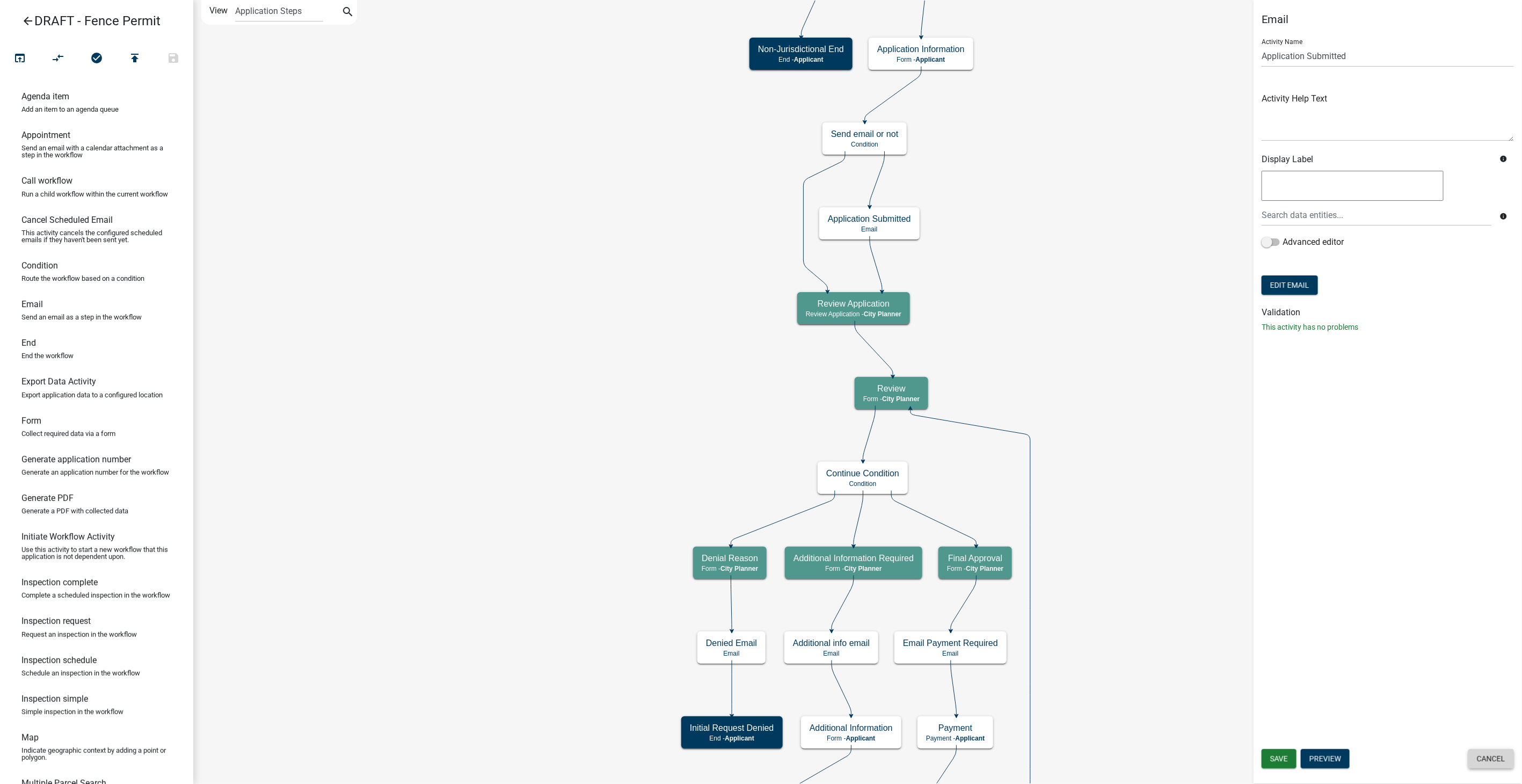
click at [1482, 754] on button "Cancel" at bounding box center [1491, 758] width 46 height 19
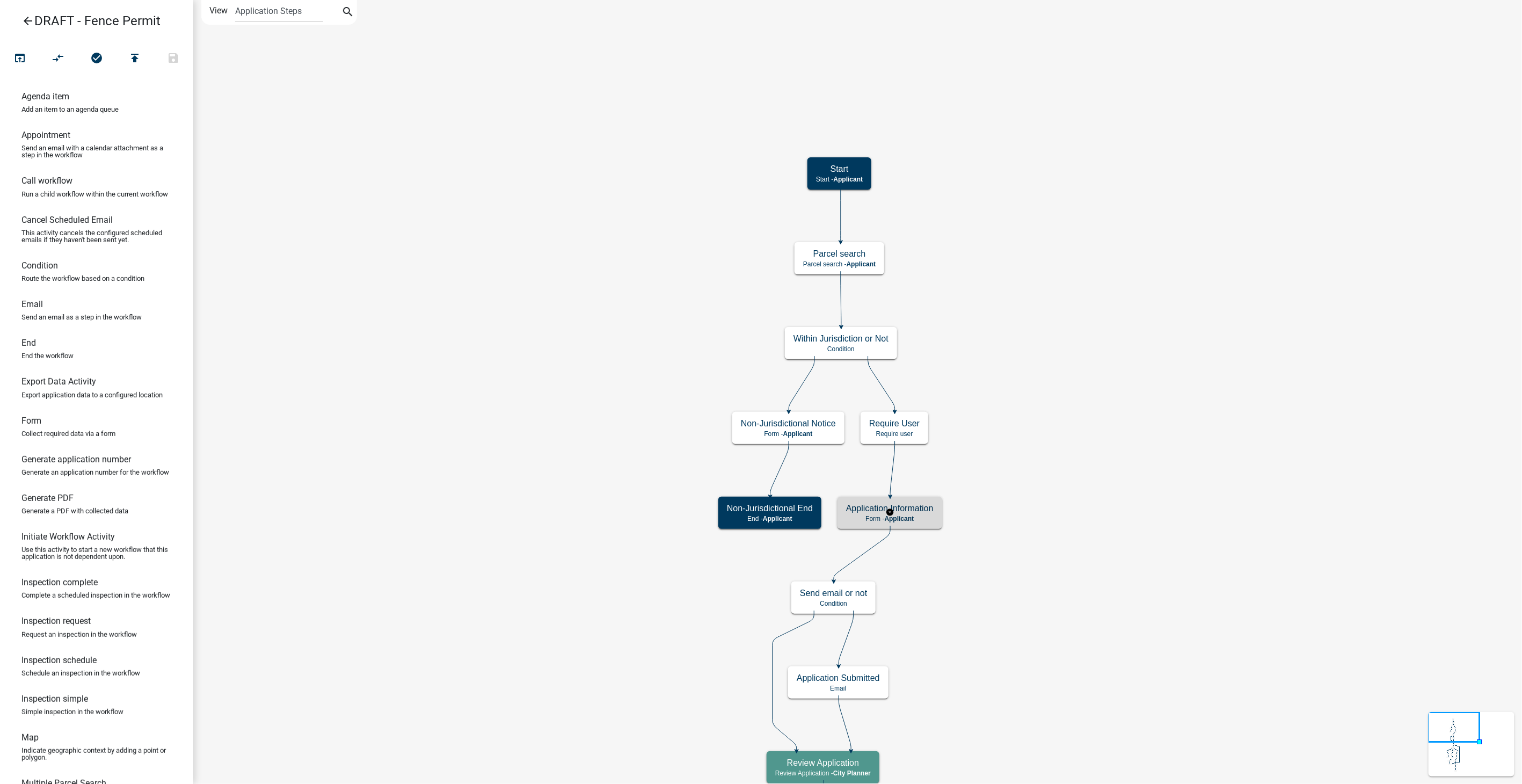
click at [883, 504] on h5 "Application Information" at bounding box center [890, 508] width 87 height 10
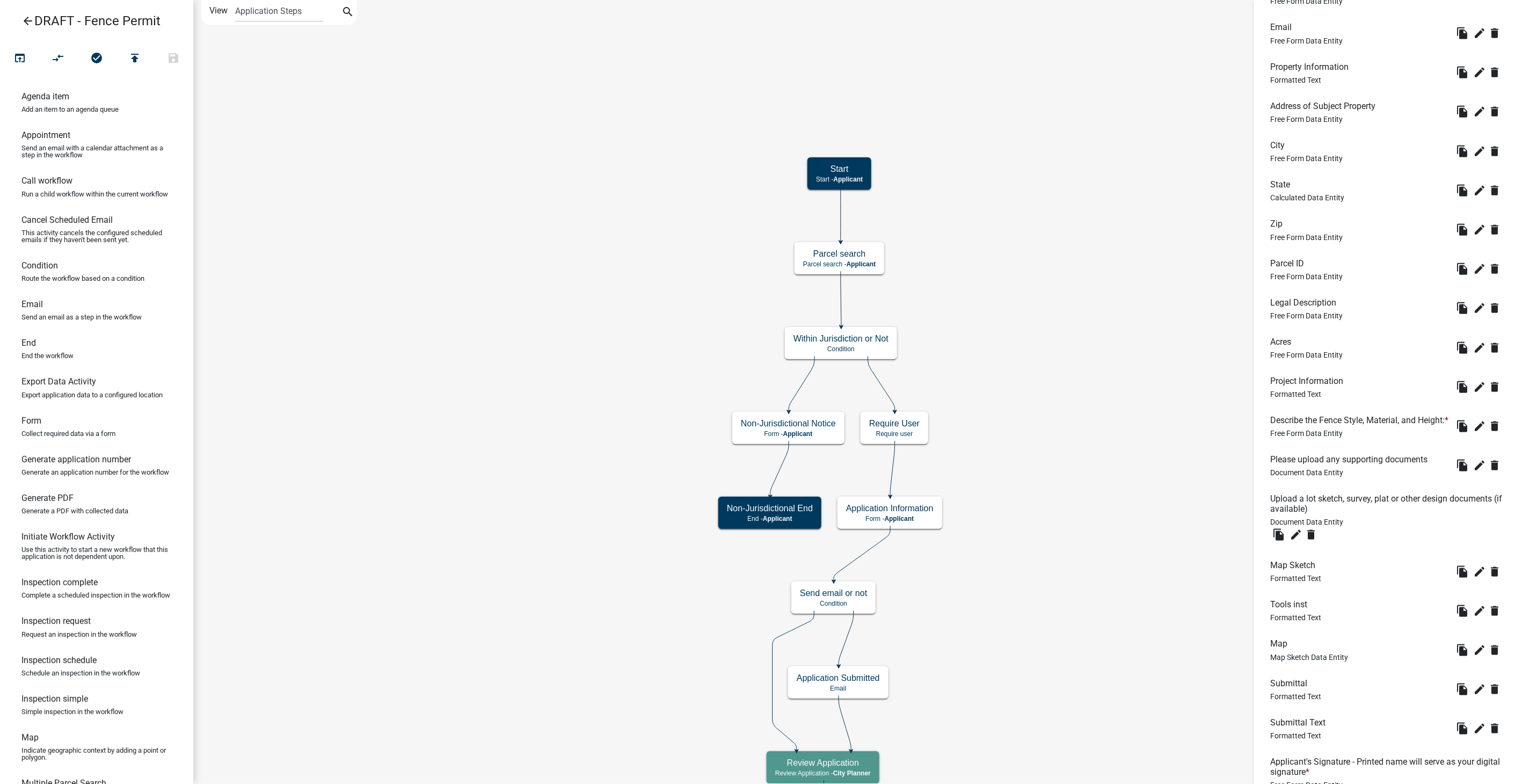
scroll to position [1253, 0]
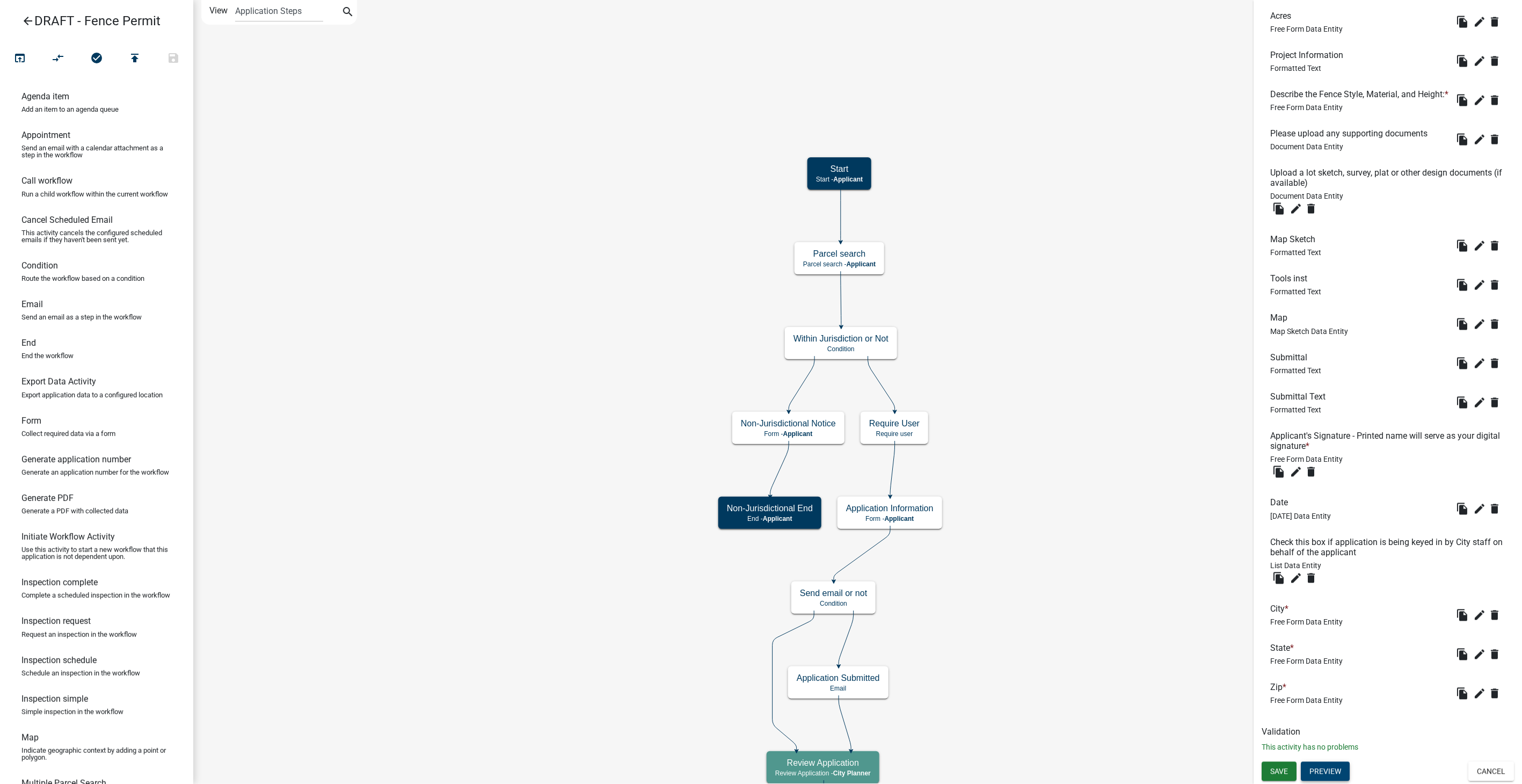
click at [1326, 777] on button "Preview" at bounding box center [1326, 771] width 49 height 19
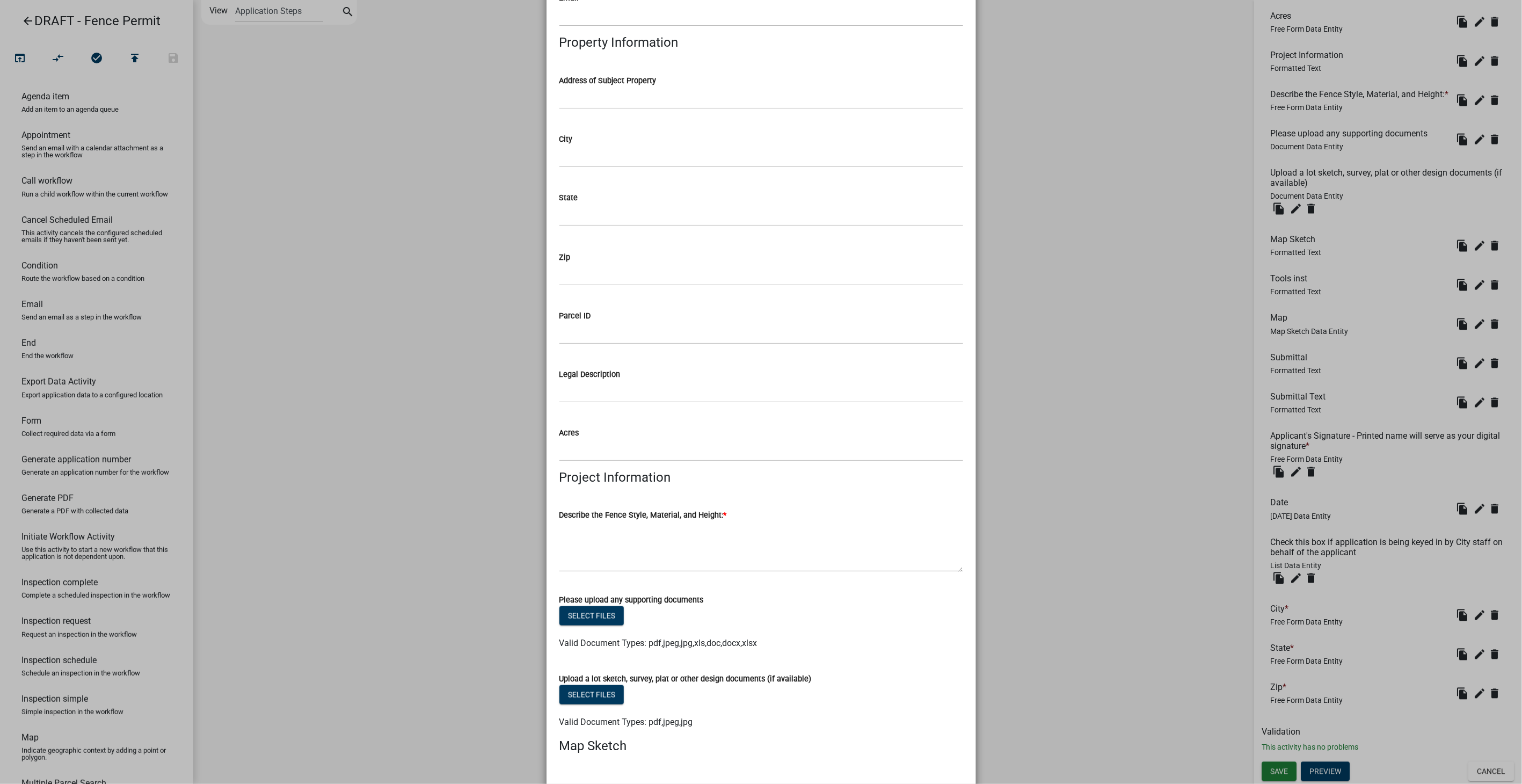
scroll to position [477, 0]
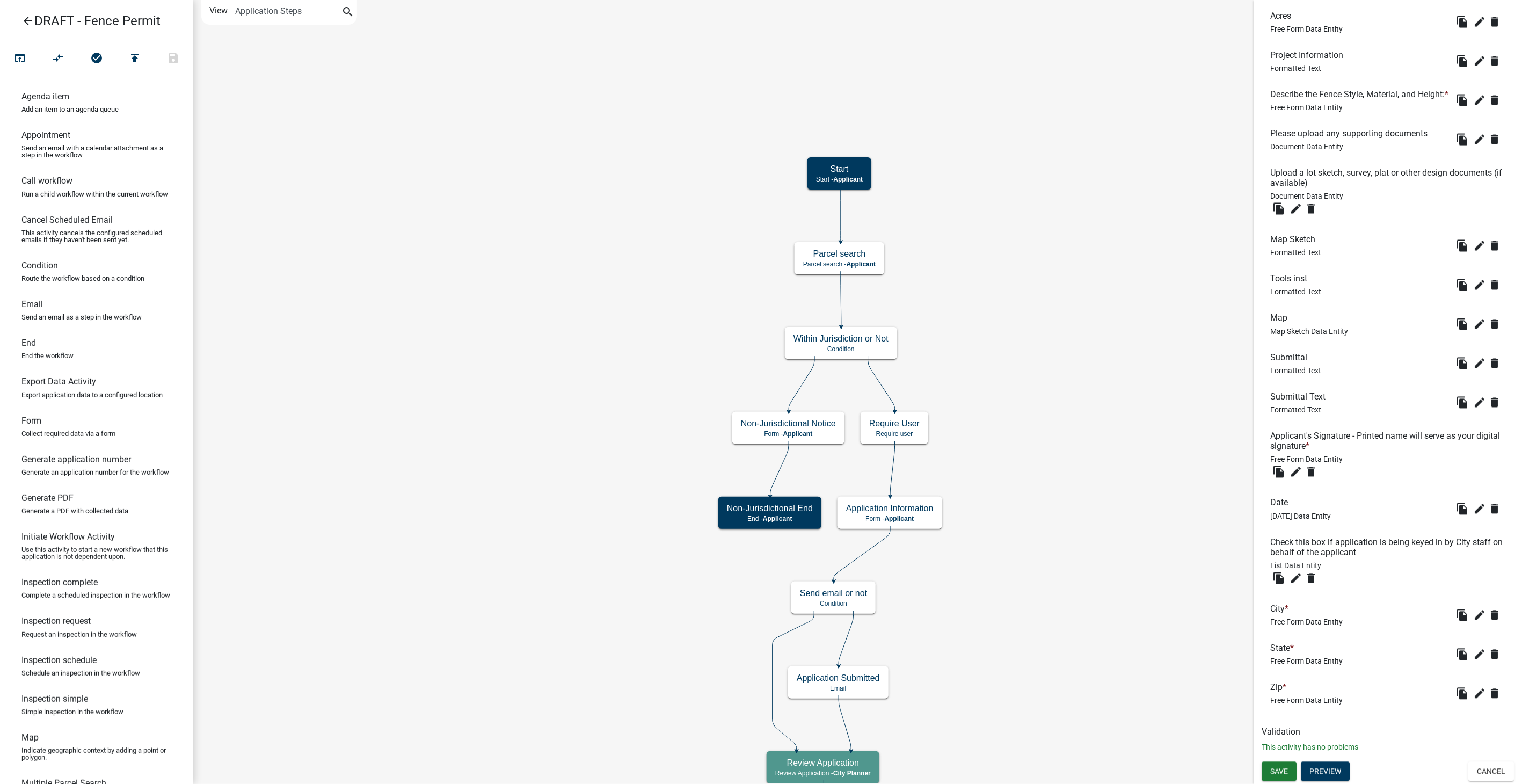
scroll to position [0, 0]
click at [25, 17] on icon "arrow_back" at bounding box center [27, 22] width 13 height 15
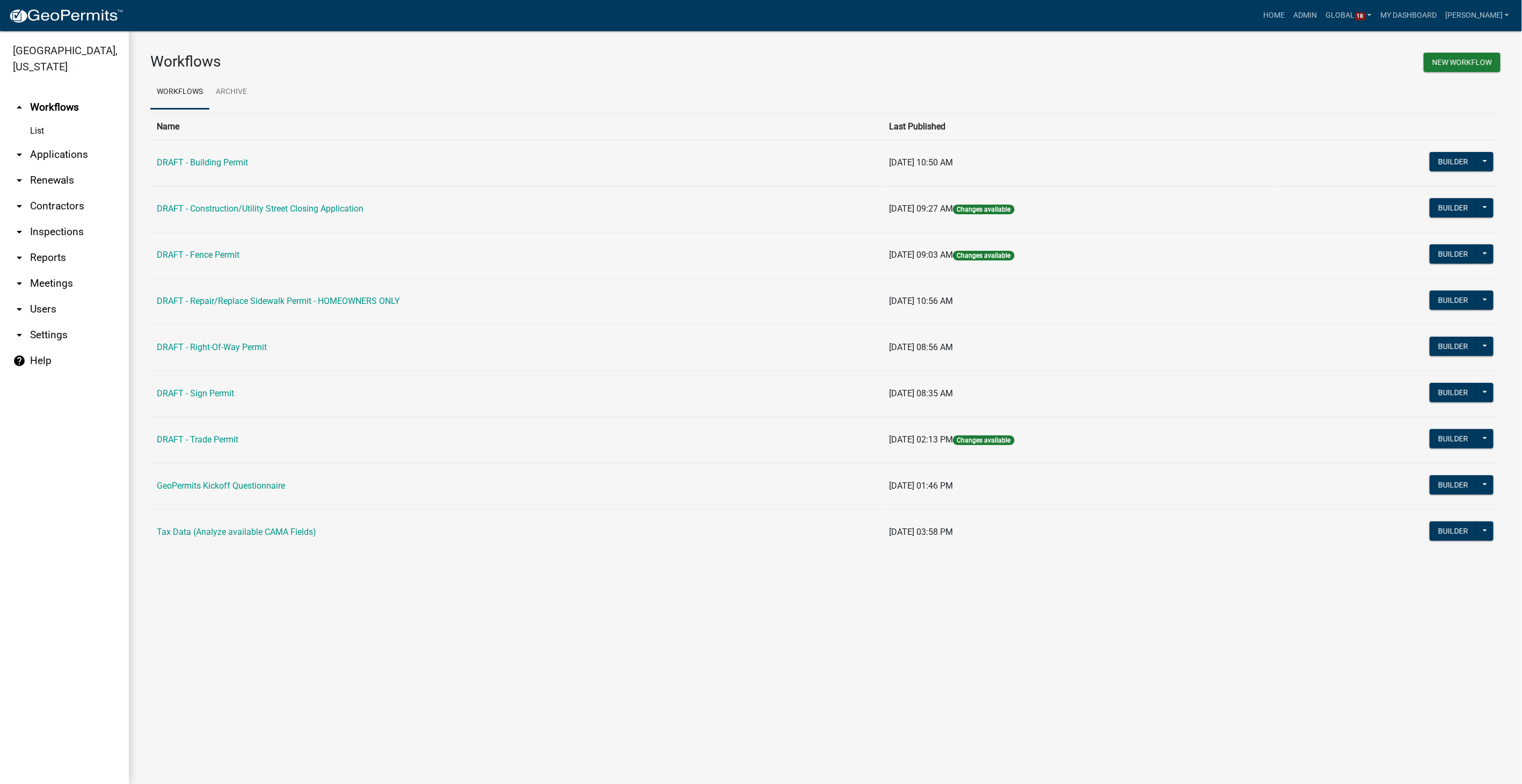
click at [53, 322] on link "arrow_drop_down Settings" at bounding box center [64, 334] width 129 height 26
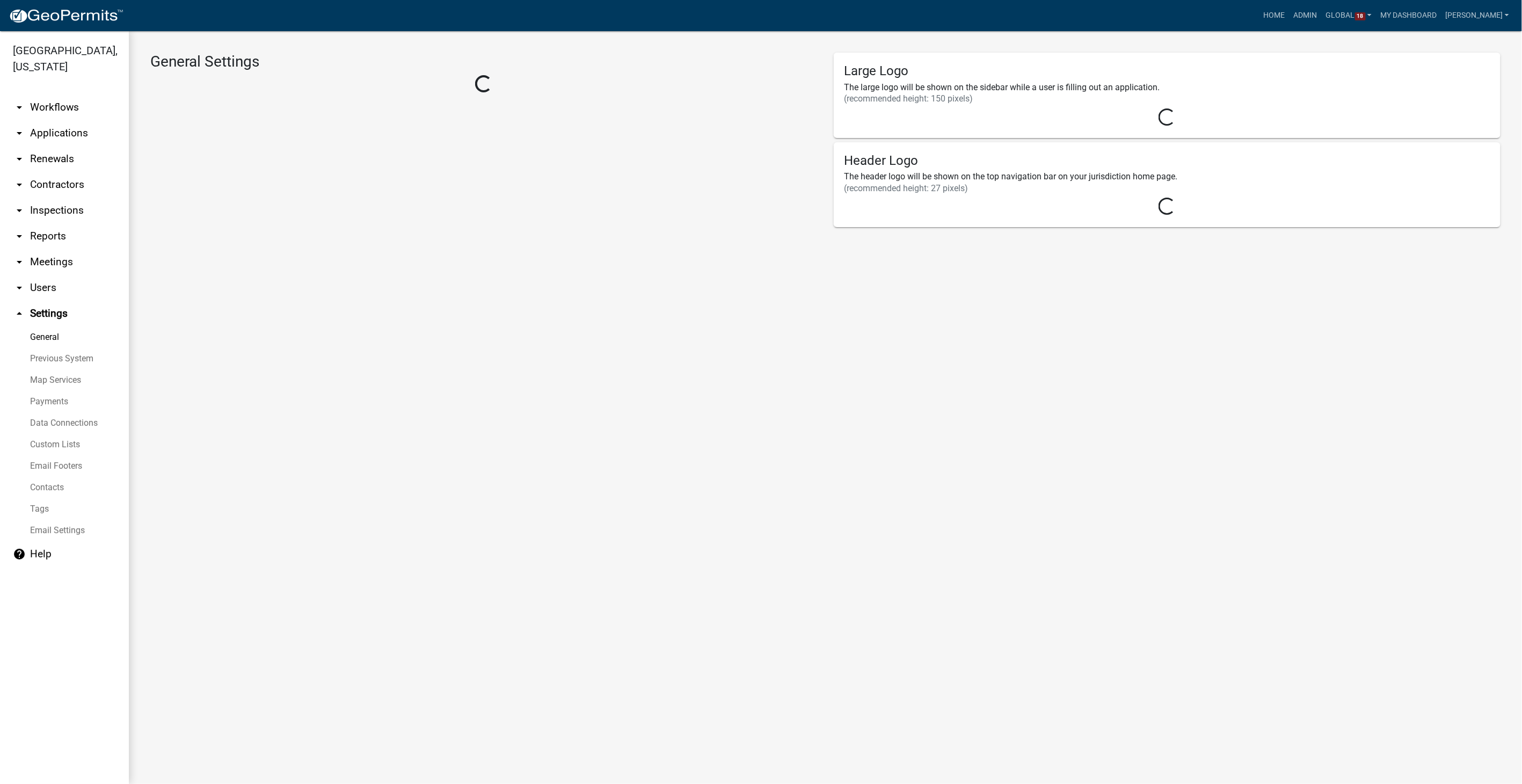
select select "5355c76e-d333-4ae7-ad4c-4a073e072dbd"
select select "IA"
select select "Central Standard Time"
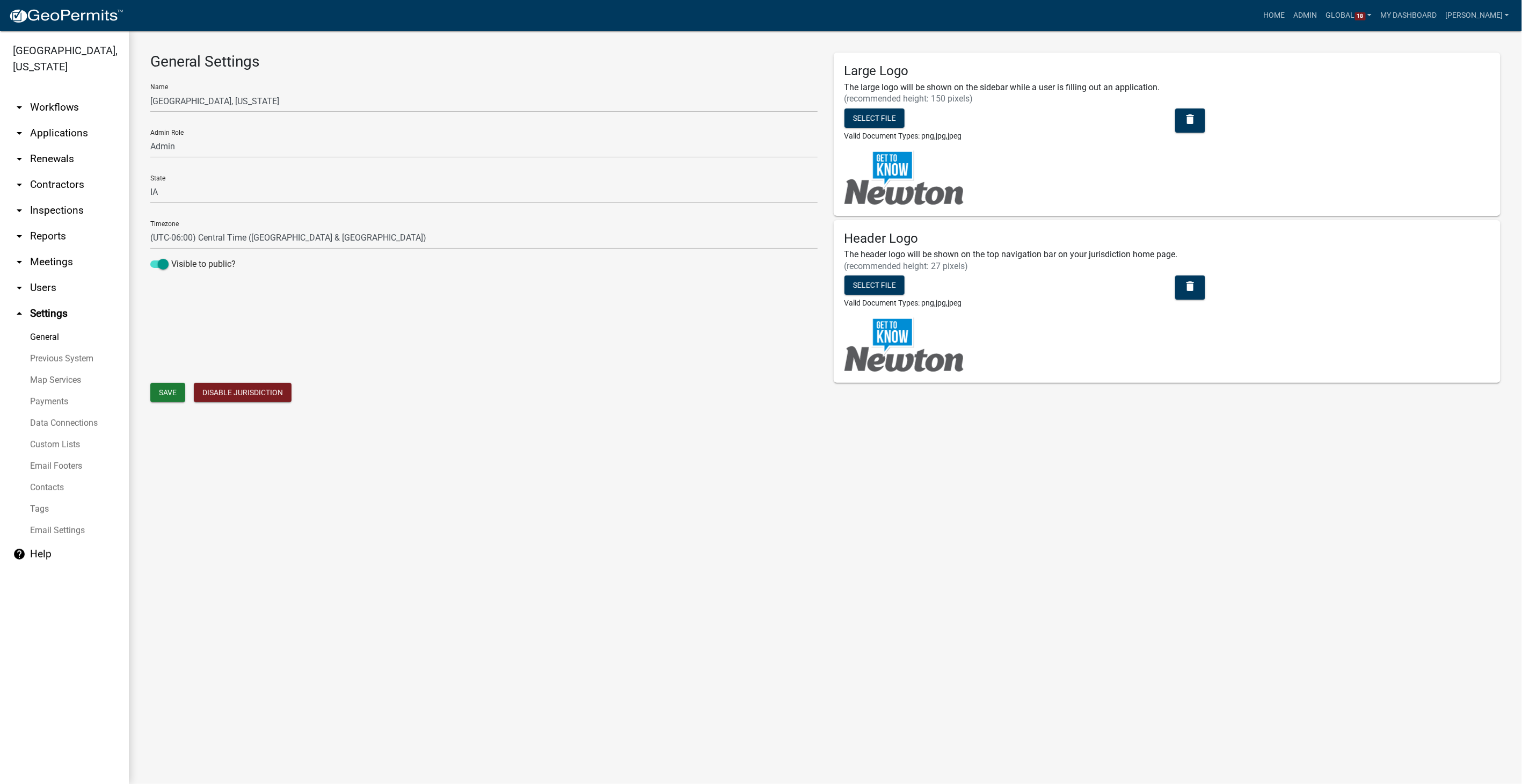
click at [34, 391] on link "Payments" at bounding box center [64, 401] width 129 height 21
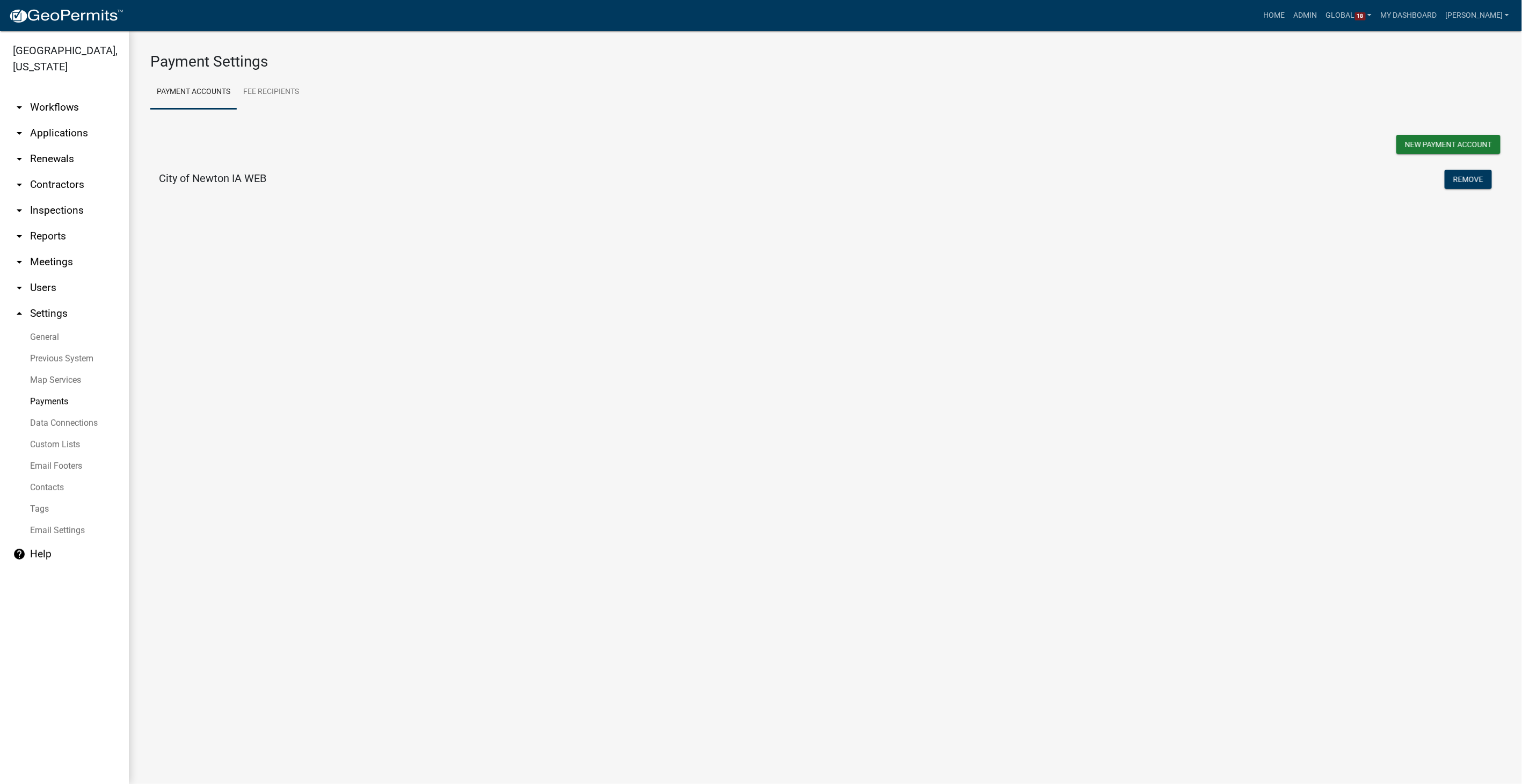
click at [56, 95] on link "arrow_drop_down Workflows" at bounding box center [64, 107] width 129 height 26
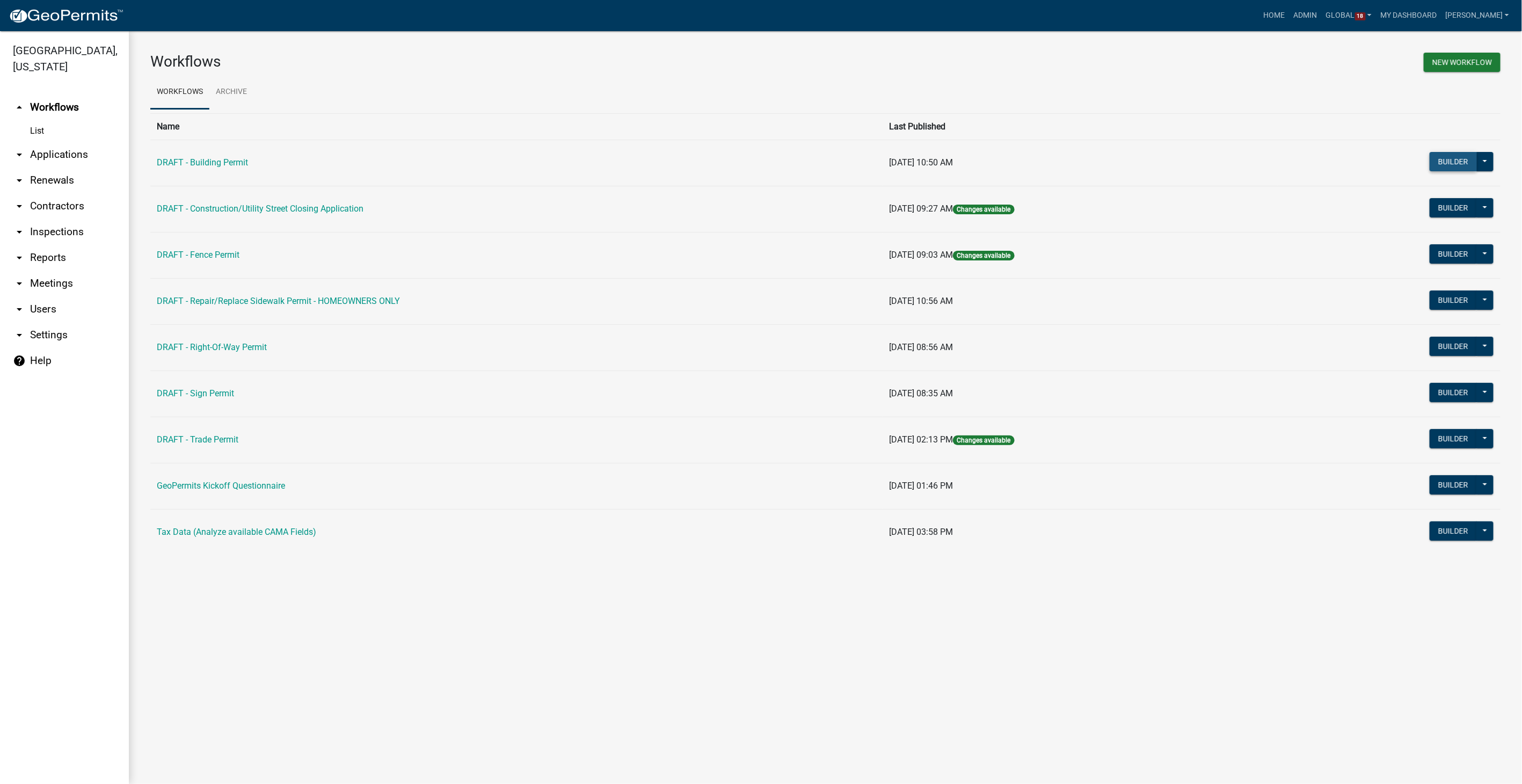
click at [1454, 159] on button "Builder" at bounding box center [1453, 161] width 47 height 19
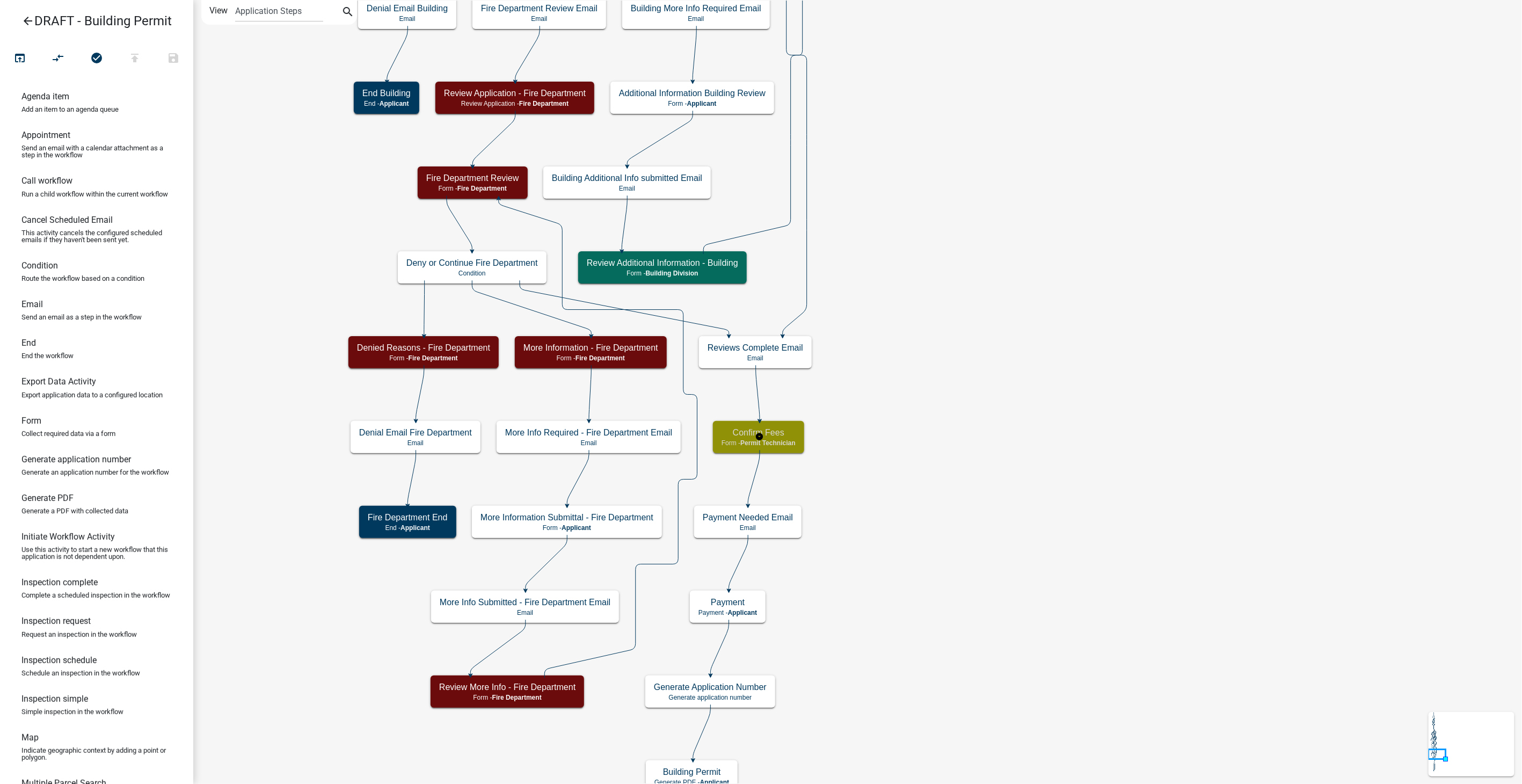
click at [784, 430] on h5 "Confirm Fees" at bounding box center [758, 432] width 74 height 10
select select "5805852F-8761-4B18-8554-11011EE0AEBD"
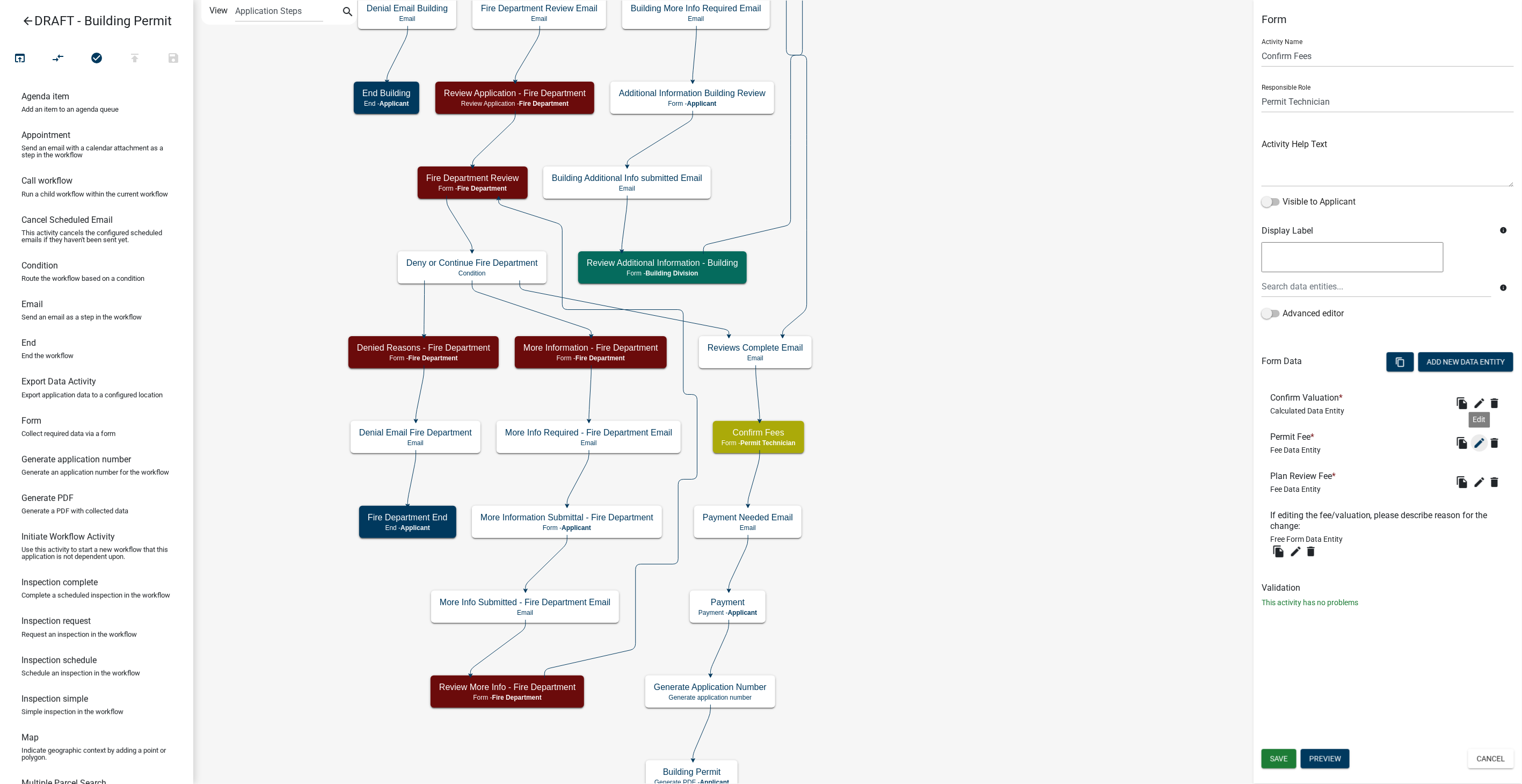
click at [1478, 444] on icon "edit" at bounding box center [1479, 442] width 13 height 13
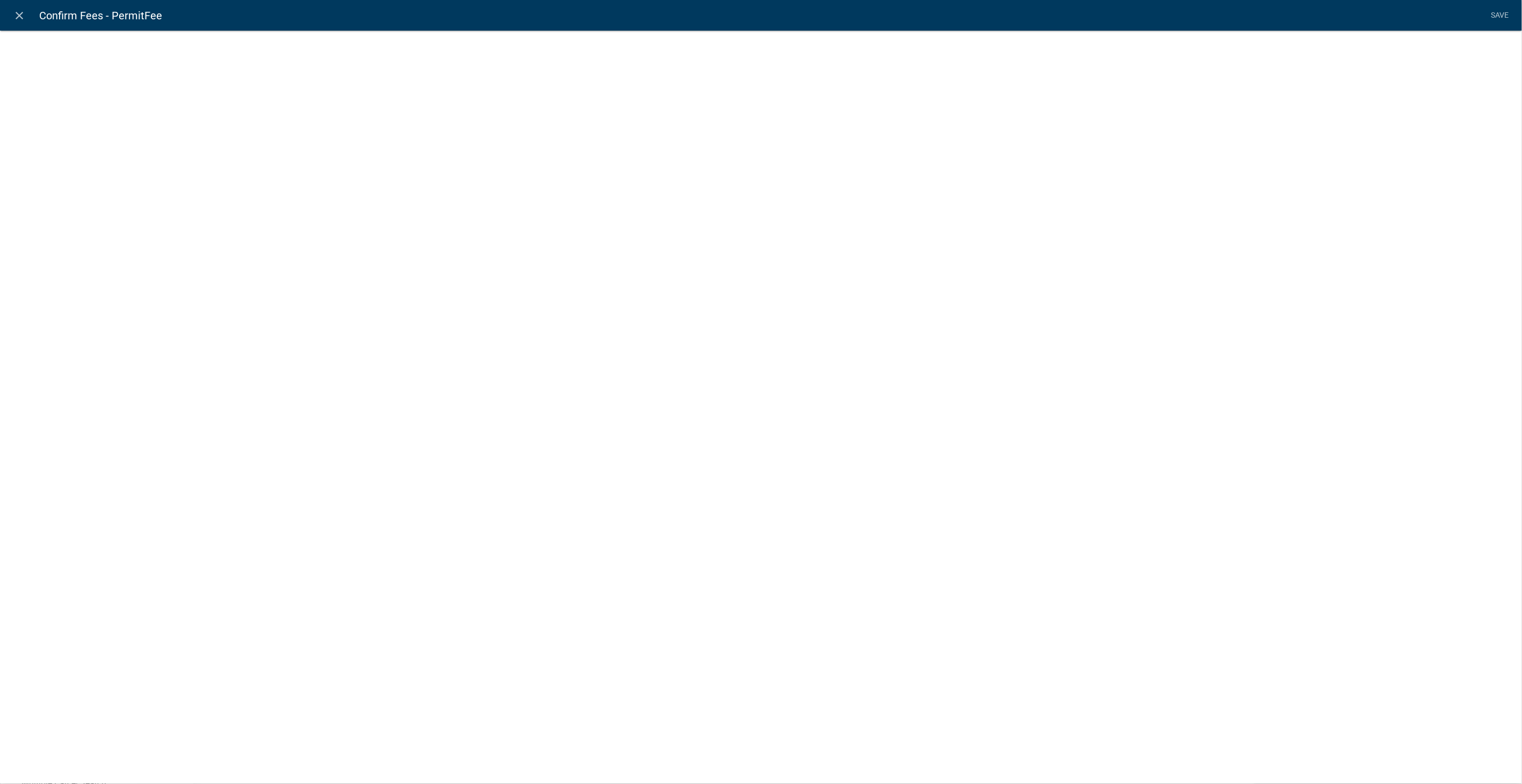
select select "fee"
select select "1: faed6382-aed0-4614-8d4a-2bf2c810f16e"
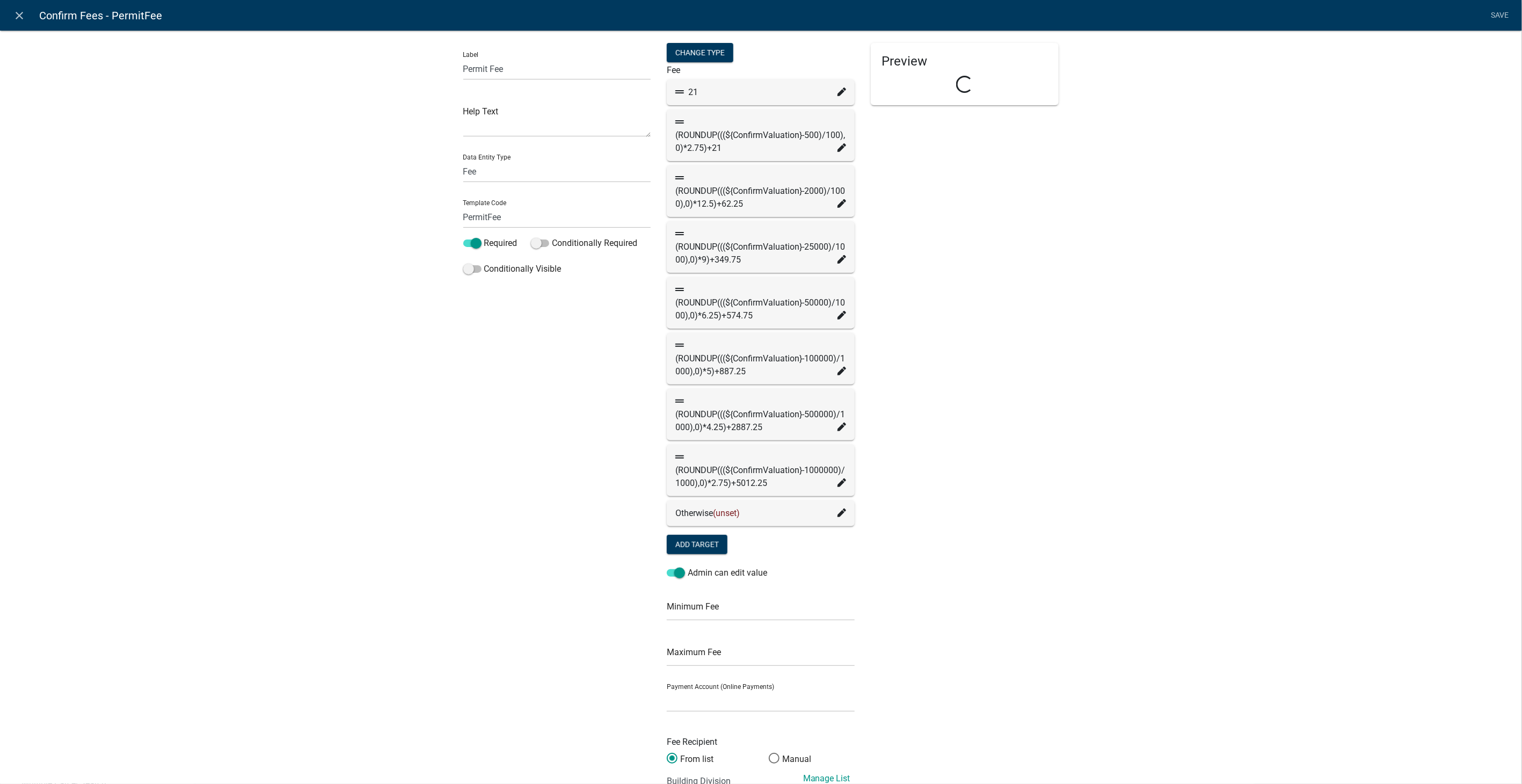
select select
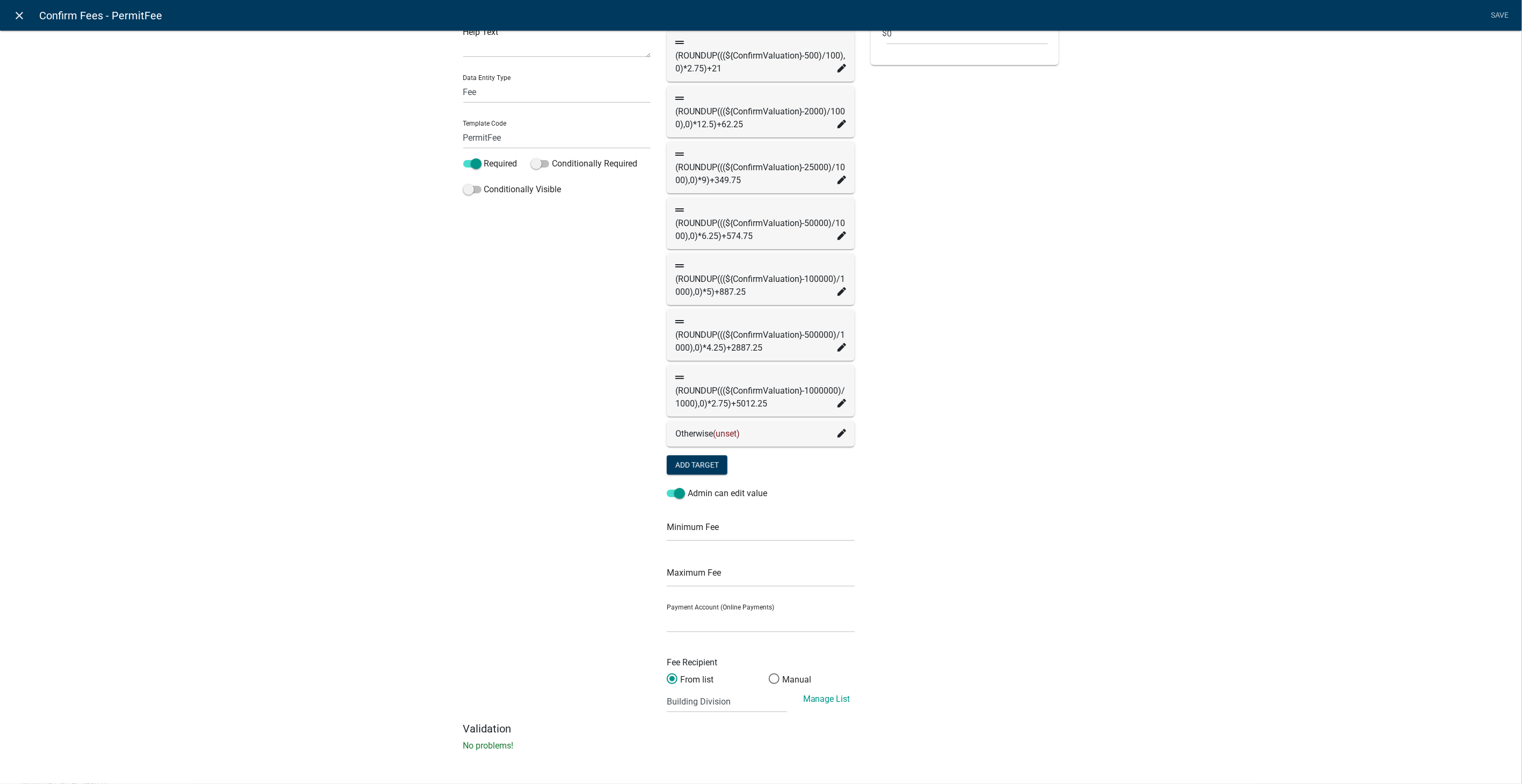
click at [19, 13] on icon "close" at bounding box center [19, 15] width 13 height 13
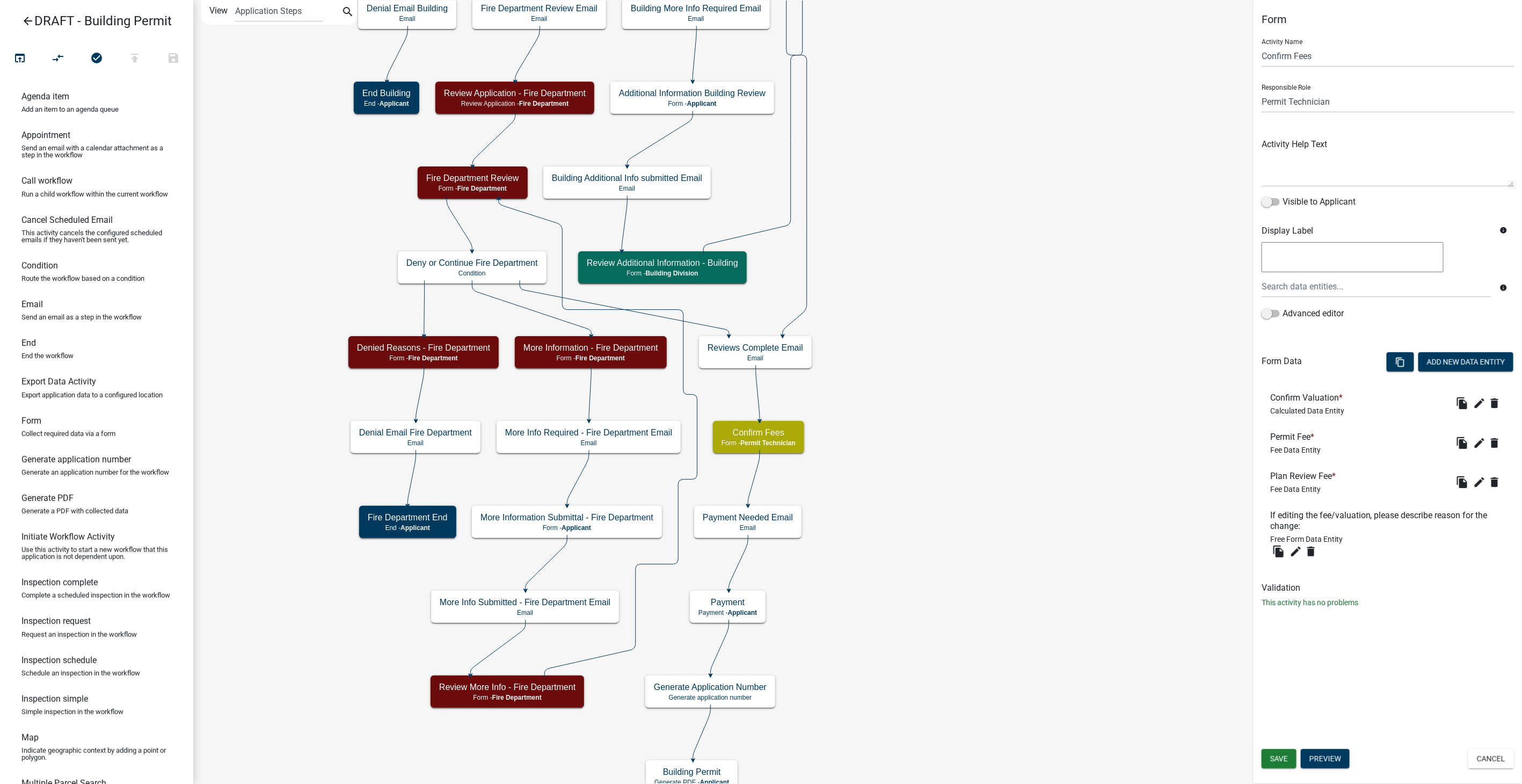
scroll to position [0, 0]
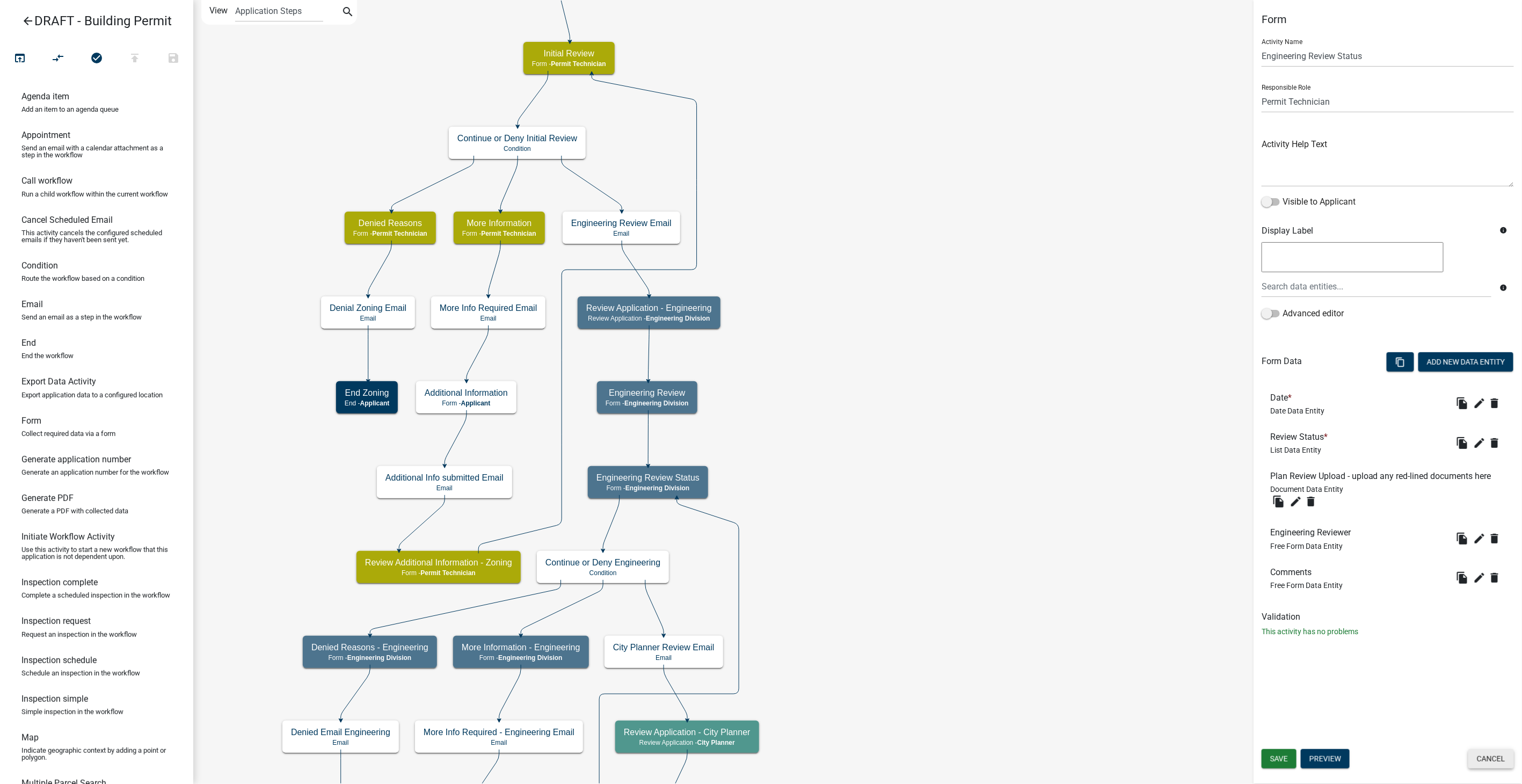
click at [1483, 757] on button "Cancel" at bounding box center [1491, 758] width 46 height 19
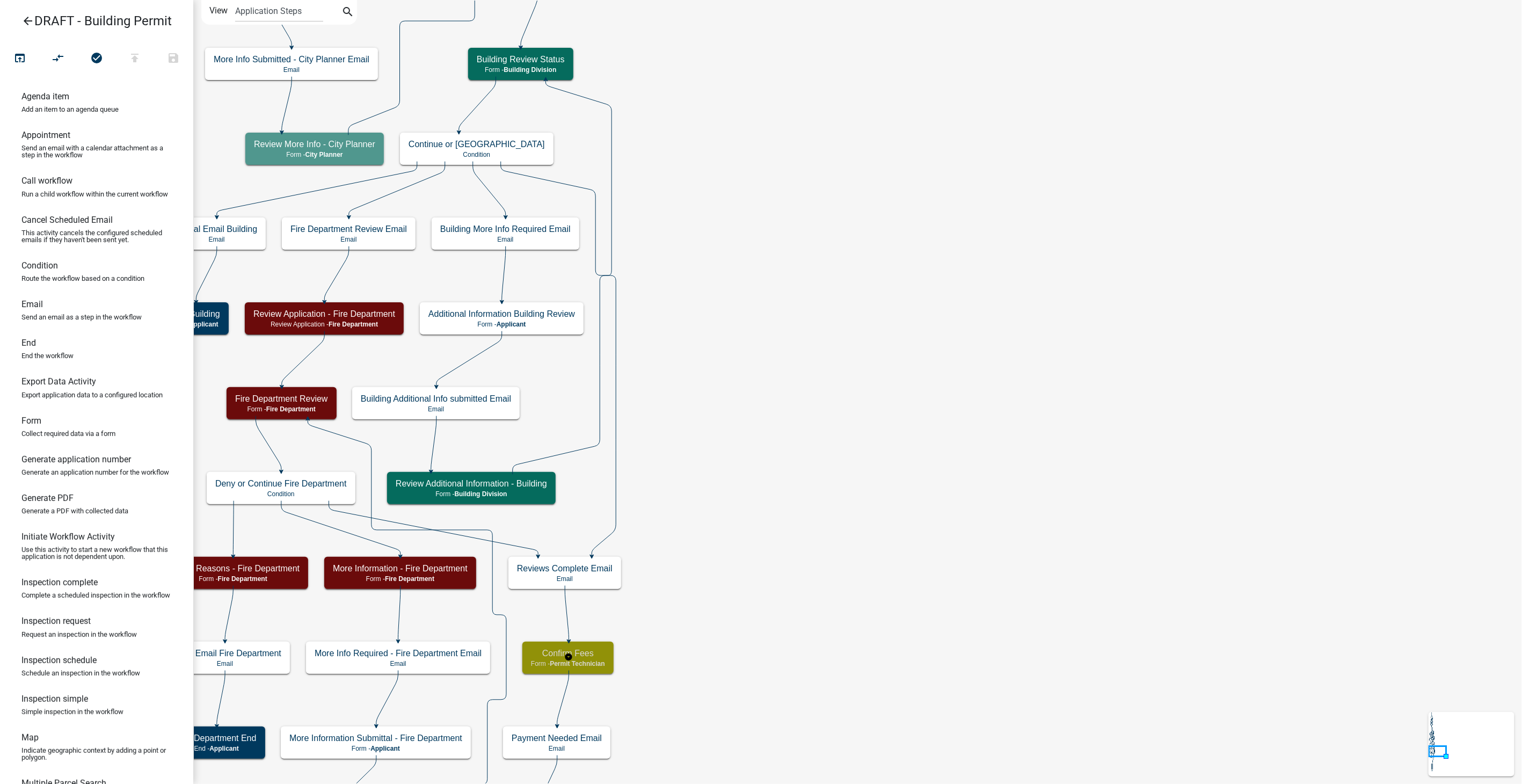
click at [595, 663] on span "Permit Technician" at bounding box center [577, 663] width 55 height 7
select select "5805852F-8761-4B18-8554-11011EE0AEBD"
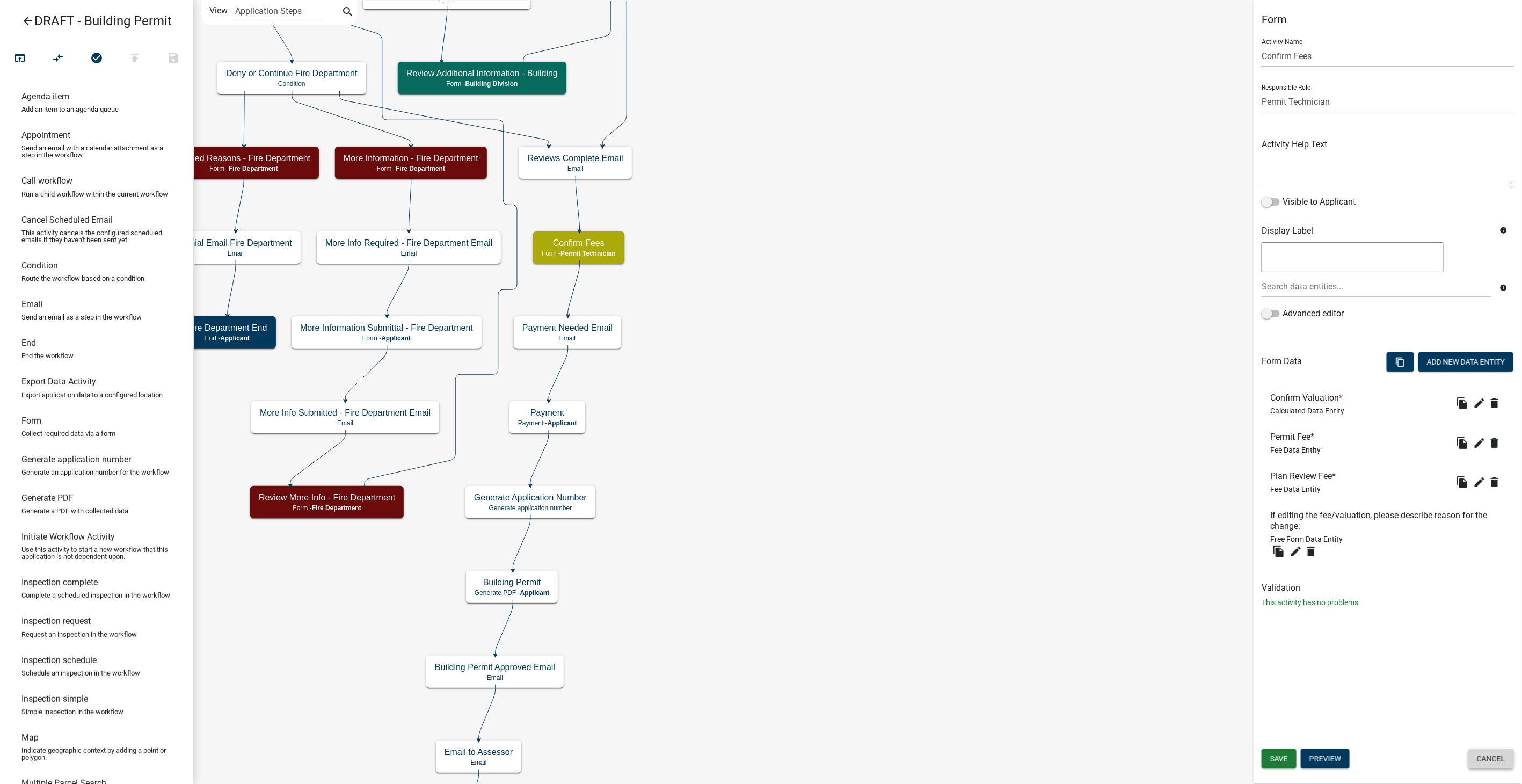
click at [1482, 756] on button "Cancel" at bounding box center [1491, 758] width 46 height 19
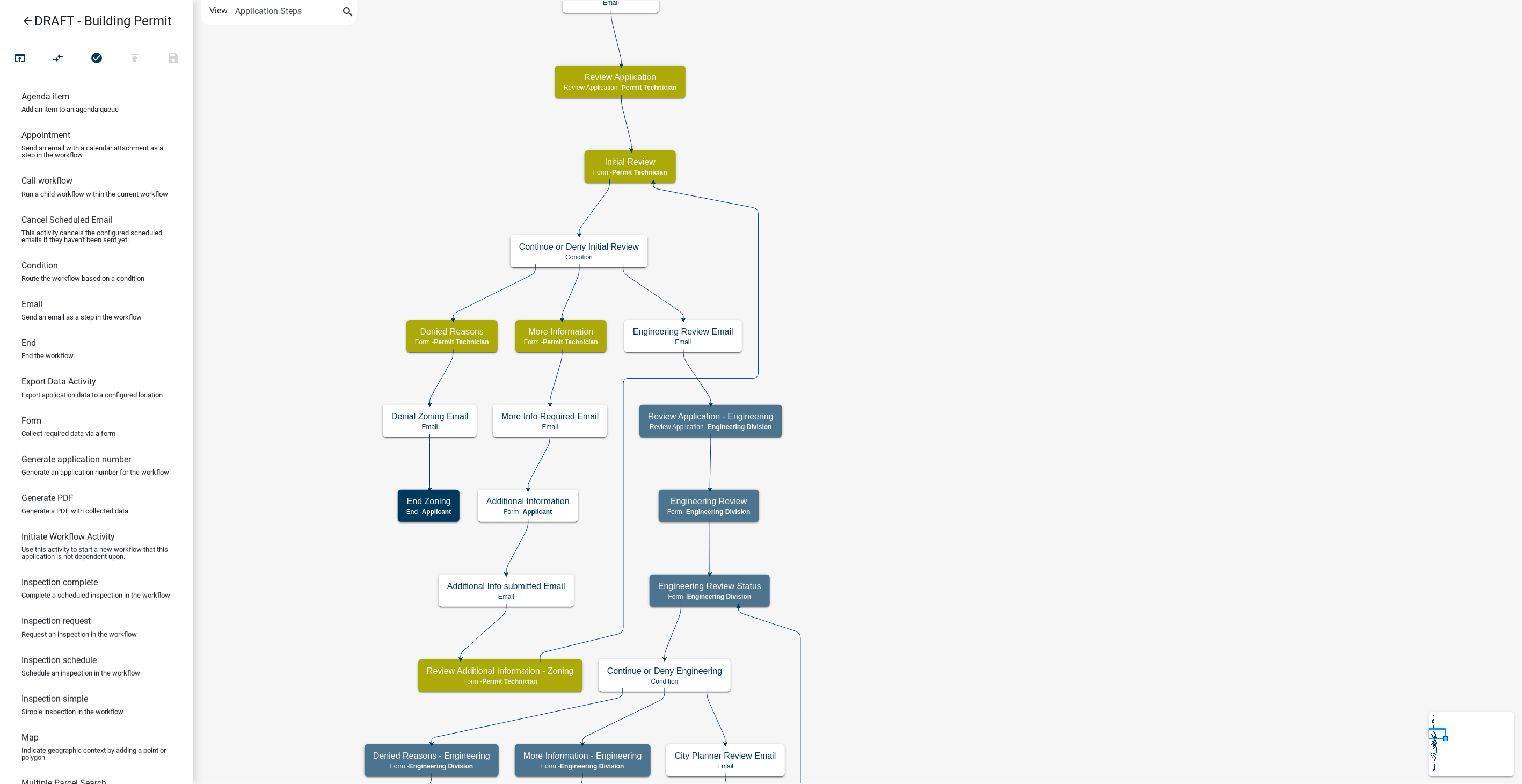
click at [27, 15] on icon "arrow_back" at bounding box center [27, 22] width 13 height 15
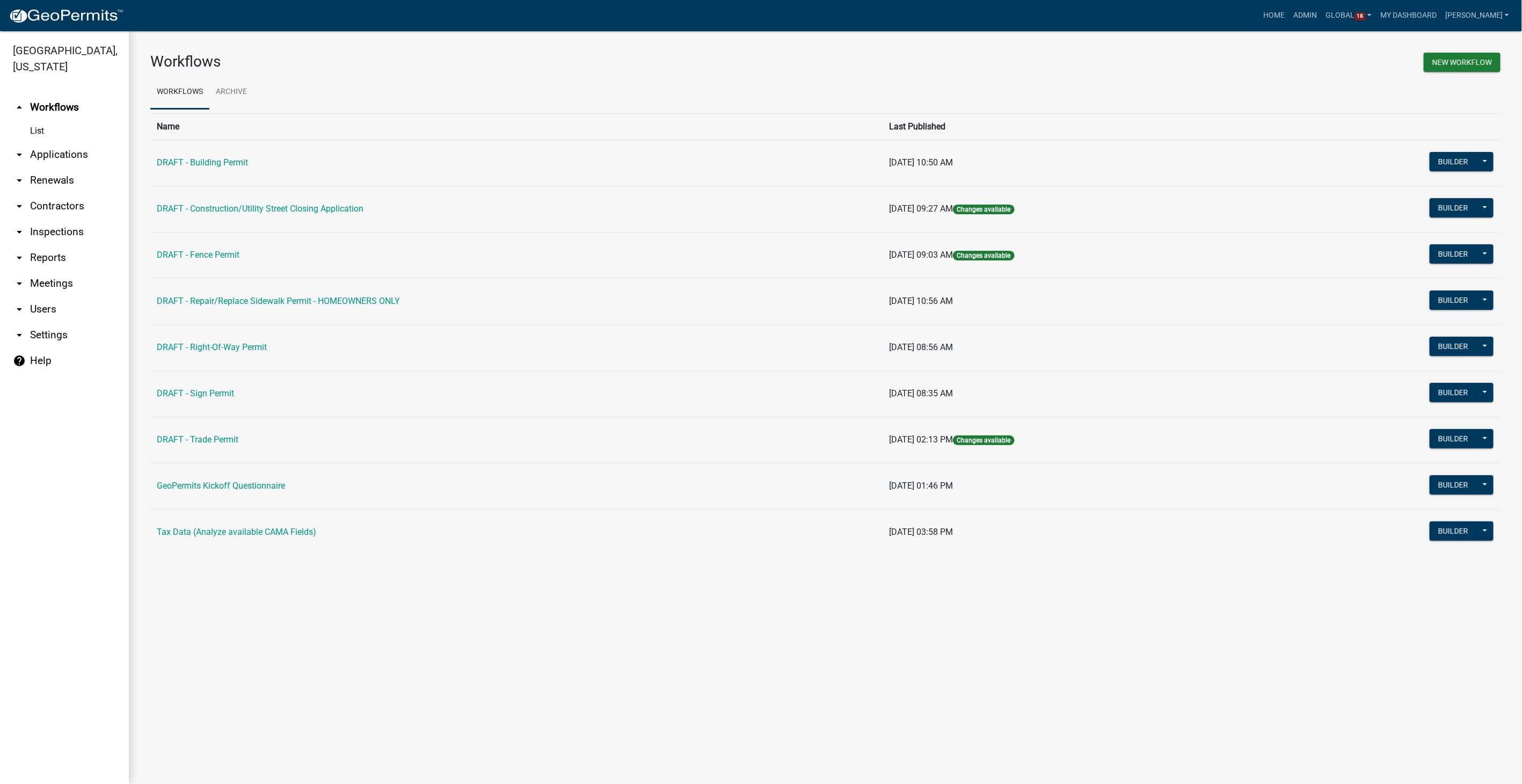
click at [48, 193] on link "arrow_drop_down Contractors" at bounding box center [64, 206] width 129 height 26
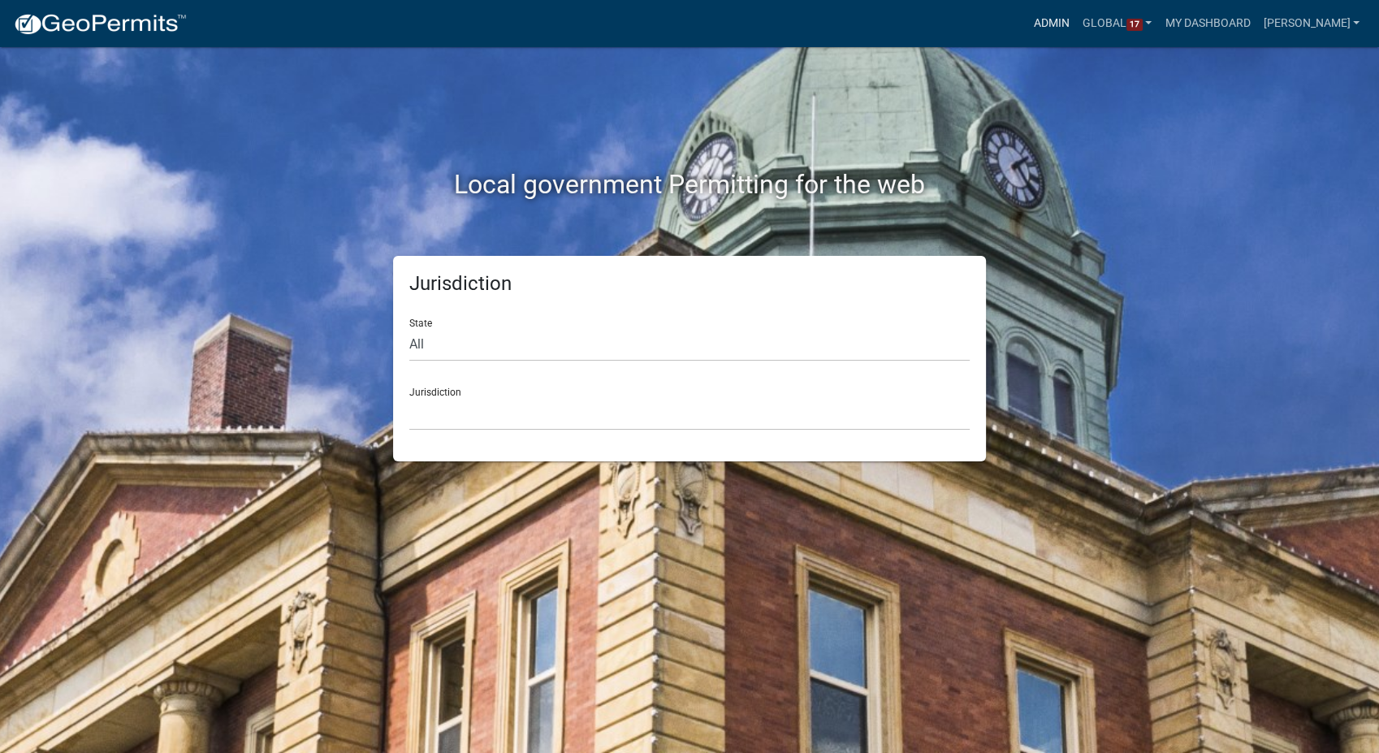
click at [1076, 19] on link "Admin" at bounding box center [1051, 23] width 49 height 31
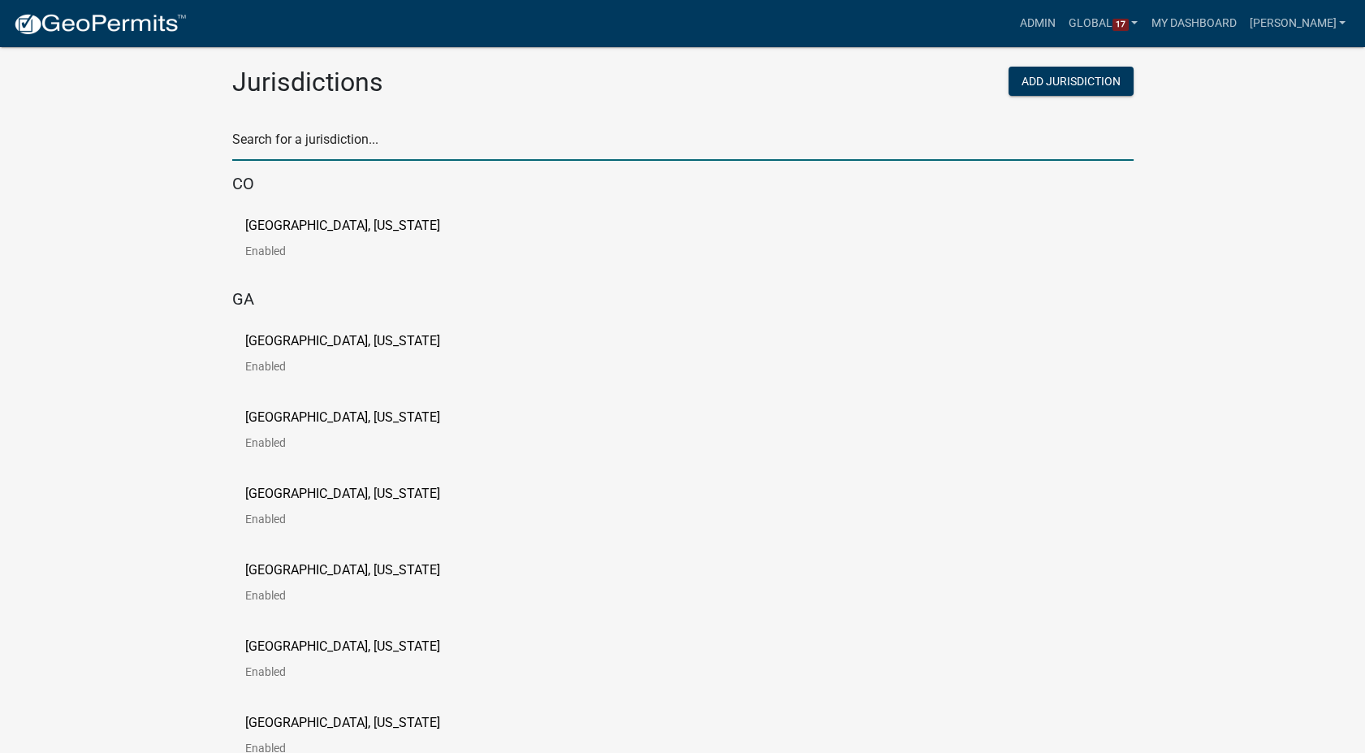
click at [344, 146] on input "text" at bounding box center [682, 143] width 901 height 33
type input "story"
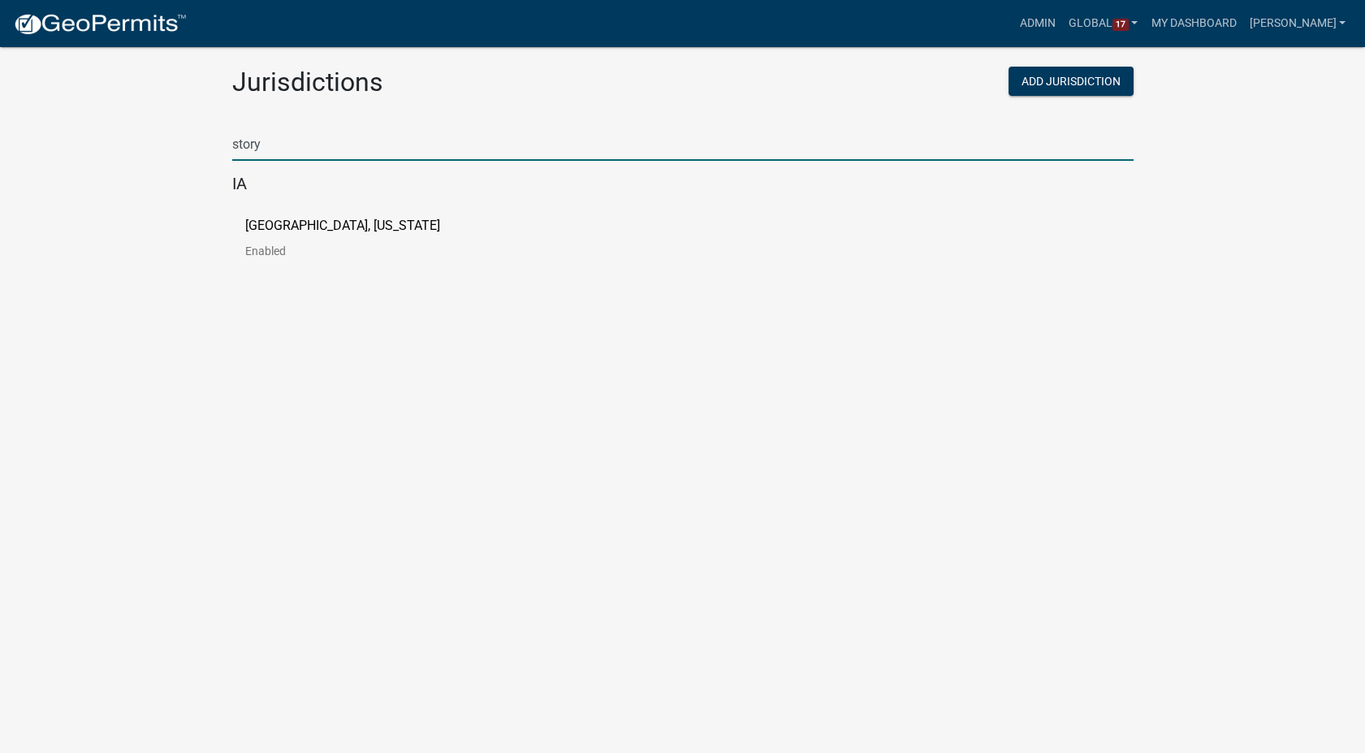
click at [311, 221] on p "[GEOGRAPHIC_DATA], [US_STATE]" at bounding box center [342, 225] width 195 height 13
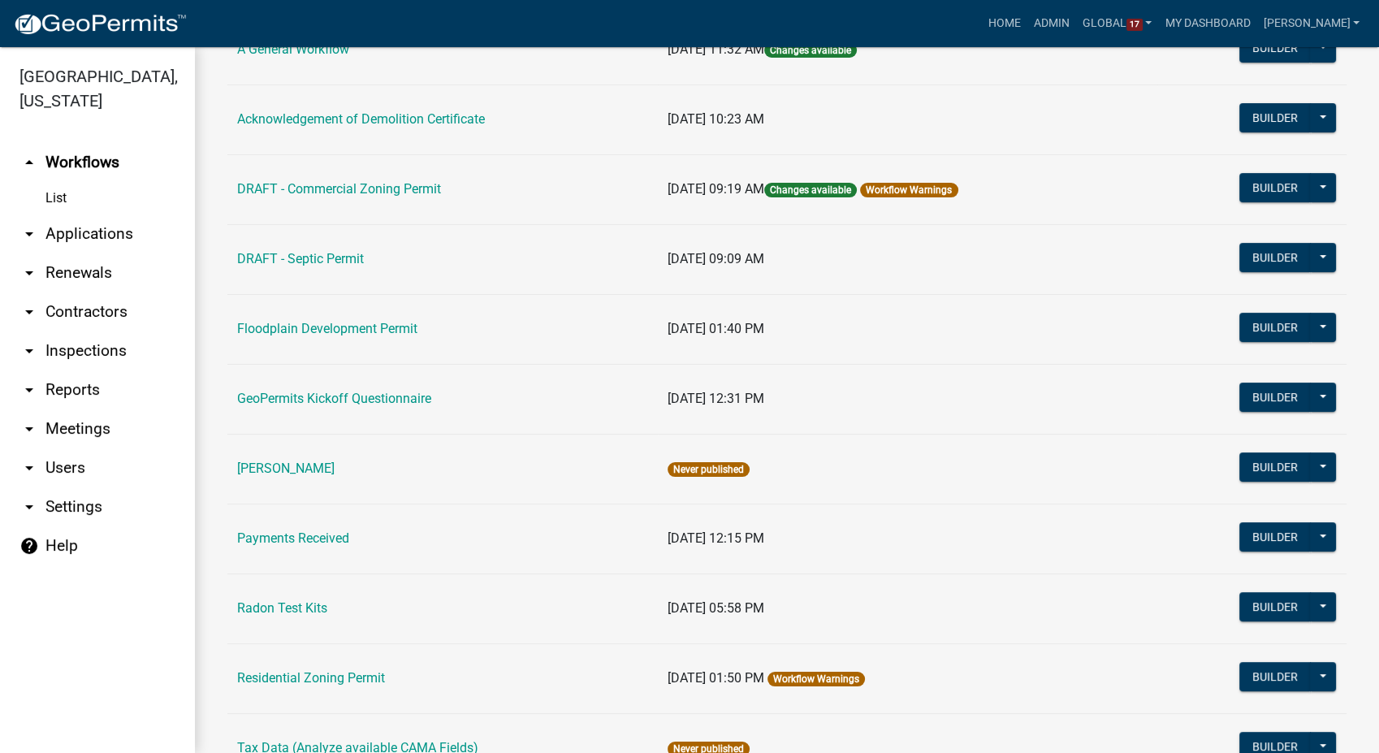
scroll to position [270, 0]
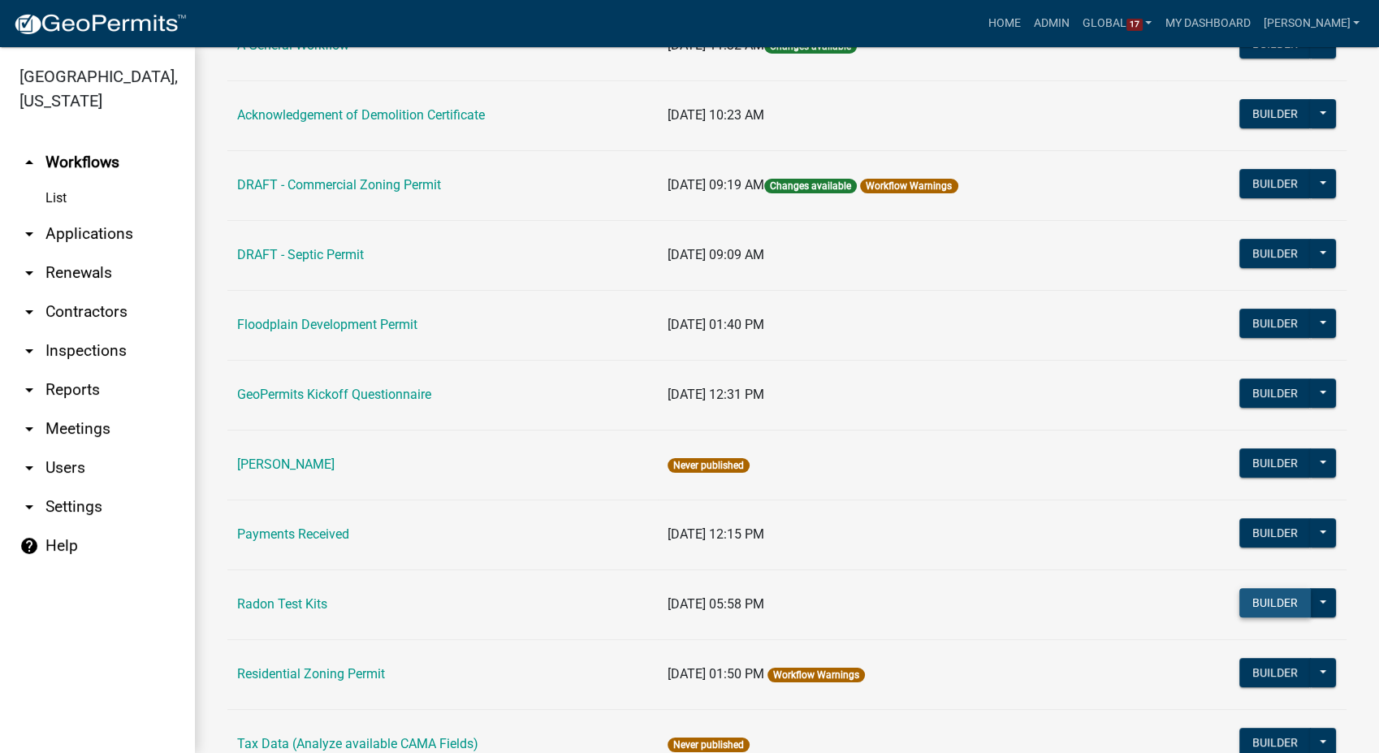
click at [1253, 590] on button "Builder" at bounding box center [1274, 602] width 71 height 29
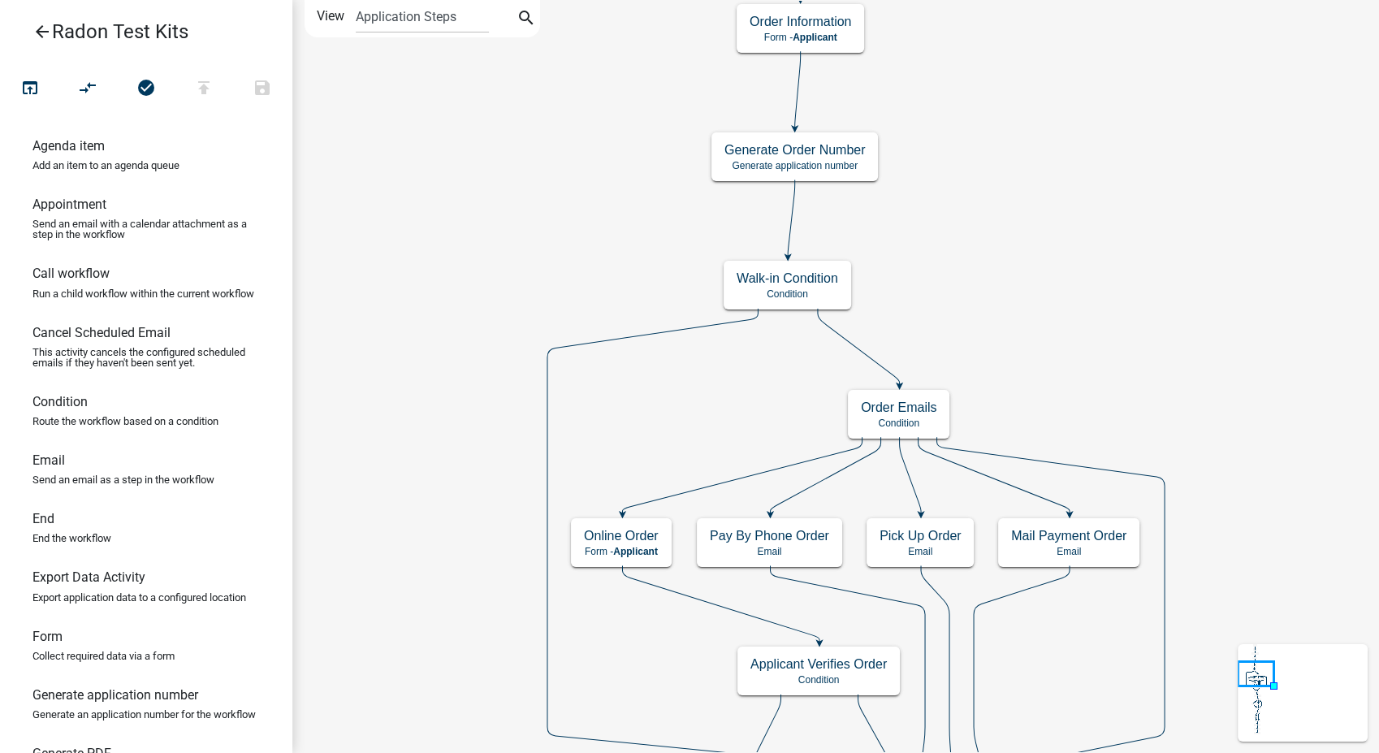
click at [39, 25] on icon "arrow_back" at bounding box center [41, 33] width 19 height 23
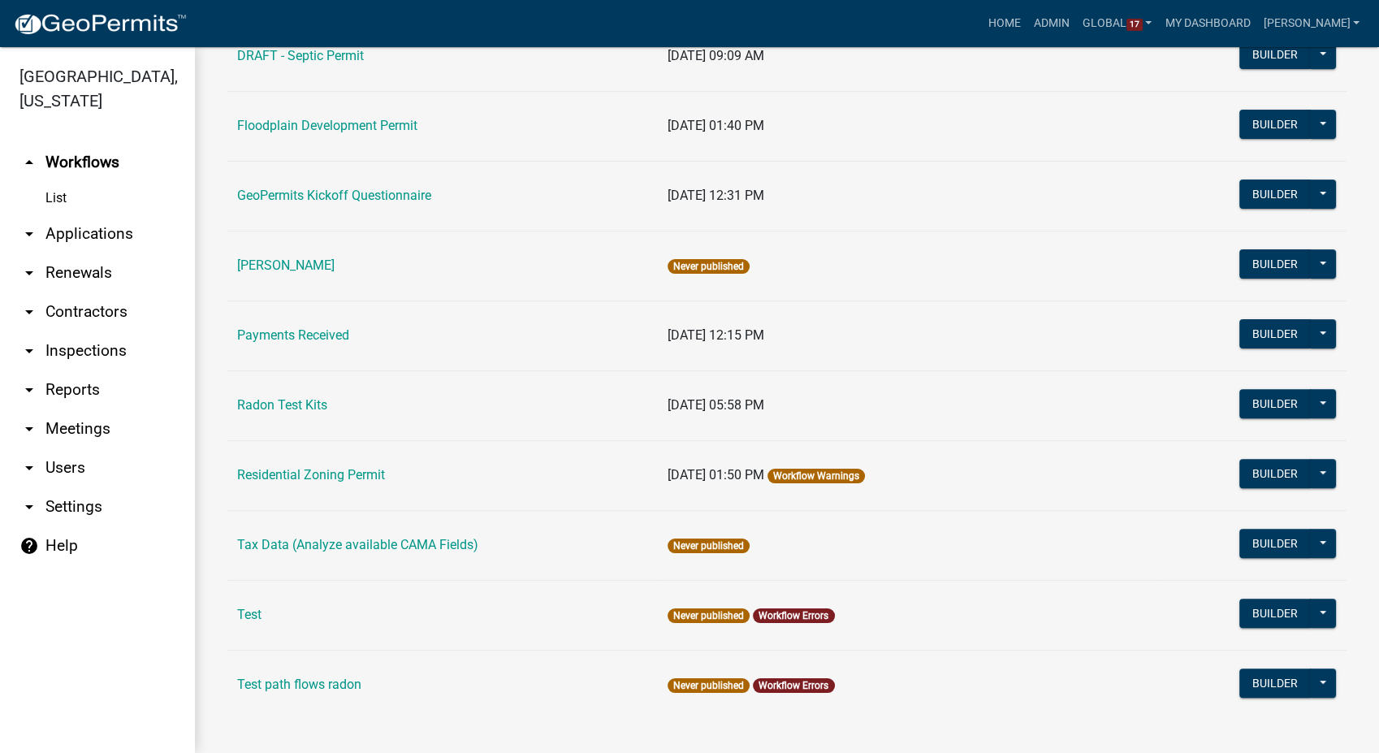
scroll to position [480, 0]
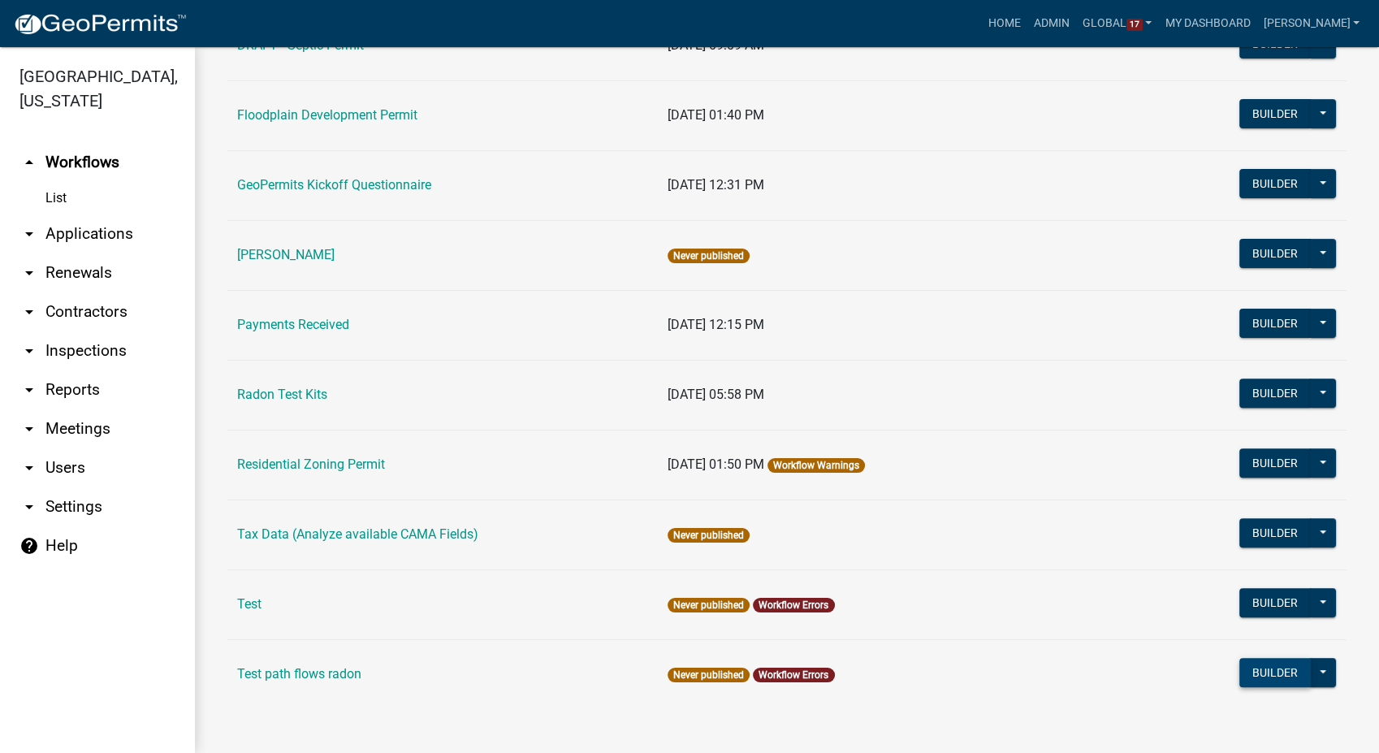
click at [1262, 681] on button "Builder" at bounding box center [1274, 672] width 71 height 29
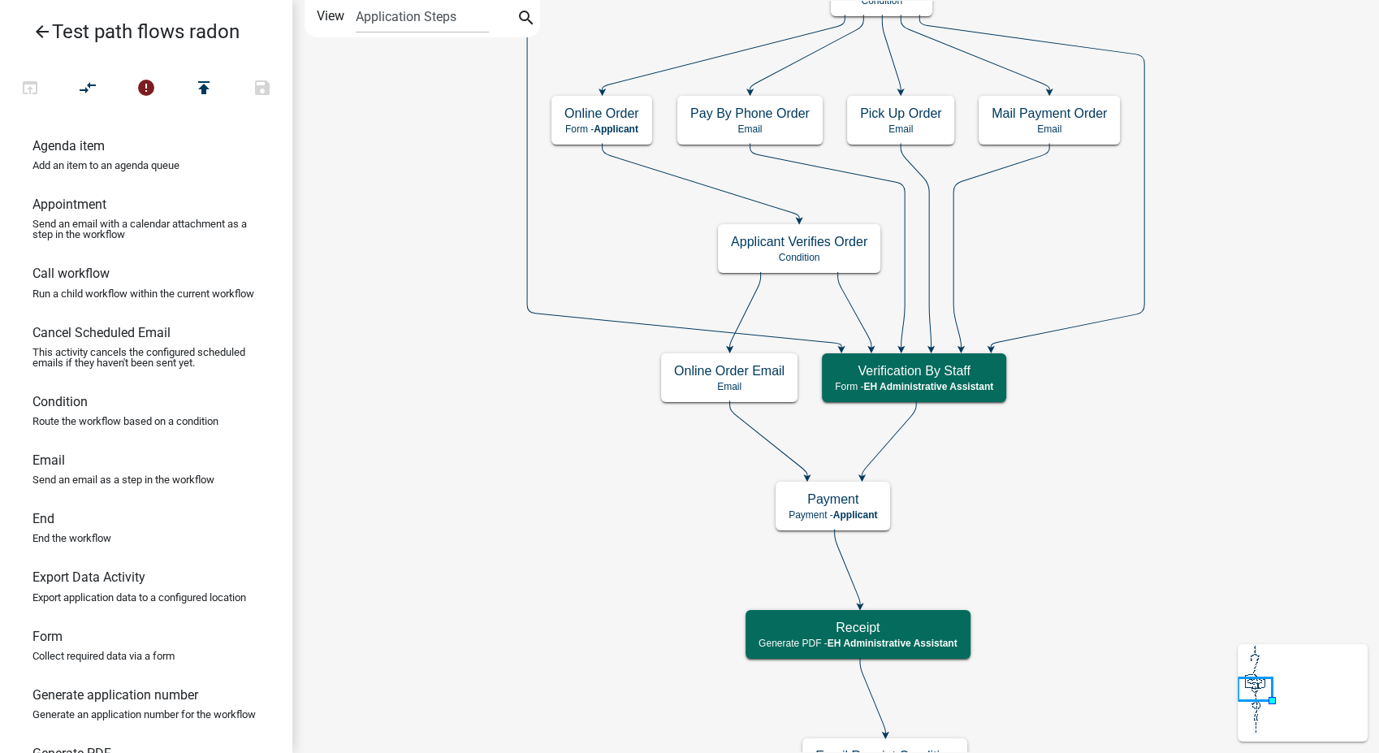
click at [38, 35] on icon "arrow_back" at bounding box center [41, 33] width 19 height 23
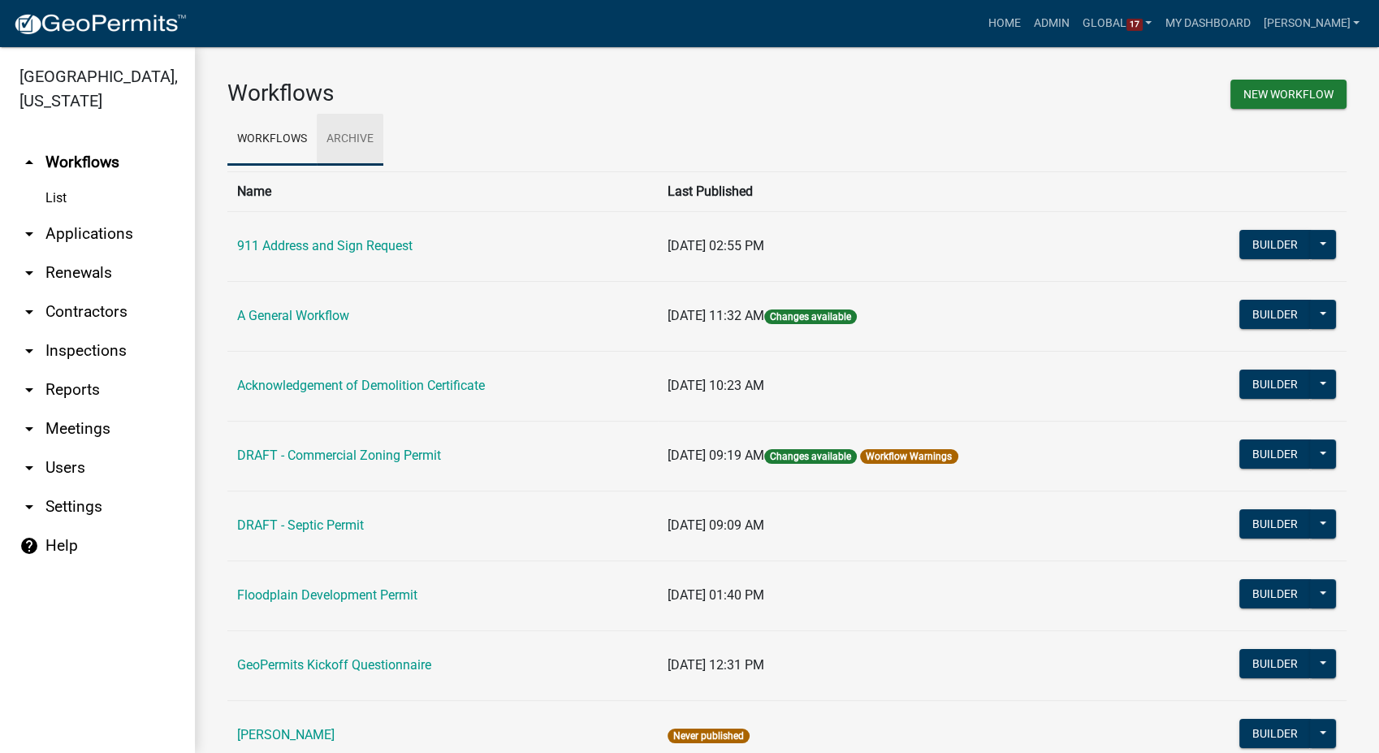
click at [361, 141] on link "Archive" at bounding box center [350, 140] width 67 height 52
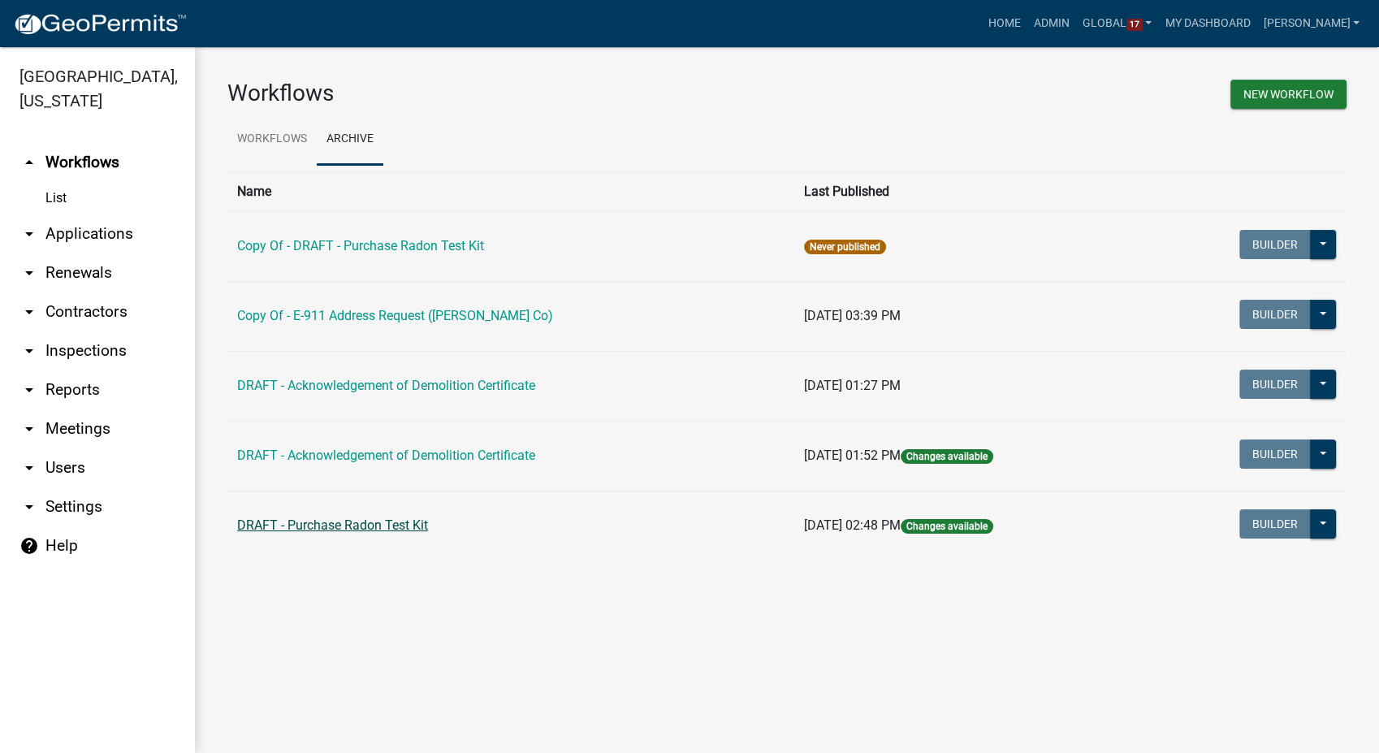
click at [348, 520] on link "DRAFT - Purchase Radon Test Kit" at bounding box center [332, 524] width 191 height 15
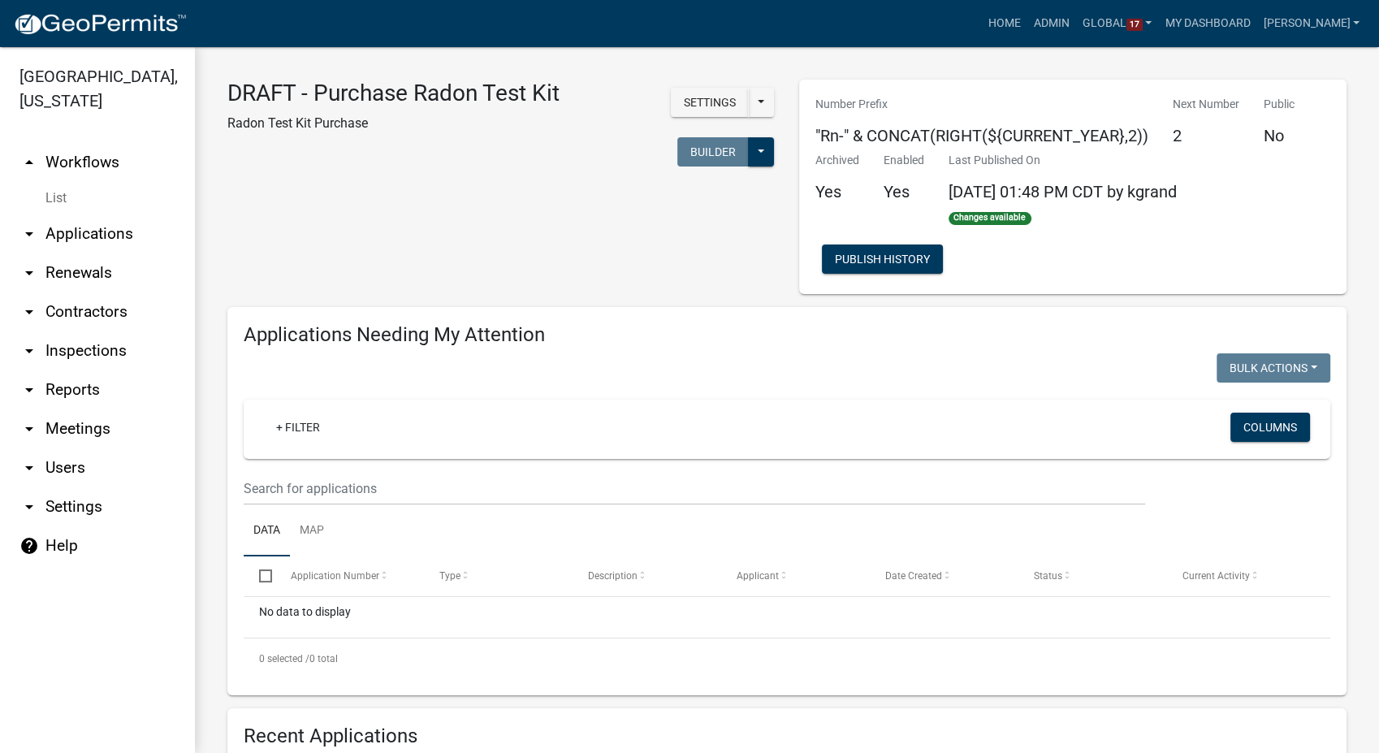
click at [68, 182] on link "List" at bounding box center [97, 198] width 195 height 32
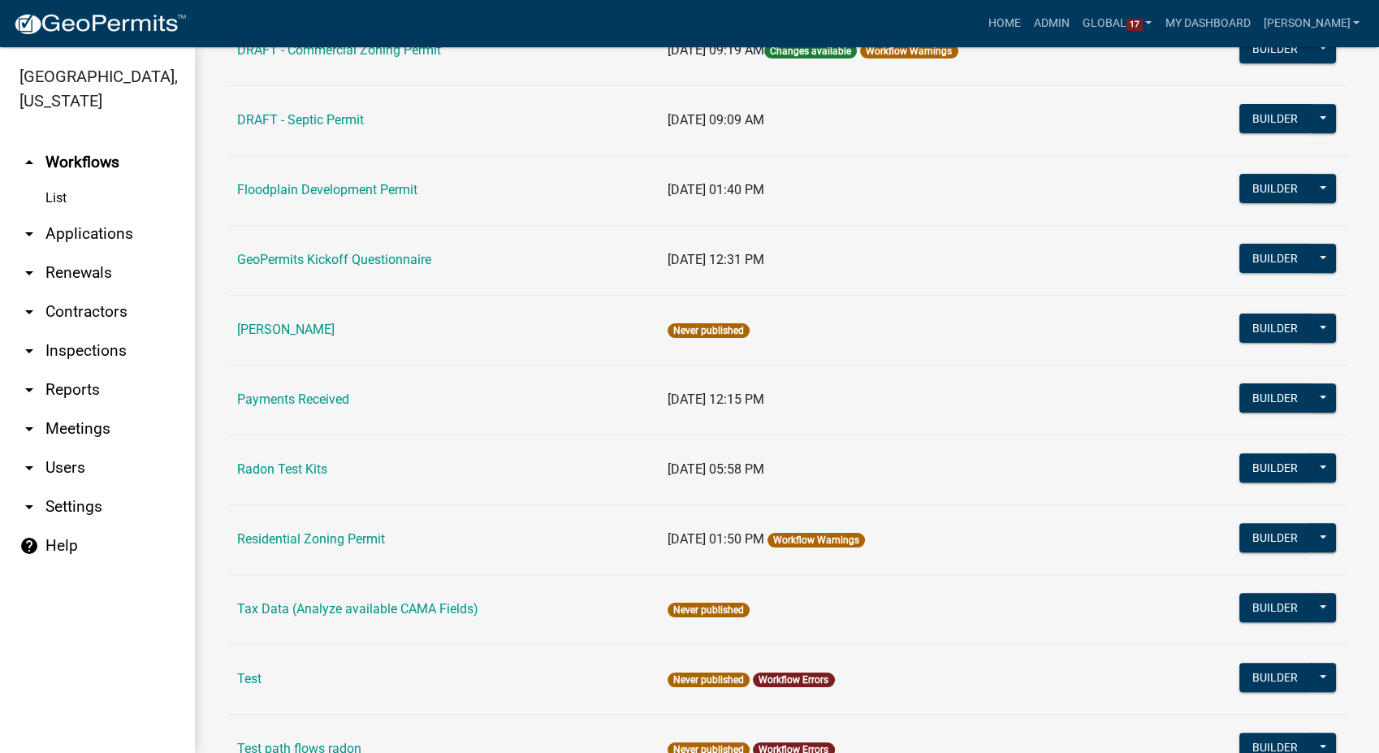
scroll to position [451, 0]
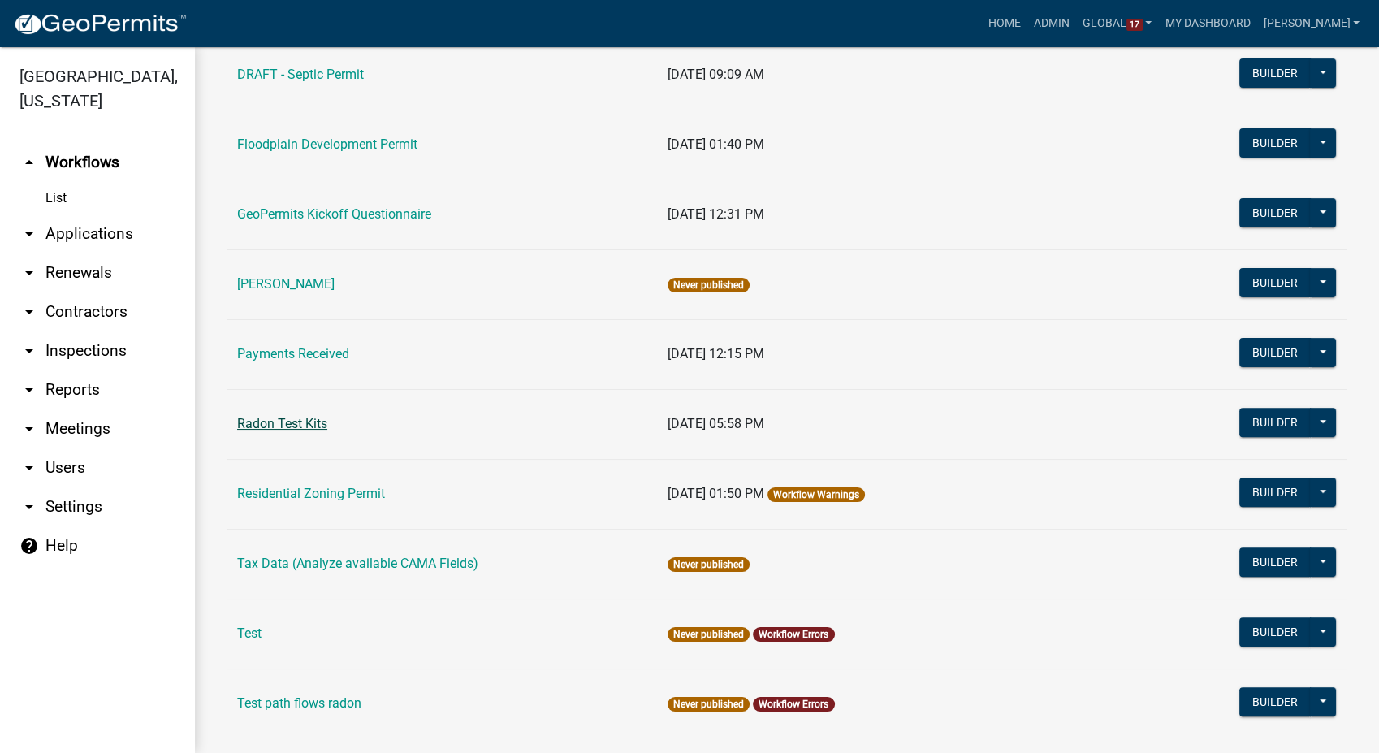
click at [273, 417] on link "Radon Test Kits" at bounding box center [282, 423] width 90 height 15
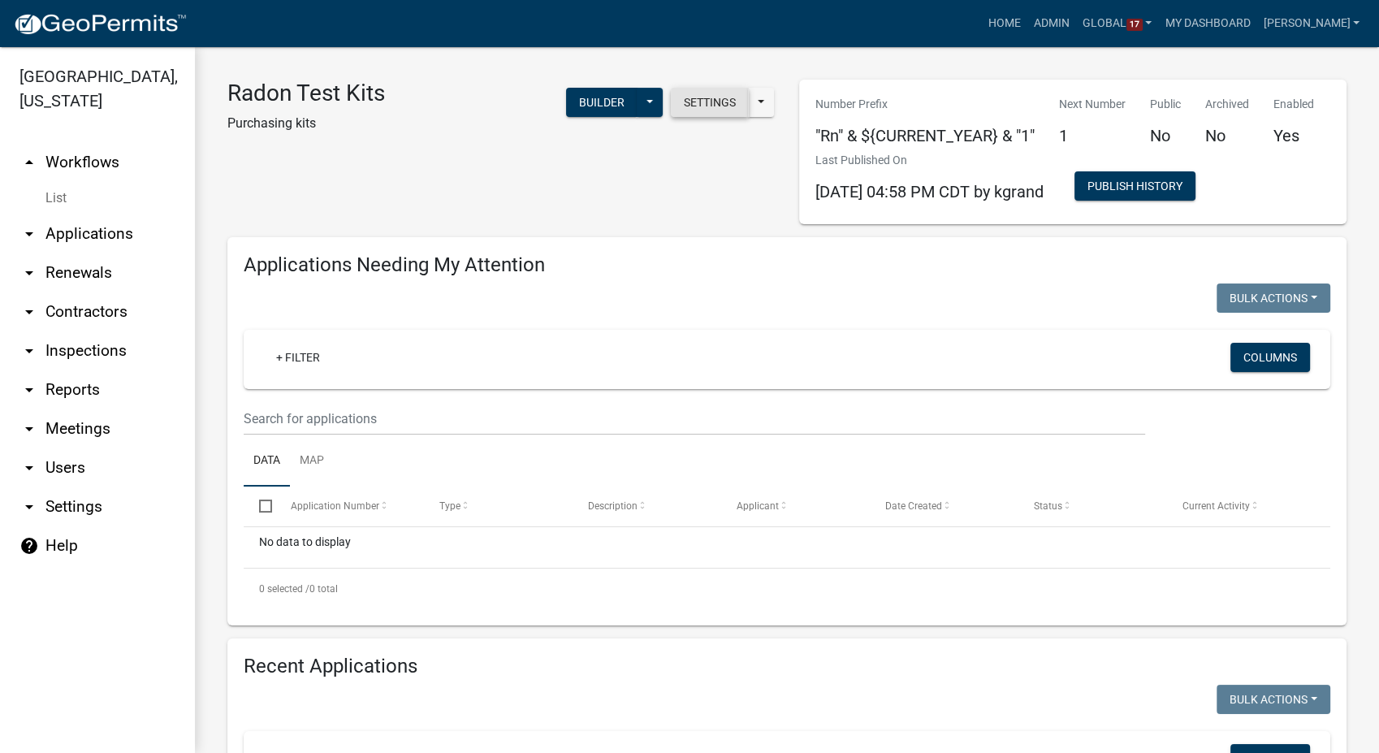
click at [732, 107] on button "Settings" at bounding box center [710, 102] width 78 height 29
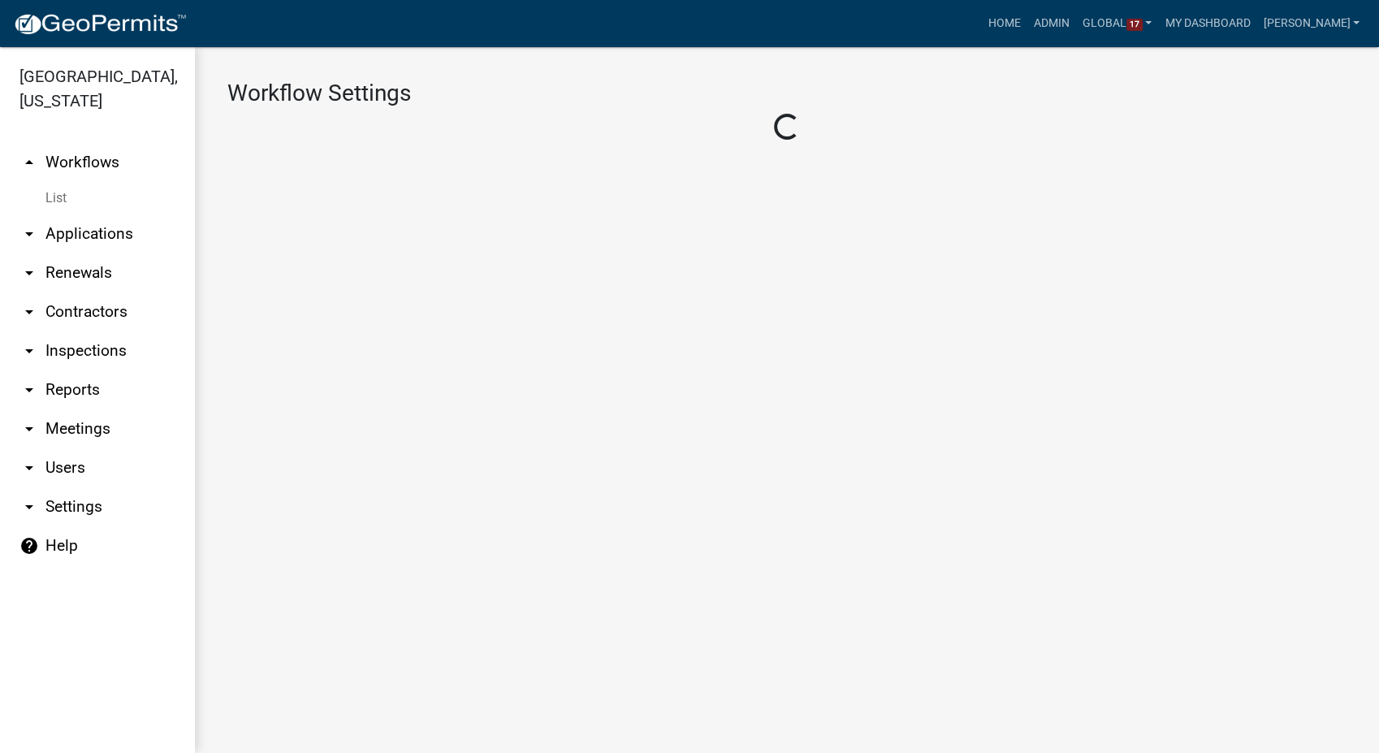
select select "1"
select select "da3e3e5f-670d-4329-b60c-5cc8a4b2b679"
select select "3"
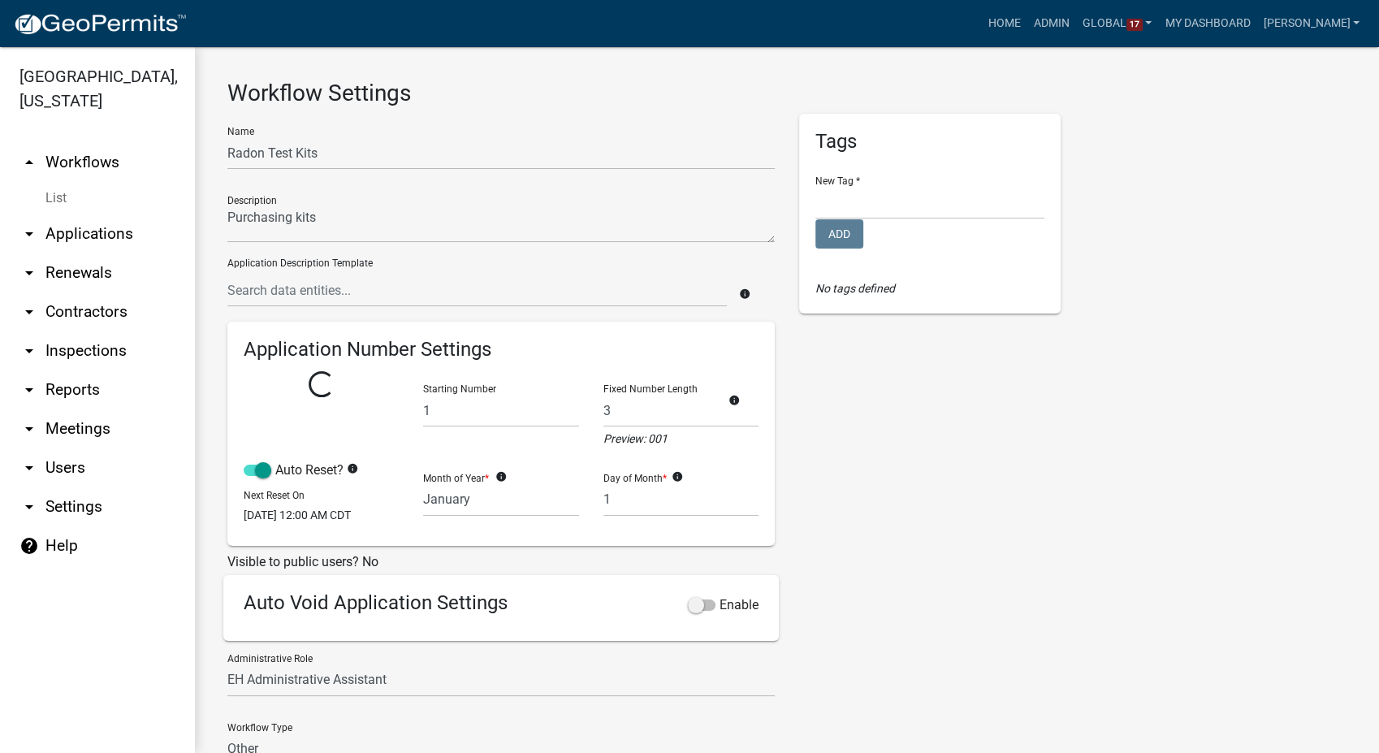
select select
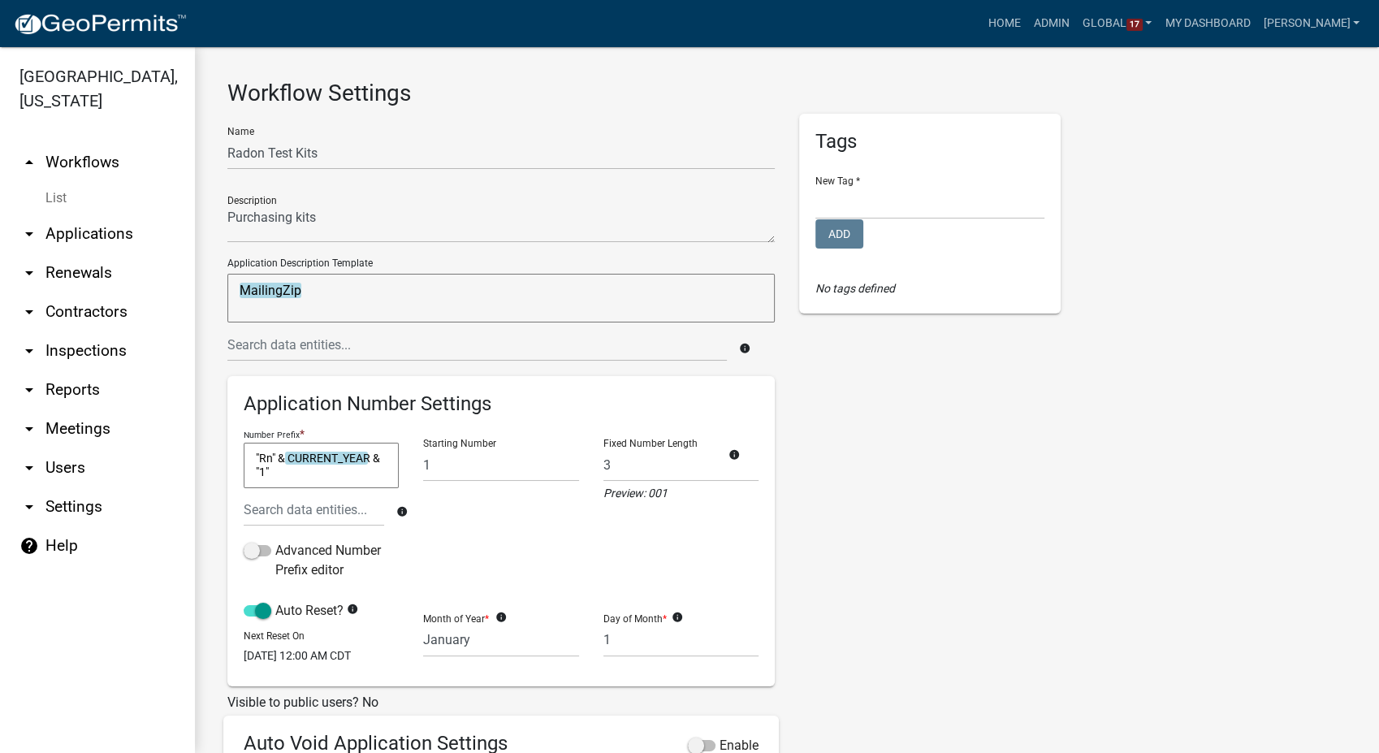
click at [275, 467] on textarea ""Rn" & CURRENT_YEAR & "1"" at bounding box center [321, 465] width 155 height 45
type textarea ""Rn" & CONCAT(RIGHT("
click at [280, 512] on input "text" at bounding box center [314, 509] width 140 height 33
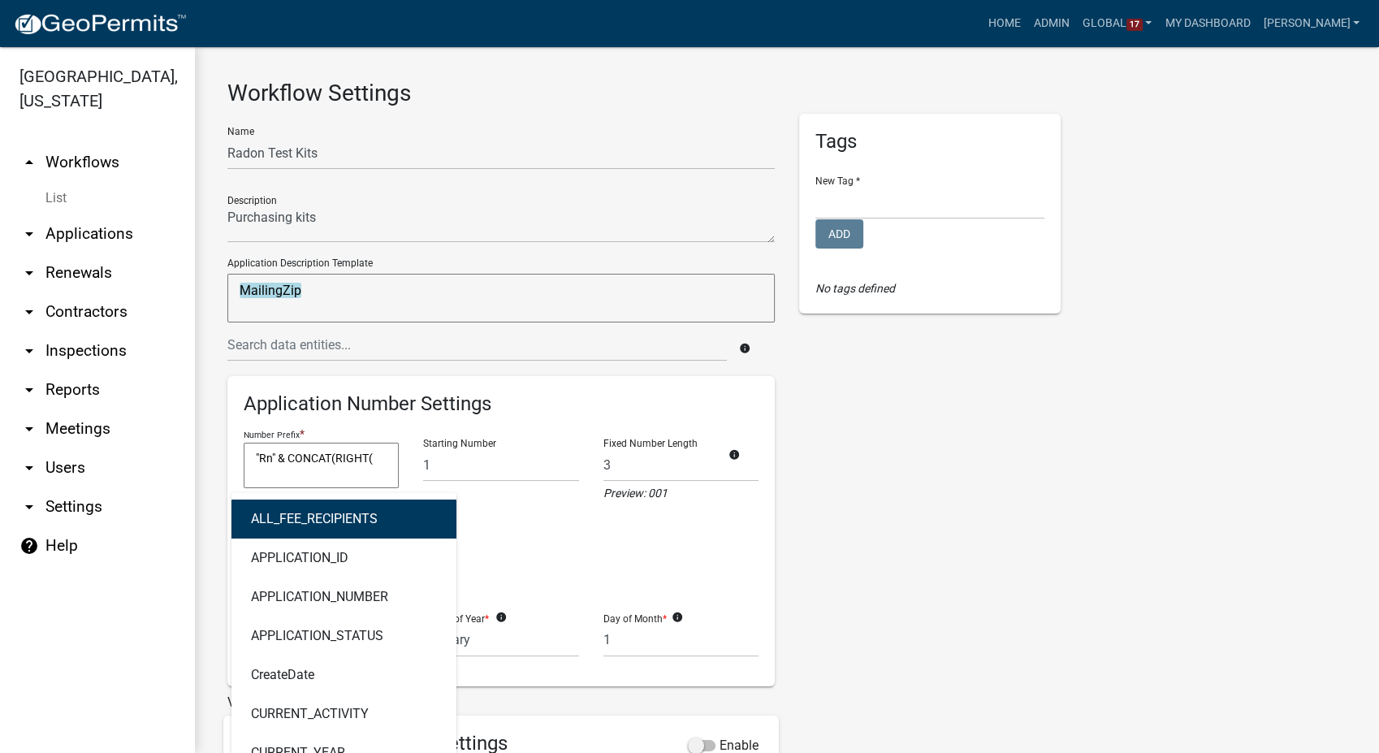
type input "current"
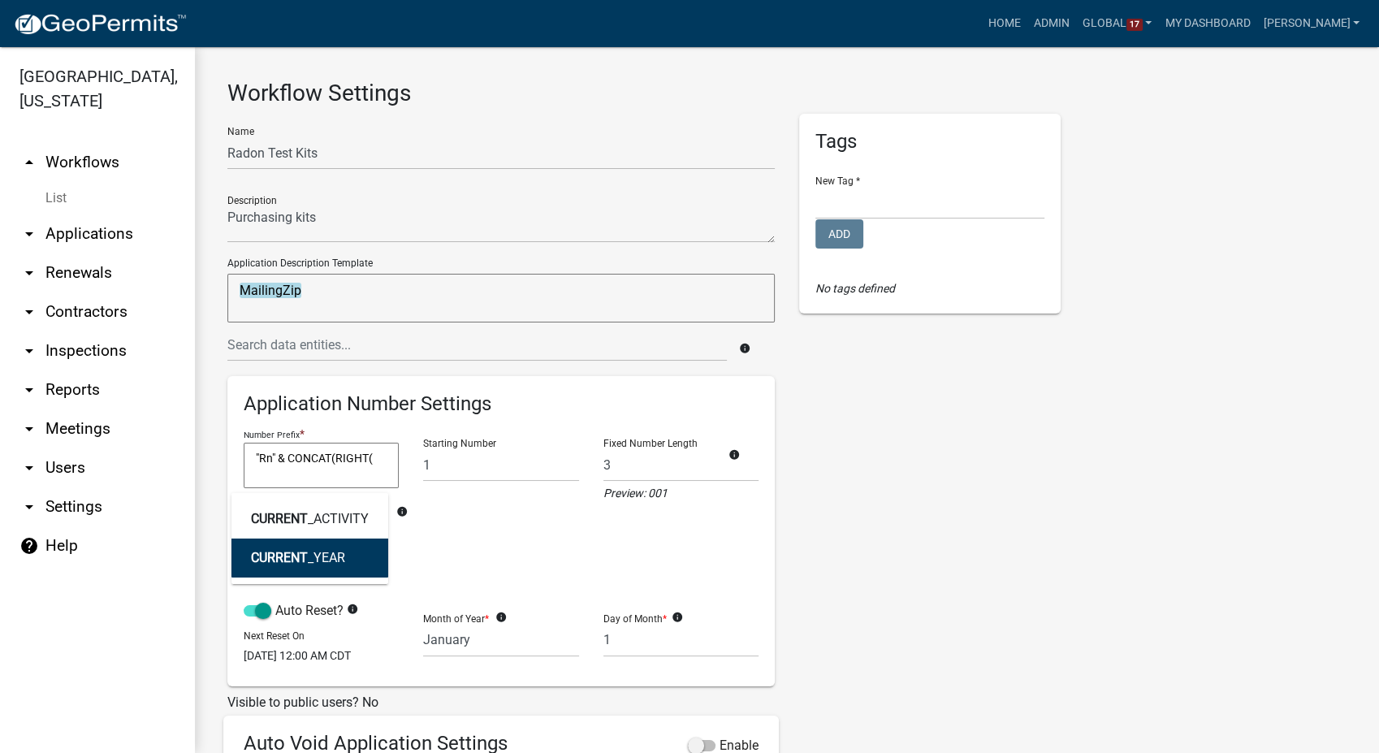
click at [279, 568] on button "CURRENT _YEAR" at bounding box center [309, 557] width 157 height 39
type textarea ""Rn" & CONCAT(RIGHT(CURRENT_YEAR"
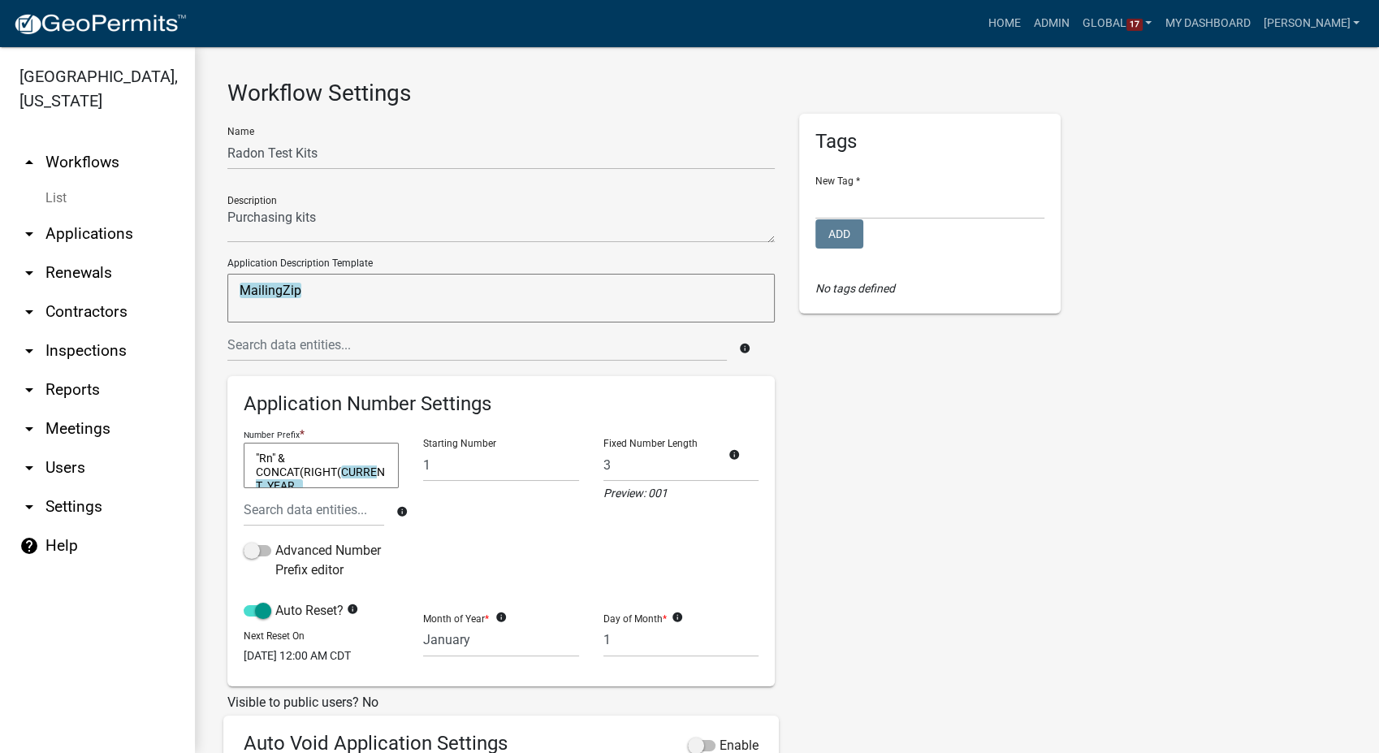
click at [320, 485] on textarea ""Rn" & CONCAT(RIGHT(CURRENT_YEAR" at bounding box center [321, 465] width 155 height 45
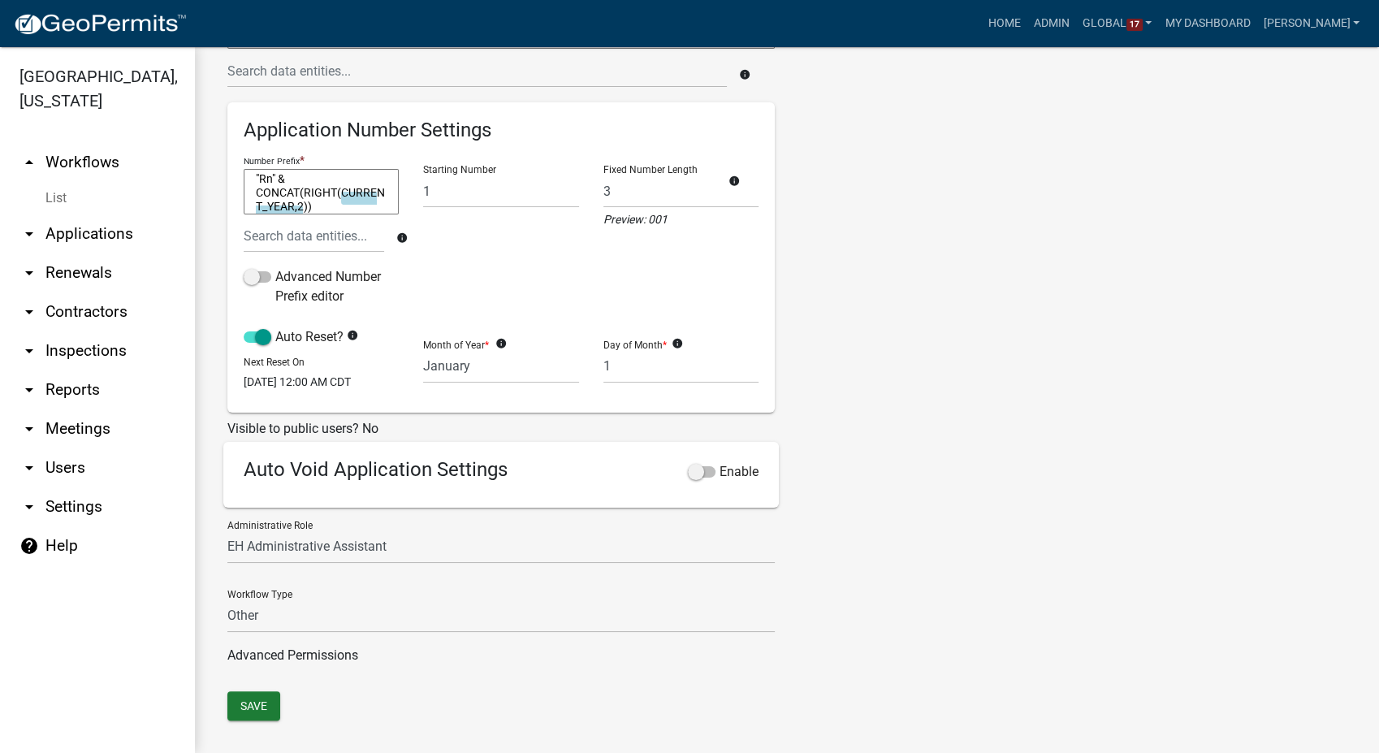
scroll to position [302, 0]
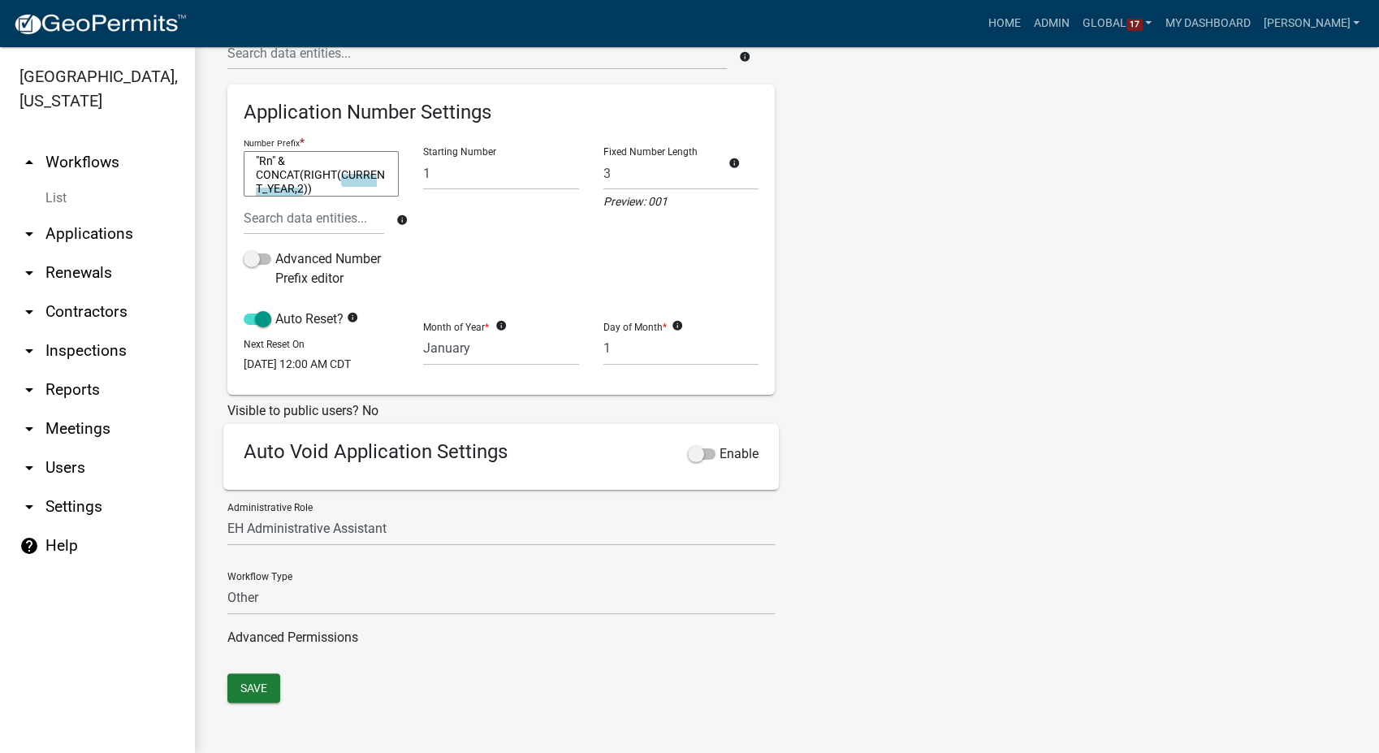
type textarea ""Rn" & CONCAT(RIGHT(CURRENT_YEAR,2))"
click at [251, 706] on div "Workflow Settings Name Radon Test Kits Description Application Description Temp…" at bounding box center [787, 254] width 1184 height 997
click at [251, 690] on button "Save" at bounding box center [253, 687] width 53 height 29
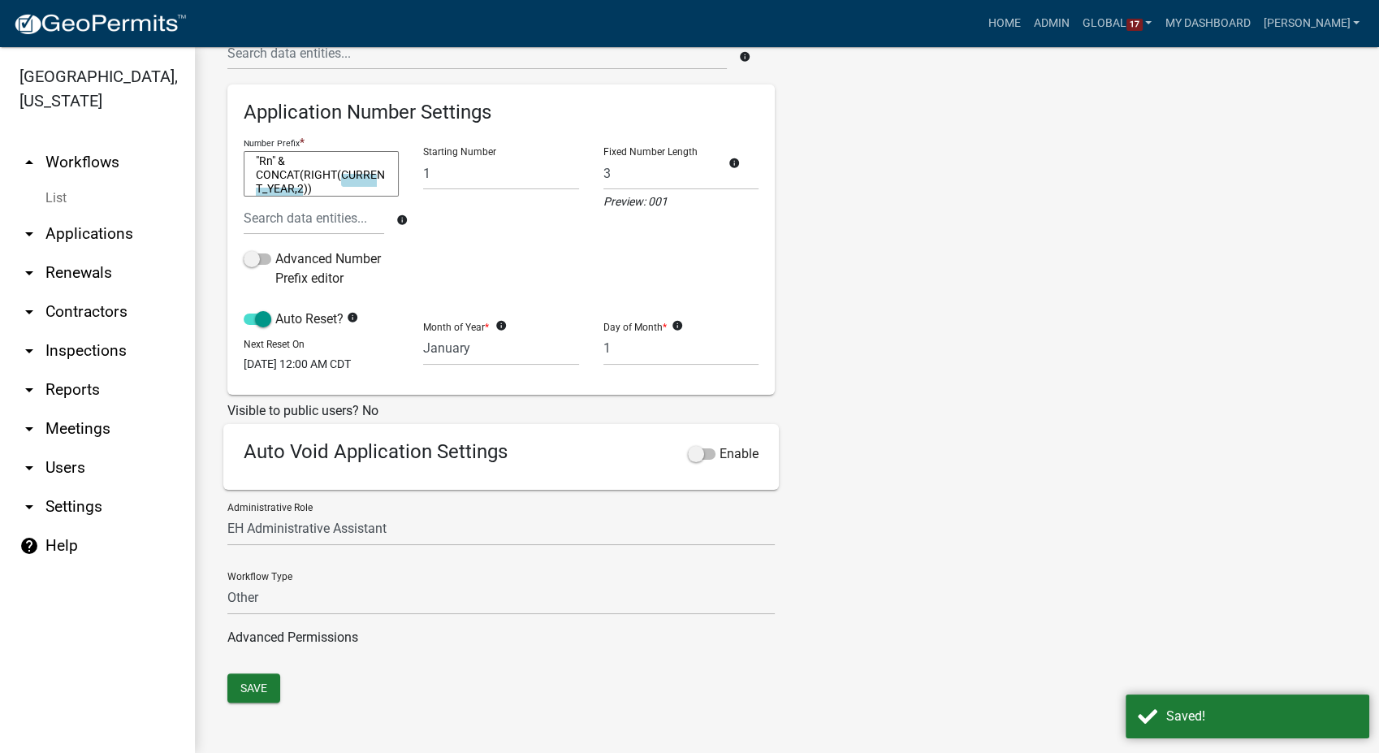
click at [54, 182] on link "List" at bounding box center [97, 198] width 195 height 32
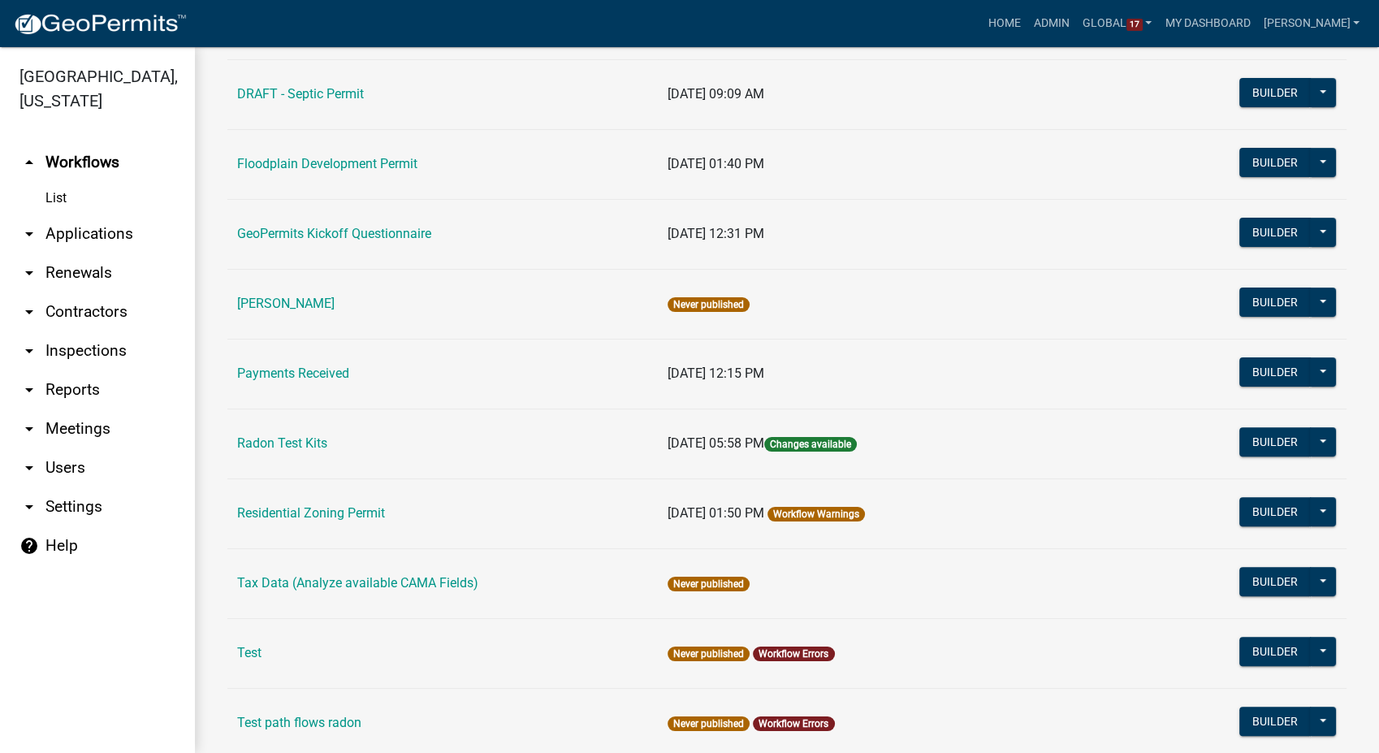
scroll to position [480, 0]
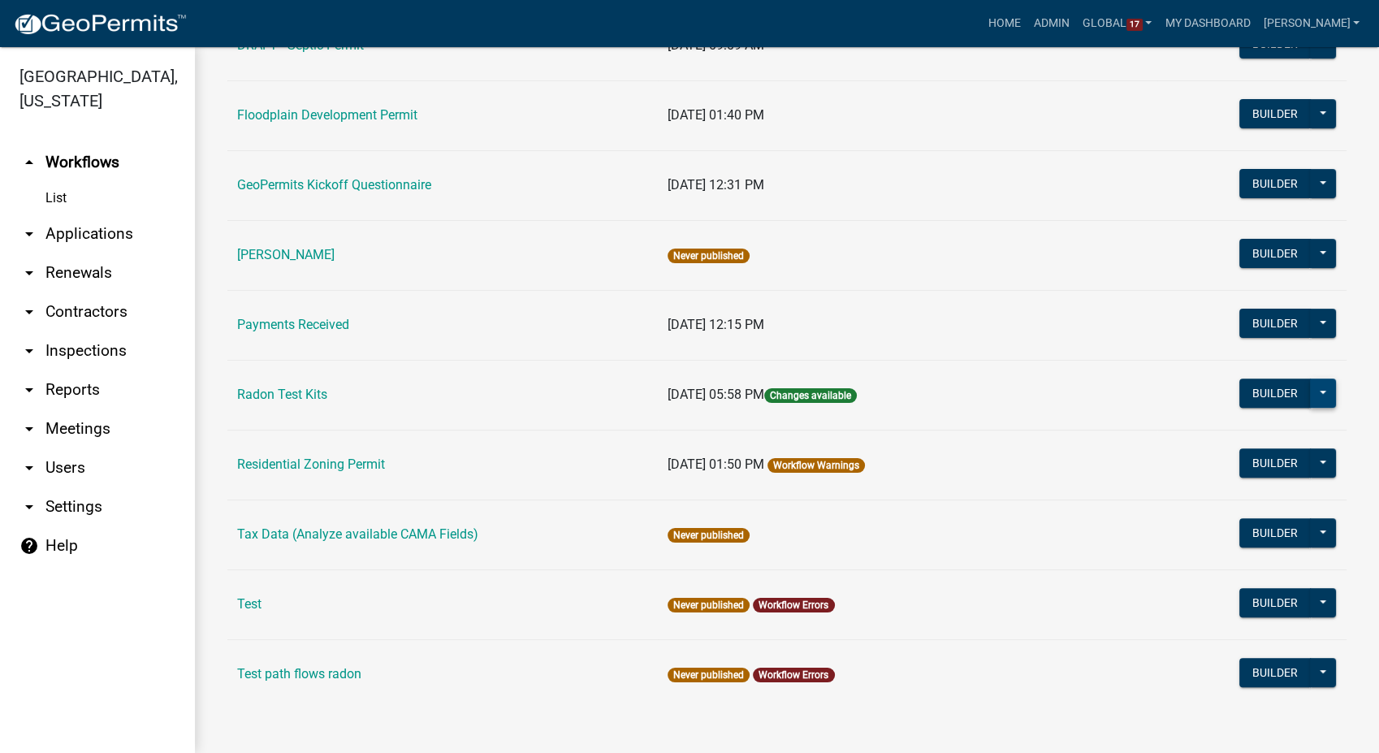
click at [1310, 386] on button at bounding box center [1323, 392] width 26 height 29
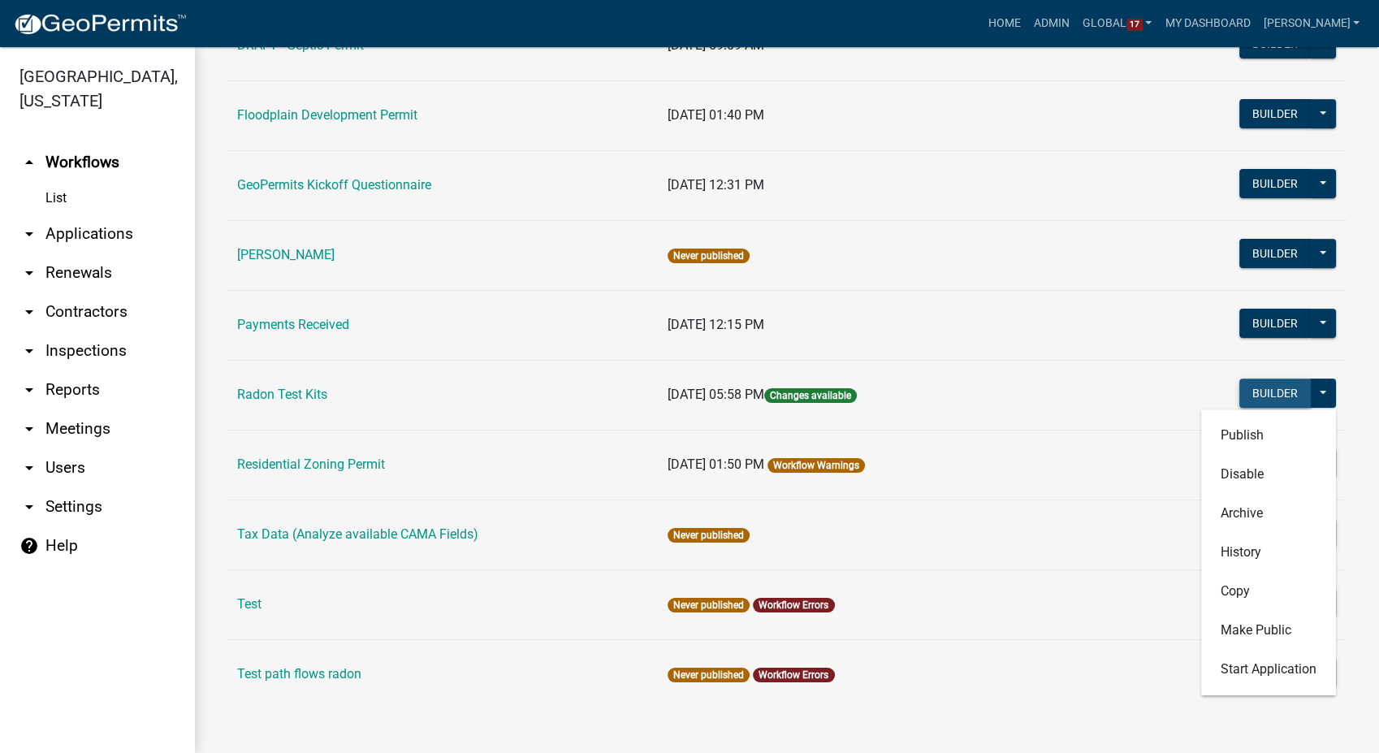
click at [1275, 399] on button "Builder" at bounding box center [1274, 392] width 71 height 29
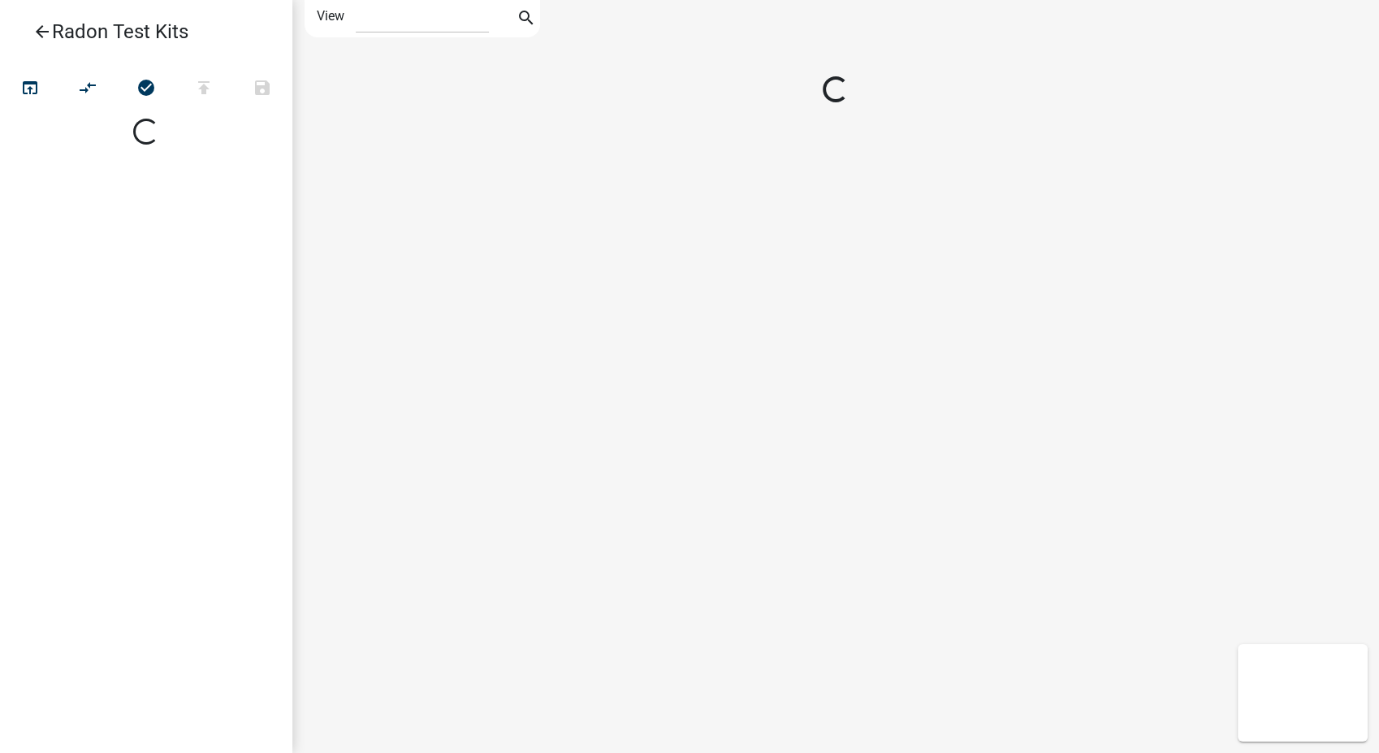
select select "1"
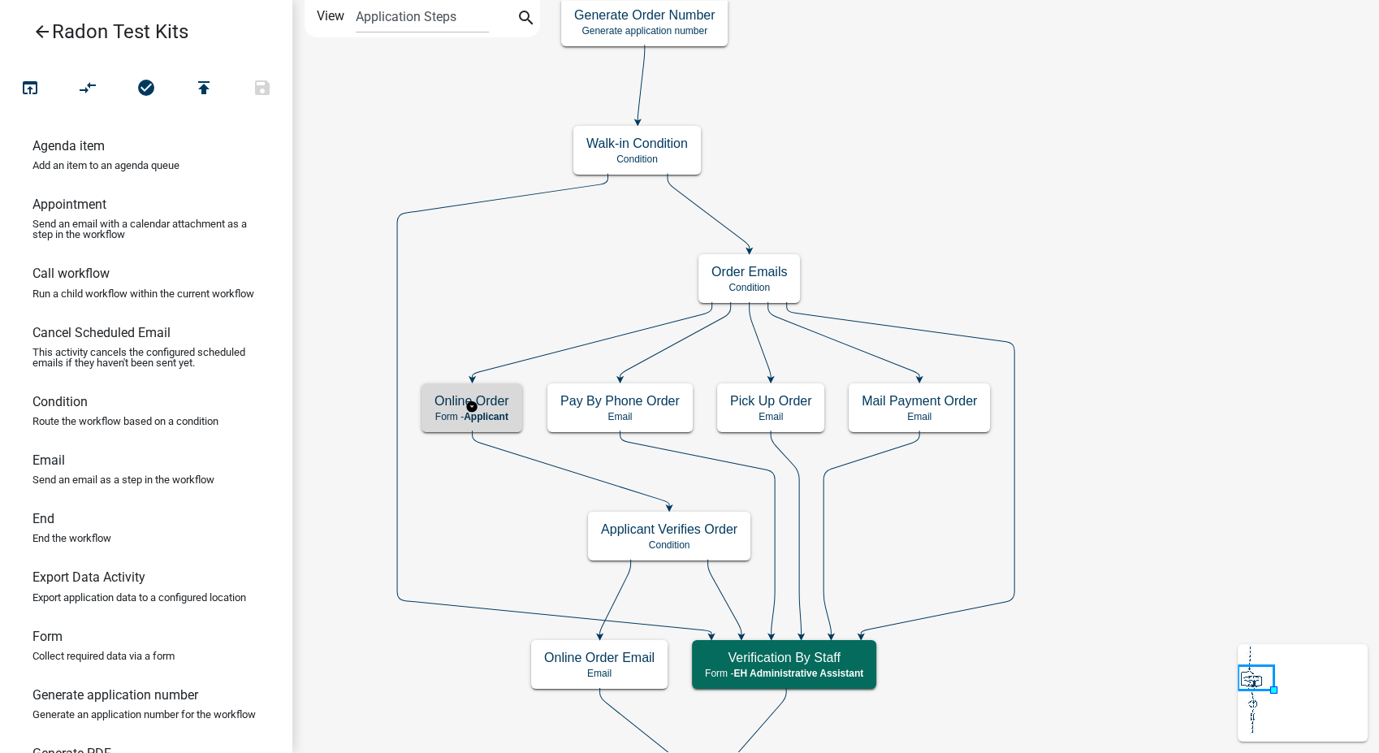
click at [518, 391] on div "Online Order Form - Applicant" at bounding box center [471, 407] width 101 height 49
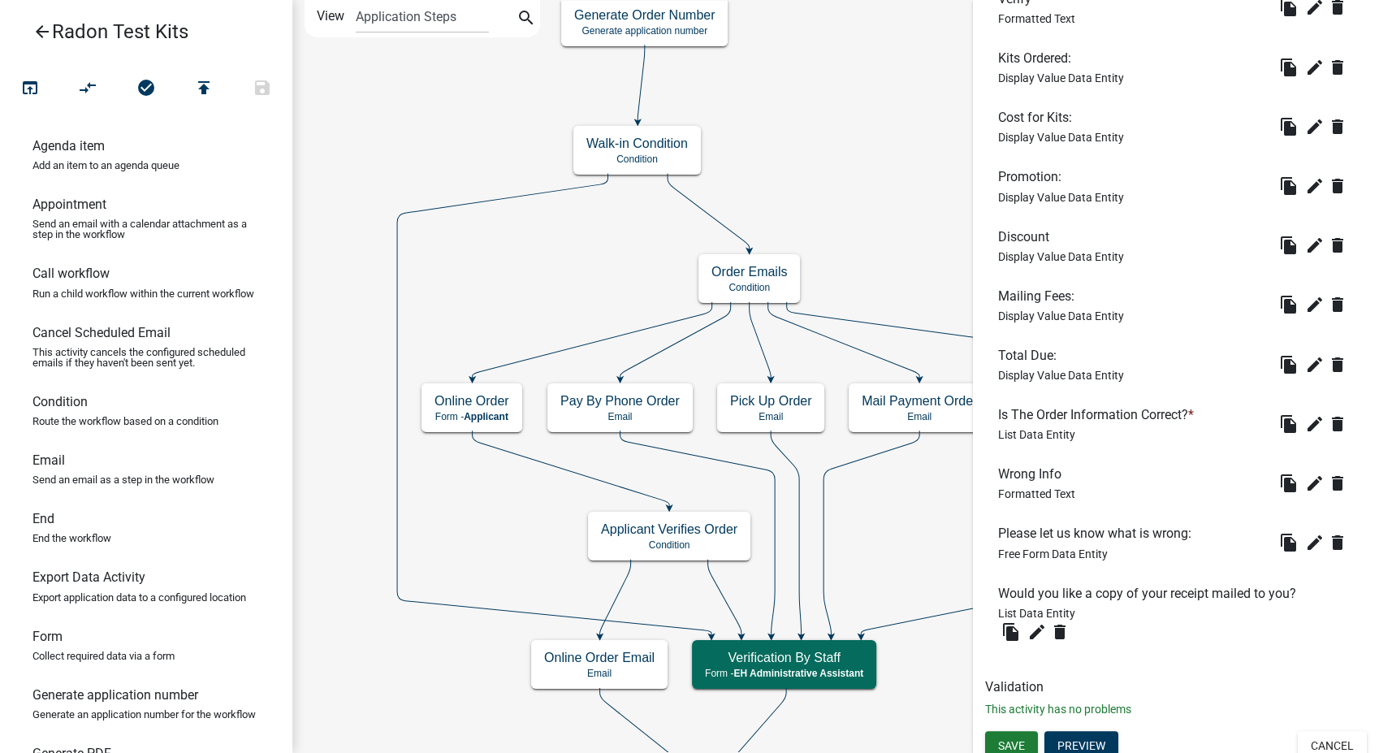
scroll to position [574, 0]
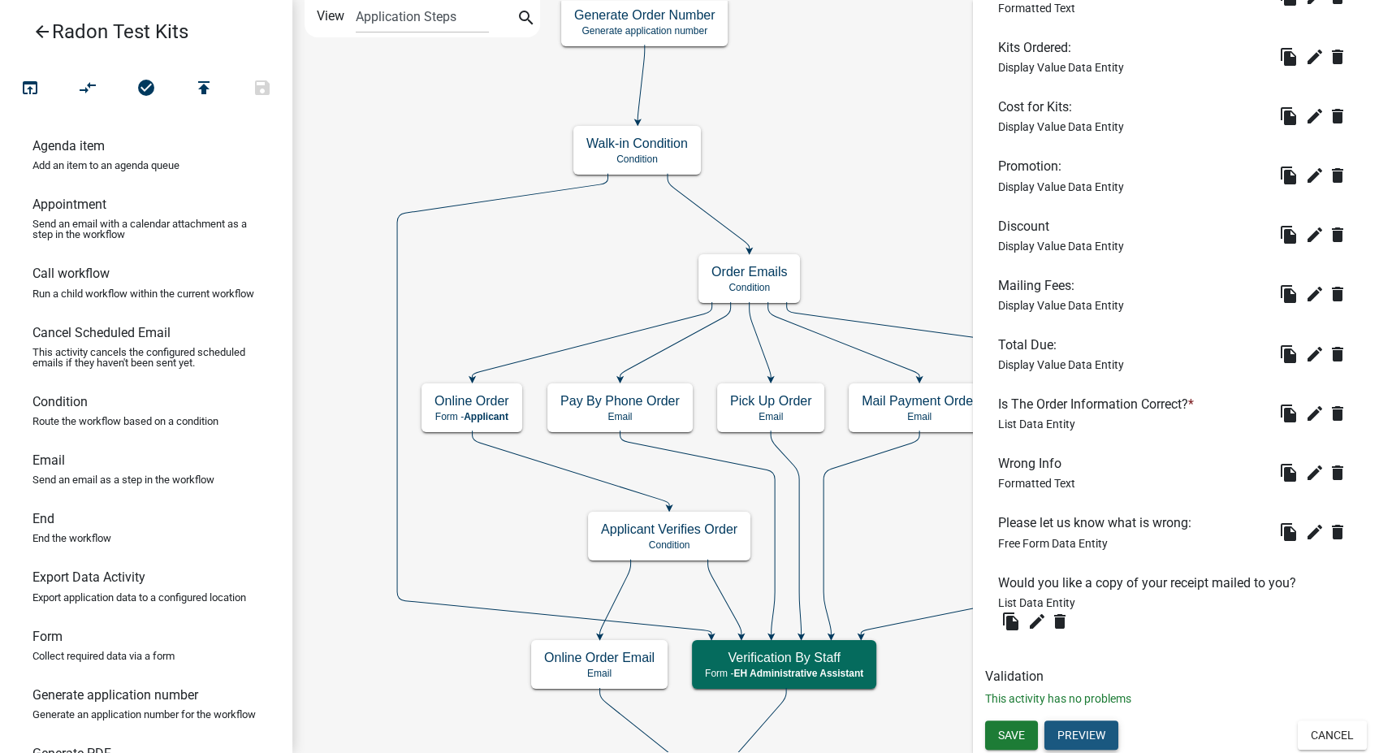
click at [1097, 738] on button "Preview" at bounding box center [1081, 734] width 74 height 29
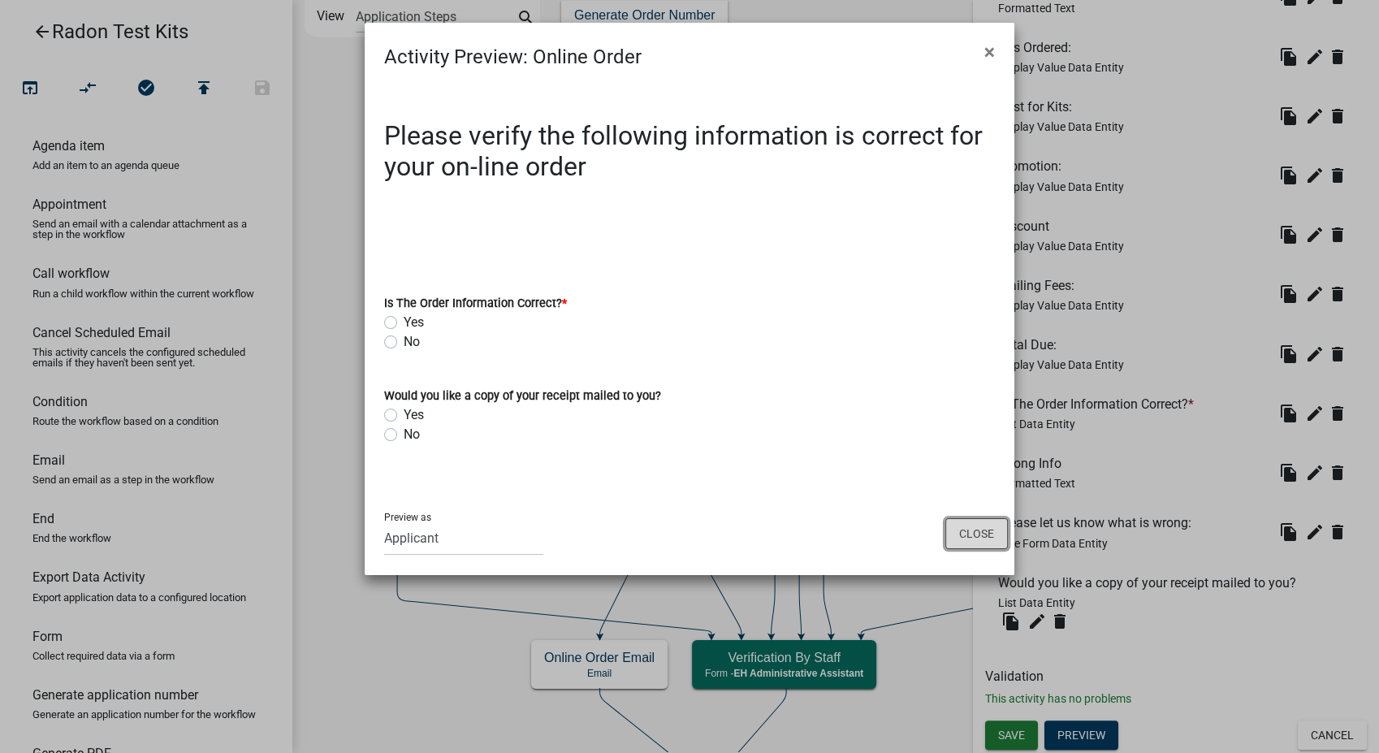
click at [964, 534] on button "Close" at bounding box center [976, 533] width 63 height 31
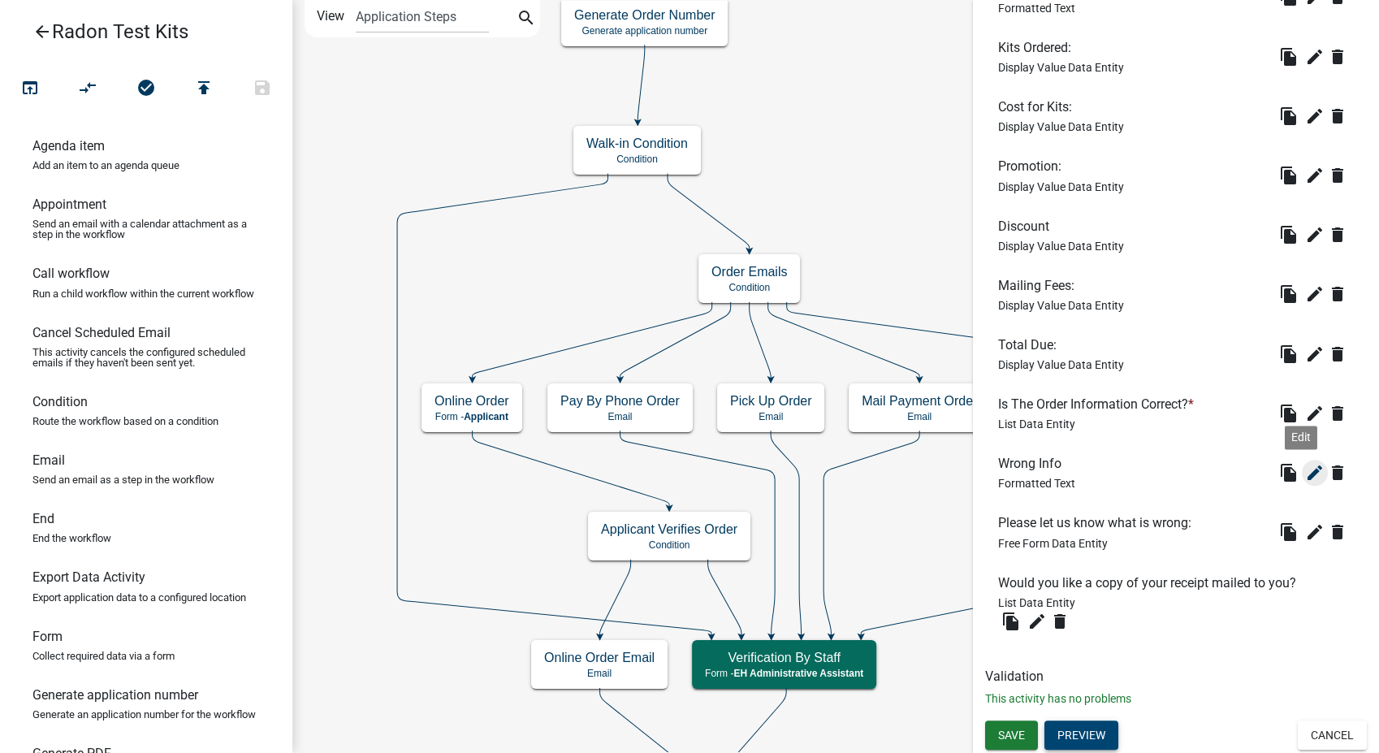
click at [1305, 474] on icon "edit" at bounding box center [1314, 472] width 19 height 19
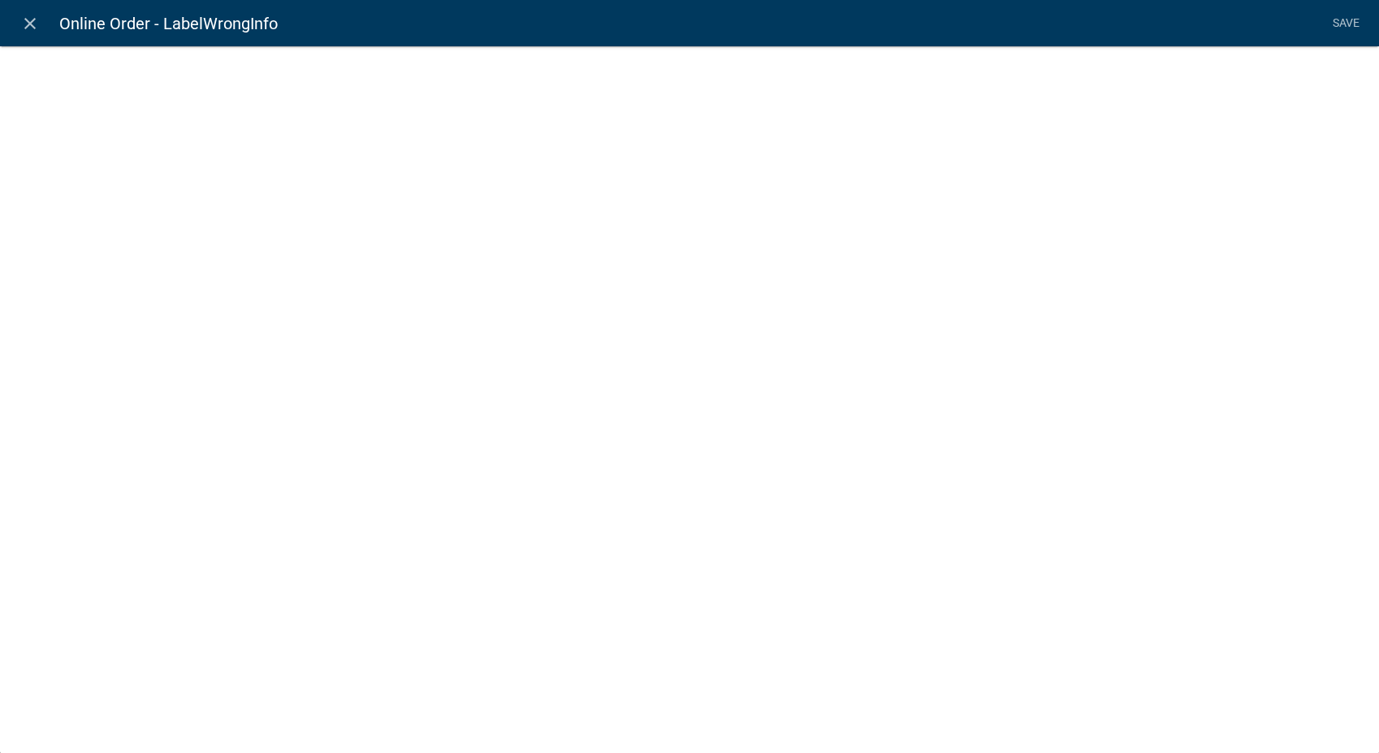
select select "rich-text"
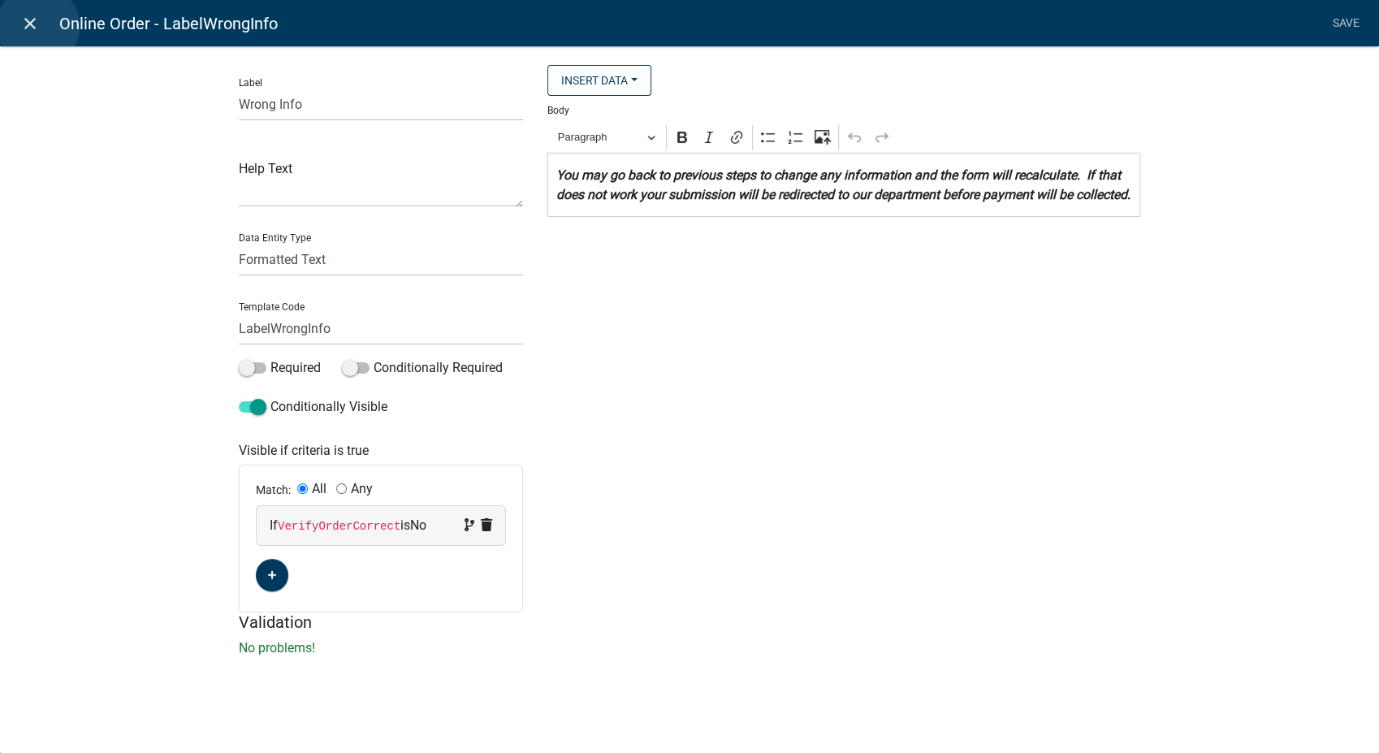
click at [38, 26] on icon "close" at bounding box center [29, 23] width 19 height 19
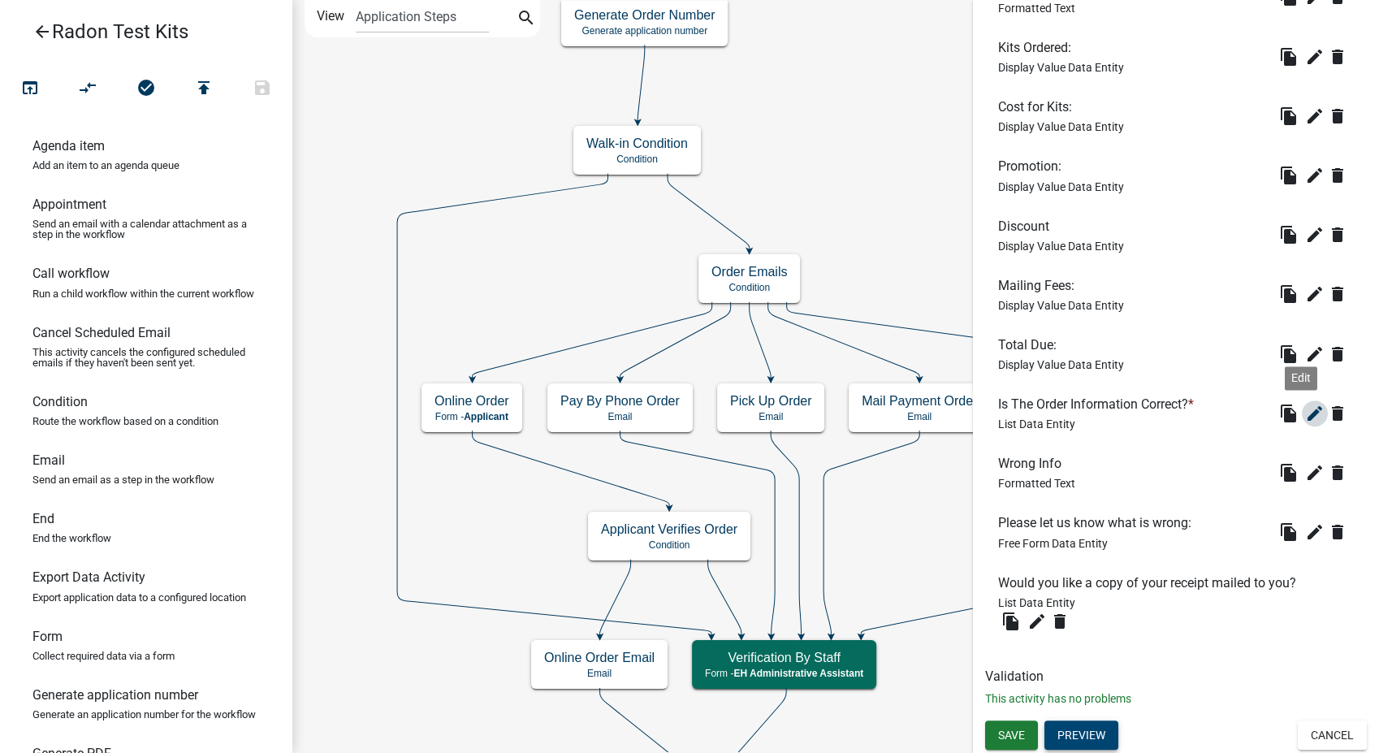
click at [1305, 413] on icon "edit" at bounding box center [1314, 413] width 19 height 19
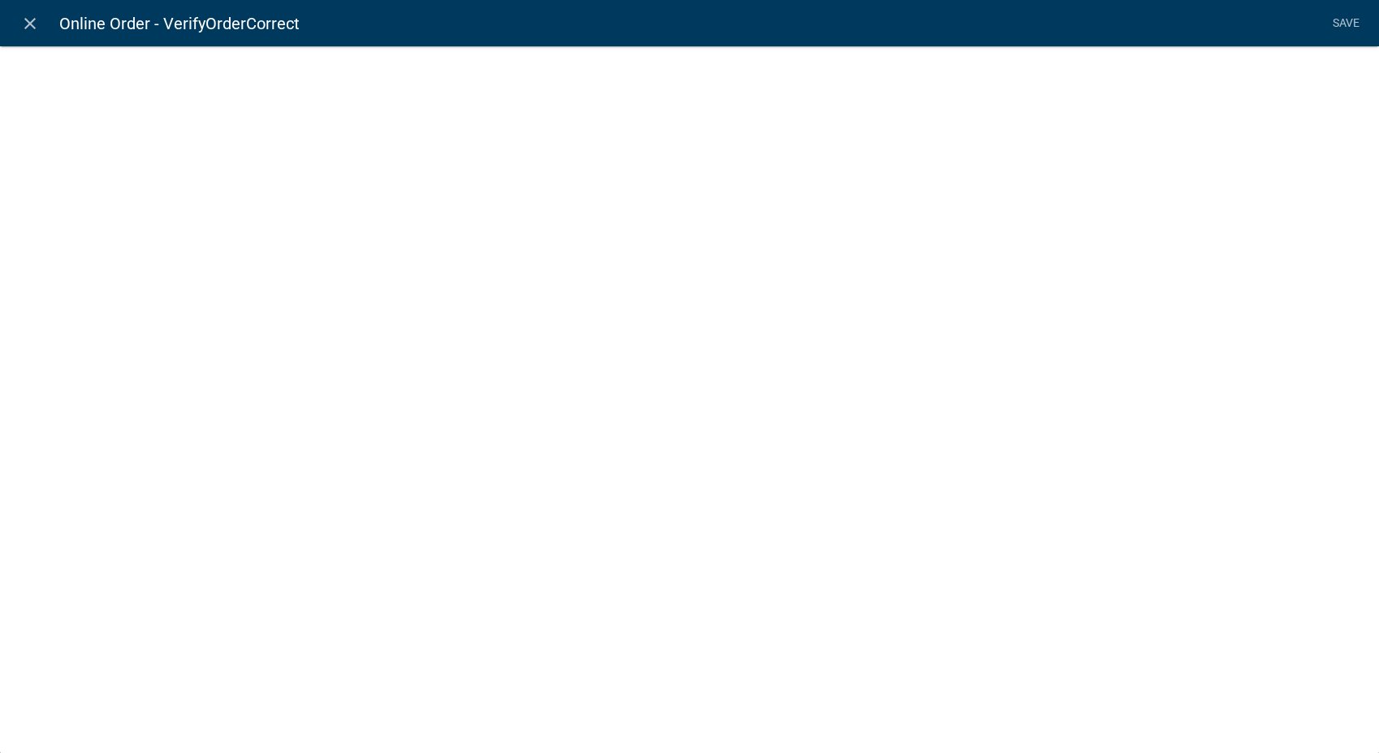
select select "list-data"
select select
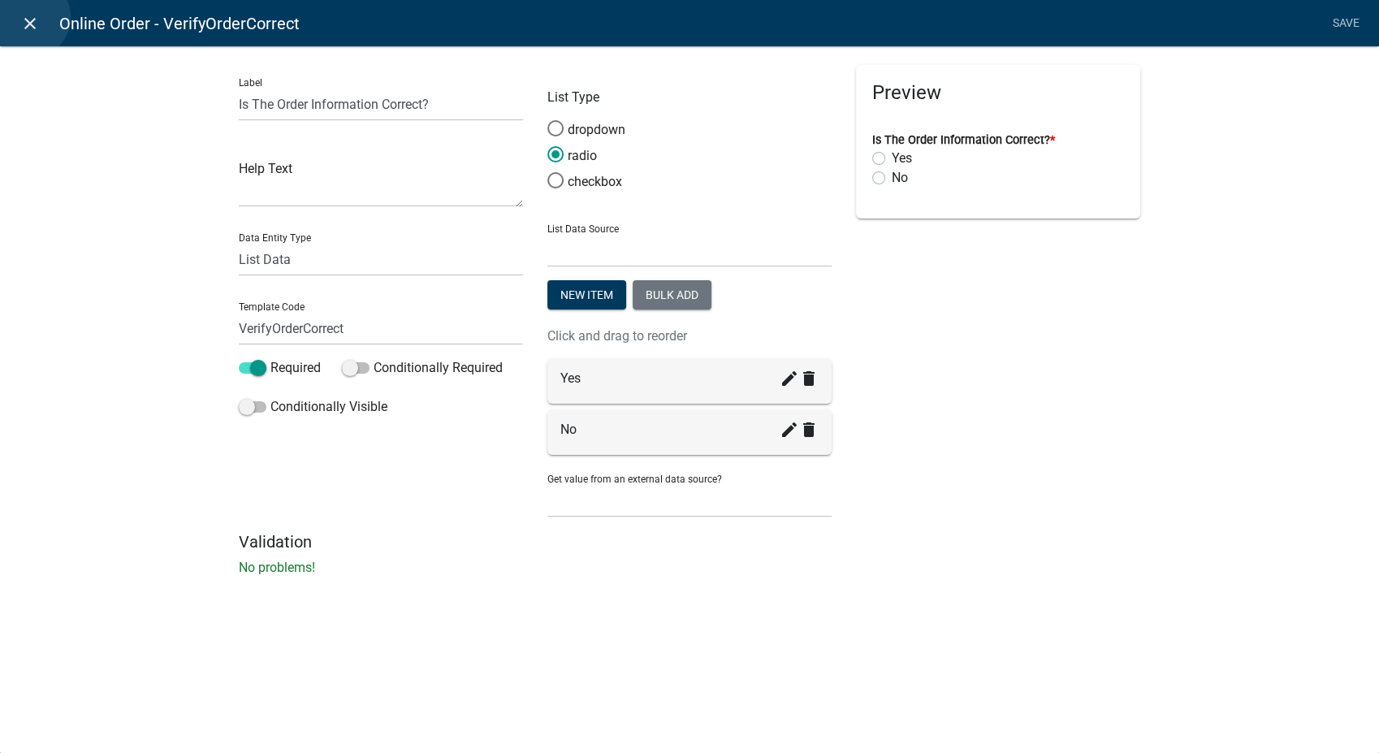
click at [29, 17] on icon "close" at bounding box center [29, 23] width 19 height 19
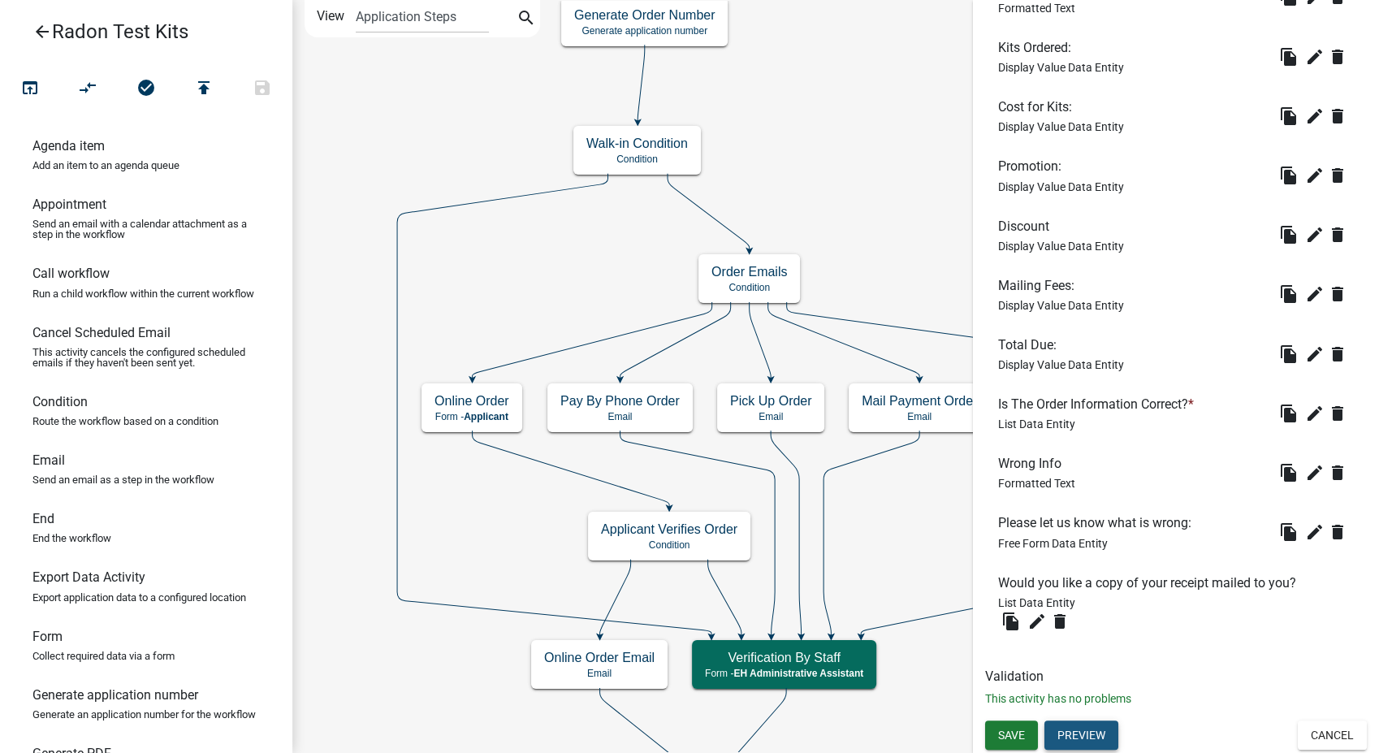
click at [1092, 727] on button "Preview" at bounding box center [1081, 734] width 74 height 29
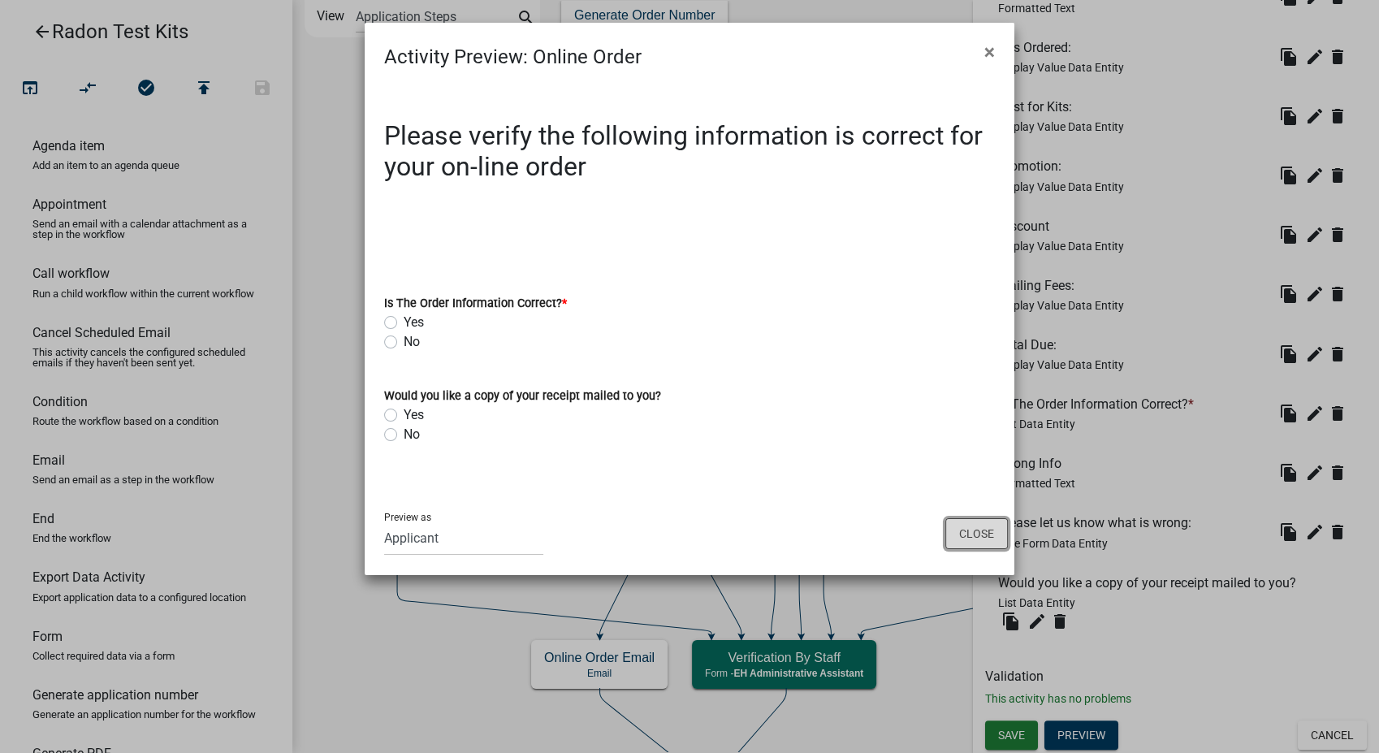
click at [970, 536] on button "Close" at bounding box center [976, 533] width 63 height 31
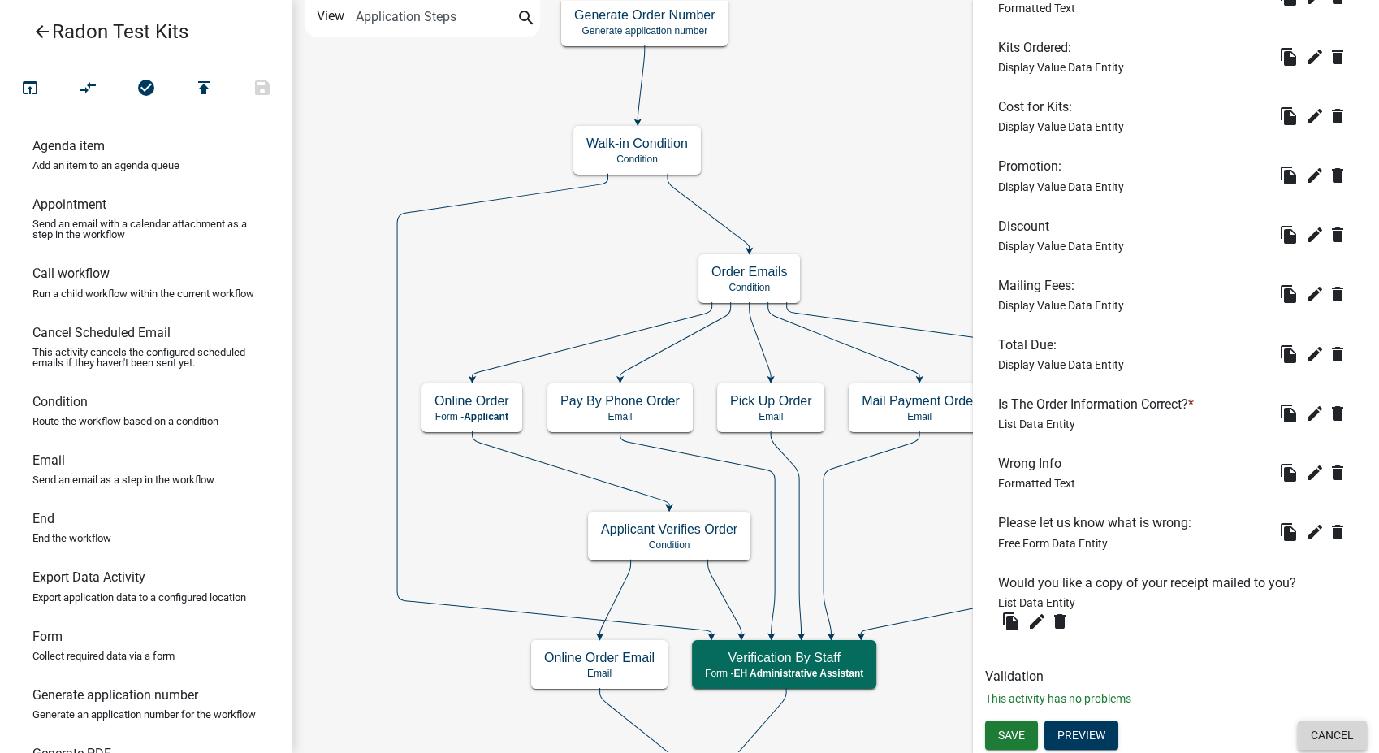
click at [1300, 737] on button "Cancel" at bounding box center [1332, 734] width 69 height 29
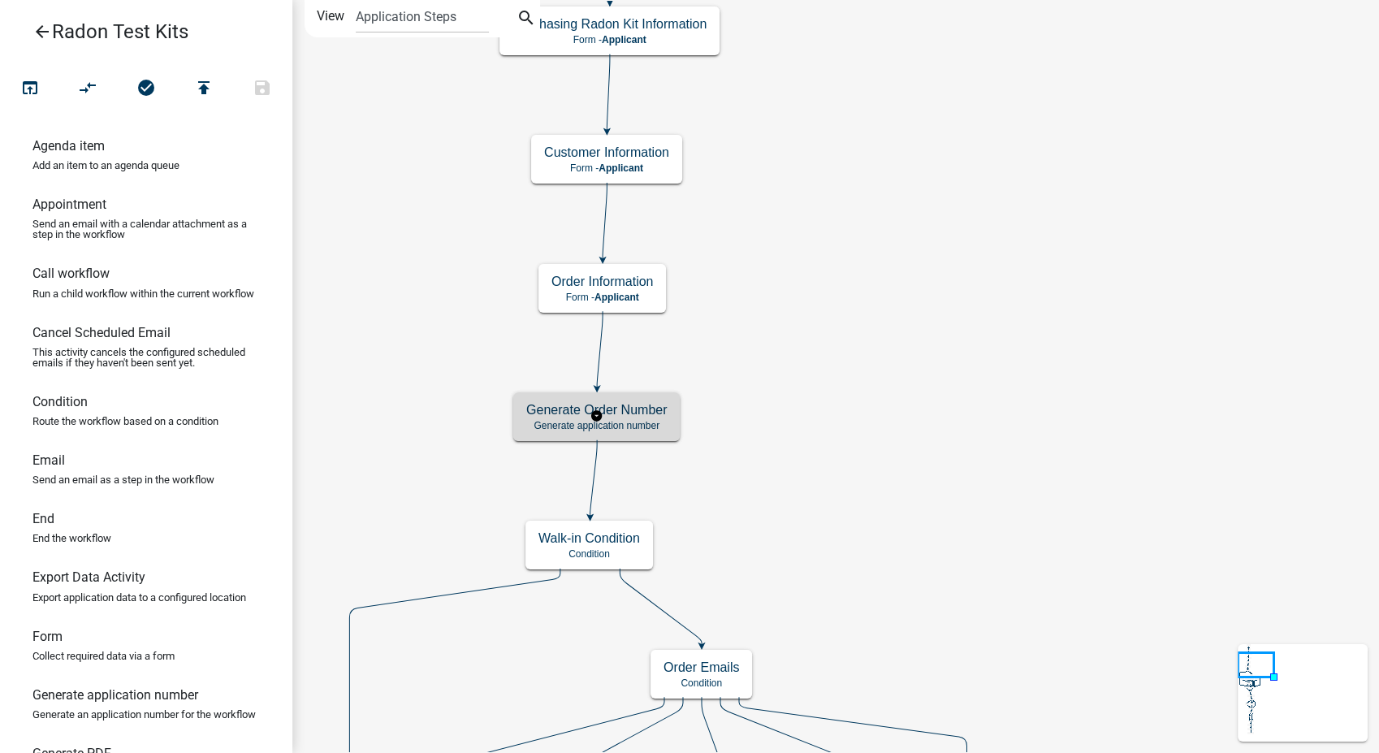
click at [661, 416] on h5 "Generate Order Number" at bounding box center [596, 409] width 140 height 15
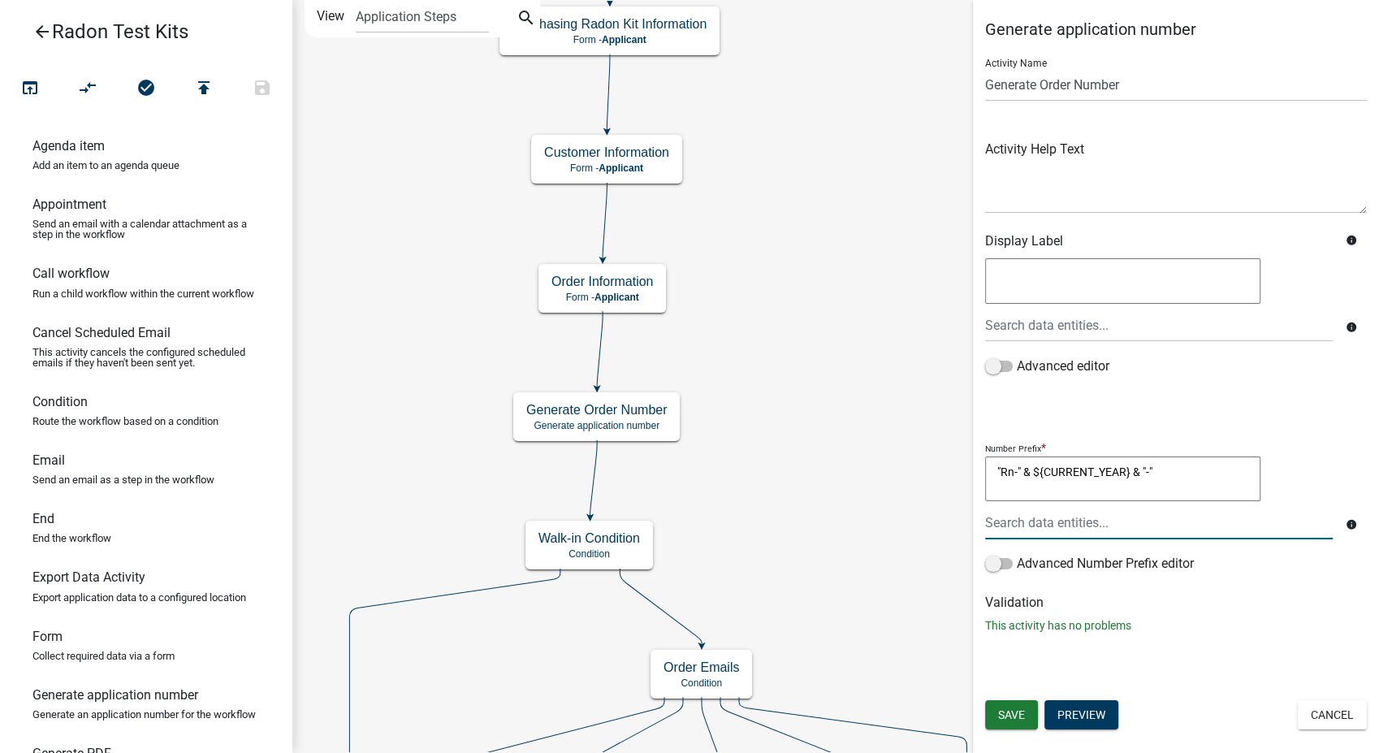
click at [1152, 469] on textarea ""Rn-" & ${CURRENT_YEAR} & "-"" at bounding box center [1122, 478] width 275 height 45
type textarea """
type textarea ""Rn-" & CONCAT(RIGHT("
click at [1108, 520] on div at bounding box center [1159, 522] width 372 height 33
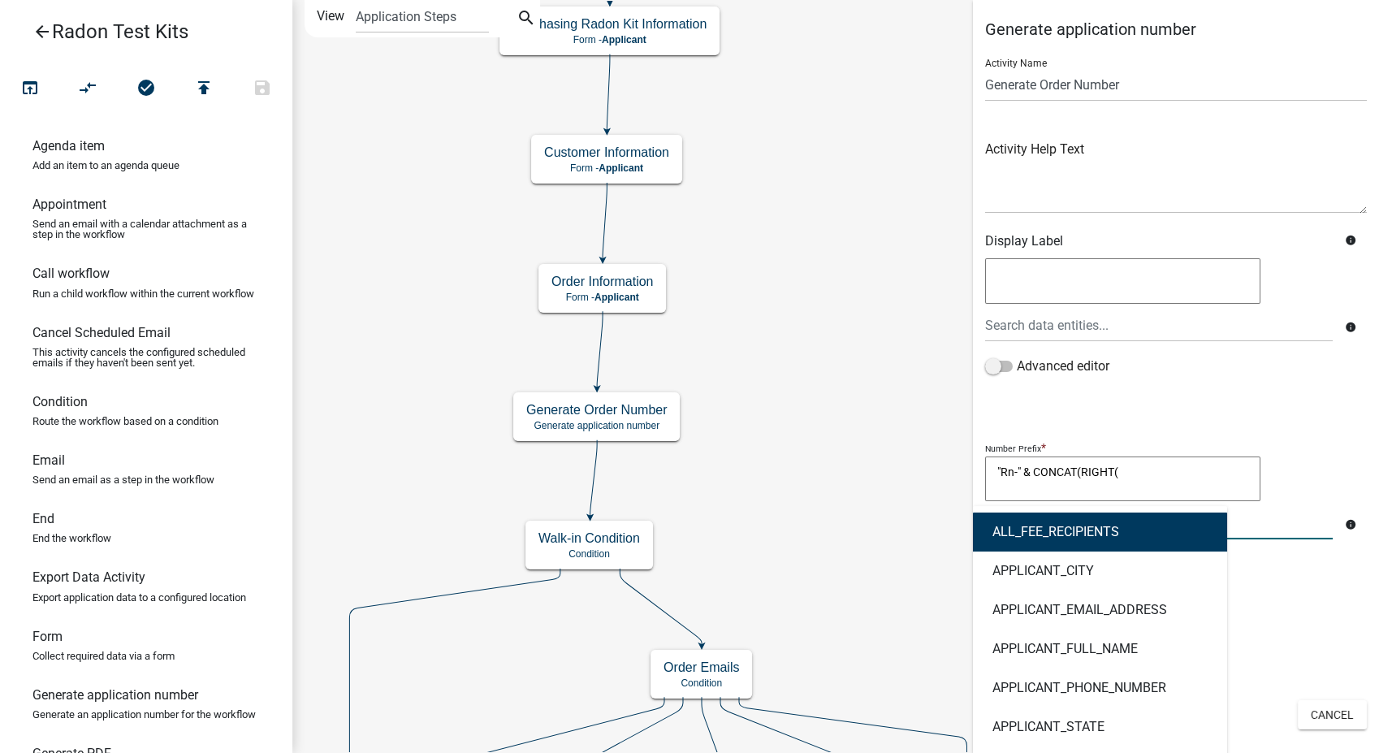
type input "current"
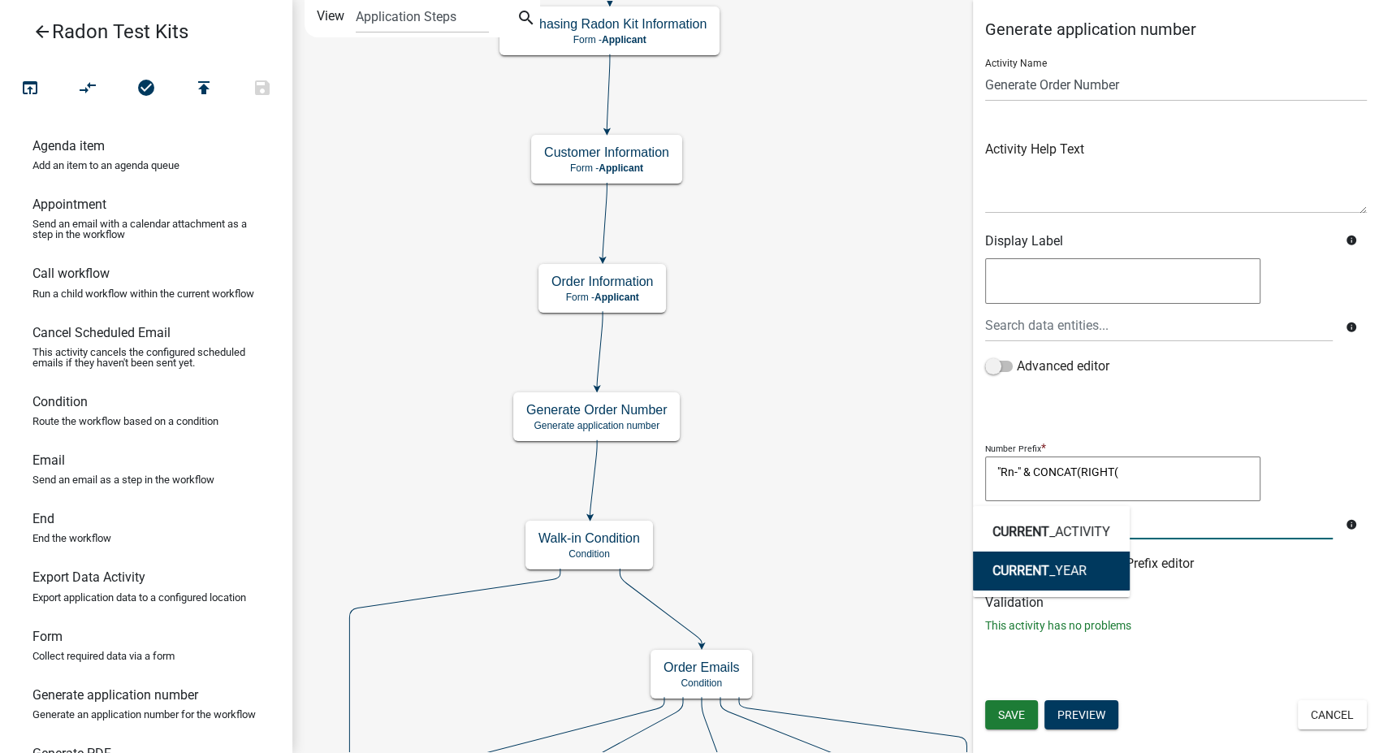
click at [1111, 582] on button "CURRENT _YEAR" at bounding box center [1051, 570] width 157 height 39
type textarea ""Rn-" & CONCAT(RIGHT(CURRENT_YEAR"
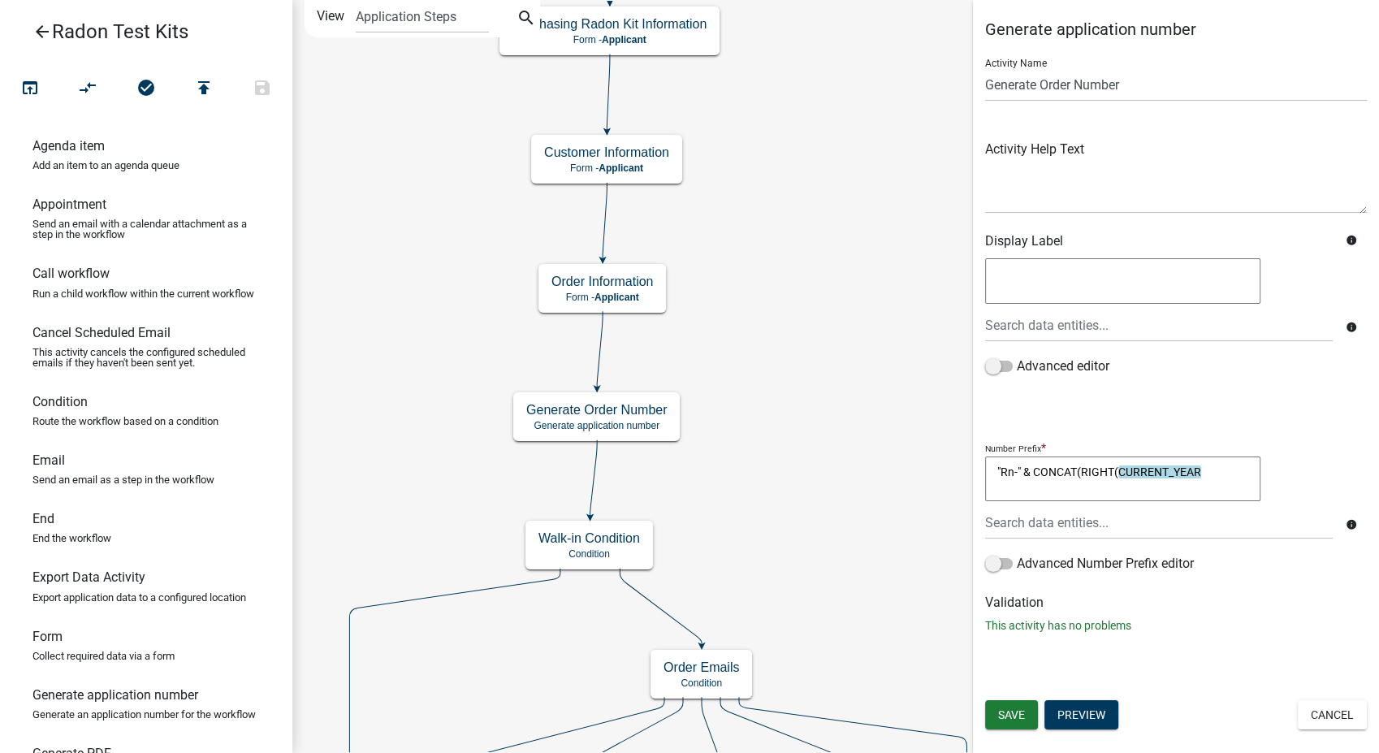
click at [1210, 471] on textarea ""Rn-" & CONCAT(RIGHT(CURRENT_YEAR" at bounding box center [1122, 478] width 275 height 45
type textarea ""Rn-" & CONCAT(RIGHT(CURRENT_YEAR,2))"
click at [1007, 701] on button "Save" at bounding box center [1011, 714] width 53 height 29
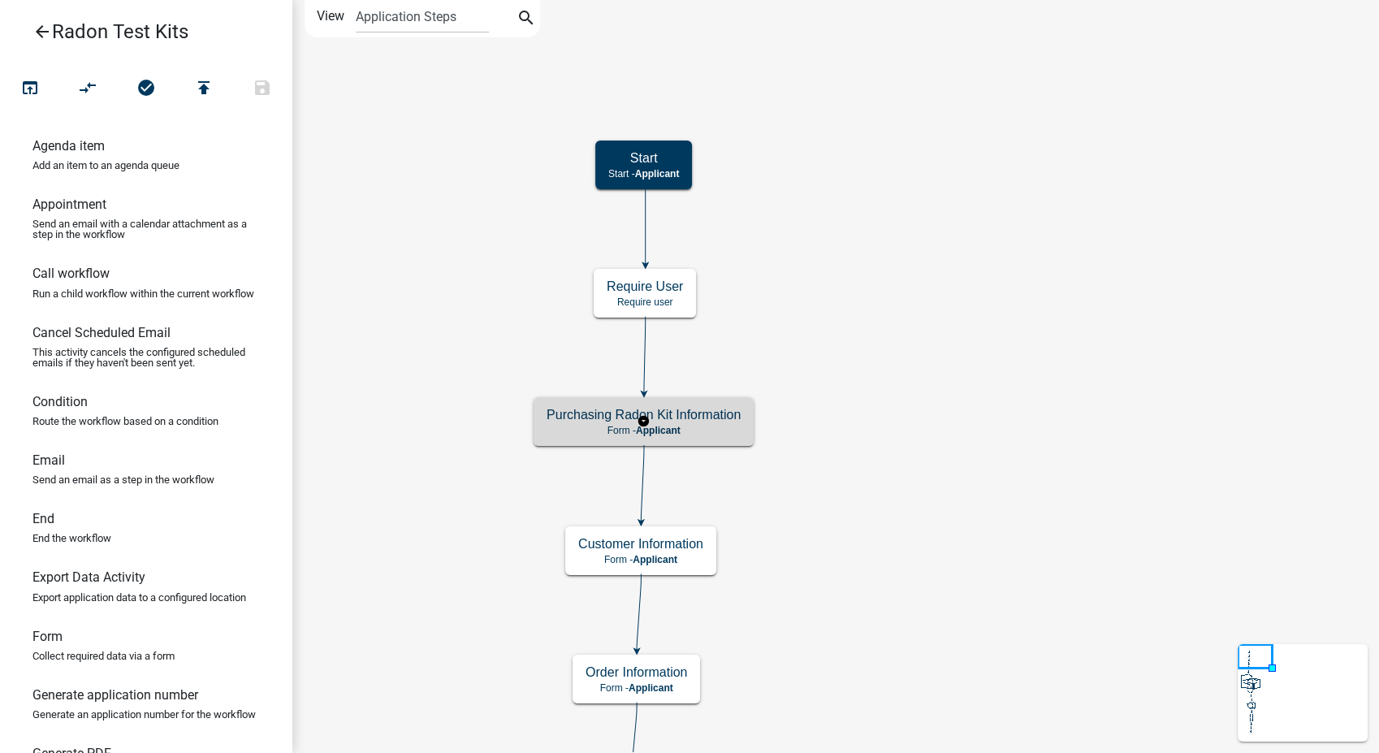
click at [707, 439] on div "Purchasing Radon Kit Information Form - Applicant" at bounding box center [644, 421] width 220 height 49
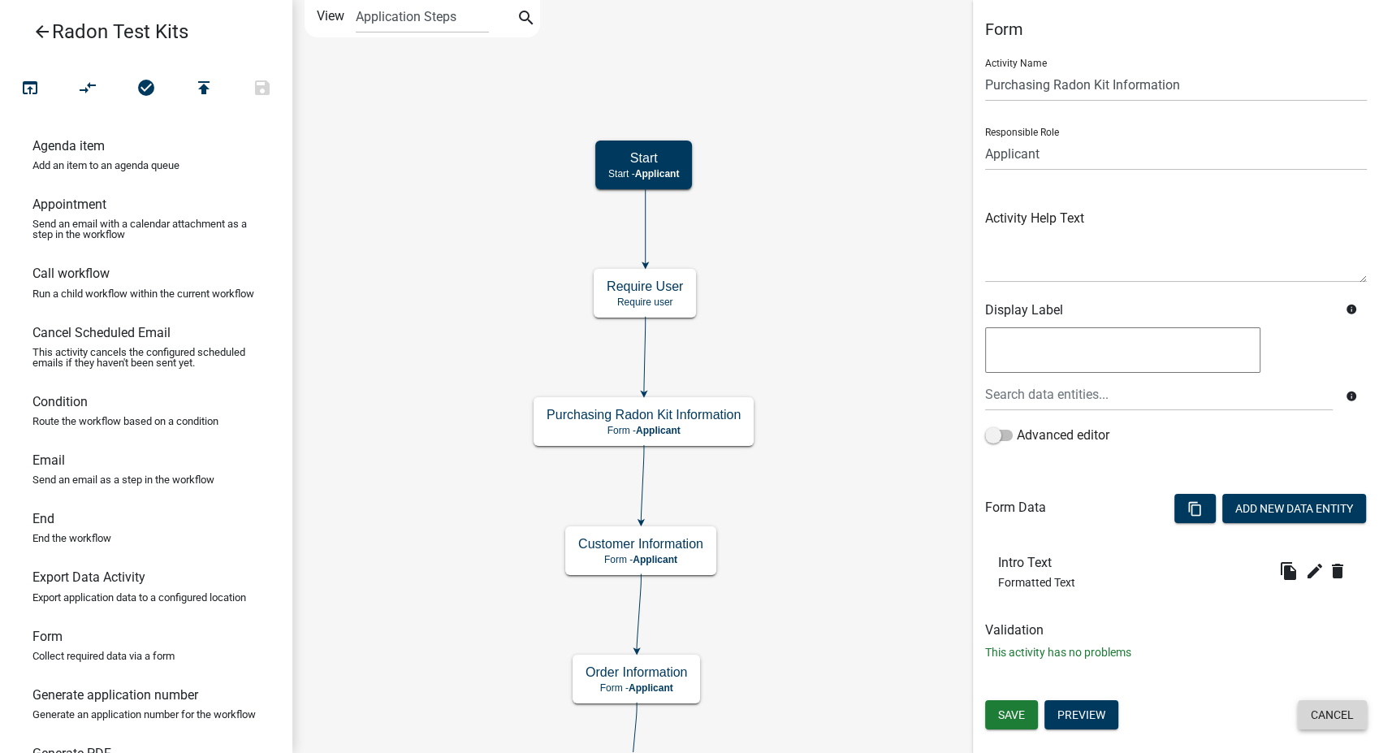
drag, startPoint x: 1309, startPoint y: 715, endPoint x: 743, endPoint y: 603, distance: 576.8
click at [1306, 715] on button "Cancel" at bounding box center [1332, 714] width 69 height 29
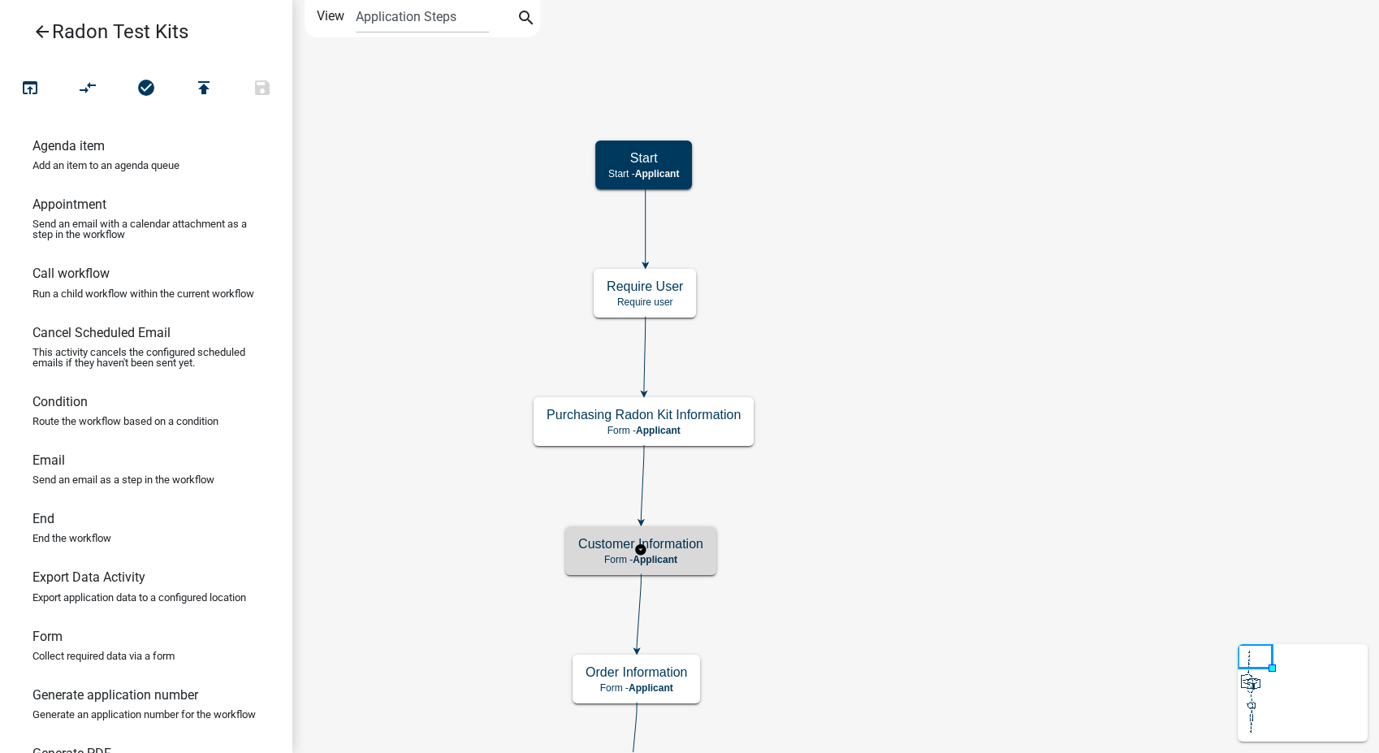
click at [658, 562] on span "Applicant" at bounding box center [655, 559] width 45 height 11
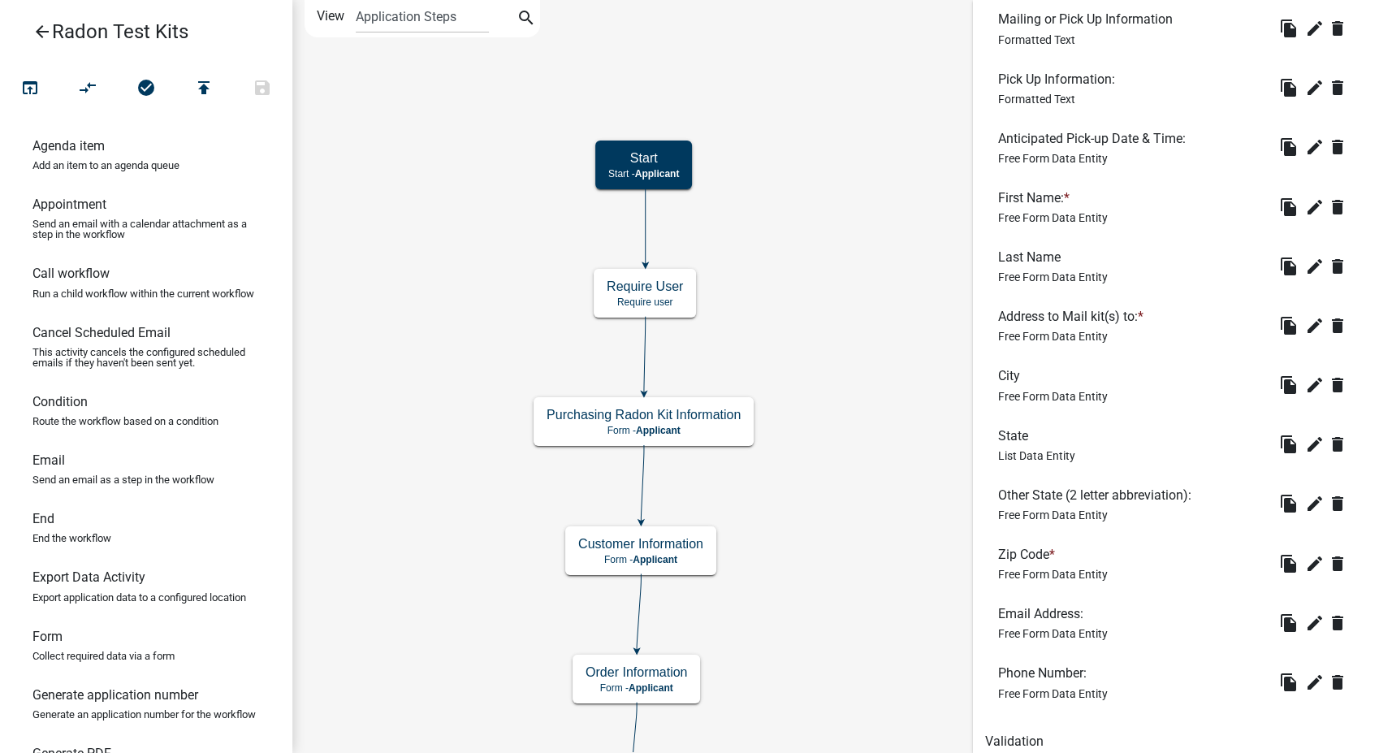
scroll to position [786, 0]
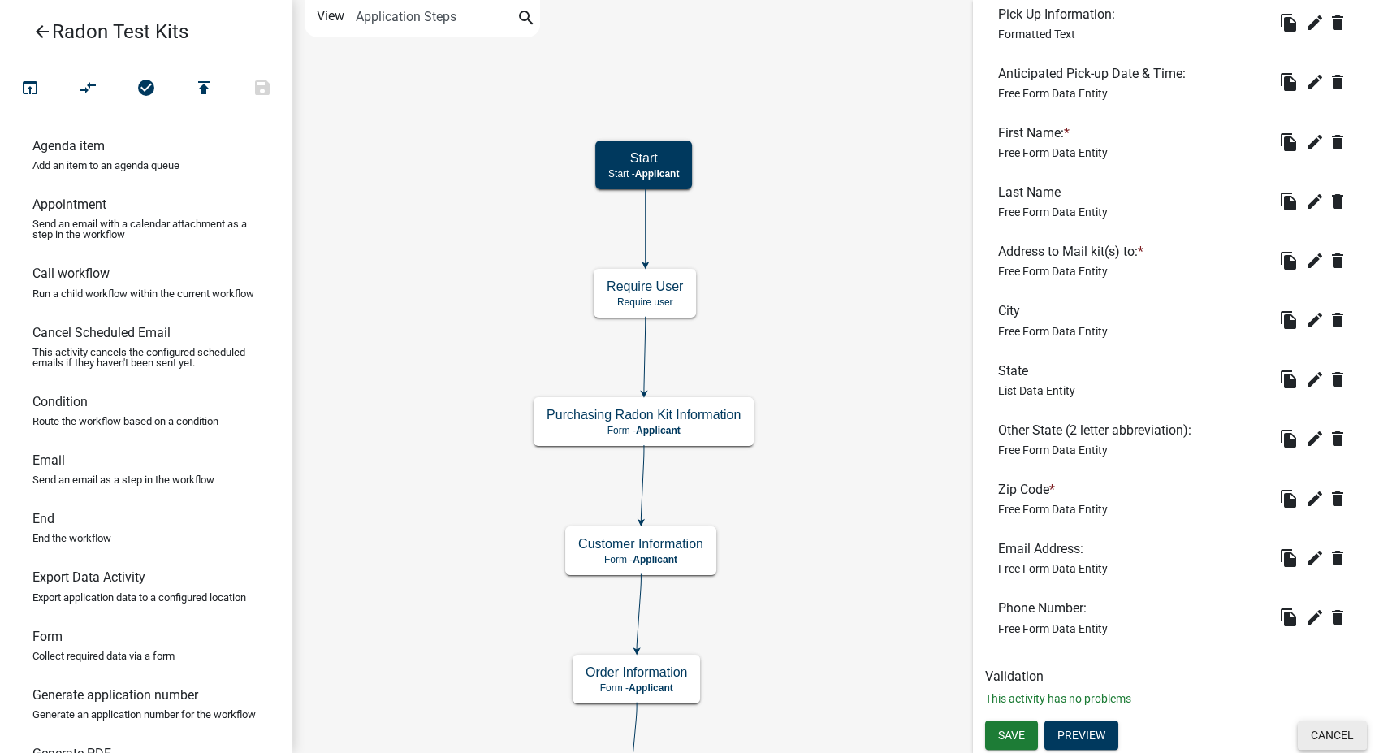
click at [1332, 743] on button "Cancel" at bounding box center [1332, 734] width 69 height 29
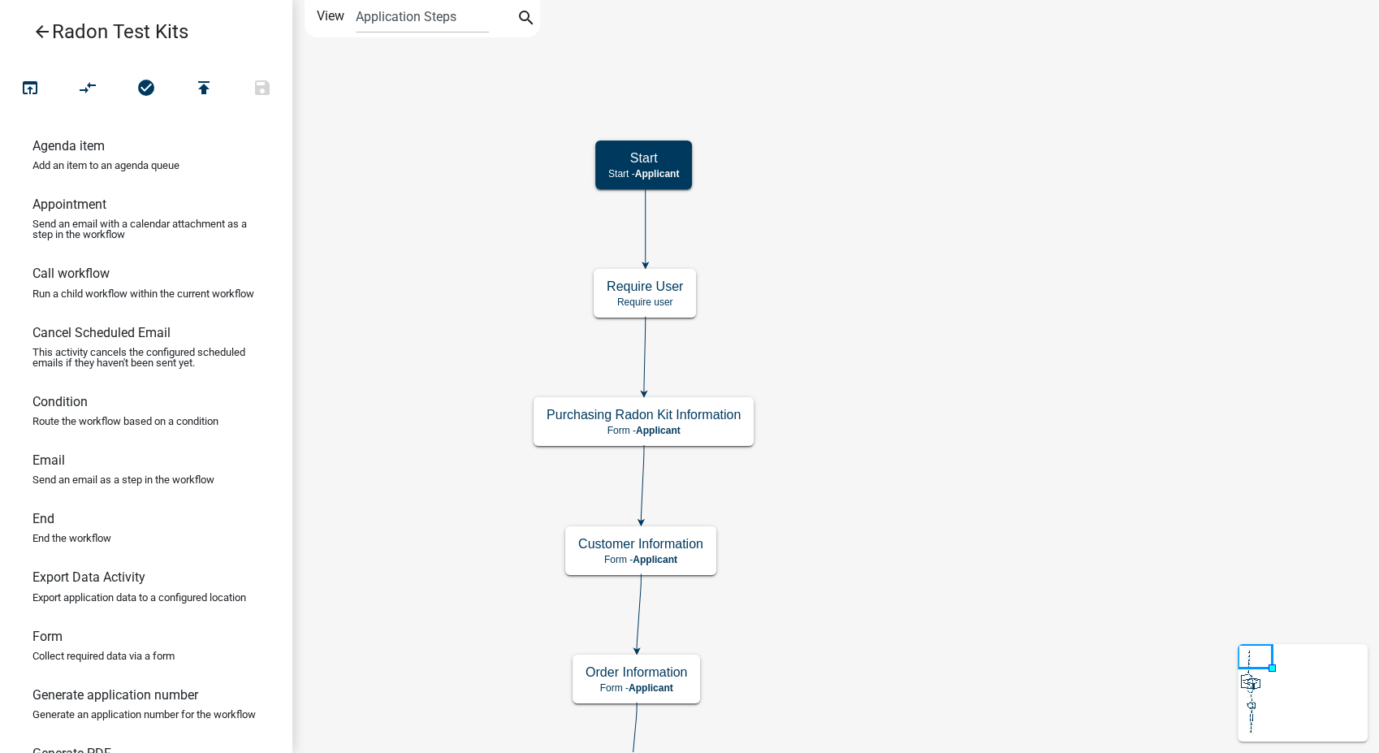
scroll to position [0, 0]
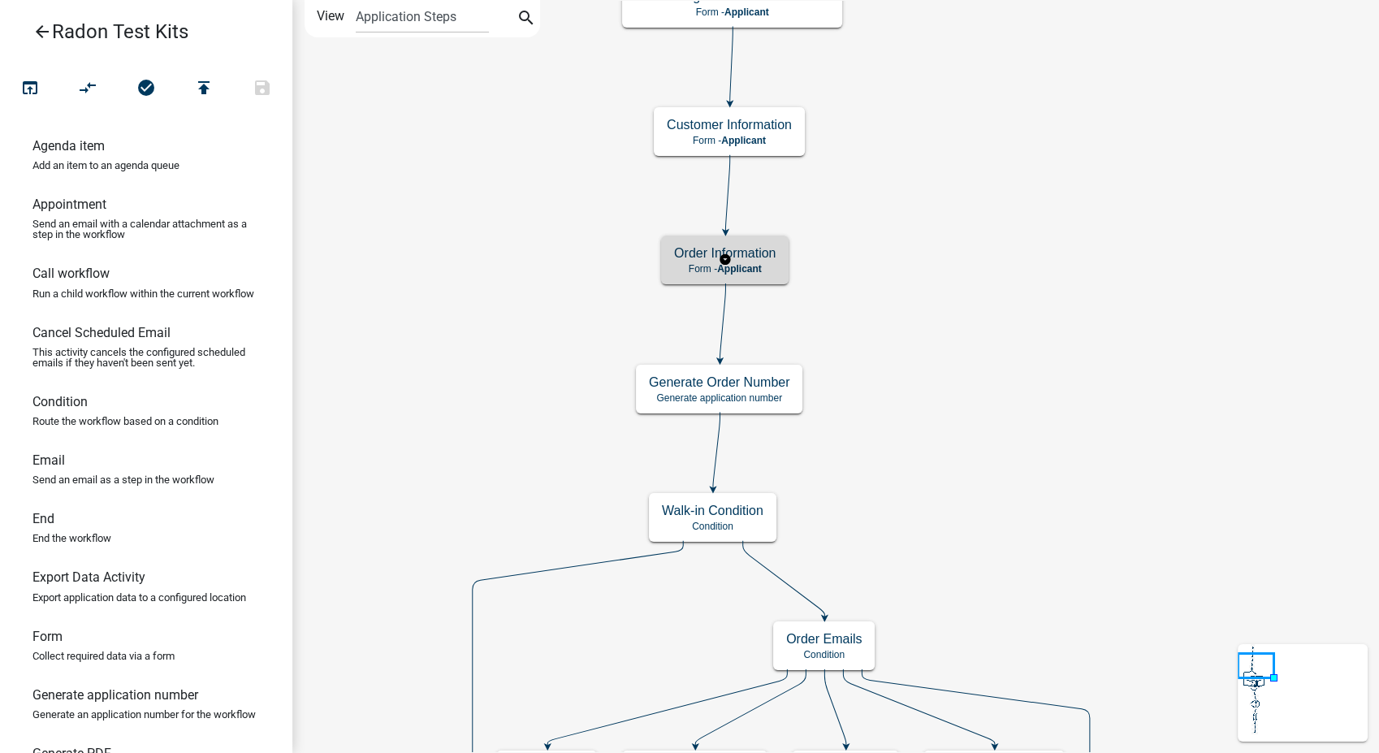
click at [771, 278] on div "Order Information Form - Applicant" at bounding box center [724, 259] width 127 height 49
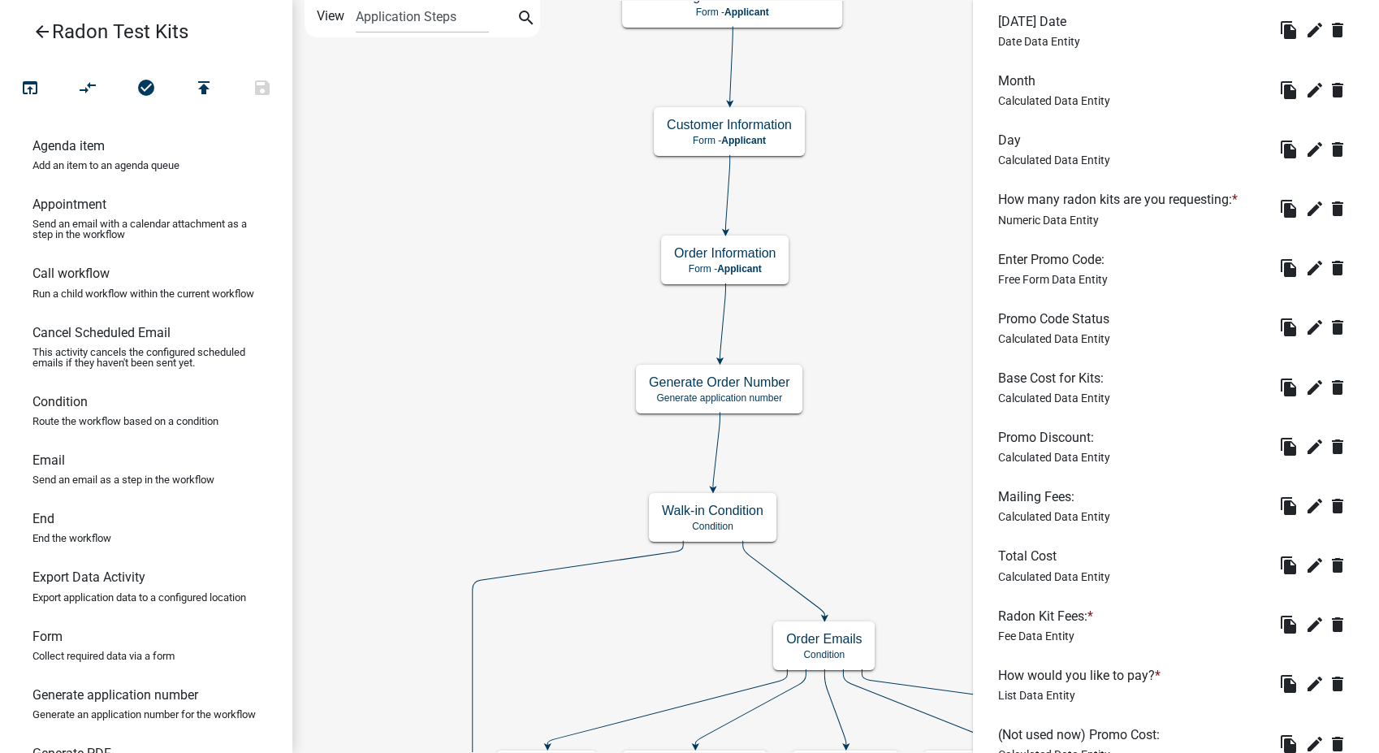
scroll to position [631, 0]
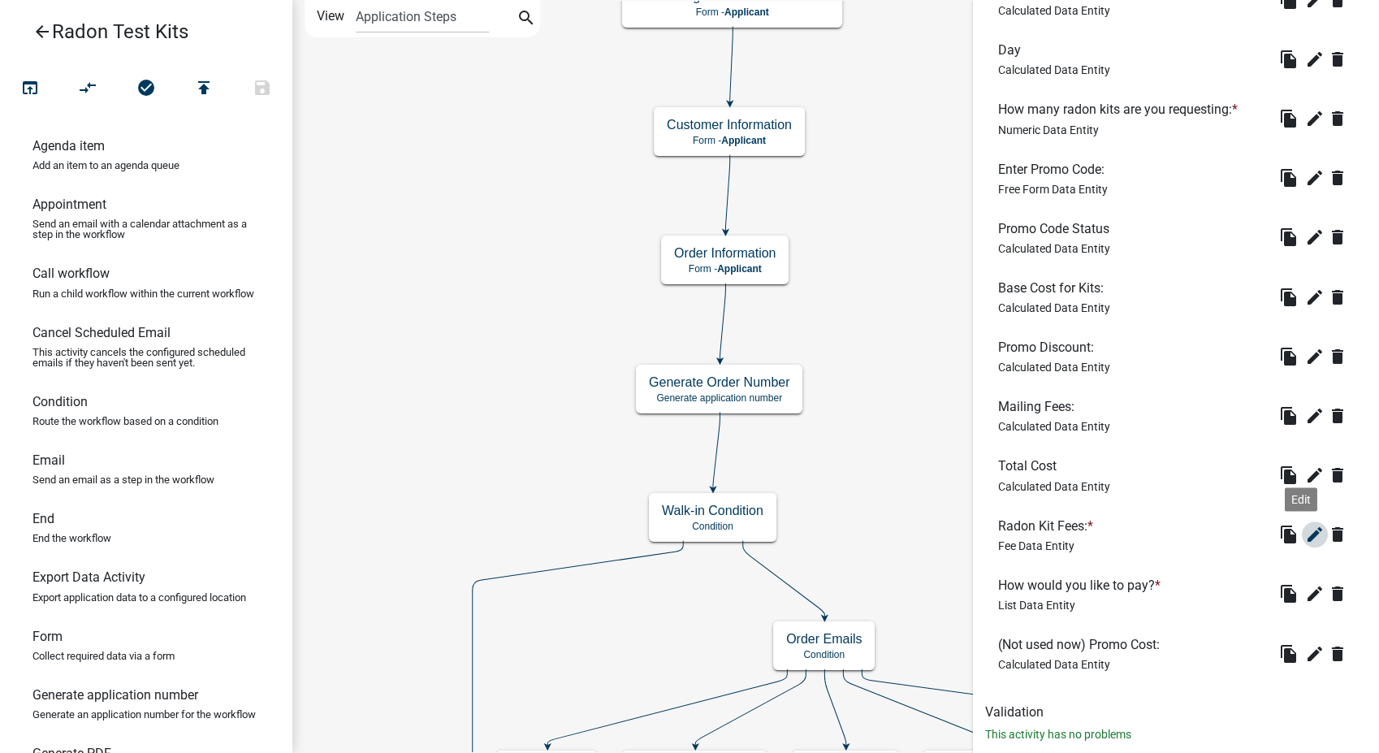
click at [1305, 534] on icon "edit" at bounding box center [1314, 534] width 19 height 19
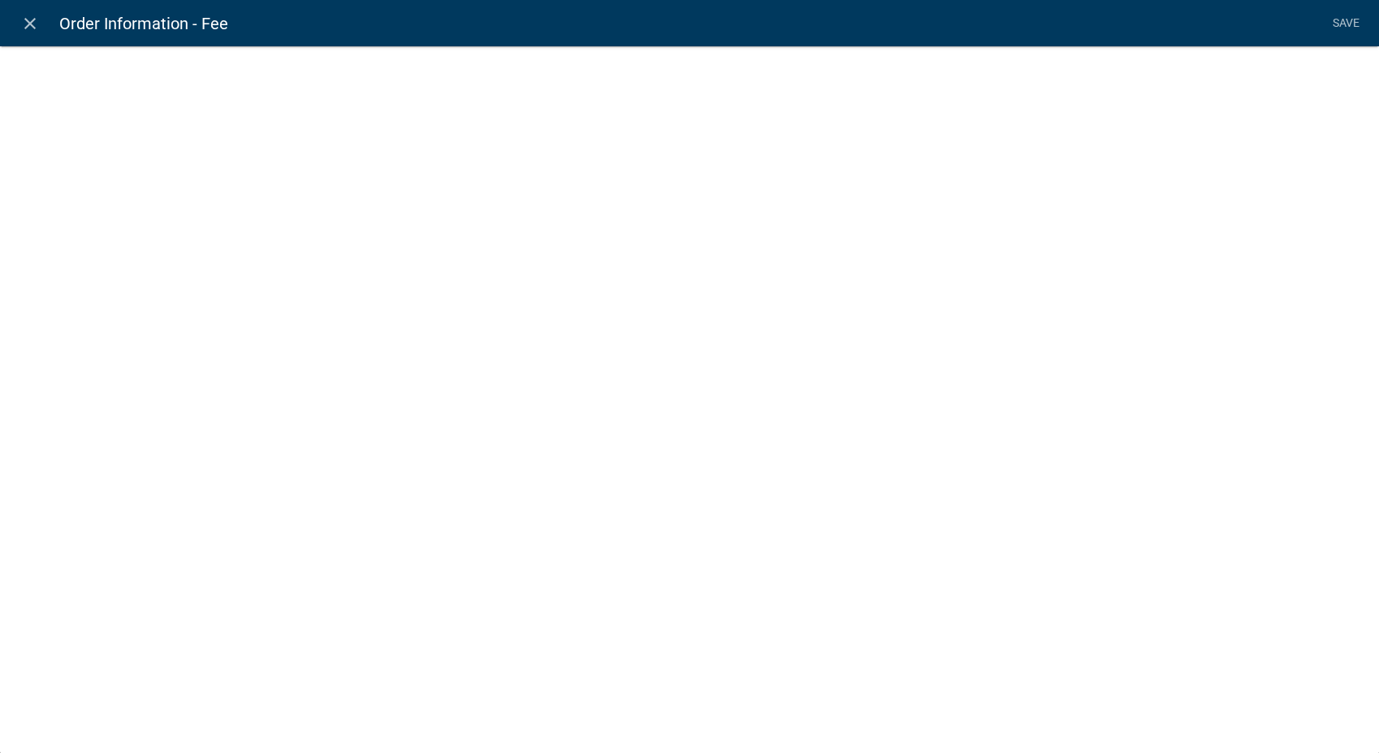
select select "fee"
select select "5: b7a4d8f2-8e5a-4720-88b6-03d2613d155e"
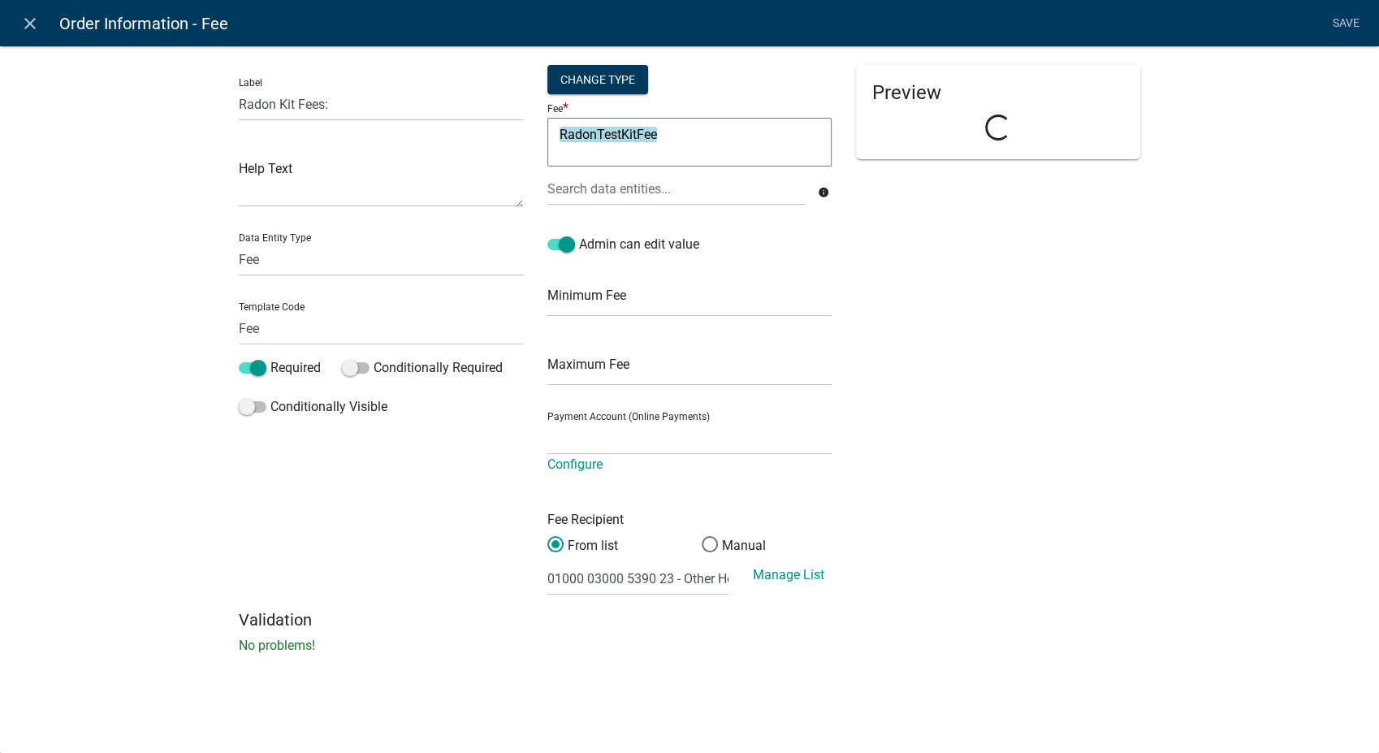
select select "a79131e4-029d-40d0-b835-a441d56a02a0"
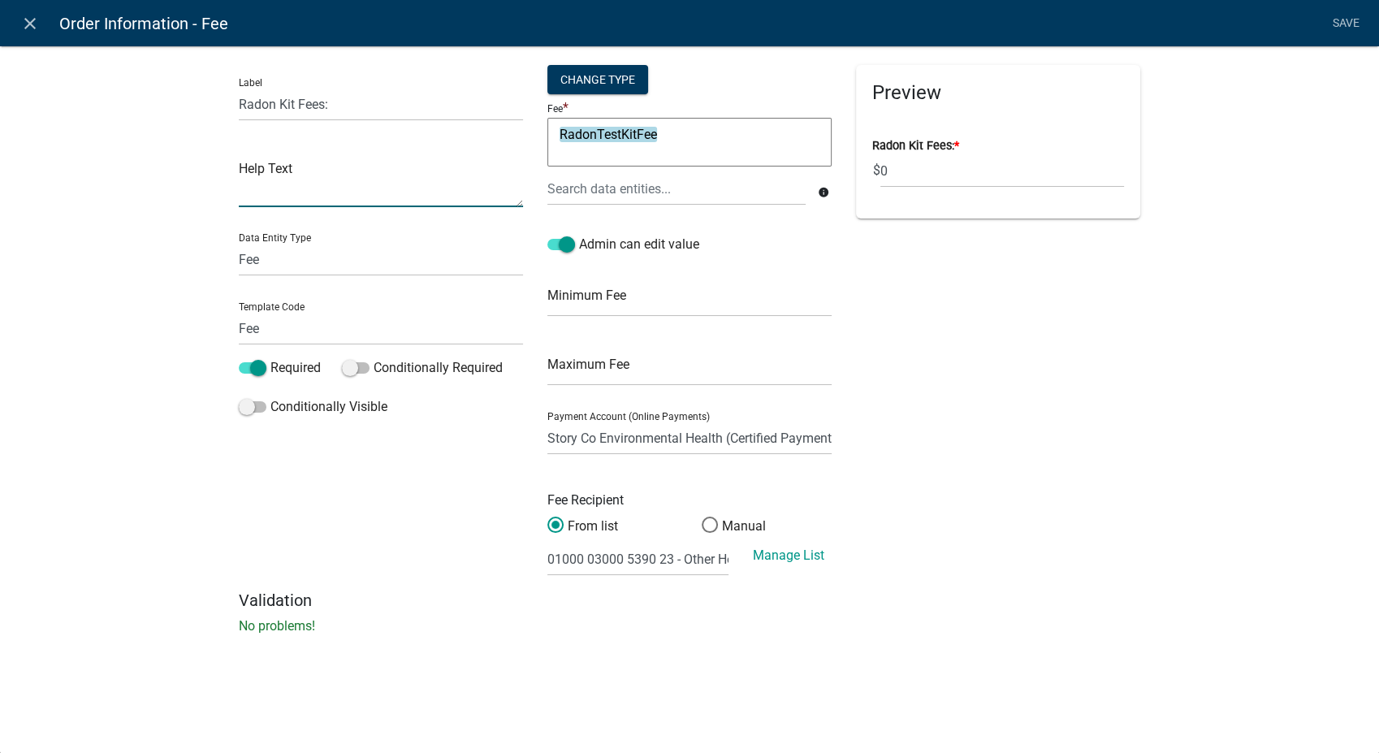
click at [476, 181] on textarea at bounding box center [381, 182] width 284 height 50
click at [570, 194] on div at bounding box center [676, 188] width 283 height 33
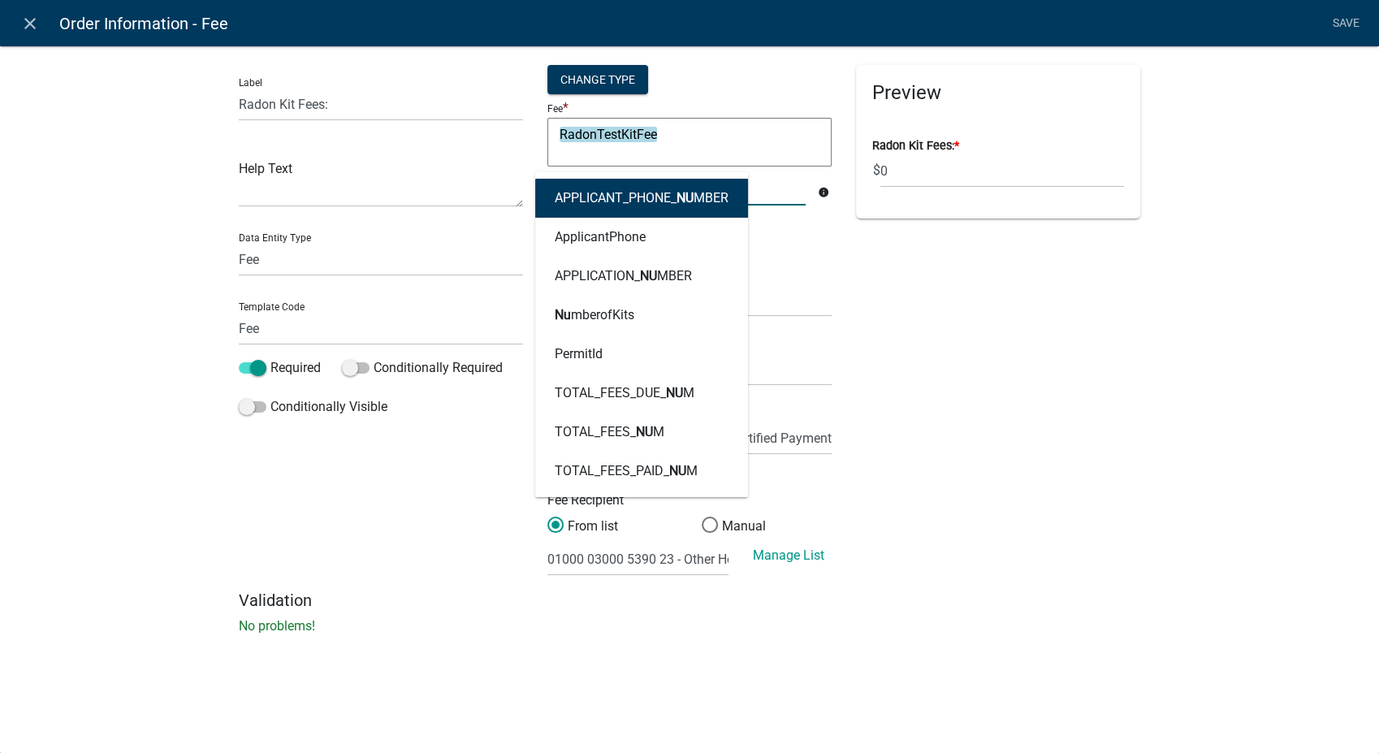
type input "number"
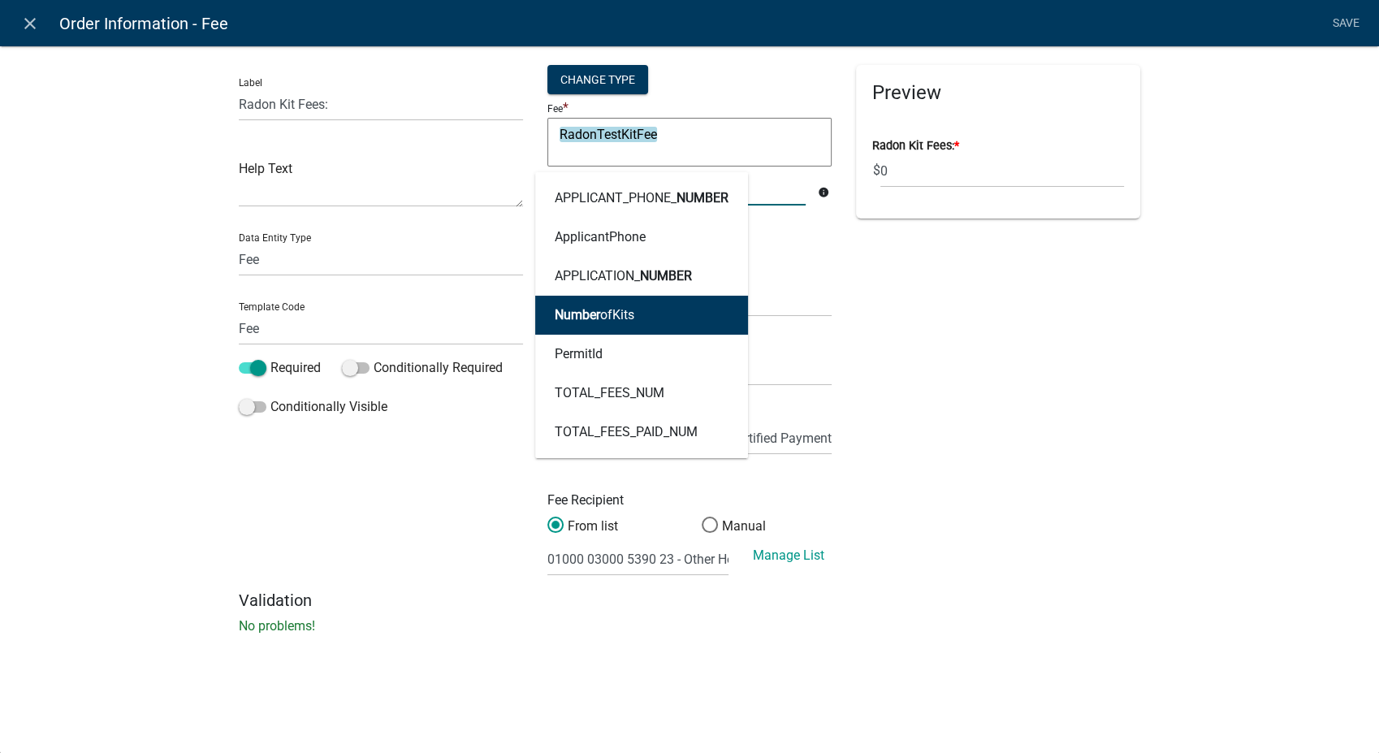
click at [572, 306] on button "Number ofKits" at bounding box center [641, 315] width 213 height 39
type textarea "NumberofKitsRadonTestKitFee"
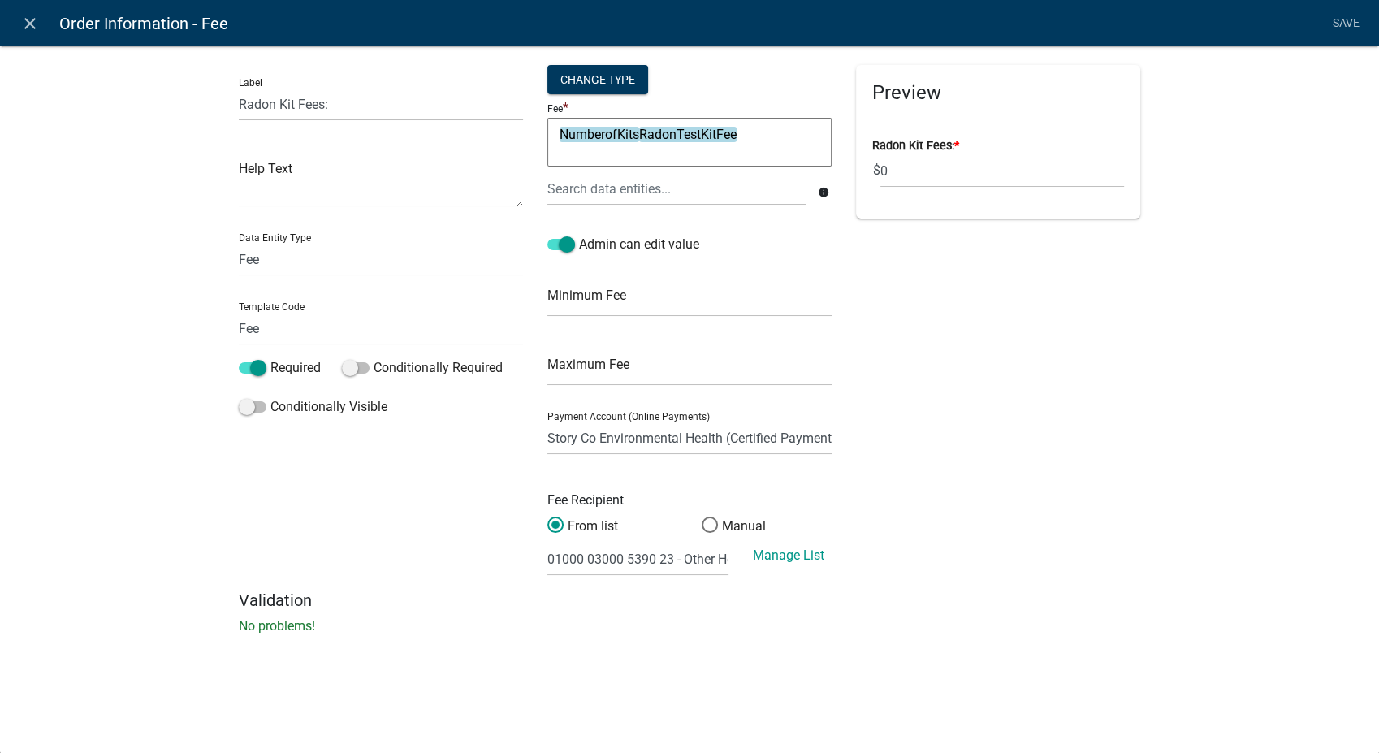
click at [640, 128] on textarea "NumberofKitsRadonTestKitFee" at bounding box center [689, 142] width 284 height 49
type textarea "NumberofKits*RadonTestKitFee"
click at [1345, 17] on link "Save" at bounding box center [1345, 23] width 41 height 31
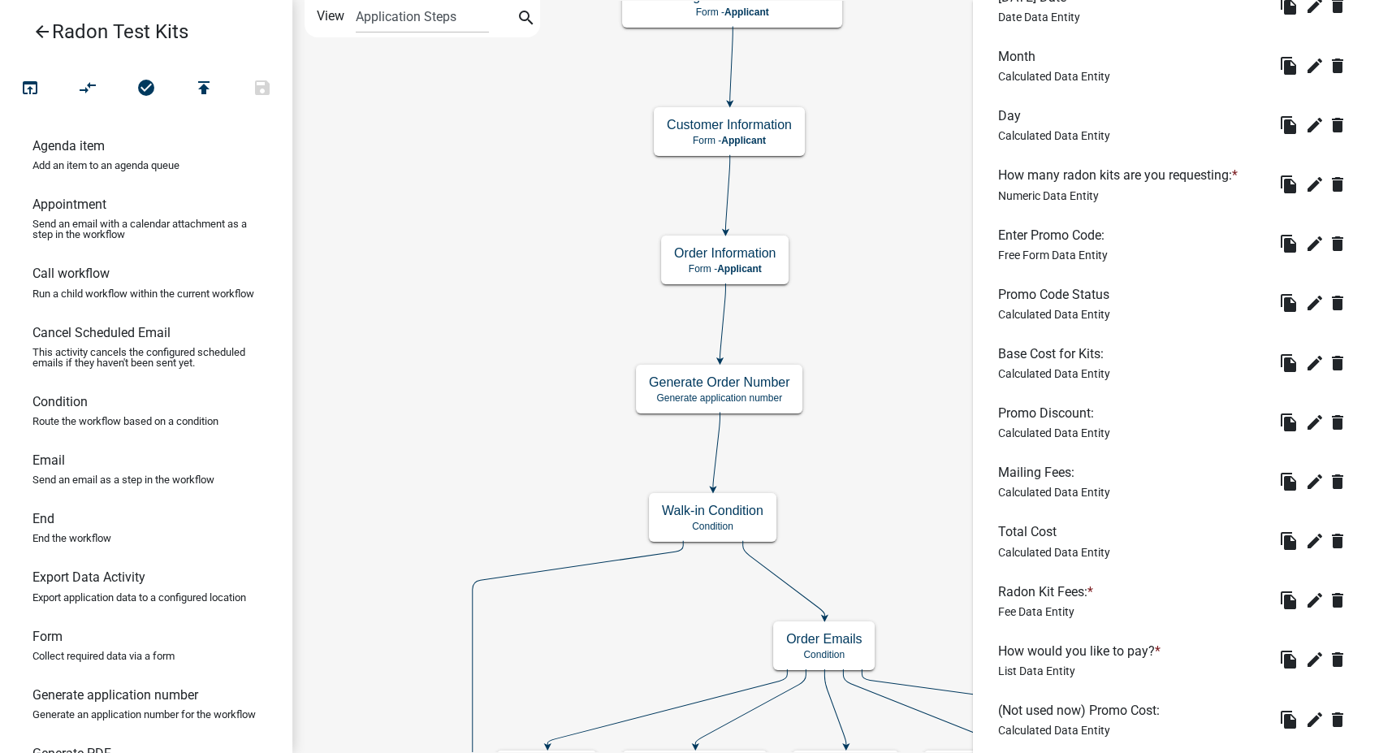
scroll to position [668, 0]
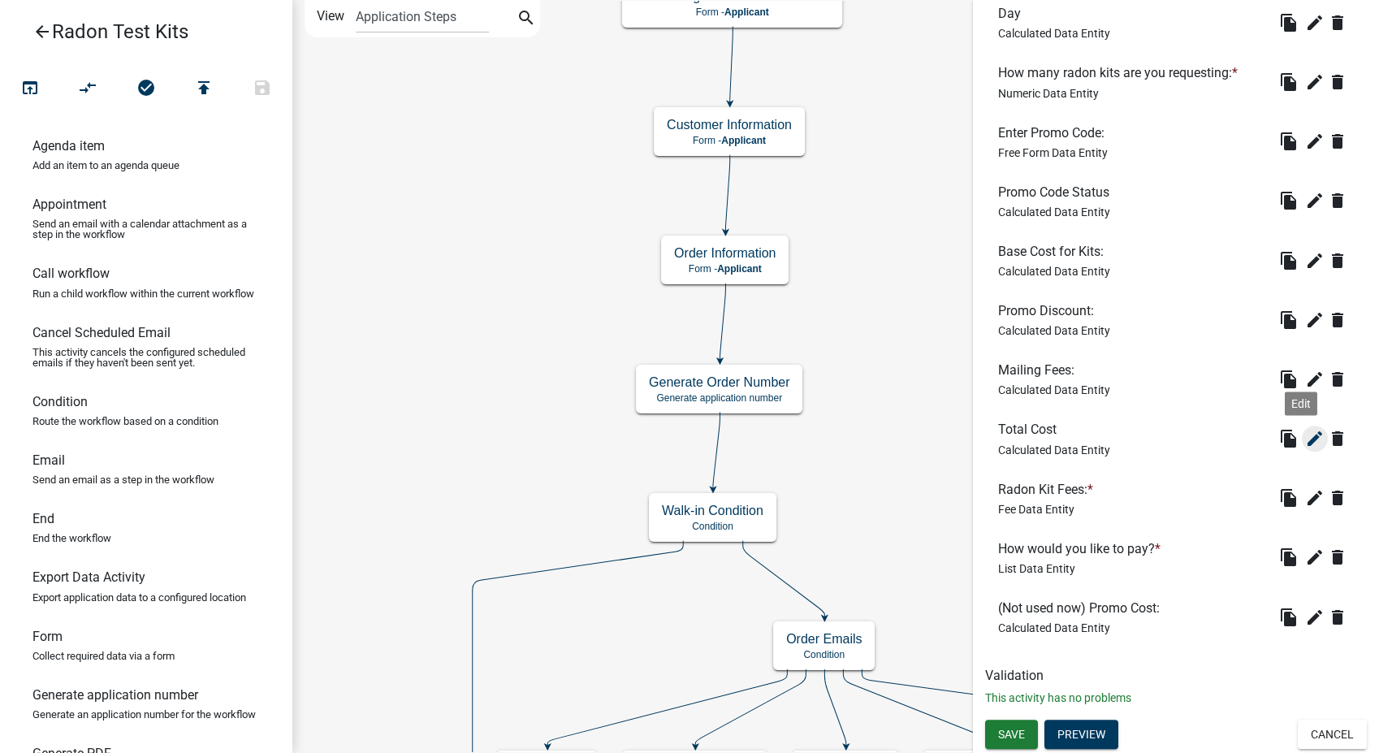
click at [1305, 437] on icon "edit" at bounding box center [1314, 438] width 19 height 19
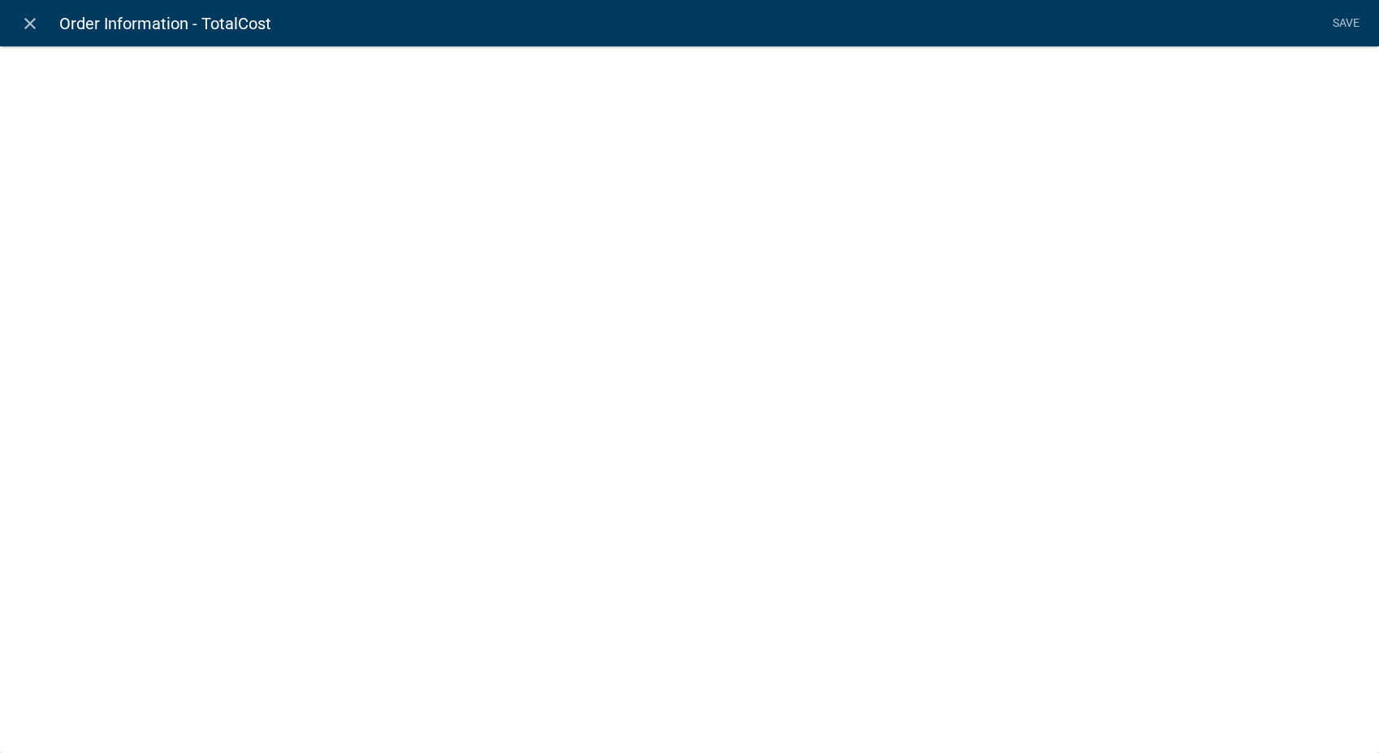
select select "calculated-value"
select select "3"
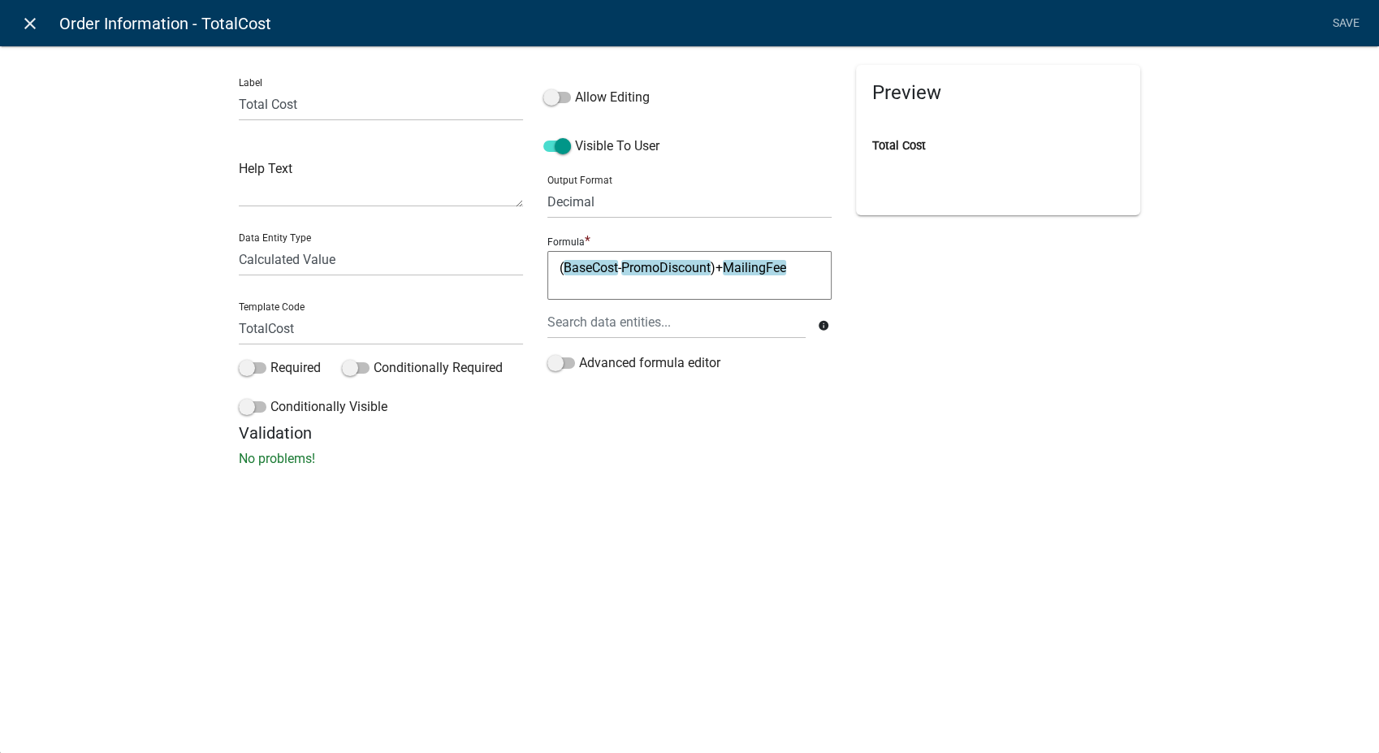
click at [28, 24] on icon "close" at bounding box center [29, 23] width 19 height 19
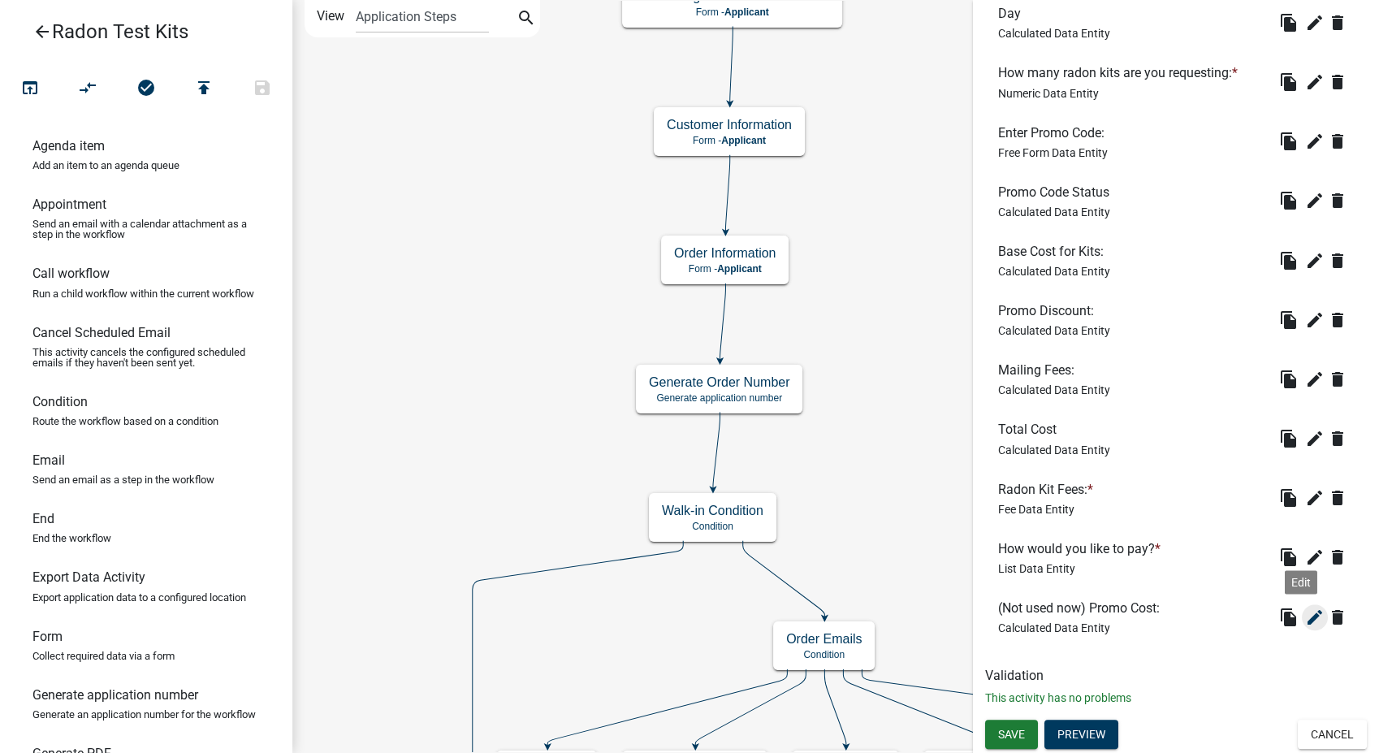
click at [1305, 615] on icon "edit" at bounding box center [1314, 616] width 19 height 19
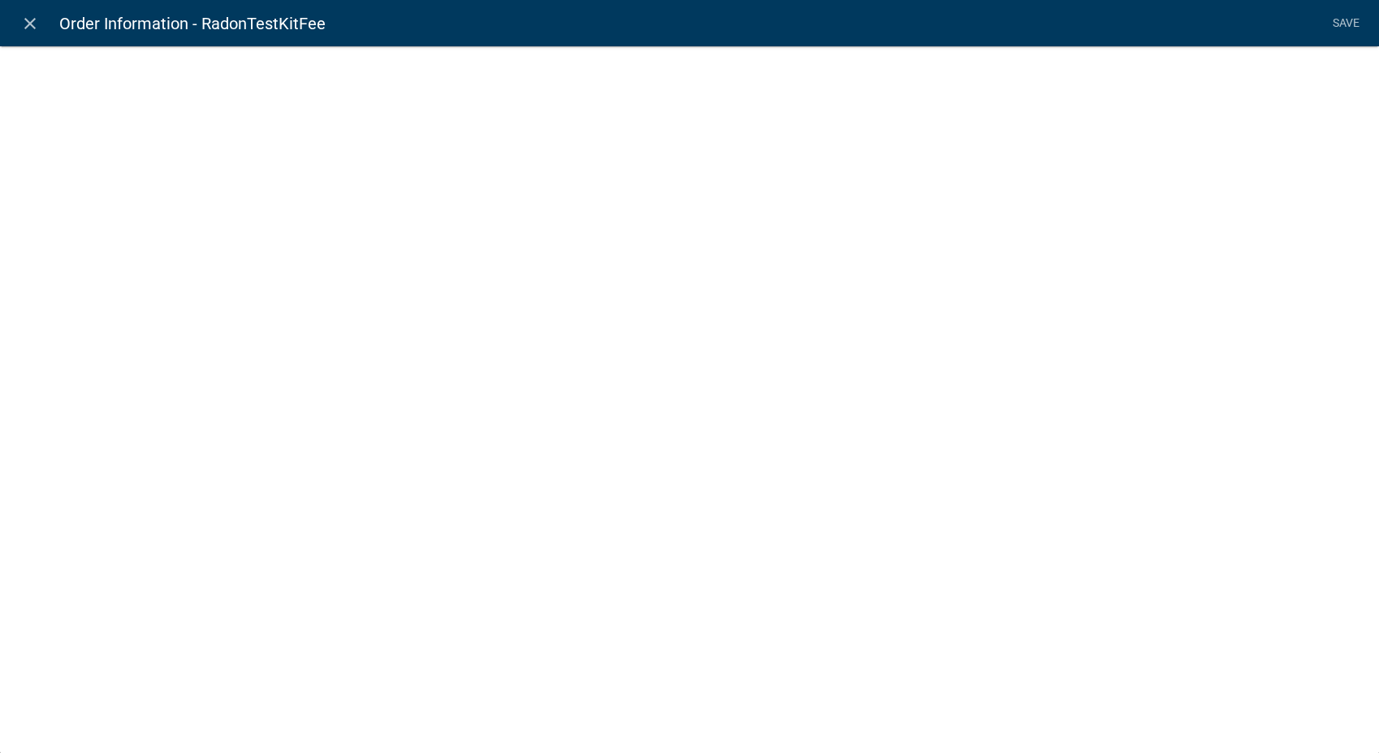
select select "calculated-value"
select select "3"
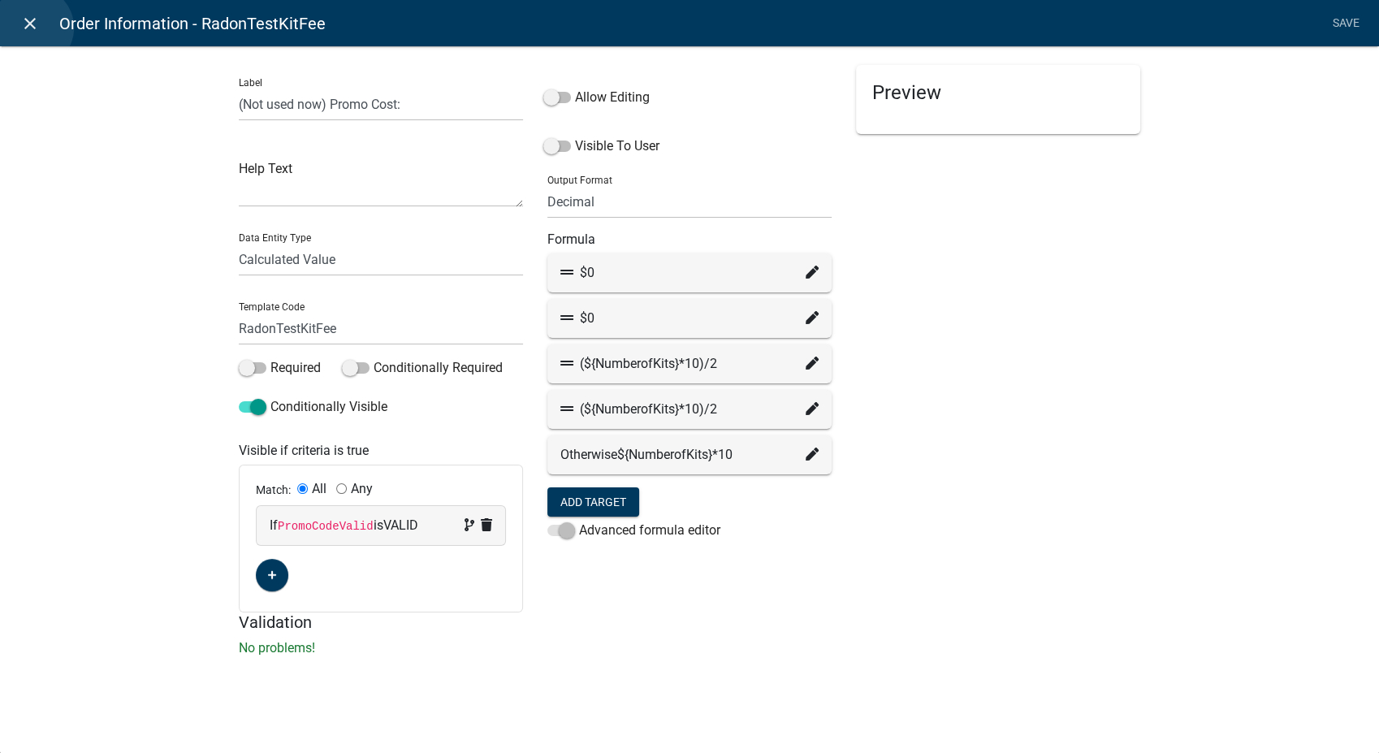
click at [32, 28] on icon "close" at bounding box center [29, 23] width 19 height 19
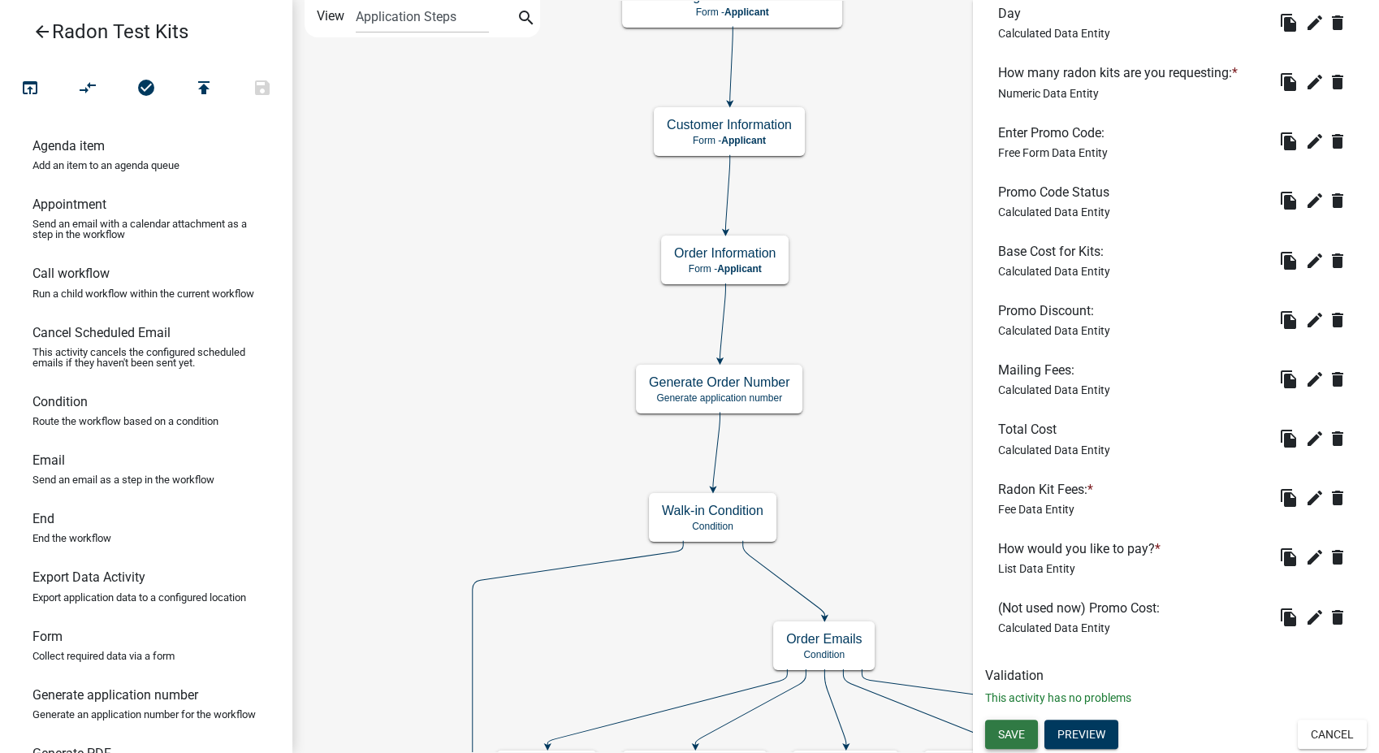
click at [1013, 737] on span "Save" at bounding box center [1011, 734] width 27 height 13
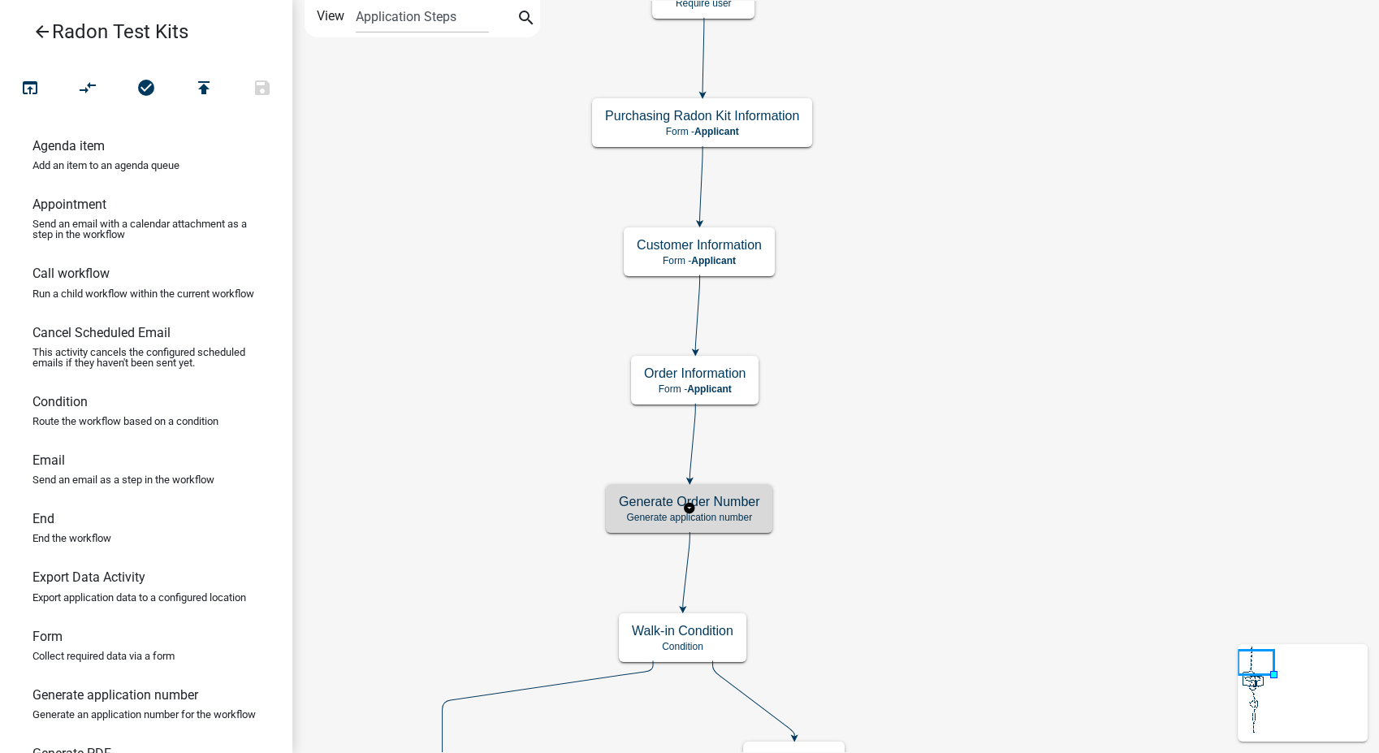
click at [721, 502] on h5 "Generate Order Number" at bounding box center [689, 501] width 140 height 15
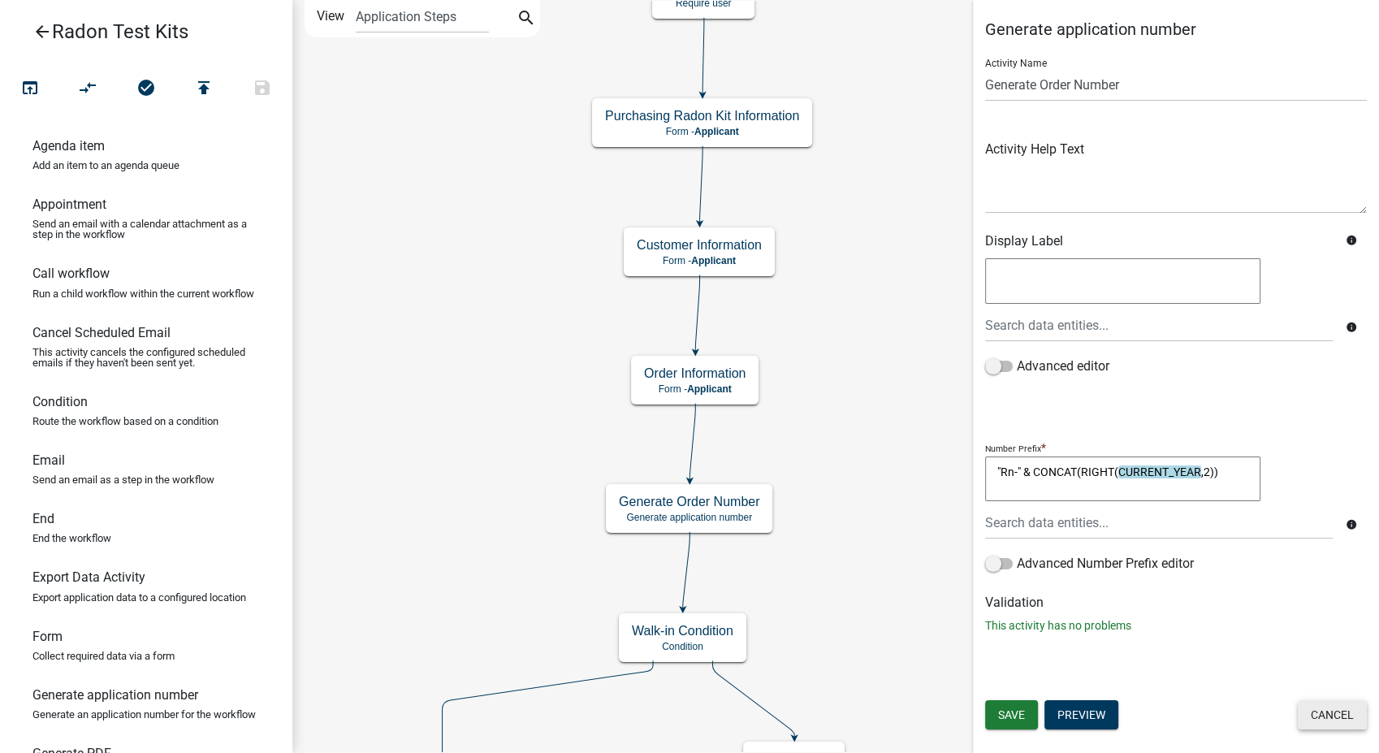
click at [1352, 724] on button "Cancel" at bounding box center [1332, 714] width 69 height 29
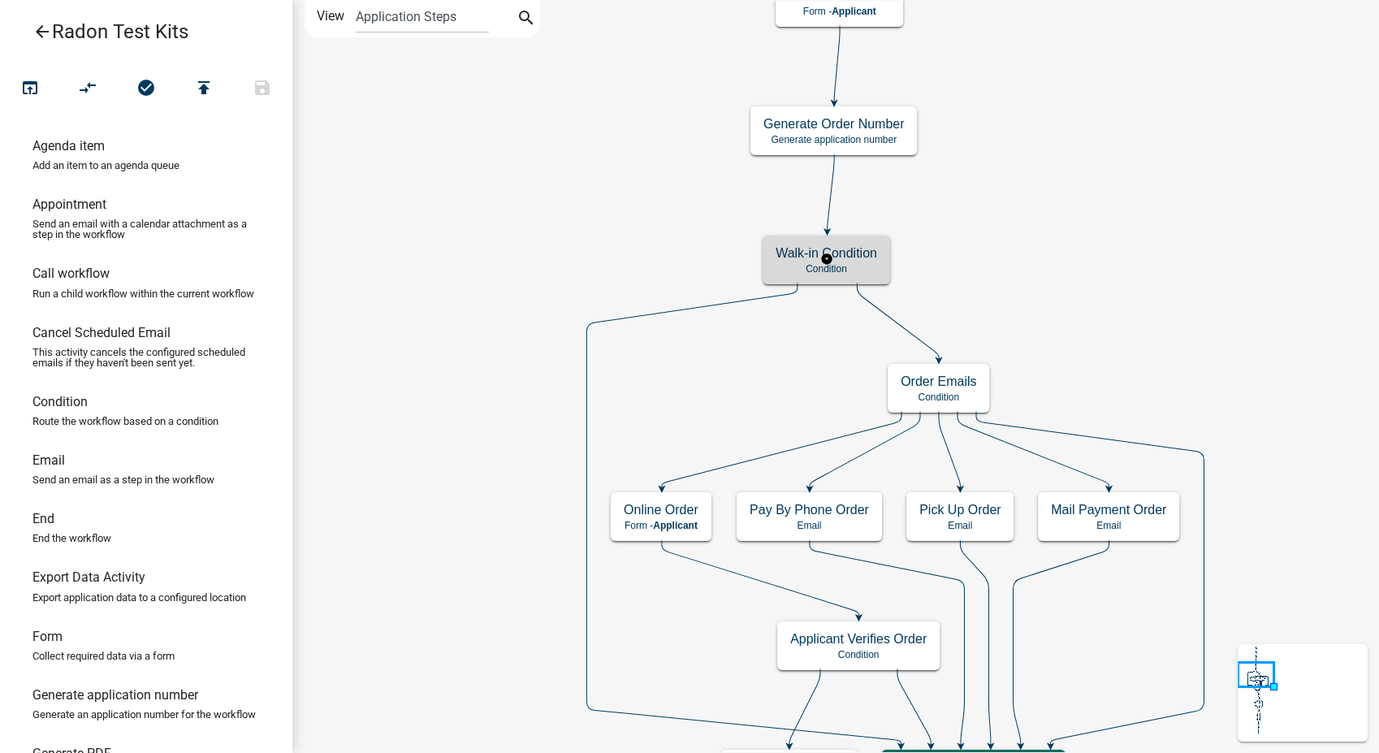
click at [834, 253] on h5 "Walk-in Condition" at bounding box center [827, 252] width 102 height 15
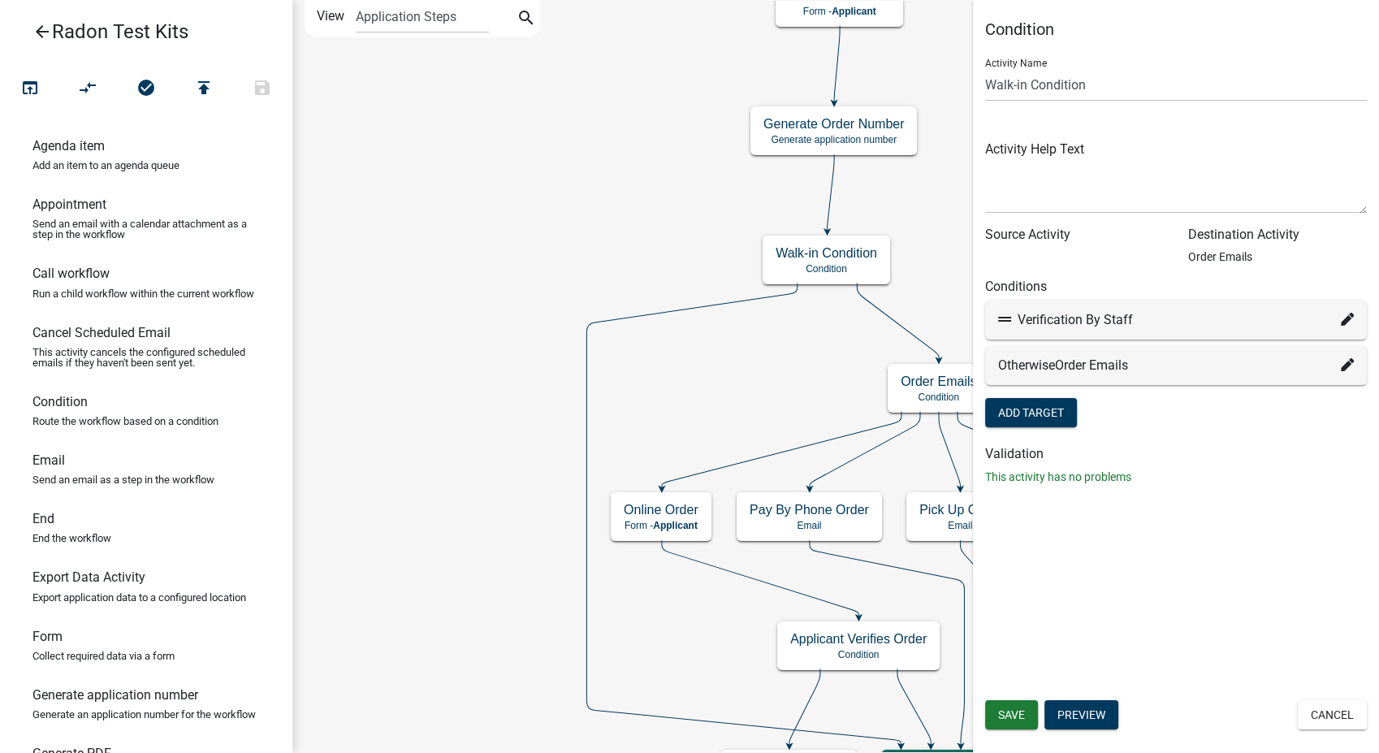
click at [1346, 319] on icon at bounding box center [1347, 319] width 13 height 13
select select "13: 38c091b0-87f7-4b0e-b030-e21be6acce90"
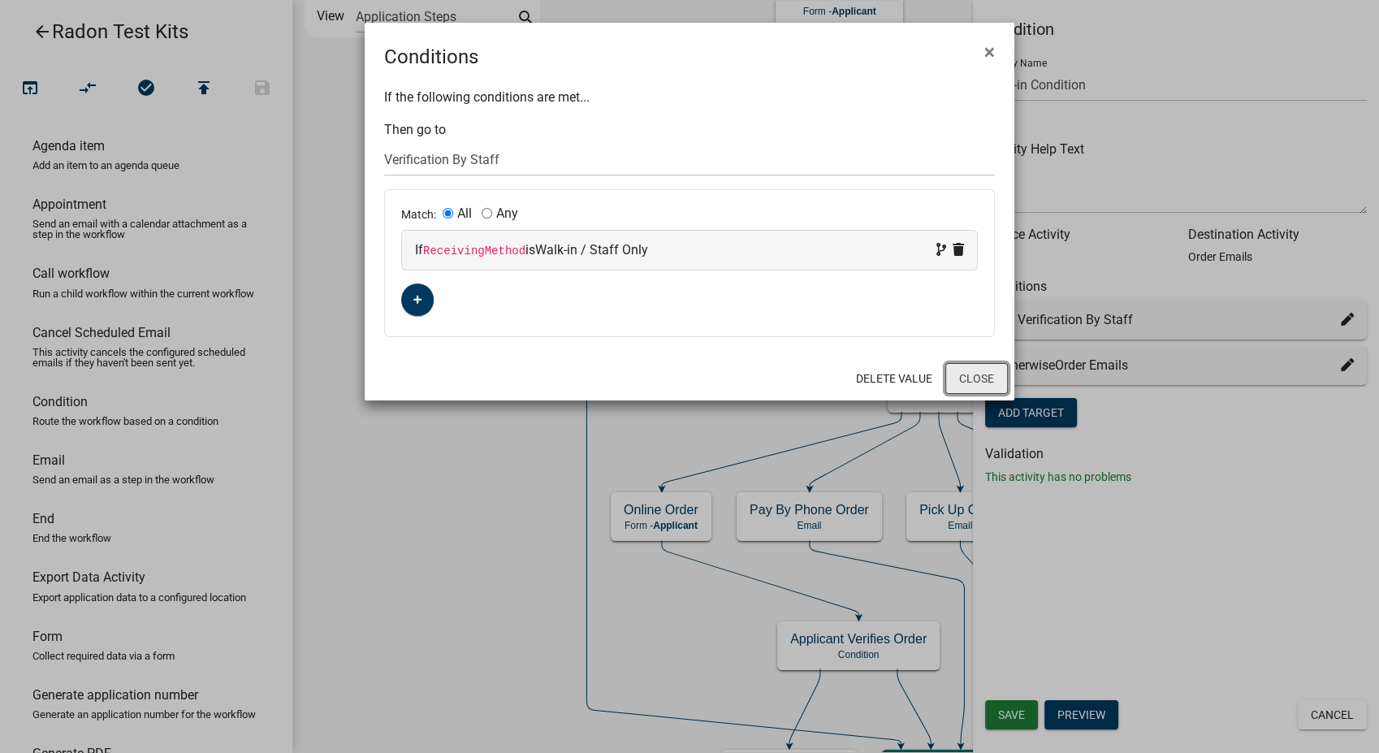
click at [973, 381] on button "Close" at bounding box center [976, 378] width 63 height 31
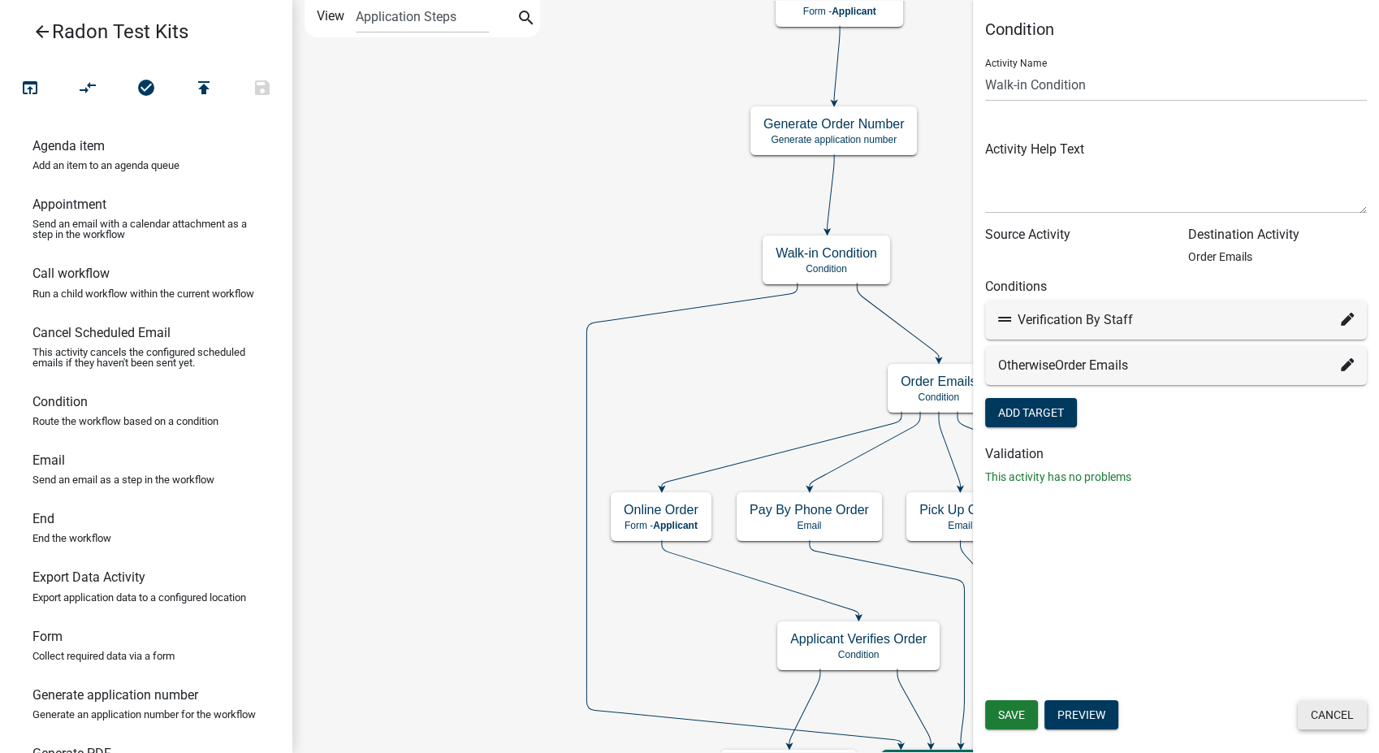
click at [1345, 709] on button "Cancel" at bounding box center [1332, 714] width 69 height 29
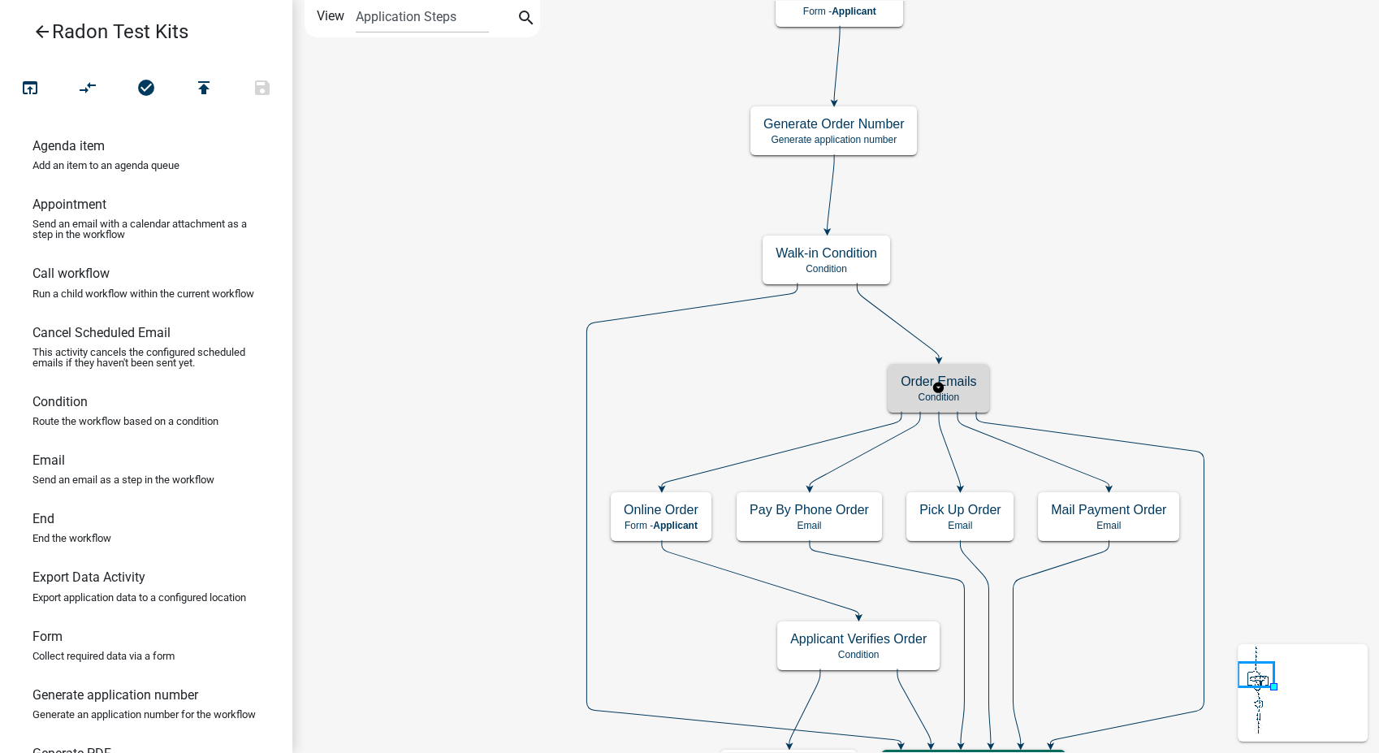
click at [961, 388] on h5 "Order Emails" at bounding box center [939, 381] width 76 height 15
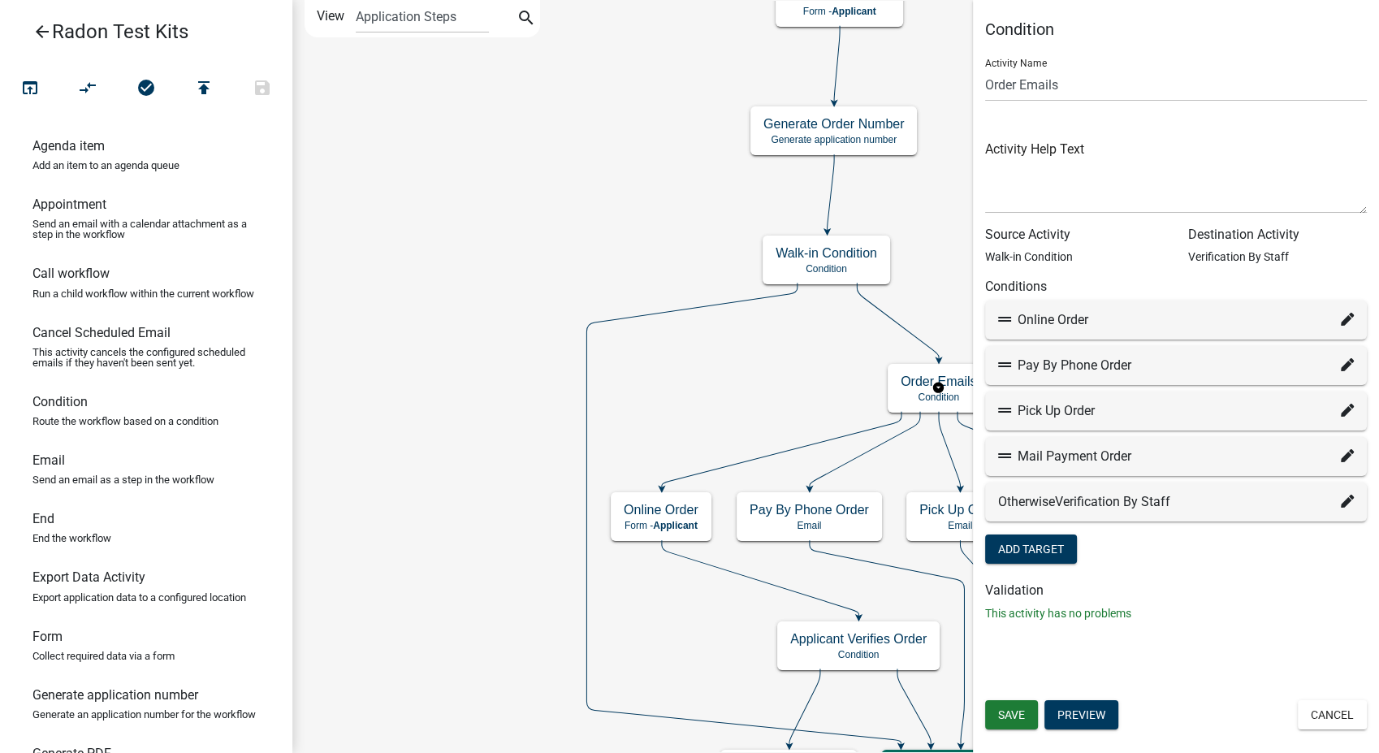
click at [1342, 314] on icon at bounding box center [1347, 319] width 13 height 13
select select "17: 83b92ea9-f3ab-4cdd-8932-cb4167c81ba9"
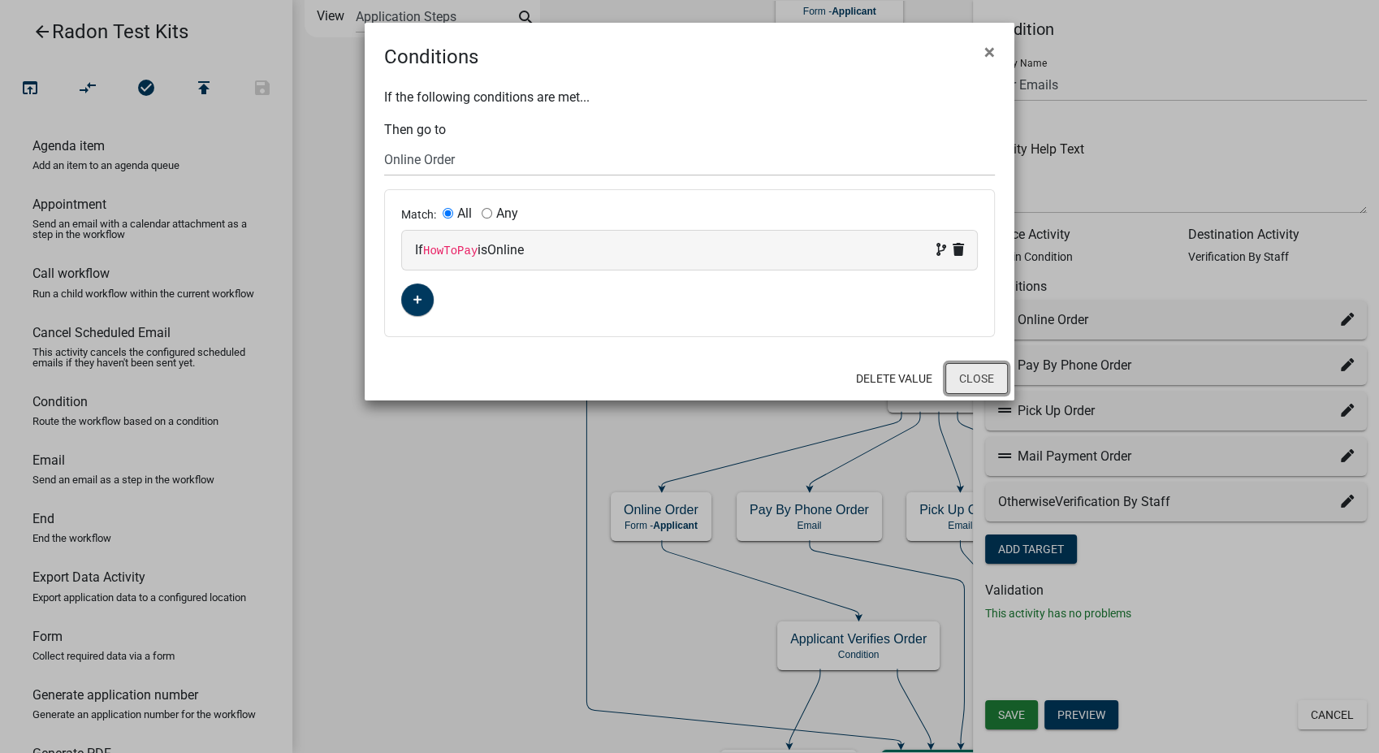
click at [994, 378] on button "Close" at bounding box center [976, 378] width 63 height 31
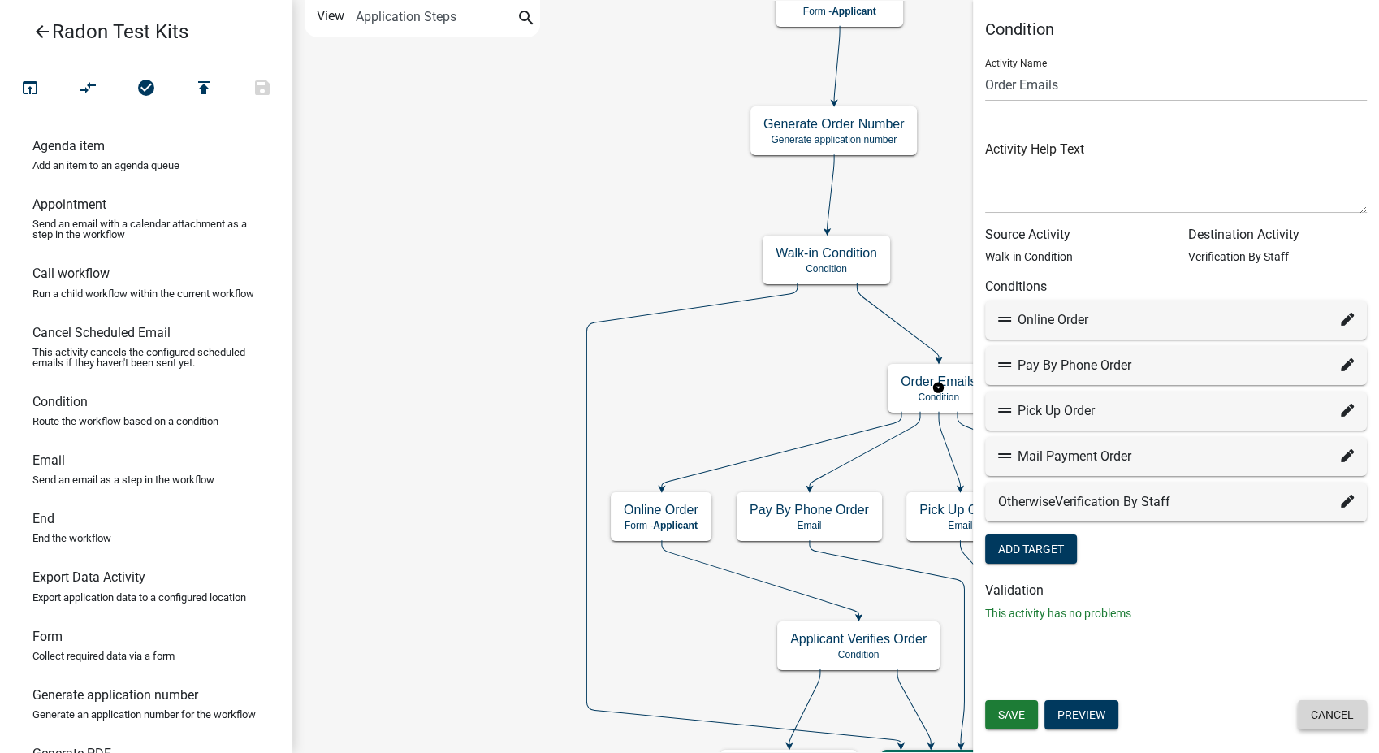
click at [1342, 716] on button "Cancel" at bounding box center [1332, 714] width 69 height 29
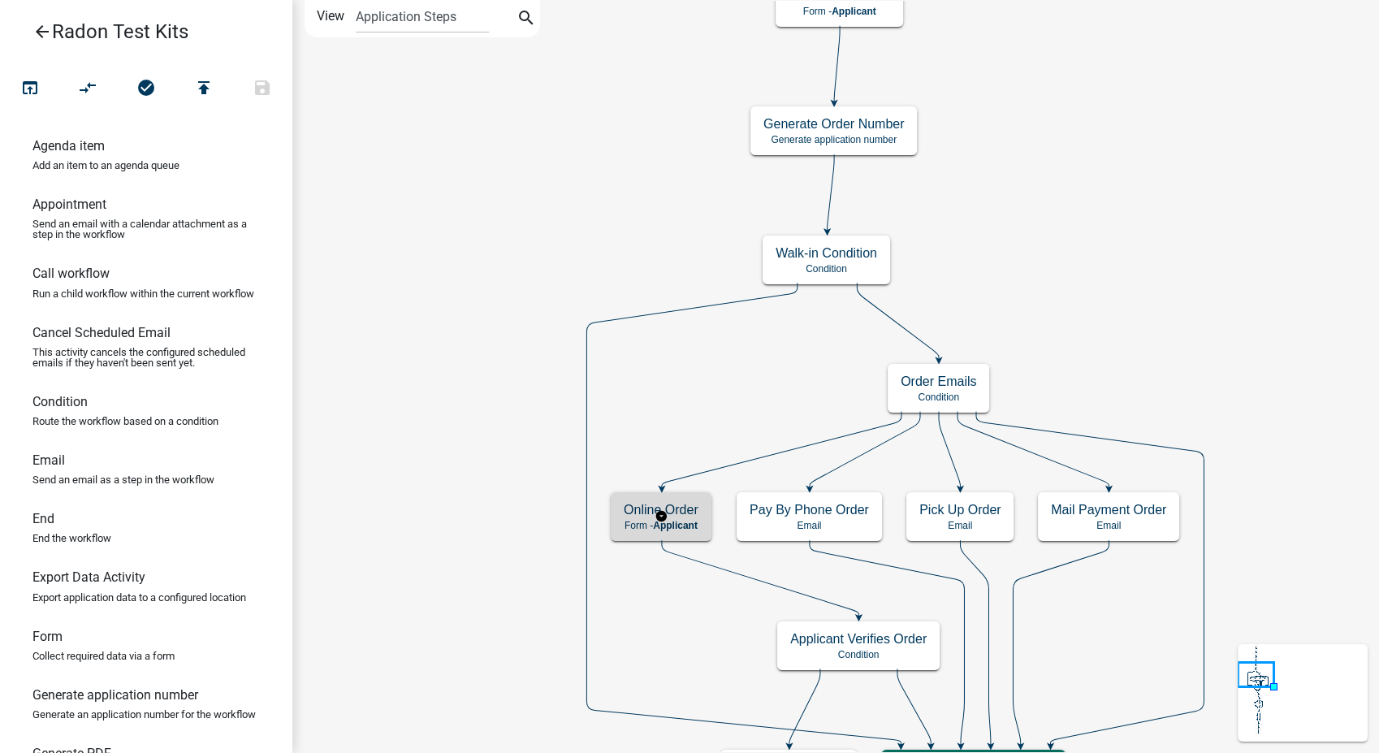
click at [622, 516] on div "Online Order Form - Applicant" at bounding box center [661, 516] width 101 height 49
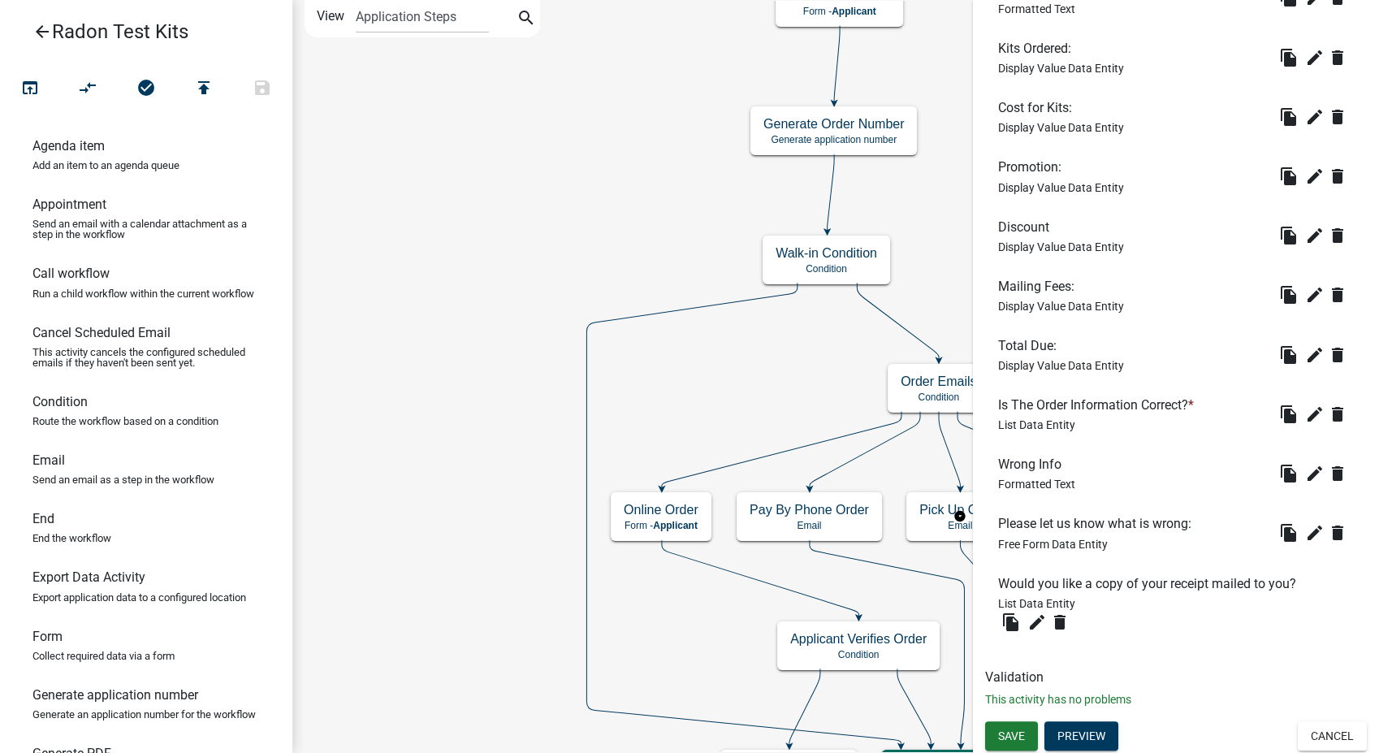
scroll to position [574, 0]
click at [1325, 741] on button "Cancel" at bounding box center [1332, 734] width 69 height 29
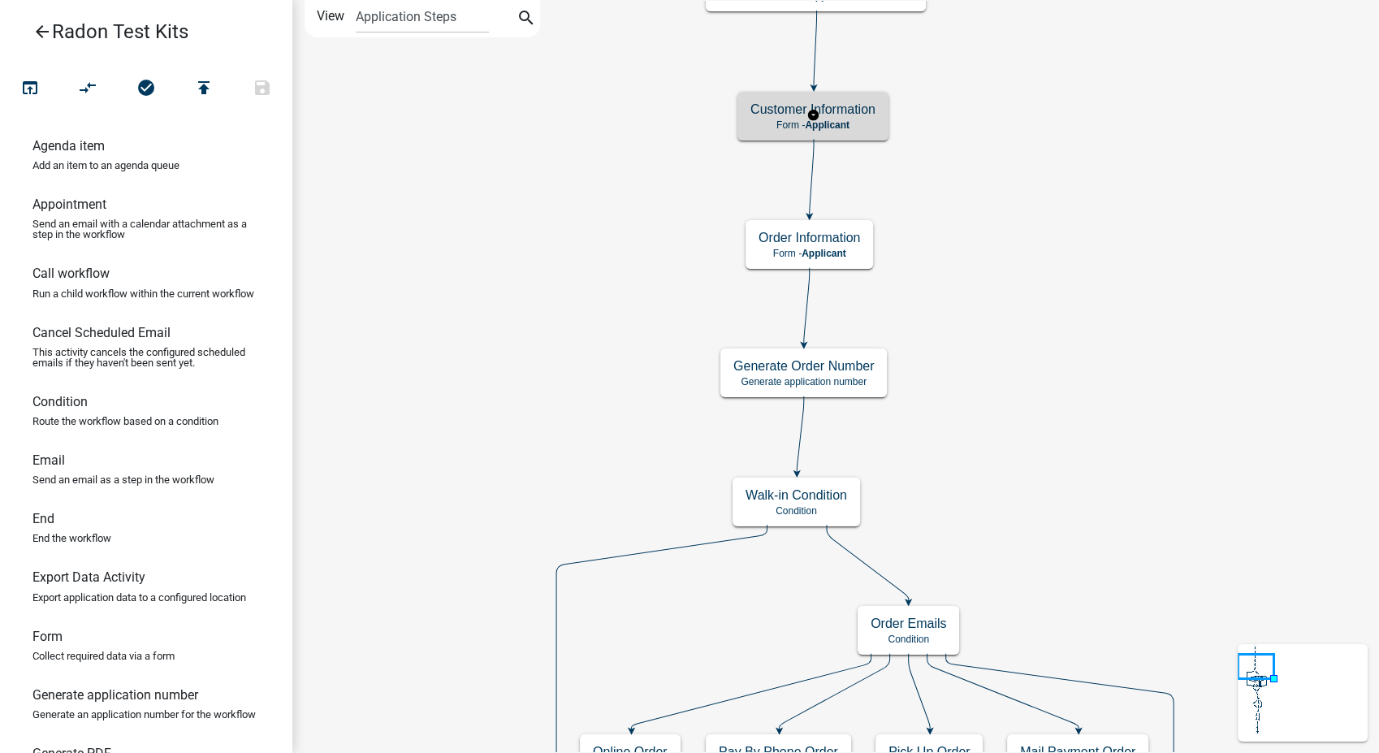
click at [839, 127] on span "Applicant" at bounding box center [827, 124] width 45 height 11
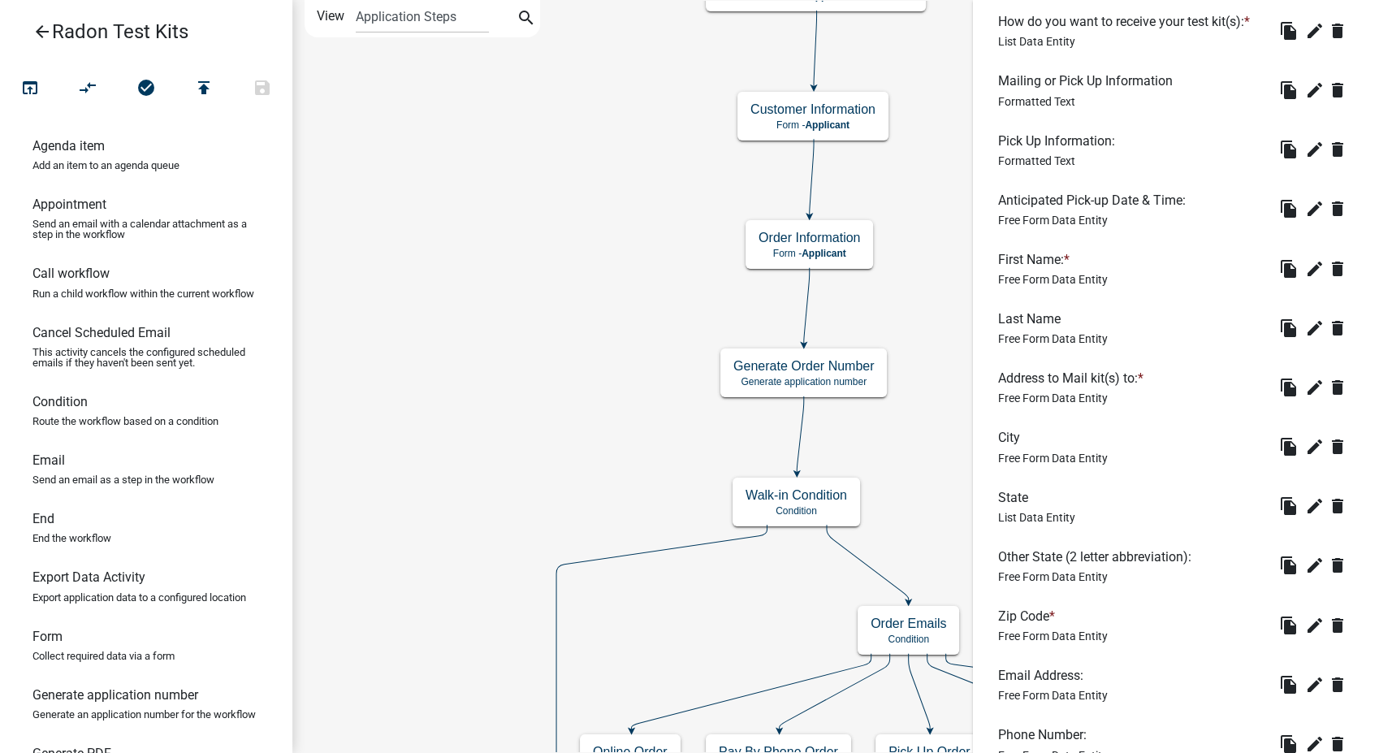
scroll to position [786, 0]
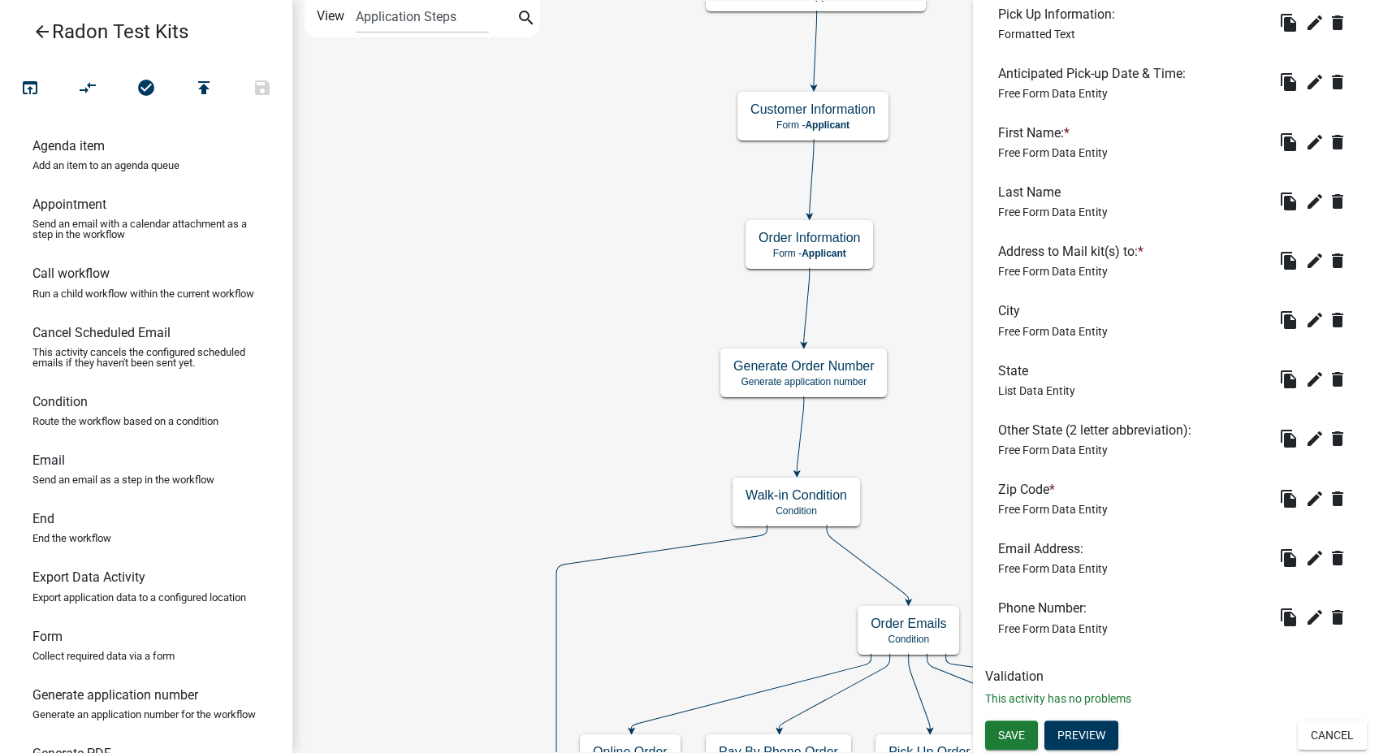
click at [1358, 720] on div "Save Preview Cancel" at bounding box center [1176, 736] width 406 height 33
click at [1338, 727] on button "Cancel" at bounding box center [1332, 734] width 69 height 29
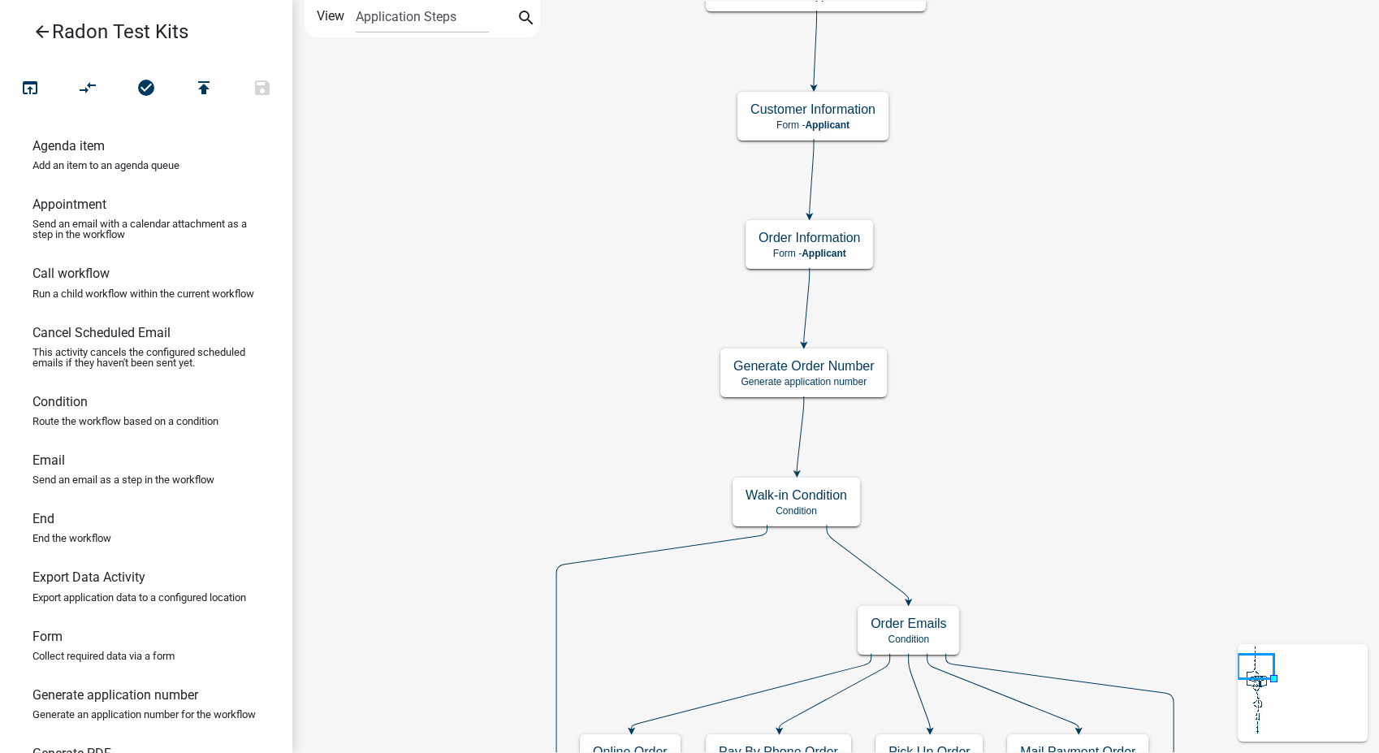
scroll to position [0, 0]
click at [840, 231] on h5 "Order Information" at bounding box center [809, 237] width 102 height 15
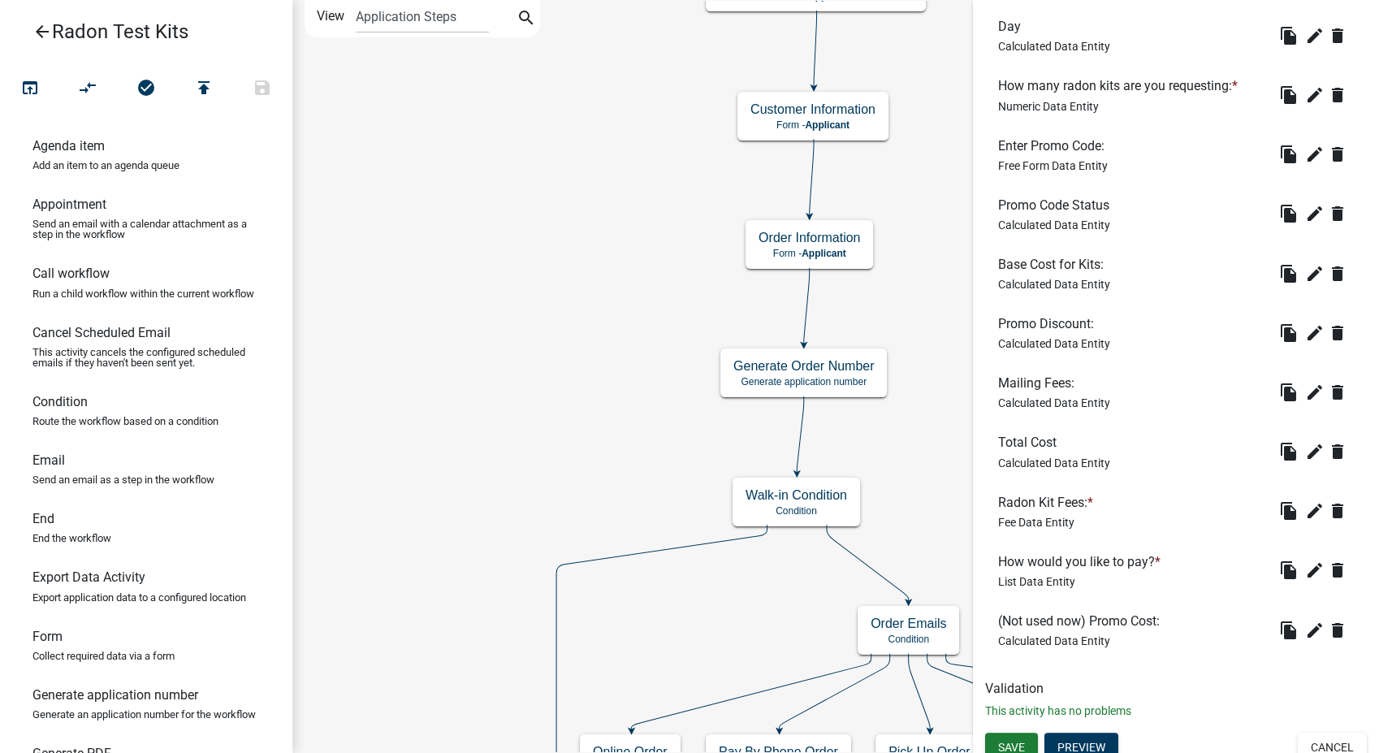
scroll to position [668, 0]
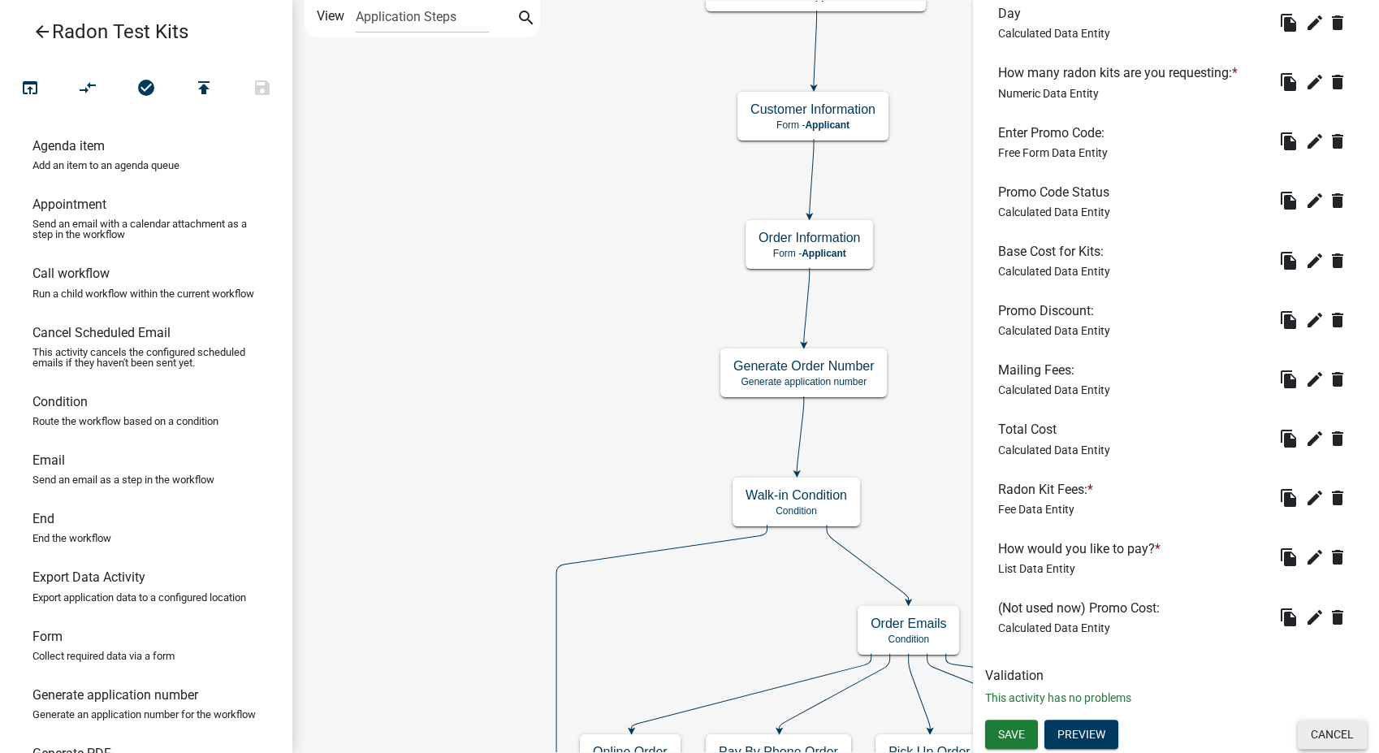
click at [1321, 736] on button "Cancel" at bounding box center [1332, 733] width 69 height 29
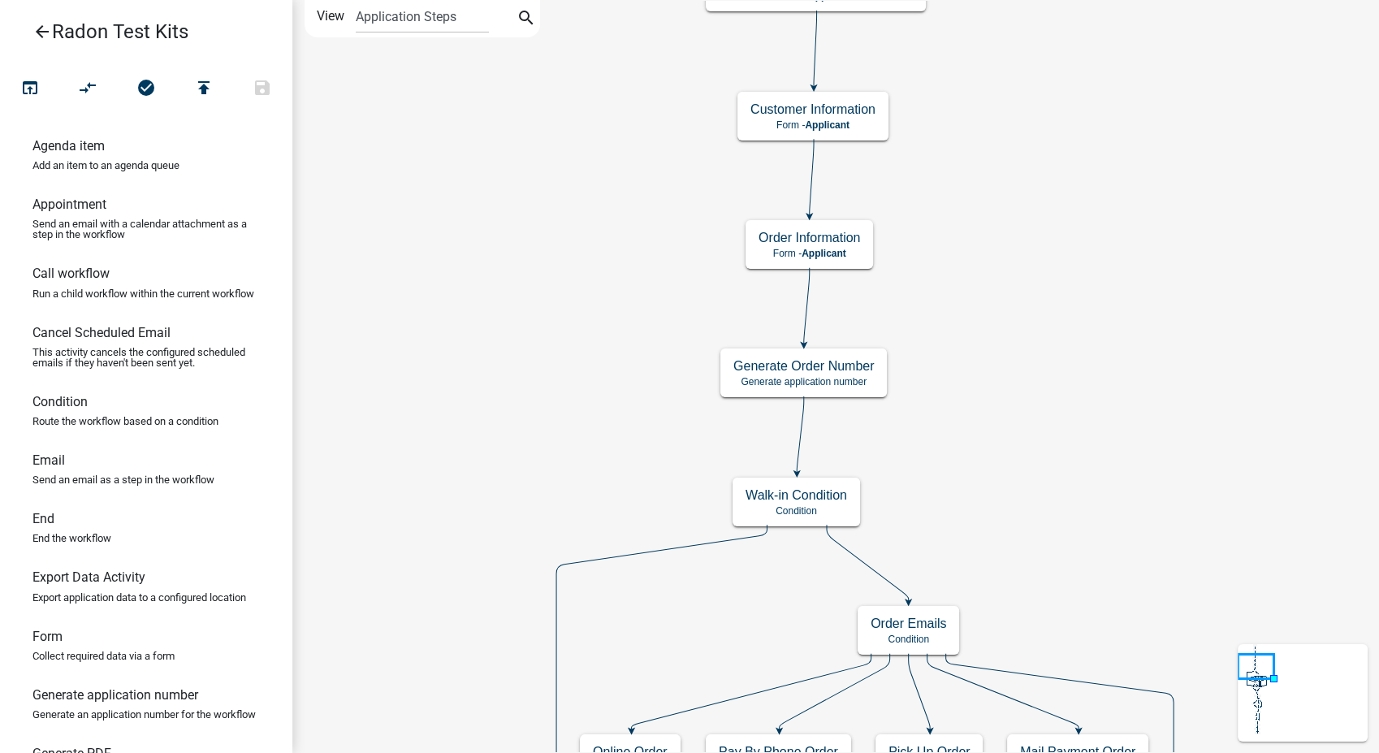
scroll to position [0, 0]
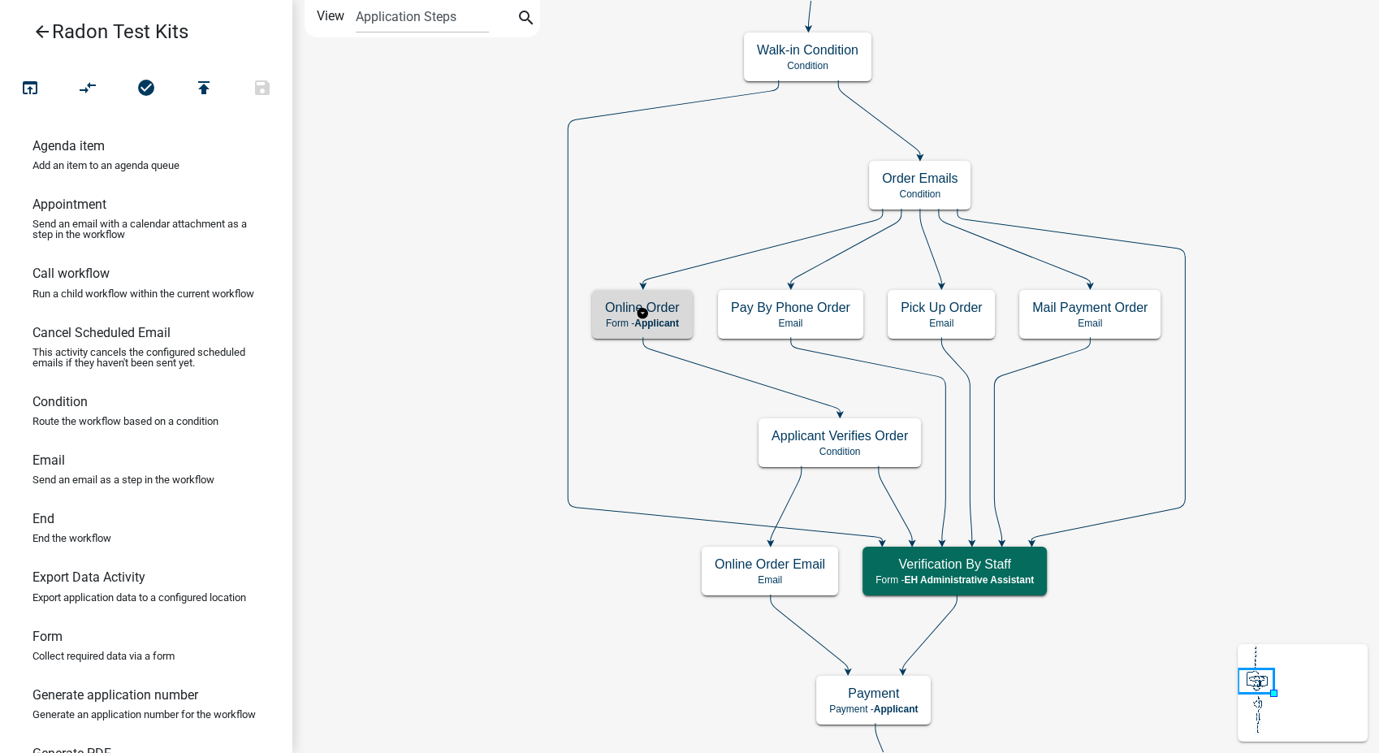
click at [658, 300] on h5 "Online Order" at bounding box center [642, 307] width 75 height 15
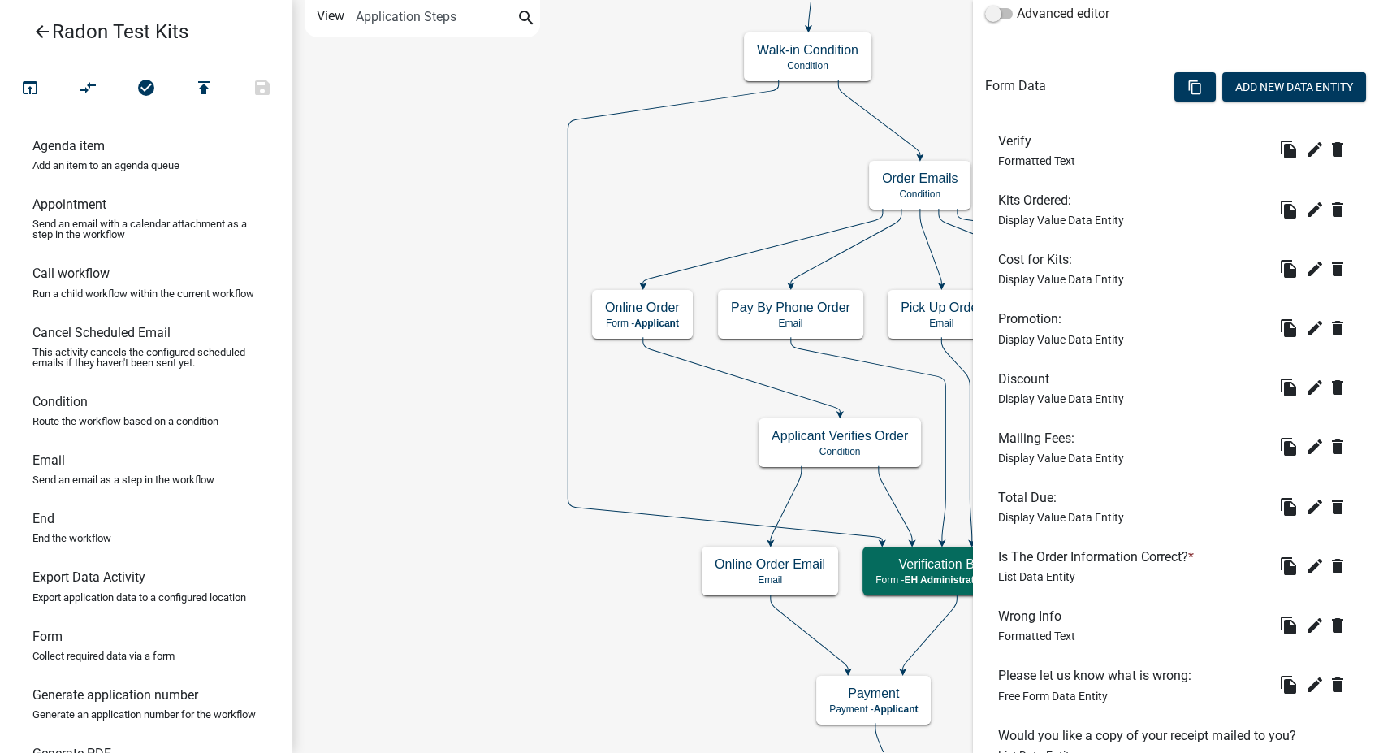
scroll to position [574, 0]
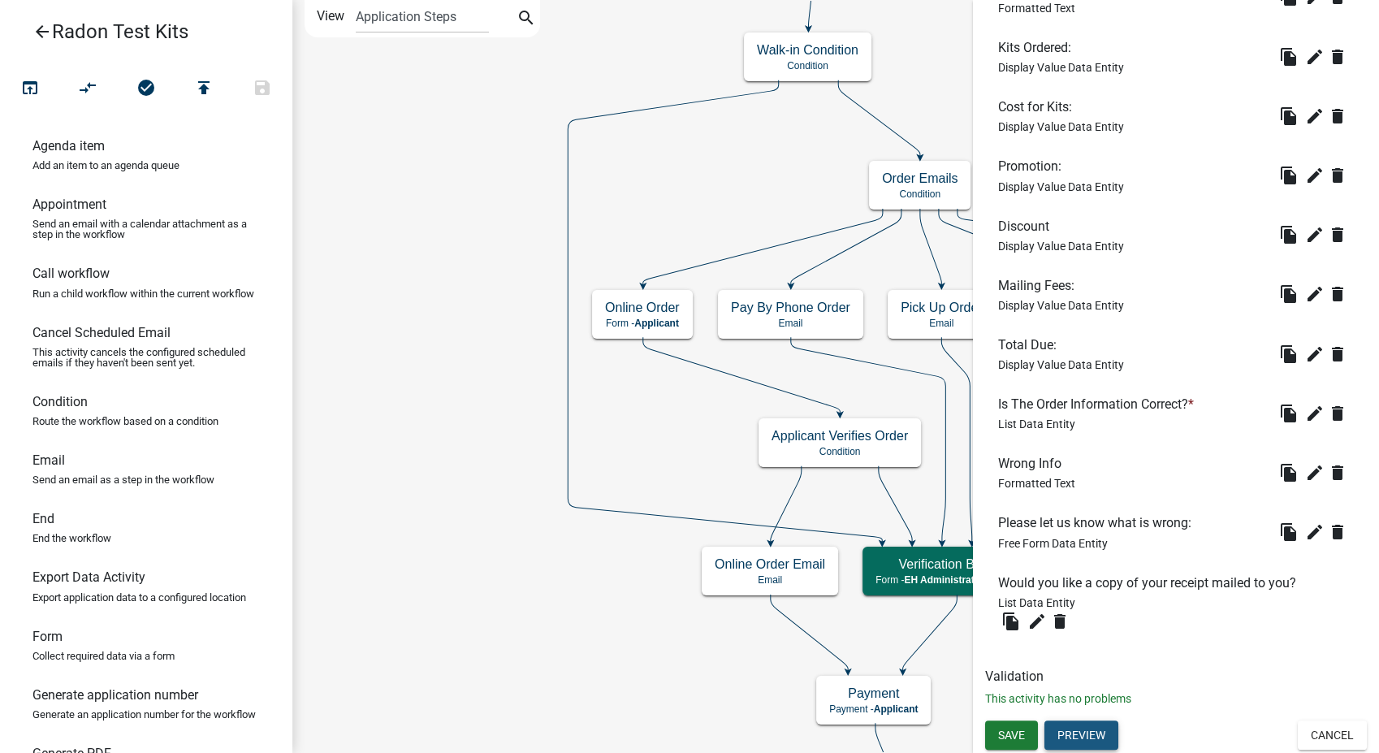
click at [1091, 741] on button "Preview" at bounding box center [1081, 734] width 74 height 29
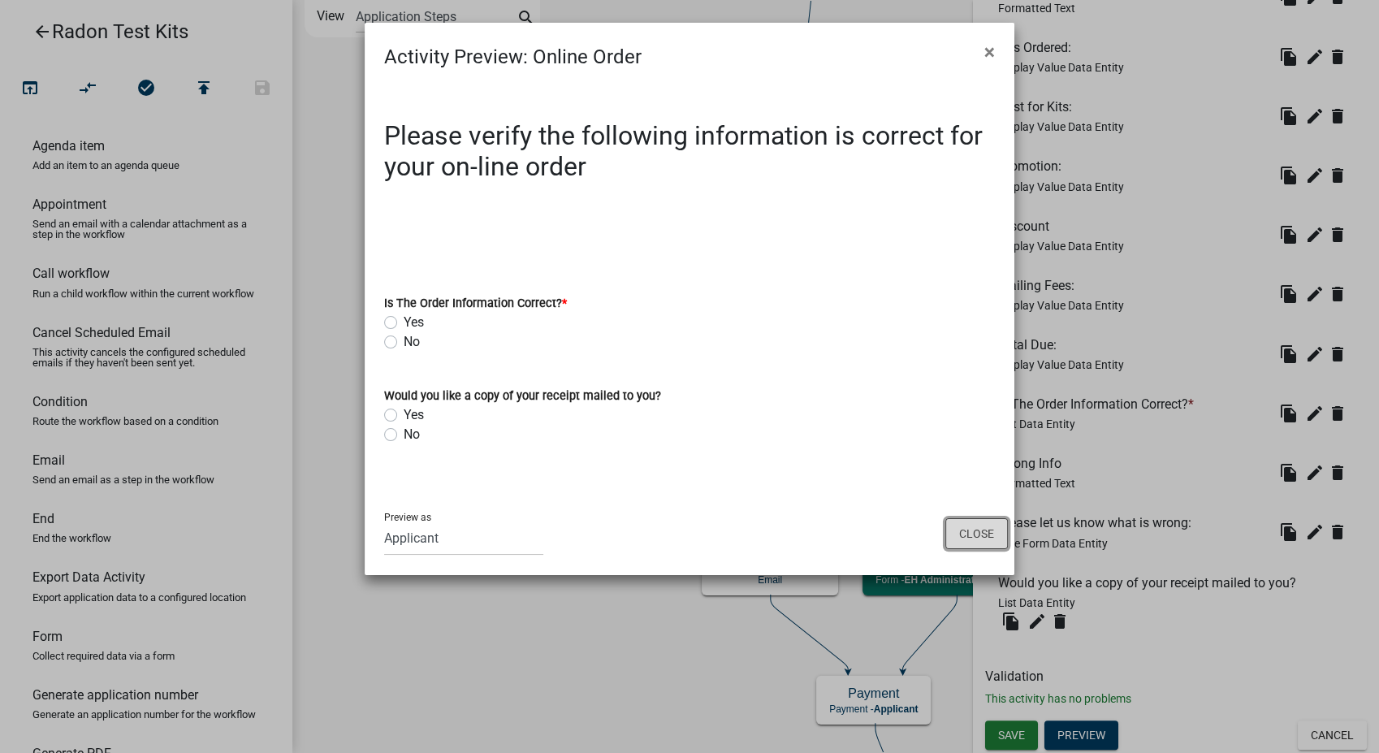
click at [982, 530] on button "Close" at bounding box center [976, 533] width 63 height 31
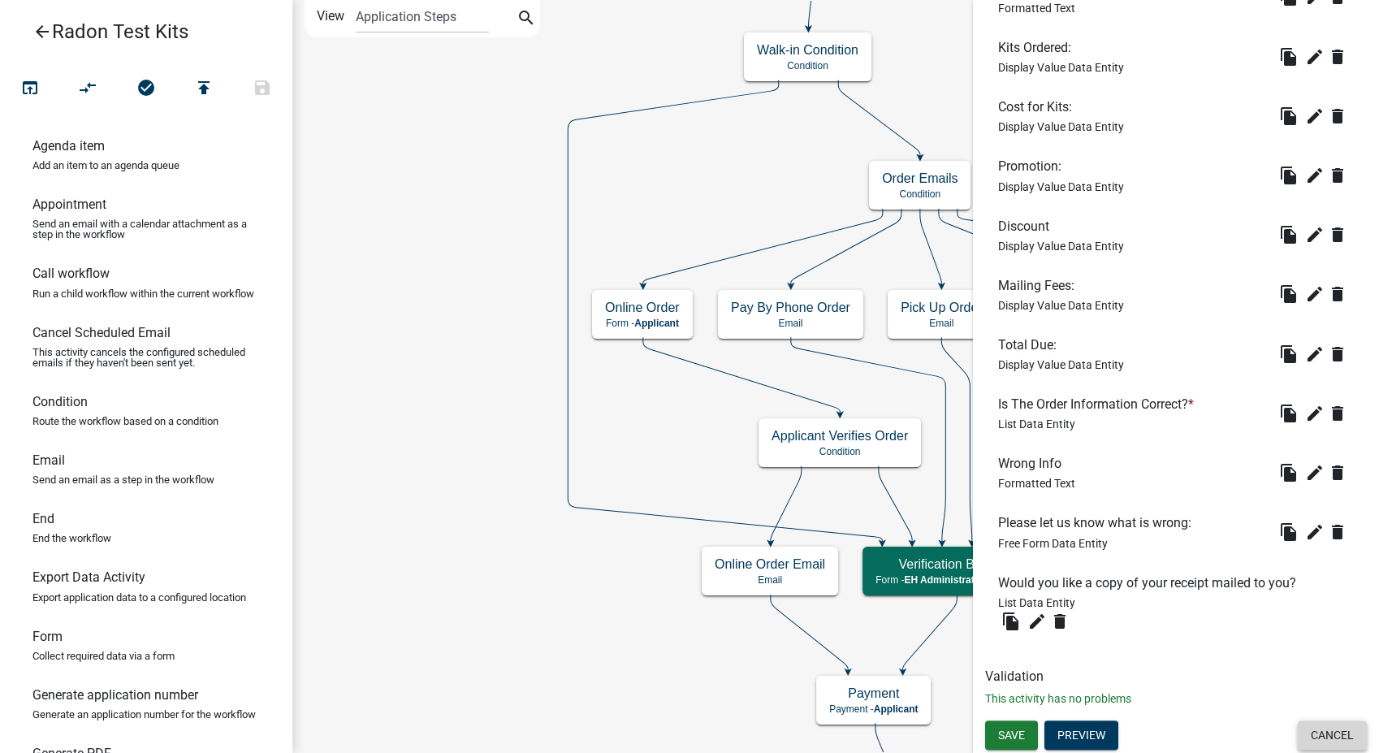
click at [1329, 724] on button "Cancel" at bounding box center [1332, 734] width 69 height 29
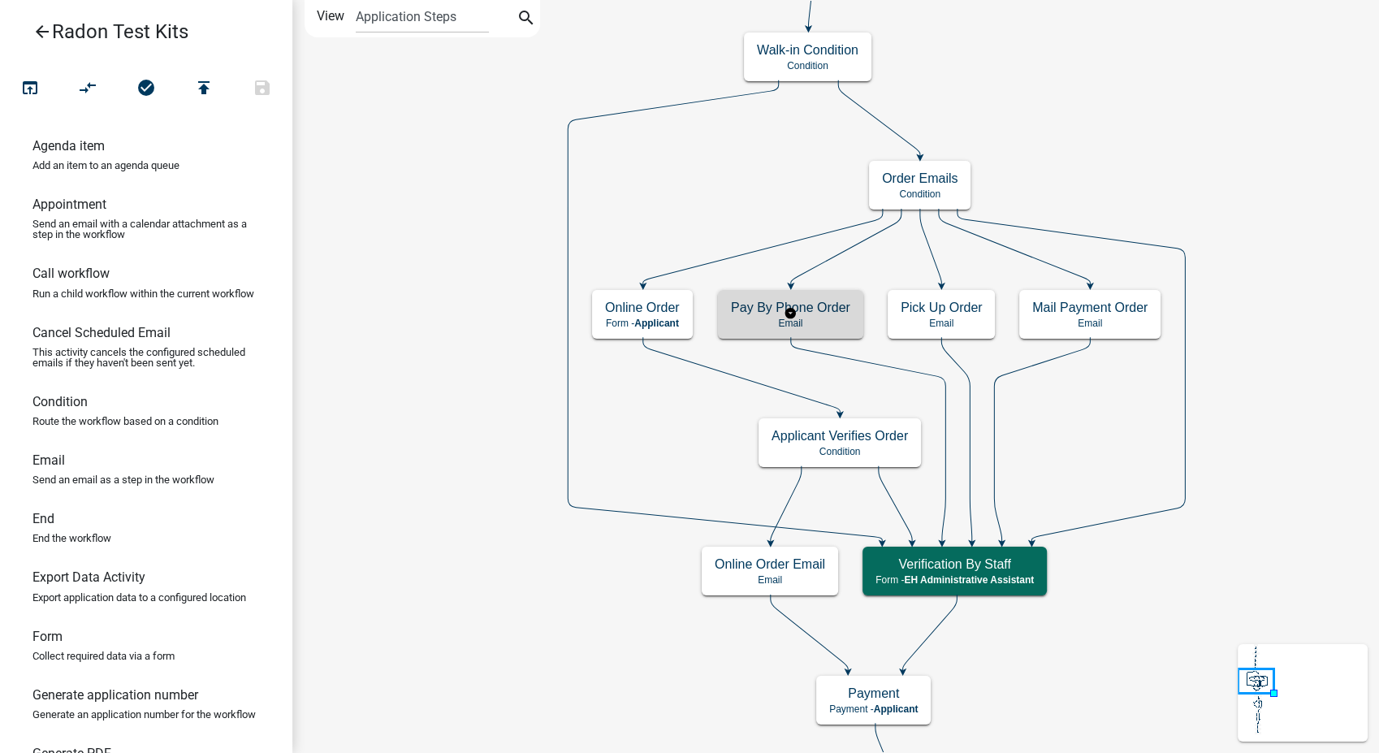
click at [804, 322] on p "Email" at bounding box center [790, 323] width 119 height 11
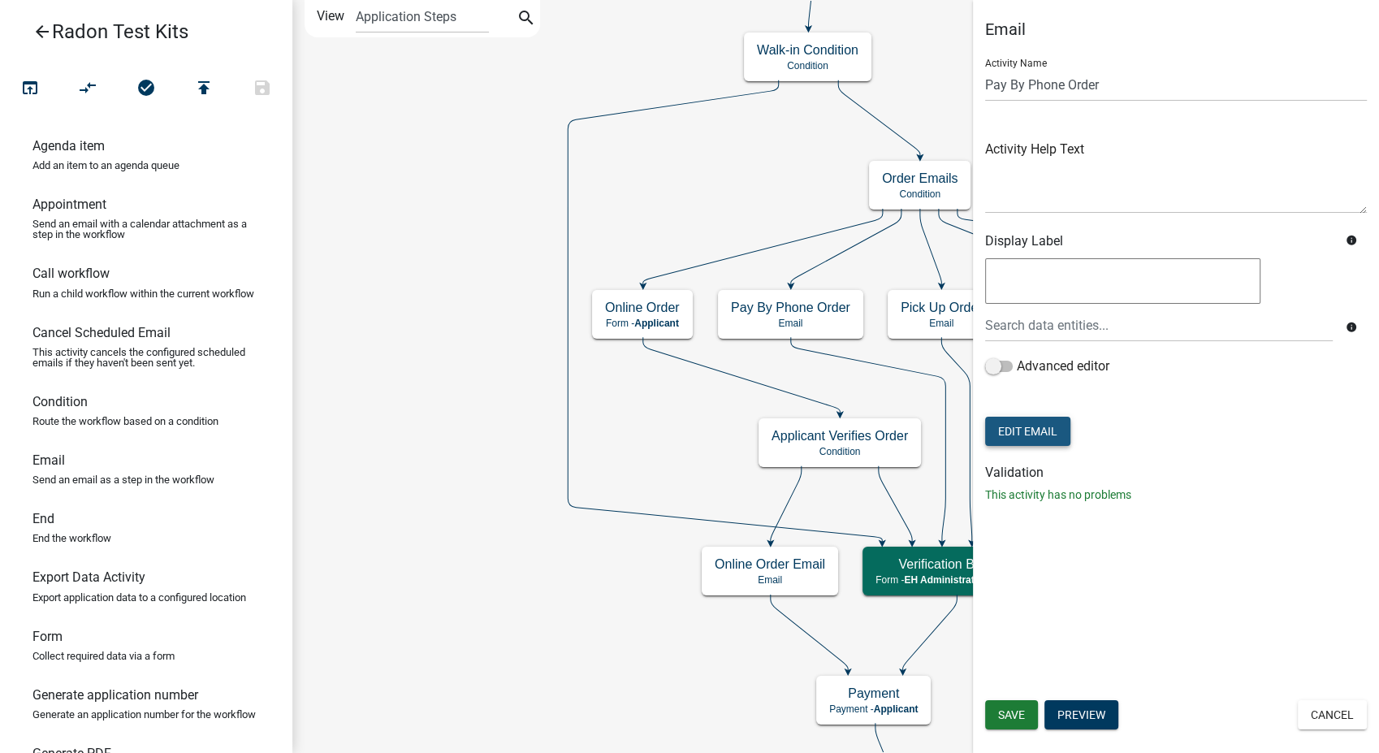
click at [1037, 430] on button "Edit Email" at bounding box center [1027, 431] width 85 height 29
select select "51100578-599f-4d7e-be24-c94a8b75c9ee"
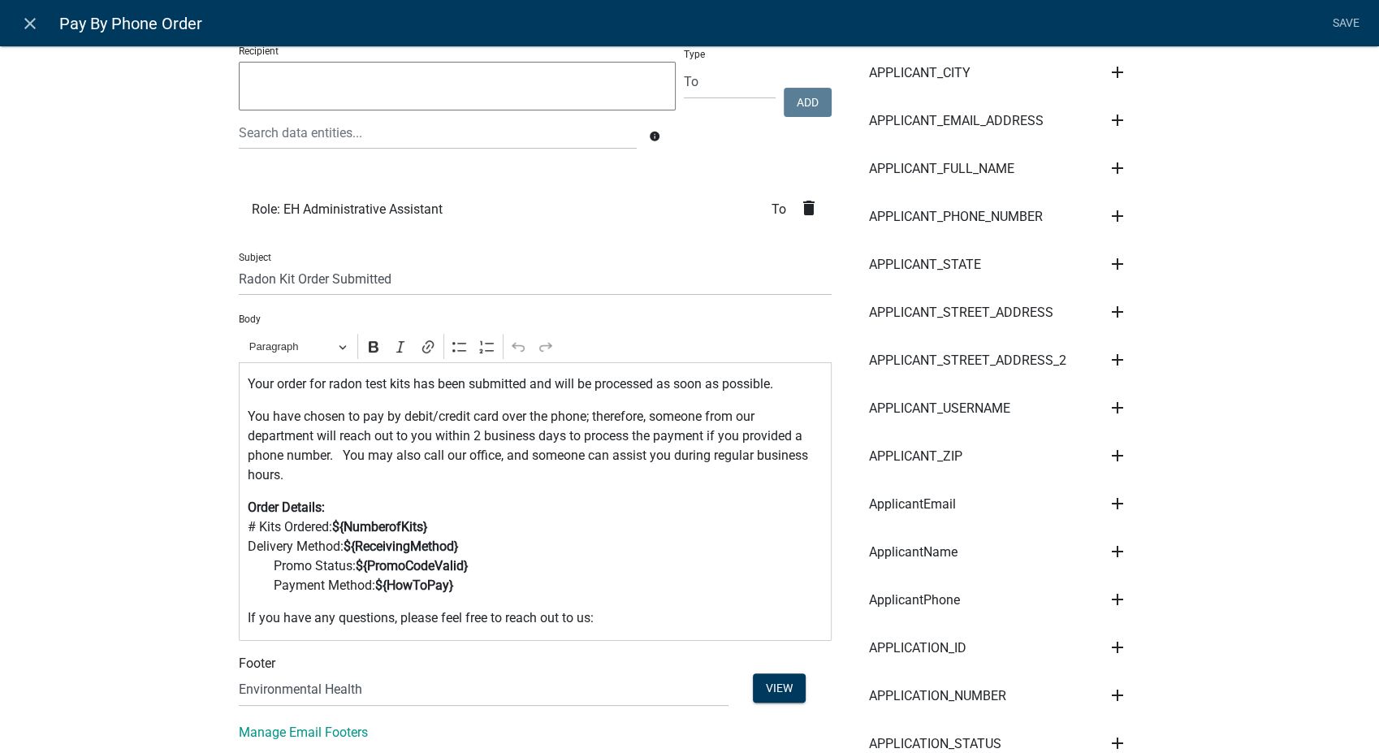
scroll to position [180, 0]
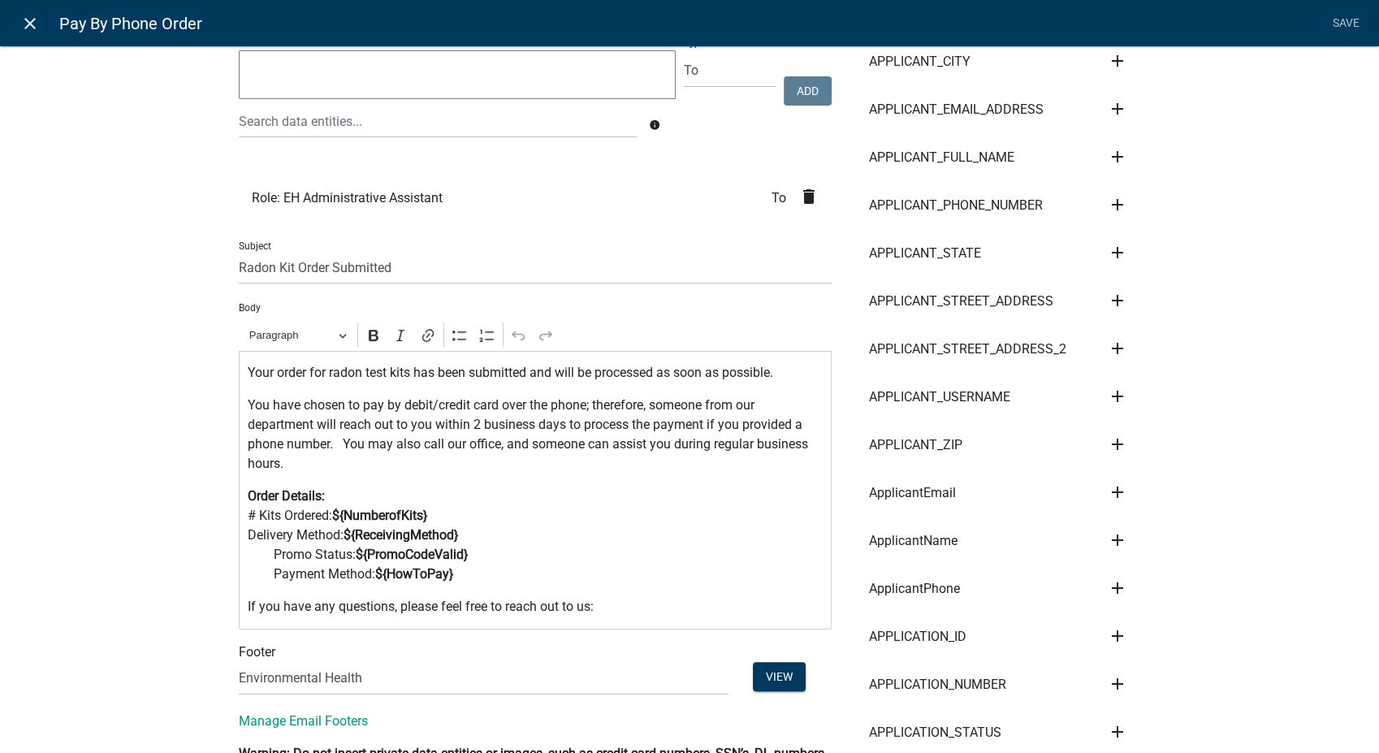
click at [27, 24] on icon "close" at bounding box center [29, 23] width 19 height 19
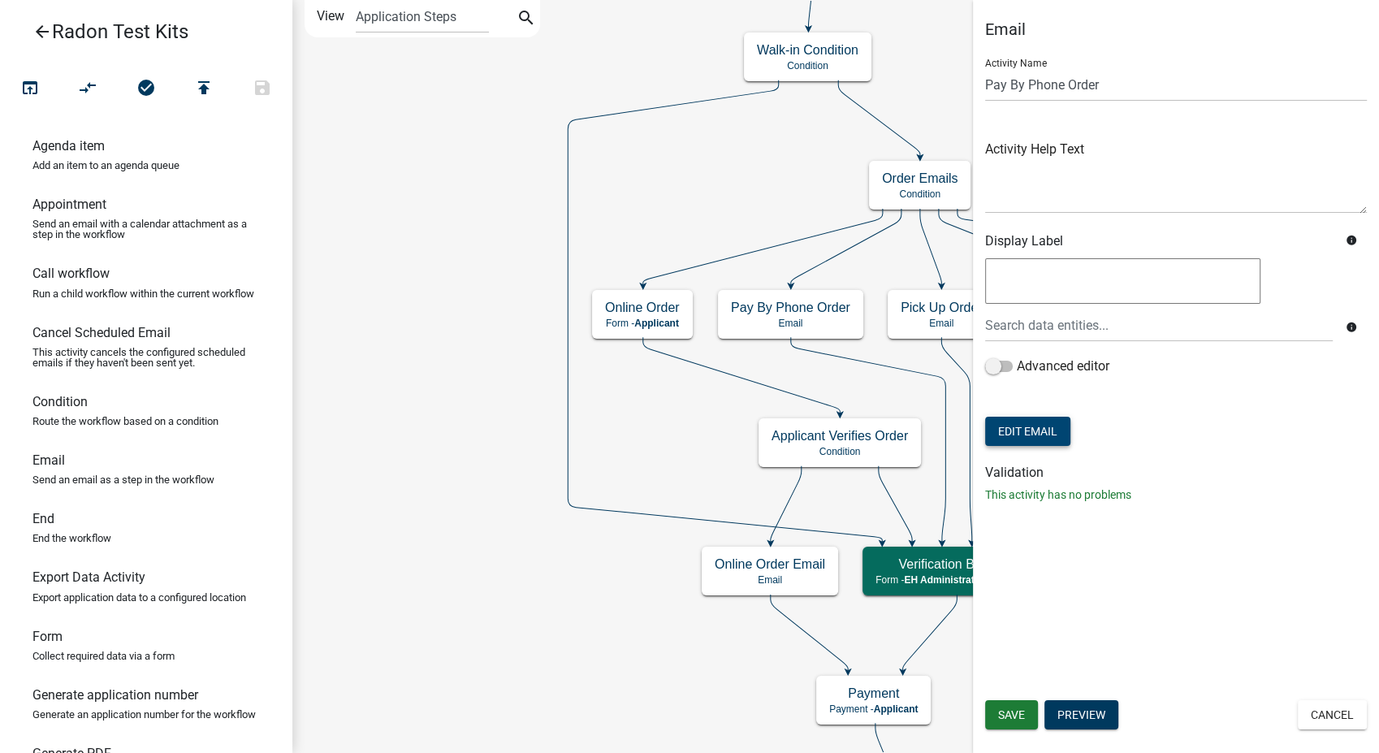
scroll to position [0, 0]
click at [1319, 717] on button "Cancel" at bounding box center [1332, 714] width 69 height 29
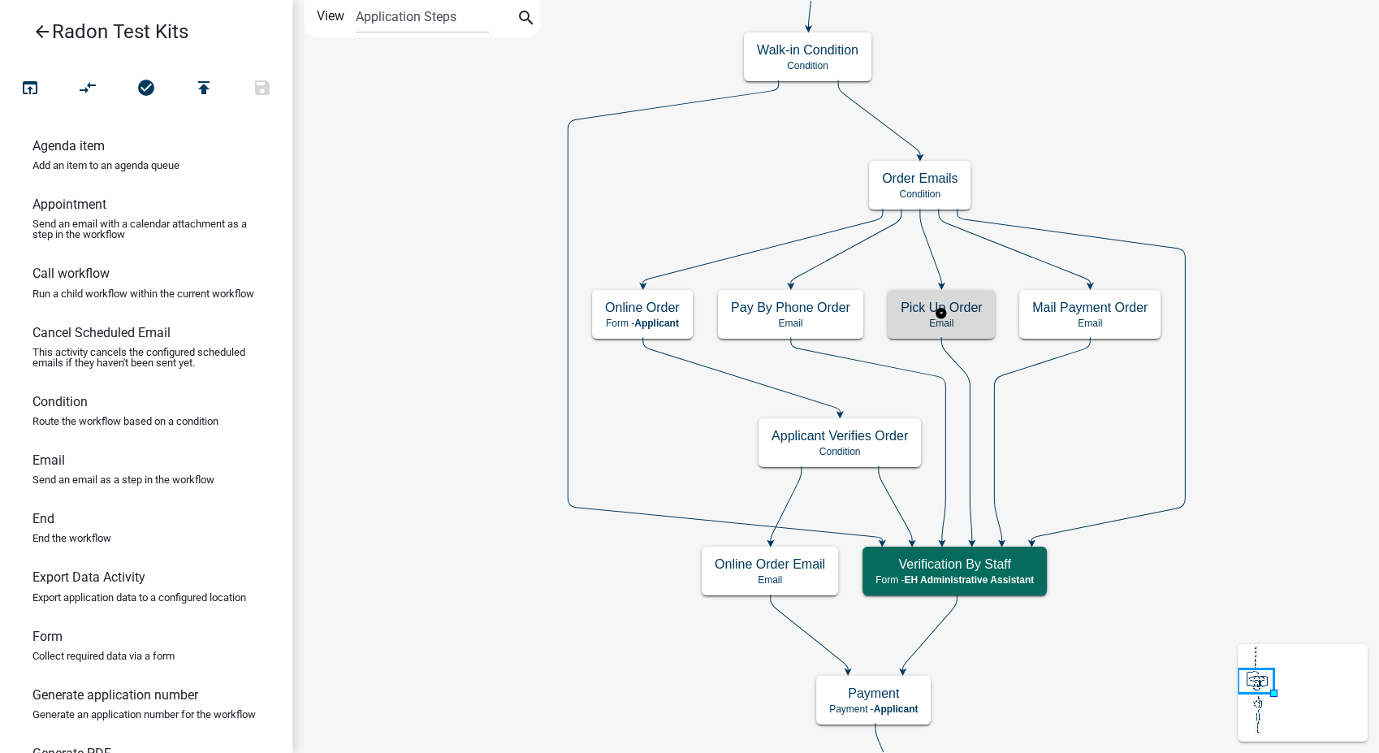
click at [906, 321] on p "Email" at bounding box center [941, 323] width 81 height 11
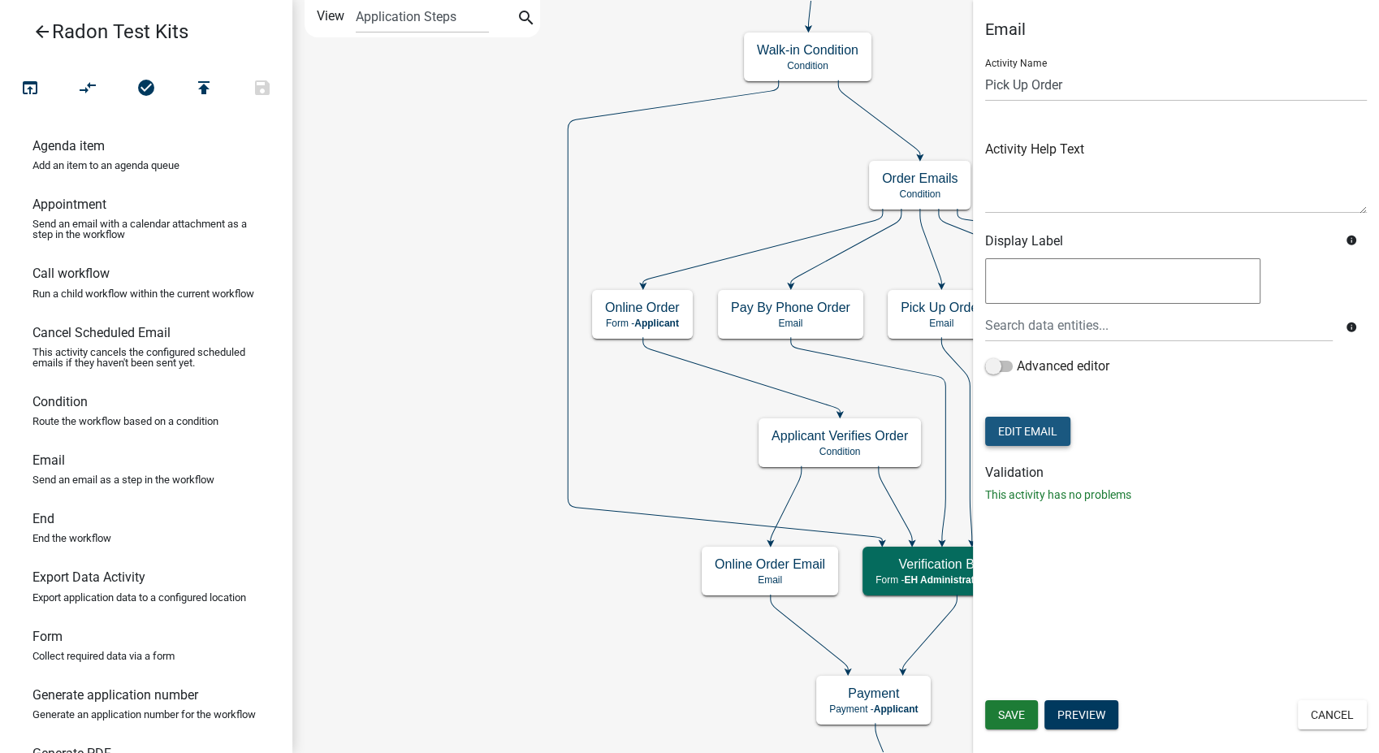
click at [1024, 430] on button "Edit Email" at bounding box center [1027, 431] width 85 height 29
select select "51100578-599f-4d7e-be24-c94a8b75c9ee"
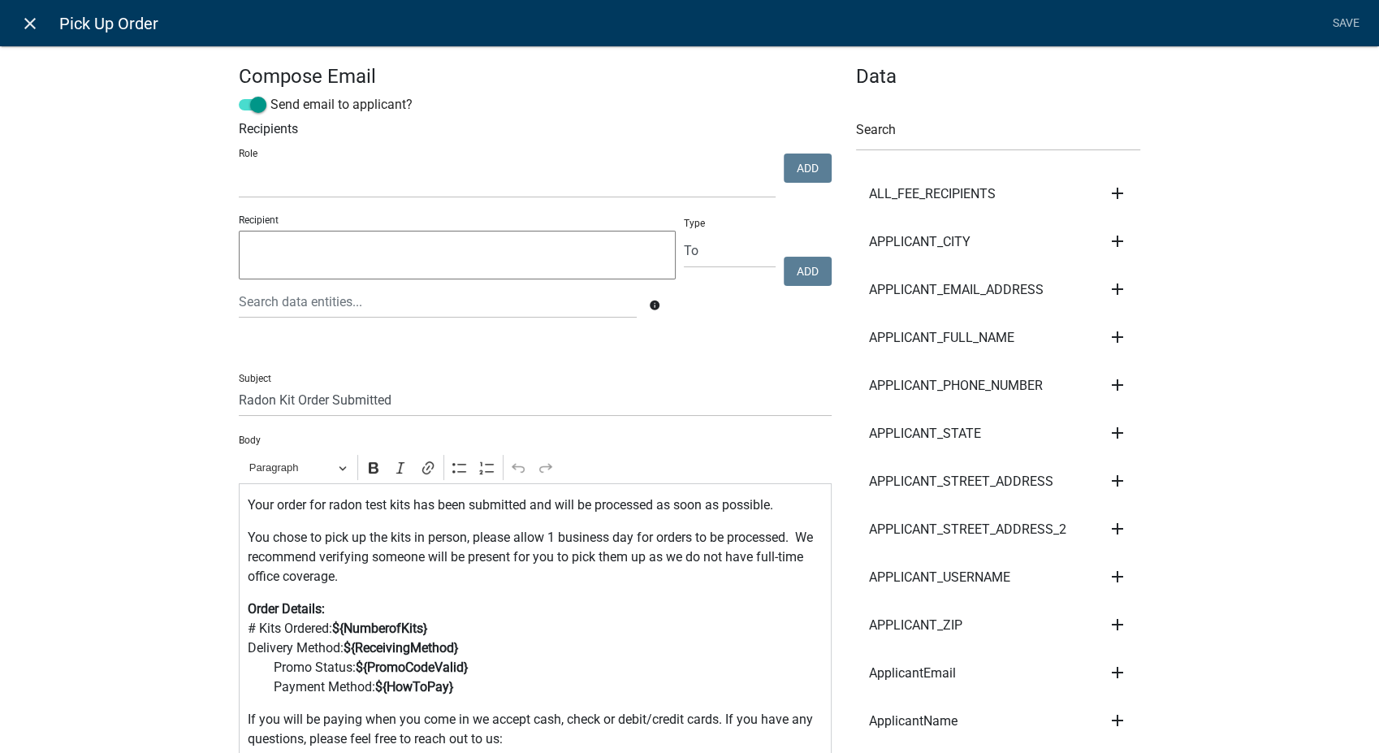
click at [28, 12] on link "close" at bounding box center [29, 22] width 33 height 33
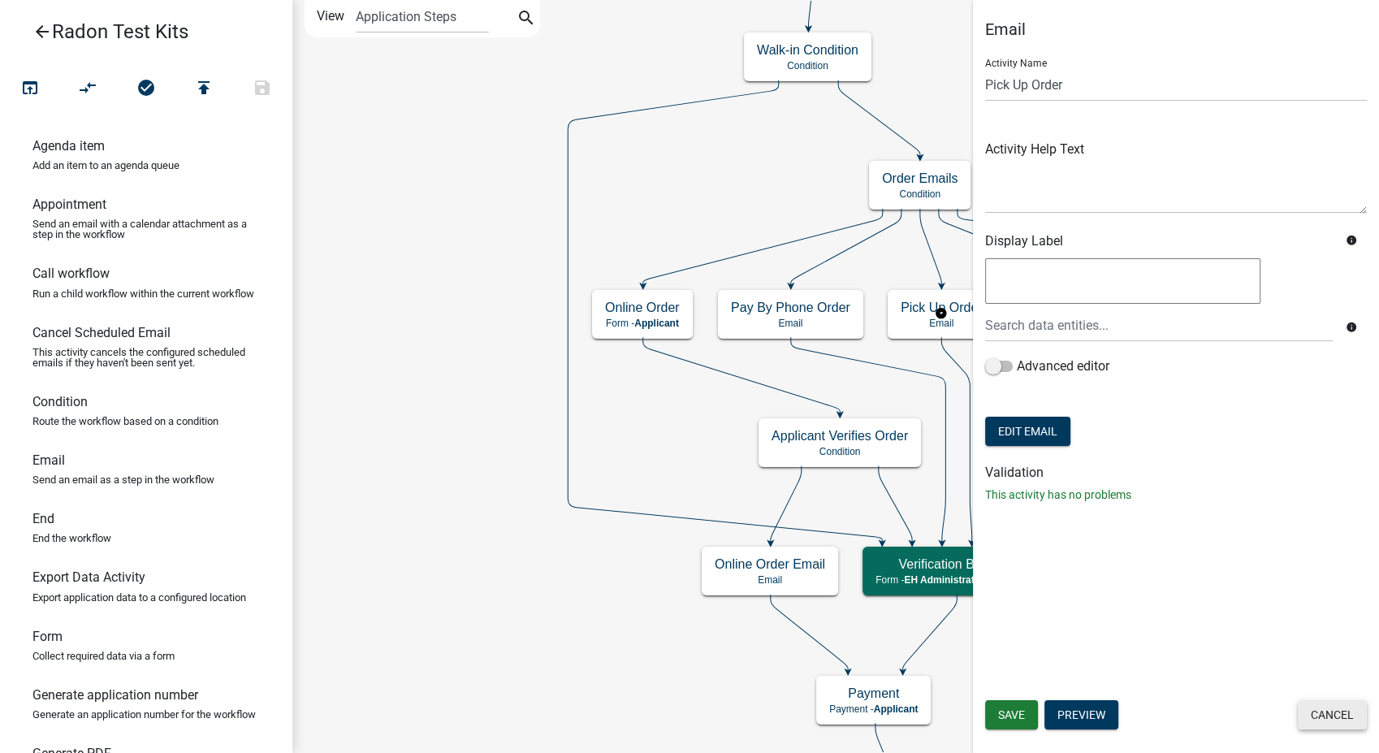
click at [1356, 711] on button "Cancel" at bounding box center [1332, 714] width 69 height 29
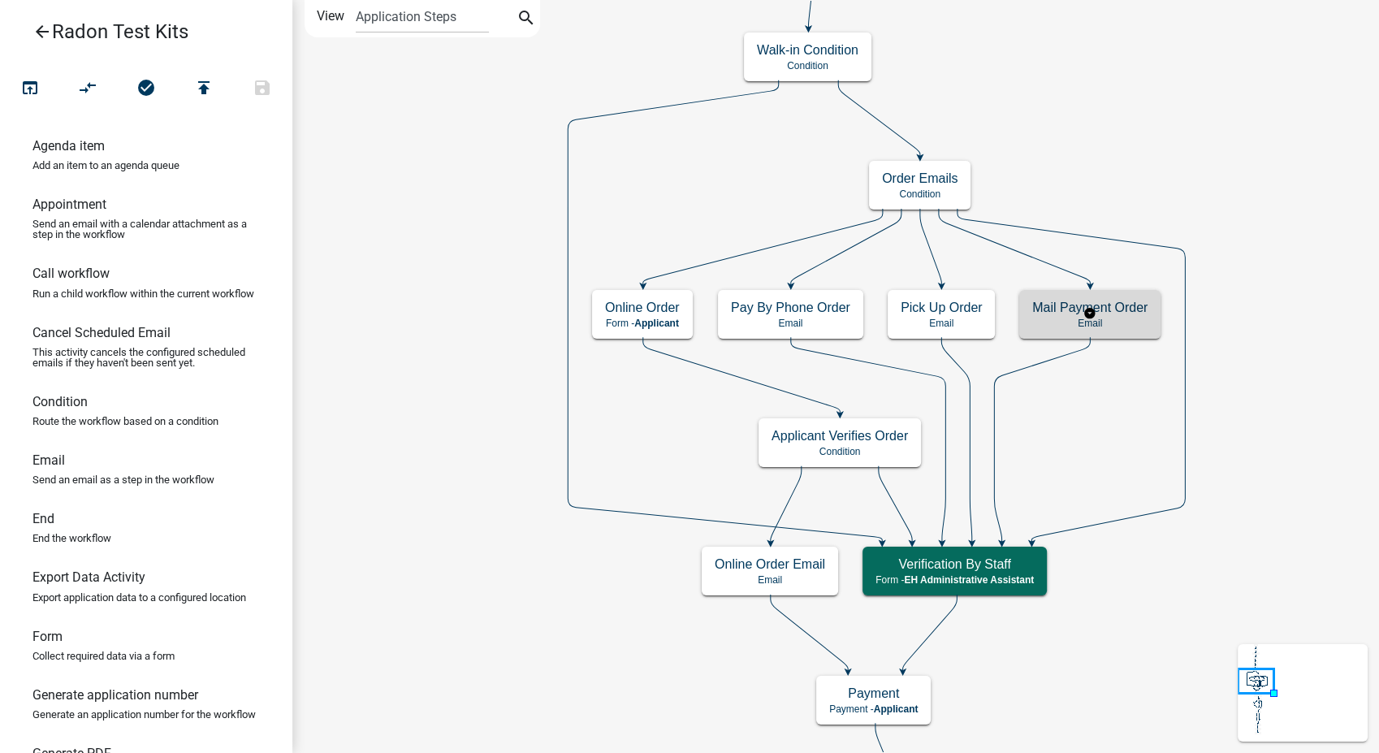
click at [1126, 325] on p "Email" at bounding box center [1089, 323] width 115 height 11
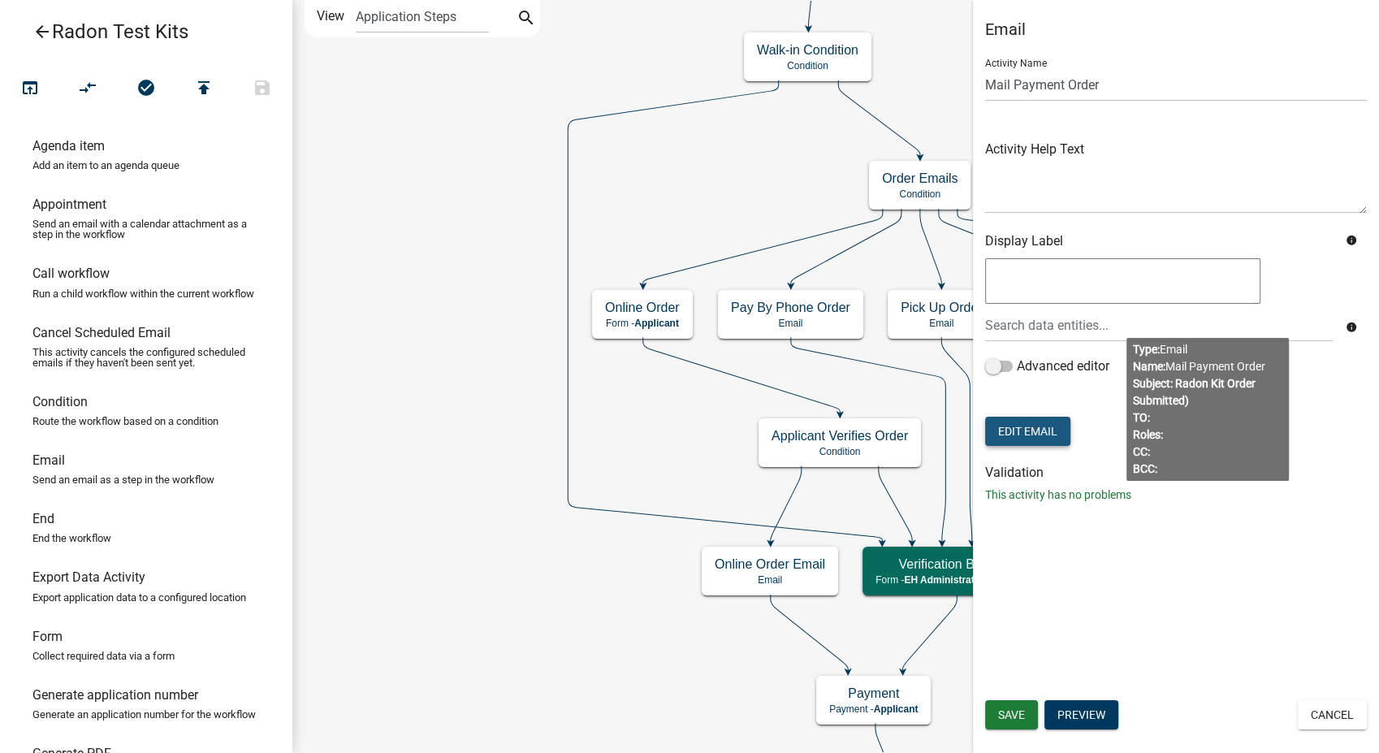
click at [1026, 420] on button "Edit Email" at bounding box center [1027, 431] width 85 height 29
select select "51100578-599f-4d7e-be24-c94a8b75c9ee"
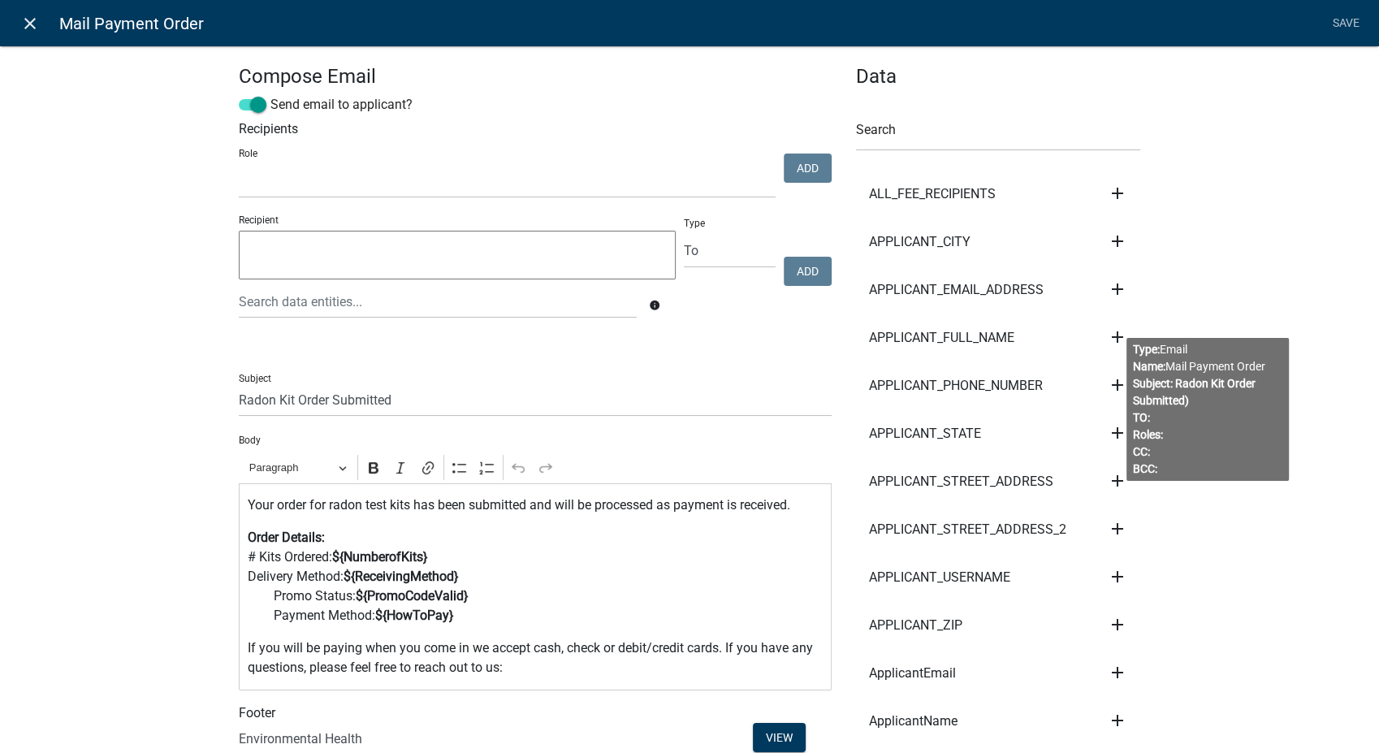
click at [27, 22] on icon "close" at bounding box center [29, 23] width 19 height 19
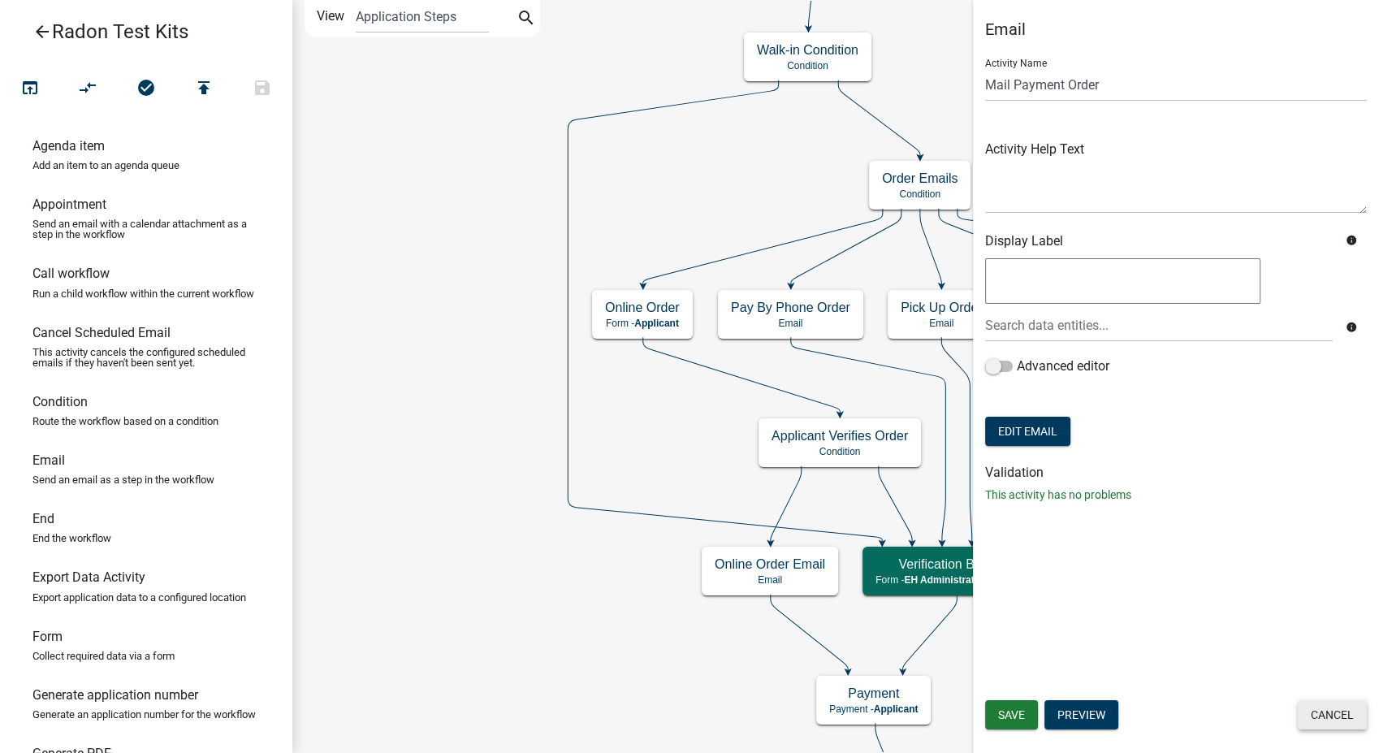
click at [1333, 721] on button "Cancel" at bounding box center [1332, 714] width 69 height 29
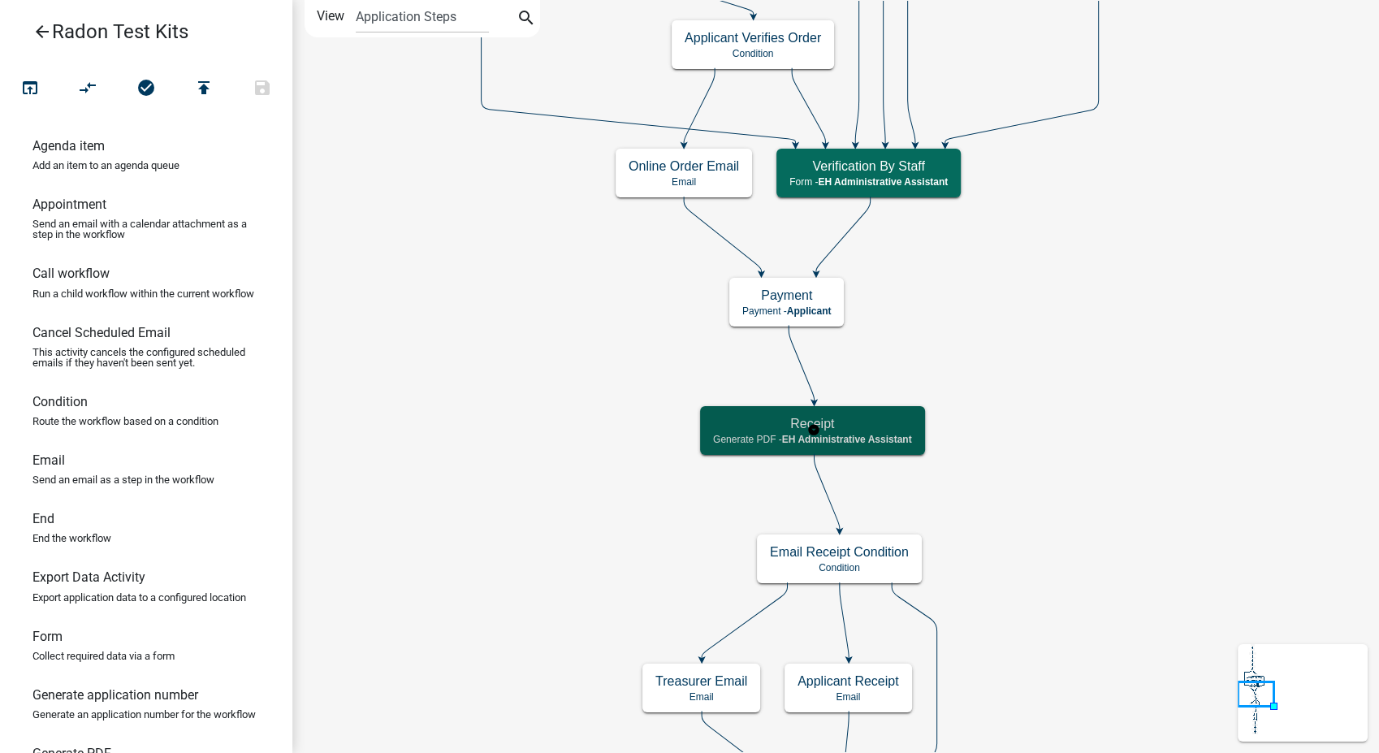
click at [884, 453] on div "Receipt Generate PDF - EH Administrative Assistant" at bounding box center [812, 430] width 225 height 49
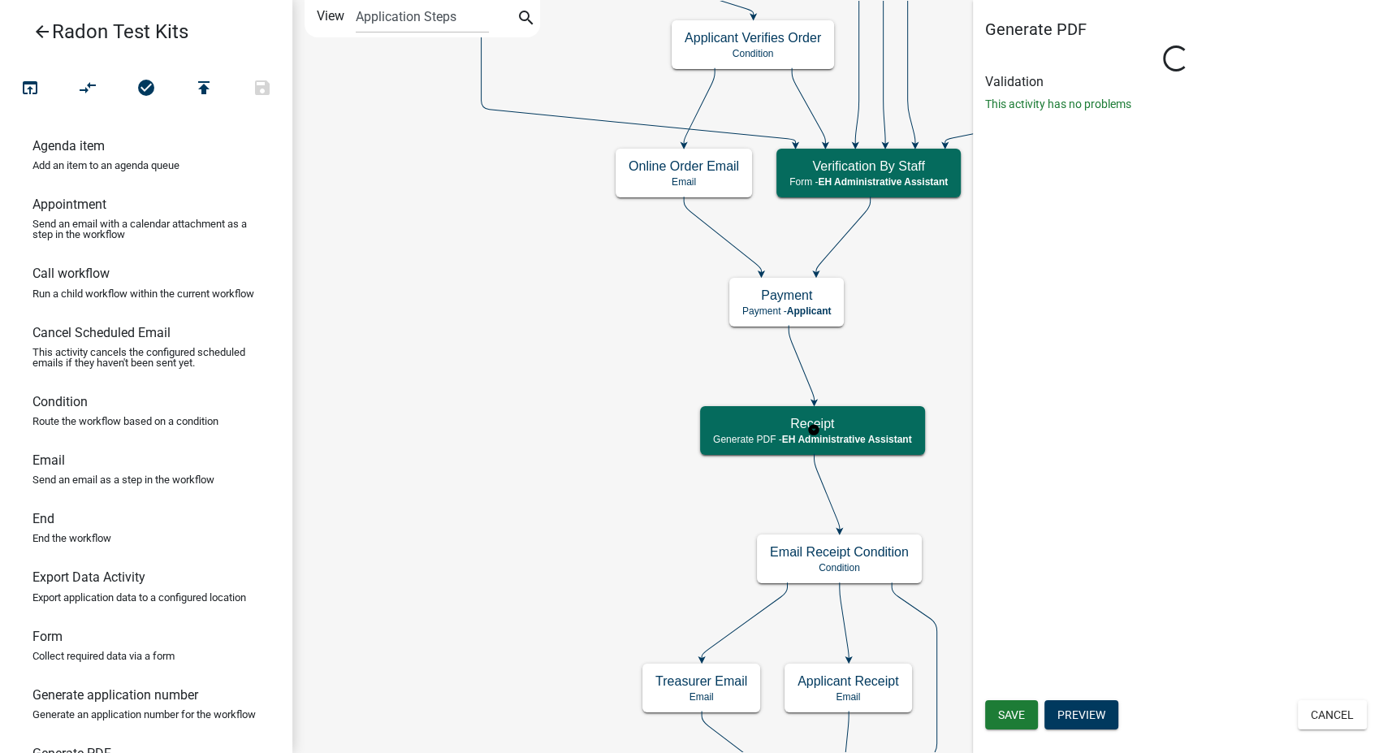
select select "DA3E3E5F-670D-4329-B60C-5CC8A4B2B679"
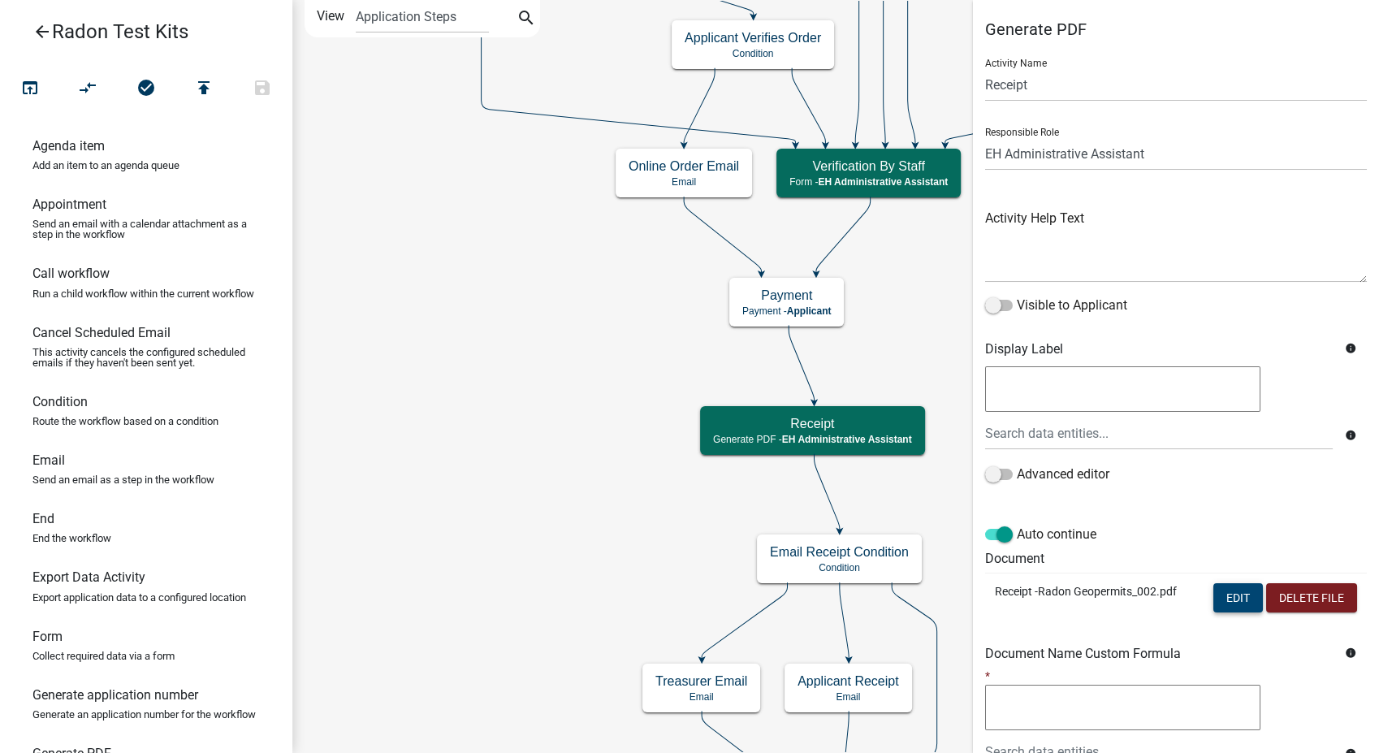
click at [1215, 602] on button "Edit" at bounding box center [1238, 597] width 50 height 29
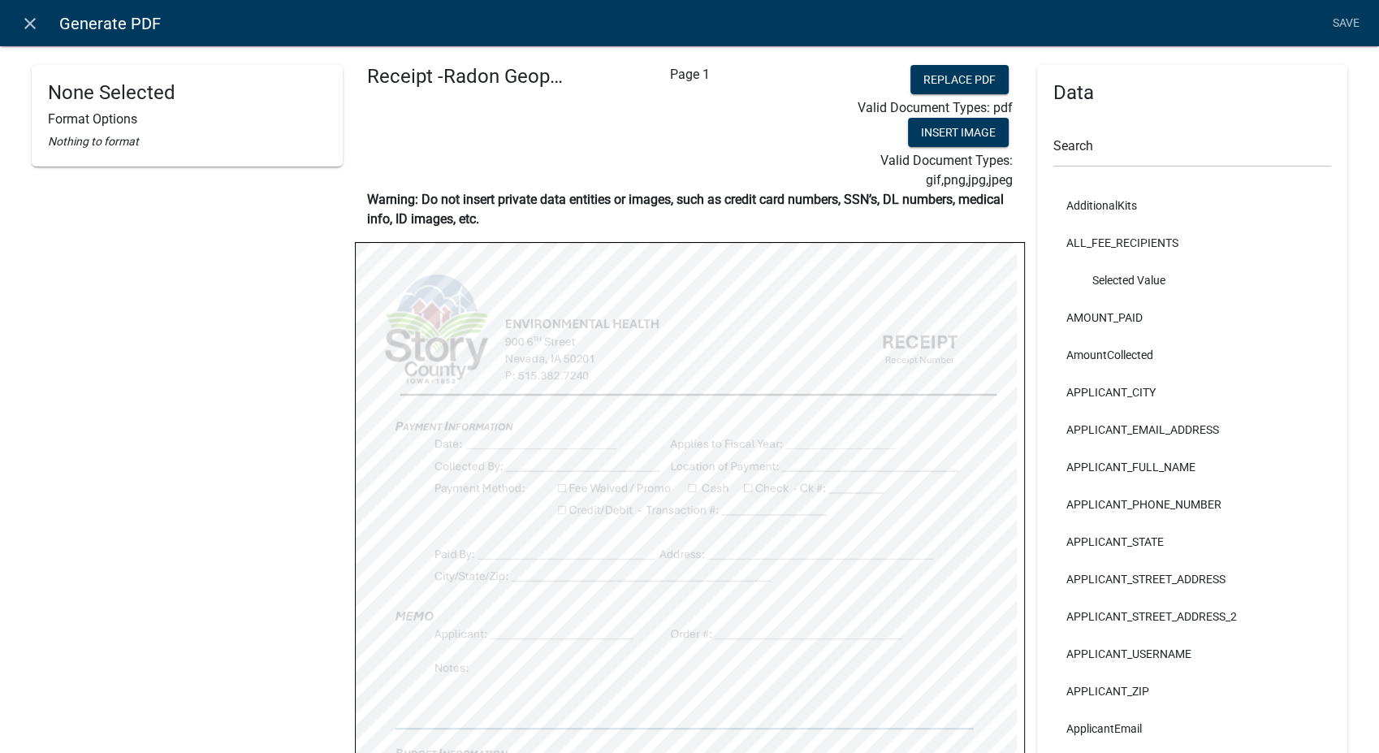
select select
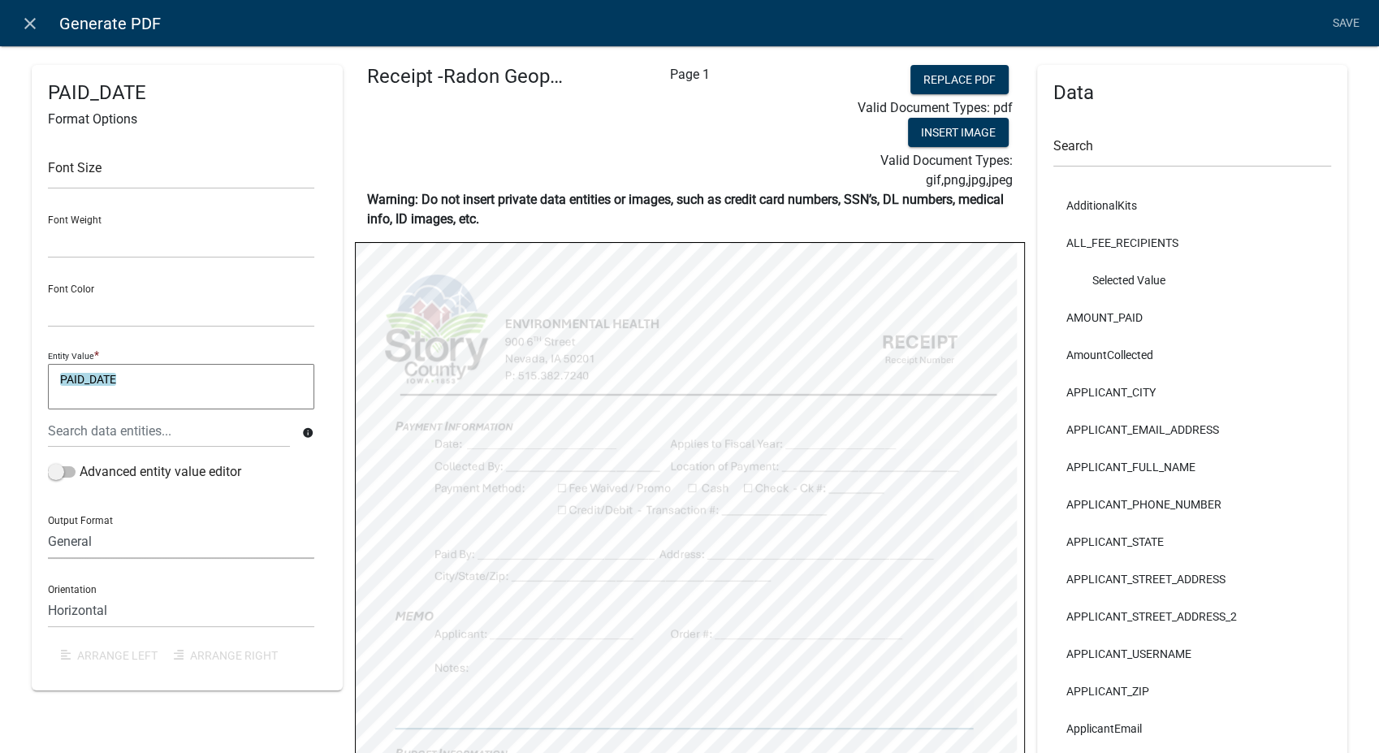
click at [84, 539] on select "General Text Number Decimal Date Date & Time" at bounding box center [181, 541] width 266 height 33
select select "4"
click at [48, 525] on select "General Text Number Decimal Date Date & Time" at bounding box center [181, 541] width 266 height 33
select select
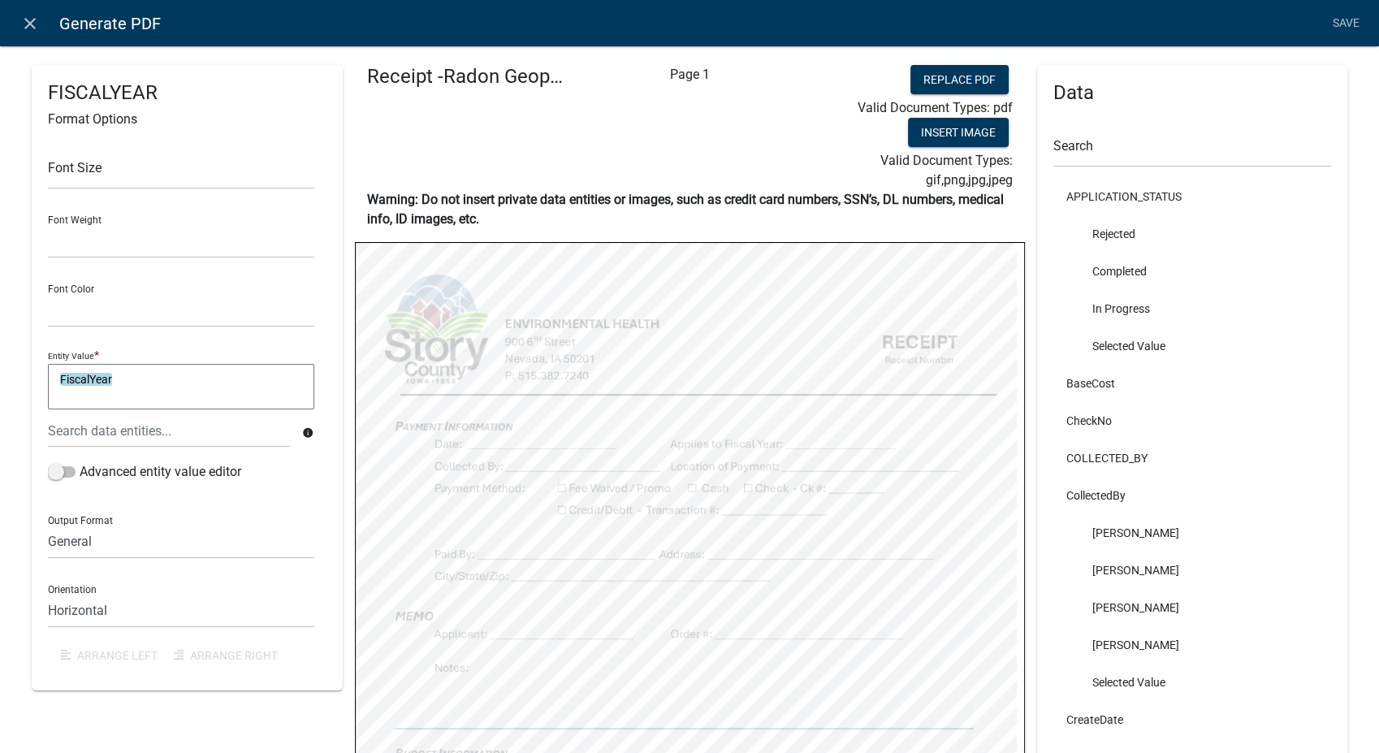
scroll to position [902, 0]
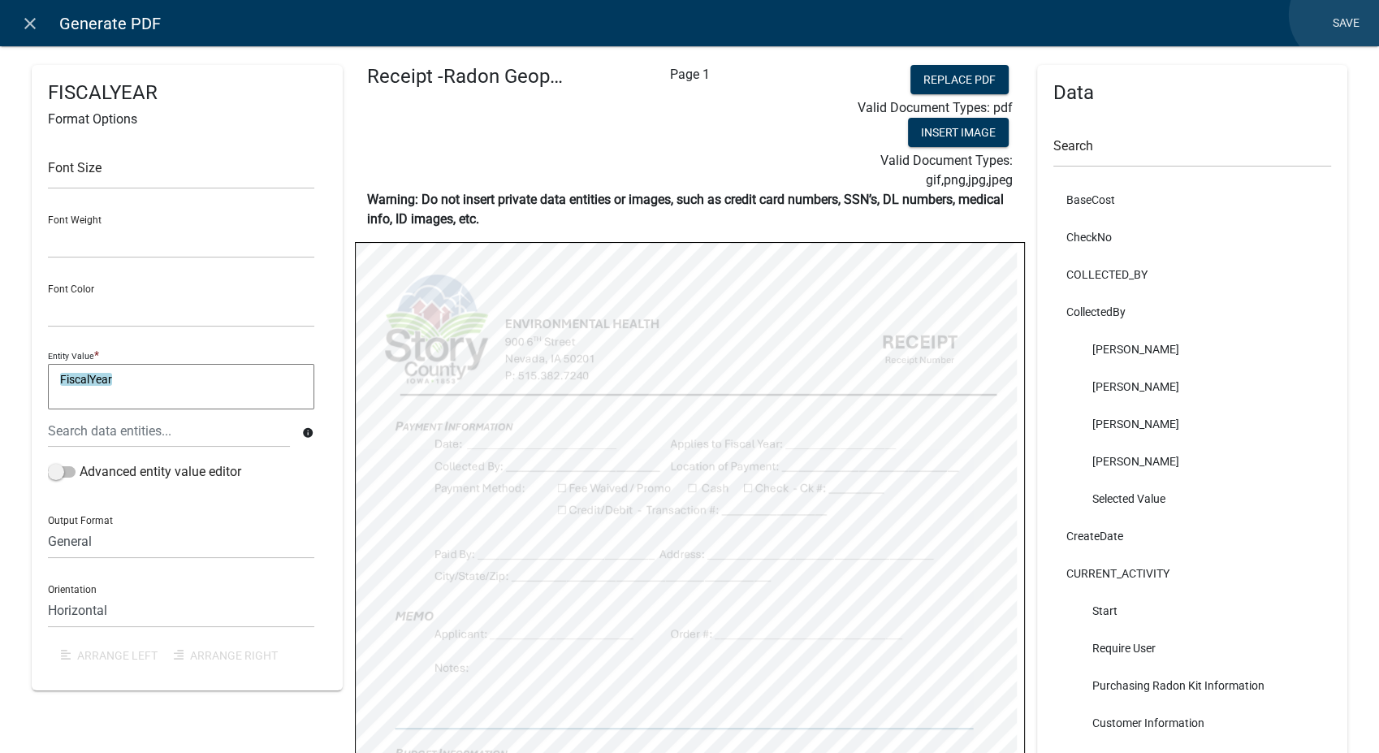
click at [1340, 15] on link "Save" at bounding box center [1345, 23] width 41 height 31
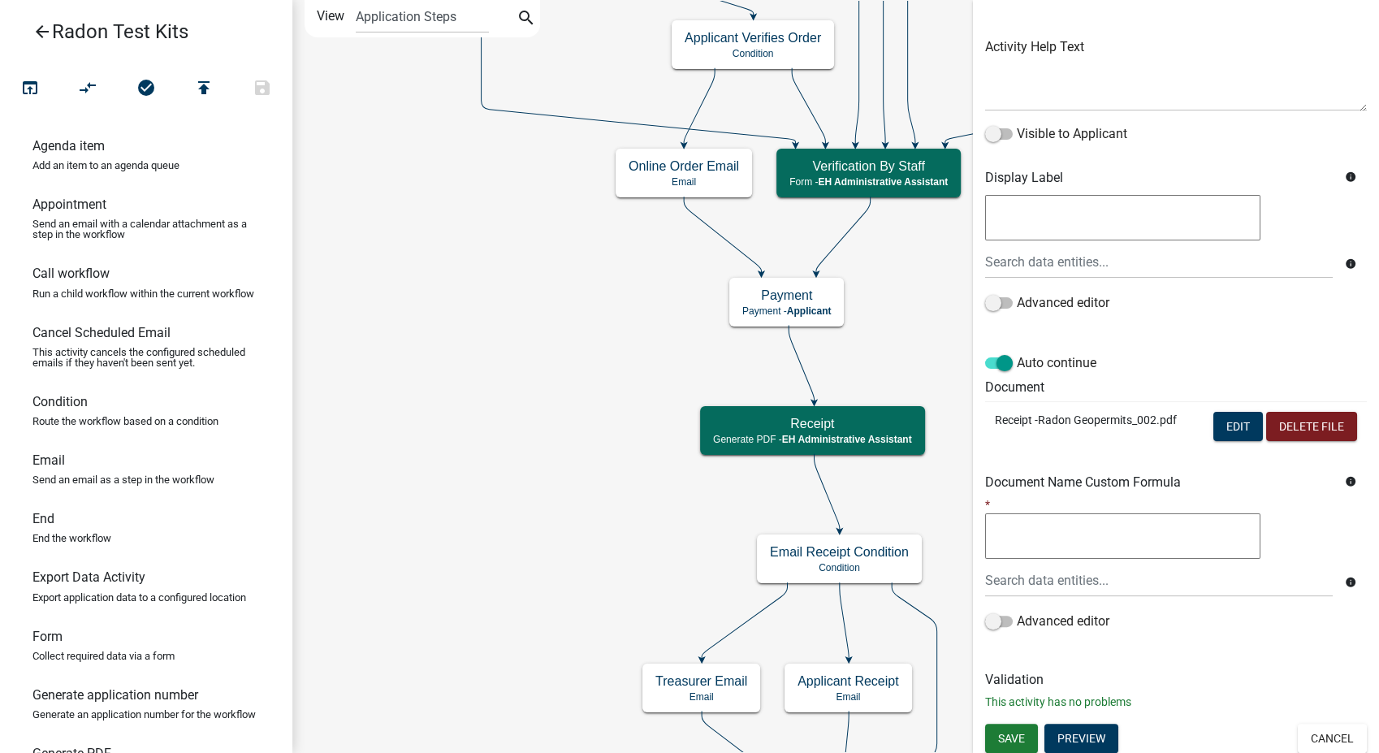
scroll to position [175, 0]
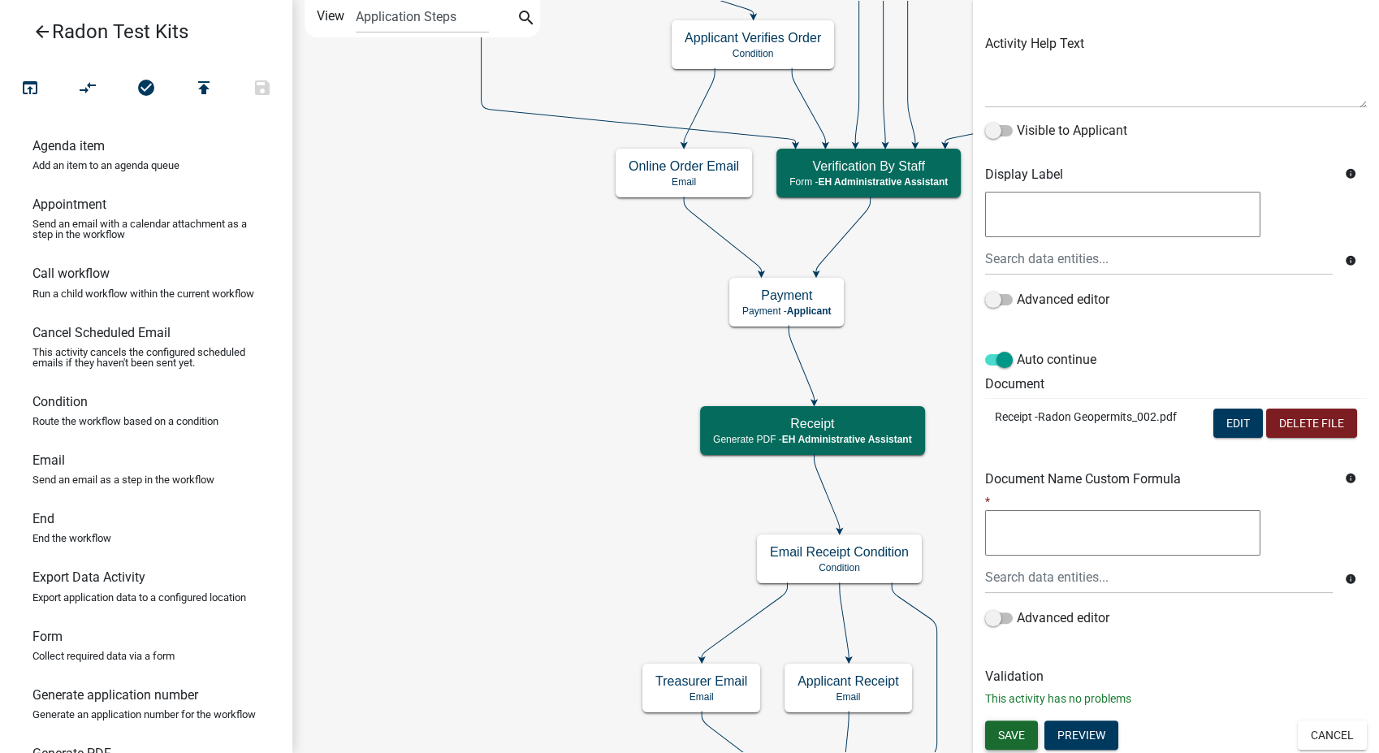
click at [1020, 728] on span "Save" at bounding box center [1011, 734] width 27 height 13
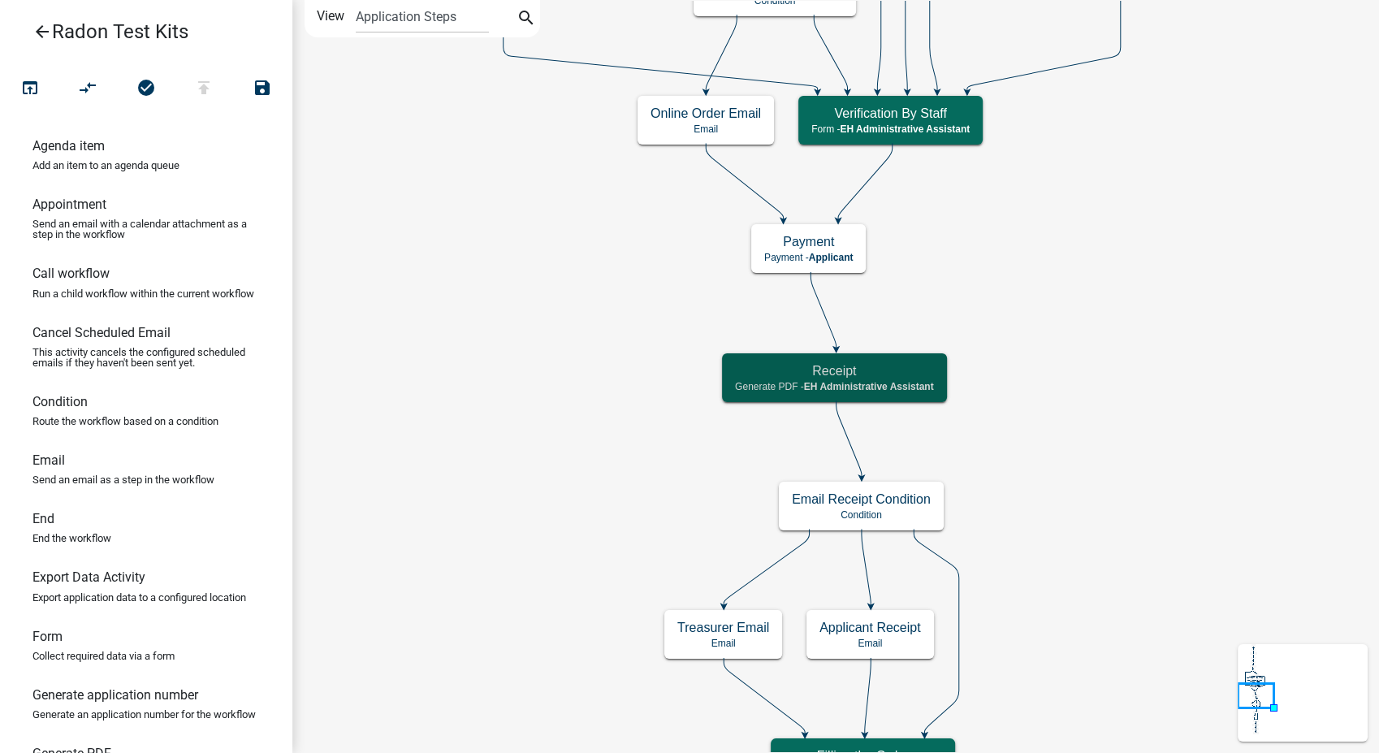
scroll to position [0, 0]
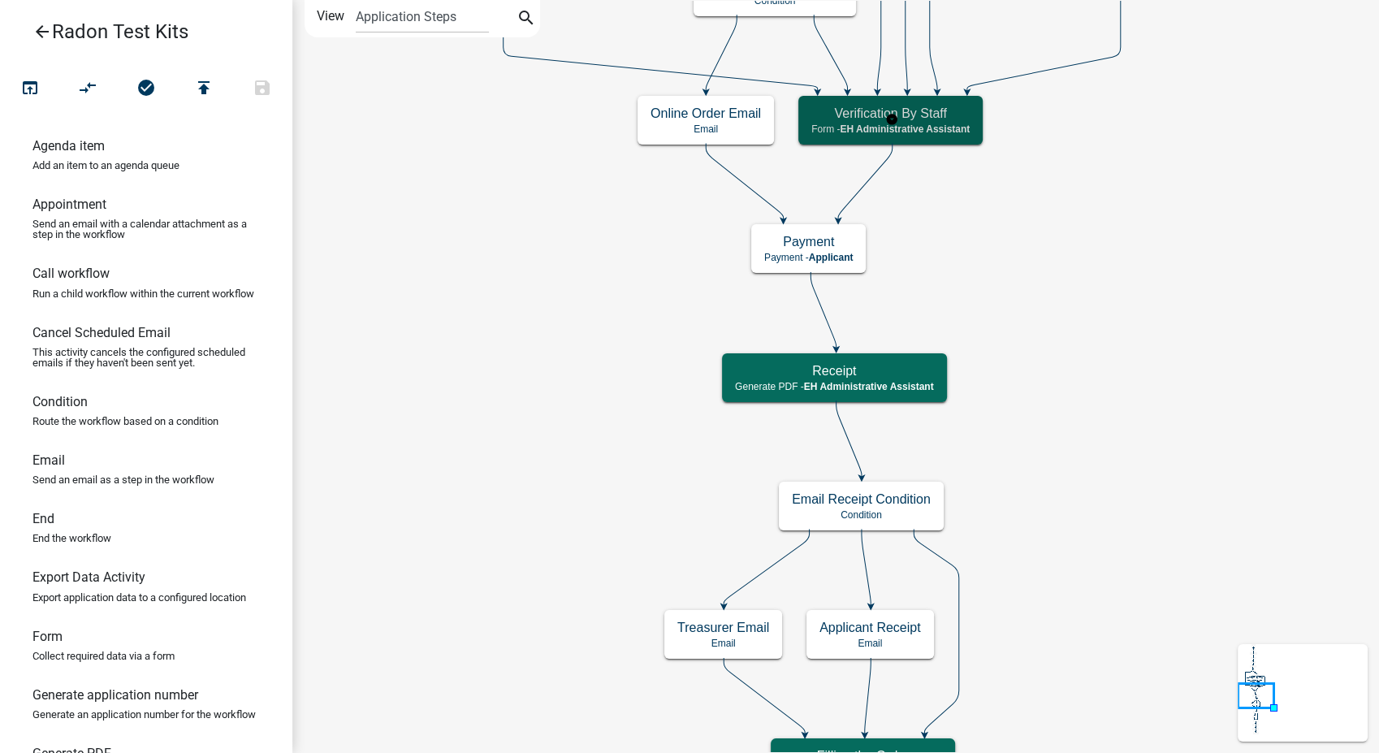
click at [961, 123] on span "EH Administrative Assistant" at bounding box center [905, 128] width 130 height 11
select select "DA3E3E5F-670D-4329-B60C-5CC8A4B2B679"
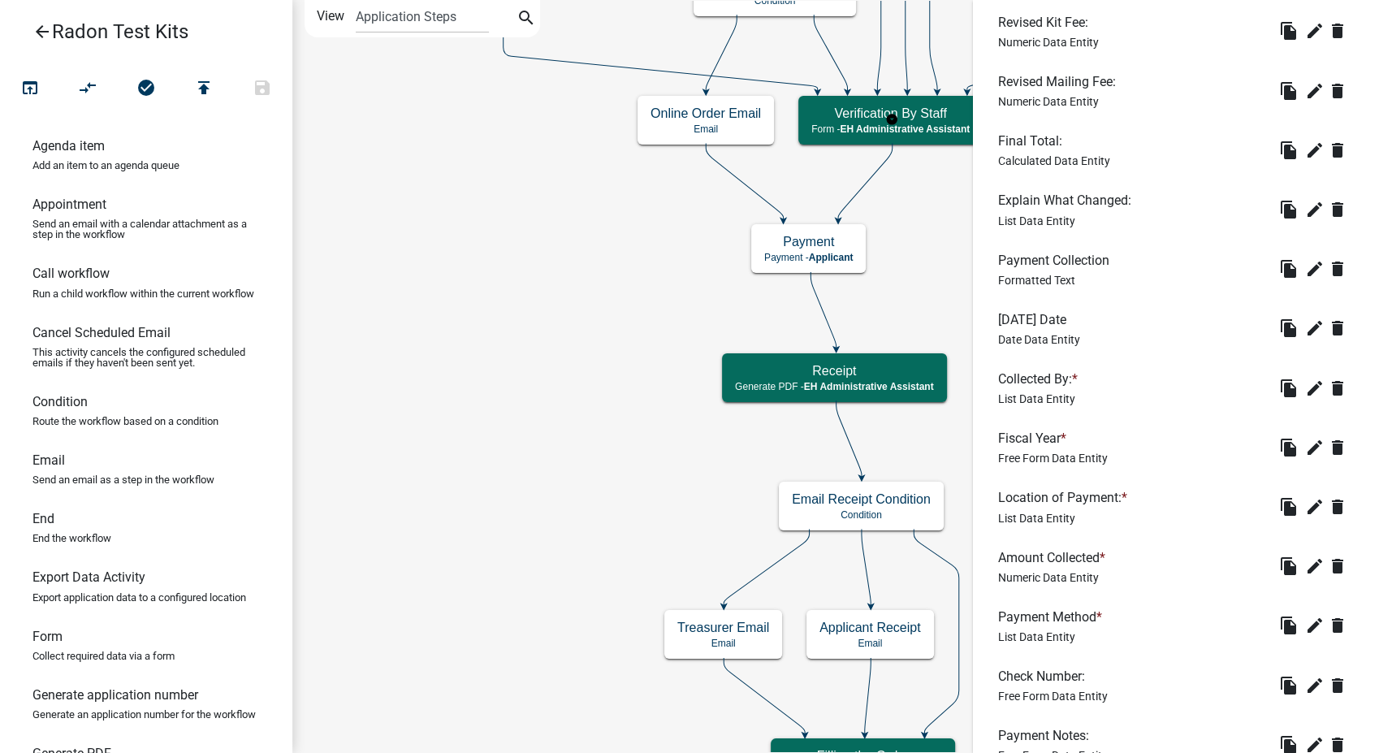
scroll to position [1263, 0]
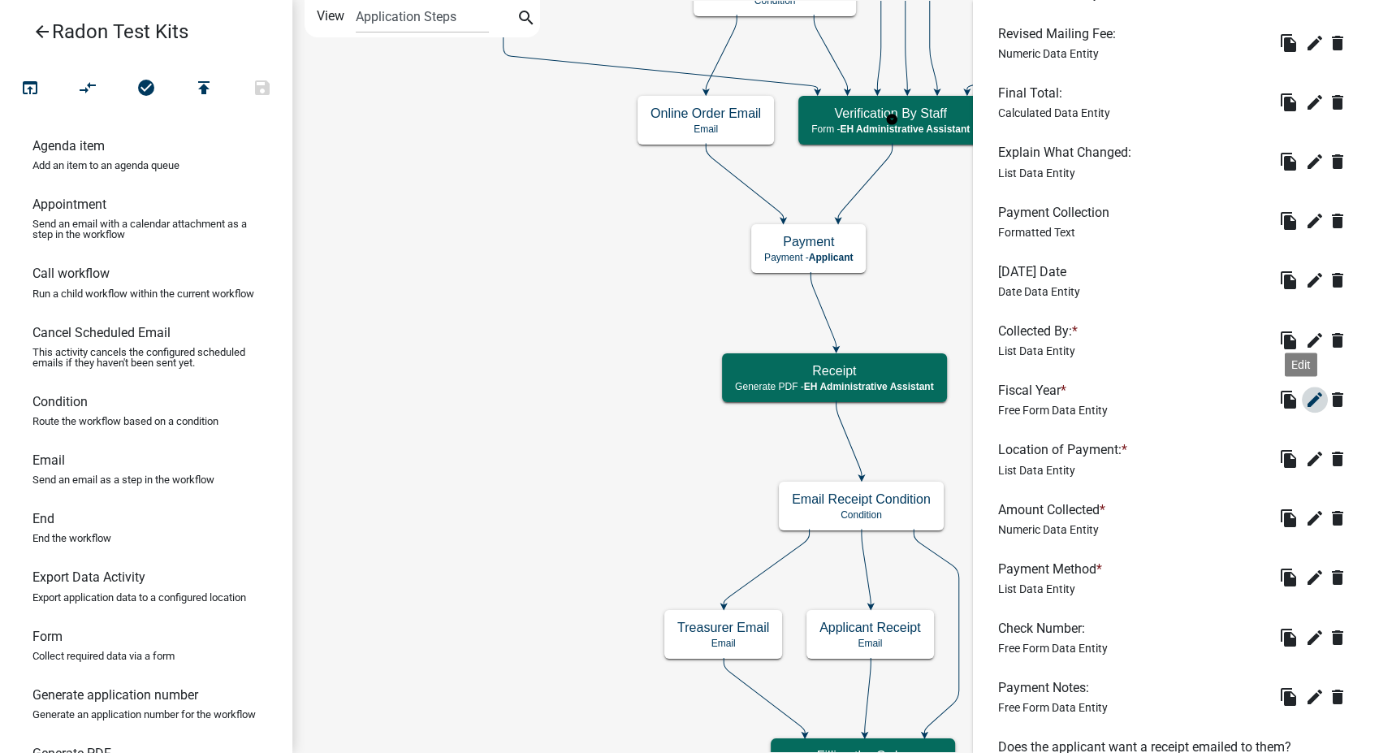
click at [1305, 400] on icon "edit" at bounding box center [1314, 399] width 19 height 19
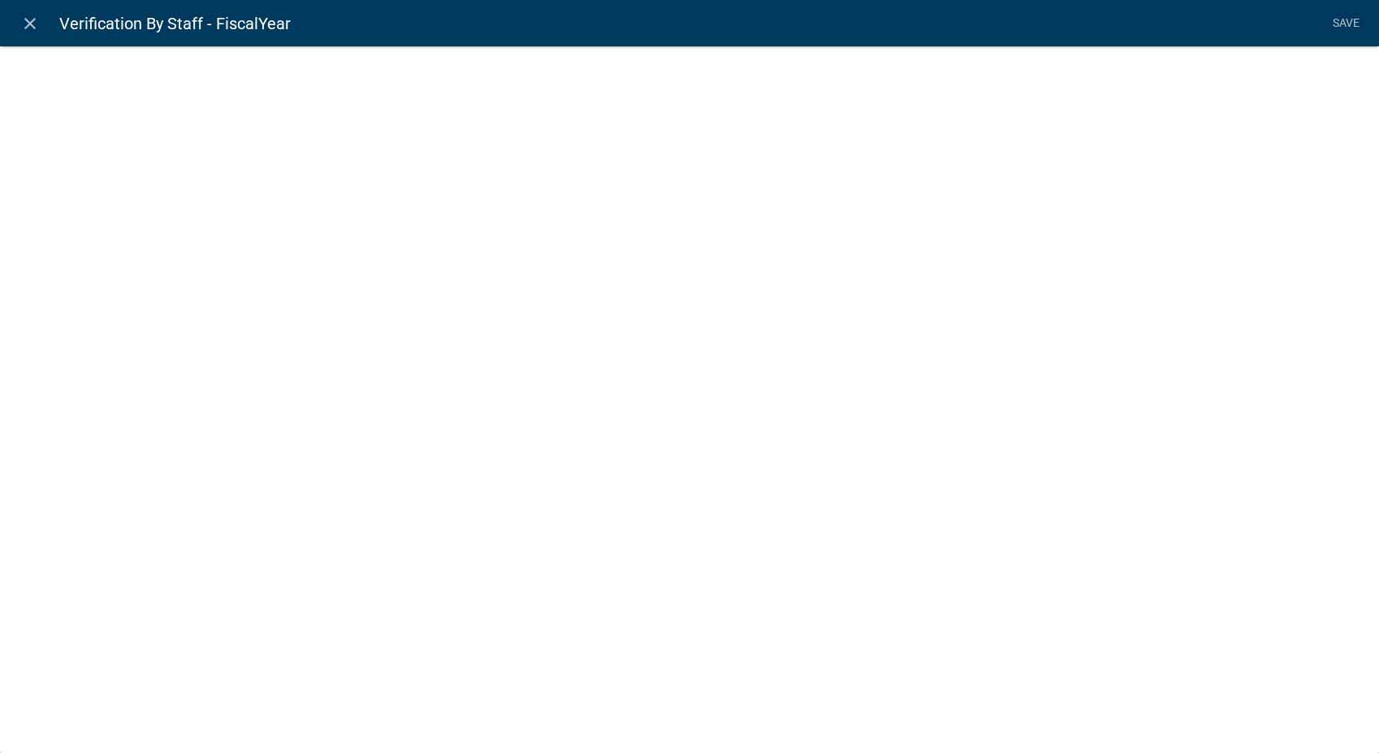
select select
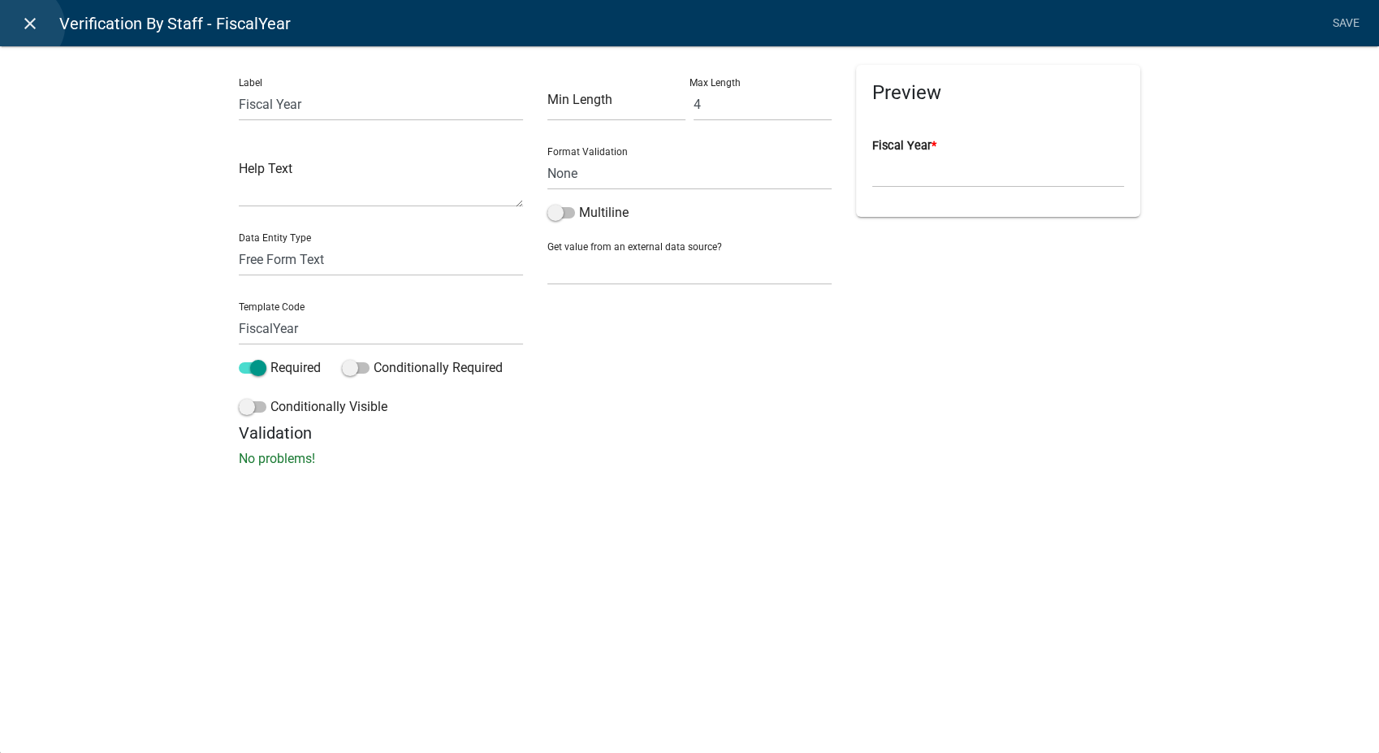
click at [24, 26] on icon "close" at bounding box center [29, 23] width 19 height 19
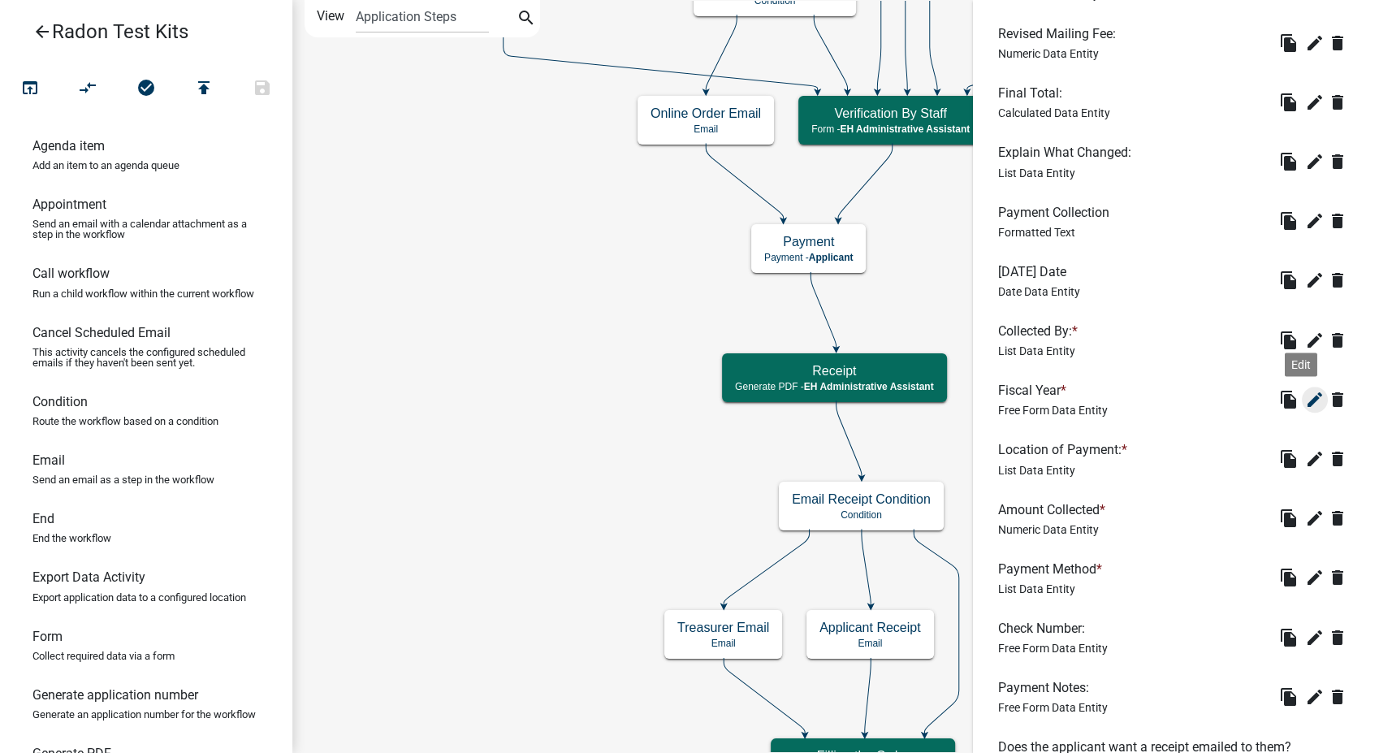
click at [1305, 394] on icon "edit" at bounding box center [1314, 399] width 19 height 19
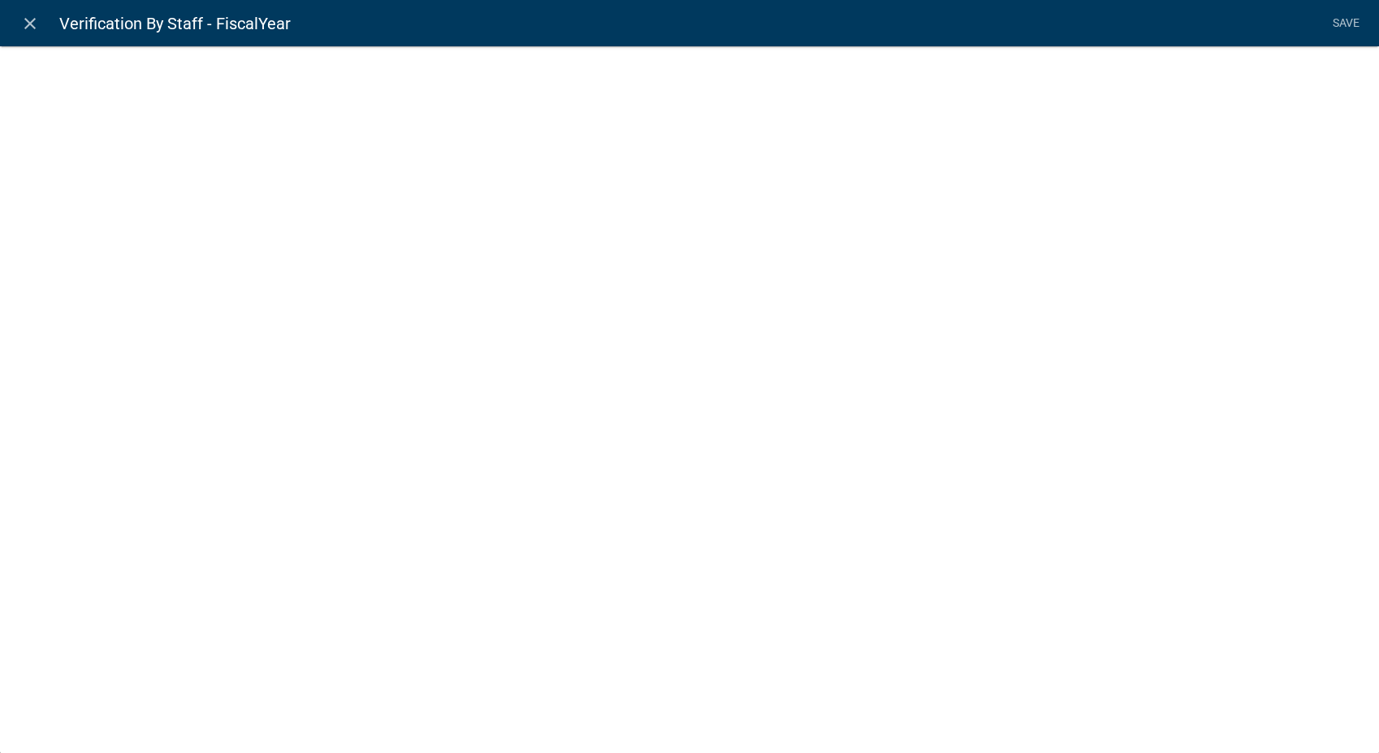
select select
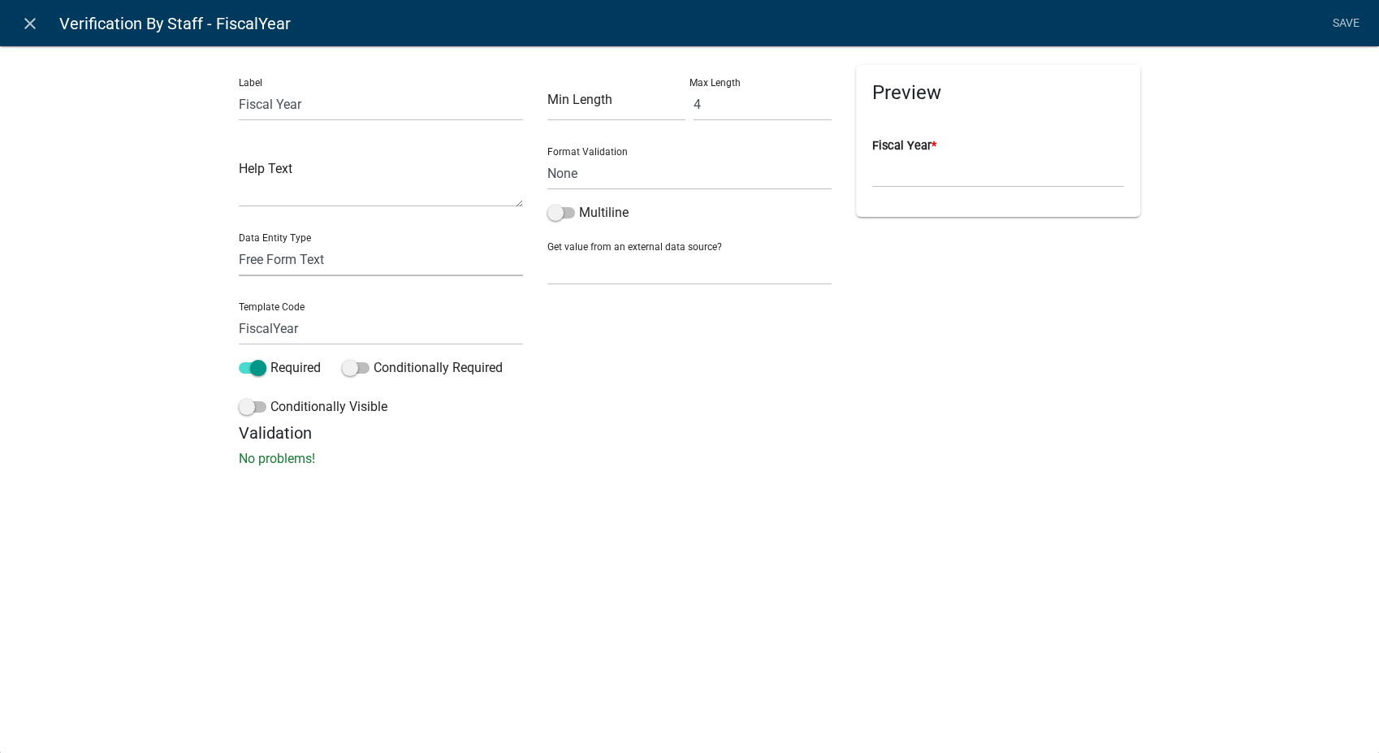
click at [320, 244] on select "Free Form Text Document Display Entity Value Fee Numeric Data Date Map Sketch D…" at bounding box center [381, 259] width 284 height 33
select select "calculated-value"
click at [239, 243] on select "Free Form Text Document Display Entity Value Fee Numeric Data Date Map Sketch D…" at bounding box center [381, 259] width 284 height 33
select select "calculated-value"
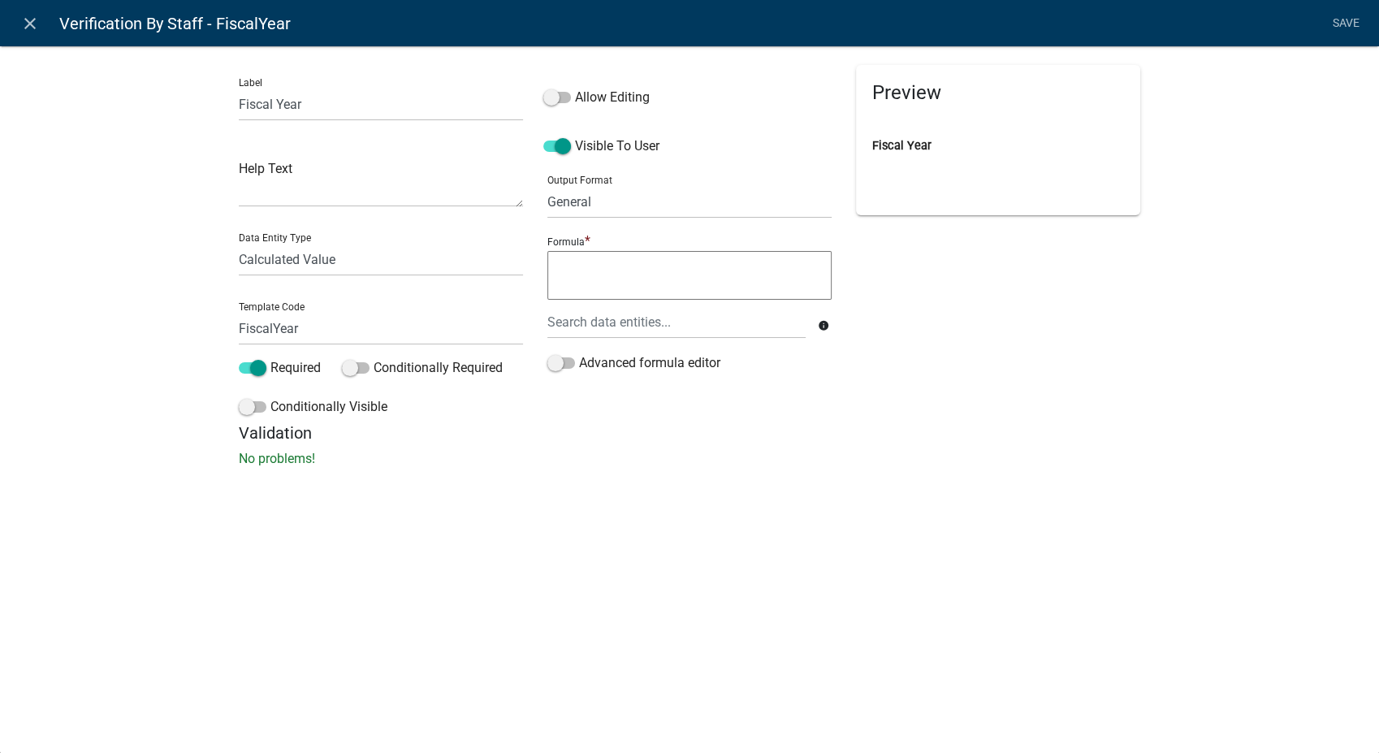
click at [569, 266] on textarea at bounding box center [689, 275] width 284 height 49
type textarea "IF("
click at [573, 326] on div at bounding box center [676, 321] width 283 height 33
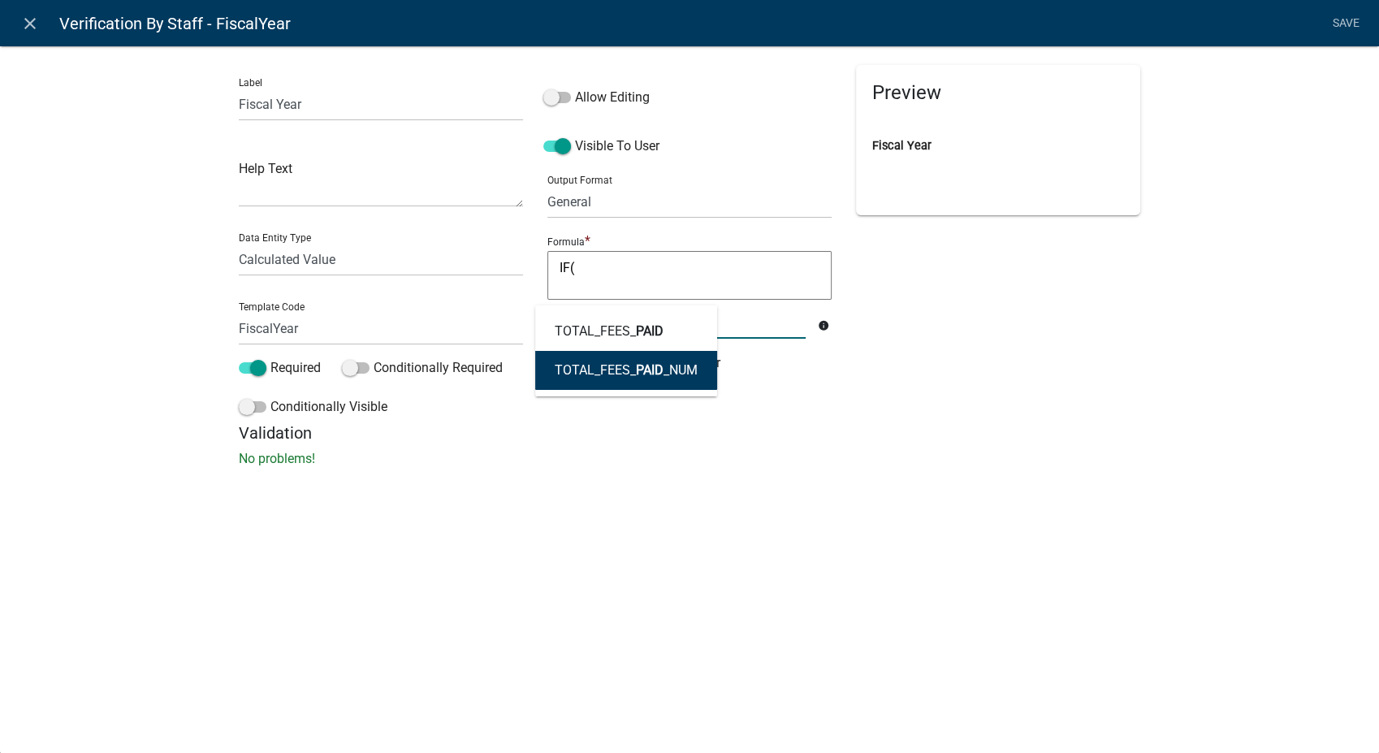
click at [758, 447] on div "Validation No problems!" at bounding box center [689, 445] width 901 height 45
click at [603, 320] on div "paid" at bounding box center [676, 321] width 283 height 33
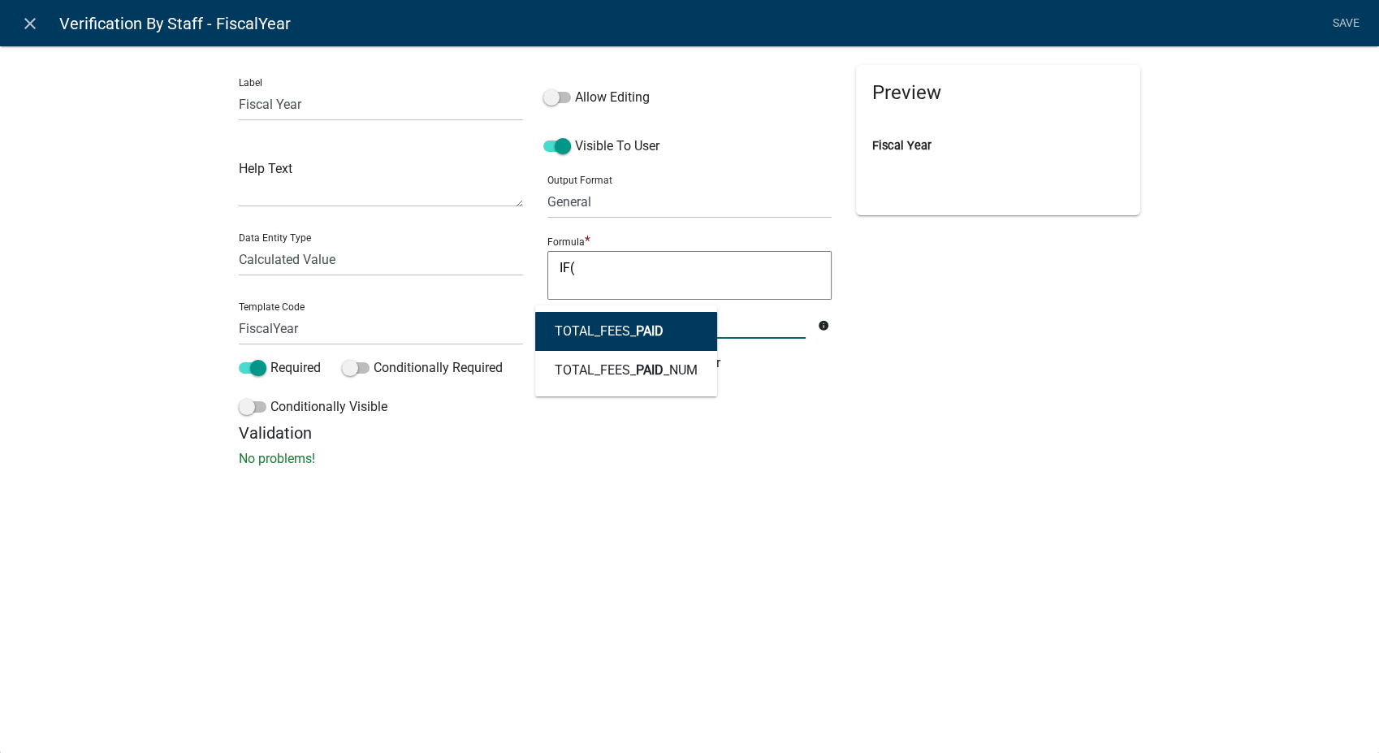
type input "p"
type input "P"
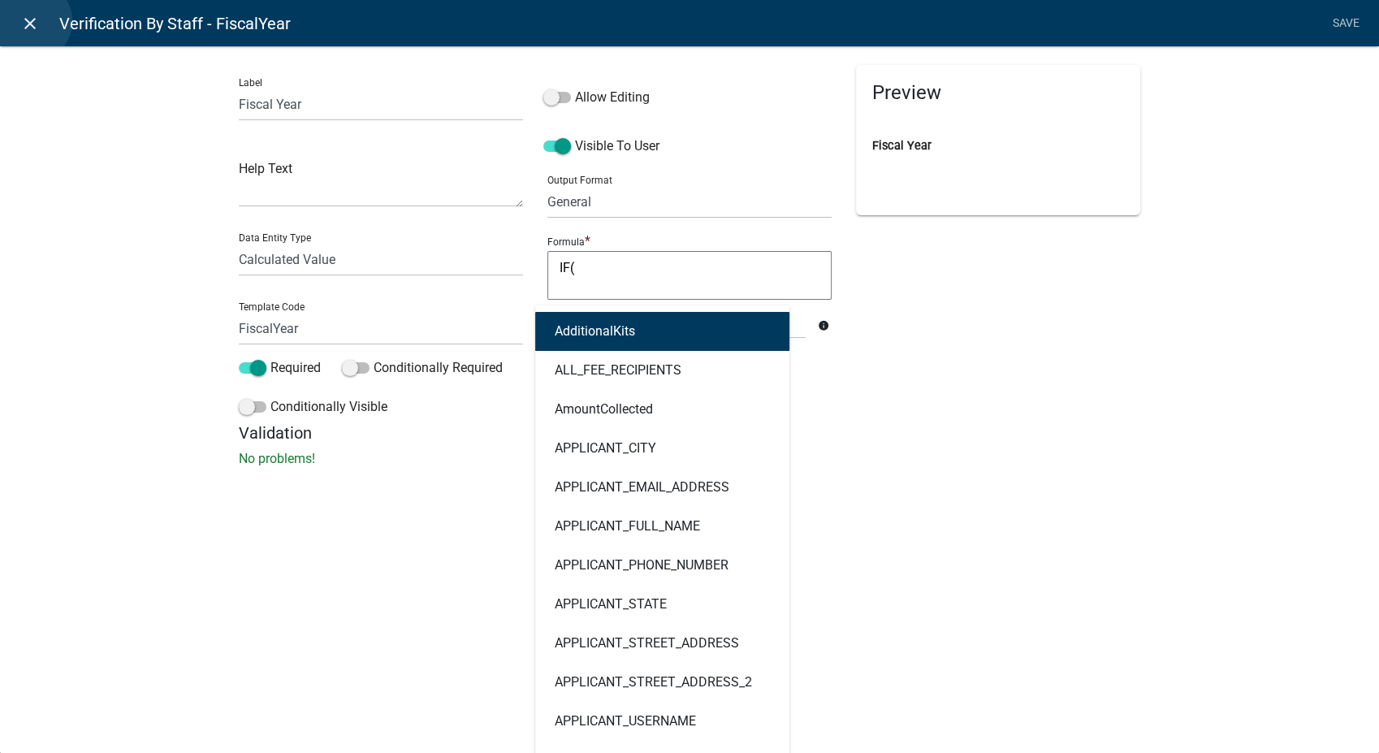
click at [31, 21] on icon "close" at bounding box center [29, 23] width 19 height 19
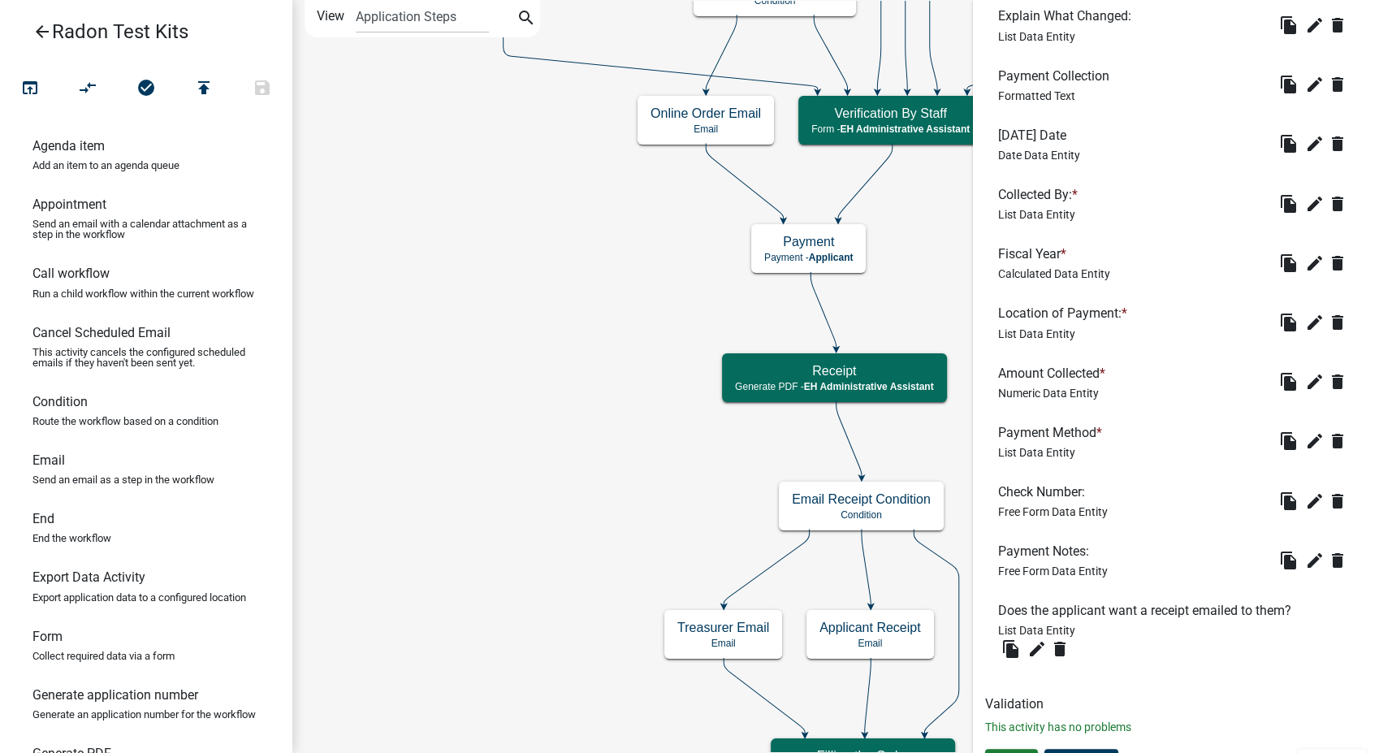
scroll to position [1428, 0]
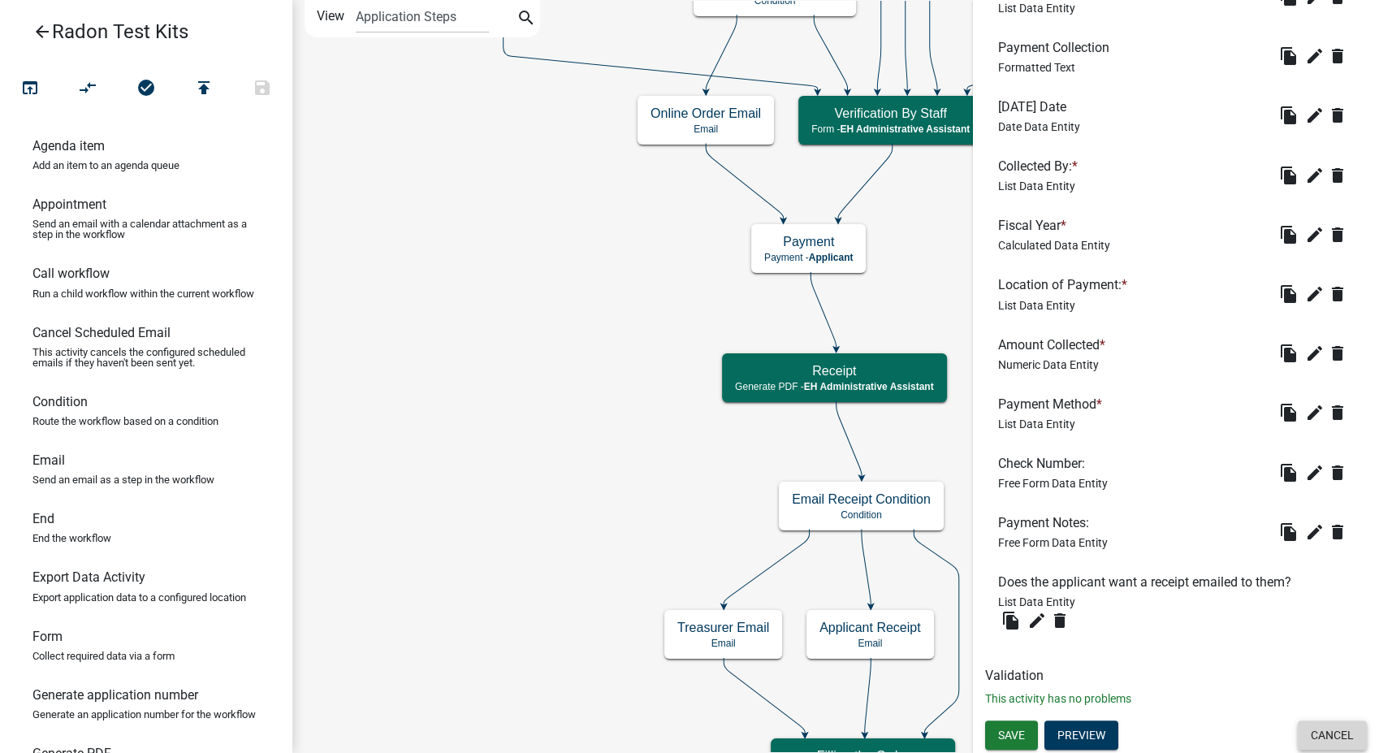
click at [1313, 726] on button "Cancel" at bounding box center [1332, 734] width 69 height 29
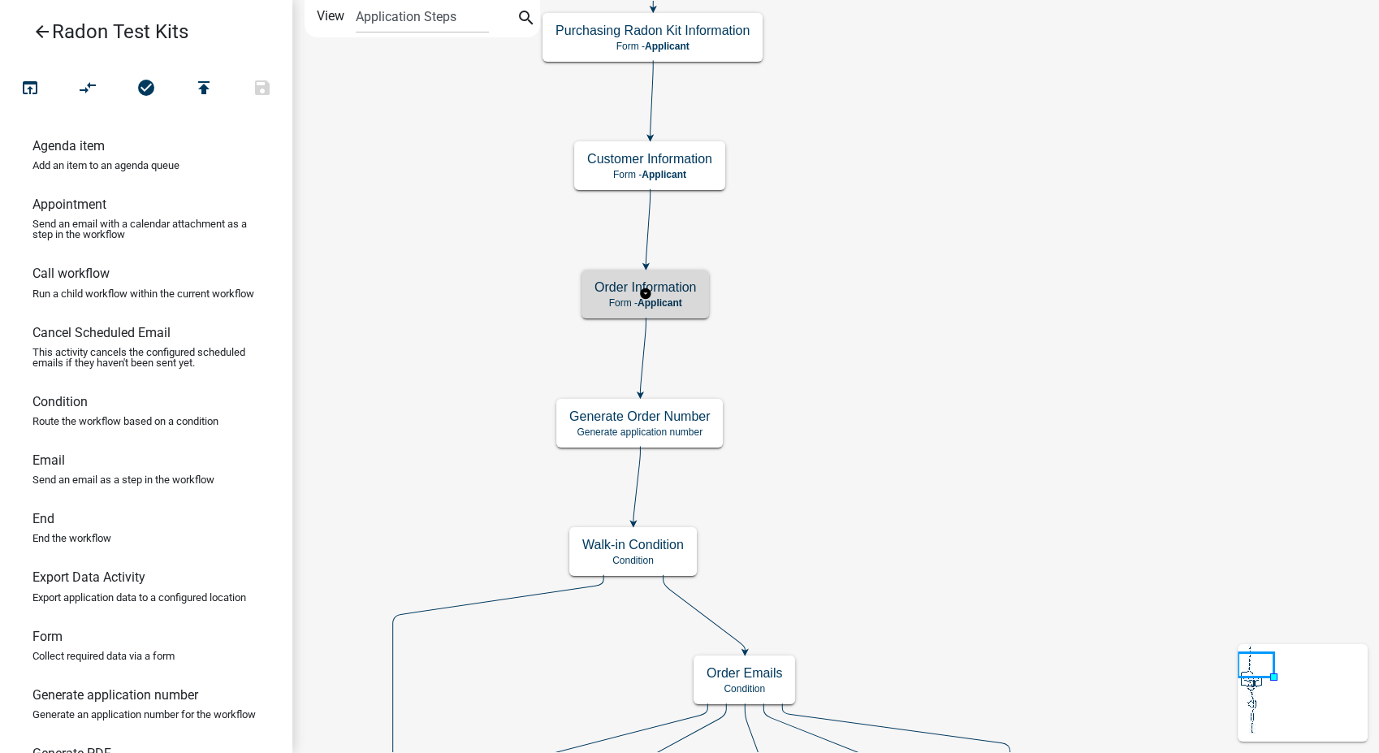
click at [701, 315] on div "Order Information Form - Applicant" at bounding box center [644, 294] width 127 height 49
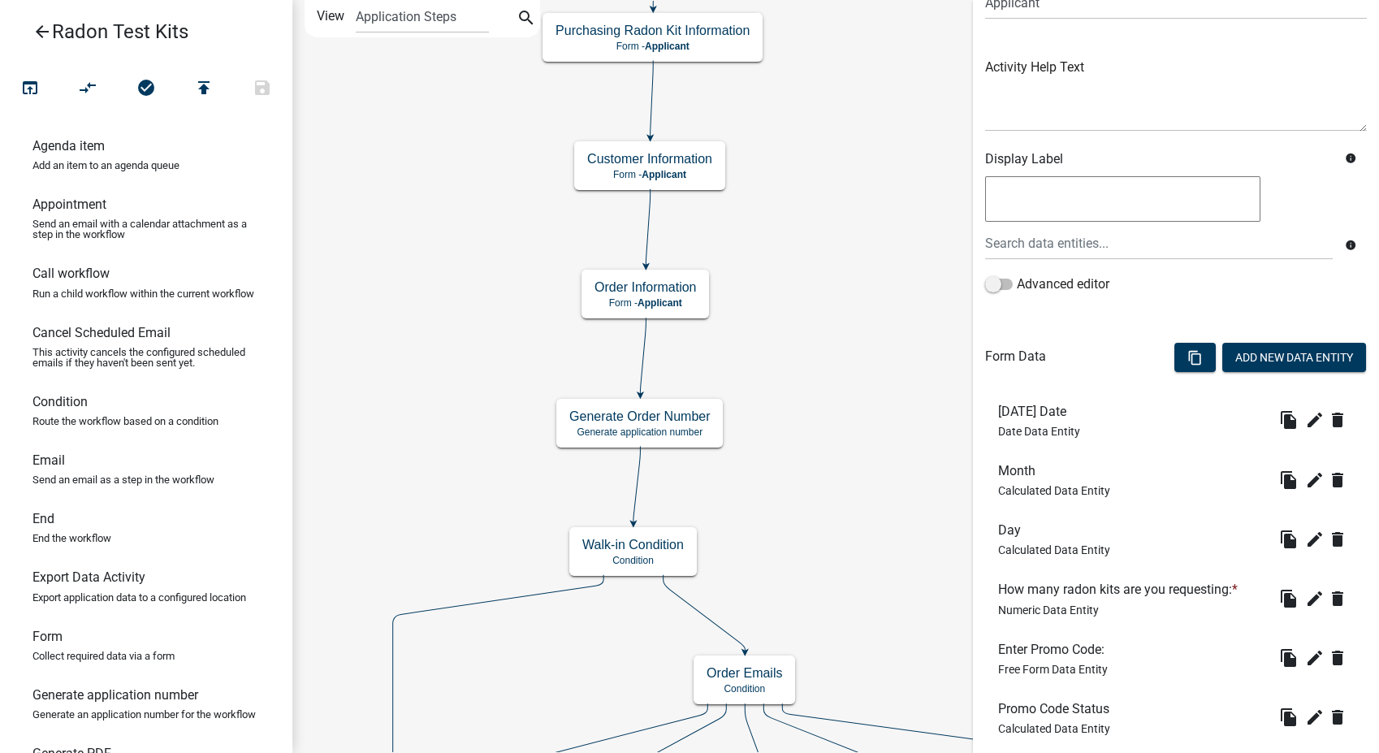
scroll to position [270, 0]
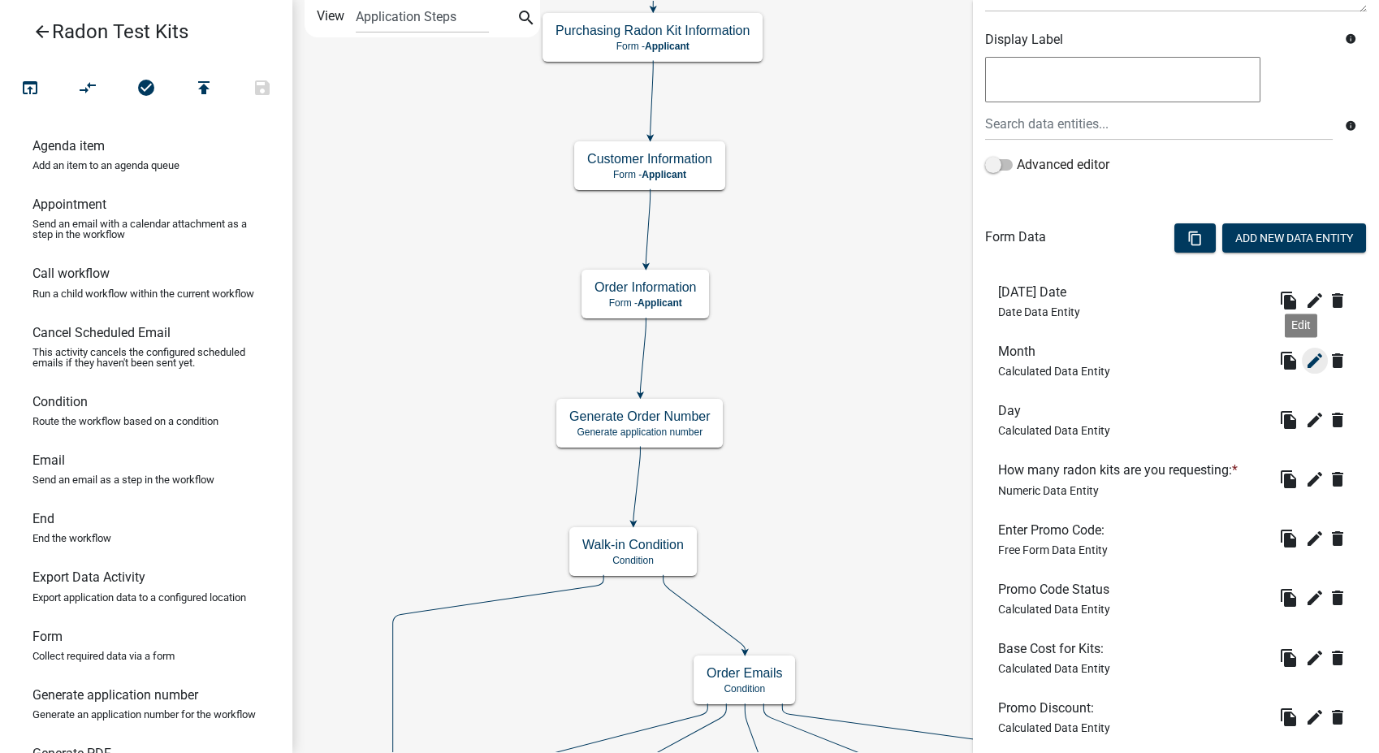
click at [1306, 361] on icon "edit" at bounding box center [1314, 360] width 19 height 19
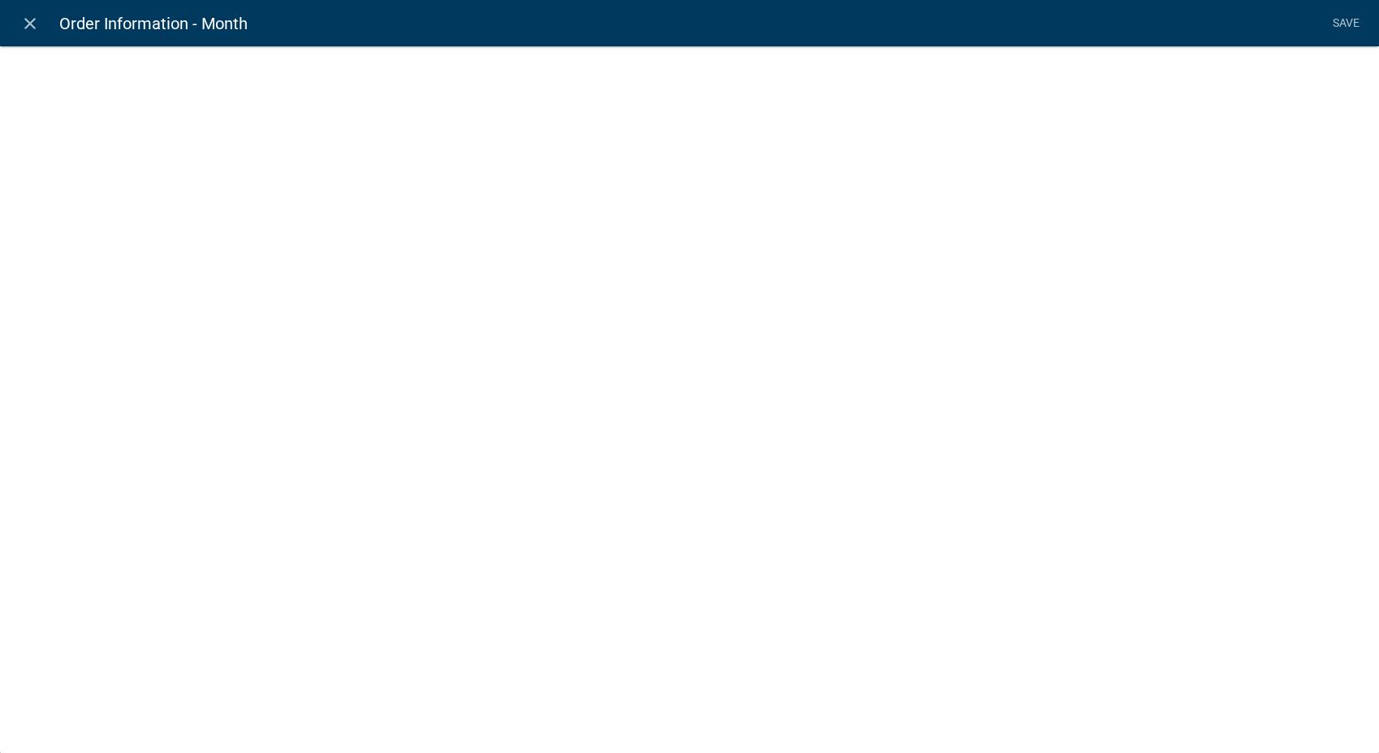
select select "calculated-value"
select select "2"
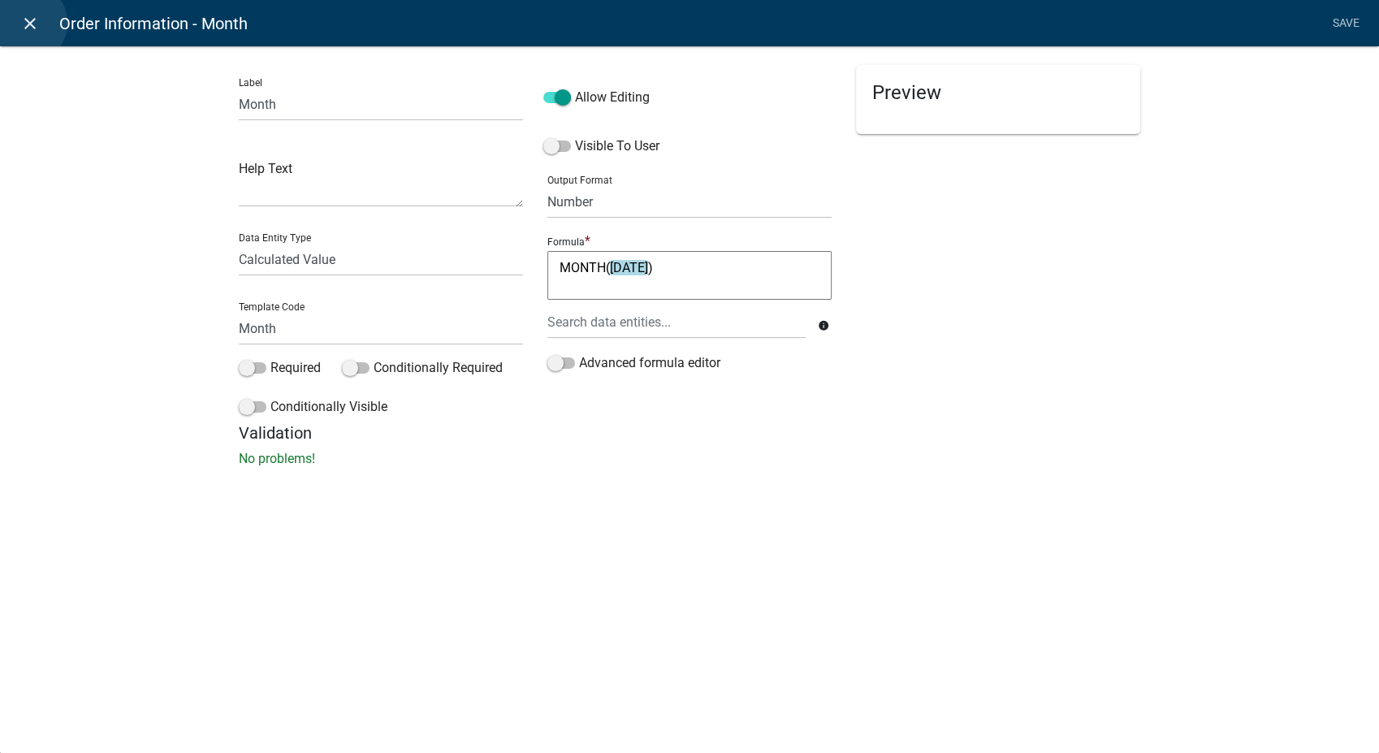
click at [26, 23] on icon "close" at bounding box center [29, 23] width 19 height 19
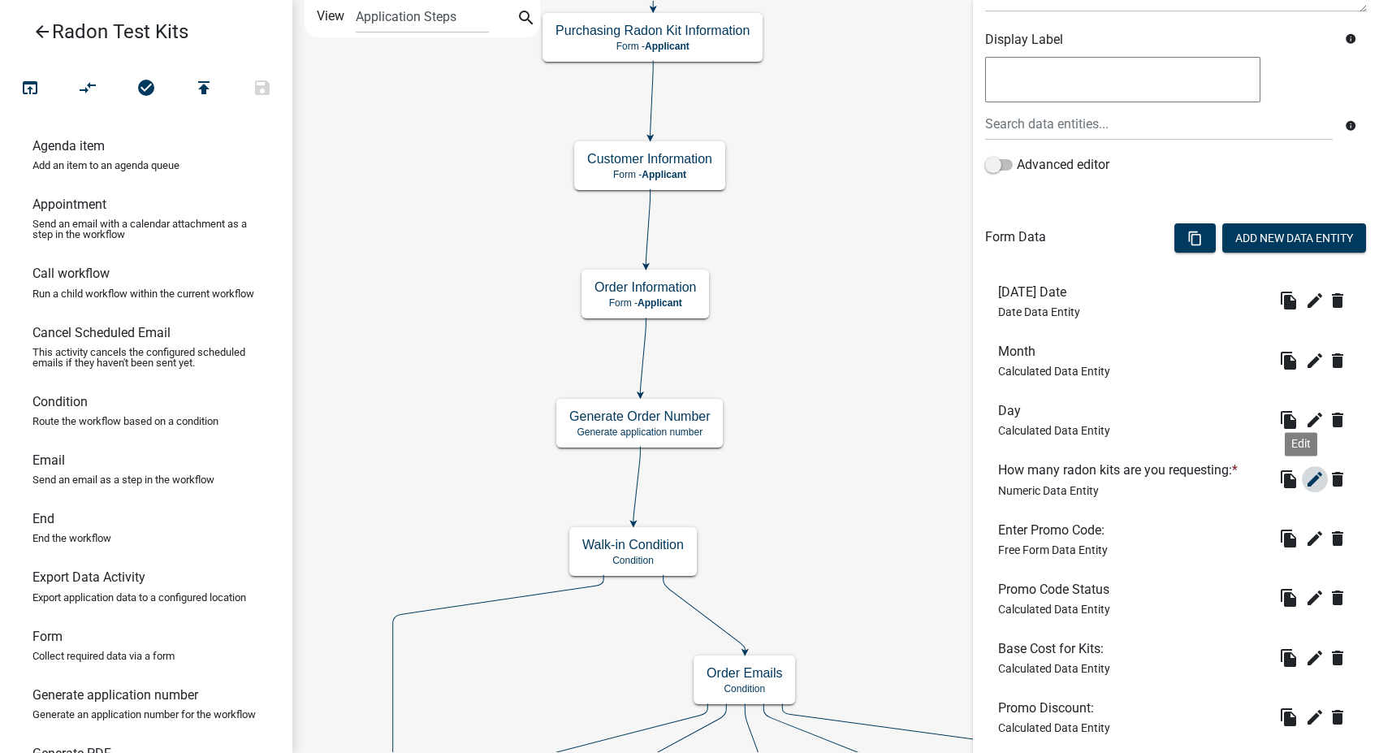
click at [1305, 482] on icon "edit" at bounding box center [1314, 478] width 19 height 19
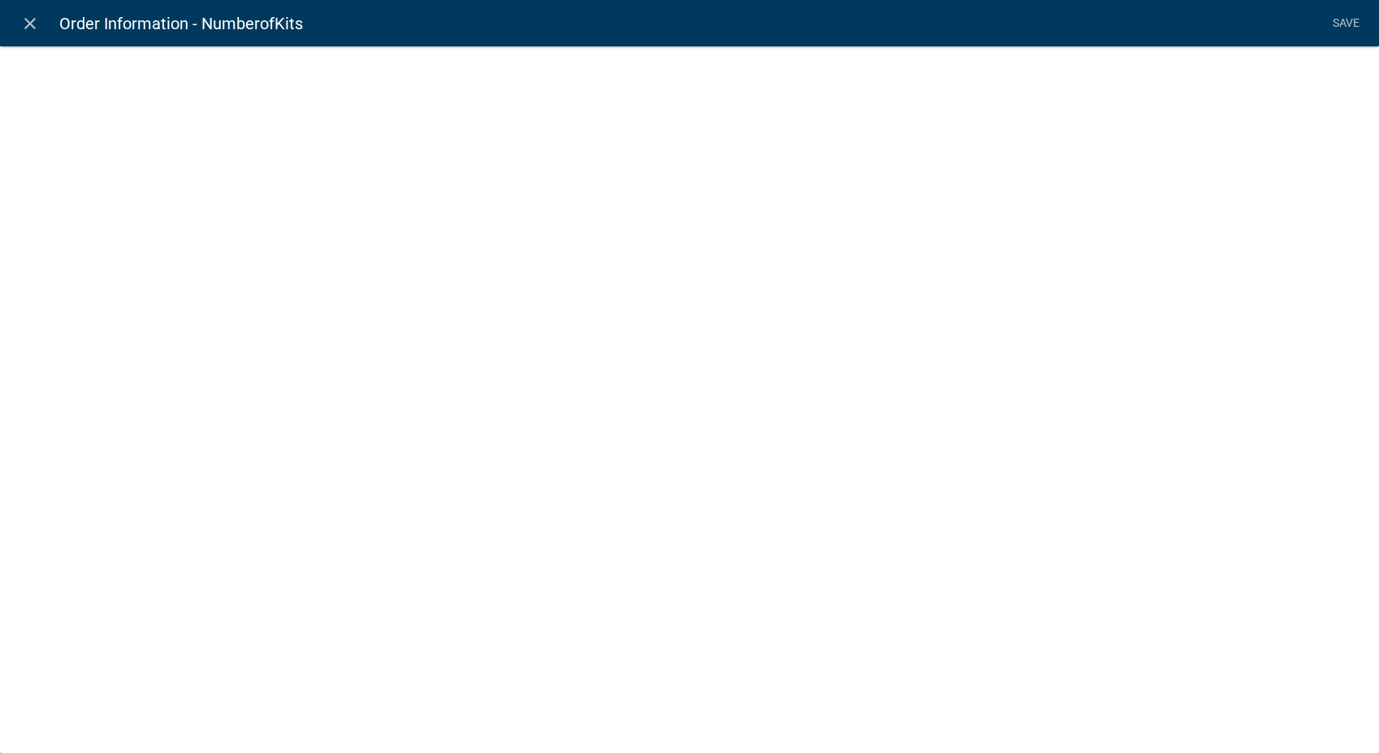
select select "numeric-data"
select select
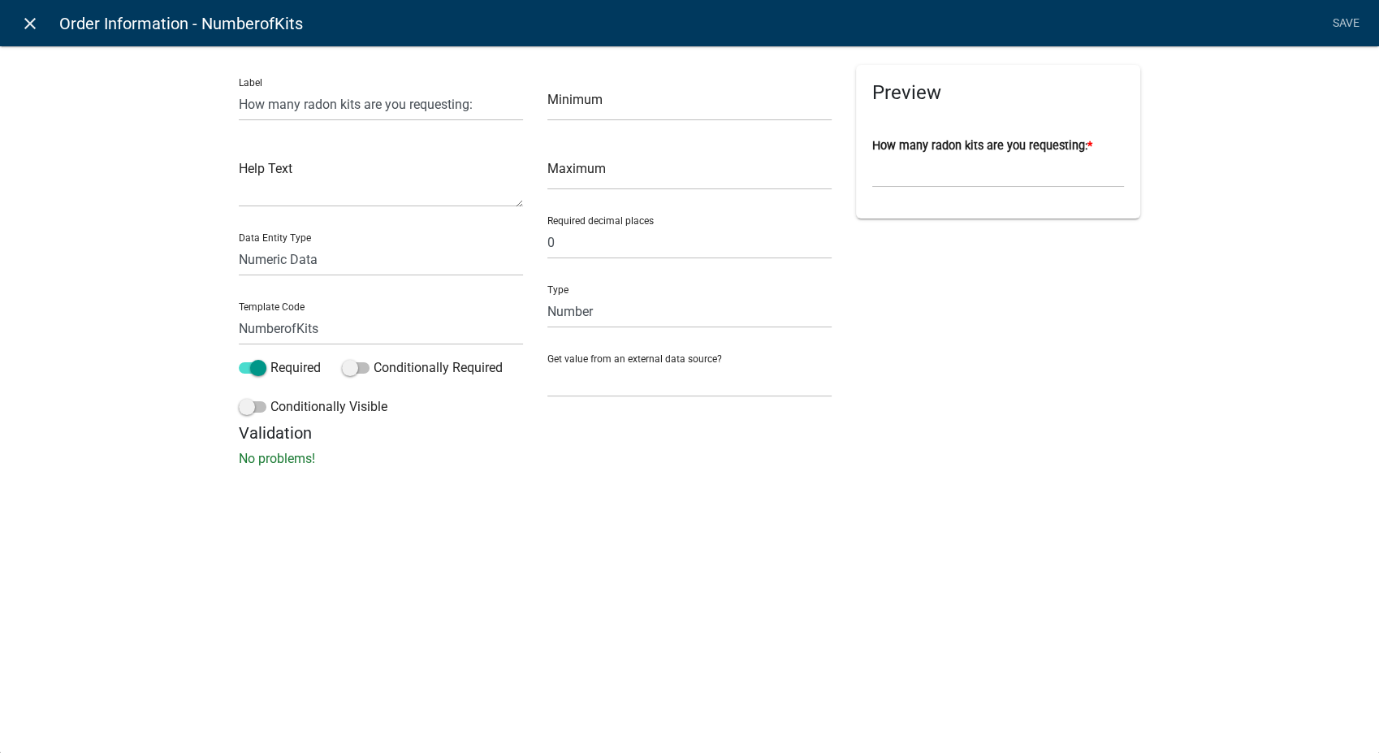
click at [35, 24] on icon "close" at bounding box center [29, 23] width 19 height 19
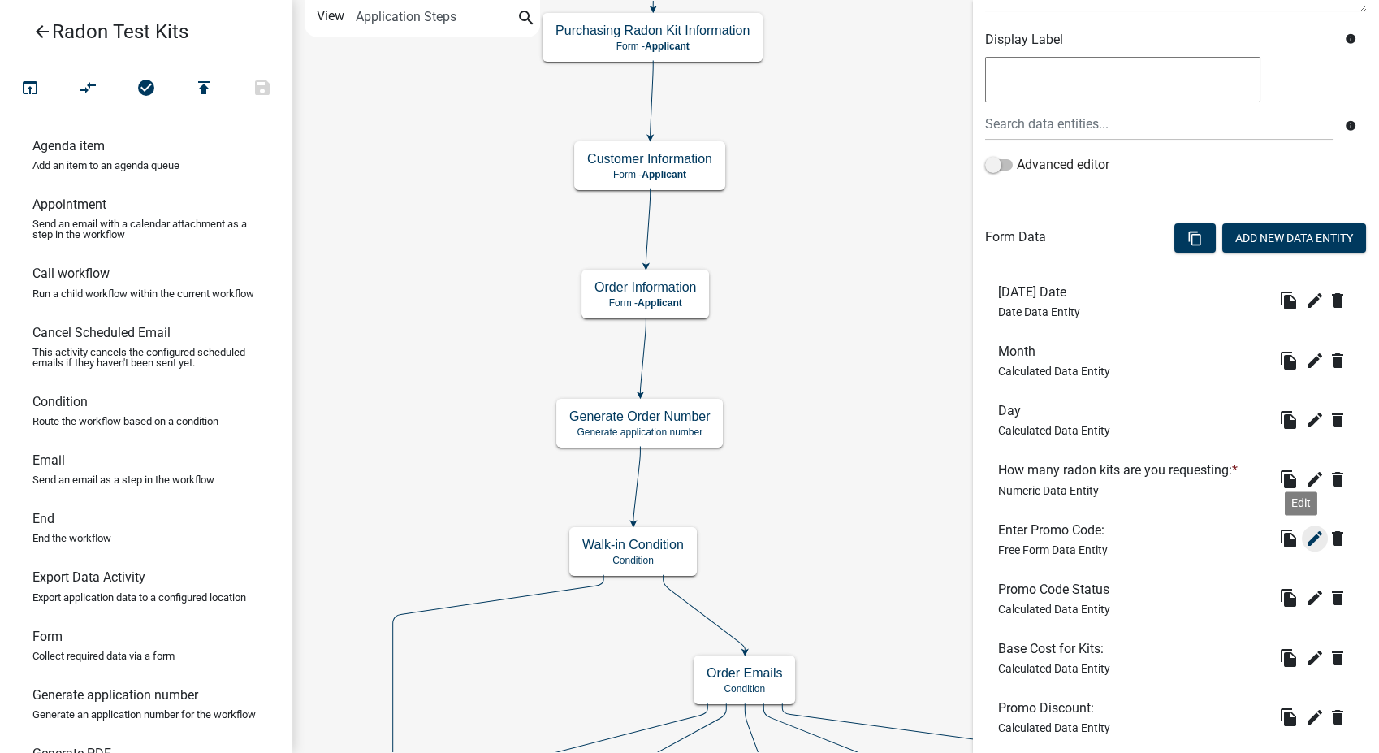
click at [1305, 538] on icon "edit" at bounding box center [1314, 538] width 19 height 19
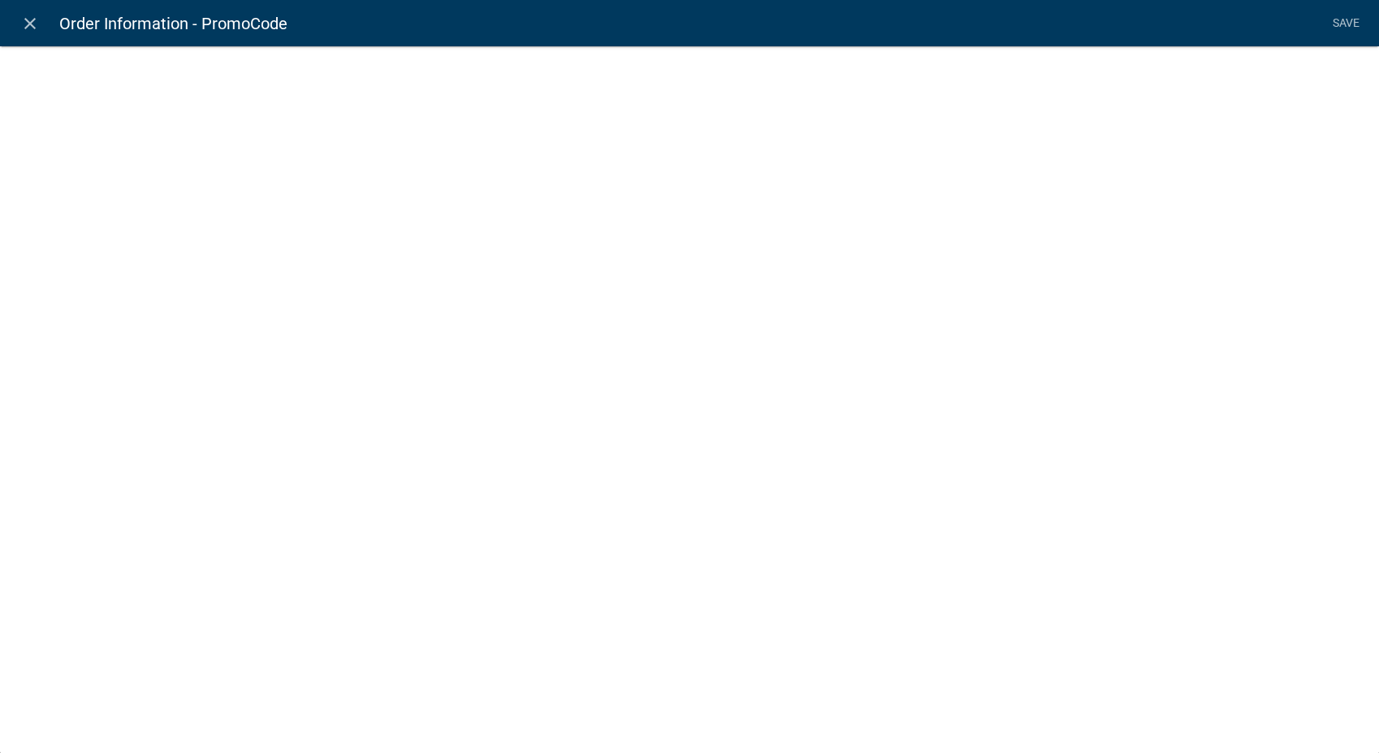
select select
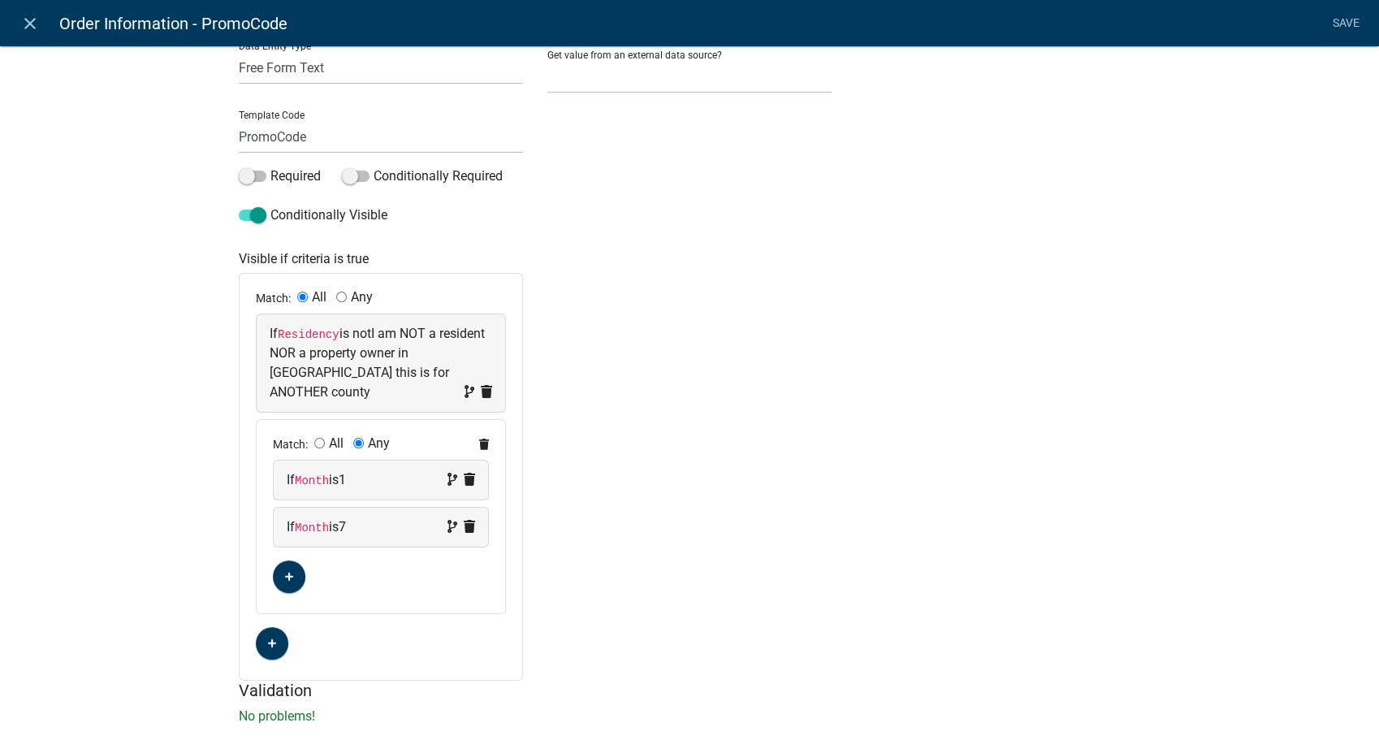
scroll to position [193, 0]
click at [31, 24] on icon "close" at bounding box center [29, 23] width 19 height 19
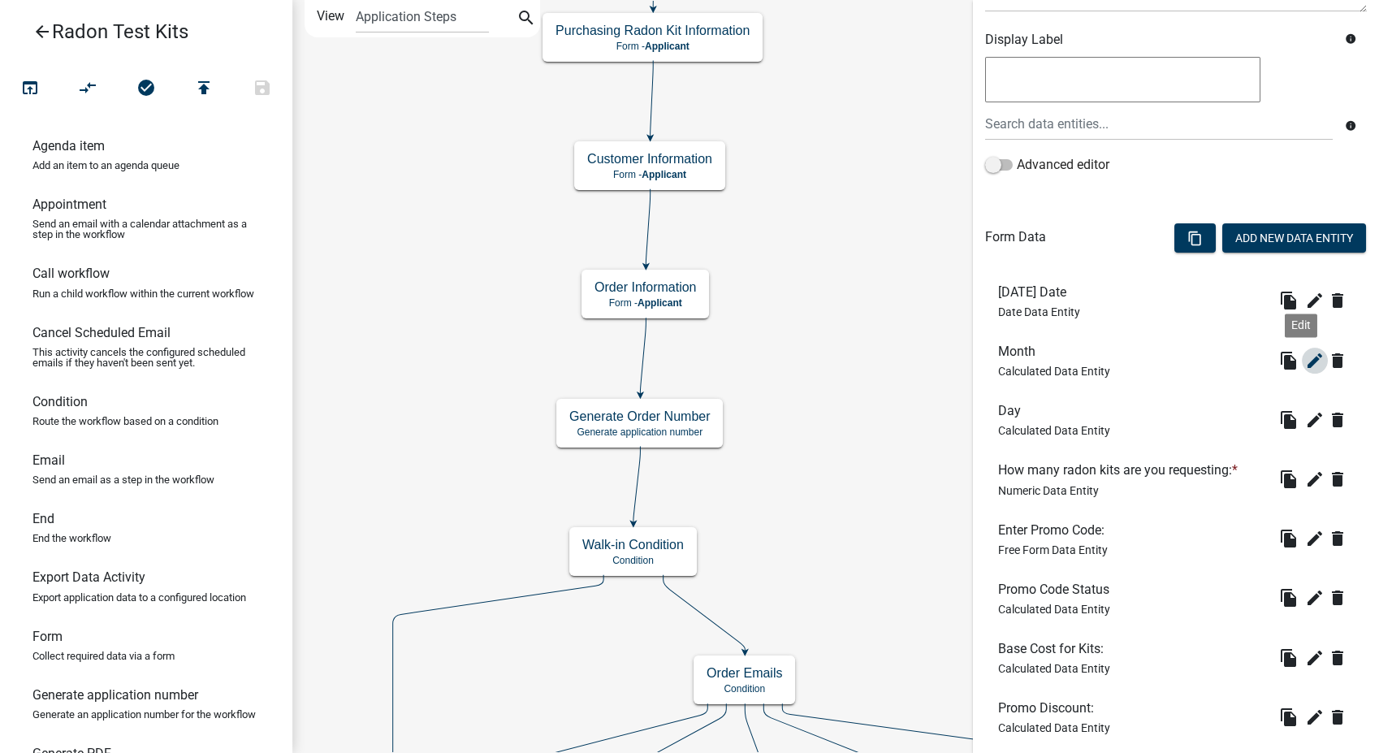
click at [1305, 358] on icon "edit" at bounding box center [1314, 360] width 19 height 19
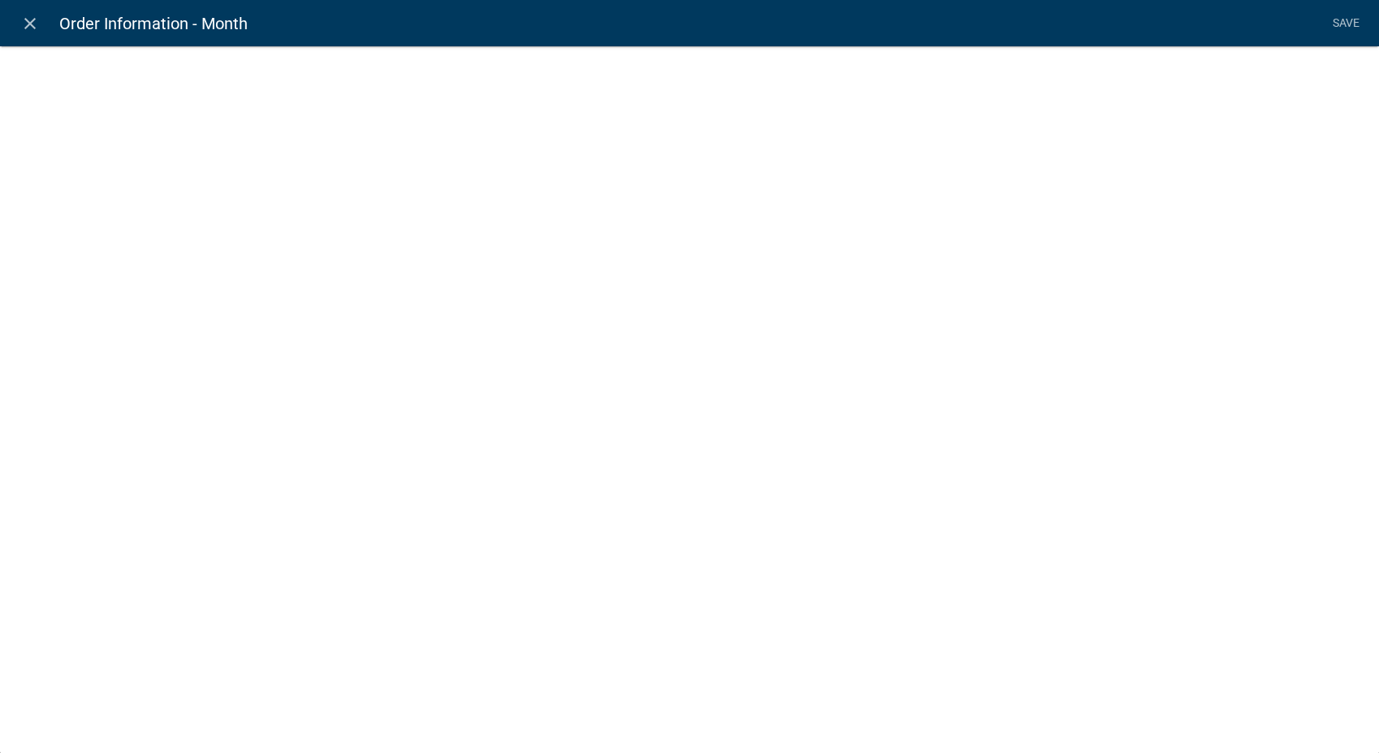
select select "calculated-value"
select select "2"
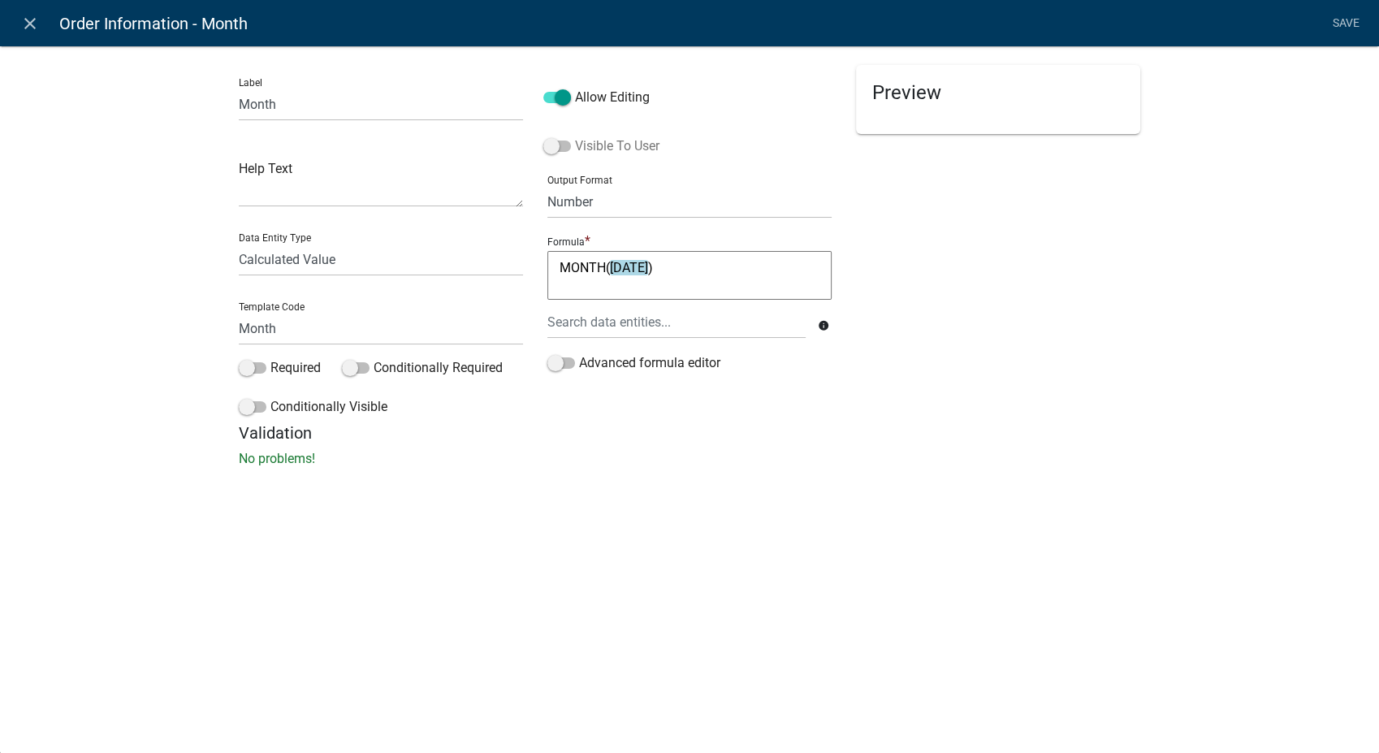
click at [553, 152] on span at bounding box center [557, 145] width 28 height 11
click at [575, 136] on input "Visible To User" at bounding box center [575, 136] width 0 height 0
click at [1358, 23] on link "Save" at bounding box center [1345, 23] width 41 height 31
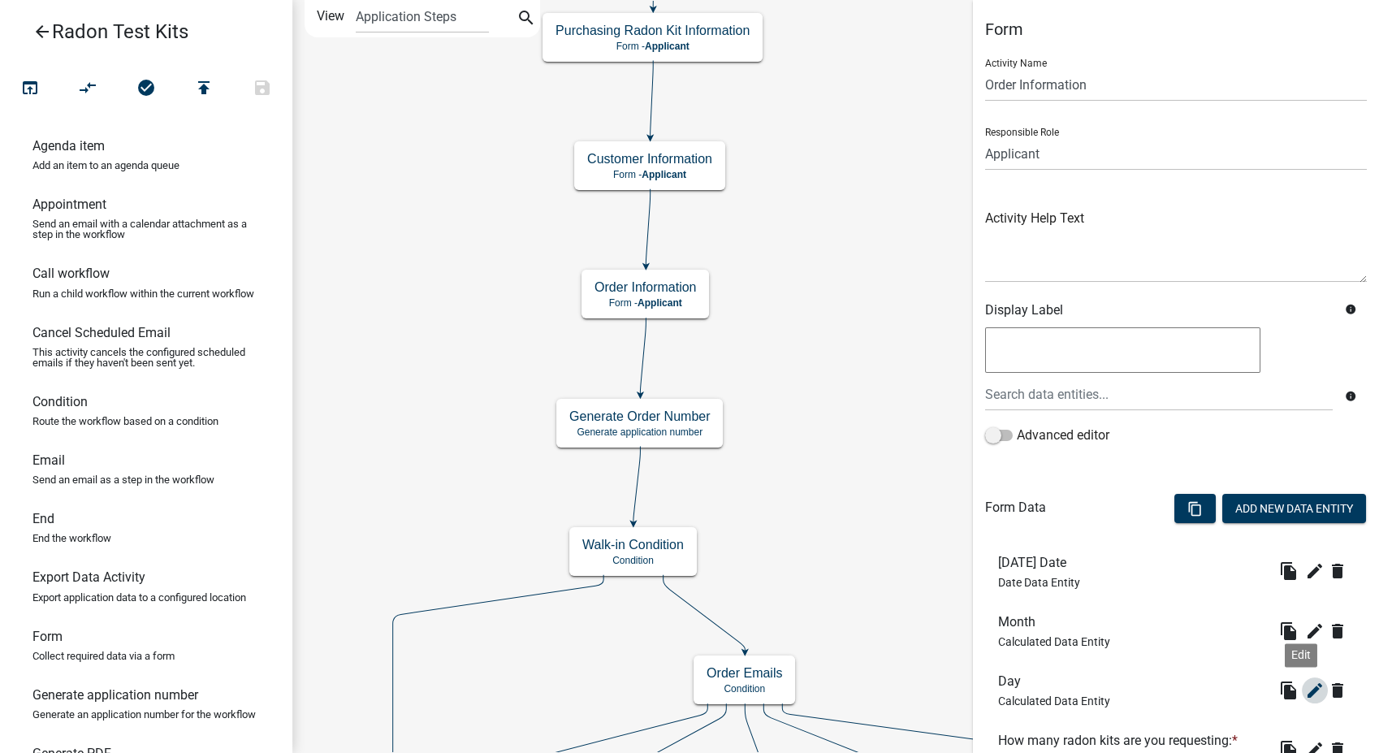
click at [1305, 690] on icon "edit" at bounding box center [1314, 690] width 19 height 19
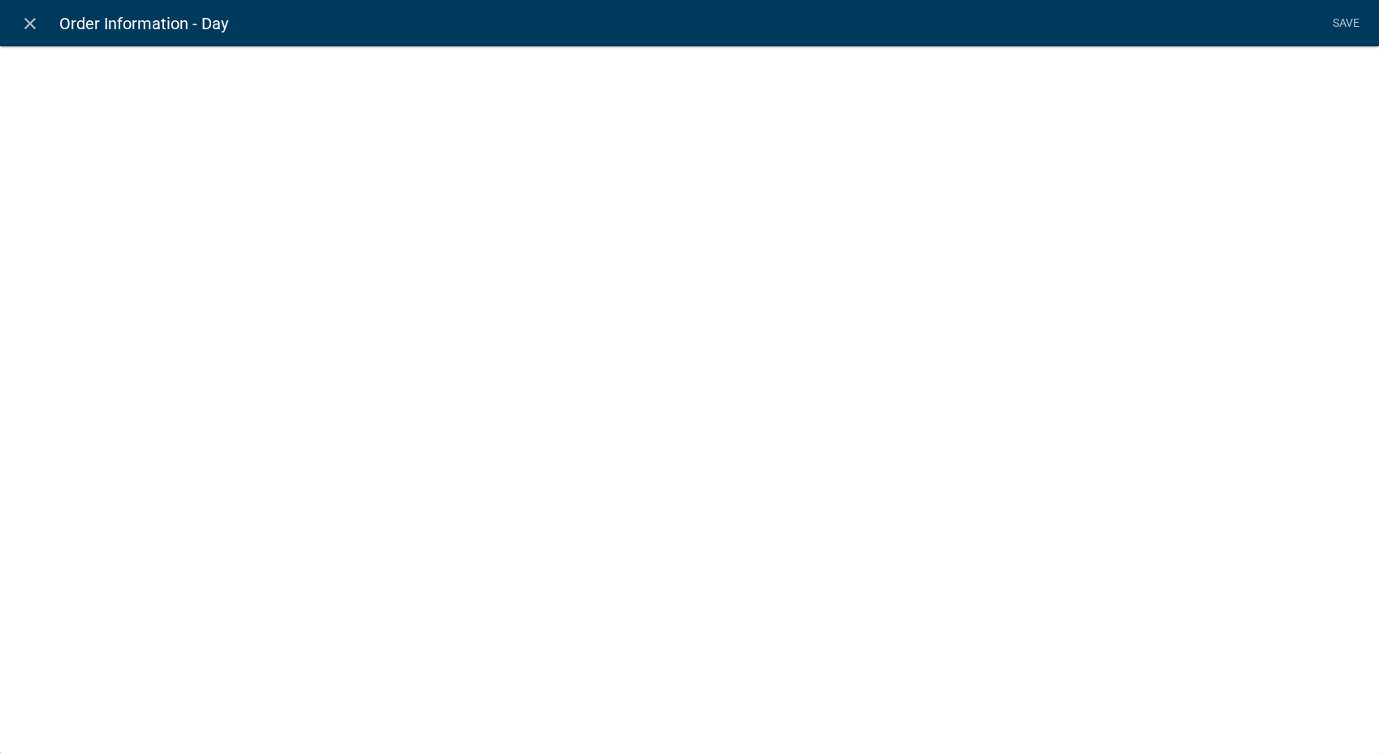
select select "calculated-value"
select select "2"
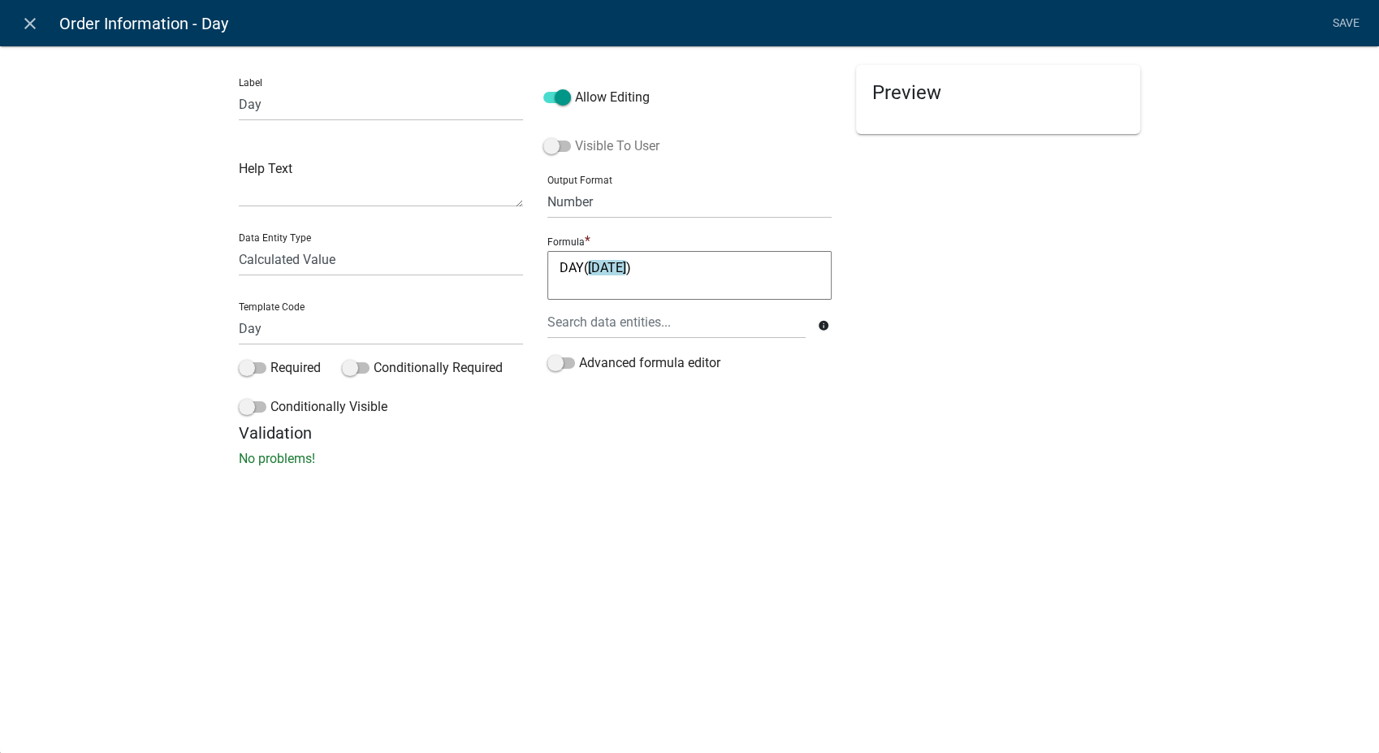
click at [555, 143] on span at bounding box center [557, 145] width 28 height 11
click at [575, 136] on input "Visible To User" at bounding box center [575, 136] width 0 height 0
click at [1354, 16] on link "Save" at bounding box center [1345, 23] width 41 height 31
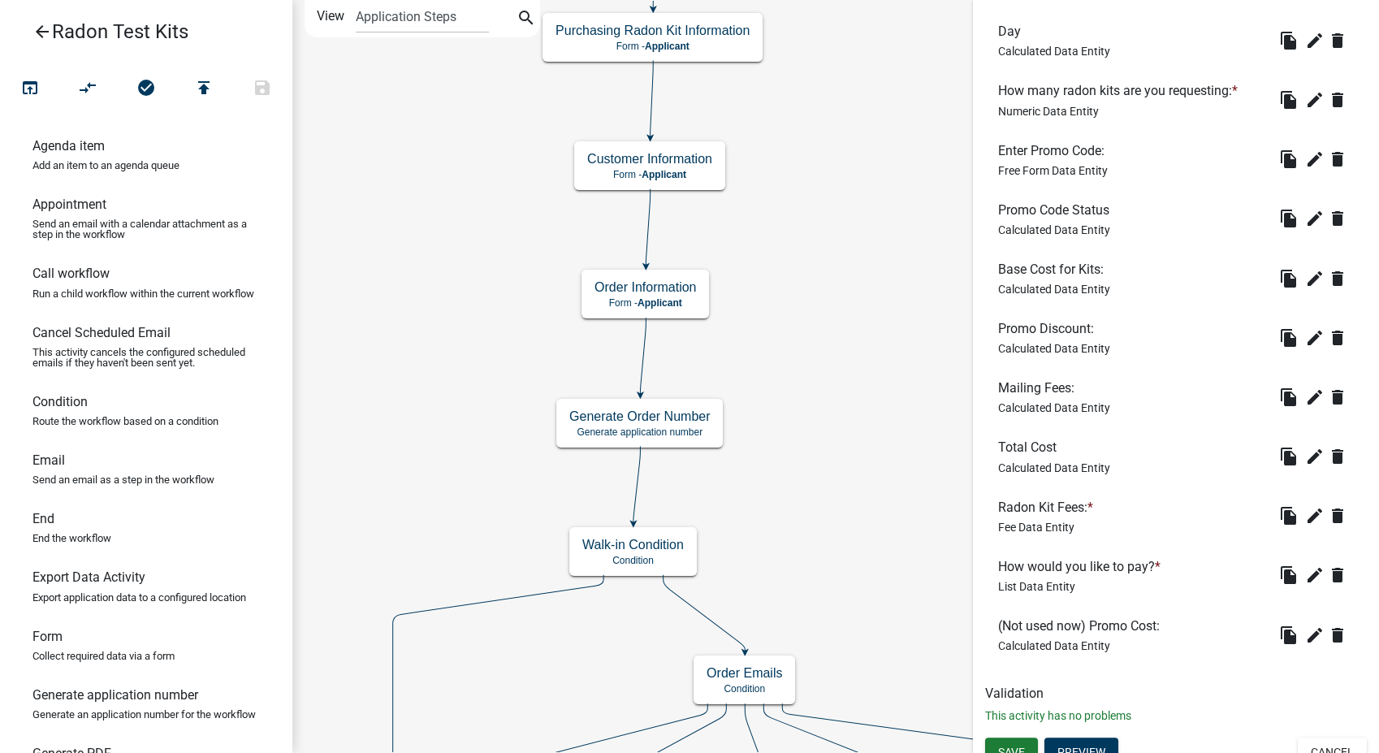
scroll to position [668, 0]
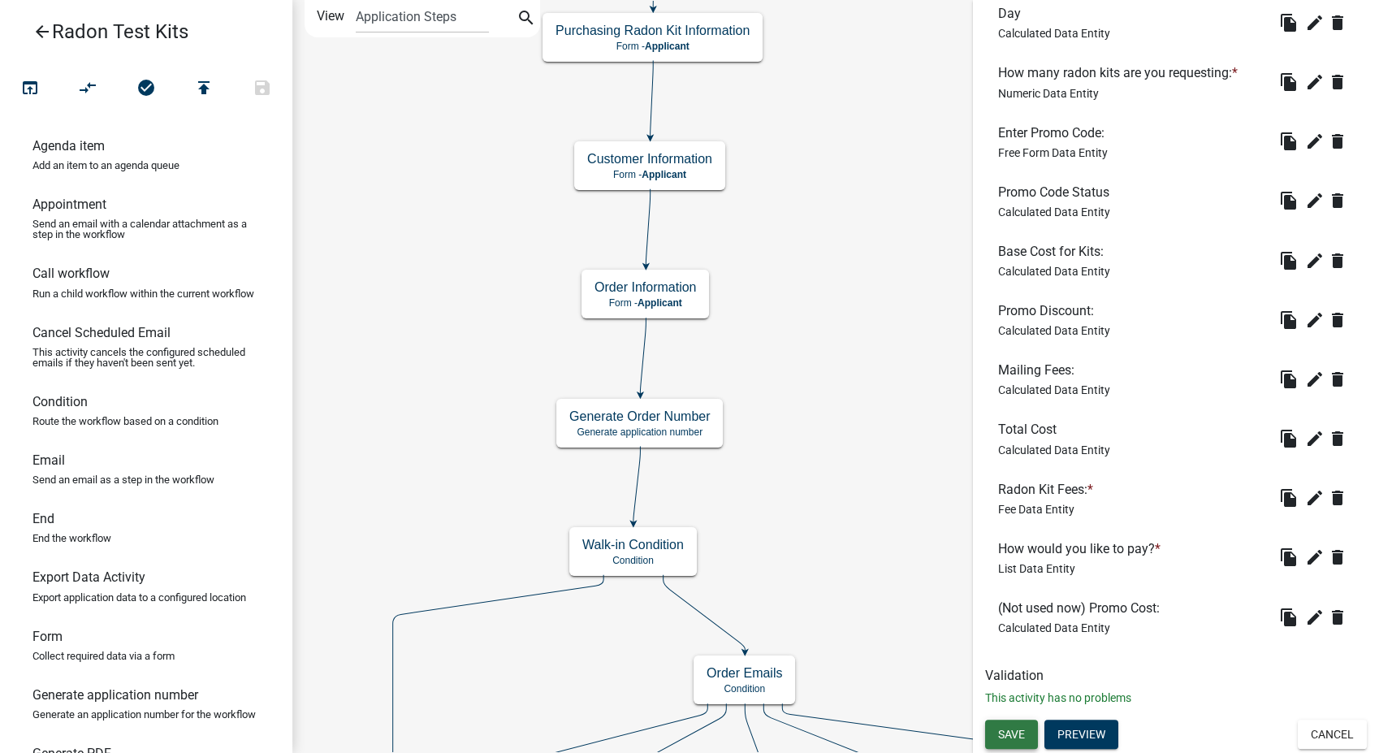
click at [1018, 733] on span "Save" at bounding box center [1011, 734] width 27 height 13
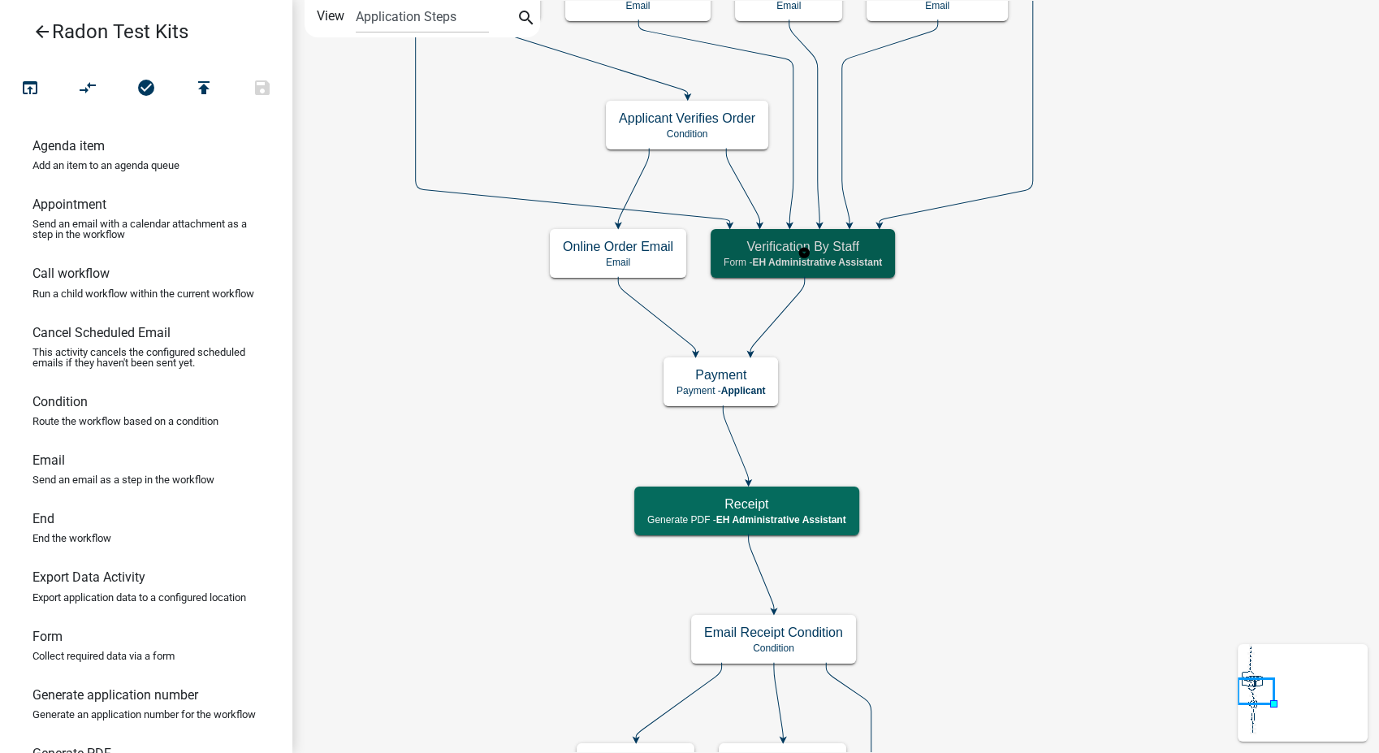
click at [806, 244] on h5 "Verification By Staff" at bounding box center [803, 246] width 158 height 15
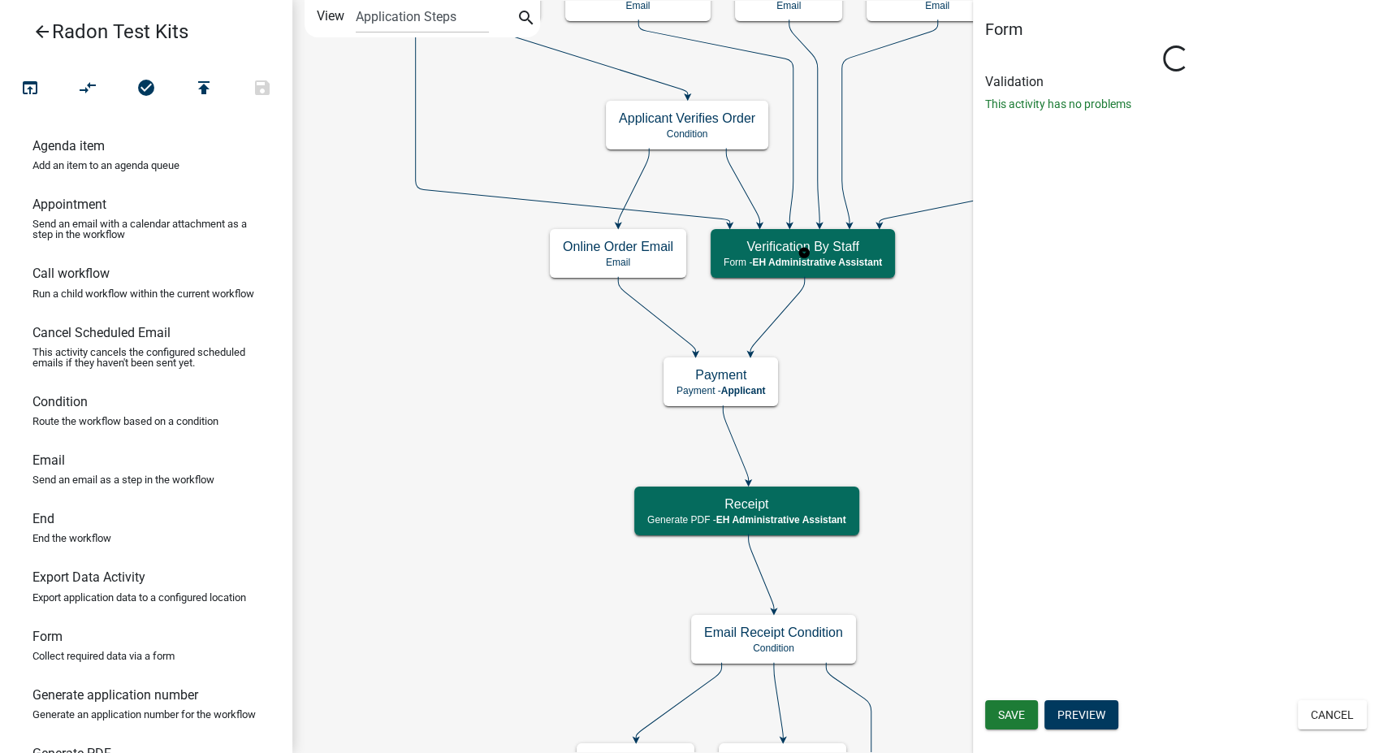
select select "DA3E3E5F-670D-4329-B60C-5CC8A4B2B679"
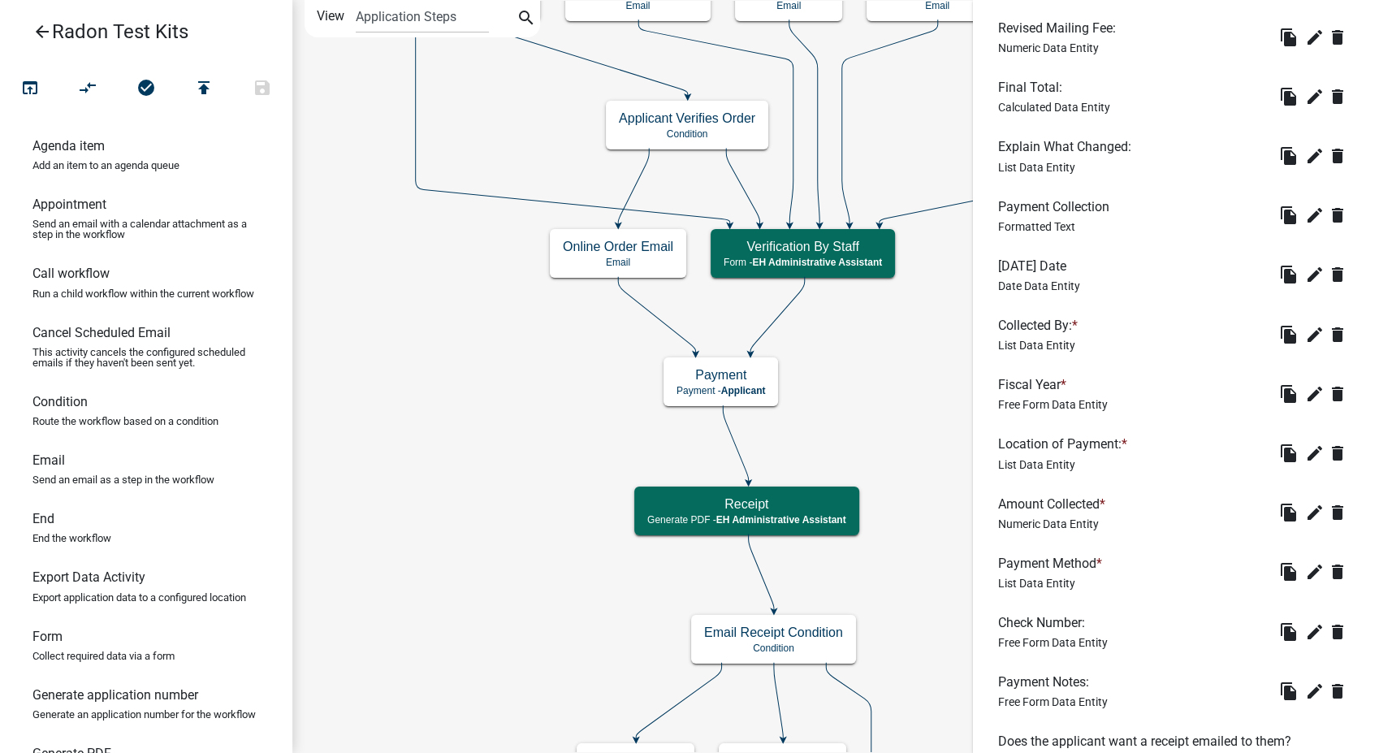
scroll to position [1247, 0]
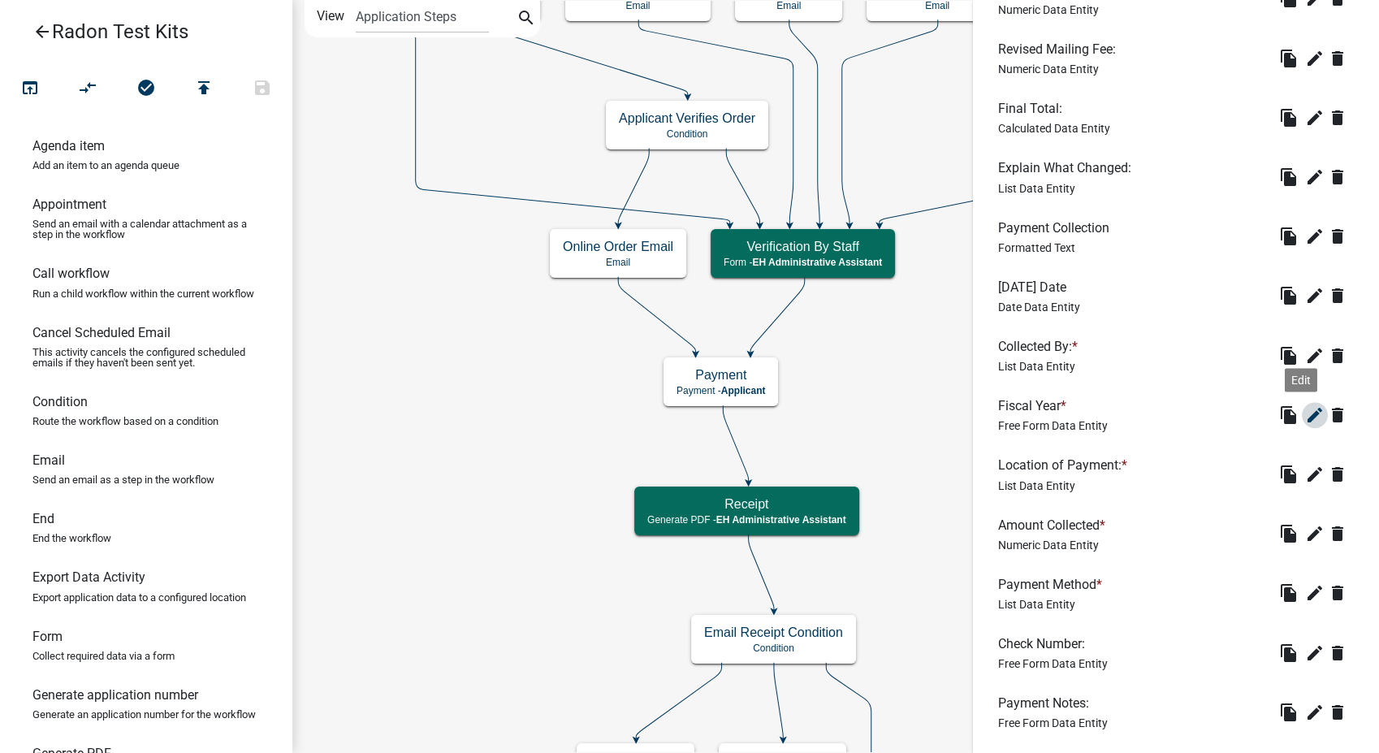
click at [1305, 418] on icon "edit" at bounding box center [1314, 414] width 19 height 19
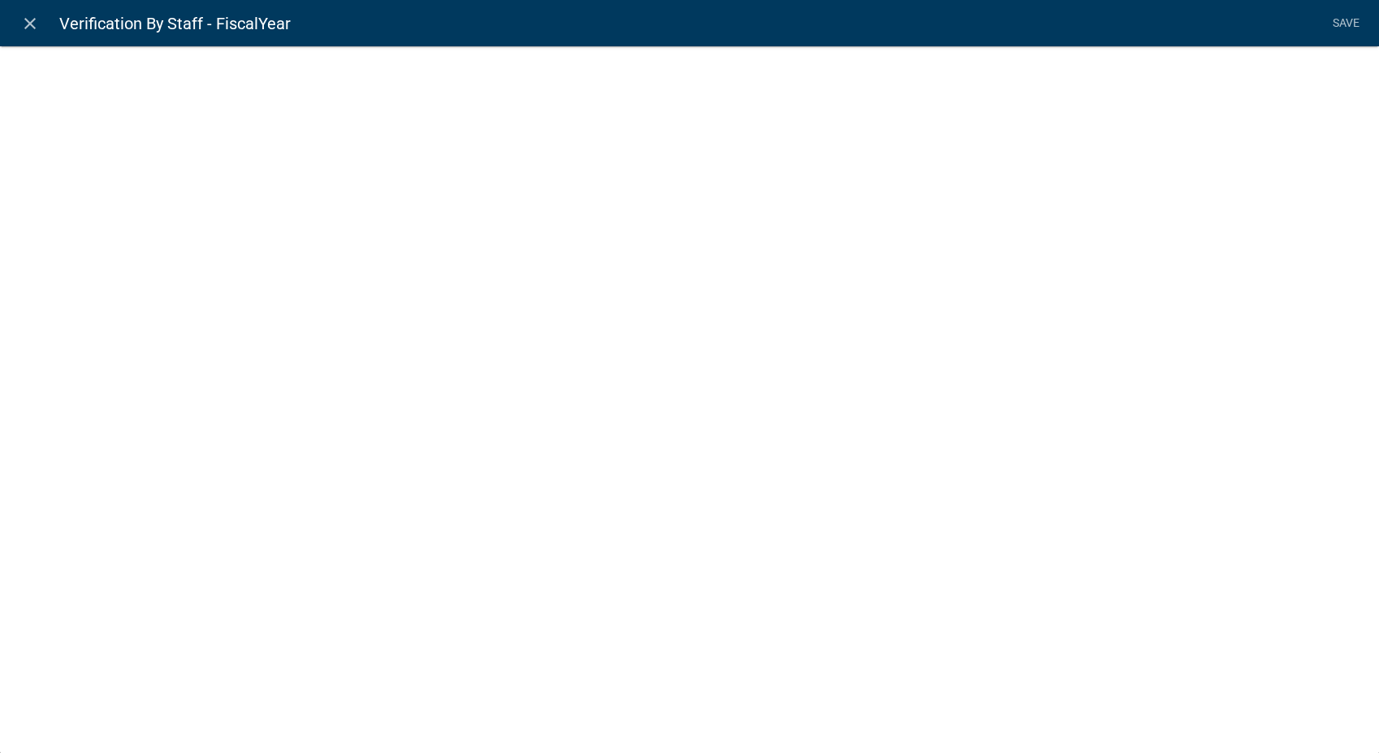
select select
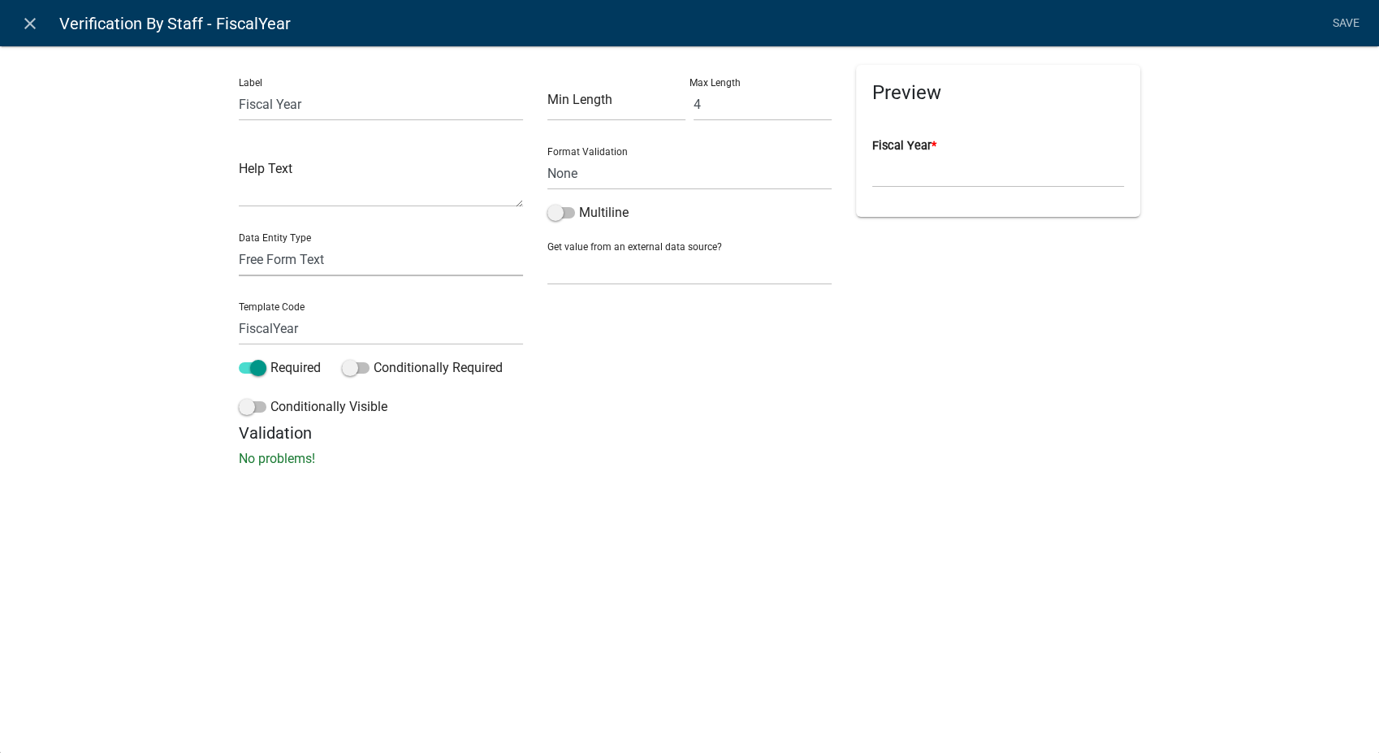
click at [336, 260] on select "Free Form Text Document Display Entity Value Fee Numeric Data Date Map Sketch D…" at bounding box center [381, 259] width 284 height 33
select select "calculated-value"
click at [239, 243] on select "Free Form Text Document Display Entity Value Fee Numeric Data Date Map Sketch D…" at bounding box center [381, 259] width 284 height 33
select select "calculated-value"
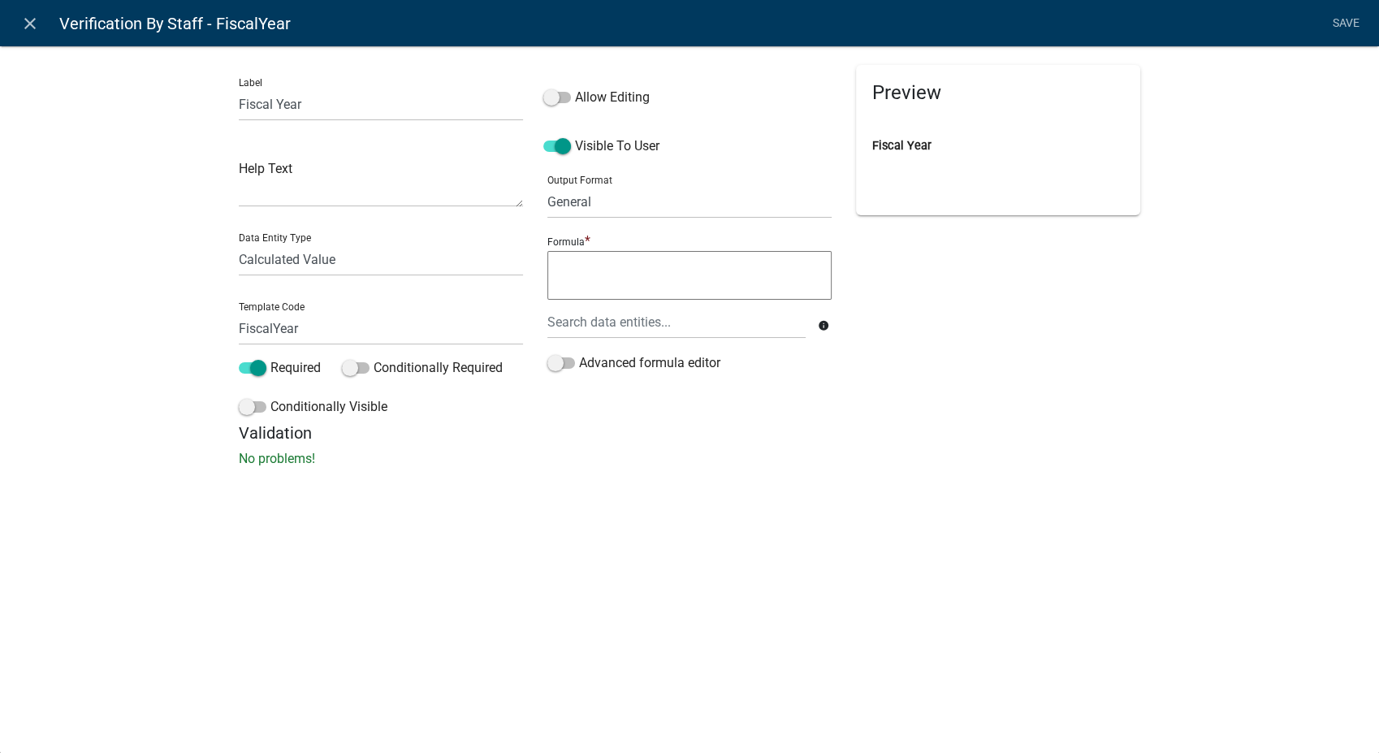
click at [582, 270] on textarea at bounding box center [689, 275] width 284 height 49
type textarea "IF("
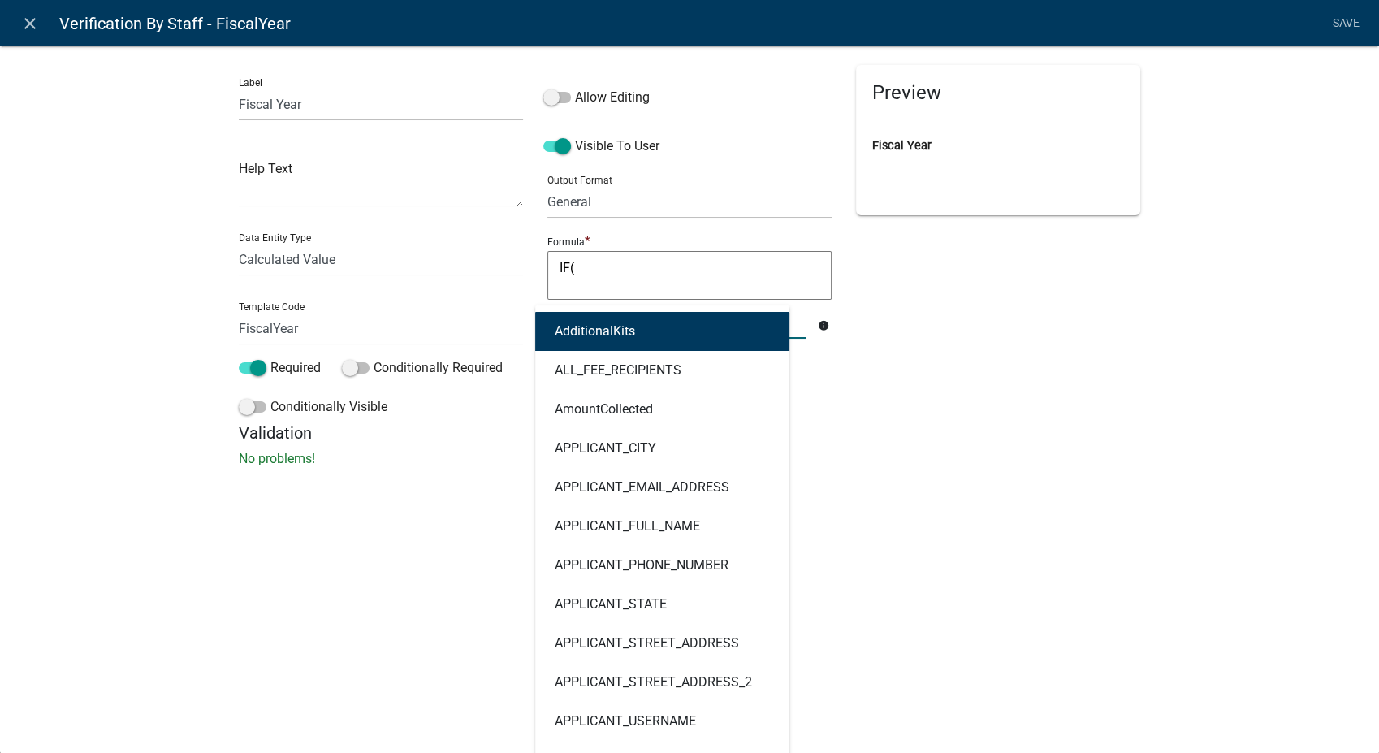
click at [580, 331] on div "AdditionalKits ALL_FEE_RECIPIENTS AmountCollected APPLICANT_CITY APPLICANT_EMAI…" at bounding box center [676, 321] width 283 height 33
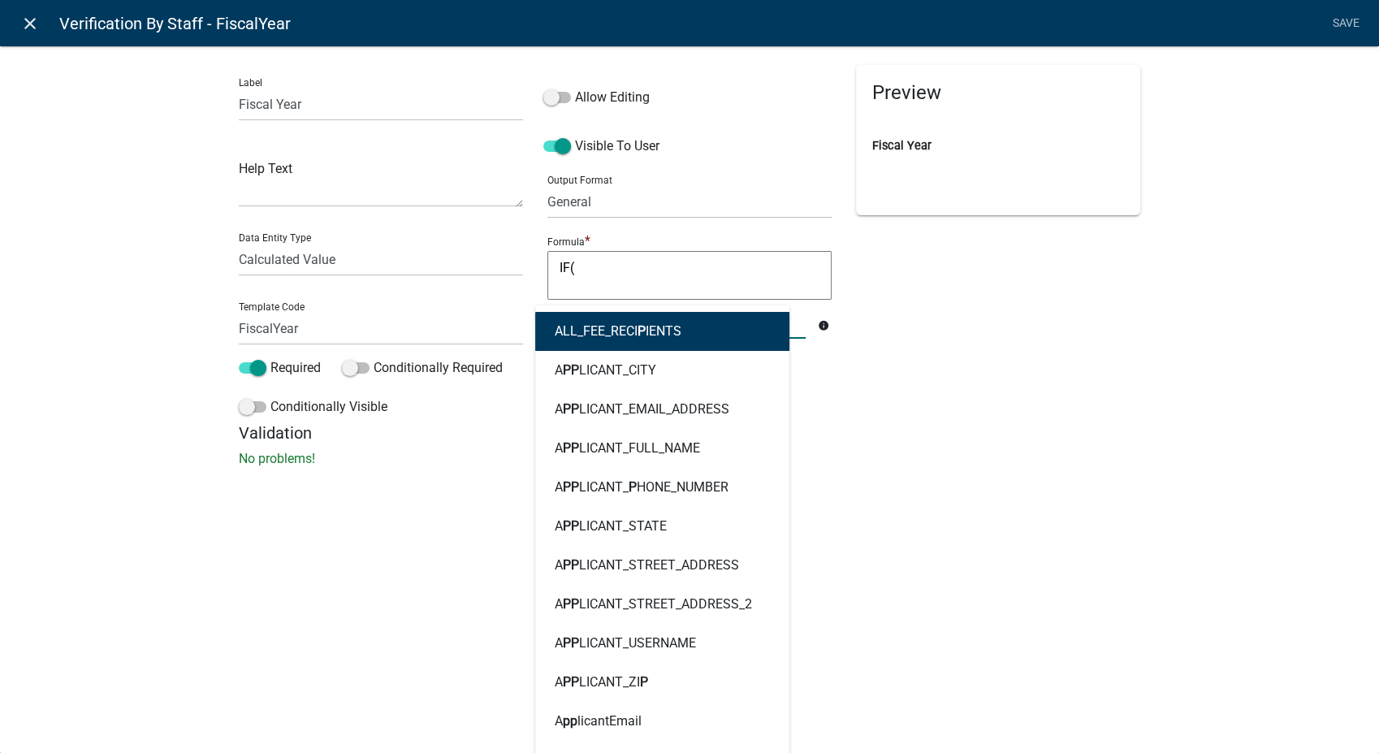
type input "p"
click at [21, 19] on icon "close" at bounding box center [29, 23] width 19 height 19
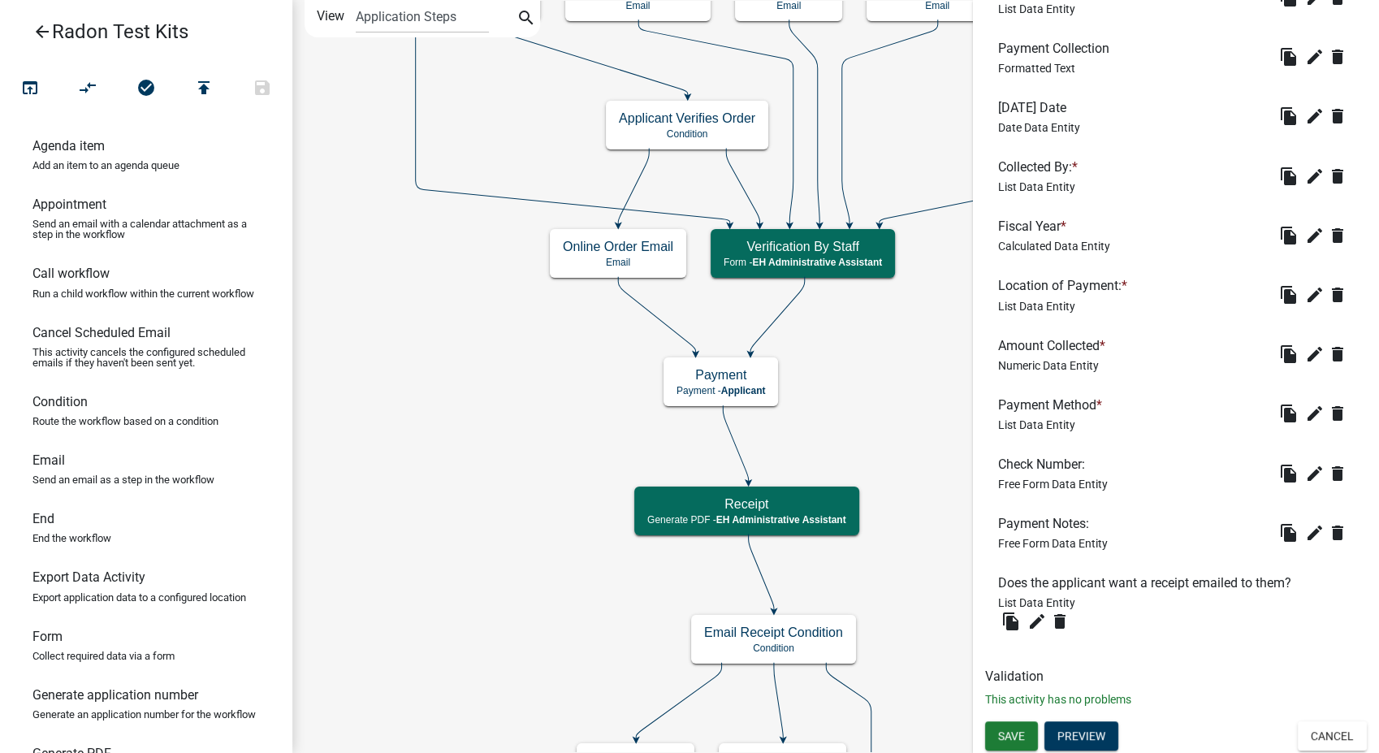
scroll to position [1428, 0]
click at [1333, 742] on button "Cancel" at bounding box center [1332, 734] width 69 height 29
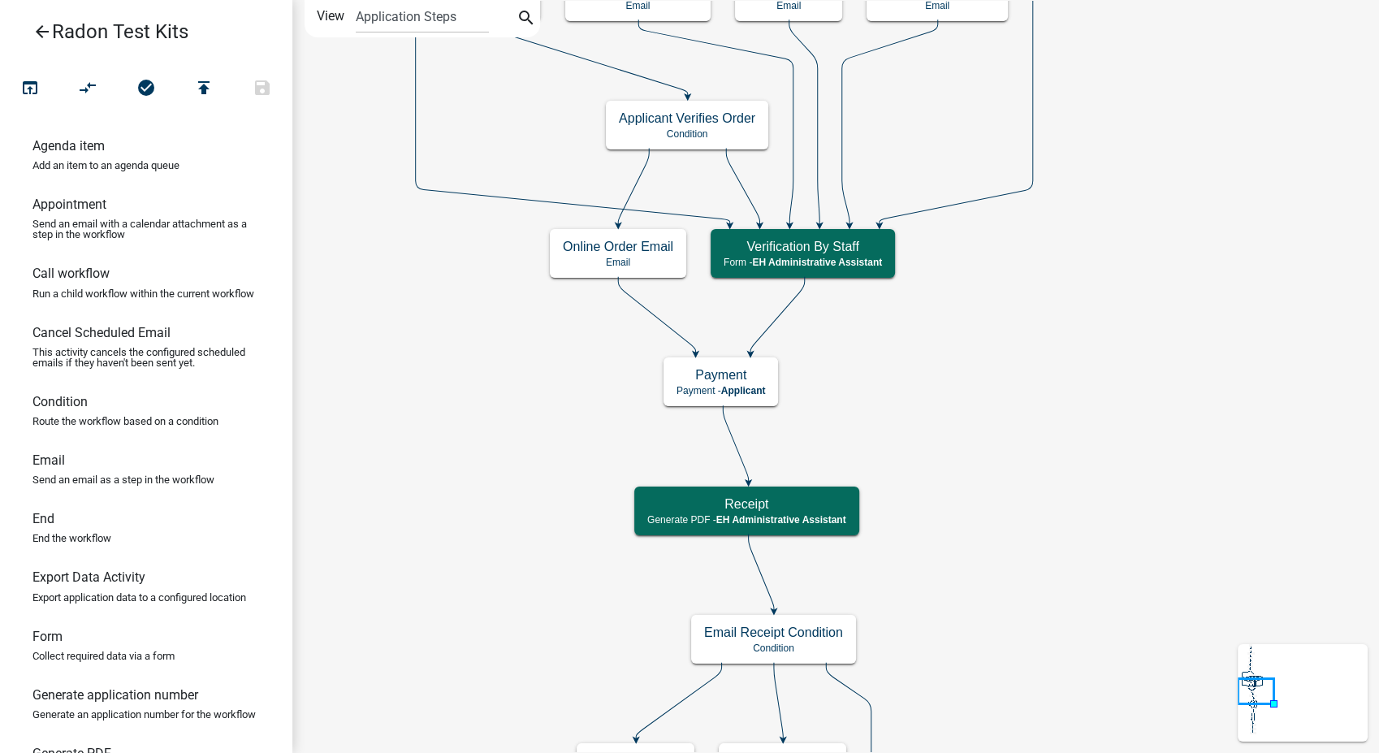
scroll to position [0, 0]
click at [621, 248] on h5 "Online Order Email" at bounding box center [618, 246] width 110 height 15
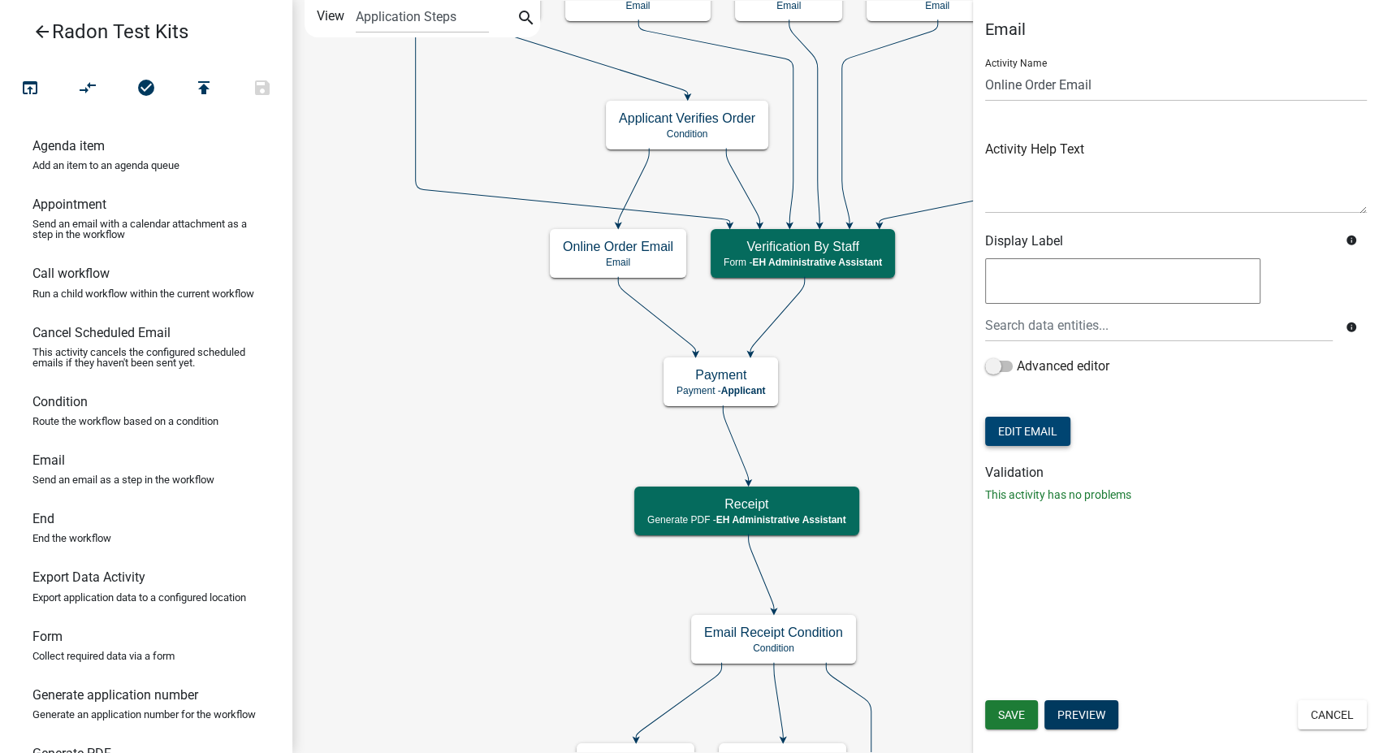
click at [1016, 426] on button "Edit Email" at bounding box center [1027, 431] width 85 height 29
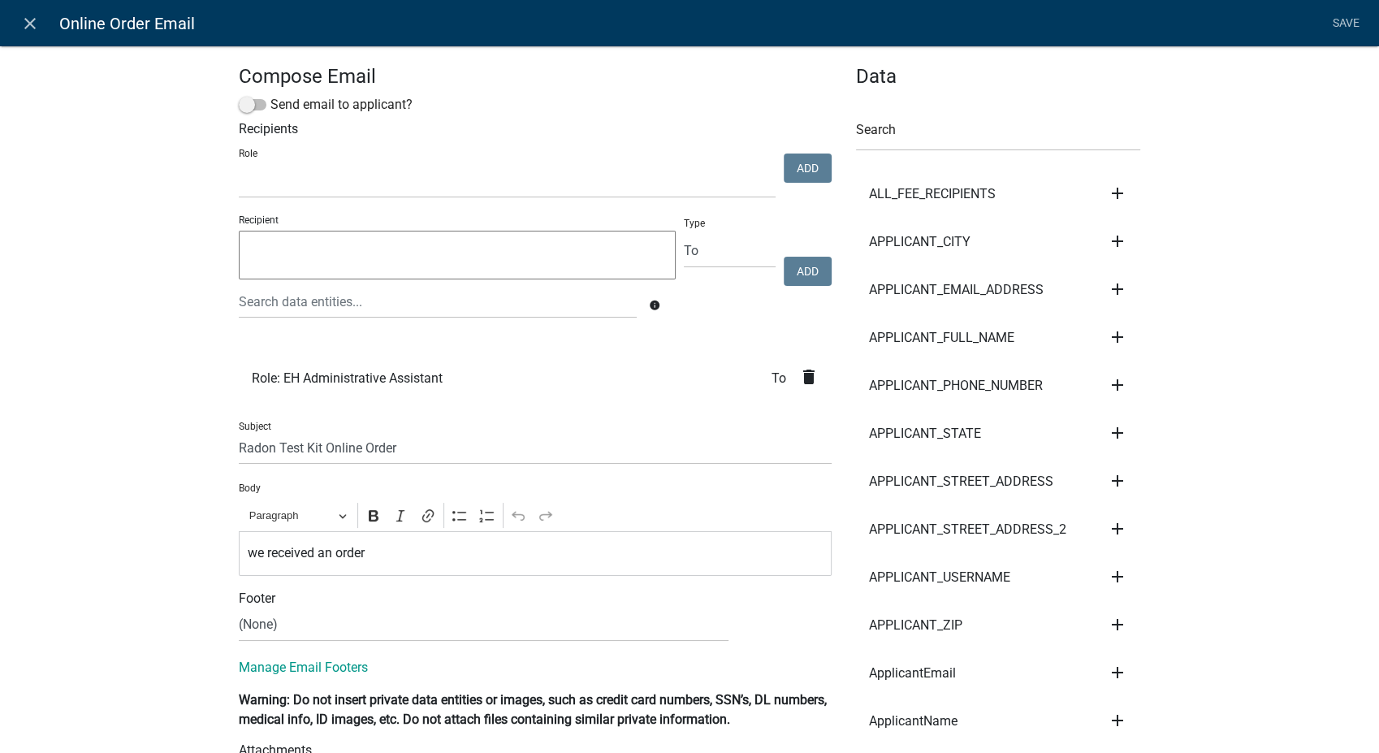
select select
click at [31, 24] on icon "close" at bounding box center [29, 23] width 19 height 19
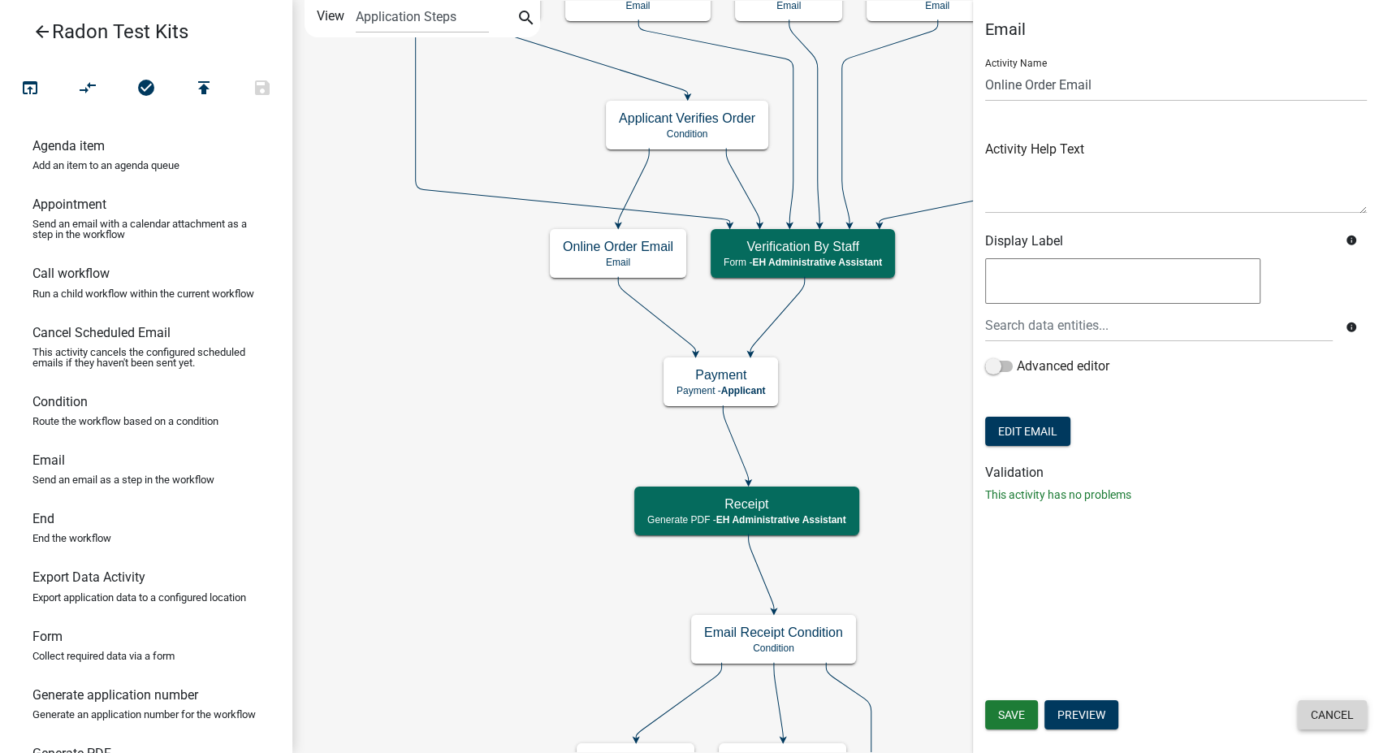
click at [1313, 719] on button "Cancel" at bounding box center [1332, 714] width 69 height 29
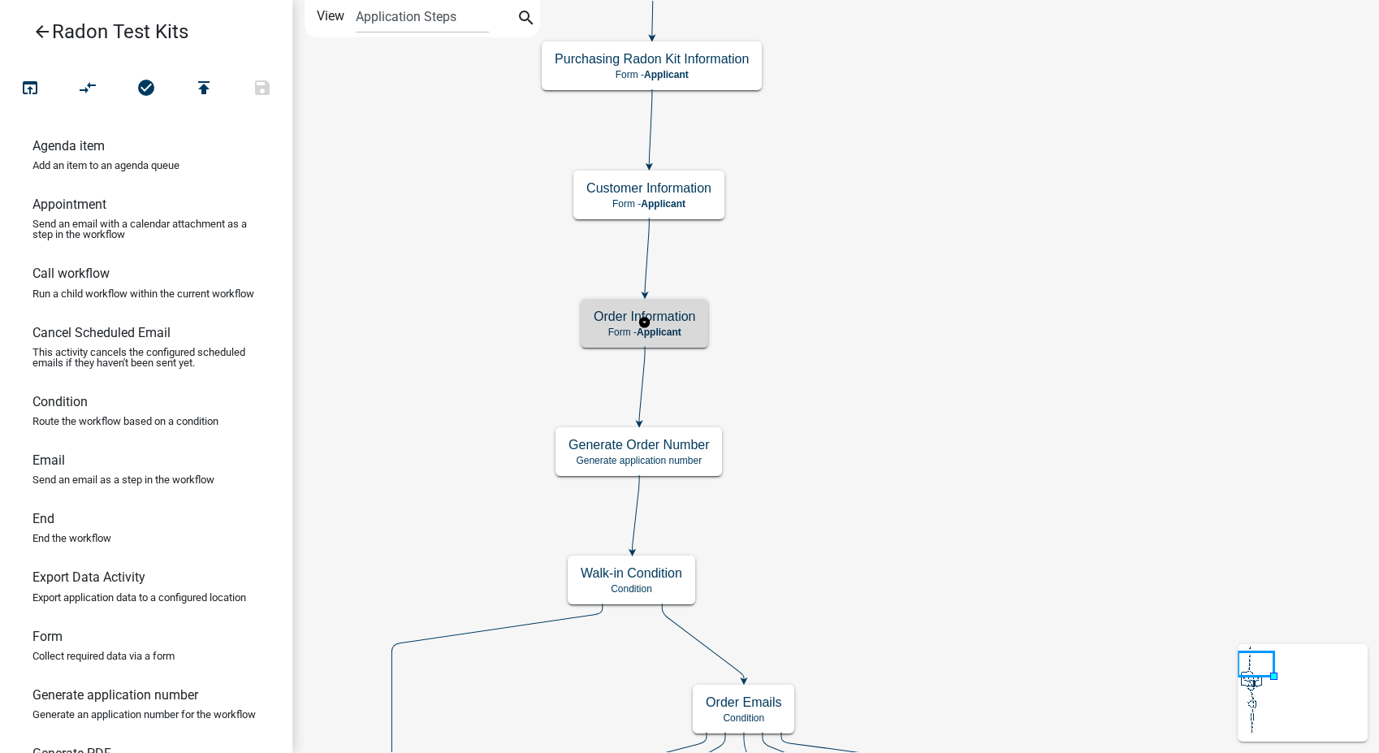
click at [645, 337] on p "Form - Applicant" at bounding box center [645, 331] width 102 height 11
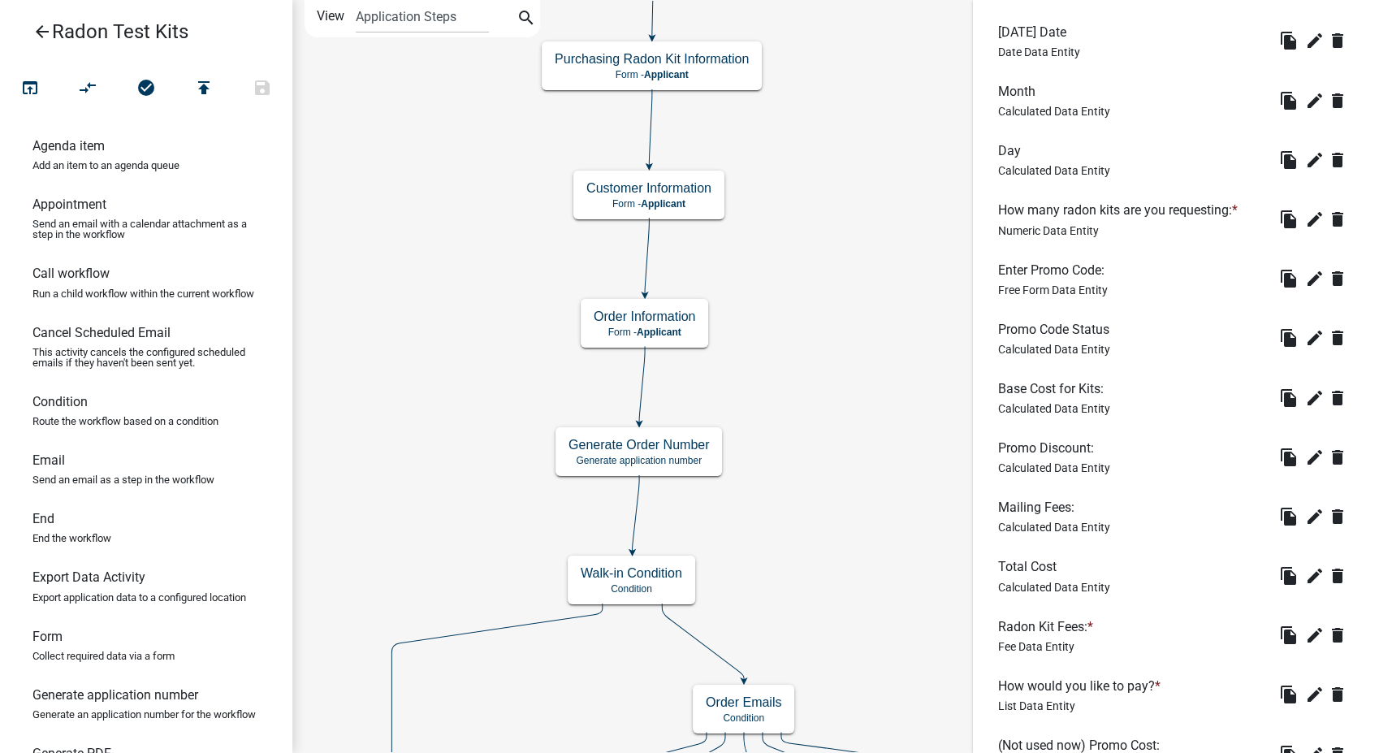
scroll to position [541, 0]
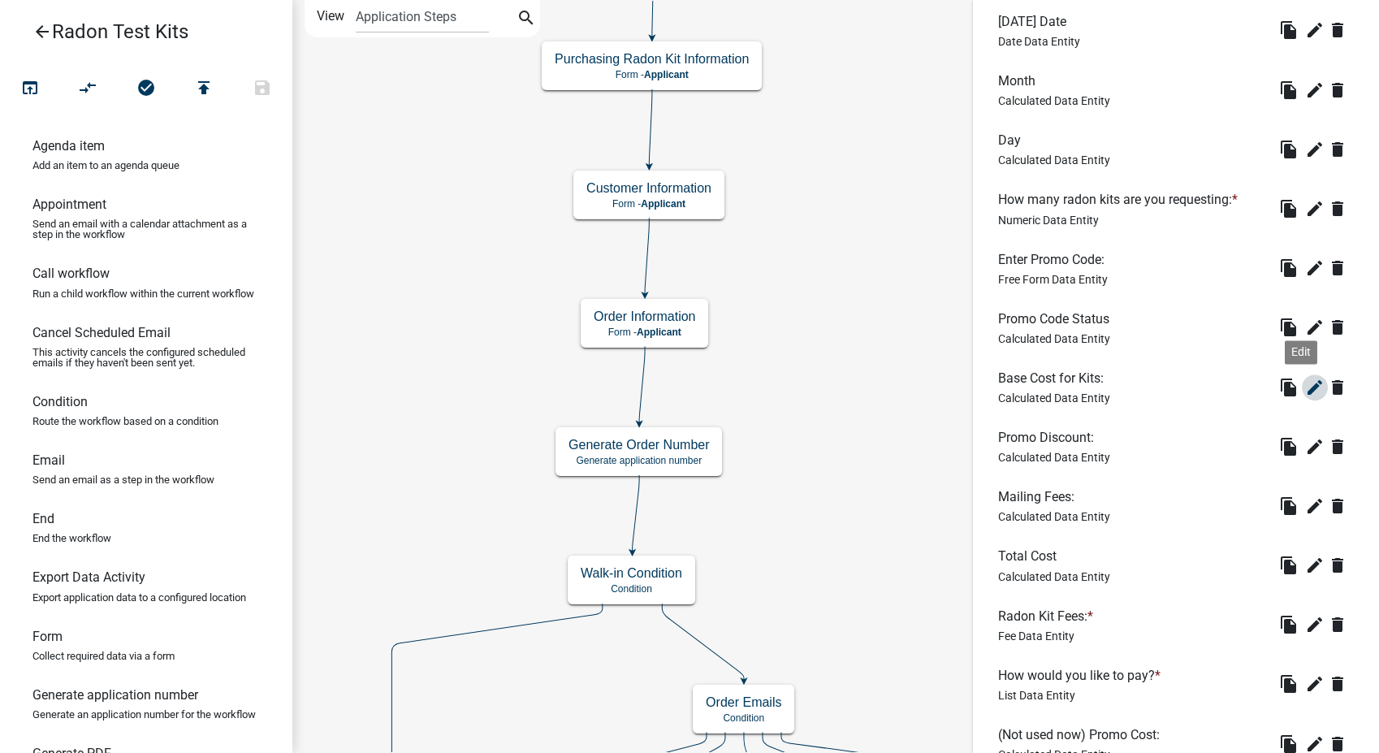
click at [1305, 382] on icon "edit" at bounding box center [1314, 387] width 19 height 19
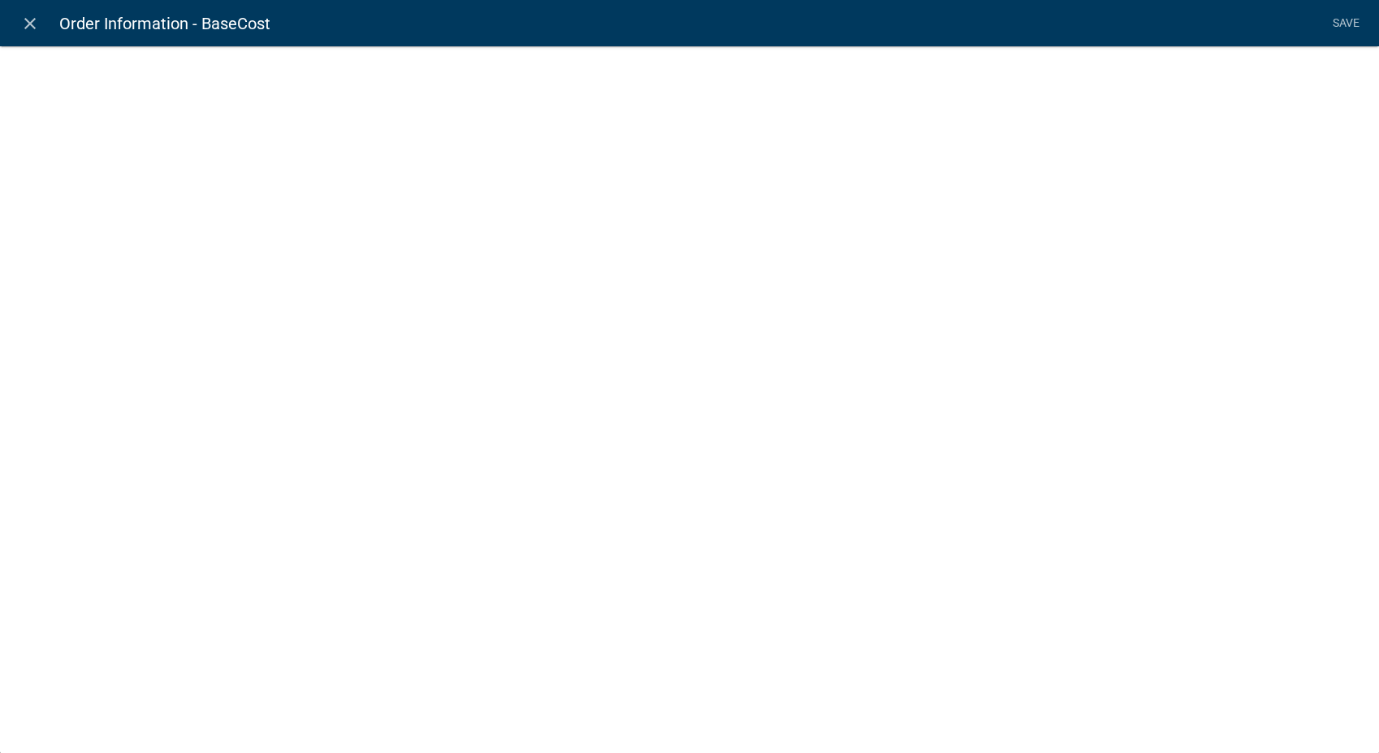
select select "calculated-value"
select select "3"
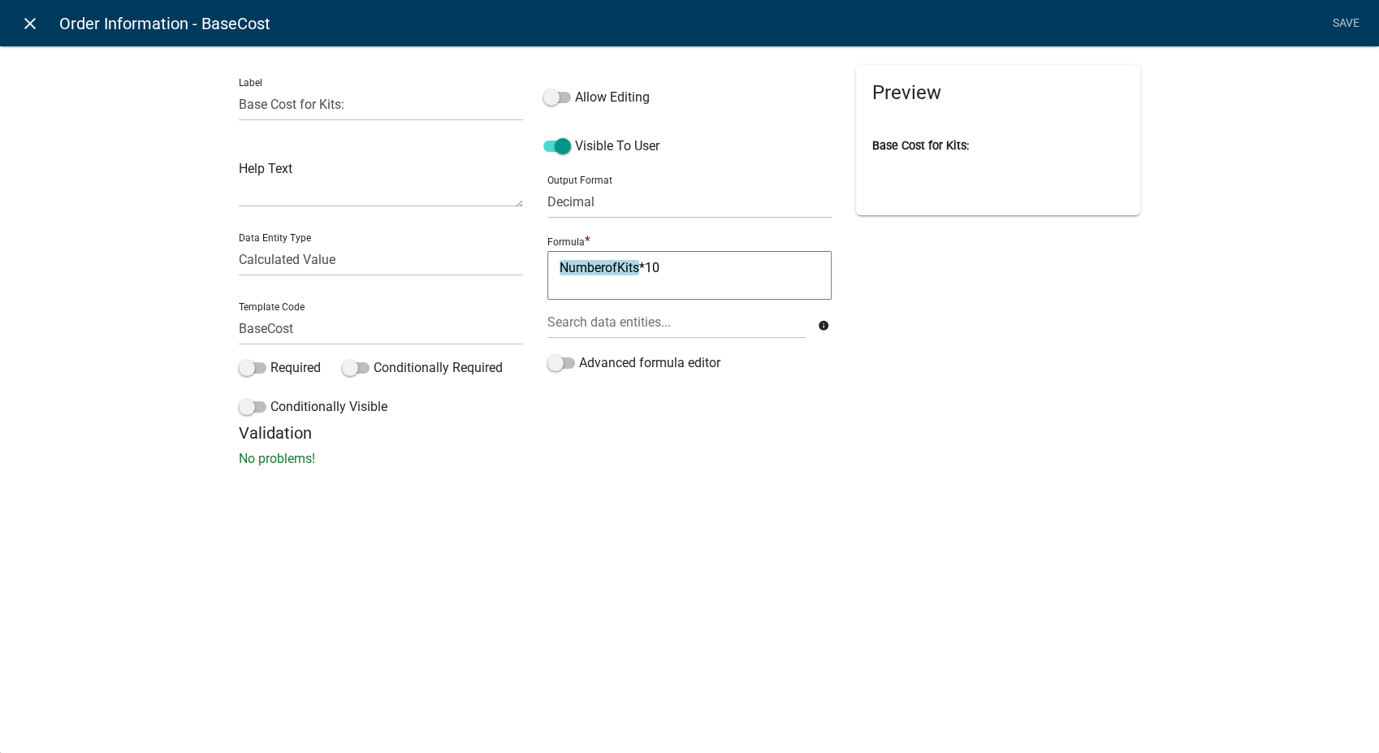
click at [32, 22] on icon "close" at bounding box center [29, 23] width 19 height 19
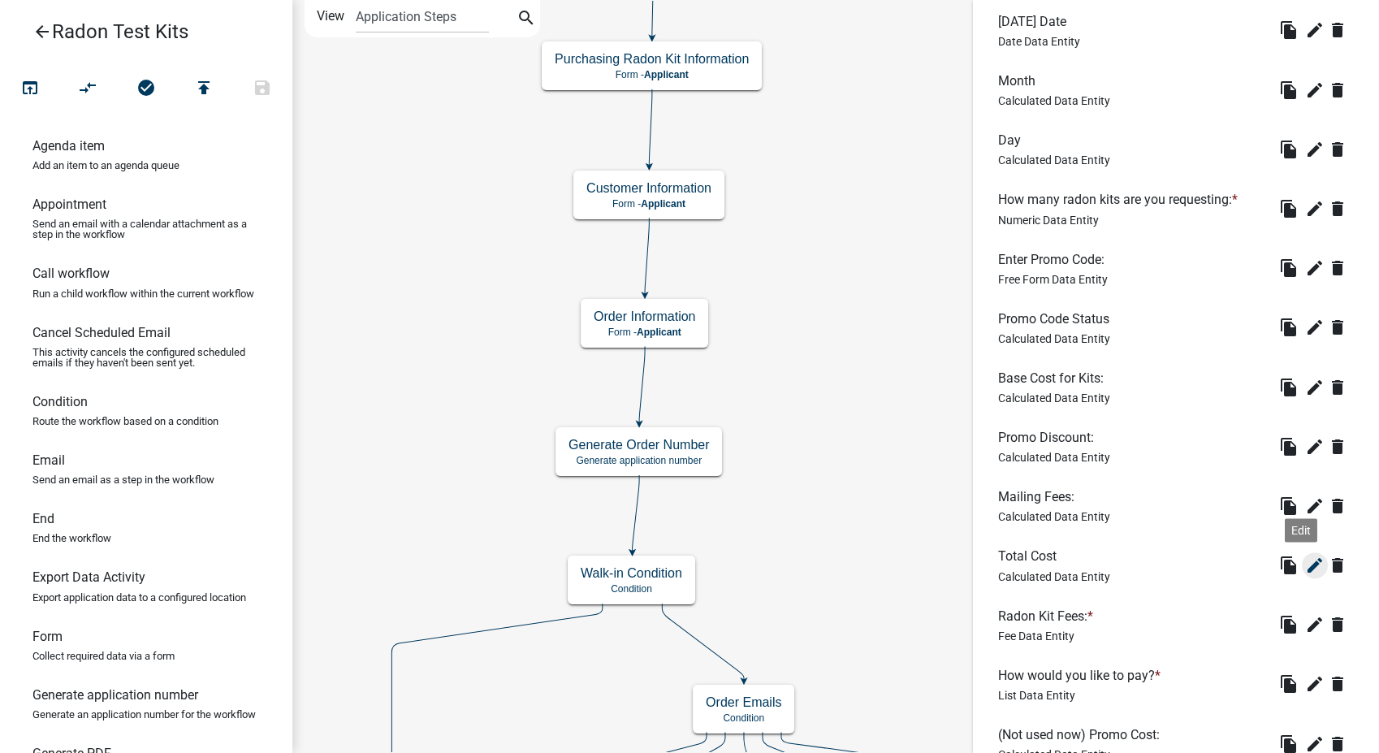
click at [1305, 560] on icon "edit" at bounding box center [1314, 564] width 19 height 19
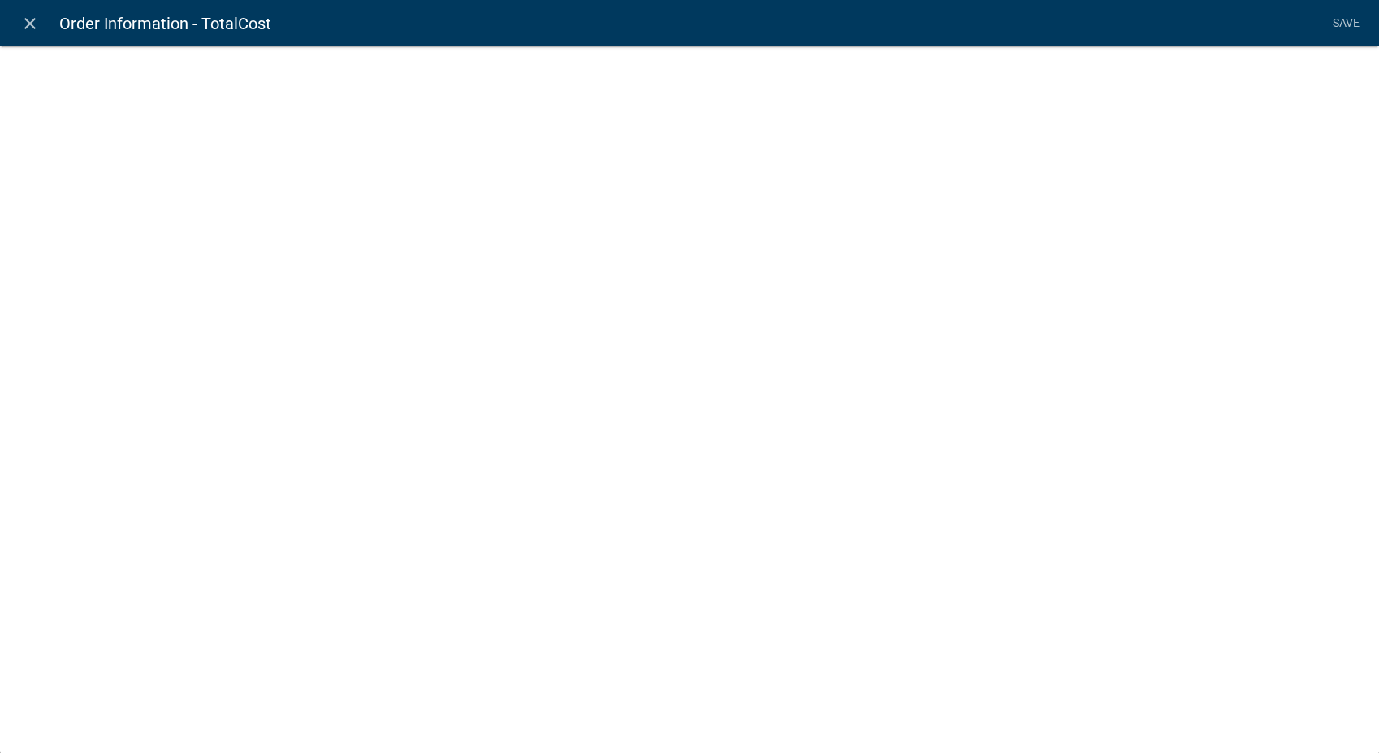
select select "calculated-value"
select select "3"
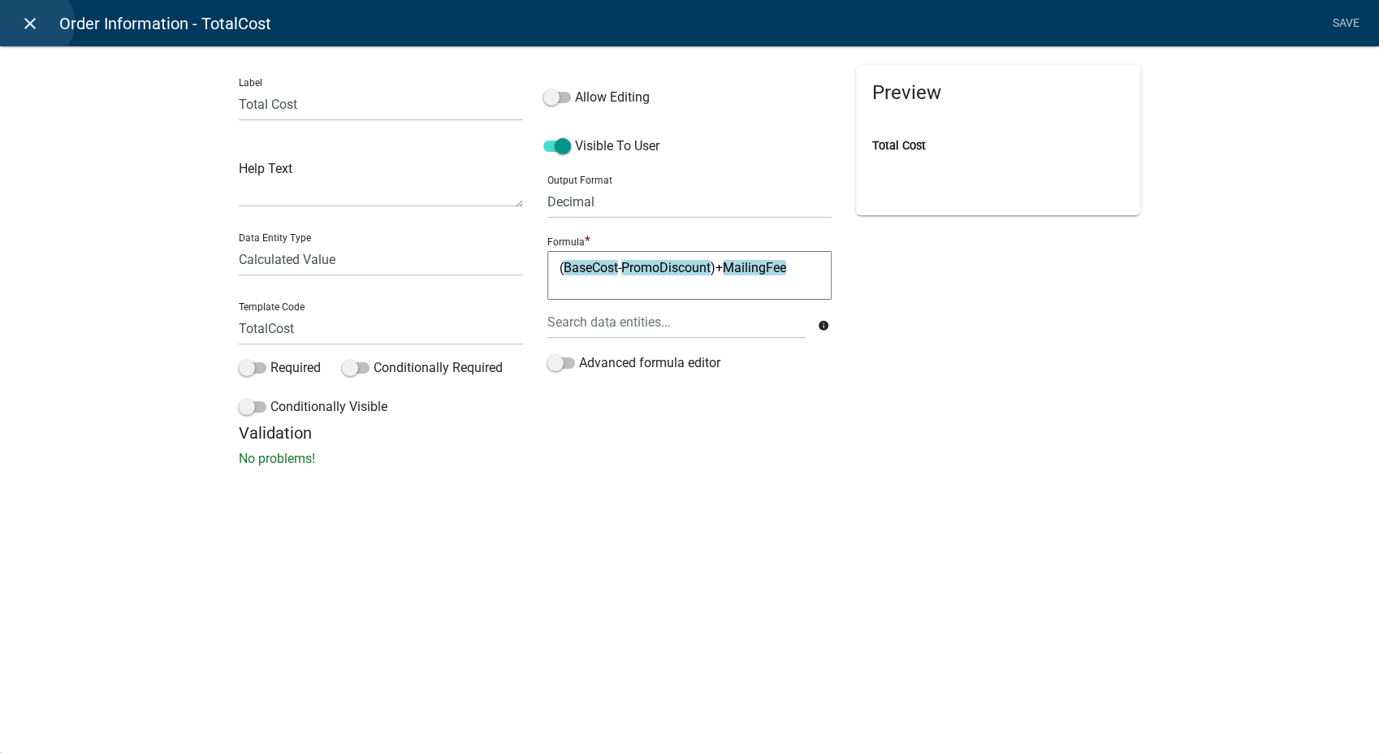
click at [33, 23] on icon "close" at bounding box center [29, 23] width 19 height 19
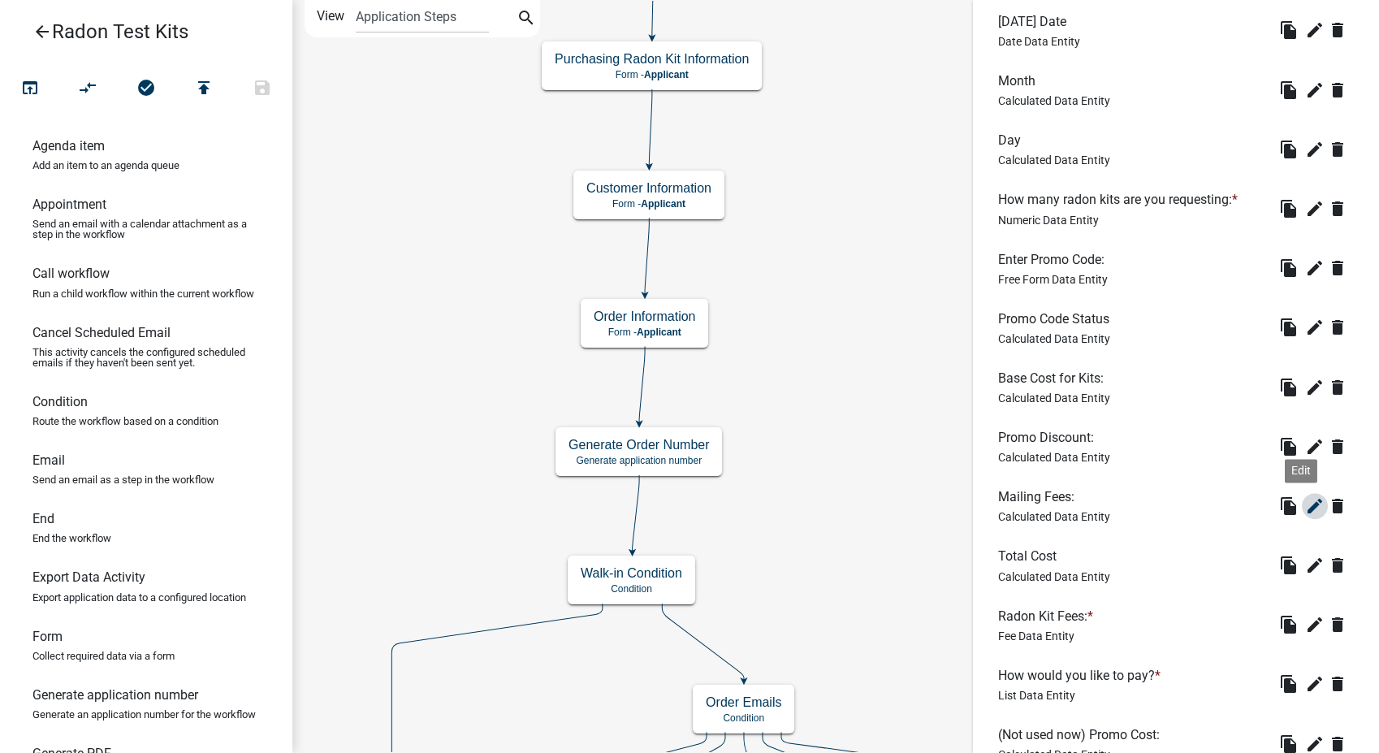
click at [1305, 504] on icon "edit" at bounding box center [1314, 505] width 19 height 19
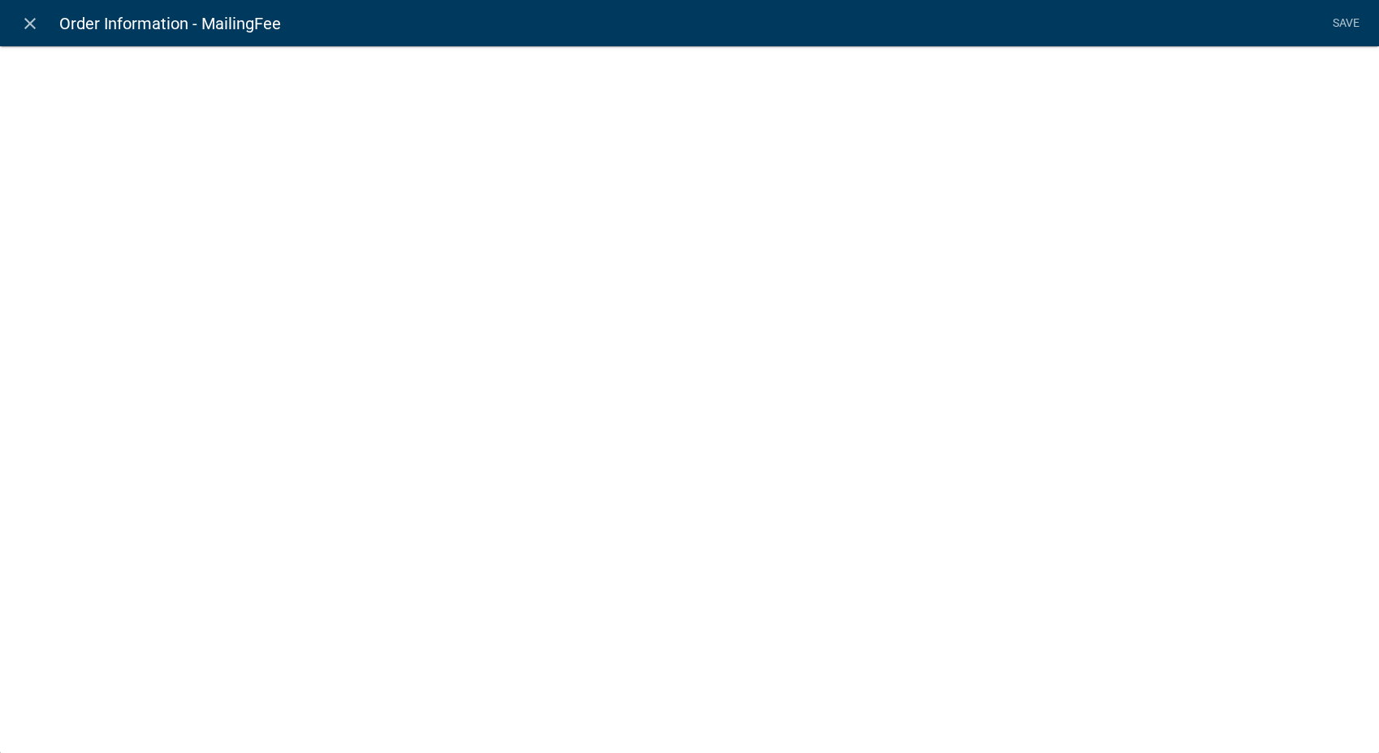
select select "calculated-value"
select select "3"
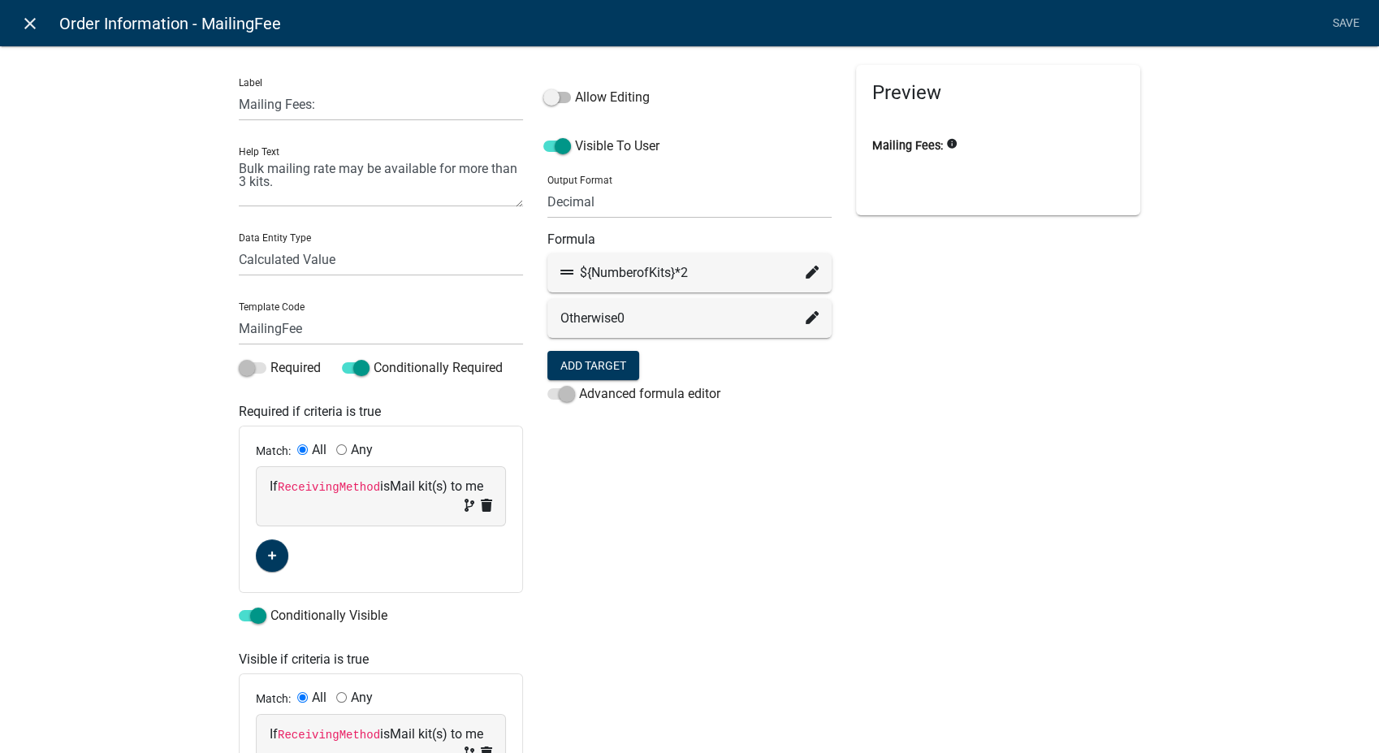
click at [32, 22] on icon "close" at bounding box center [29, 23] width 19 height 19
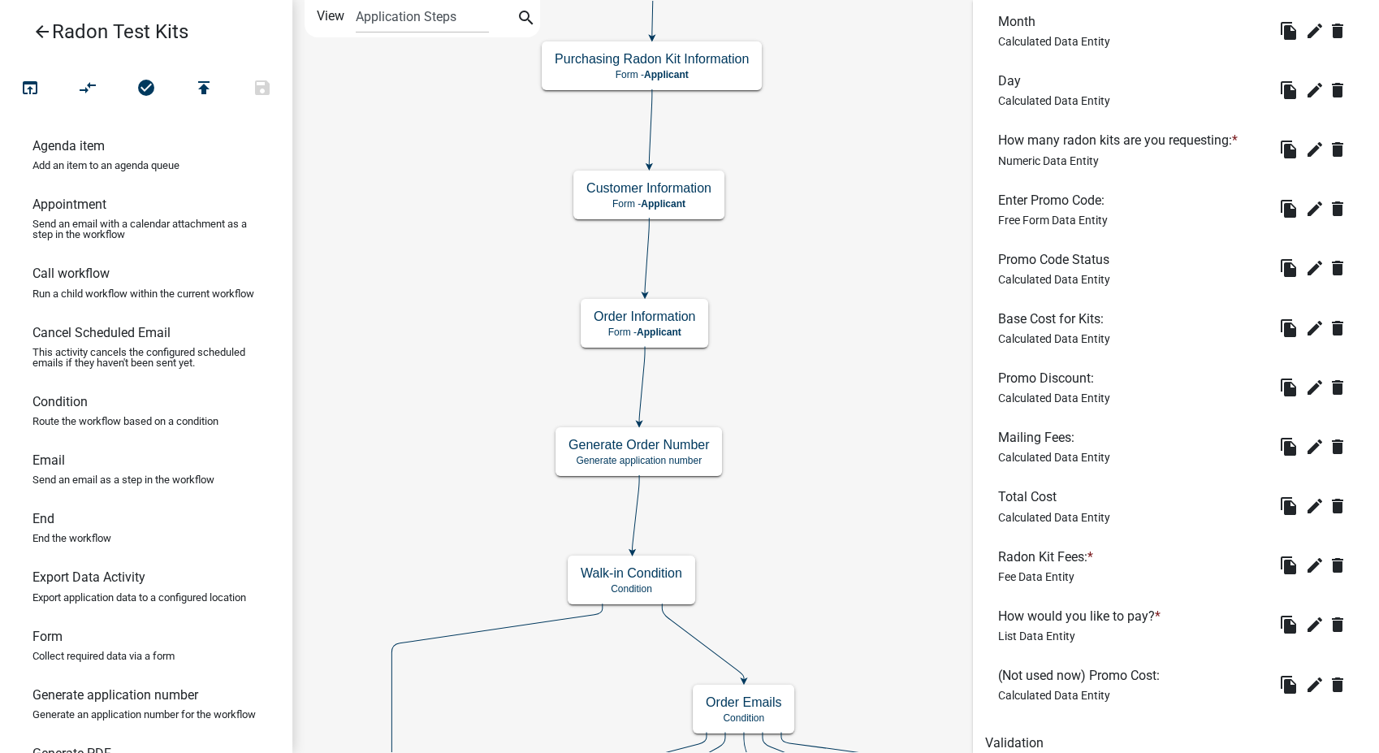
scroll to position [631, 0]
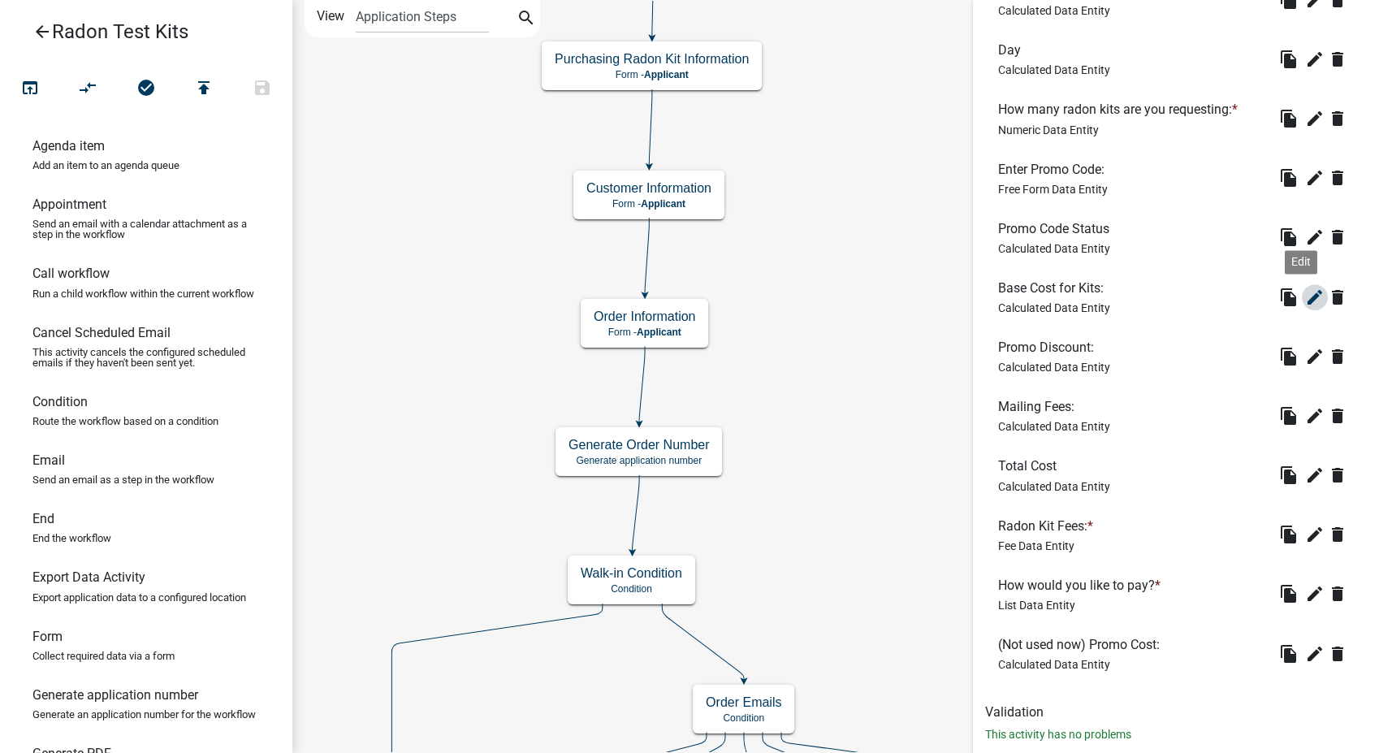
click at [1302, 284] on button "edit" at bounding box center [1315, 297] width 26 height 26
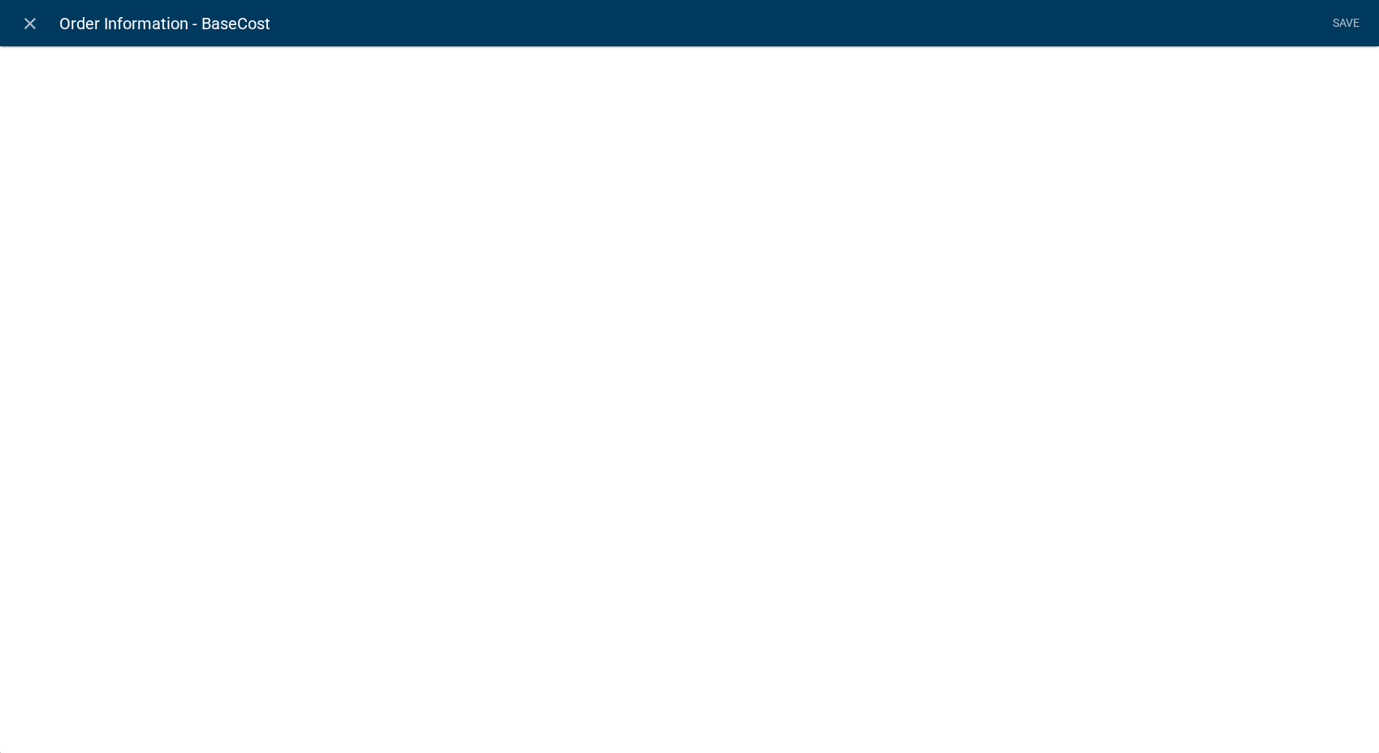
select select "calculated-value"
select select "3"
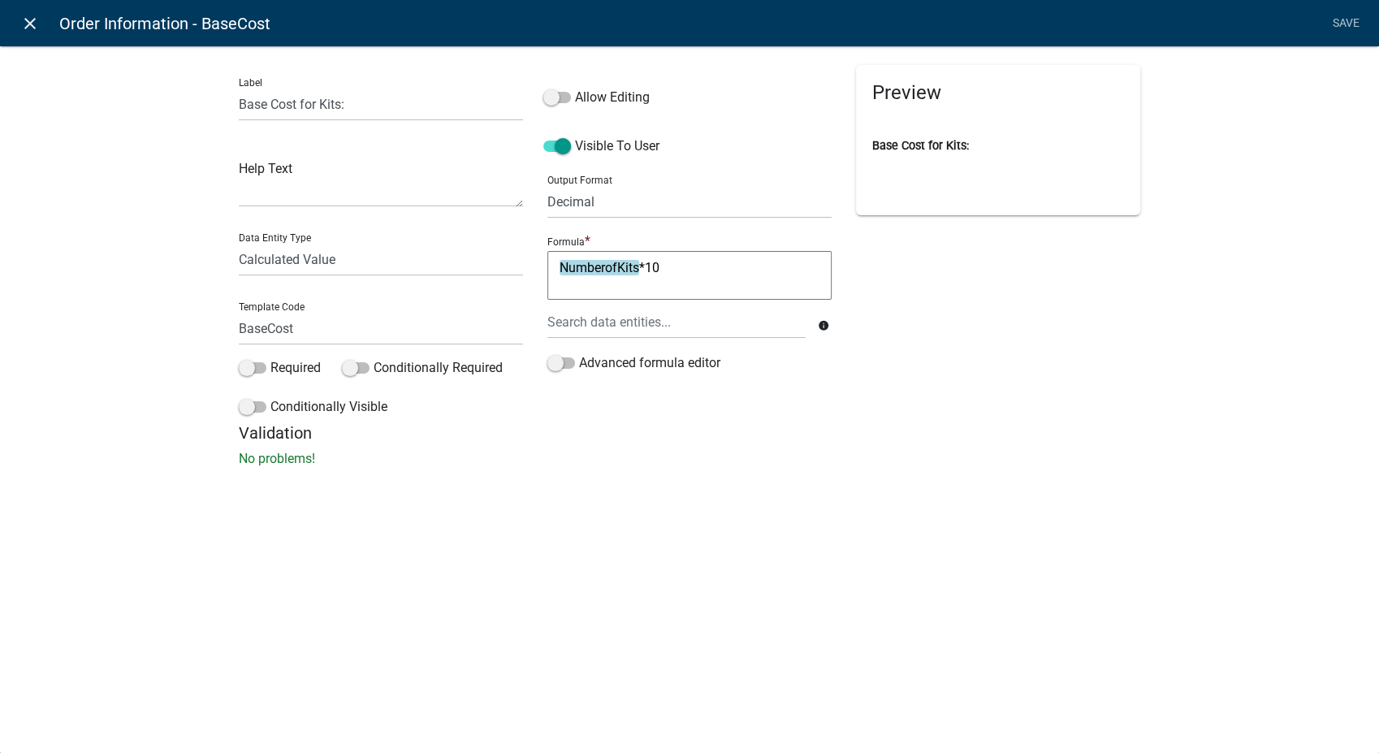
click at [28, 22] on icon "close" at bounding box center [29, 23] width 19 height 19
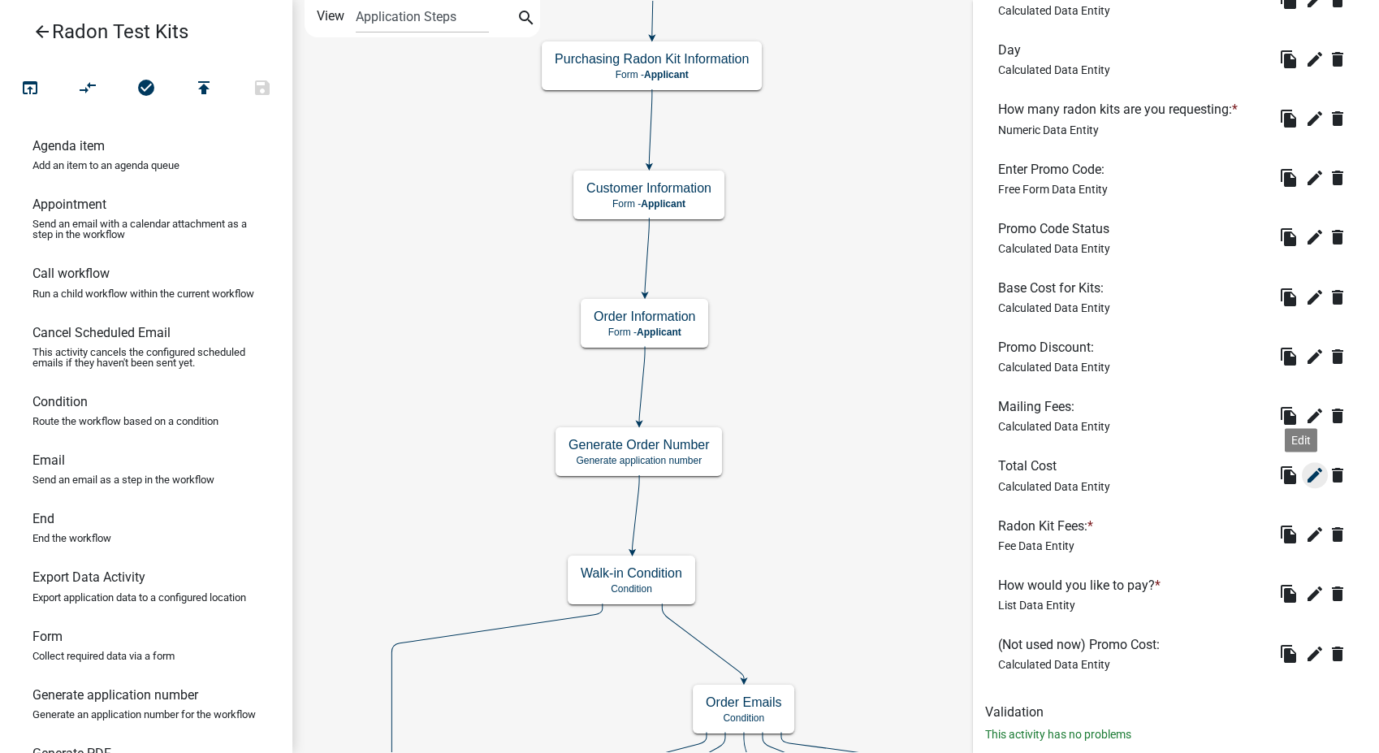
click at [1305, 469] on icon "edit" at bounding box center [1314, 474] width 19 height 19
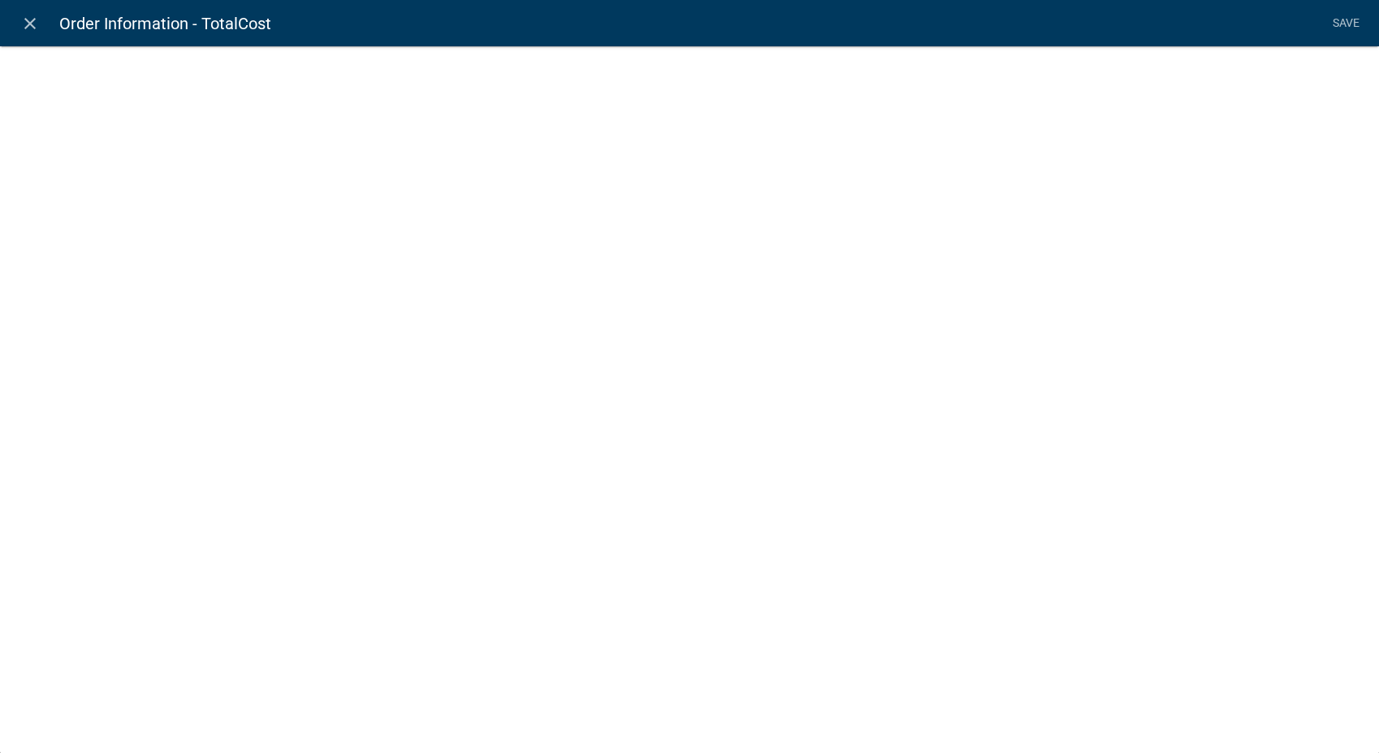
select select "calculated-value"
select select "3"
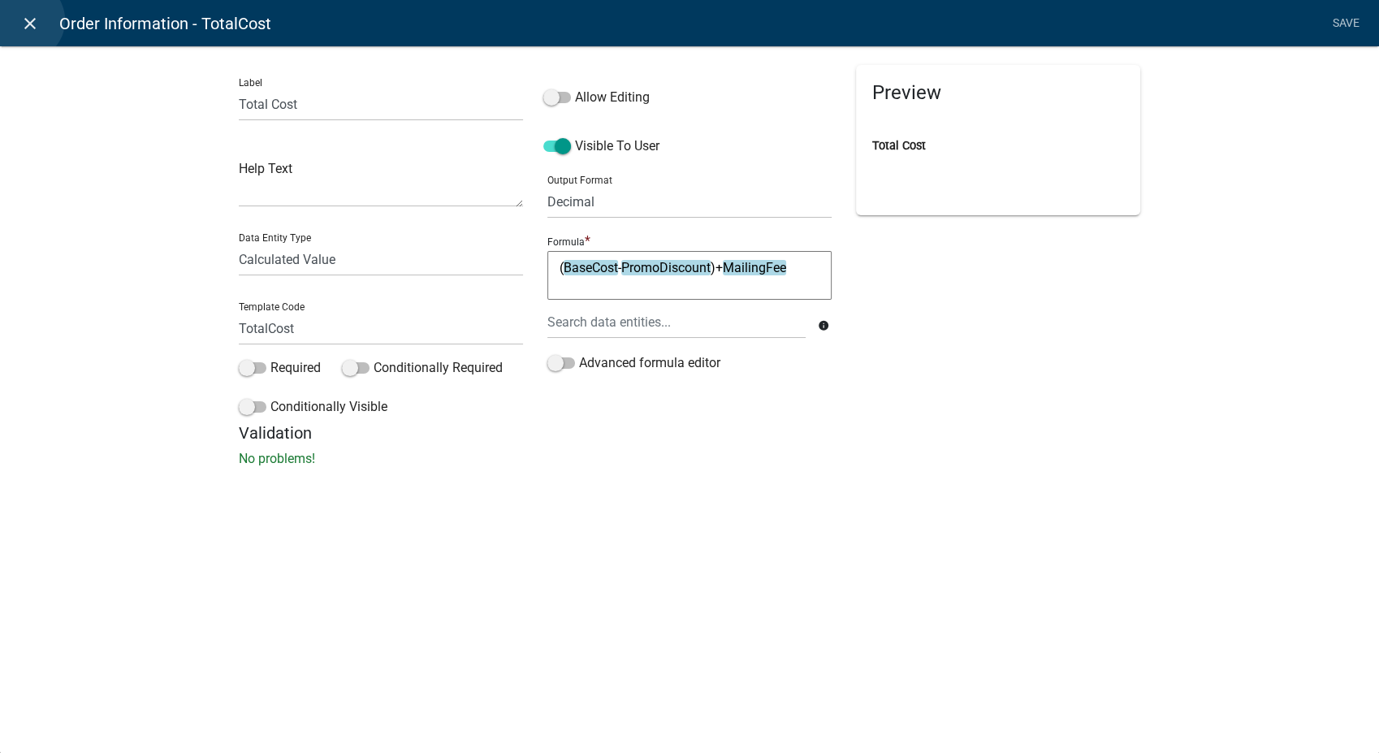
click at [24, 20] on icon "close" at bounding box center [29, 23] width 19 height 19
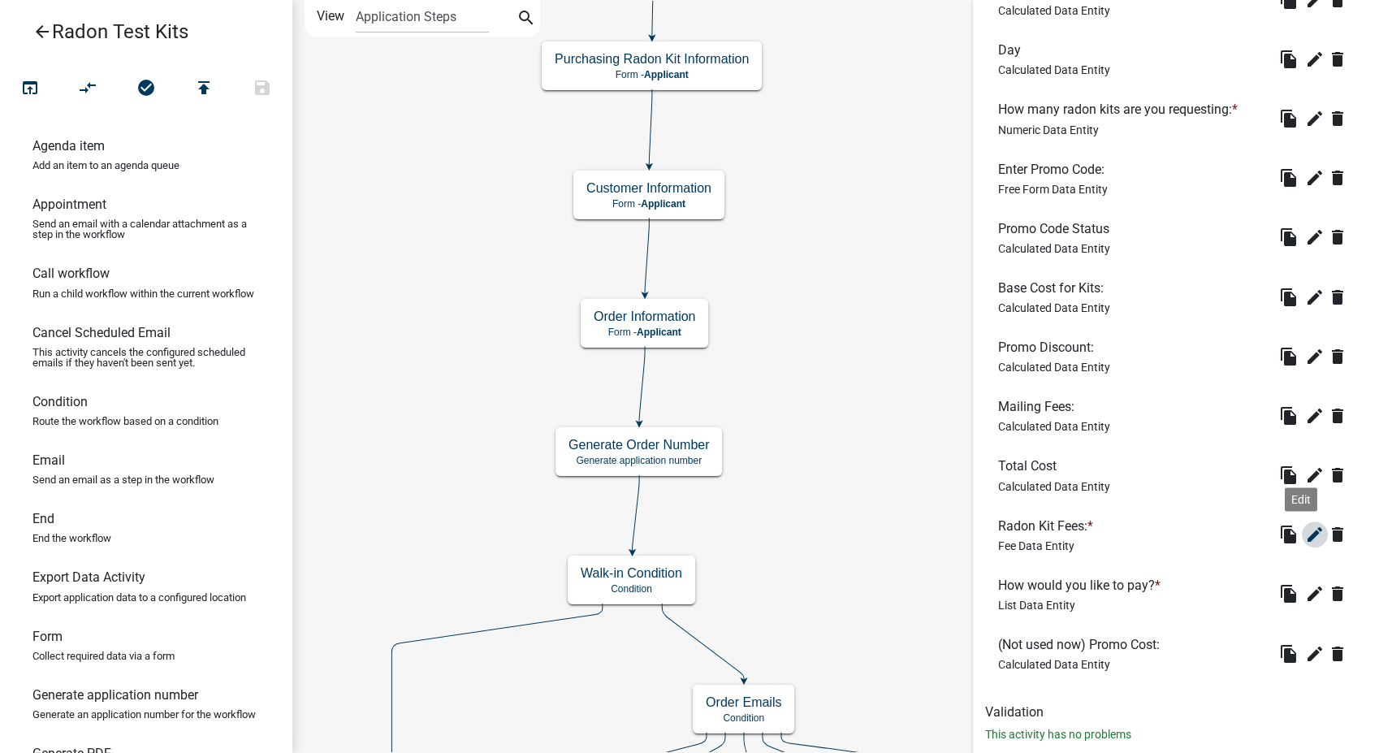
click at [1305, 534] on icon "edit" at bounding box center [1314, 534] width 19 height 19
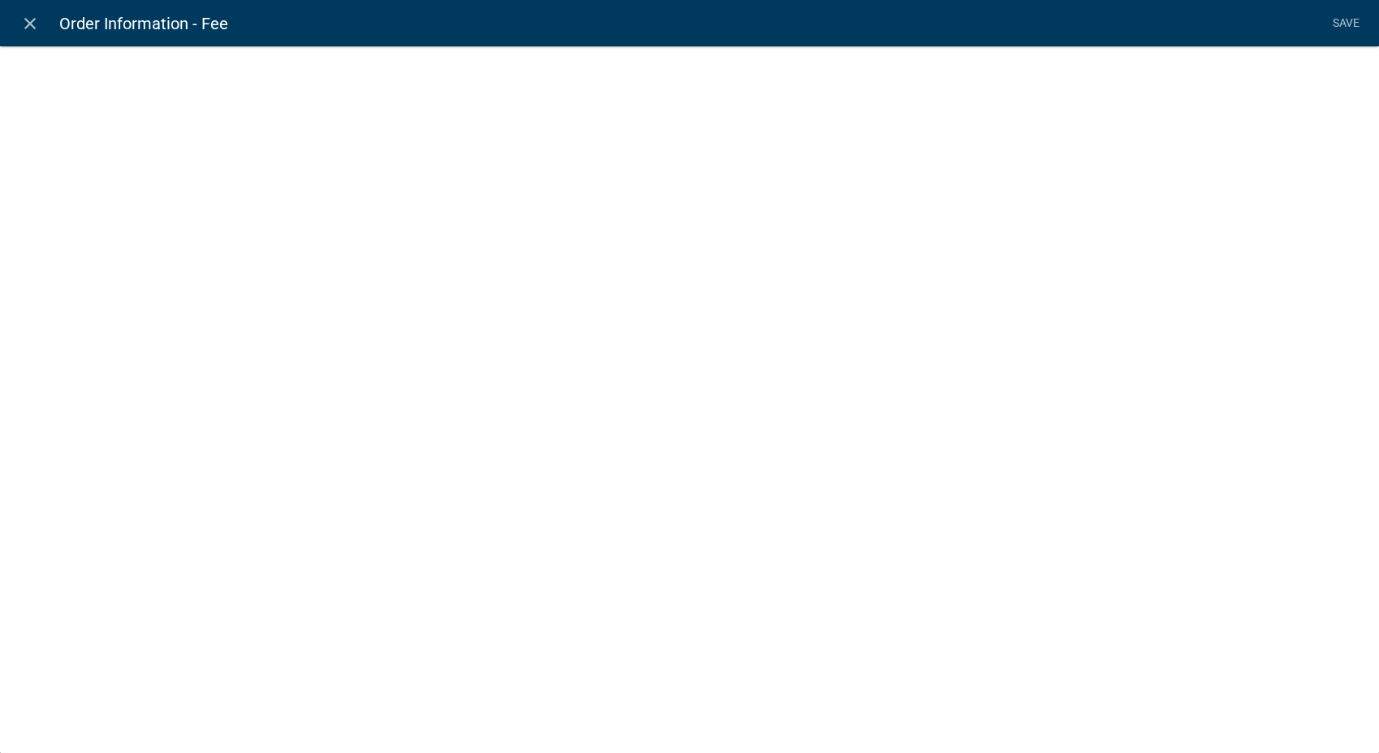
select select "fee"
select select "a79131e4-029d-40d0-b835-a441d56a02a0"
select select "5: b7a4d8f2-8e5a-4720-88b6-03d2613d155e"
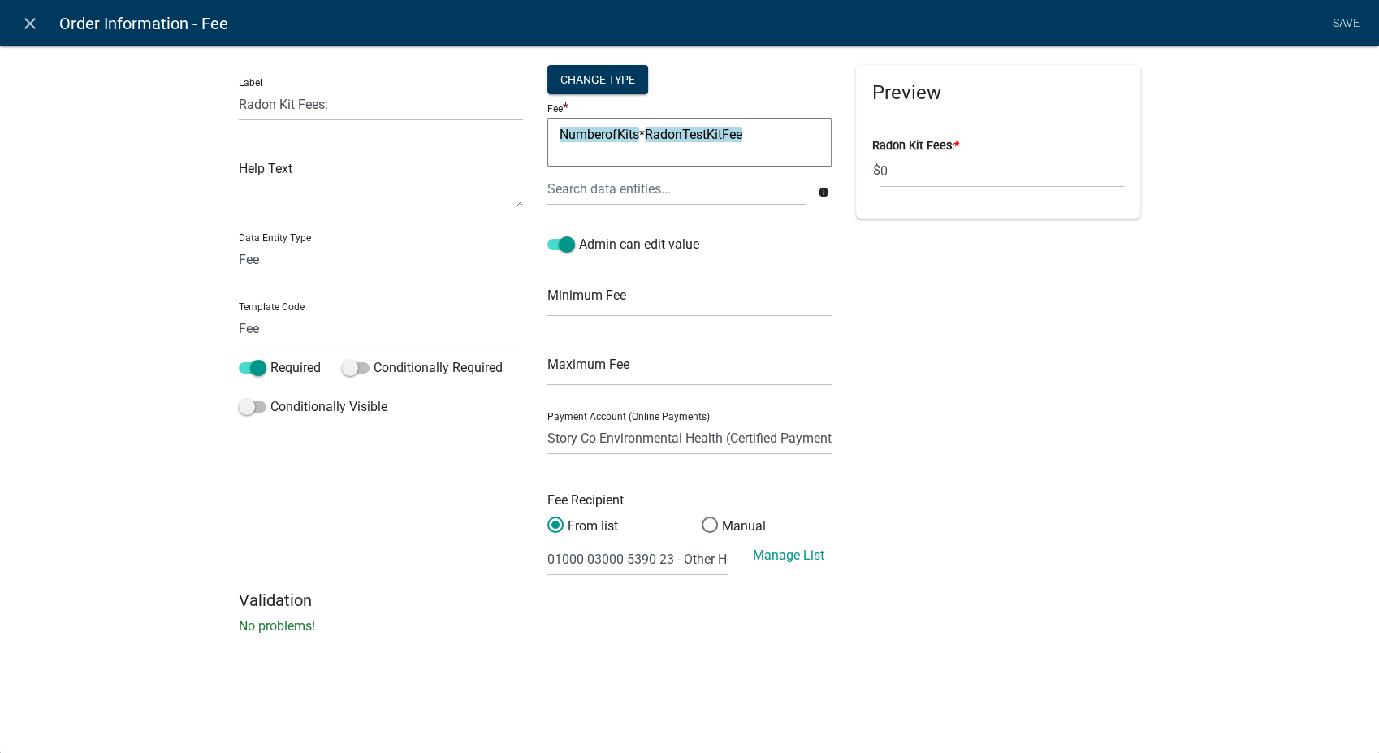
click at [745, 131] on textarea "NumberofKits*RadonTestKitFee" at bounding box center [689, 142] width 284 height 49
type textarea "NumberofKits"
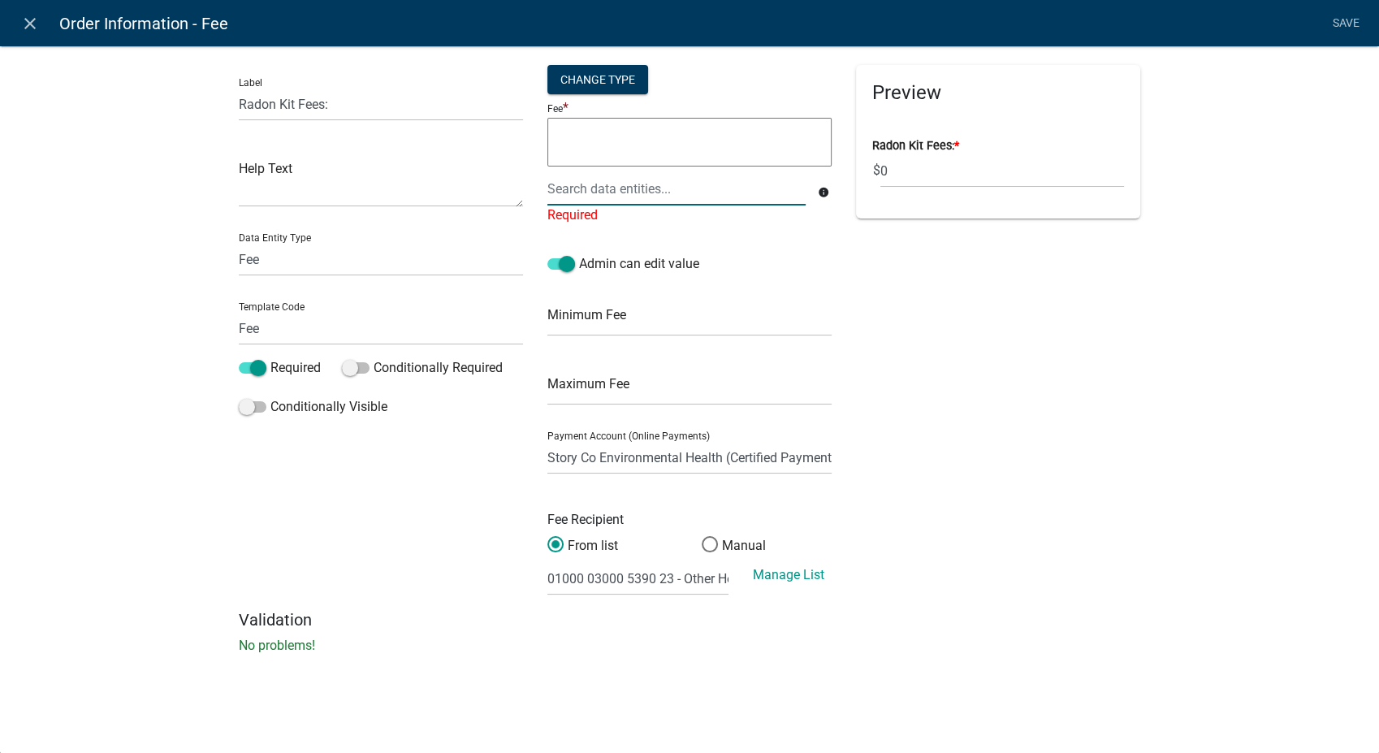
click at [711, 192] on div at bounding box center [676, 188] width 283 height 33
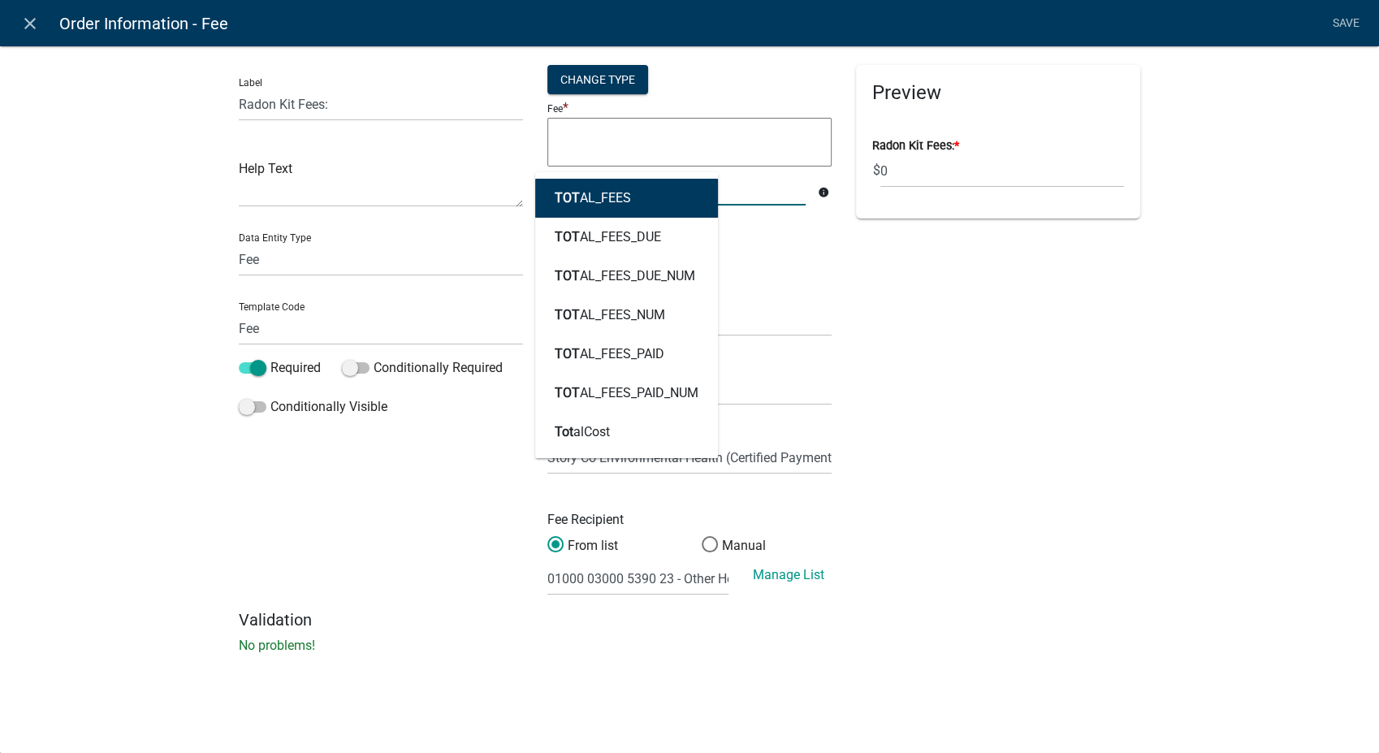
type input "Total"
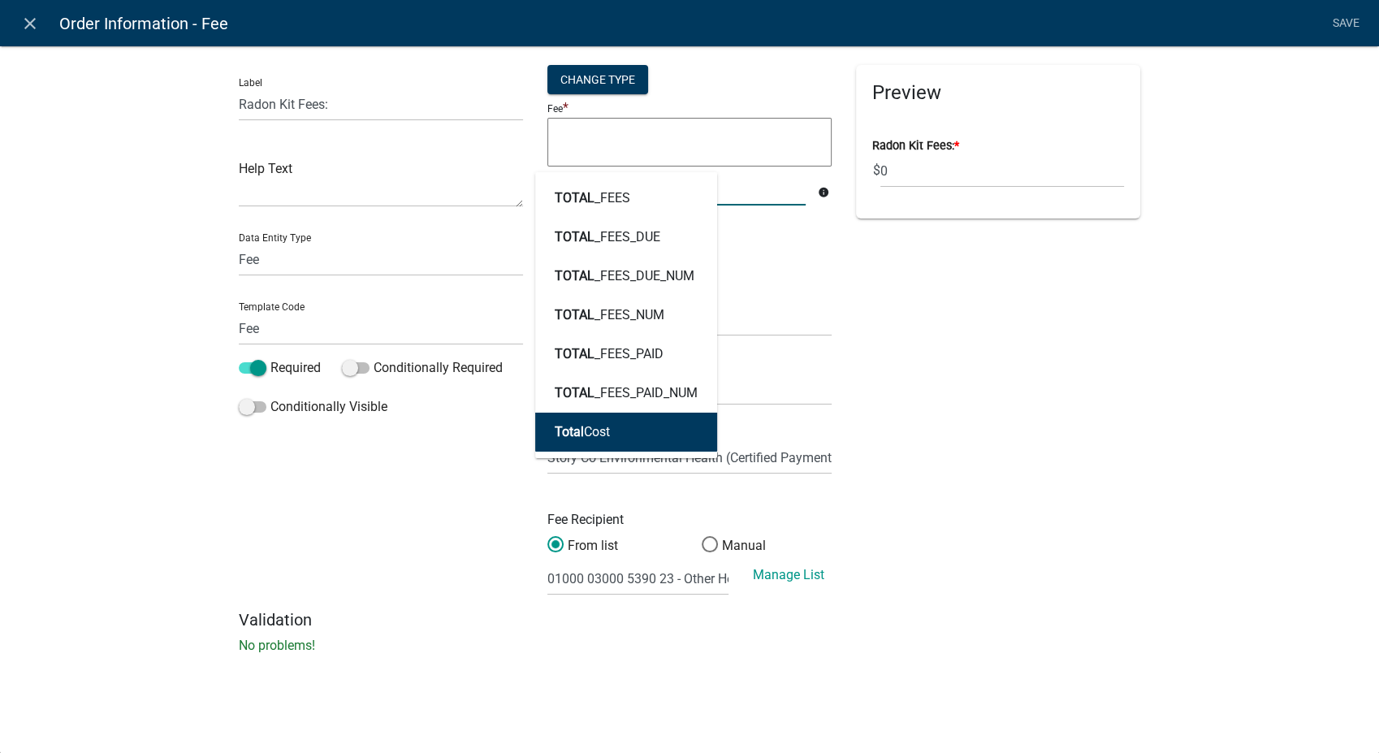
click at [559, 439] on span "Total" at bounding box center [569, 431] width 29 height 15
type textarea "TotalCost"
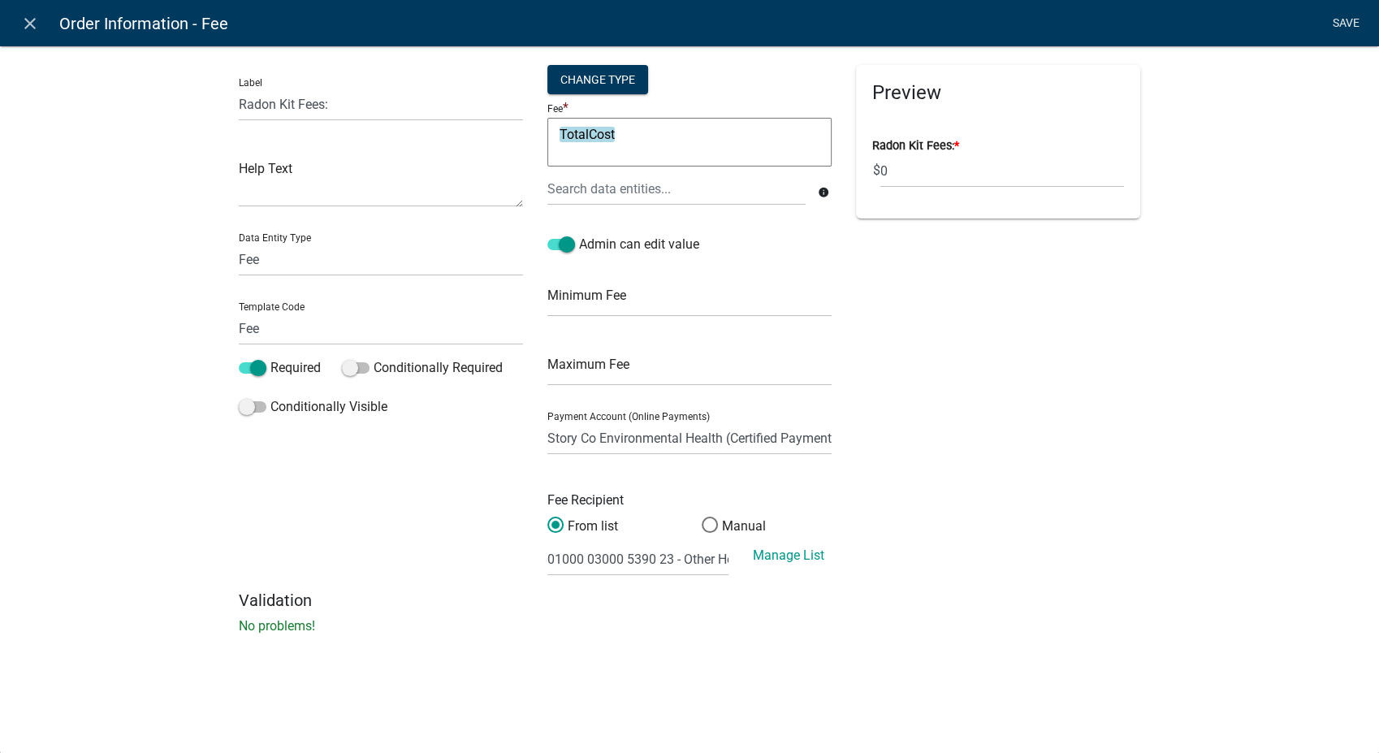
click at [1341, 20] on link "Save" at bounding box center [1345, 23] width 41 height 31
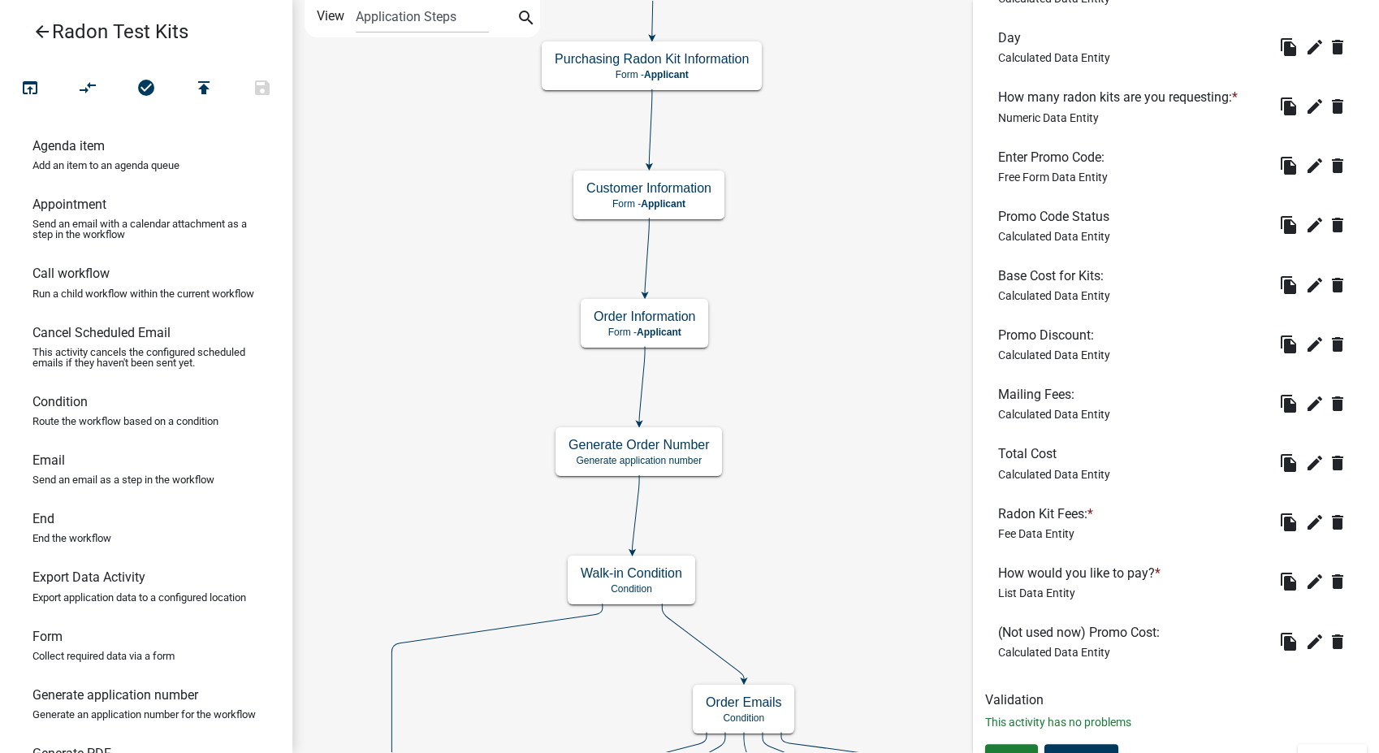
scroll to position [668, 0]
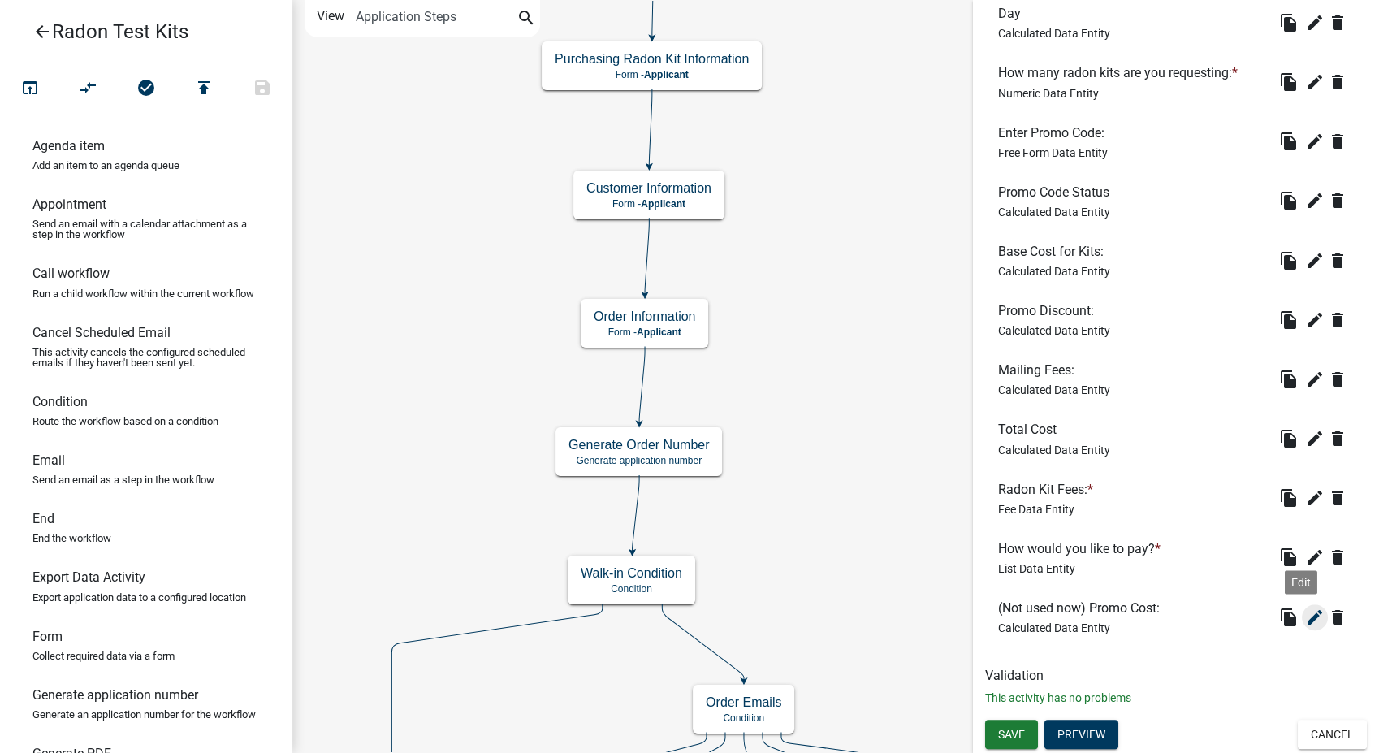
click at [1305, 617] on icon "edit" at bounding box center [1314, 616] width 19 height 19
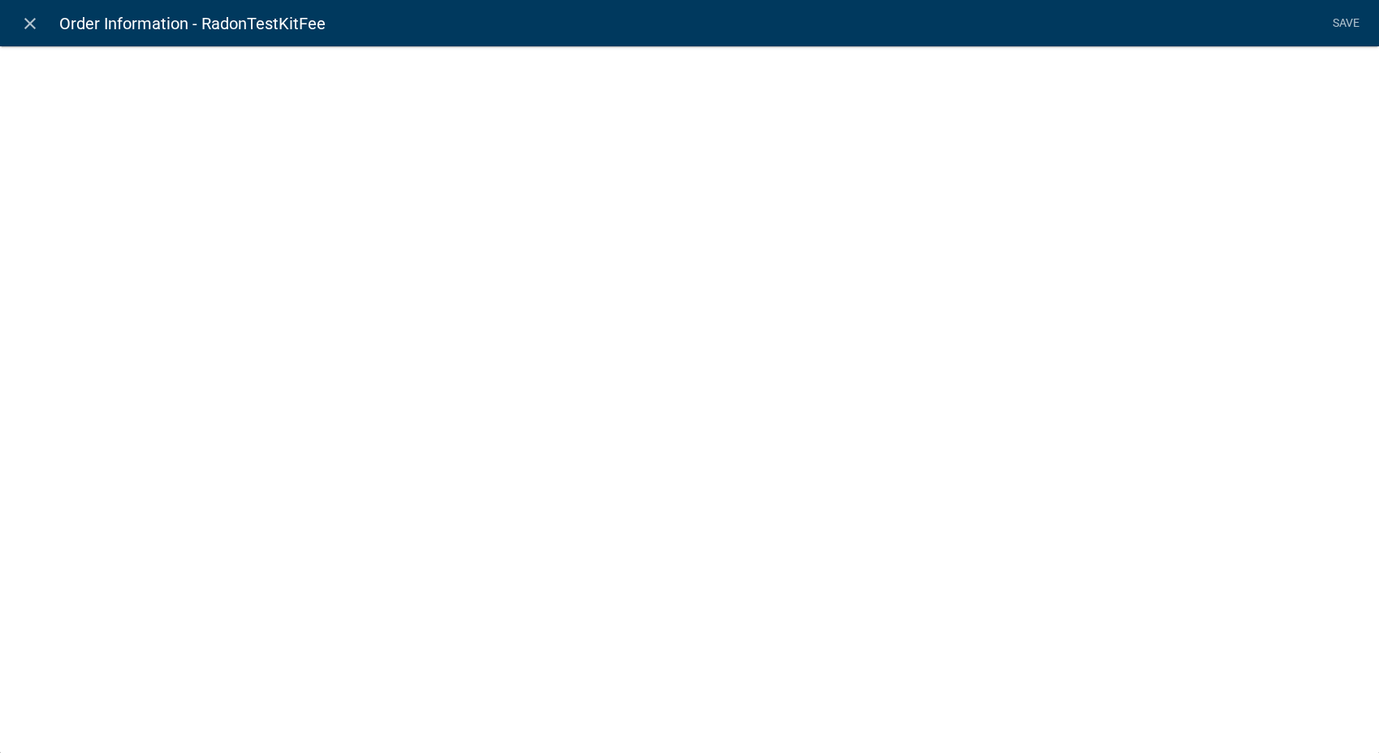
select select "calculated-value"
select select "3"
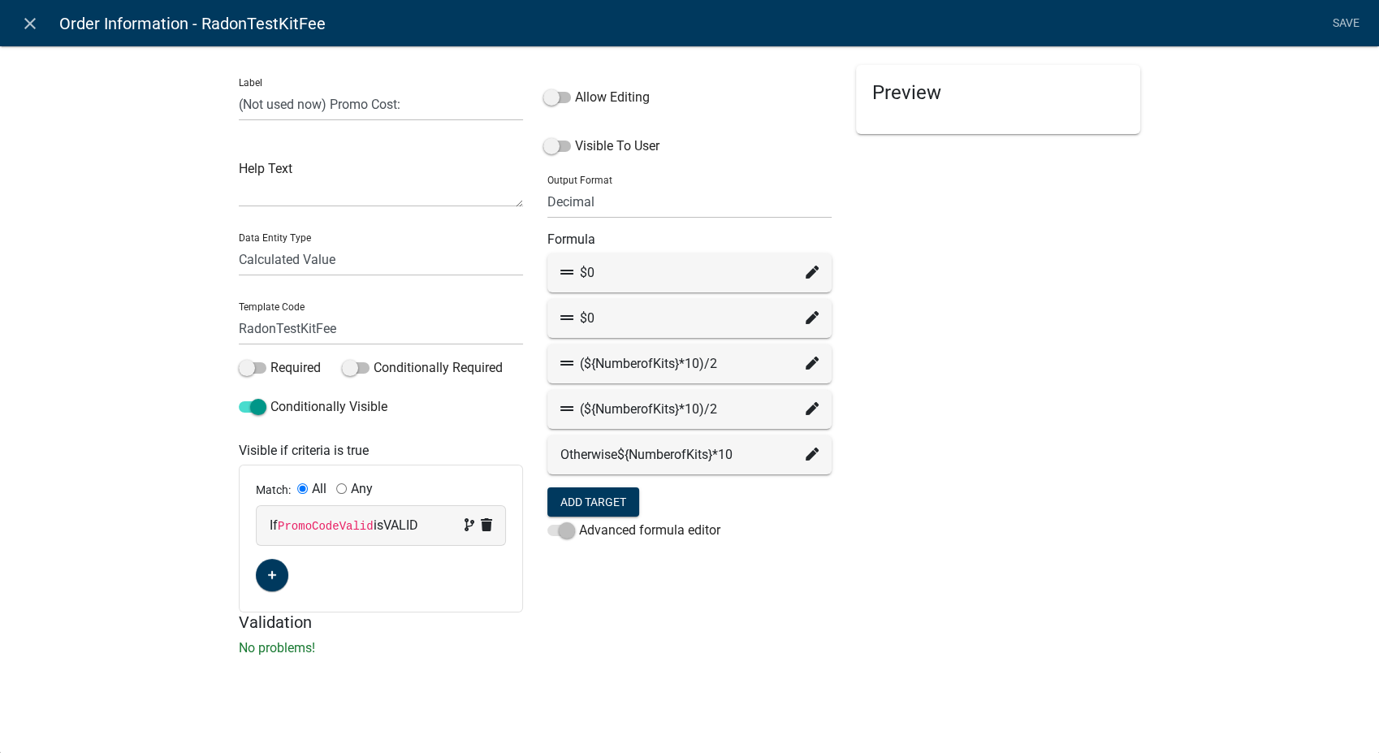
click at [803, 273] on div "$0" at bounding box center [689, 272] width 258 height 19
click at [812, 268] on icon at bounding box center [812, 272] width 13 height 13
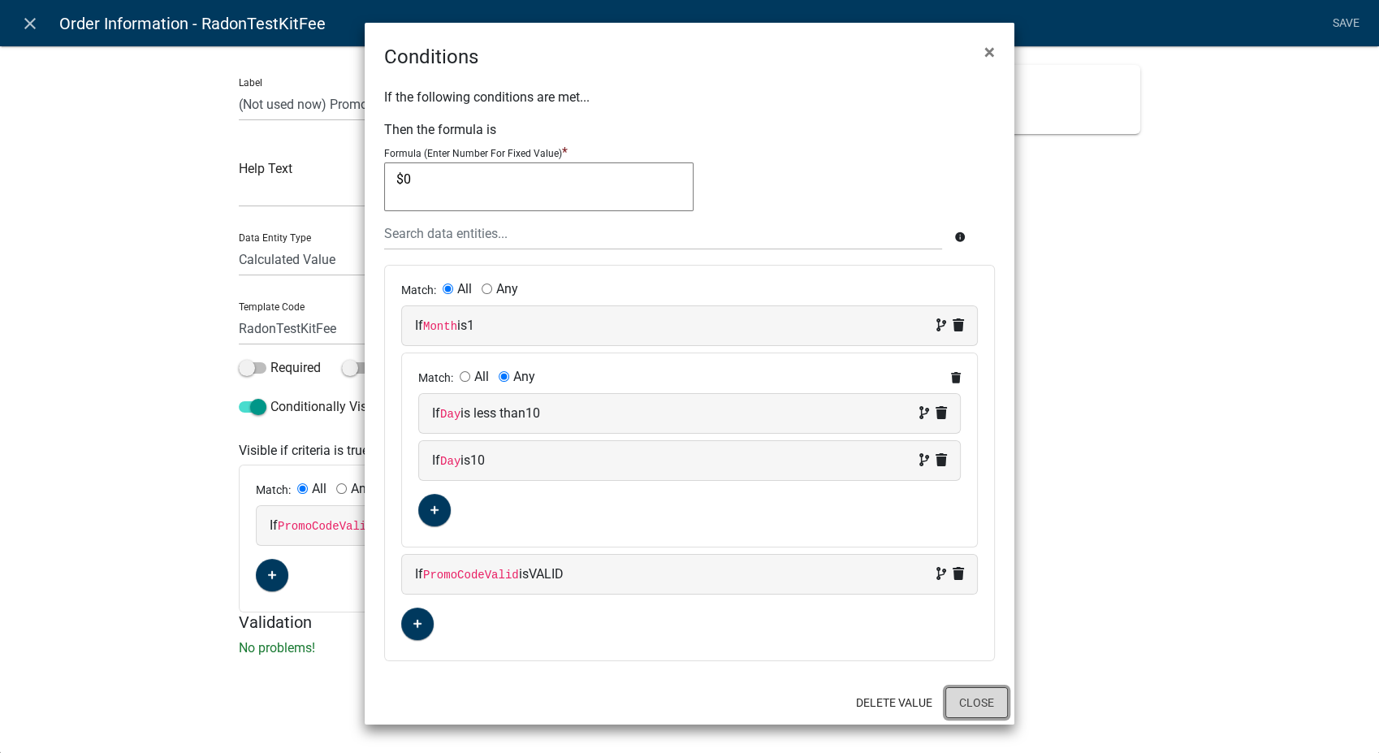
click at [962, 706] on button "Close" at bounding box center [976, 702] width 63 height 31
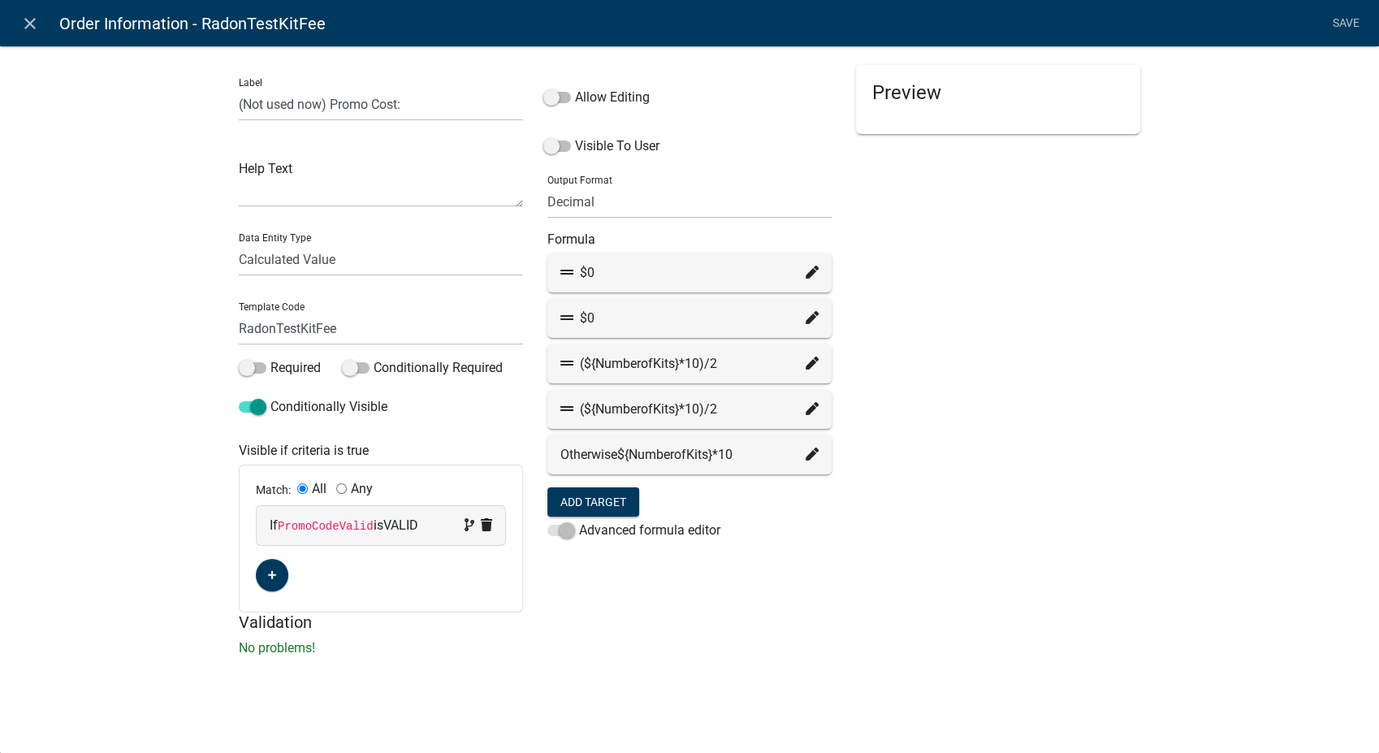
click at [811, 358] on icon at bounding box center [812, 362] width 13 height 13
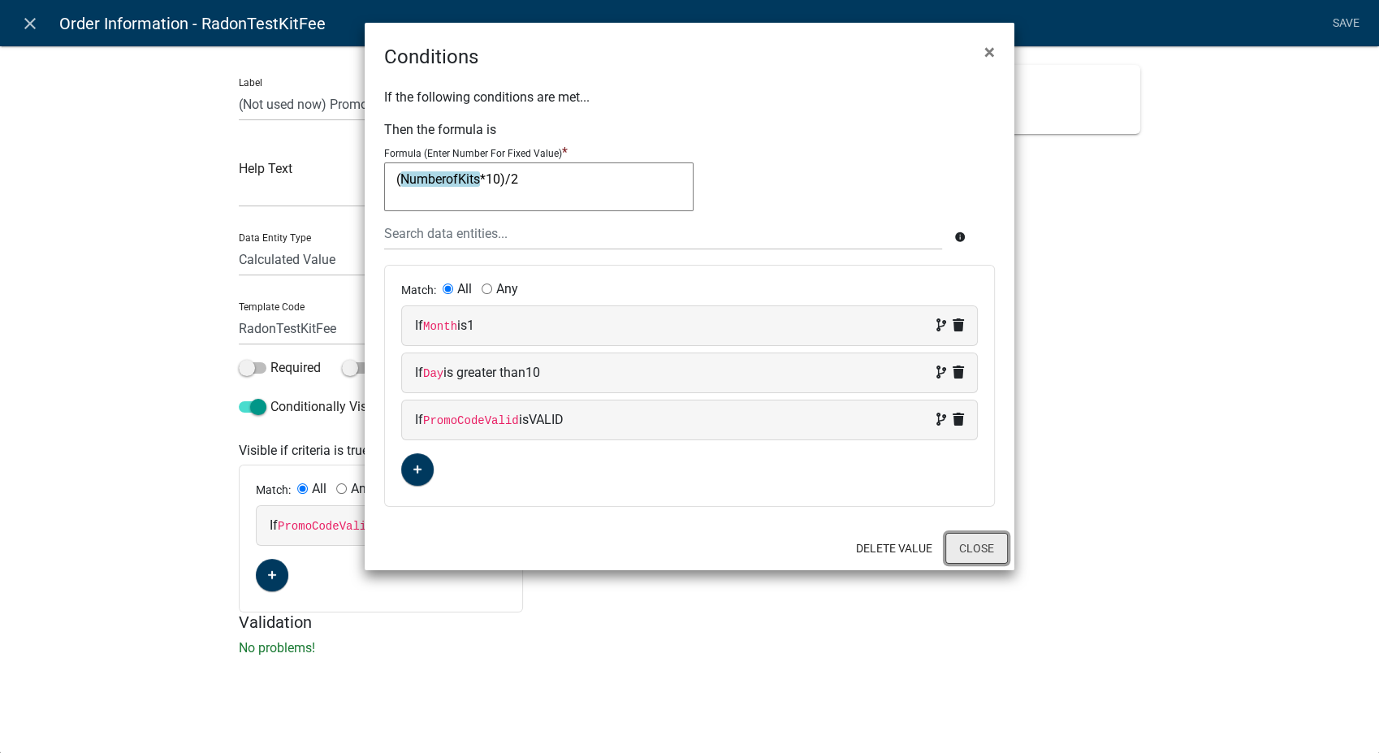
click at [974, 556] on button "Close" at bounding box center [976, 548] width 63 height 31
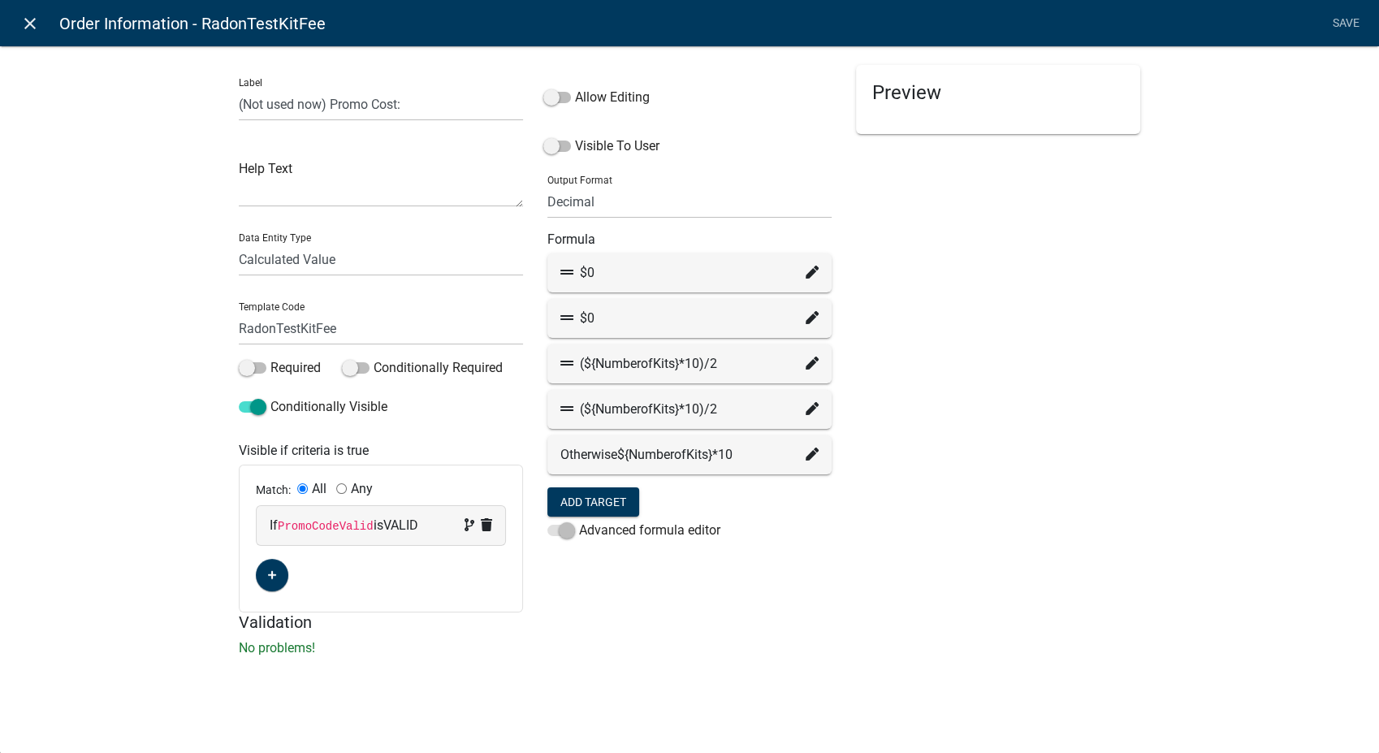
click at [35, 23] on icon "close" at bounding box center [29, 23] width 19 height 19
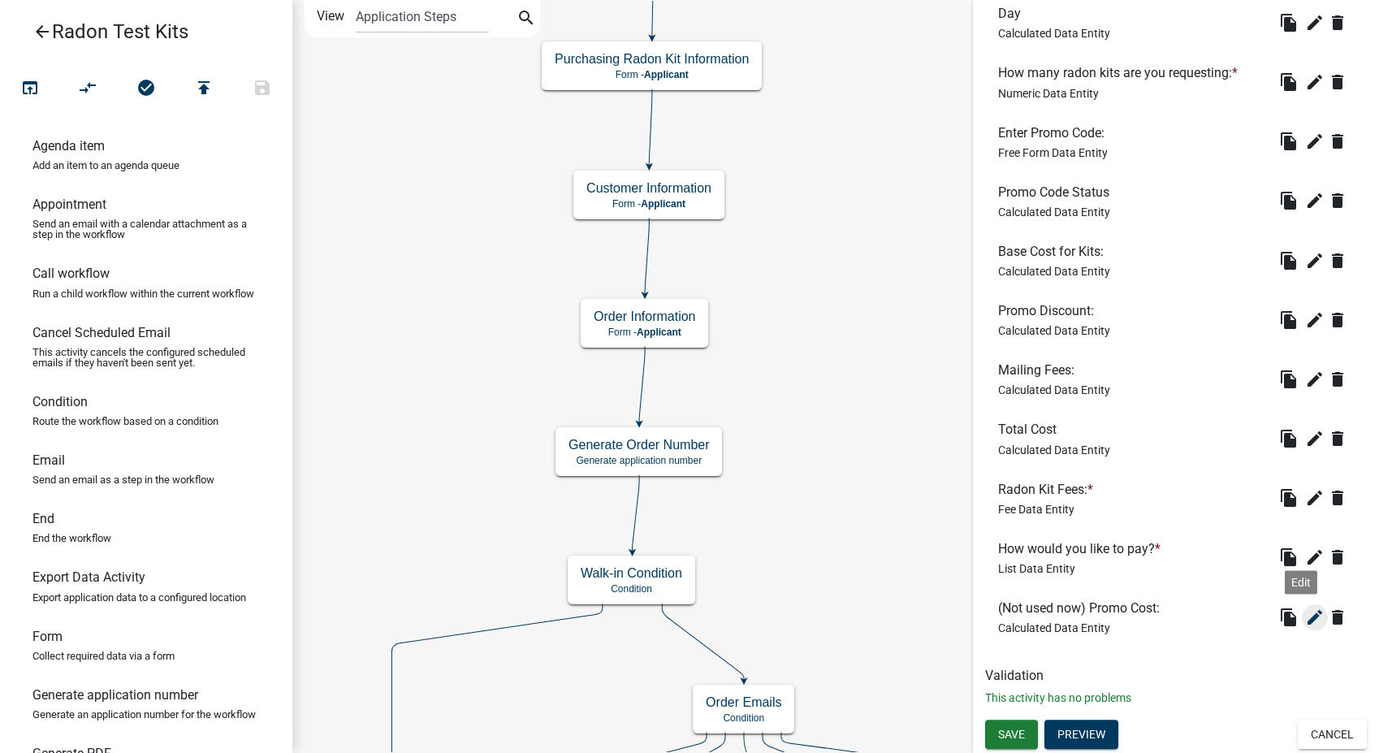
click at [1305, 618] on icon "edit" at bounding box center [1314, 616] width 19 height 19
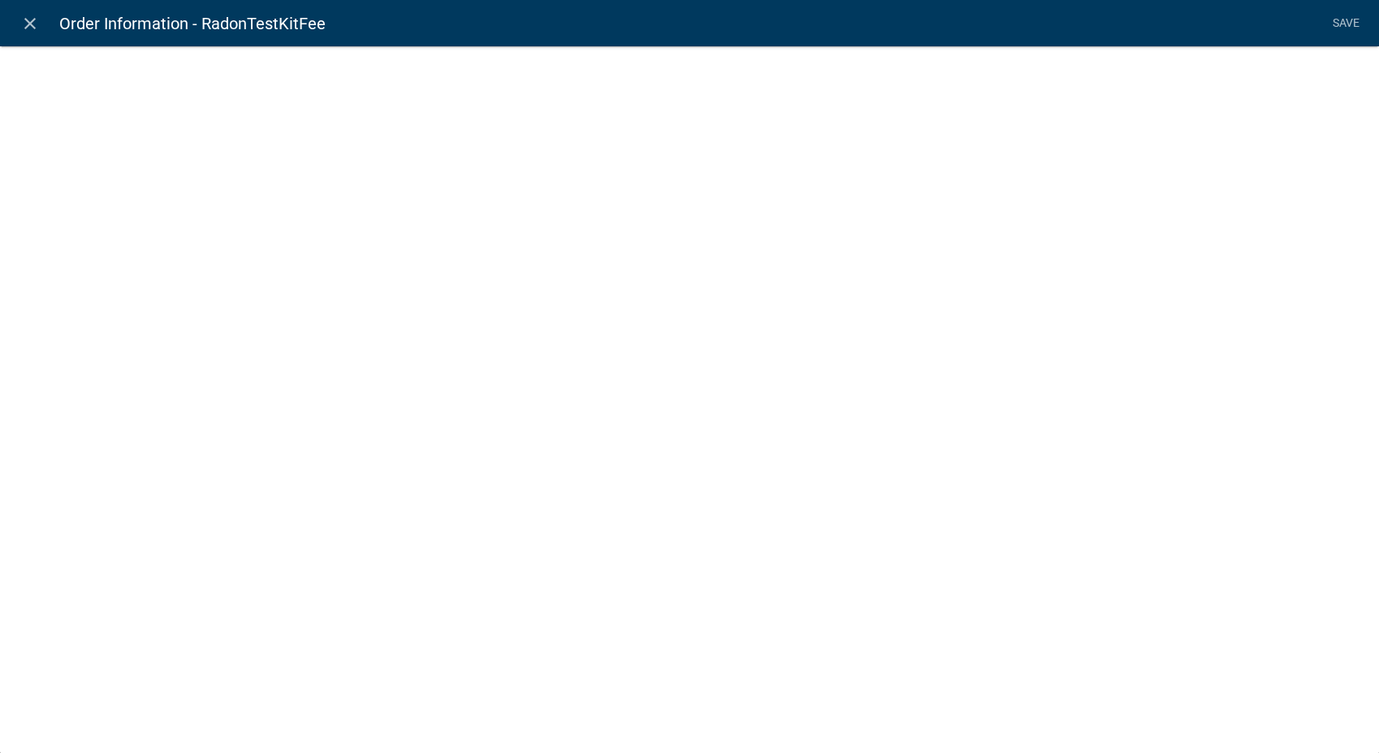
select select "calculated-value"
select select "3"
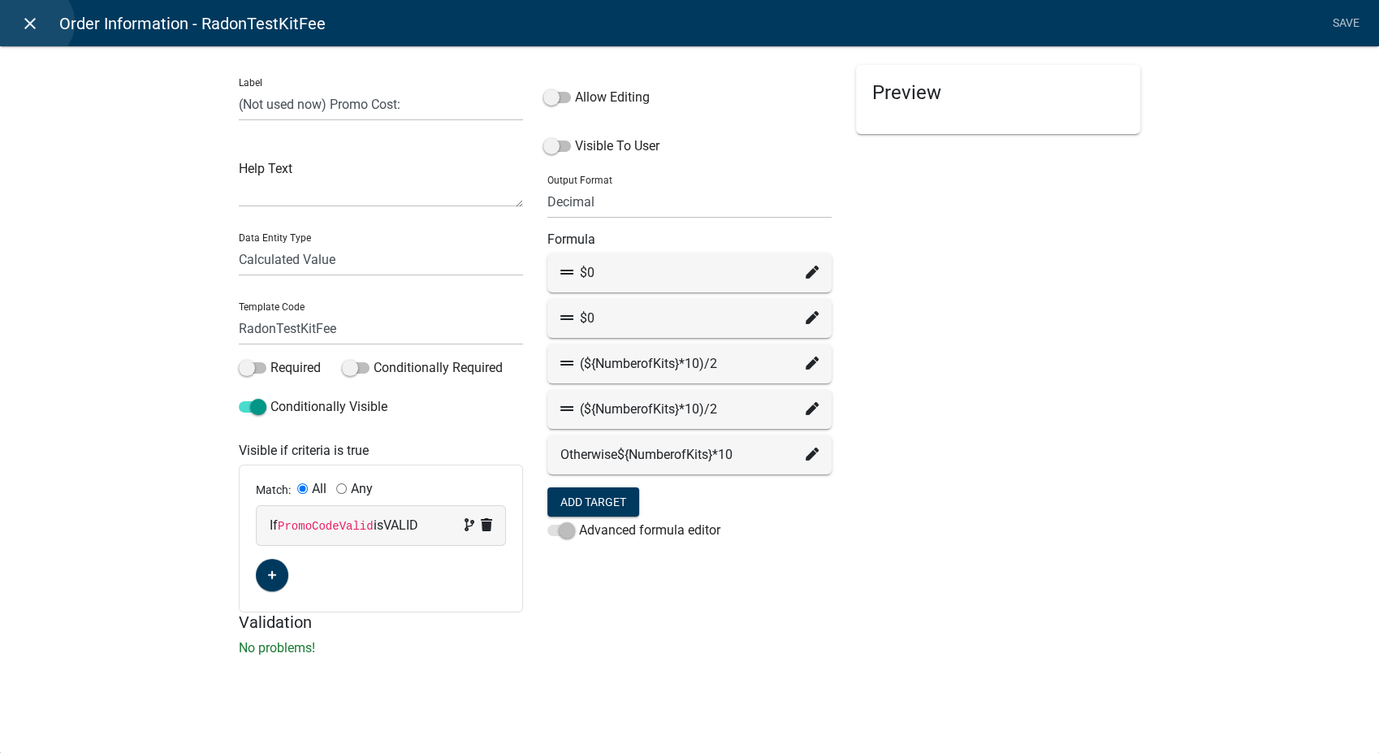
click at [33, 23] on icon "close" at bounding box center [29, 23] width 19 height 19
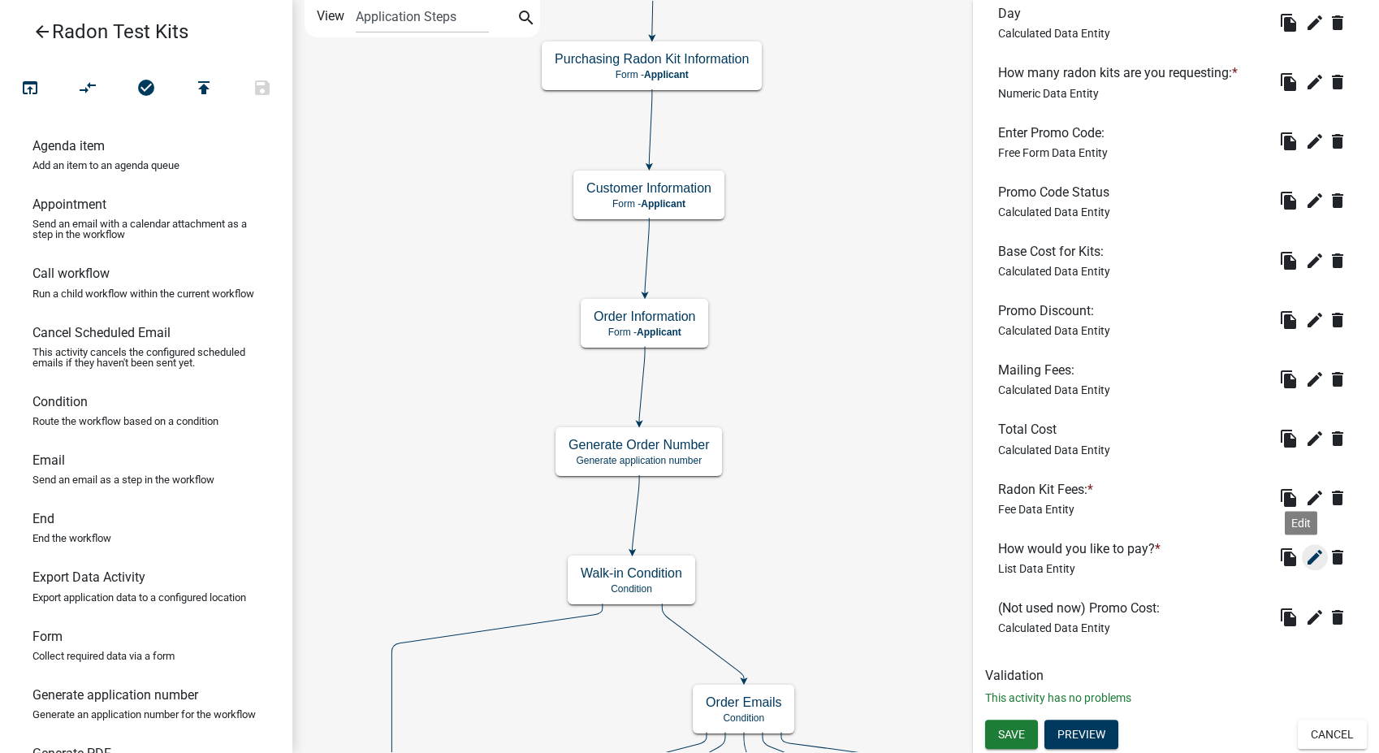
click at [1305, 558] on icon "edit" at bounding box center [1314, 556] width 19 height 19
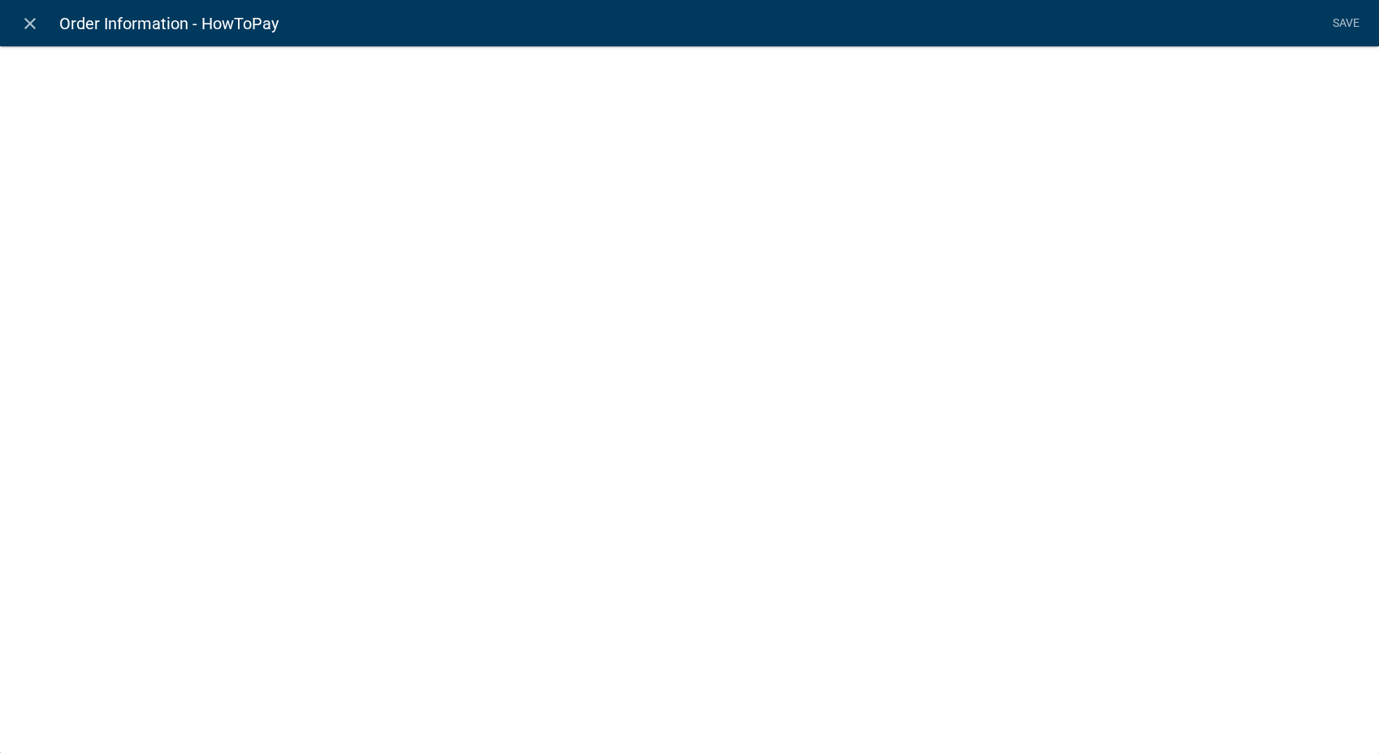
select select "list-data"
select select
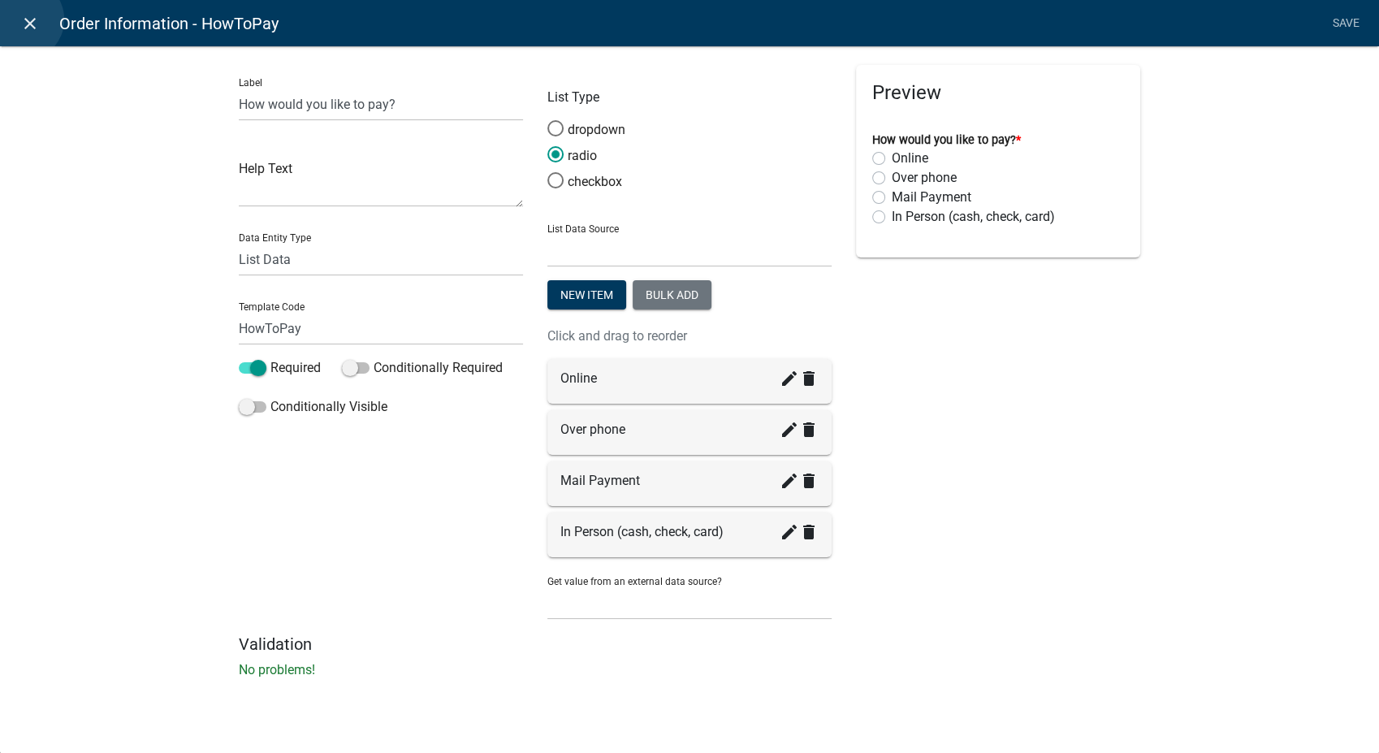
click at [23, 19] on icon "close" at bounding box center [29, 23] width 19 height 19
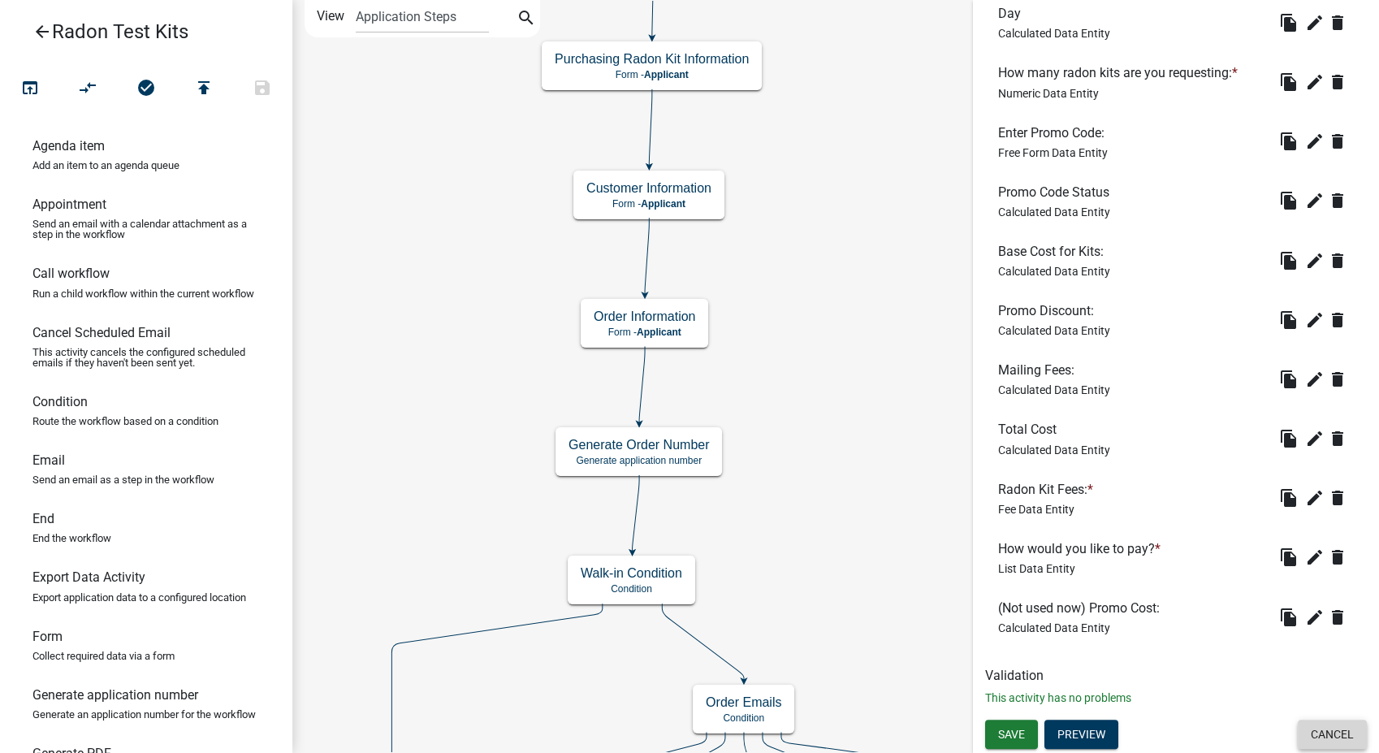
click at [1328, 746] on button "Cancel" at bounding box center [1332, 733] width 69 height 29
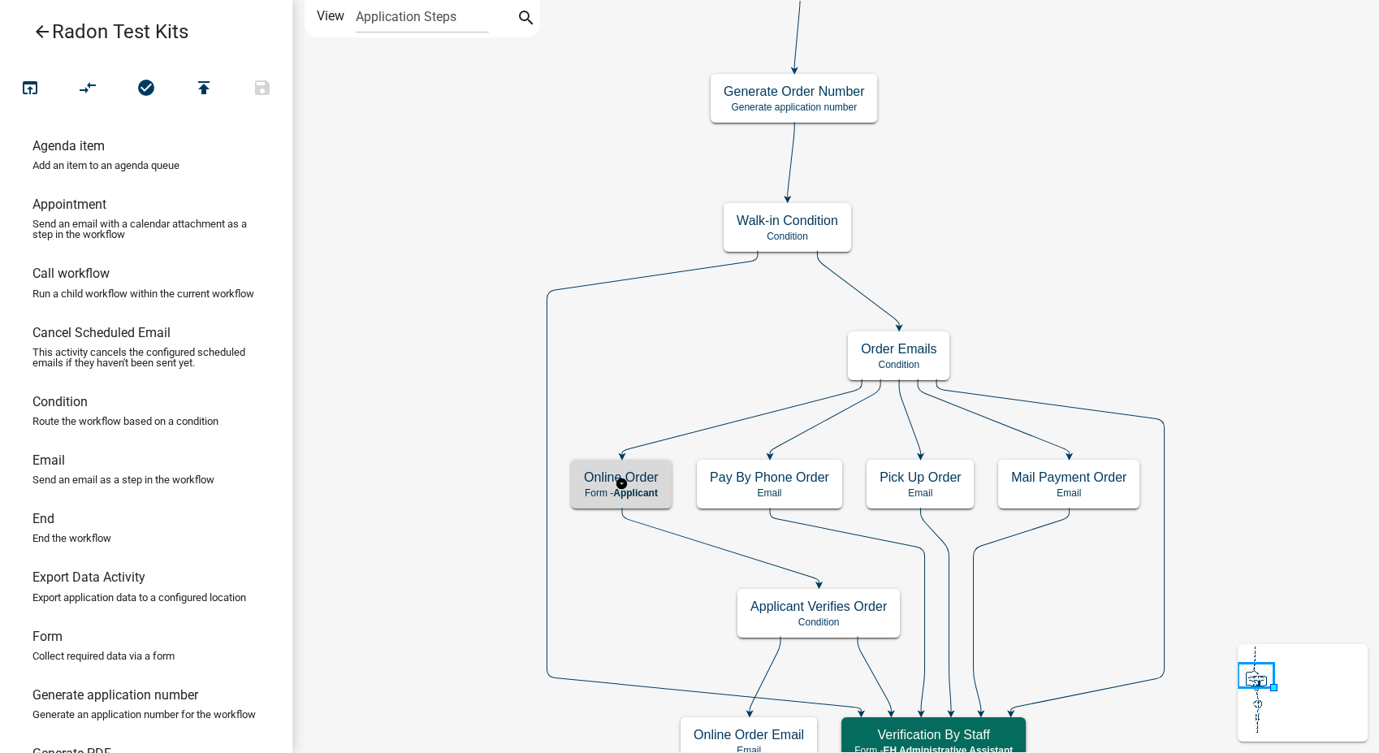
click at [646, 477] on h5 "Online Order" at bounding box center [621, 476] width 75 height 15
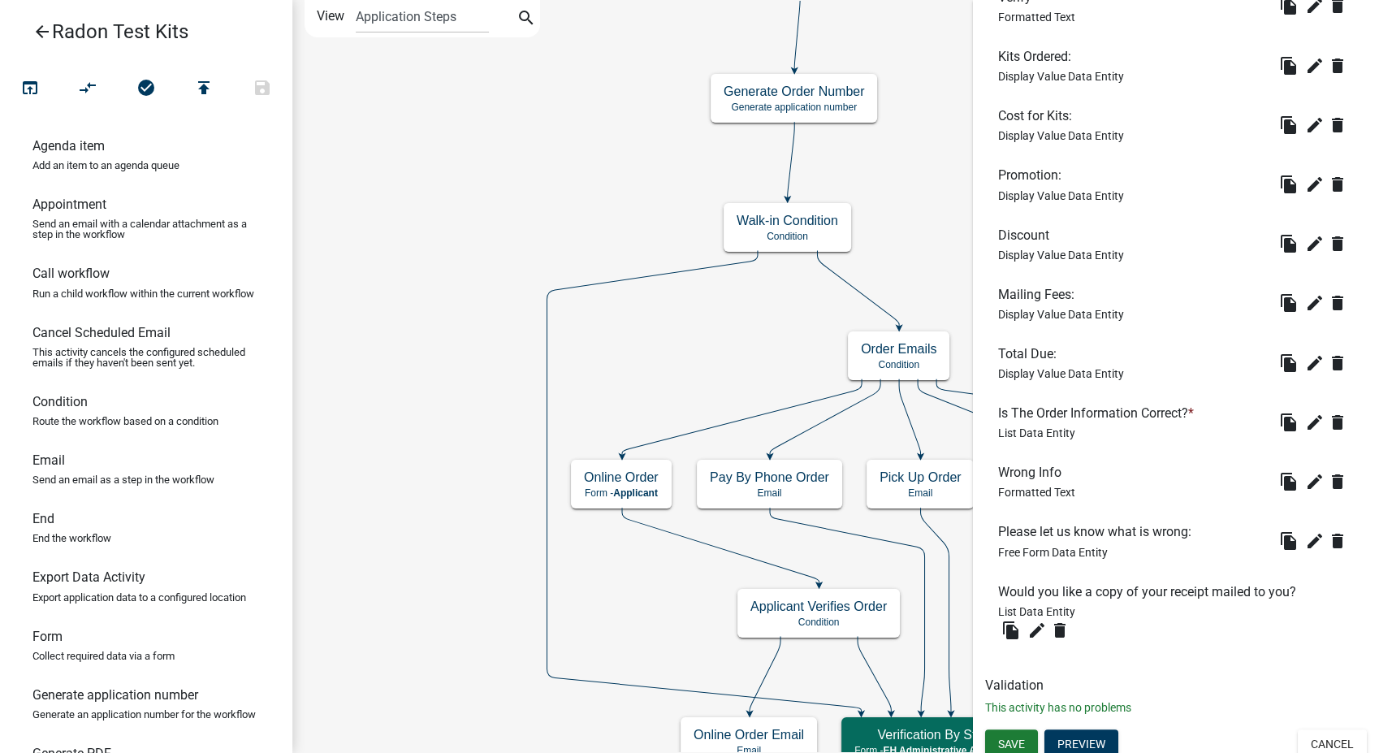
scroll to position [574, 0]
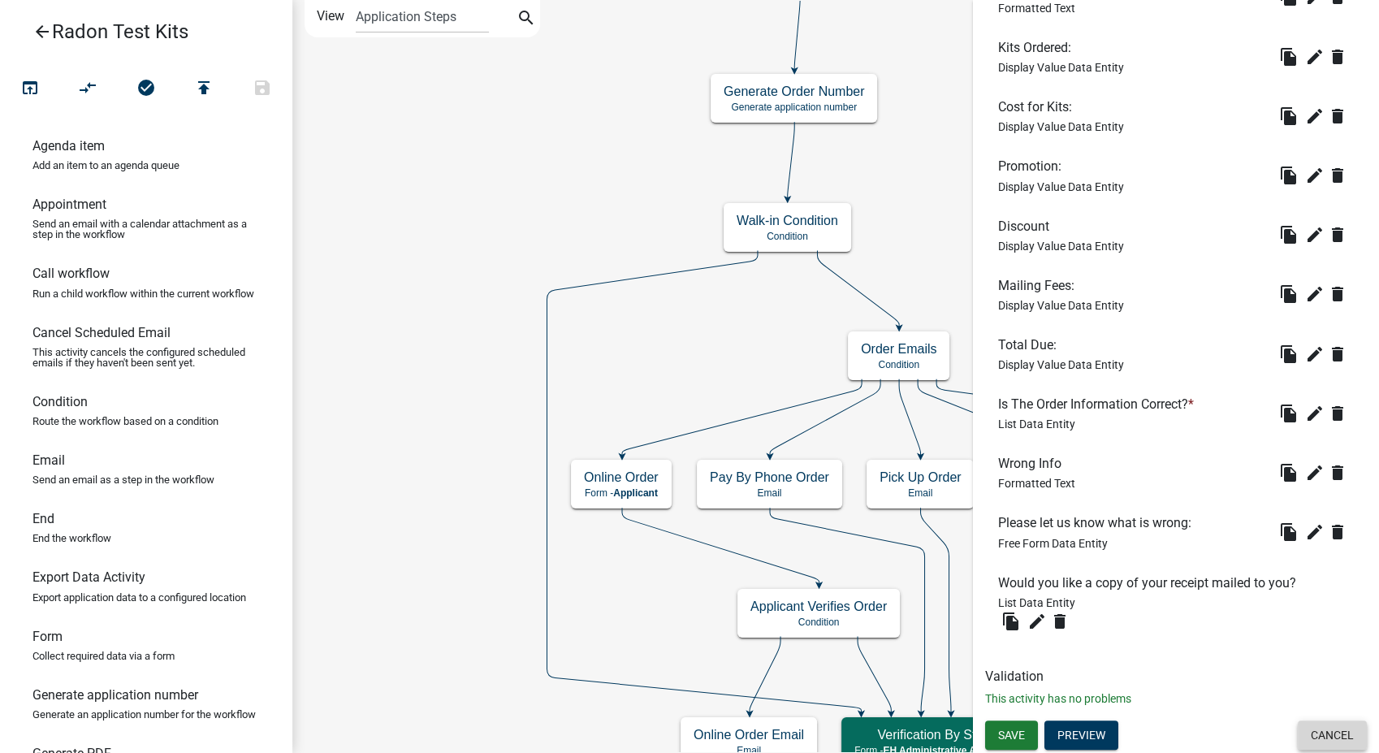
click at [1333, 737] on button "Cancel" at bounding box center [1332, 734] width 69 height 29
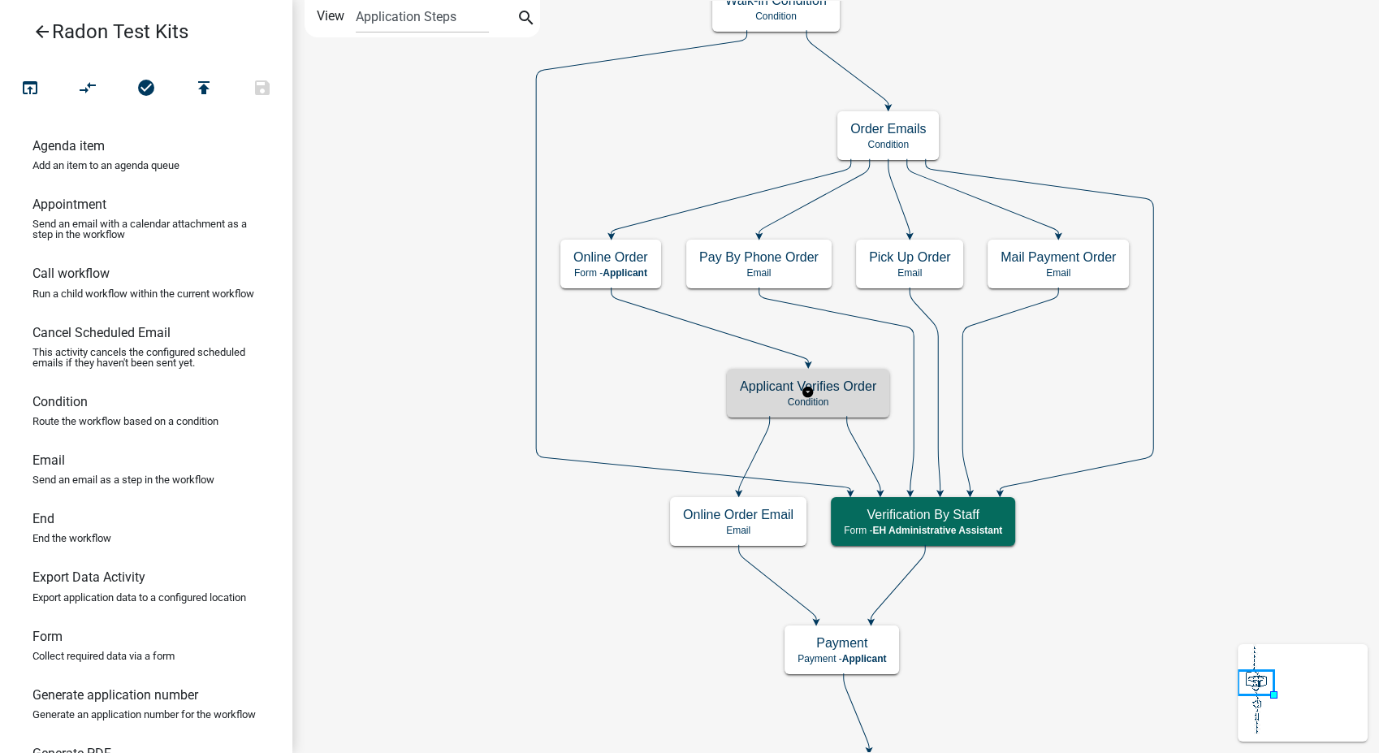
click at [845, 404] on p "Condition" at bounding box center [808, 401] width 136 height 11
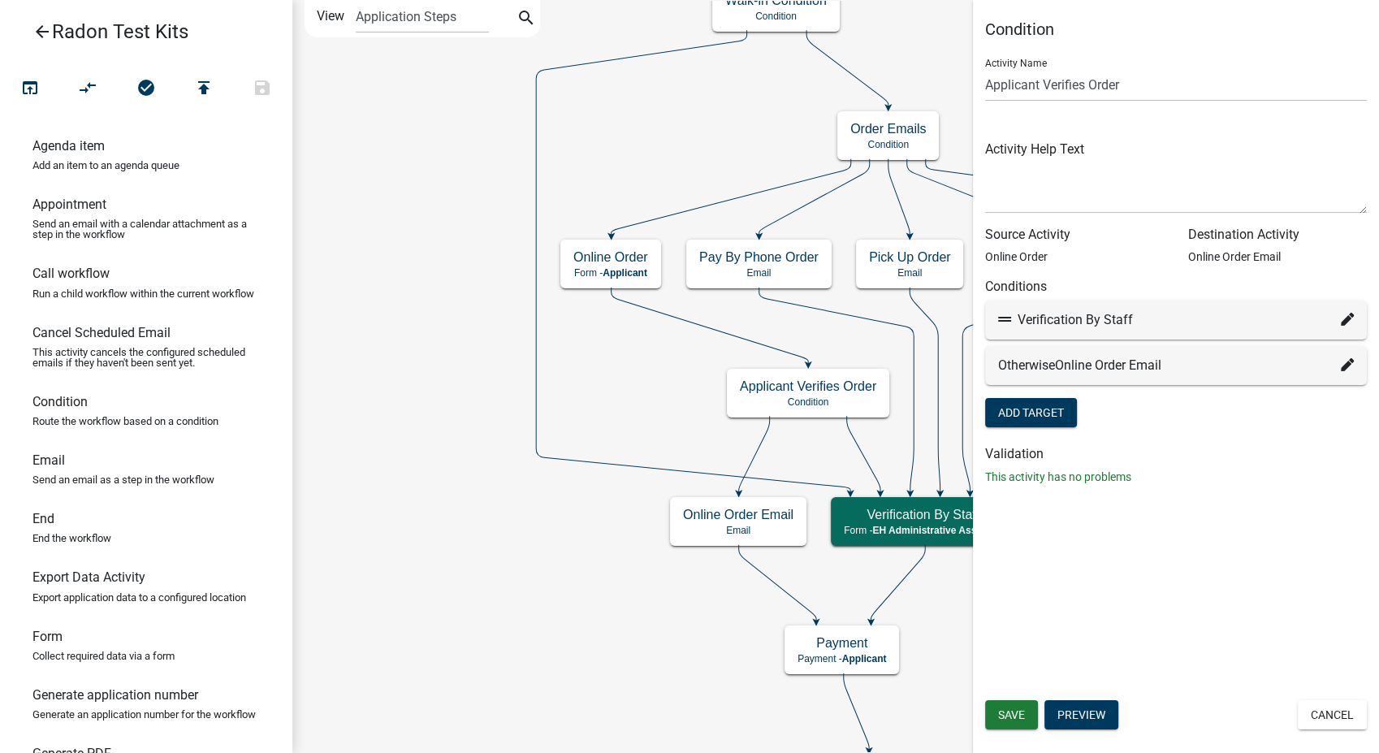
click at [1350, 316] on icon at bounding box center [1347, 319] width 13 height 13
select select "13: 38c091b0-87f7-4b0e-b030-e21be6acce90"
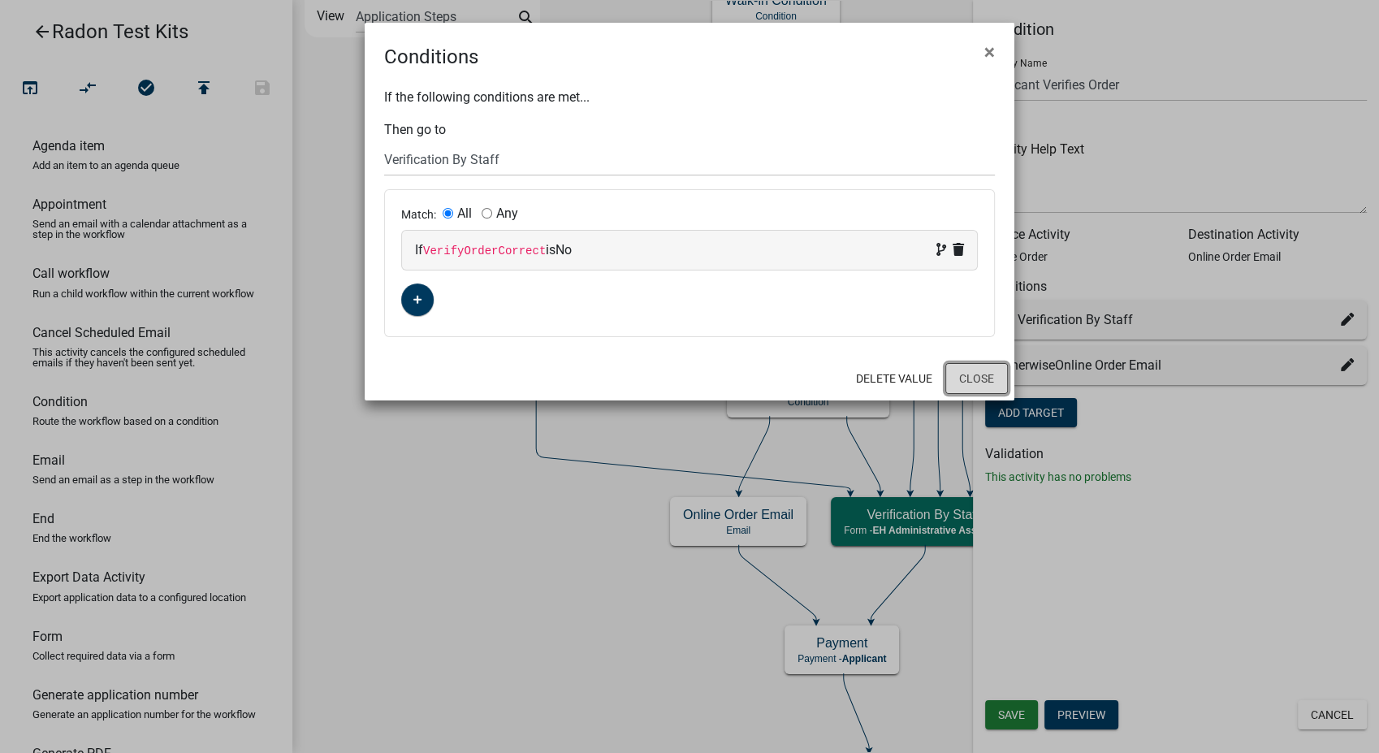
click at [984, 370] on button "Close" at bounding box center [976, 378] width 63 height 31
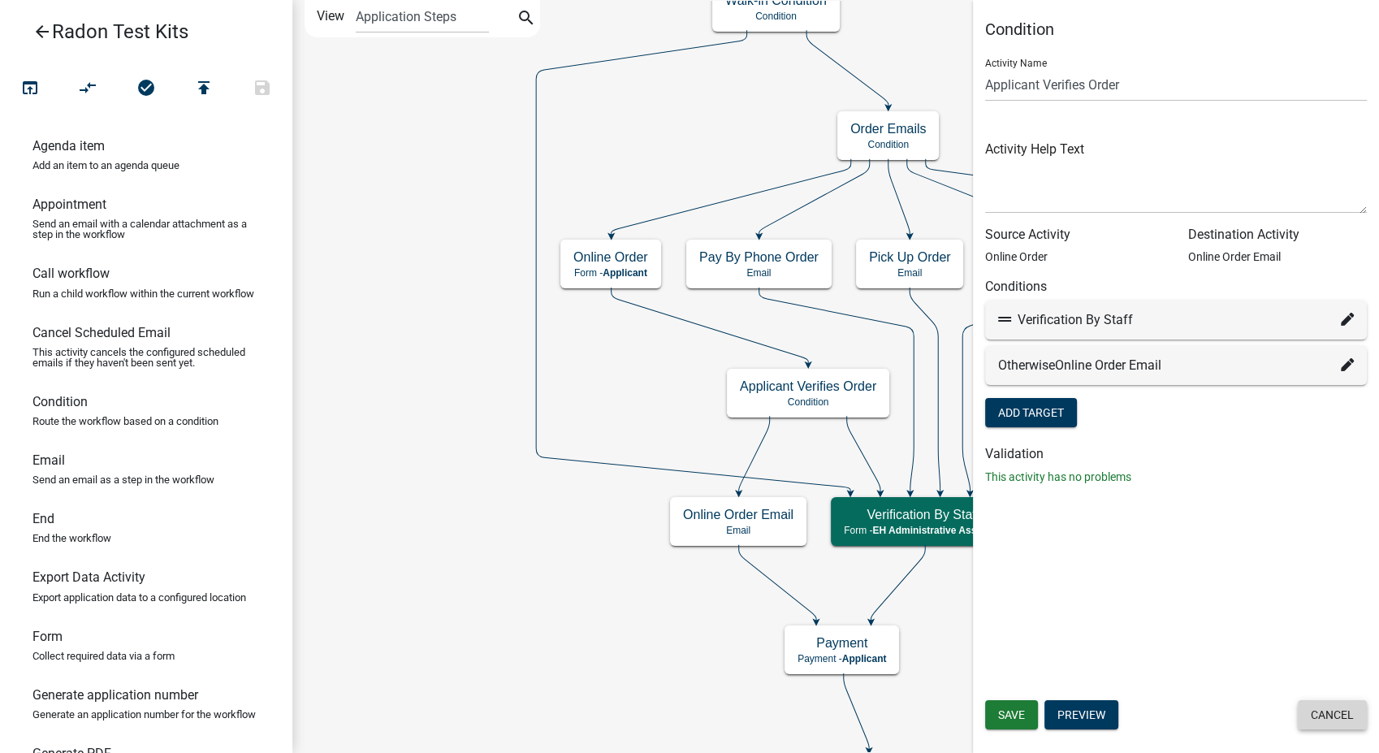
click at [1342, 708] on button "Cancel" at bounding box center [1332, 714] width 69 height 29
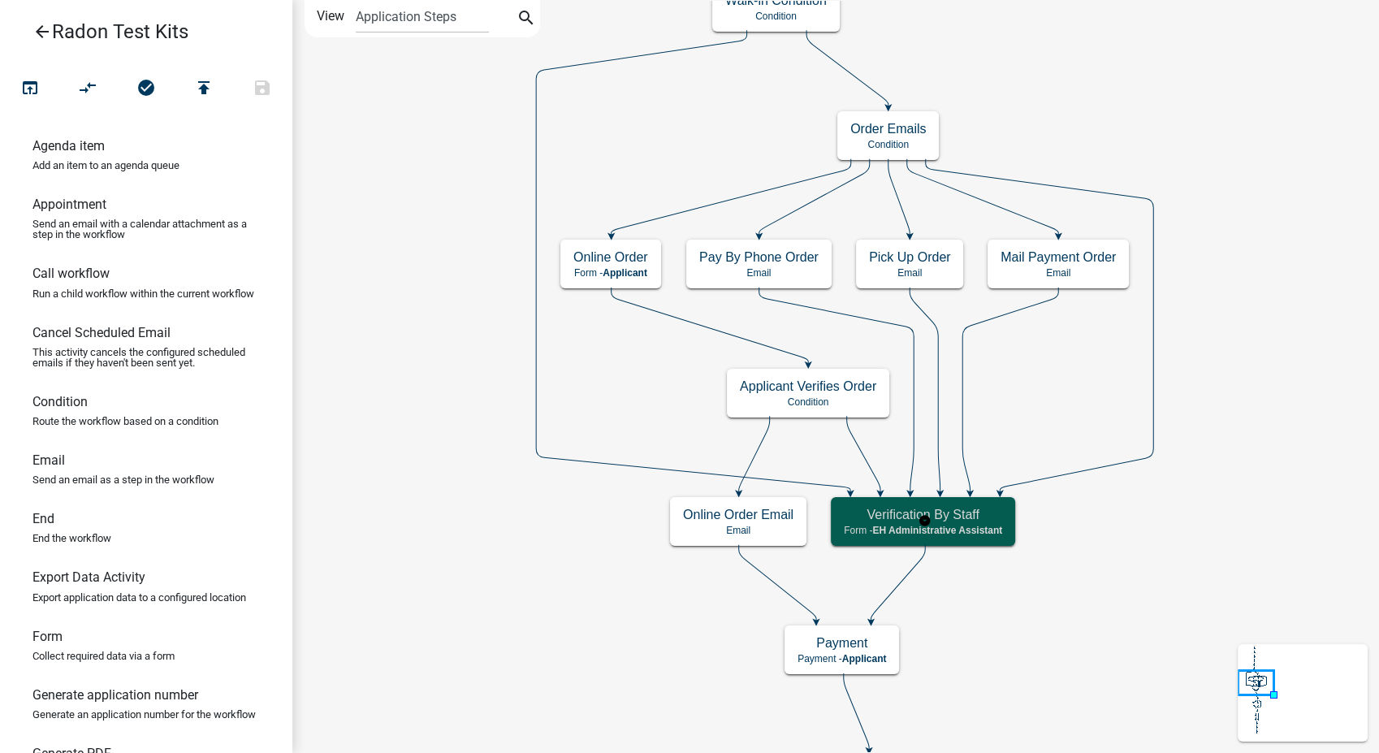
click at [977, 514] on h5 "Verification By Staff" at bounding box center [923, 514] width 158 height 15
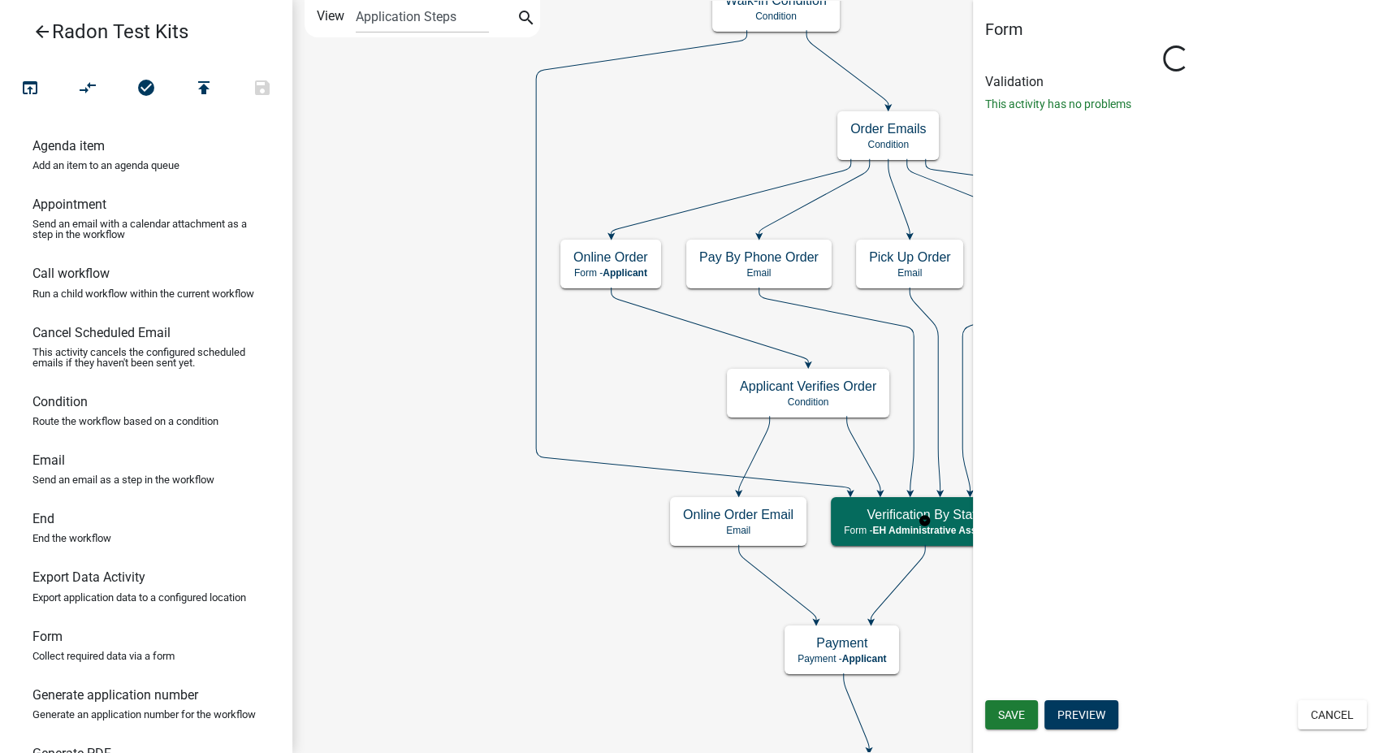
select select "DA3E3E5F-670D-4329-B60C-5CC8A4B2B679"
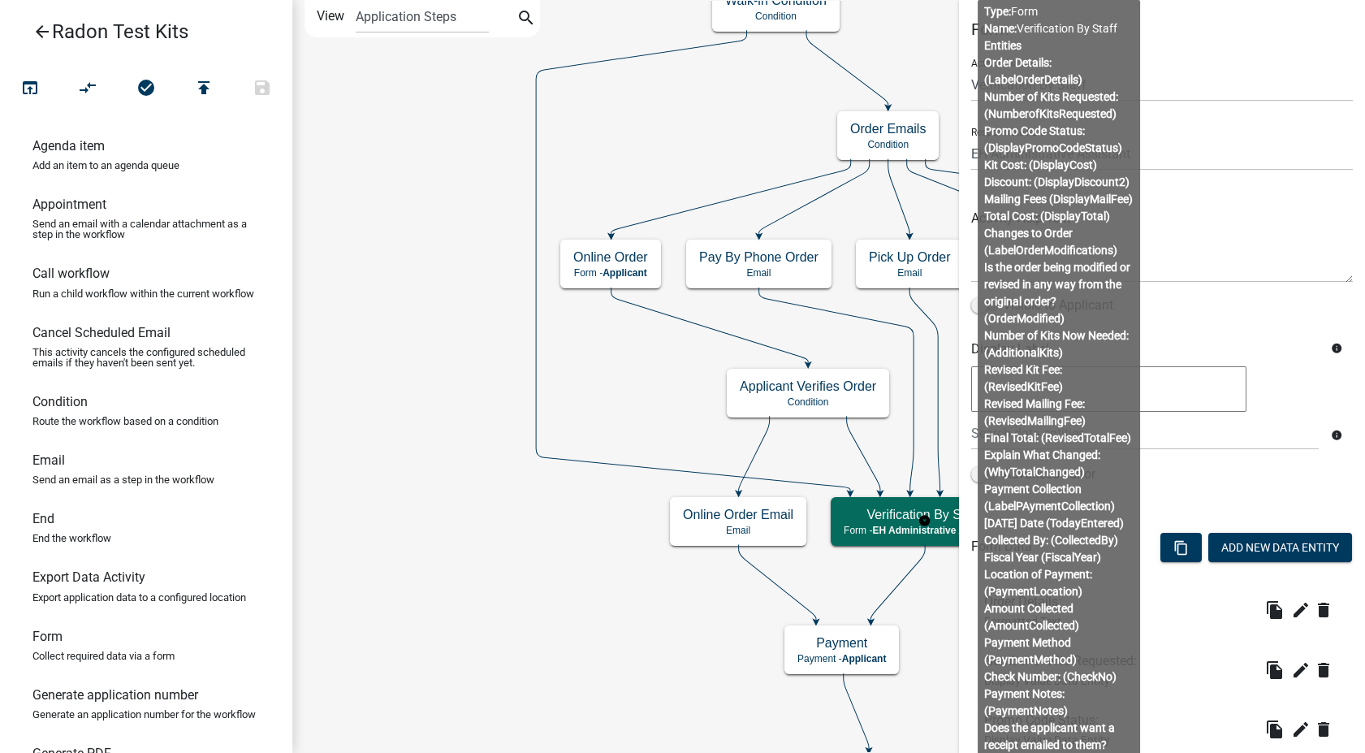
click at [1209, 488] on div "Advanced editor" at bounding box center [1162, 477] width 382 height 26
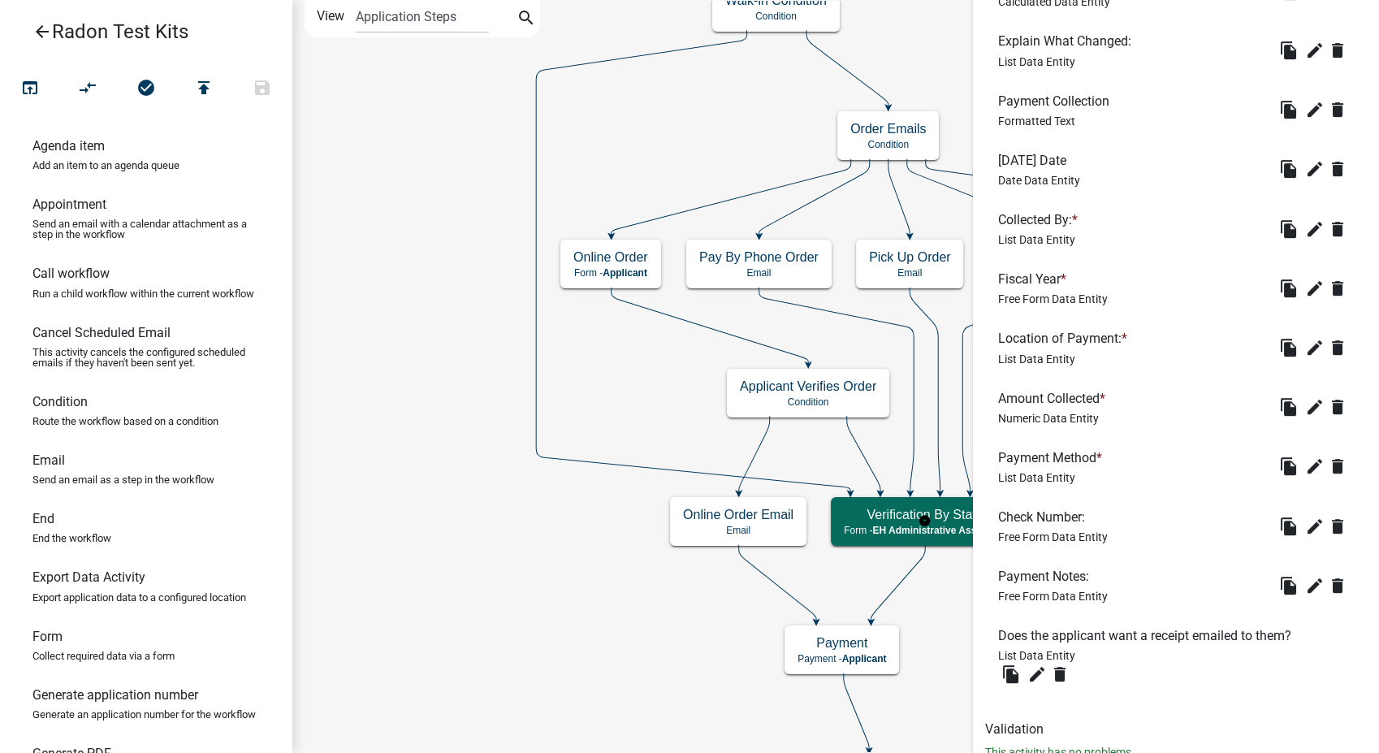
scroll to position [1428, 0]
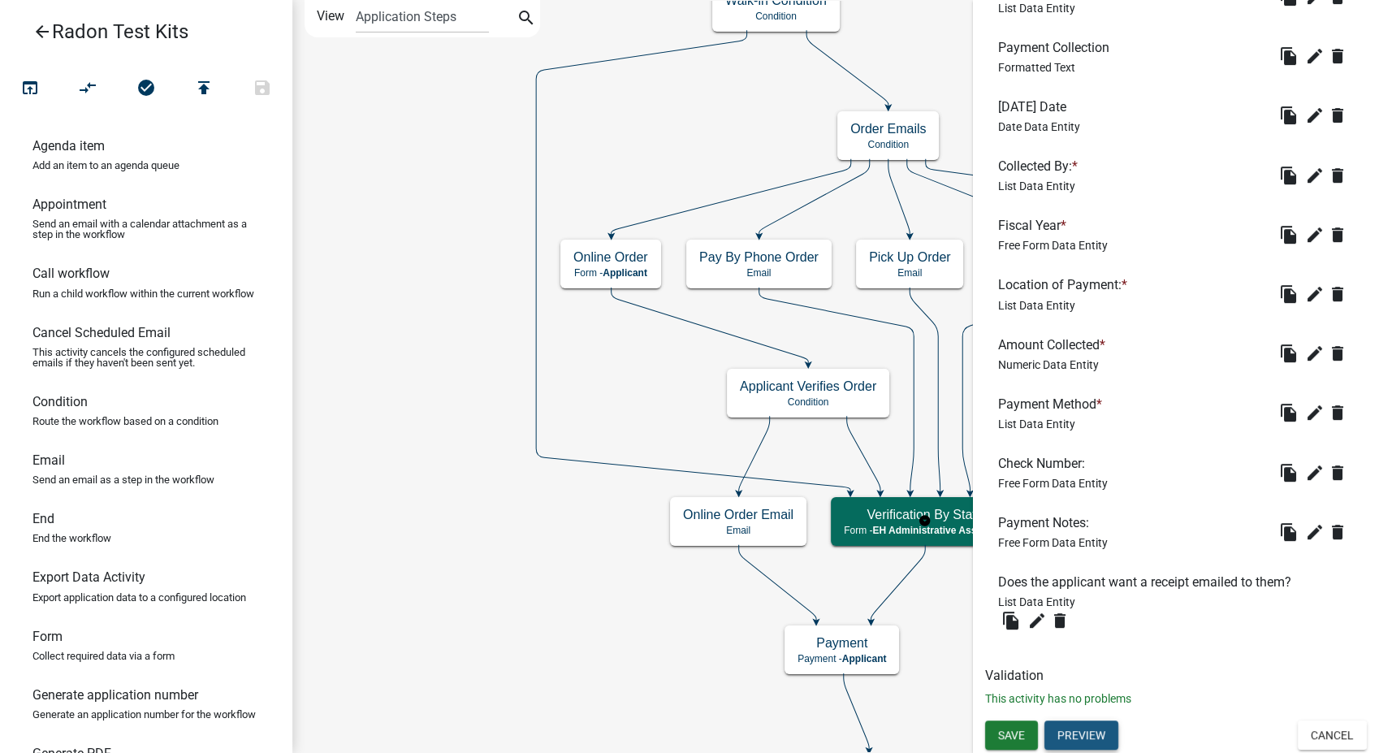
click at [1089, 737] on button "Preview" at bounding box center [1081, 734] width 74 height 29
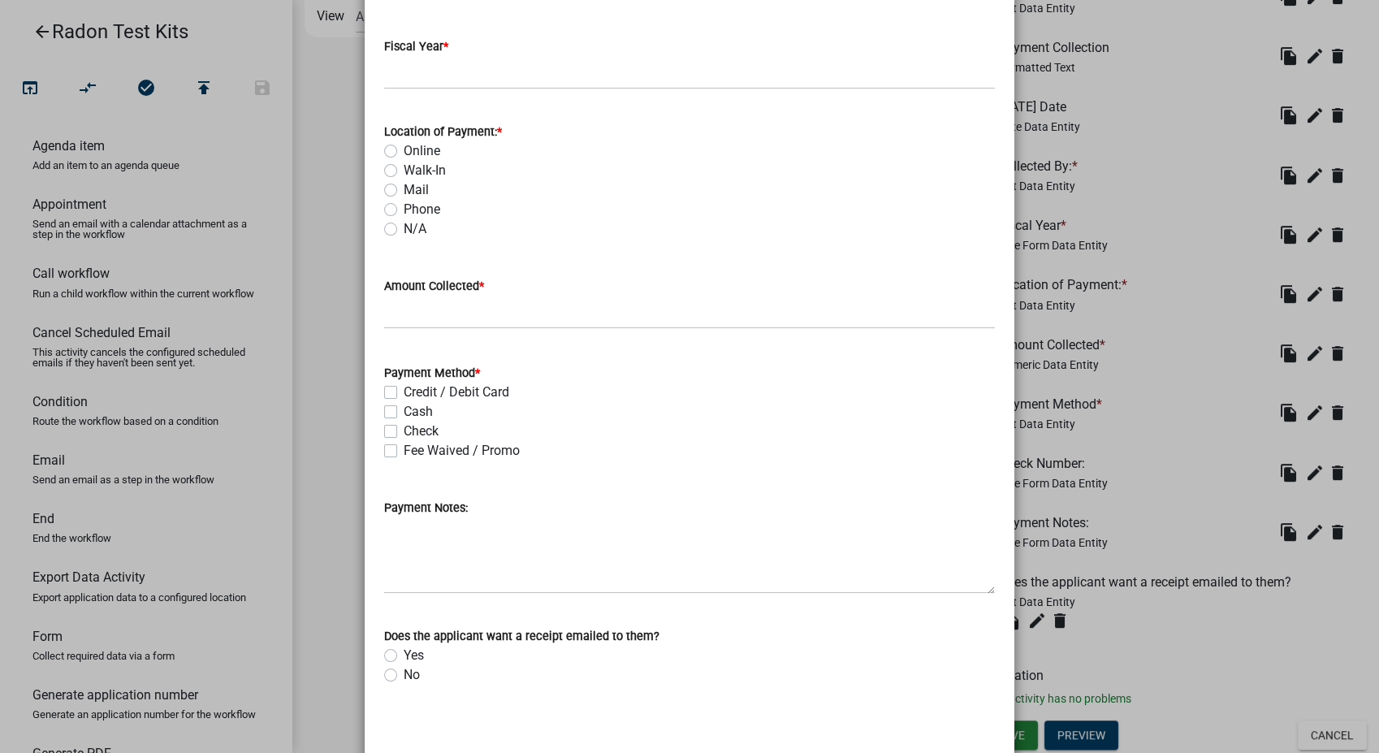
scroll to position [715, 0]
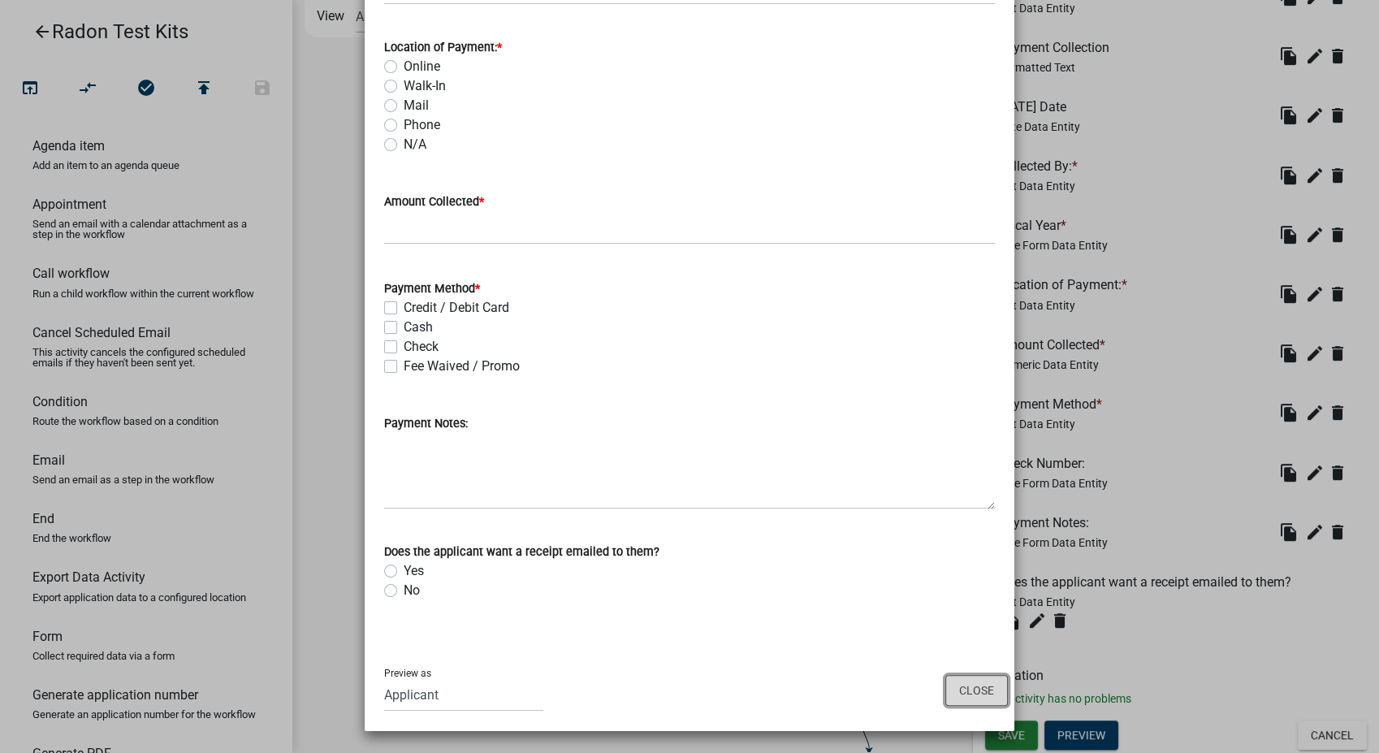
click at [962, 692] on button "Close" at bounding box center [976, 690] width 63 height 31
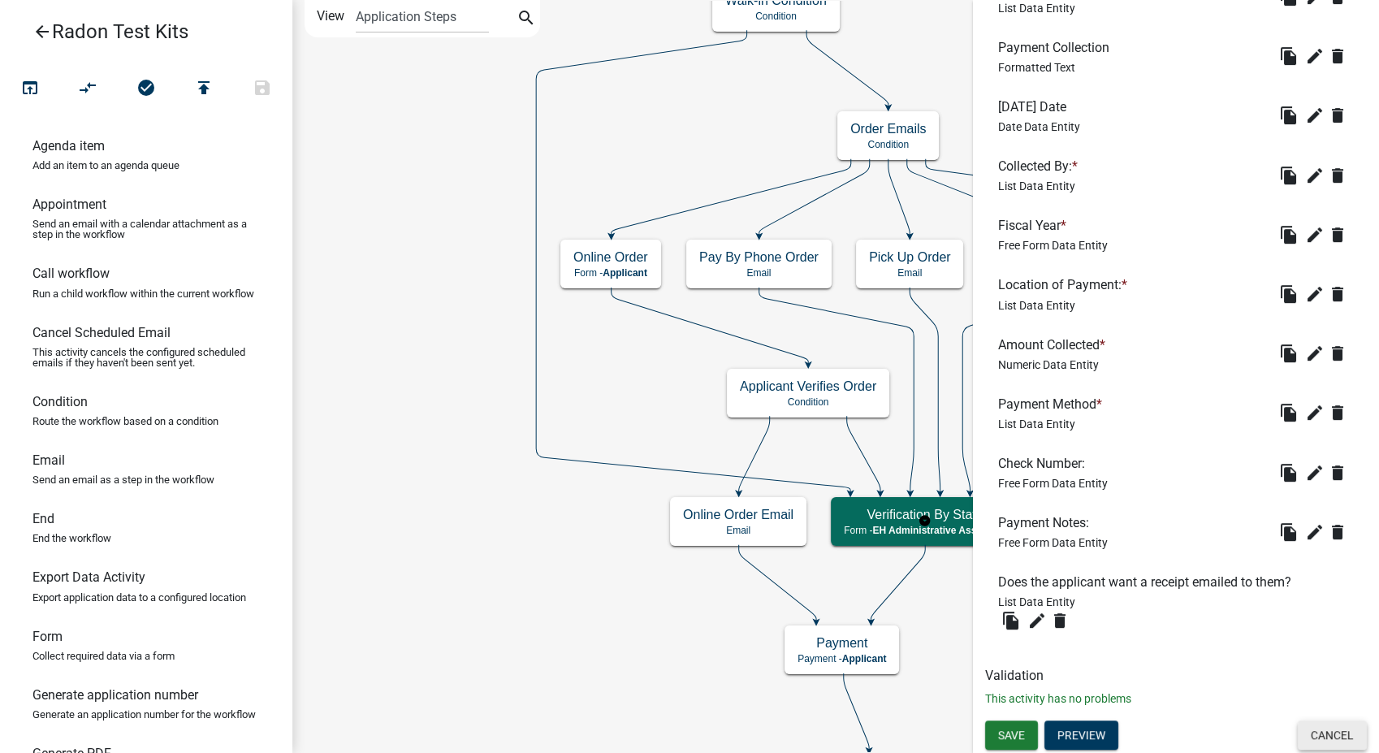
click at [1323, 737] on button "Cancel" at bounding box center [1332, 734] width 69 height 29
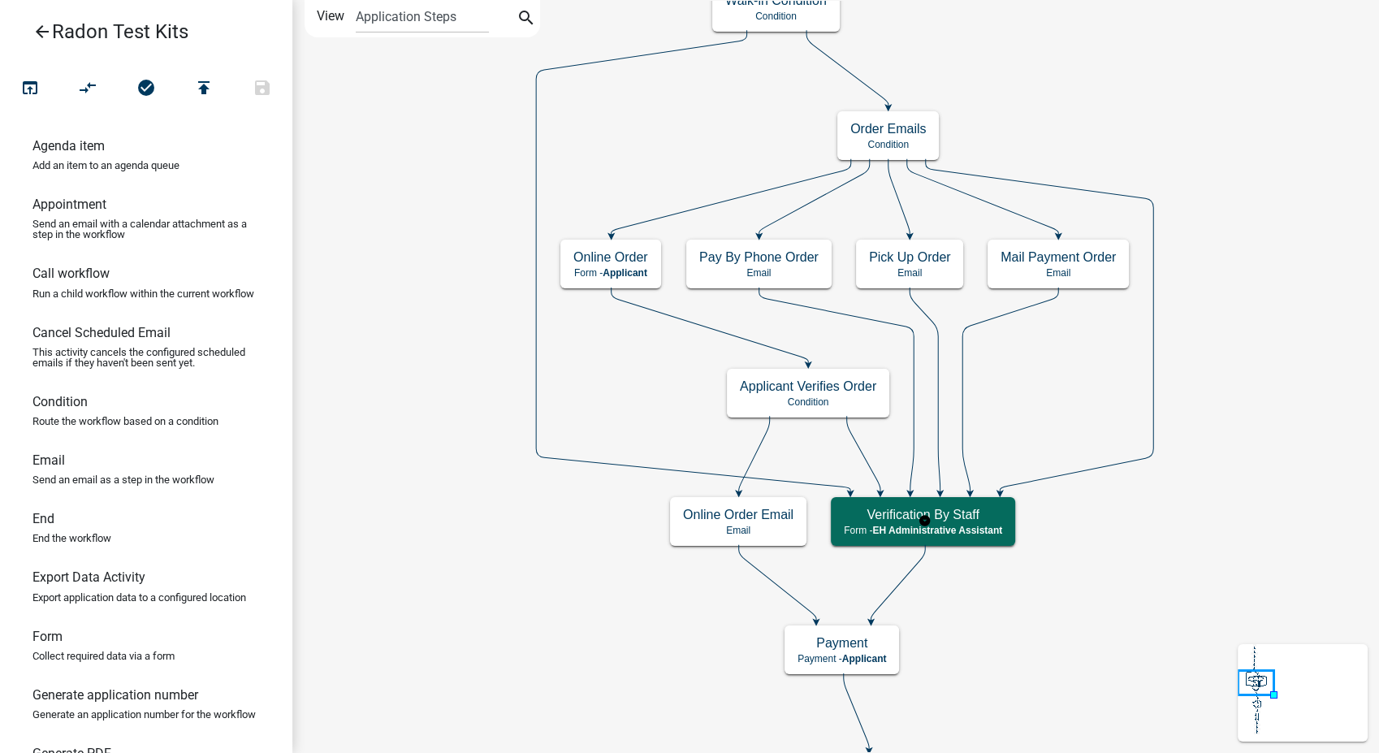
scroll to position [0, 0]
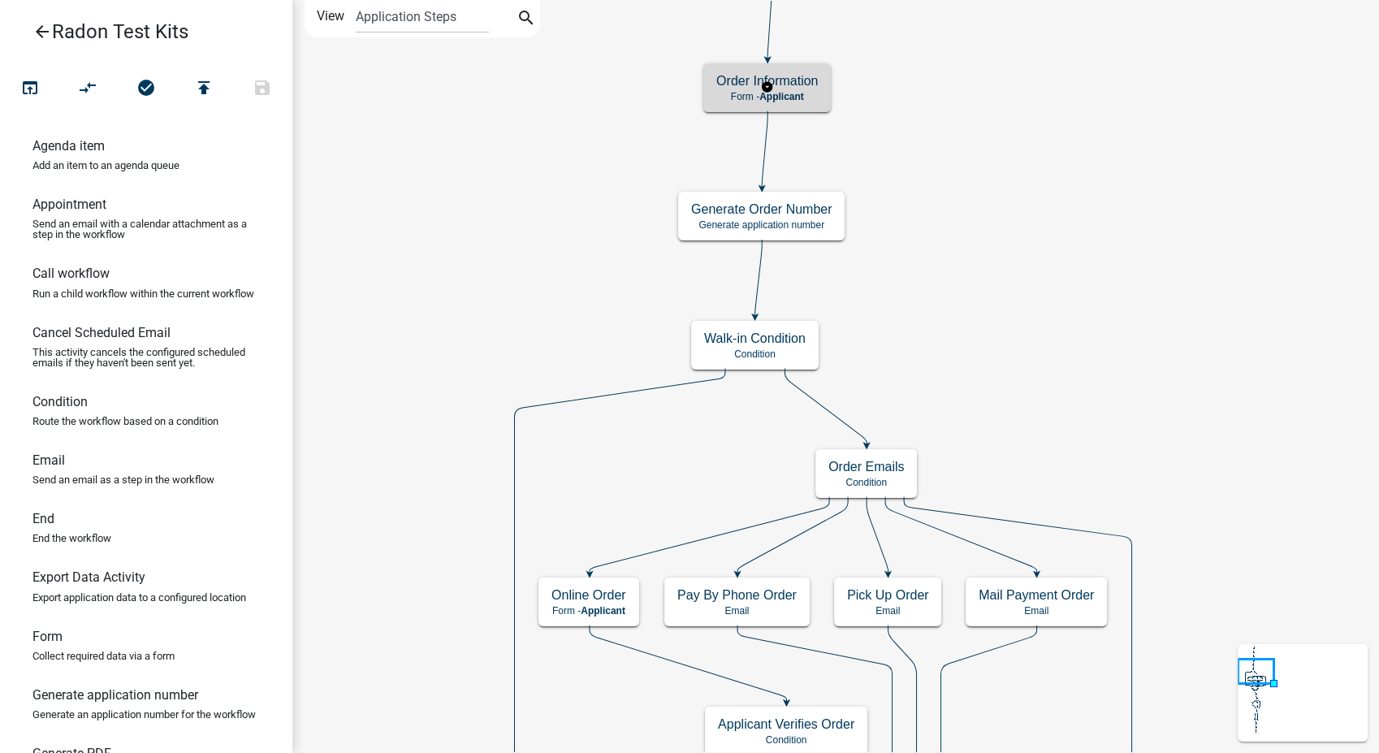
click at [816, 73] on h5 "Order Information" at bounding box center [767, 80] width 102 height 15
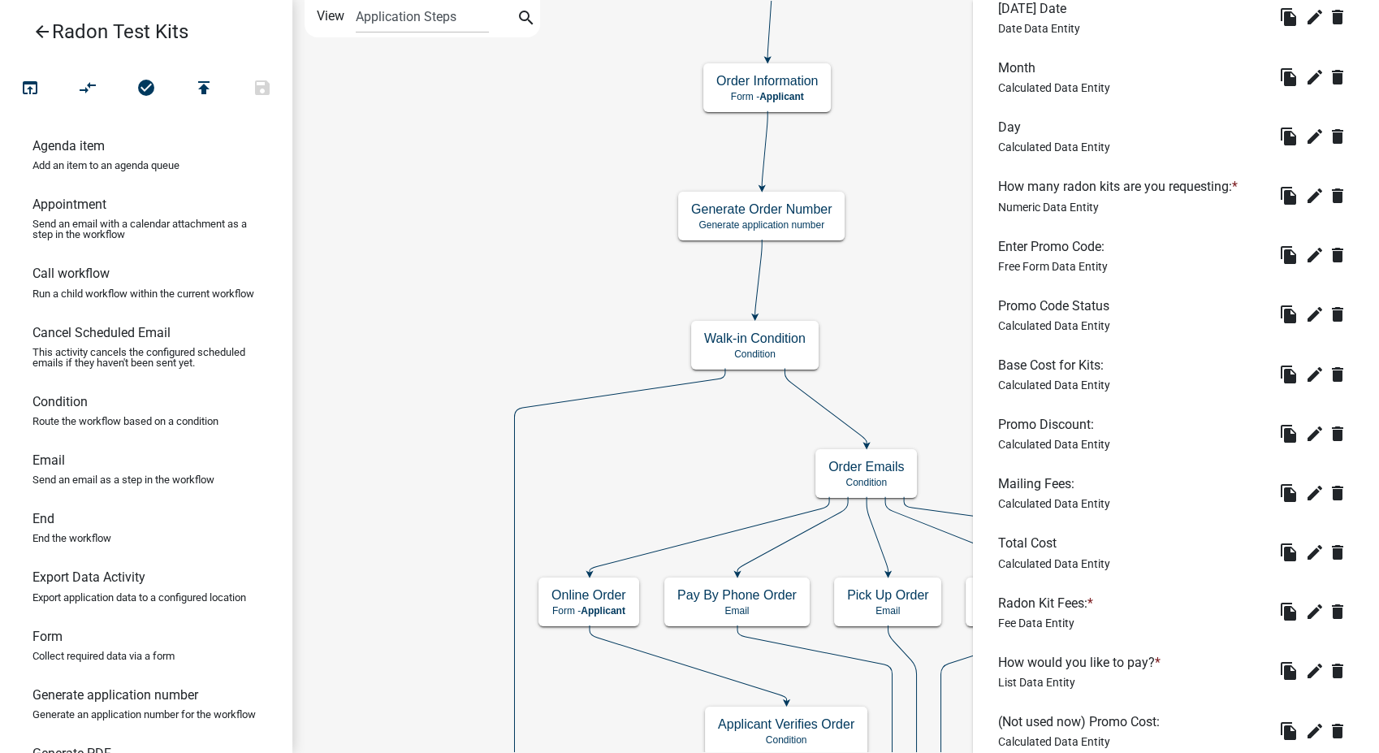
scroll to position [631, 0]
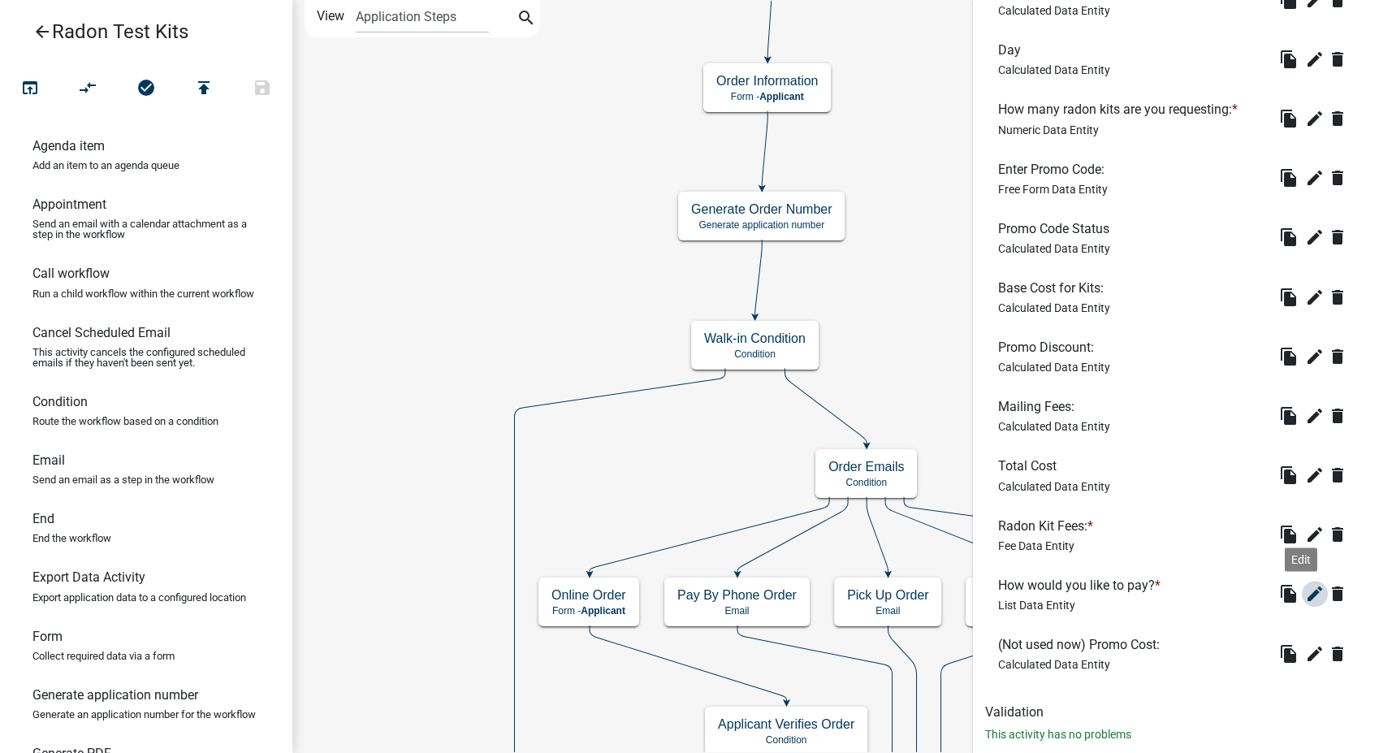
click at [1305, 594] on icon "edit" at bounding box center [1314, 593] width 19 height 19
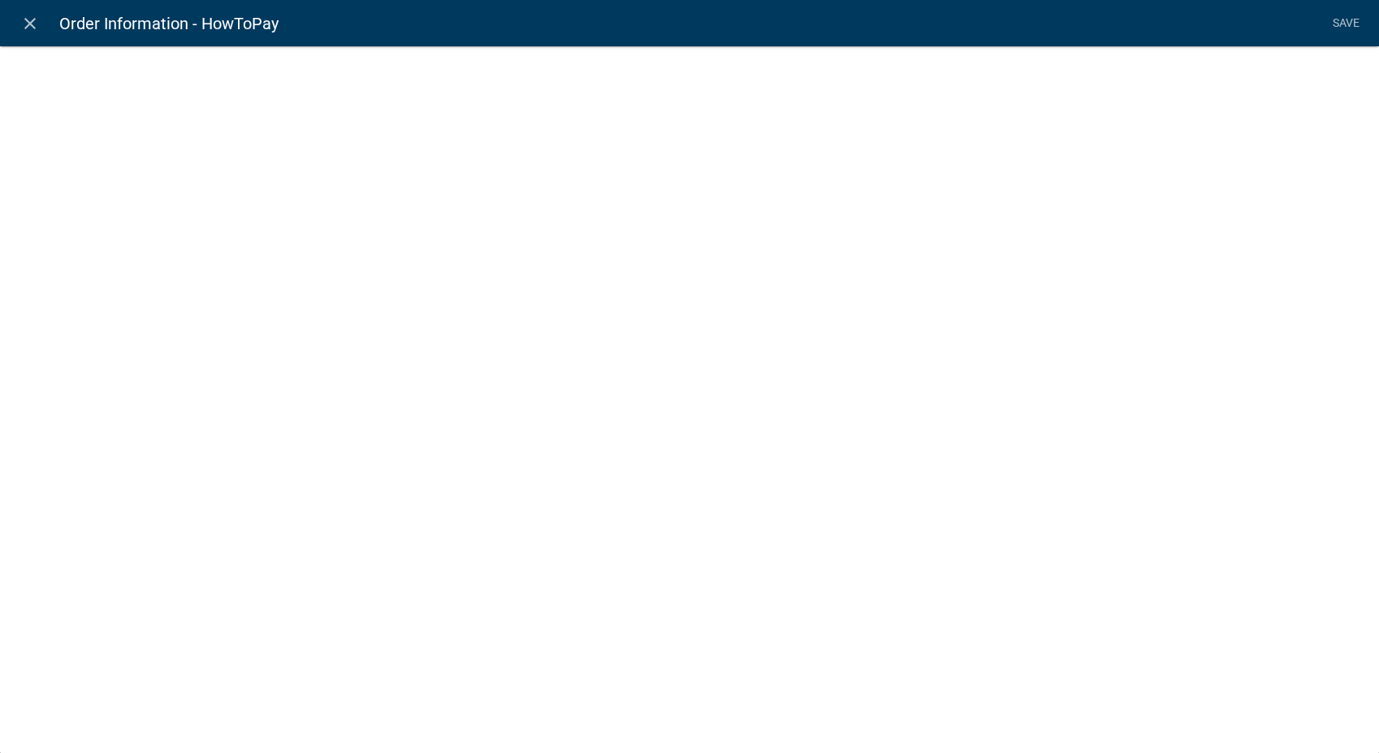
select select "list-data"
select select
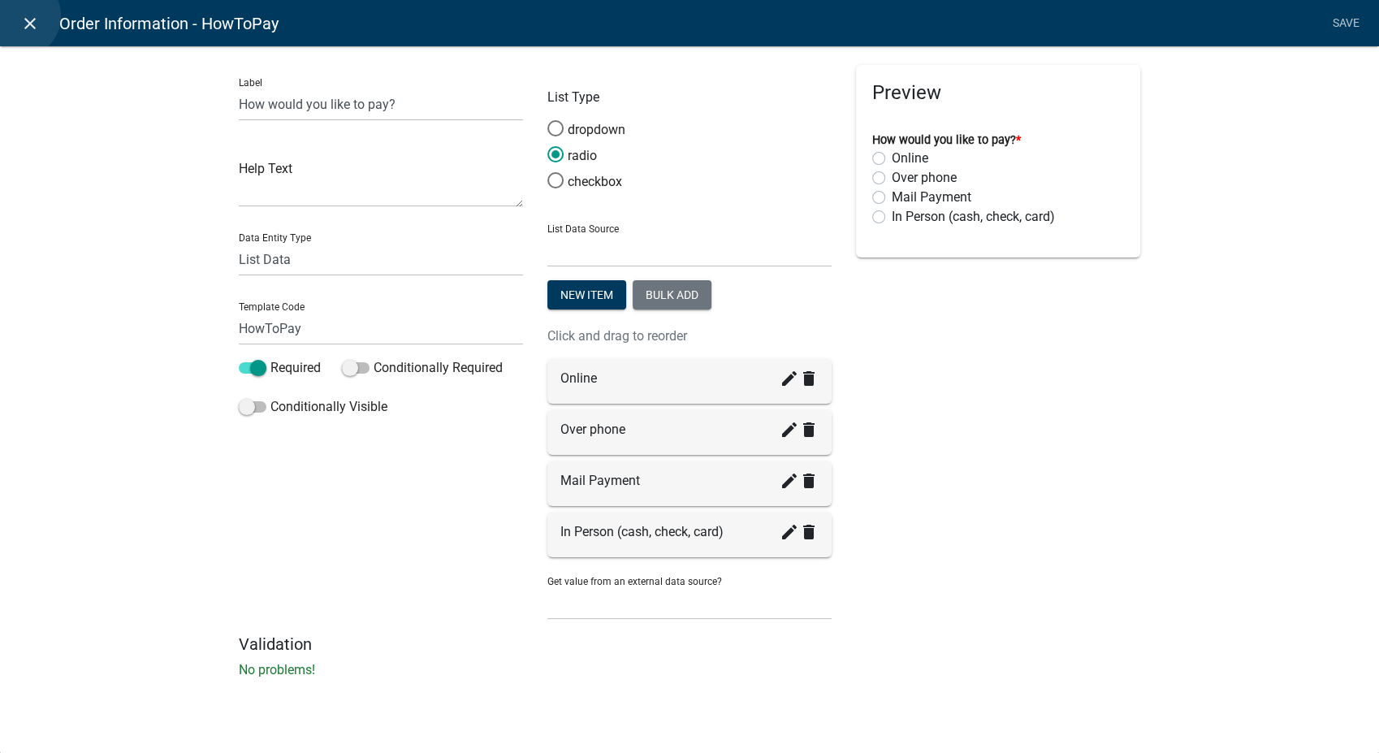
click at [20, 16] on icon "close" at bounding box center [29, 23] width 19 height 19
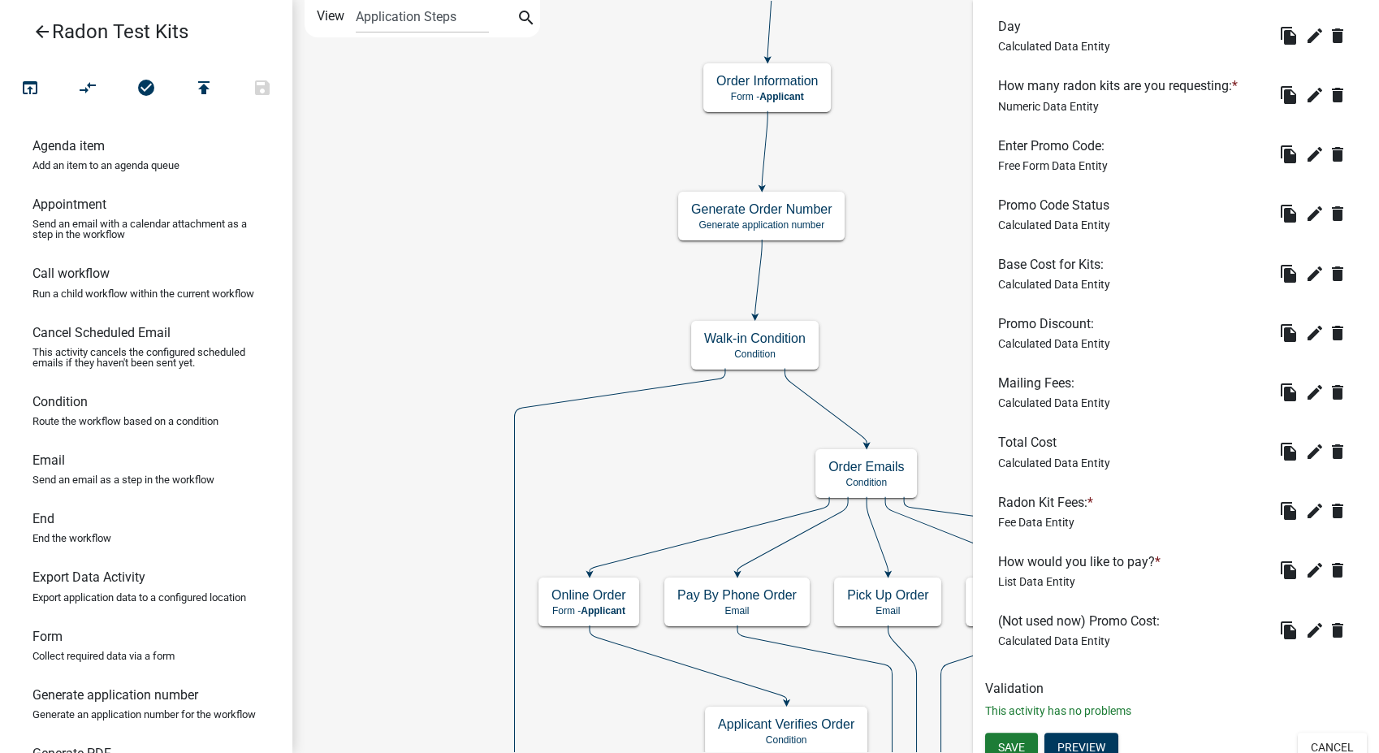
scroll to position [668, 0]
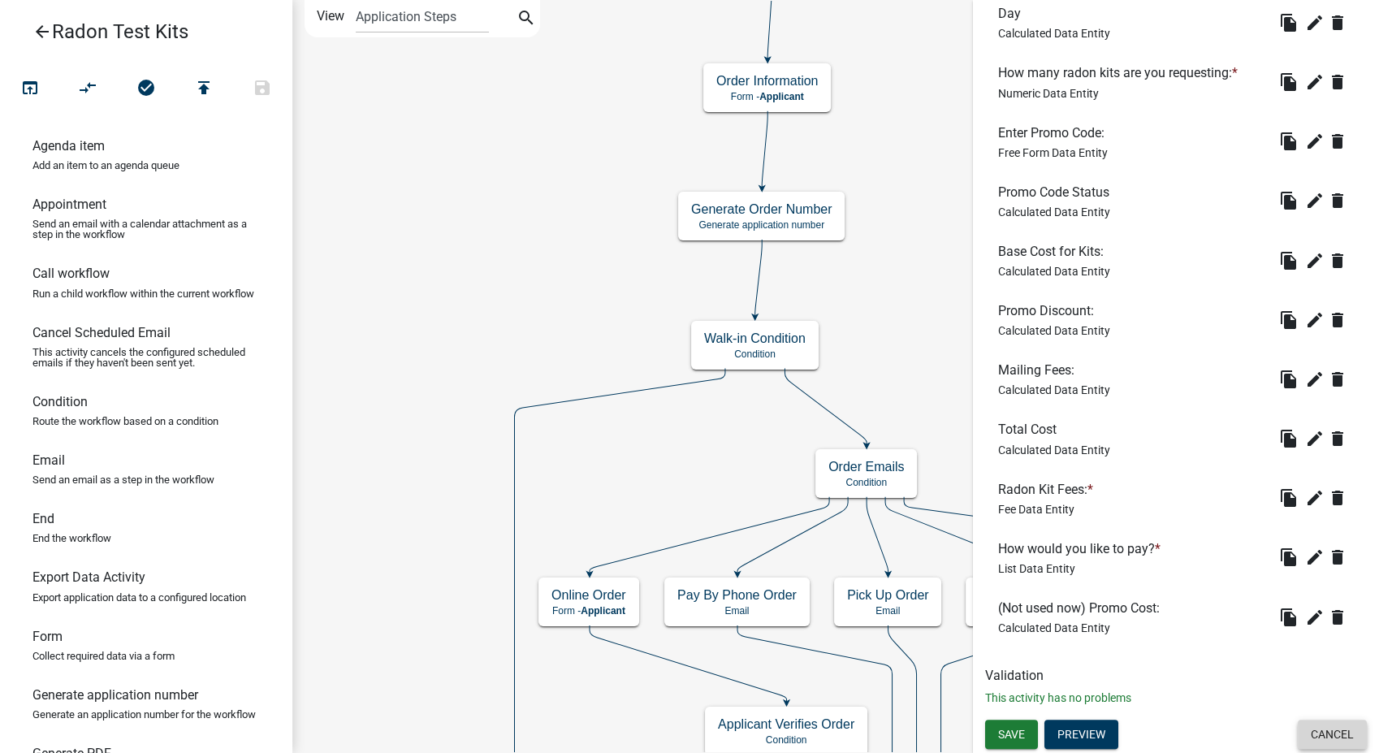
click at [1313, 741] on button "Cancel" at bounding box center [1332, 733] width 69 height 29
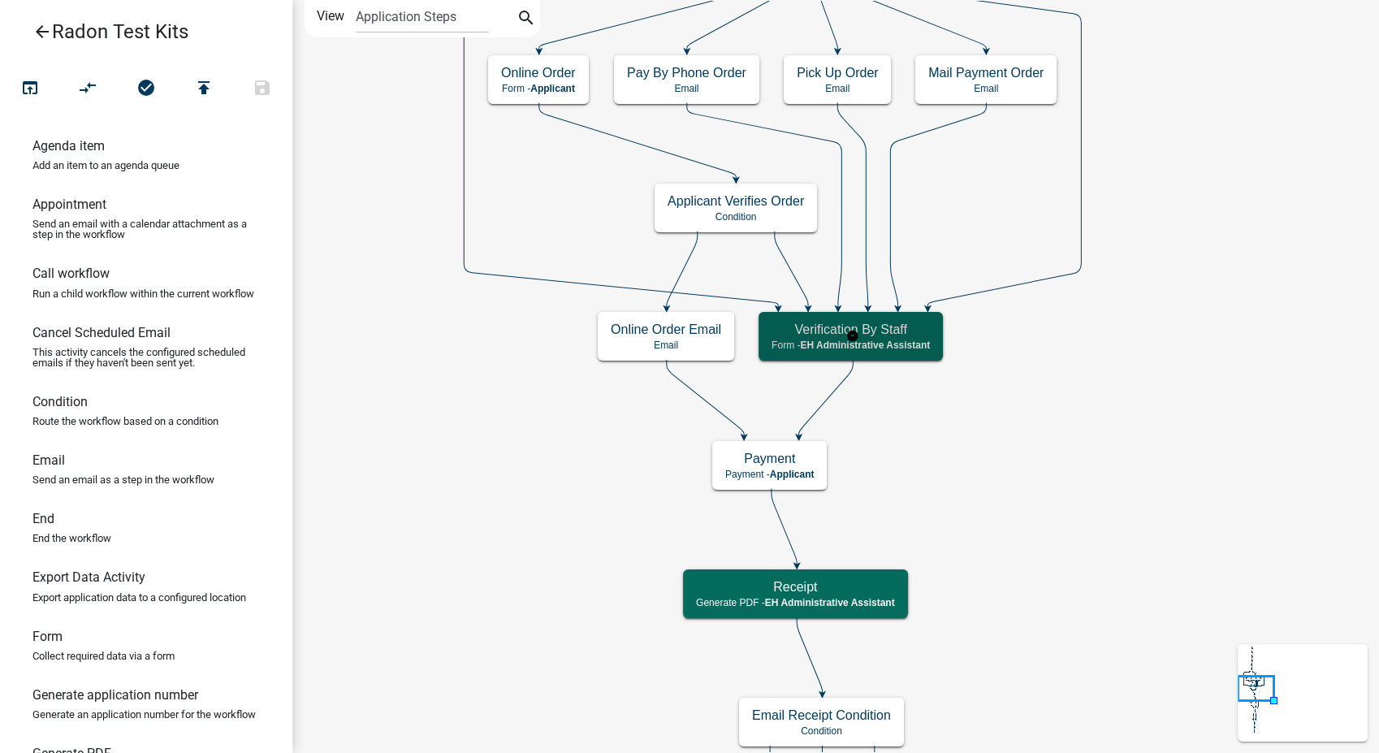
click at [892, 355] on div "Verification By Staff Form - EH Administrative Assistant" at bounding box center [850, 336] width 184 height 49
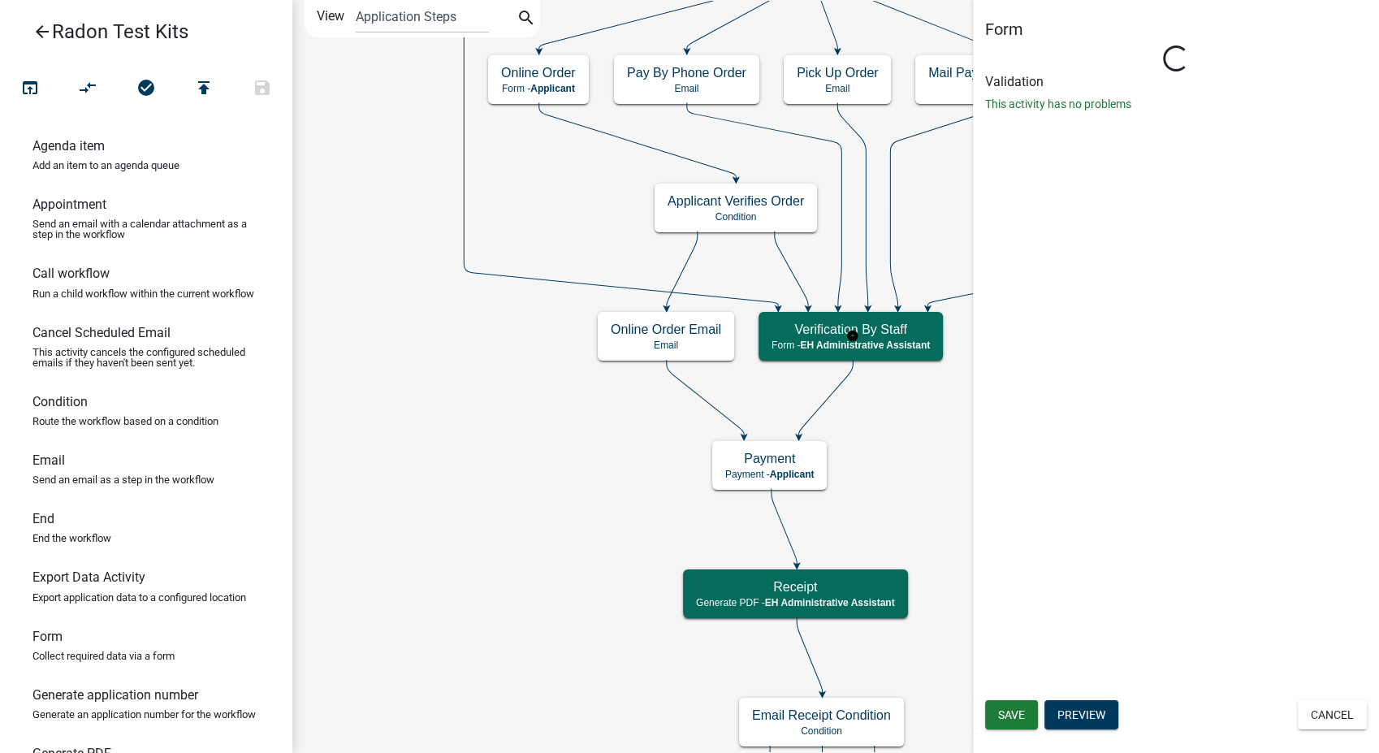
select select "DA3E3E5F-670D-4329-B60C-5CC8A4B2B679"
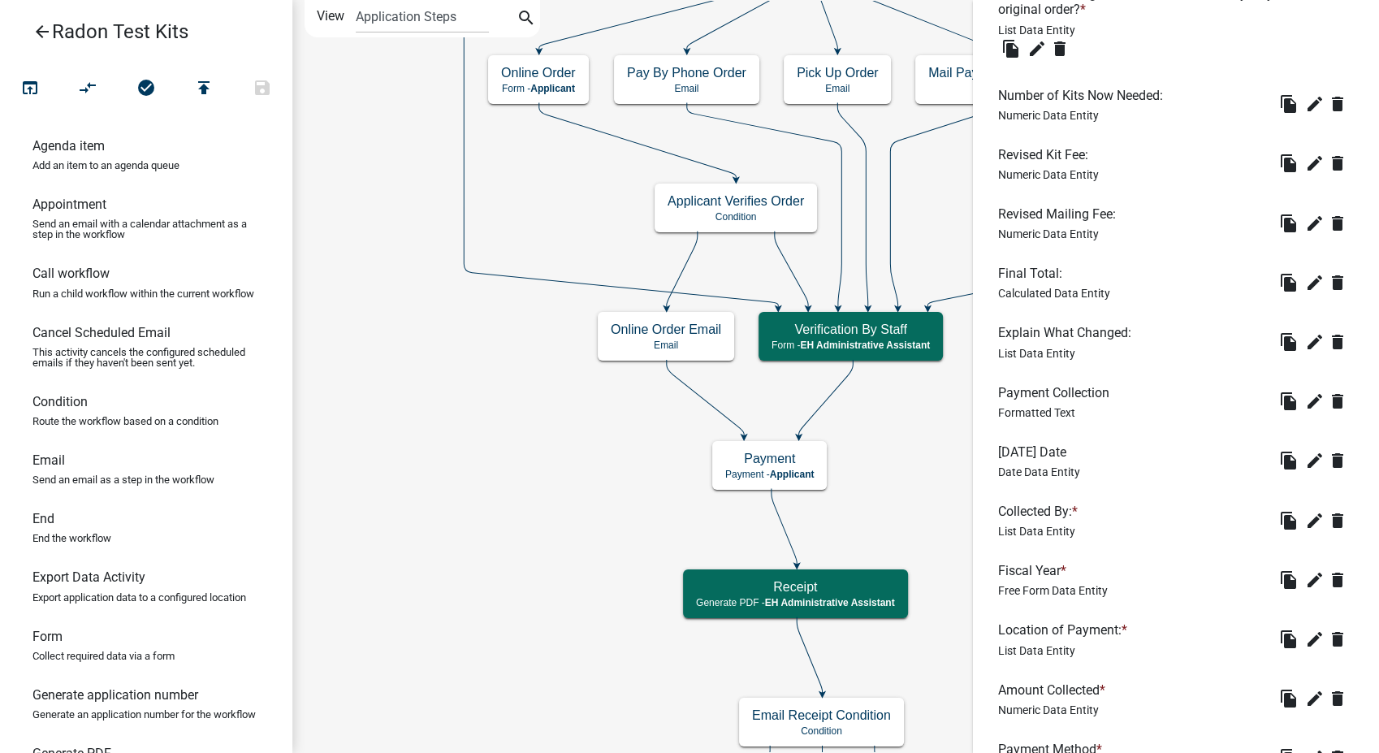
scroll to position [1173, 0]
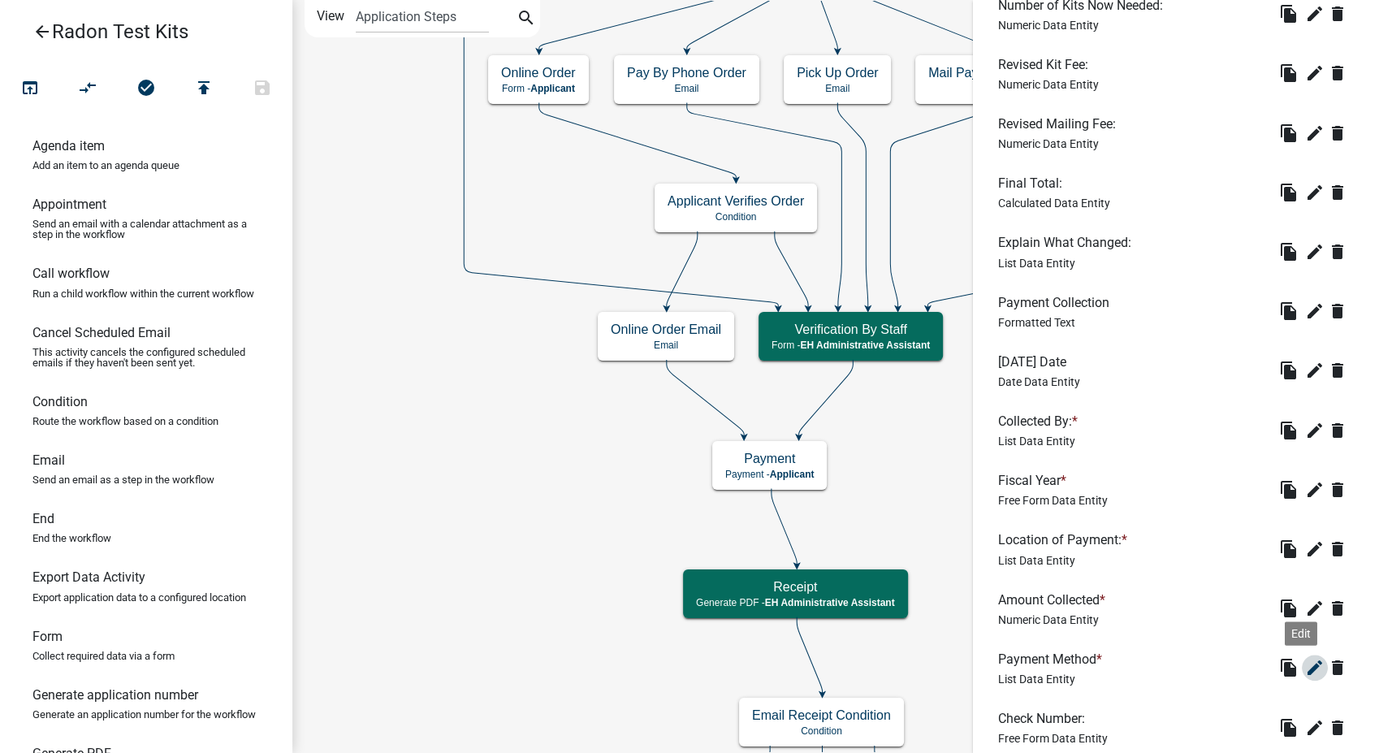
click at [1305, 666] on icon "edit" at bounding box center [1314, 667] width 19 height 19
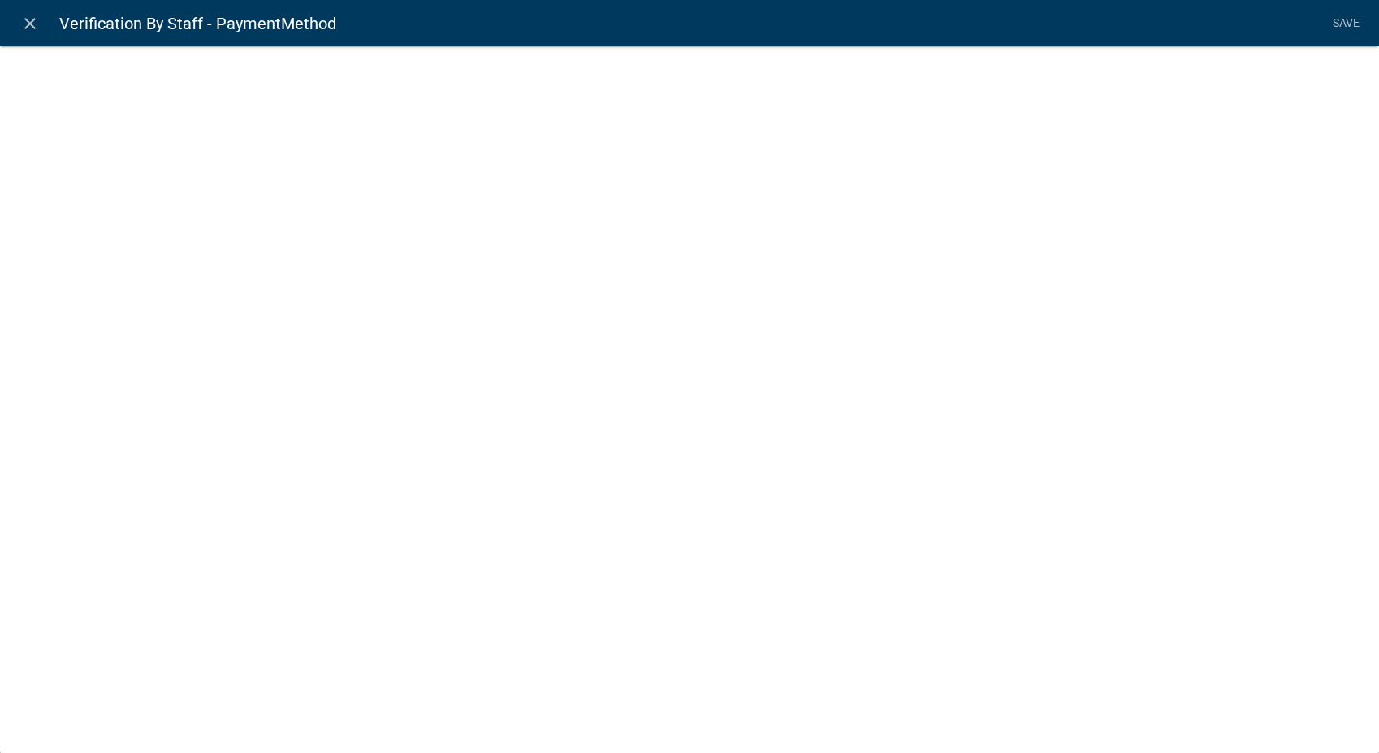
select select "list-data"
select select
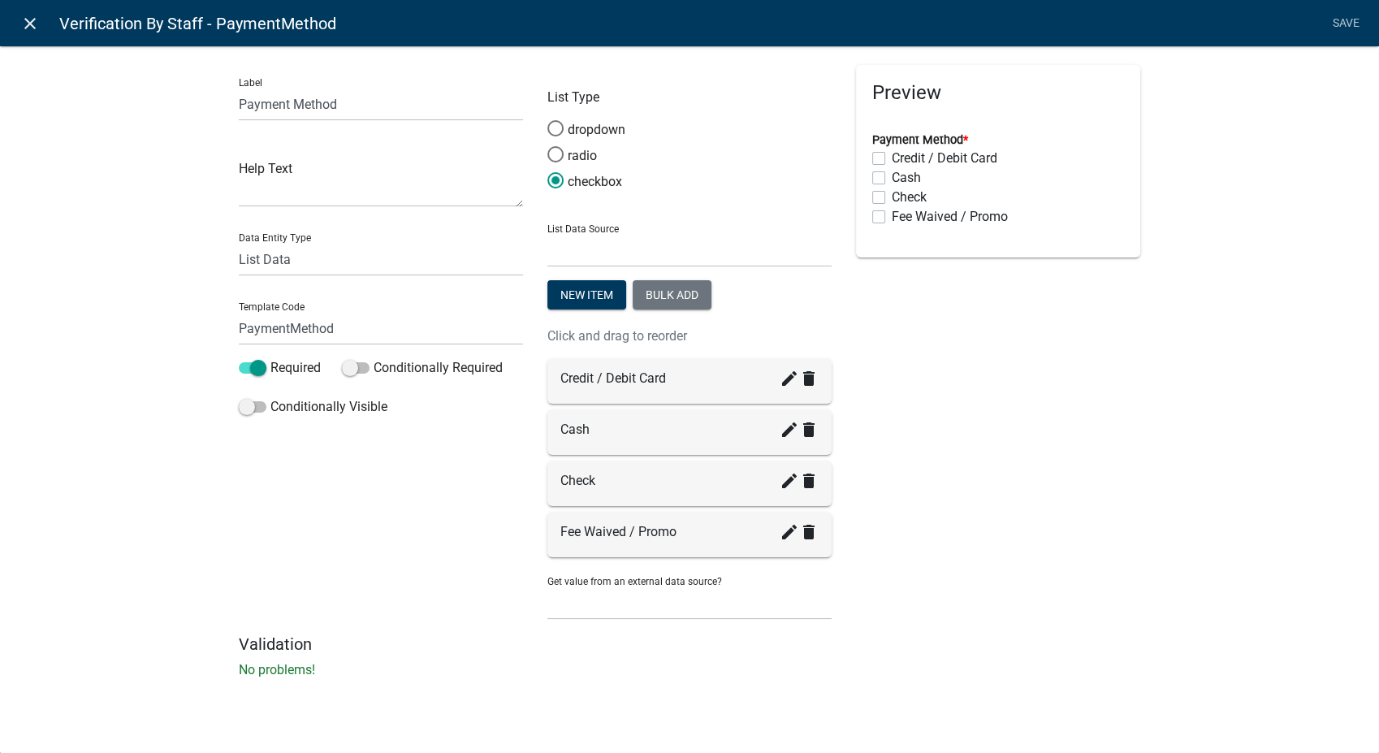
click at [28, 17] on icon "close" at bounding box center [29, 23] width 19 height 19
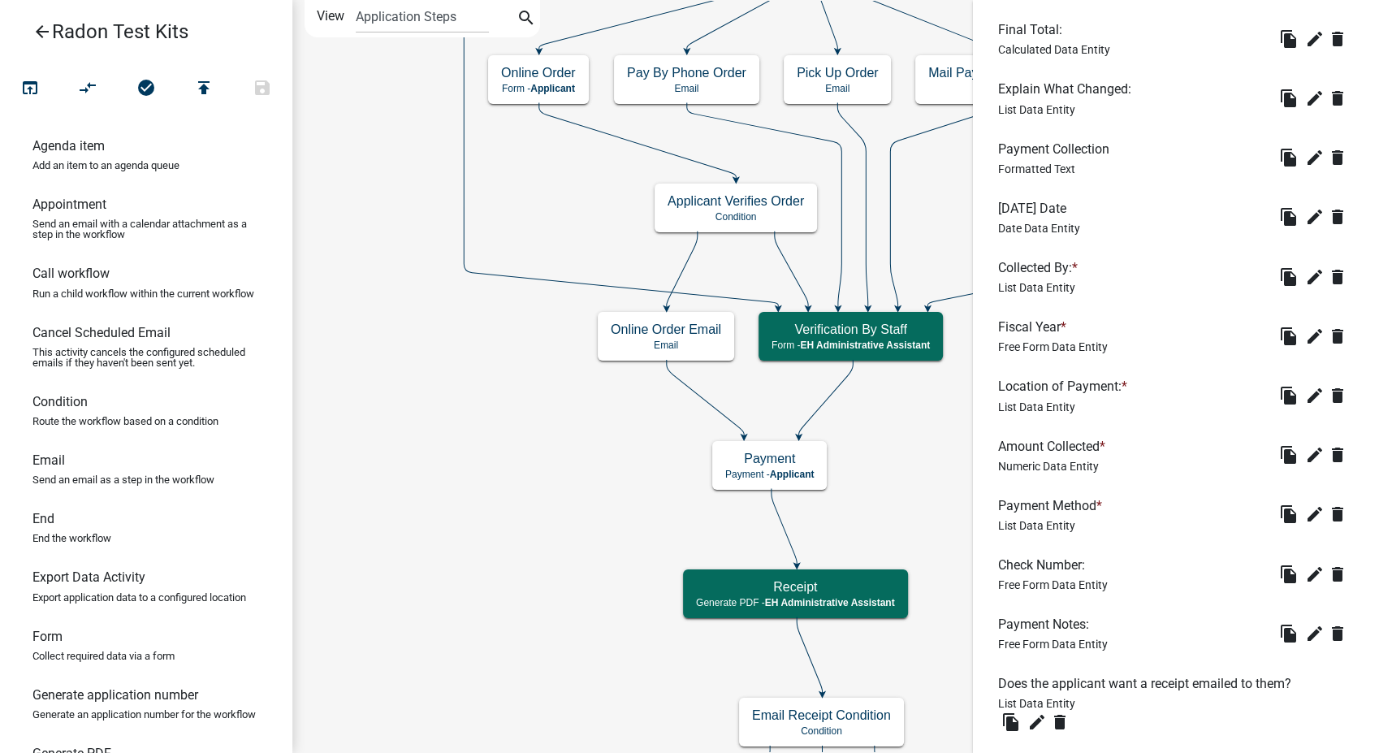
scroll to position [1428, 0]
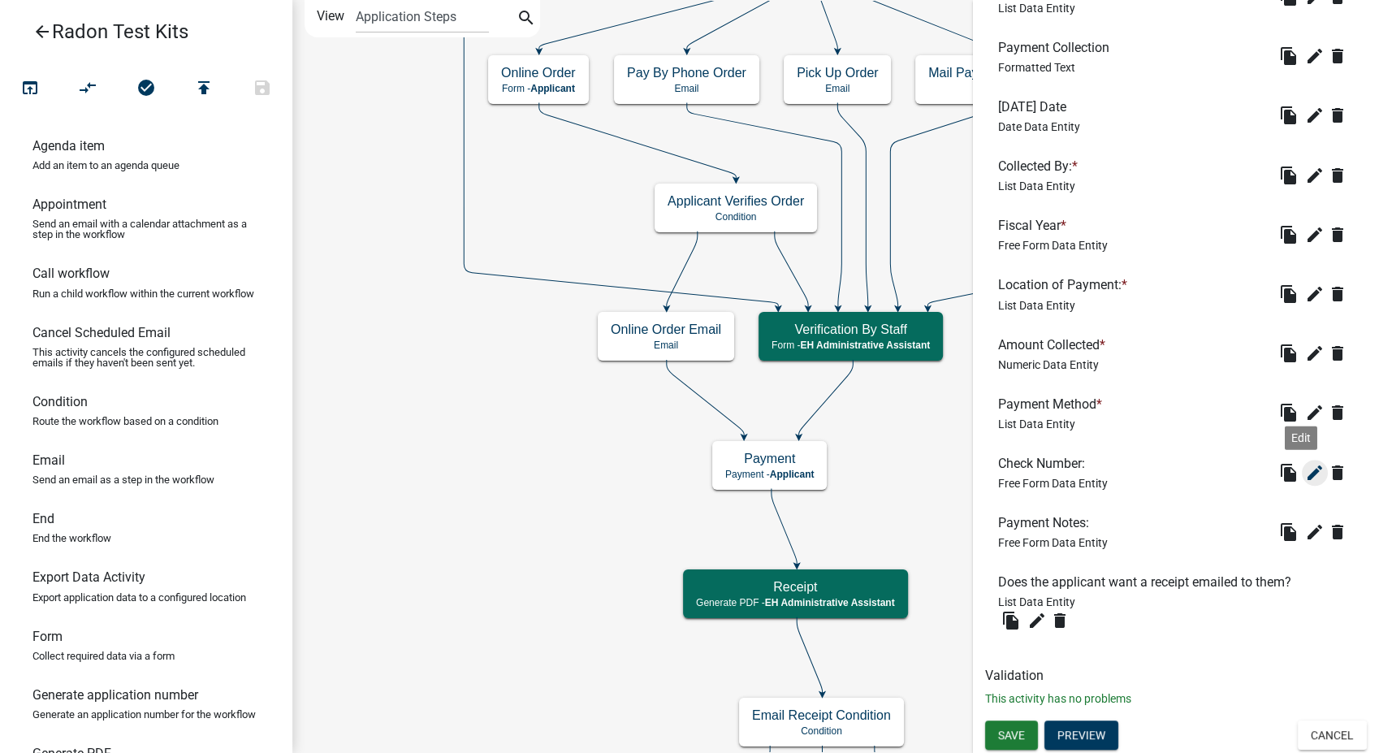
click at [1305, 472] on icon "edit" at bounding box center [1314, 472] width 19 height 19
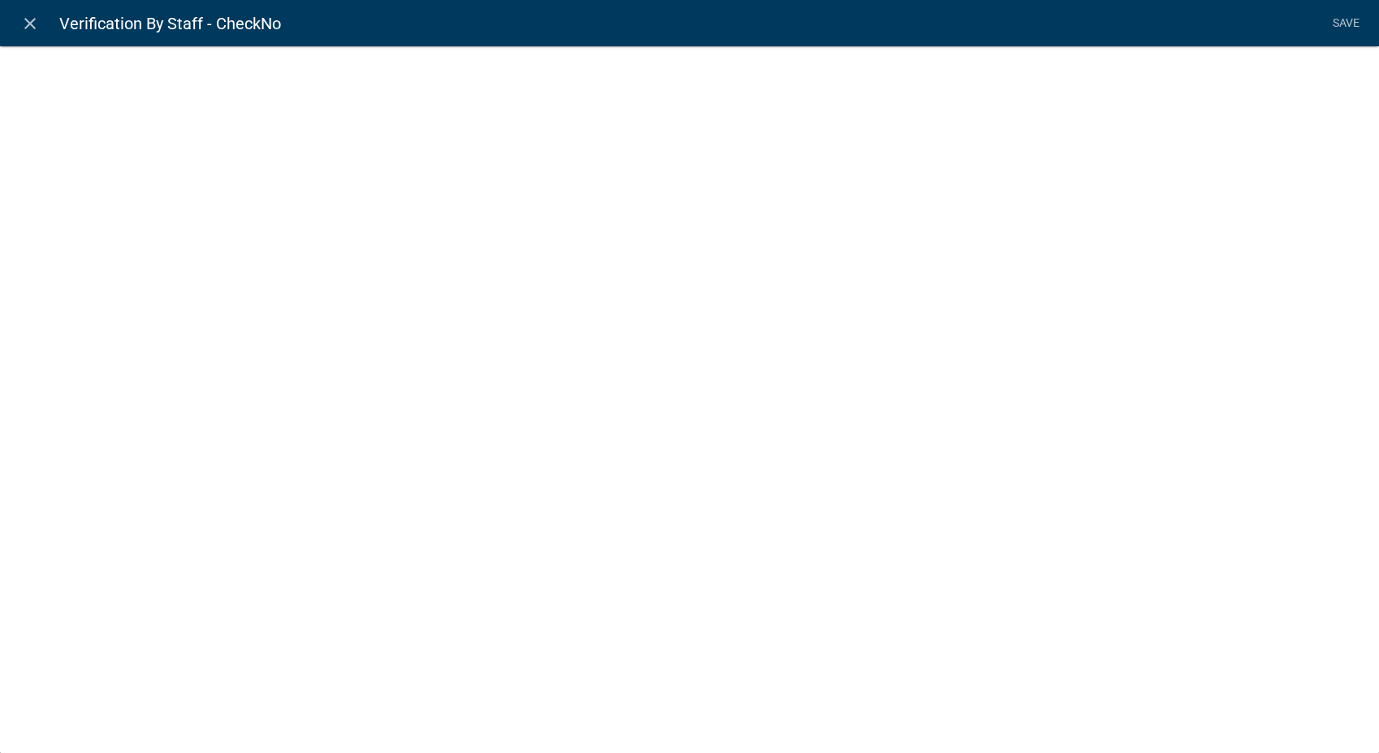
select select
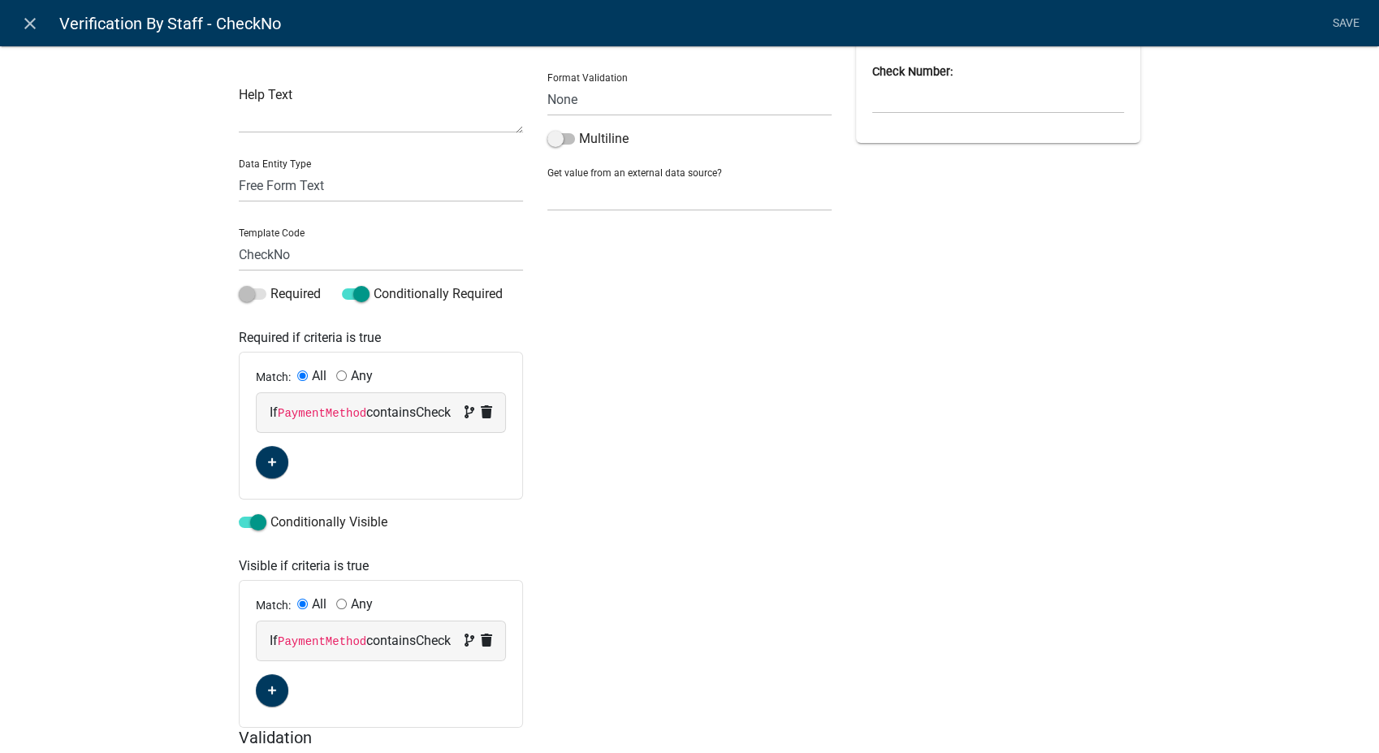
scroll to position [142, 0]
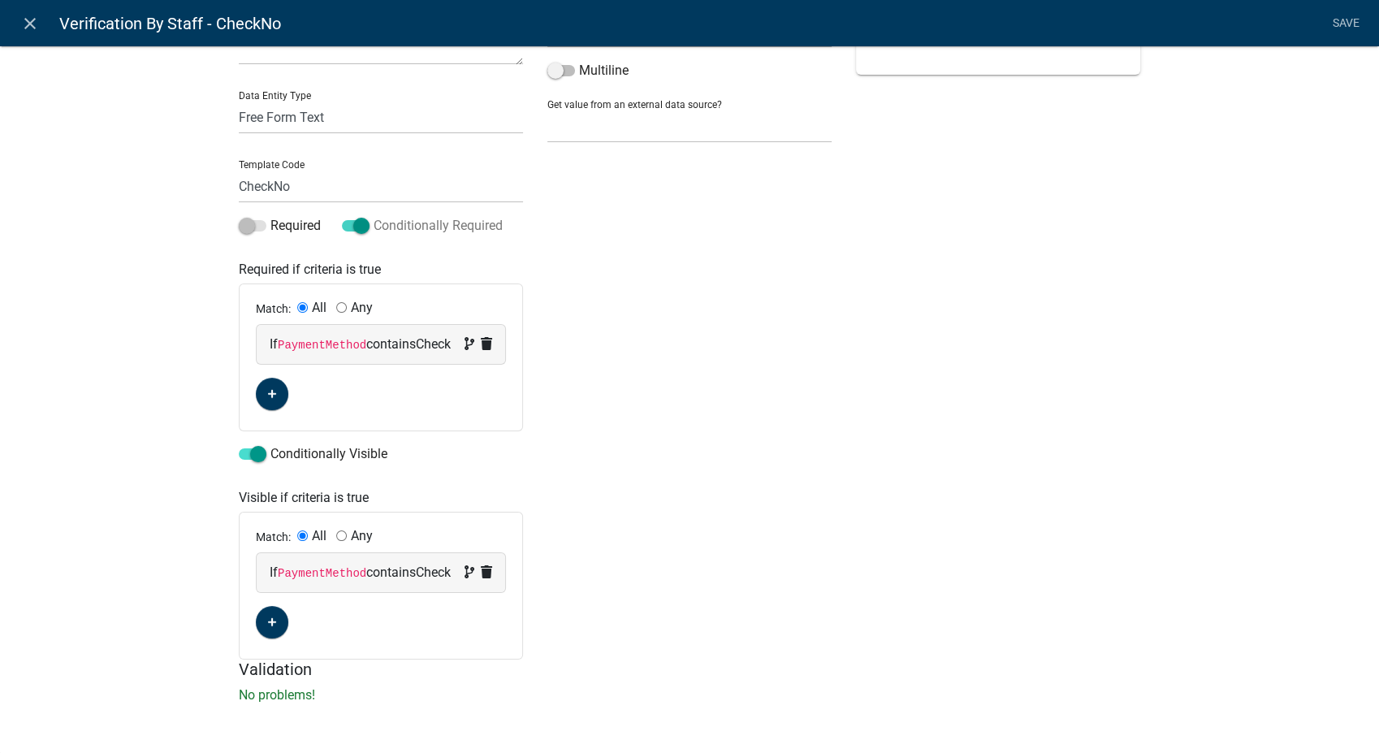
click at [356, 225] on span at bounding box center [356, 225] width 28 height 11
click at [374, 216] on input "Conditionally Required" at bounding box center [374, 216] width 0 height 0
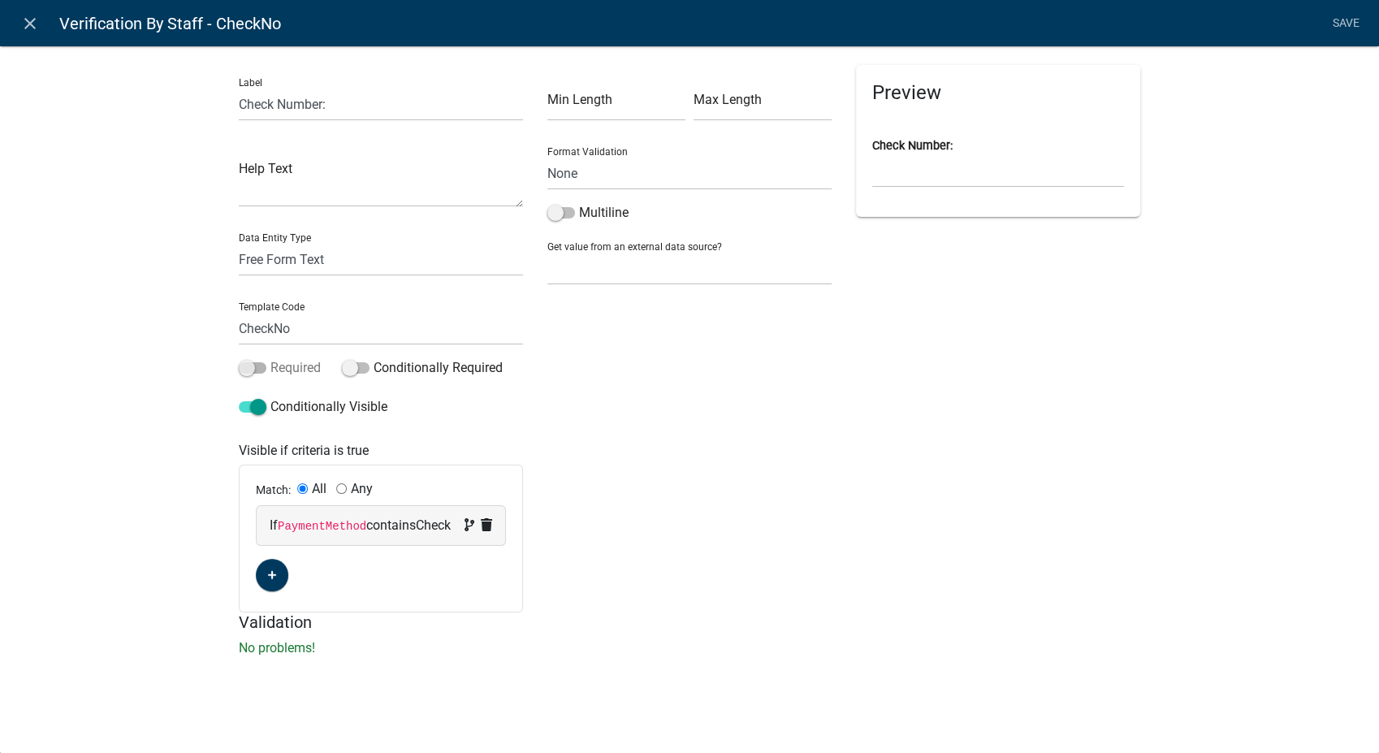
click at [245, 367] on span at bounding box center [253, 367] width 28 height 11
click at [270, 358] on input "Required" at bounding box center [270, 358] width 0 height 0
click at [1340, 15] on link "Save" at bounding box center [1345, 23] width 41 height 31
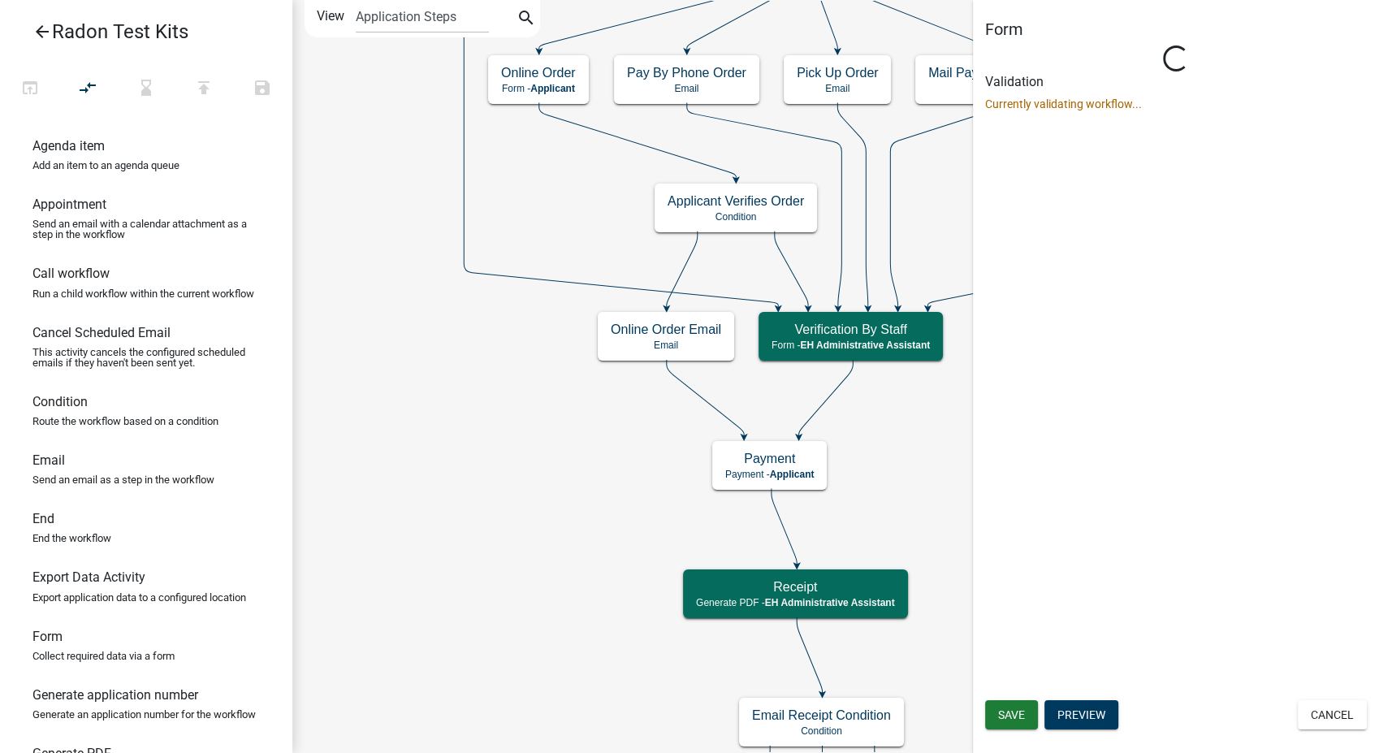
select select "DA3E3E5F-670D-4329-B60C-5CC8A4B2B679"
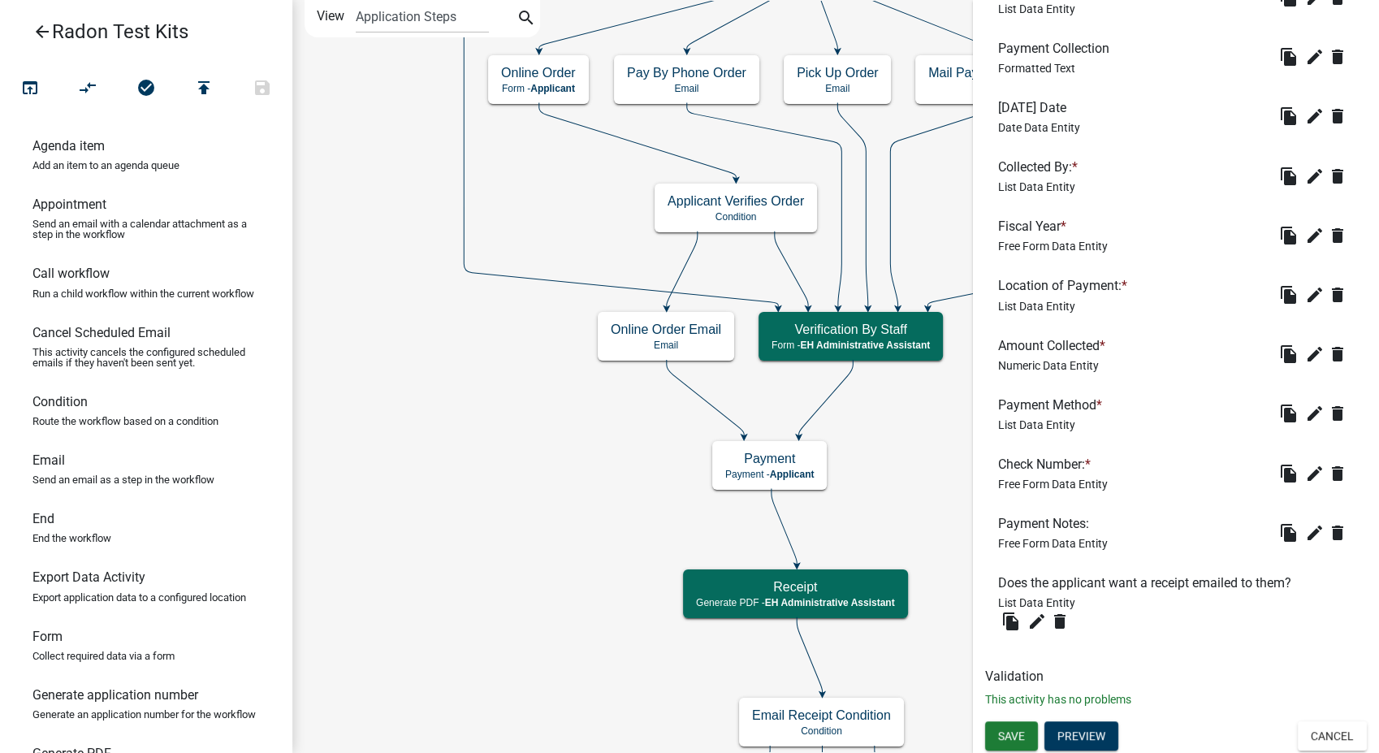
scroll to position [1428, 0]
click at [1000, 734] on span "Save" at bounding box center [1011, 734] width 27 height 13
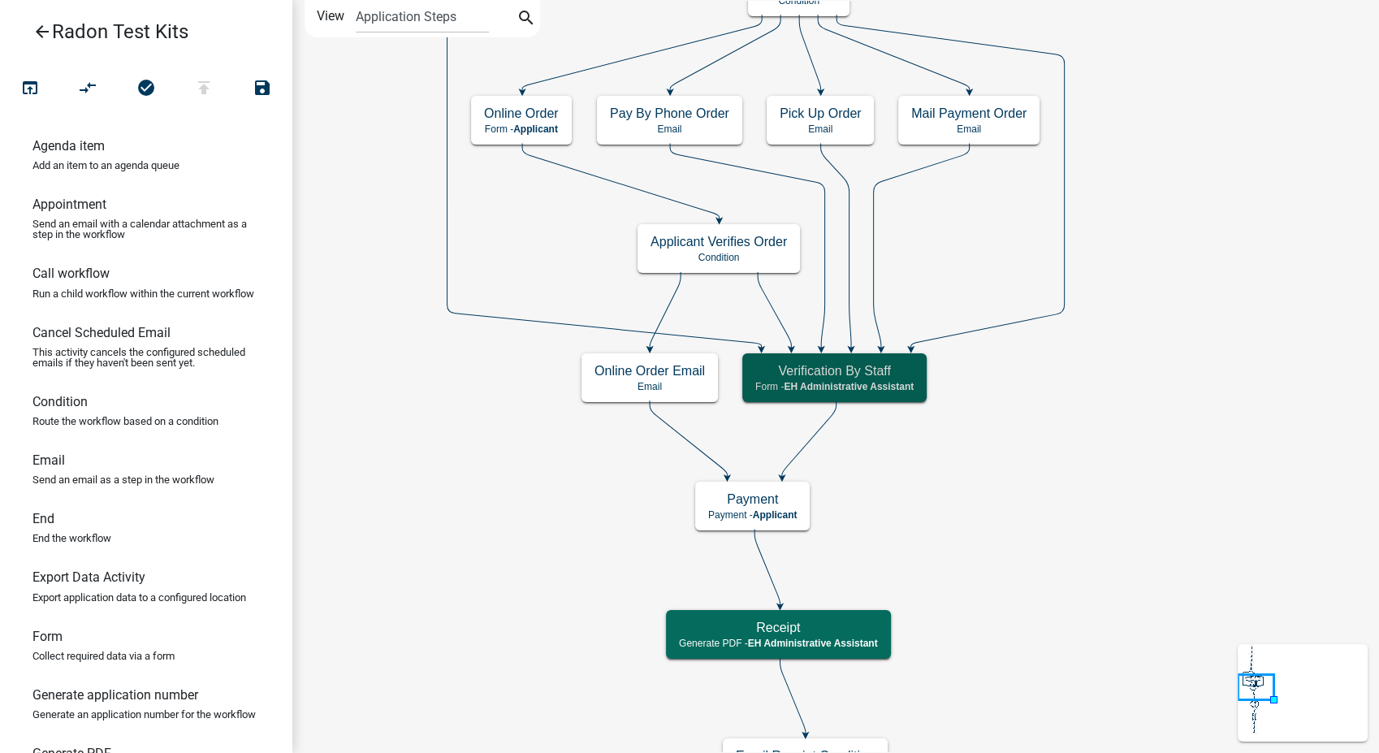
scroll to position [0, 0]
click at [44, 33] on icon "arrow_back" at bounding box center [41, 33] width 19 height 23
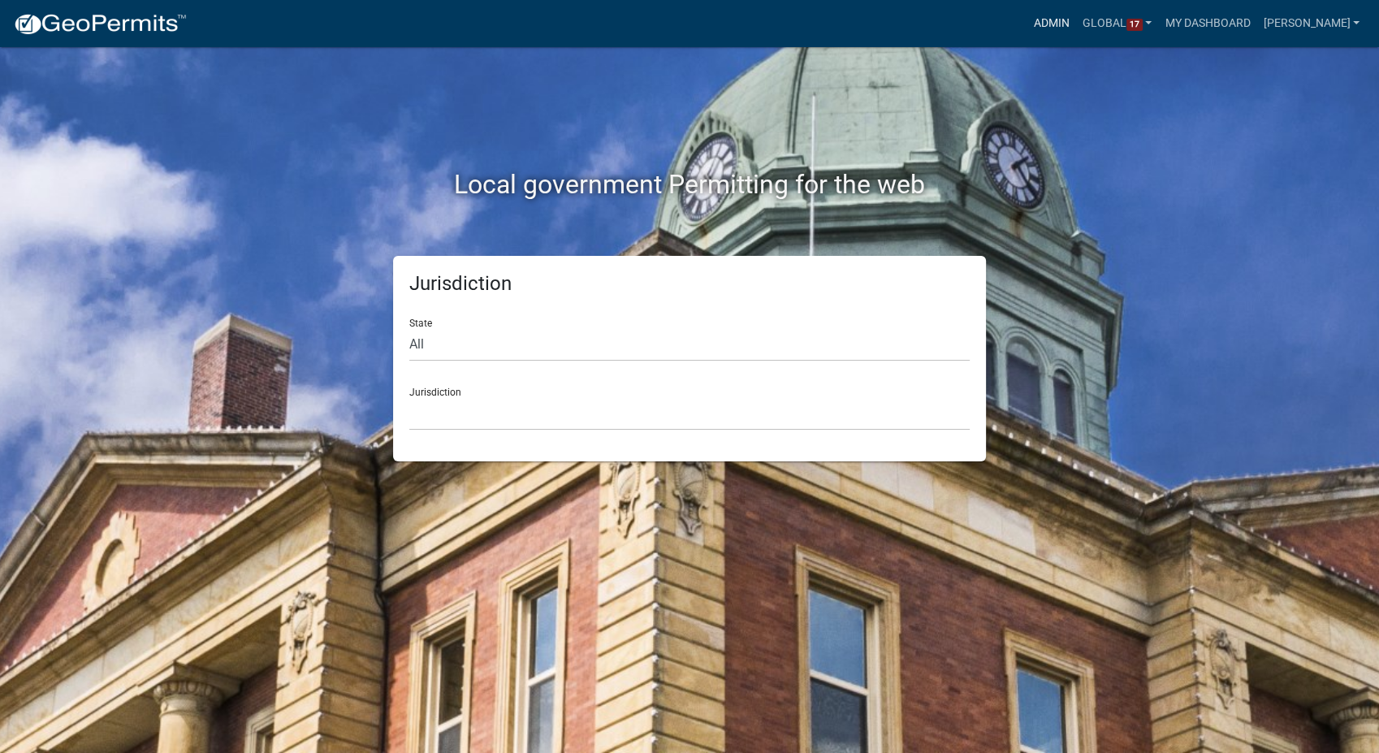
drag, startPoint x: 1072, startPoint y: 24, endPoint x: 984, endPoint y: 47, distance: 90.6
click at [1072, 24] on link "Admin" at bounding box center [1051, 23] width 49 height 31
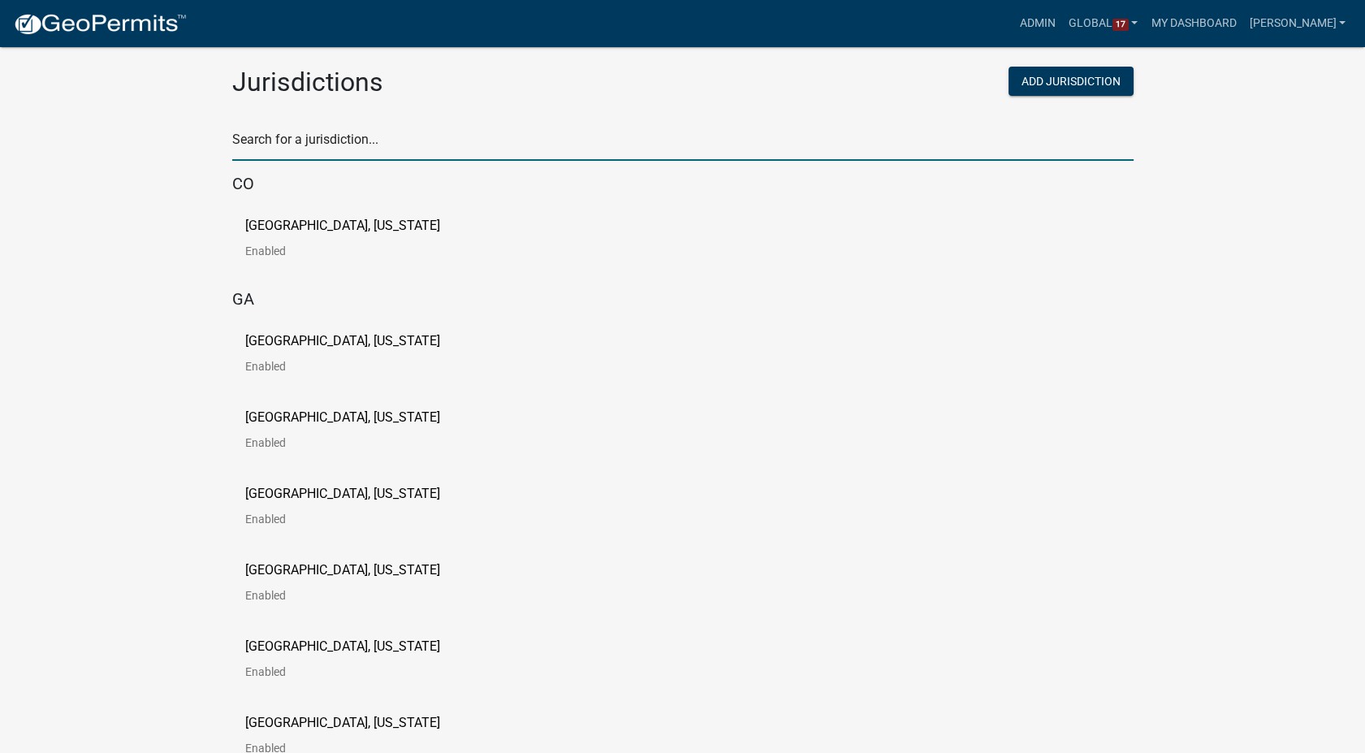
click at [351, 145] on input "text" at bounding box center [682, 143] width 901 height 33
click at [598, 536] on div "Crawford County, Georgia Enabled" at bounding box center [682, 512] width 901 height 76
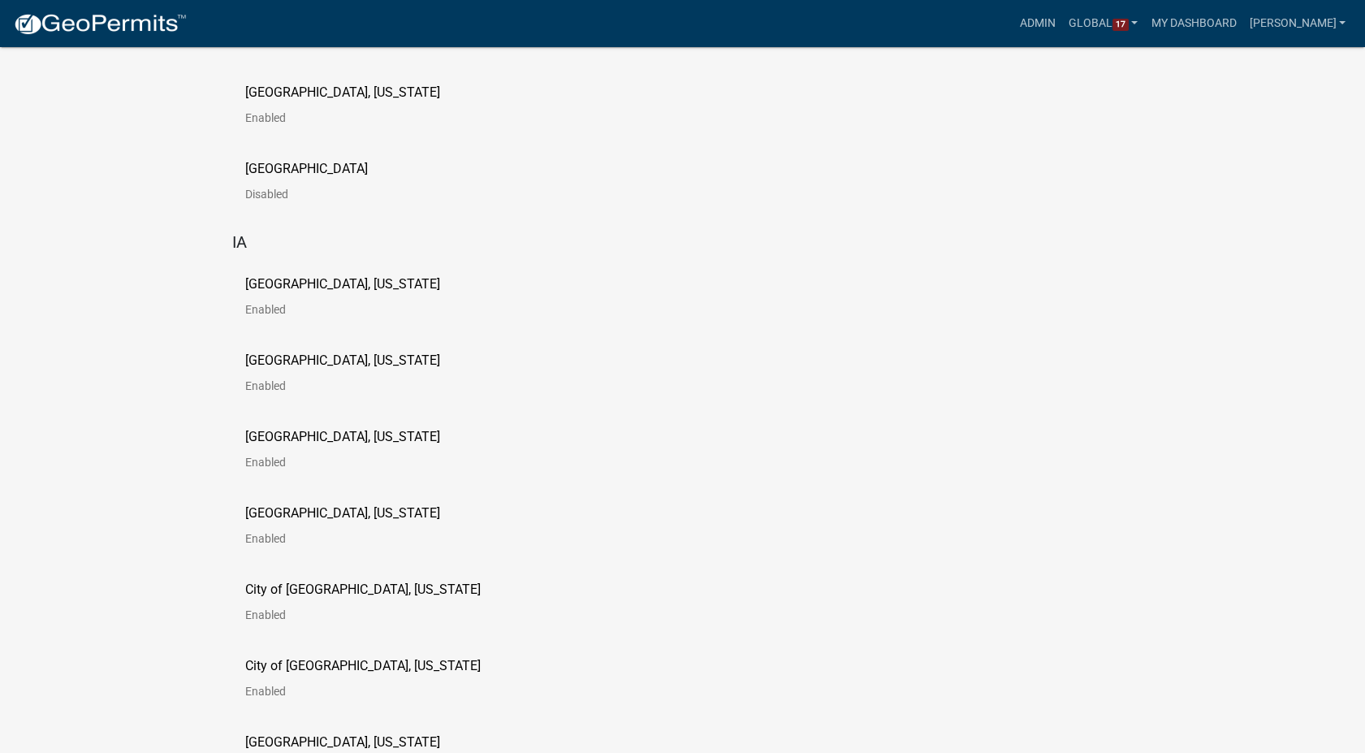
scroll to position [992, 0]
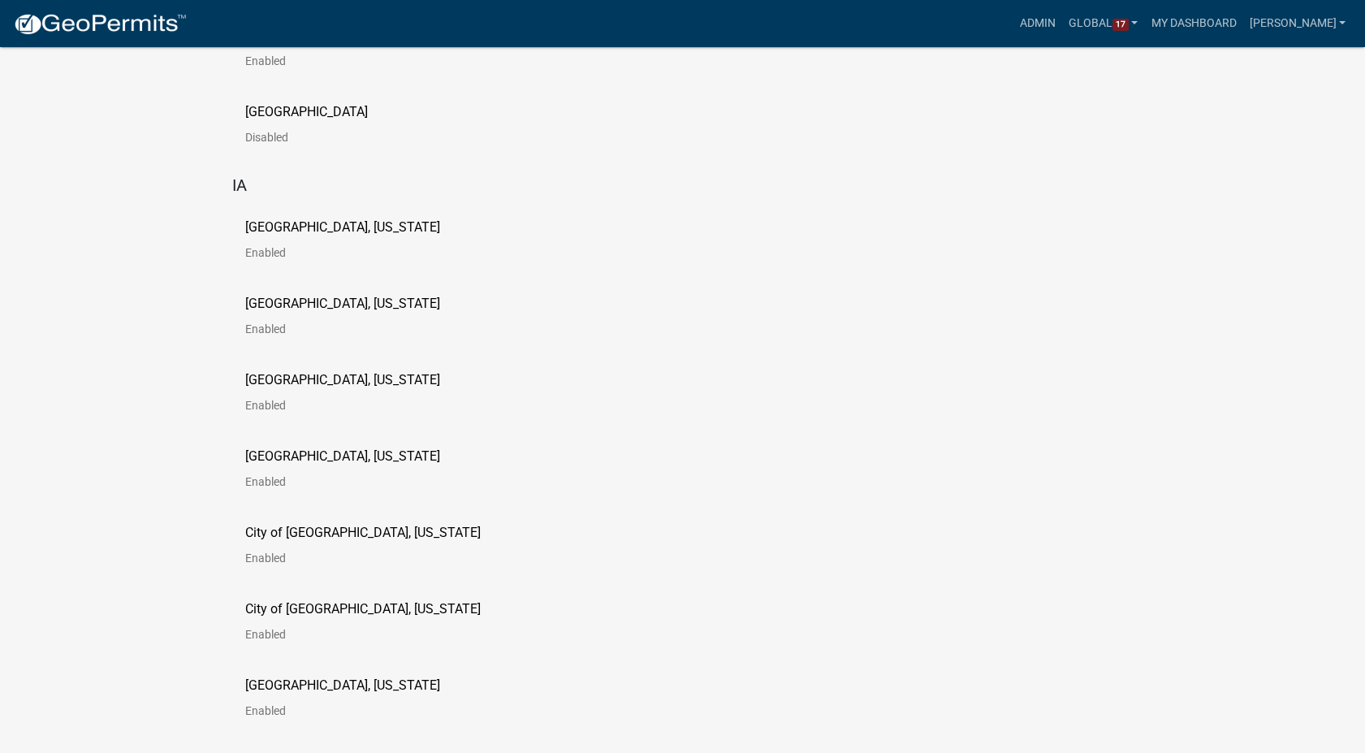
click at [292, 304] on p "[GEOGRAPHIC_DATA], [US_STATE]" at bounding box center [342, 303] width 195 height 13
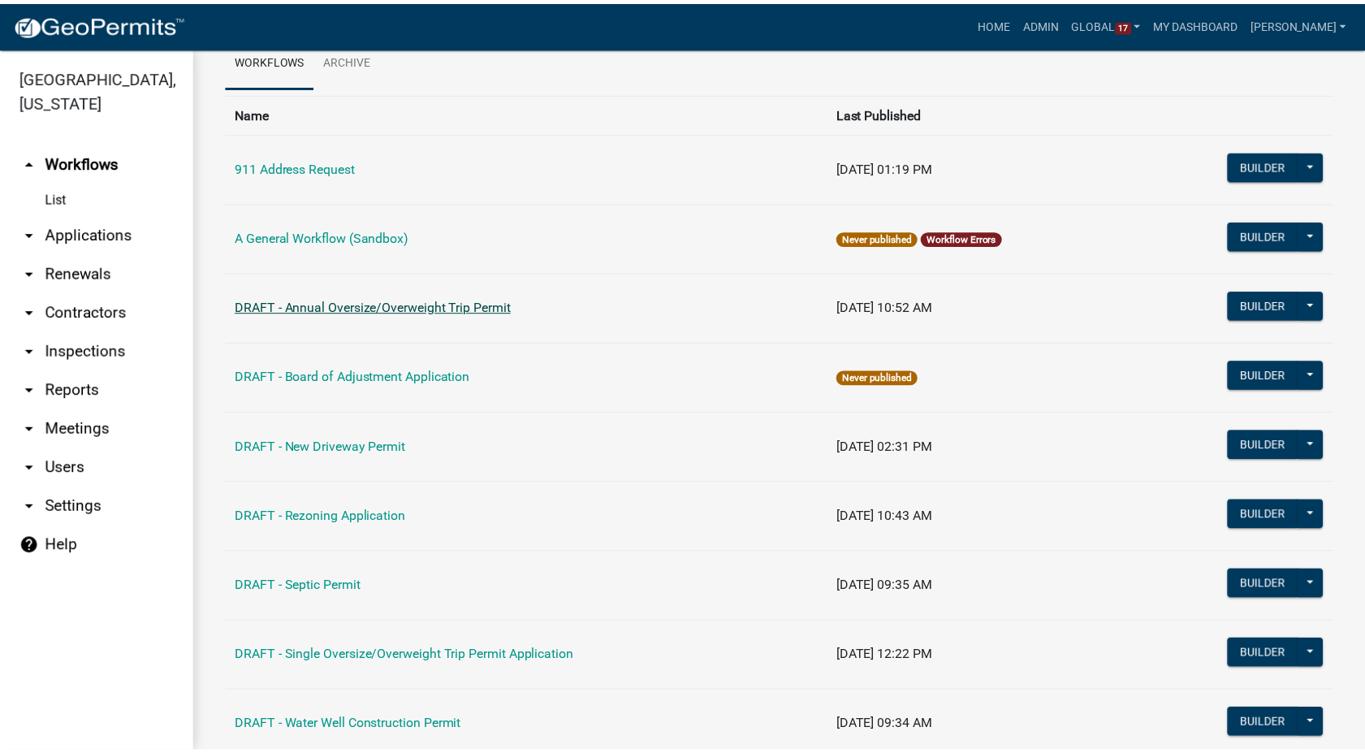
scroll to position [69, 0]
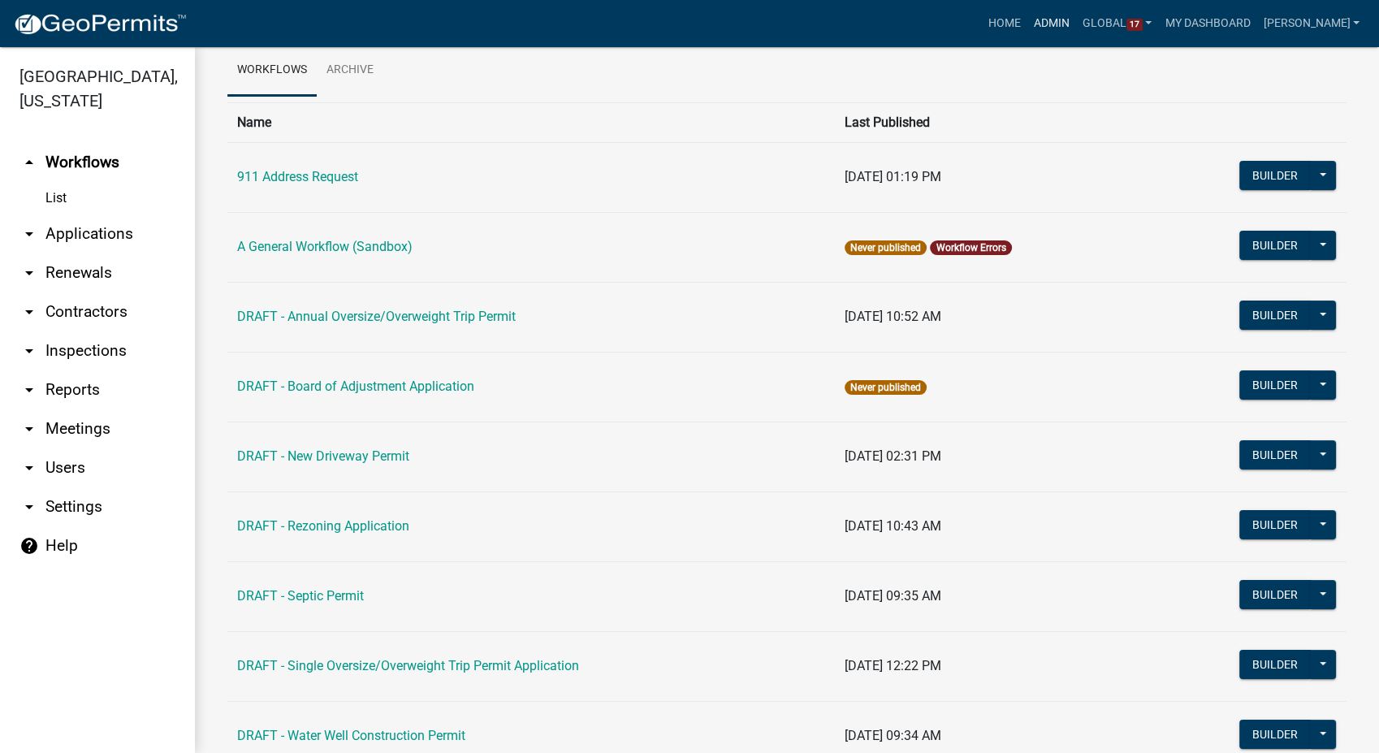
click at [1073, 26] on link "Admin" at bounding box center [1051, 23] width 49 height 31
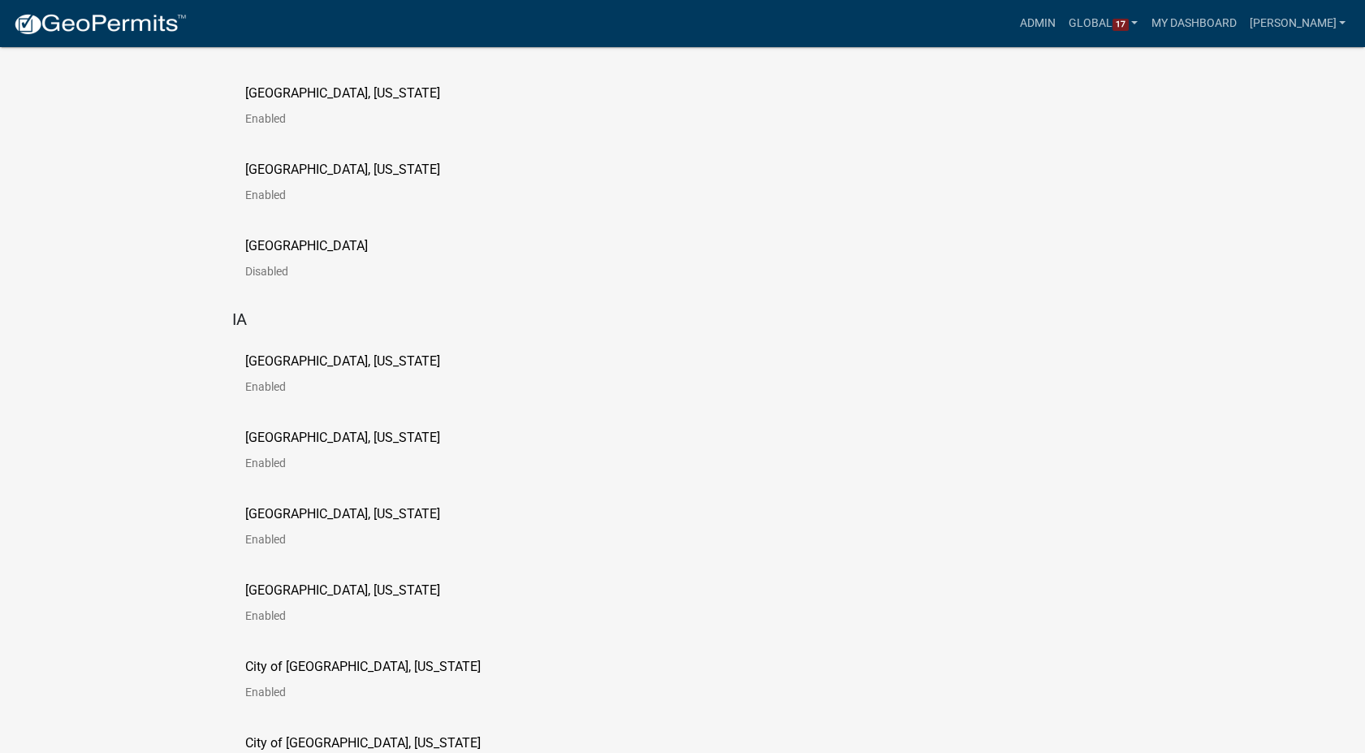
scroll to position [902, 0]
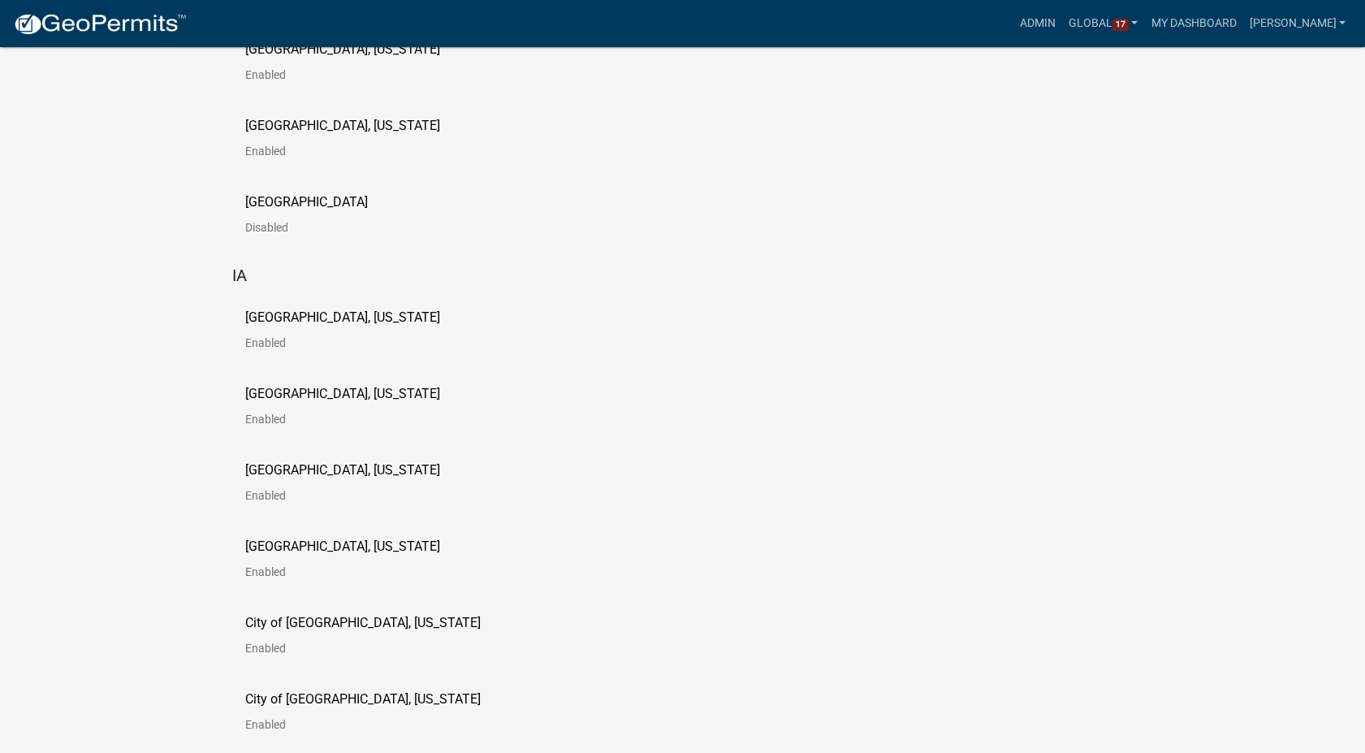
click at [294, 464] on p "[GEOGRAPHIC_DATA], [US_STATE]" at bounding box center [342, 470] width 195 height 13
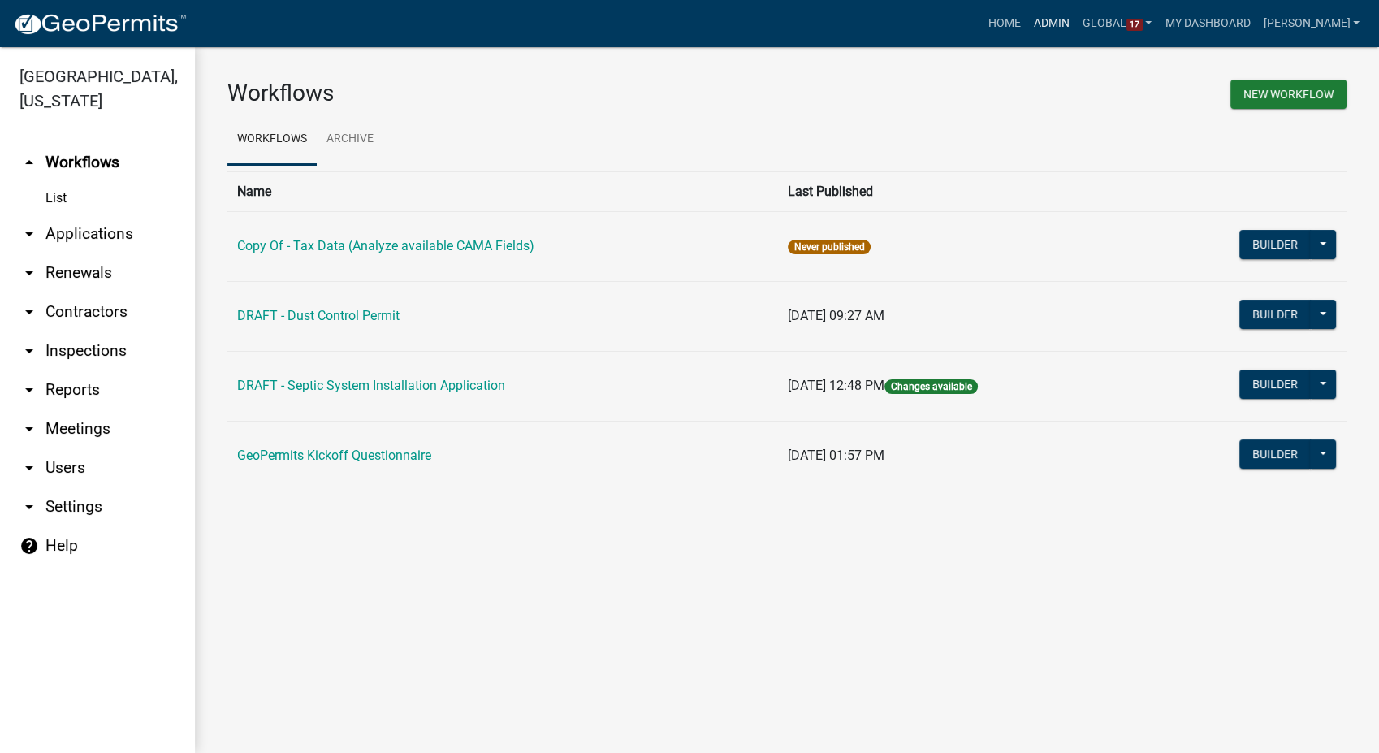
click at [1076, 24] on link "Admin" at bounding box center [1051, 23] width 49 height 31
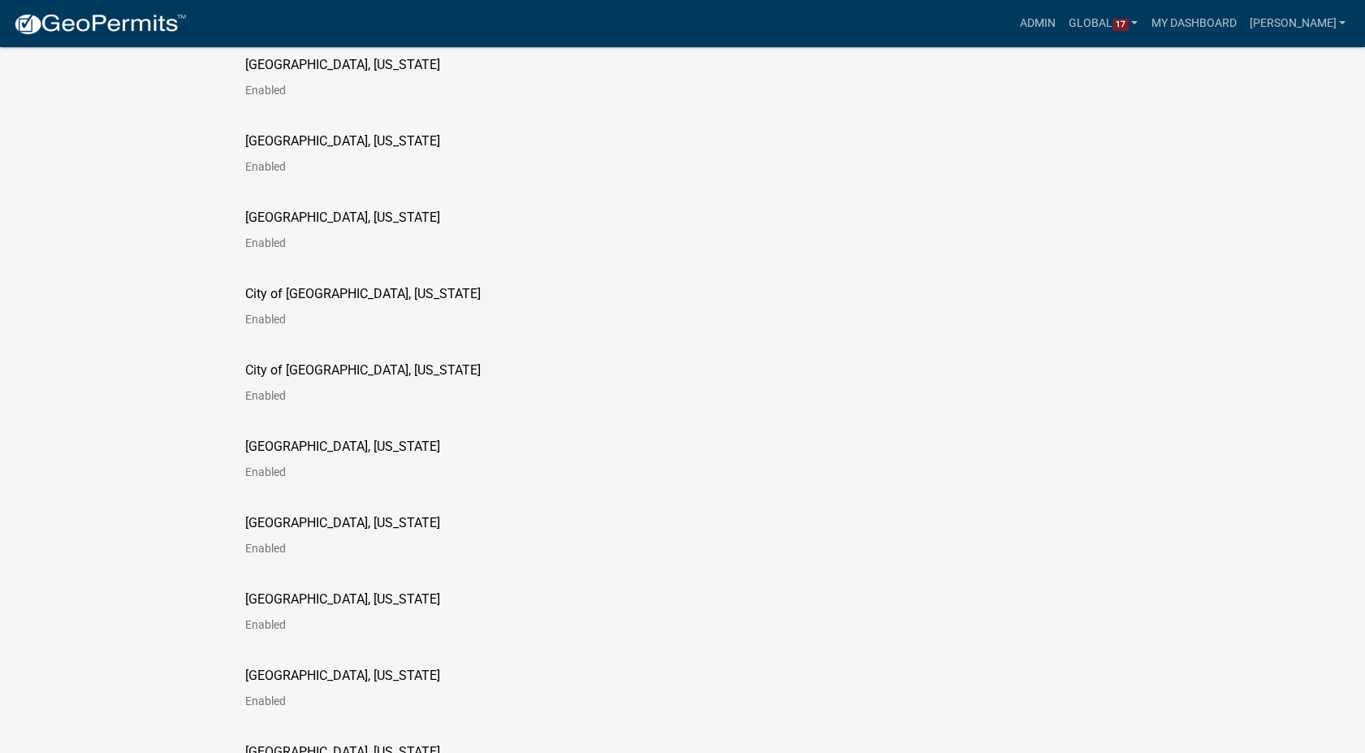
scroll to position [1263, 0]
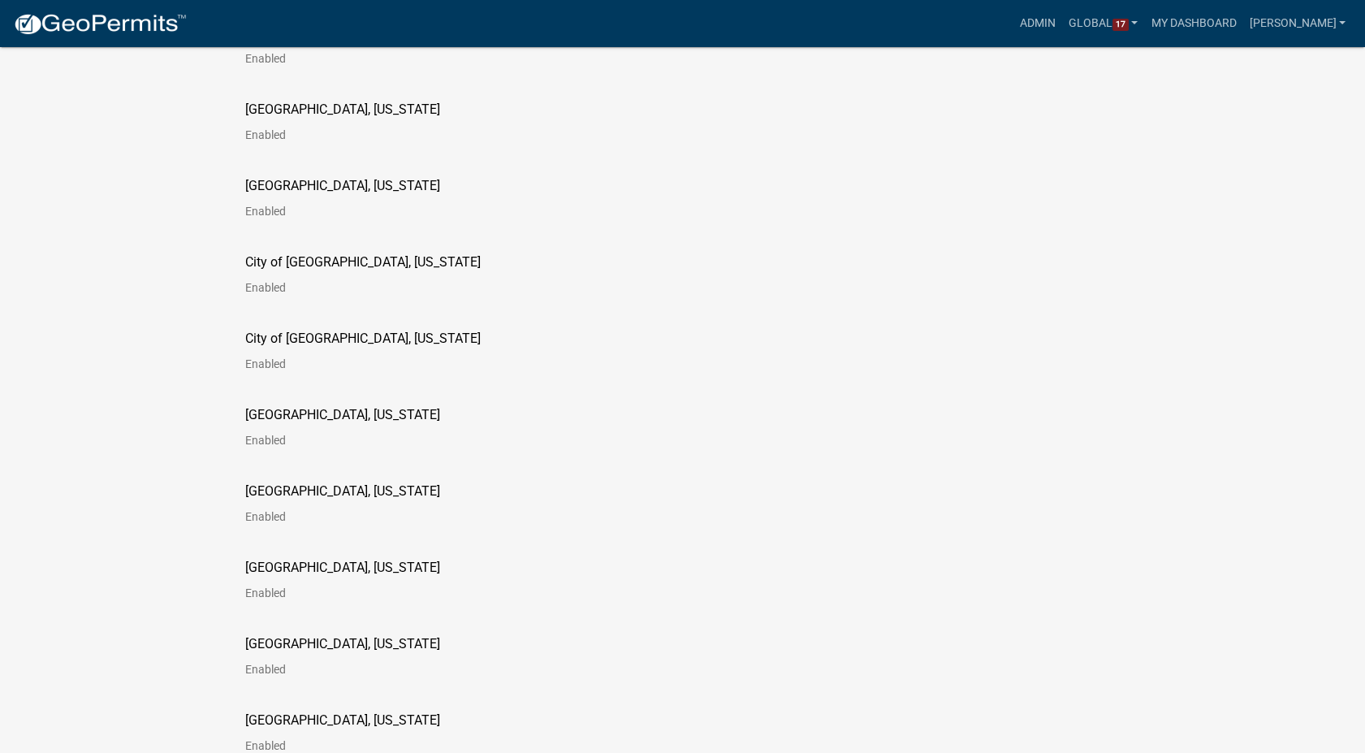
click at [307, 418] on p "[GEOGRAPHIC_DATA], [US_STATE]" at bounding box center [342, 414] width 195 height 13
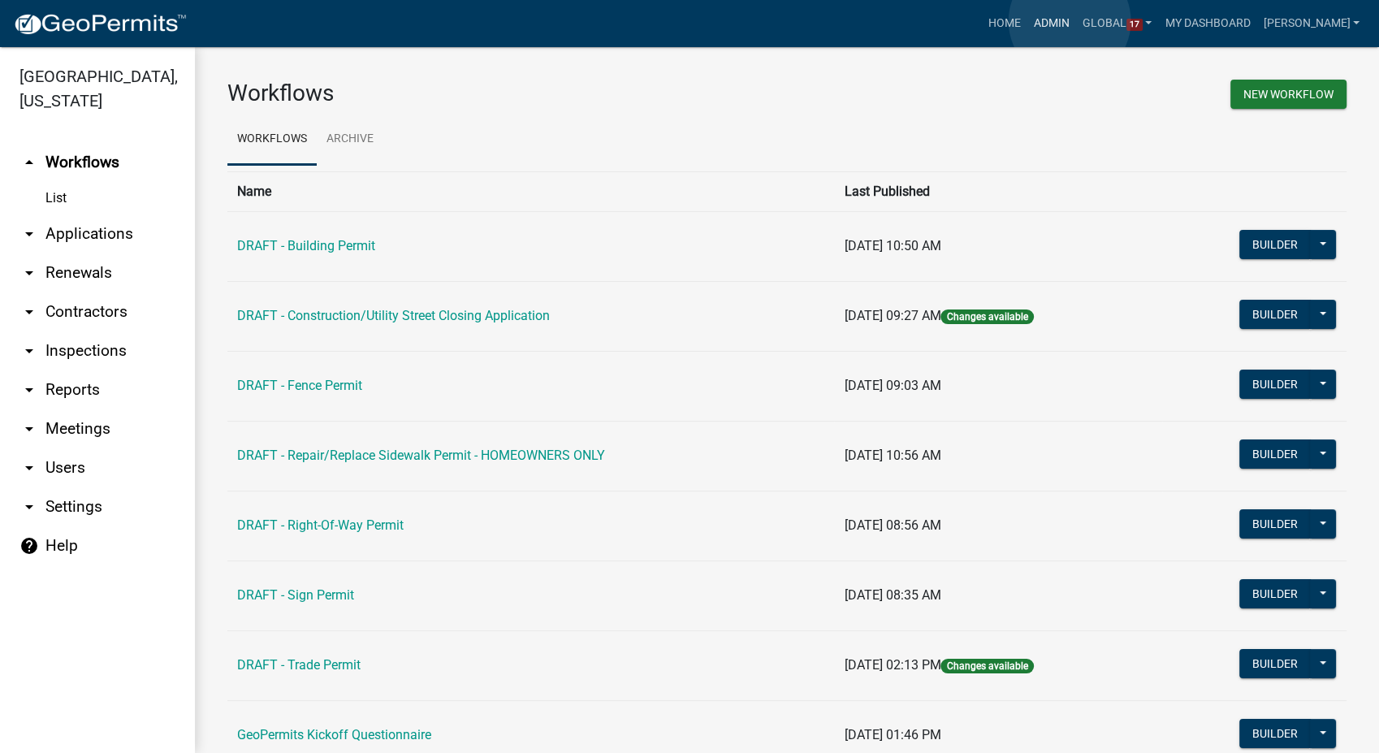
click at [1069, 21] on link "Admin" at bounding box center [1051, 23] width 49 height 31
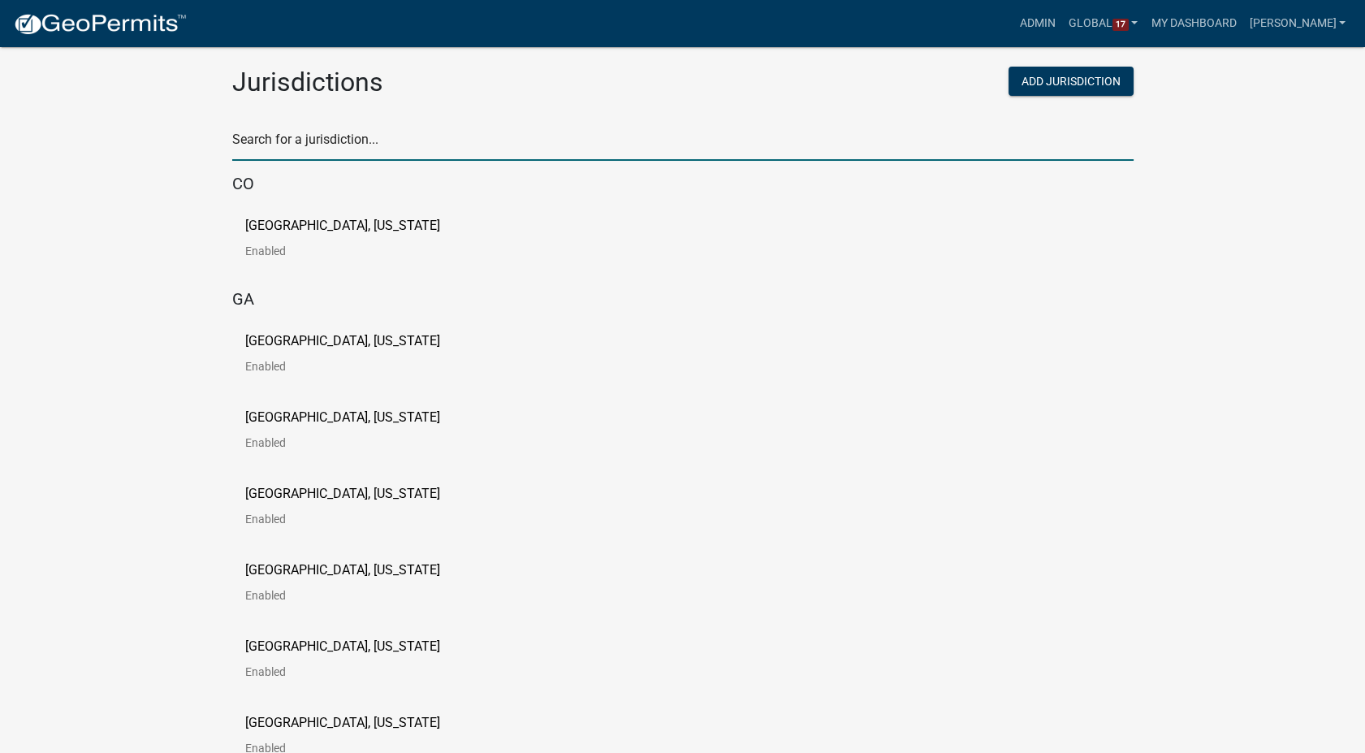
click at [253, 133] on input "text" at bounding box center [682, 143] width 901 height 33
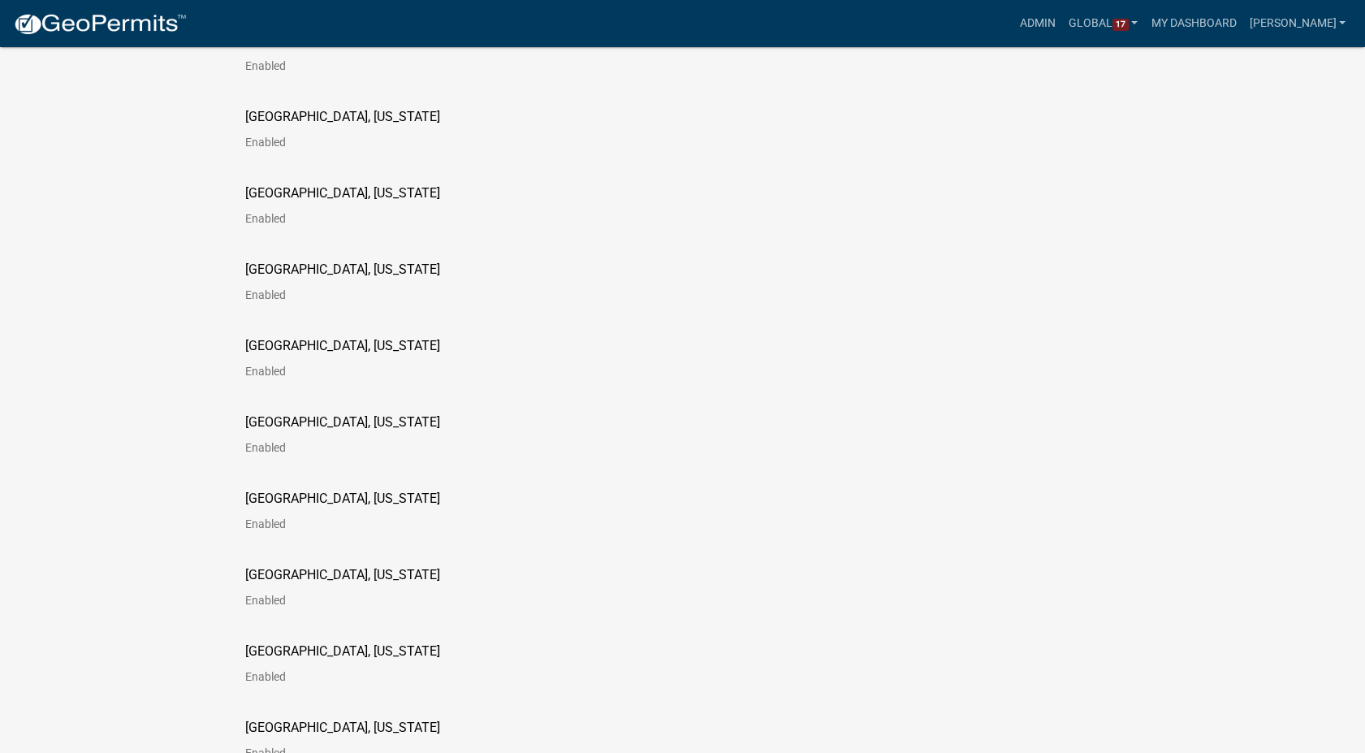
scroll to position [1895, 0]
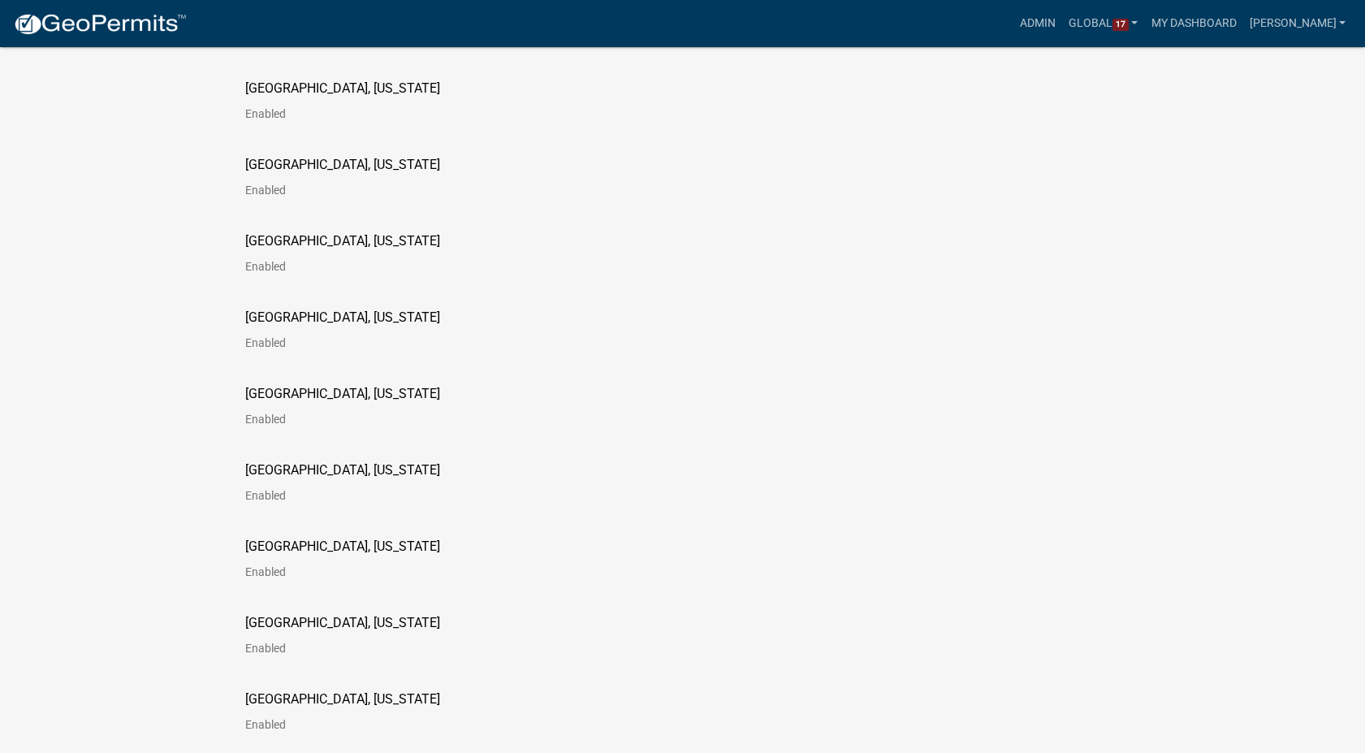
click at [342, 393] on p "[GEOGRAPHIC_DATA], [US_STATE]" at bounding box center [342, 393] width 195 height 13
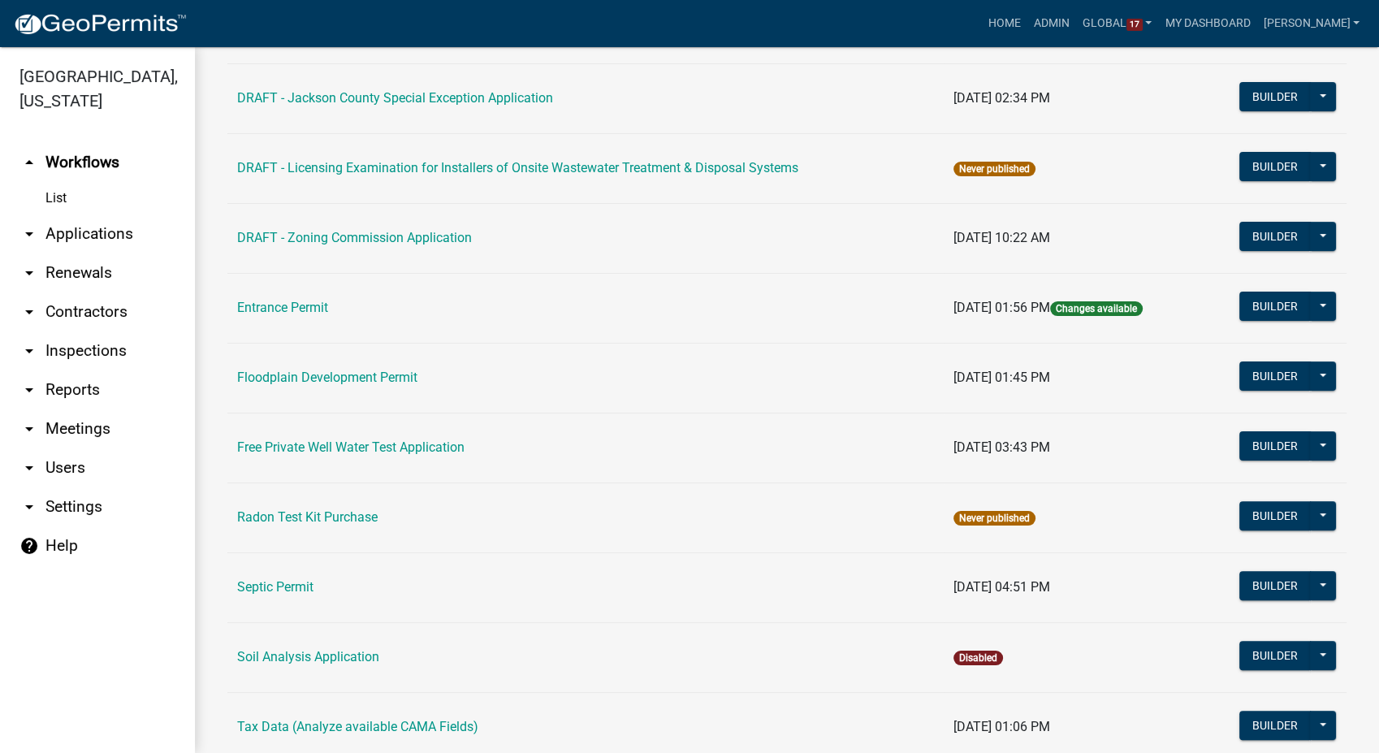
scroll to position [361, 0]
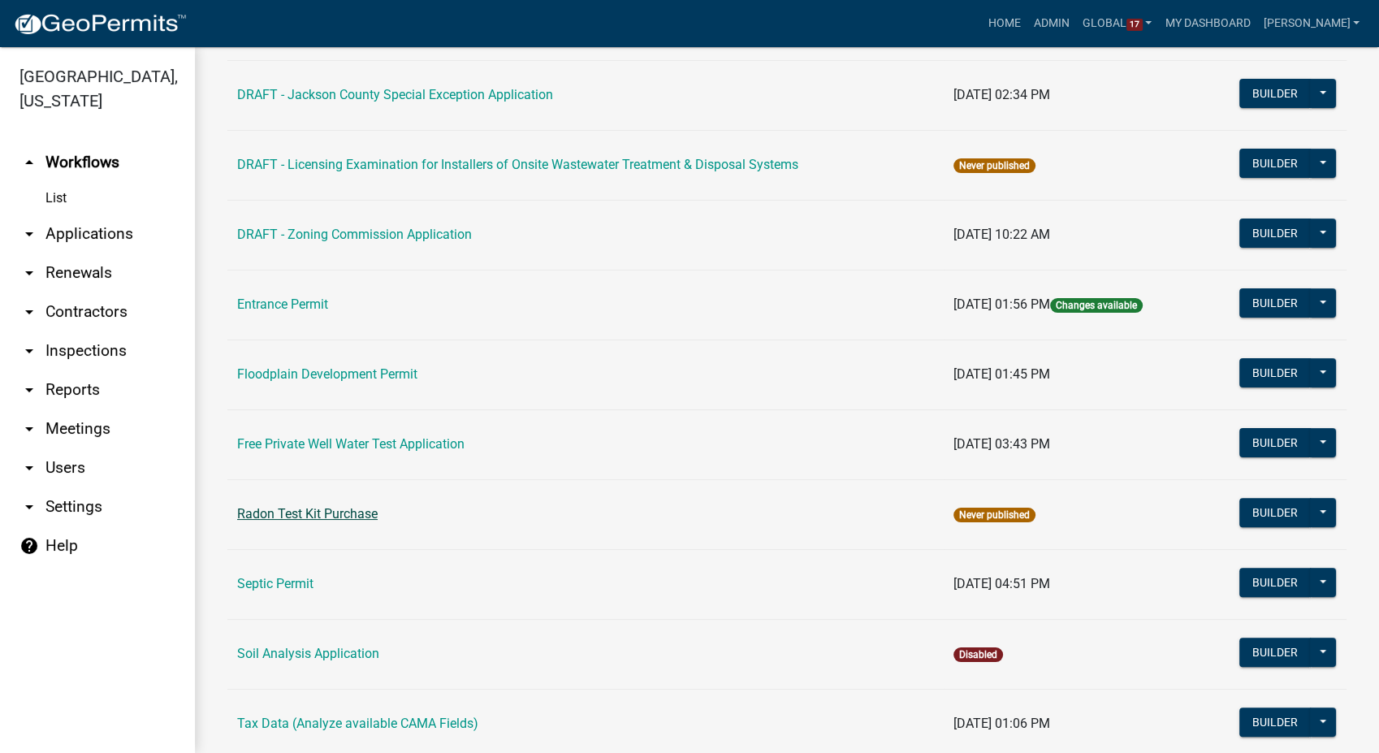
click at [364, 510] on link "Radon Test Kit Purchase" at bounding box center [307, 513] width 140 height 15
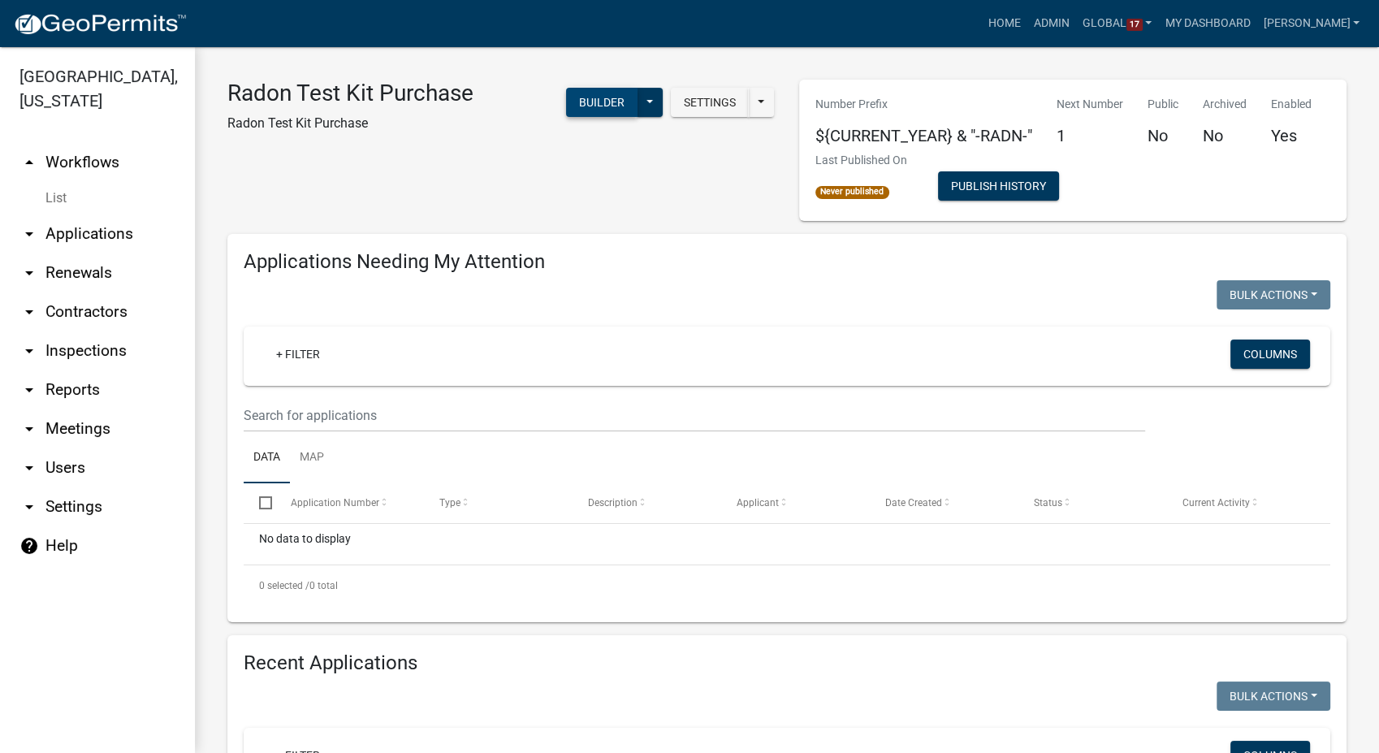
click at [617, 101] on button "Builder" at bounding box center [601, 102] width 71 height 29
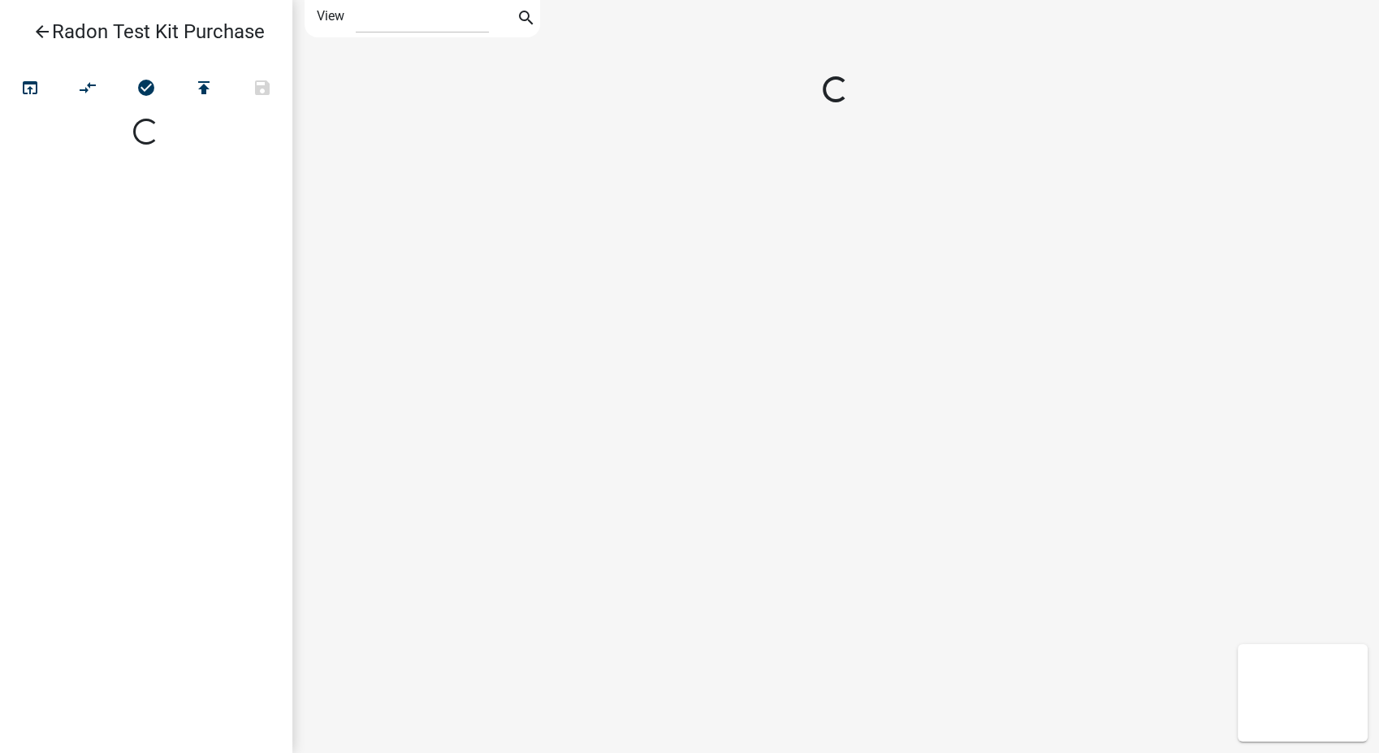
select select "1"
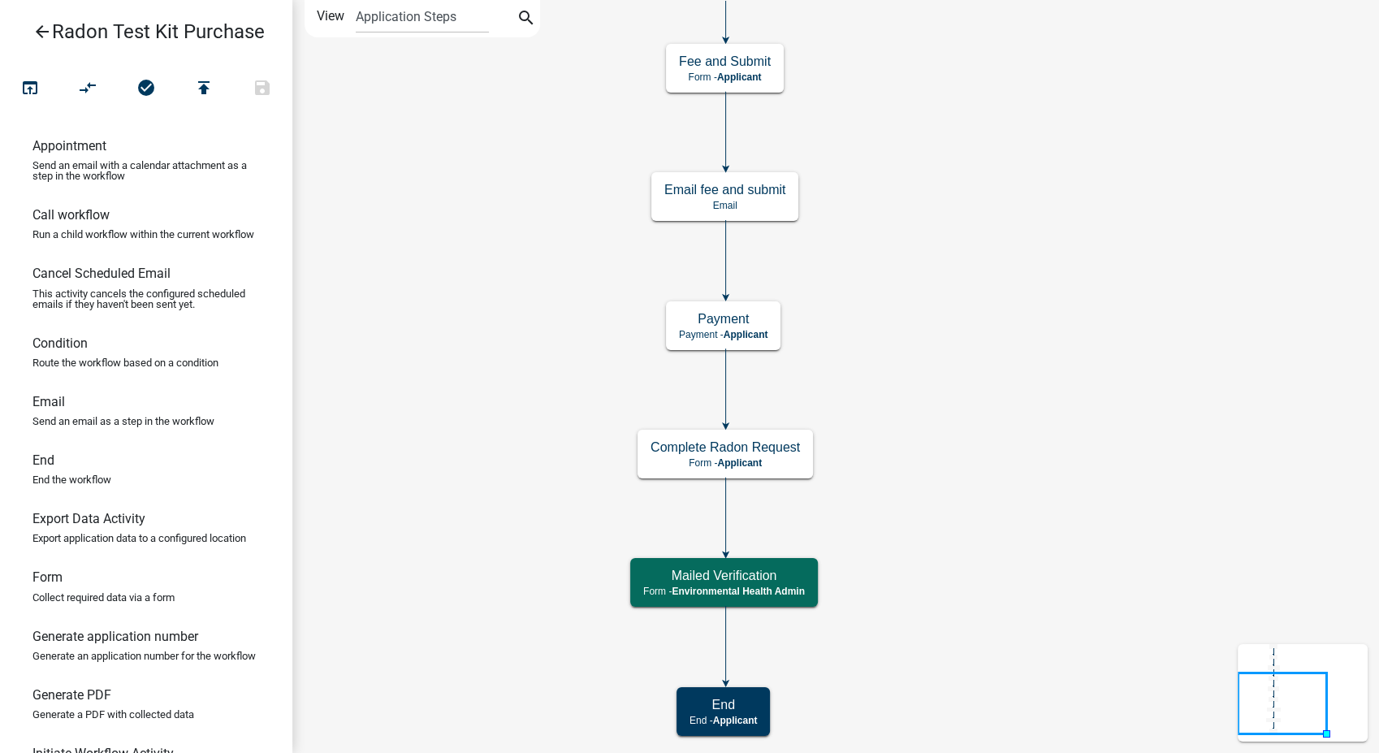
click at [37, 33] on icon "arrow_back" at bounding box center [41, 33] width 19 height 23
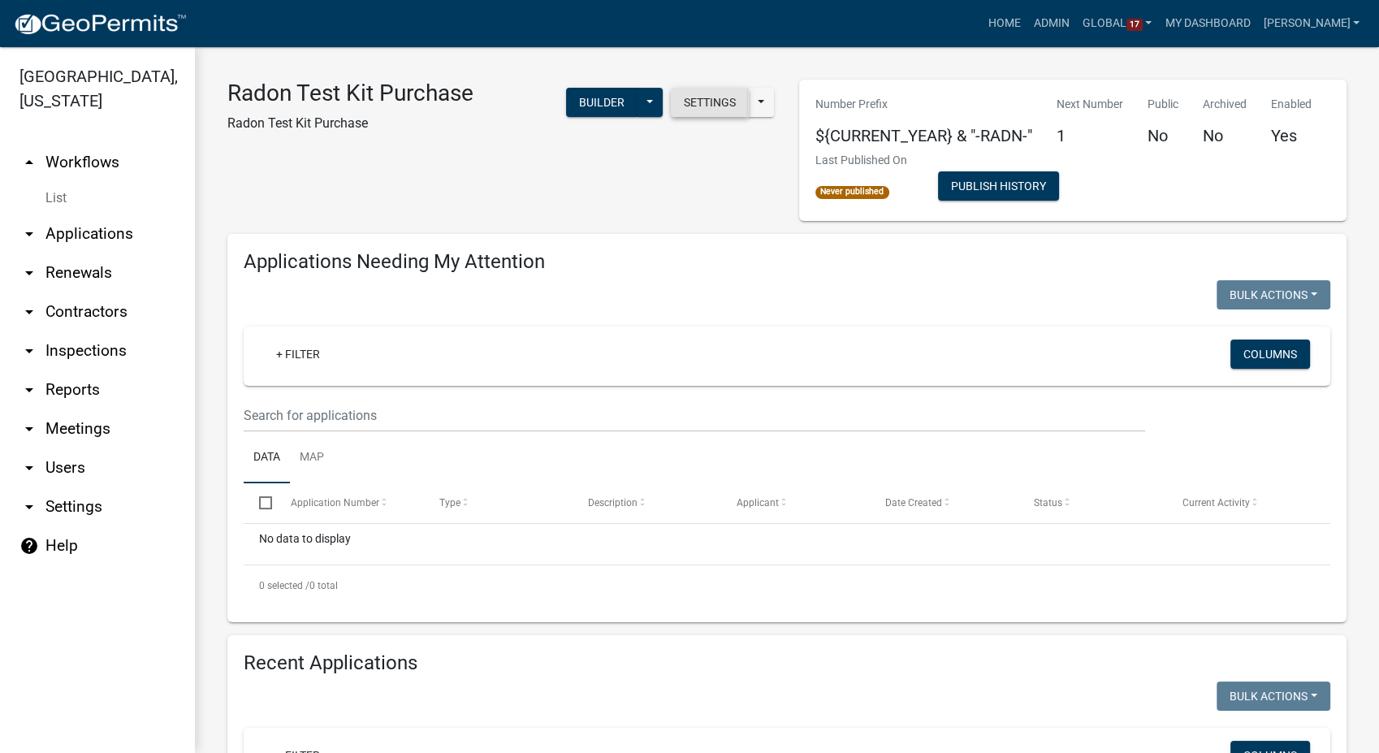
click at [709, 102] on button "Settings" at bounding box center [710, 102] width 78 height 29
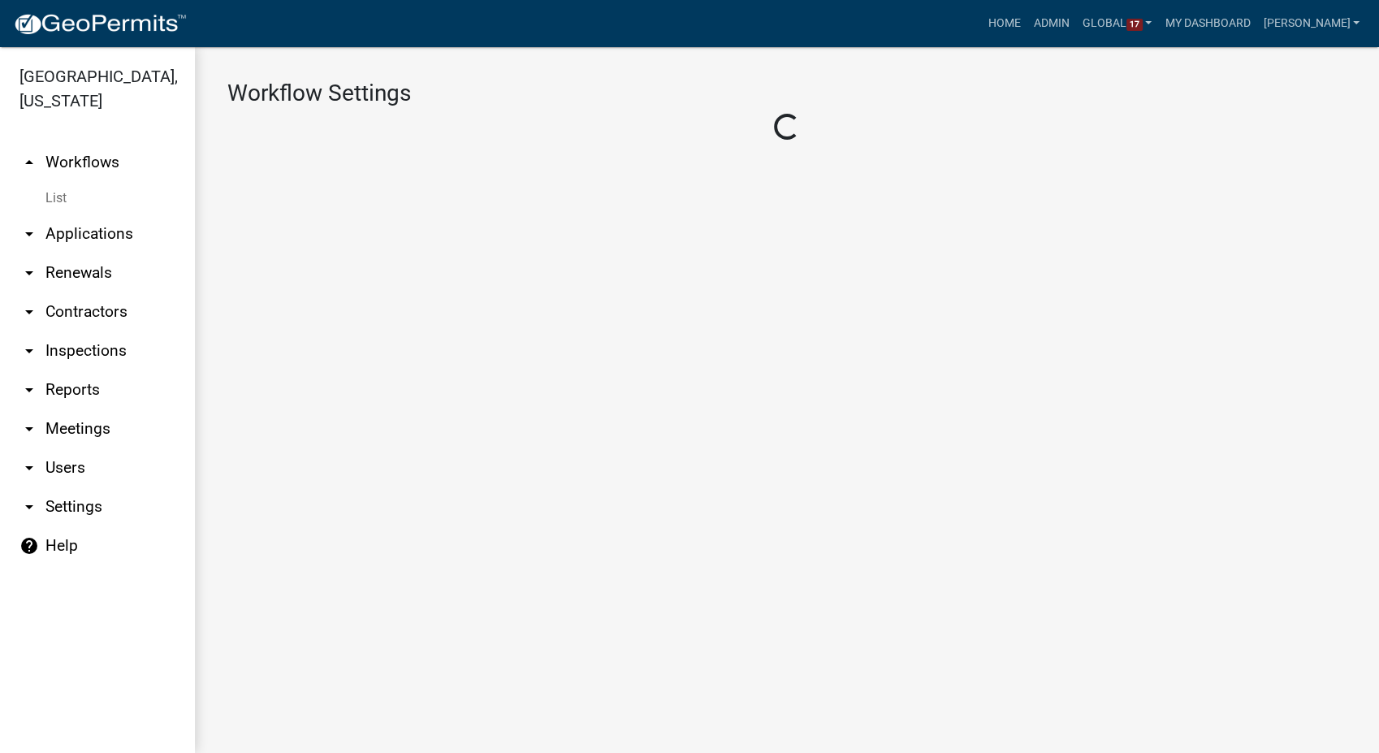
select select "1"
select select "4e6239ca-378a-4524-a1df-e9807819813a"
select select
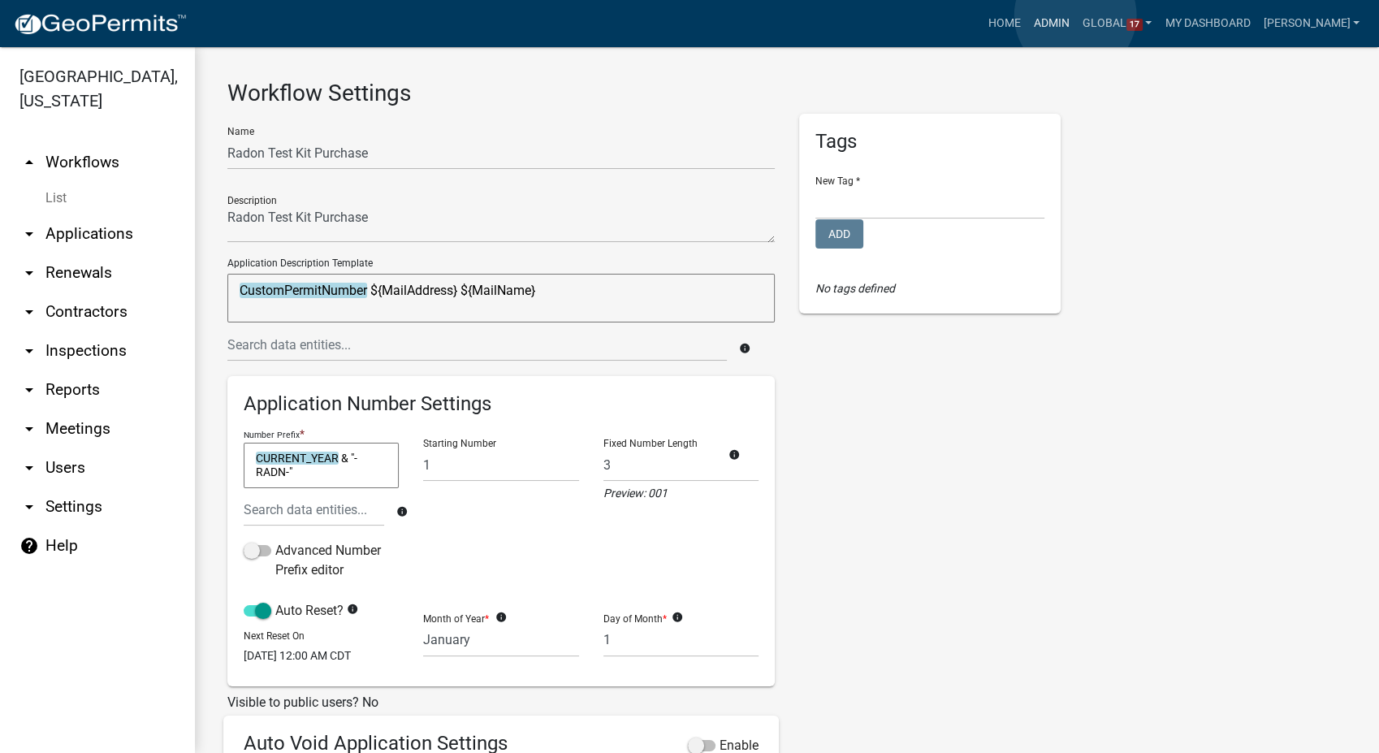
click at [1075, 15] on link "Admin" at bounding box center [1051, 23] width 49 height 31
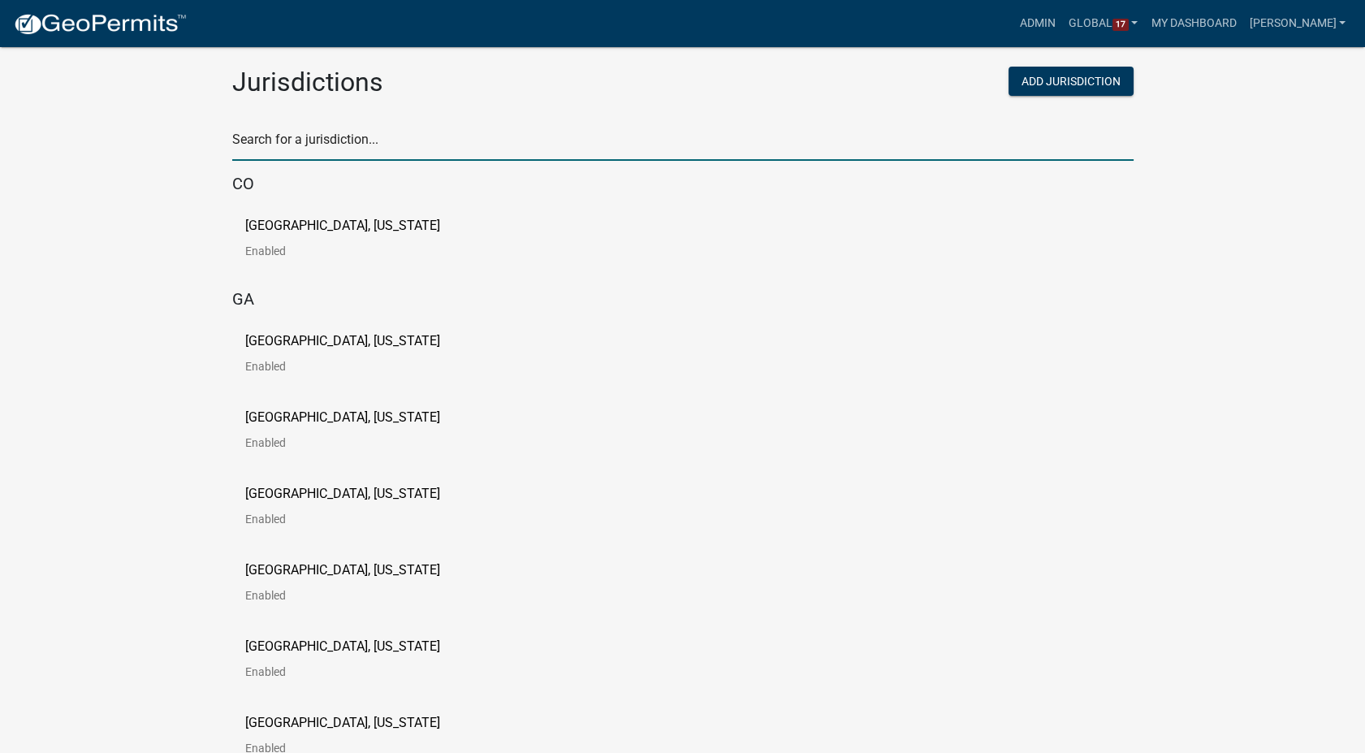
click at [354, 141] on input "text" at bounding box center [682, 143] width 901 height 33
type input "story"
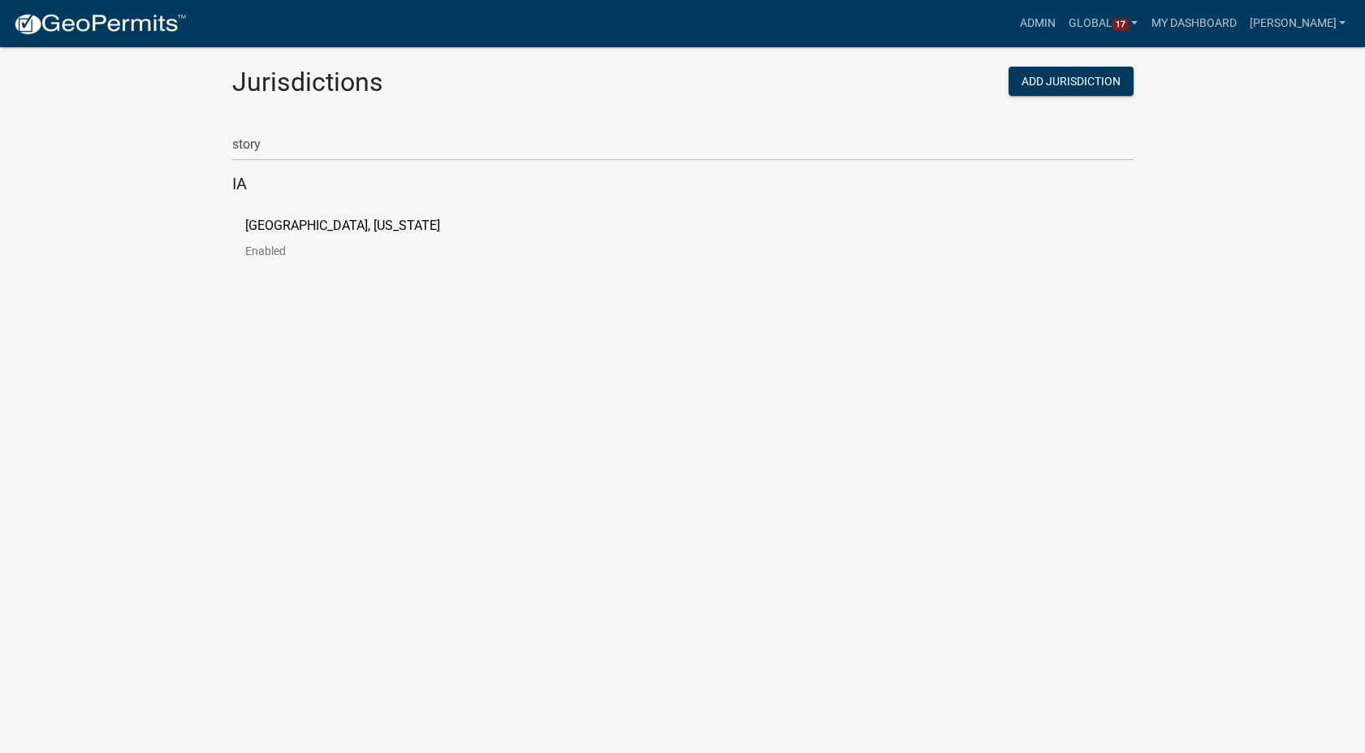
click at [299, 231] on p "[GEOGRAPHIC_DATA], [US_STATE]" at bounding box center [342, 225] width 195 height 13
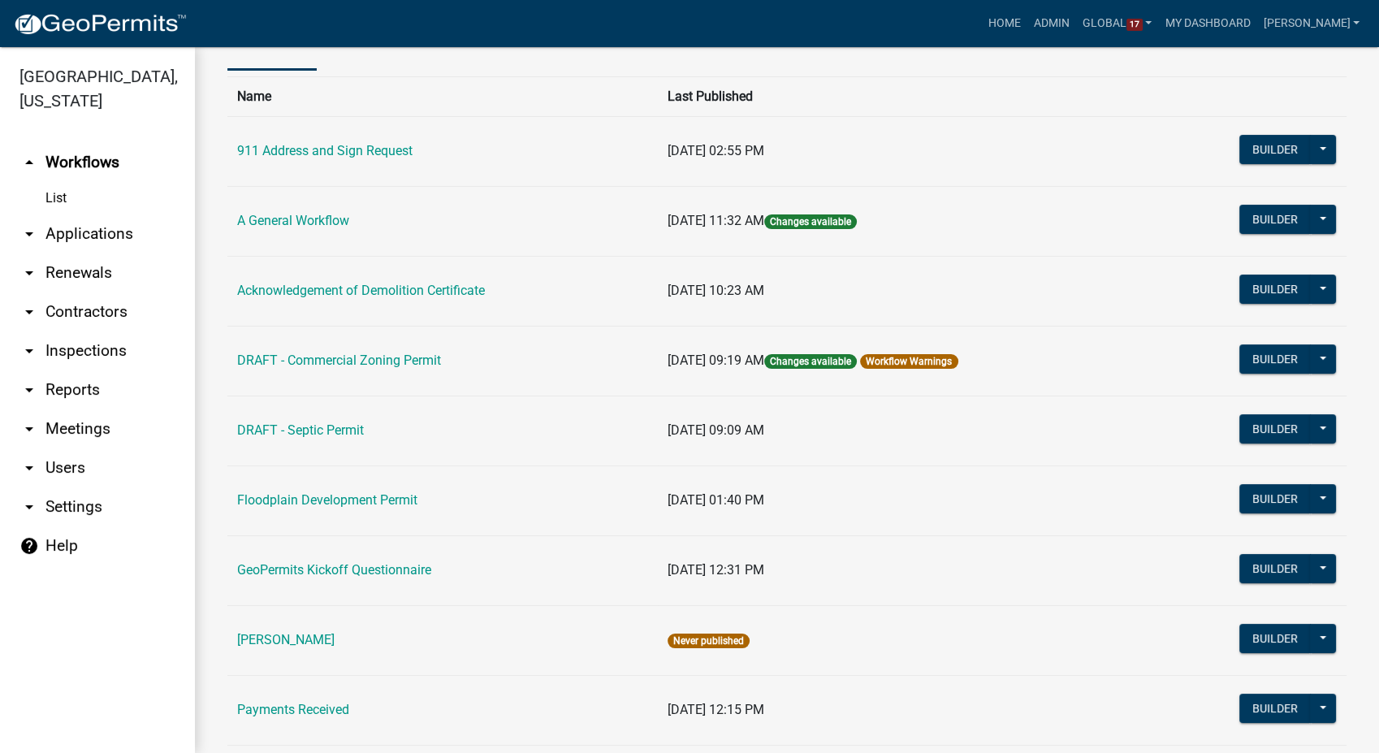
scroll to position [180, 0]
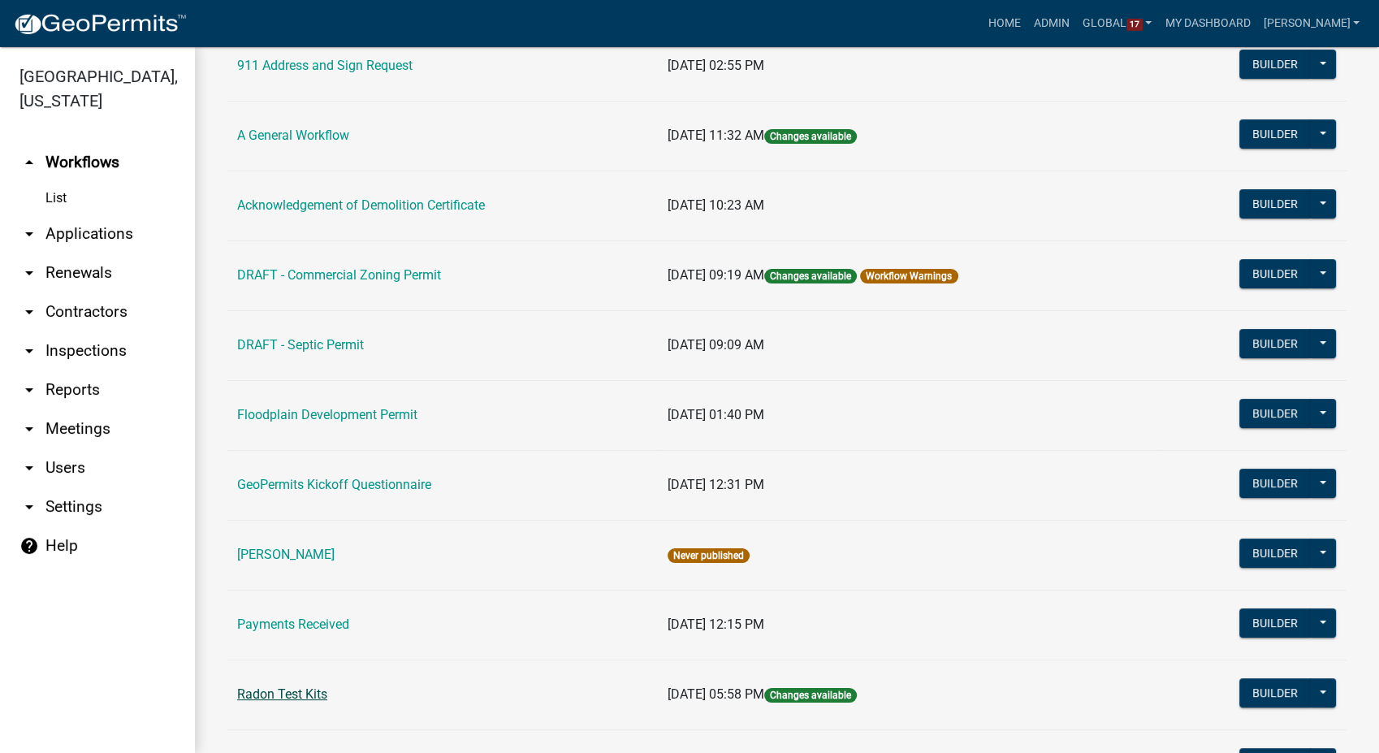
click at [293, 693] on link "Radon Test Kits" at bounding box center [282, 693] width 90 height 15
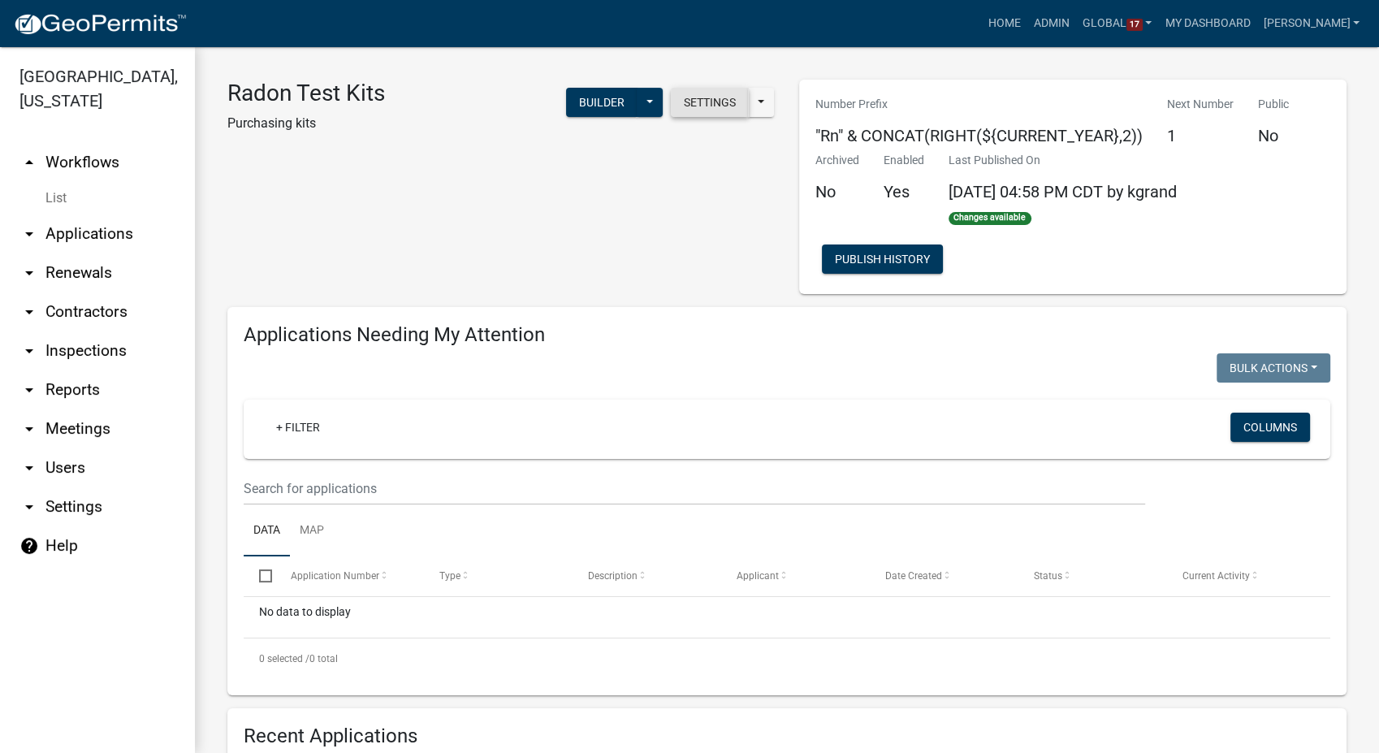
click at [704, 114] on button "Settings" at bounding box center [710, 102] width 78 height 29
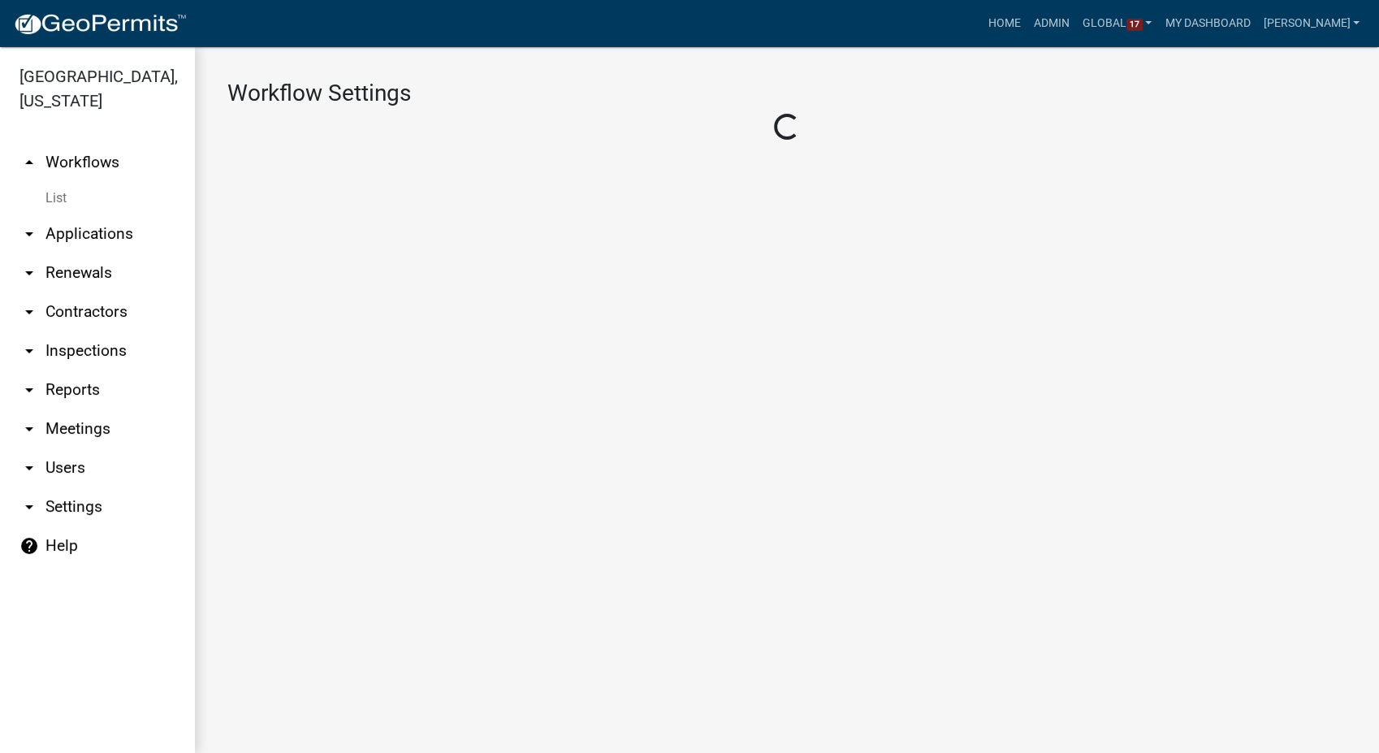
select select "1"
select select "da3e3e5f-670d-4329-b60c-5cc8a4b2b679"
select select "3"
select select
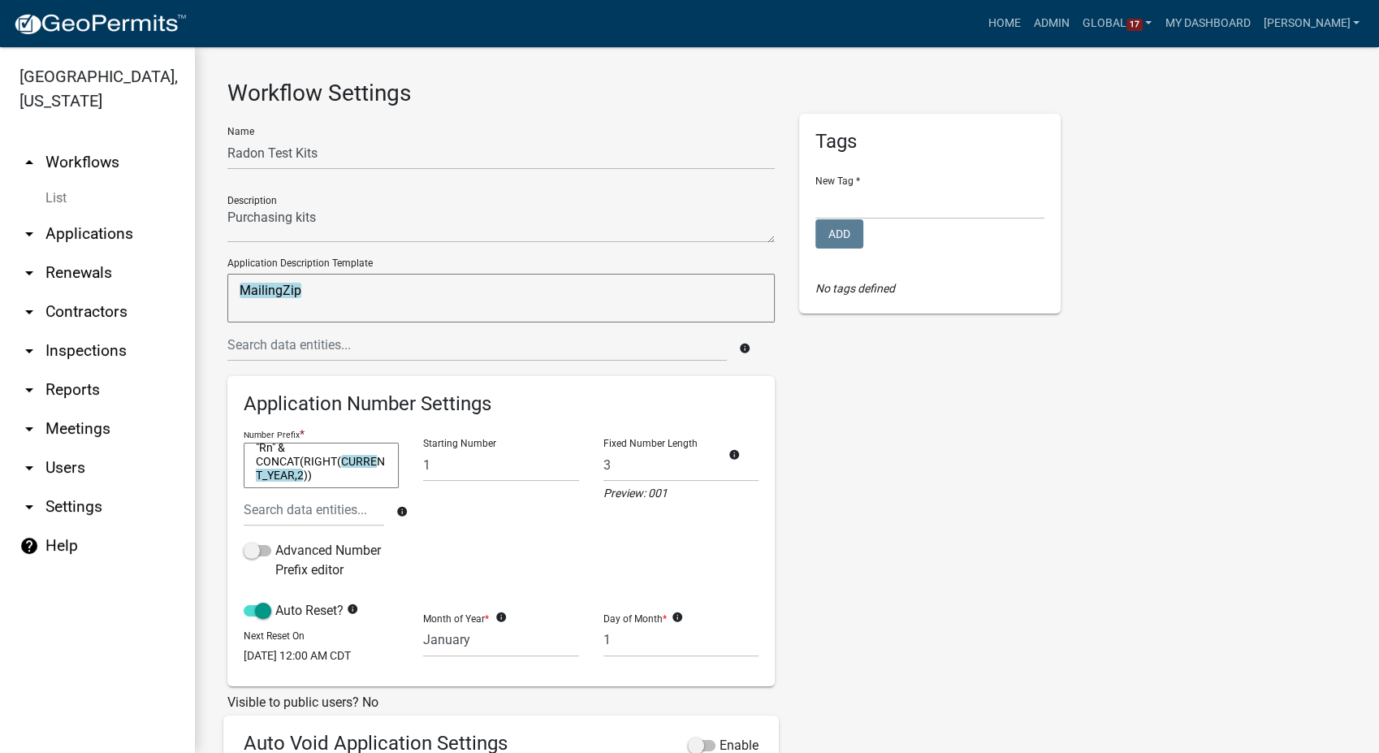
scroll to position [13, 0]
click at [331, 472] on textarea ""Rn" & CONCAT(RIGHT(CURRENT_YEAR,2))" at bounding box center [321, 465] width 155 height 45
type textarea """
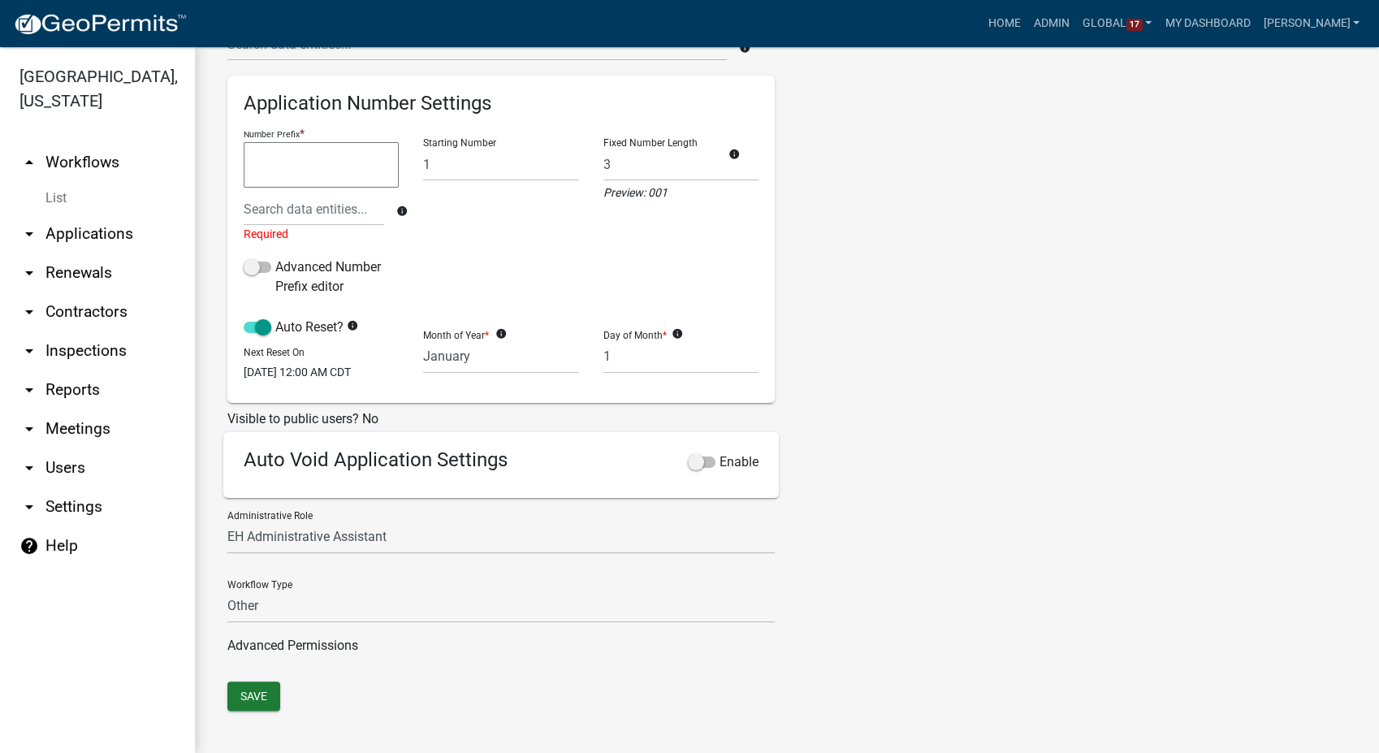
scroll to position [319, 0]
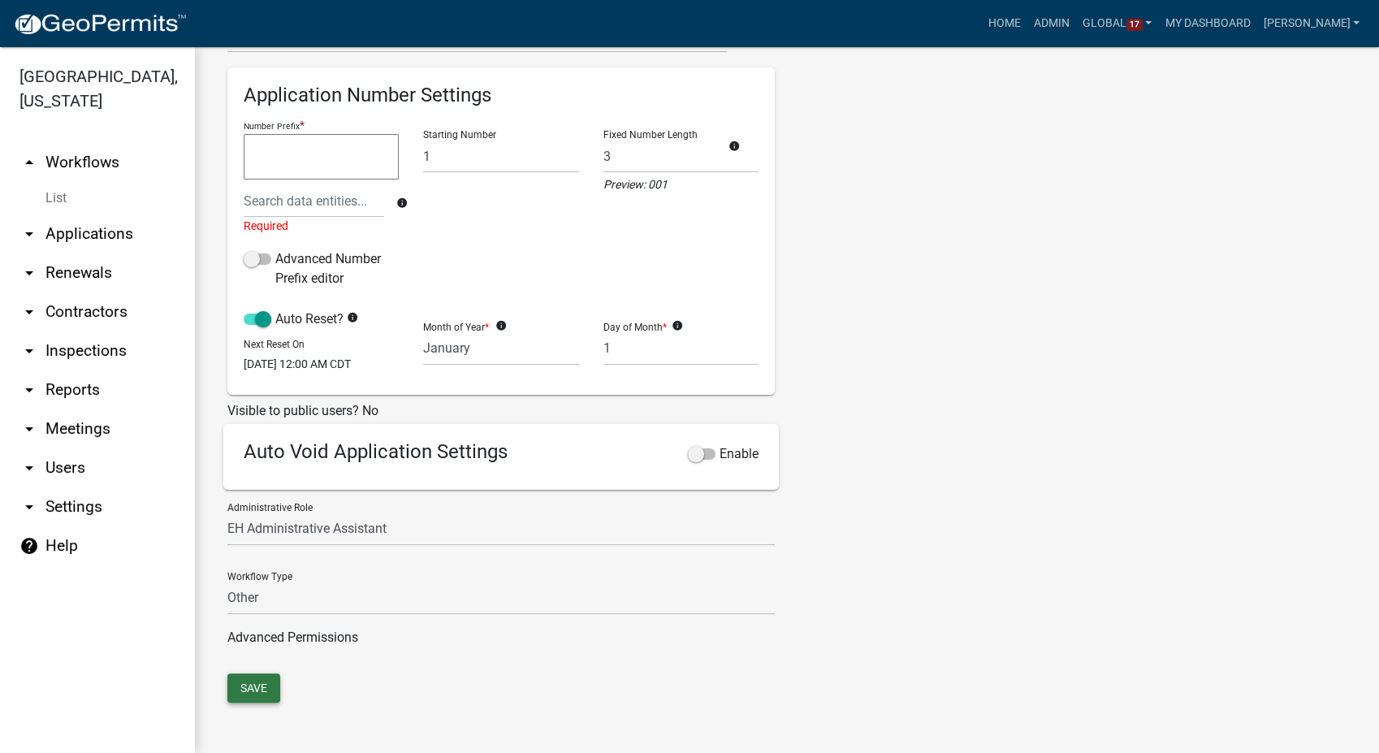
click at [274, 692] on button "Save" at bounding box center [253, 687] width 53 height 29
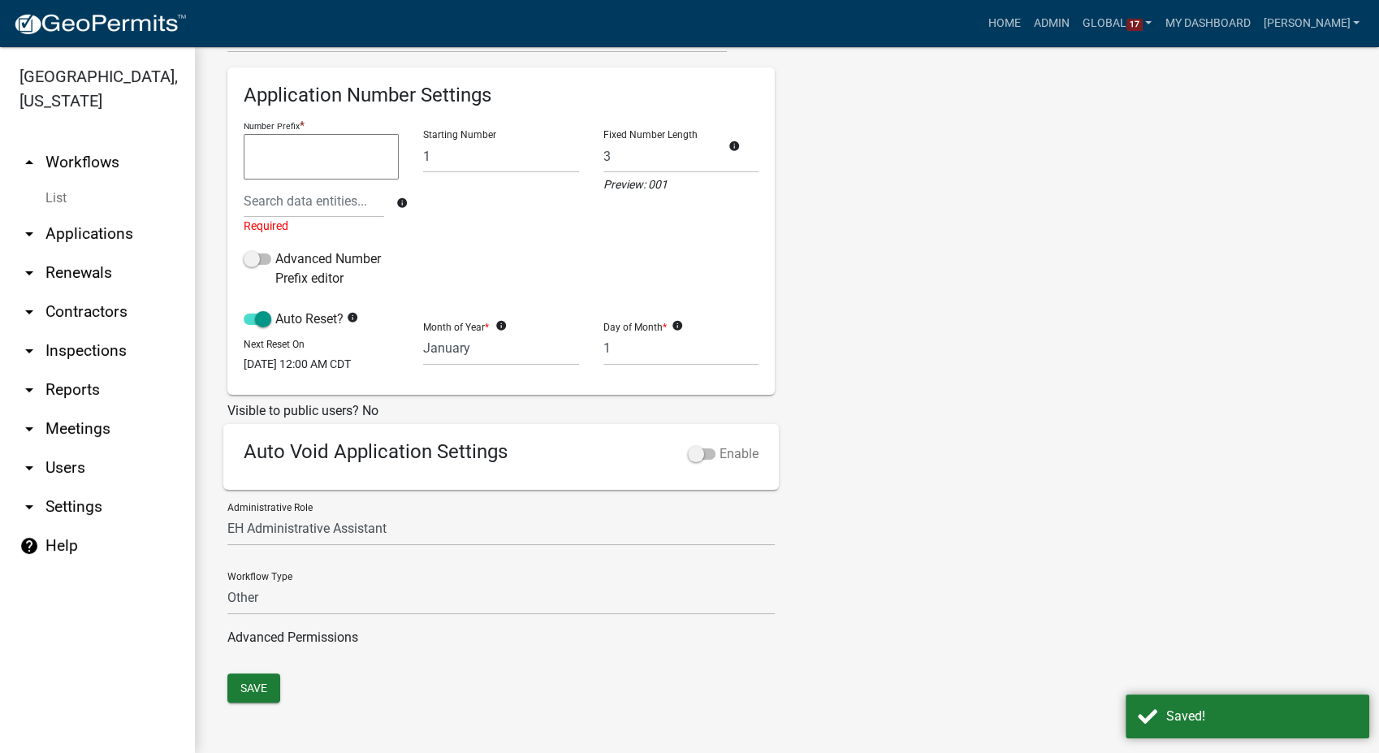
click at [689, 459] on span at bounding box center [702, 453] width 28 height 11
click at [719, 444] on input "Enable" at bounding box center [719, 444] width 0 height 0
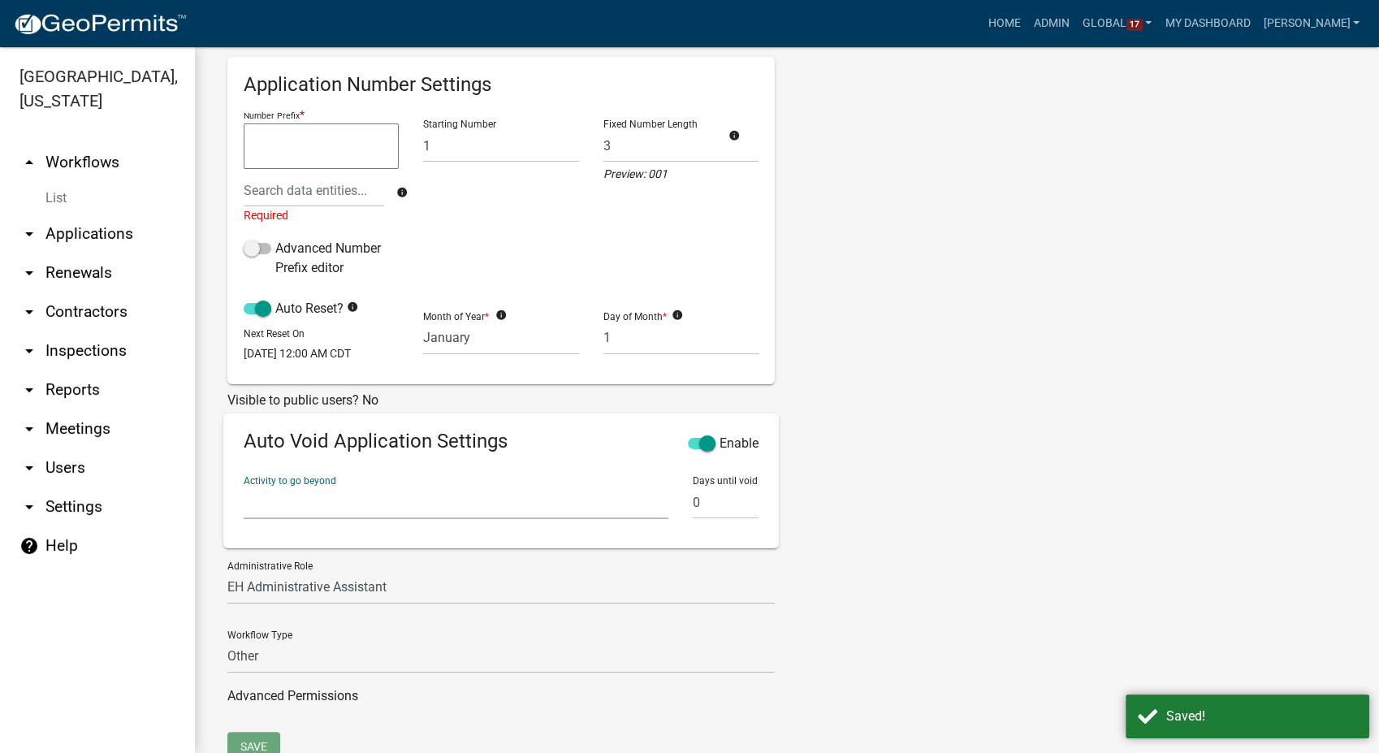
click at [412, 516] on select "Require User Purchasing Radon Kit Information Customer Information Order Inform…" at bounding box center [456, 502] width 425 height 33
select select "7589a446-05aa-4bc9-8e04-771be64ba867"
click at [244, 495] on select "Require User Purchasing Radon Kit Information Customer Information Order Inform…" at bounding box center [456, 502] width 425 height 33
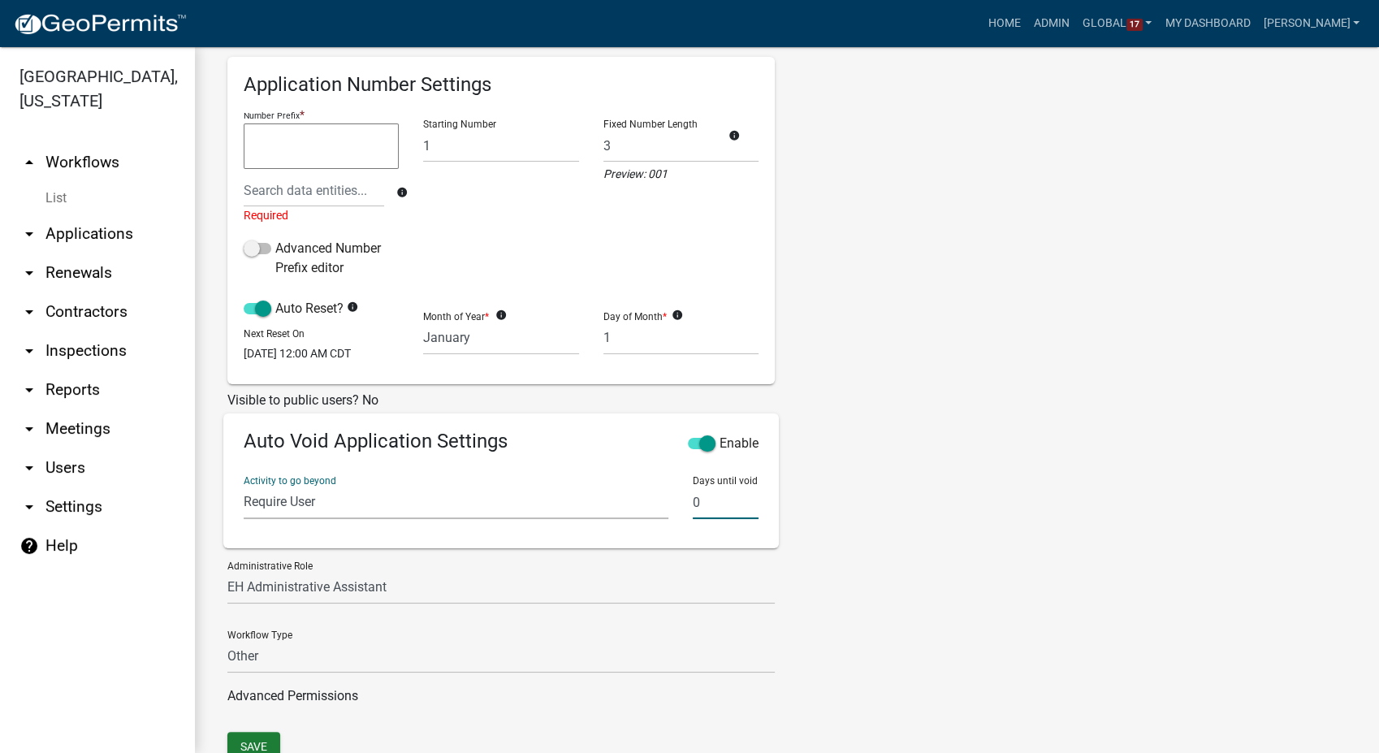
click at [712, 509] on input "0" at bounding box center [726, 502] width 66 height 33
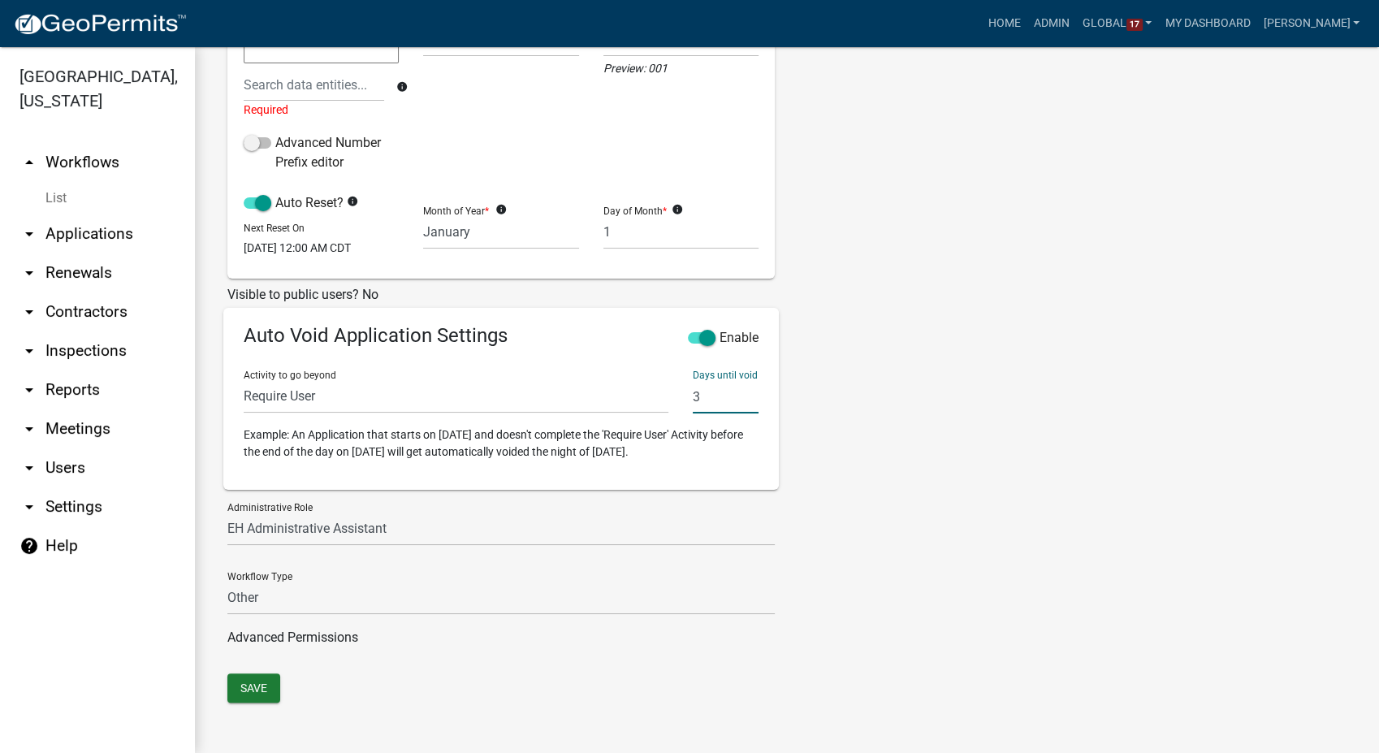
scroll to position [435, 0]
type input "3"
click at [254, 689] on button "Save" at bounding box center [253, 687] width 53 height 29
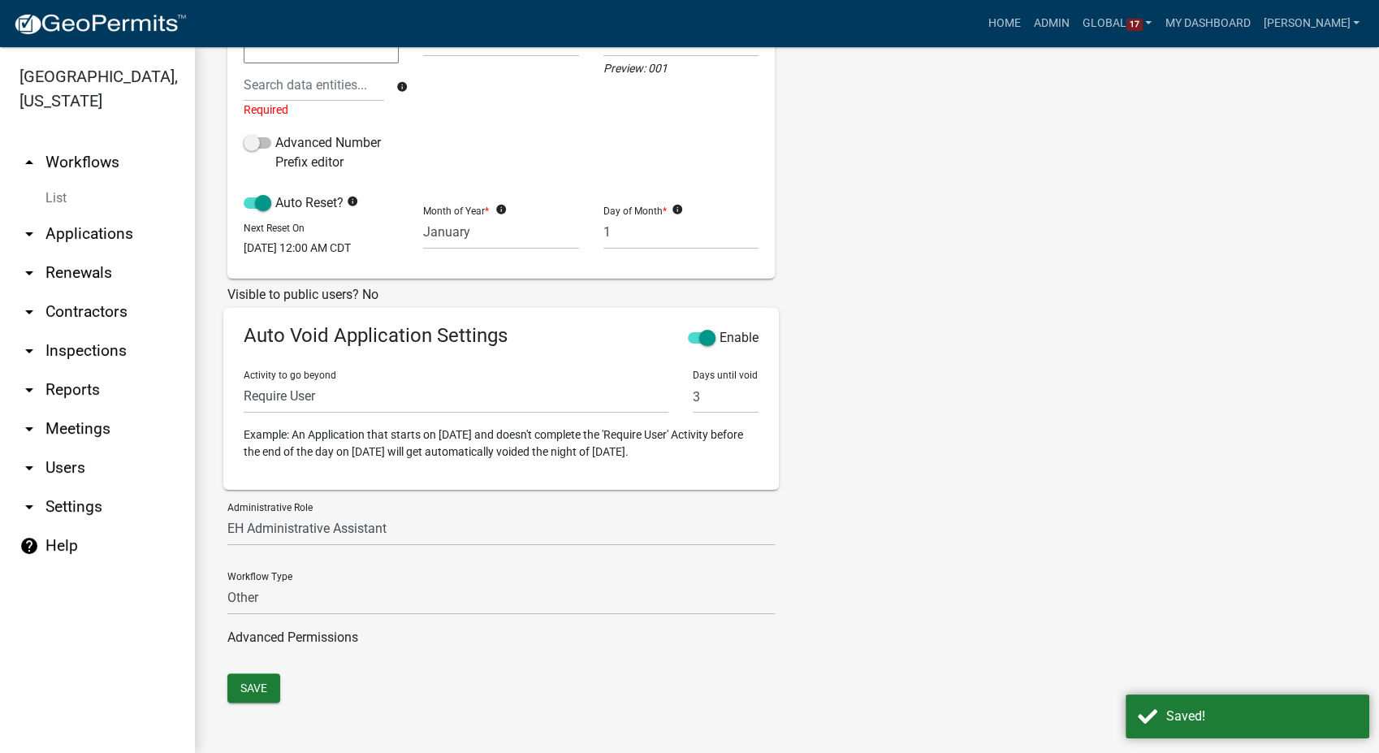
click at [55, 182] on link "List" at bounding box center [97, 198] width 195 height 32
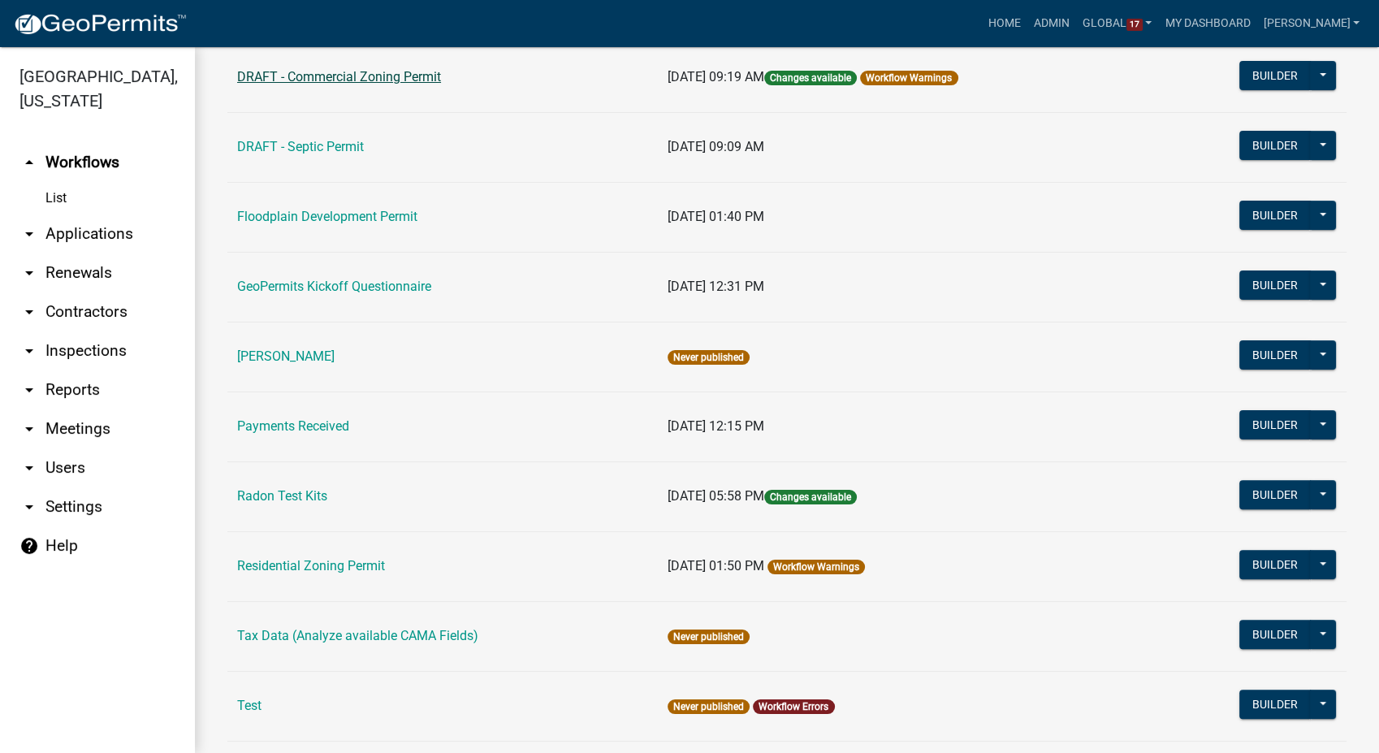
scroll to position [451, 0]
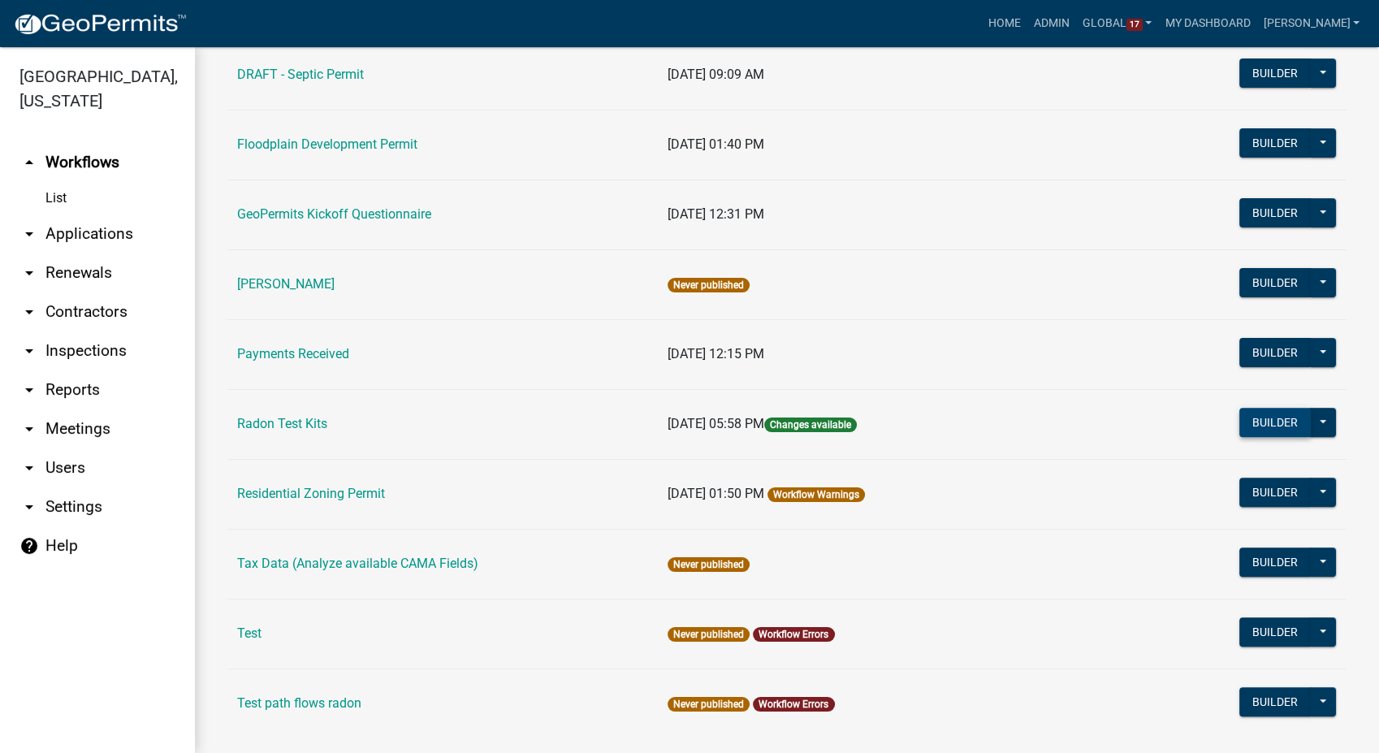
click at [1262, 419] on button "Builder" at bounding box center [1274, 422] width 71 height 29
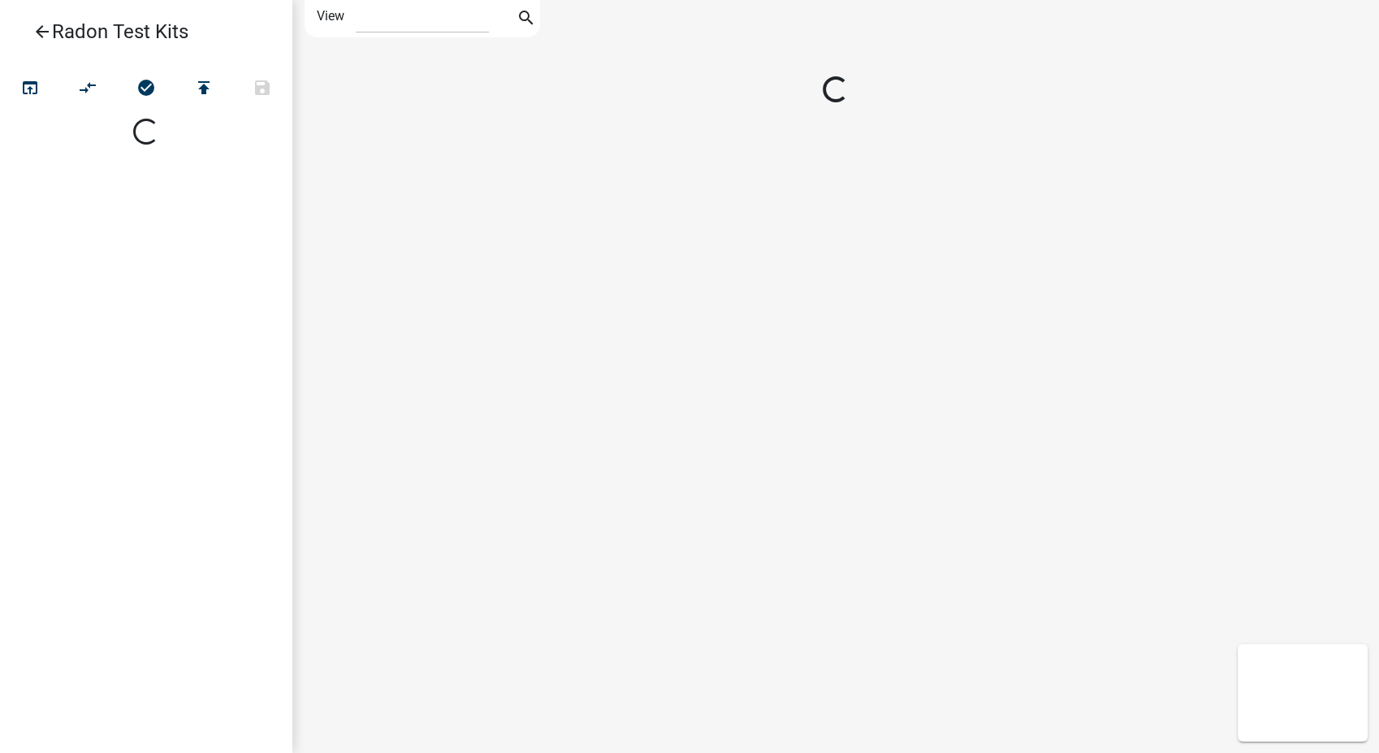
select select "1"
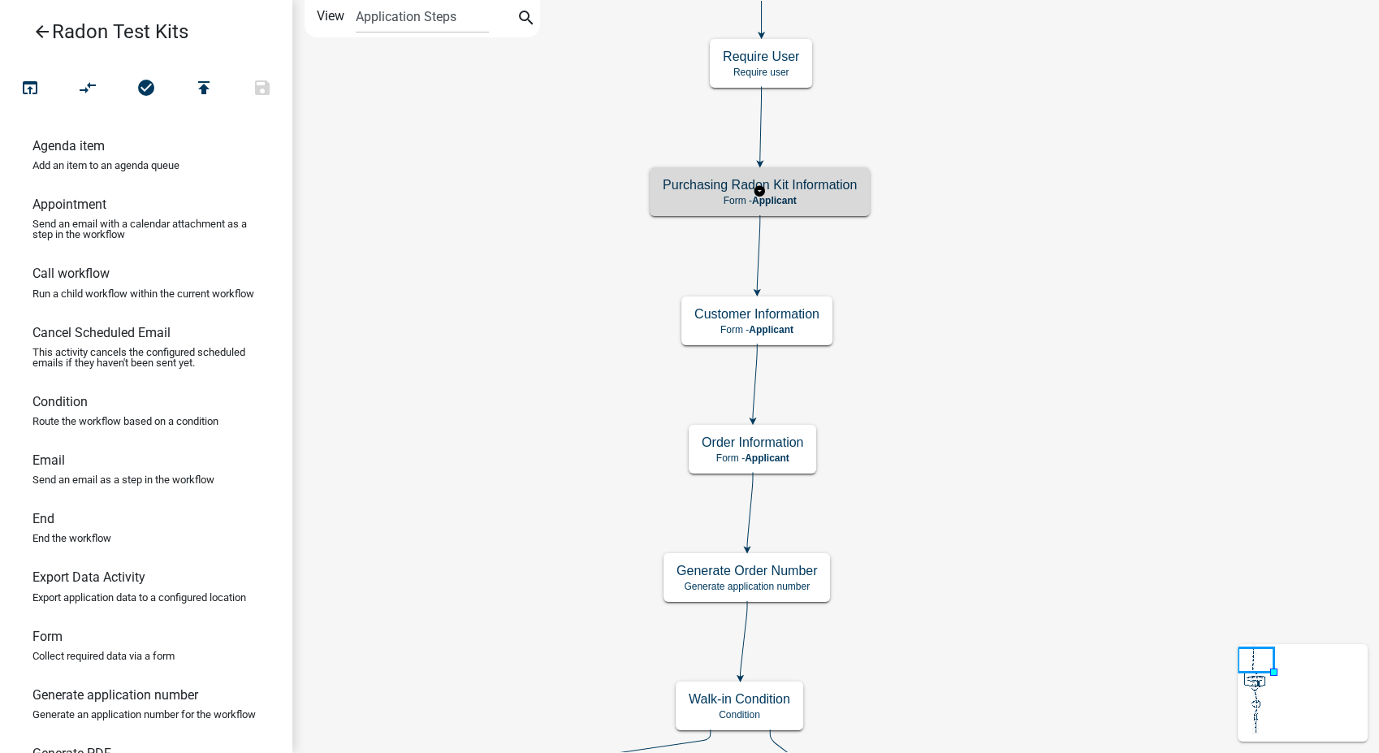
click at [862, 194] on div "Purchasing Radon Kit Information Form - Applicant" at bounding box center [760, 191] width 220 height 49
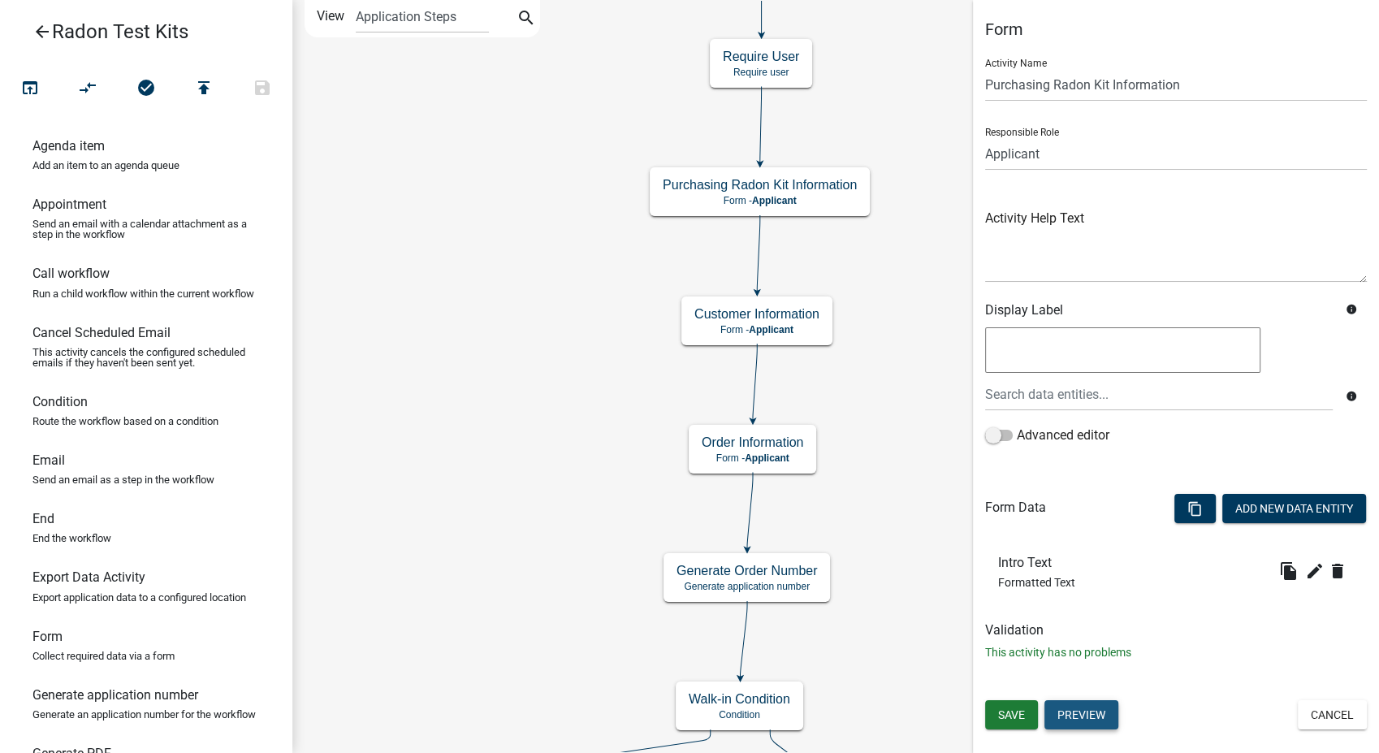
click at [1061, 703] on button "Preview" at bounding box center [1081, 714] width 74 height 29
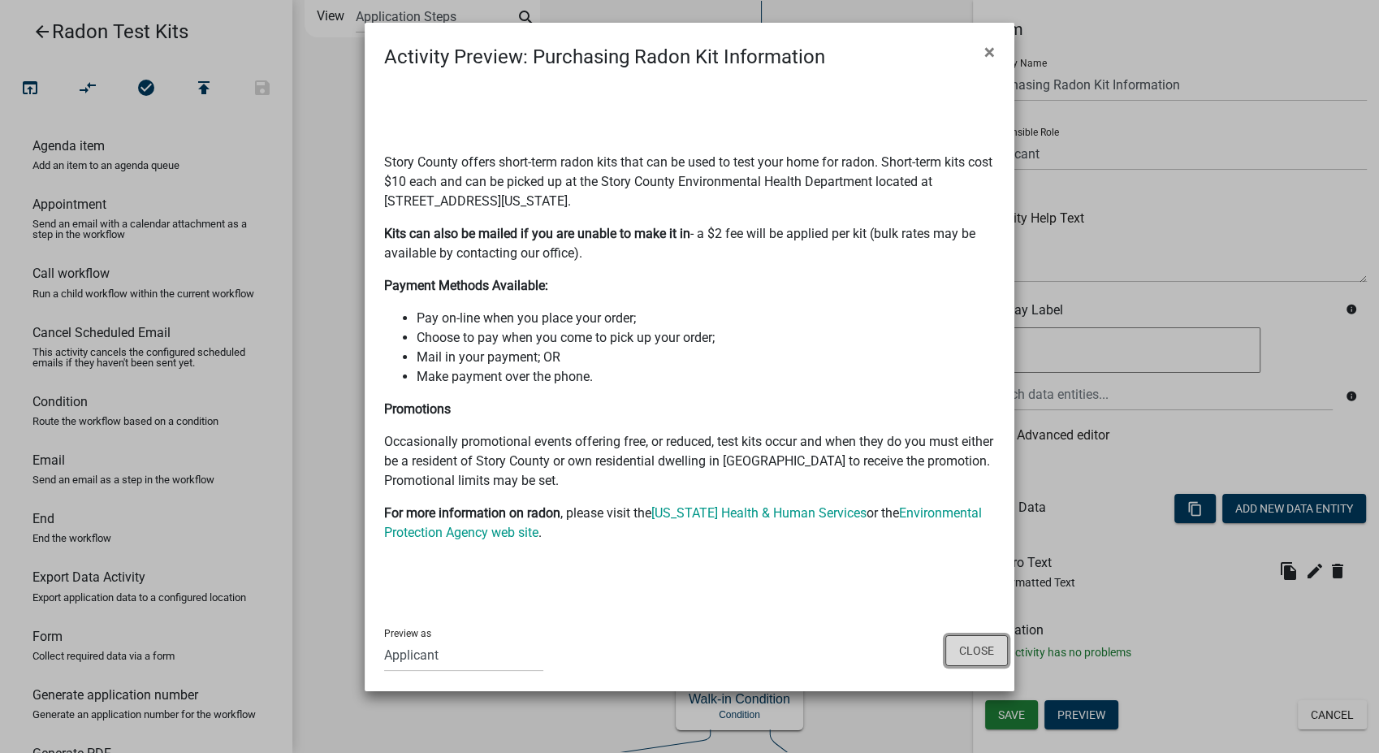
click at [965, 659] on button "Close" at bounding box center [976, 650] width 63 height 31
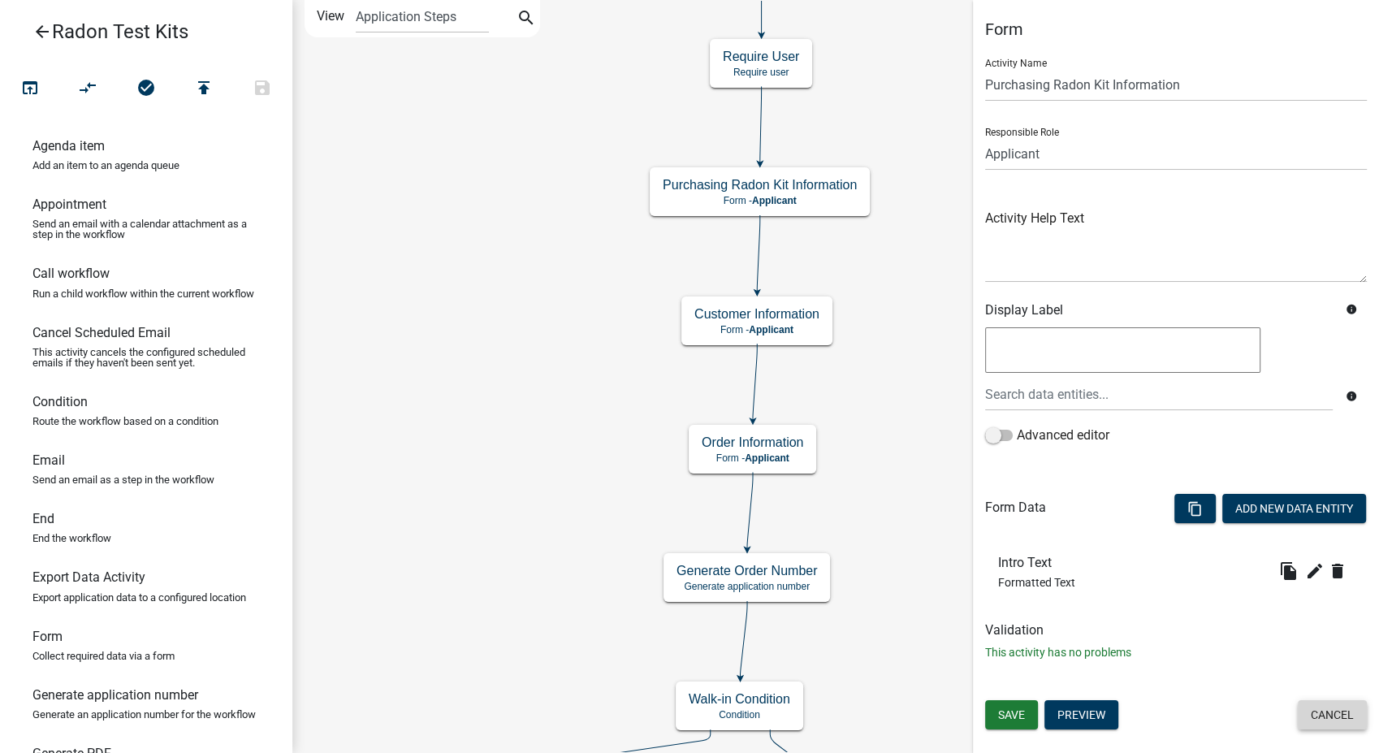
click at [1323, 715] on button "Cancel" at bounding box center [1332, 714] width 69 height 29
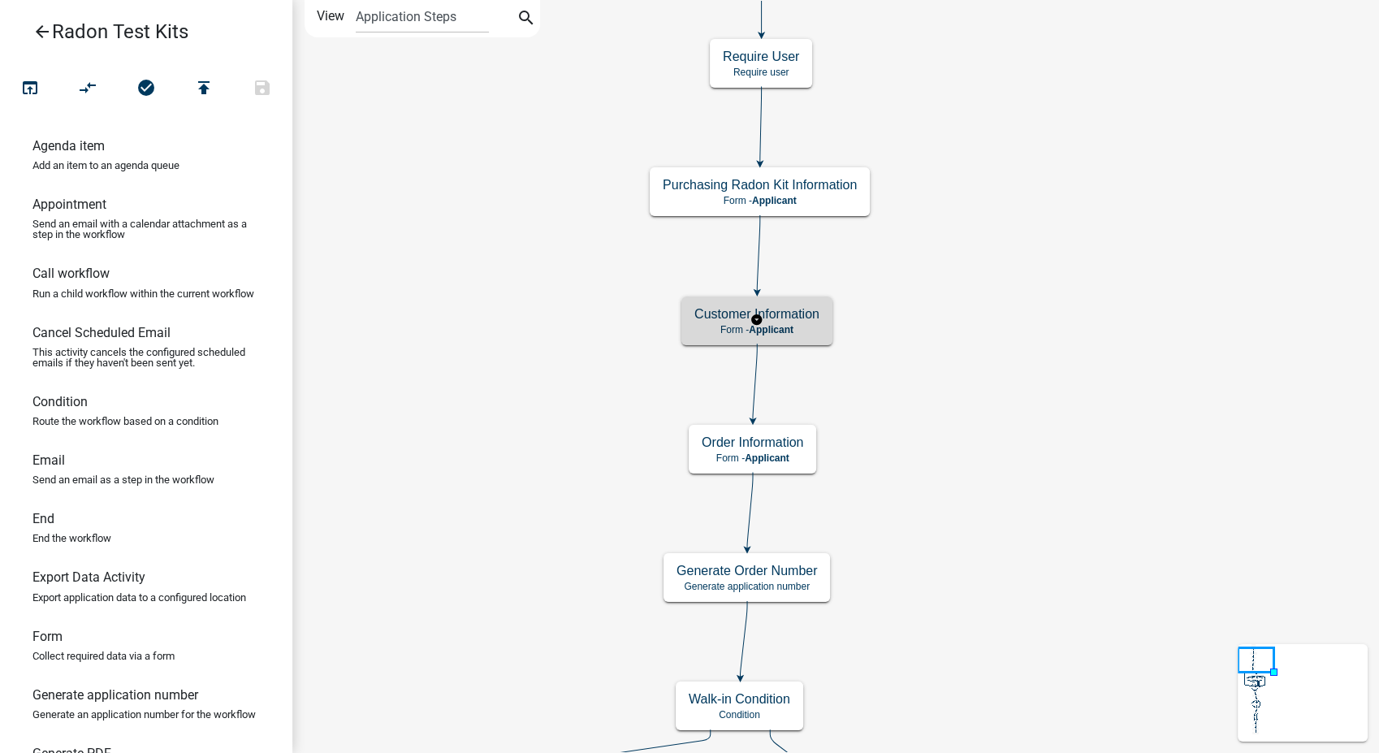
click at [786, 336] on div "Customer Information Form - Applicant" at bounding box center [756, 320] width 151 height 49
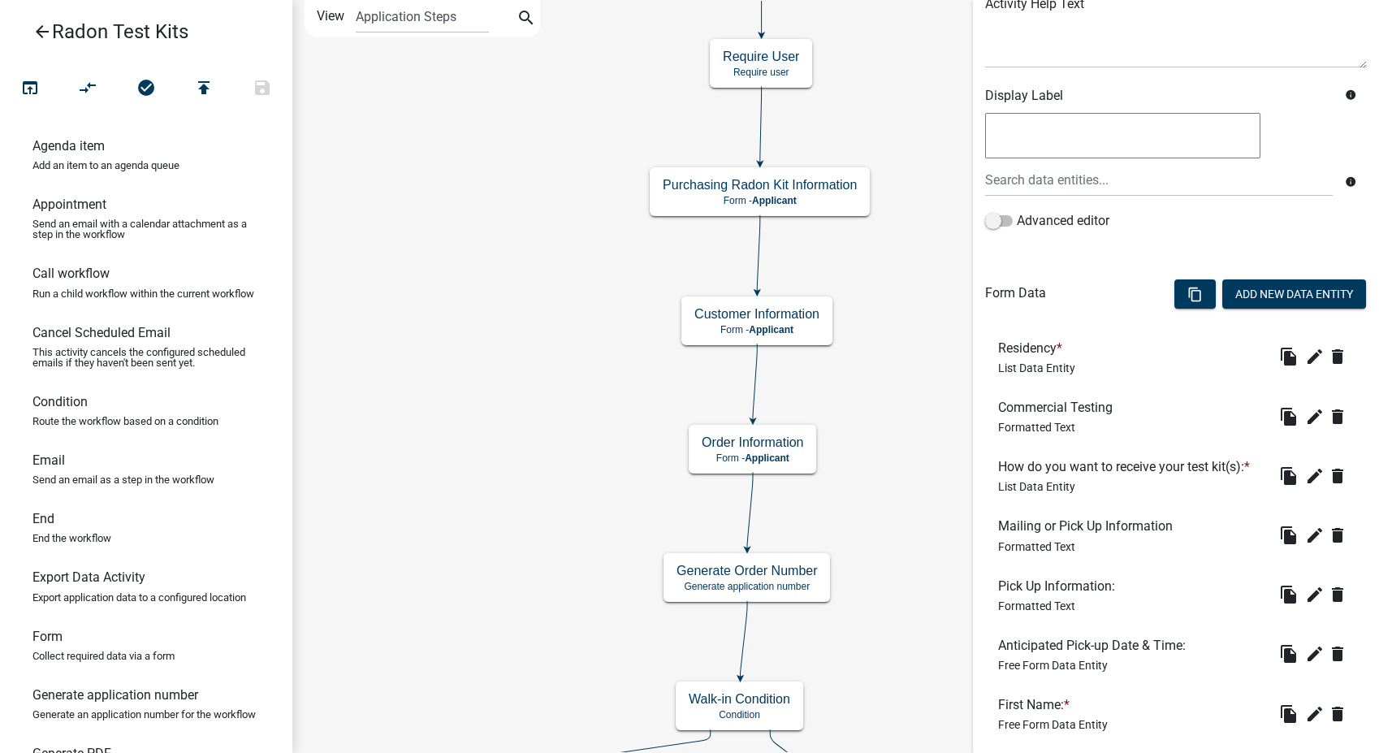
scroll to position [270, 0]
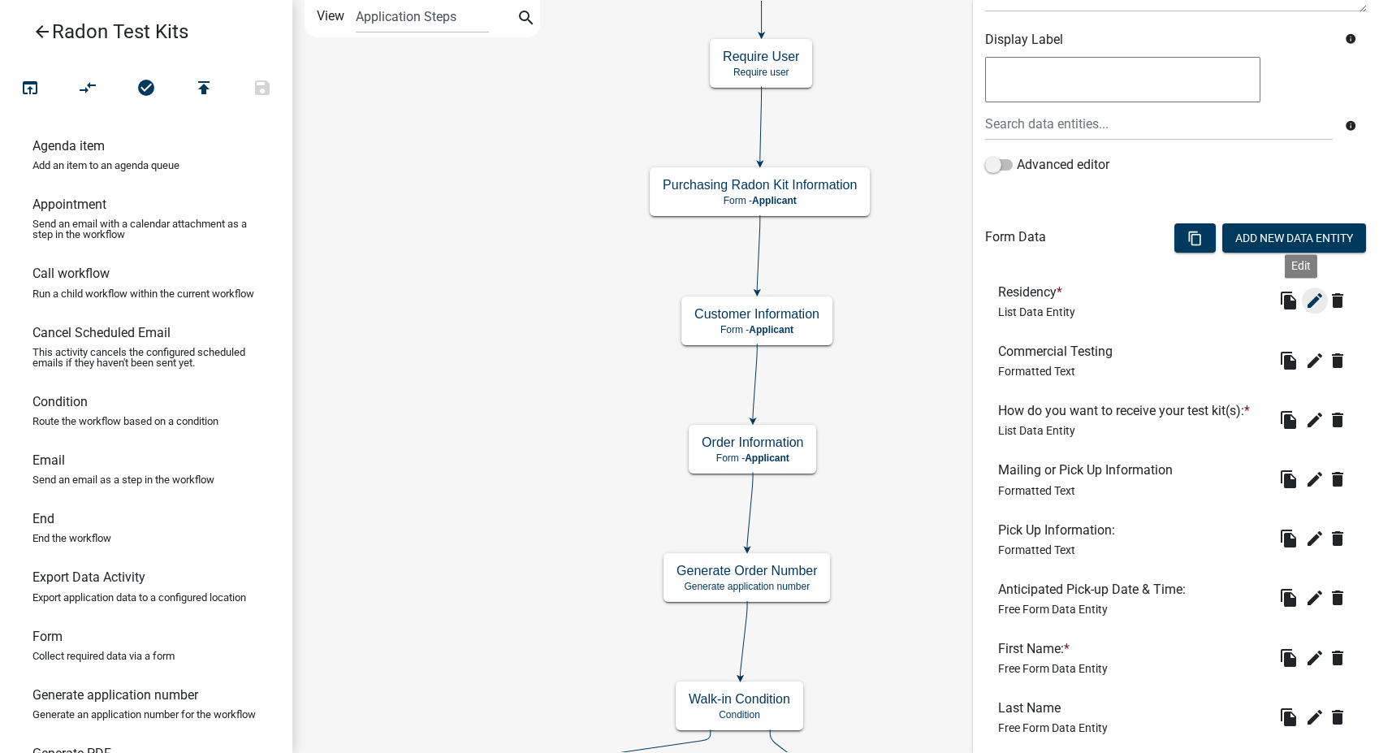
click at [1305, 293] on icon "edit" at bounding box center [1314, 300] width 19 height 19
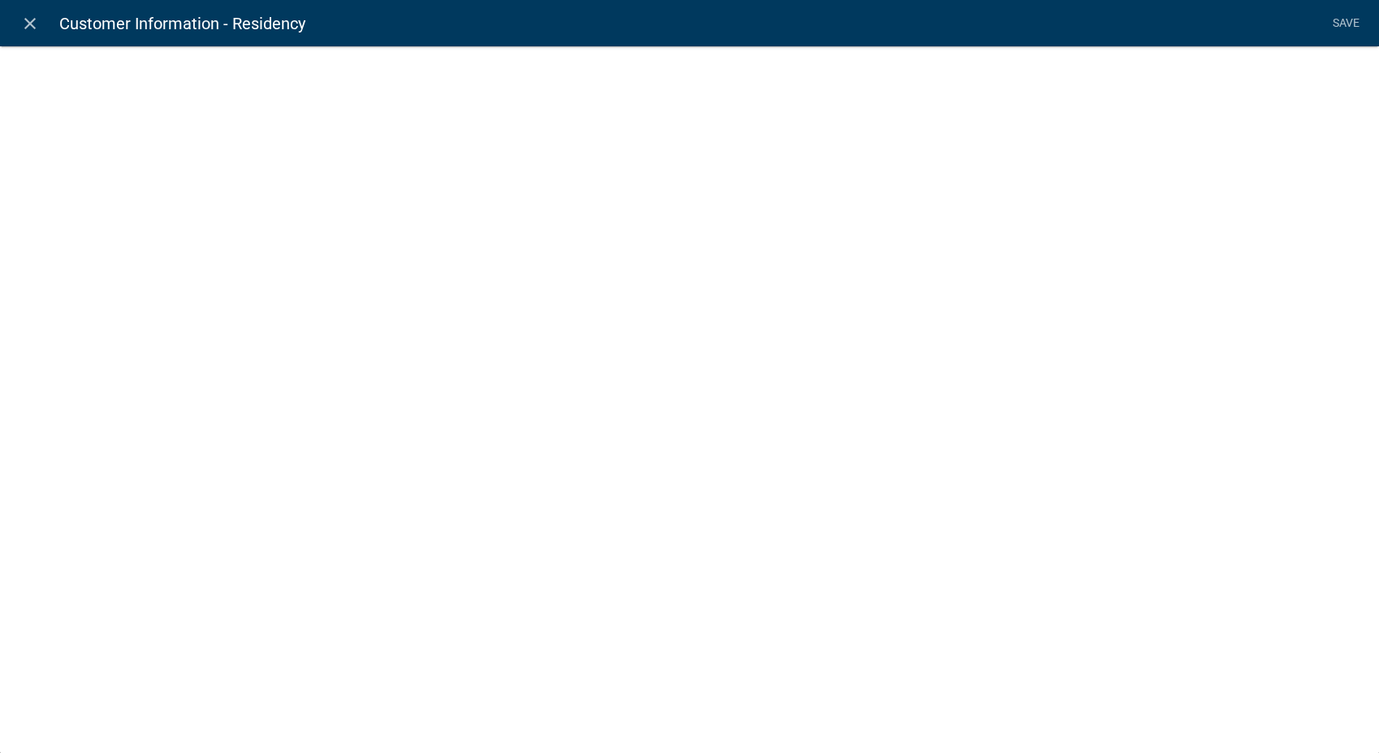
select select "list-data"
select select
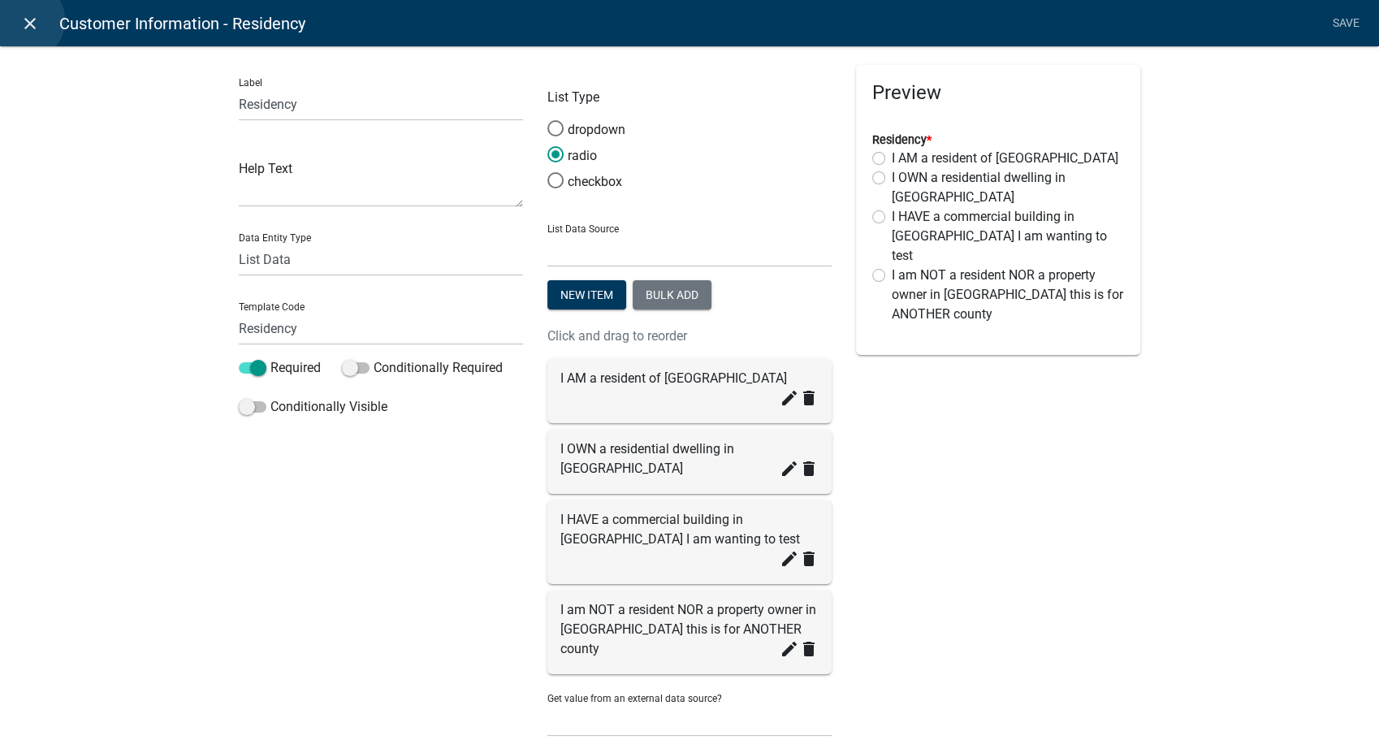
click at [24, 20] on icon "close" at bounding box center [29, 23] width 19 height 19
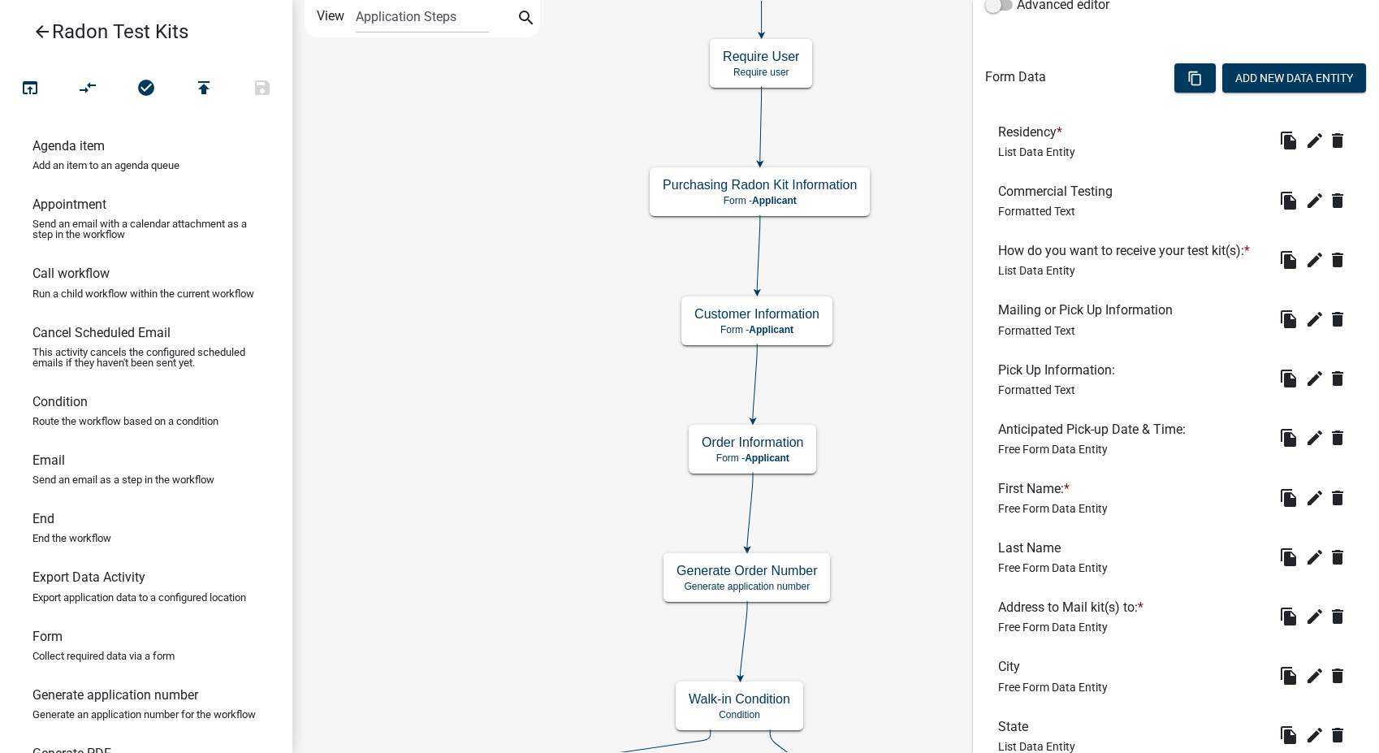
scroll to position [451, 0]
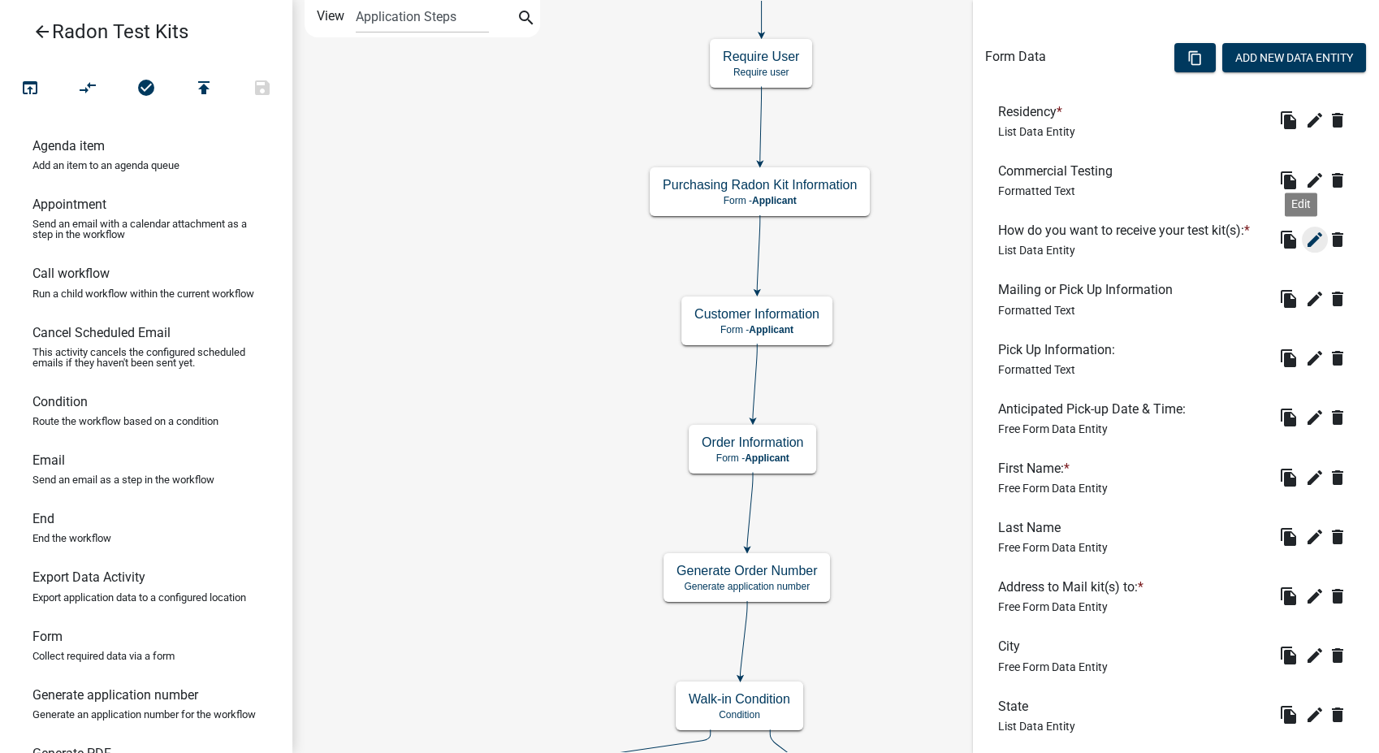
click at [1305, 235] on icon "edit" at bounding box center [1314, 239] width 19 height 19
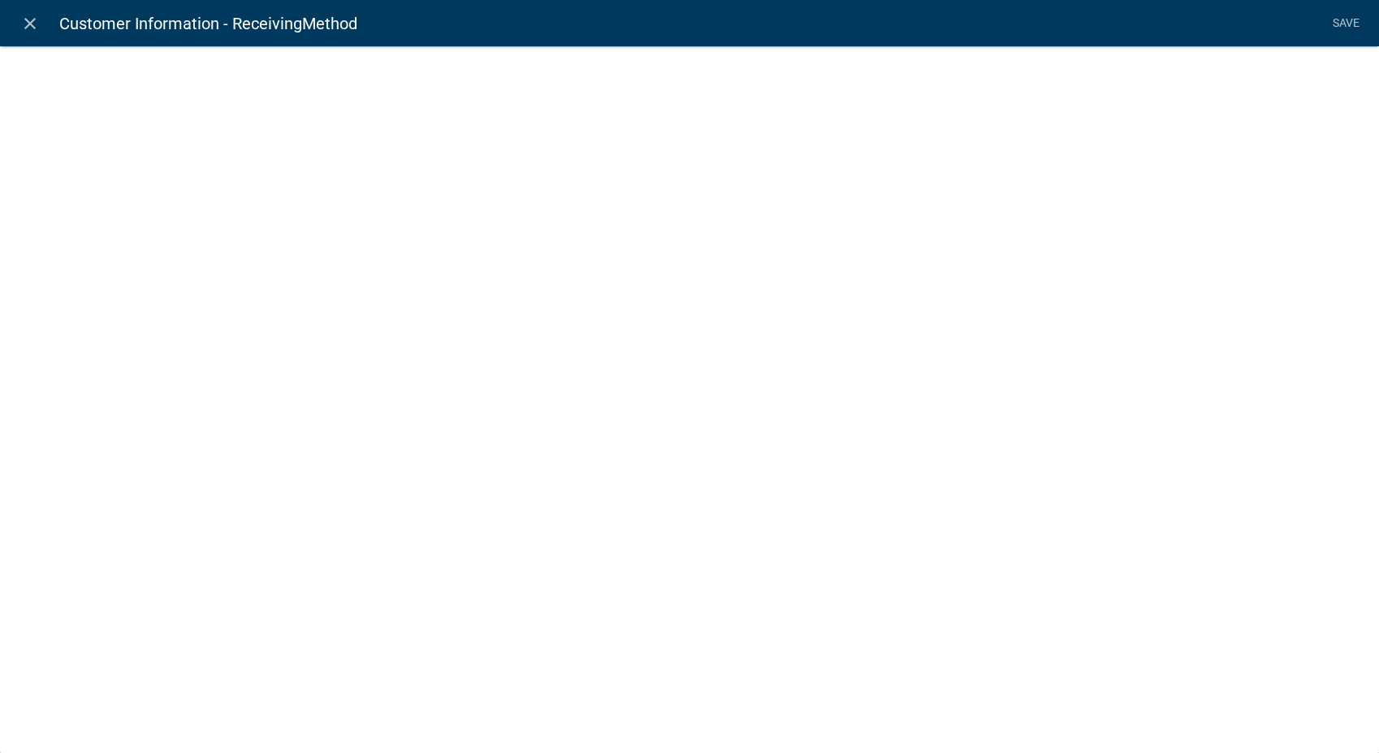
select select "list-data"
select select
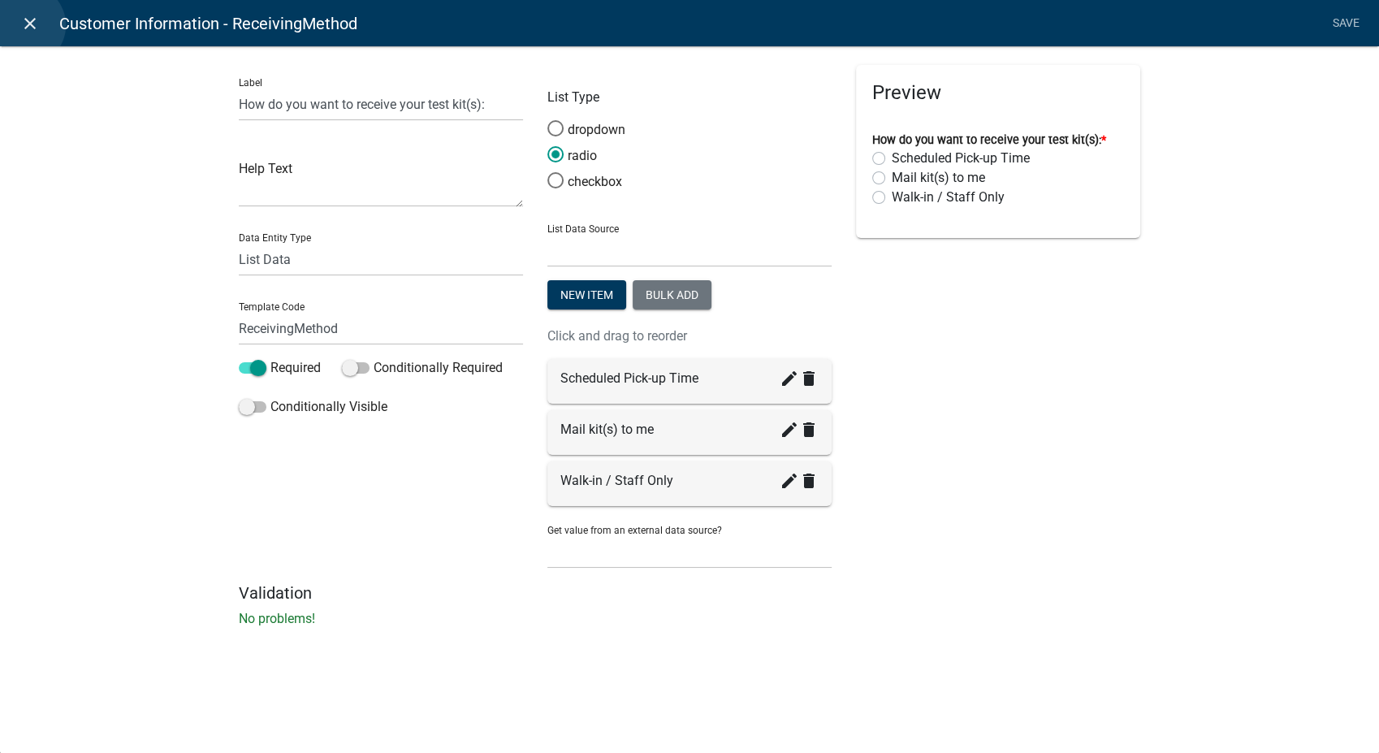
click at [24, 25] on icon "close" at bounding box center [29, 23] width 19 height 19
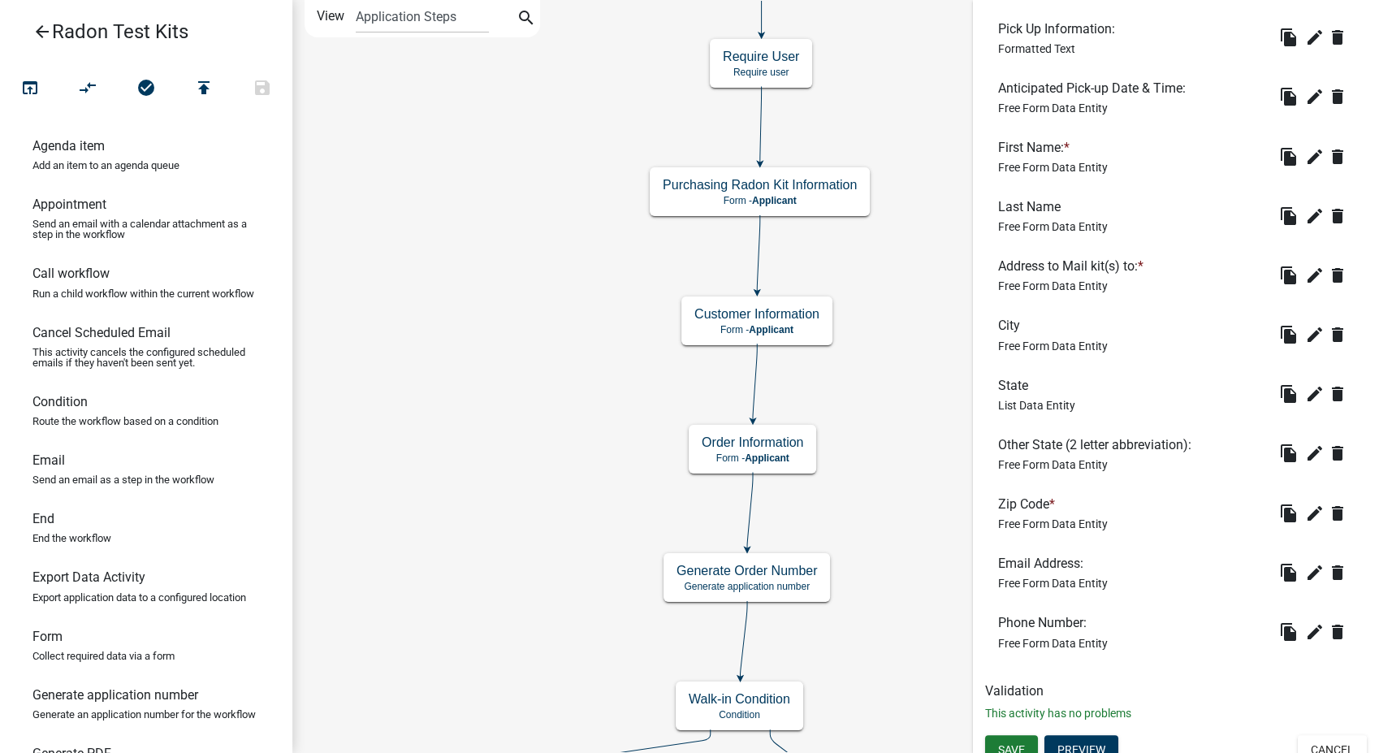
scroll to position [786, 0]
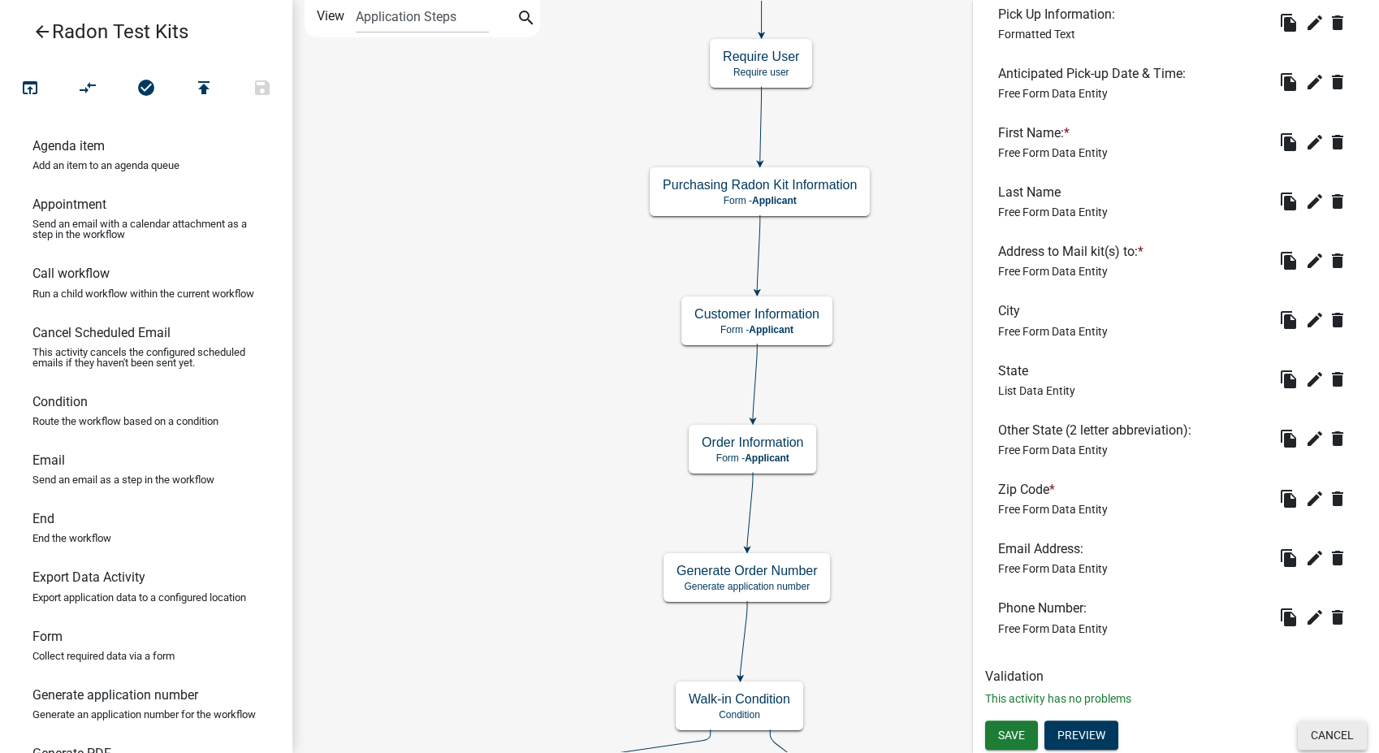
click at [1316, 737] on button "Cancel" at bounding box center [1332, 734] width 69 height 29
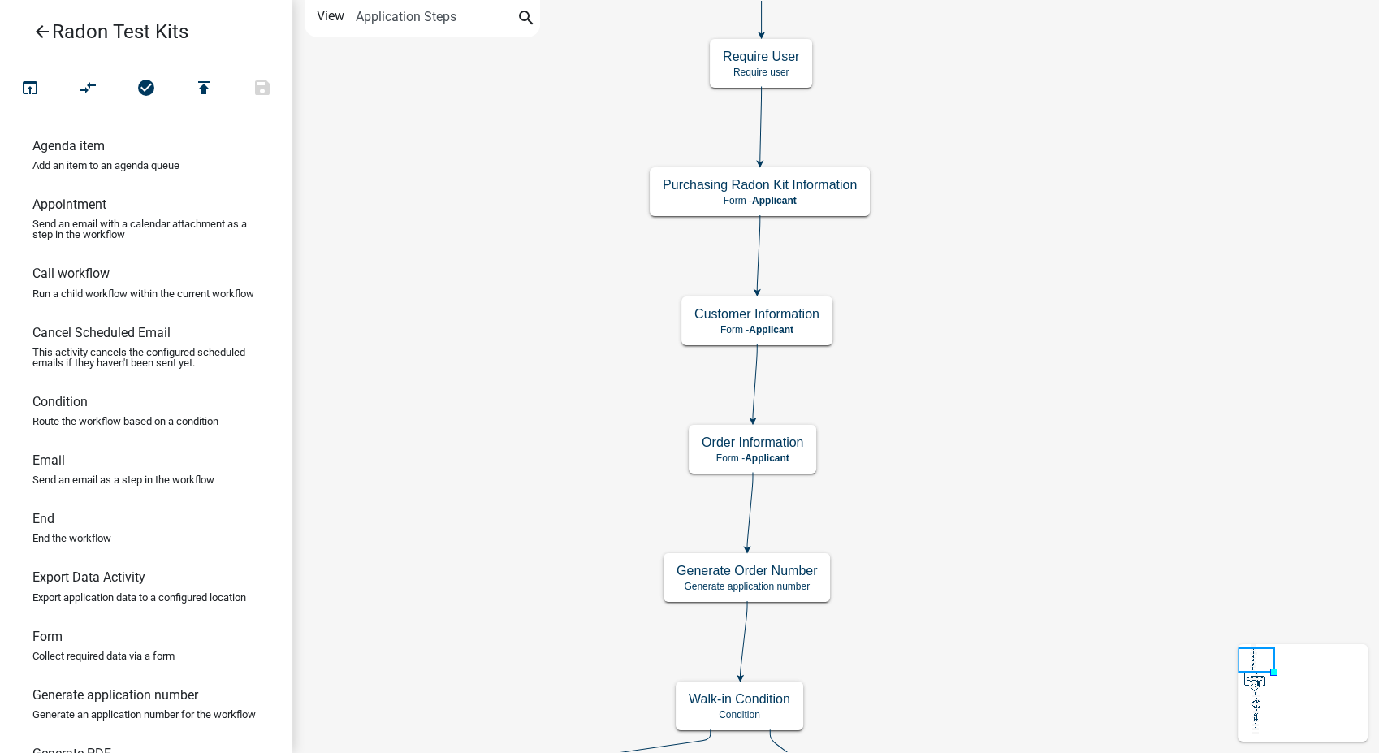
scroll to position [0, 0]
click at [772, 451] on div "Order Information Form - Applicant" at bounding box center [752, 449] width 127 height 49
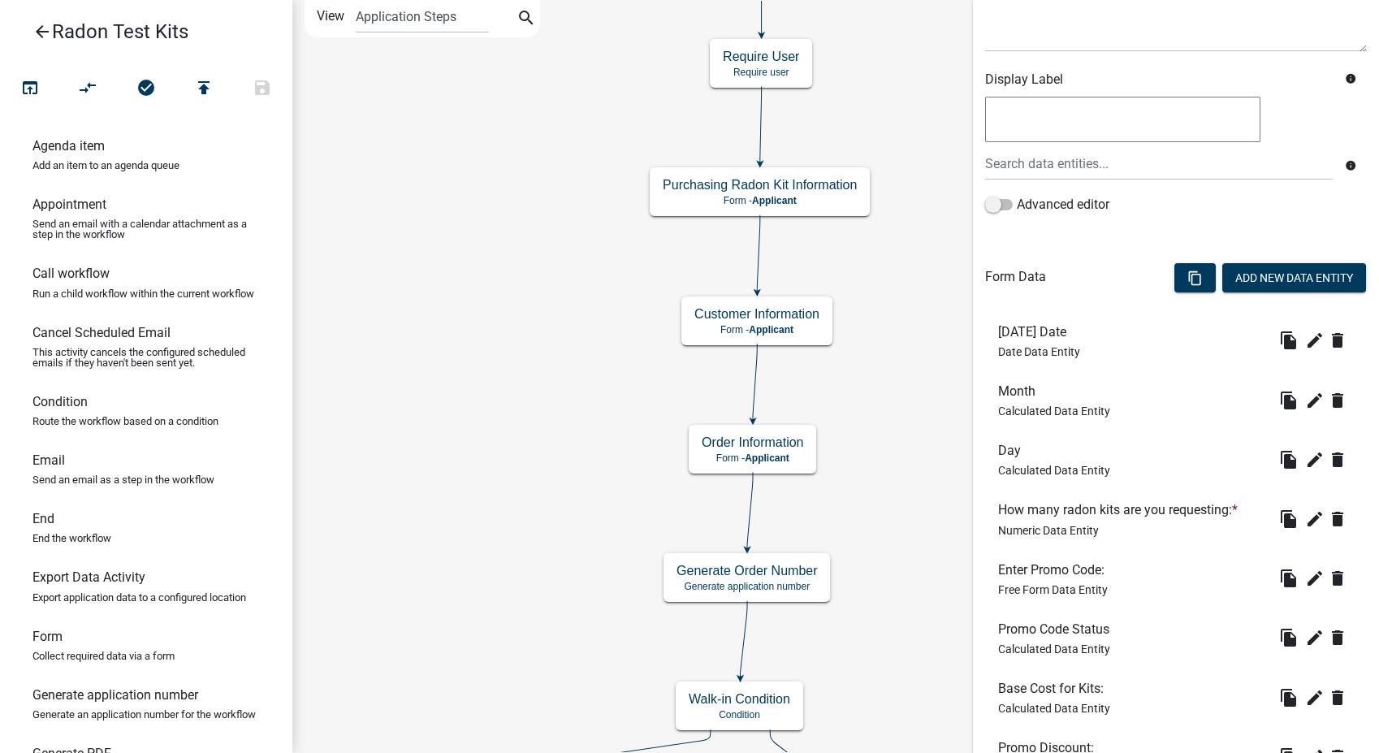
scroll to position [270, 0]
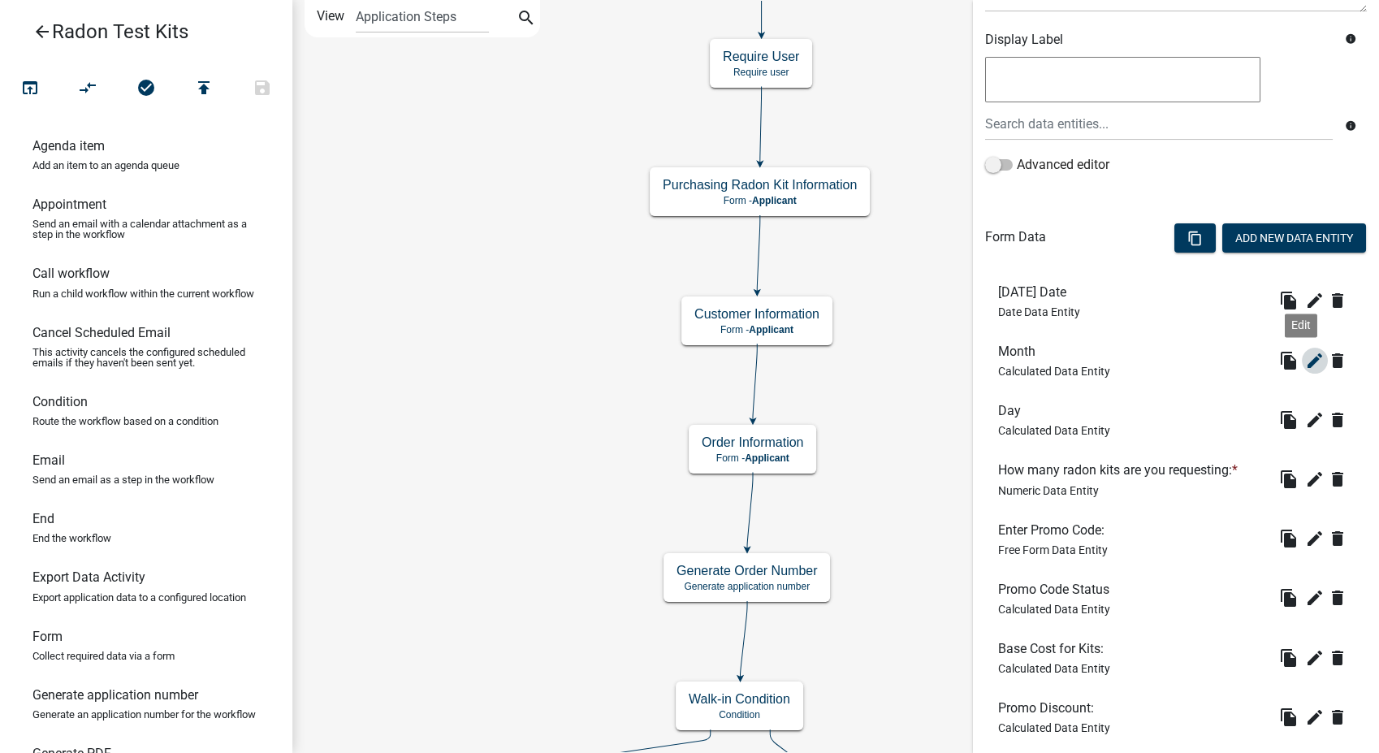
click at [1305, 361] on icon "edit" at bounding box center [1314, 360] width 19 height 19
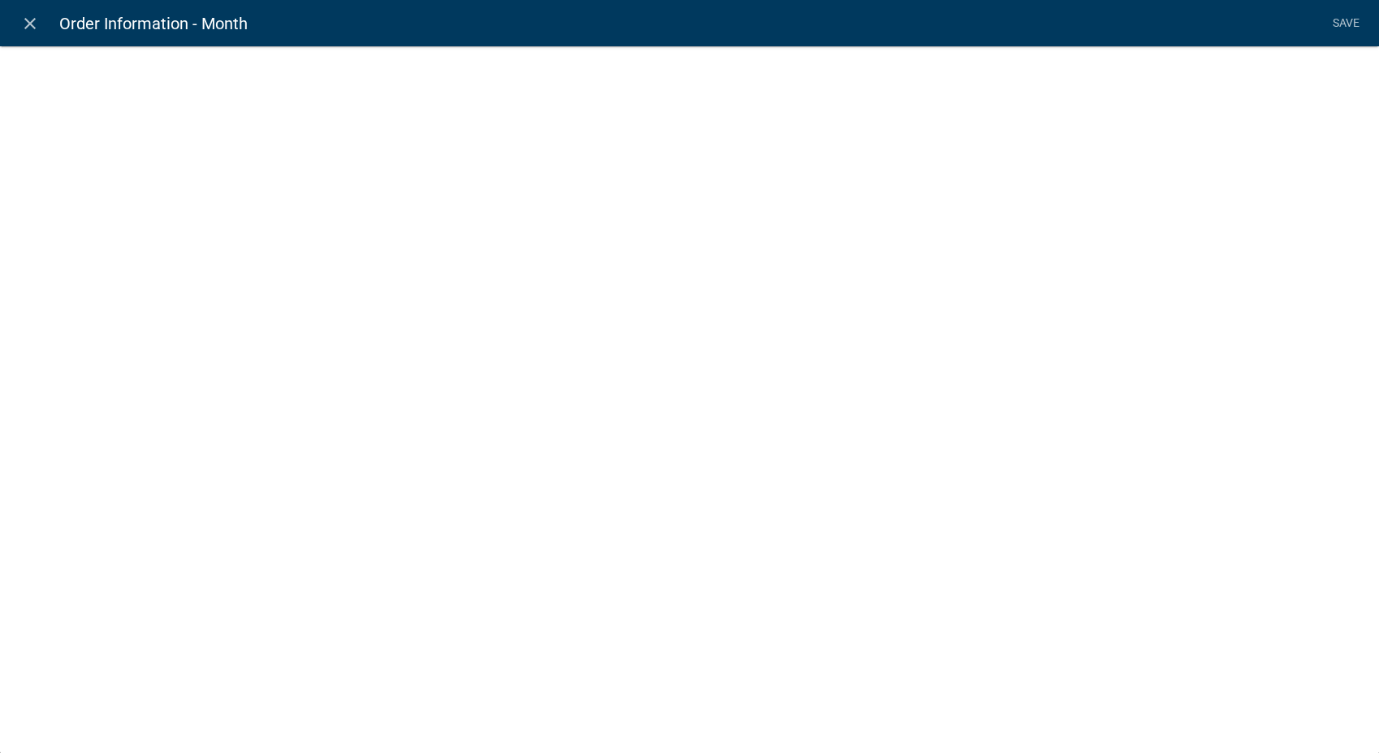
select select "calculated-value"
select select "2"
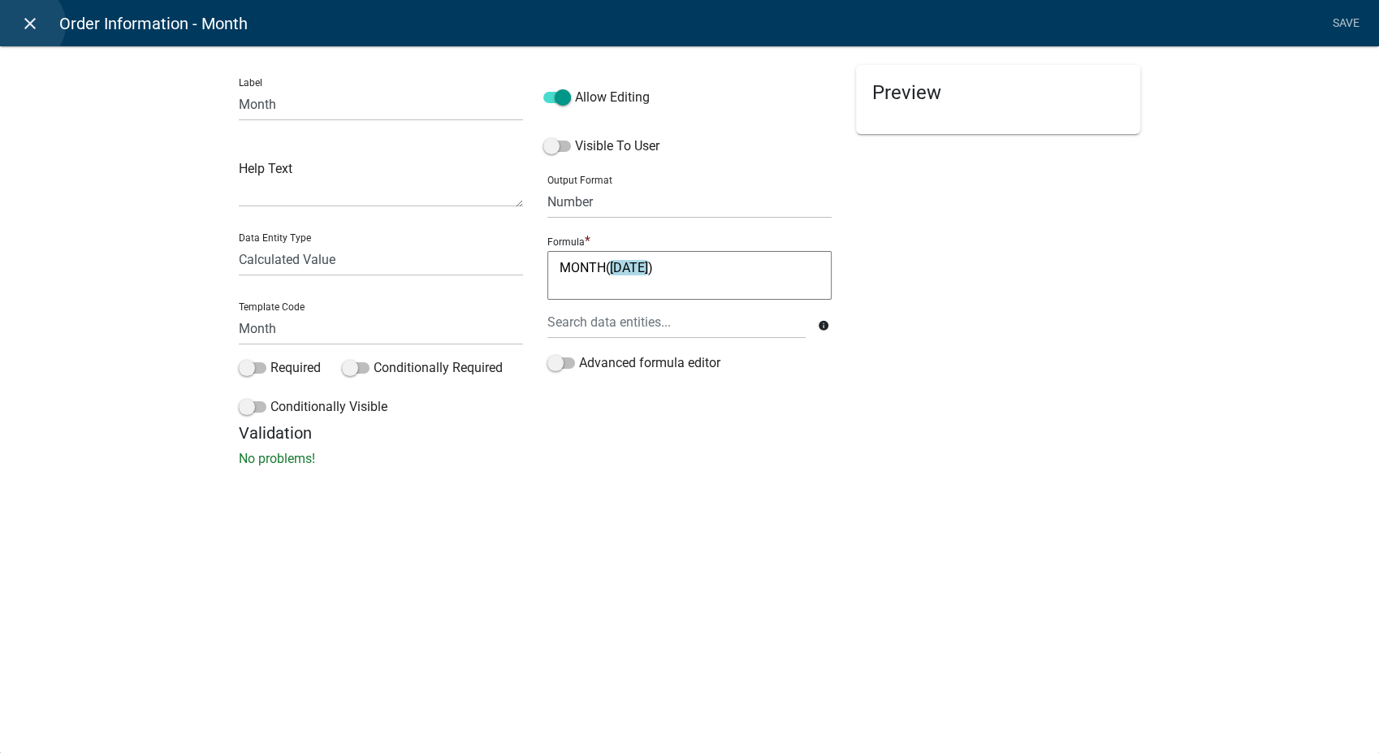
click at [24, 24] on icon "close" at bounding box center [29, 23] width 19 height 19
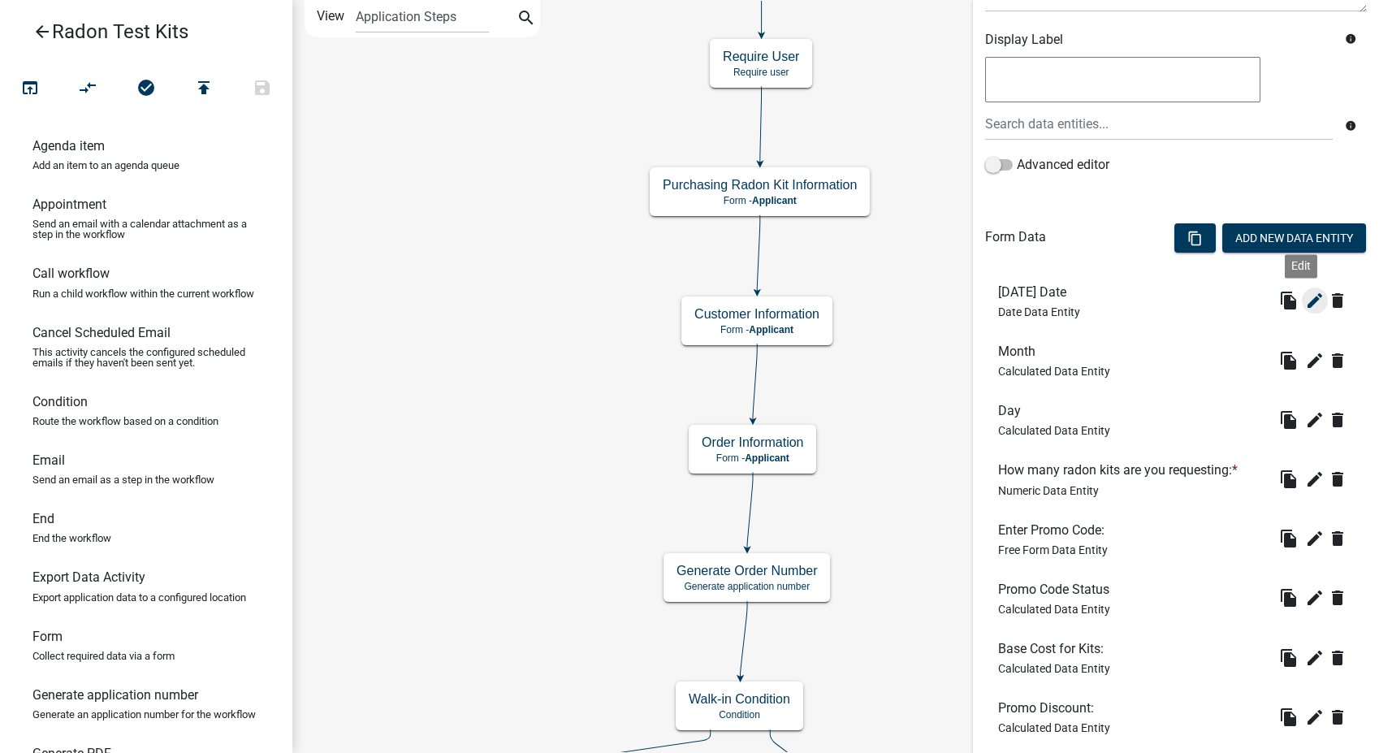
click at [1305, 294] on icon "edit" at bounding box center [1314, 300] width 19 height 19
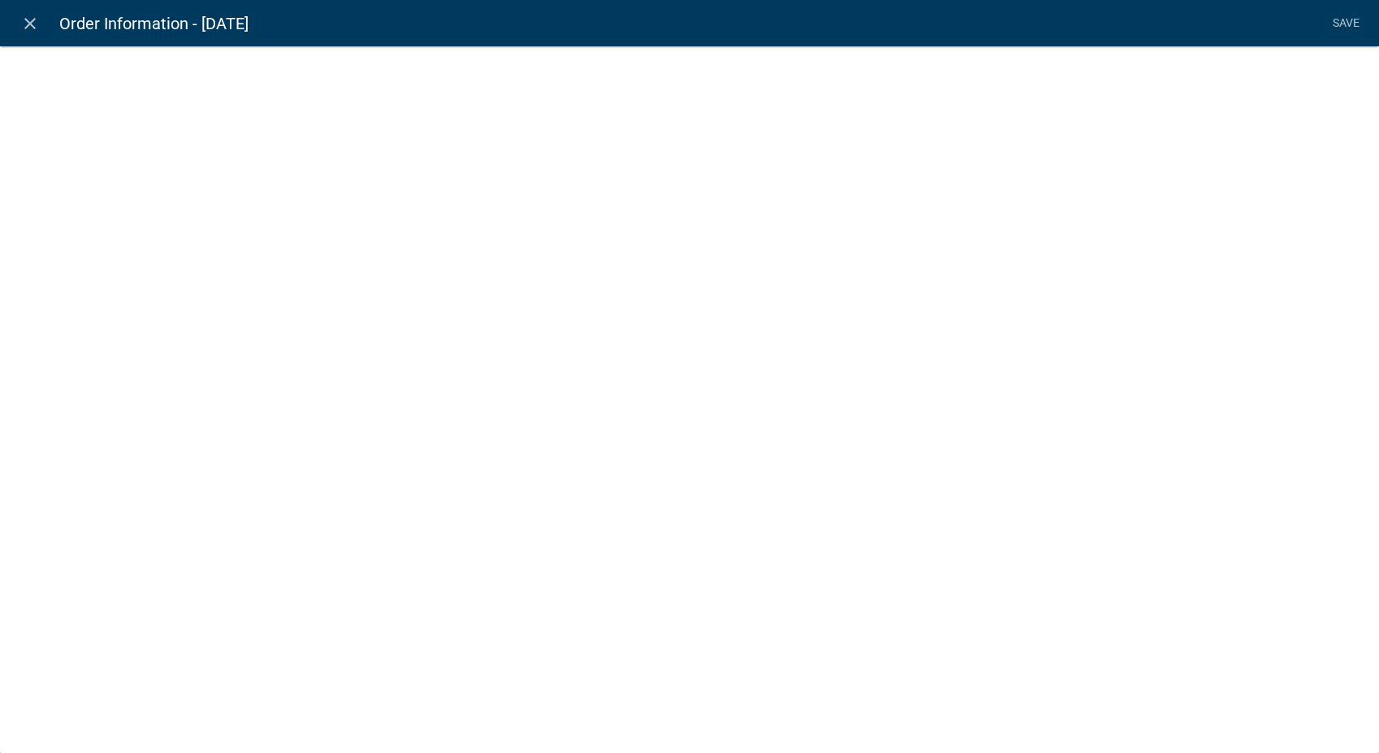
select select "date"
select select
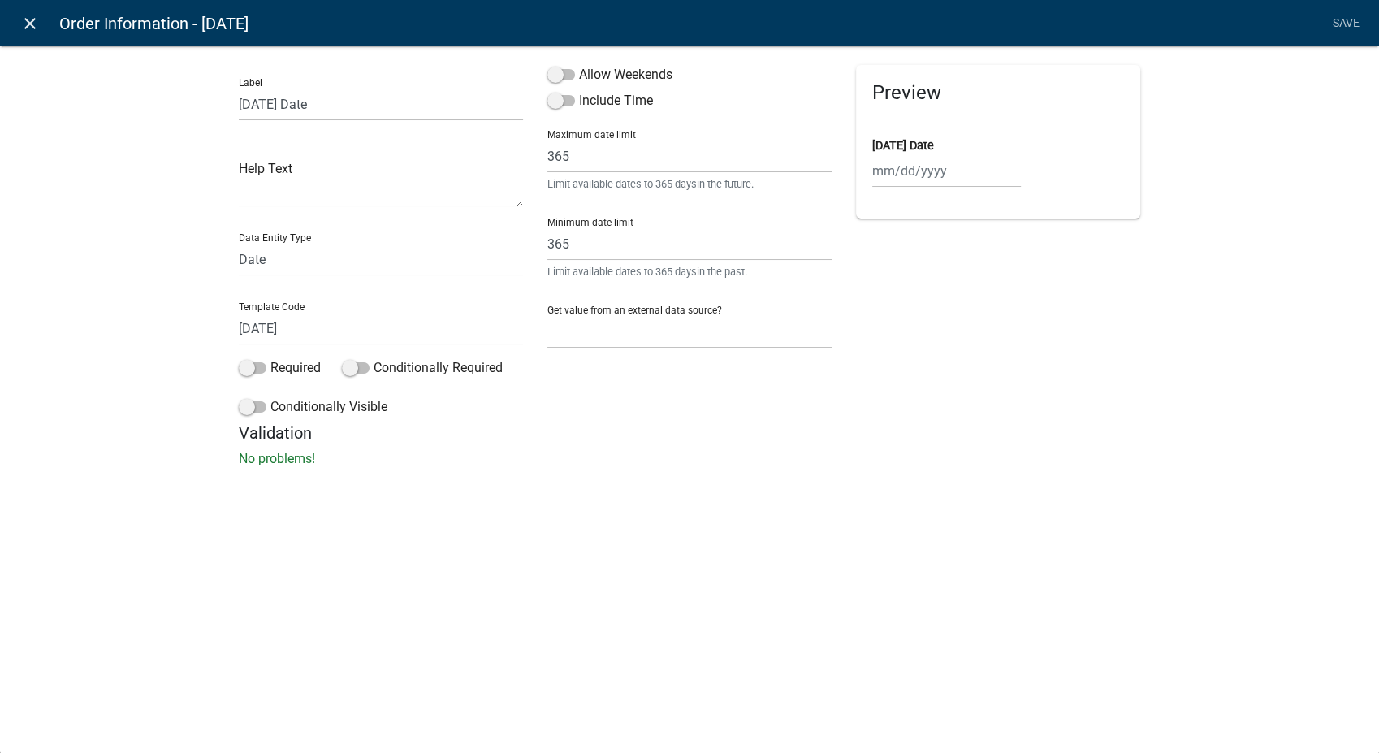
click at [25, 18] on icon "close" at bounding box center [29, 23] width 19 height 19
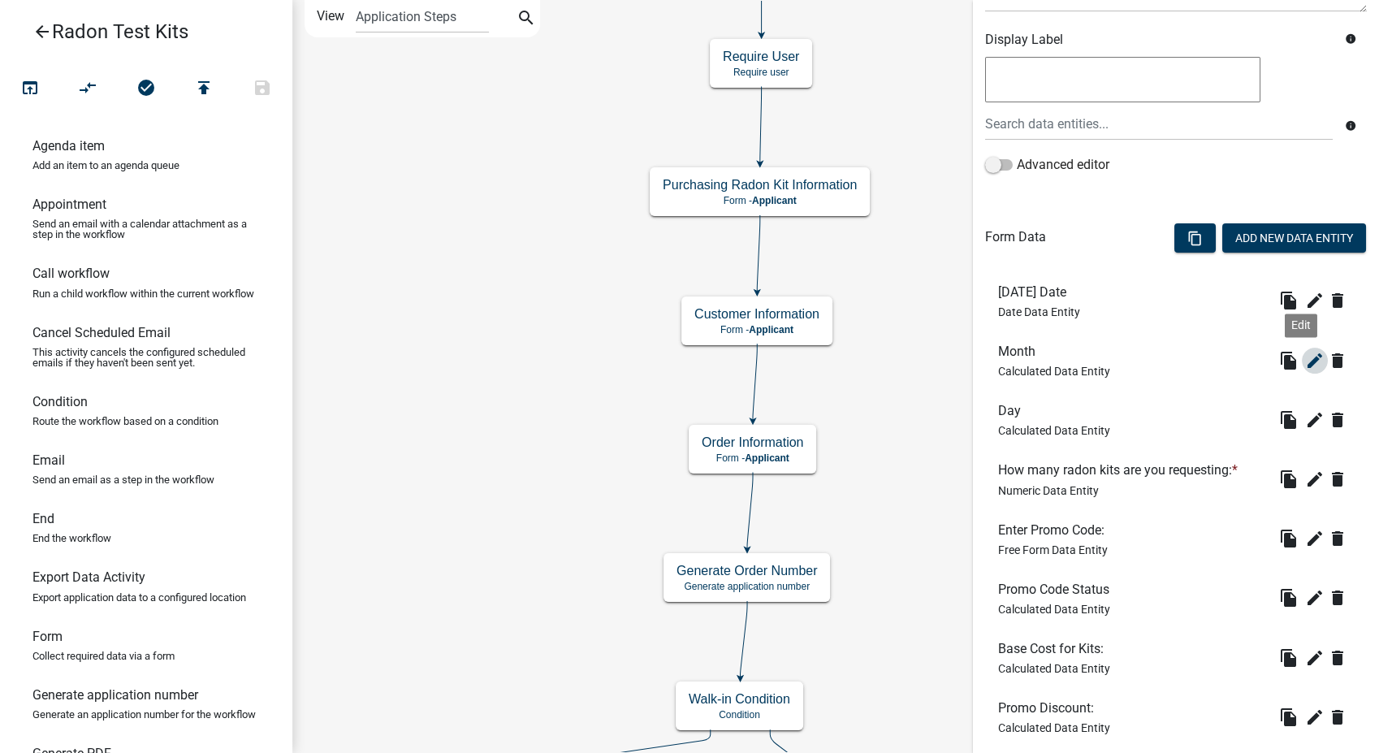
click at [1305, 356] on icon "edit" at bounding box center [1314, 360] width 19 height 19
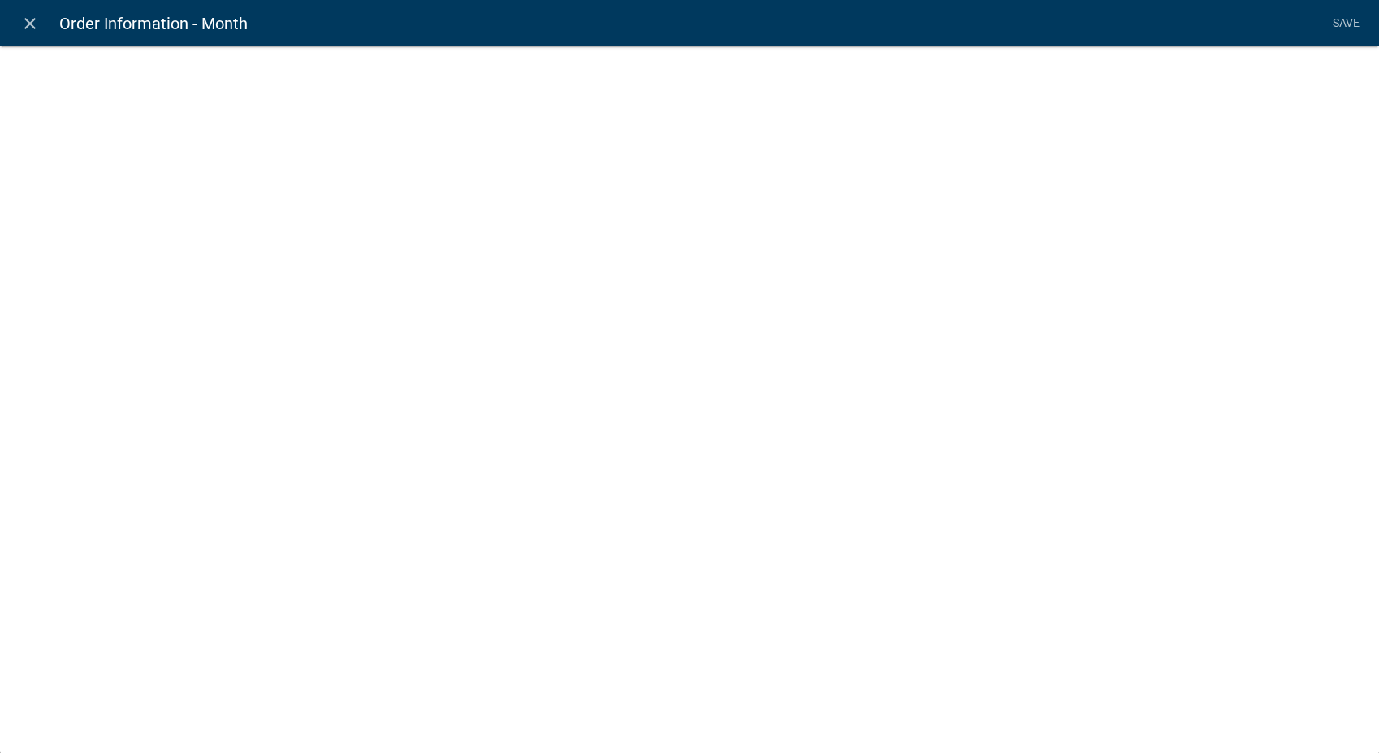
select select "calculated-value"
select select "2"
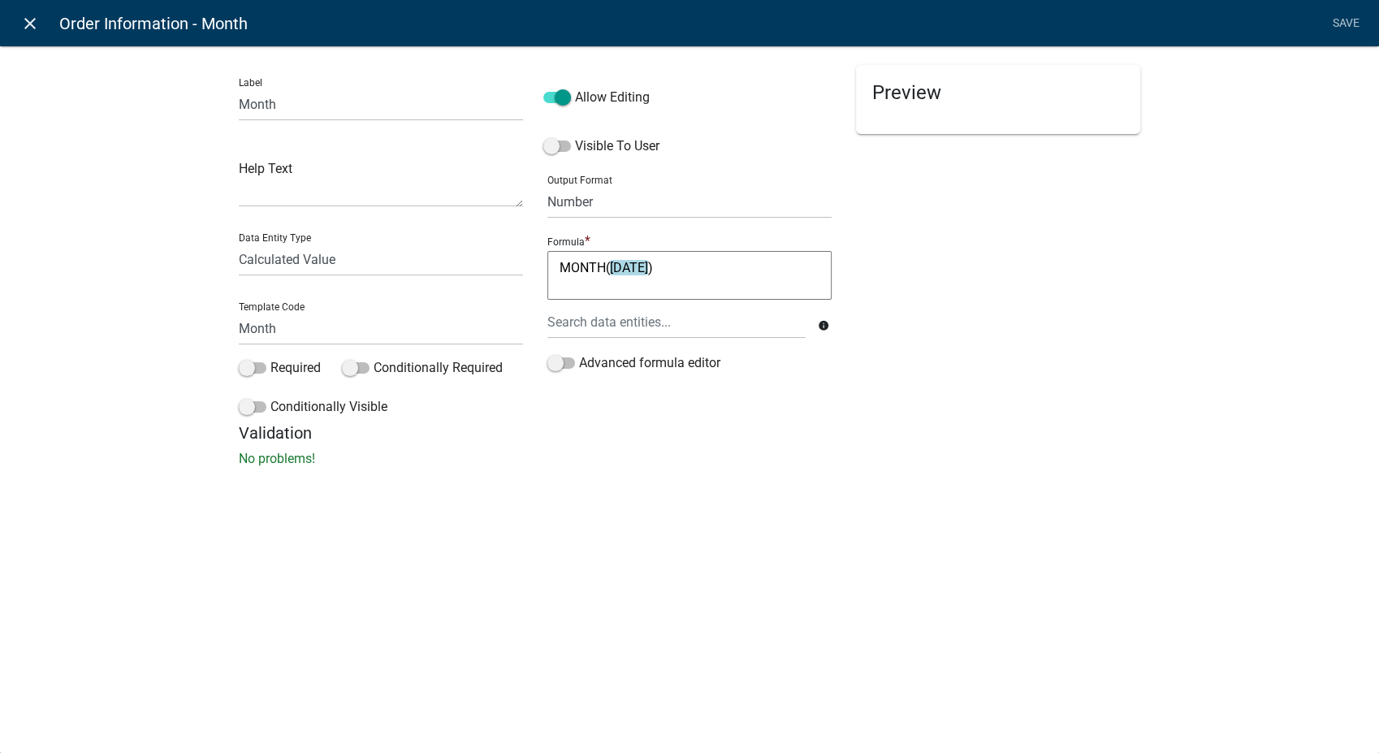
click at [24, 19] on icon "close" at bounding box center [29, 23] width 19 height 19
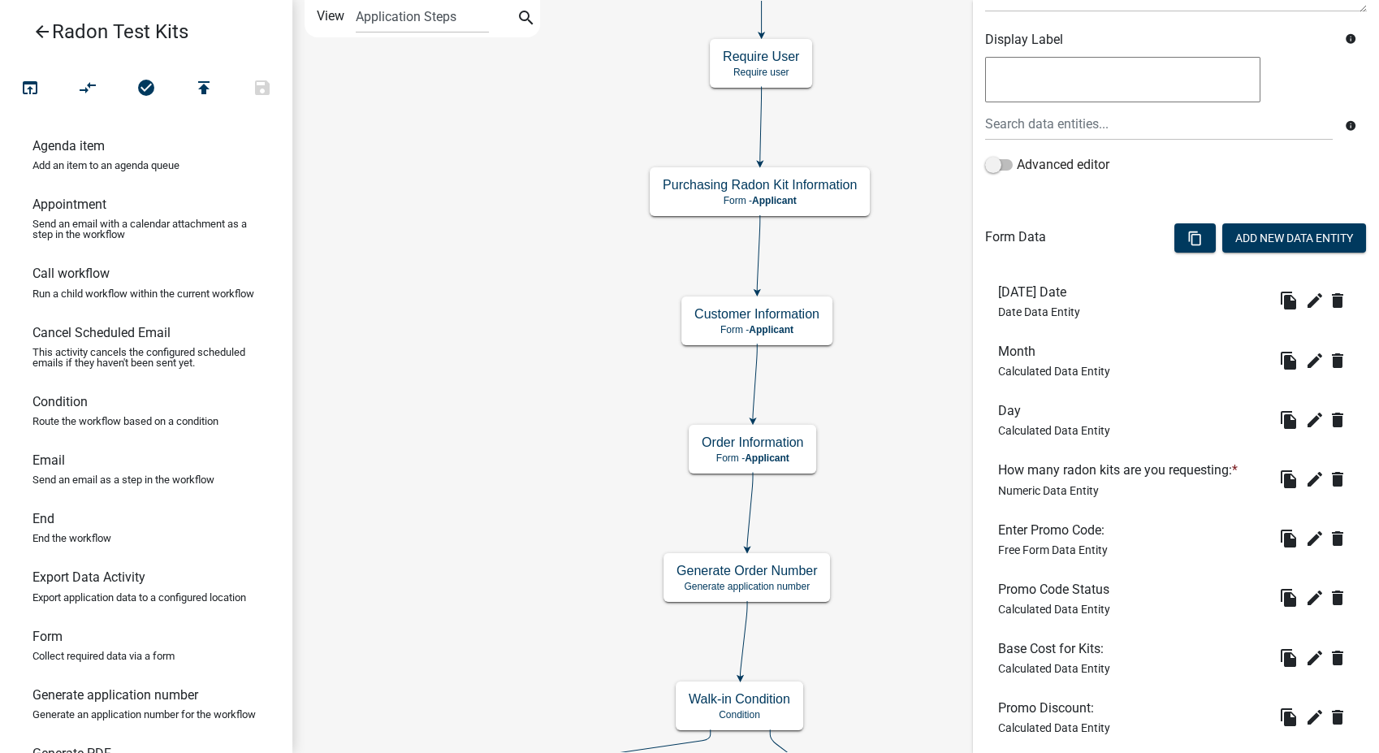
scroll to position [451, 0]
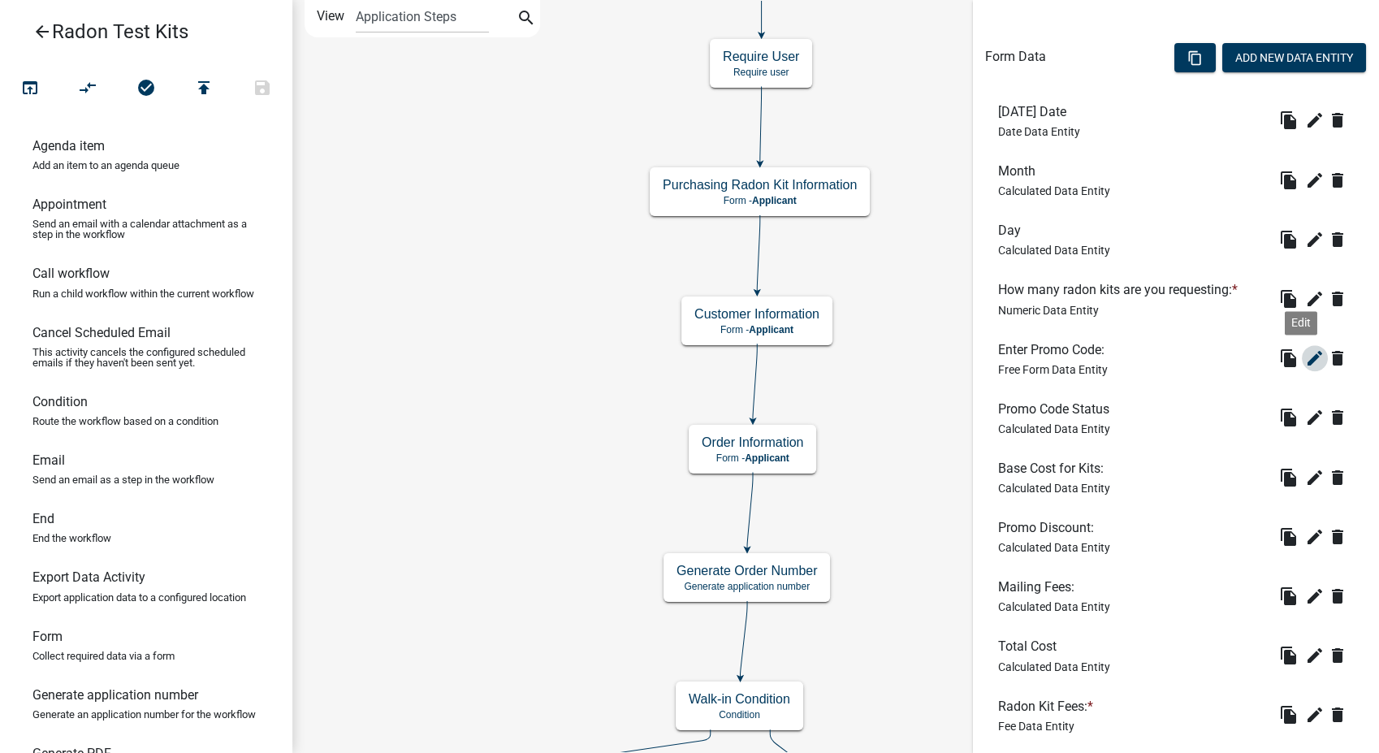
click at [1305, 353] on icon "edit" at bounding box center [1314, 357] width 19 height 19
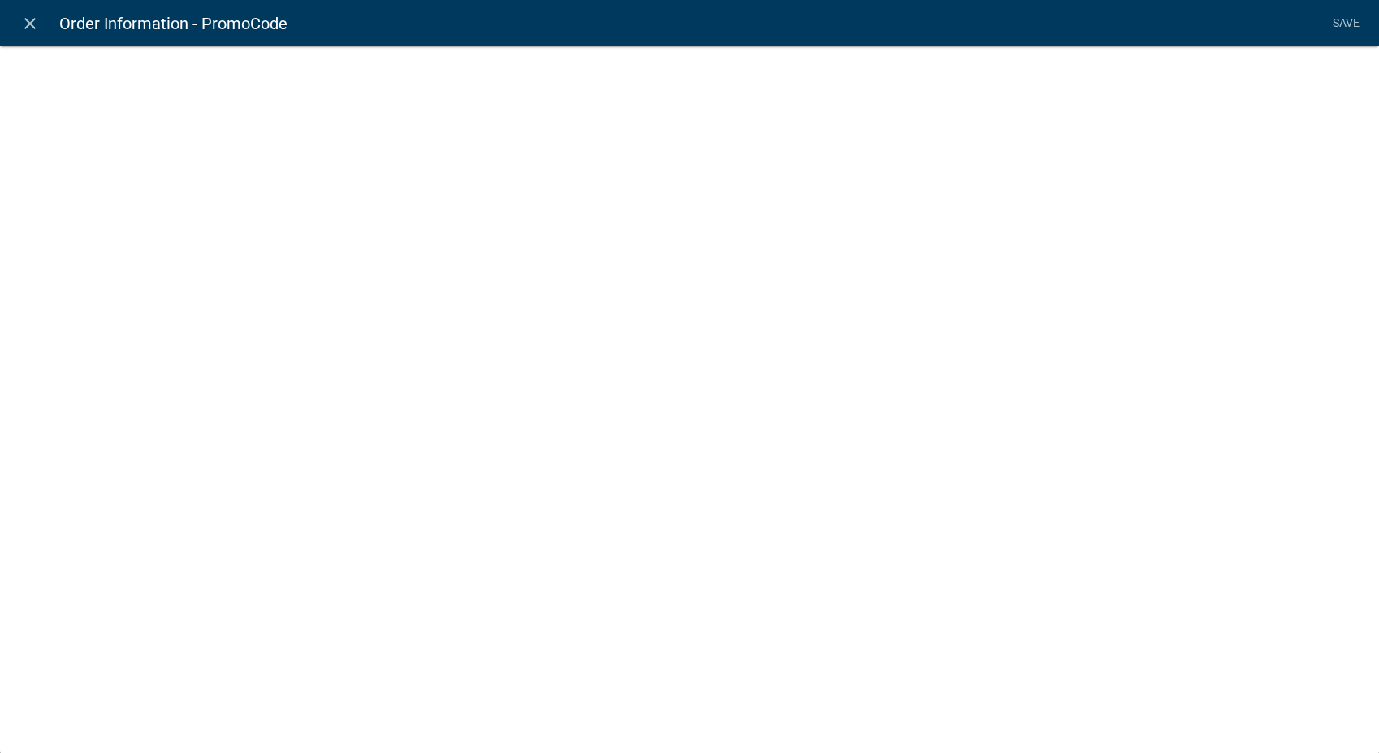
select select
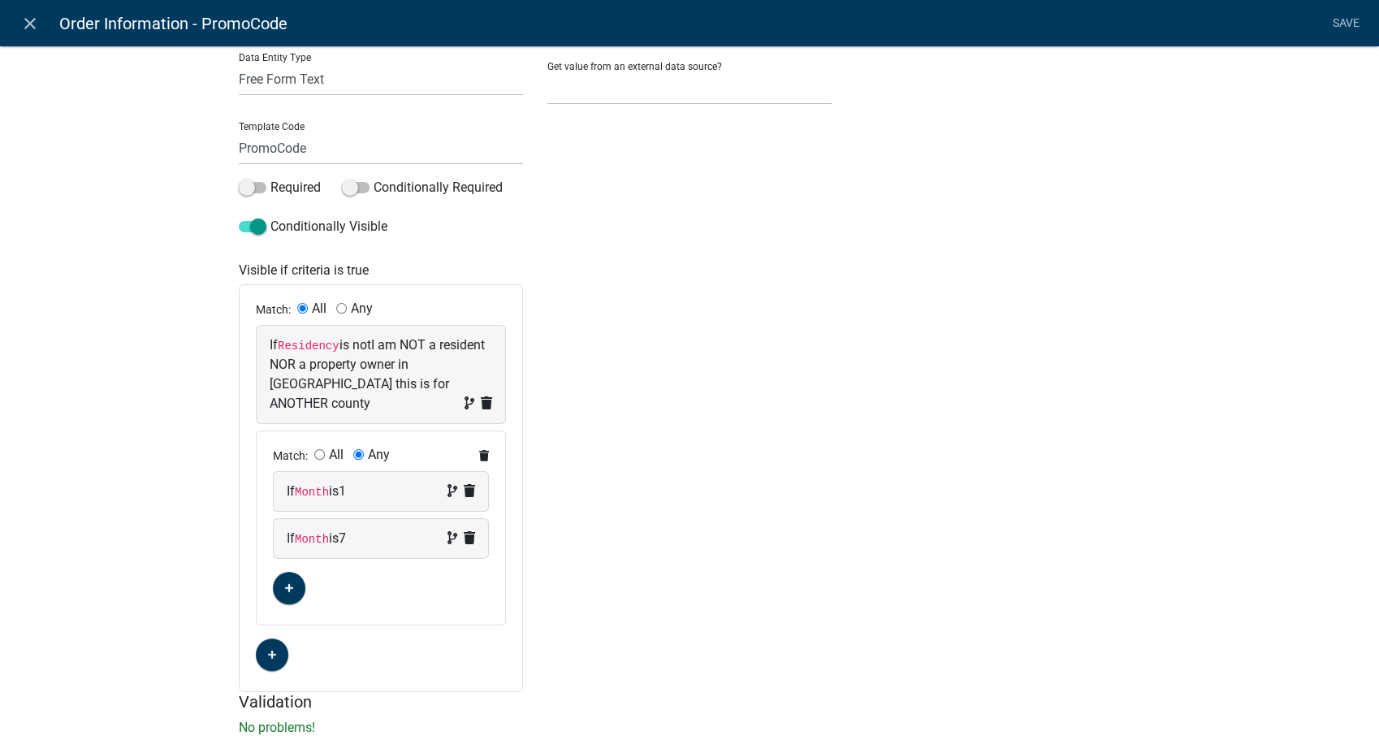
scroll to position [0, 0]
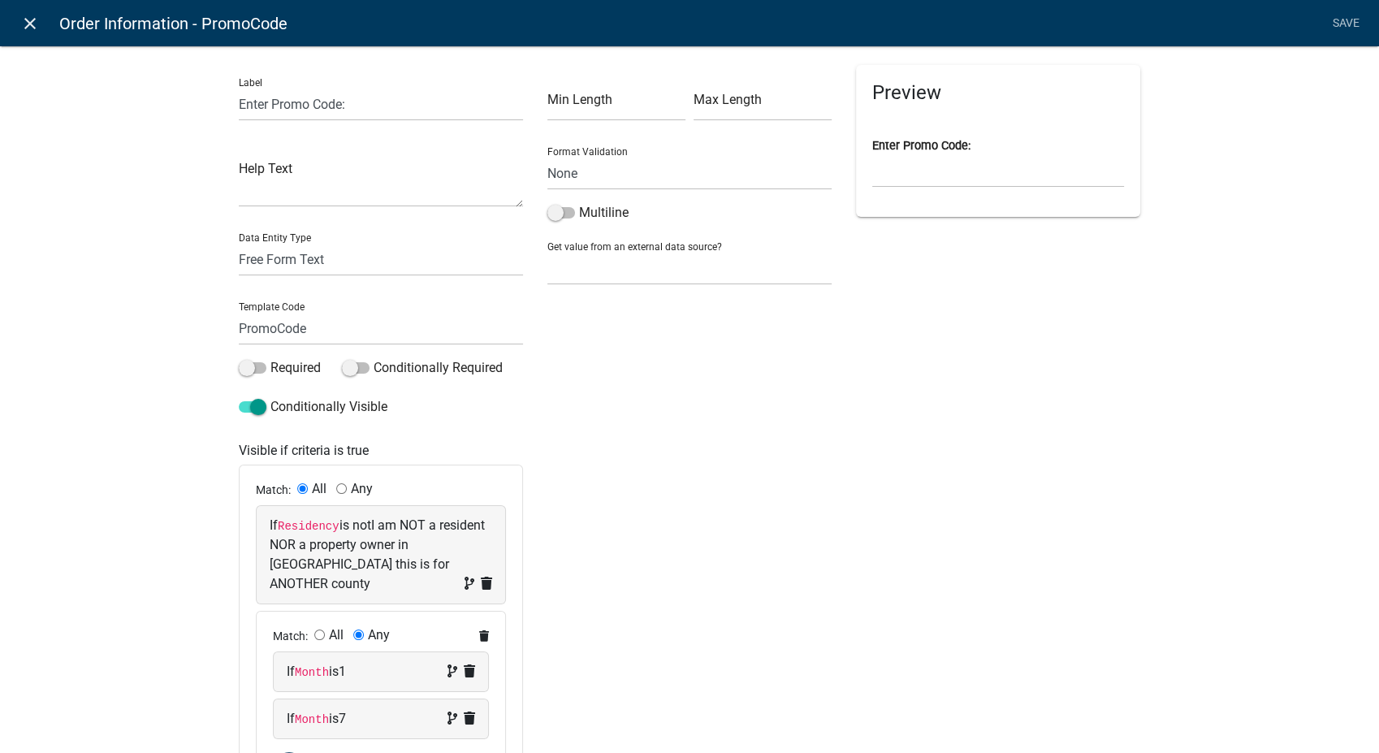
click at [31, 25] on icon "close" at bounding box center [29, 23] width 19 height 19
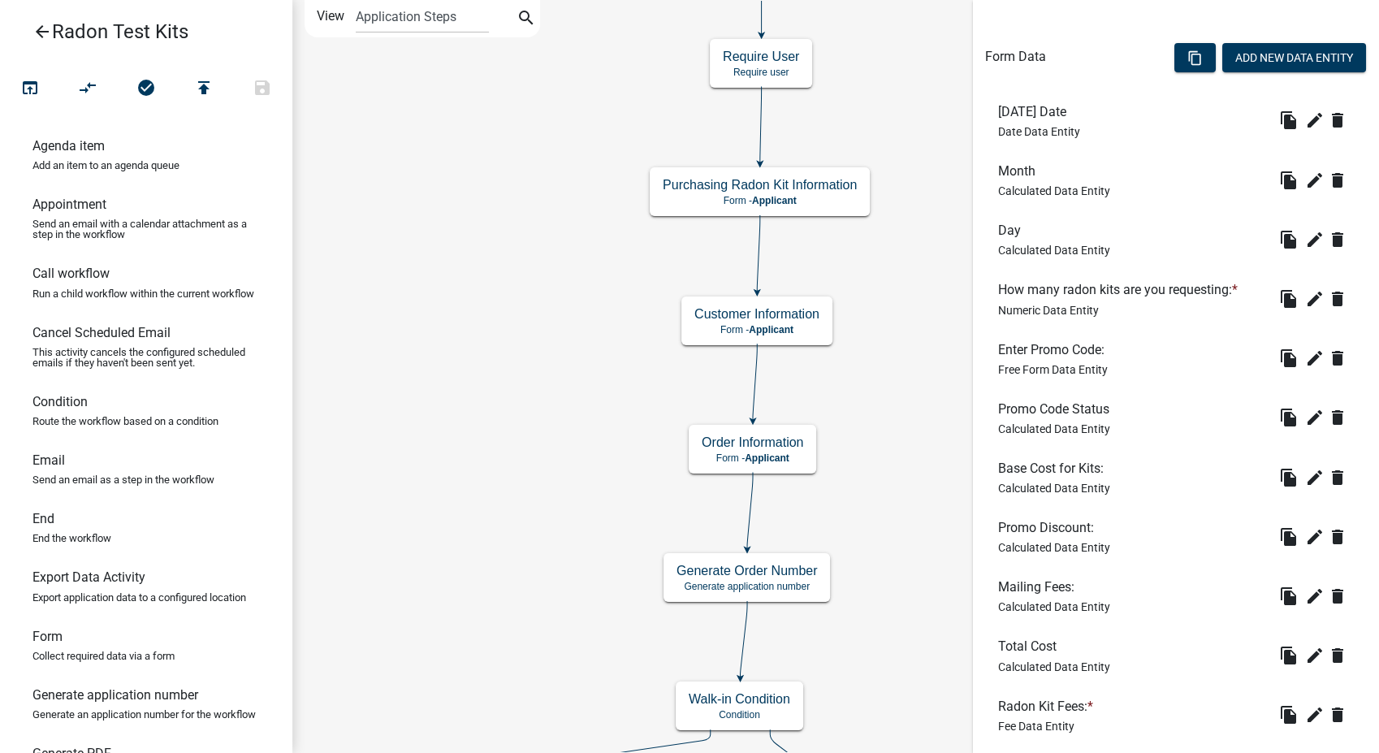
scroll to position [541, 0]
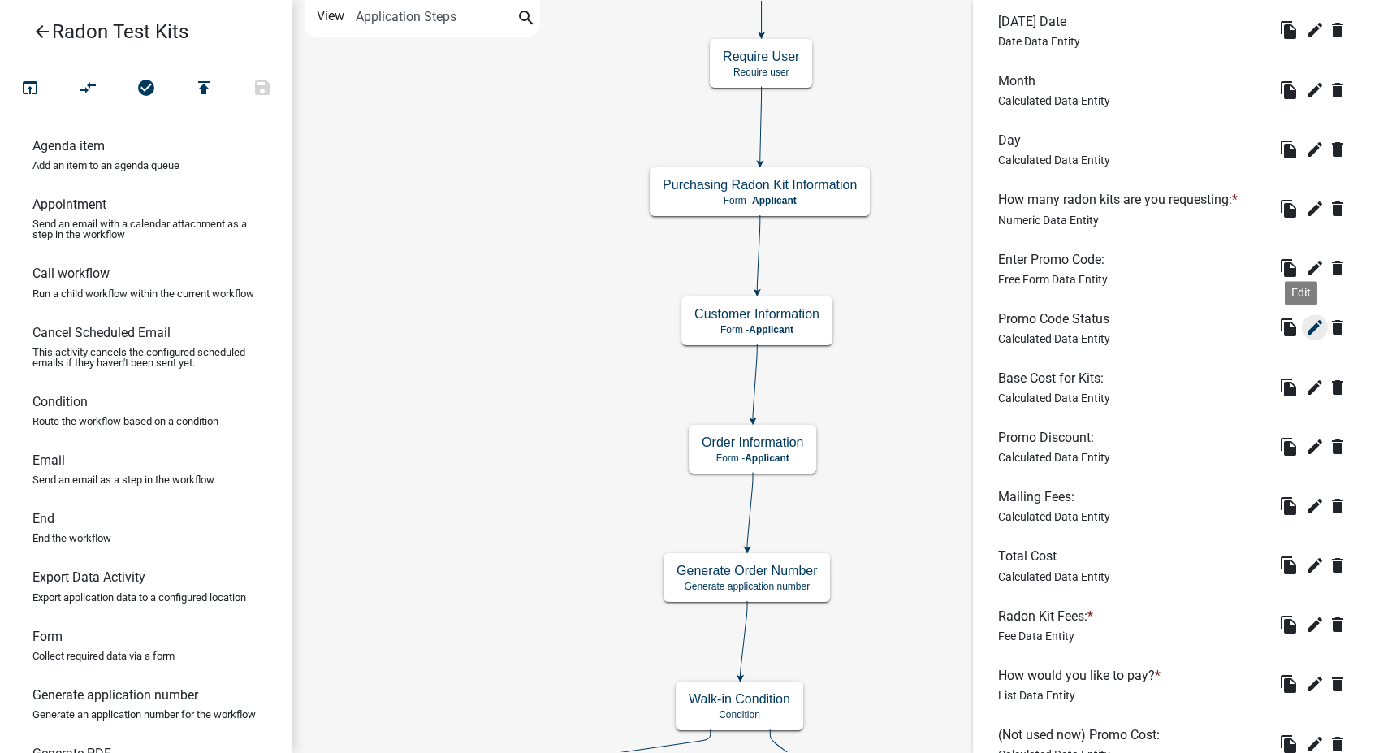
click at [1305, 326] on icon "edit" at bounding box center [1314, 327] width 19 height 19
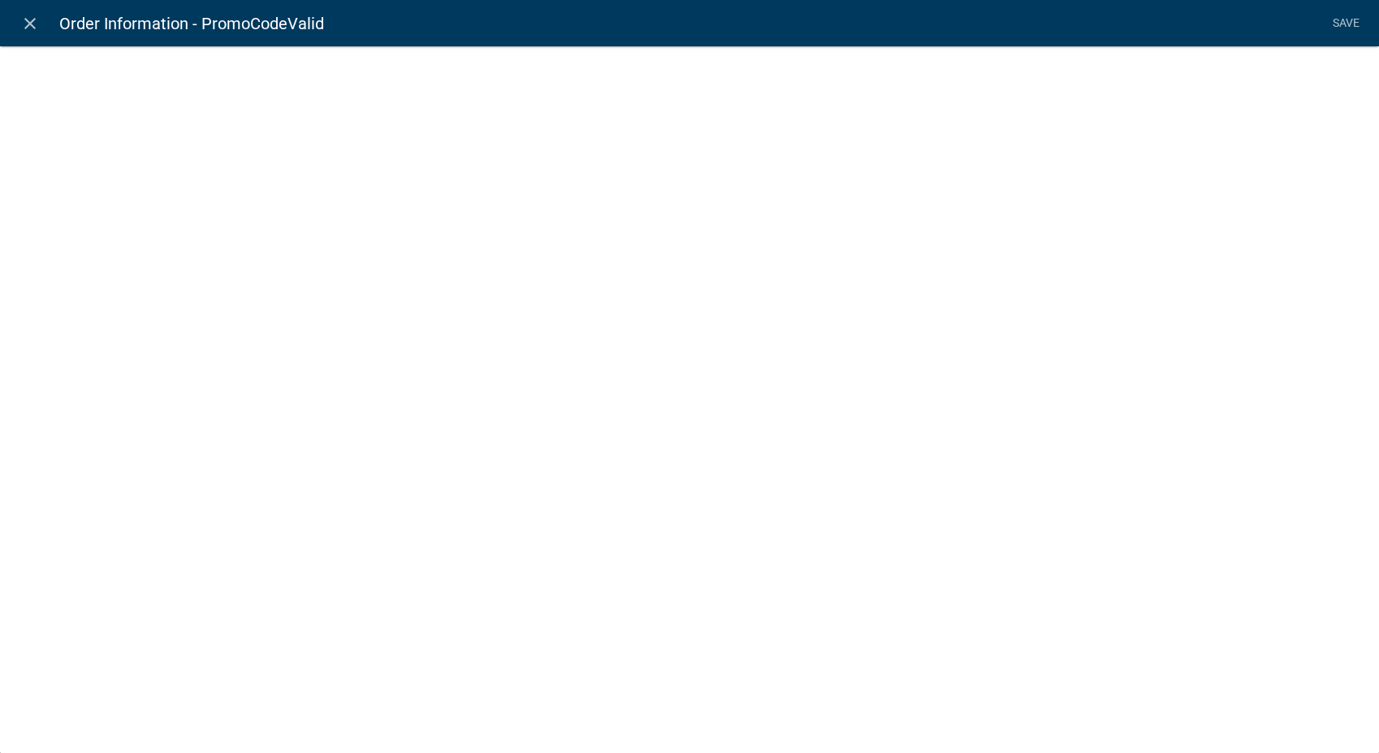
select select "calculated-value"
select select "1"
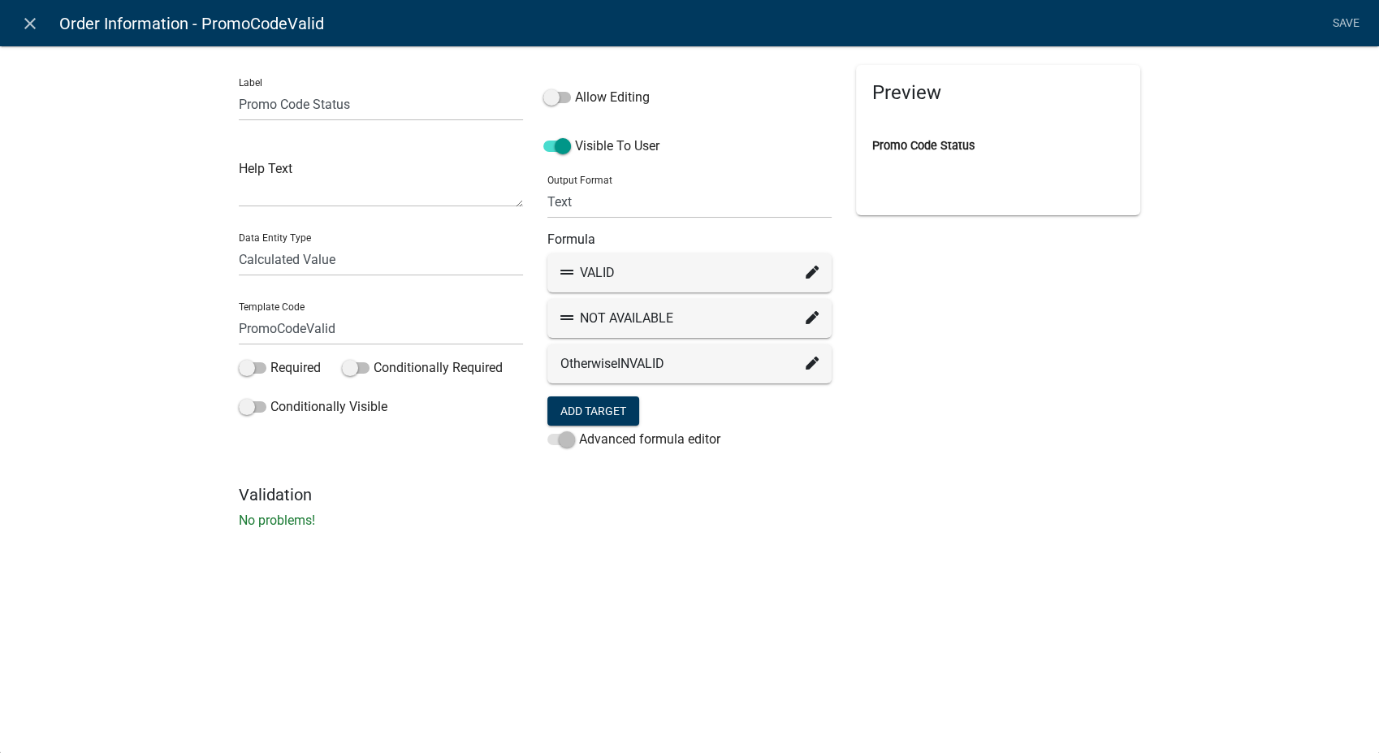
click at [812, 266] on icon at bounding box center [812, 272] width 13 height 13
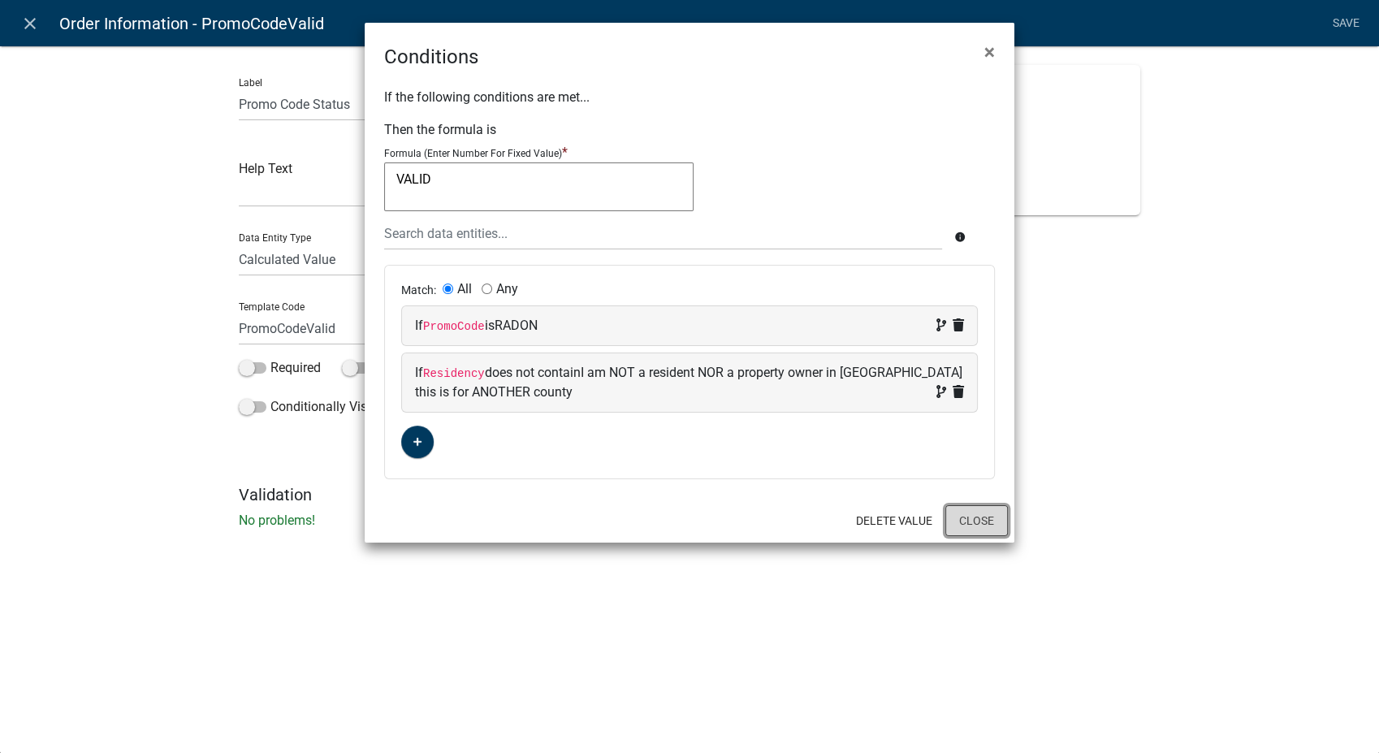
click at [963, 531] on button "Close" at bounding box center [976, 520] width 63 height 31
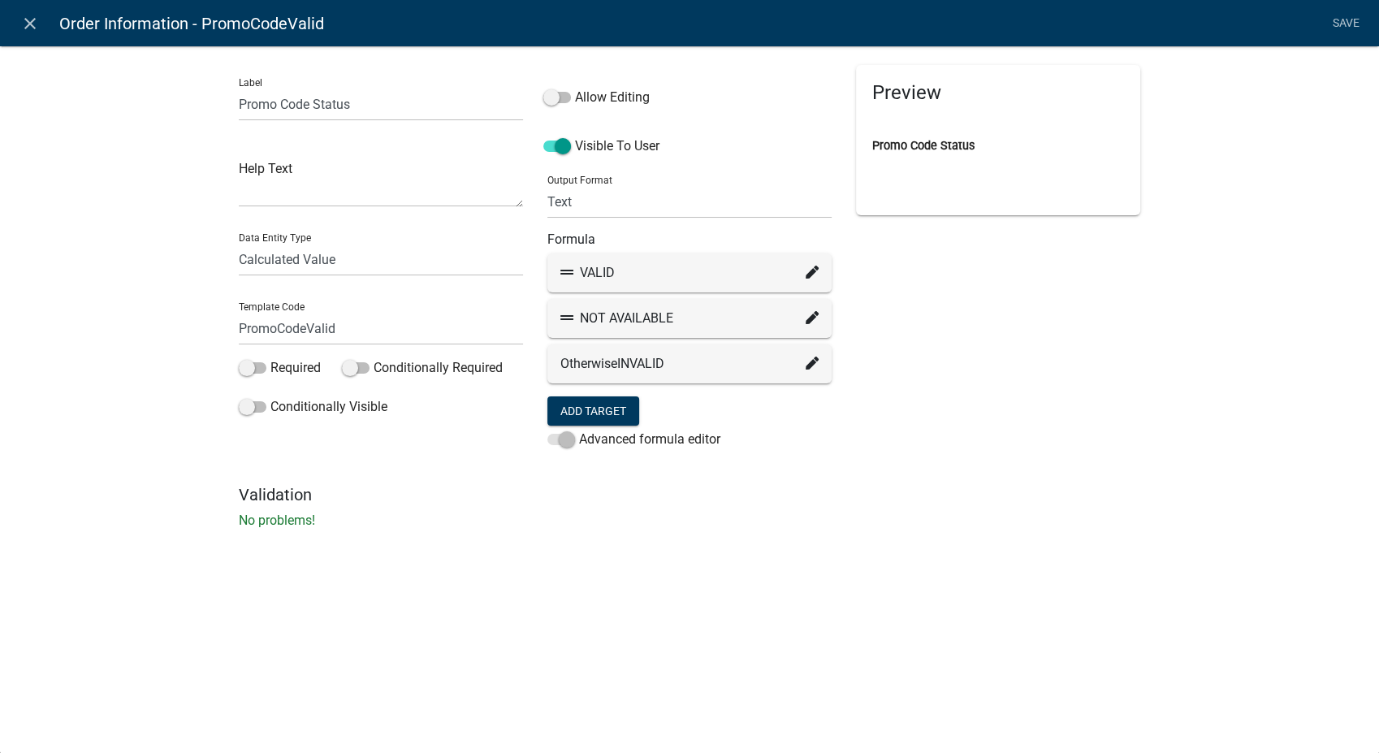
click at [810, 322] on icon at bounding box center [812, 317] width 13 height 13
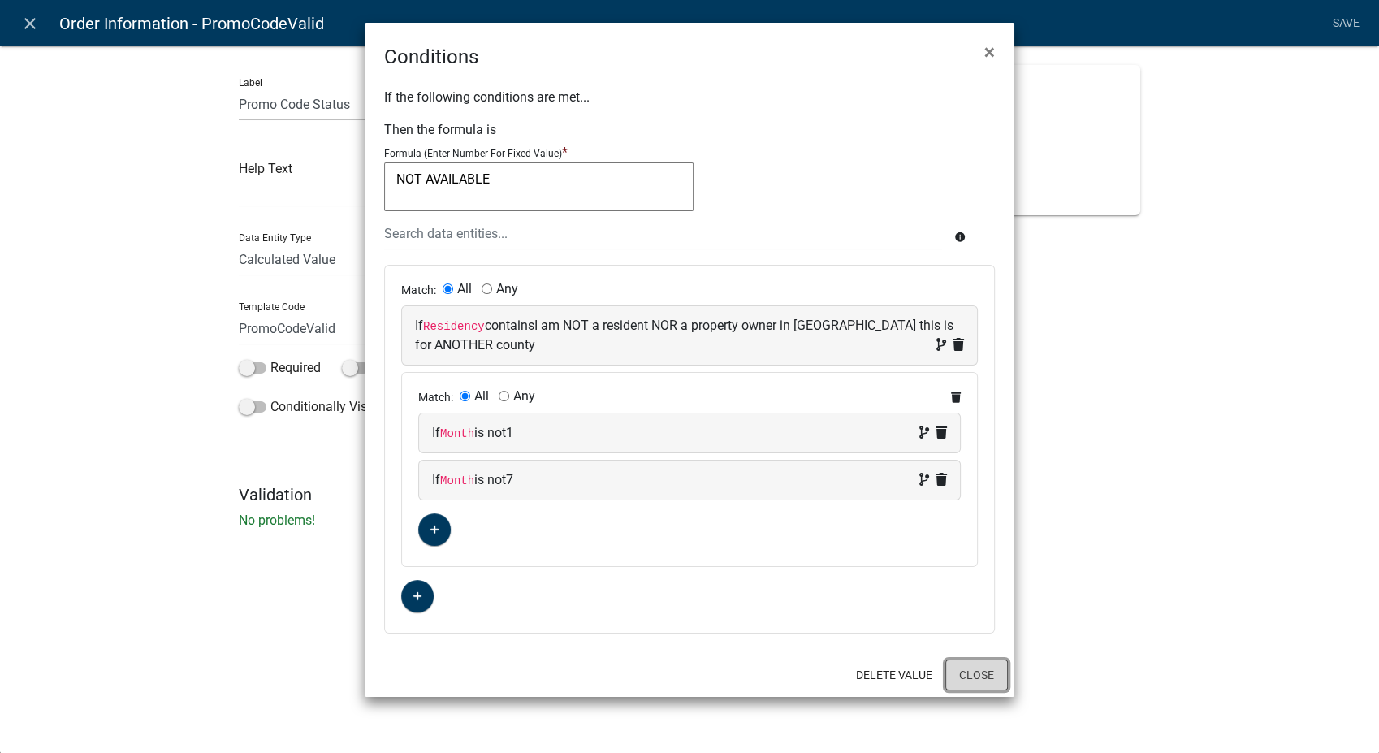
click at [961, 676] on button "Close" at bounding box center [976, 674] width 63 height 31
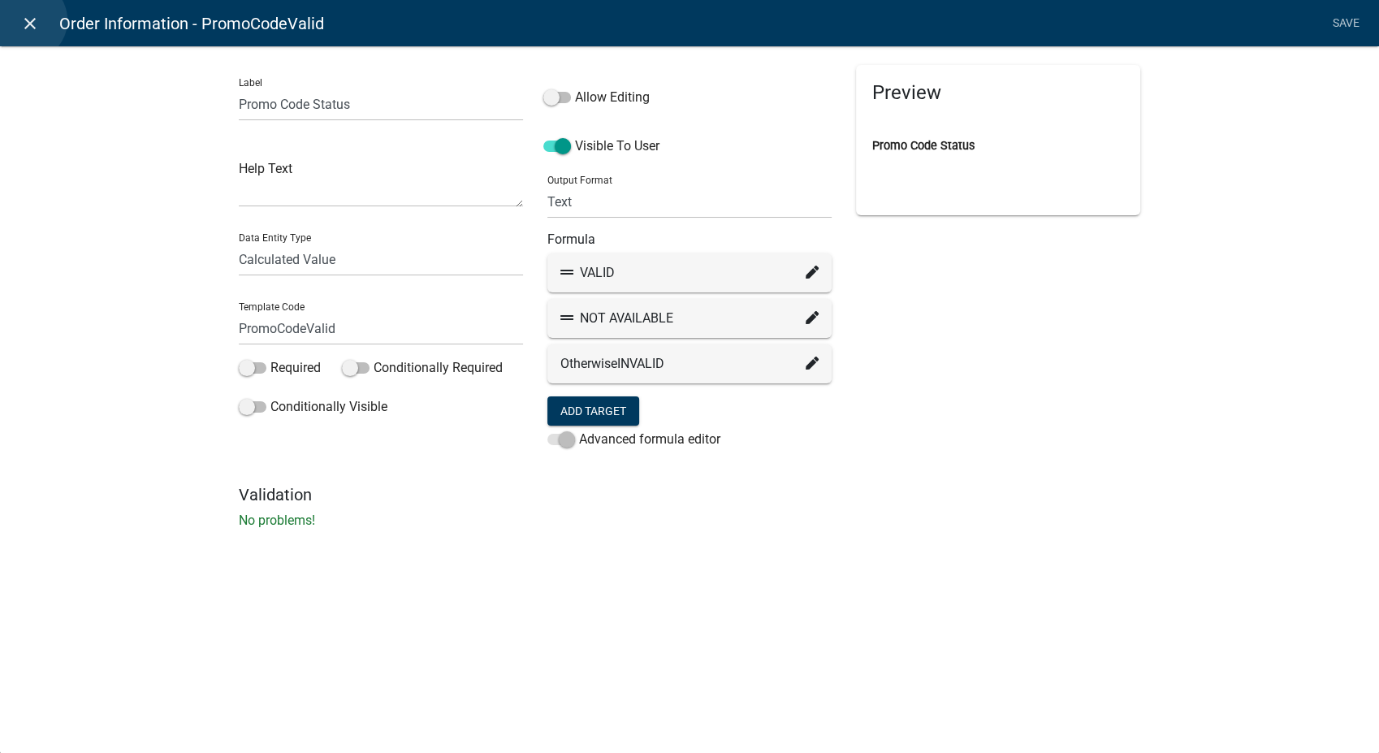
click at [26, 20] on icon "close" at bounding box center [29, 23] width 19 height 19
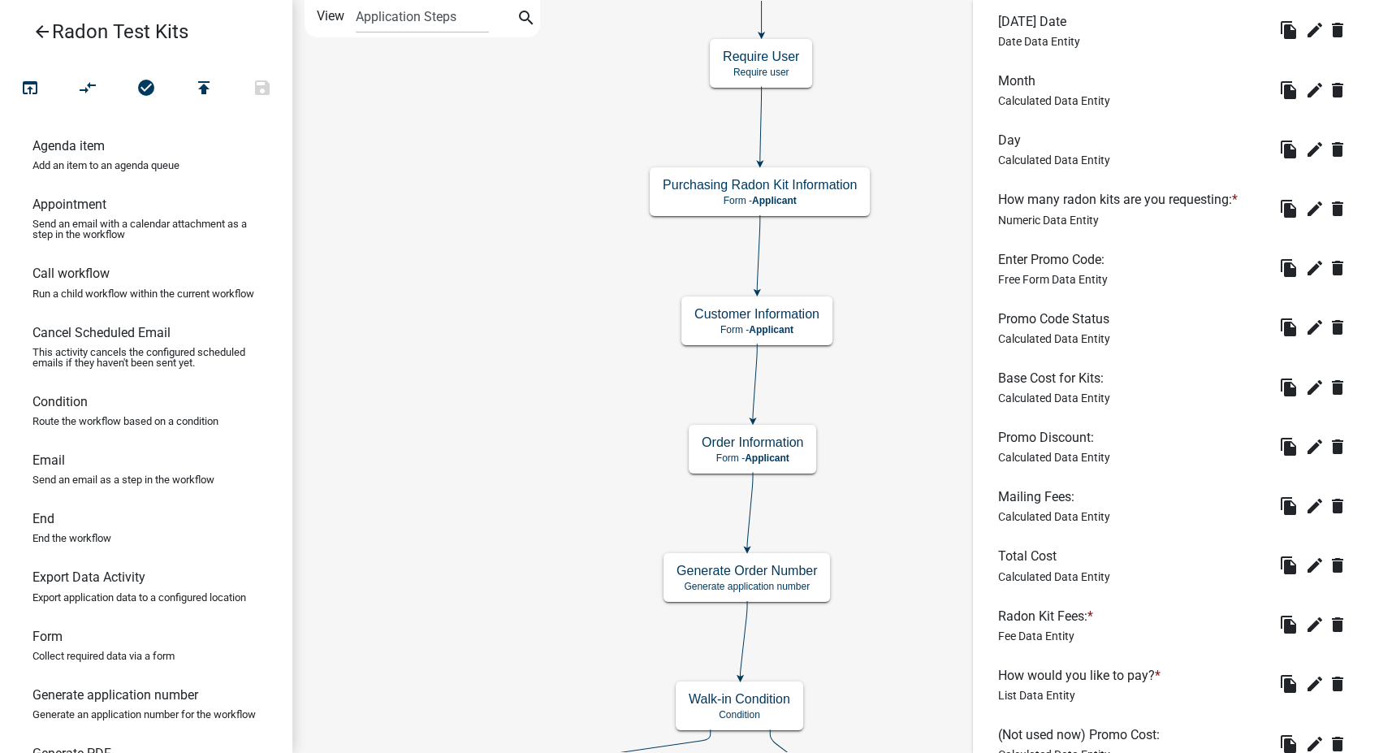
scroll to position [631, 0]
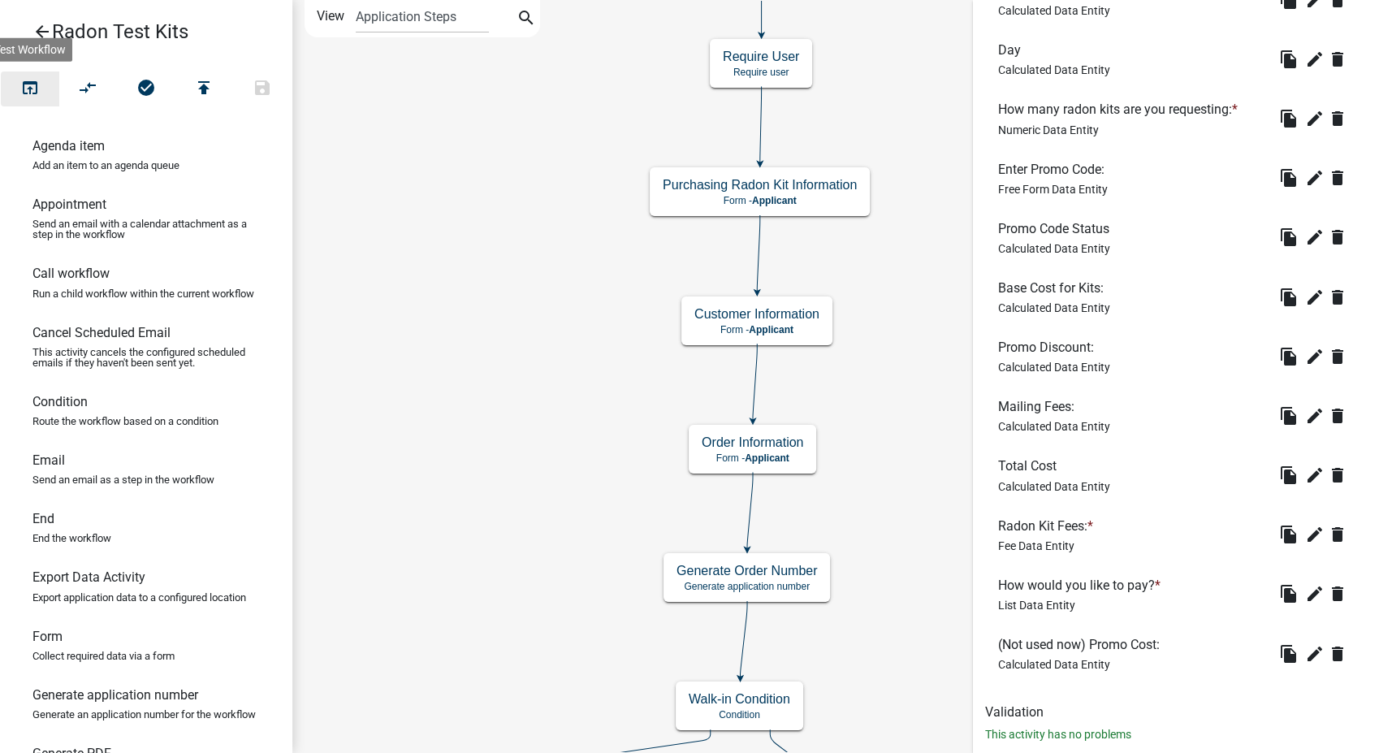
click at [40, 87] on button "open_in_browser" at bounding box center [30, 88] width 58 height 35
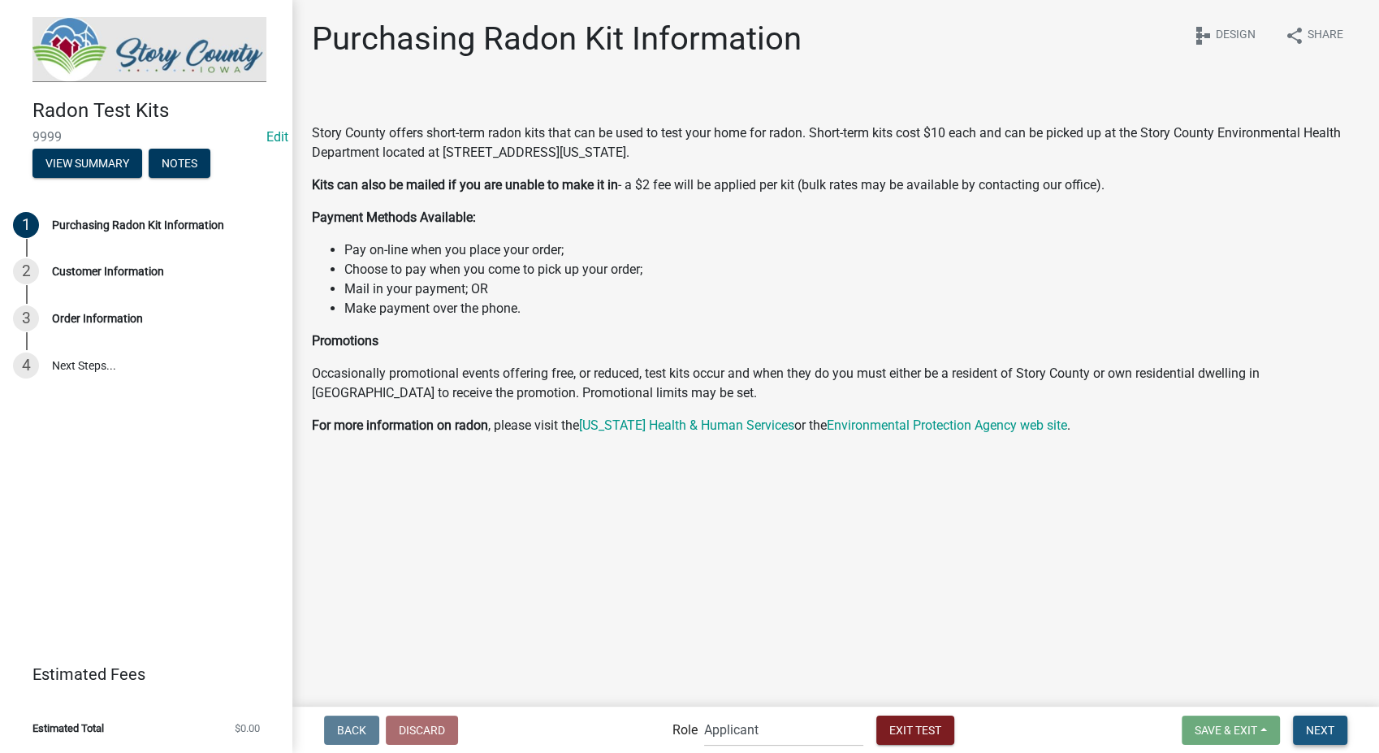
click at [1328, 737] on button "Next" at bounding box center [1320, 729] width 54 height 29
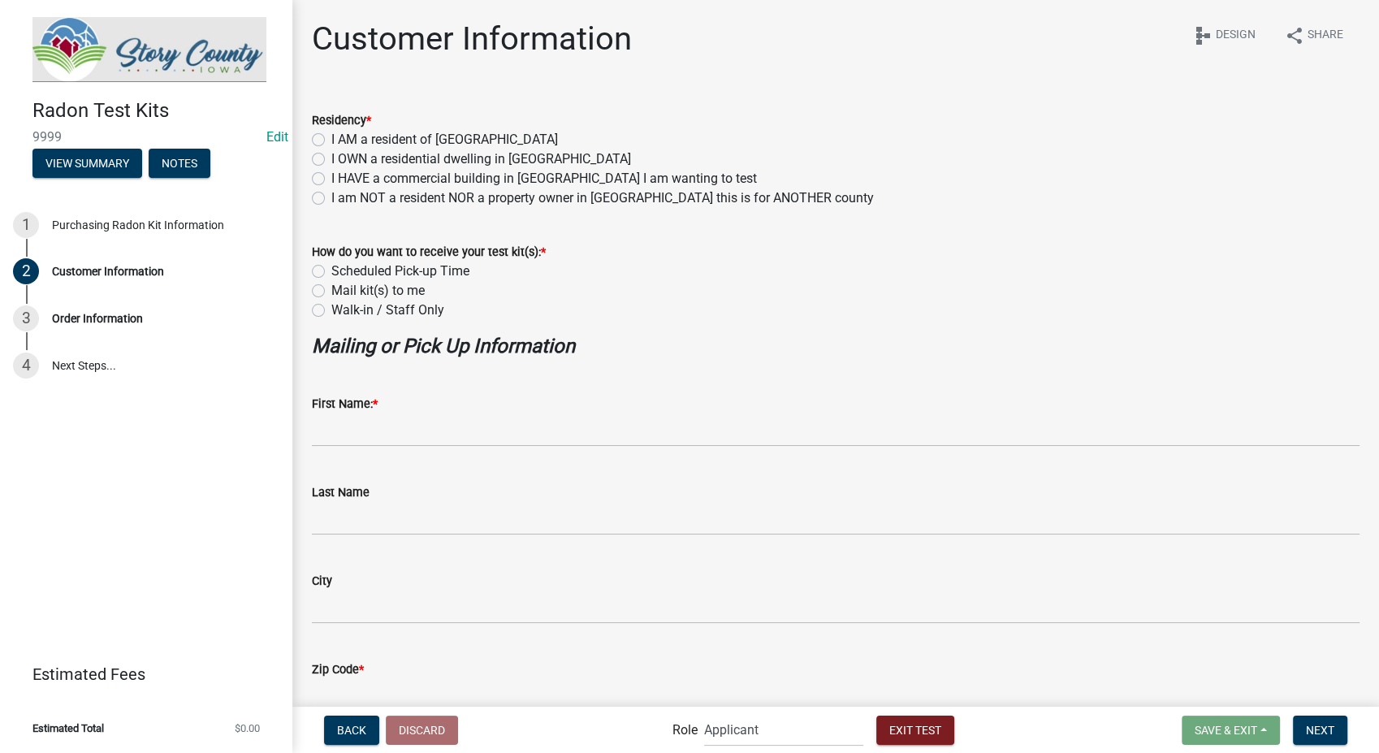
click at [331, 140] on label "I AM a resident of Story County" at bounding box center [444, 139] width 227 height 19
click at [331, 140] on input "I AM a resident of Story County" at bounding box center [336, 135] width 11 height 11
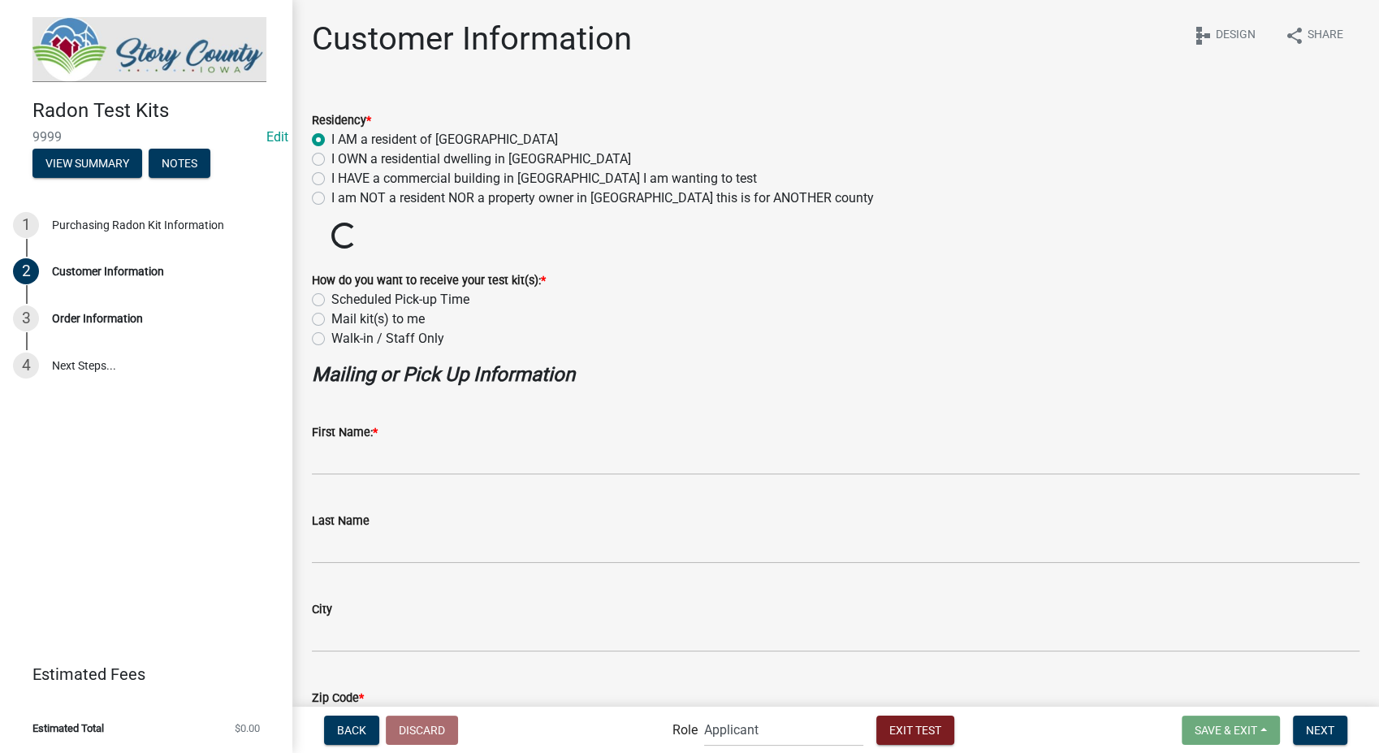
radio input "true"
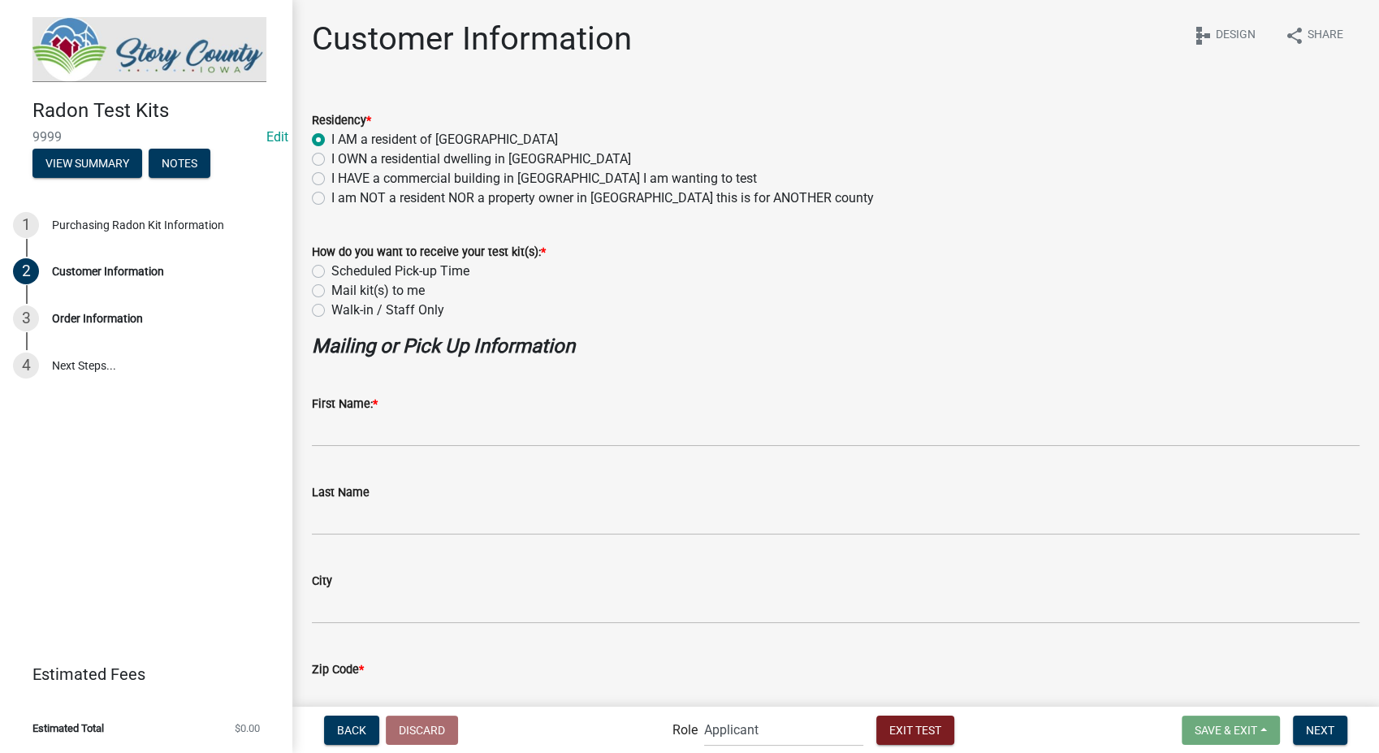
click at [331, 309] on label "Walk-in / Staff Only" at bounding box center [387, 309] width 113 height 19
click at [331, 309] on input "Walk-in / Staff Only" at bounding box center [336, 305] width 11 height 11
radio input "true"
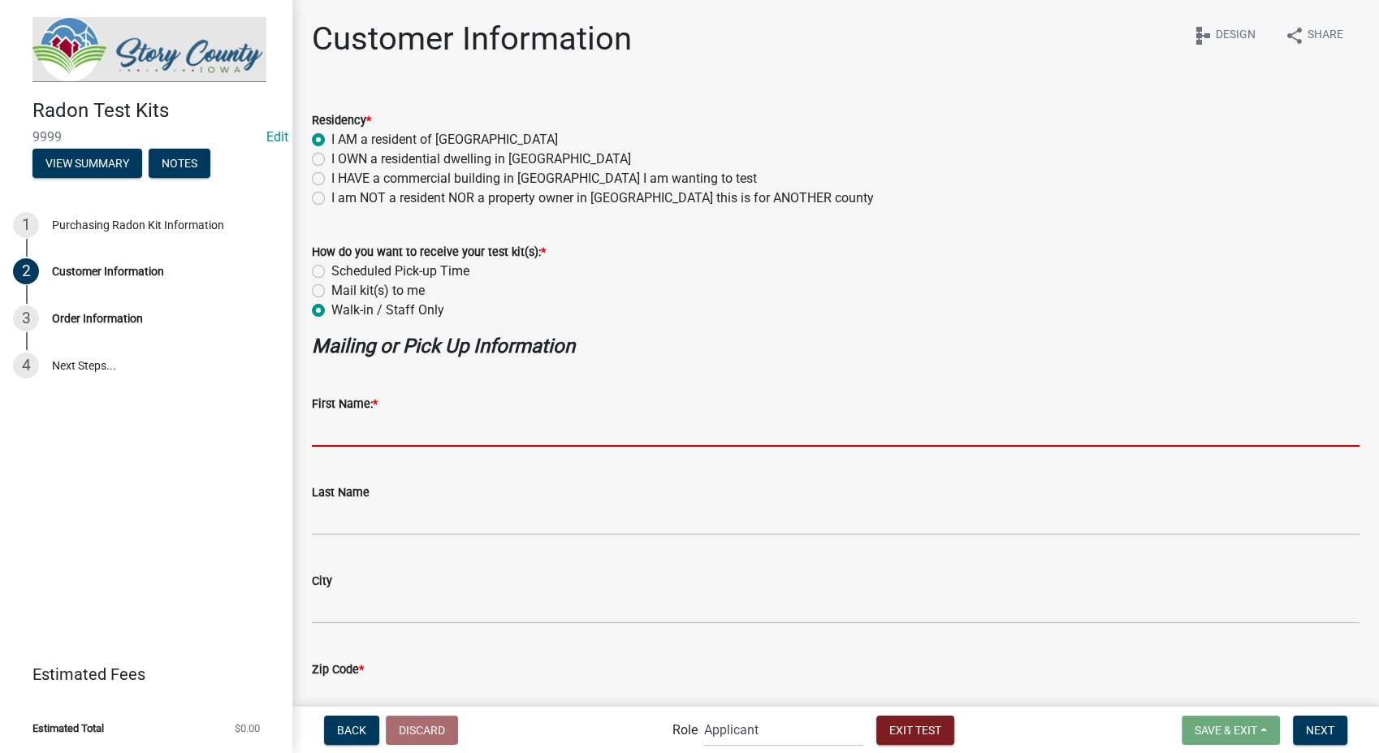
click at [378, 431] on input "First Name: *" at bounding box center [836, 429] width 1048 height 33
type input "Custom"
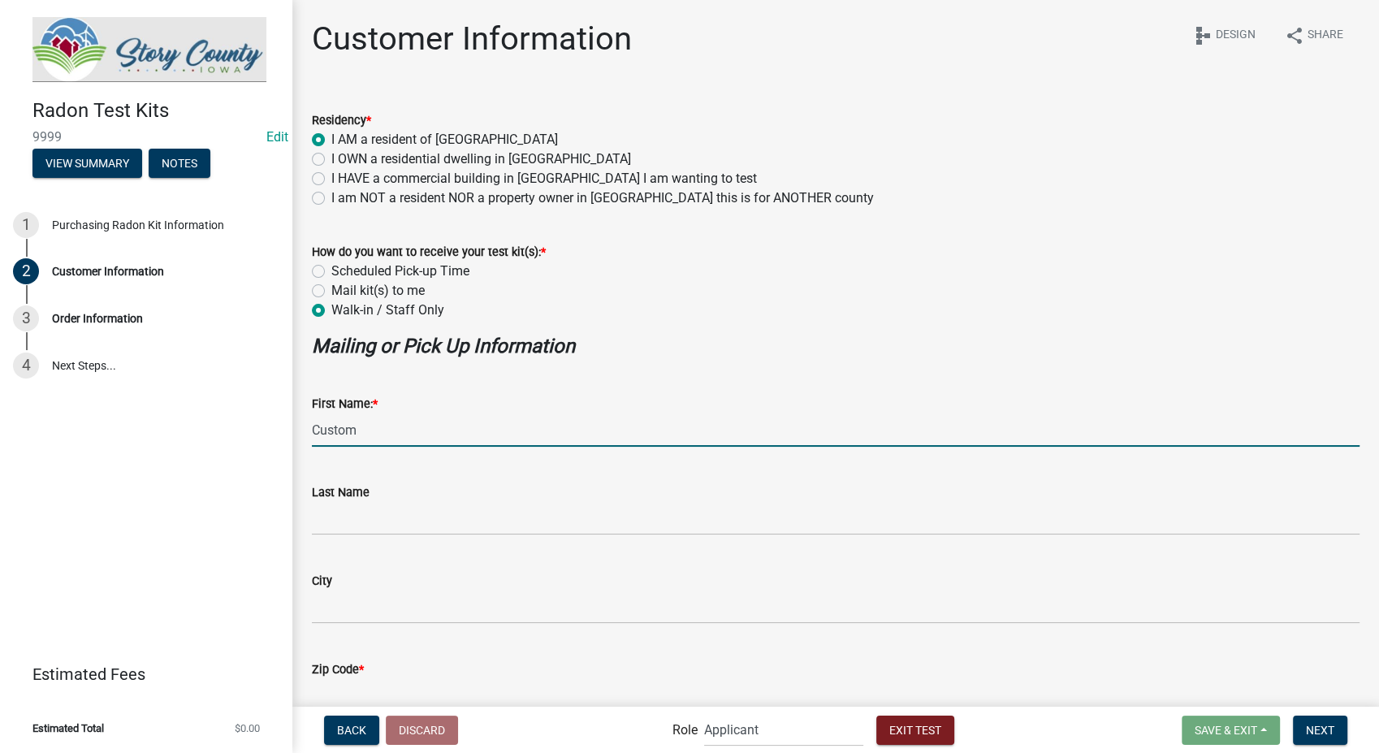
type input "Testing"
type input "Indianapolis"
type input "46216"
type input "[EMAIL_ADDRESS][DOMAIN_NAME]"
type input "3178267392"
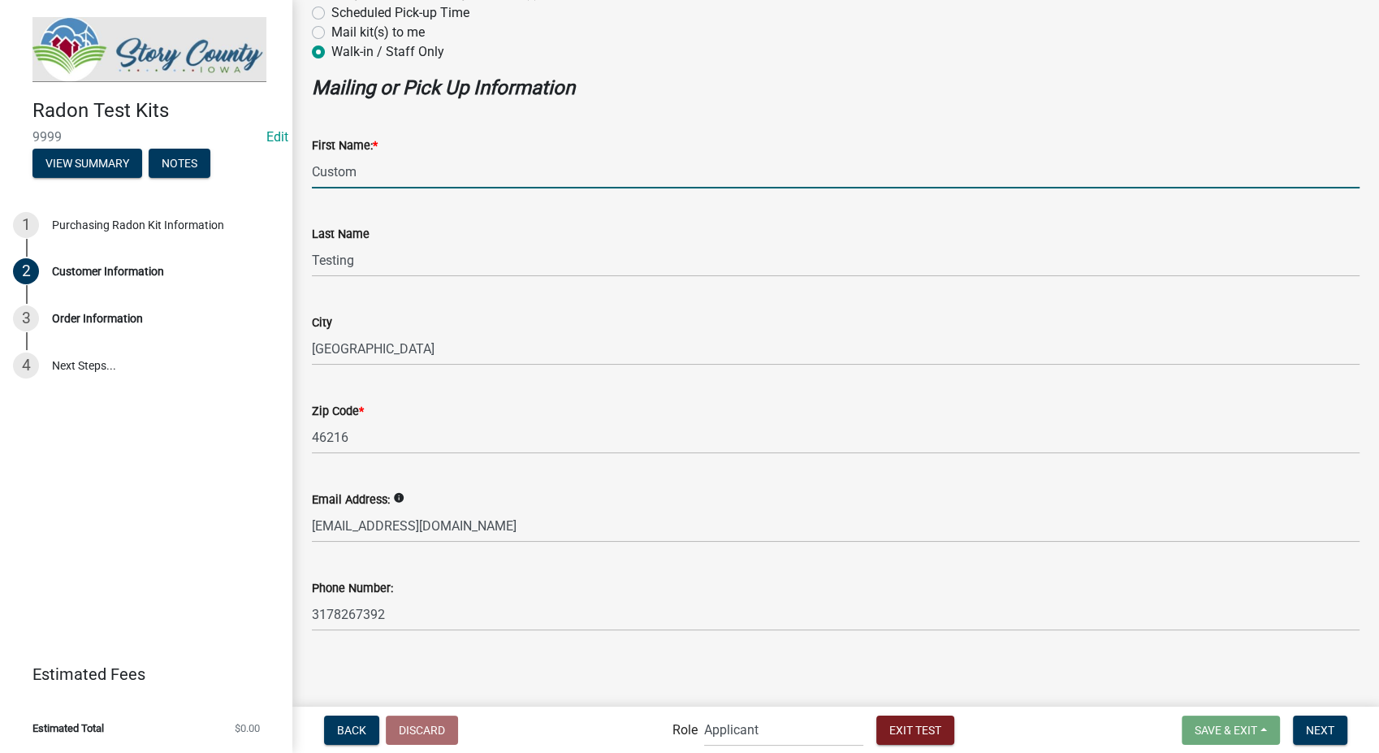
scroll to position [260, 0]
click at [1331, 733] on span "Next" at bounding box center [1320, 729] width 28 height 13
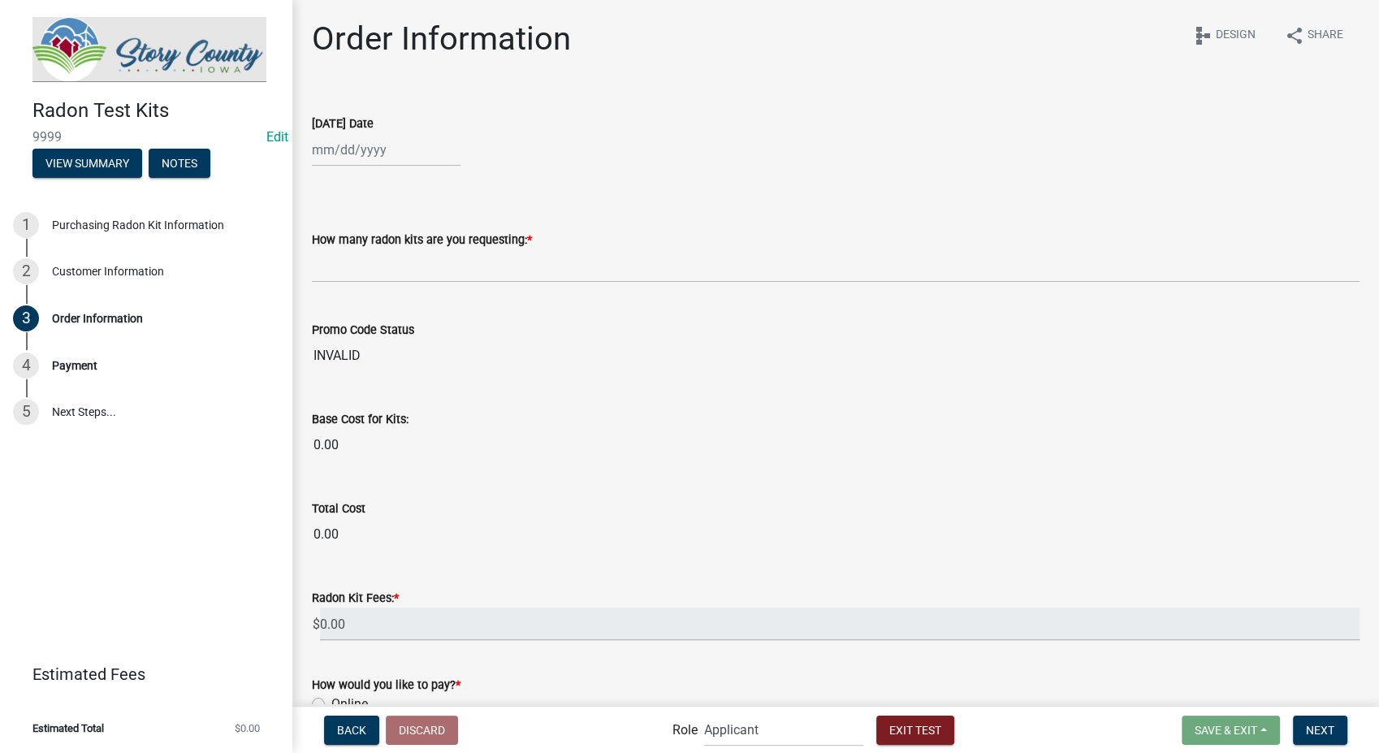
click at [404, 153] on div at bounding box center [386, 149] width 149 height 33
select select "9"
select select "2025"
click at [767, 134] on div "Jan Feb Mar Apr May Jun Jul Aug Sep Oct Nov Dec 2024 2025 2026 Mo Tu We Th Fr S…" at bounding box center [836, 149] width 1048 height 33
click at [361, 157] on div at bounding box center [386, 149] width 149 height 33
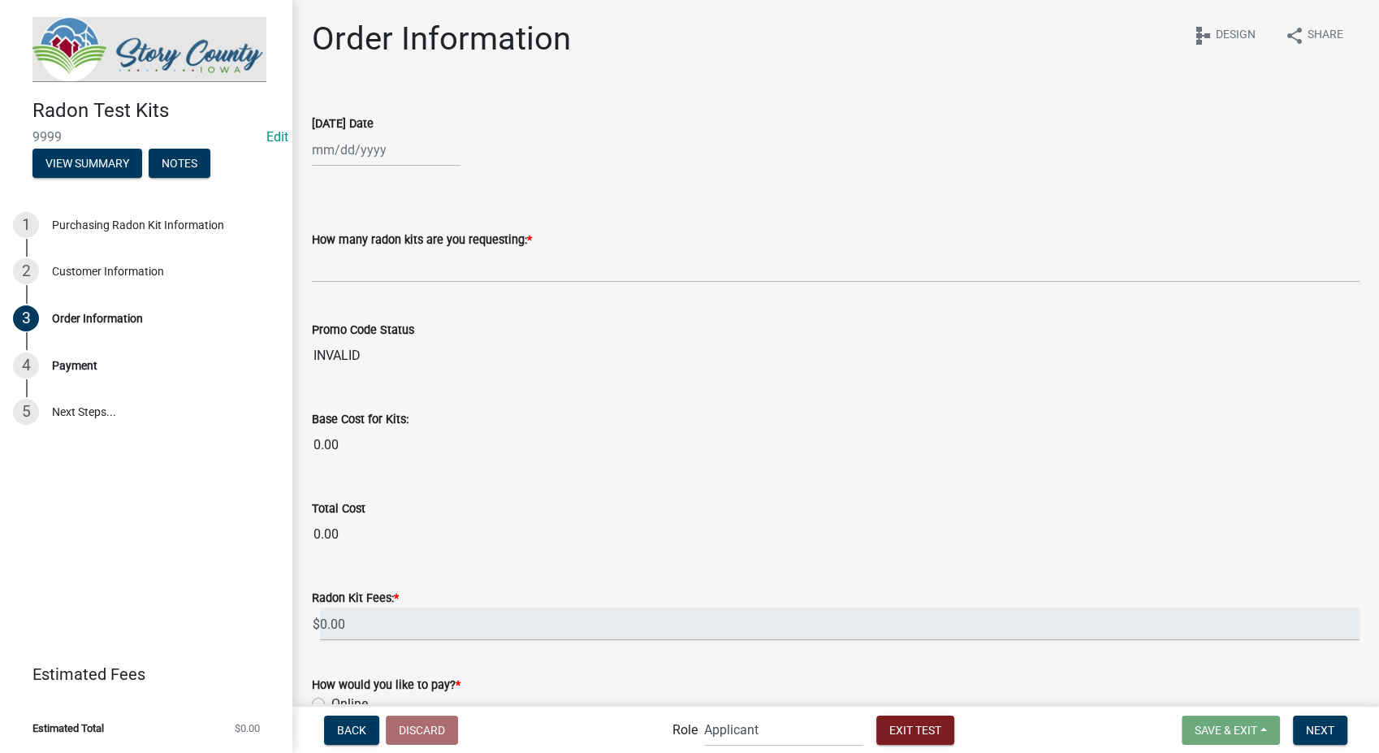
select select "9"
select select "2025"
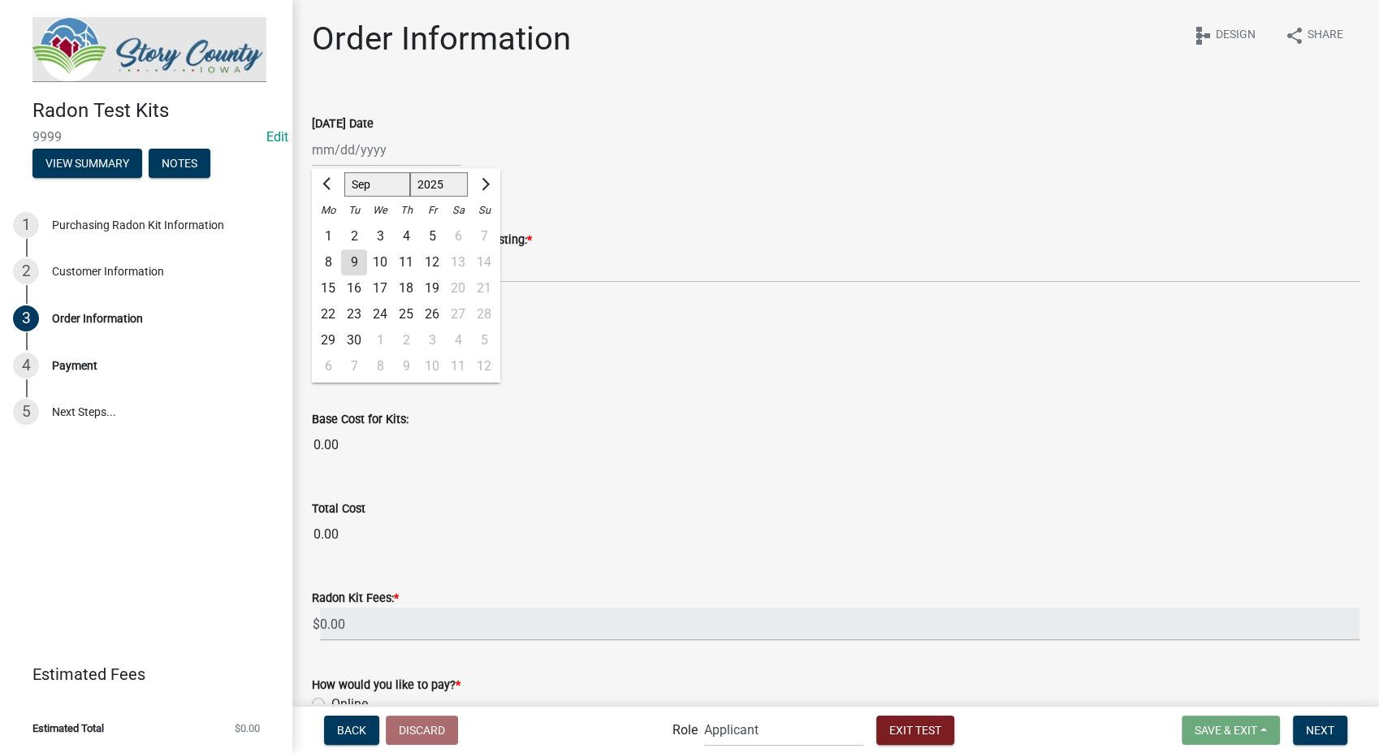
click at [352, 260] on div "9" at bounding box center [354, 262] width 26 height 26
type input "[DATE]"
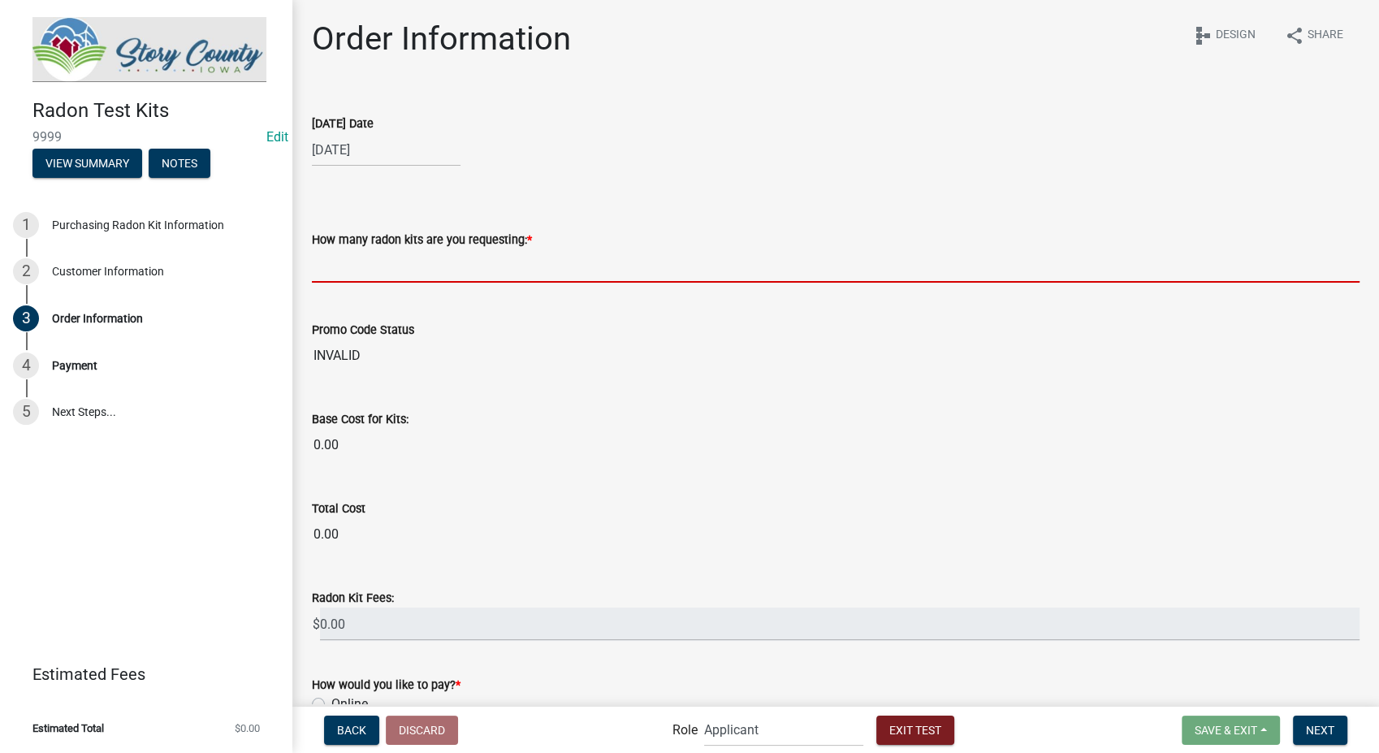
click at [416, 262] on input "text" at bounding box center [836, 265] width 1048 height 33
type input "2"
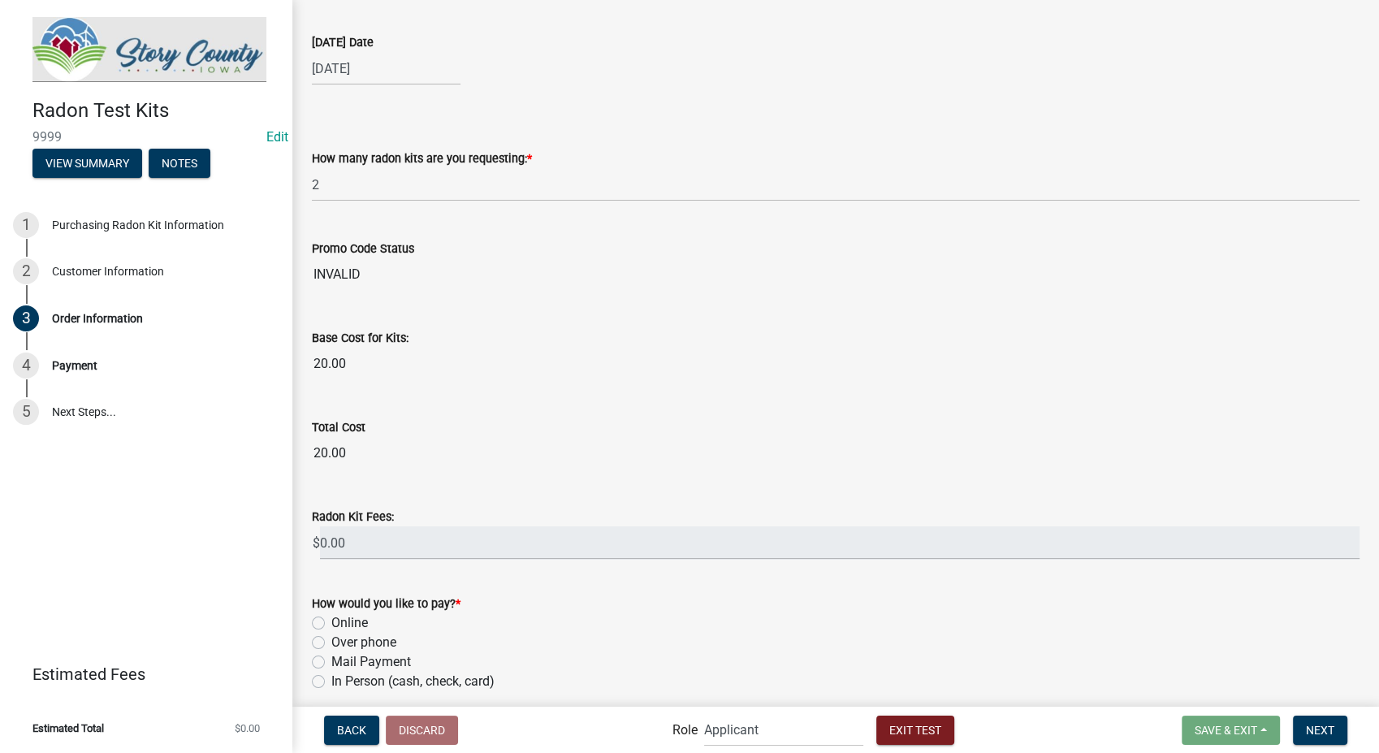
scroll to position [90, 0]
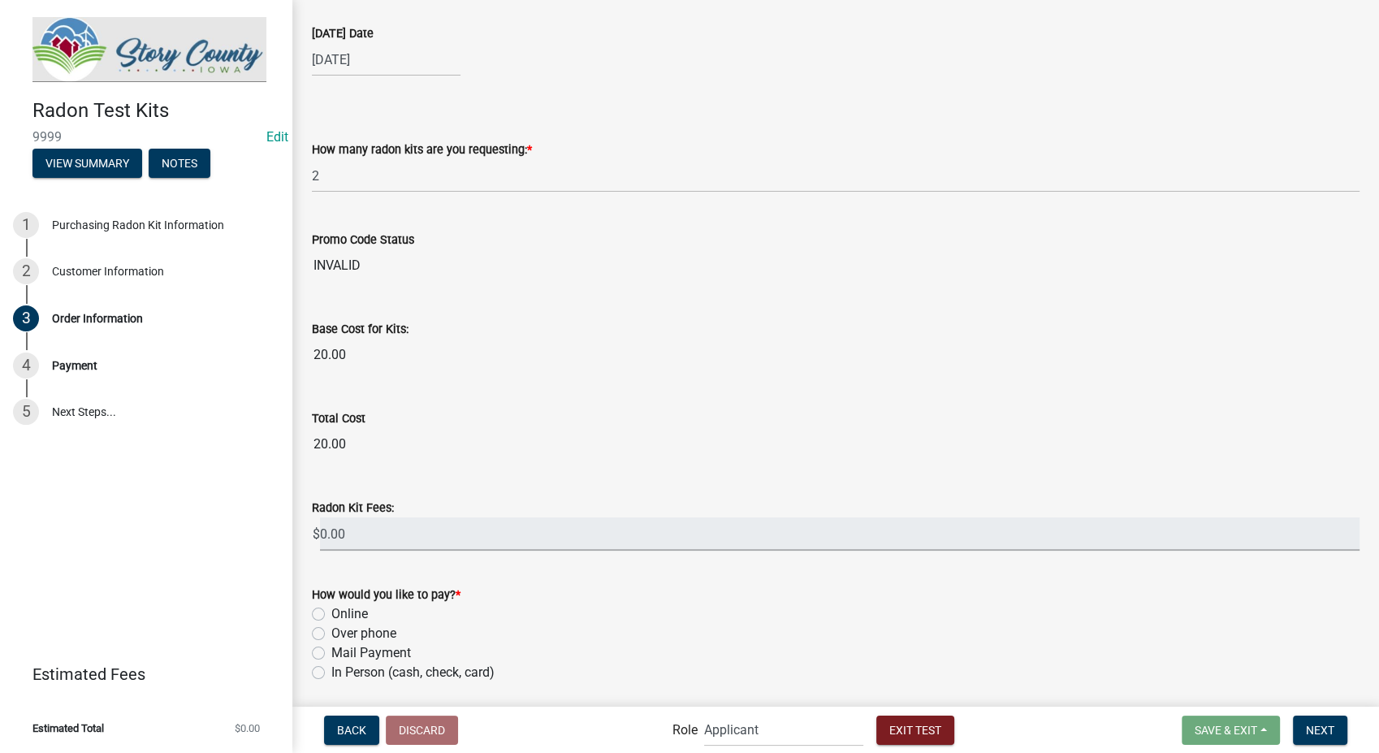
click at [413, 529] on input "0.00" at bounding box center [839, 533] width 1039 height 33
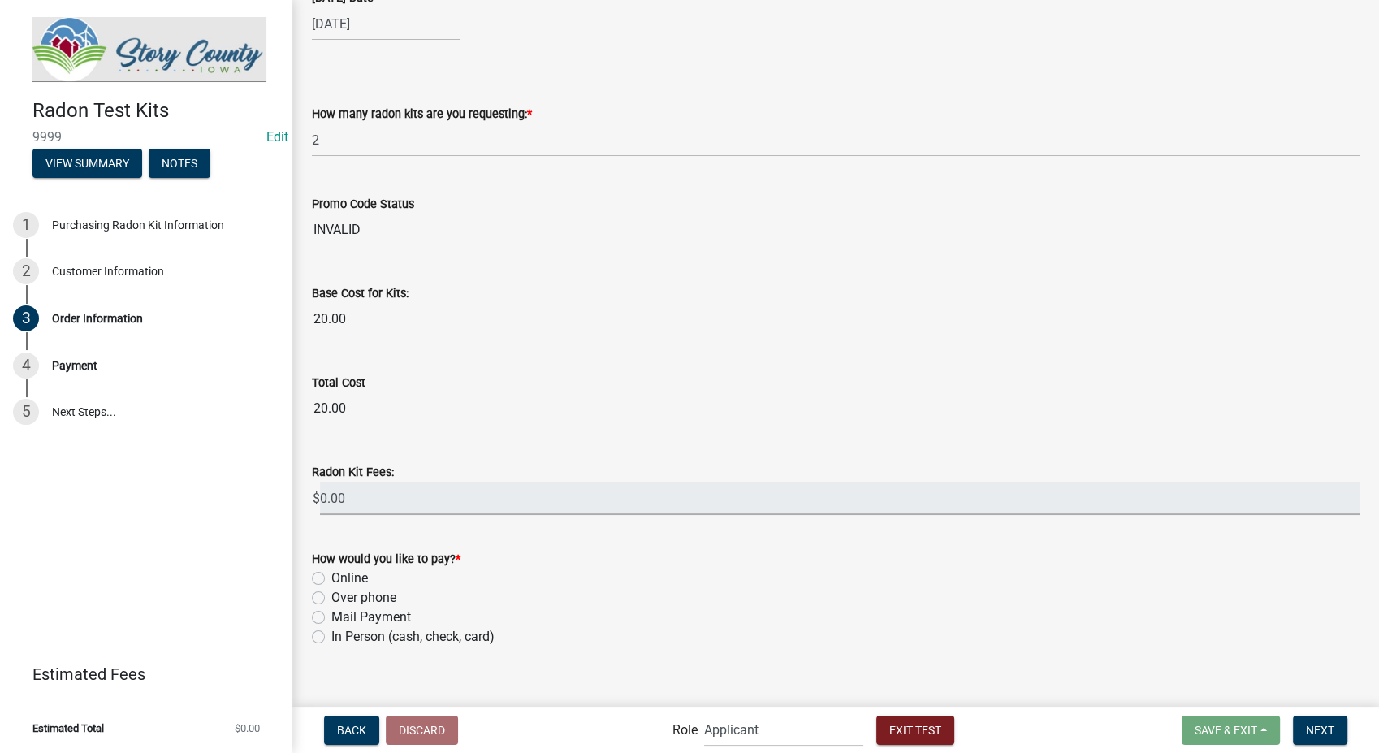
scroll to position [145, 0]
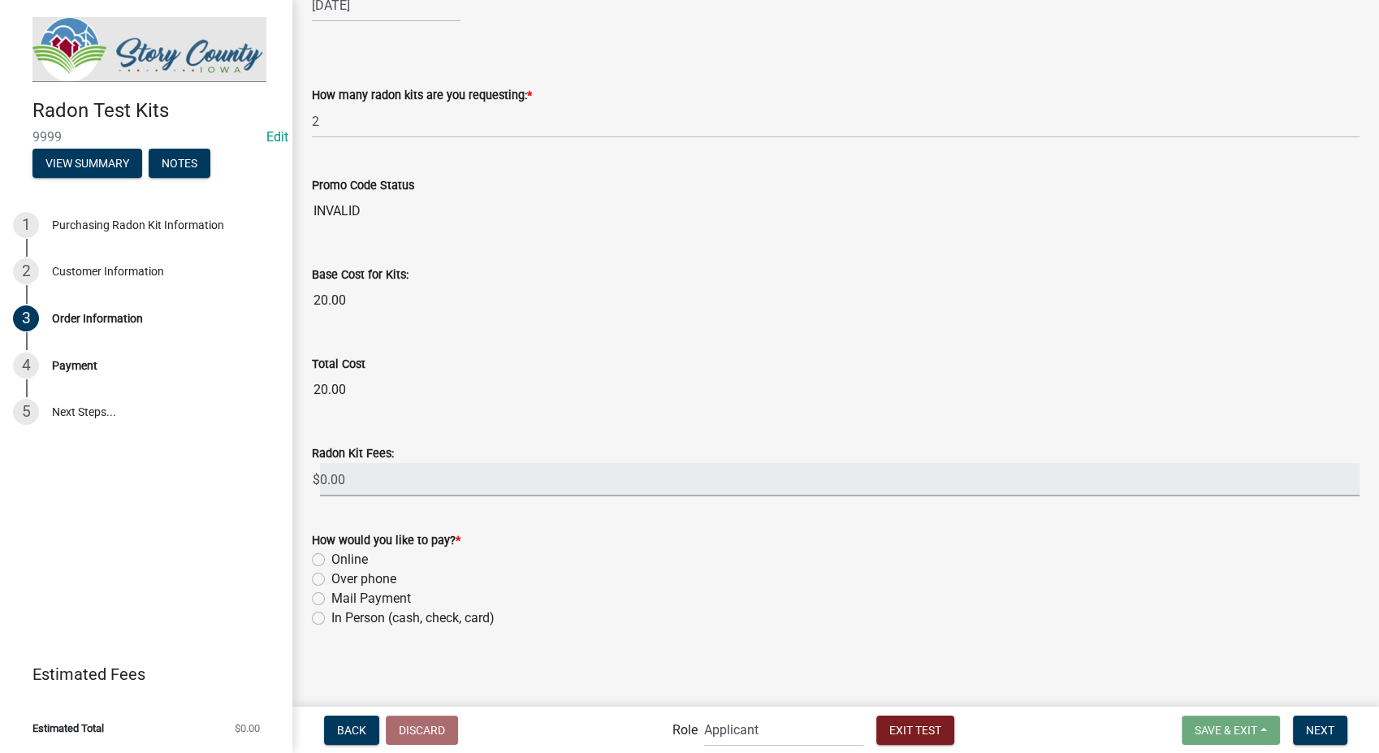
click at [331, 581] on label "Over phone" at bounding box center [363, 578] width 65 height 19
click at [331, 580] on input "Over phone" at bounding box center [336, 574] width 11 height 11
radio input "true"
click at [1312, 725] on span "Next" at bounding box center [1320, 729] width 28 height 13
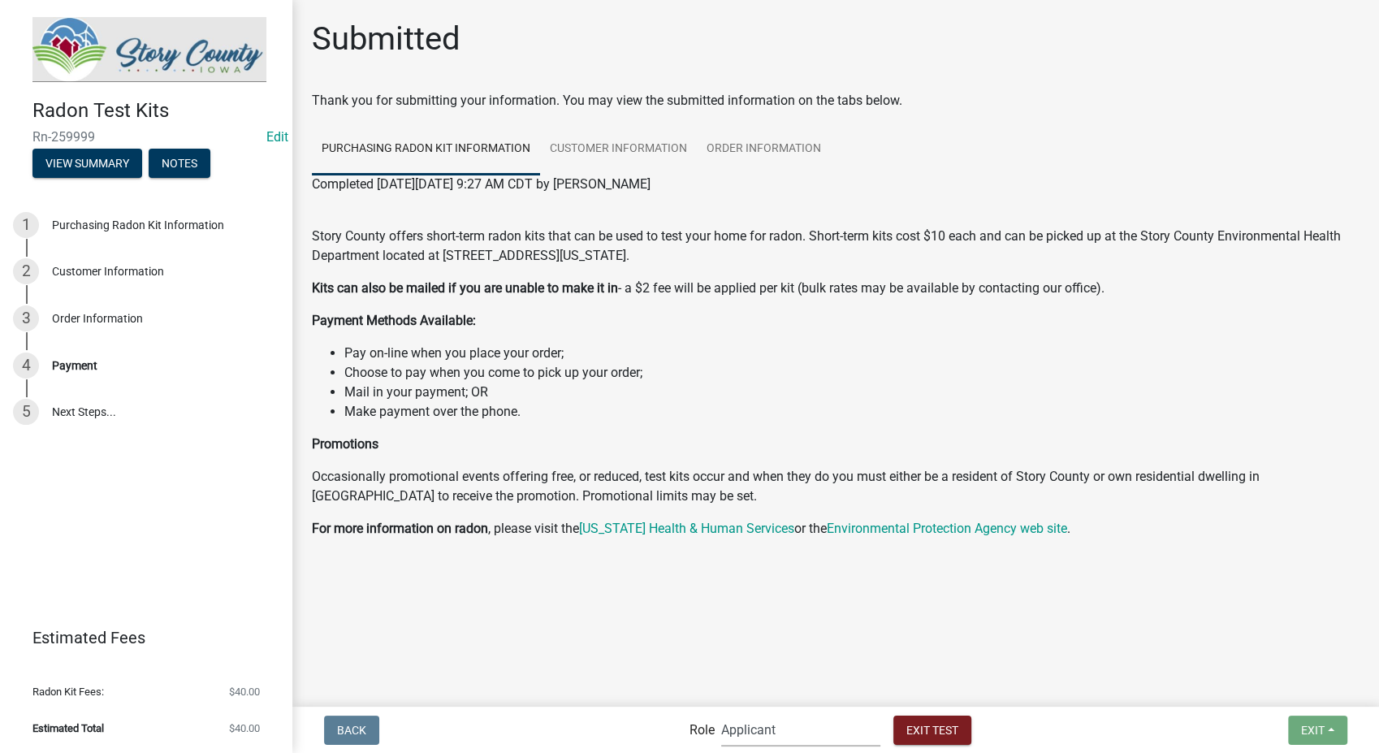
click at [845, 731] on select "Applicant Admin EH Administrative Assistant" at bounding box center [800, 729] width 159 height 33
select select "da3e3e5f-670d-4329-b60c-5cc8a4b2b679"
click at [721, 713] on select "Applicant Admin EH Administrative Assistant" at bounding box center [800, 729] width 159 height 33
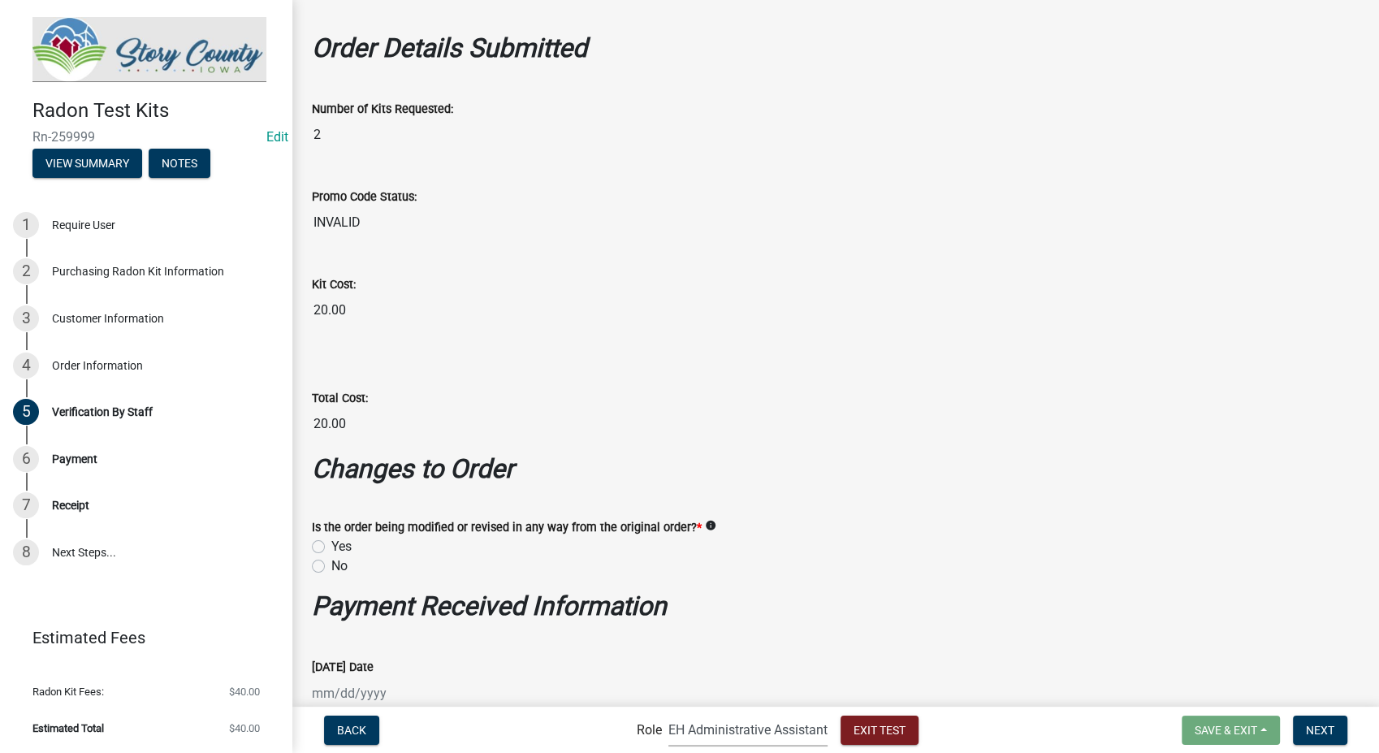
scroll to position [90, 0]
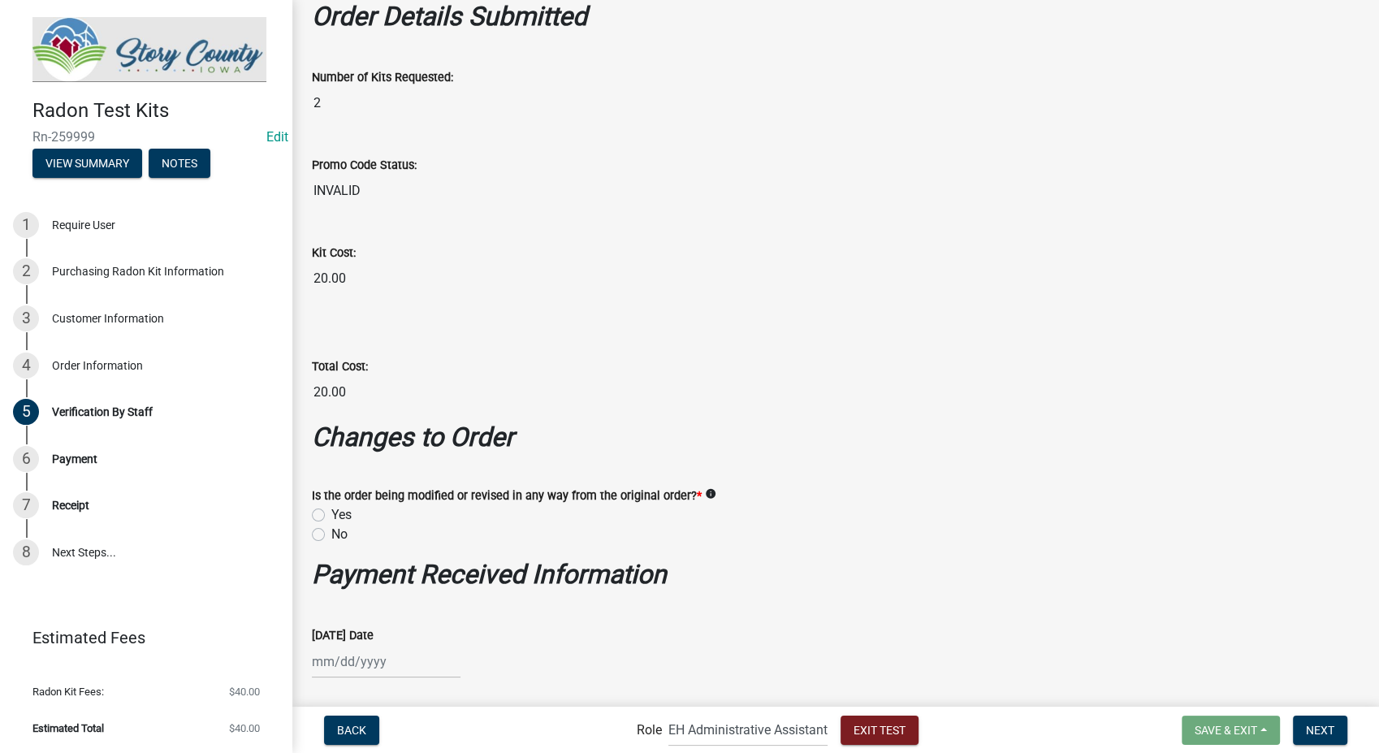
click at [331, 535] on label "No" at bounding box center [339, 534] width 16 height 19
click at [331, 535] on input "No" at bounding box center [336, 530] width 11 height 11
radio input "true"
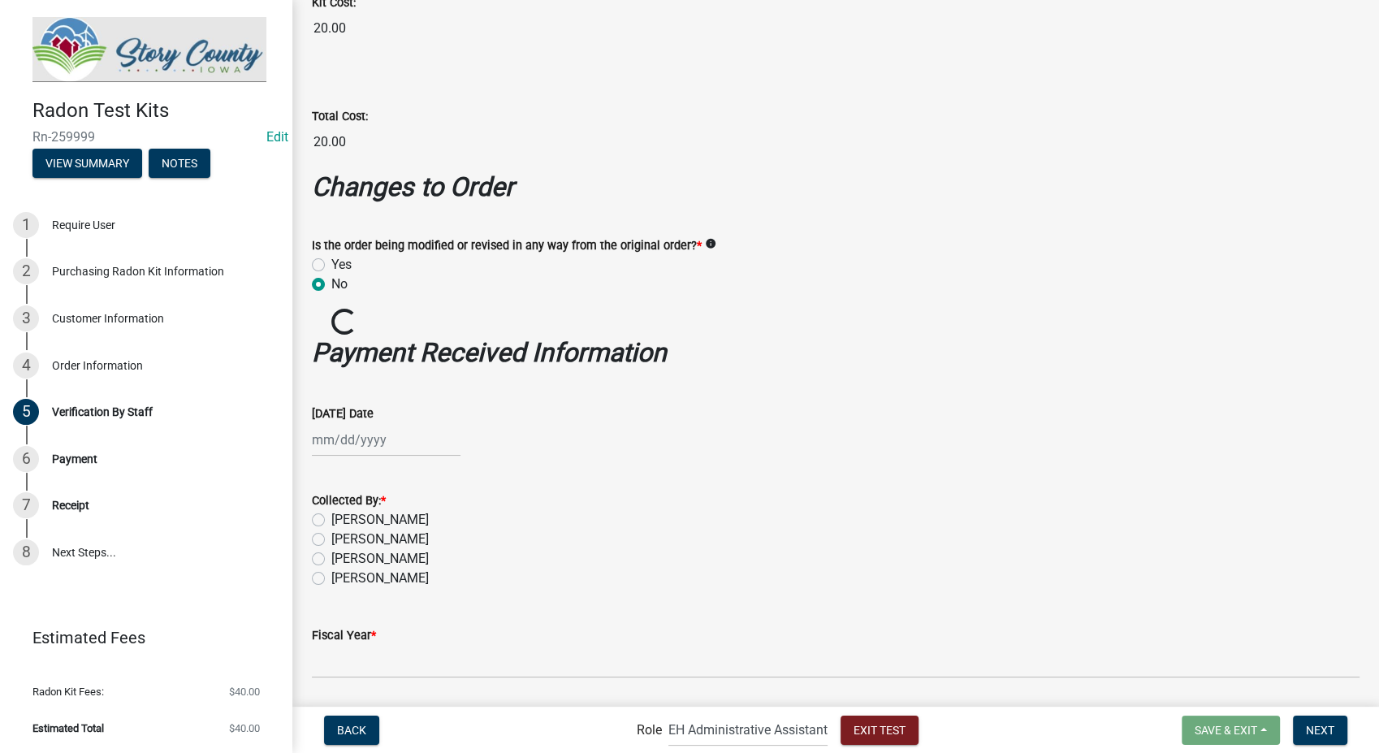
scroll to position [361, 0]
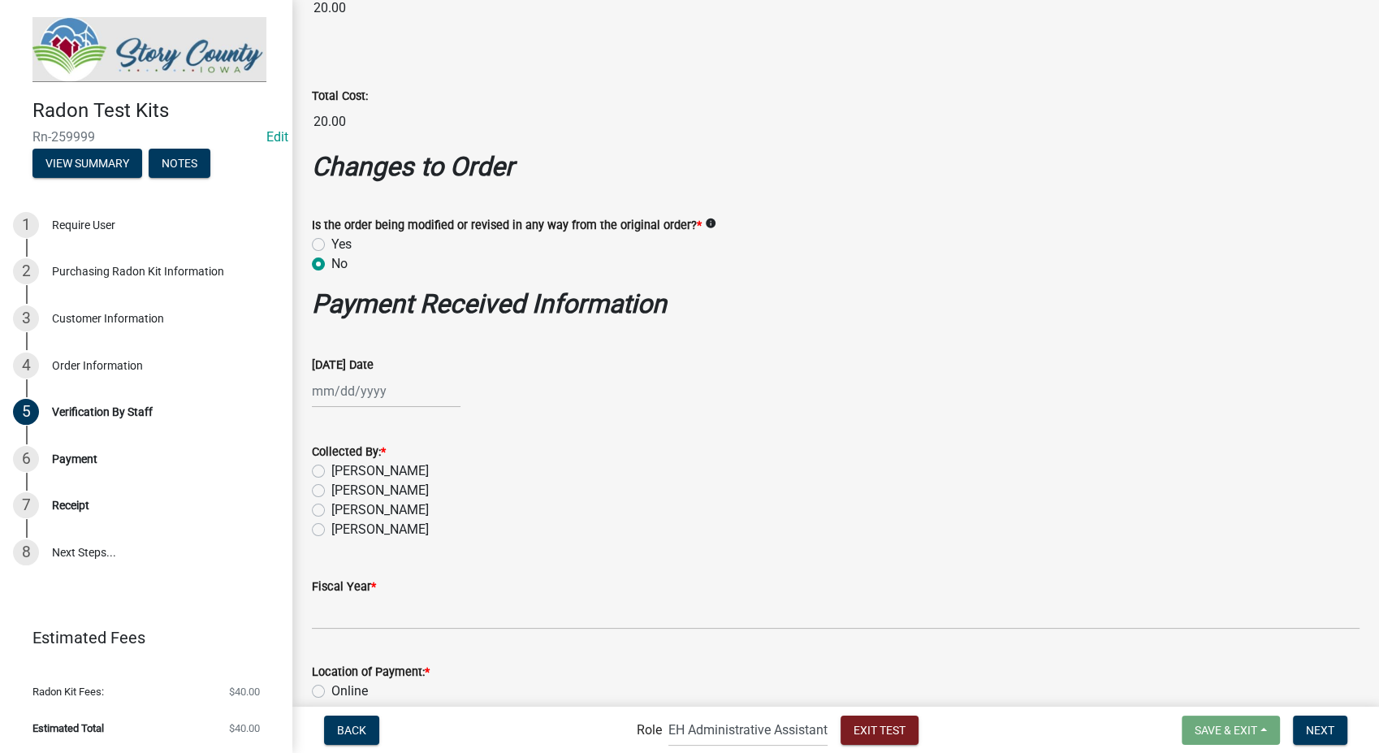
select select "9"
select select "2025"
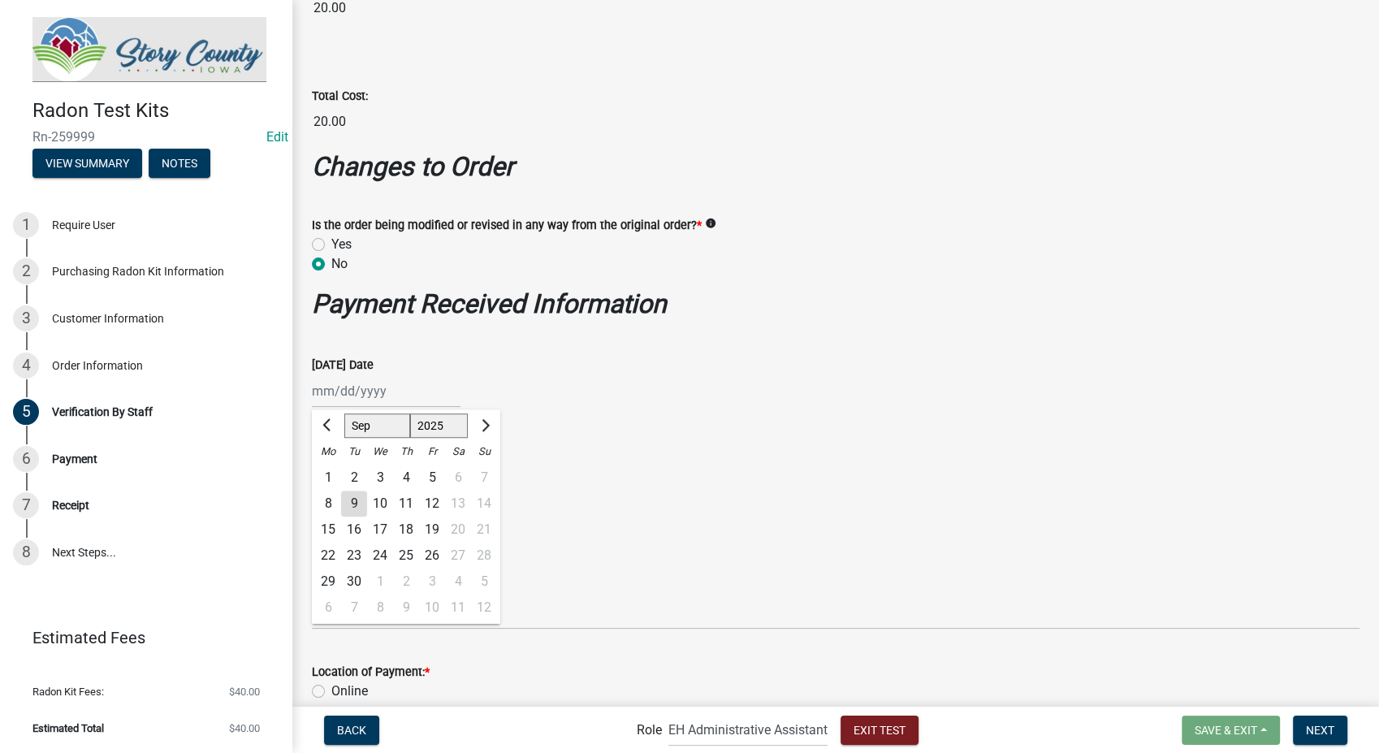
click at [356, 391] on div "Jan Feb Mar Apr May Jun Jul Aug Sep Oct Nov Dec 1525 1526 1527 1528 1529 1530 1…" at bounding box center [386, 390] width 149 height 33
click at [352, 497] on div "9" at bounding box center [354, 503] width 26 height 26
type input "[DATE]"
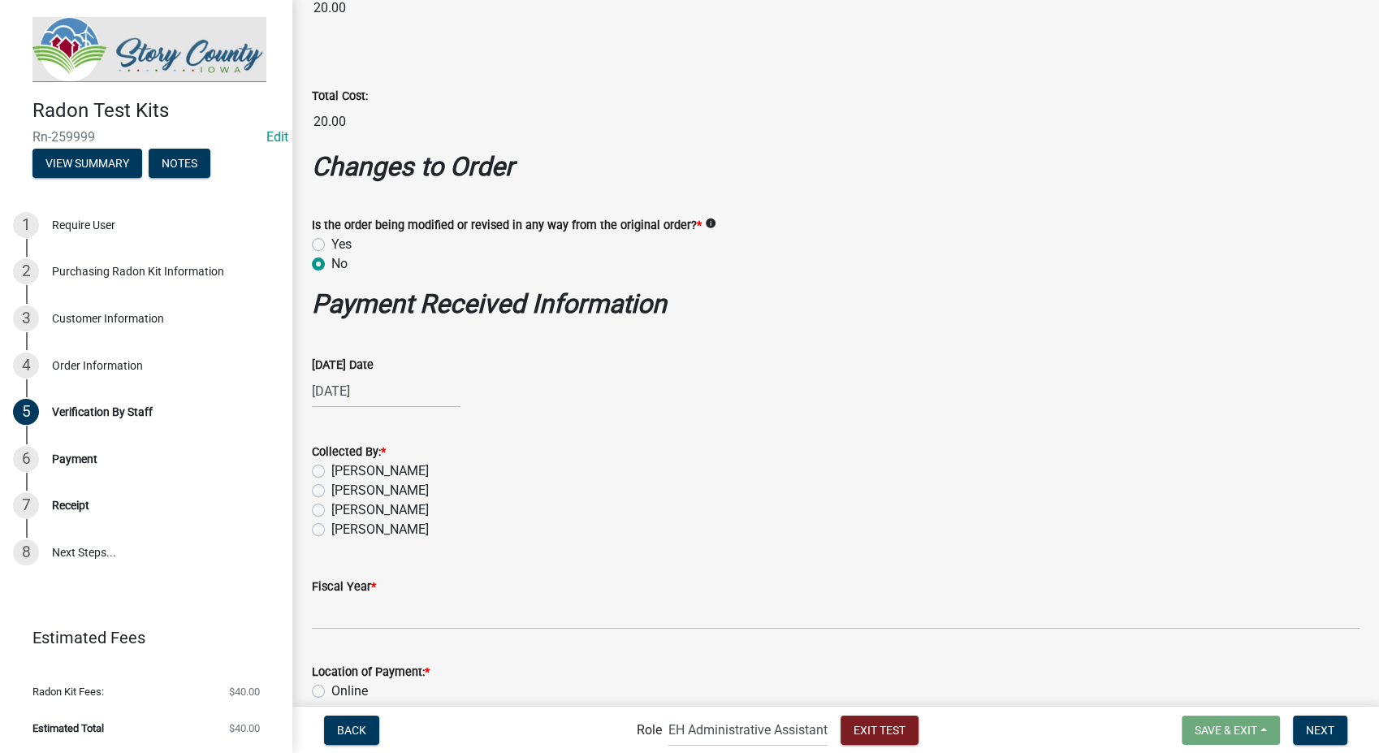
click at [331, 471] on label "Allison Hoffman" at bounding box center [379, 470] width 97 height 19
click at [331, 471] on input "Allison Hoffman" at bounding box center [336, 466] width 11 height 11
radio input "true"
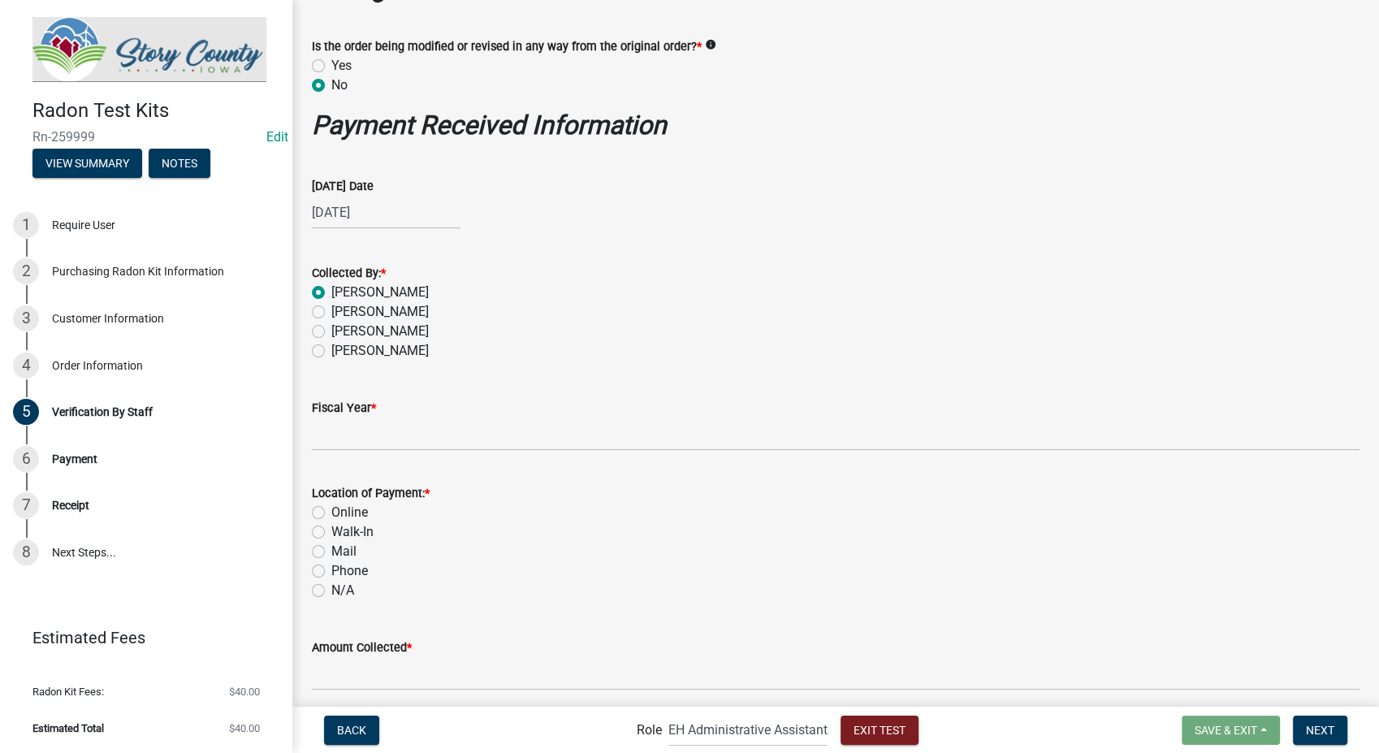
scroll to position [721, 0]
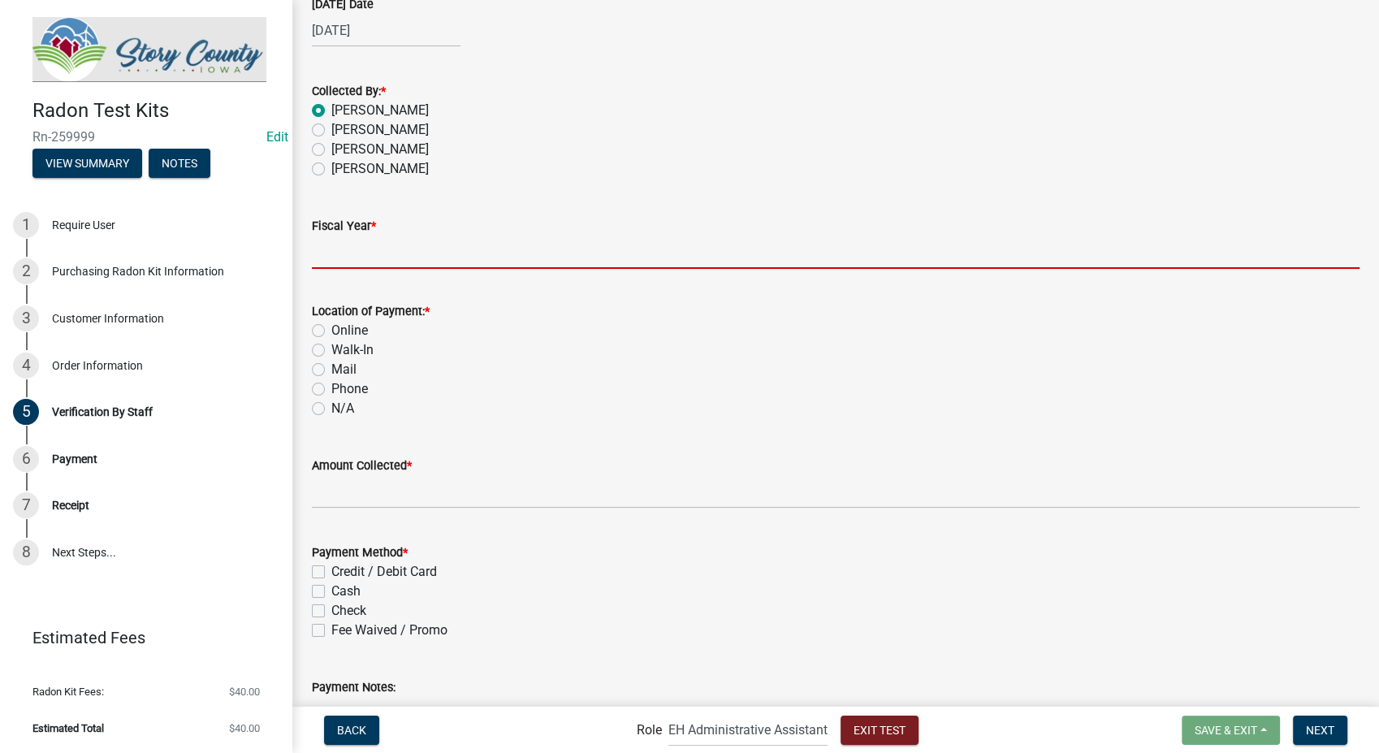
click at [391, 253] on input "Fiscal Year *" at bounding box center [836, 251] width 1048 height 33
type input "2026"
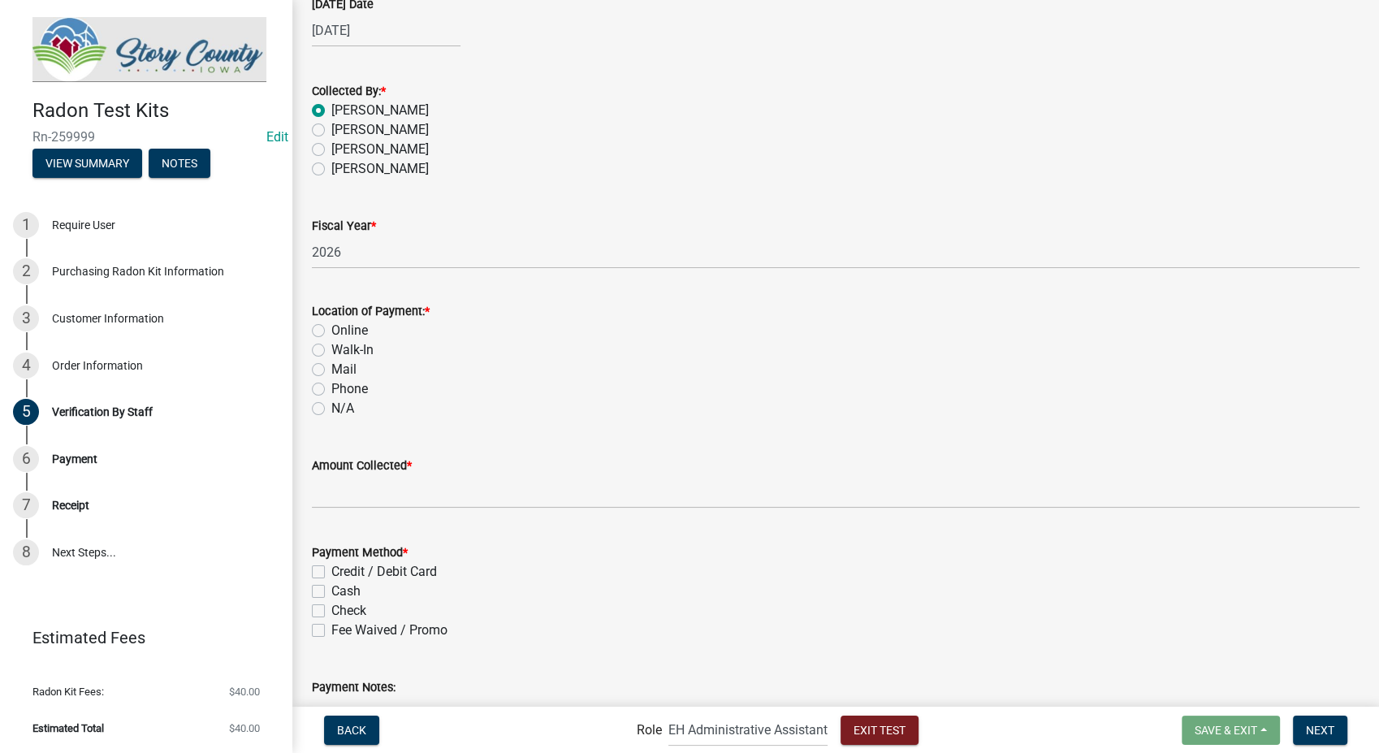
click at [331, 391] on label "Phone" at bounding box center [349, 388] width 37 height 19
click at [331, 390] on input "Phone" at bounding box center [336, 384] width 11 height 11
radio input "true"
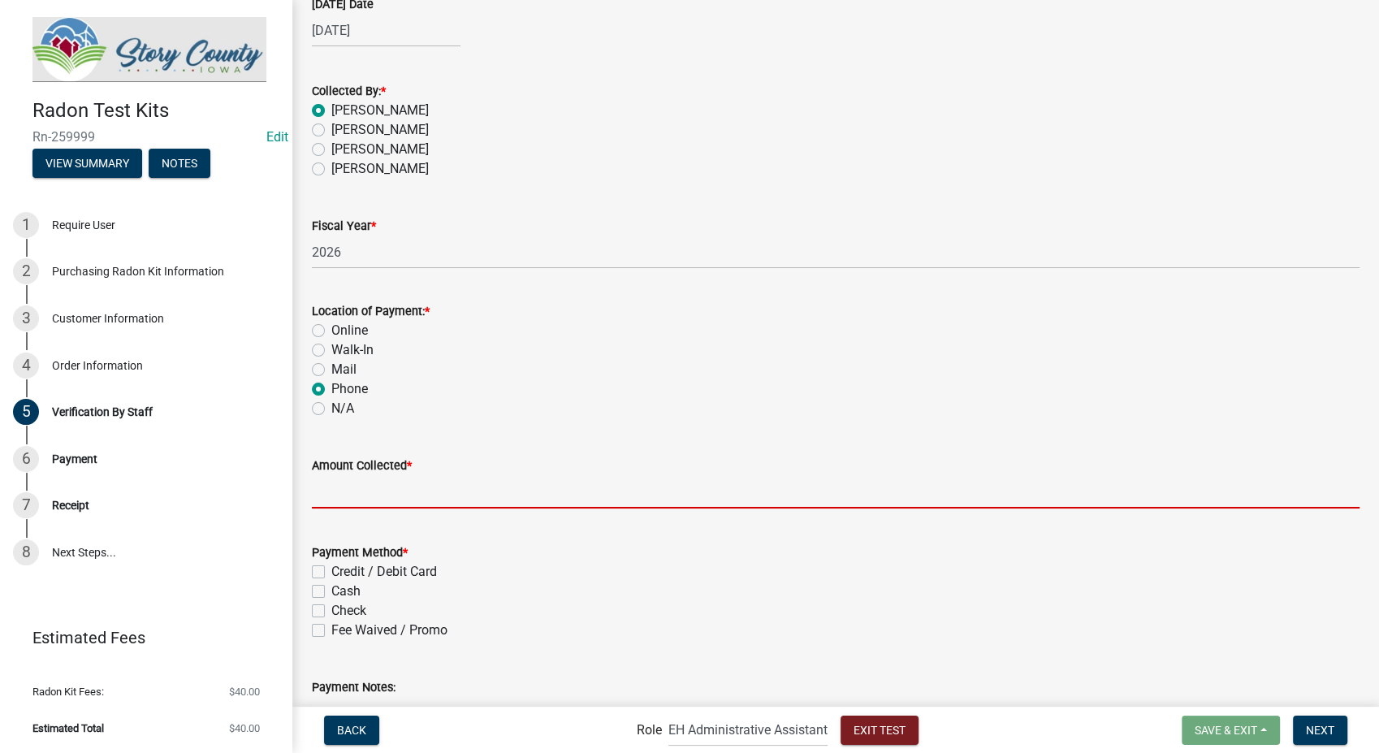
click at [372, 479] on input "text" at bounding box center [836, 491] width 1048 height 33
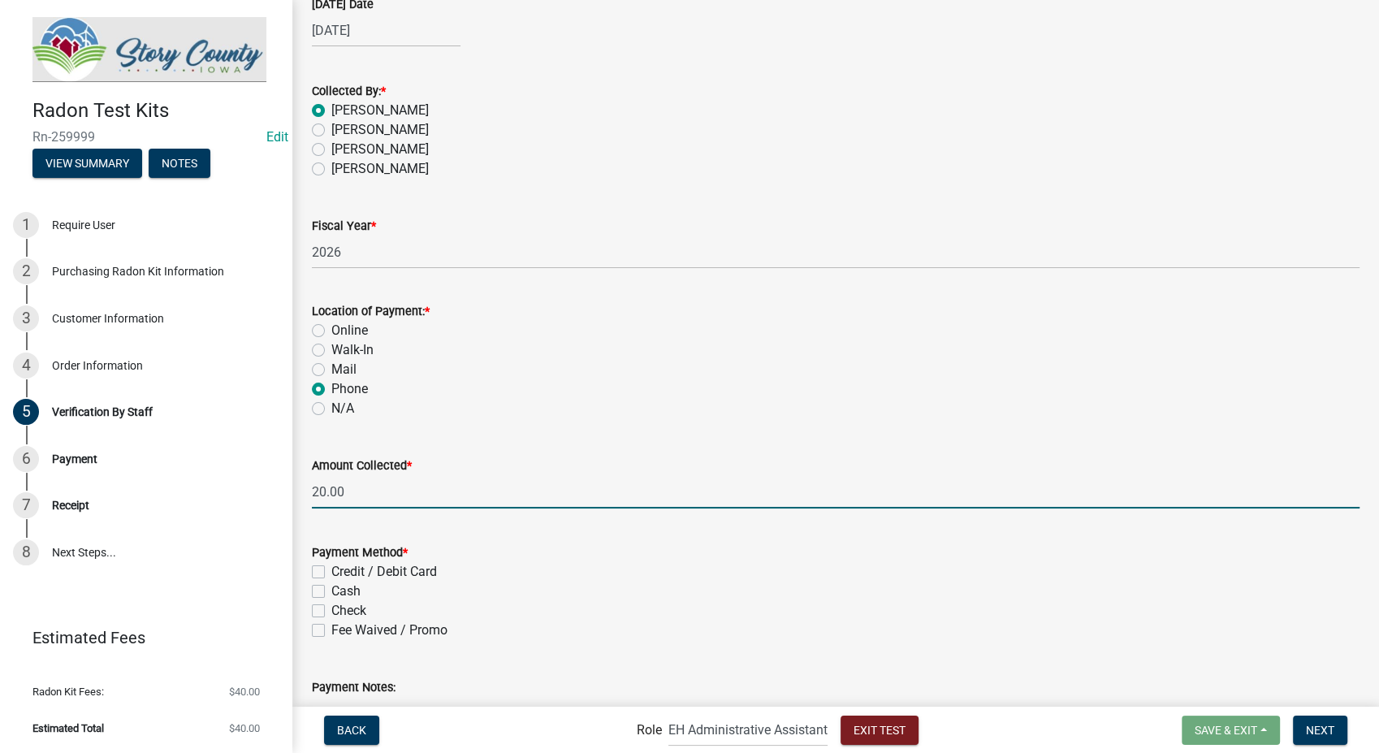
type input "20.00"
click at [331, 568] on label "Credit / Debit Card" at bounding box center [384, 571] width 106 height 19
click at [331, 568] on input "Credit / Debit Card" at bounding box center [336, 567] width 11 height 11
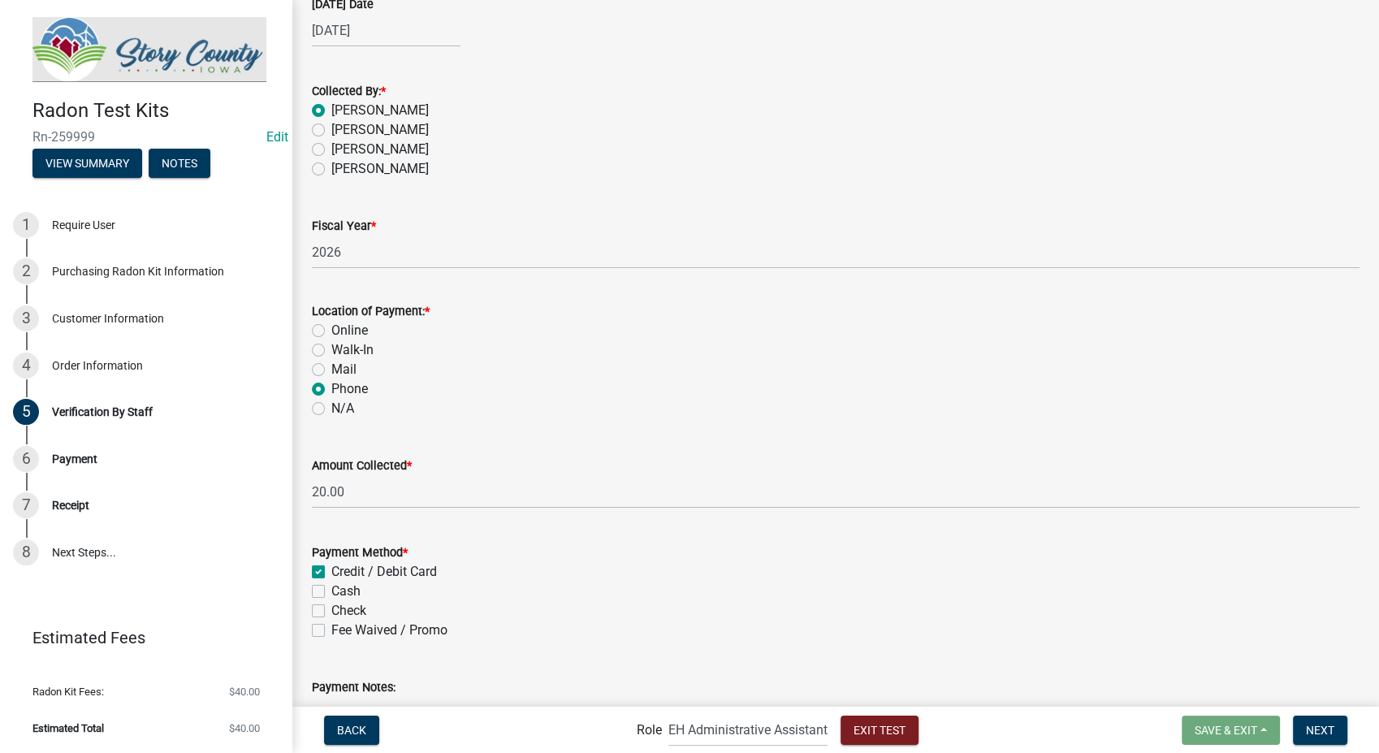
checkbox input "true"
checkbox input "false"
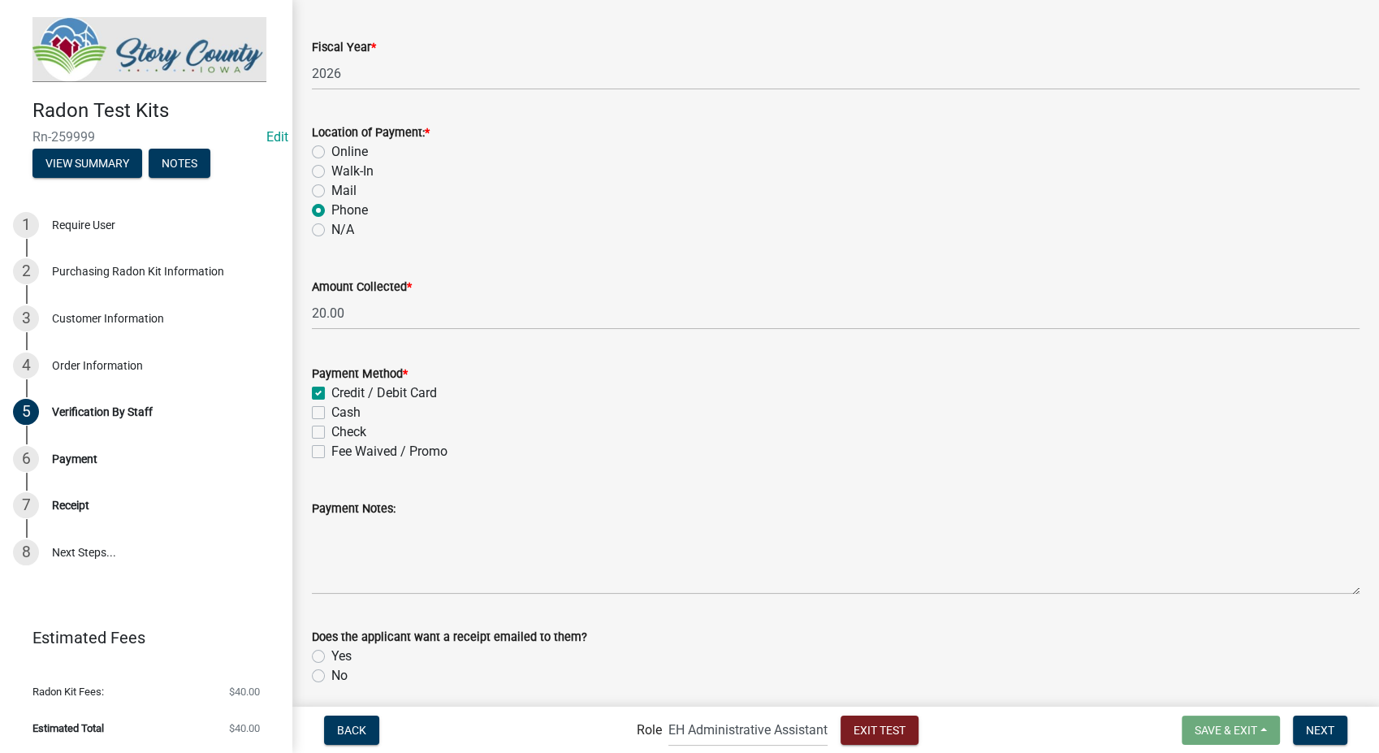
scroll to position [957, 0]
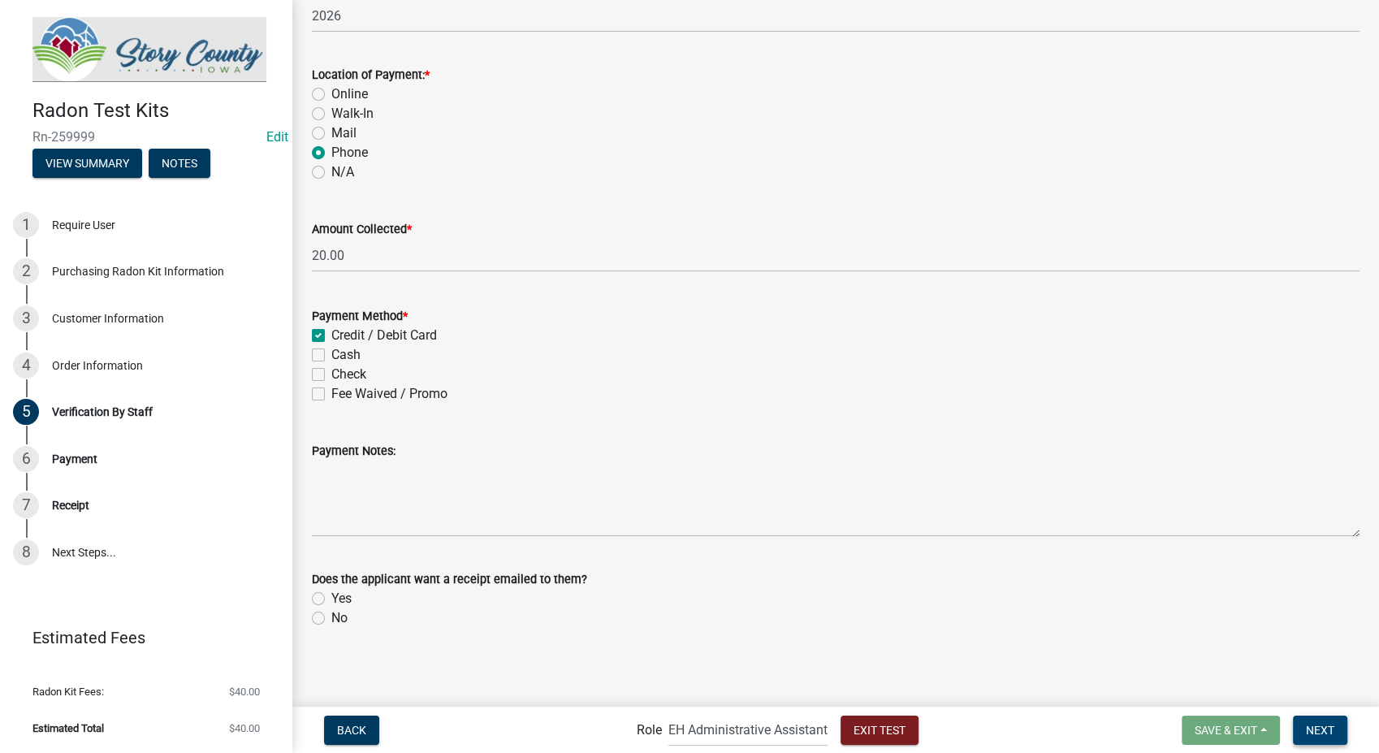
click at [1311, 723] on span "Next" at bounding box center [1320, 729] width 28 height 13
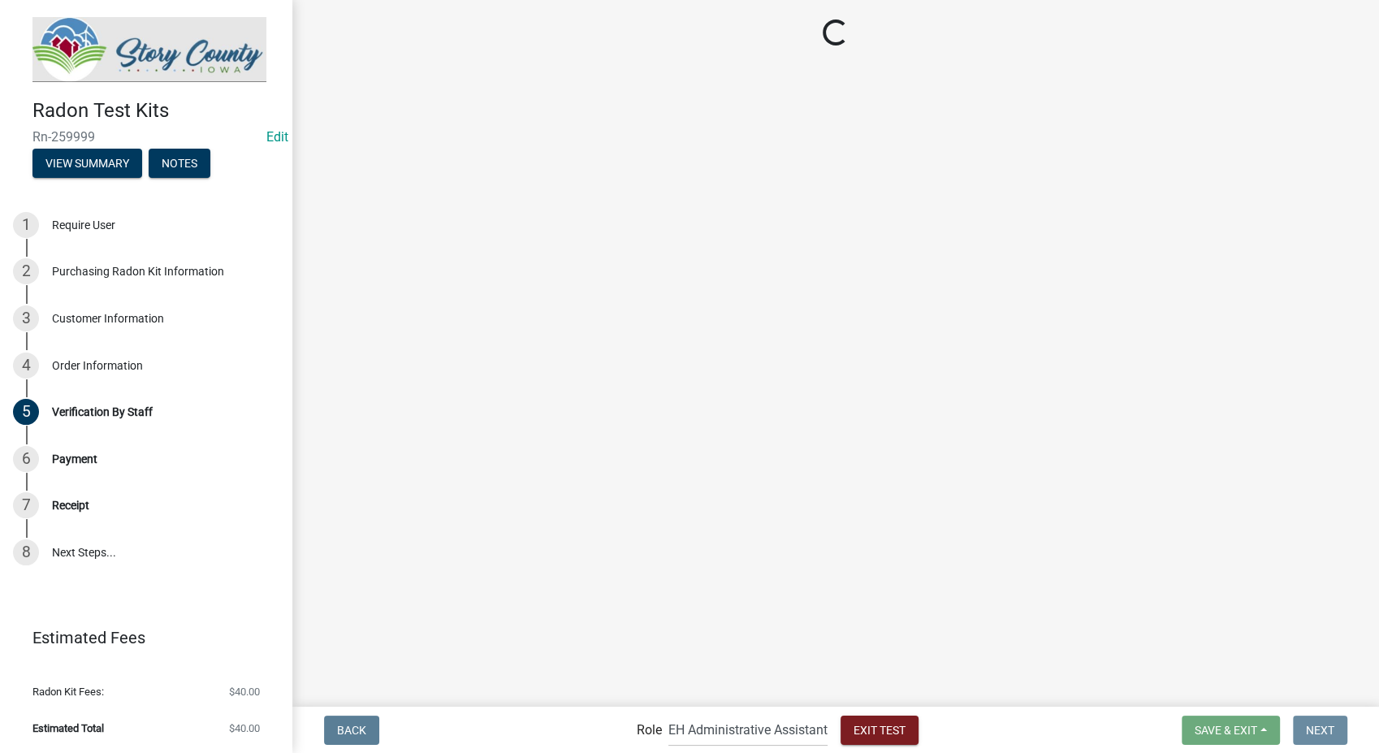
scroll to position [0, 0]
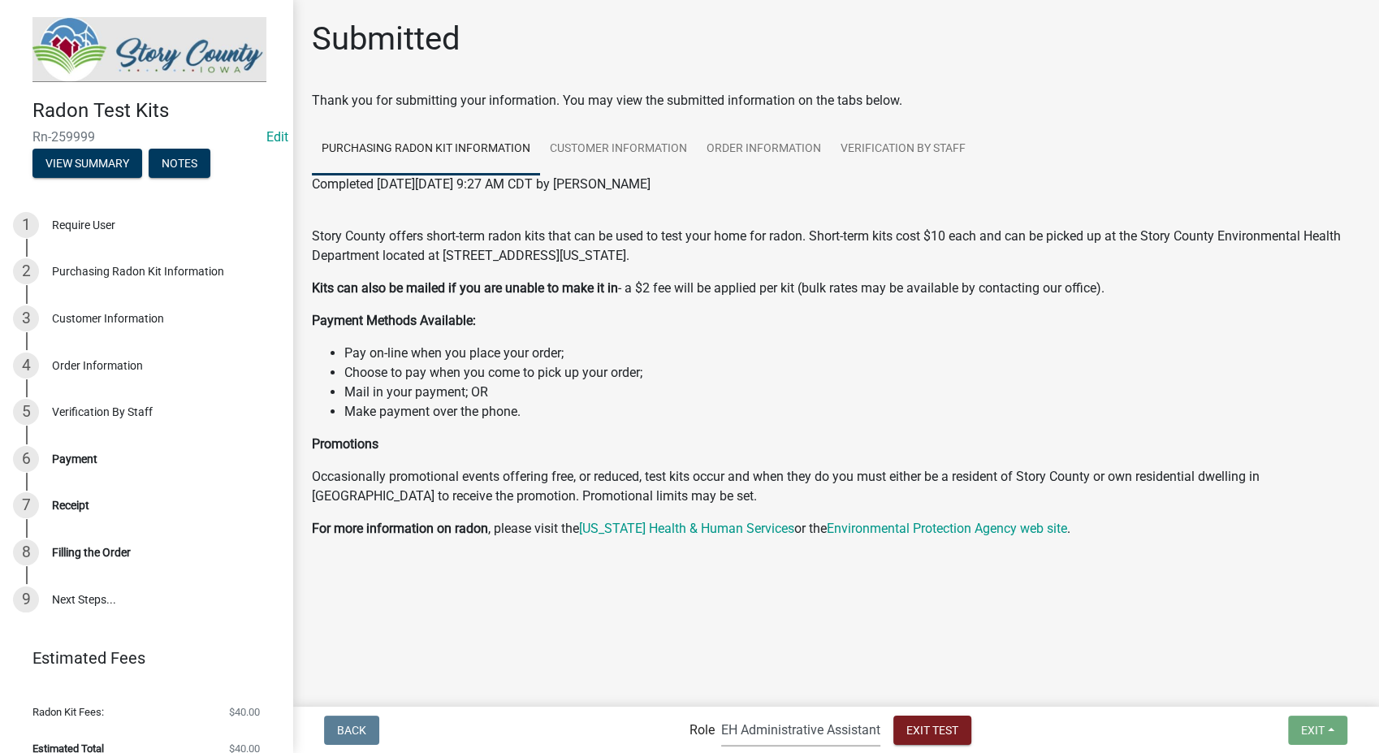
click at [758, 737] on select "Applicant Admin EH Administrative Assistant" at bounding box center [800, 729] width 159 height 33
click at [773, 637] on main "Submitted Thank you for submitting your information. You may view the submitted…" at bounding box center [835, 352] width 1087 height 704
click at [761, 724] on select "Applicant Admin EH Administrative Assistant" at bounding box center [800, 729] width 159 height 33
click at [721, 713] on select "Applicant Admin EH Administrative Assistant" at bounding box center [800, 729] width 159 height 33
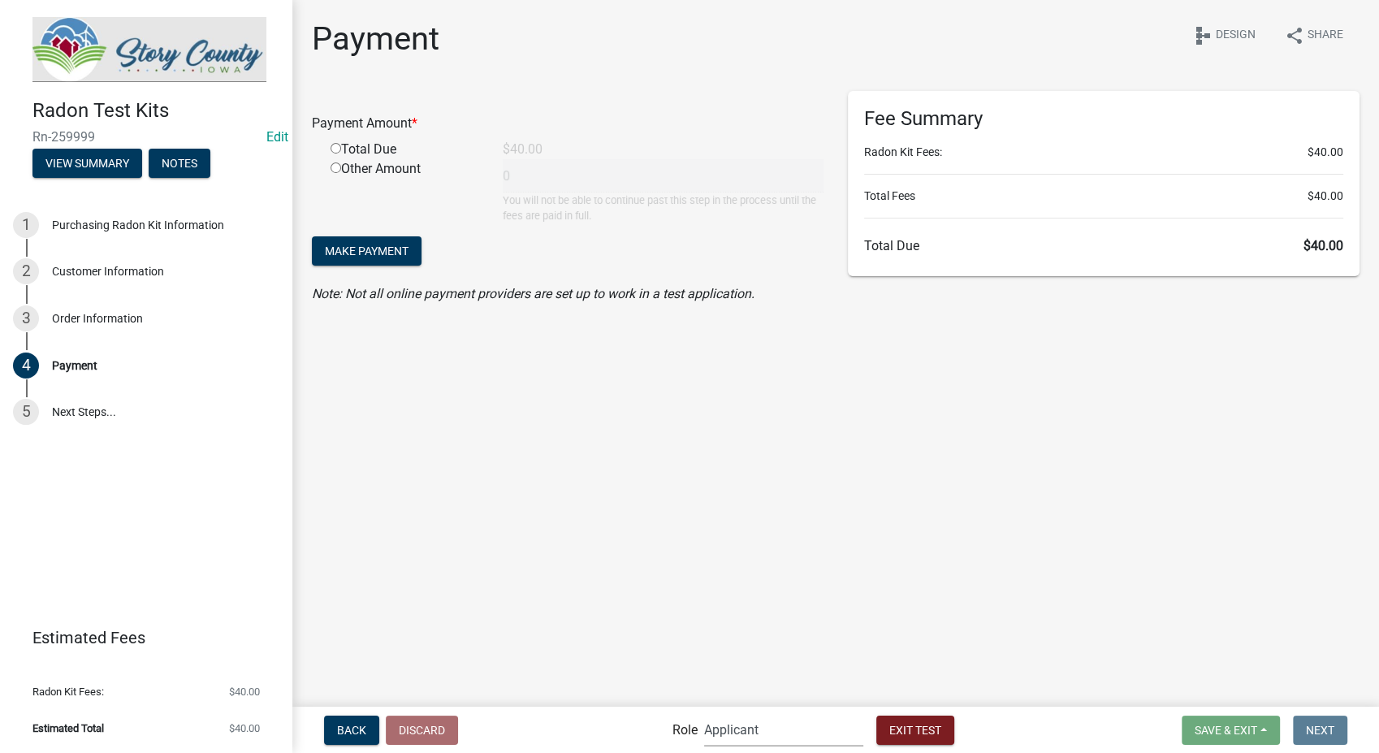
click at [759, 714] on select "Applicant Admin EH Administrative Assistant" at bounding box center [783, 729] width 159 height 33
select select "03540cc7-cae6-4ec5-9df4-19164d3ec826"
click at [704, 713] on select "Applicant Admin EH Administrative Assistant" at bounding box center [783, 729] width 159 height 33
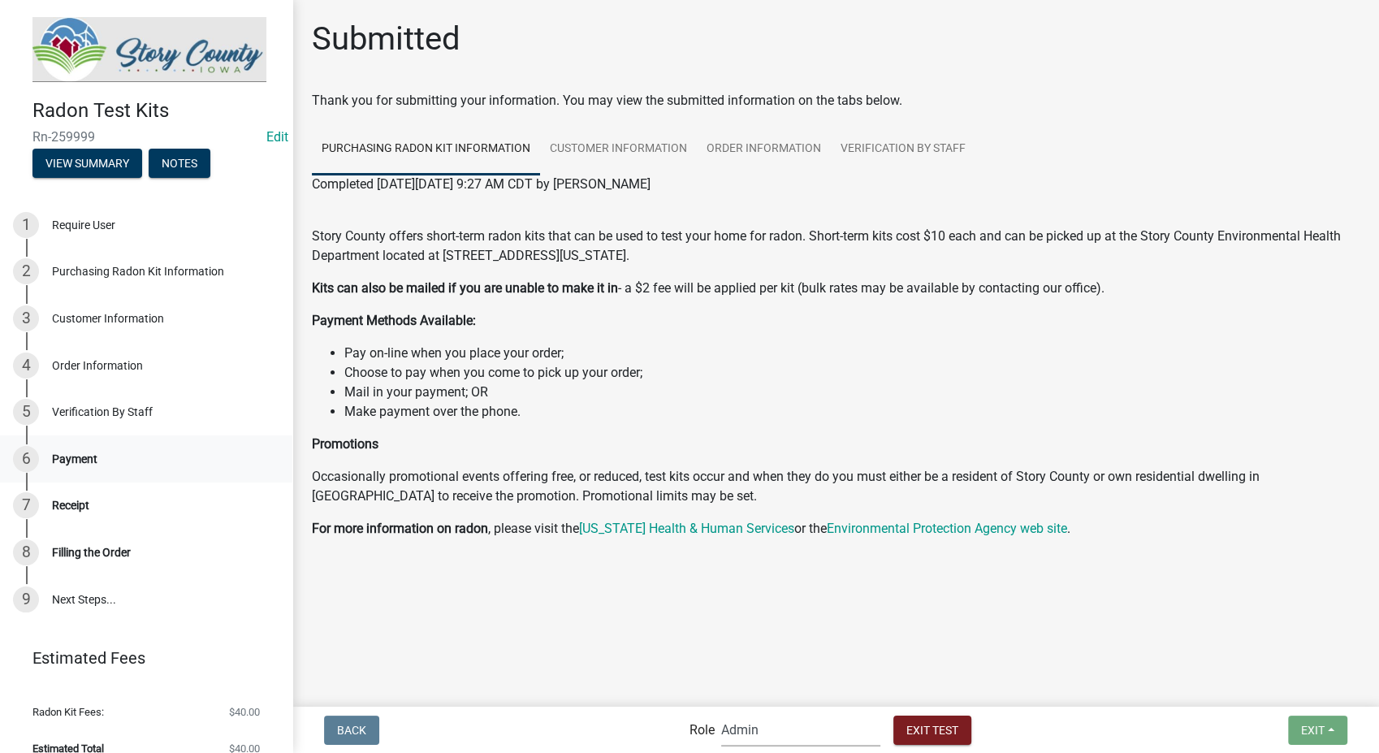
click at [70, 466] on div "6 Payment" at bounding box center [139, 459] width 253 height 26
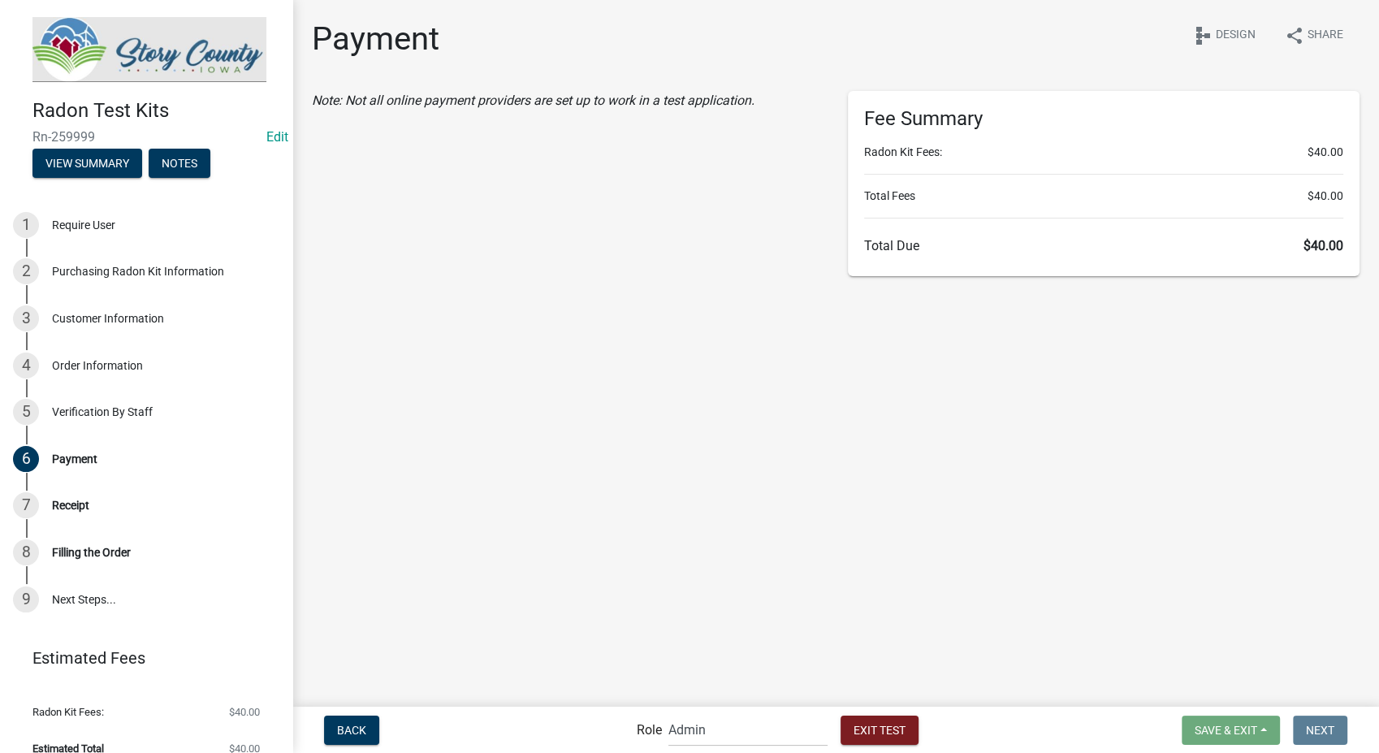
select select "3: 3"
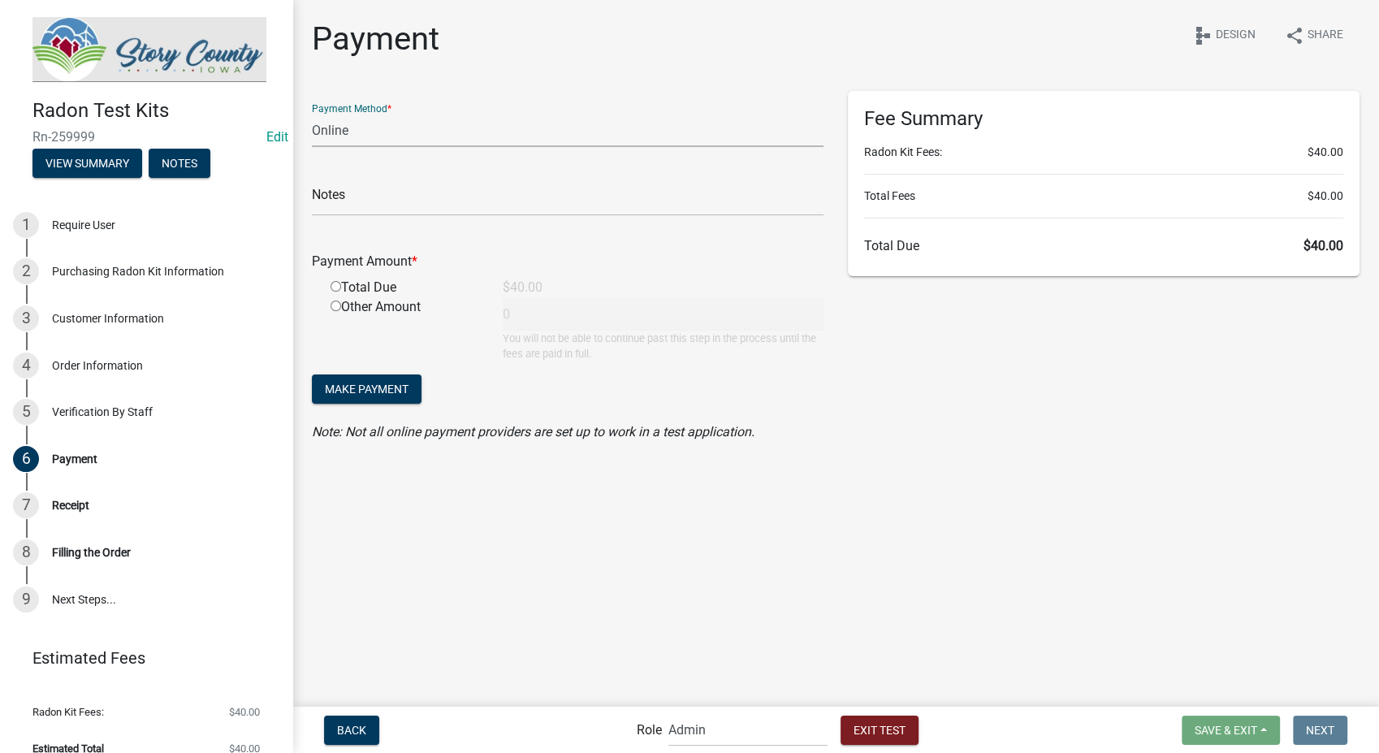
click at [407, 120] on select "Credit Card POS Check Cash Online" at bounding box center [568, 130] width 512 height 33
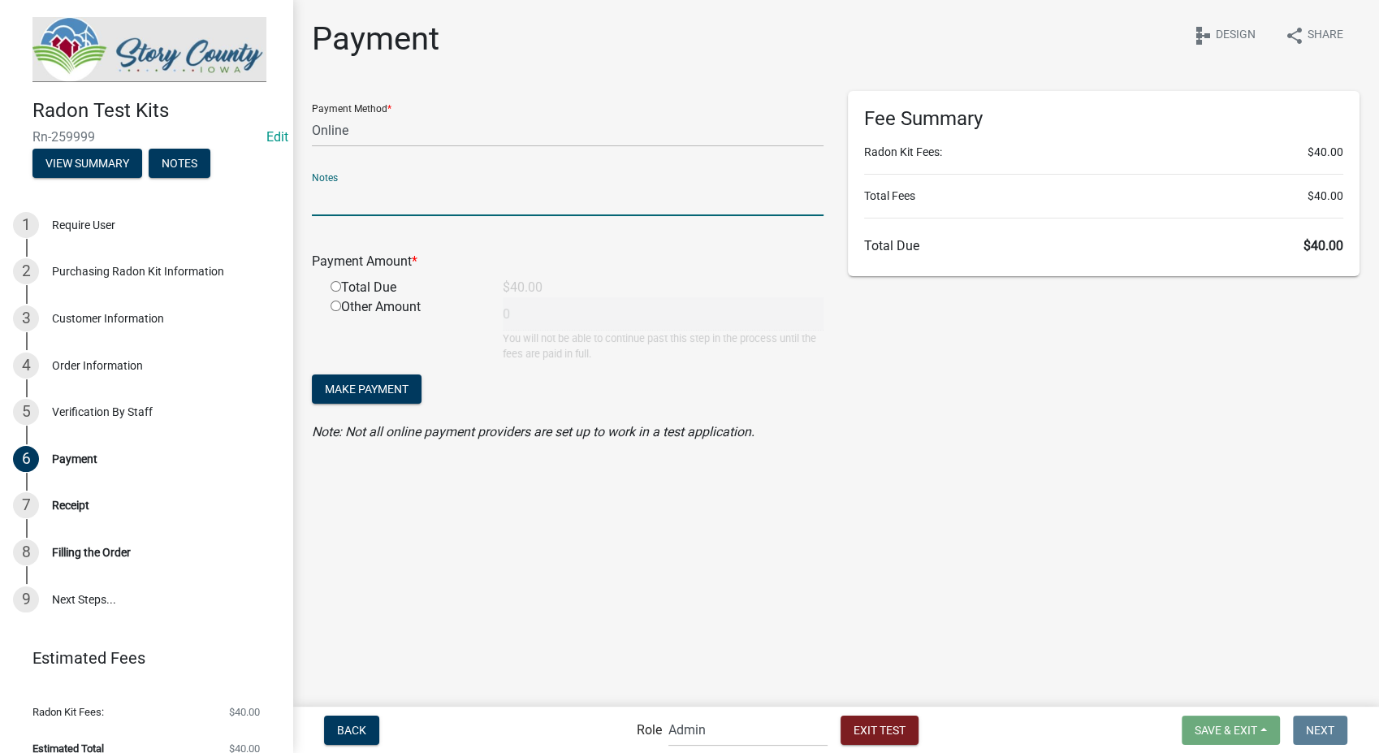
click at [387, 192] on input "text" at bounding box center [568, 199] width 512 height 33
type input "test"
click at [334, 287] on input "radio" at bounding box center [336, 286] width 11 height 11
radio input "true"
type input "40"
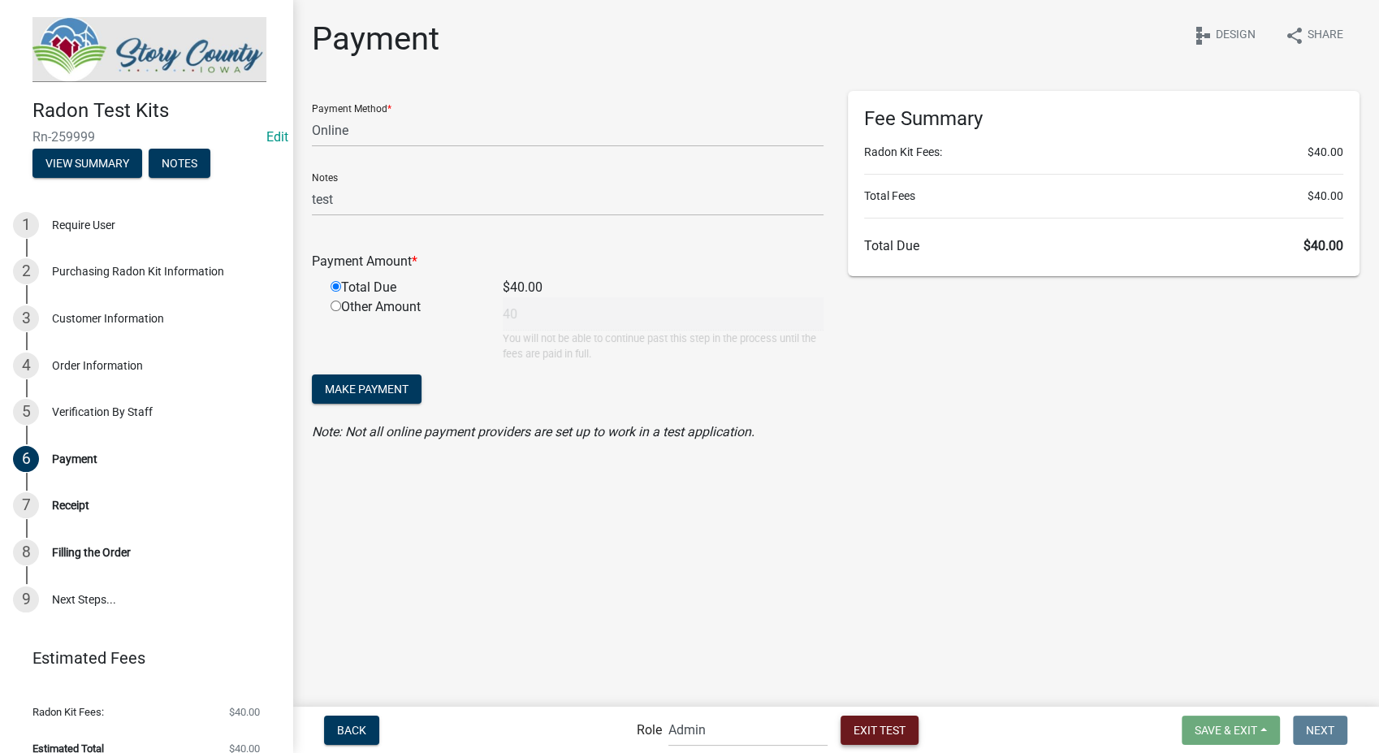
click at [871, 719] on button "Exit Test" at bounding box center [879, 729] width 78 height 29
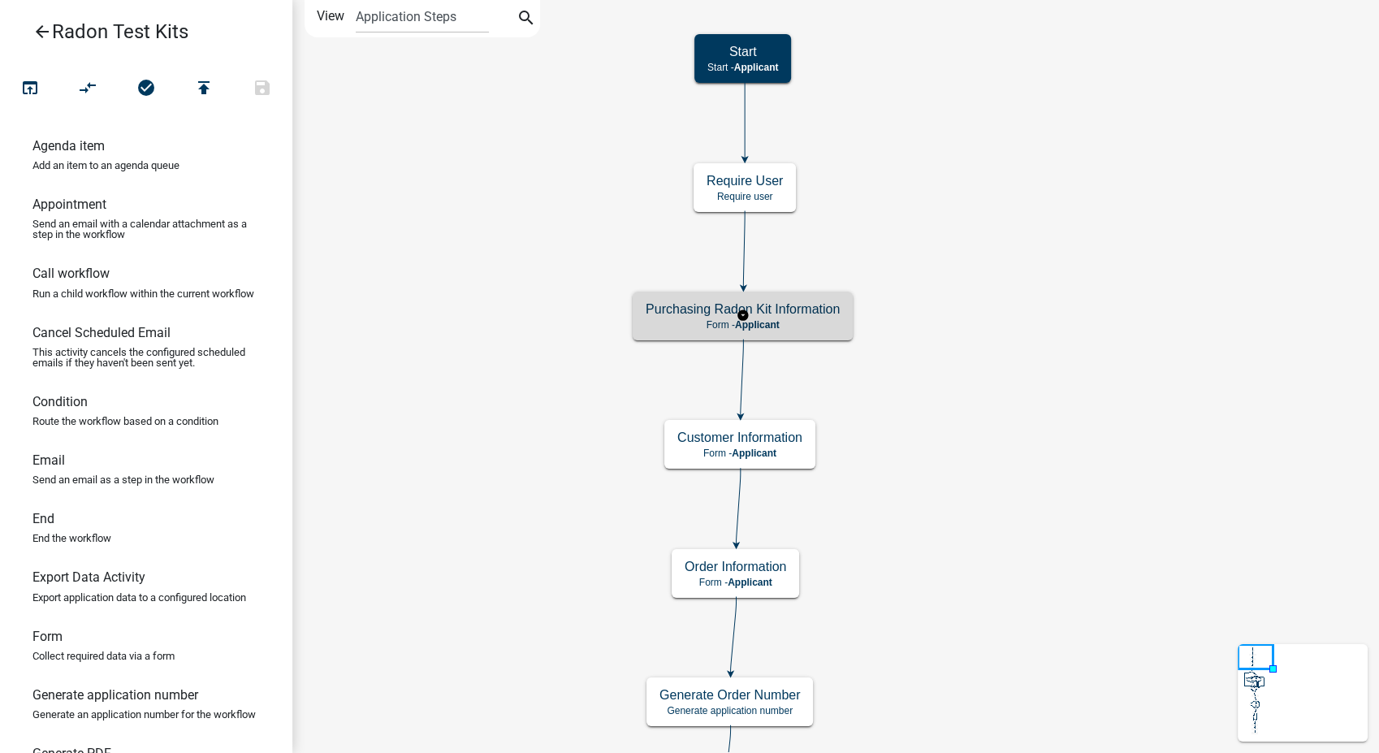
click at [793, 329] on p "Form - Applicant" at bounding box center [743, 324] width 194 height 11
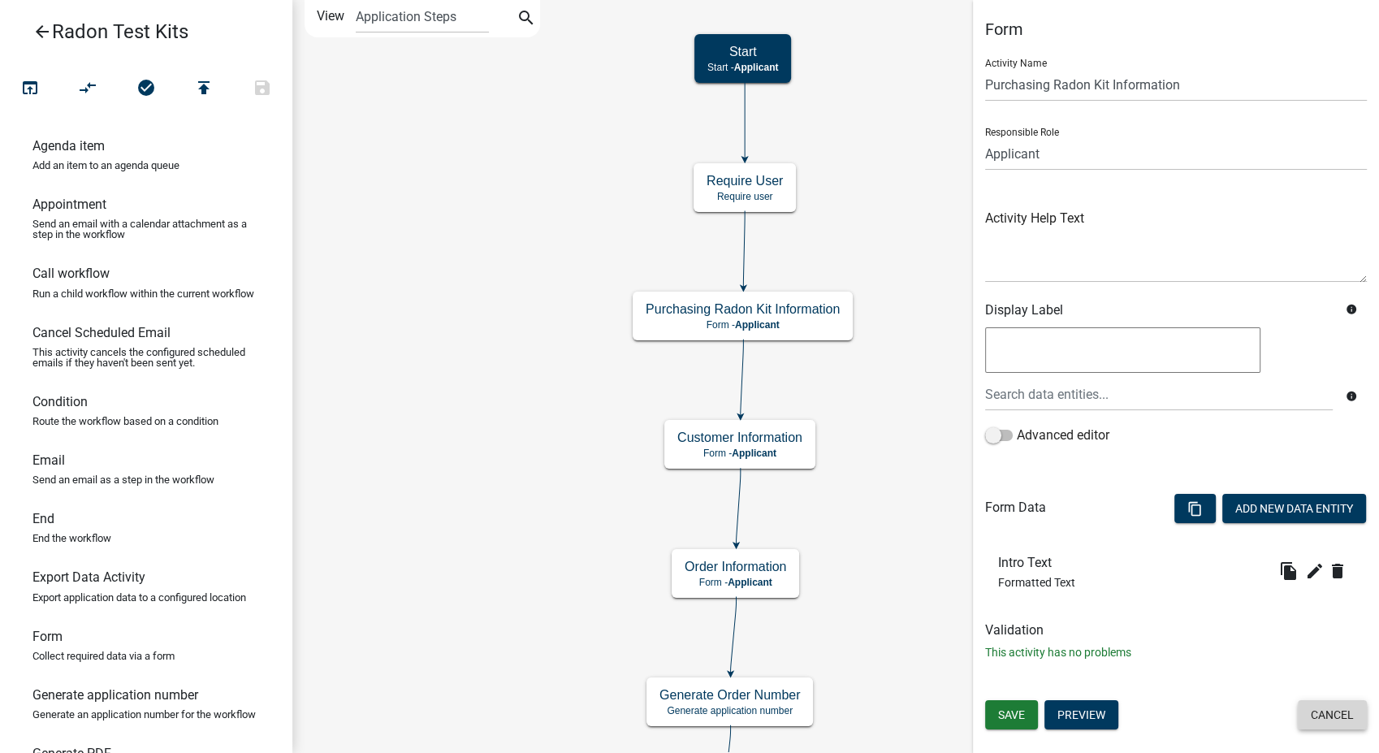
click at [1320, 716] on button "Cancel" at bounding box center [1332, 714] width 69 height 29
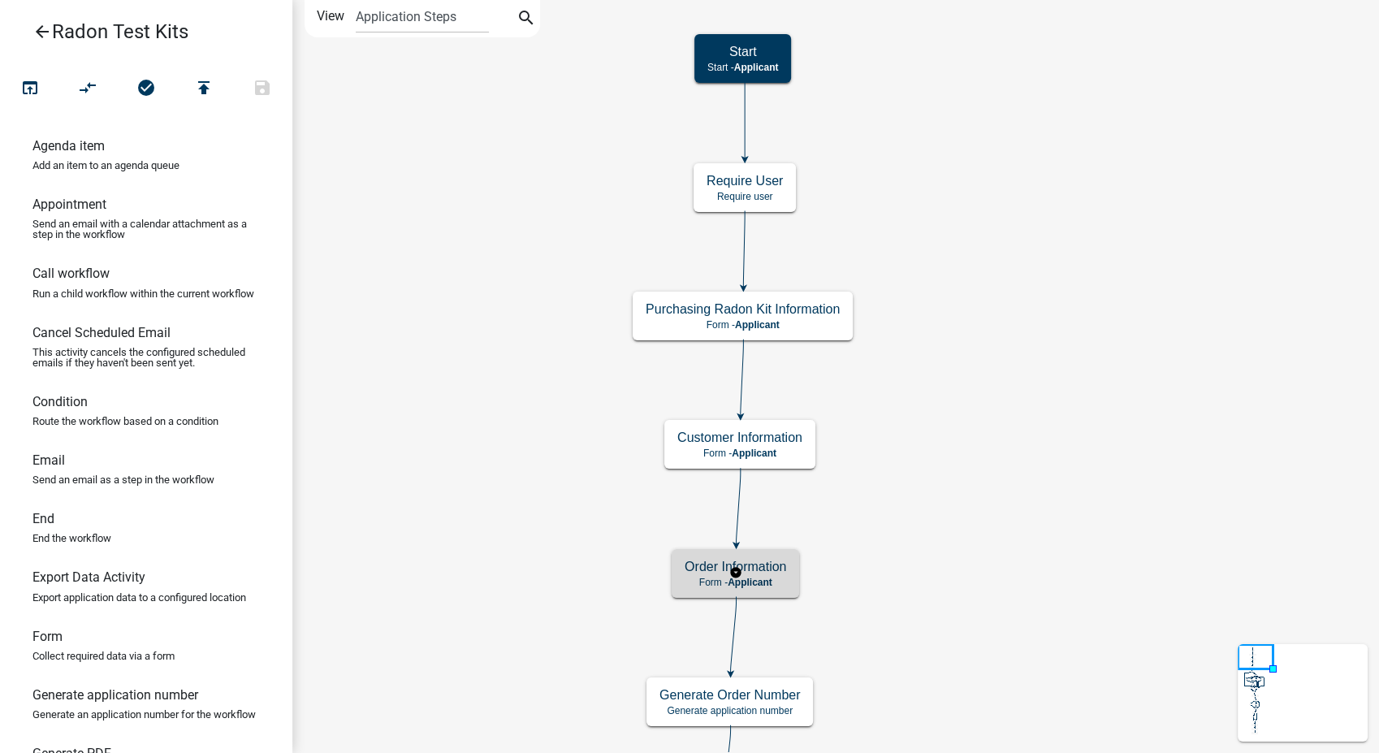
click at [735, 592] on div "Order Information Form - Applicant" at bounding box center [735, 573] width 127 height 49
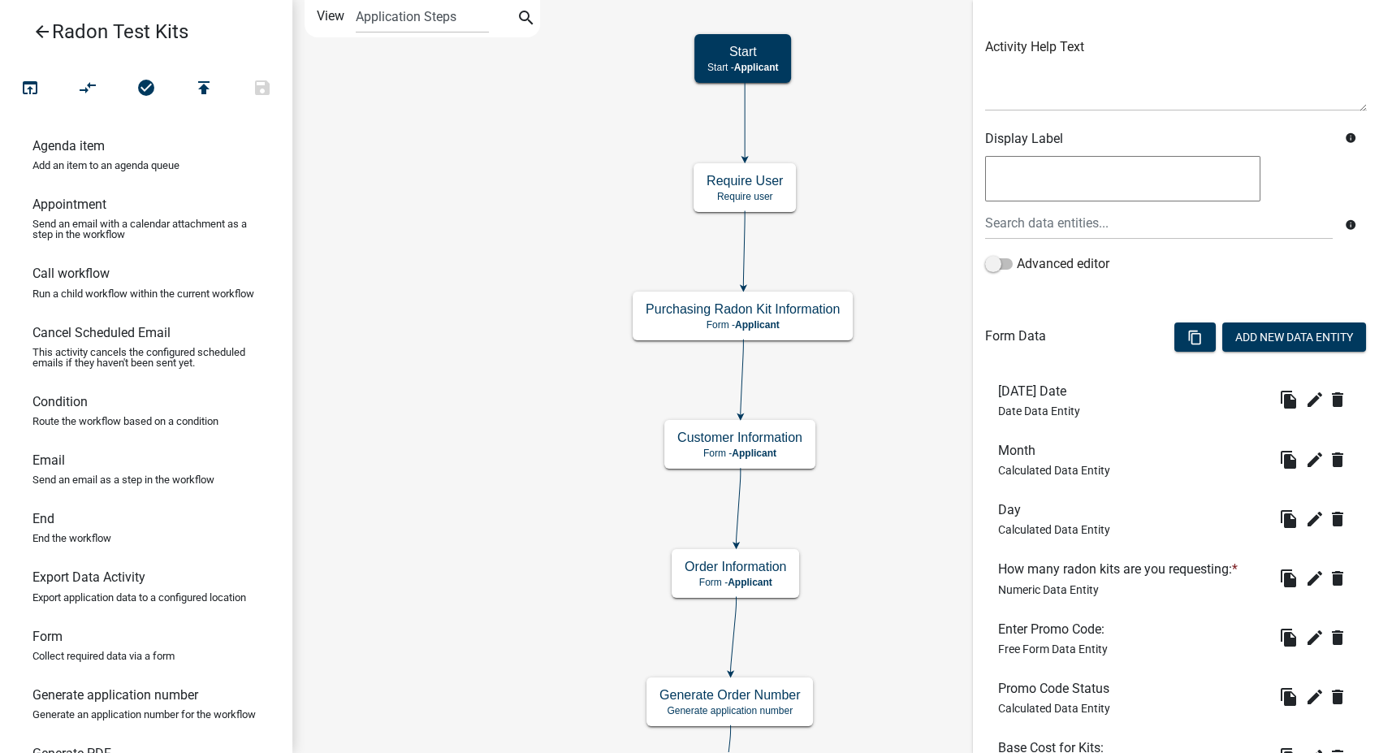
scroll to position [180, 0]
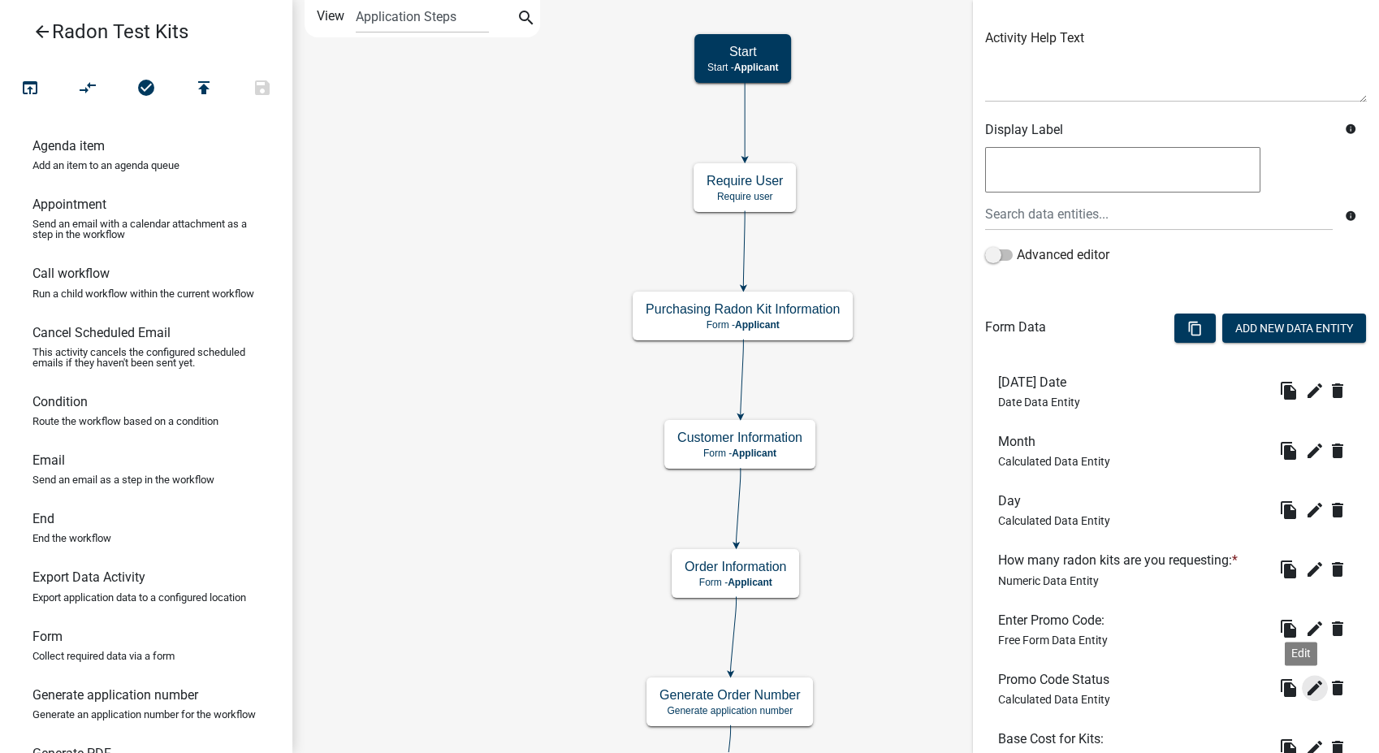
click at [1302, 681] on button "edit" at bounding box center [1315, 688] width 26 height 26
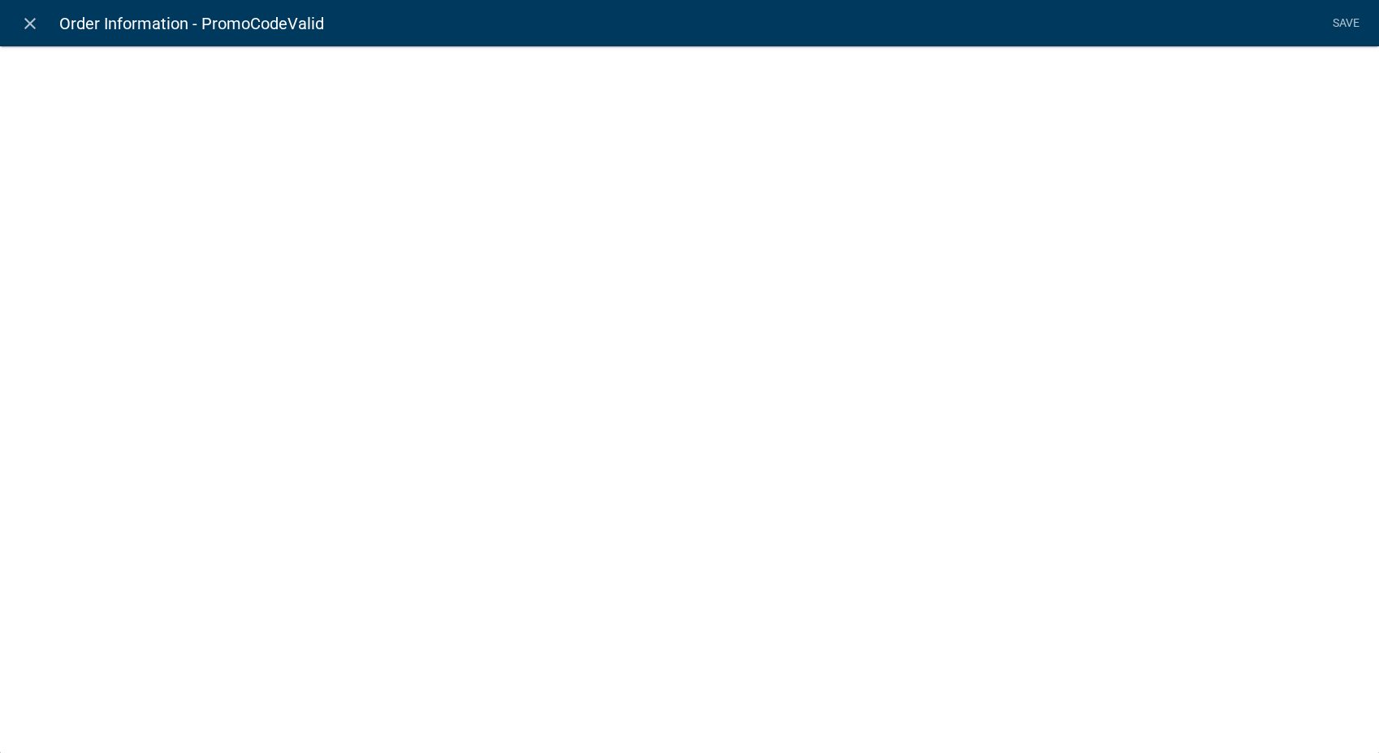
select select "calculated-value"
select select "1"
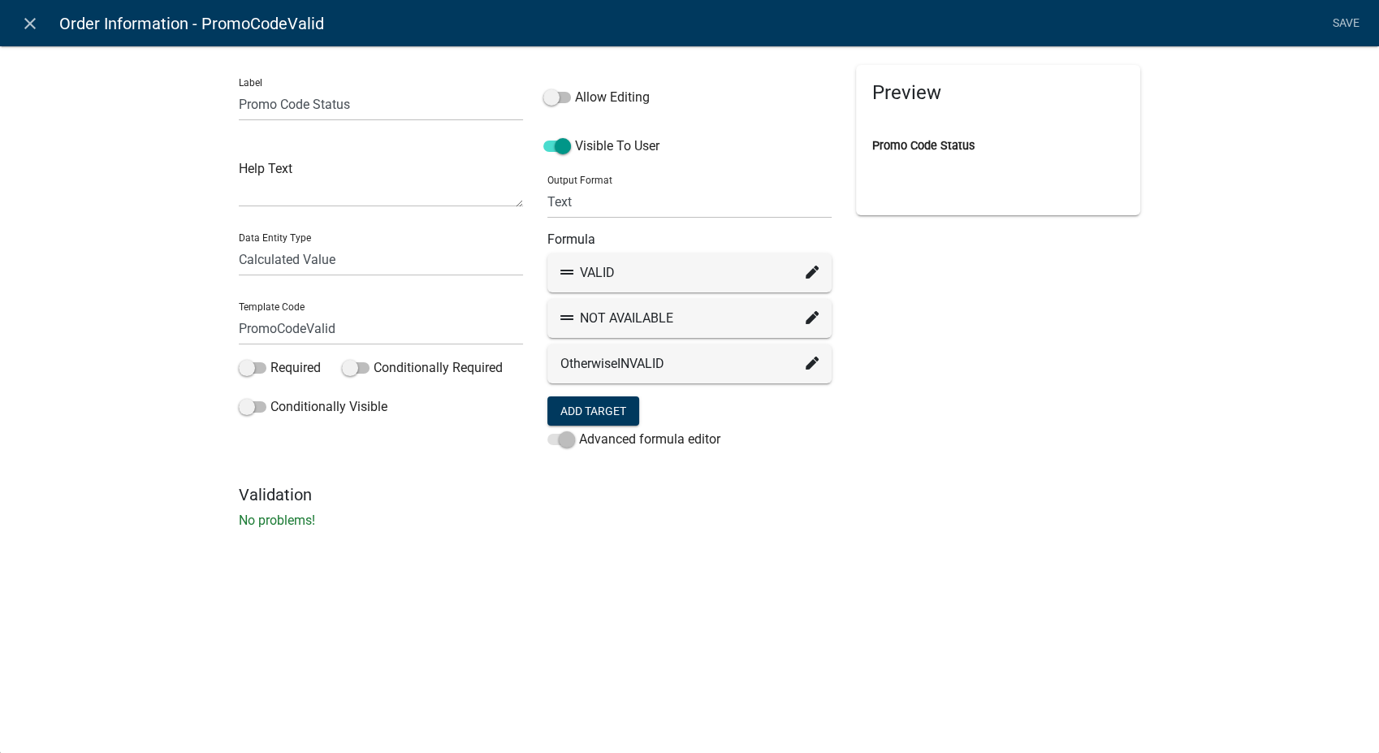
click at [814, 361] on icon at bounding box center [812, 362] width 13 height 13
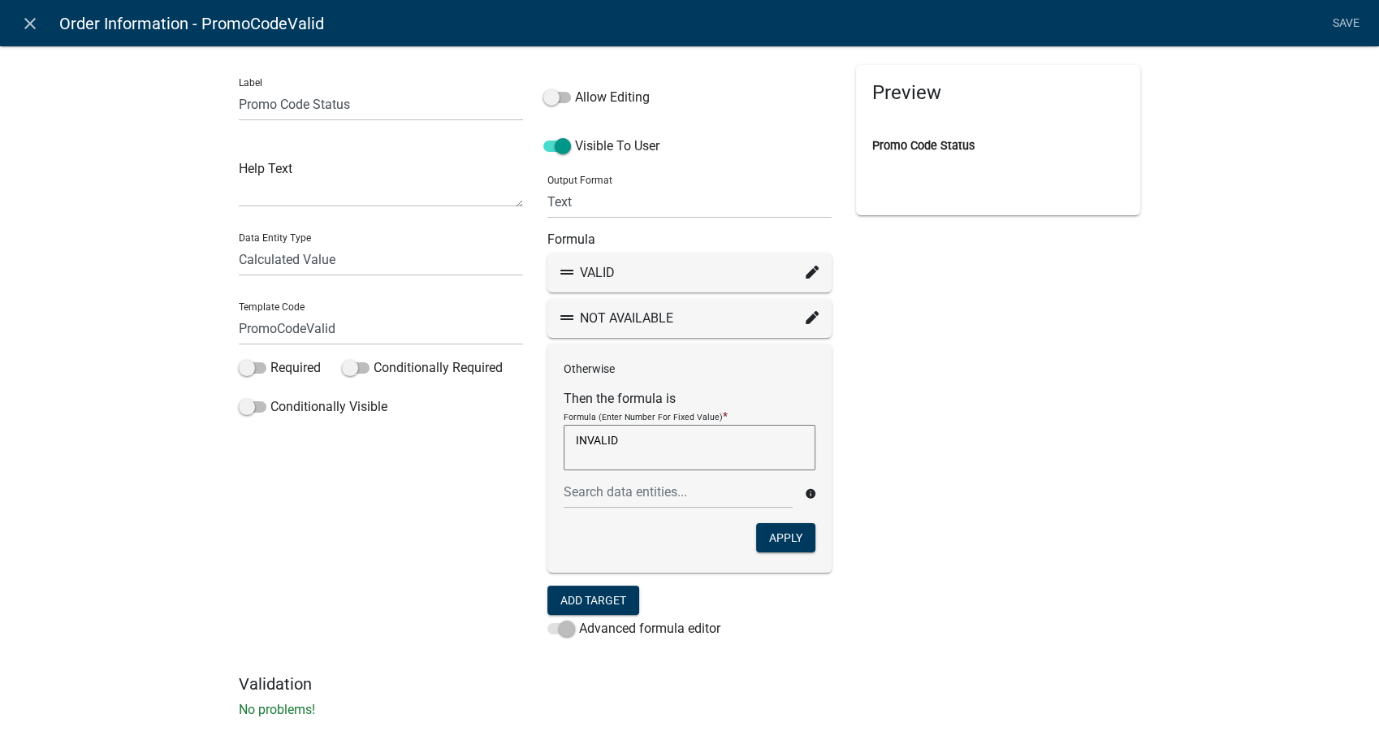
click at [806, 315] on icon at bounding box center [812, 317] width 13 height 13
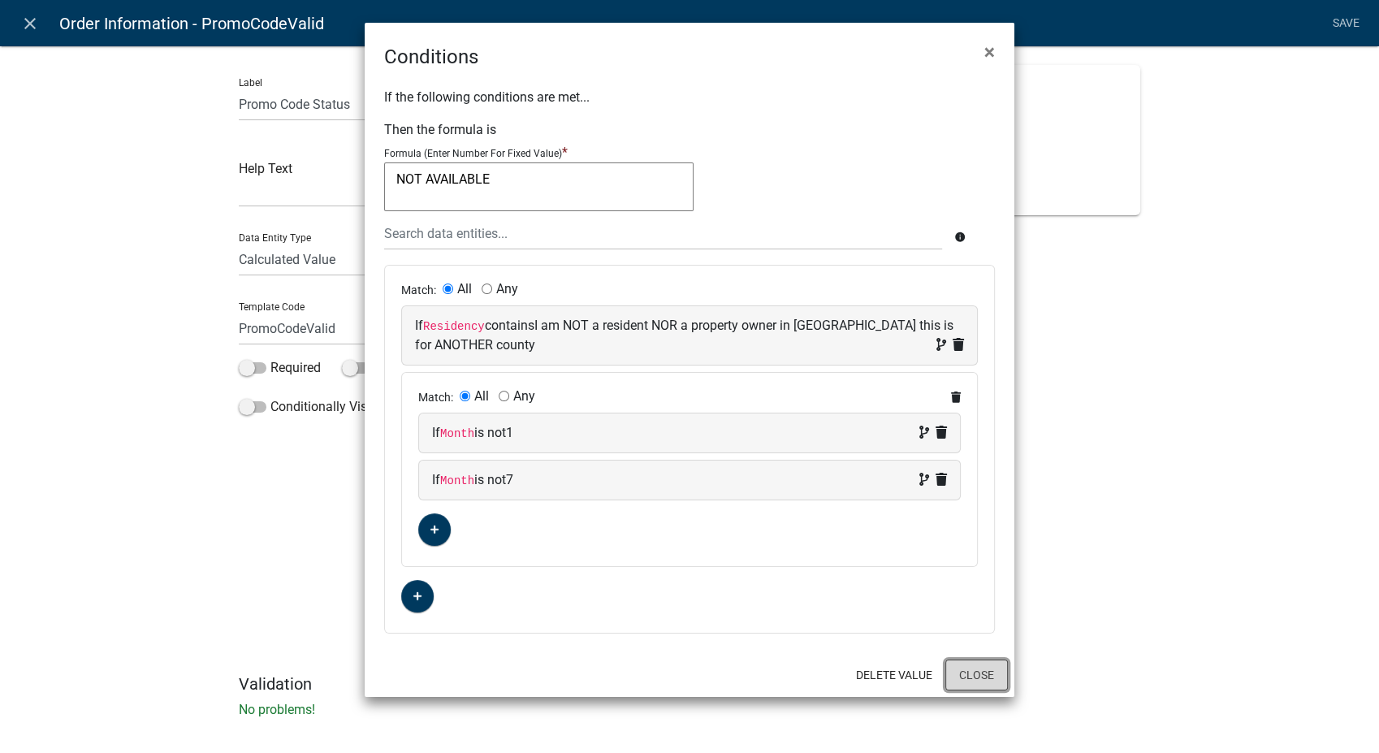
click at [970, 688] on button "Close" at bounding box center [976, 674] width 63 height 31
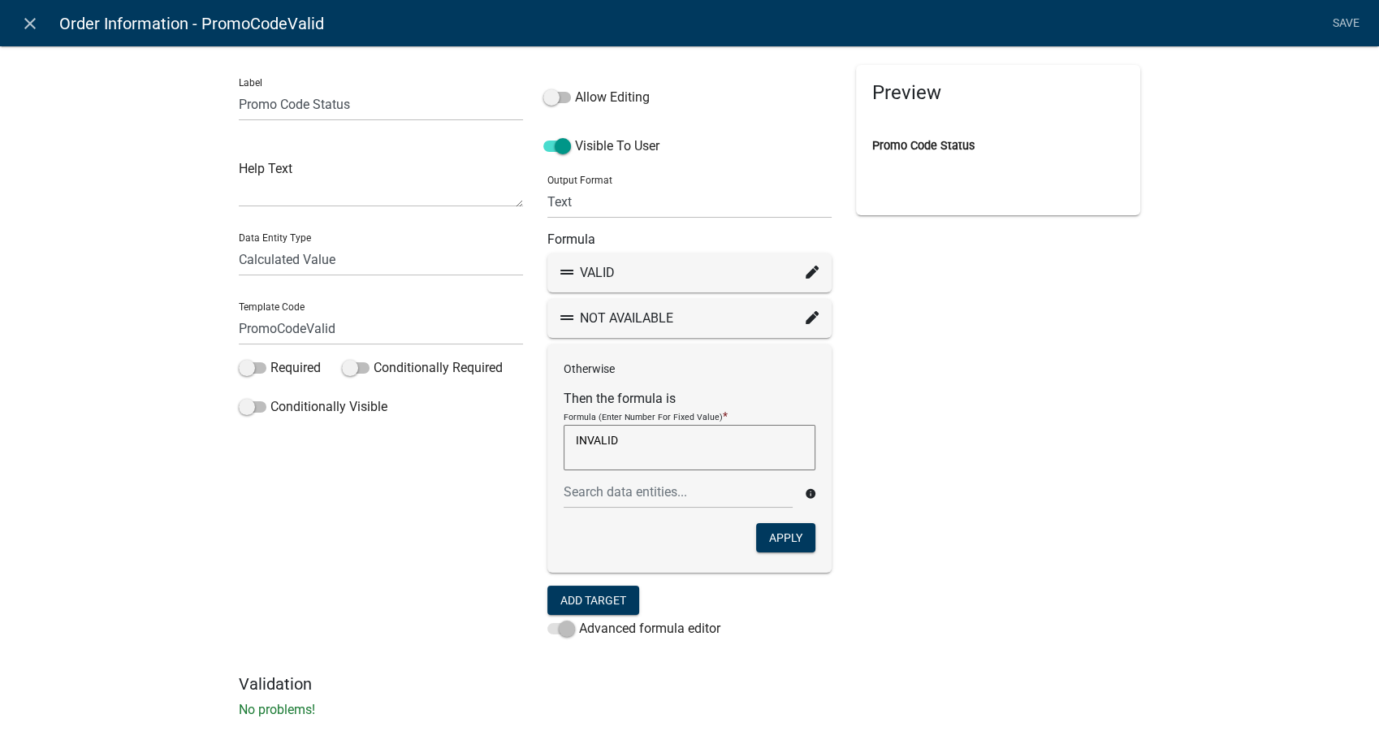
click at [806, 270] on icon at bounding box center [812, 272] width 13 height 13
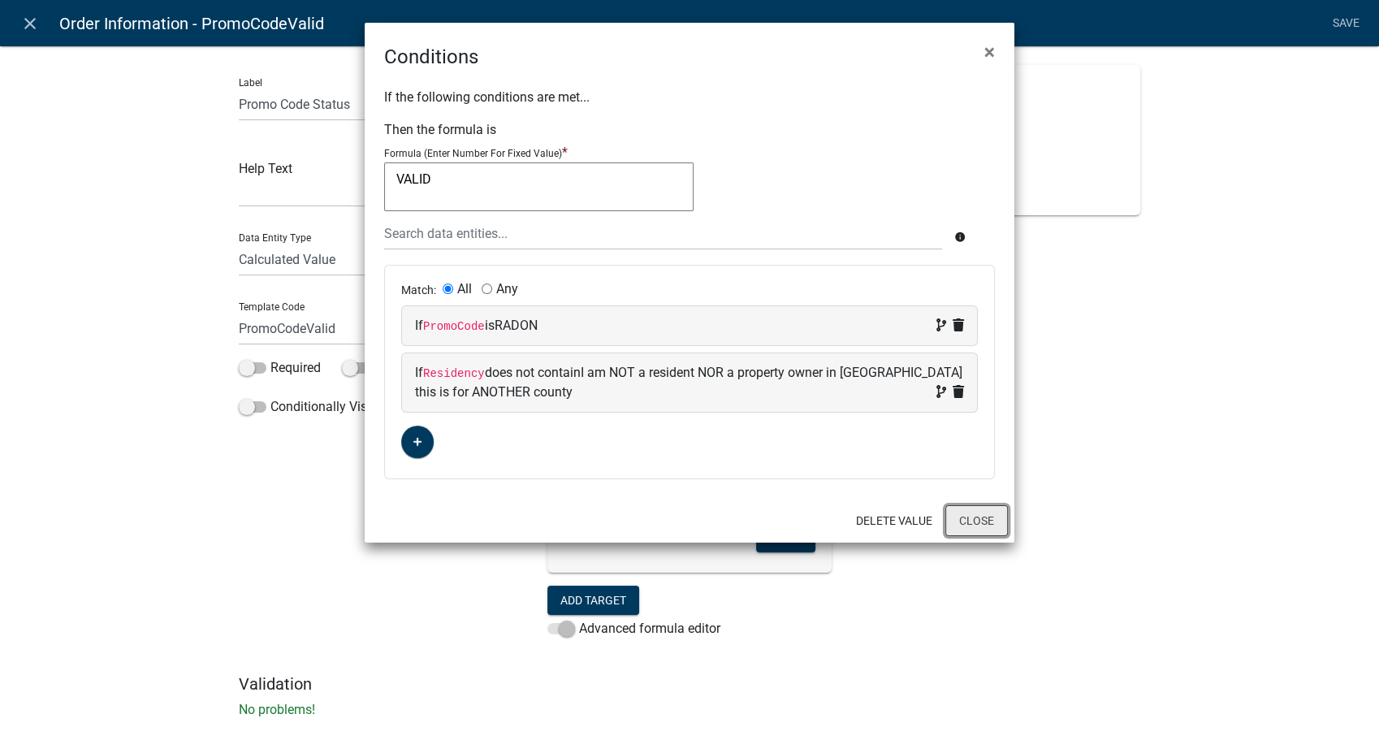
click at [980, 529] on button "Close" at bounding box center [976, 520] width 63 height 31
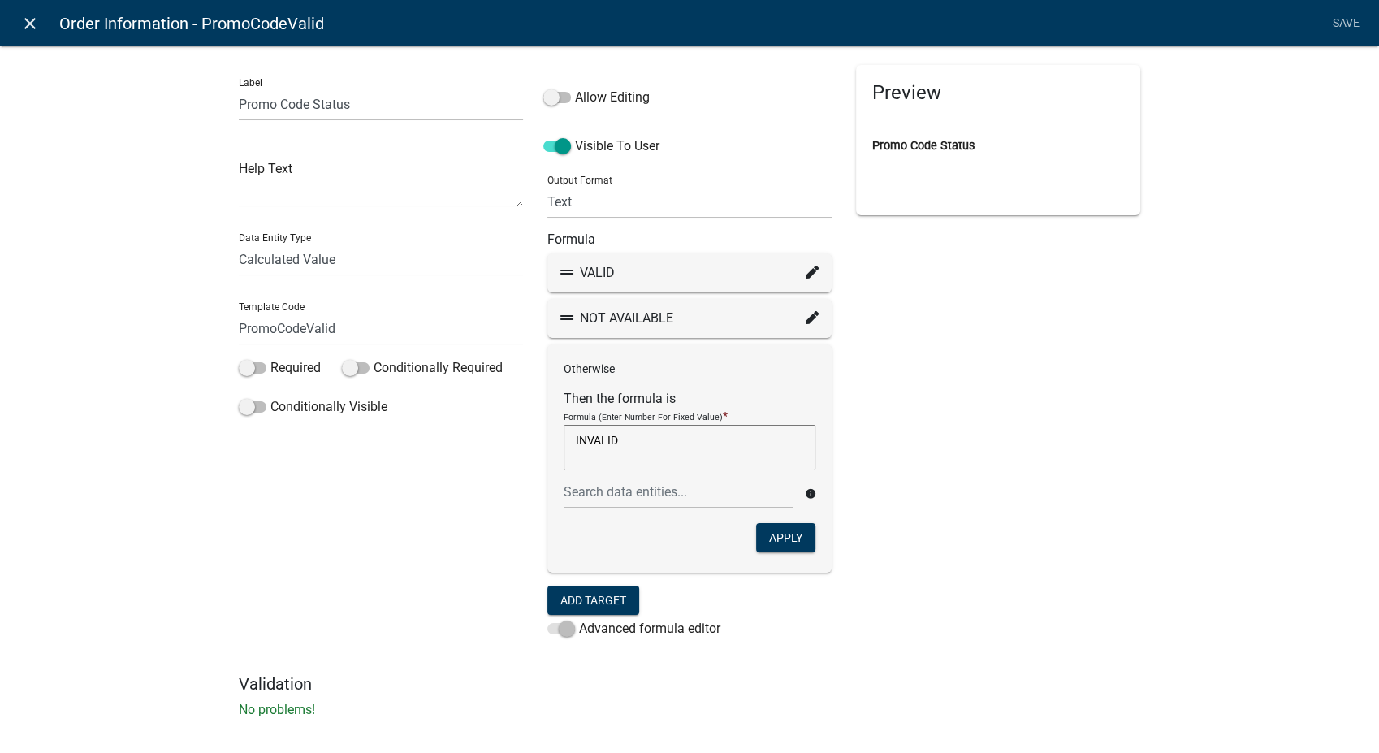
click at [28, 27] on icon "close" at bounding box center [29, 23] width 19 height 19
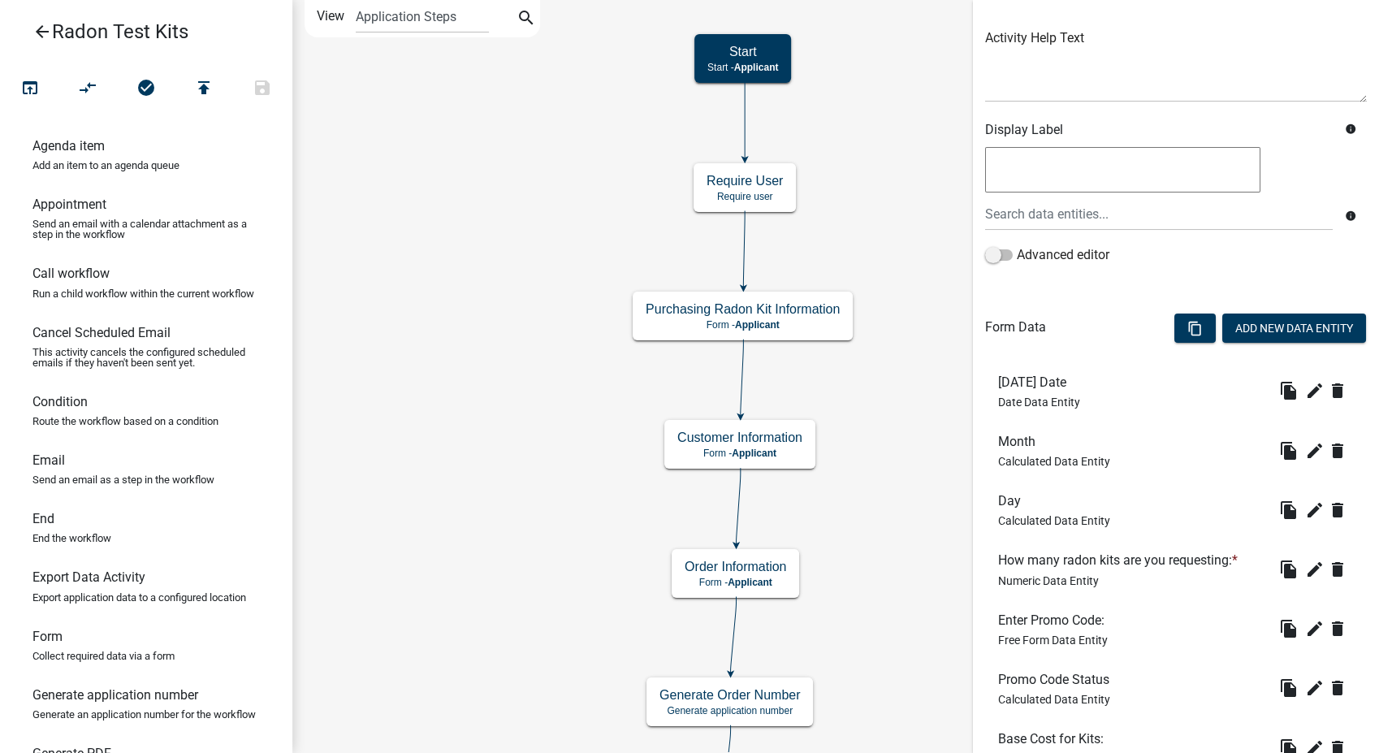
scroll to position [270, 0]
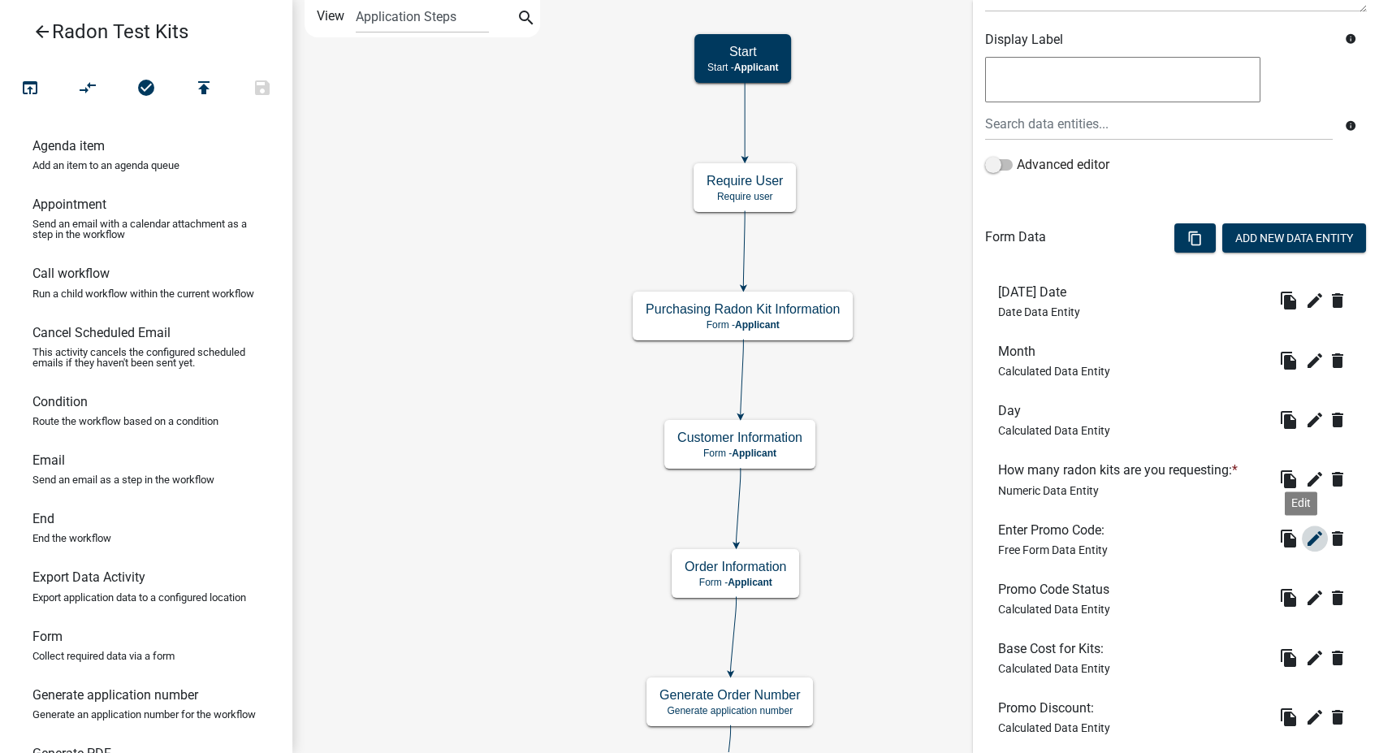
click at [1305, 534] on icon "edit" at bounding box center [1314, 538] width 19 height 19
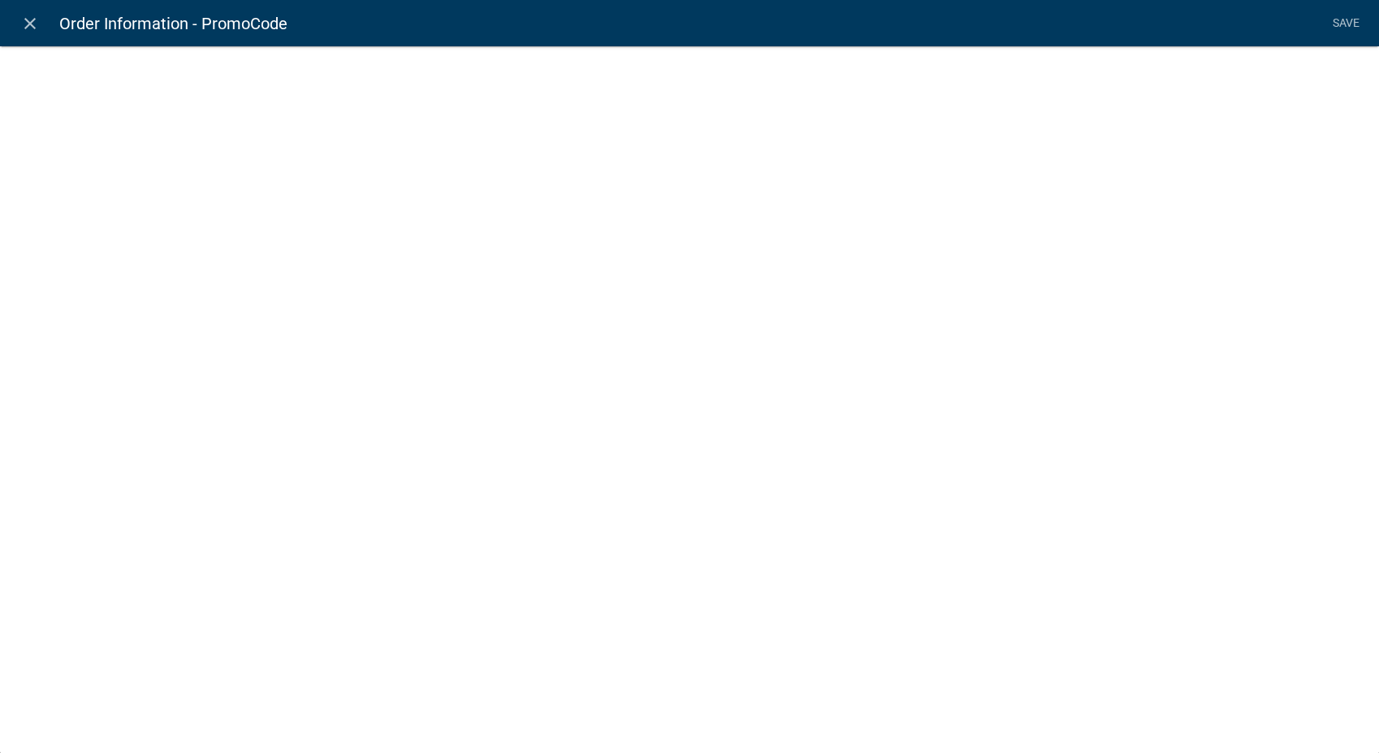
select select
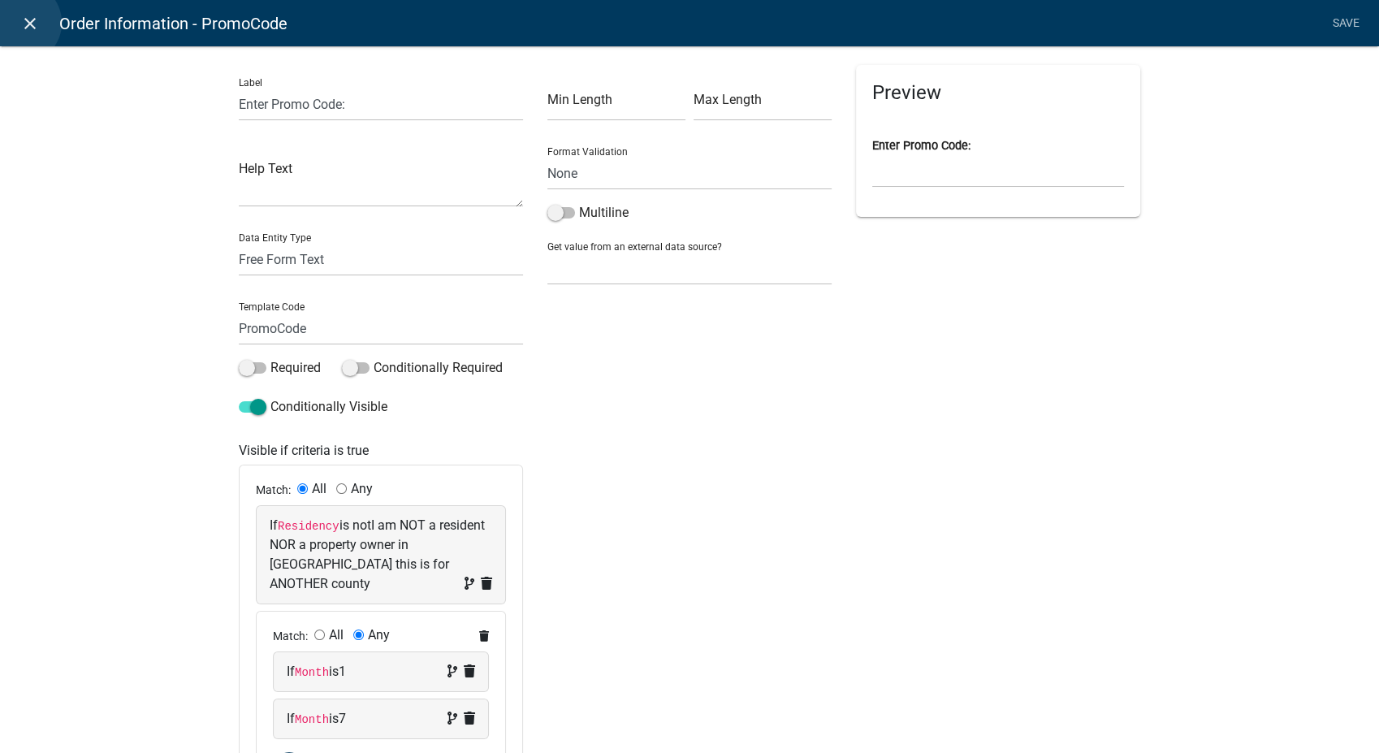
click at [20, 23] on icon "close" at bounding box center [29, 23] width 19 height 19
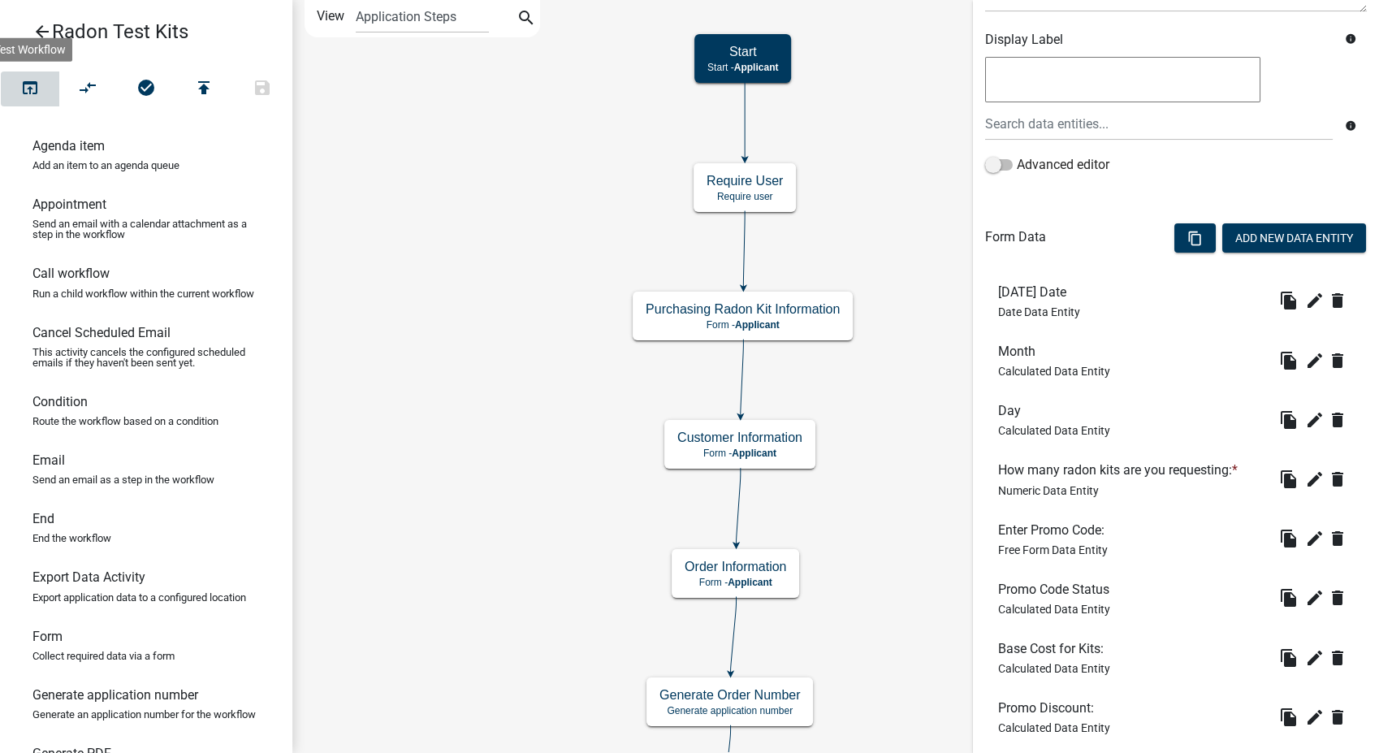
click at [43, 80] on button "open_in_browser" at bounding box center [30, 88] width 58 height 35
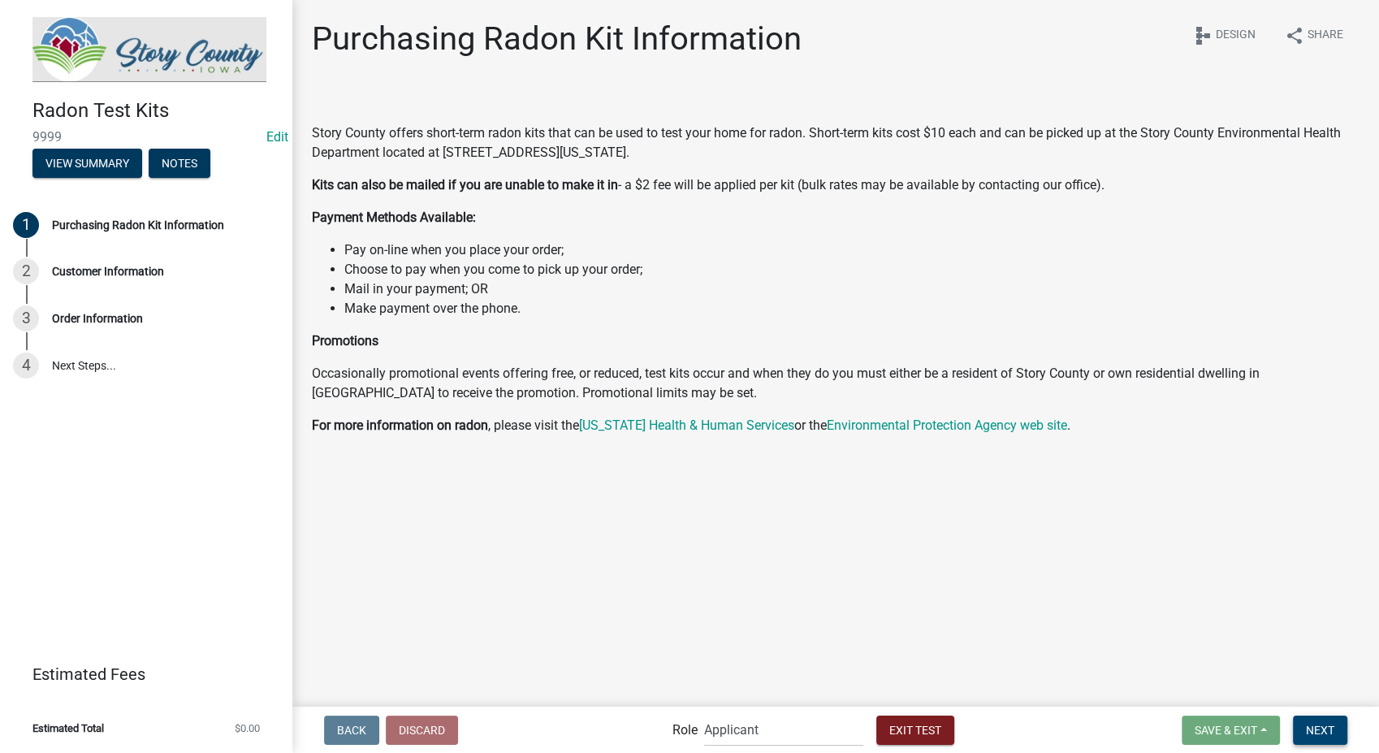
click at [1320, 725] on span "Next" at bounding box center [1320, 729] width 28 height 13
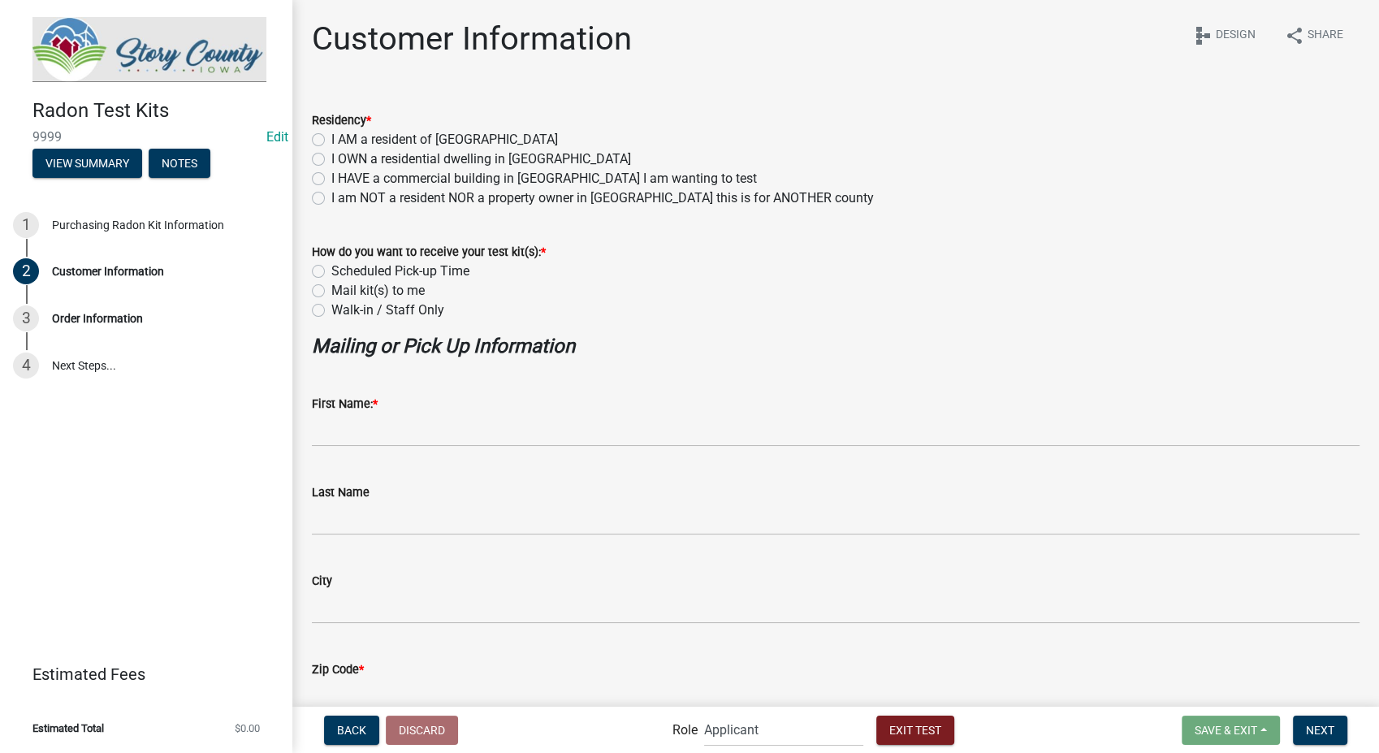
click at [331, 138] on label "I AM a resident of Story County" at bounding box center [444, 139] width 227 height 19
click at [331, 138] on input "I AM a resident of Story County" at bounding box center [336, 135] width 11 height 11
radio input "true"
click at [331, 287] on label "Mail kit(s) to me" at bounding box center [377, 290] width 93 height 19
click at [331, 287] on input "Mail kit(s) to me" at bounding box center [336, 286] width 11 height 11
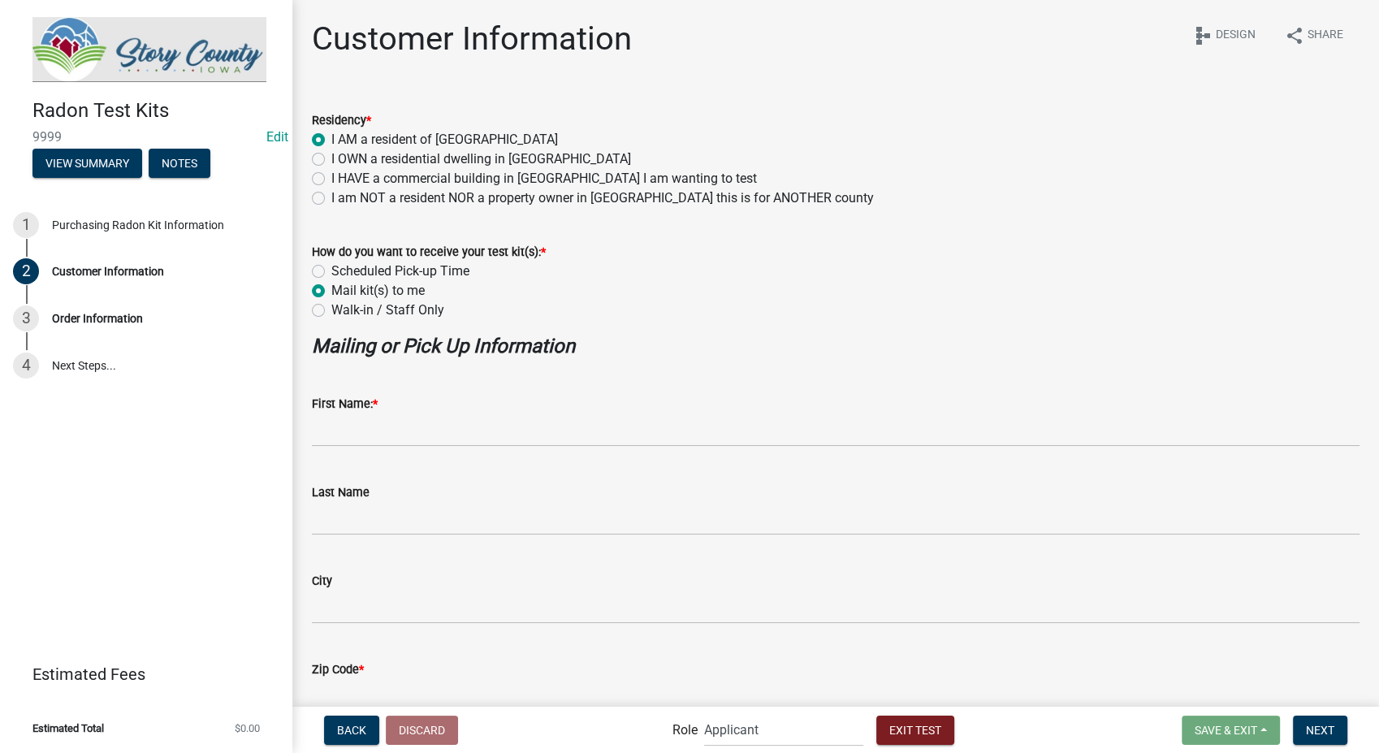
radio input "true"
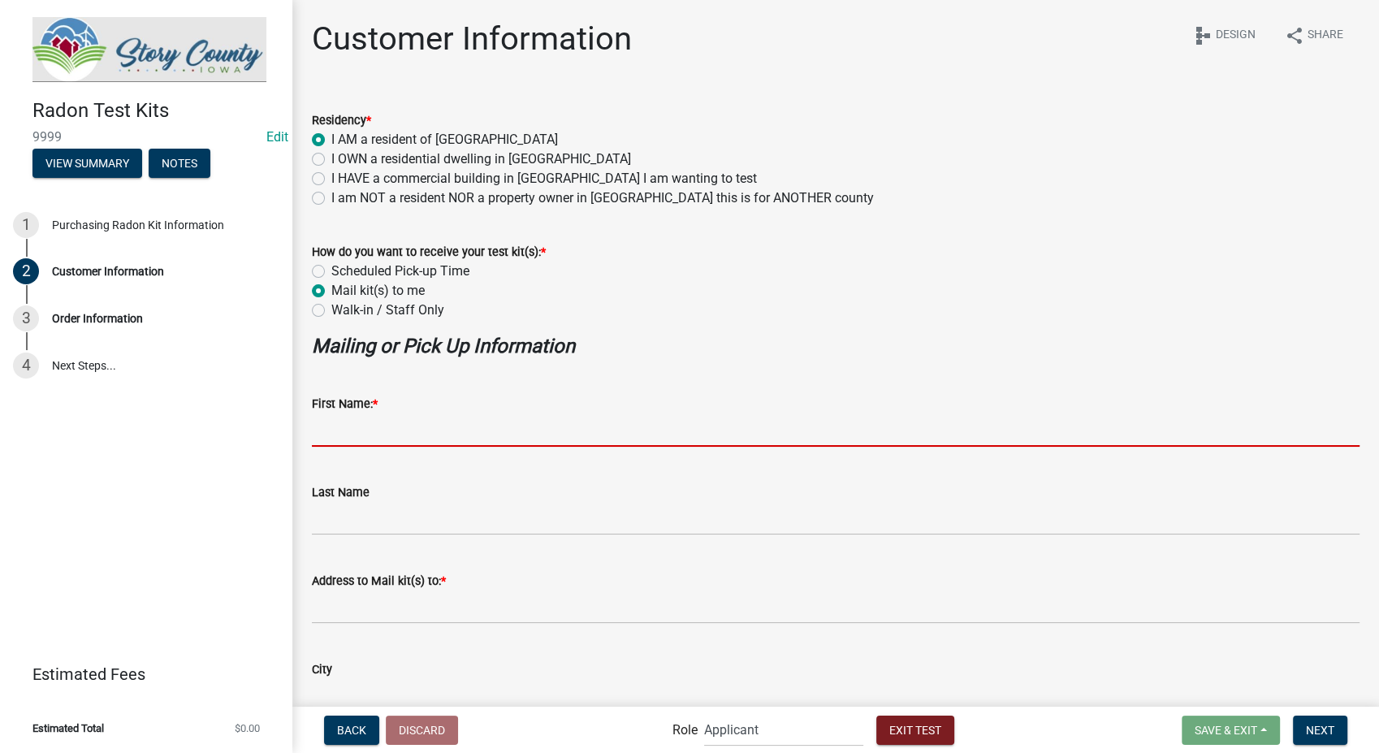
click at [381, 418] on input "First Name: *" at bounding box center [836, 429] width 1048 height 33
type input "Custom"
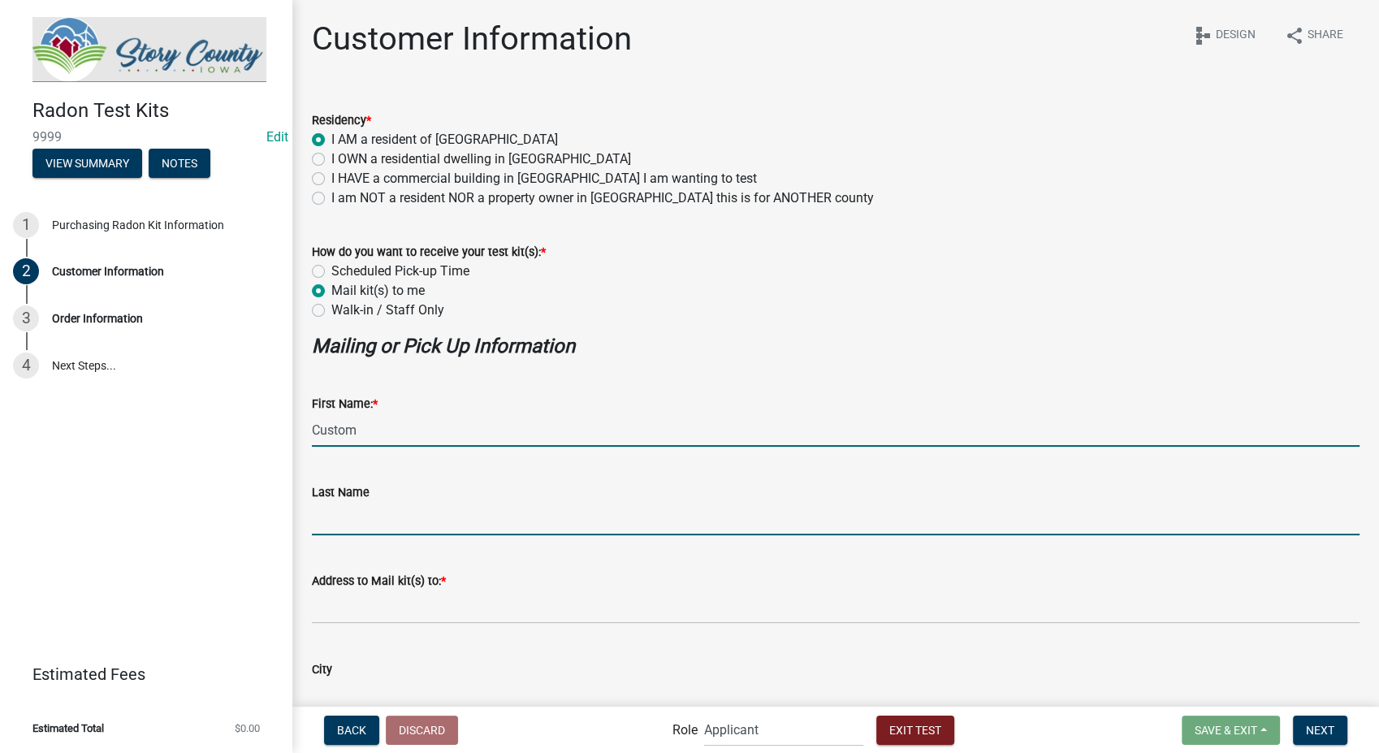
type input "Testing"
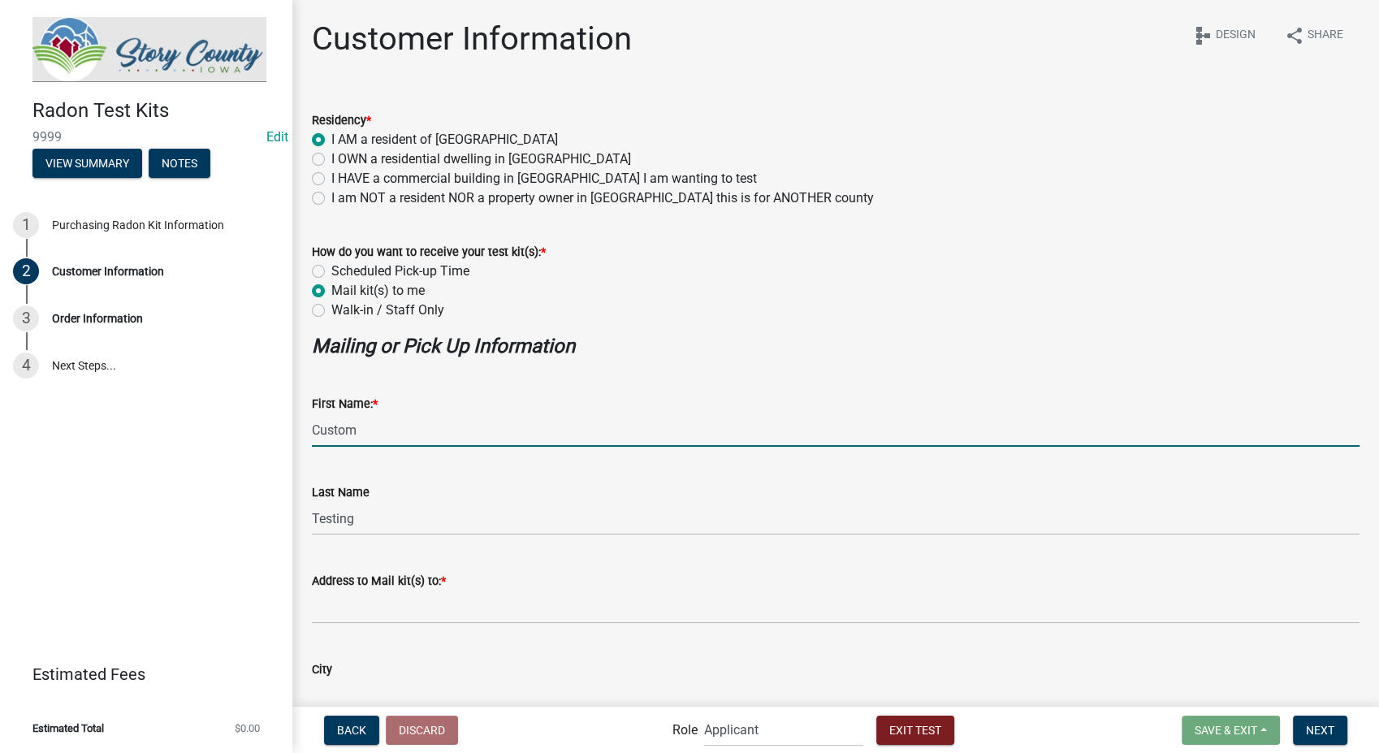
type input "Indianapolis"
type input "46216"
type input "[EMAIL_ADDRESS][DOMAIN_NAME]"
type input "3178267392"
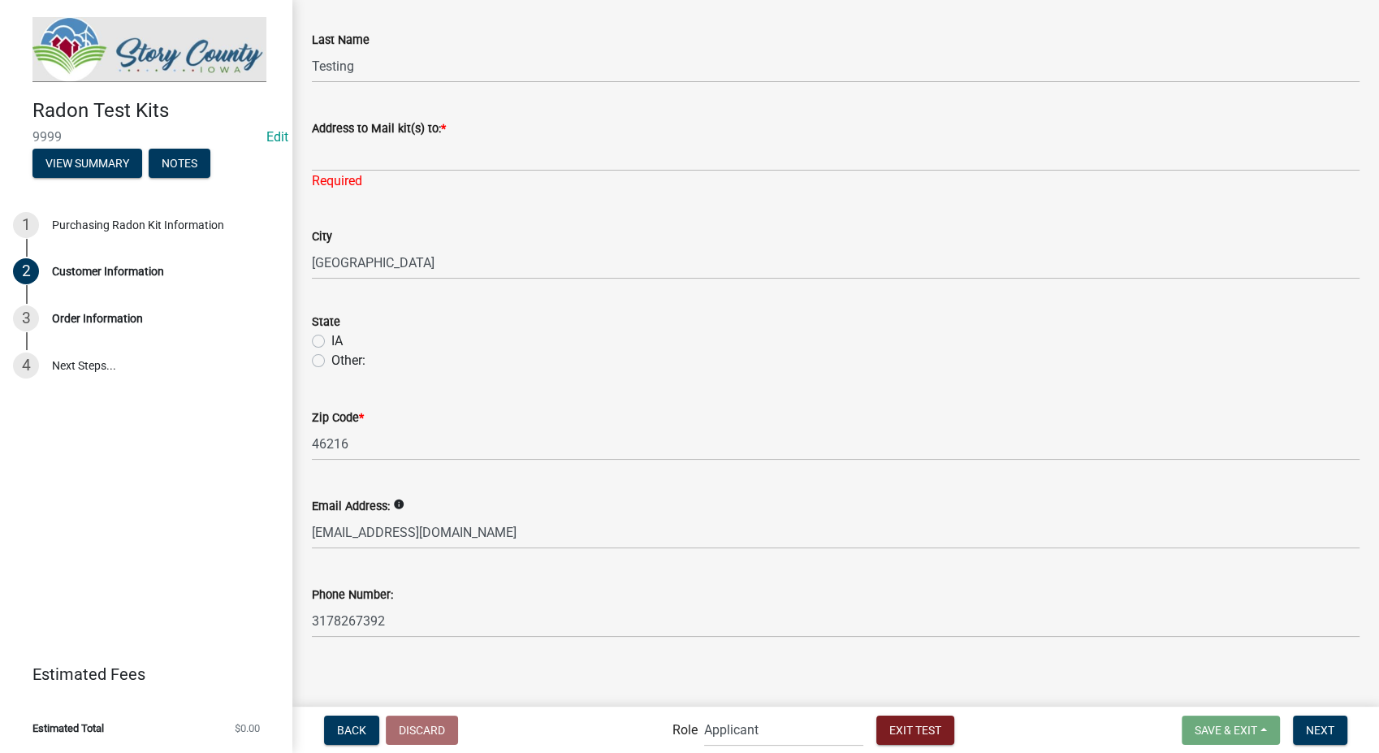
scroll to position [461, 0]
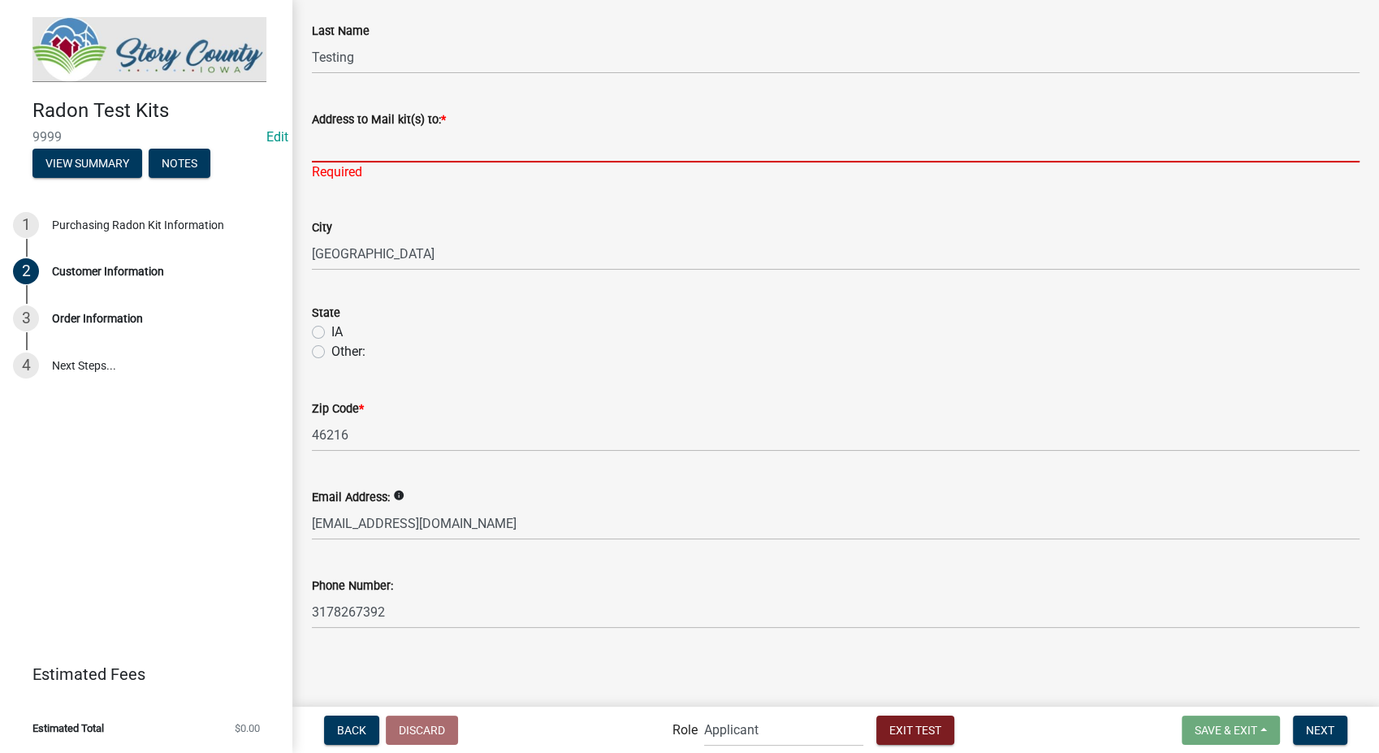
click at [392, 140] on input "Address to Mail kit(s) to: *" at bounding box center [836, 145] width 1048 height 33
type input "8901 Otis Ave"
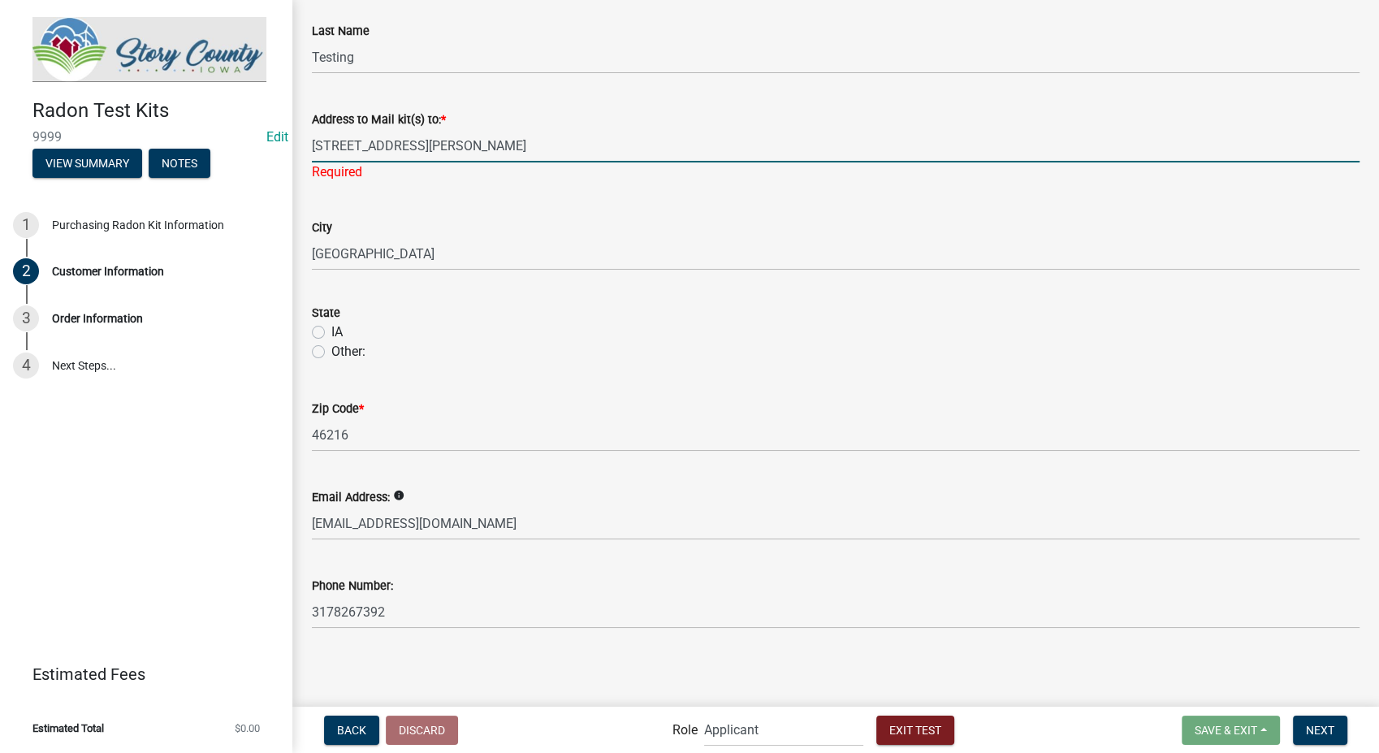
scroll to position [442, 0]
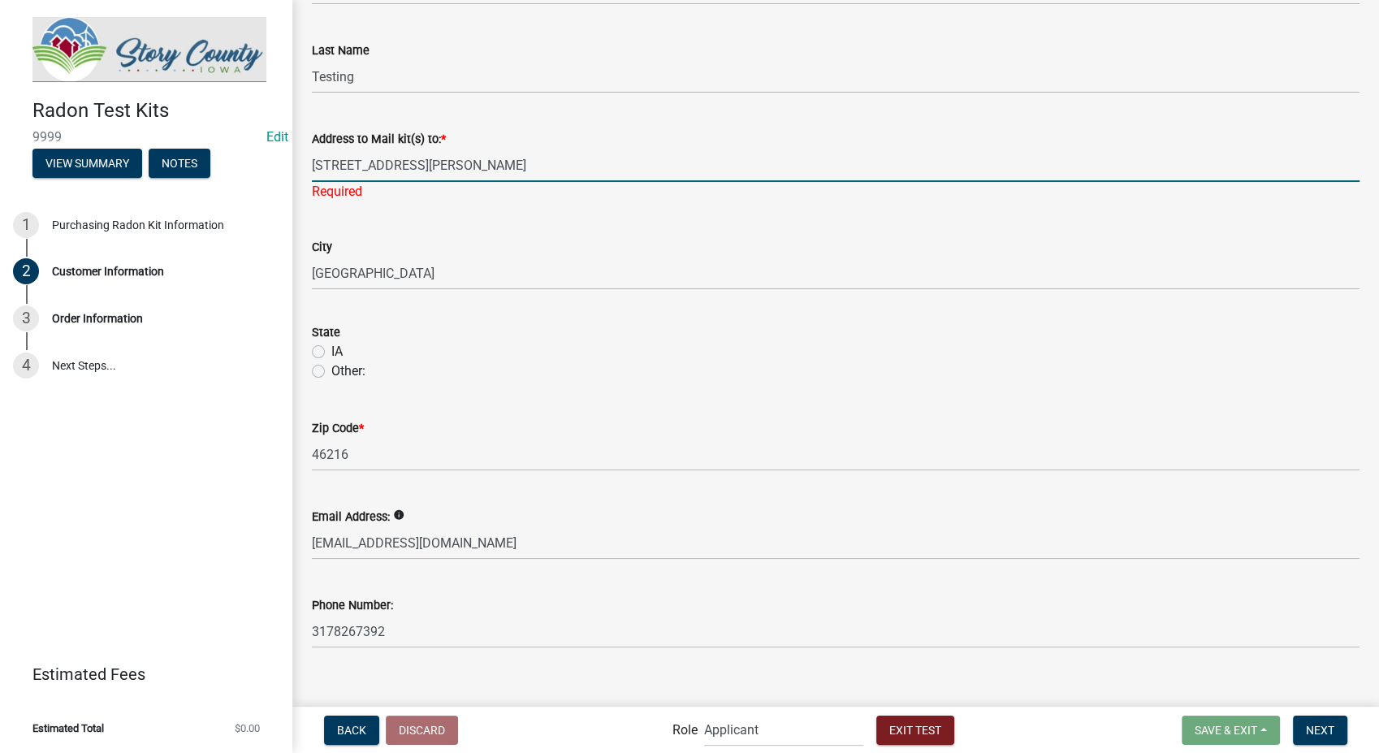
click at [331, 342] on label "IA" at bounding box center [336, 351] width 11 height 19
click at [331, 342] on input "IA" at bounding box center [336, 347] width 11 height 11
radio input "true"
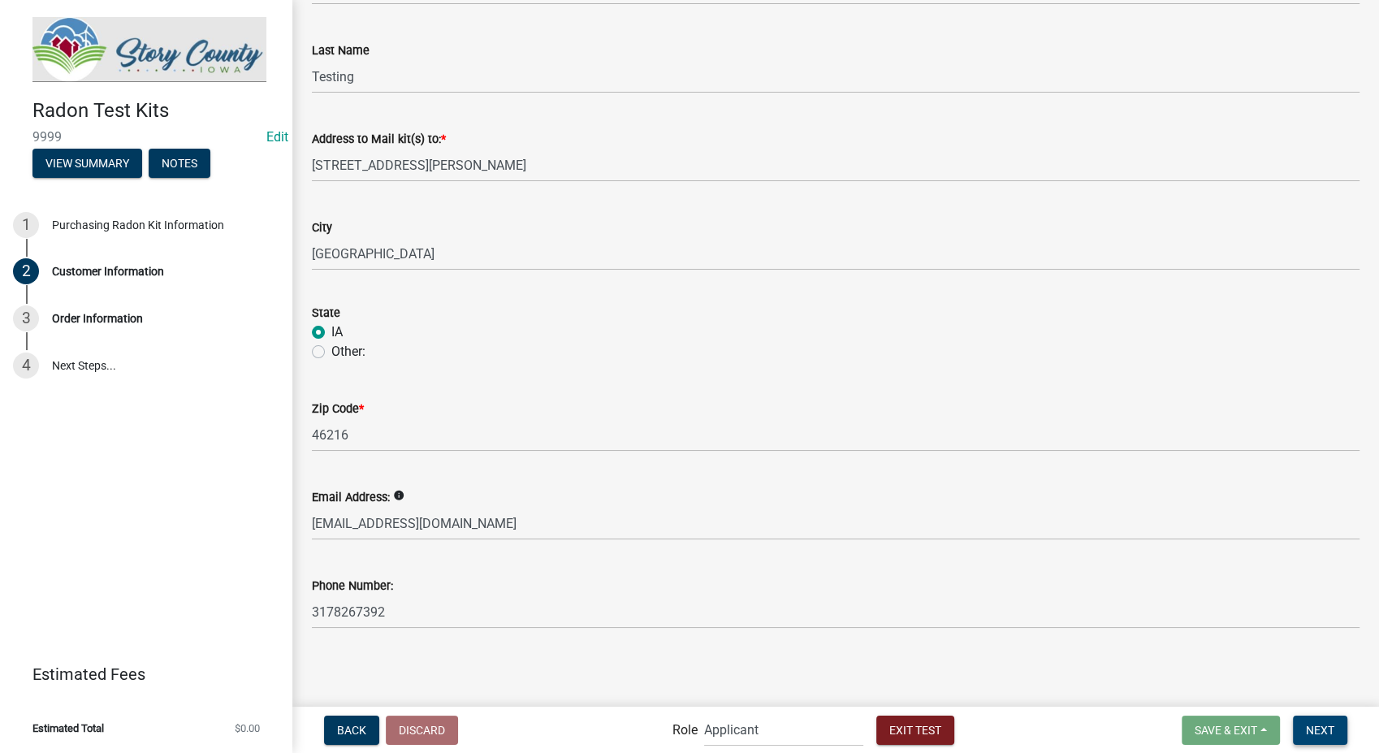
click at [1312, 732] on span "Next" at bounding box center [1320, 729] width 28 height 13
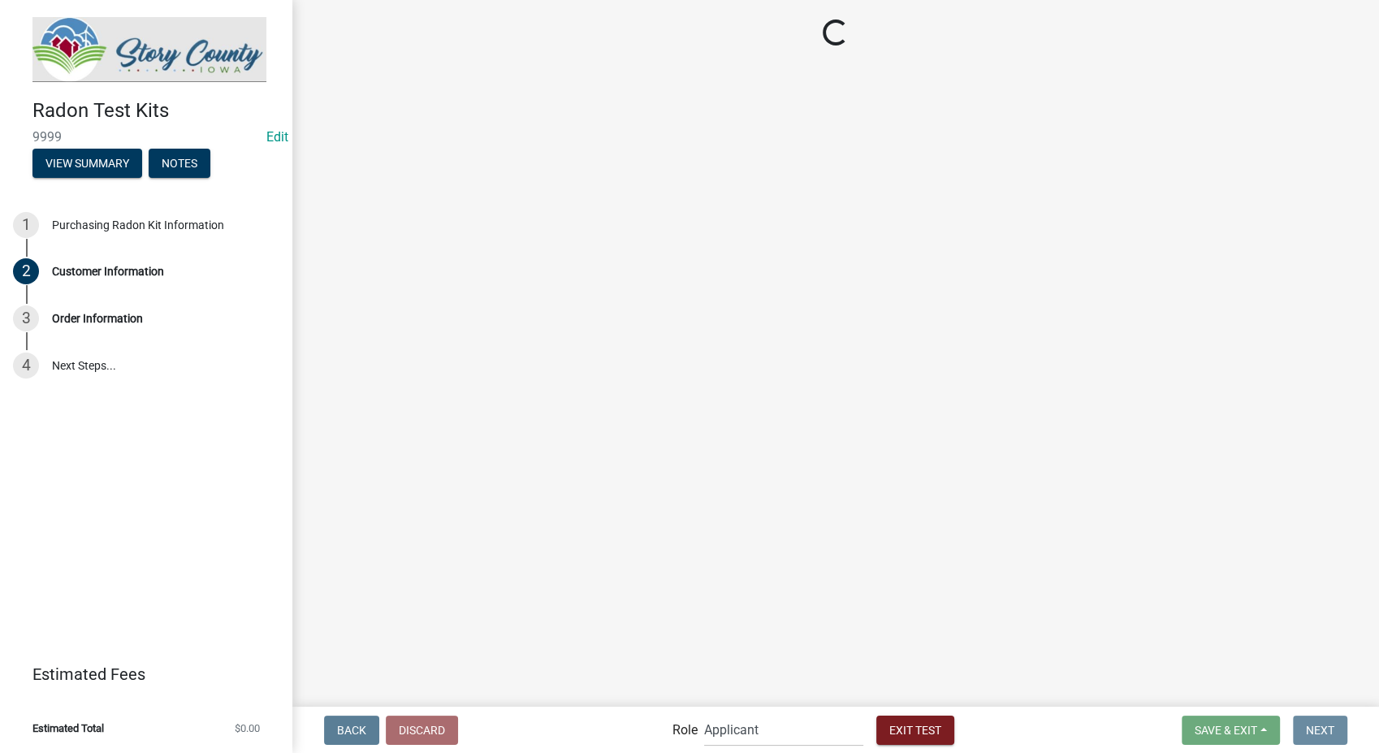
scroll to position [0, 0]
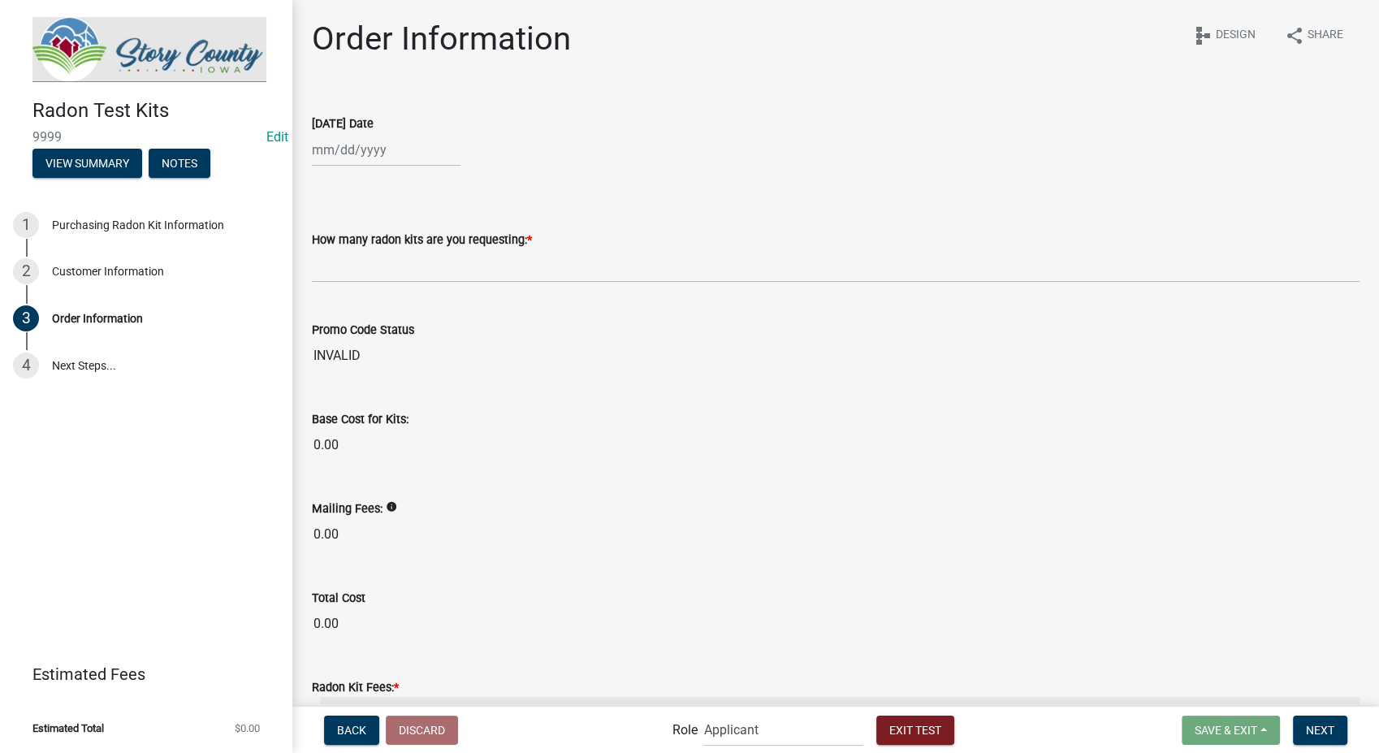
select select "9"
select select "2025"
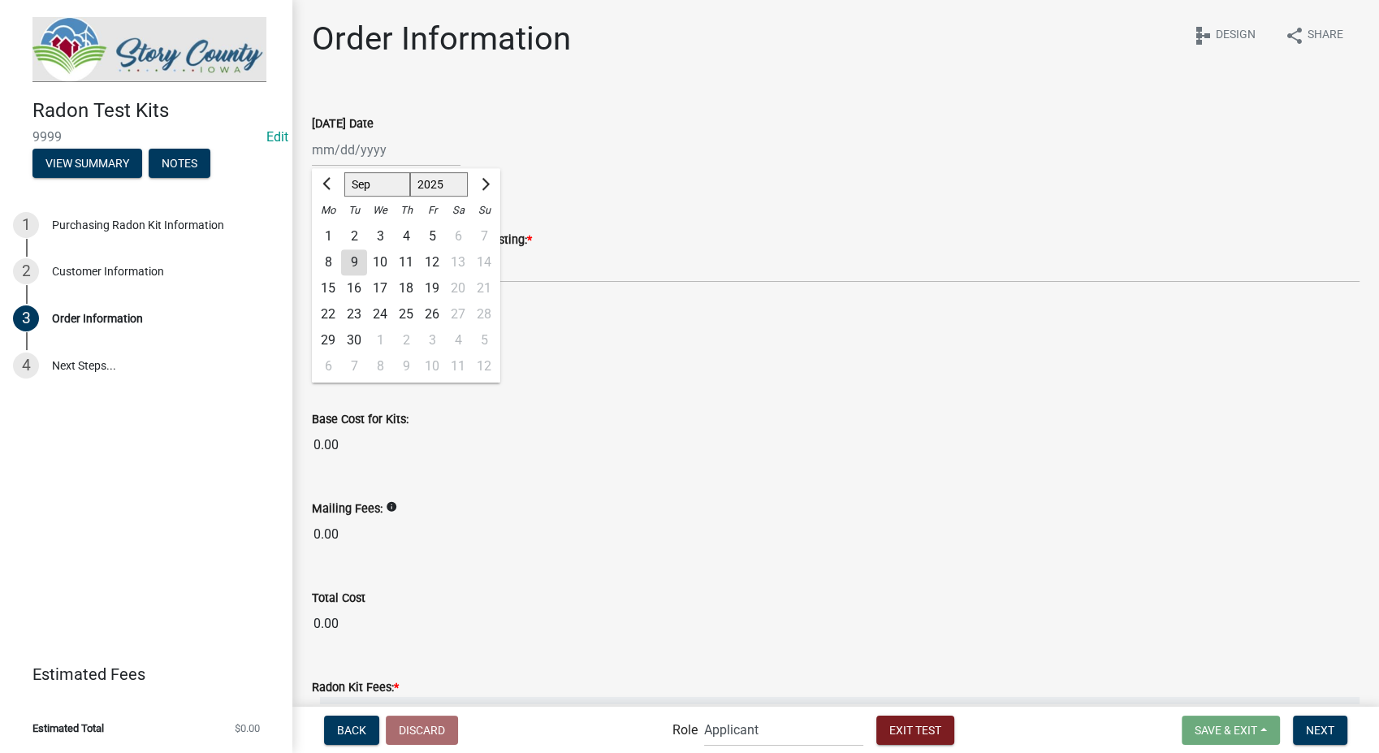
click at [378, 155] on div "Jan Feb Mar Apr May Jun Jul Aug Sep Oct Nov Dec 2024 2025 2026 Mo Tu We Th Fr S…" at bounding box center [386, 149] width 149 height 33
click at [324, 182] on span "Previous month" at bounding box center [328, 184] width 12 height 12
select select "6"
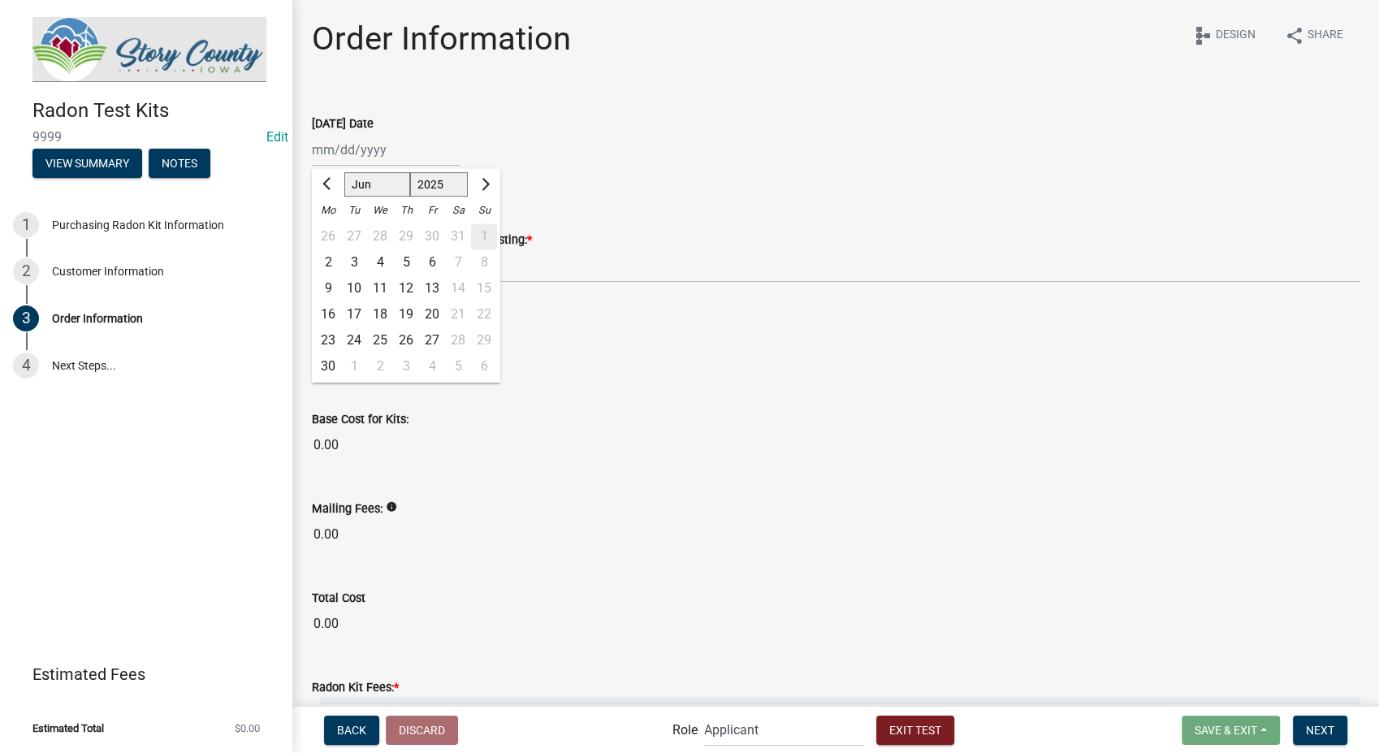
click at [405, 261] on div "5" at bounding box center [406, 262] width 26 height 26
type input "06/05/2025"
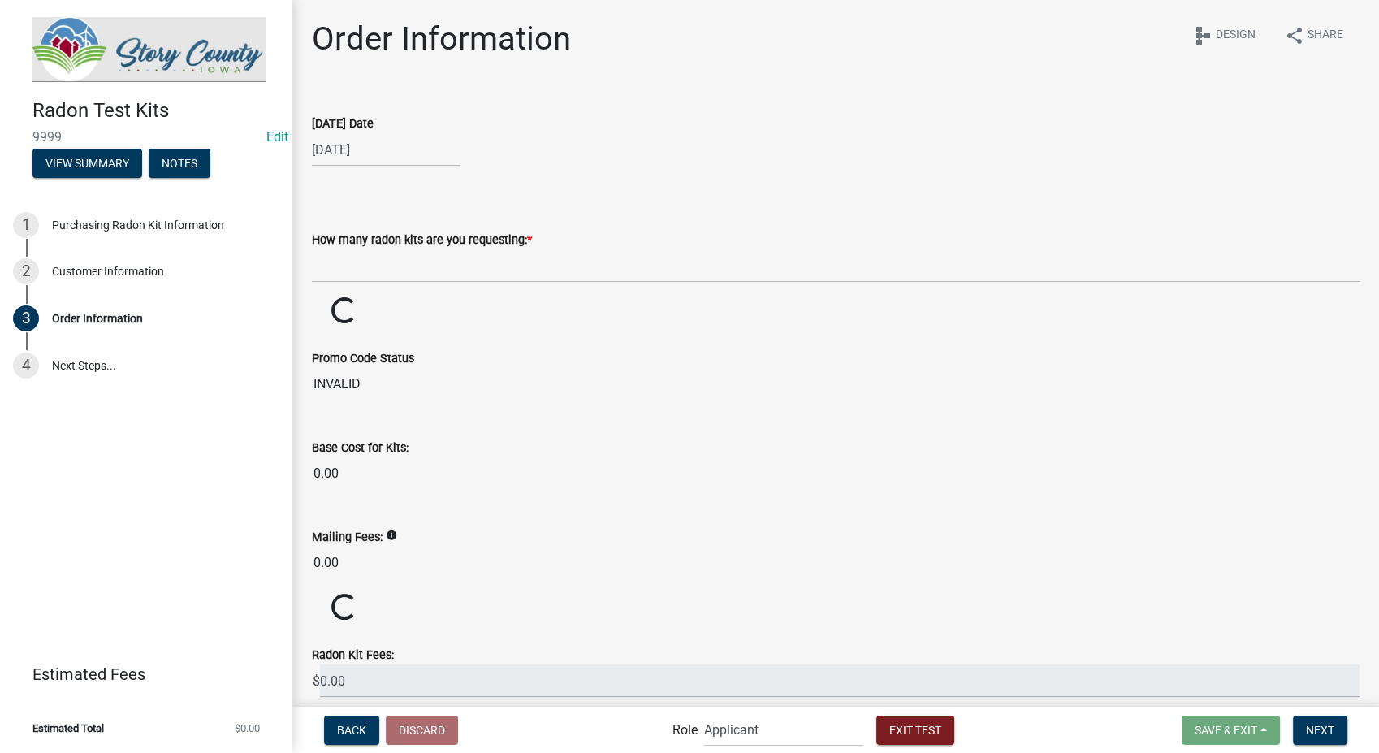
select select "6"
select select "2025"
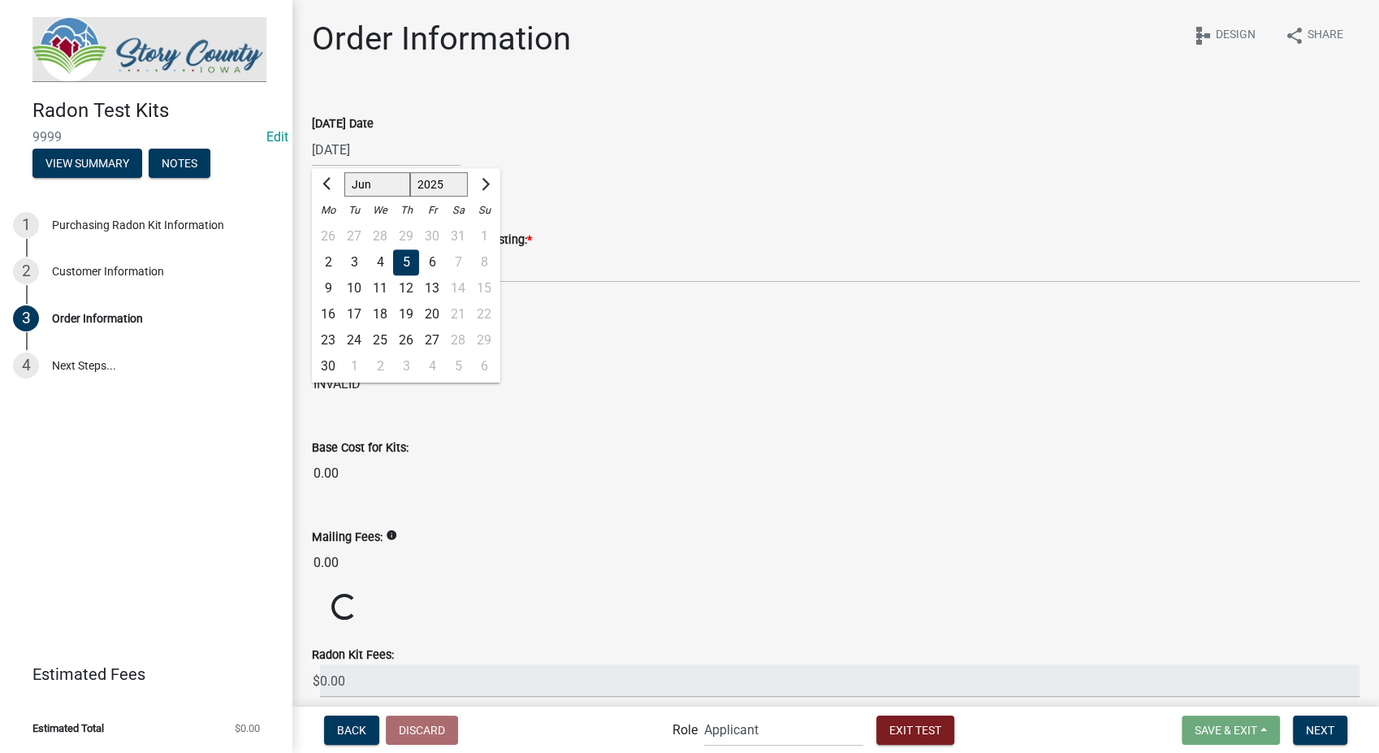
click at [387, 153] on div "06/05/2025 Jan Feb Mar Apr May Jun Jul Aug Sep Oct Nov Dec 2024 2025 2026 Mo Tu…" at bounding box center [386, 149] width 149 height 33
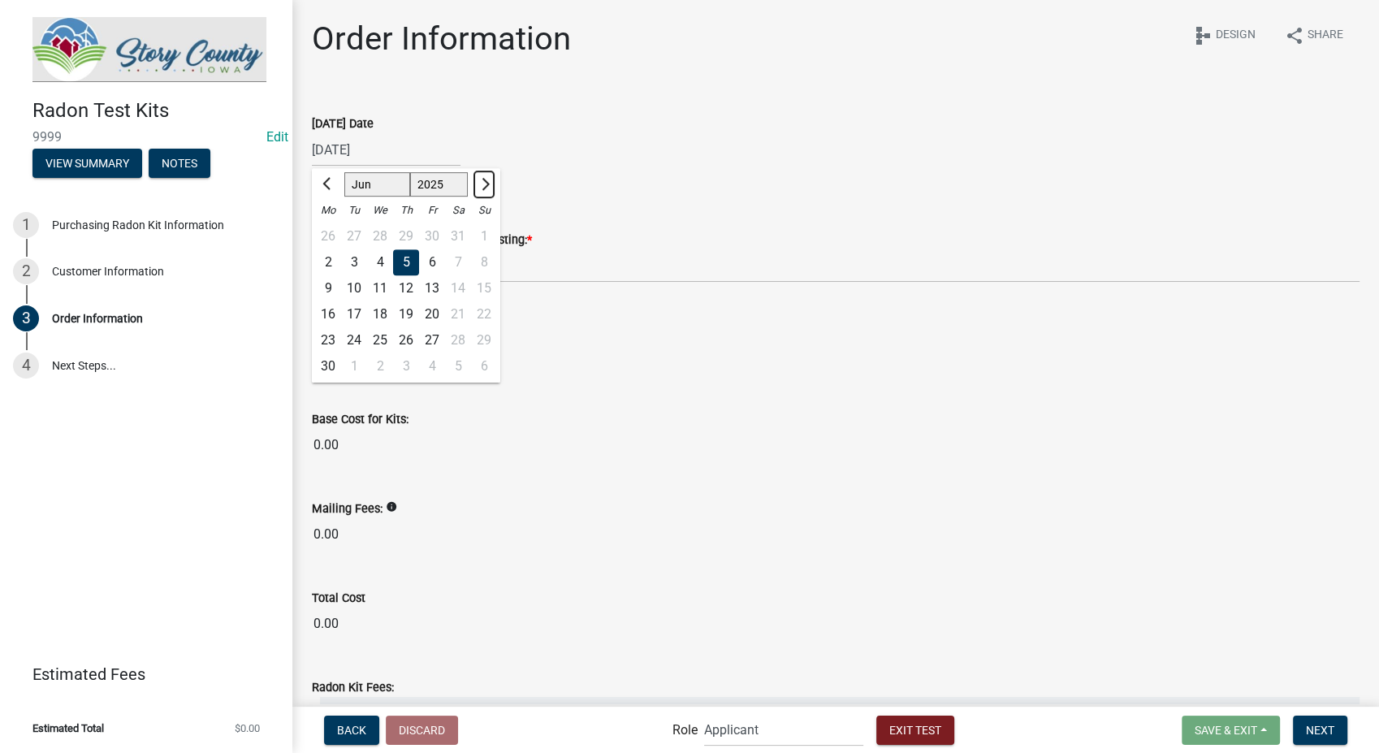
click at [483, 192] on button "Next month" at bounding box center [483, 184] width 19 height 26
select select "7"
click at [430, 235] on div "4" at bounding box center [432, 236] width 26 height 26
type input "07/04/2025"
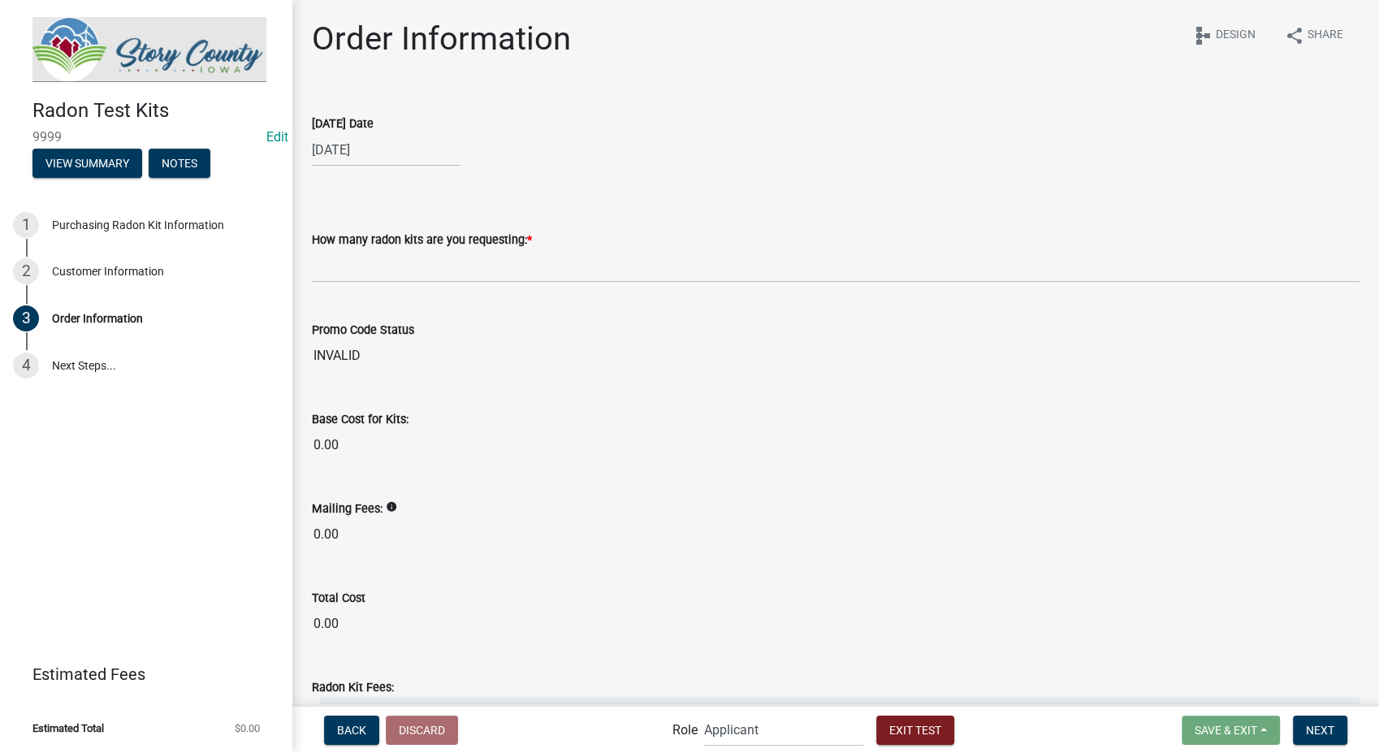
click at [408, 148] on div "07/04/2025" at bounding box center [386, 149] width 149 height 33
select select "7"
select select "2025"
click at [388, 269] on div "9" at bounding box center [380, 262] width 26 height 26
type input "07/09/2025"
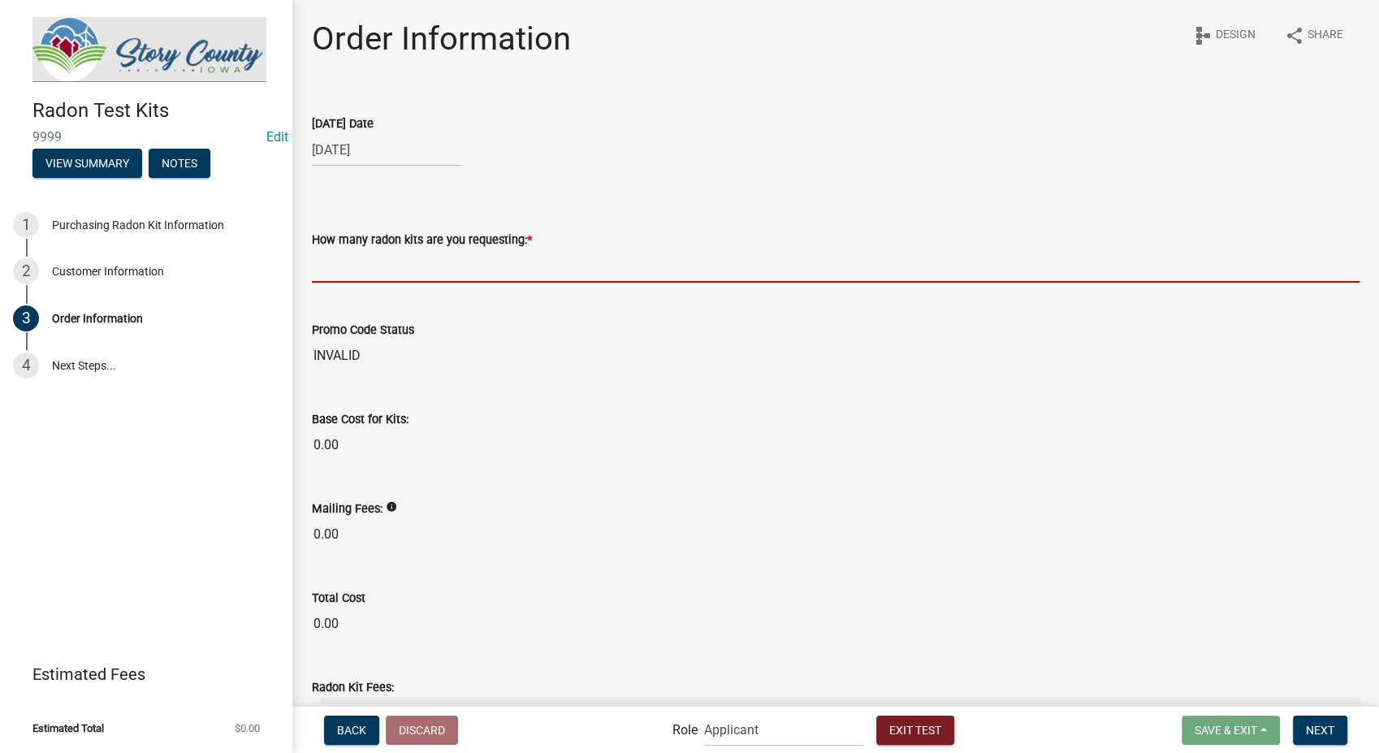
click at [388, 269] on input "text" at bounding box center [836, 265] width 1048 height 33
type input "2"
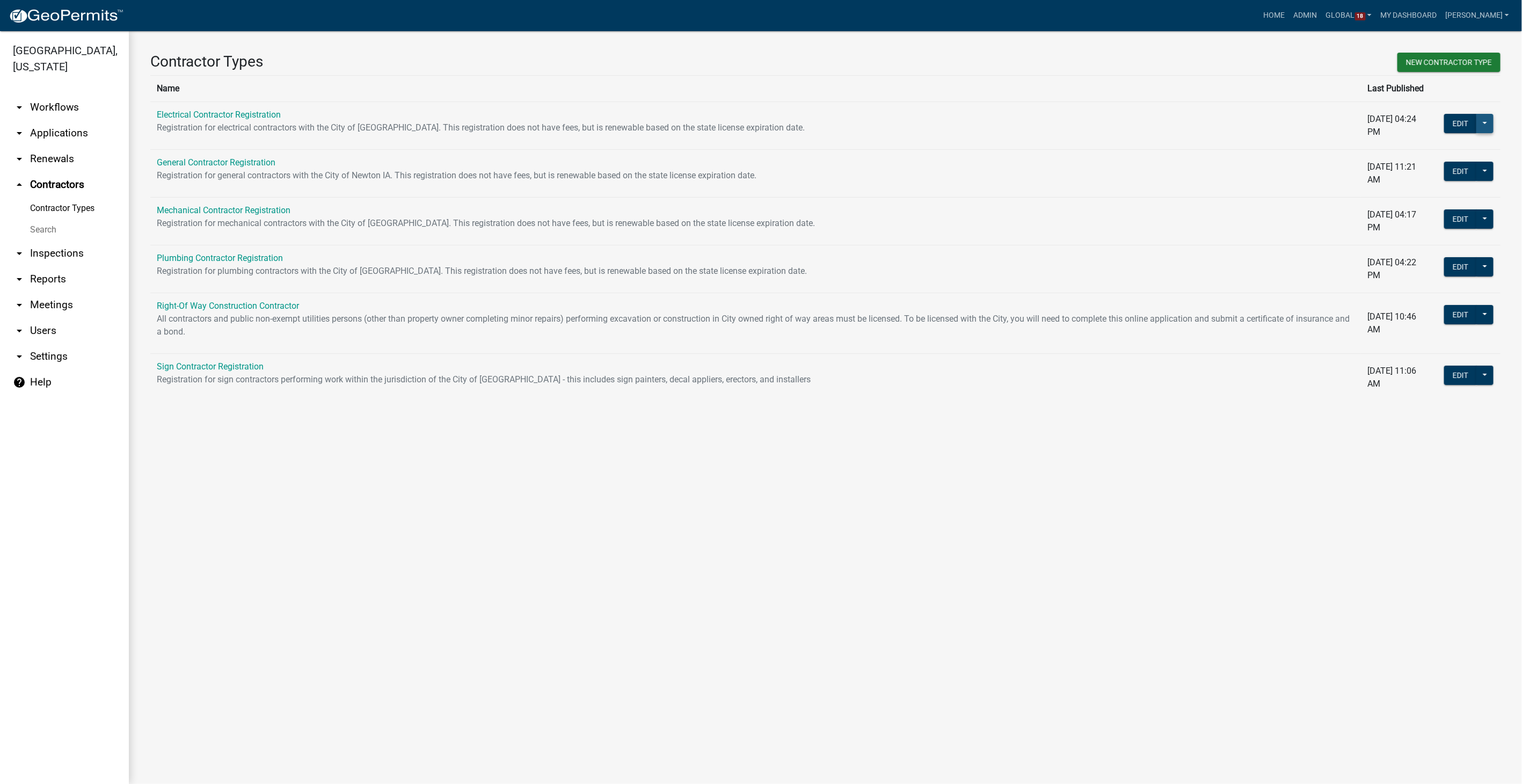
click at [1488, 118] on button at bounding box center [1485, 123] width 17 height 19
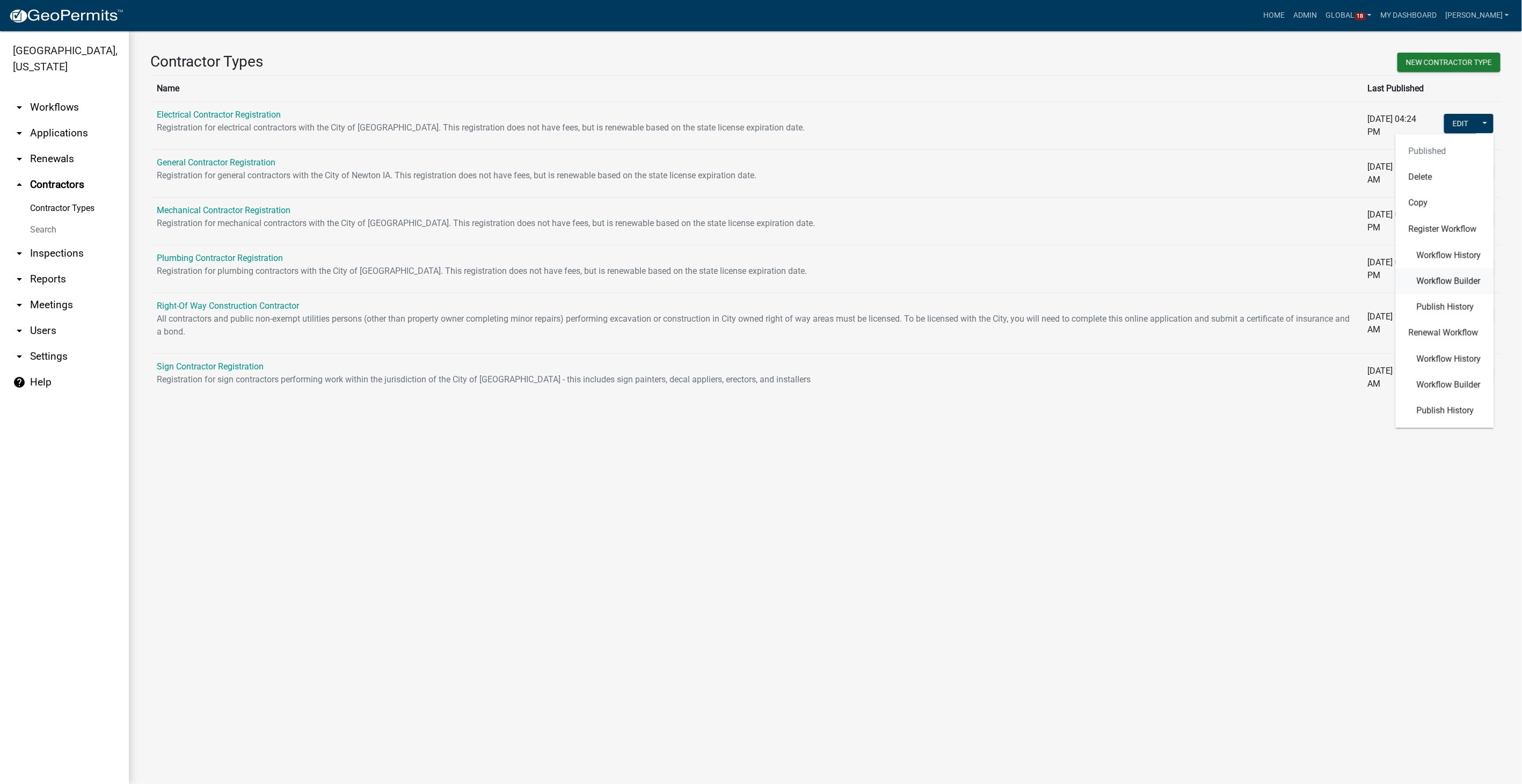
click at [1441, 276] on span "Workflow Builder" at bounding box center [1449, 280] width 64 height 9
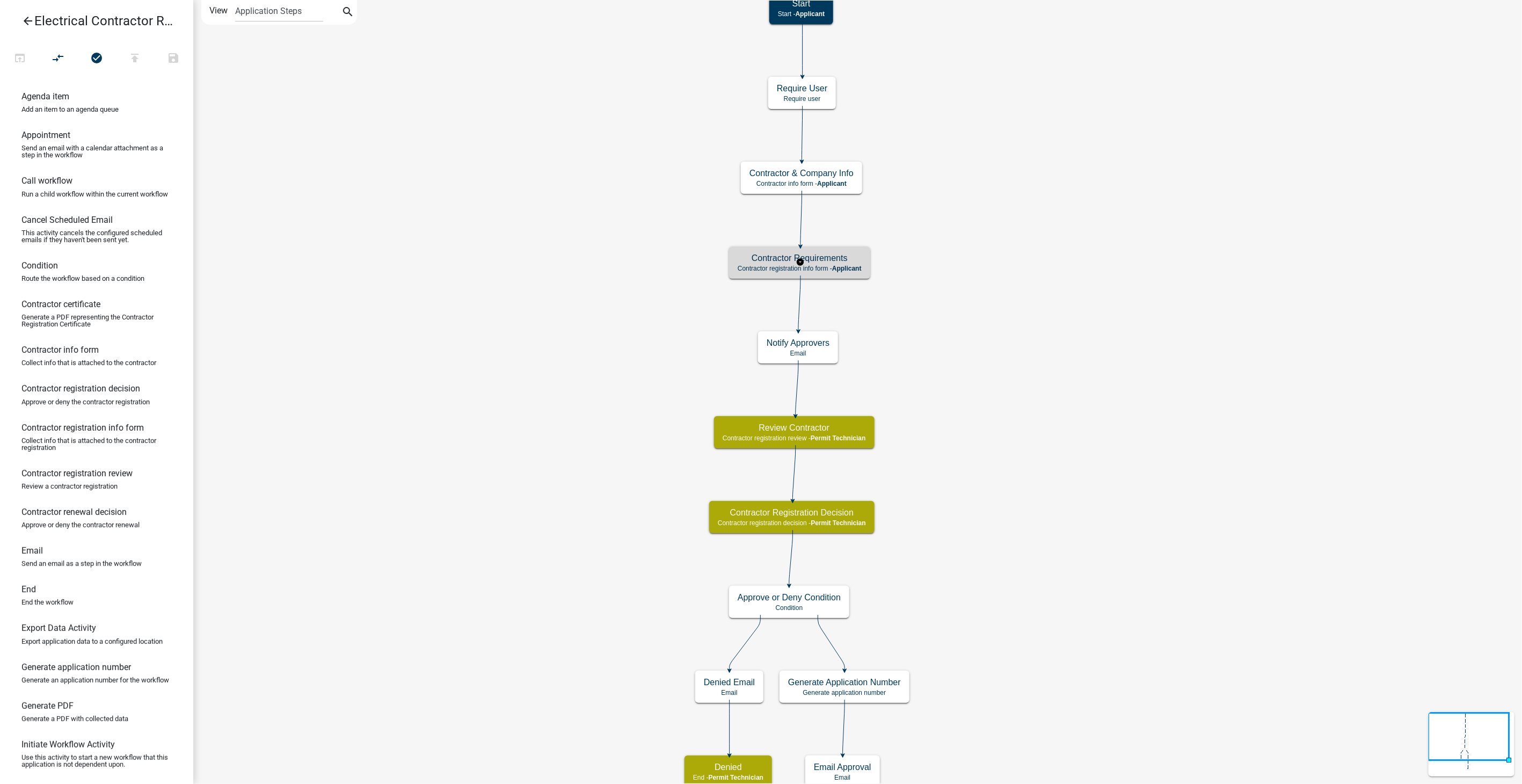
click at [813, 274] on div "Contractor Requirements Contractor registration info form - Applicant" at bounding box center [800, 262] width 141 height 32
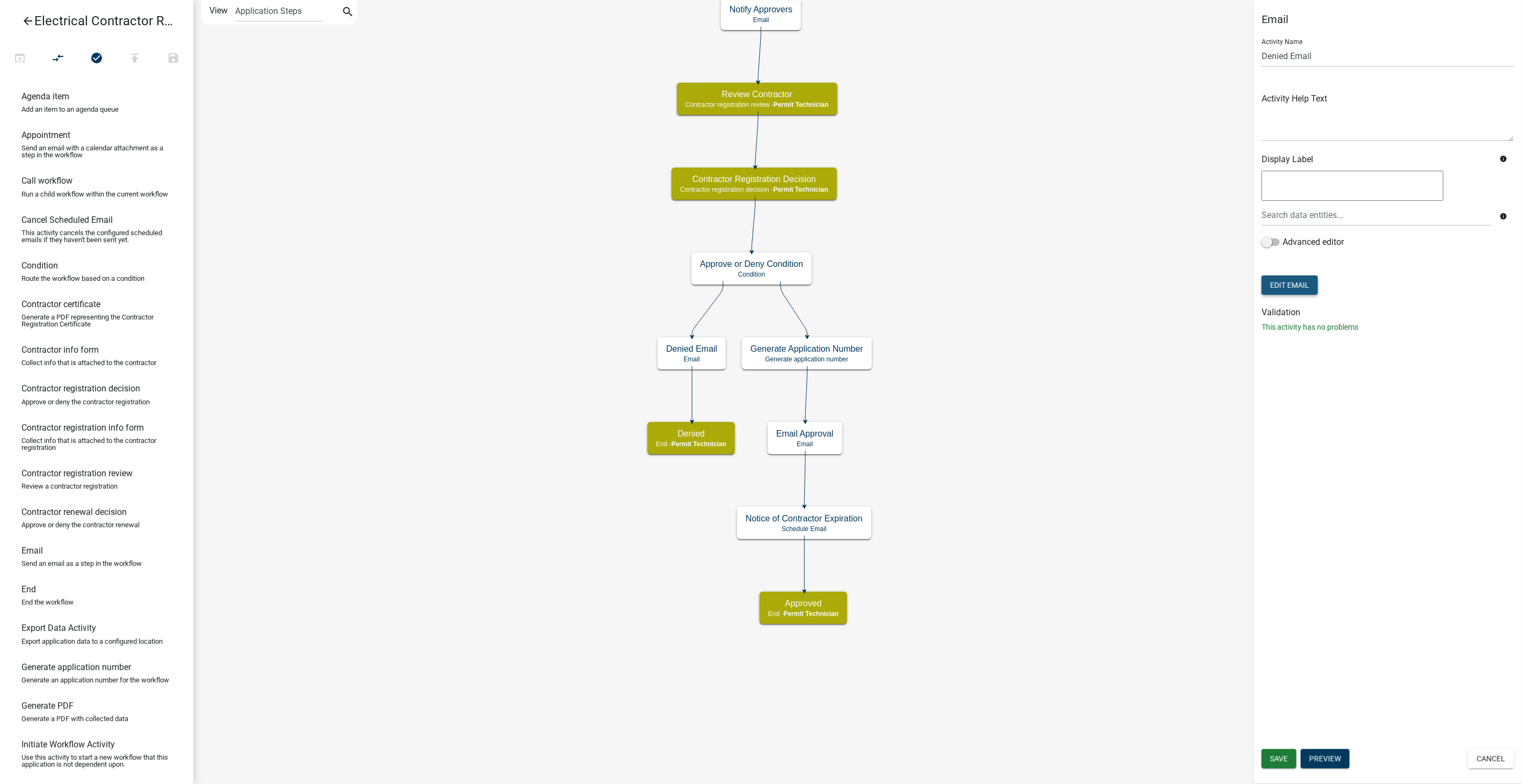
click at [1270, 284] on button "Edit Email" at bounding box center [1289, 285] width 56 height 19
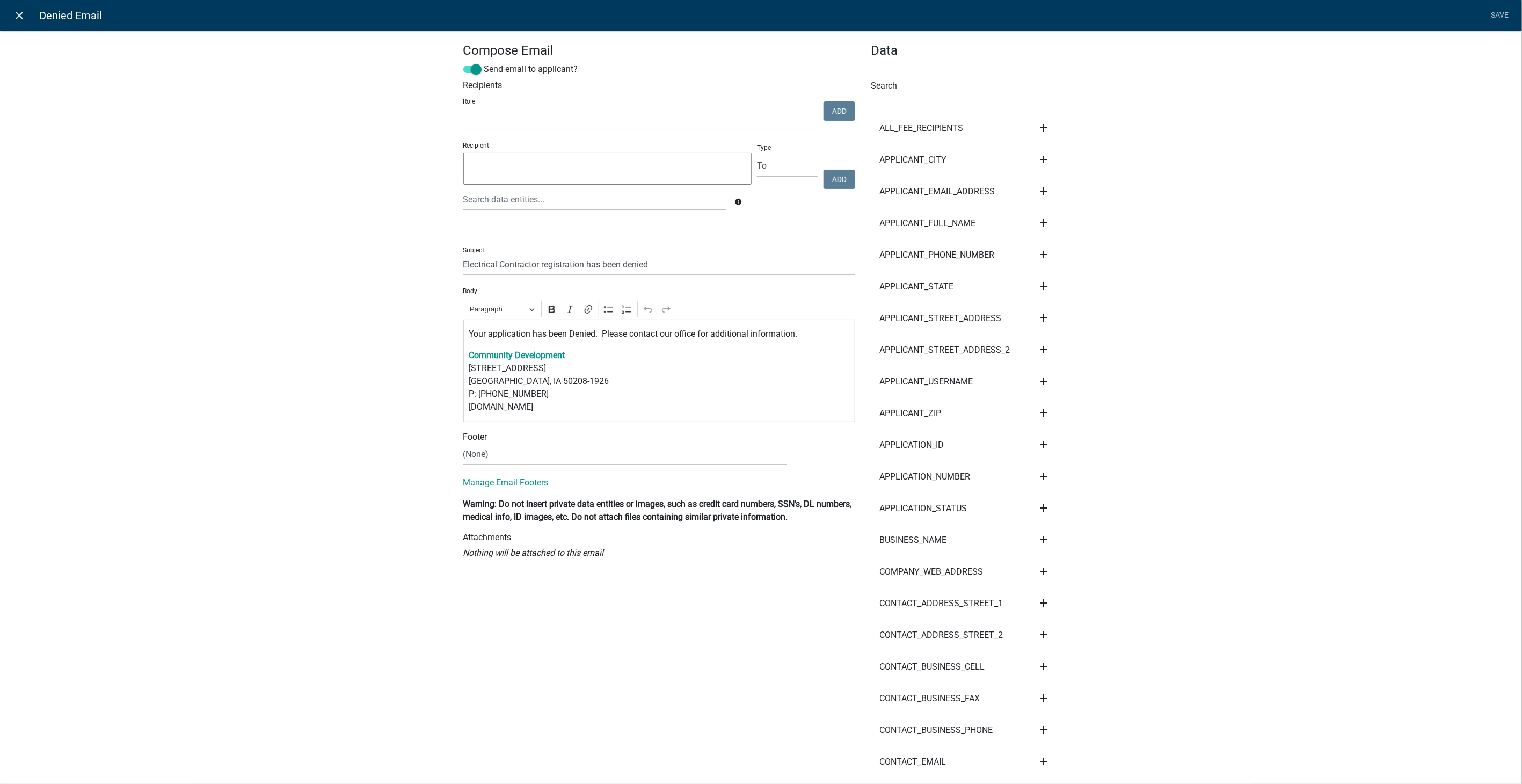
click at [18, 8] on link "close" at bounding box center [19, 15] width 22 height 22
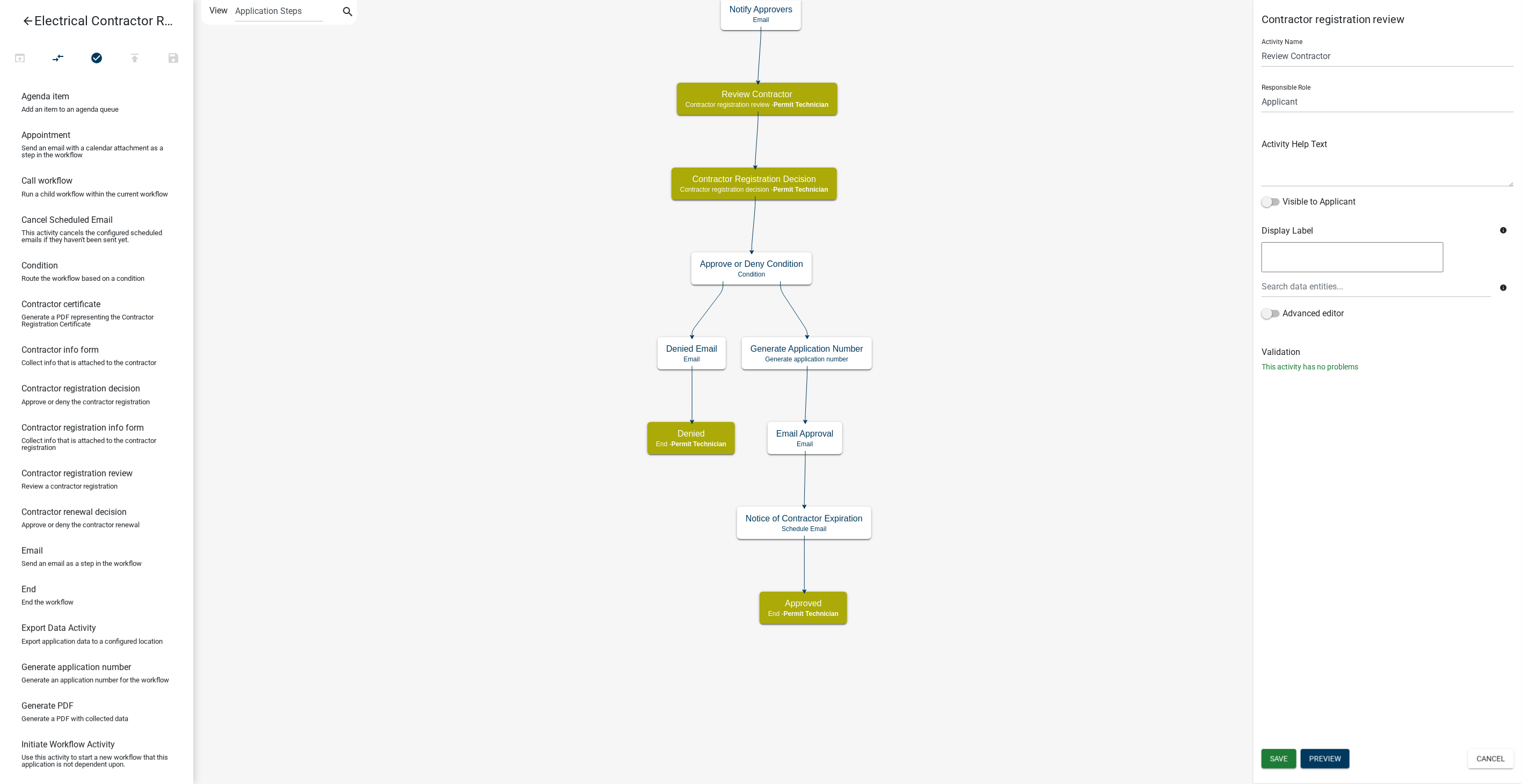
click at [29, 22] on icon "arrow_back" at bounding box center [27, 22] width 13 height 15
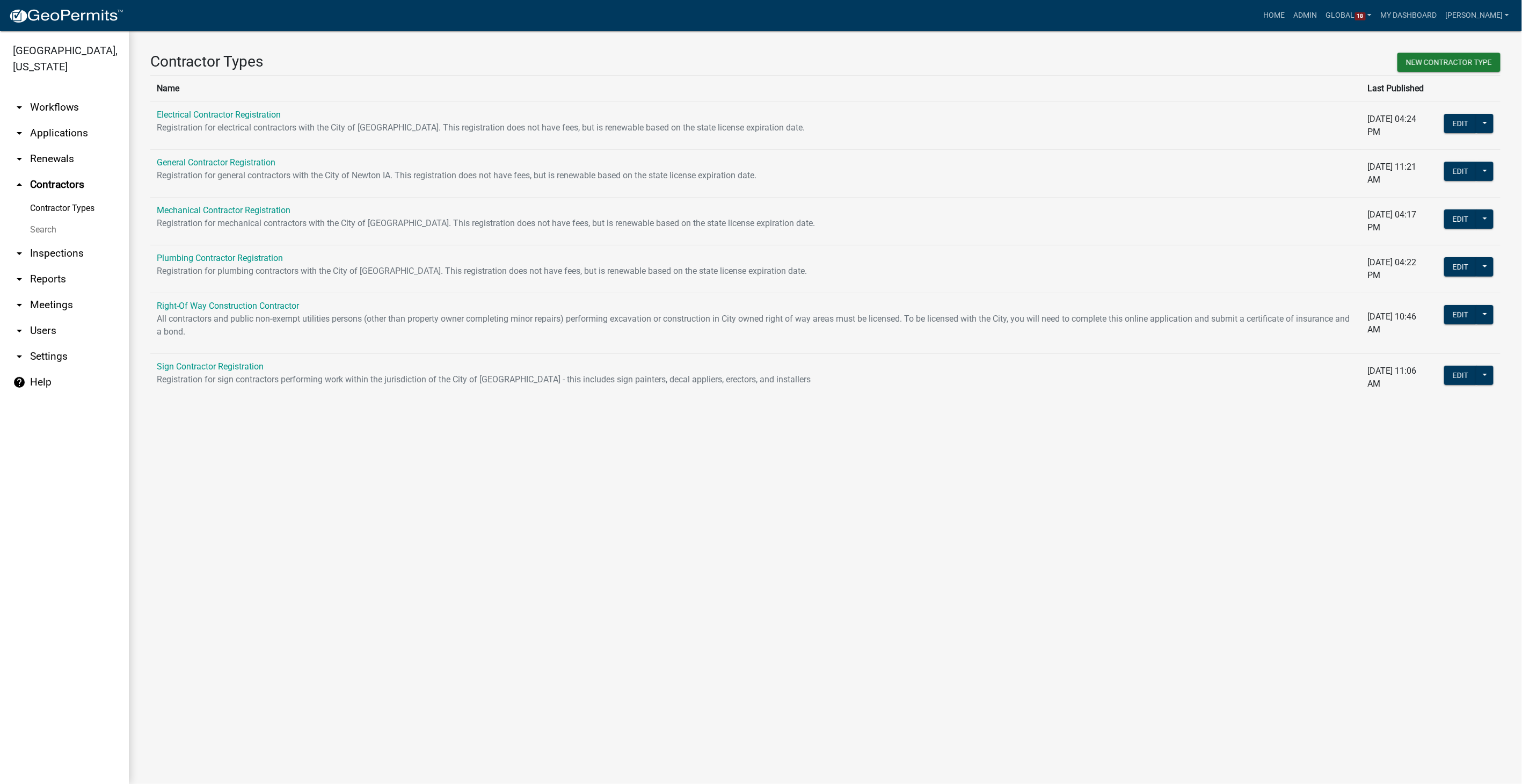
click at [44, 318] on link "arrow_drop_down Users" at bounding box center [64, 331] width 129 height 26
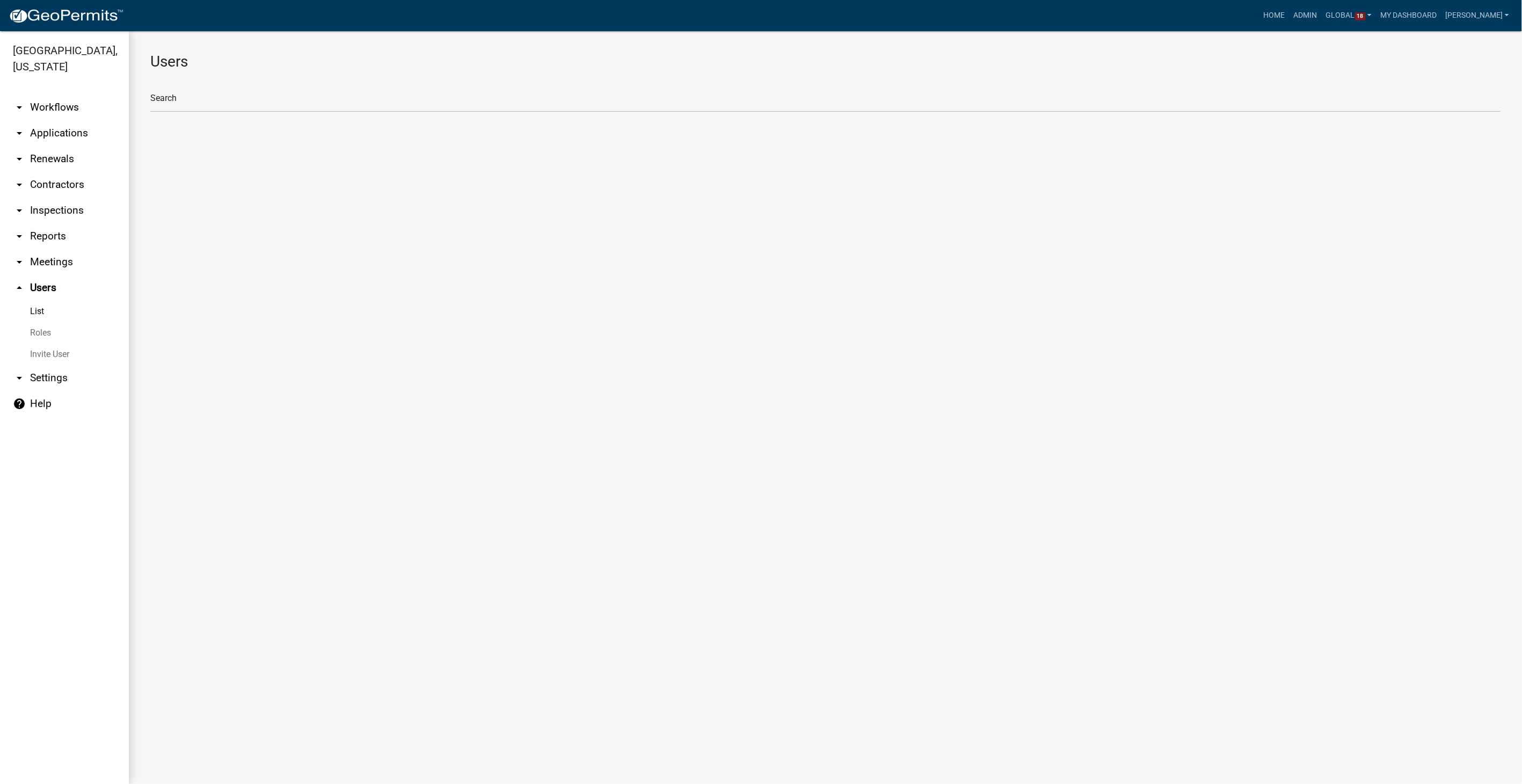
click at [39, 323] on link "Roles" at bounding box center [64, 333] width 129 height 21
click at [196, 145] on li "City Planner" at bounding box center [825, 143] width 1350 height 26
select select "7: light-green"
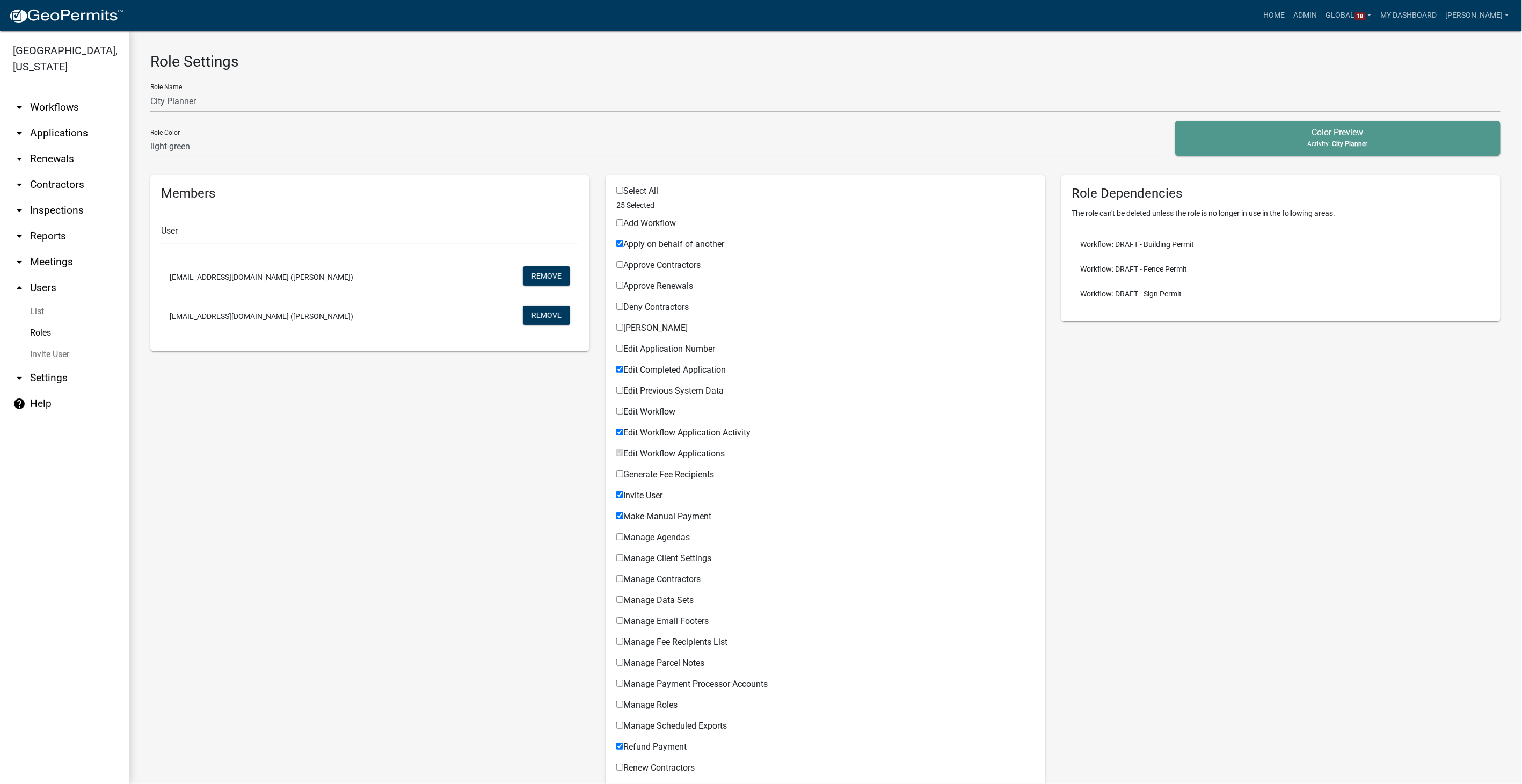
click at [52, 95] on link "arrow_drop_down Workflows" at bounding box center [64, 107] width 129 height 26
